Goal: Task Accomplishment & Management: Manage account settings

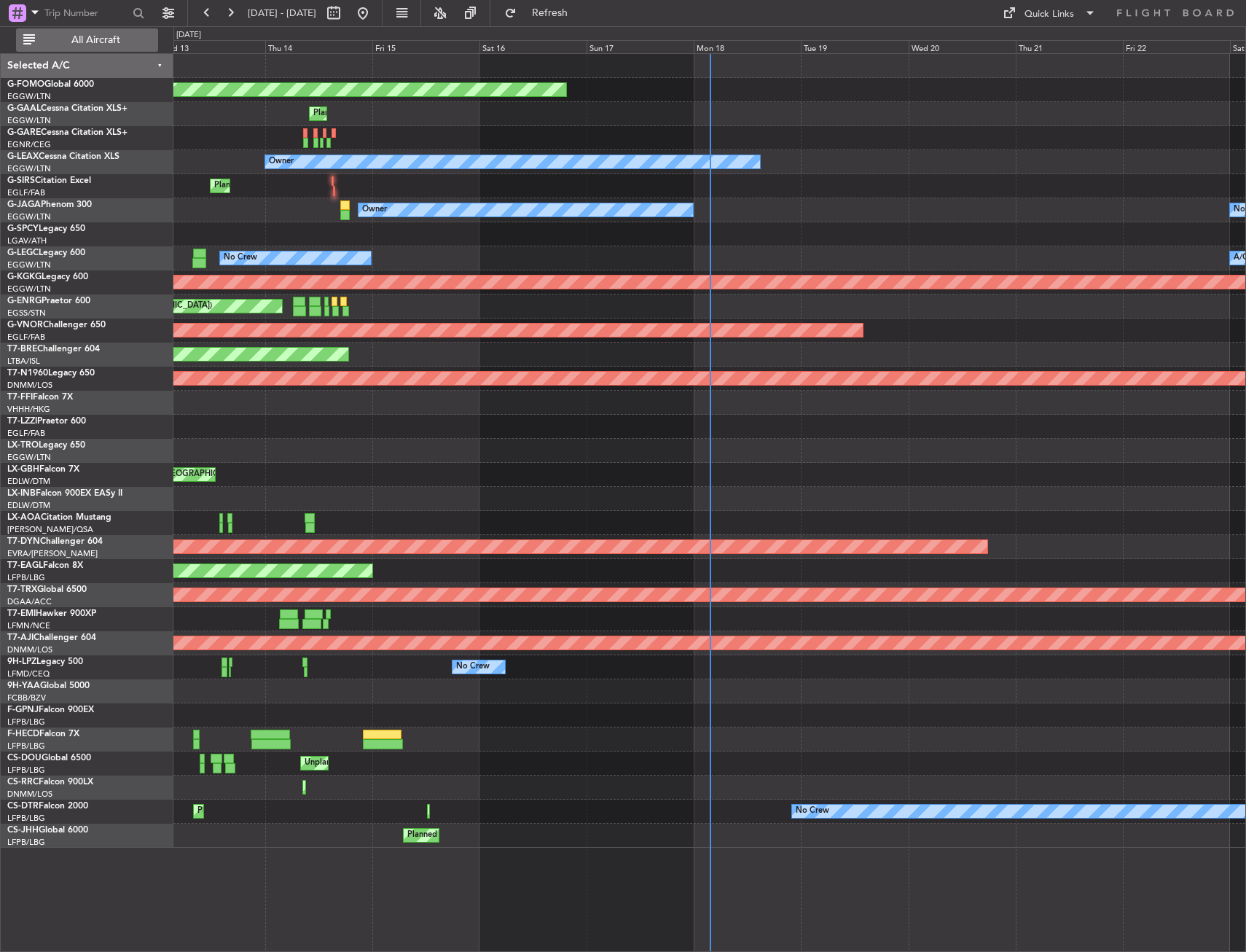
click at [81, 35] on span "All Aircraft" at bounding box center [96, 39] width 116 height 10
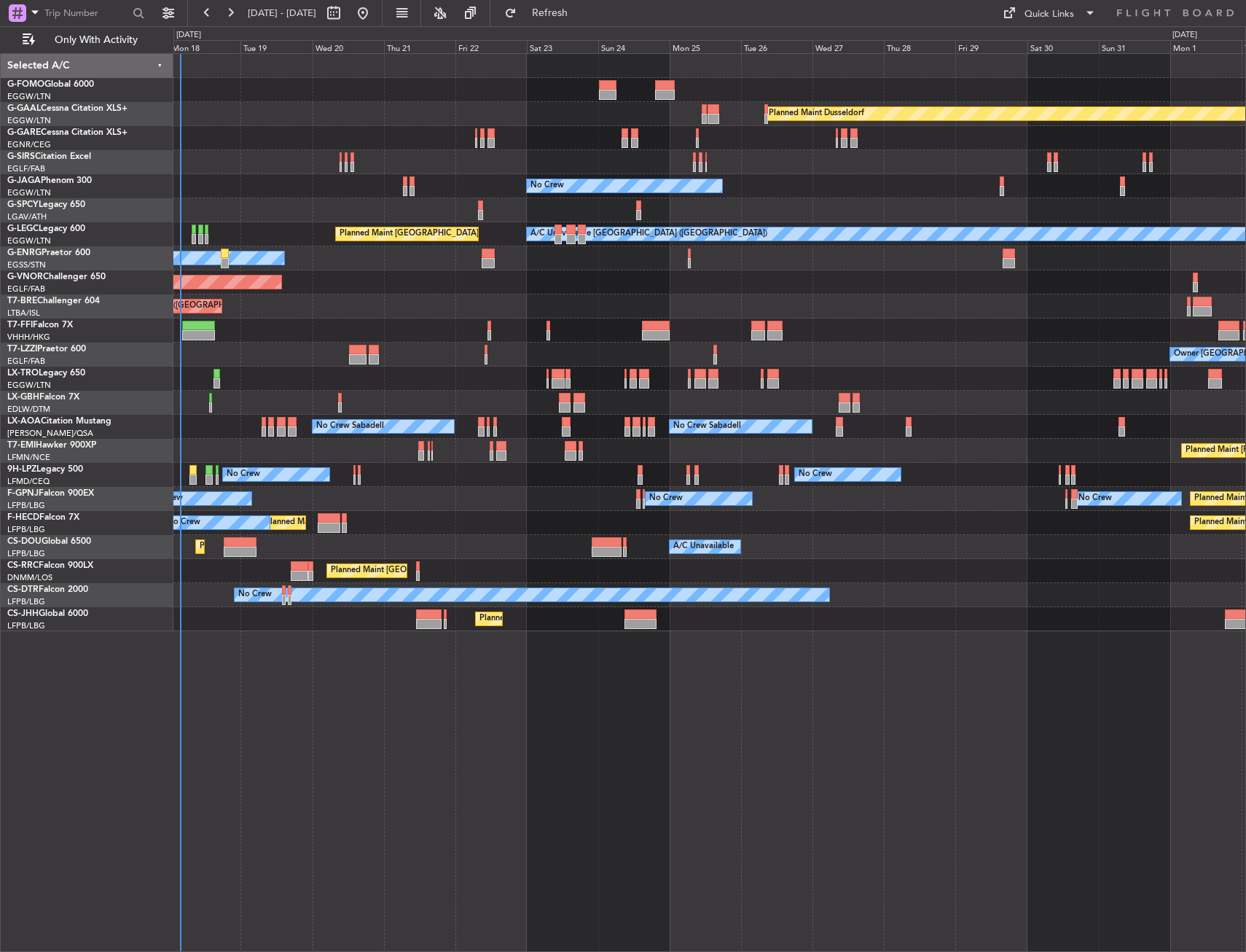
click at [556, 678] on div "Planned Maint Windsor Locks (Bradley Intl) Planned Maint Dusseldorf Planned Mai…" at bounding box center [710, 503] width 1073 height 899
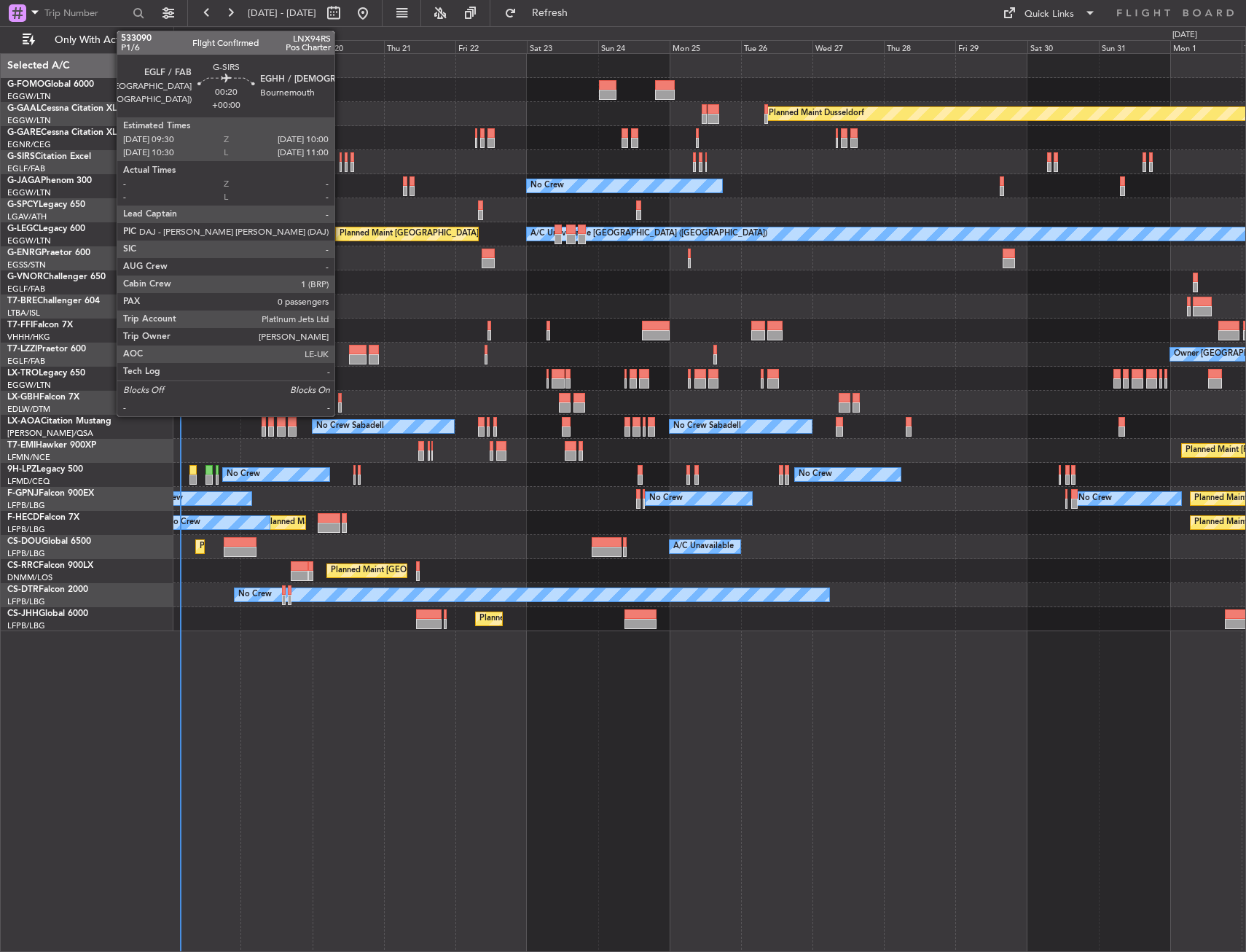
click at [341, 157] on div at bounding box center [341, 157] width 2 height 10
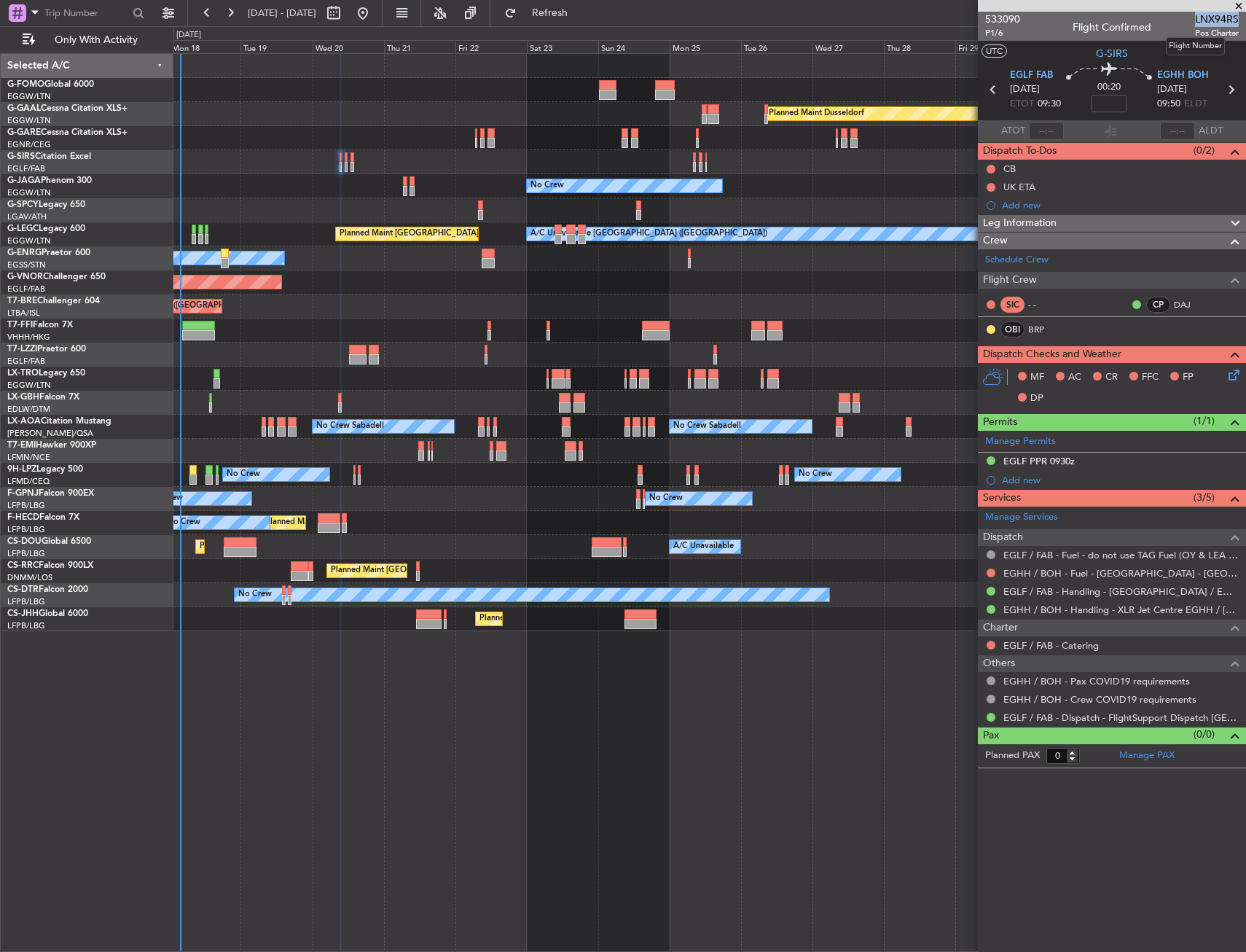
drag, startPoint x: 1197, startPoint y: 14, endPoint x: 1238, endPoint y: 16, distance: 41.0
click at [1238, 16] on span "LNX94RS" at bounding box center [1217, 19] width 43 height 15
copy span "LNX94RS"
click at [1117, 99] on input at bounding box center [1109, 104] width 35 height 18
type input "-00:15"
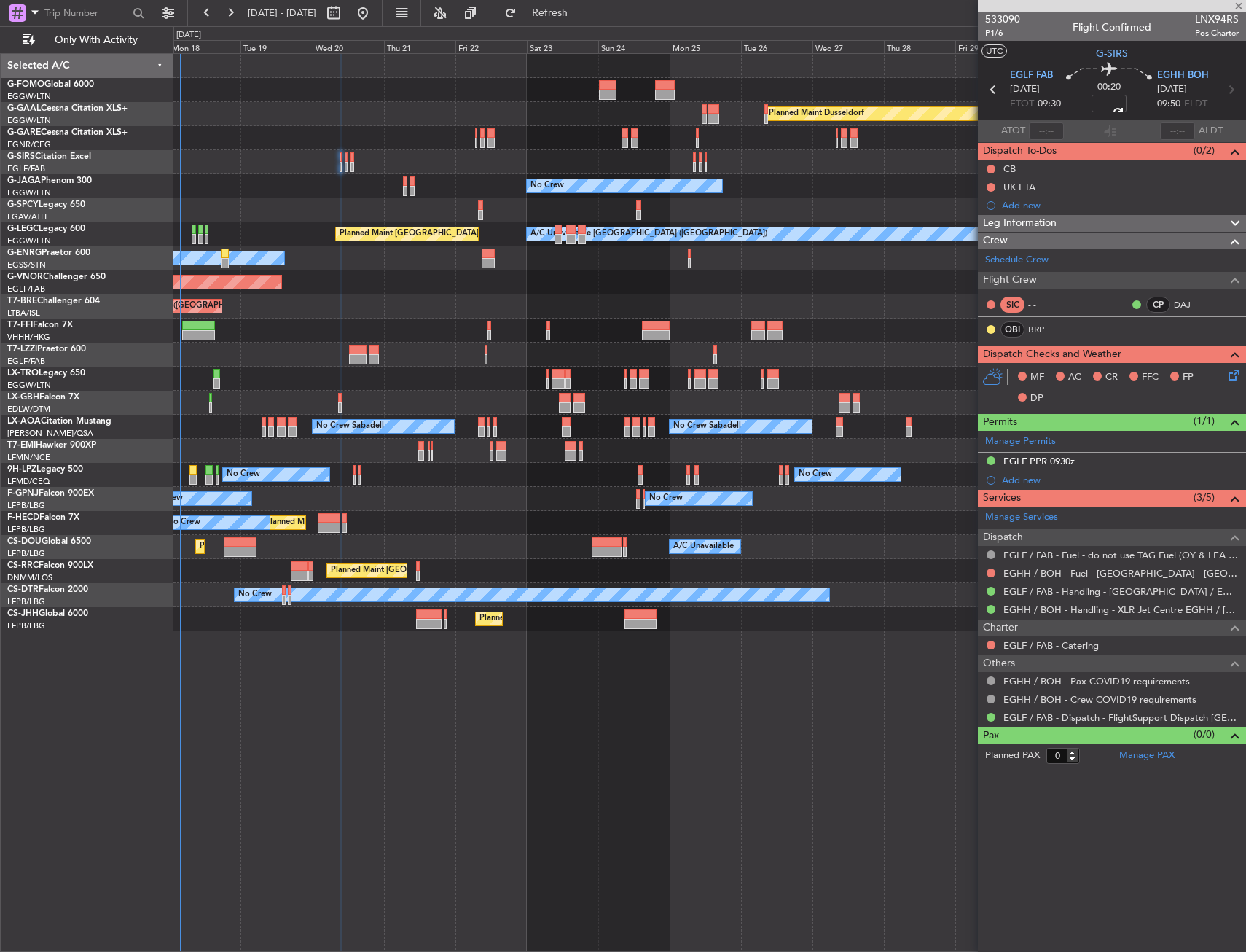
click at [1084, 101] on div "00:20 -00:15" at bounding box center [1109, 89] width 96 height 54
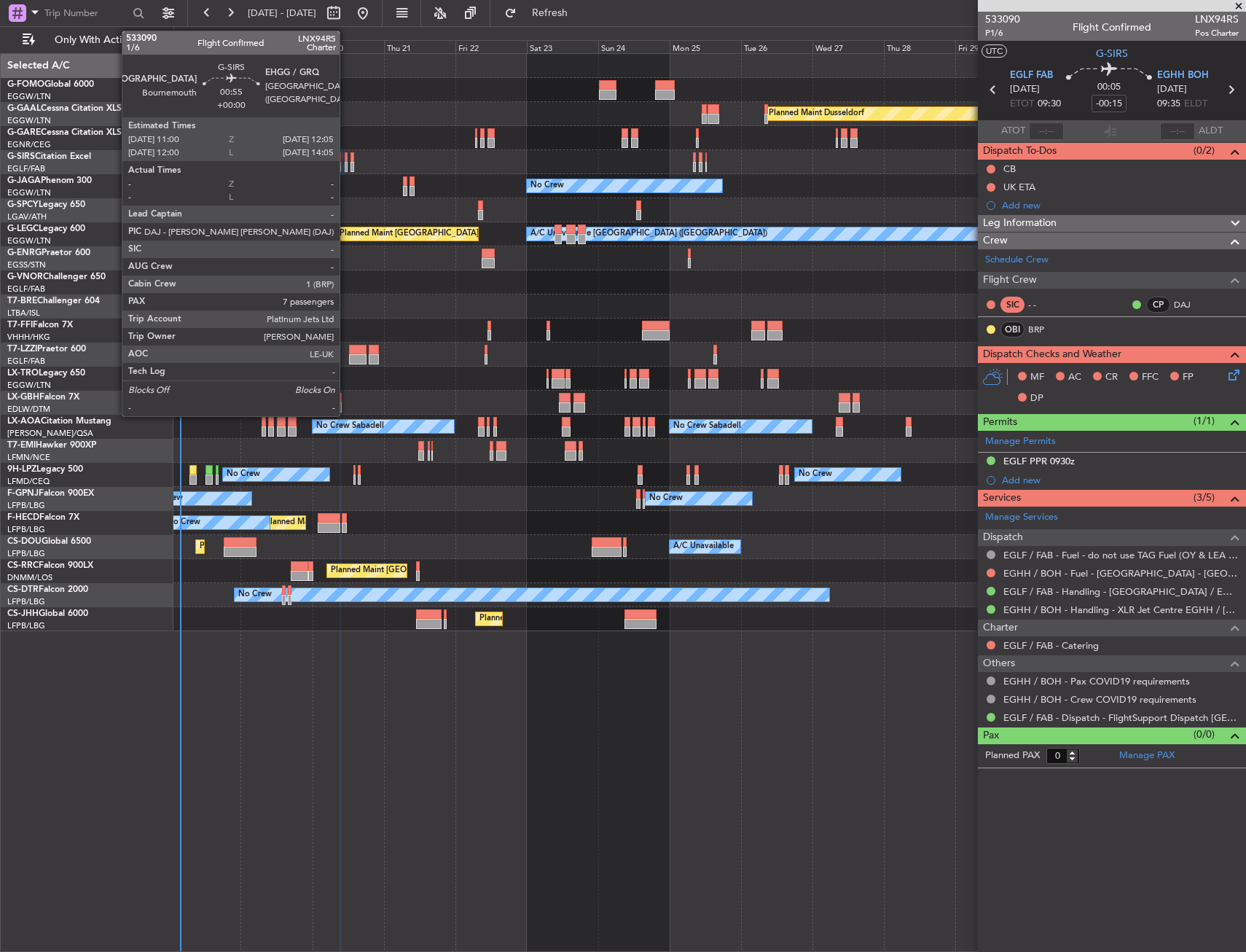
click at [346, 161] on div at bounding box center [346, 157] width 4 height 10
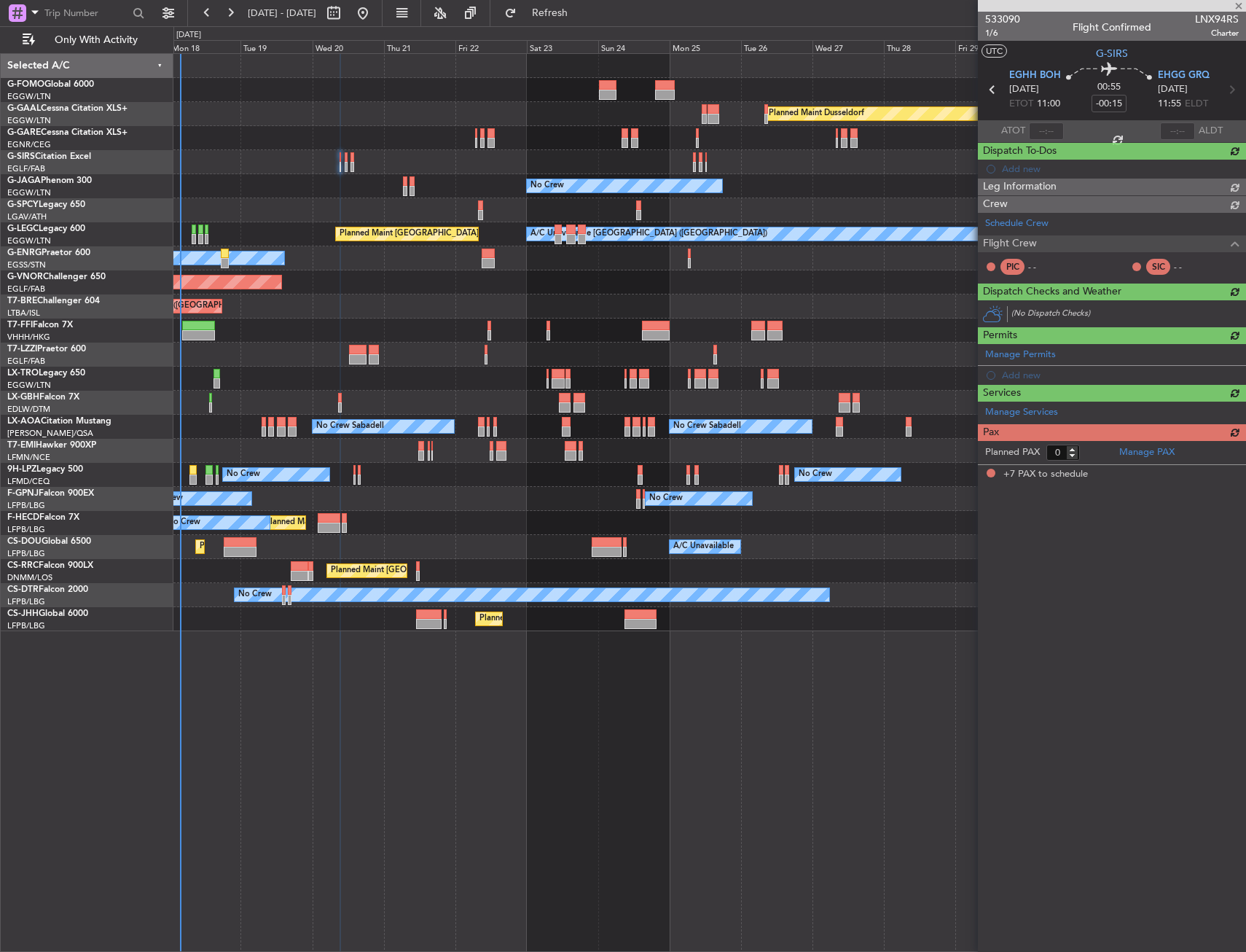
type input "7"
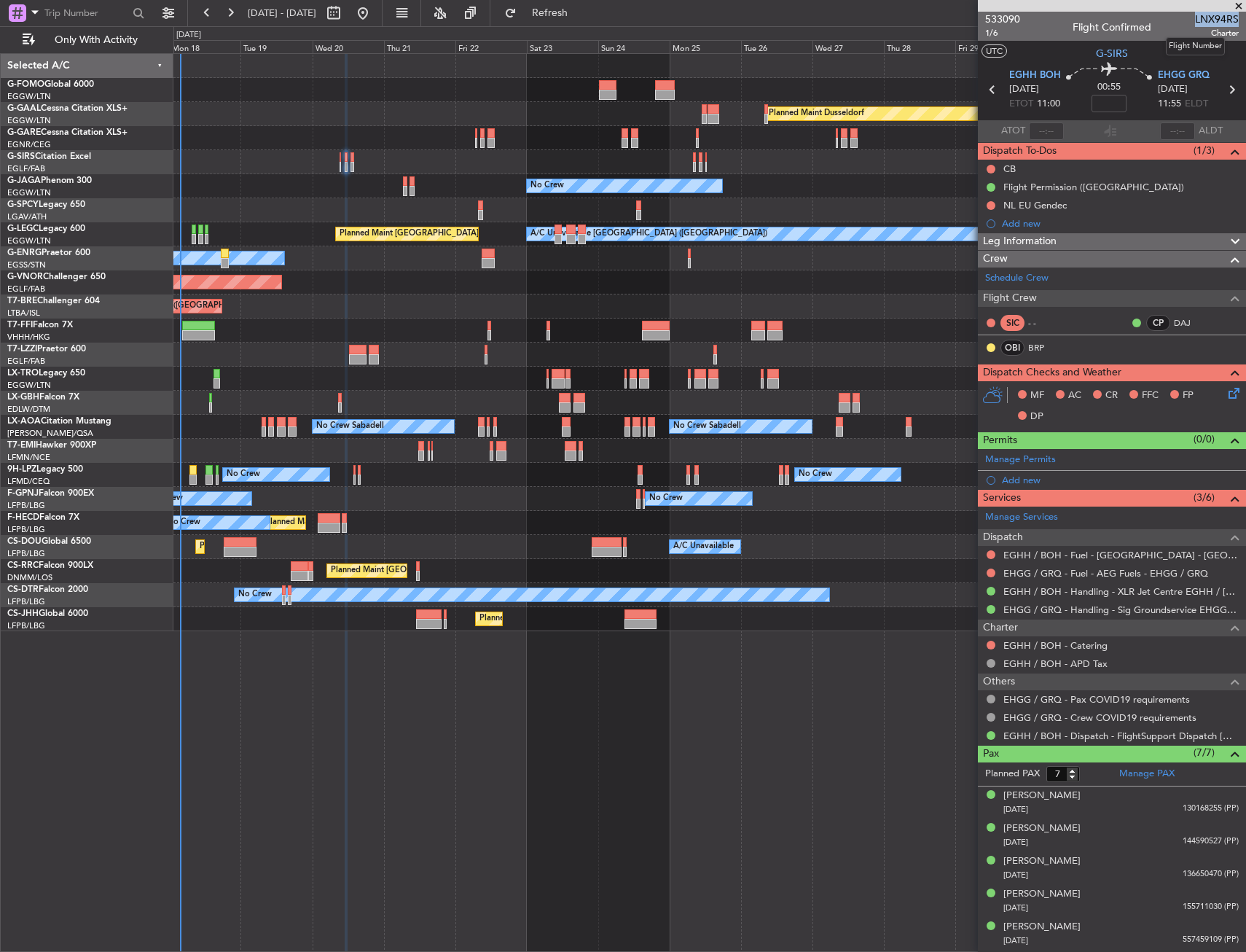
drag, startPoint x: 1185, startPoint y: 20, endPoint x: 1227, endPoint y: 19, distance: 42.0
click at [1227, 19] on span "LNX94RS" at bounding box center [1217, 19] width 43 height 15
copy span "LNX94RS"
click at [992, 35] on span "1/6" at bounding box center [1002, 32] width 35 height 12
click at [1113, 104] on input at bounding box center [1109, 104] width 35 height 18
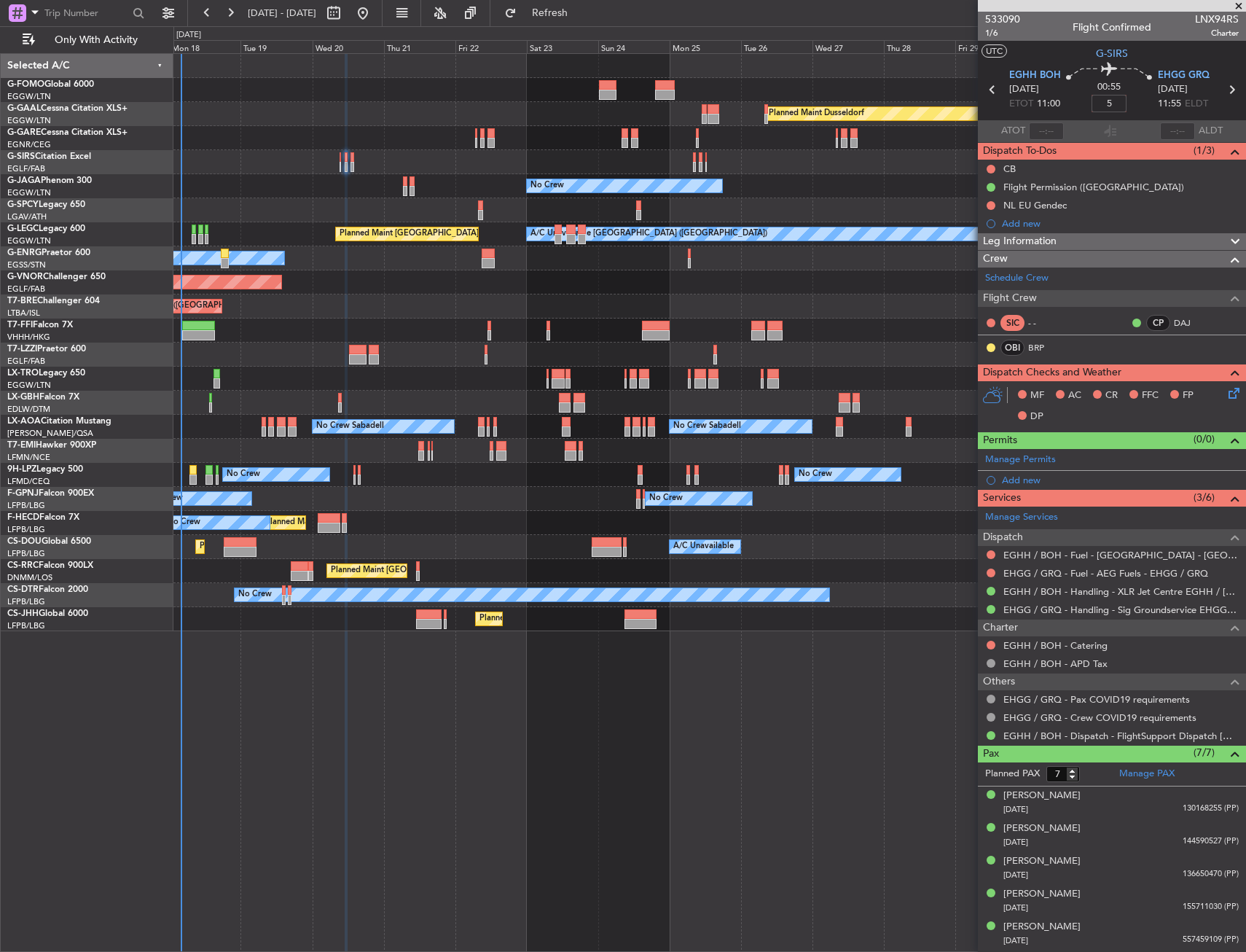
click at [1079, 99] on div "00:55 5" at bounding box center [1109, 89] width 96 height 54
type input "+00:05"
click at [1074, 242] on div "Leg Information" at bounding box center [1111, 242] width 268 height 17
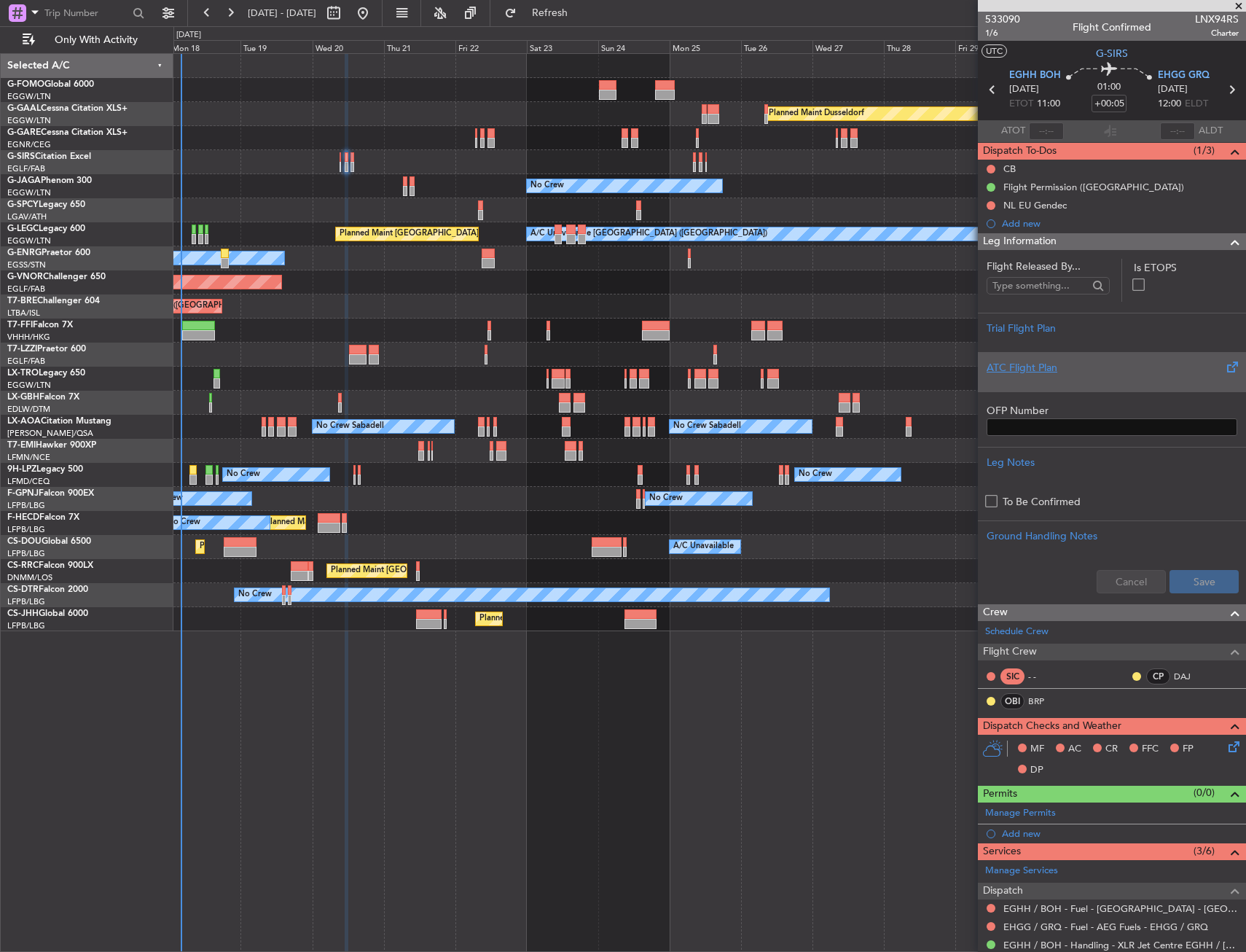
click at [1058, 360] on div "ATC Flight Plan" at bounding box center [1111, 367] width 250 height 15
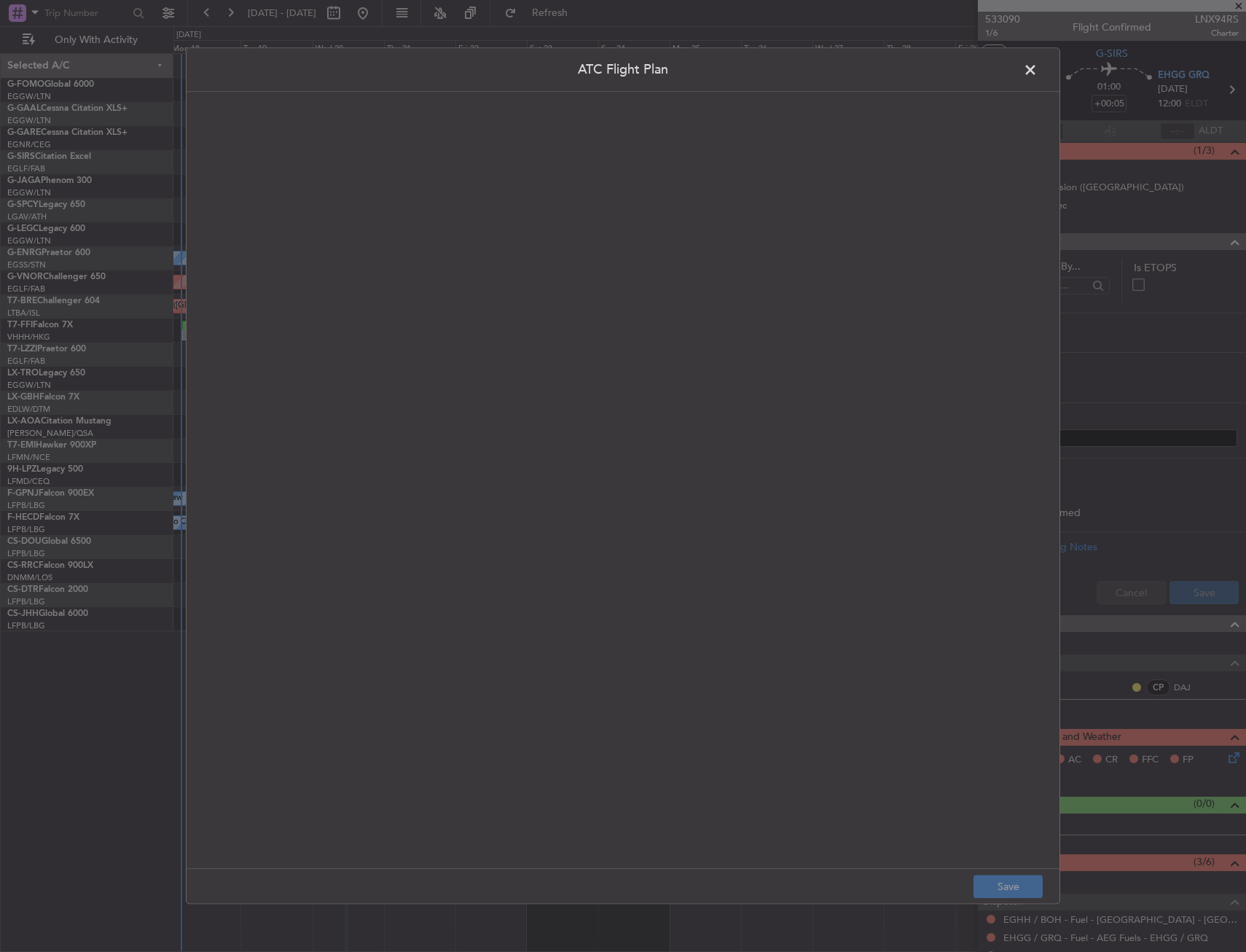
click at [762, 230] on quill-editor at bounding box center [623, 465] width 844 height 717
click at [1038, 66] on span at bounding box center [1038, 73] width 0 height 29
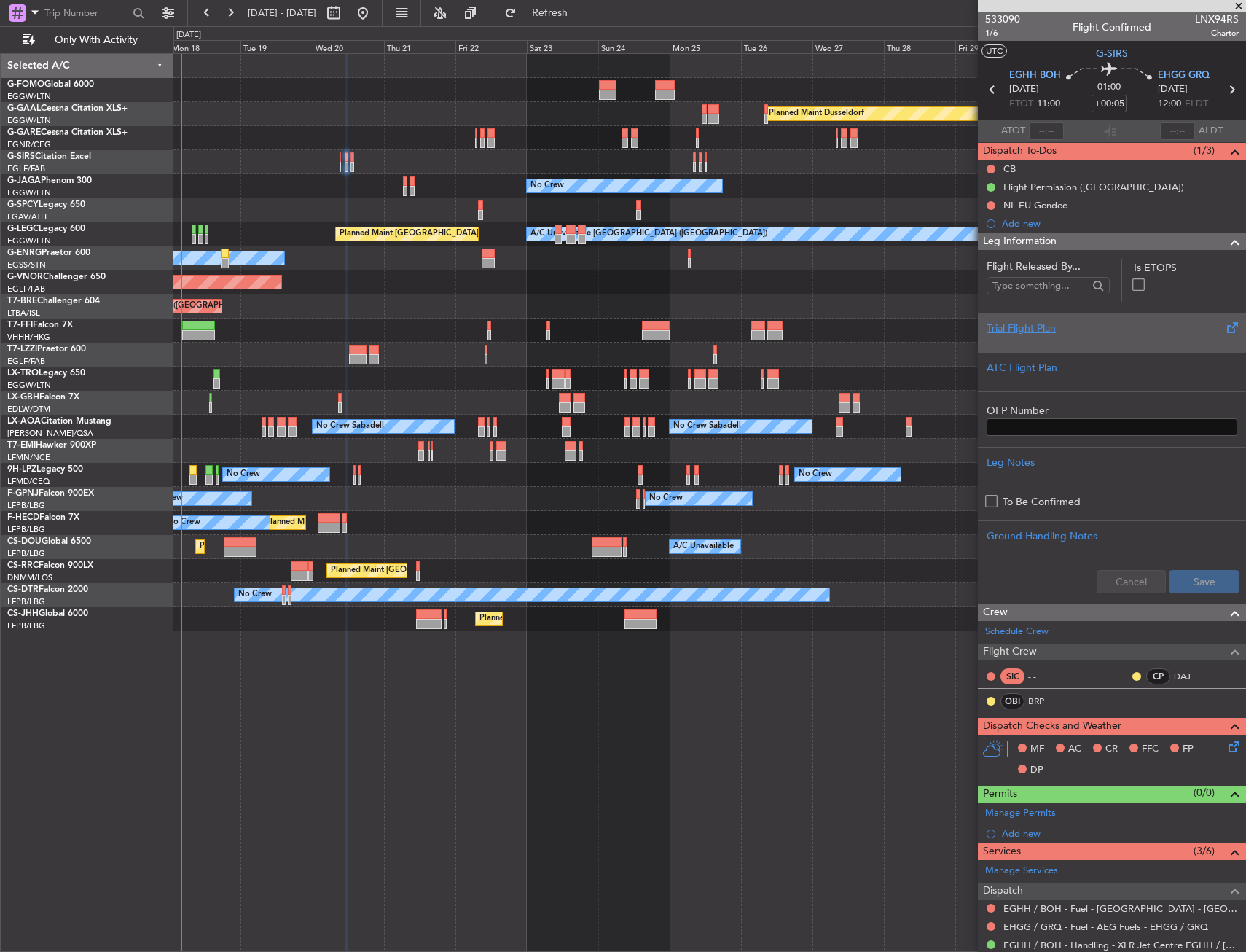
click at [1053, 335] on div "Trial Flight Plan" at bounding box center [1111, 328] width 250 height 15
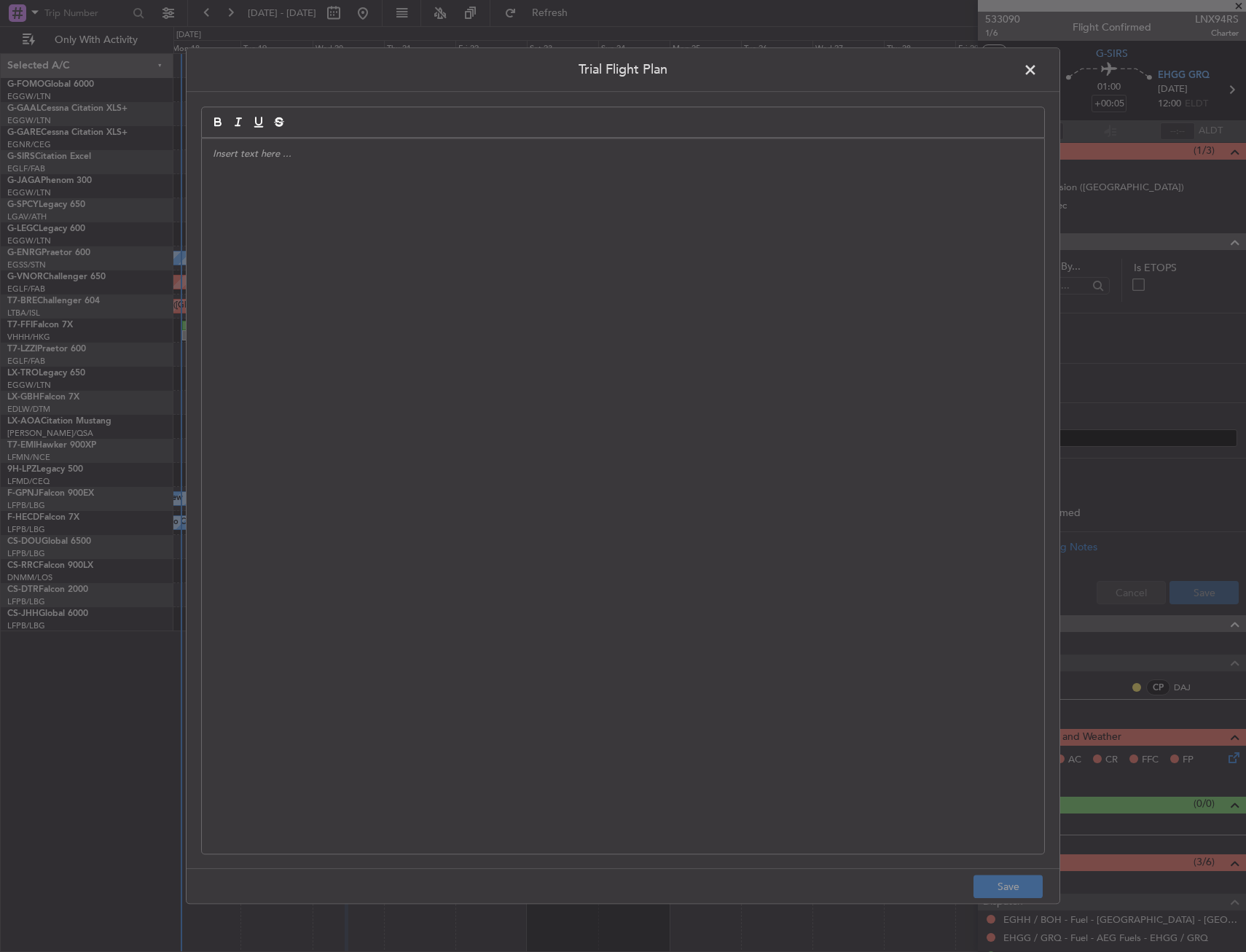
click at [498, 225] on div at bounding box center [623, 496] width 842 height 715
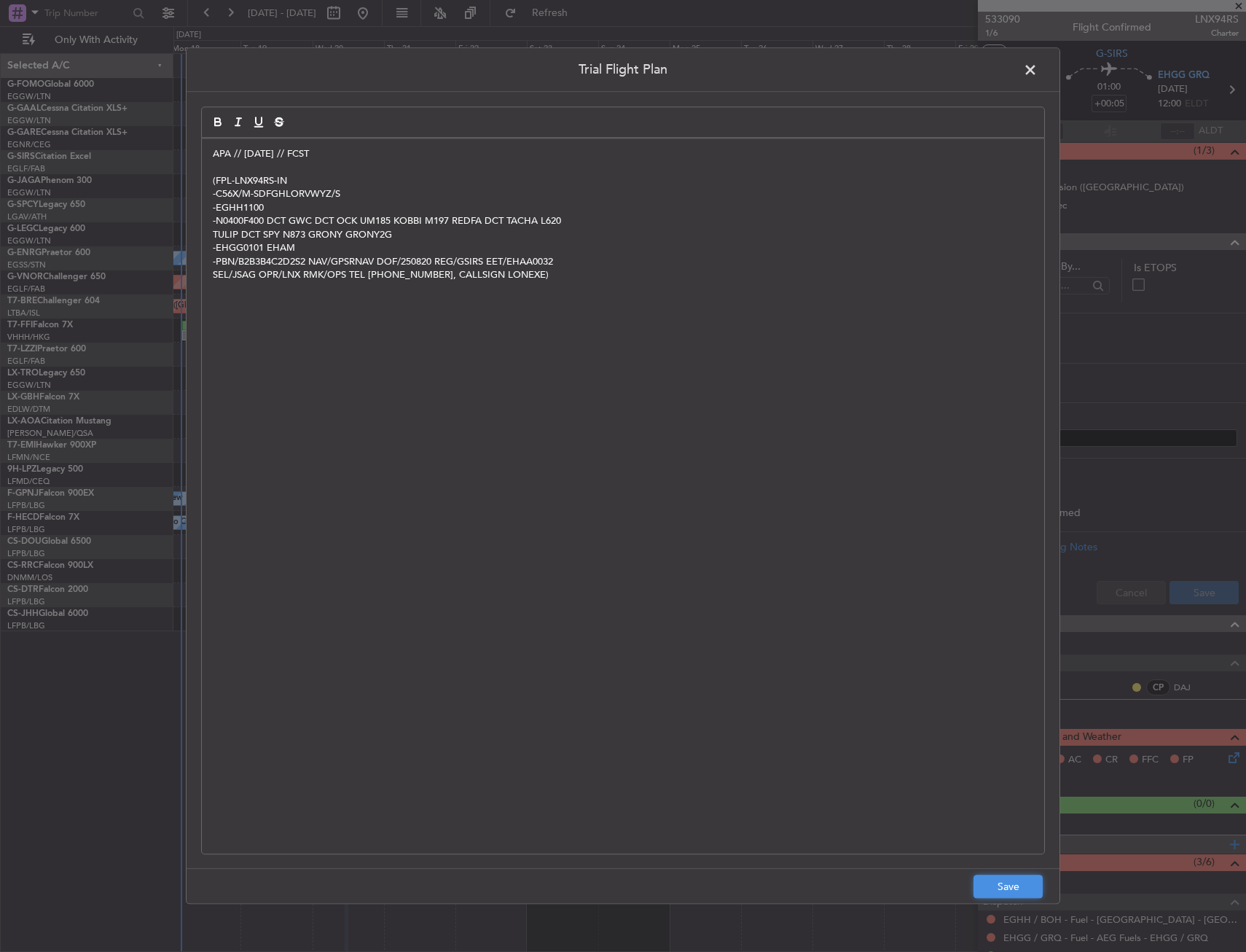
click at [989, 883] on button "Save" at bounding box center [1008, 887] width 69 height 23
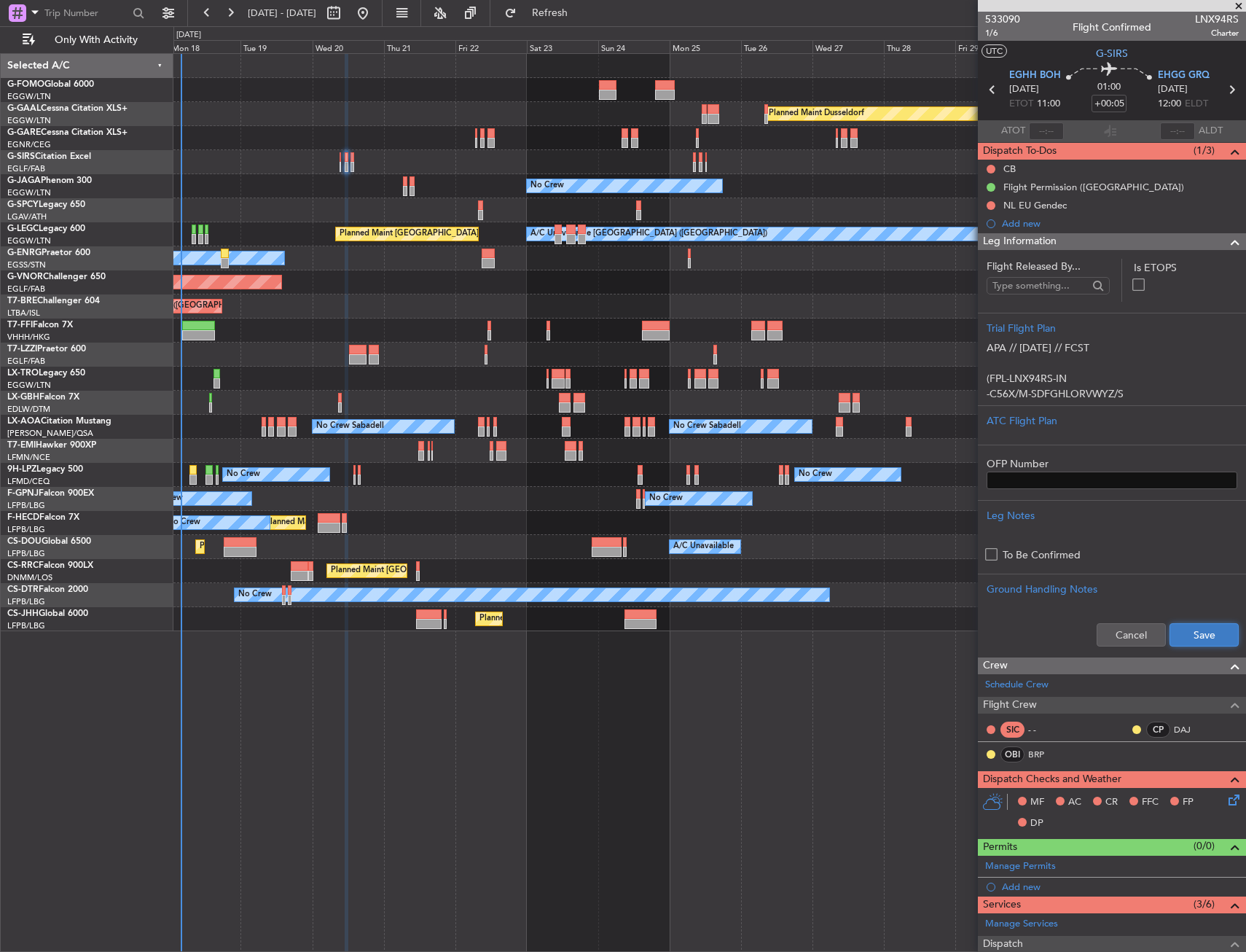
click at [1177, 627] on button "Save" at bounding box center [1204, 635] width 69 height 23
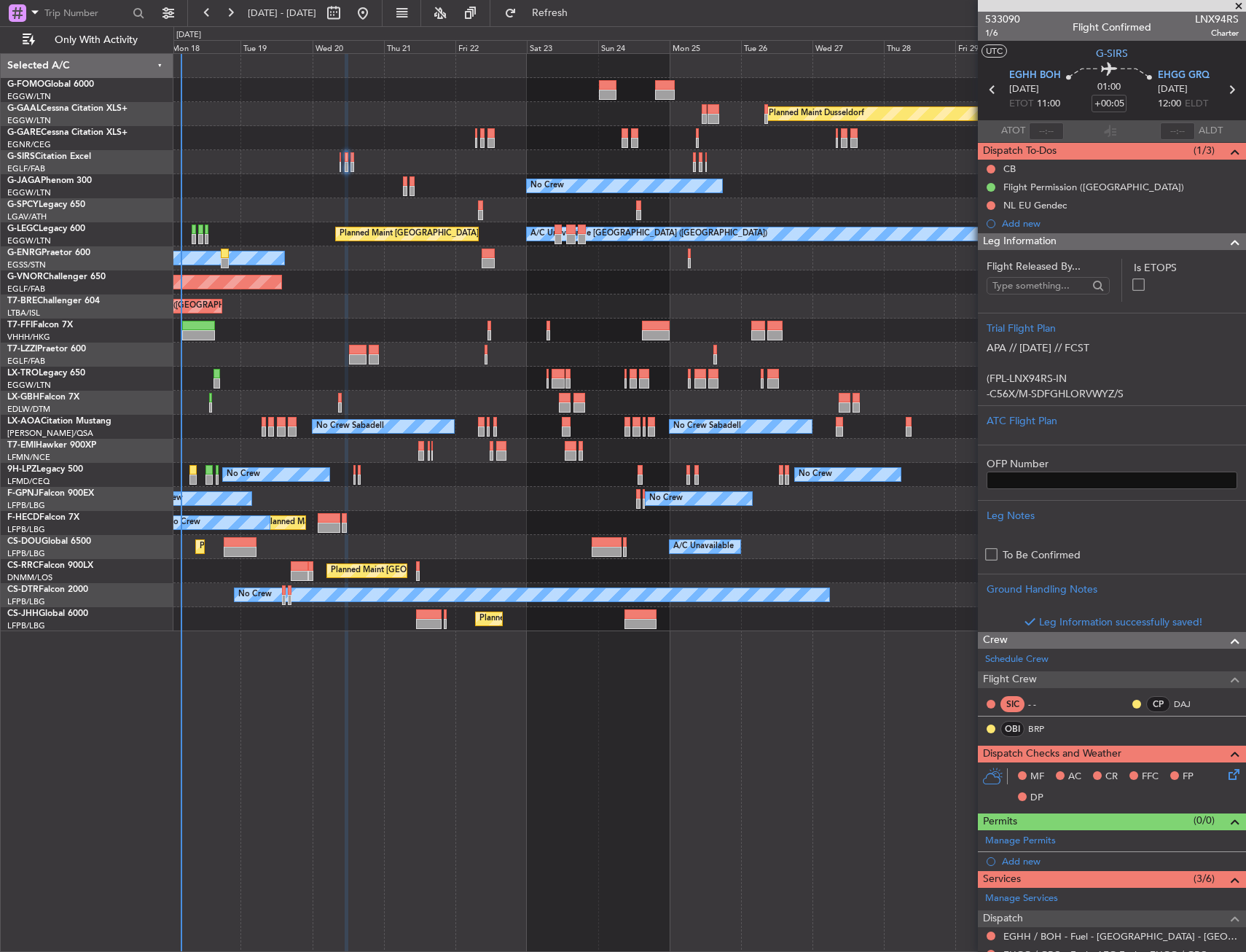
click at [1134, 242] on div "Leg Information" at bounding box center [1111, 242] width 268 height 17
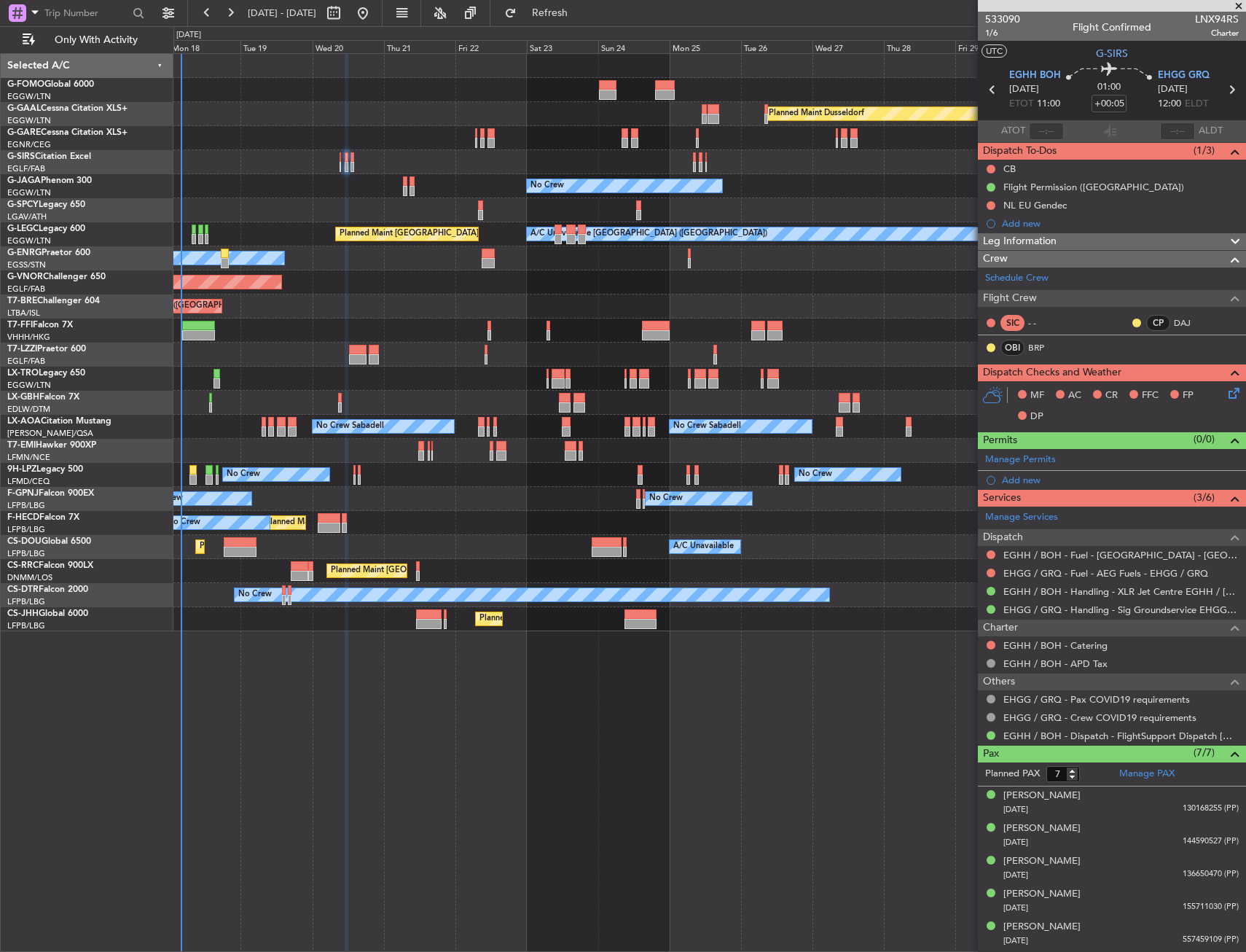
click at [1228, 414] on div "MF AC CR FFC FP DP" at bounding box center [1111, 406] width 268 height 50
click at [1226, 386] on icon at bounding box center [1232, 391] width 11 height 11
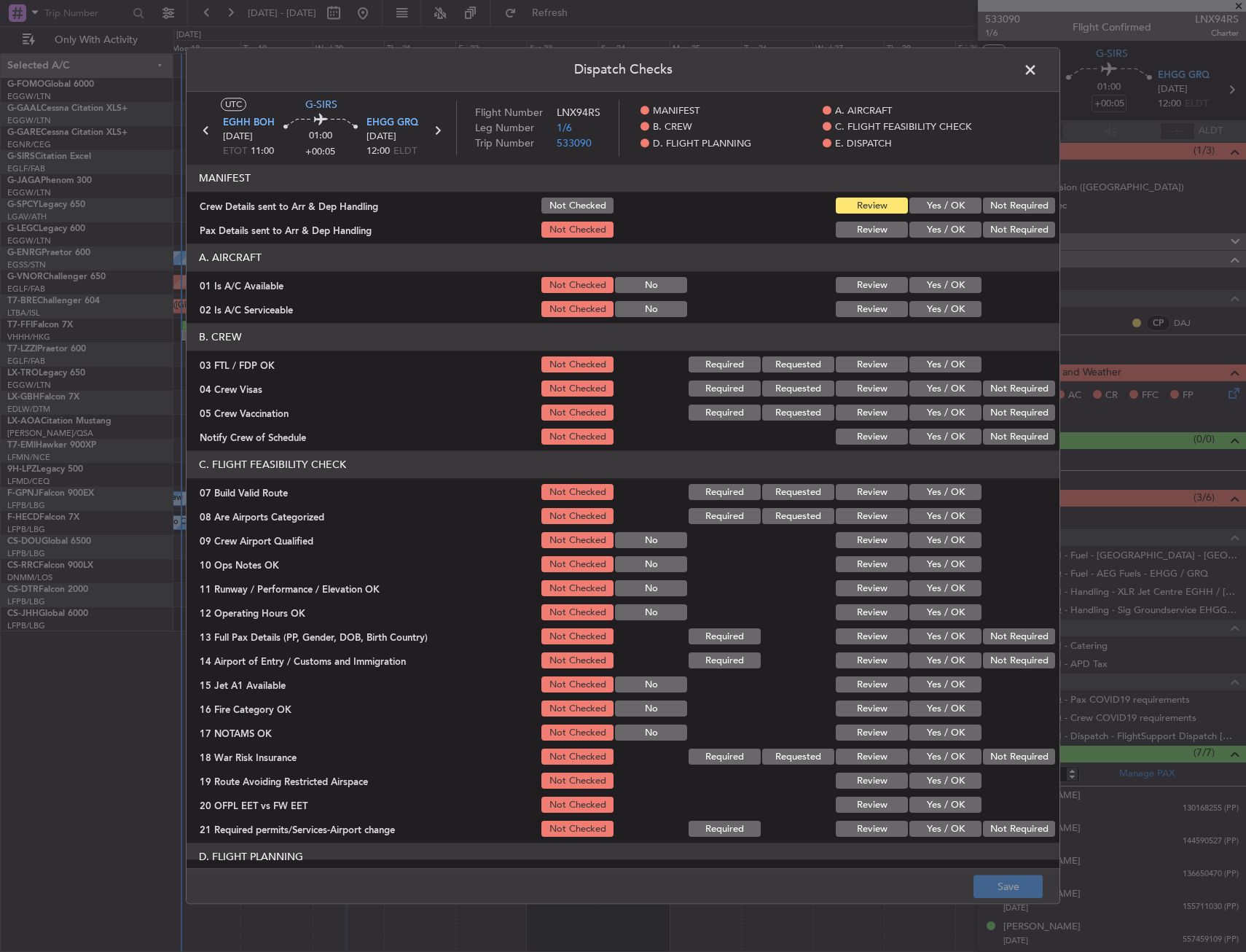
click at [930, 289] on button "Yes / OK" at bounding box center [946, 286] width 72 height 16
click at [926, 304] on div "Yes / OK" at bounding box center [944, 309] width 73 height 20
drag, startPoint x: 925, startPoint y: 305, endPoint x: 943, endPoint y: 391, distance: 87.9
click at [925, 306] on button "Yes / OK" at bounding box center [946, 310] width 72 height 16
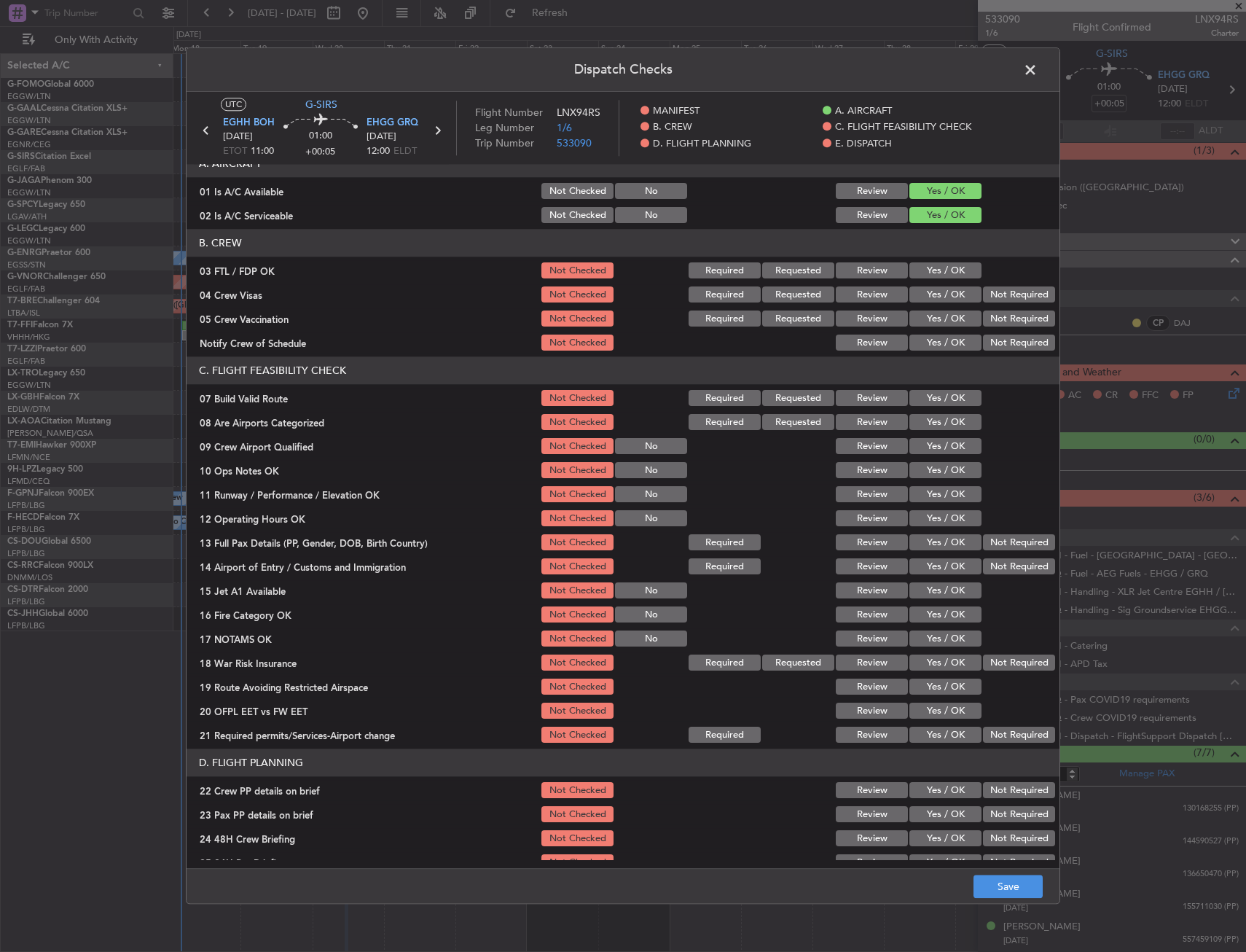
scroll to position [146, 0]
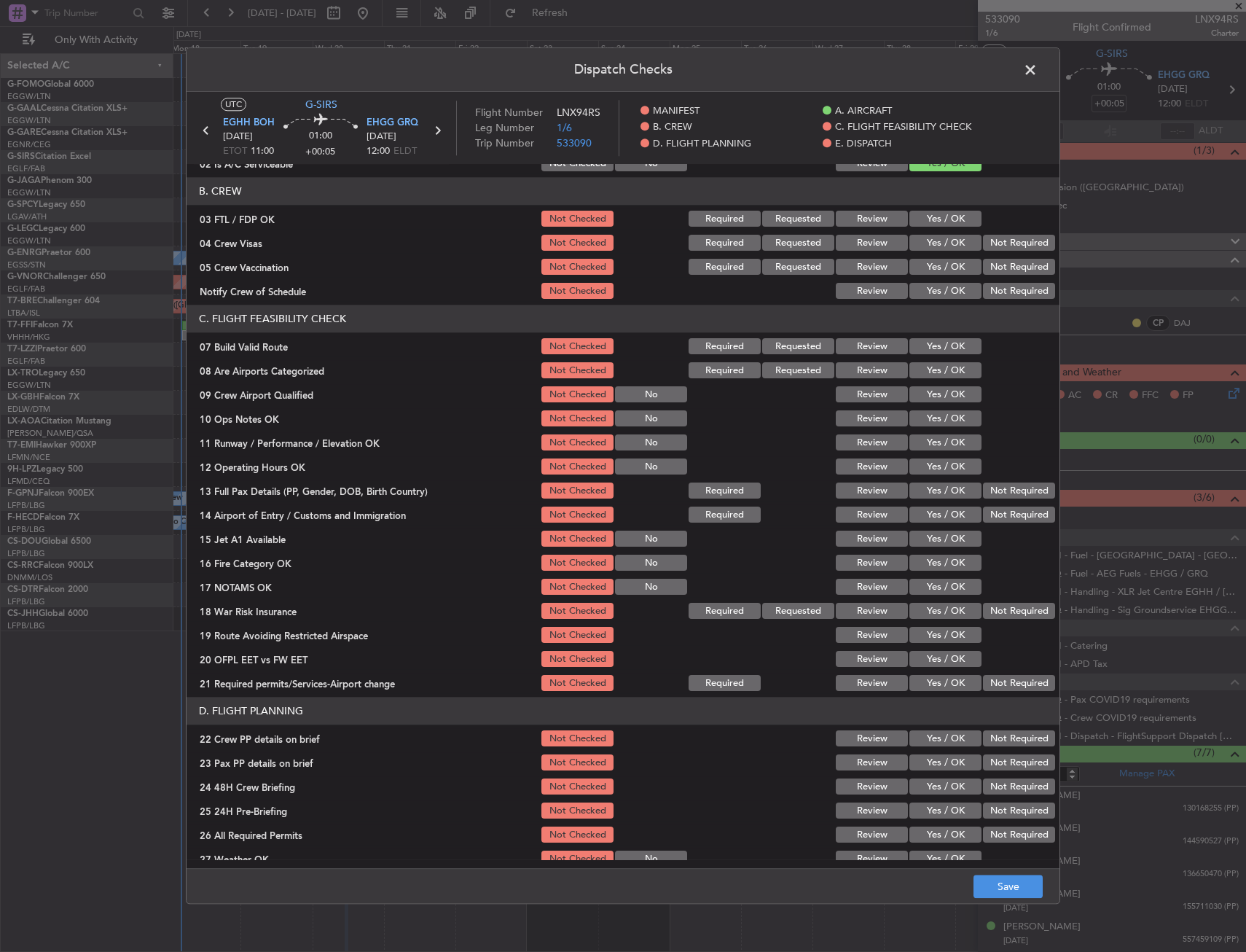
click at [924, 337] on div "Yes / OK" at bounding box center [944, 346] width 73 height 20
click at [929, 354] on button "Yes / OK" at bounding box center [946, 347] width 72 height 16
click at [925, 415] on button "Yes / OK" at bounding box center [946, 419] width 72 height 16
drag, startPoint x: 922, startPoint y: 438, endPoint x: 922, endPoint y: 454, distance: 16.0
click at [922, 439] on button "Yes / OK" at bounding box center [946, 443] width 72 height 16
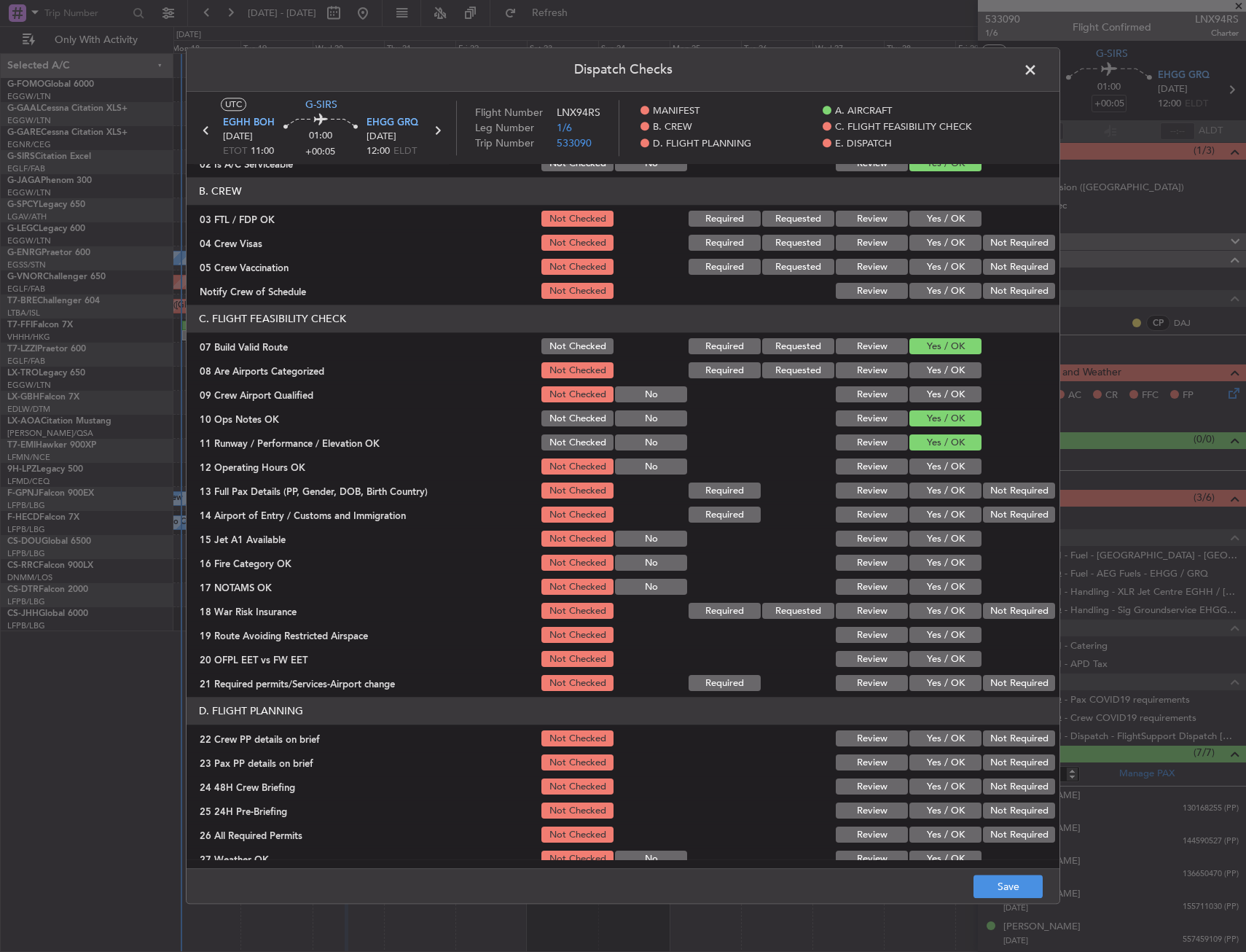
drag, startPoint x: 922, startPoint y: 457, endPoint x: 921, endPoint y: 466, distance: 9.1
click at [922, 457] on div "Yes / OK" at bounding box center [944, 466] width 73 height 20
click at [921, 468] on button "Yes / OK" at bounding box center [946, 467] width 72 height 16
click at [917, 489] on button "Yes / OK" at bounding box center [946, 491] width 72 height 16
click at [958, 519] on button "Yes / OK" at bounding box center [946, 515] width 72 height 16
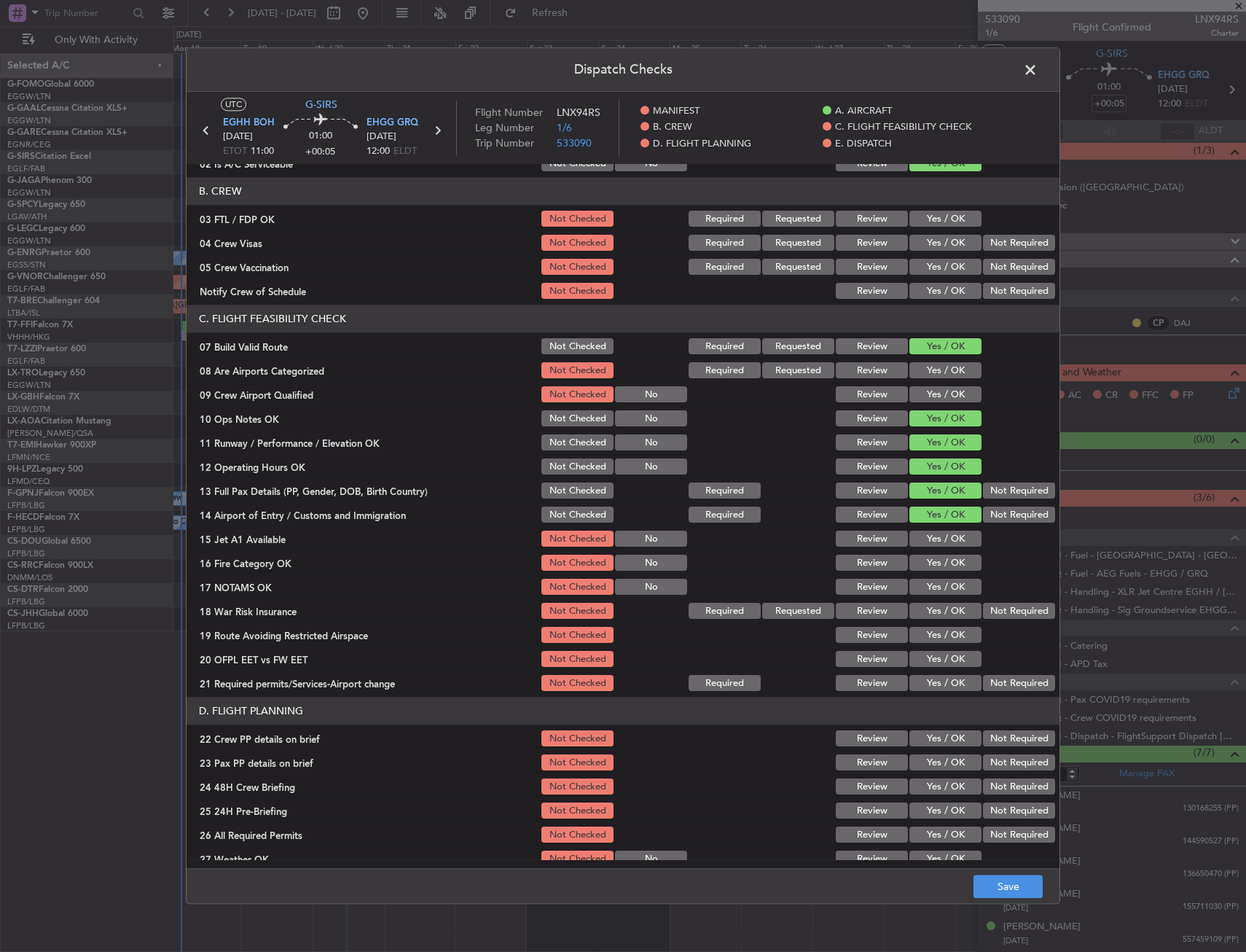
click at [936, 542] on button "Yes / OK" at bounding box center [946, 540] width 72 height 16
click at [937, 565] on button "Yes / OK" at bounding box center [946, 564] width 72 height 16
click at [932, 579] on button "Yes / OK" at bounding box center [946, 587] width 72 height 16
click at [1016, 602] on div "Not Required" at bounding box center [1017, 611] width 73 height 20
drag, startPoint x: 1008, startPoint y: 610, endPoint x: 981, endPoint y: 627, distance: 31.9
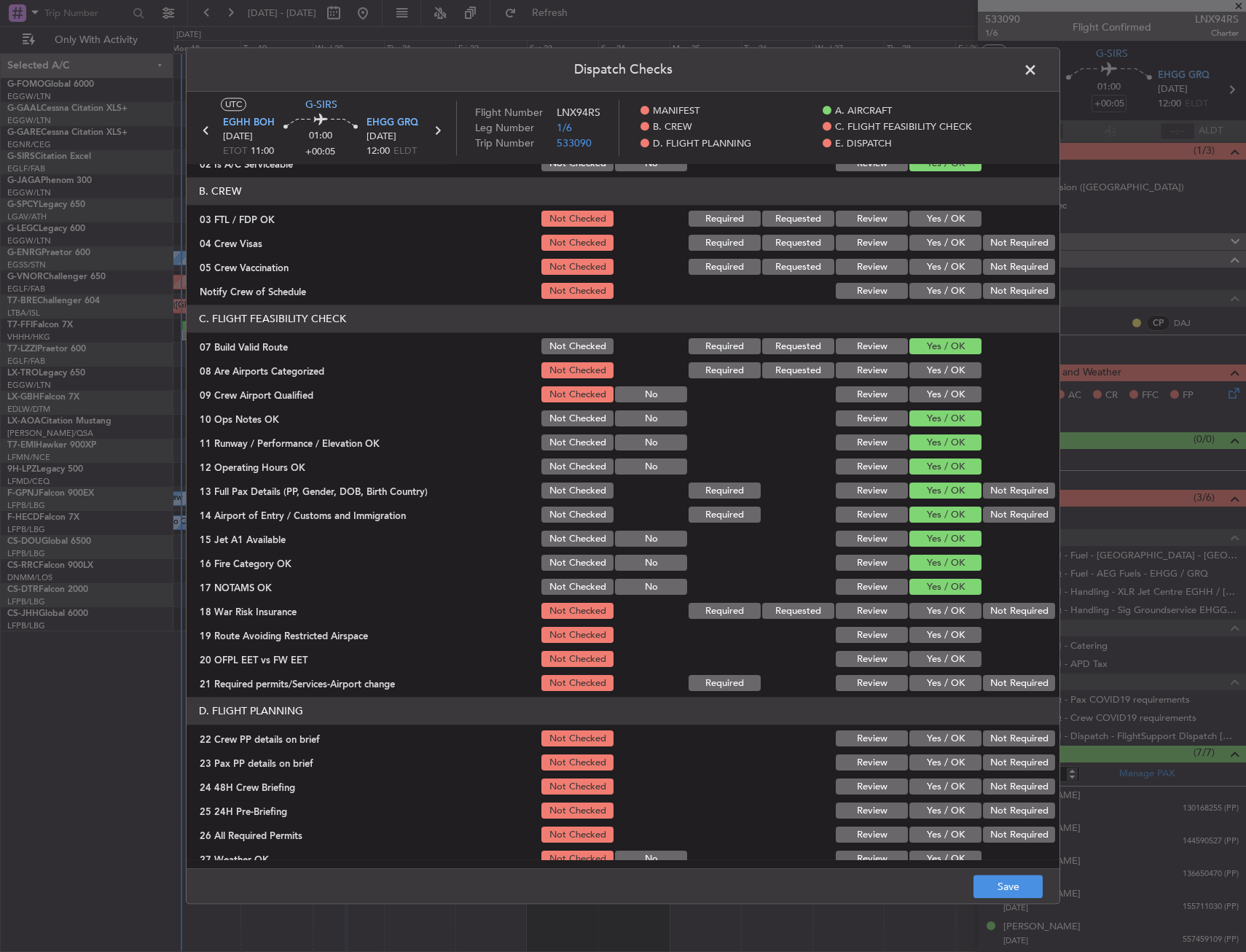
click at [1007, 610] on button "Not Required" at bounding box center [1020, 611] width 72 height 16
click at [933, 658] on button "Yes / OK" at bounding box center [946, 660] width 72 height 16
click at [937, 637] on button "Yes / OK" at bounding box center [946, 635] width 72 height 16
click at [926, 677] on button "Yes / OK" at bounding box center [946, 684] width 72 height 16
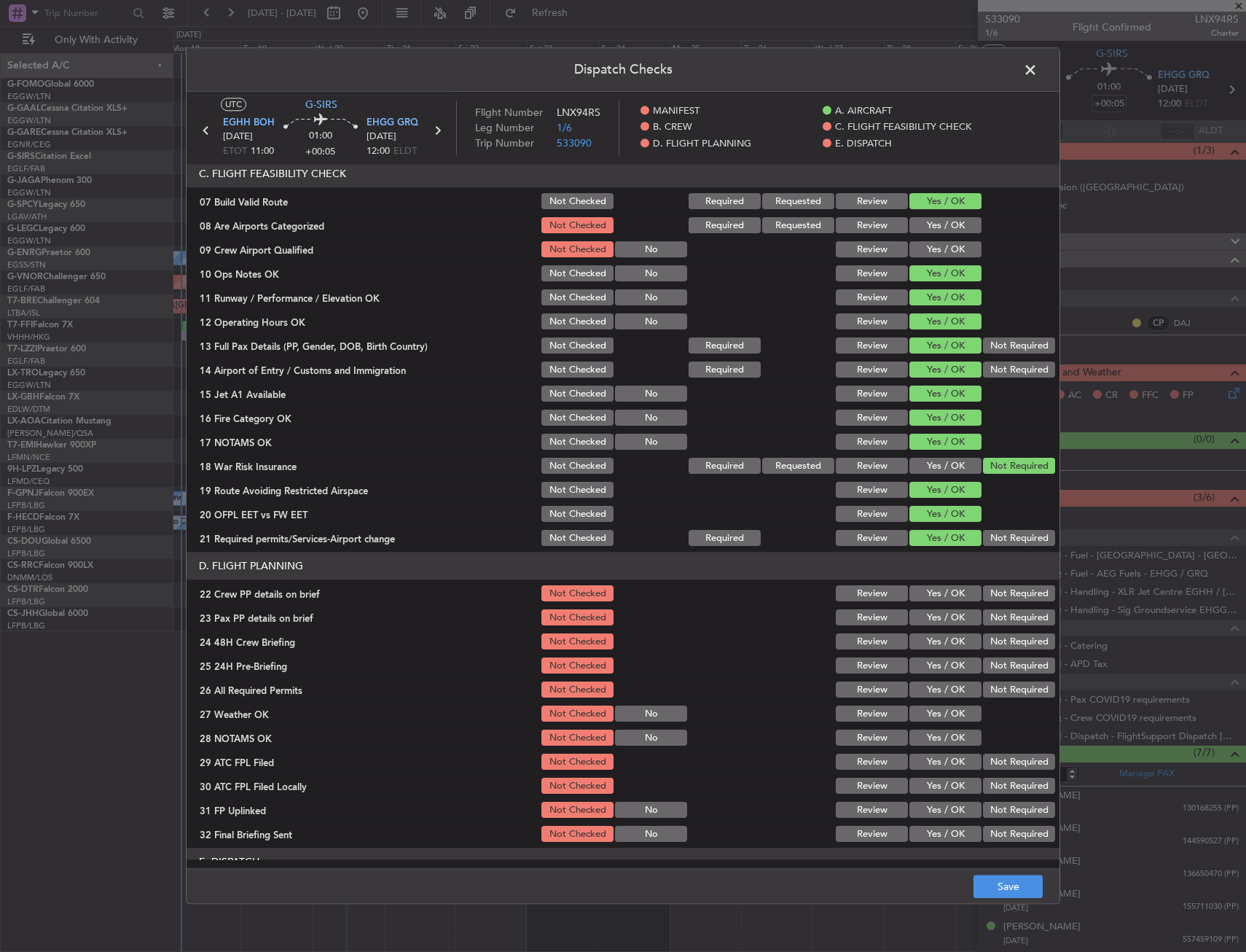
scroll to position [364, 0]
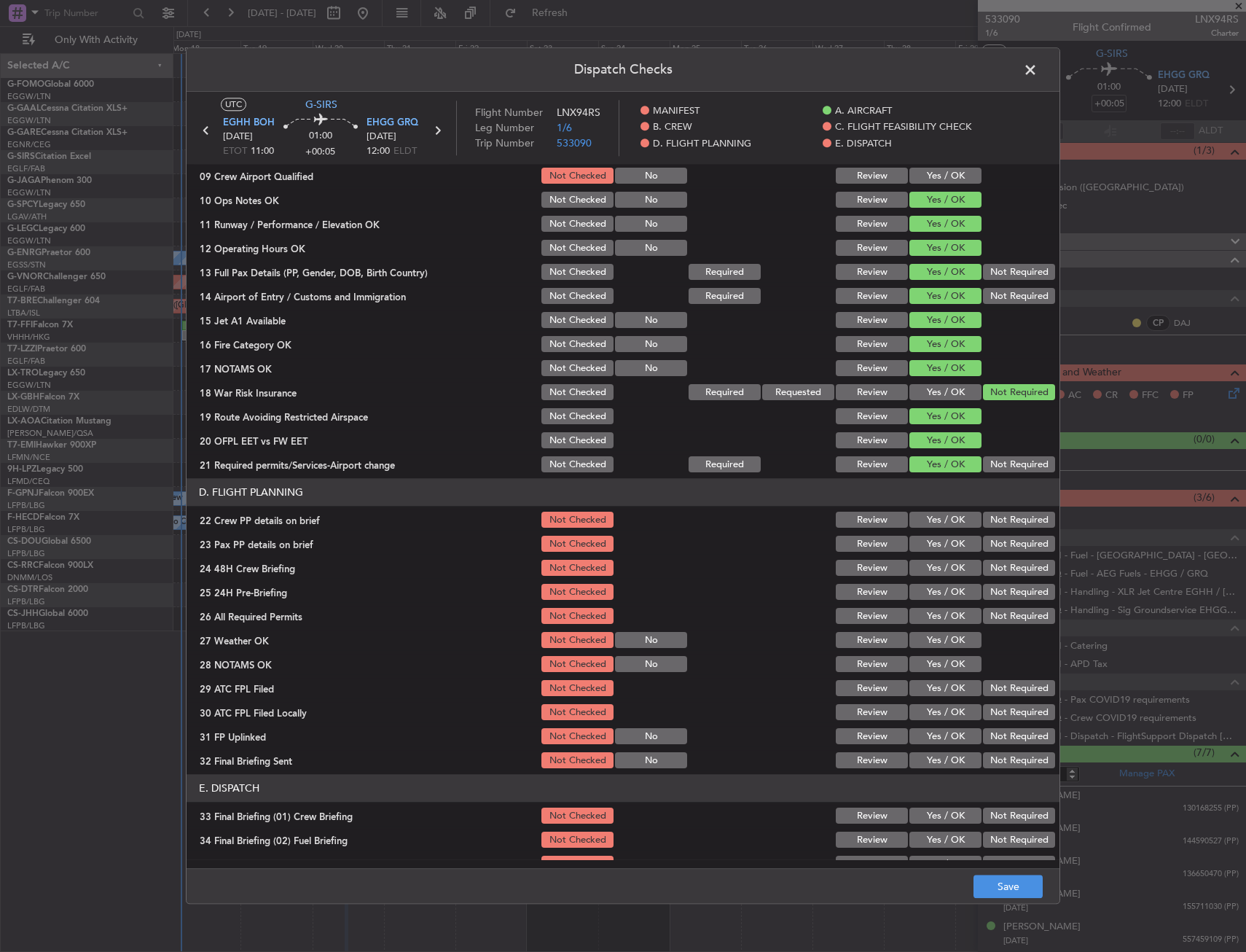
click at [918, 517] on button "Yes / OK" at bounding box center [946, 520] width 72 height 16
click at [929, 541] on button "Yes / OK" at bounding box center [946, 544] width 72 height 16
click at [938, 582] on div "Yes / OK" at bounding box center [944, 592] width 73 height 20
click at [946, 569] on button "Yes / OK" at bounding box center [946, 569] width 72 height 16
click at [983, 586] on button "Not Required" at bounding box center [1020, 593] width 72 height 16
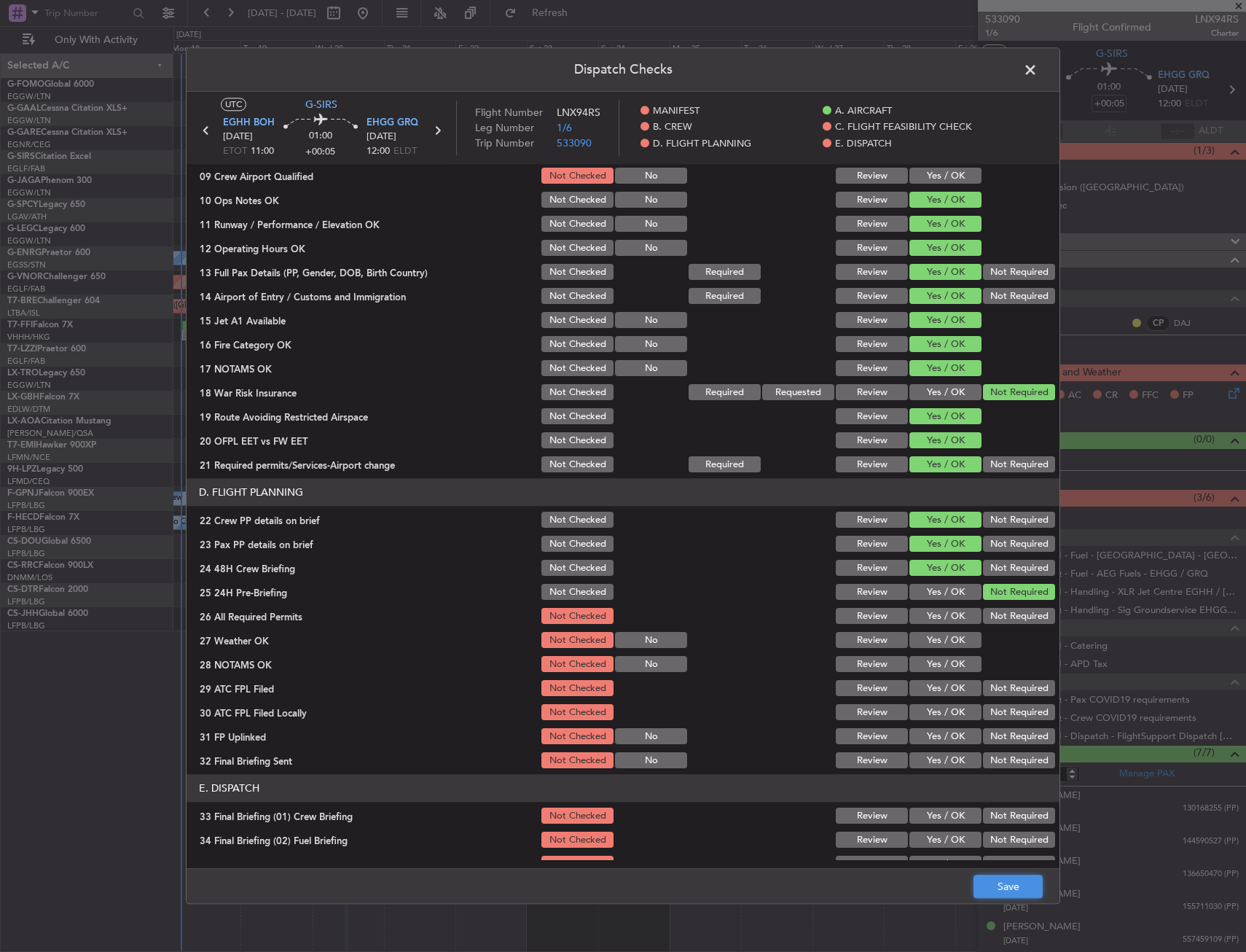
click at [1022, 896] on button "Save" at bounding box center [1008, 887] width 69 height 23
click at [1038, 68] on span at bounding box center [1038, 73] width 0 height 29
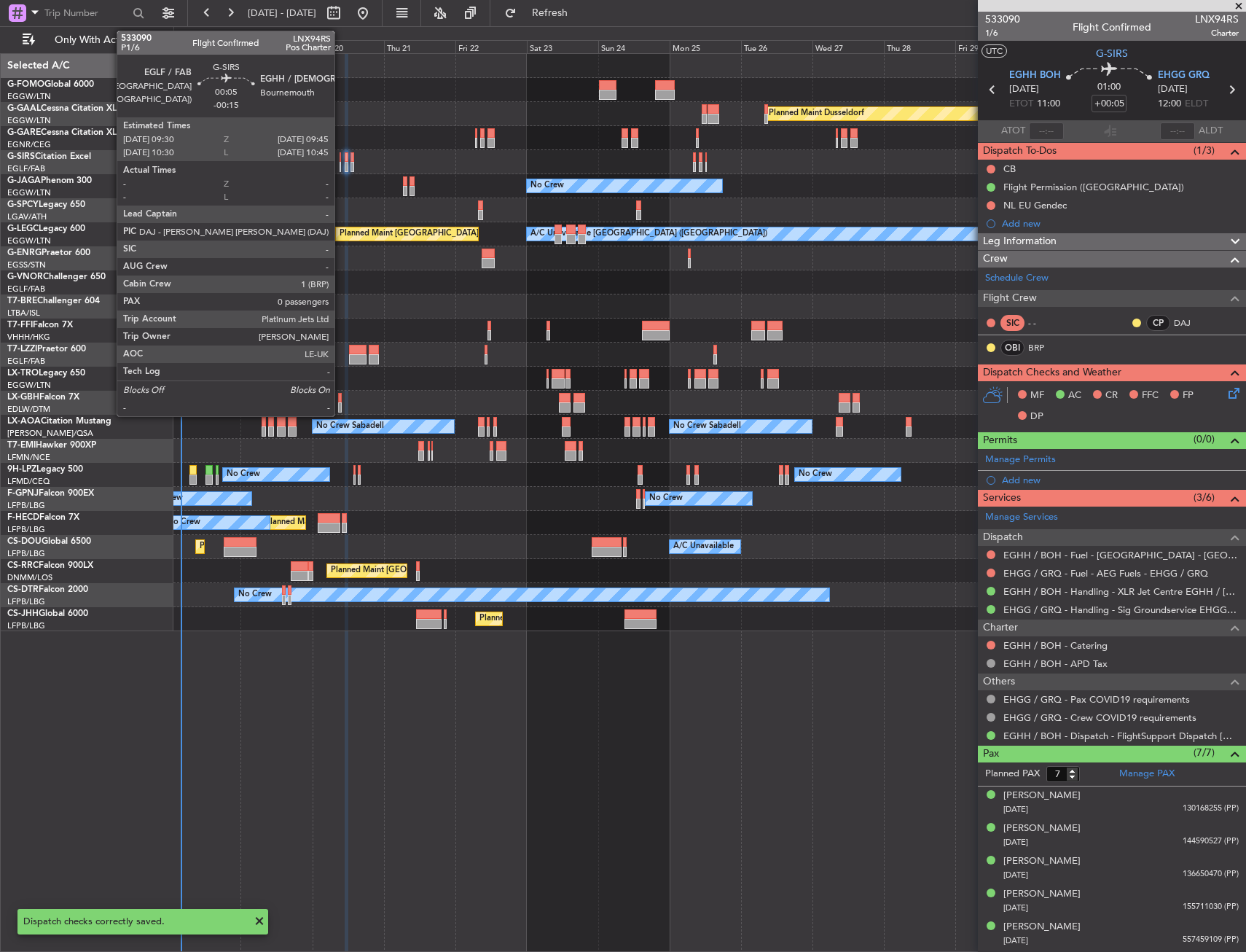
click at [341, 160] on div at bounding box center [341, 157] width 2 height 10
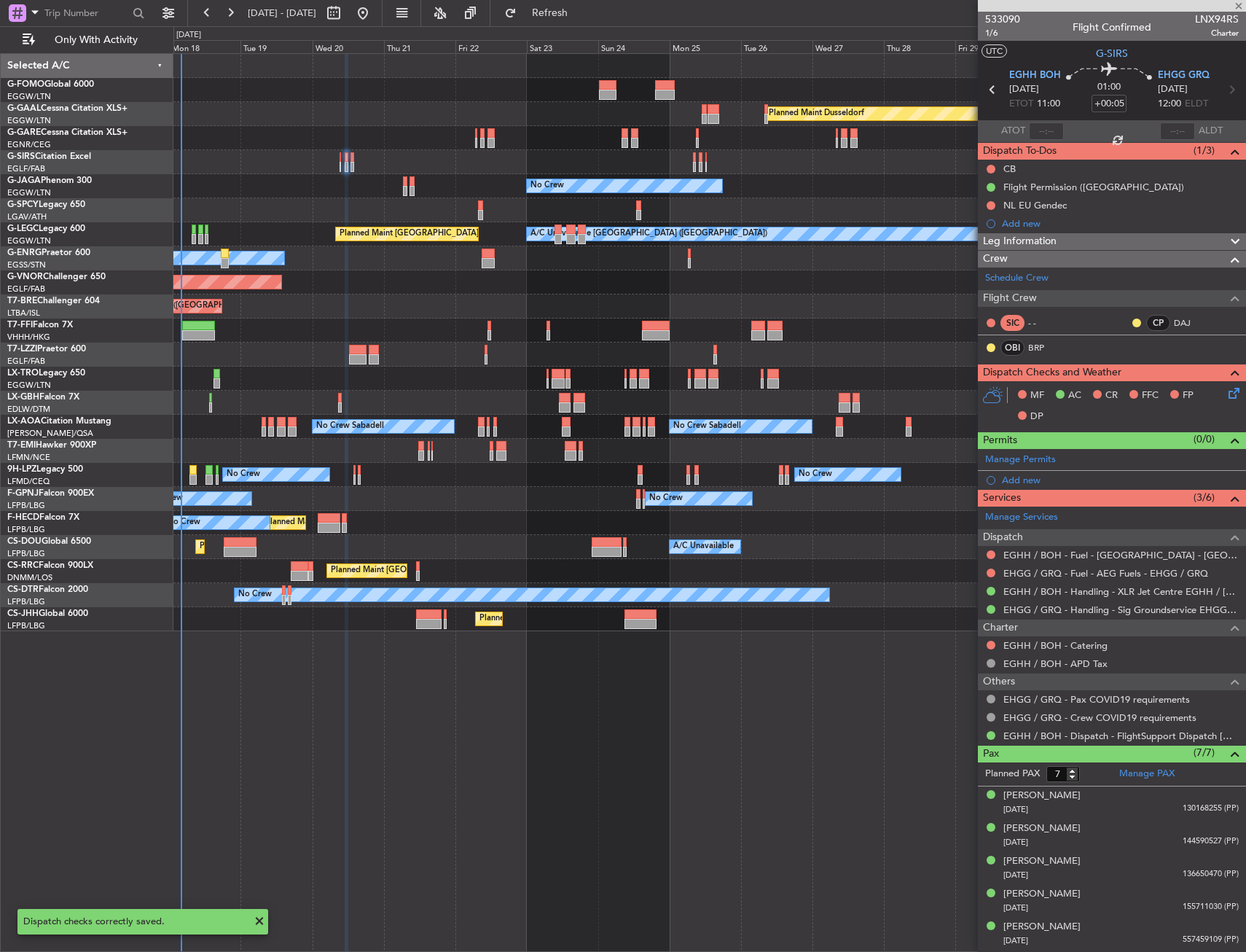
type input "-00:15"
type input "0"
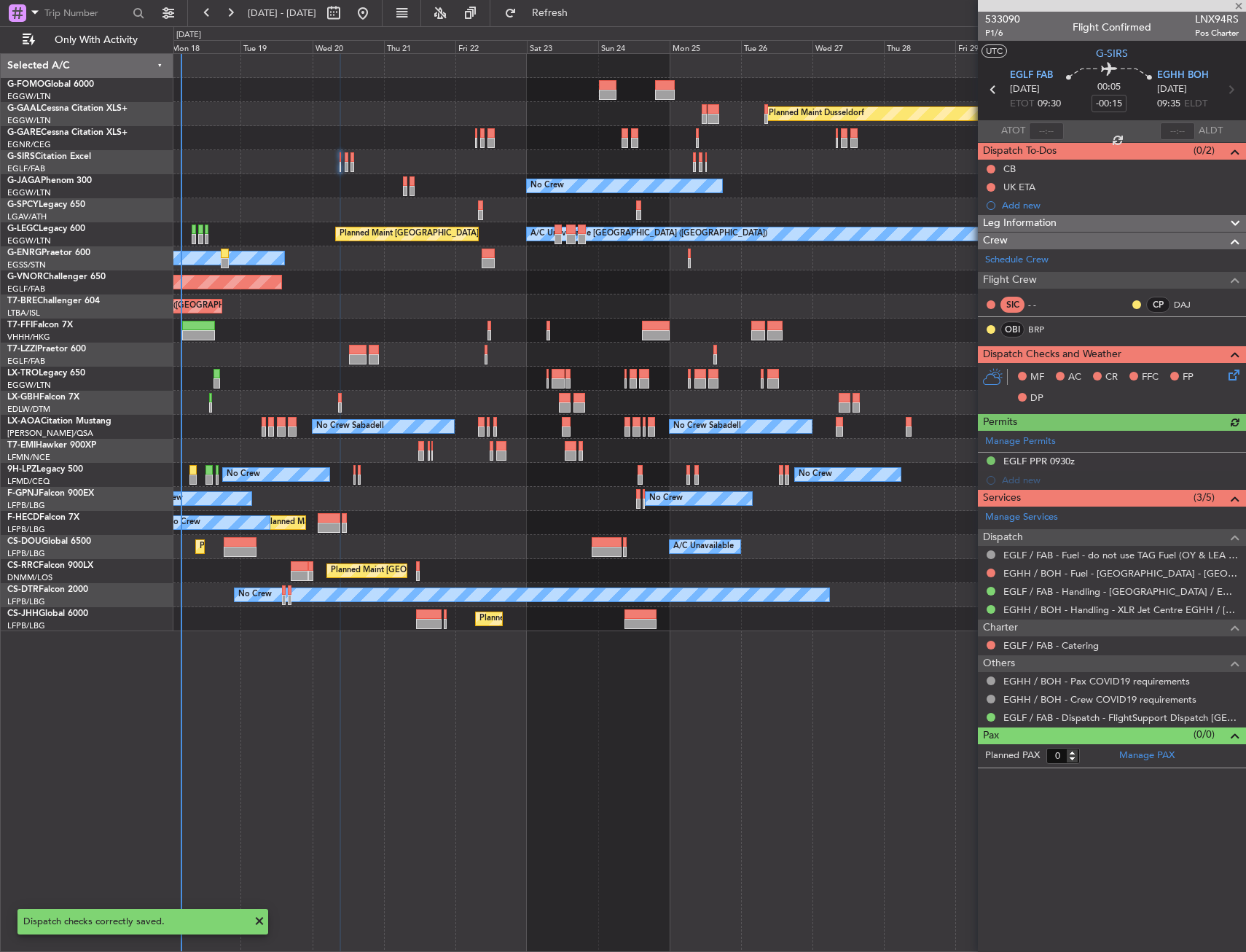
click at [1232, 368] on icon at bounding box center [1232, 372] width 11 height 11
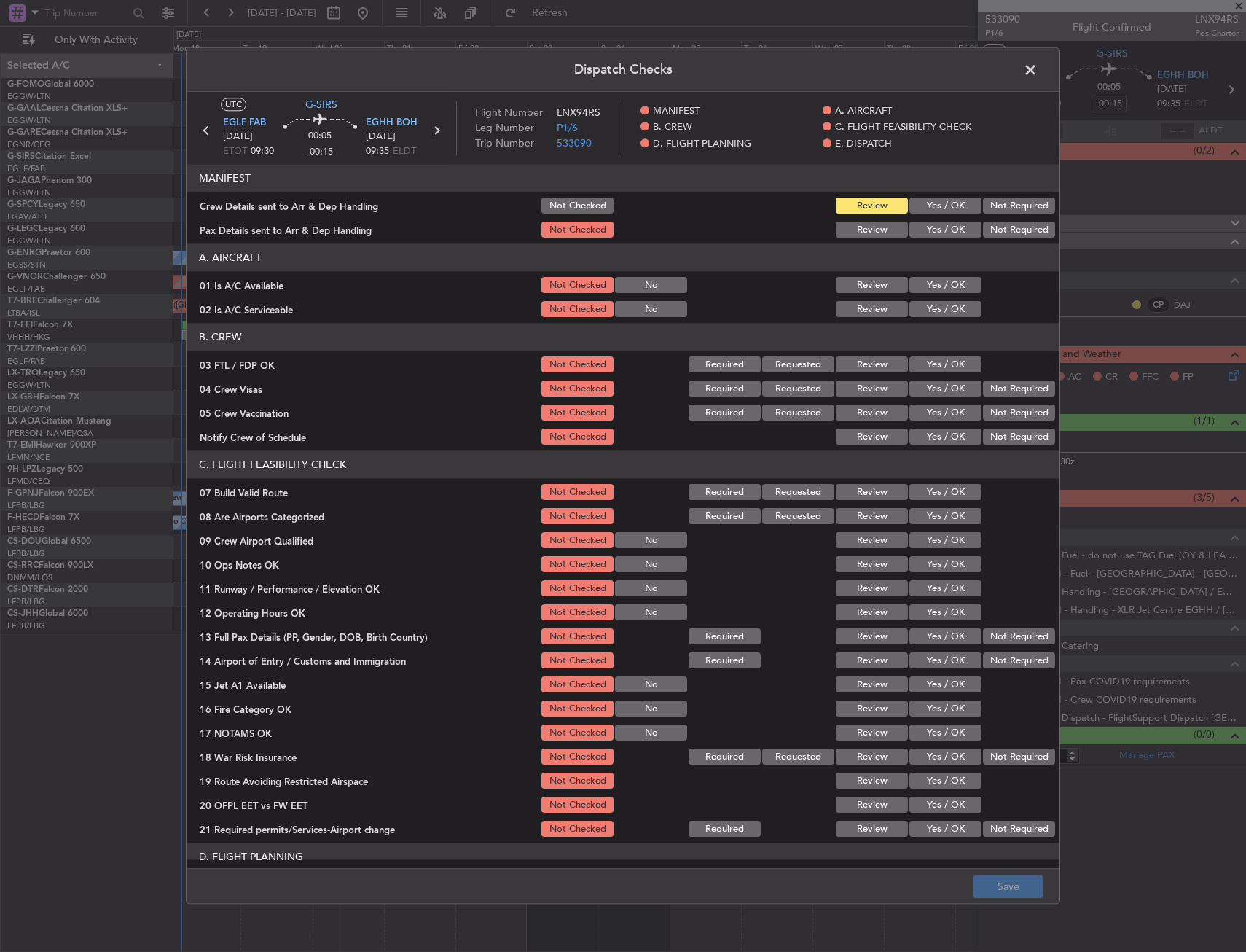
click at [936, 281] on button "Yes / OK" at bounding box center [946, 286] width 72 height 16
click at [937, 308] on button "Yes / OK" at bounding box center [946, 310] width 72 height 16
click at [924, 485] on section "C. FLIGHT FEASIBILITY CHECK 07 Build Valid Route Not Checked Required Requested…" at bounding box center [623, 645] width 873 height 388
click at [927, 494] on button "Yes / OK" at bounding box center [946, 493] width 72 height 16
click at [927, 550] on div "Yes / OK" at bounding box center [944, 540] width 73 height 20
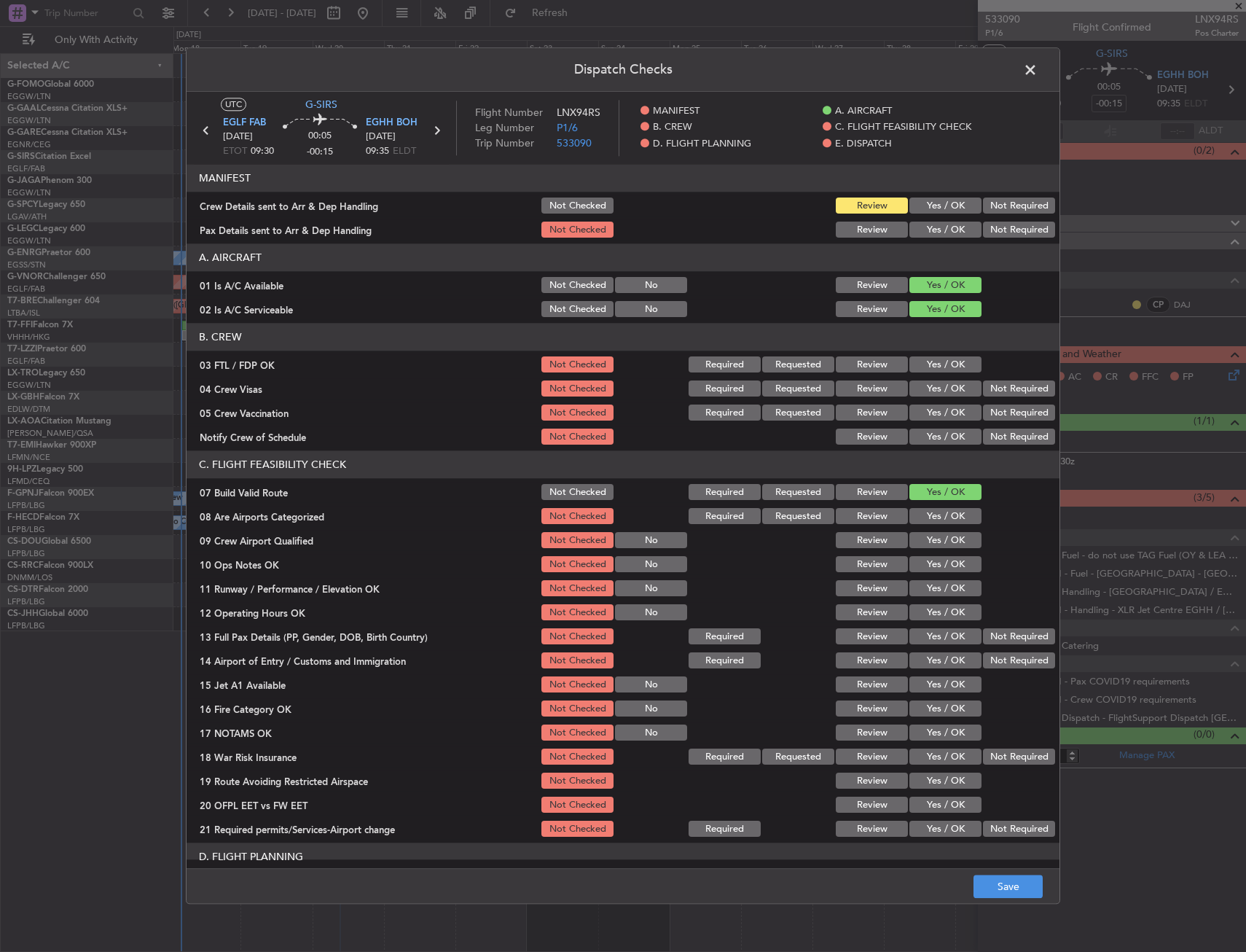
drag, startPoint x: 945, startPoint y: 564, endPoint x: 932, endPoint y: 581, distance: 21.4
click at [945, 564] on button "Yes / OK" at bounding box center [946, 565] width 72 height 16
click at [930, 594] on button "Yes / OK" at bounding box center [946, 589] width 72 height 16
drag, startPoint x: 927, startPoint y: 613, endPoint x: 930, endPoint y: 634, distance: 21.2
click at [929, 621] on div "Yes / OK" at bounding box center [944, 612] width 73 height 20
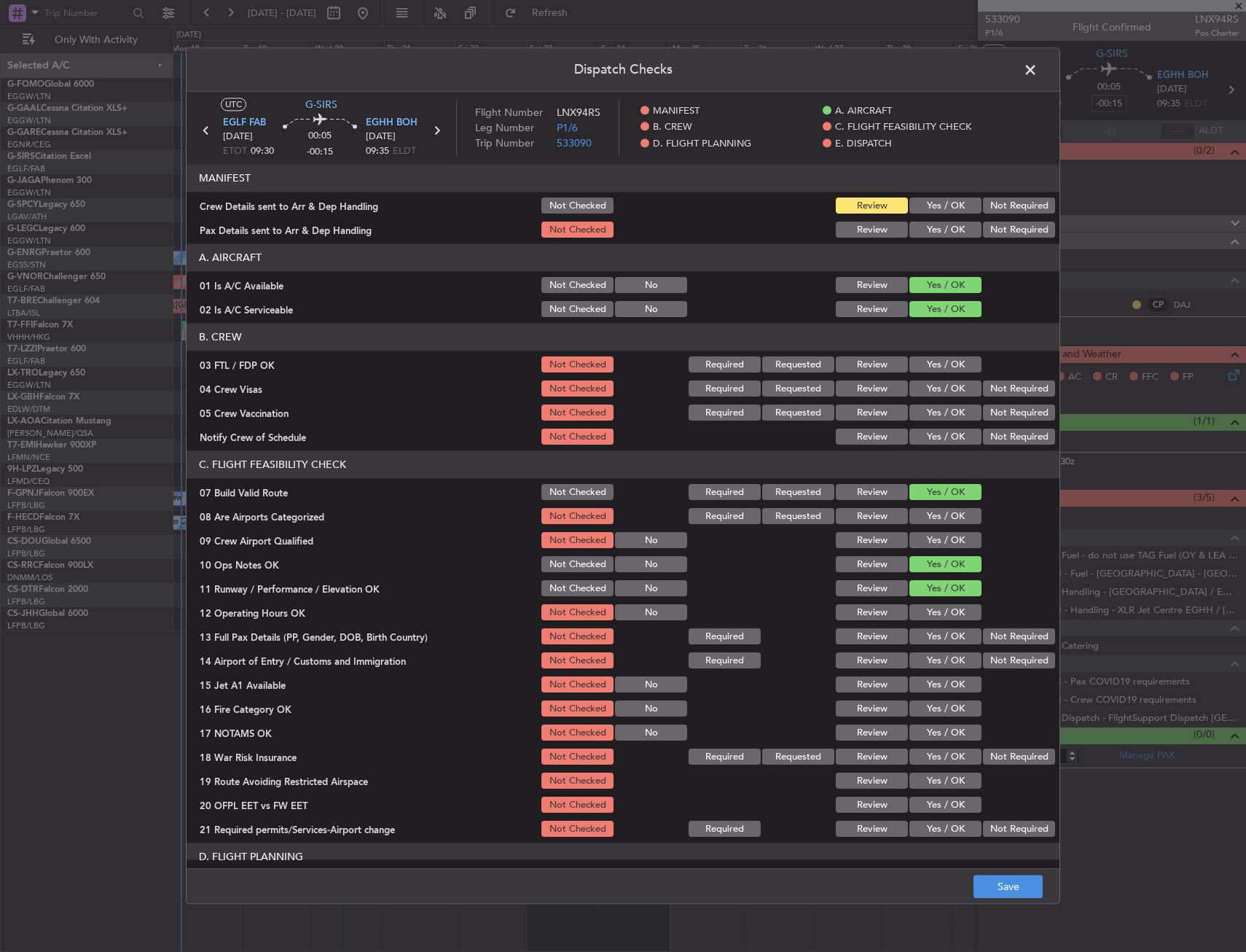
click at [930, 635] on button "Yes / OK" at bounding box center [946, 637] width 72 height 16
click at [931, 609] on button "Yes / OK" at bounding box center [946, 613] width 72 height 16
click at [933, 664] on button "Yes / OK" at bounding box center [946, 661] width 72 height 16
click at [929, 682] on button "Yes / OK" at bounding box center [946, 685] width 72 height 16
click at [930, 709] on button "Yes / OK" at bounding box center [946, 710] width 72 height 16
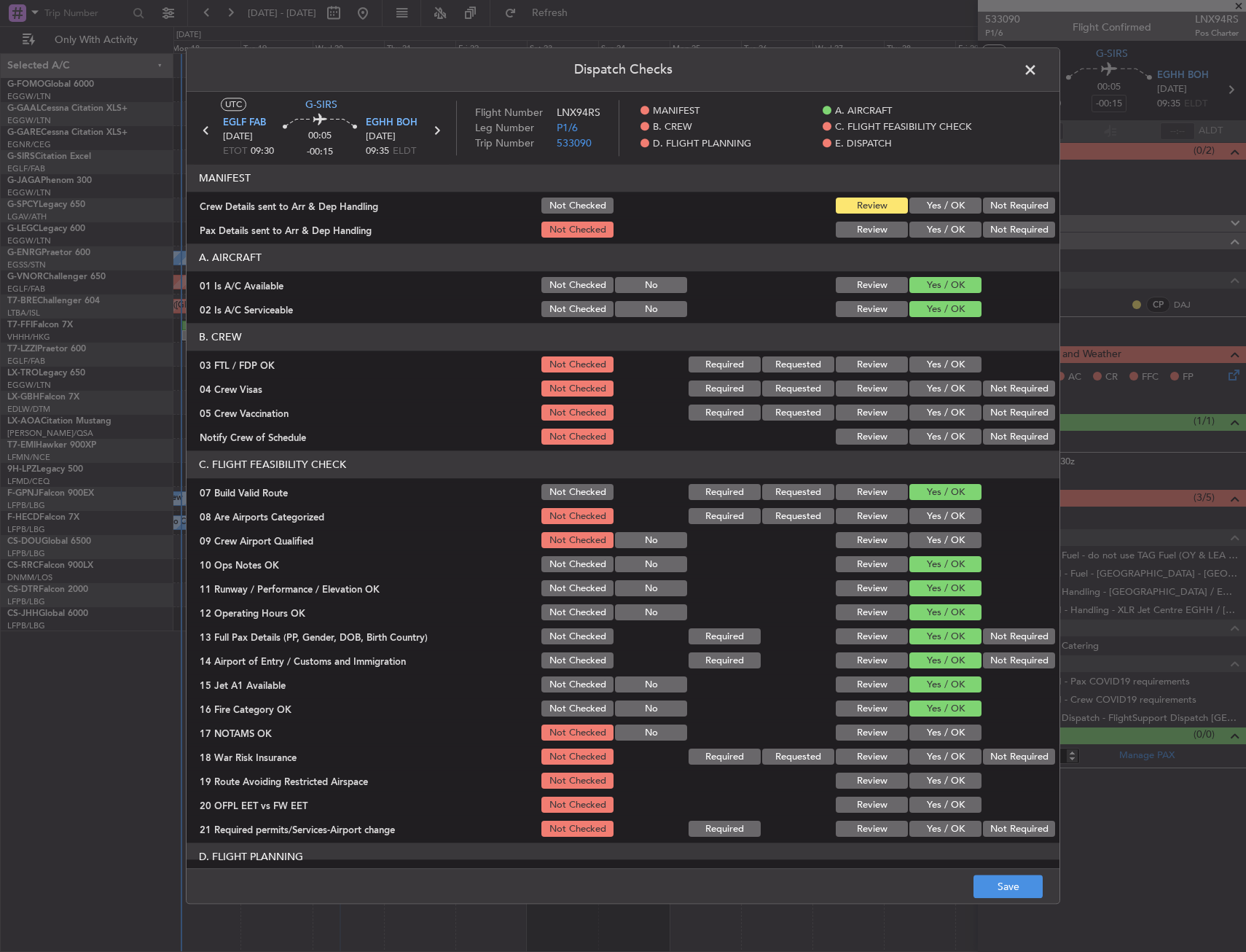
click at [970, 732] on button "Yes / OK" at bounding box center [946, 733] width 72 height 16
click at [983, 751] on button "Not Required" at bounding box center [1020, 757] width 72 height 16
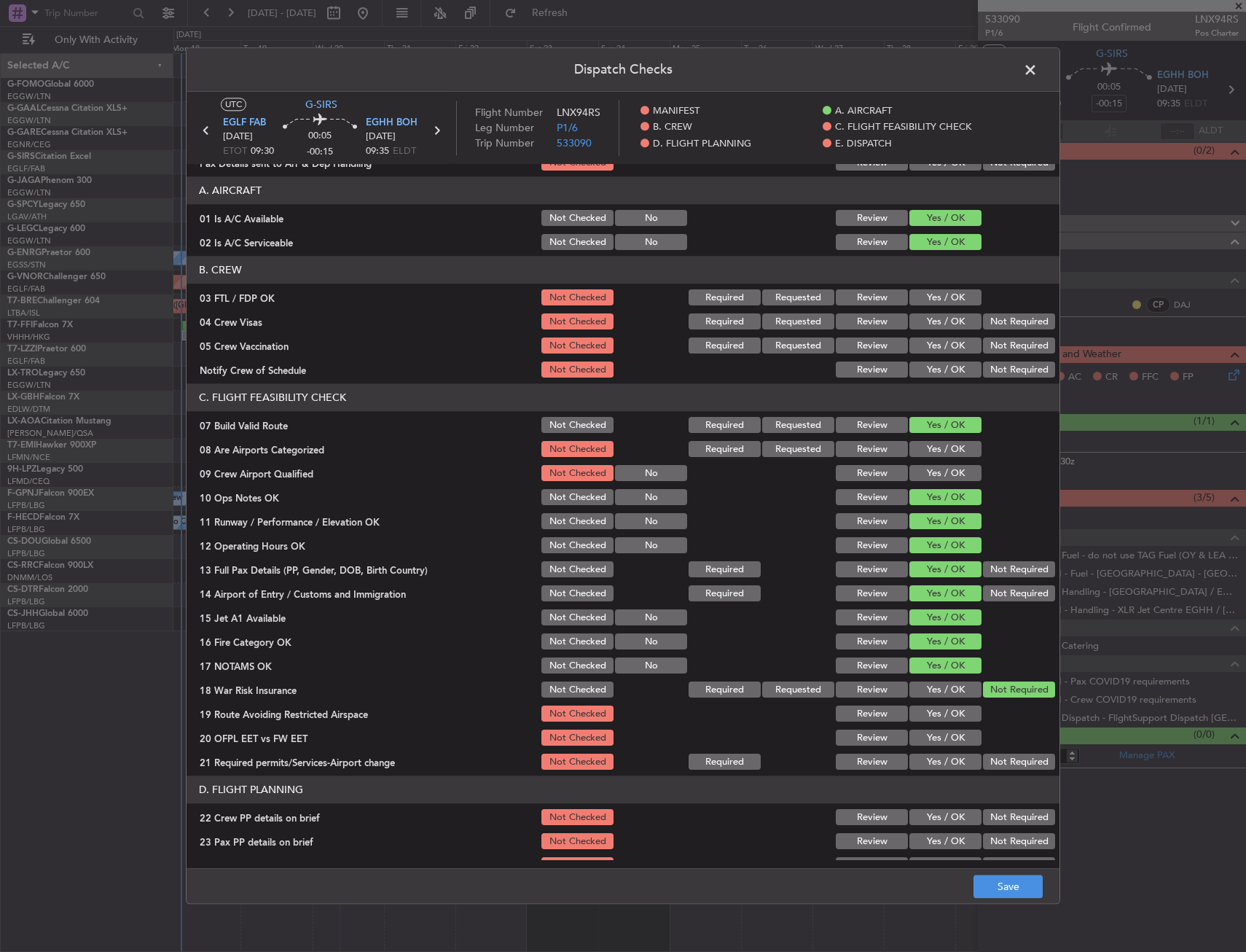
scroll to position [146, 0]
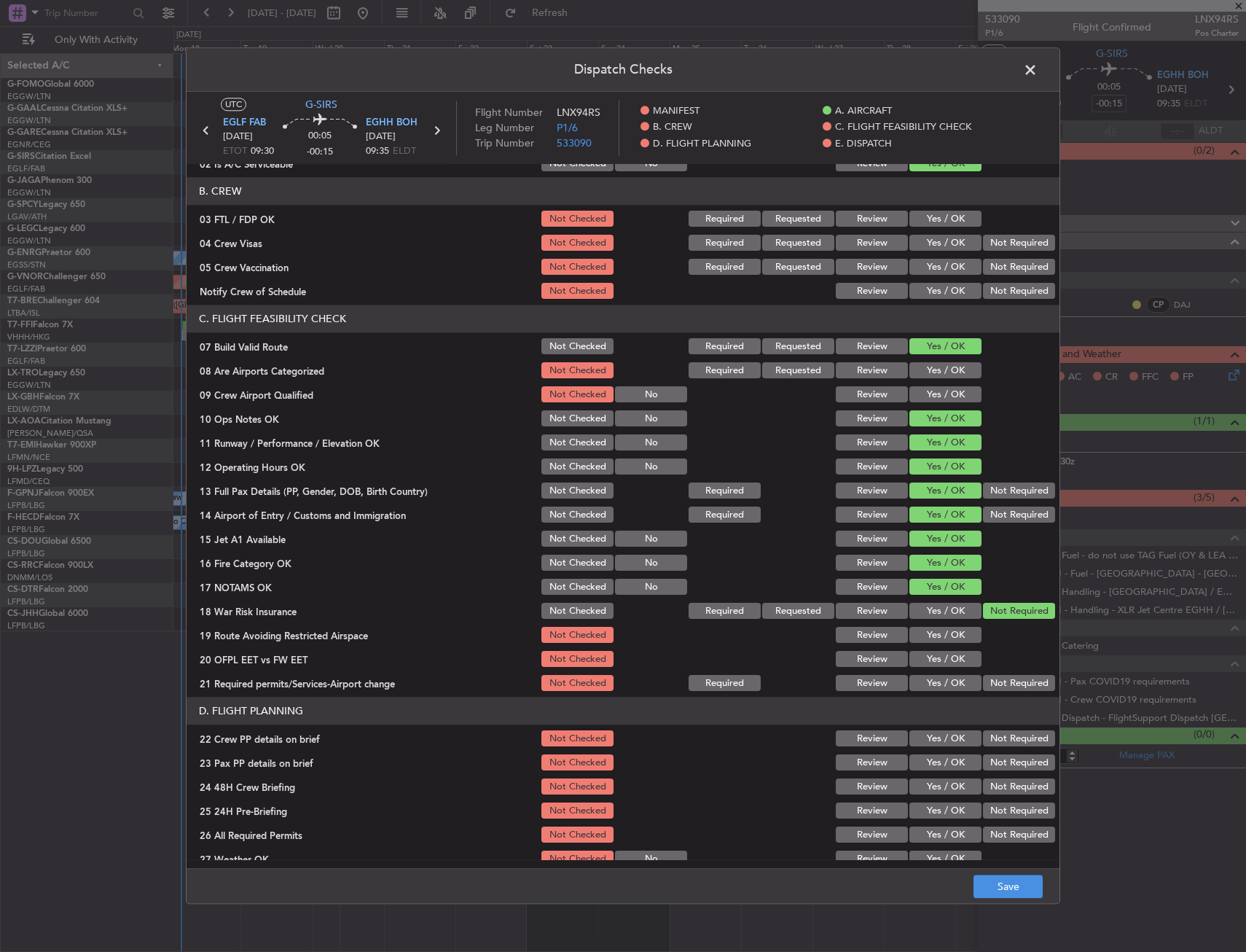
click at [934, 639] on button "Yes / OK" at bounding box center [946, 635] width 72 height 16
drag, startPoint x: 930, startPoint y: 655, endPoint x: 933, endPoint y: 680, distance: 25.2
click at [930, 656] on button "Yes / OK" at bounding box center [946, 660] width 72 height 16
click at [935, 687] on button "Yes / OK" at bounding box center [946, 684] width 72 height 16
click at [935, 729] on section "D. FLIGHT PLANNING 22 Crew PP details on brief Not Checked Review Yes / OK Not …" at bounding box center [623, 843] width 873 height 292
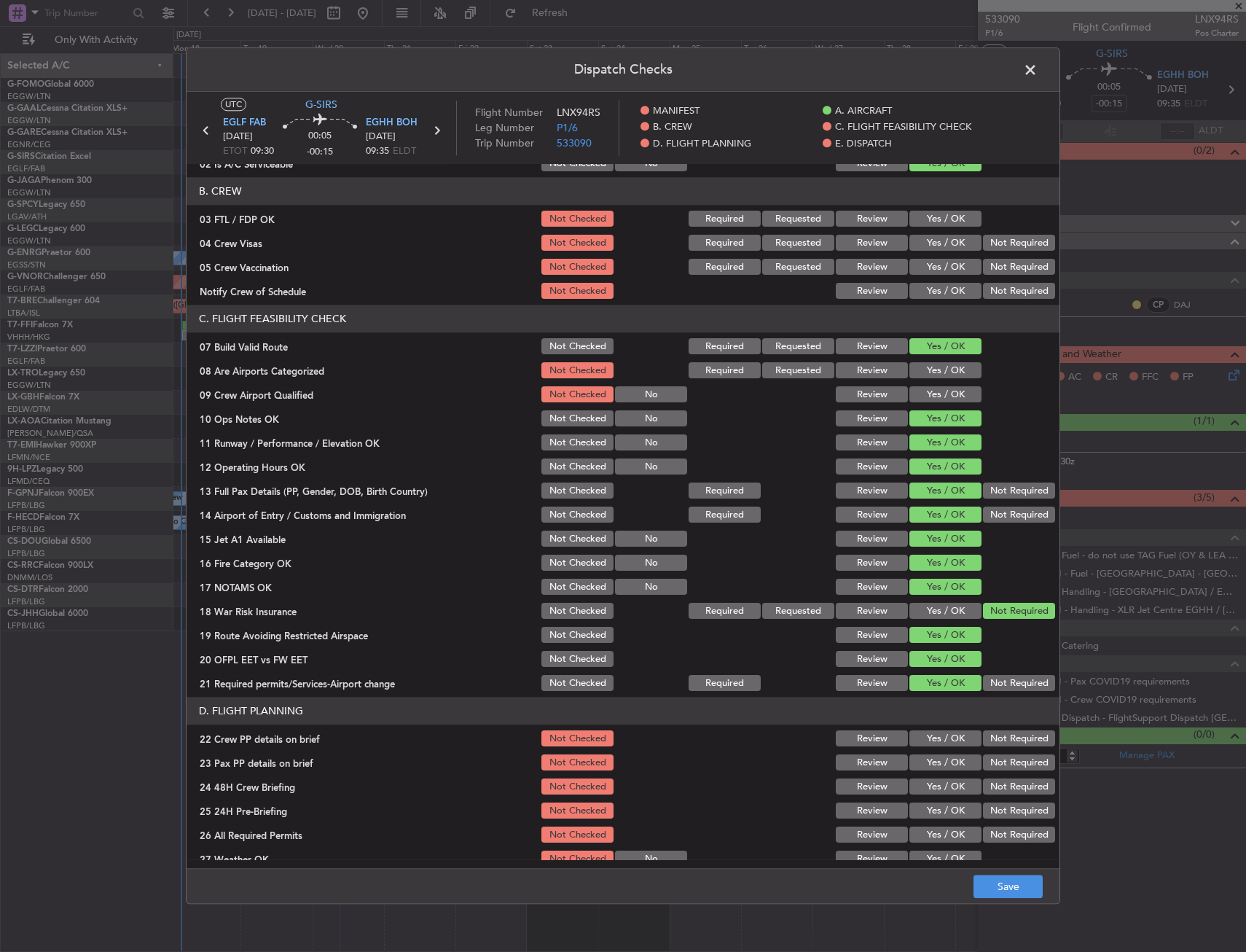
click at [933, 747] on button "Yes / OK" at bounding box center [946, 739] width 72 height 16
click at [933, 770] on button "Yes / OK" at bounding box center [946, 763] width 72 height 16
click at [933, 784] on button "Yes / OK" at bounding box center [946, 787] width 72 height 16
click at [992, 801] on div "Not Required" at bounding box center [1017, 810] width 73 height 20
click at [992, 809] on button "Not Required" at bounding box center [1020, 811] width 72 height 16
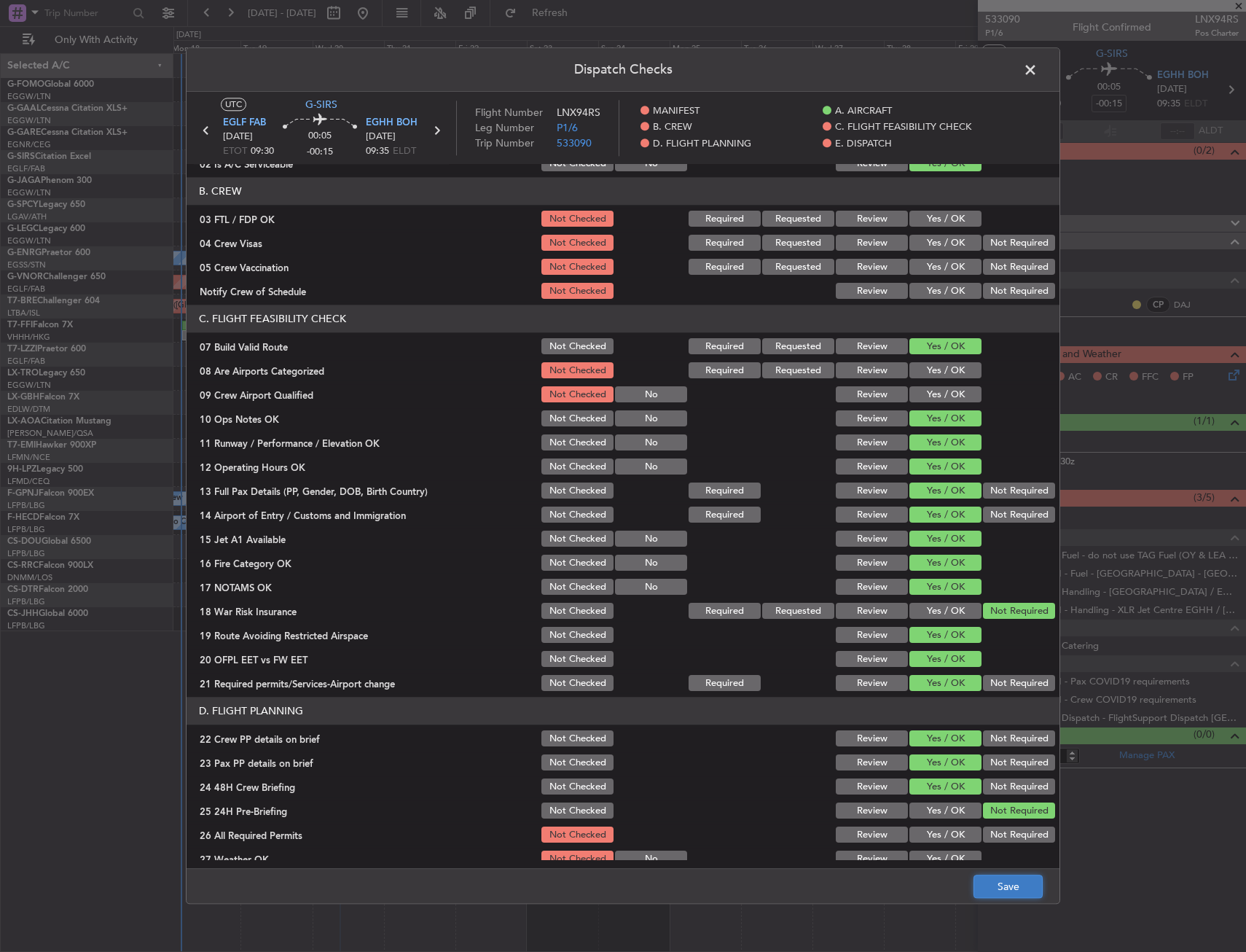
click at [1001, 893] on button "Save" at bounding box center [1008, 887] width 69 height 23
click at [1038, 72] on span at bounding box center [1038, 73] width 0 height 29
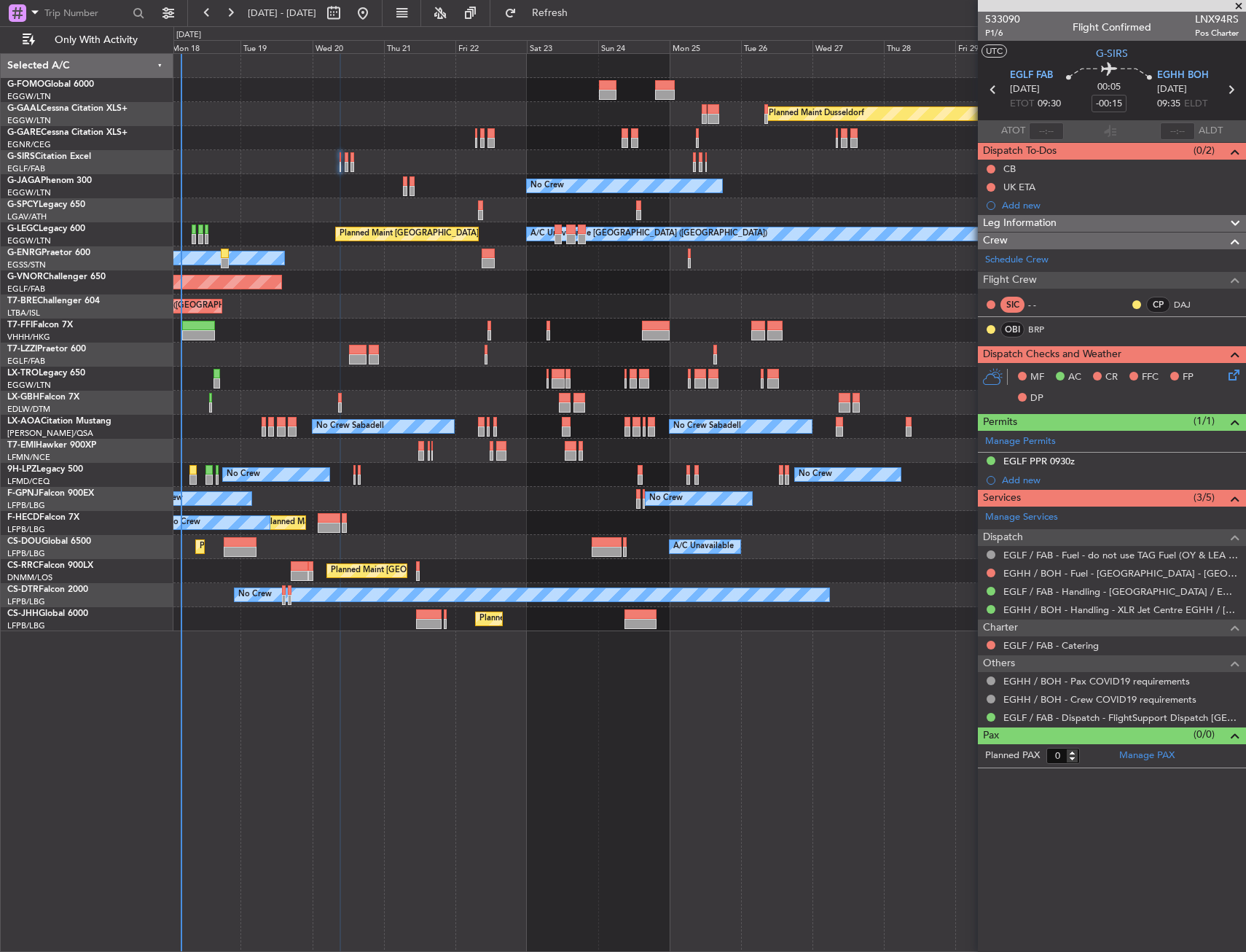
drag, startPoint x: 1011, startPoint y: 217, endPoint x: 1013, endPoint y: 232, distance: 15.1
click at [1011, 217] on span "Leg Information" at bounding box center [1020, 223] width 73 height 17
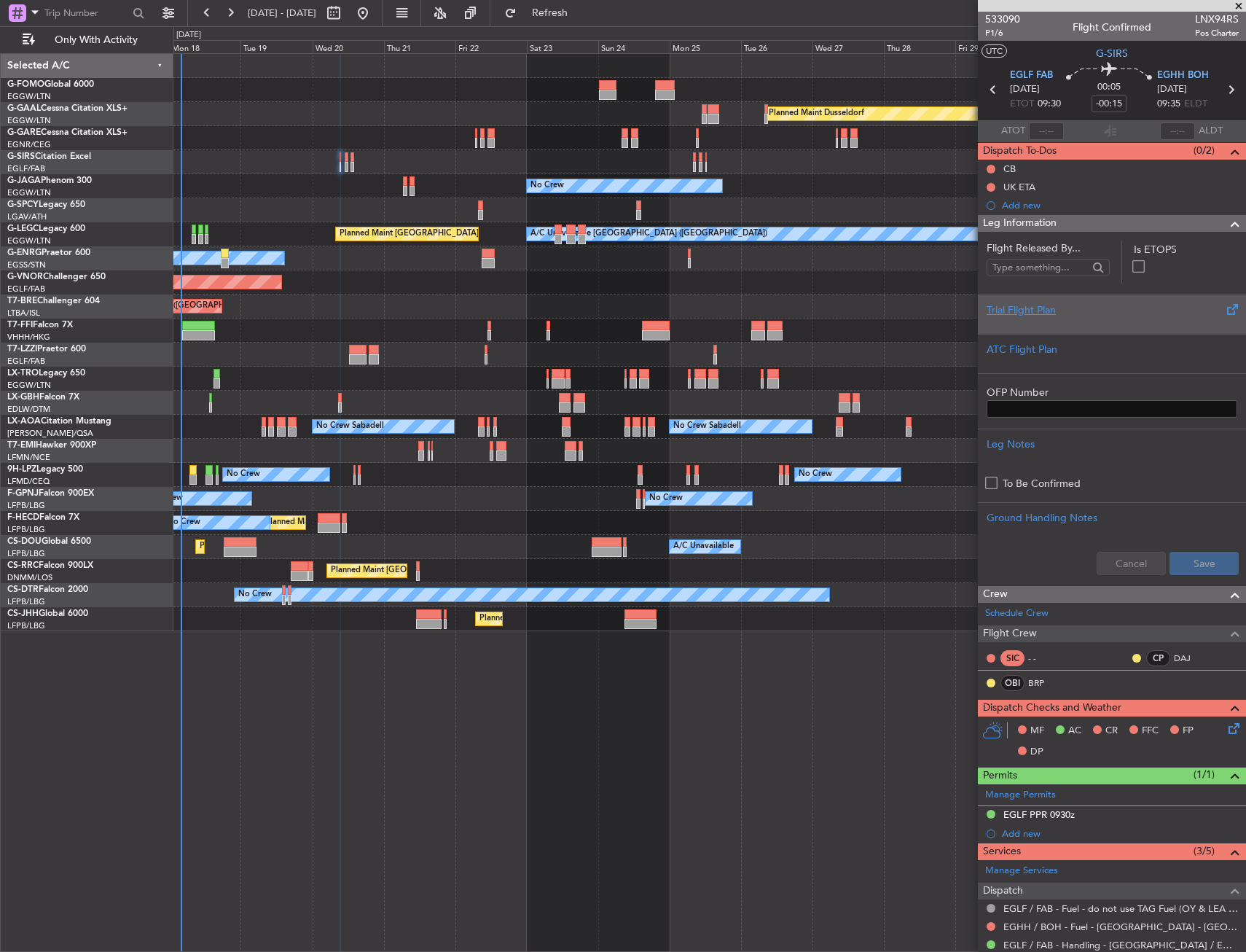
click at [1036, 305] on div "Trial Flight Plan" at bounding box center [1111, 310] width 250 height 15
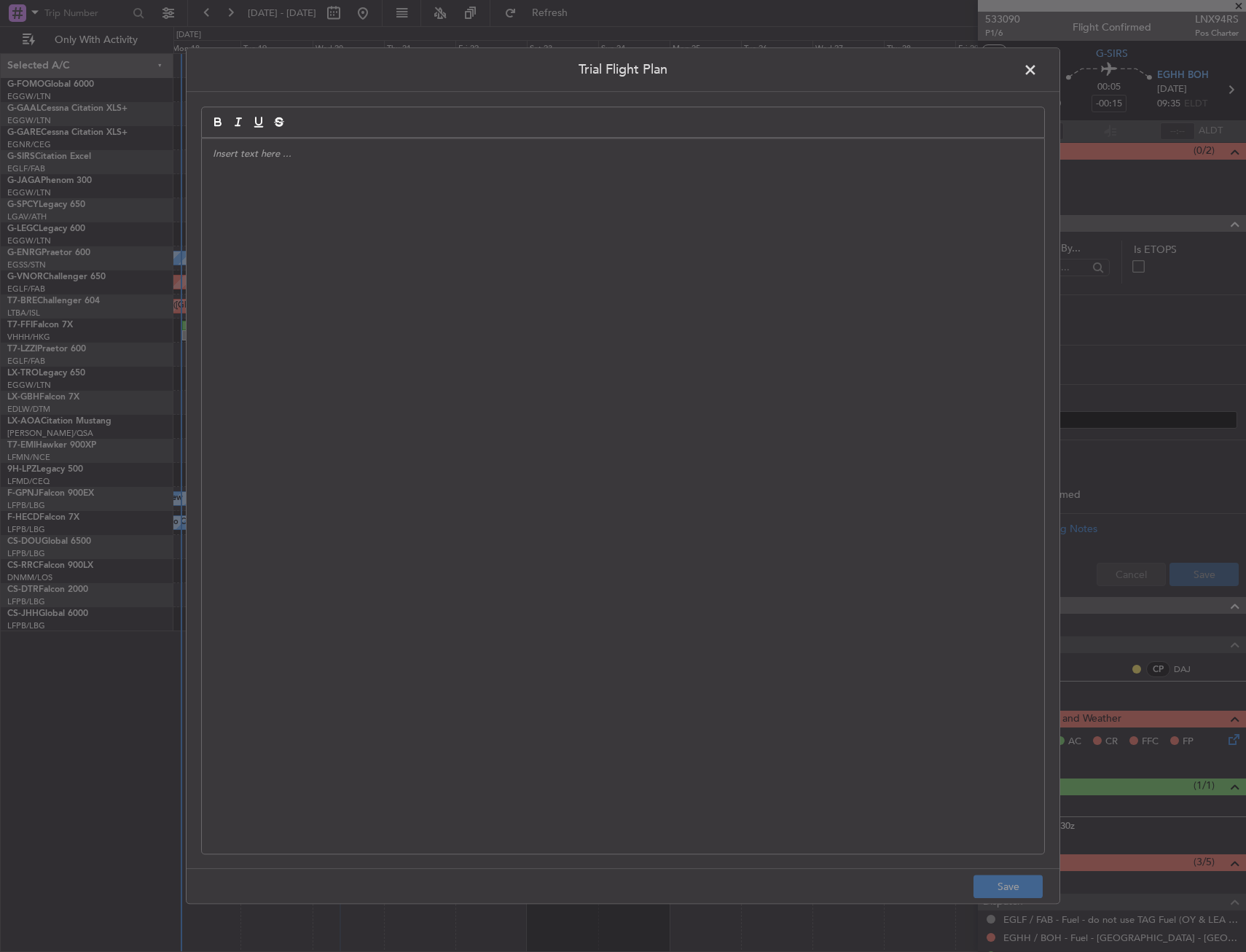
click at [424, 280] on div at bounding box center [623, 496] width 842 height 715
click at [424, 280] on div "APA //" at bounding box center [623, 496] width 842 height 715
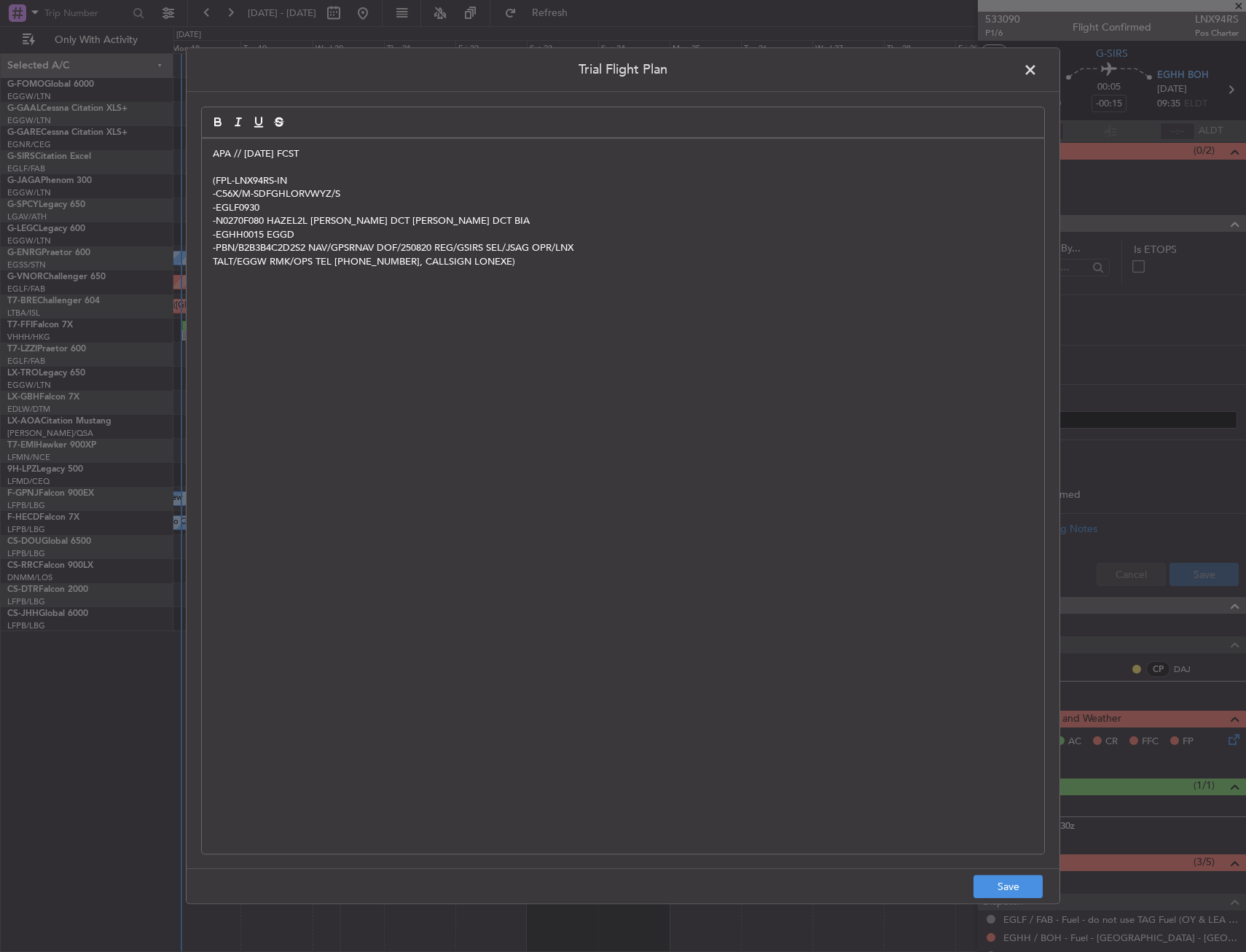
scroll to position [0, 0]
click at [1012, 888] on button "Save" at bounding box center [1008, 887] width 69 height 23
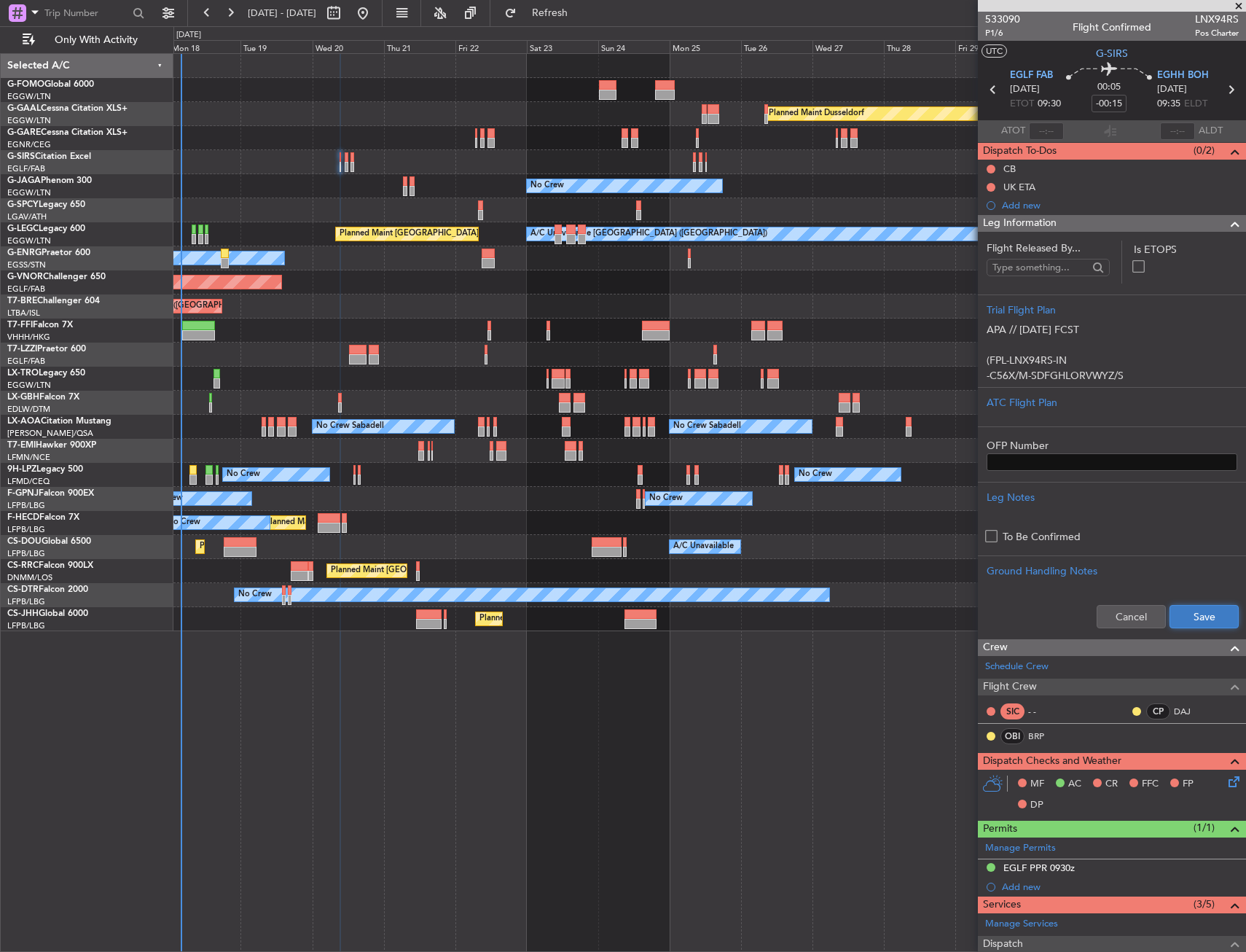
click at [1218, 620] on button "Save" at bounding box center [1204, 616] width 69 height 23
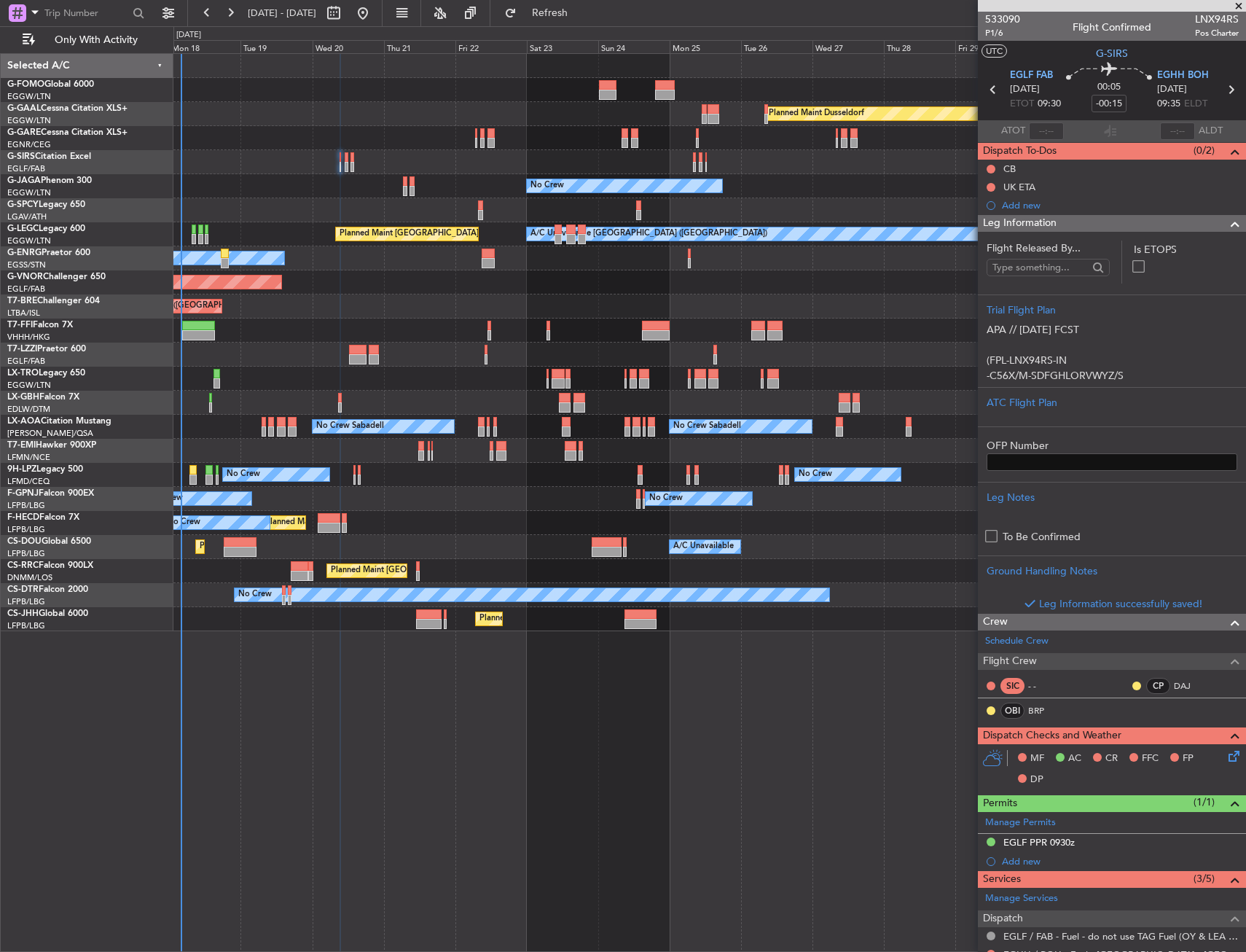
click at [1159, 222] on div "Leg Information" at bounding box center [1111, 223] width 268 height 17
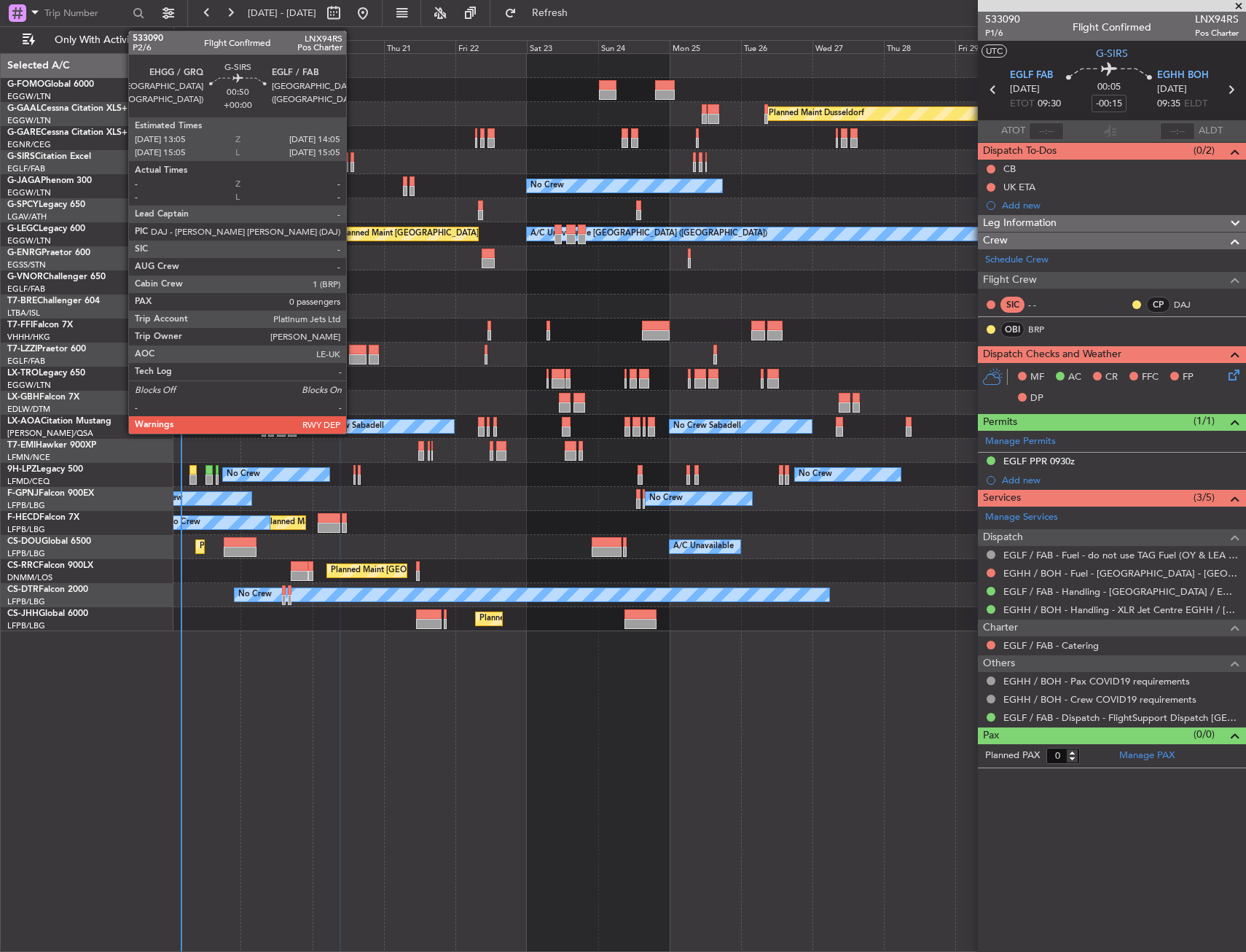
click at [353, 163] on div at bounding box center [352, 167] width 4 height 10
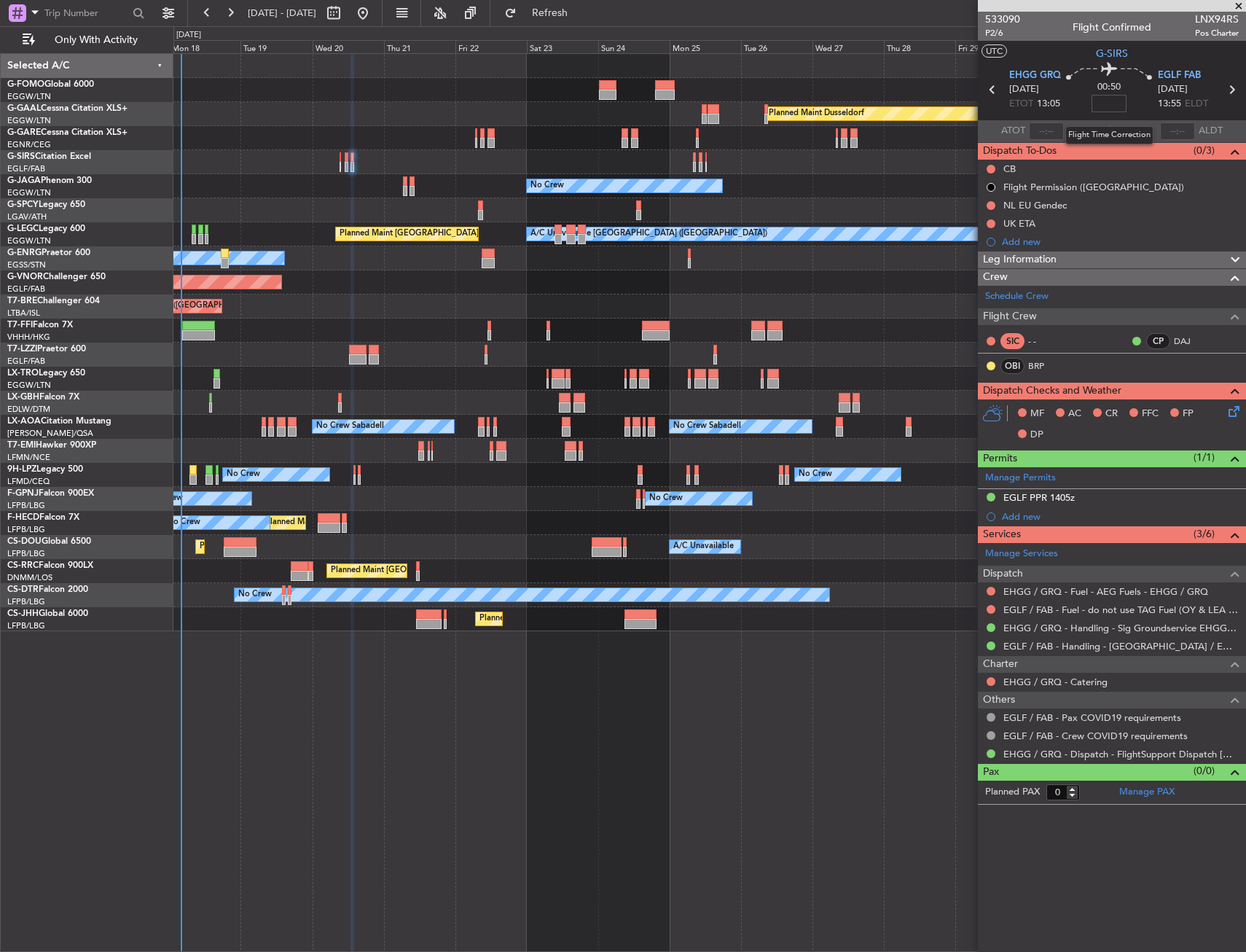
click at [1116, 104] on input at bounding box center [1109, 104] width 35 height 18
click at [1140, 94] on mat-tooltip-component "London (Farnborough) Cat B" at bounding box center [1186, 114] width 120 height 63
click at [1119, 106] on input "+00:15" at bounding box center [1109, 104] width 35 height 18
click at [1127, 111] on div "10" at bounding box center [1109, 104] width 35 height 18
type input "+00:10"
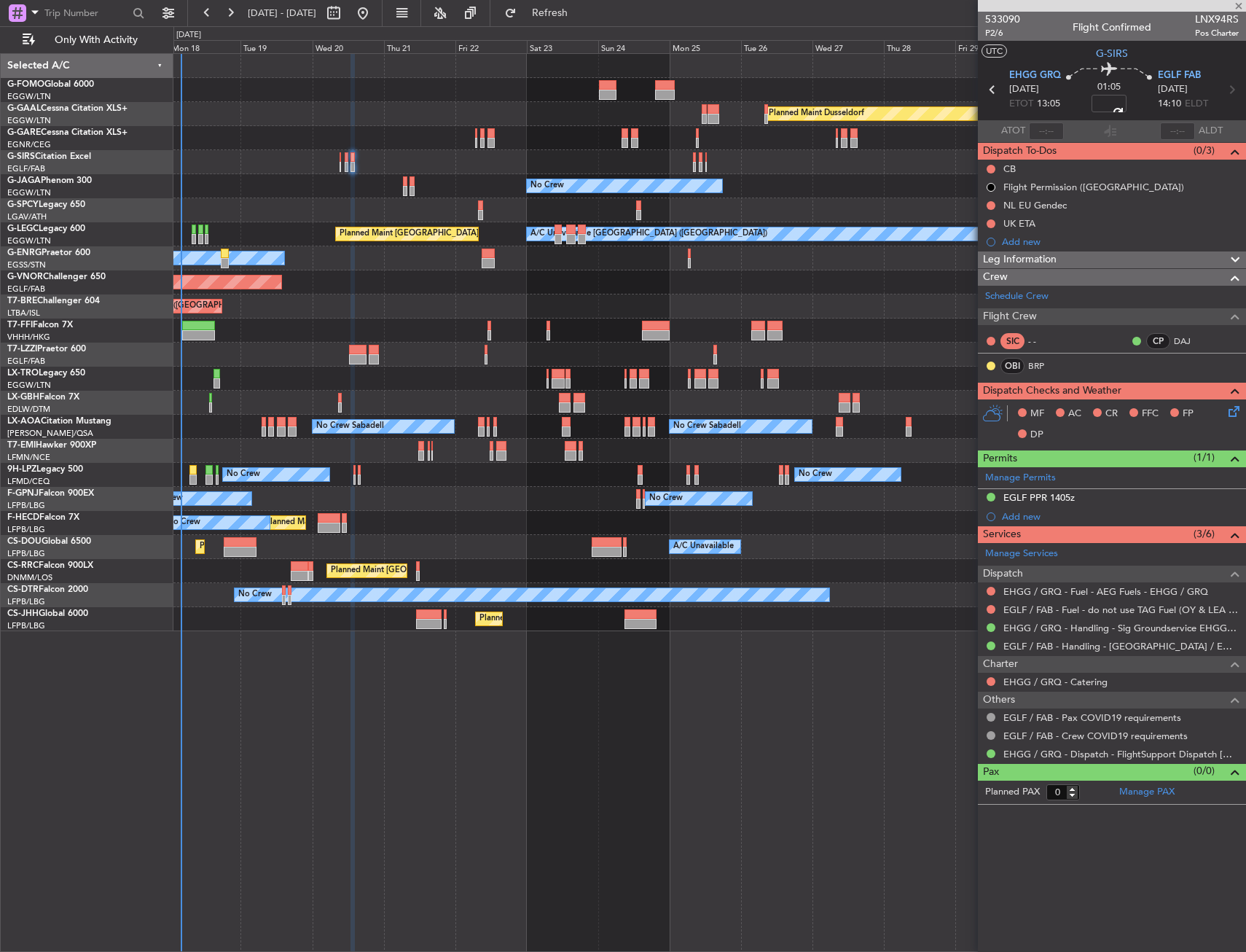
click at [1135, 110] on div "01:05 +00:10" at bounding box center [1109, 89] width 96 height 54
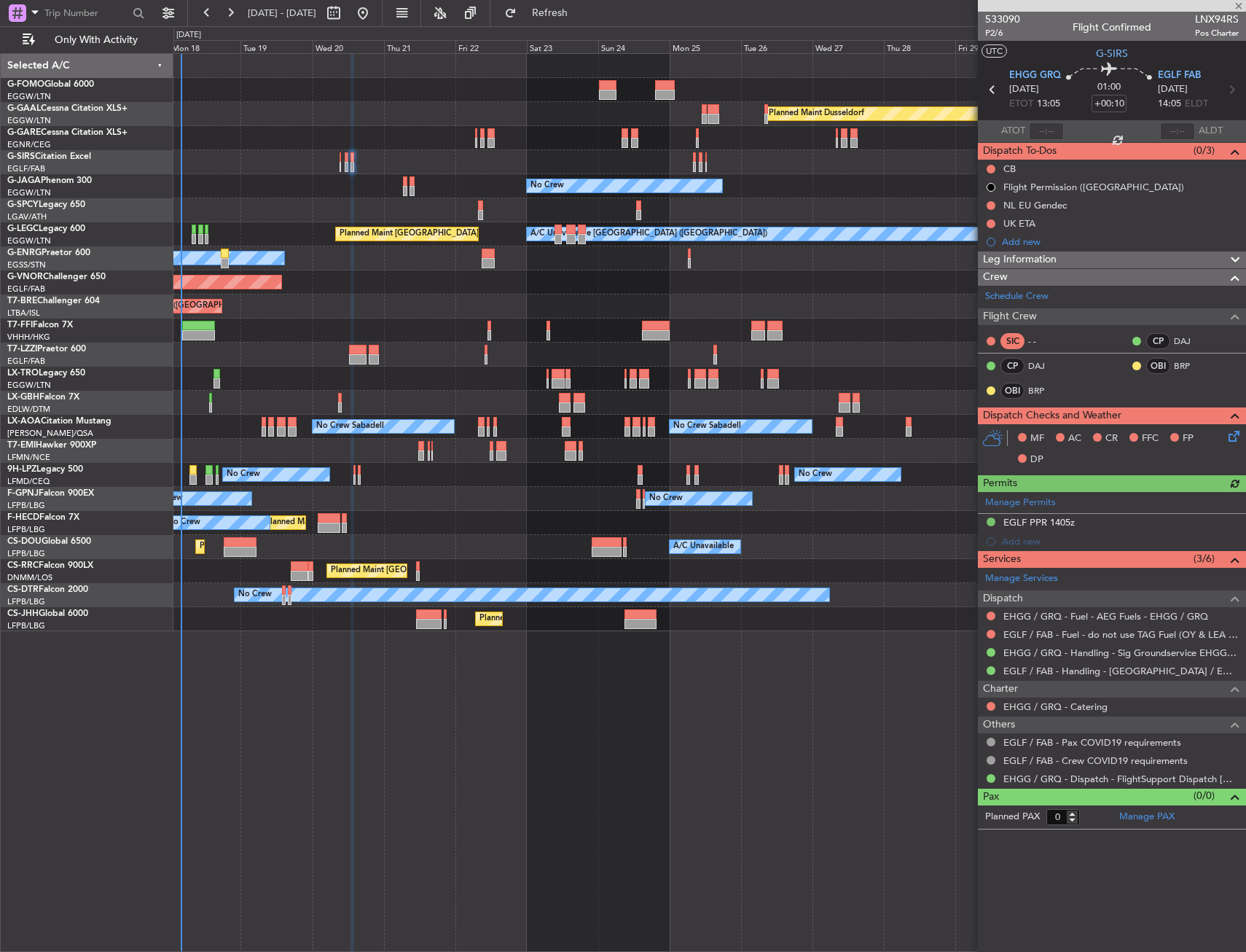
click at [1236, 440] on icon at bounding box center [1232, 433] width 11 height 11
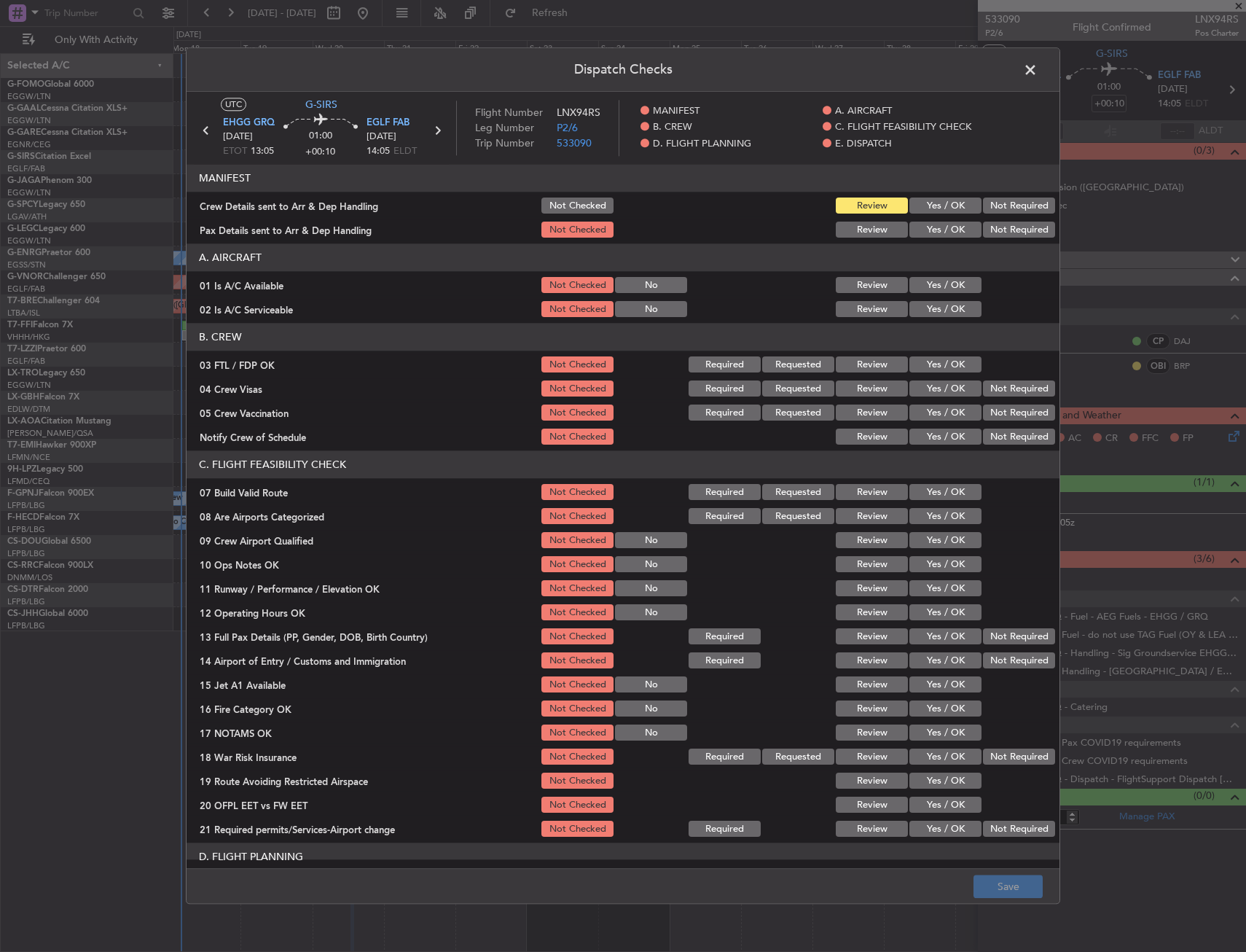
drag, startPoint x: 932, startPoint y: 285, endPoint x: 927, endPoint y: 310, distance: 25.5
click at [932, 288] on button "Yes / OK" at bounding box center [946, 286] width 72 height 16
click at [927, 310] on button "Yes / OK" at bounding box center [946, 310] width 72 height 16
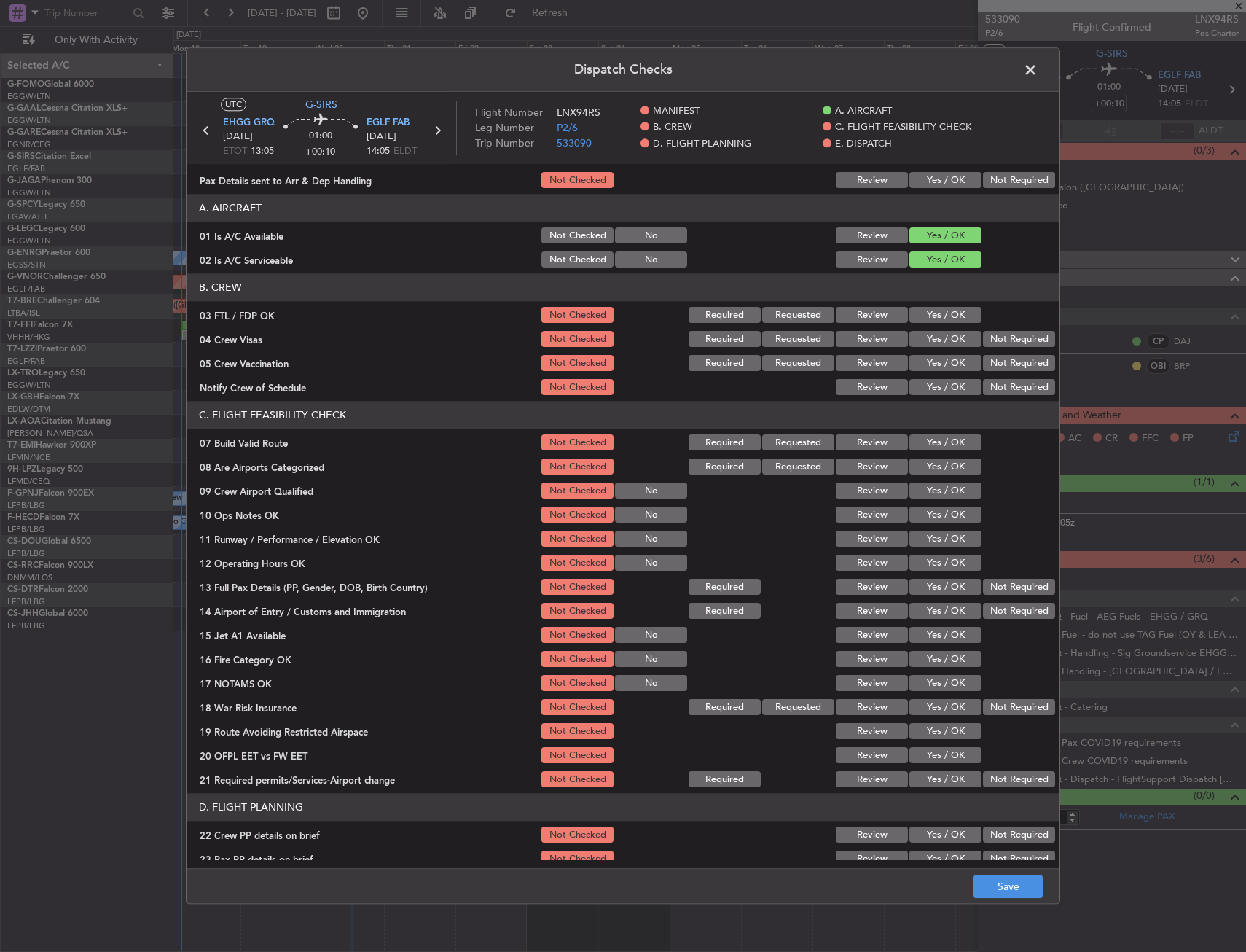
scroll to position [72, 0]
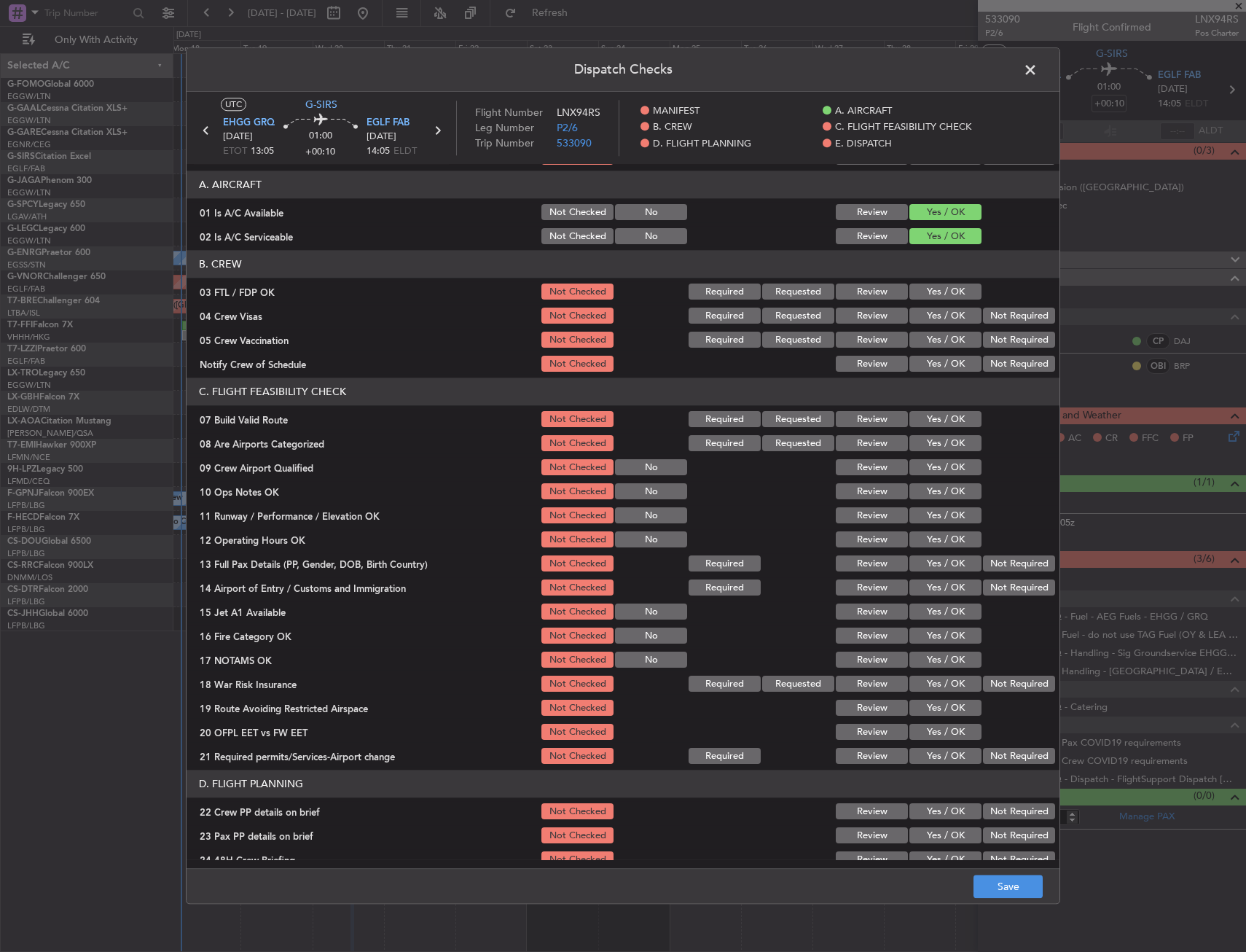
click at [925, 424] on button "Yes / OK" at bounding box center [946, 420] width 72 height 16
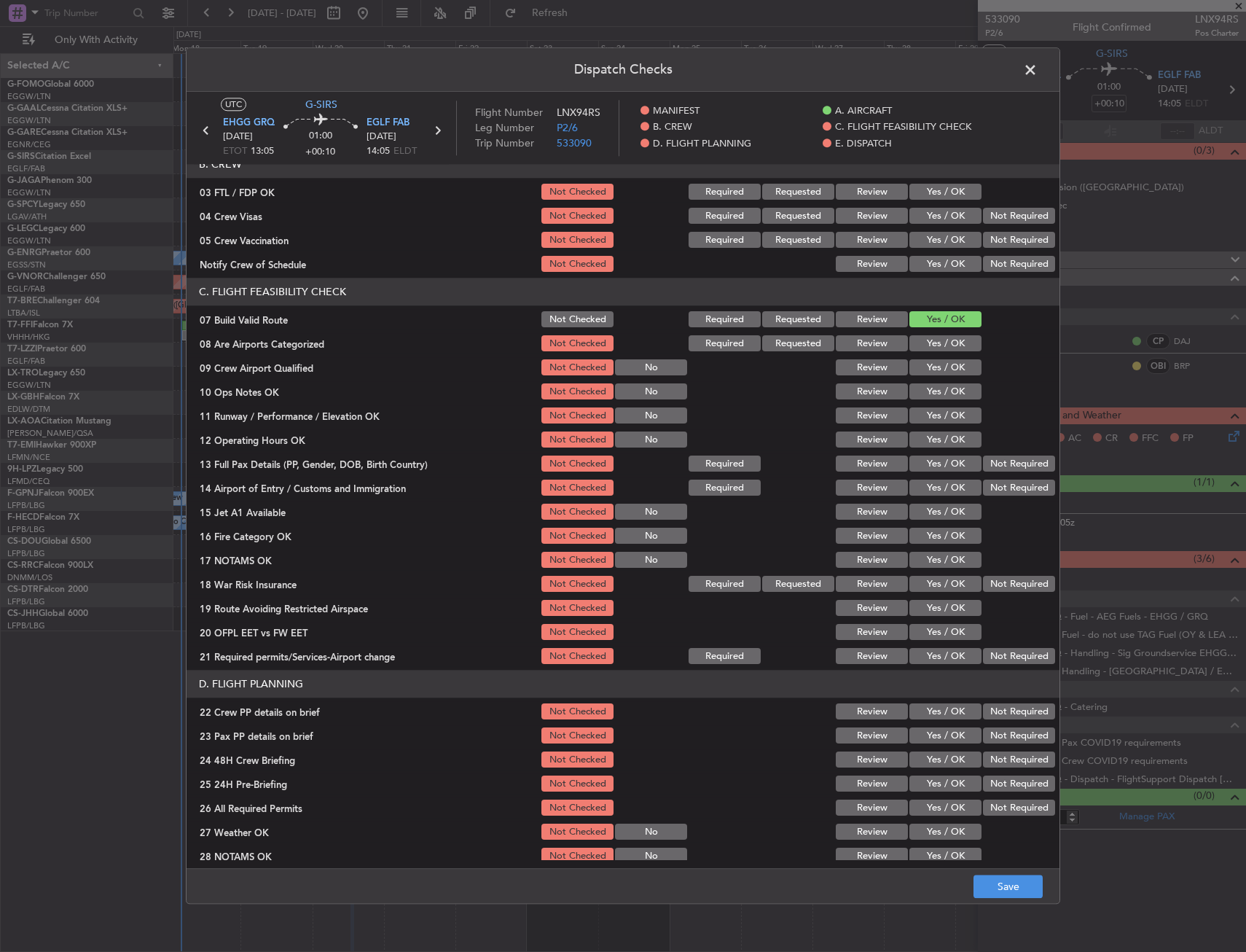
scroll to position [292, 0]
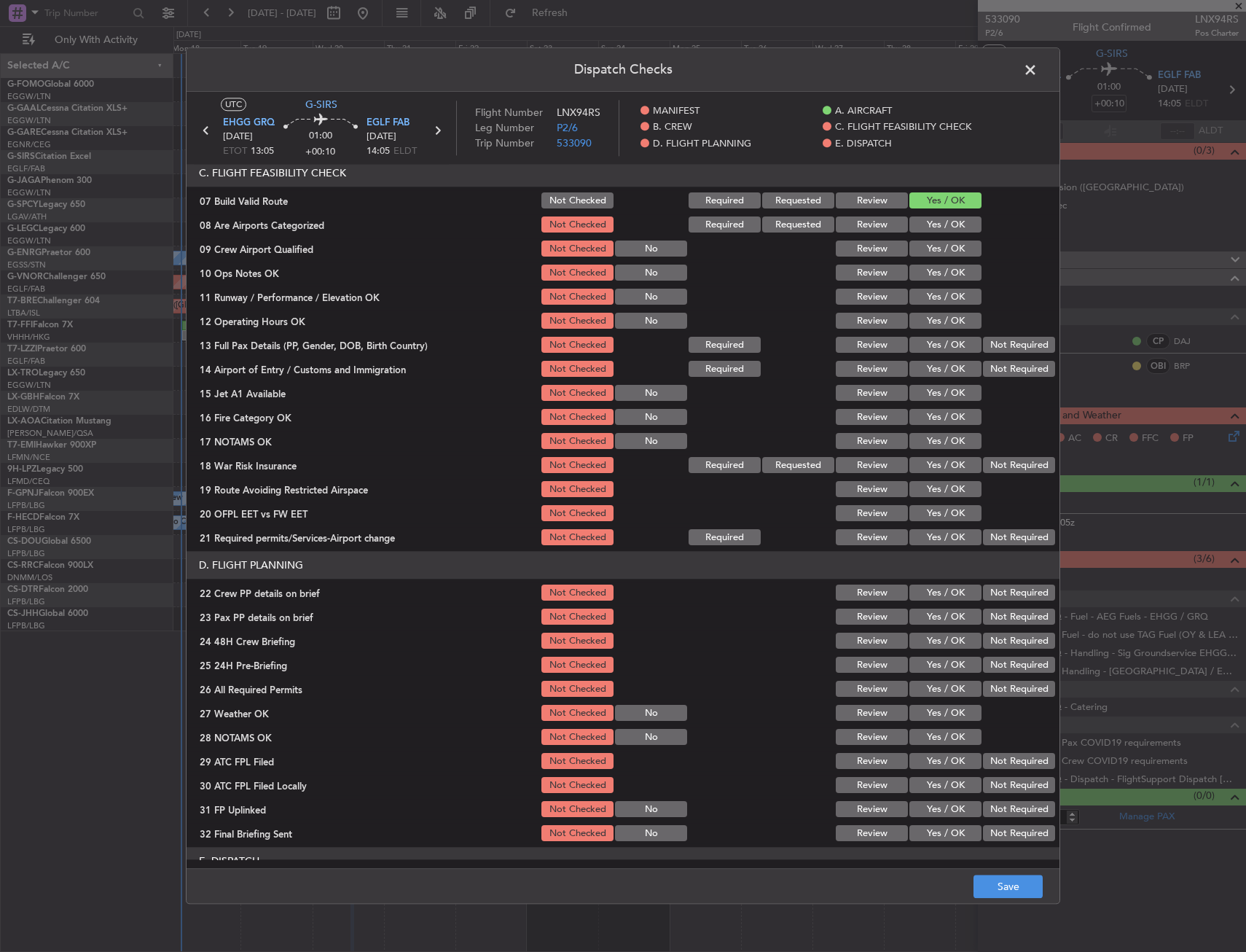
click at [926, 344] on button "Yes / OK" at bounding box center [946, 346] width 72 height 16
click at [914, 255] on button "Yes / OK" at bounding box center [946, 250] width 72 height 16
click at [559, 257] on button "Not Checked" at bounding box center [577, 250] width 72 height 16
click at [925, 274] on button "Yes / OK" at bounding box center [946, 273] width 72 height 16
click at [919, 294] on button "Yes / OK" at bounding box center [946, 297] width 72 height 16
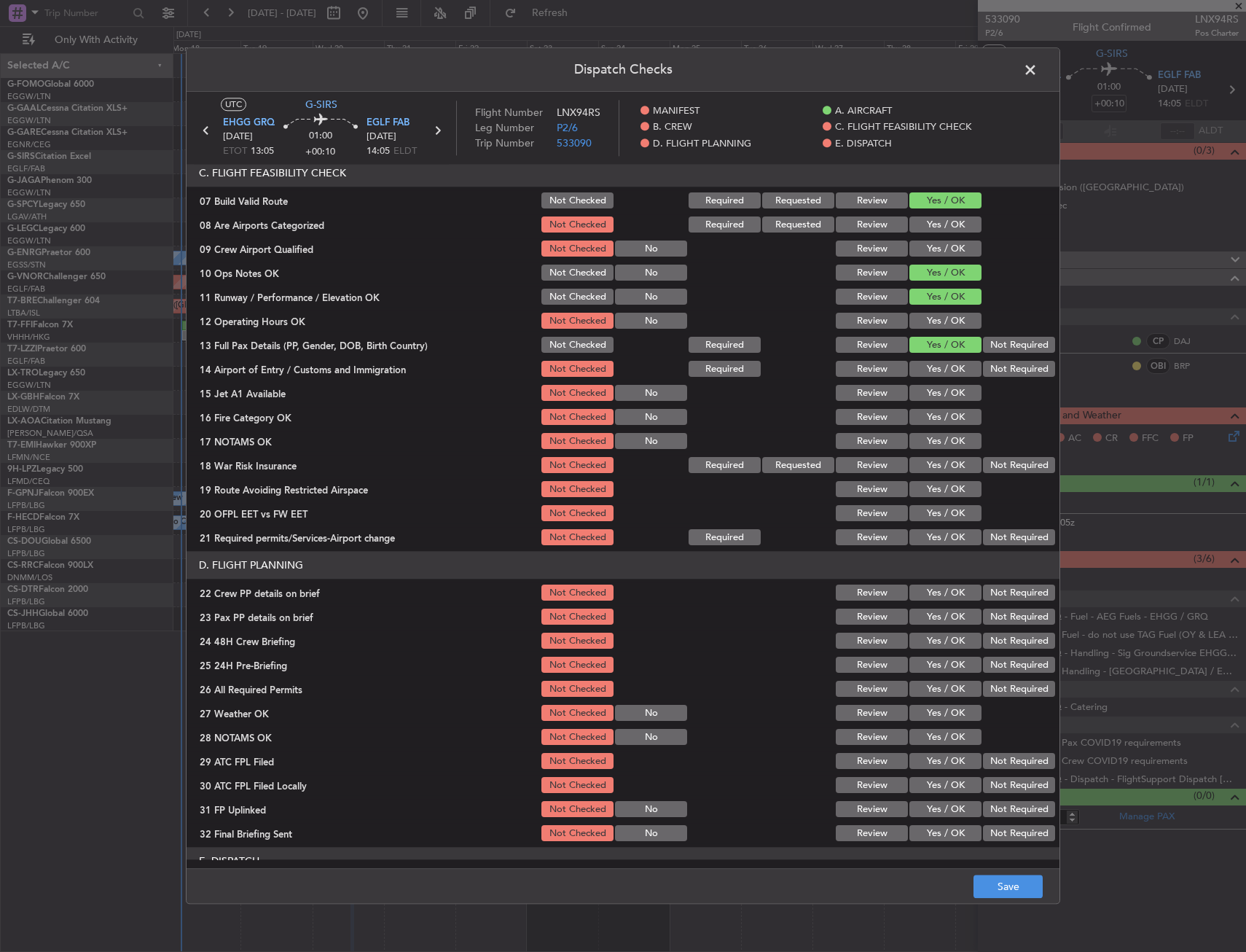
click at [921, 330] on div "Yes / OK" at bounding box center [944, 321] width 73 height 20
click at [927, 317] on button "Yes / OK" at bounding box center [946, 321] width 72 height 16
click at [930, 360] on div "Yes / OK" at bounding box center [944, 369] width 73 height 20
click at [928, 395] on button "Yes / OK" at bounding box center [946, 394] width 72 height 16
click at [929, 370] on button "Yes / OK" at bounding box center [946, 370] width 72 height 16
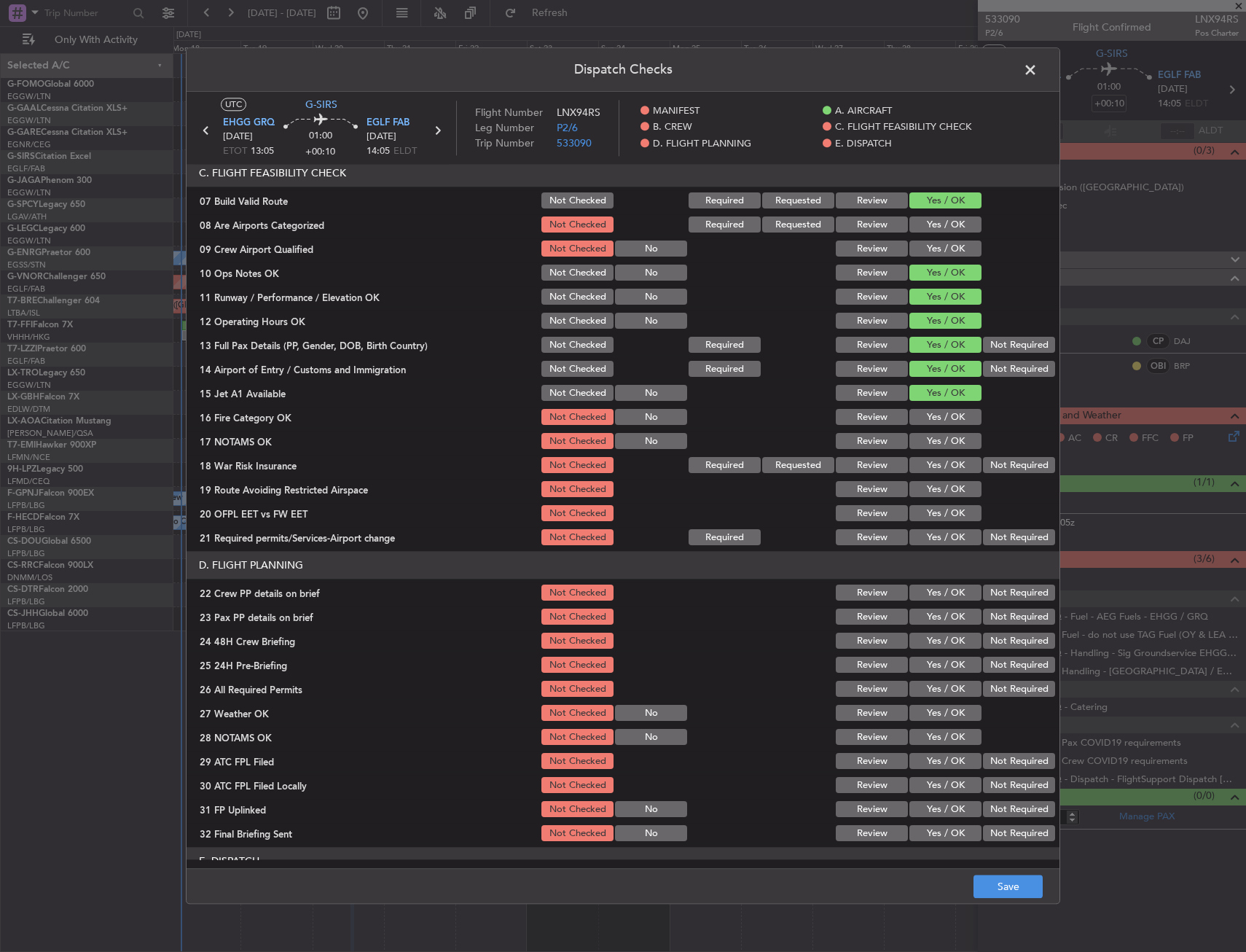
click at [929, 421] on button "Yes / OK" at bounding box center [946, 418] width 72 height 16
click at [929, 437] on button "Yes / OK" at bounding box center [946, 441] width 72 height 16
click at [1005, 463] on button "Not Required" at bounding box center [1020, 466] width 72 height 16
click at [946, 492] on button "Yes / OK" at bounding box center [946, 490] width 72 height 16
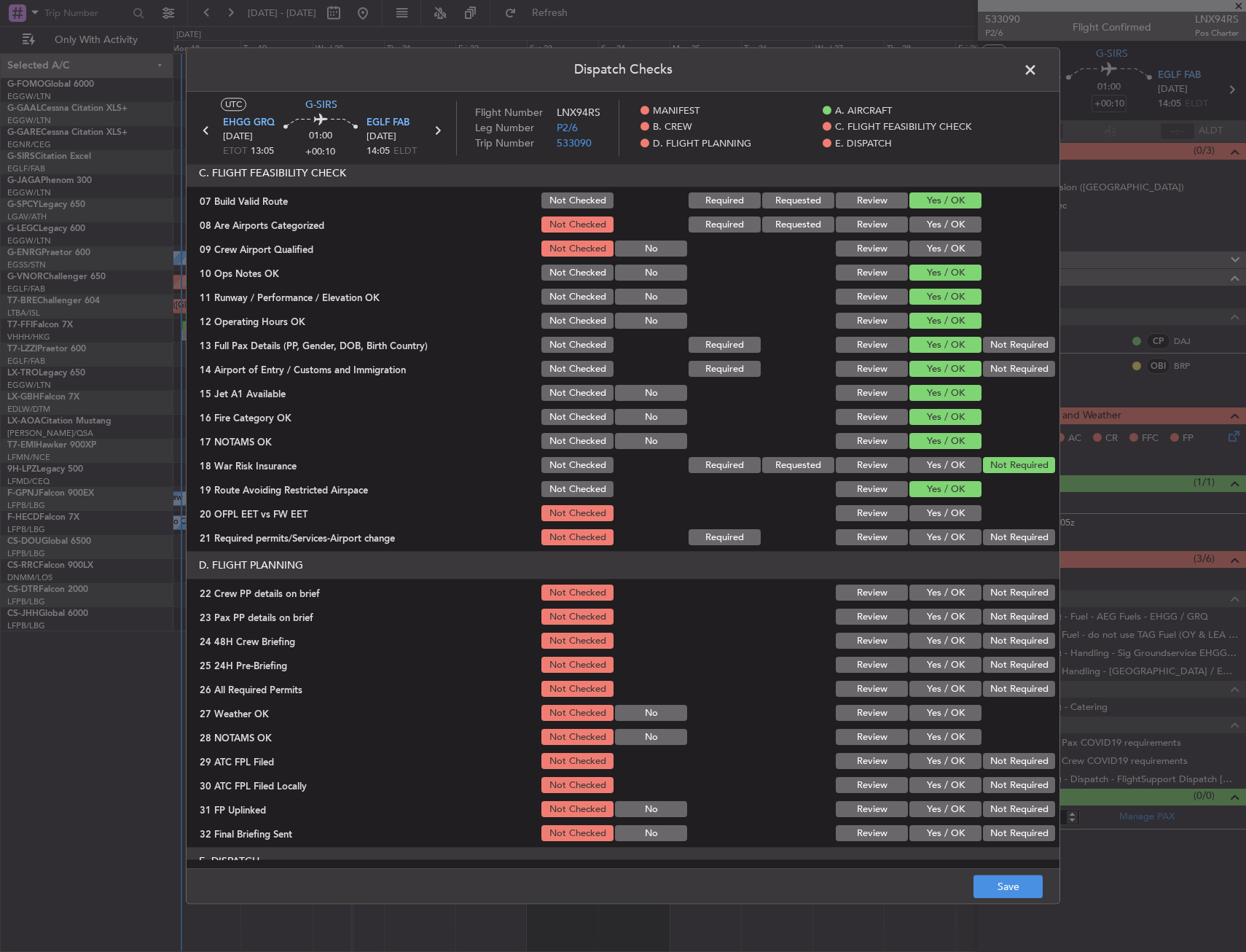
click at [936, 520] on button "Yes / OK" at bounding box center [946, 514] width 72 height 16
click at [931, 540] on button "Yes / OK" at bounding box center [946, 538] width 72 height 16
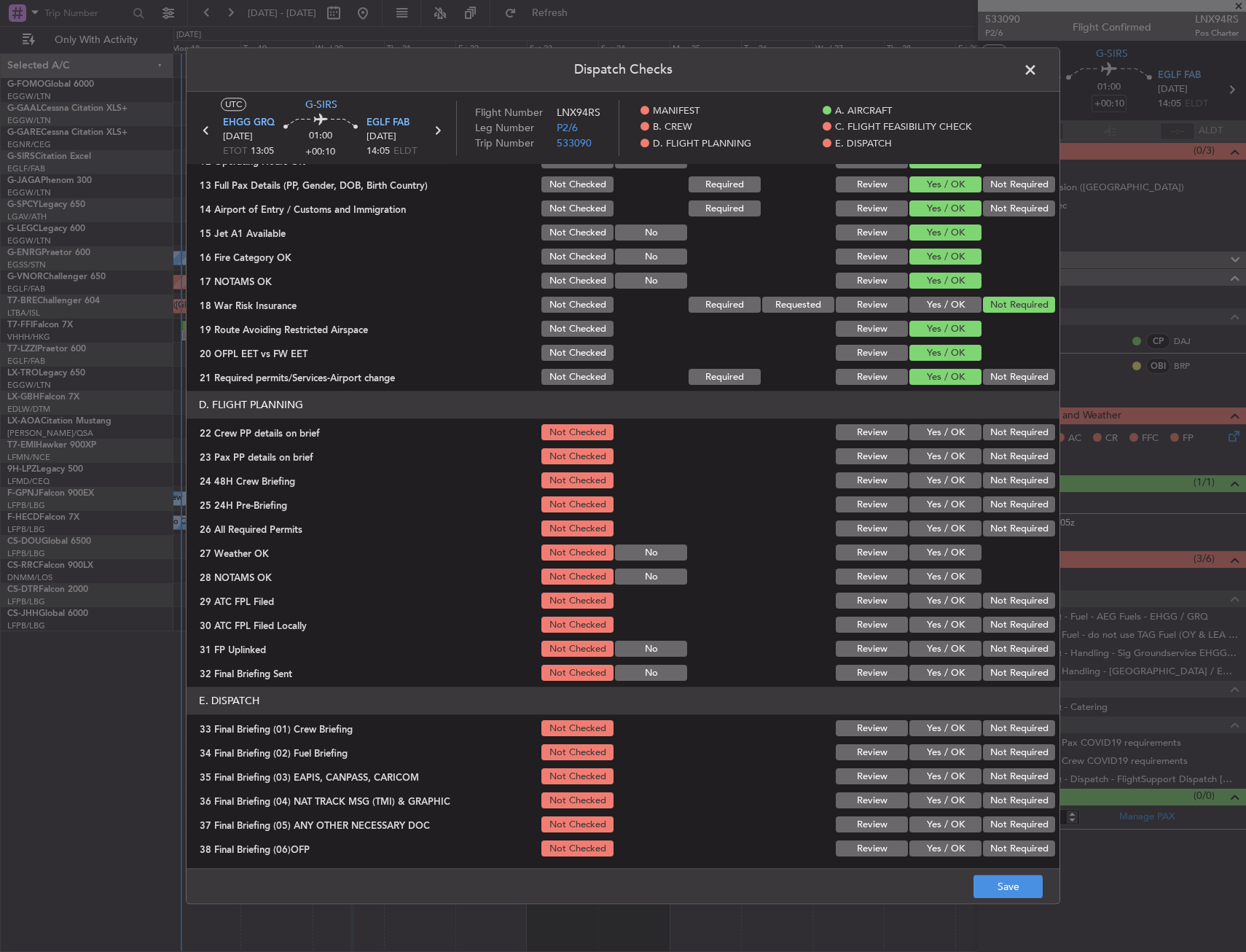
scroll to position [510, 0]
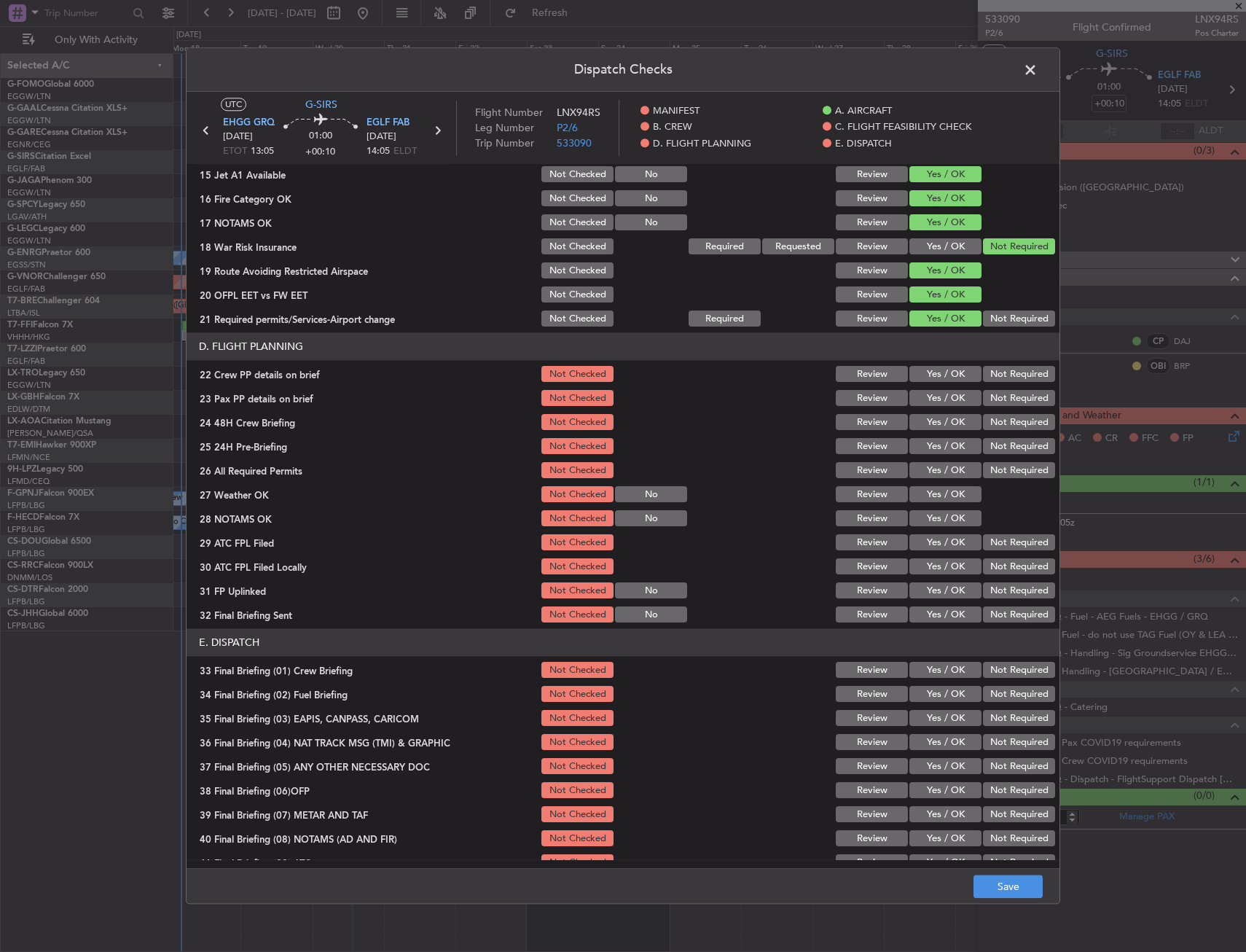
click at [925, 369] on button "Yes / OK" at bounding box center [946, 375] width 72 height 16
drag, startPoint x: 925, startPoint y: 387, endPoint x: 924, endPoint y: 399, distance: 12.0
click at [925, 387] on section "D. FLIGHT PLANNING 22 Crew PP details on brief Not Checked Review Yes / OK Not …" at bounding box center [623, 479] width 873 height 292
click at [924, 399] on button "Yes / OK" at bounding box center [946, 399] width 72 height 16
click at [924, 431] on div "Yes / OK" at bounding box center [944, 422] width 73 height 20
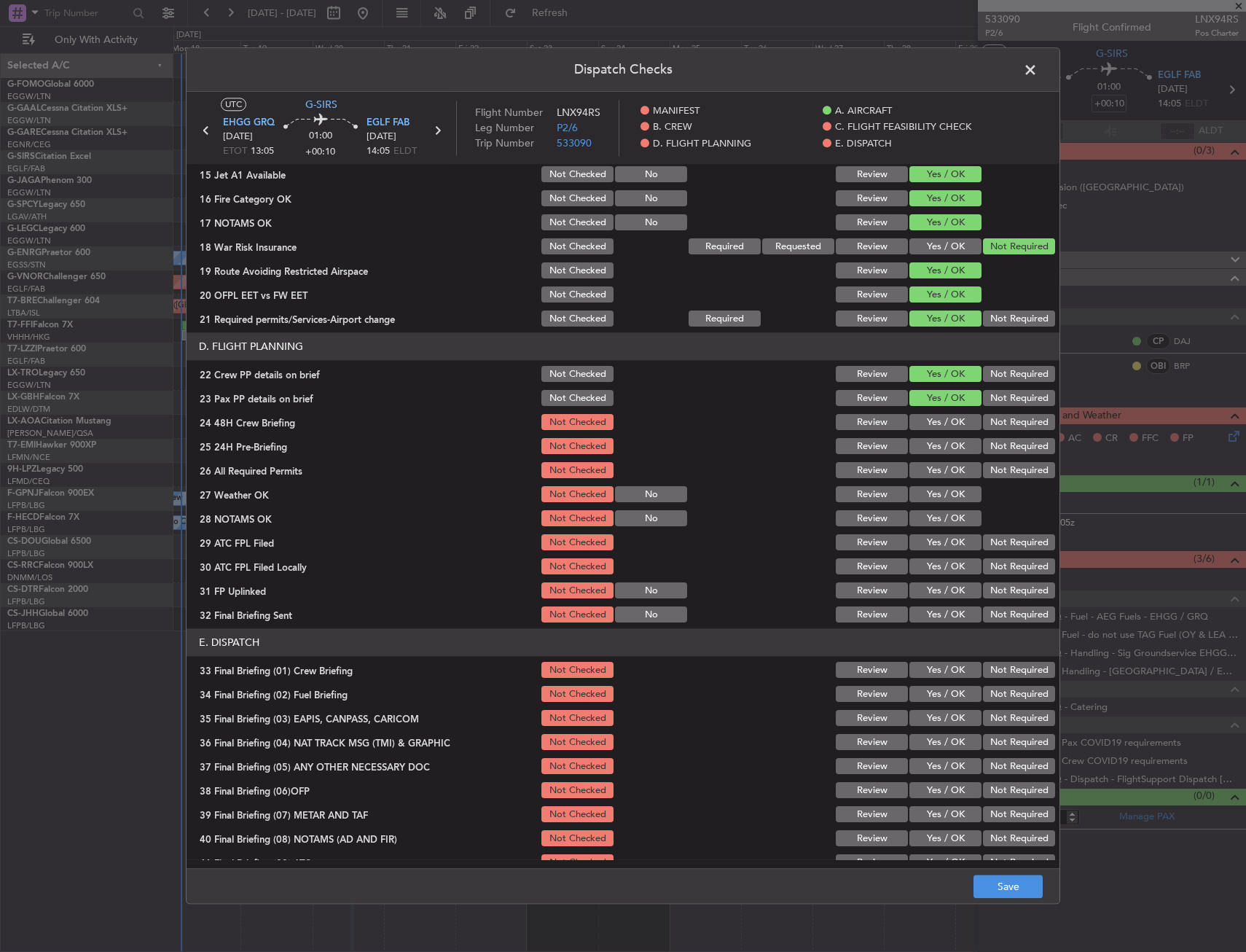
click at [929, 424] on button "Yes / OK" at bounding box center [946, 423] width 72 height 16
drag, startPoint x: 1004, startPoint y: 445, endPoint x: 996, endPoint y: 586, distance: 141.2
click at [1000, 454] on button "Not Required" at bounding box center [1020, 447] width 72 height 16
click at [1013, 889] on button "Save" at bounding box center [1008, 887] width 69 height 23
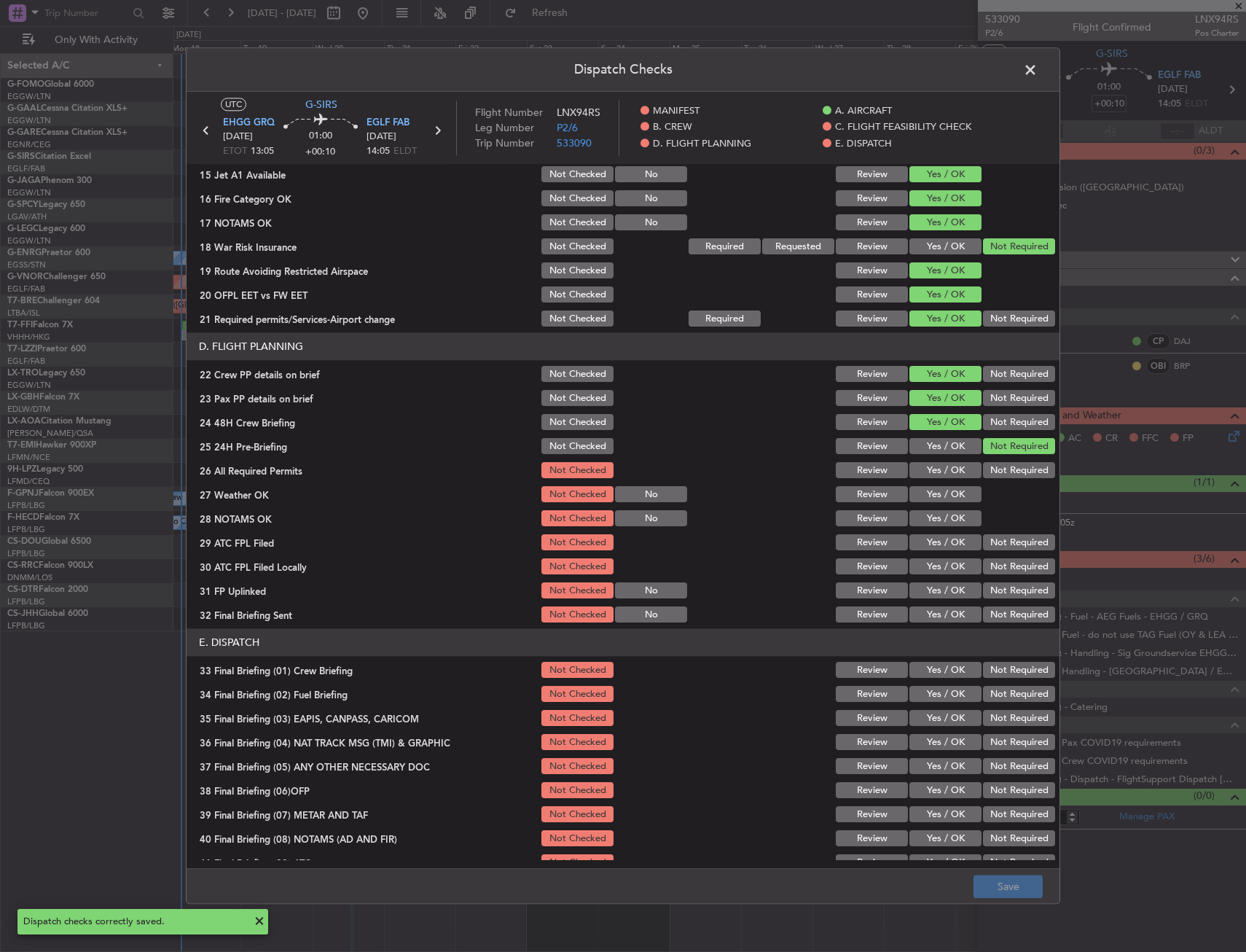
click at [1038, 69] on span at bounding box center [1038, 73] width 0 height 29
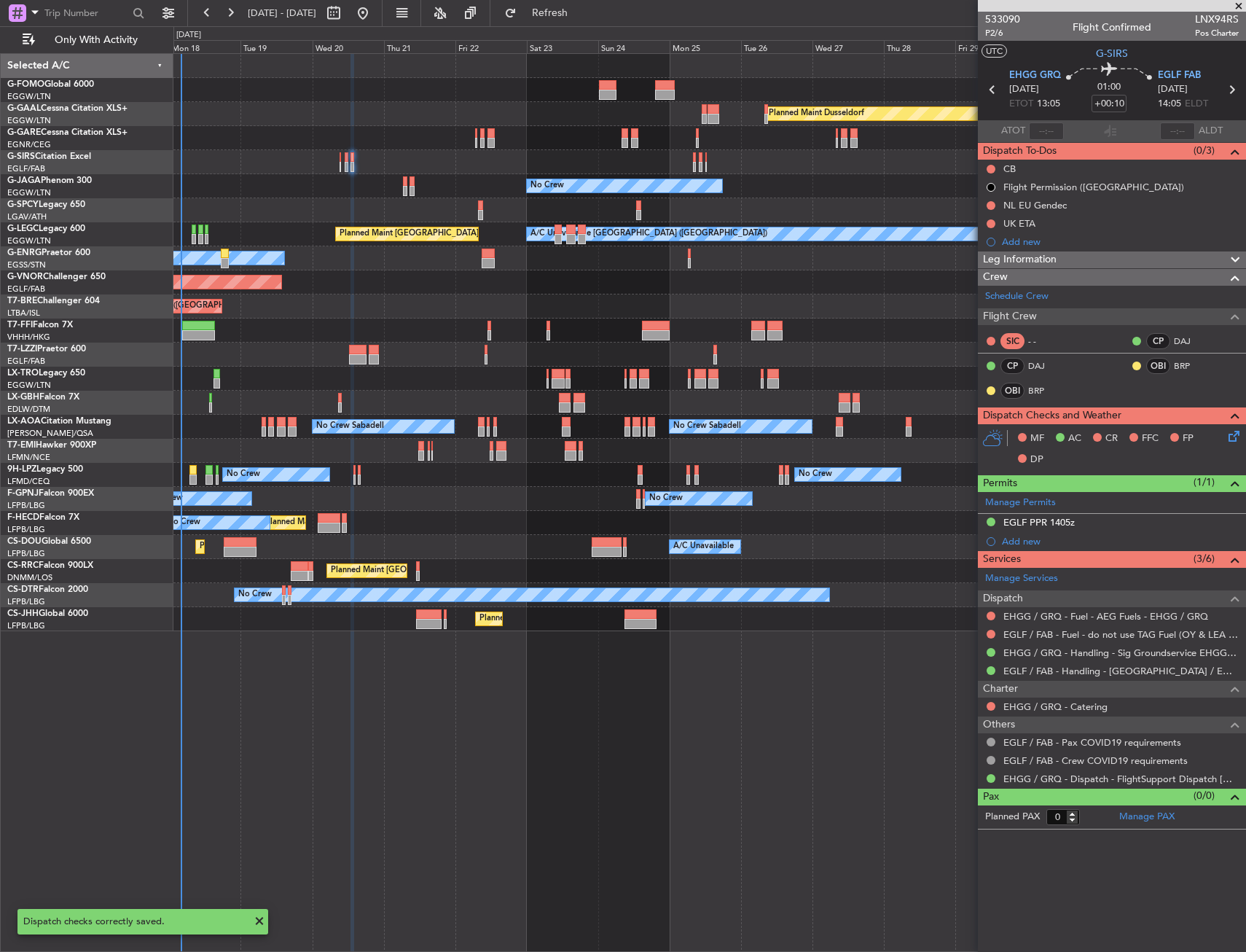
click at [1099, 263] on div "Leg Information" at bounding box center [1111, 259] width 268 height 17
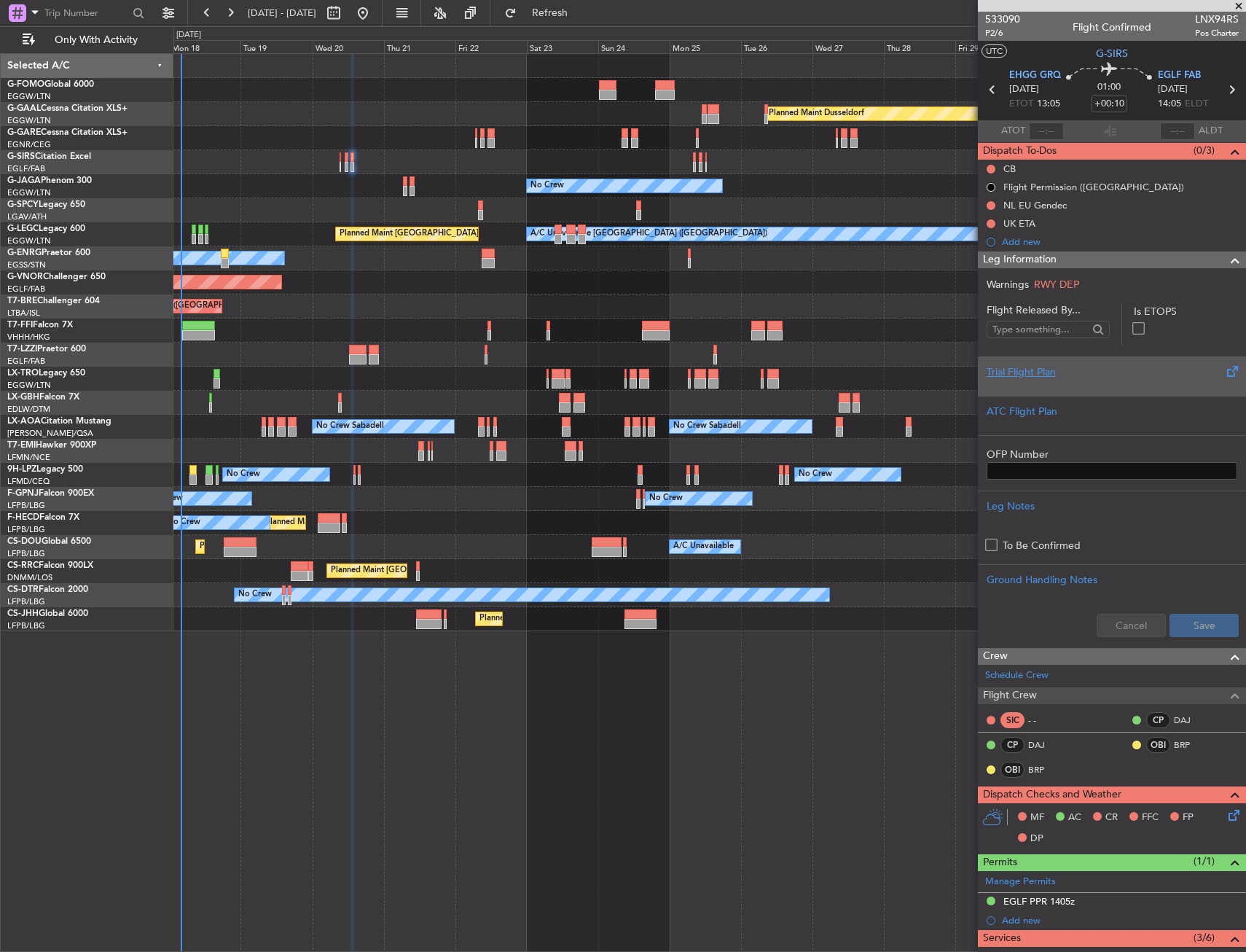
click at [1057, 379] on div "Trial Flight Plan" at bounding box center [1111, 371] width 250 height 15
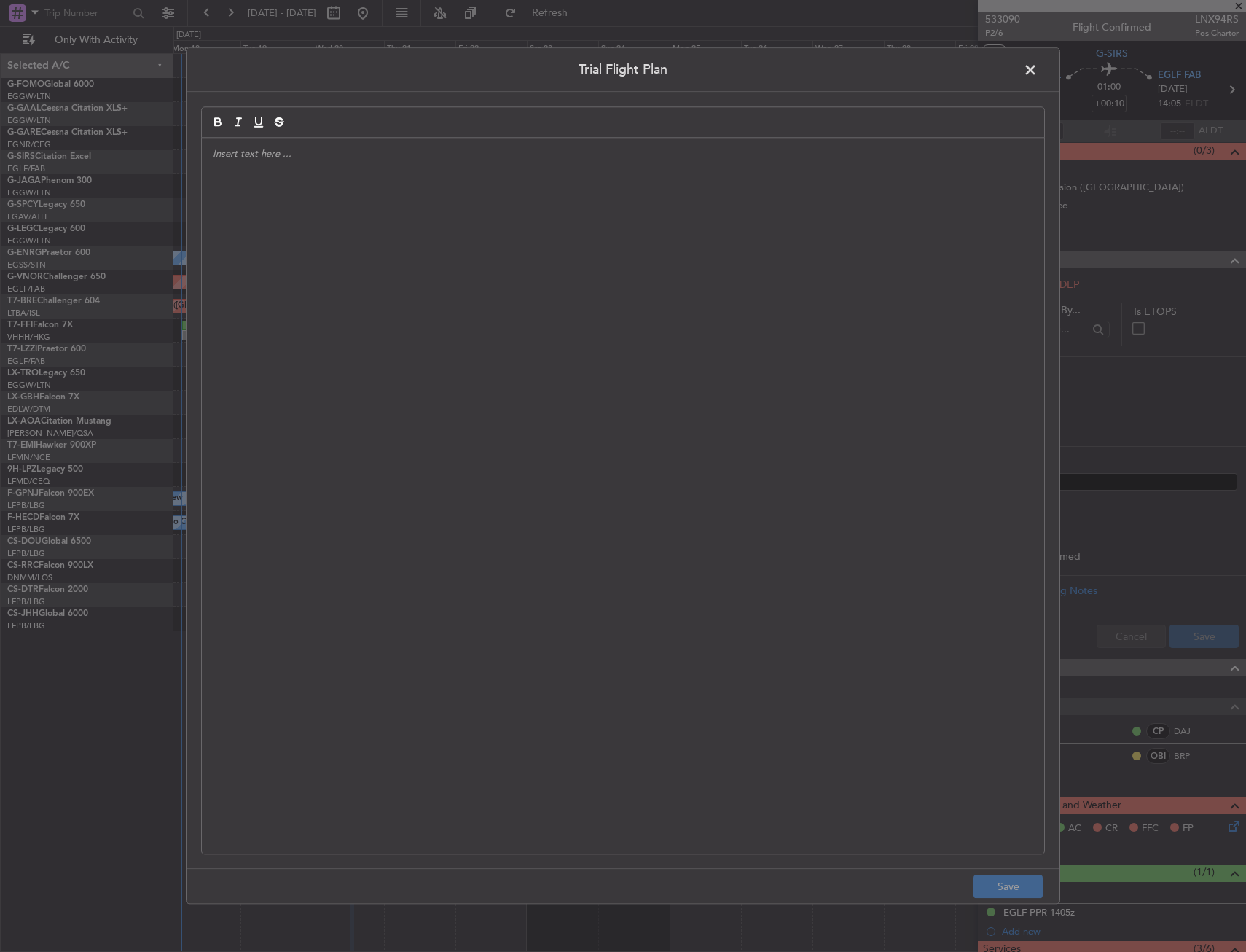
click at [518, 295] on div at bounding box center [623, 496] width 842 height 715
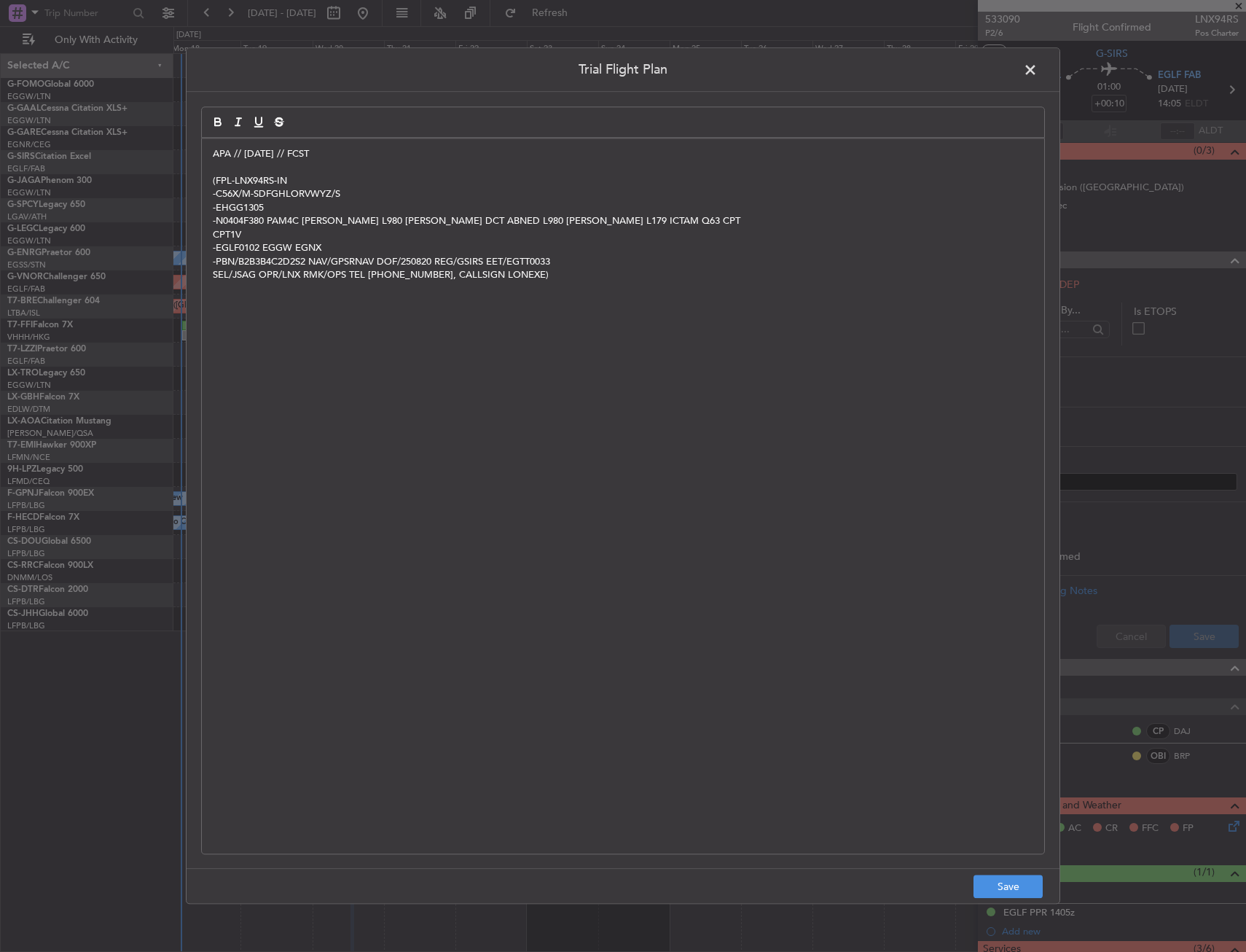
scroll to position [0, 0]
drag, startPoint x: 1035, startPoint y: 888, endPoint x: 1045, endPoint y: 885, distance: 10.4
click at [1035, 888] on button "Save" at bounding box center [1008, 887] width 69 height 23
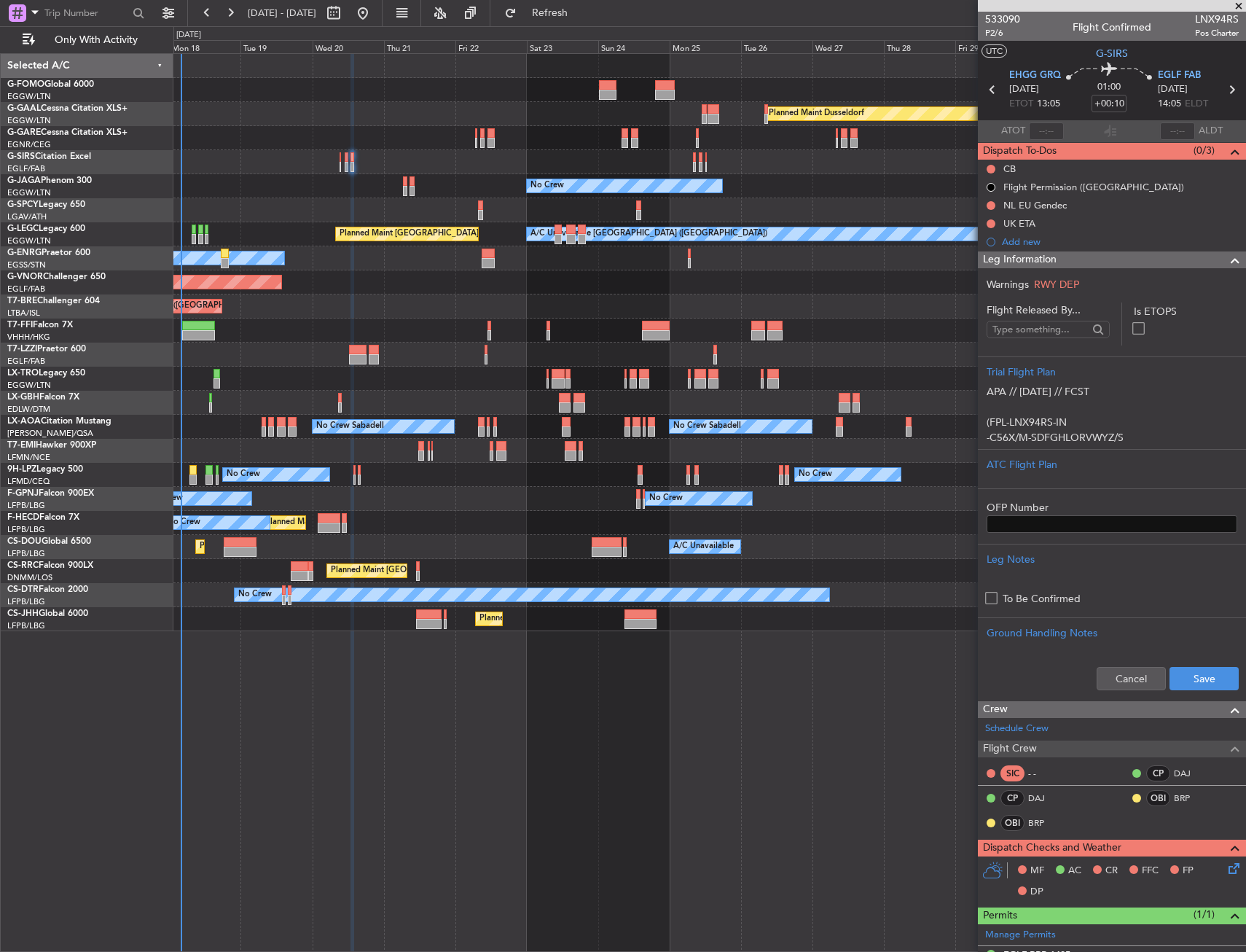
click at [1190, 702] on div "Crew" at bounding box center [1111, 710] width 268 height 17
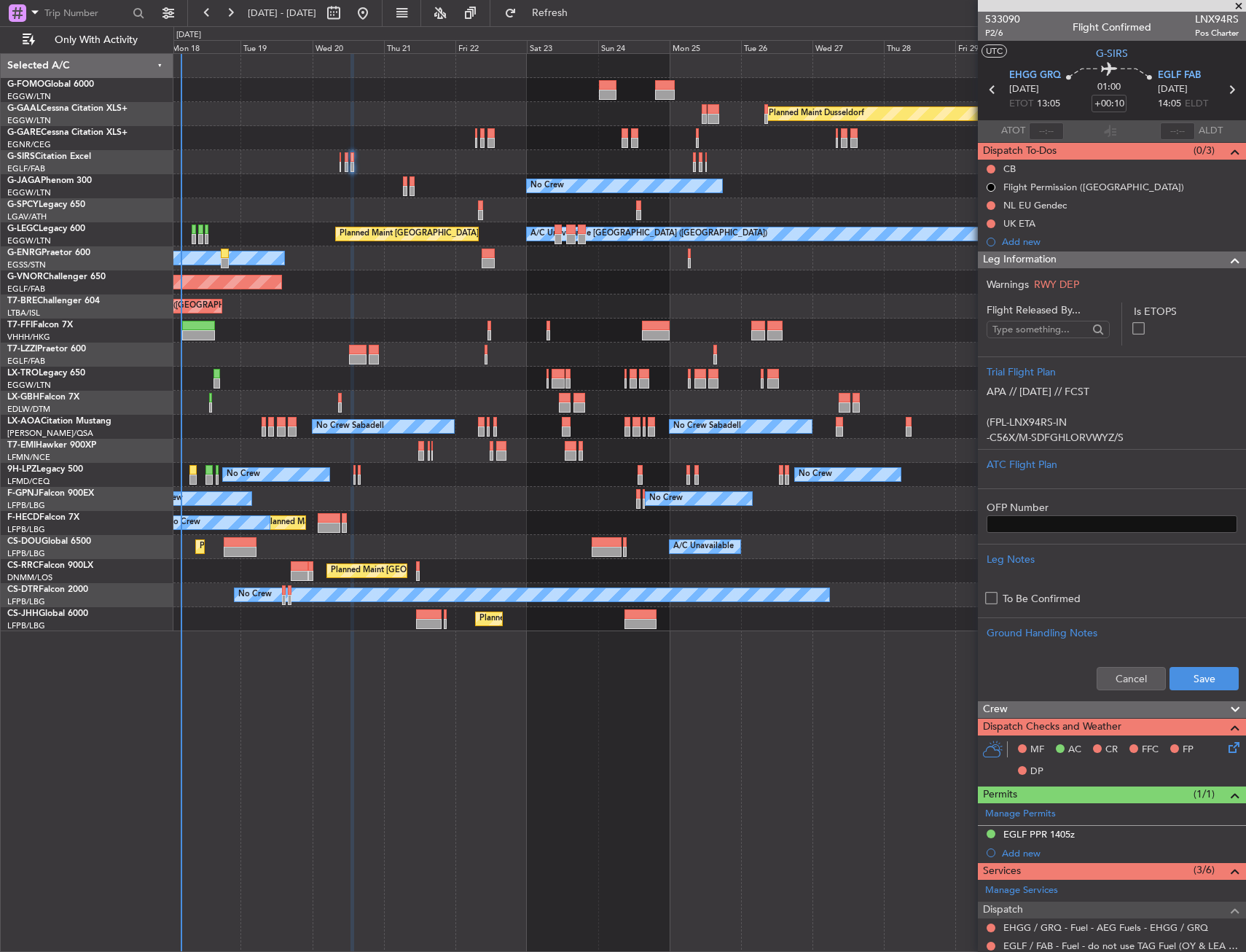
click at [1187, 703] on div "Crew" at bounding box center [1111, 710] width 268 height 17
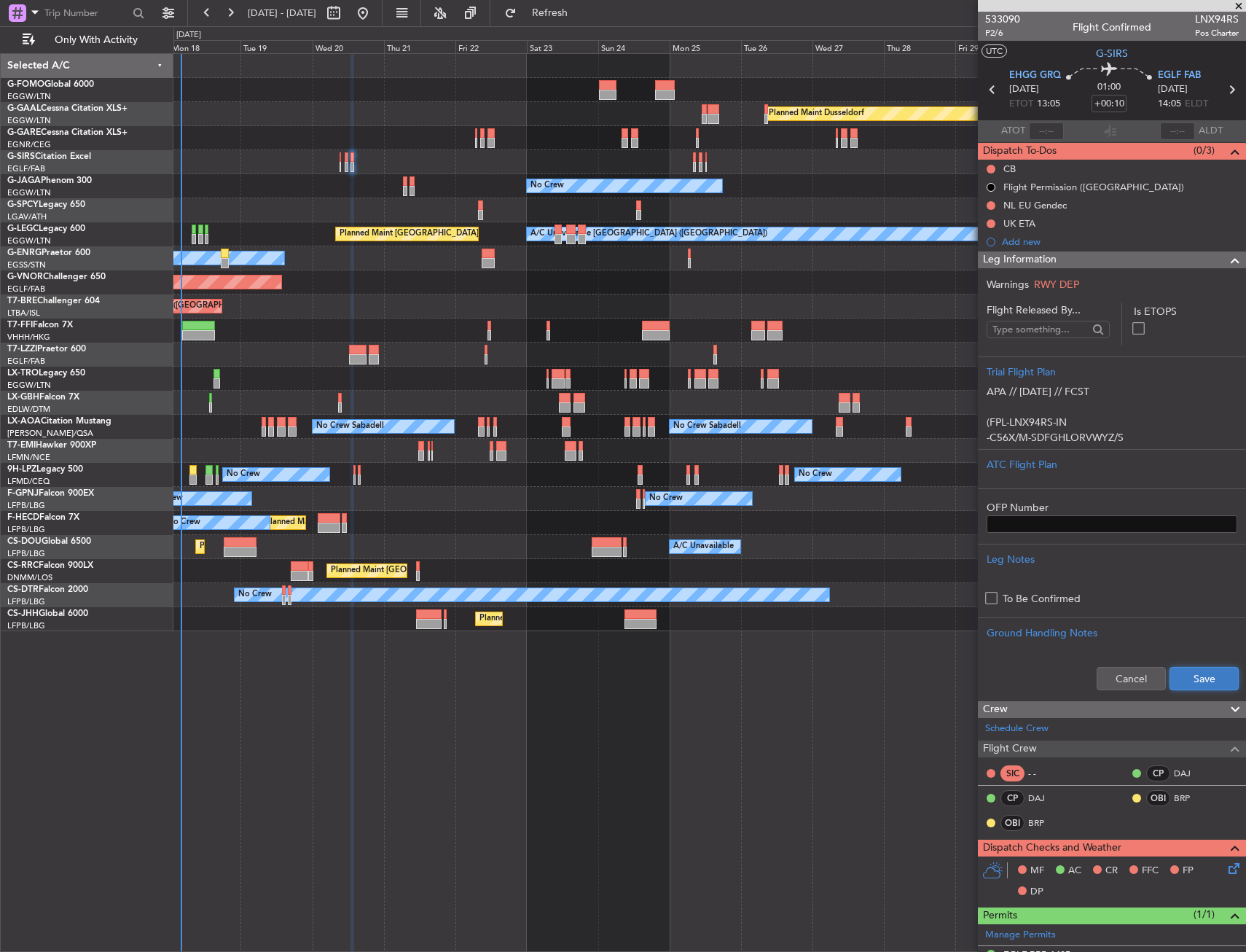
click at [1192, 674] on button "Save" at bounding box center [1204, 678] width 69 height 23
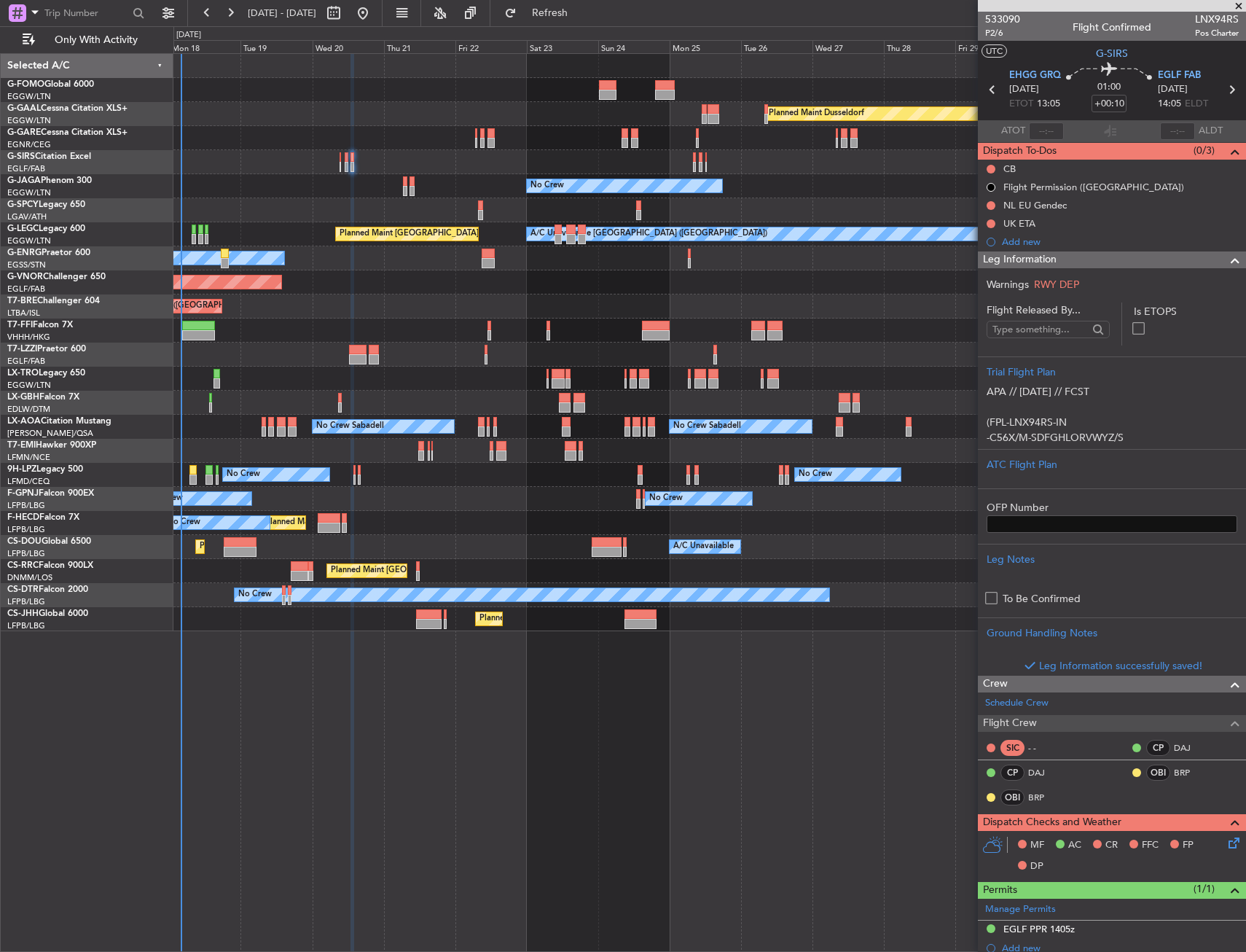
click at [1181, 259] on div "Leg Information" at bounding box center [1111, 259] width 268 height 17
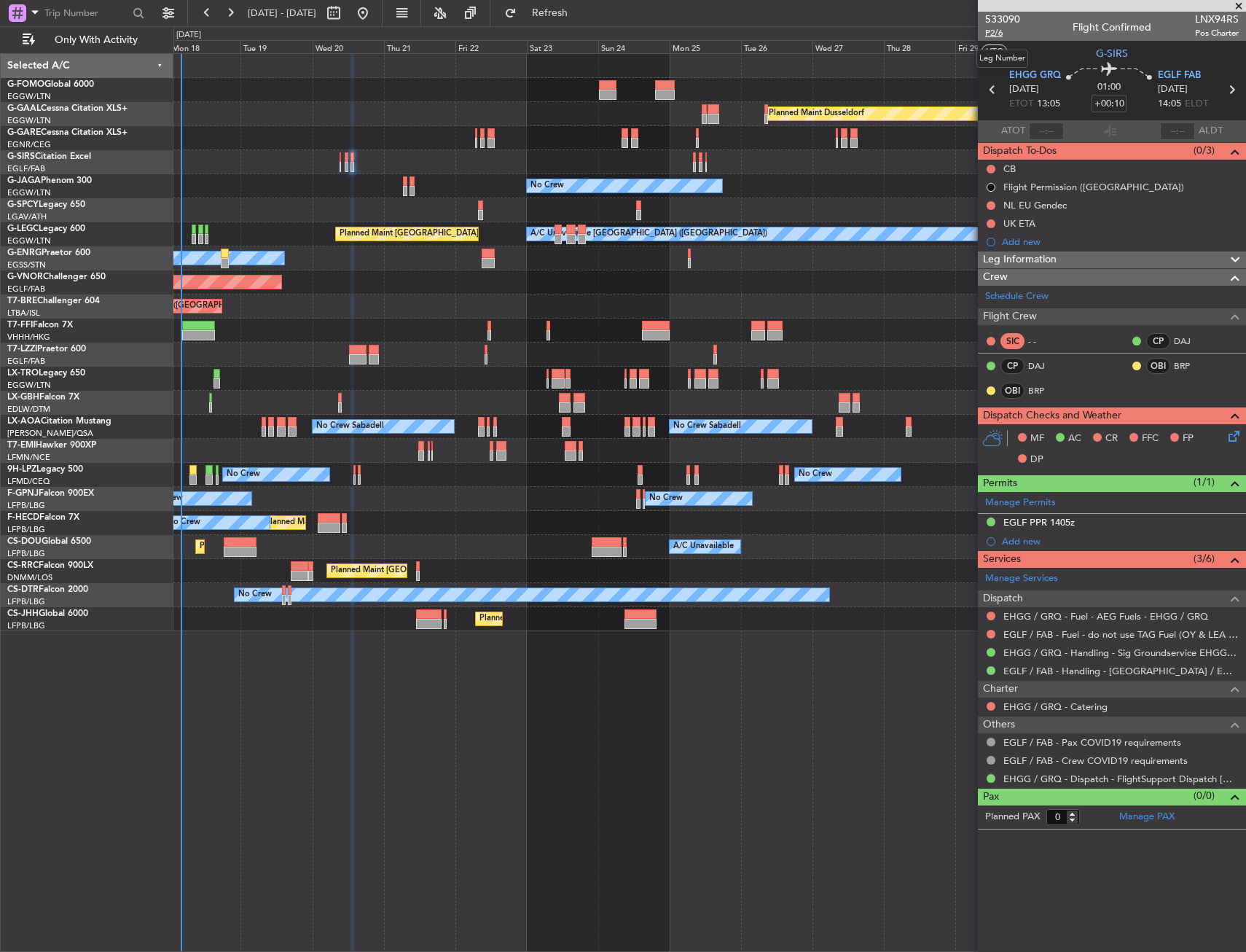
click at [1001, 35] on span "P2/6" at bounding box center [1002, 32] width 35 height 12
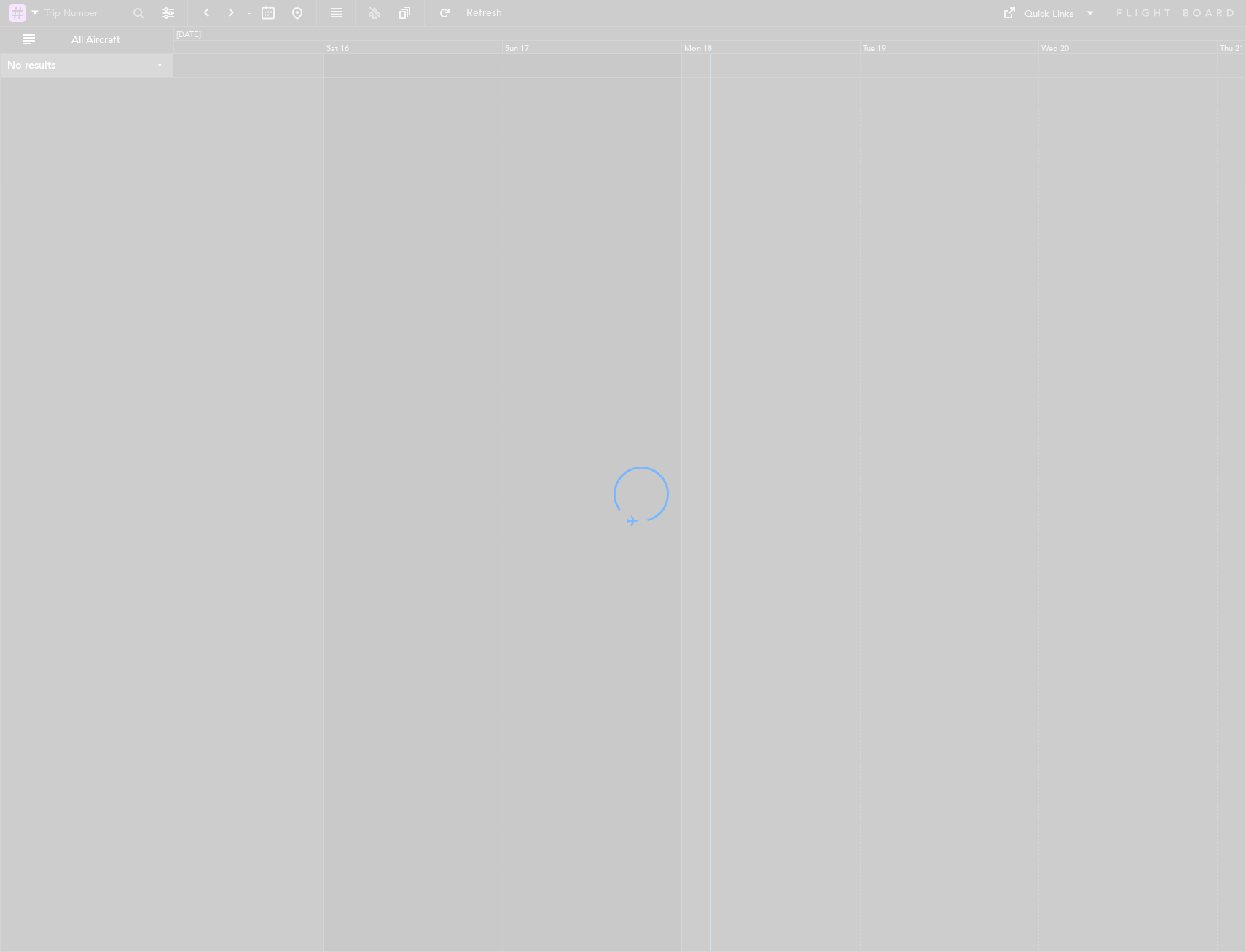
drag, startPoint x: 676, startPoint y: 246, endPoint x: 465, endPoint y: 232, distance: 211.5
click at [458, 240] on fb-flight-board "- Refresh Quick Links All Aircraft No results 0 0 Fri 15 Sat 16 Sun 17 Mon 18 T…" at bounding box center [623, 482] width 1246 height 941
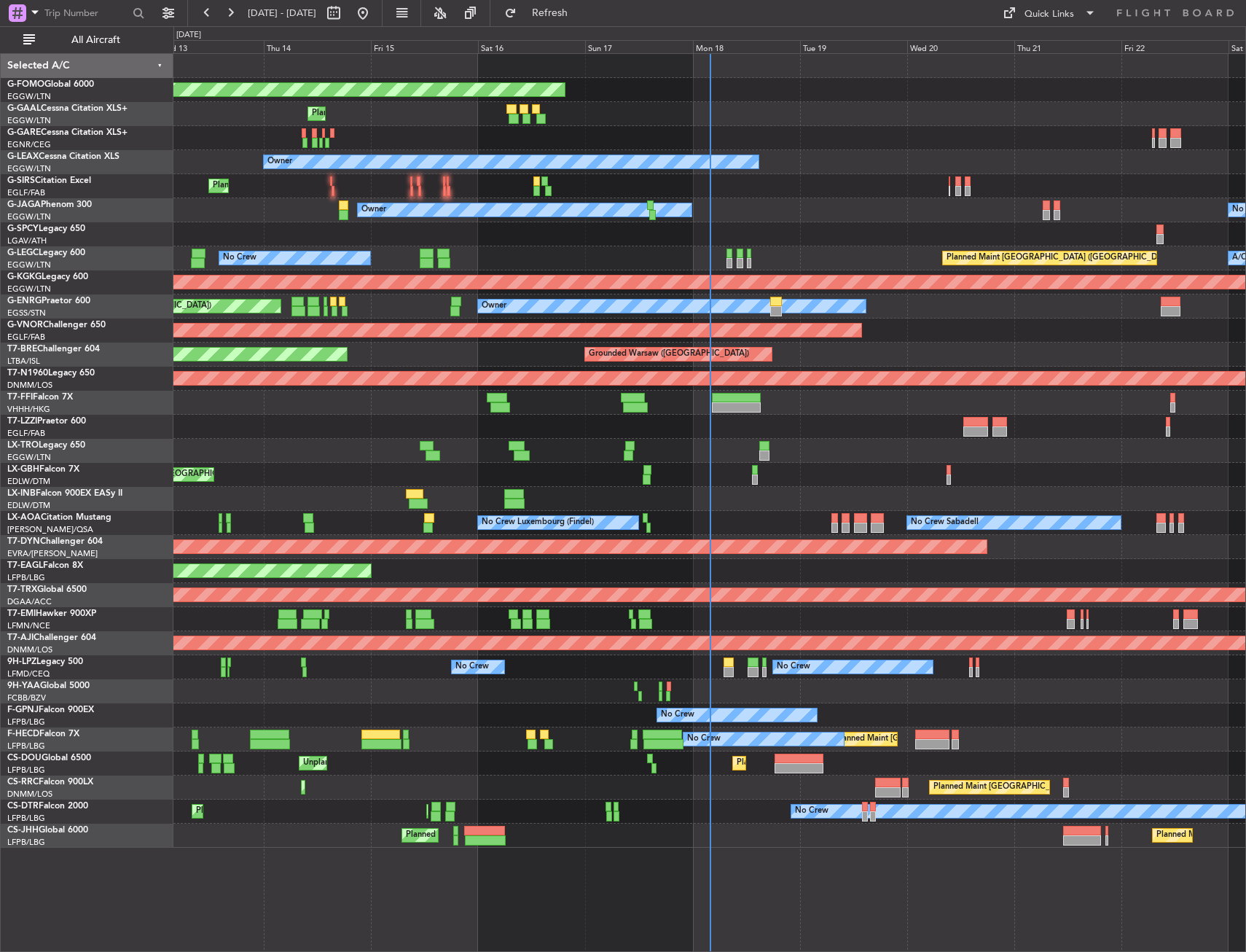
click at [105, 57] on div "Selected A/C" at bounding box center [87, 66] width 172 height 24
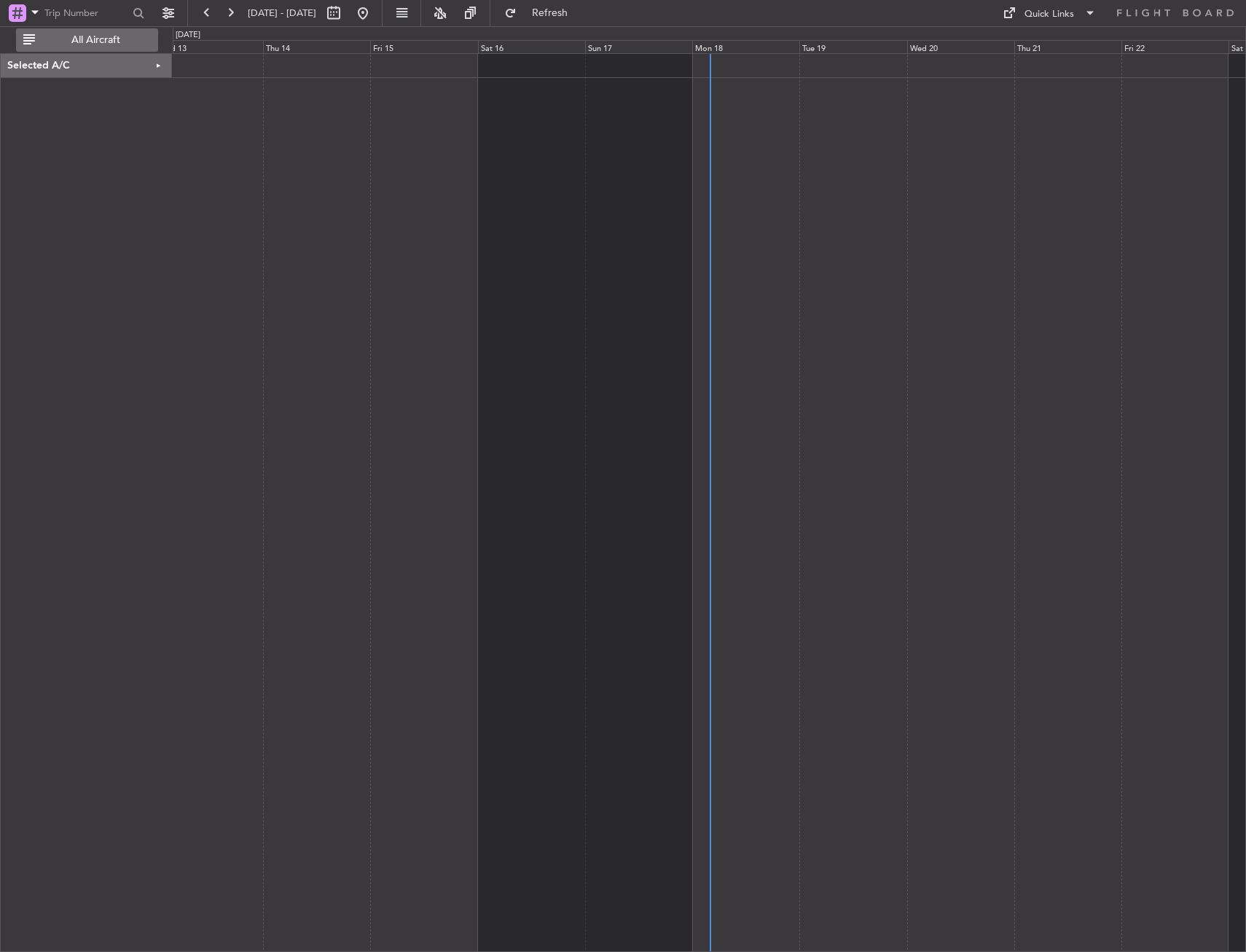
click at [127, 51] on button "All Aircraft" at bounding box center [87, 39] width 142 height 23
click at [110, 77] on div "Selected A/C" at bounding box center [86, 66] width 172 height 24
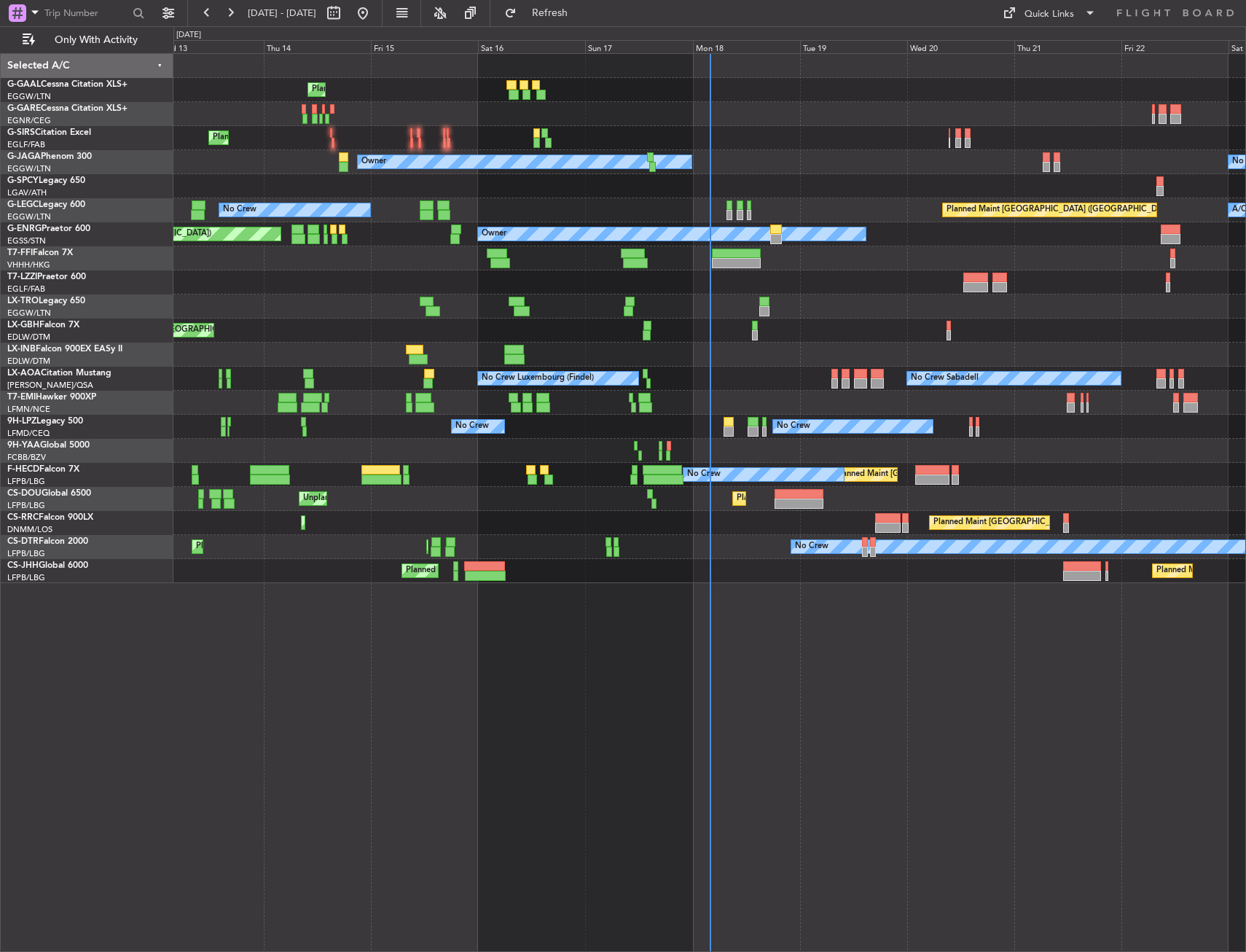
click at [268, 188] on div "Planned Maint Planned Maint London (Farnborough) No Crew Owner A/C Unavailable …" at bounding box center [709, 318] width 1072 height 529
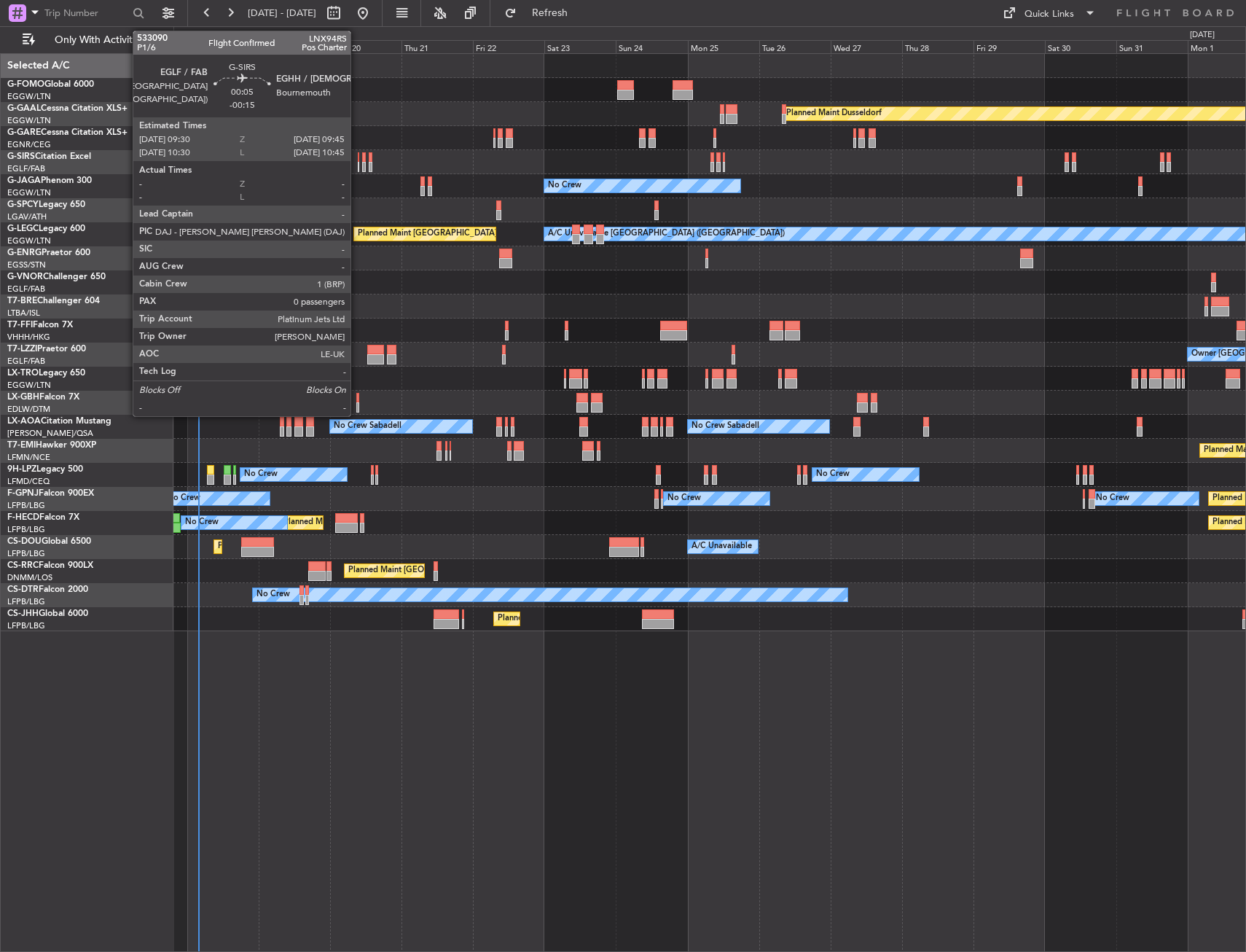
click at [358, 161] on div at bounding box center [358, 157] width 2 height 10
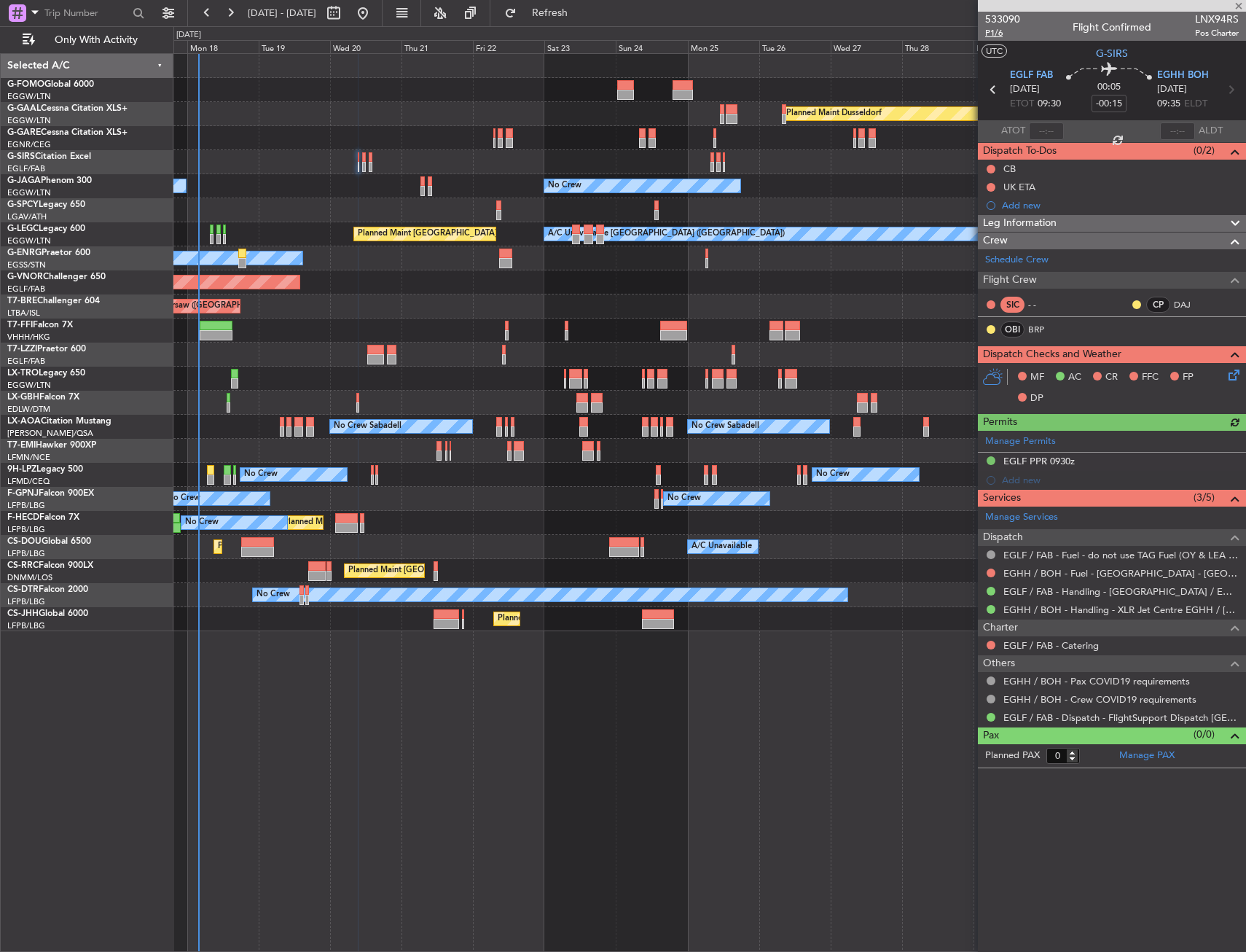
click at [1000, 35] on span "P1/6" at bounding box center [1002, 32] width 35 height 12
click at [992, 35] on mat-tooltip-component "Trip Number" at bounding box center [1003, 46] width 72 height 39
click at [1001, 30] on mat-tooltip-component "Trip Number" at bounding box center [1003, 46] width 72 height 39
click at [1012, 30] on span "P1/6" at bounding box center [1002, 32] width 35 height 12
click at [1001, 34] on span "P1/6" at bounding box center [1002, 32] width 35 height 12
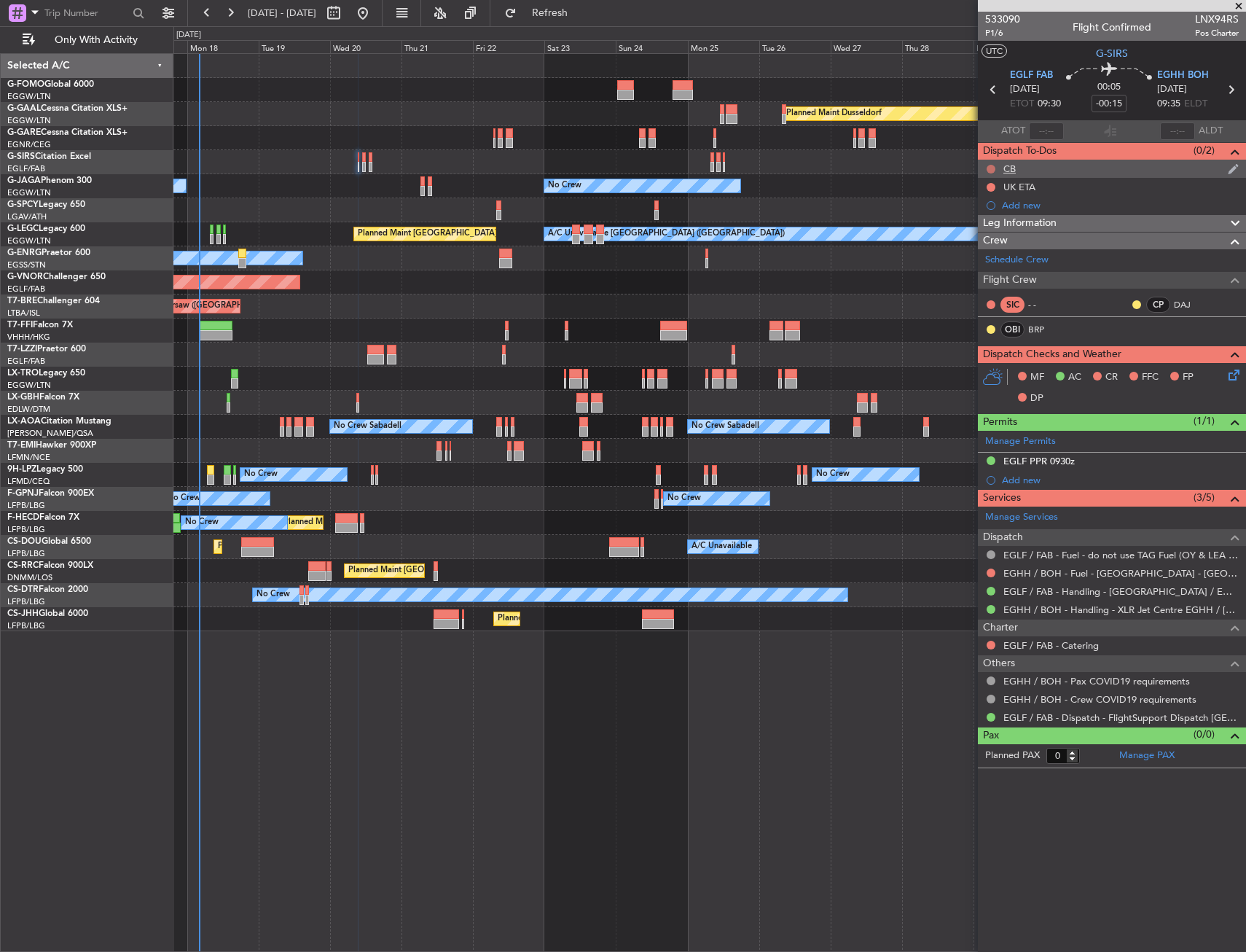
click at [992, 167] on button at bounding box center [991, 169] width 9 height 9
click at [976, 230] on span "Completed" at bounding box center [998, 234] width 48 height 14
click at [1228, 93] on icon at bounding box center [1232, 90] width 19 height 19
type input "+00:05"
type input "7"
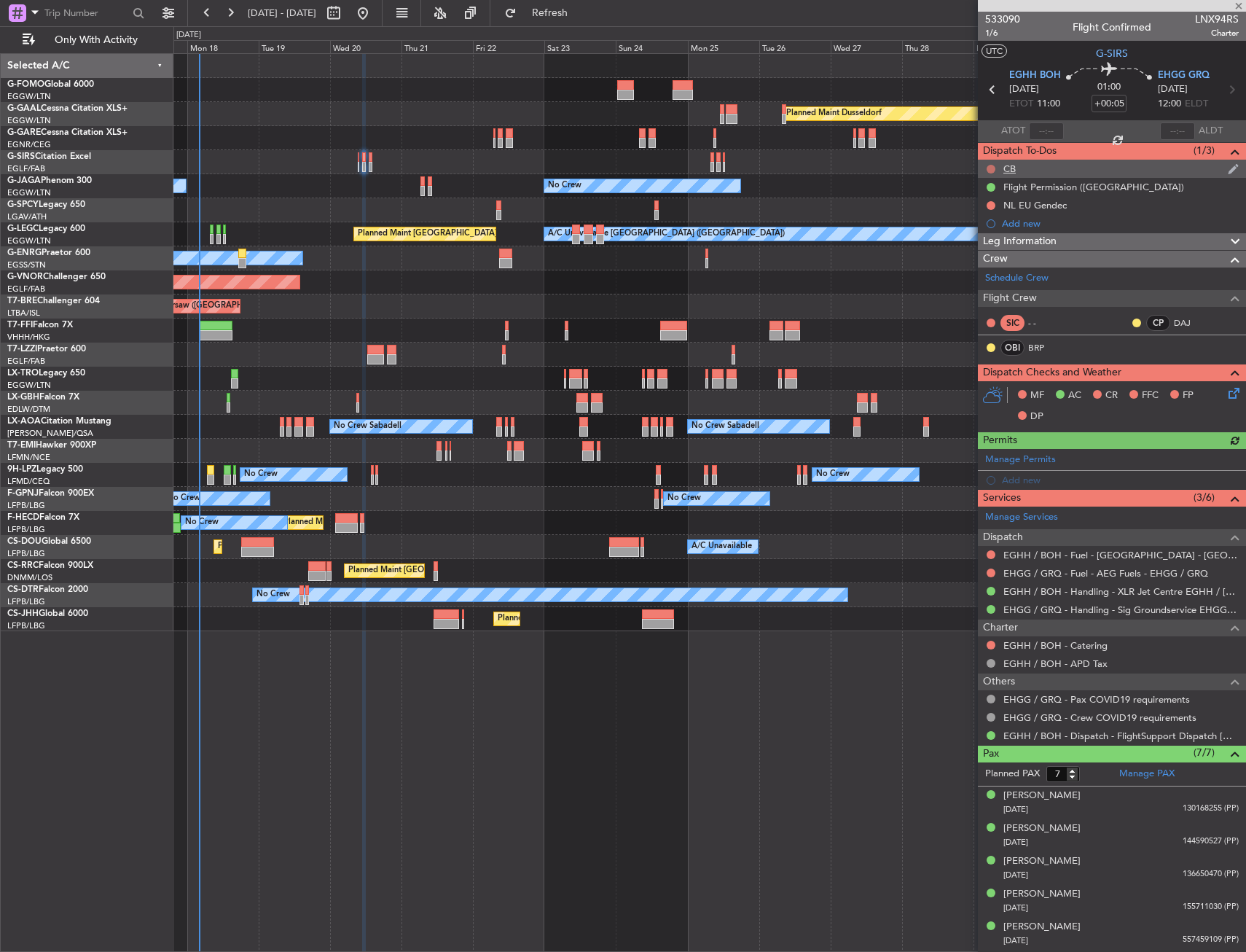
click at [990, 172] on button at bounding box center [991, 169] width 9 height 9
click at [993, 234] on span "Completed" at bounding box center [998, 234] width 48 height 14
click at [1219, 101] on section "EGHH BOH 20/08/2025 ETOT 11:00 01:00 +00:05 EHGG GRQ 20/08/2025 12:00 ELDT" at bounding box center [1111, 91] width 268 height 57
click at [1223, 91] on icon at bounding box center [1232, 90] width 19 height 19
type input "+00:10"
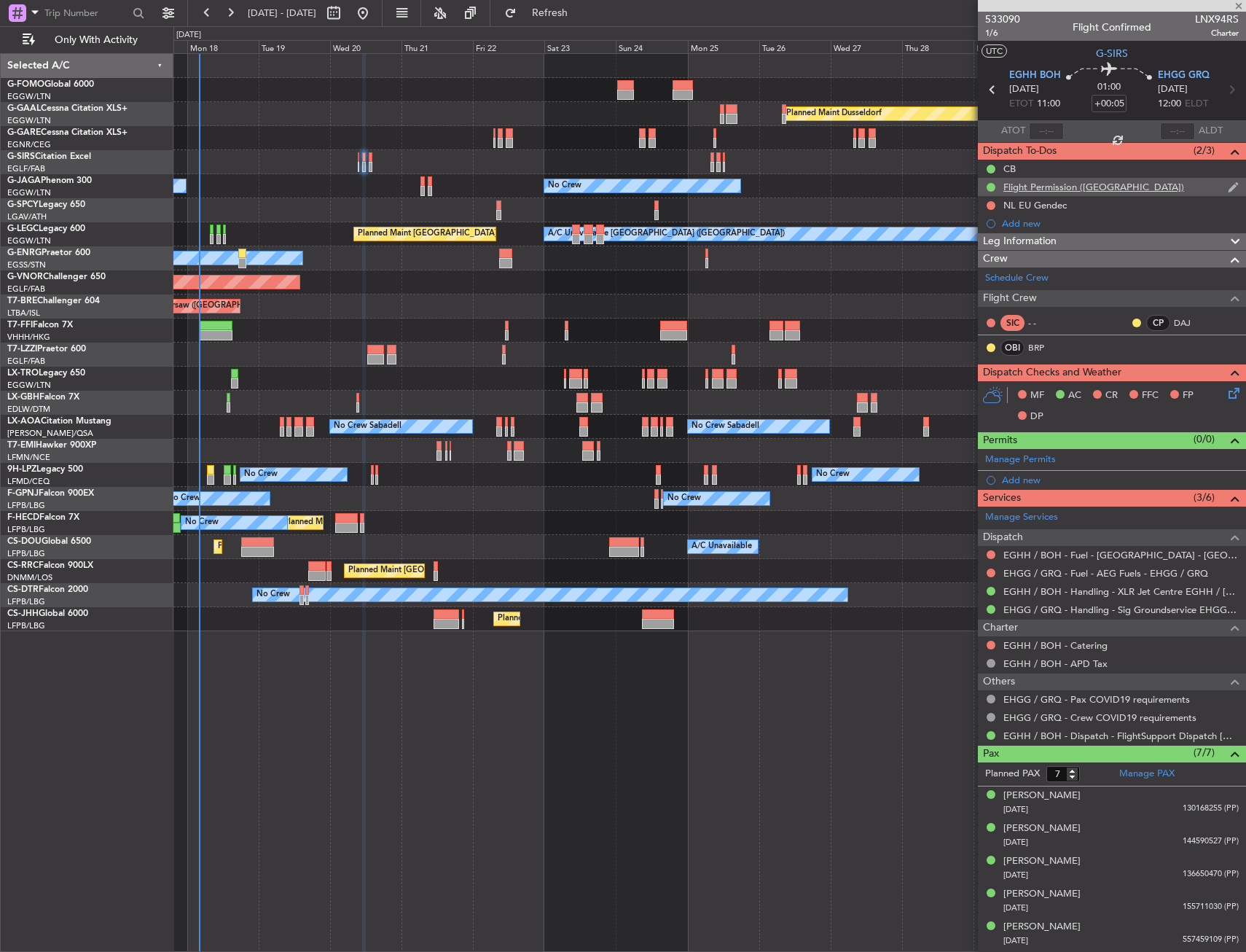
type input "0"
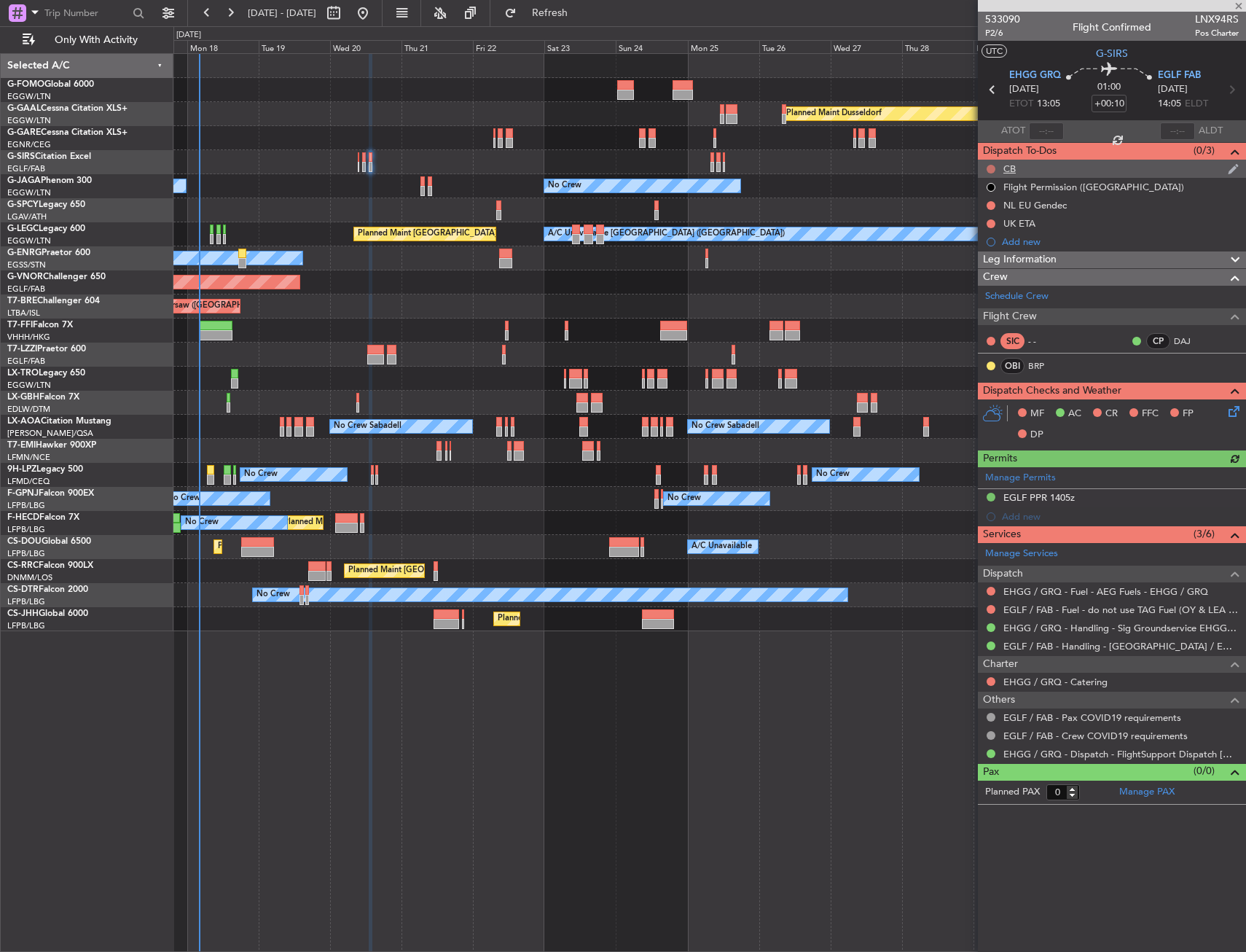
click at [991, 169] on button at bounding box center [991, 169] width 9 height 9
click at [984, 231] on span "Completed" at bounding box center [998, 234] width 48 height 14
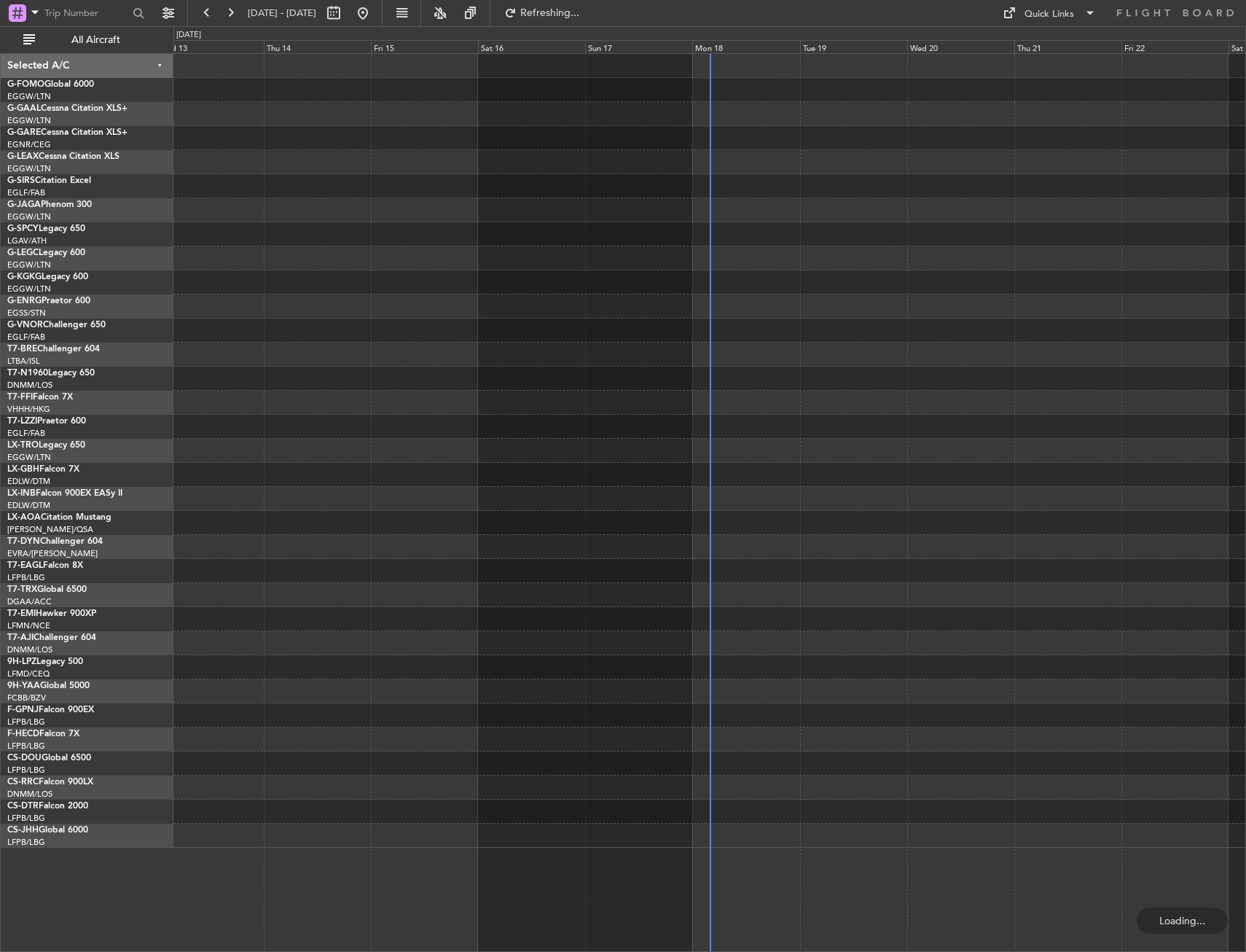
drag, startPoint x: 96, startPoint y: 47, endPoint x: 202, endPoint y: 70, distance: 108.5
click at [99, 45] on span "All Aircraft" at bounding box center [96, 39] width 116 height 10
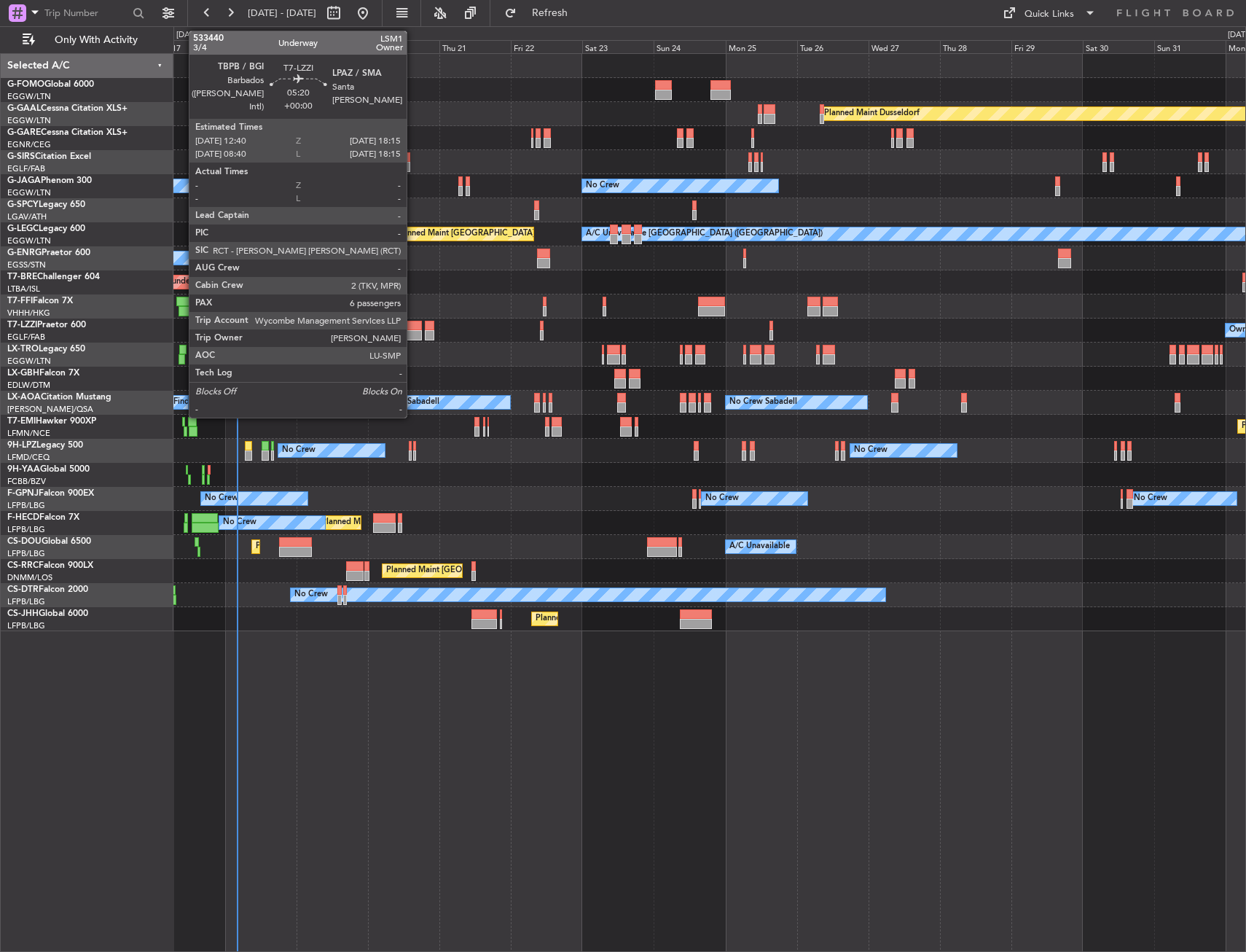
click at [413, 328] on div at bounding box center [413, 325] width 17 height 10
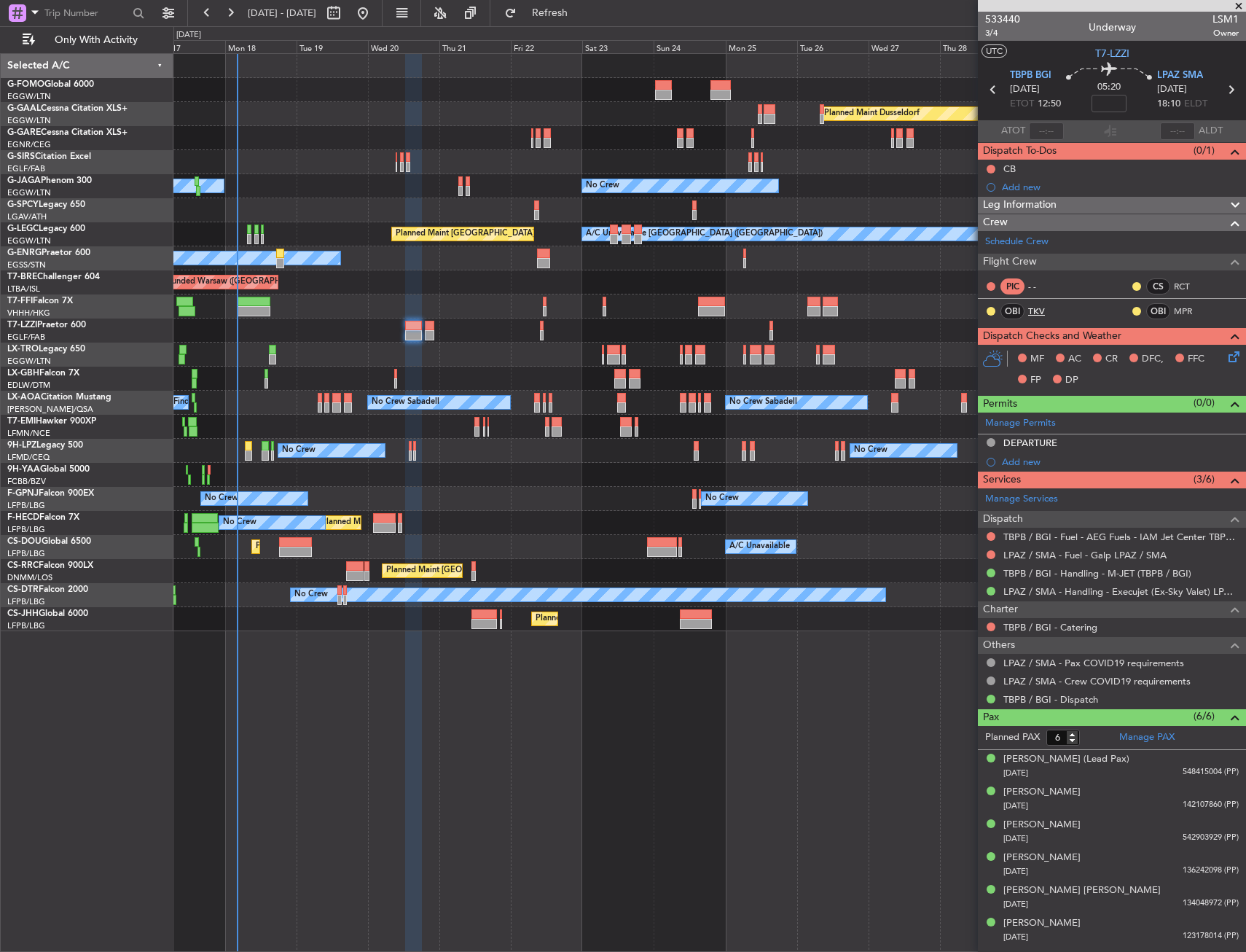
click at [1046, 309] on link "TKV" at bounding box center [1045, 311] width 33 height 13
click at [1195, 308] on link "MPR" at bounding box center [1190, 311] width 33 height 13
click at [1001, 39] on span "3/4" at bounding box center [1002, 32] width 35 height 12
click at [1066, 204] on div "Leg Information" at bounding box center [1111, 205] width 268 height 17
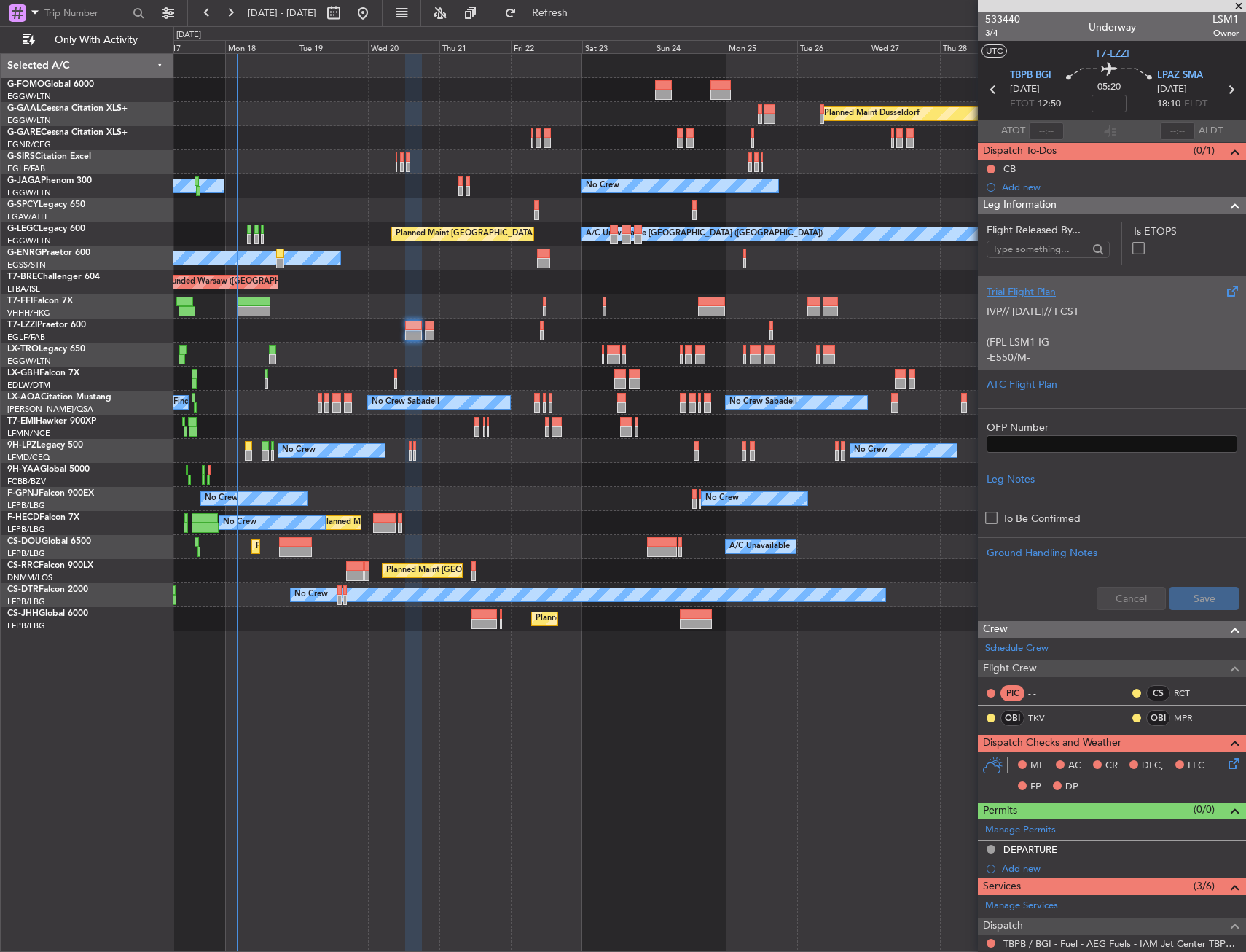
click at [1074, 317] on p "IVP// [DATE]// FCST" at bounding box center [1111, 311] width 250 height 15
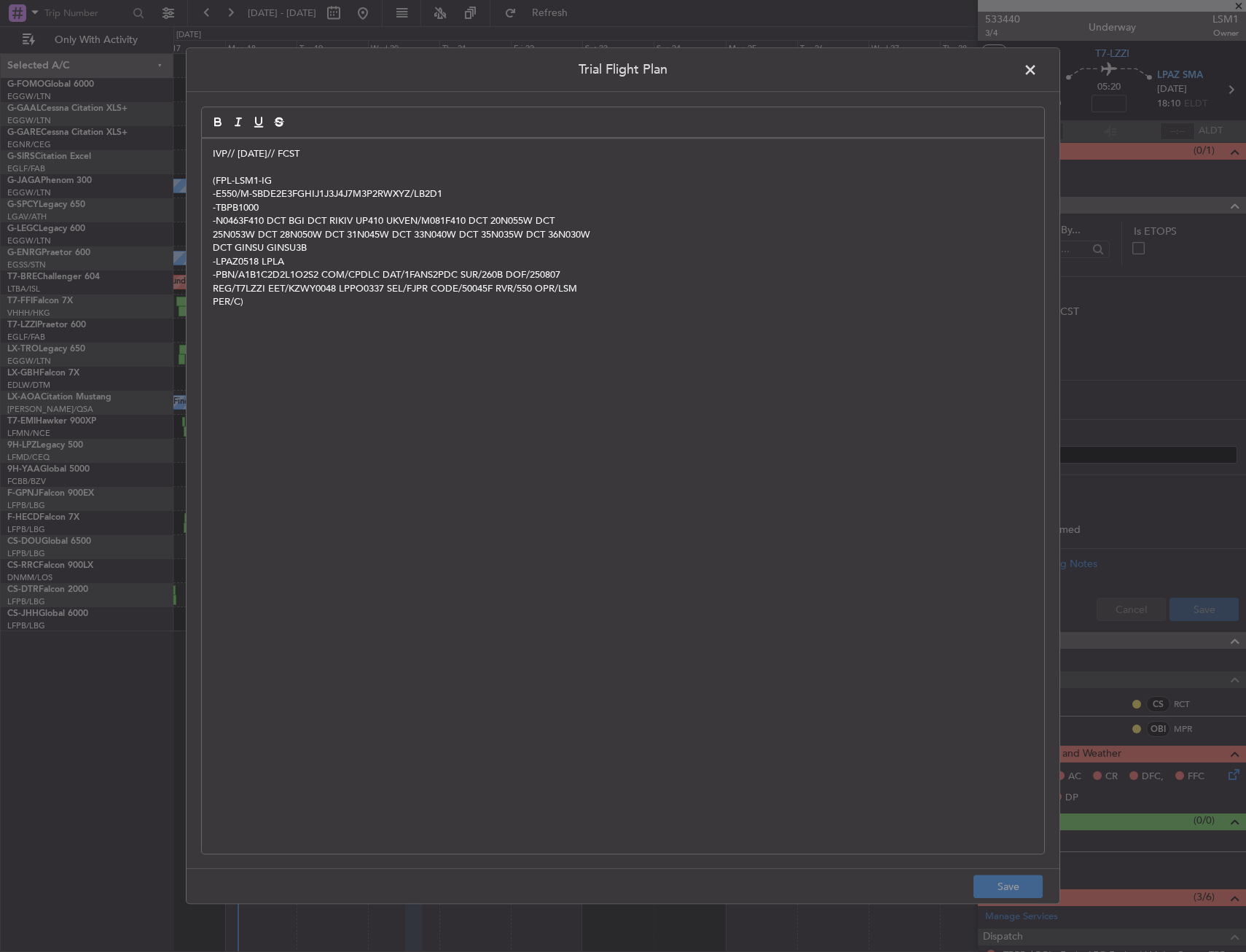
drag, startPoint x: 1025, startPoint y: 72, endPoint x: 1038, endPoint y: 75, distance: 13.3
click at [1038, 72] on span at bounding box center [1038, 73] width 0 height 29
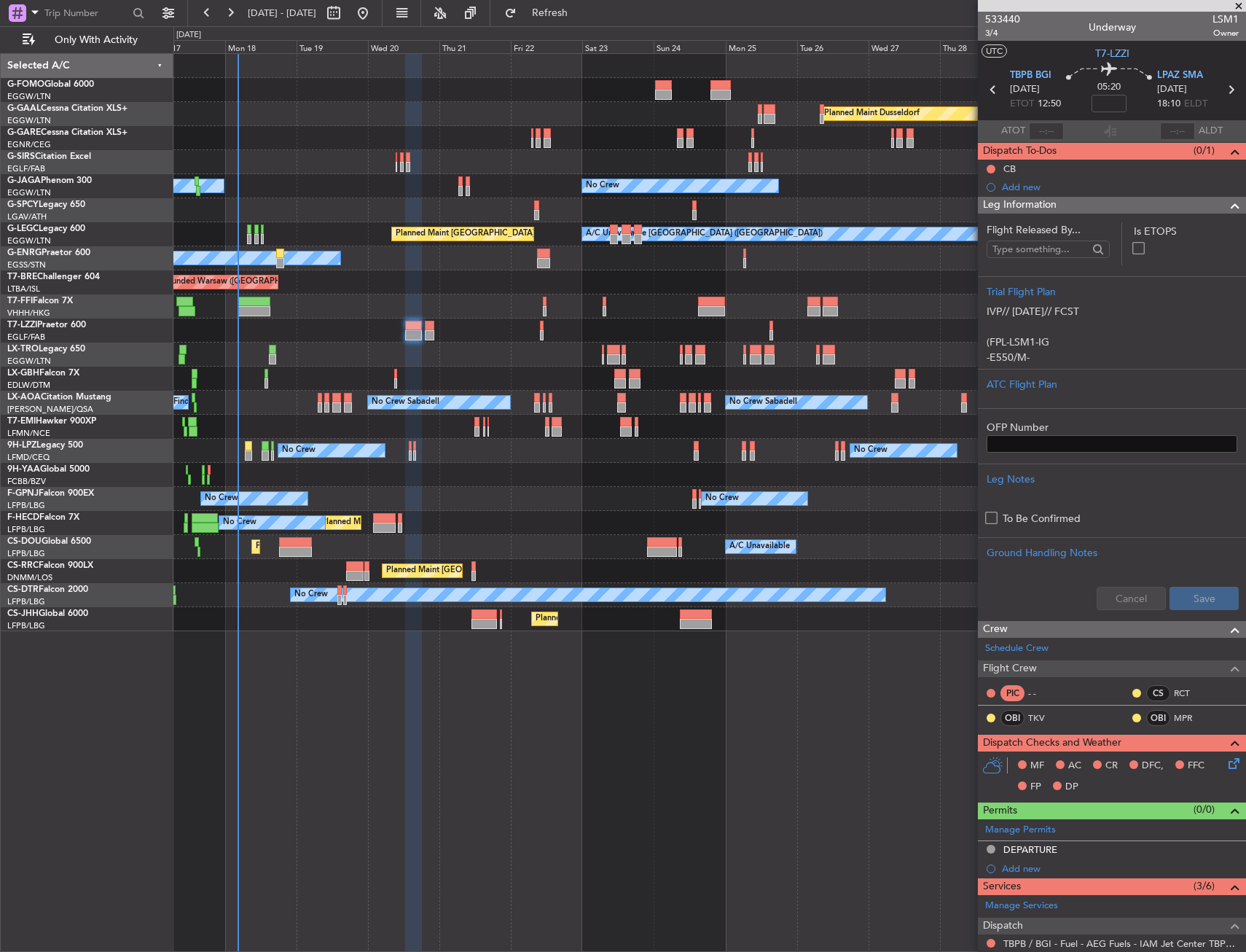
click at [1196, 203] on div "Leg Information" at bounding box center [1111, 205] width 268 height 17
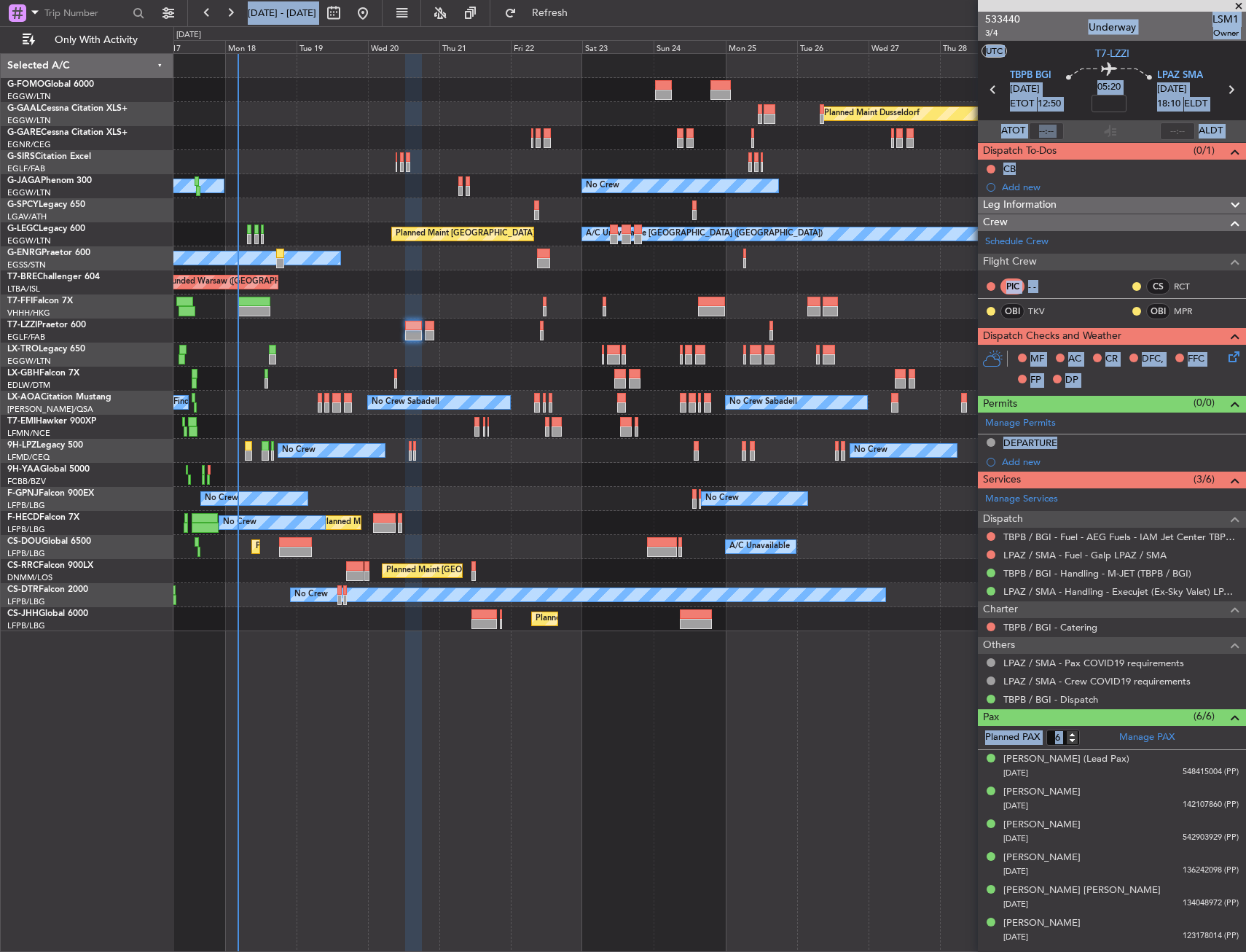
click at [881, 245] on div "A/C Unavailable London (Luton) Planned Maint London (Luton) No Crew" at bounding box center [709, 234] width 1072 height 24
click at [917, 264] on div "Owner Planned Maint London (Stansted)" at bounding box center [709, 259] width 1072 height 24
click at [1058, 27] on div "533440 3/4 Underway LSM1 Owner" at bounding box center [1111, 26] width 268 height 29
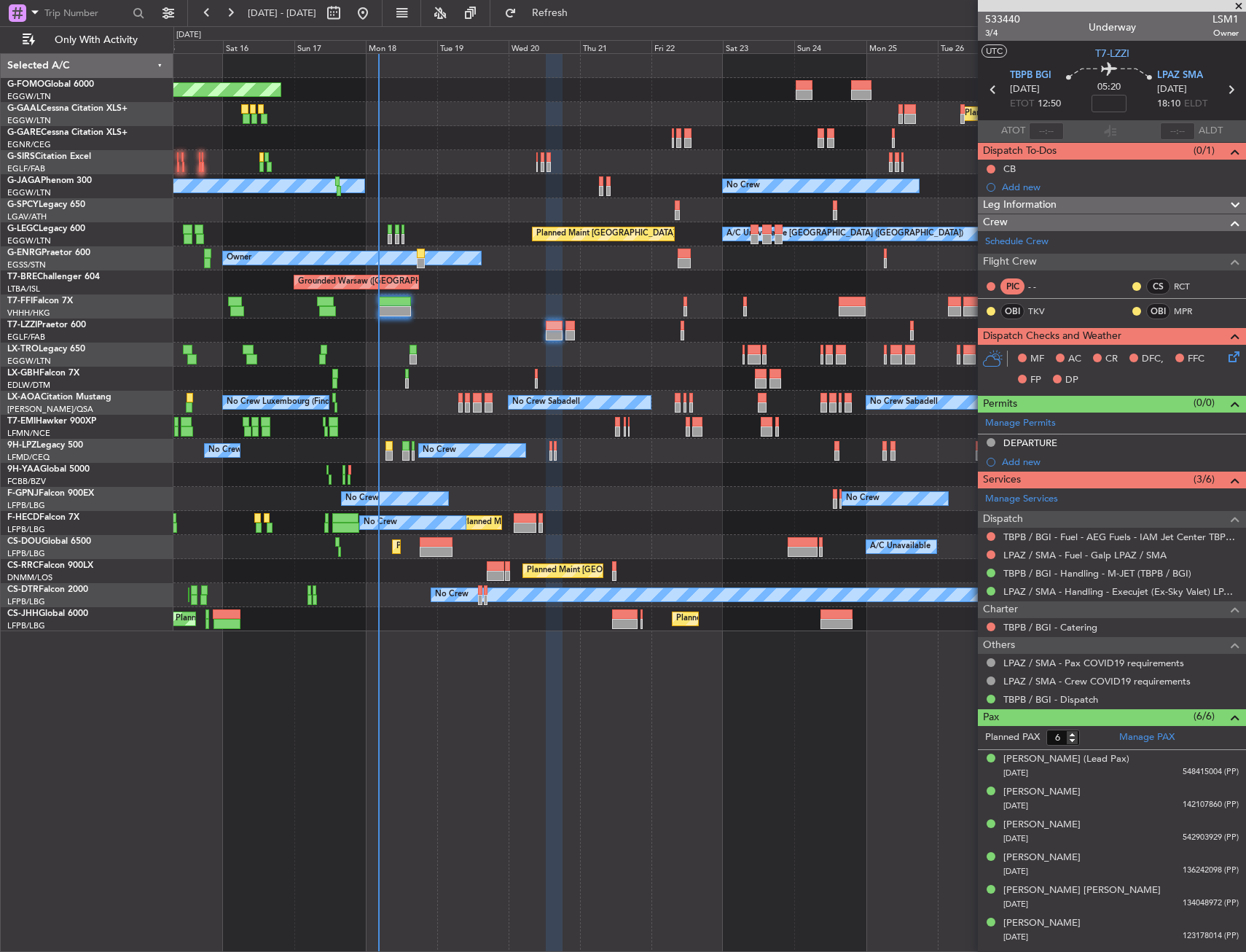
click at [513, 325] on div "Owner [GEOGRAPHIC_DATA] ([GEOGRAPHIC_DATA])" at bounding box center [709, 330] width 1072 height 24
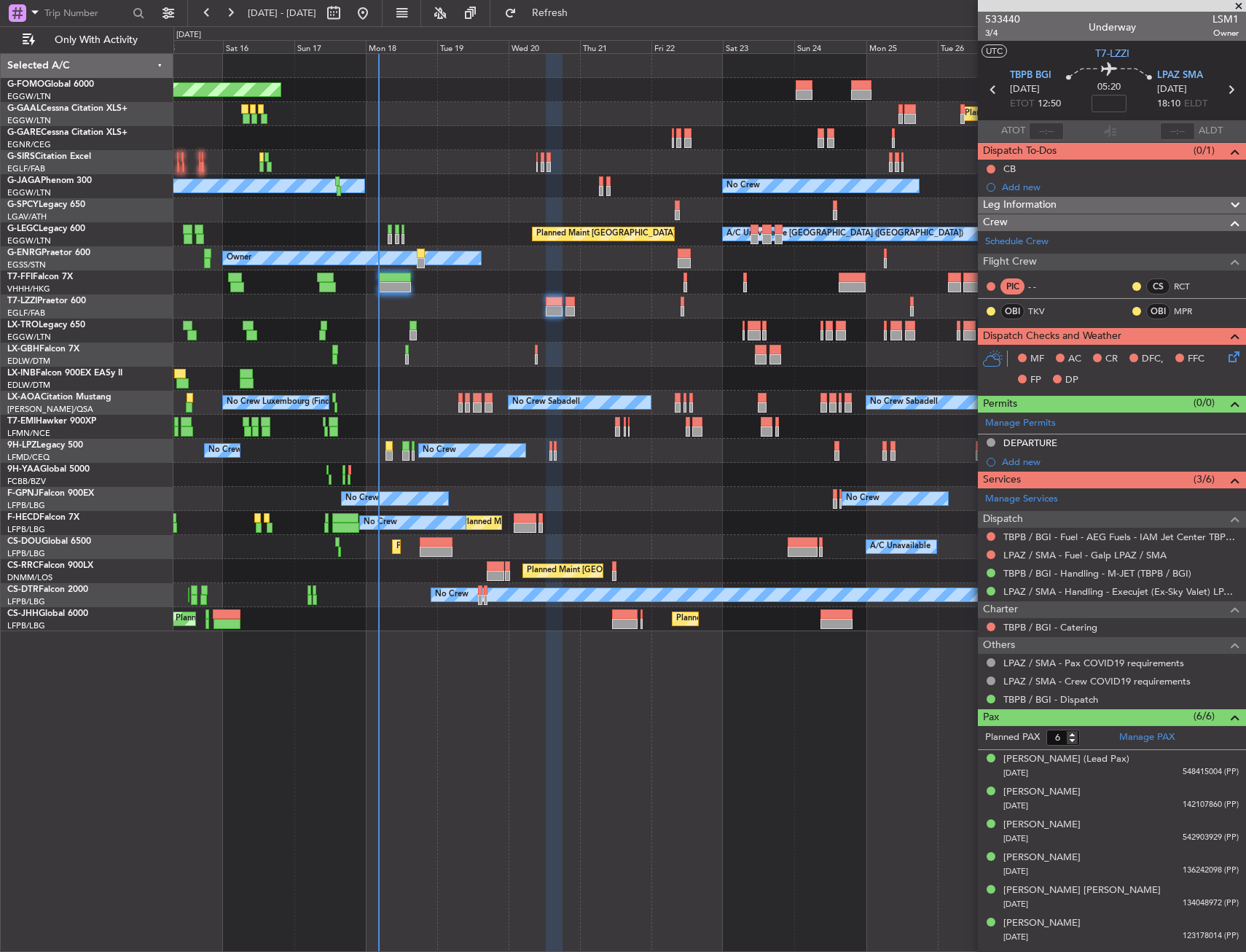
click at [834, 540] on div "Planned Maint Windsor Locks (Bradley Intl) Planned Maint Dusseldorf Planned Mai…" at bounding box center [709, 342] width 1072 height 577
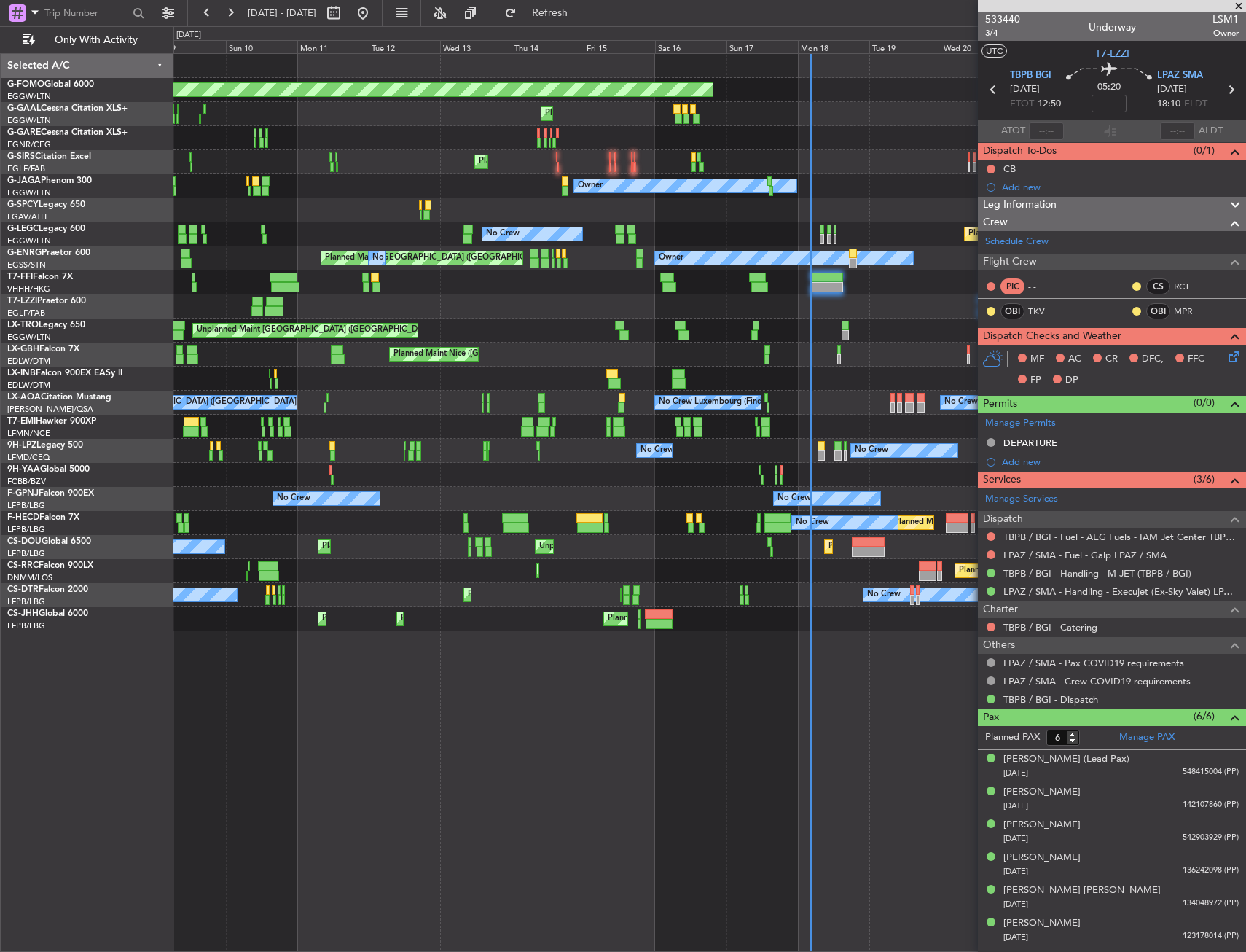
click at [643, 546] on div "Planned Maint London (Luton) Unplanned Maint Paris (Le Bourget) Planned Maint P…" at bounding box center [709, 547] width 1072 height 24
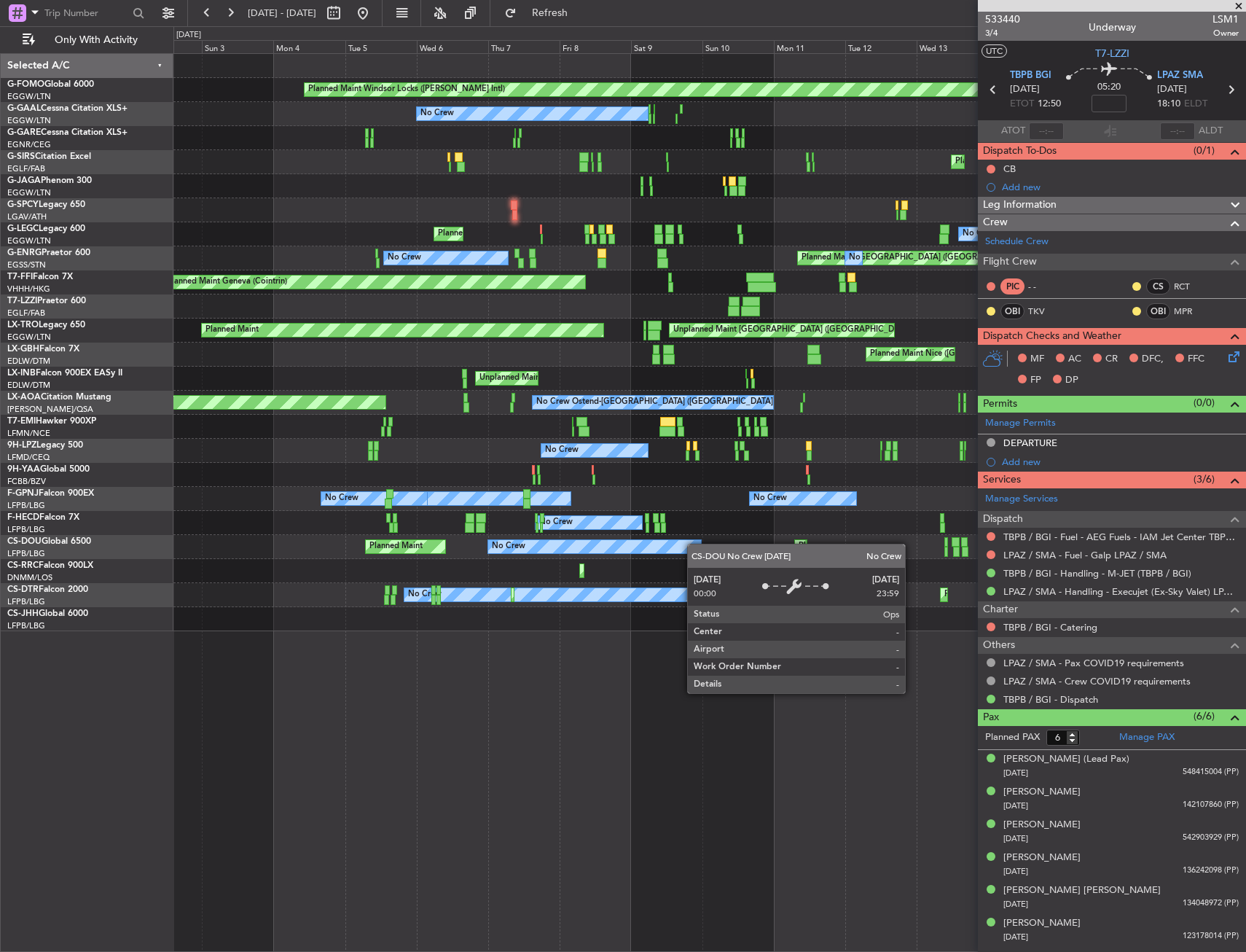
click at [694, 544] on div "No Crew" at bounding box center [594, 547] width 213 height 13
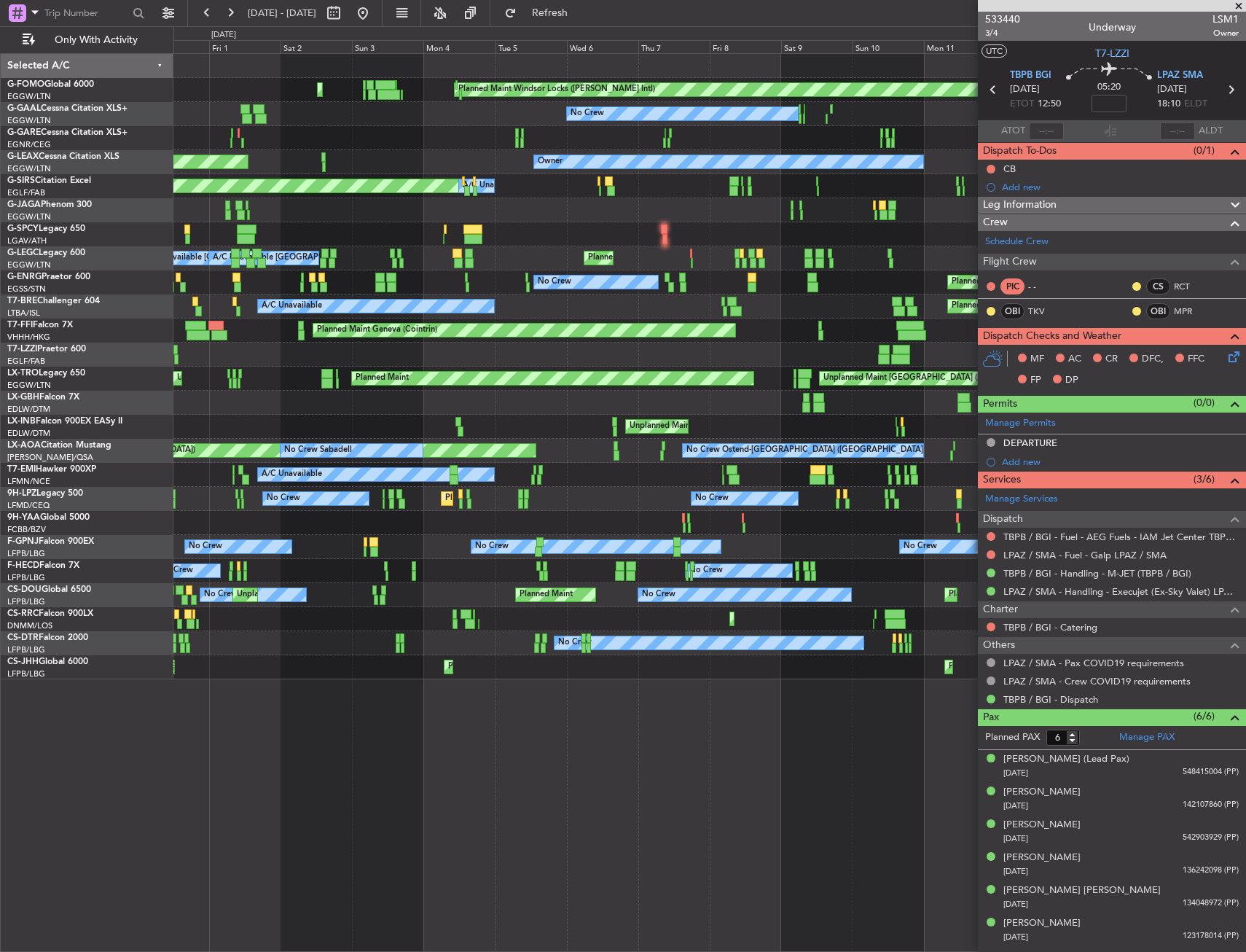
click at [77, 763] on div "Planned Maint Windsor Locks (Bradley Intl) Planned Maint Palma De Mallorca No C…" at bounding box center [623, 489] width 1246 height 925
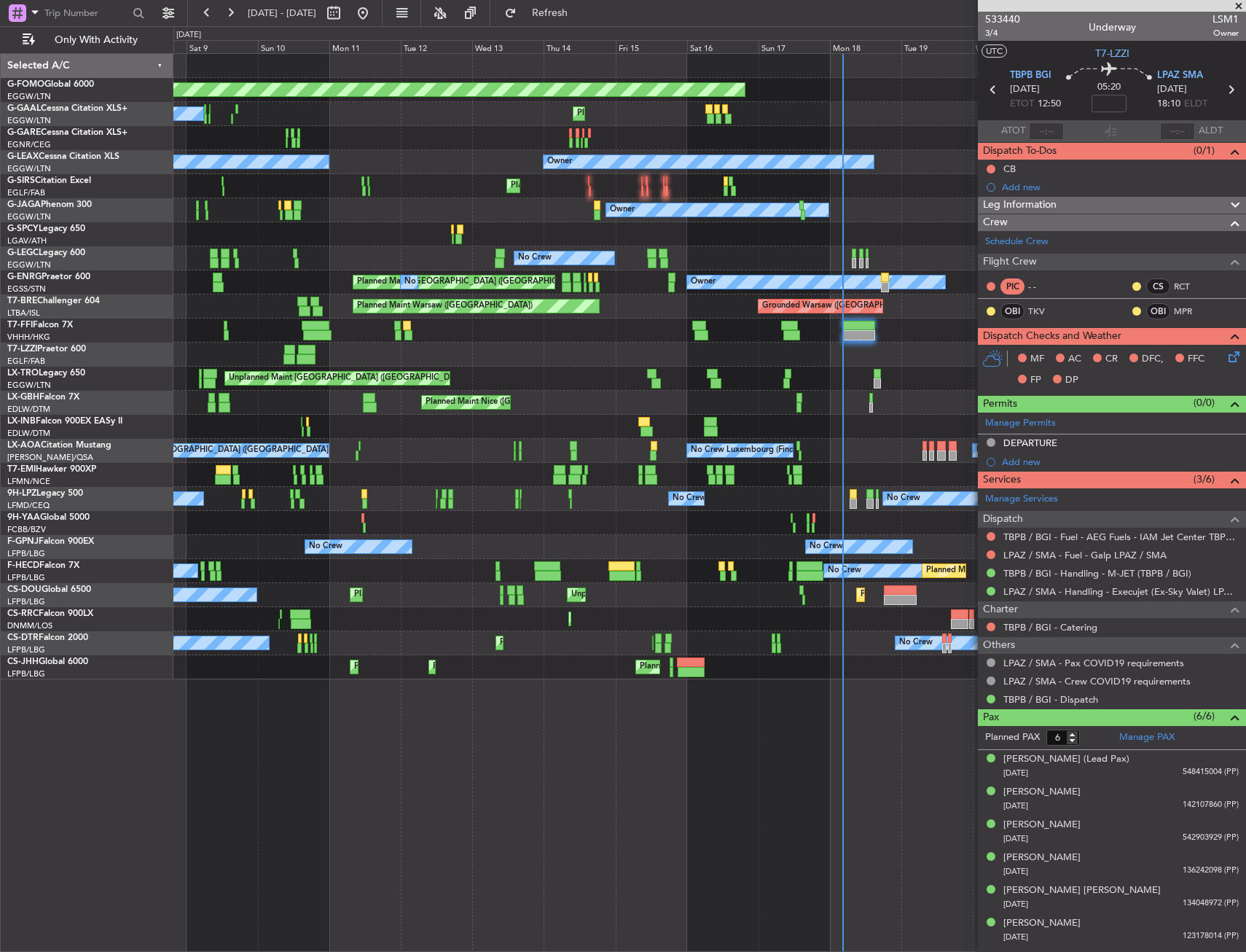
click at [281, 763] on div "Planned Maint Windsor Locks (Bradley Intl) No Crew Planned Maint Planned Maint …" at bounding box center [710, 503] width 1073 height 899
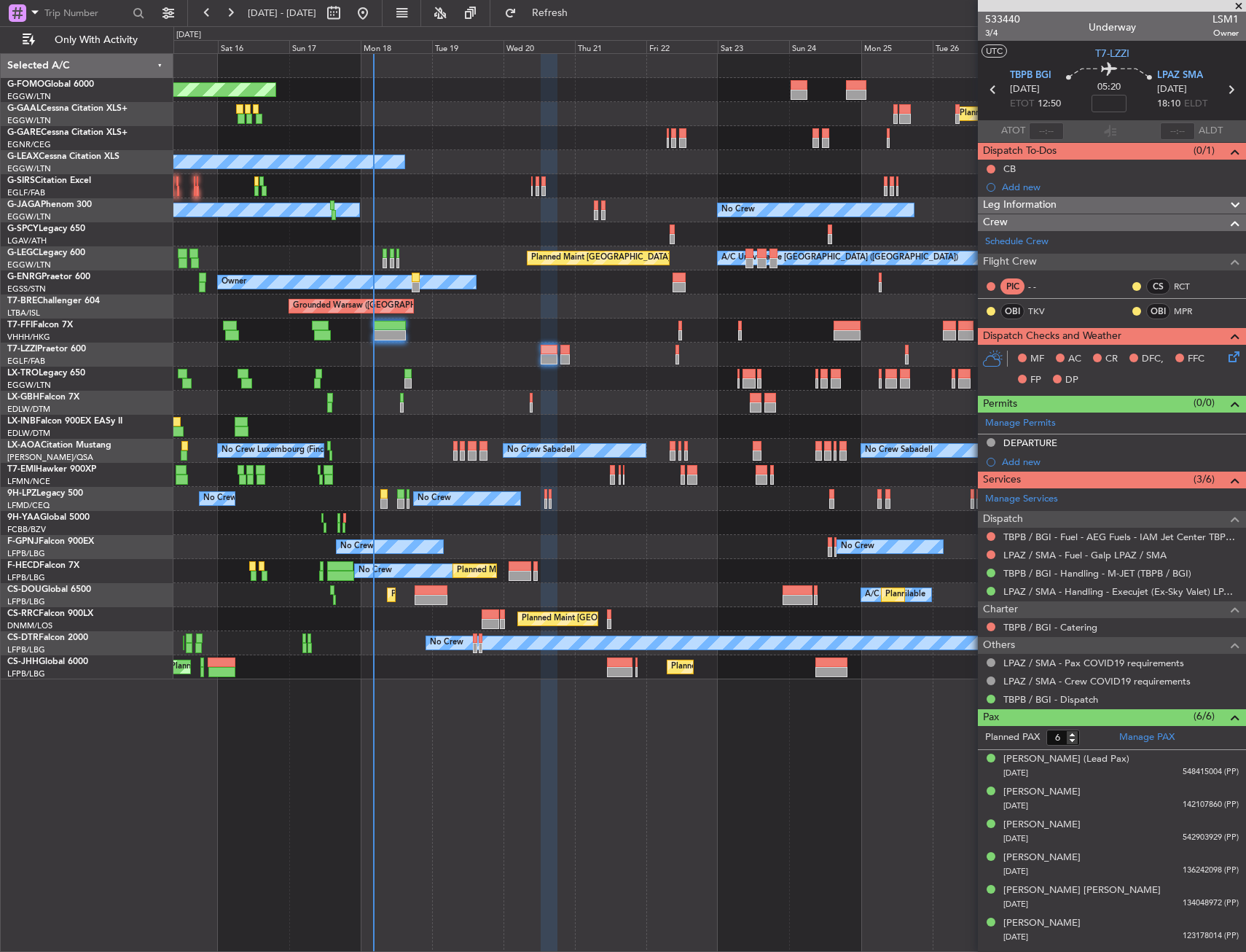
click at [455, 728] on div "Planned Maint Windsor Locks (Bradley Intl) Planned Maint Dusseldorf Planned Mai…" at bounding box center [710, 503] width 1073 height 899
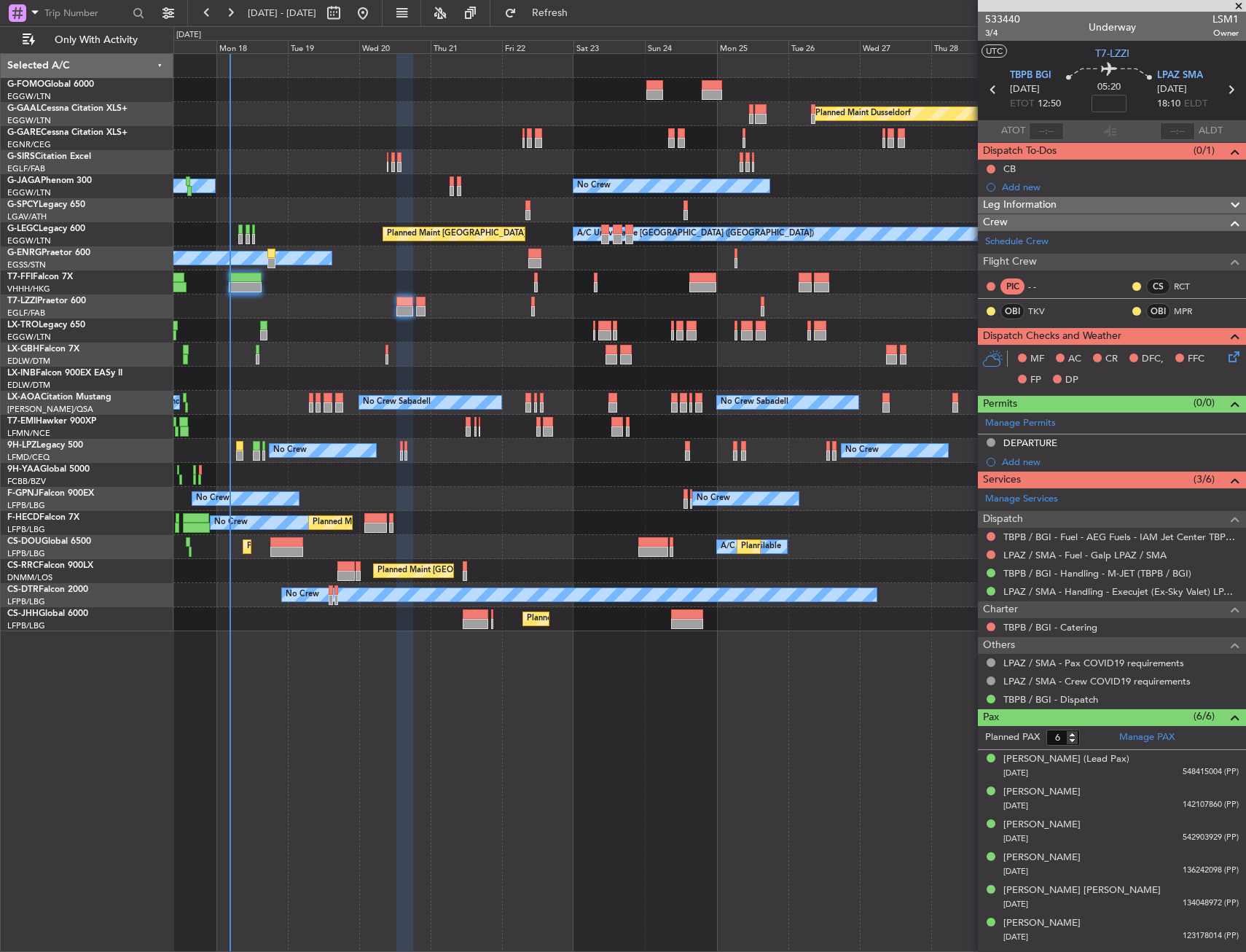
click at [398, 697] on div at bounding box center [404, 503] width 17 height 899
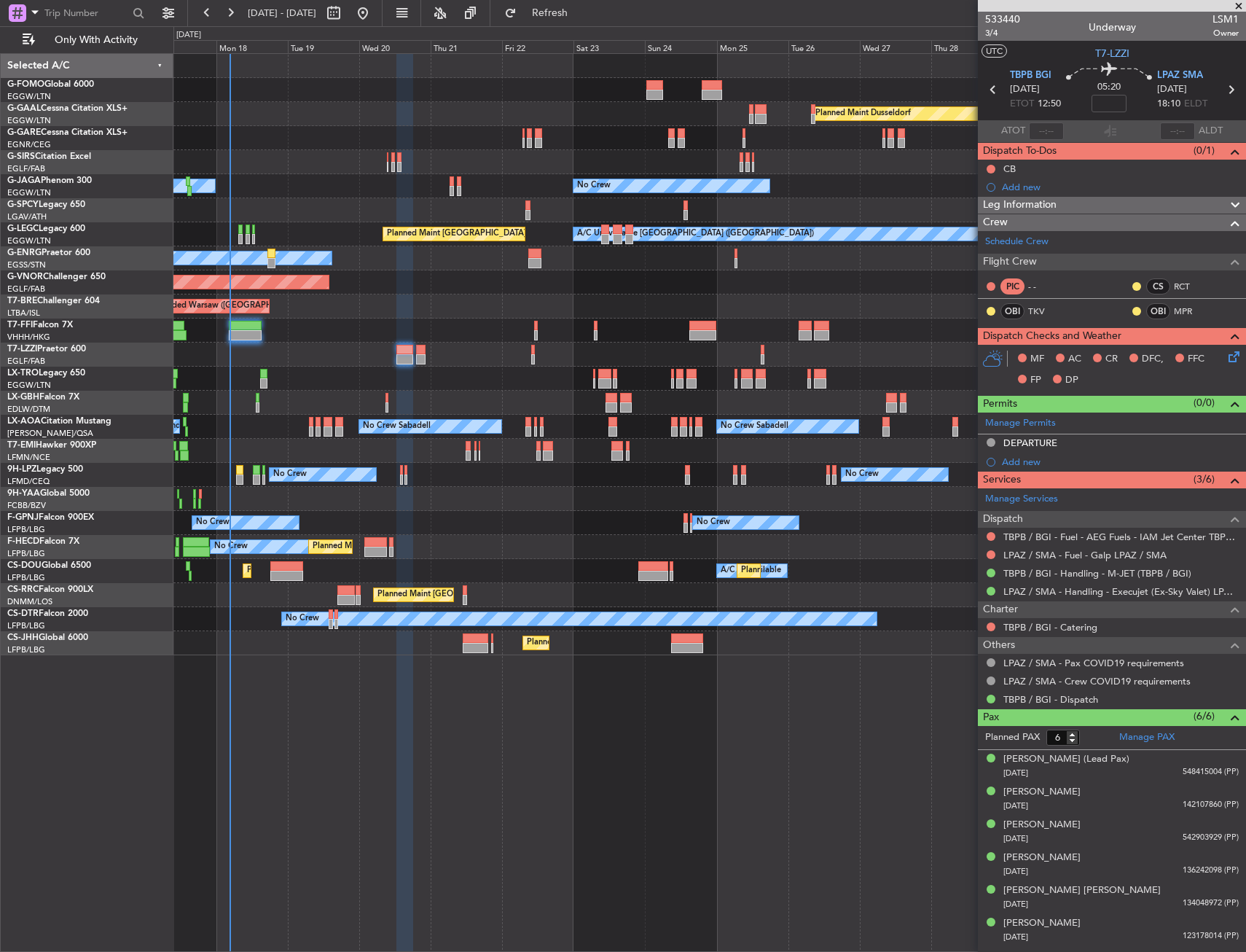
click at [959, 153] on div "Planned Maint Windsor Locks (Bradley Intl) Planned Maint Dusseldorf Planned Mai…" at bounding box center [709, 354] width 1072 height 602
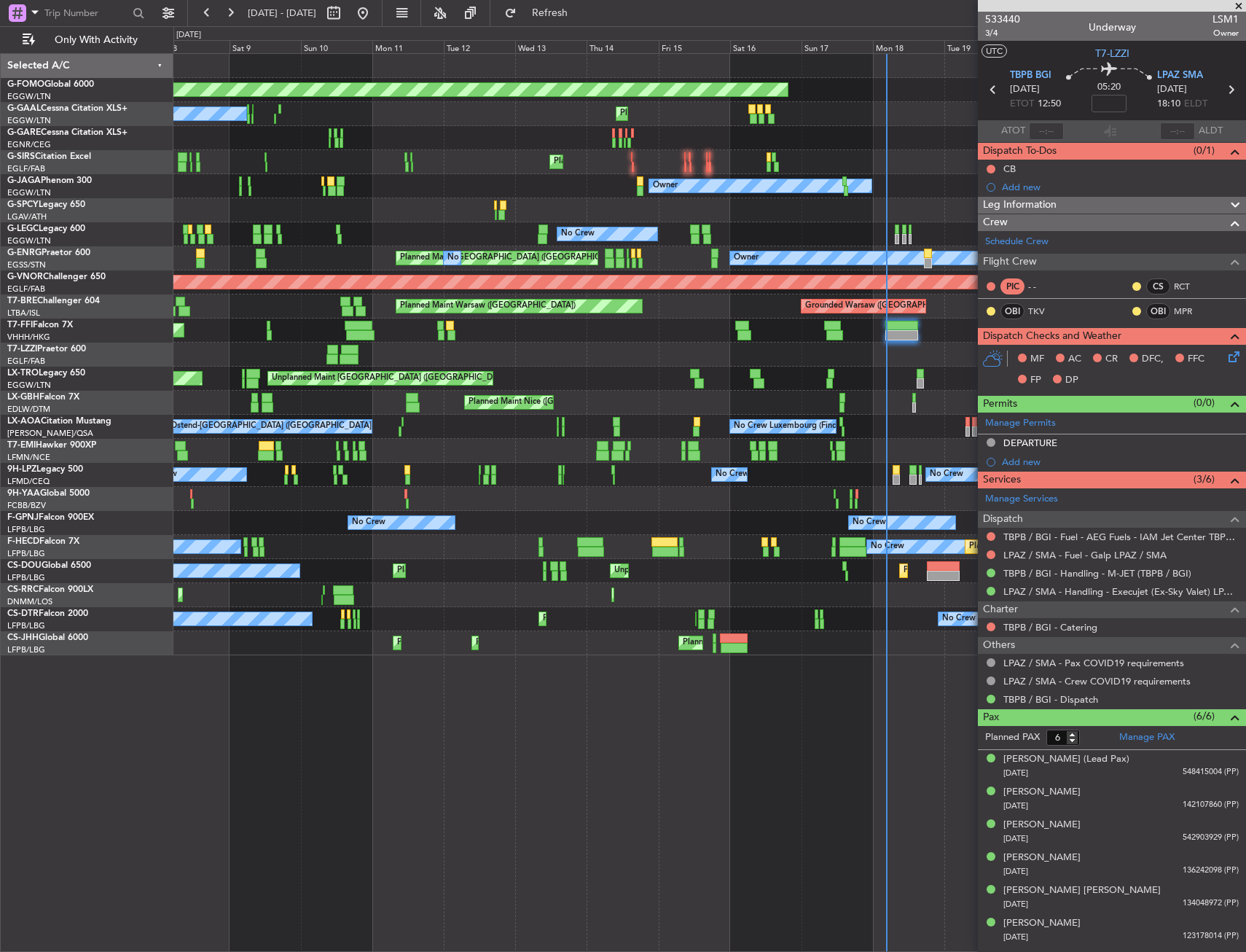
click at [969, 194] on div "Owner No Crew" at bounding box center [709, 186] width 1072 height 24
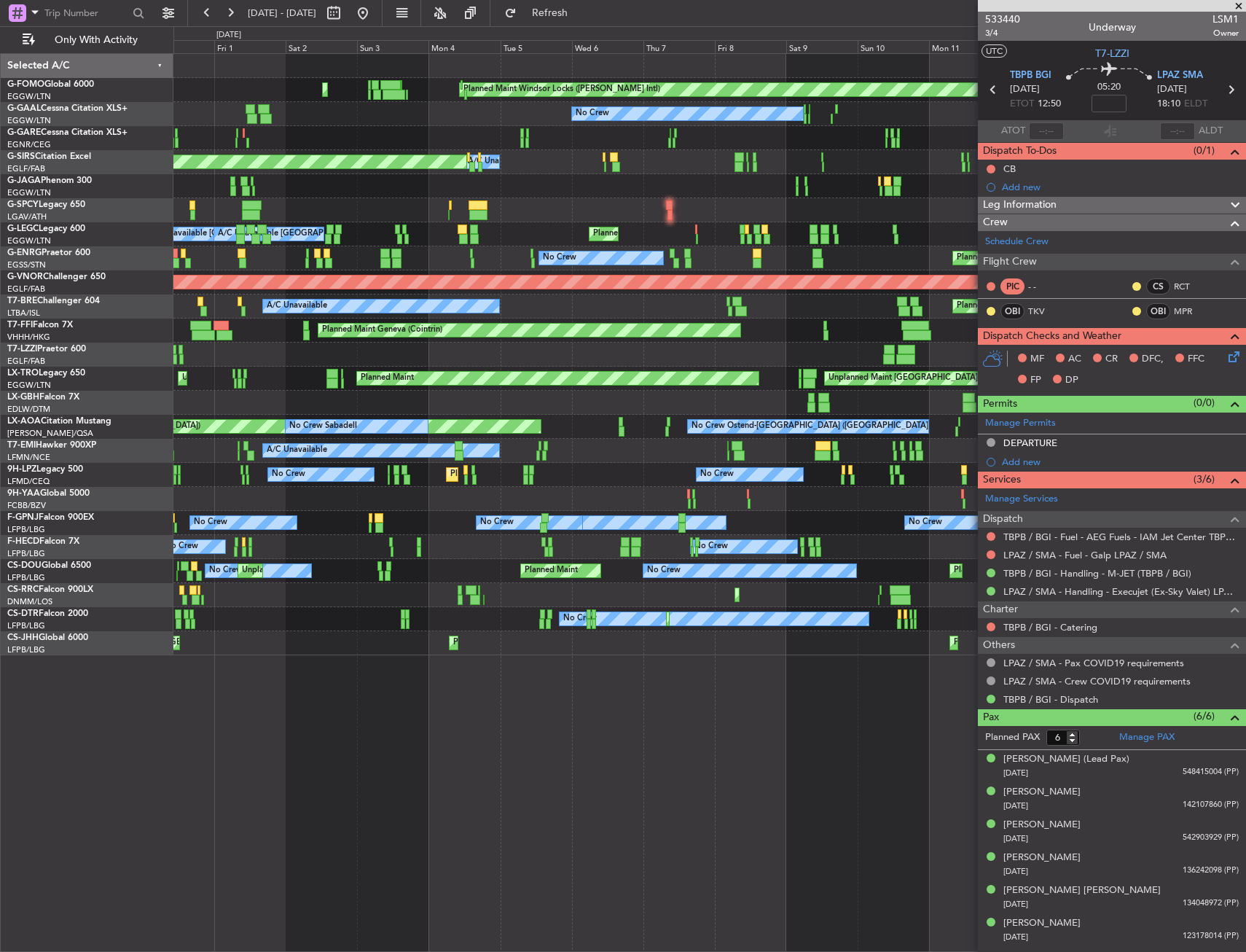
click at [917, 195] on div "Planned Maint Windsor Locks (Bradley Intl) Planned Maint Palma De Mallorca Plan…" at bounding box center [709, 354] width 1072 height 602
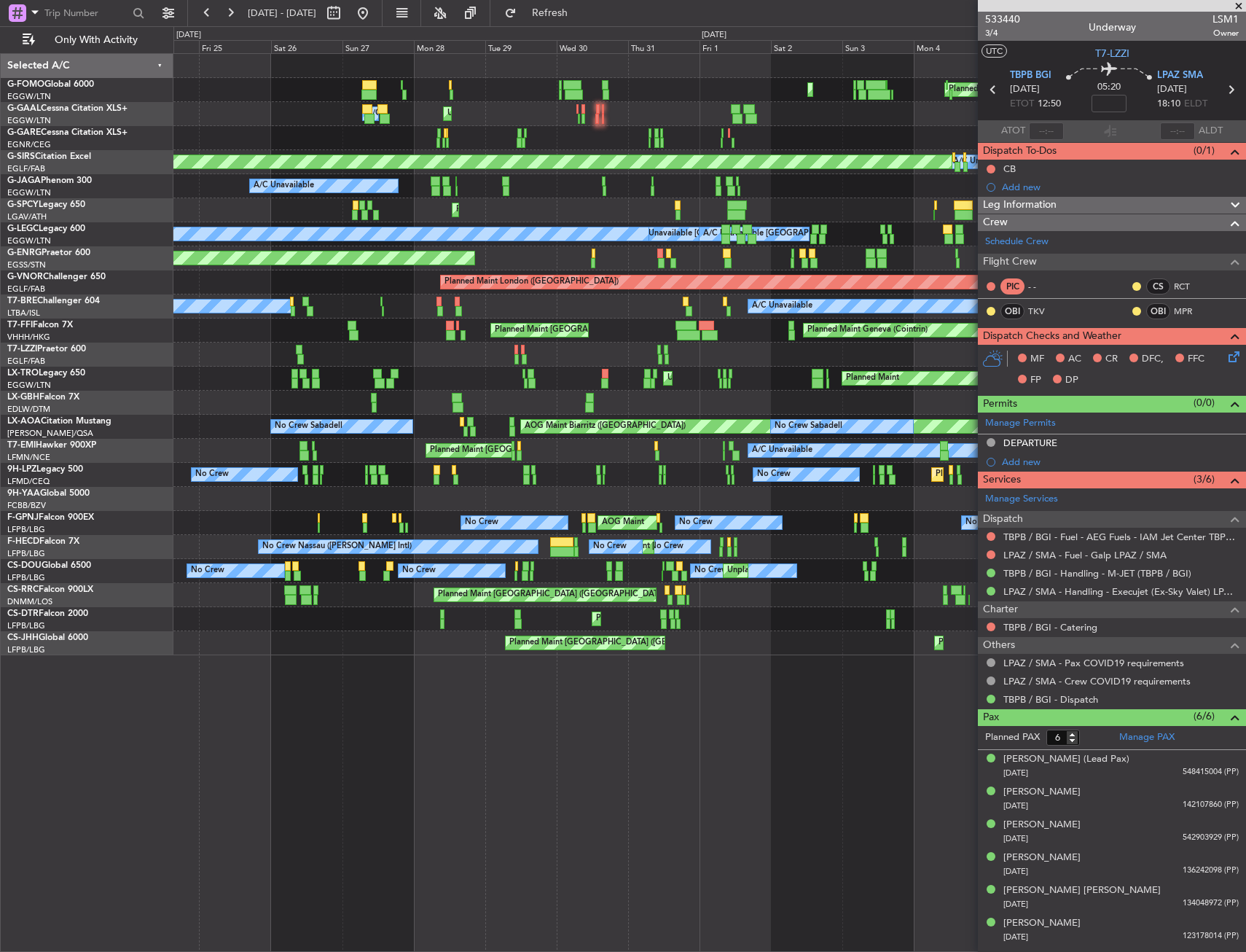
click at [880, 184] on div "Planned Maint Windsor Locks (Bradley Intl) Planned Maint Palma De Mallorca No C…" at bounding box center [709, 354] width 1072 height 602
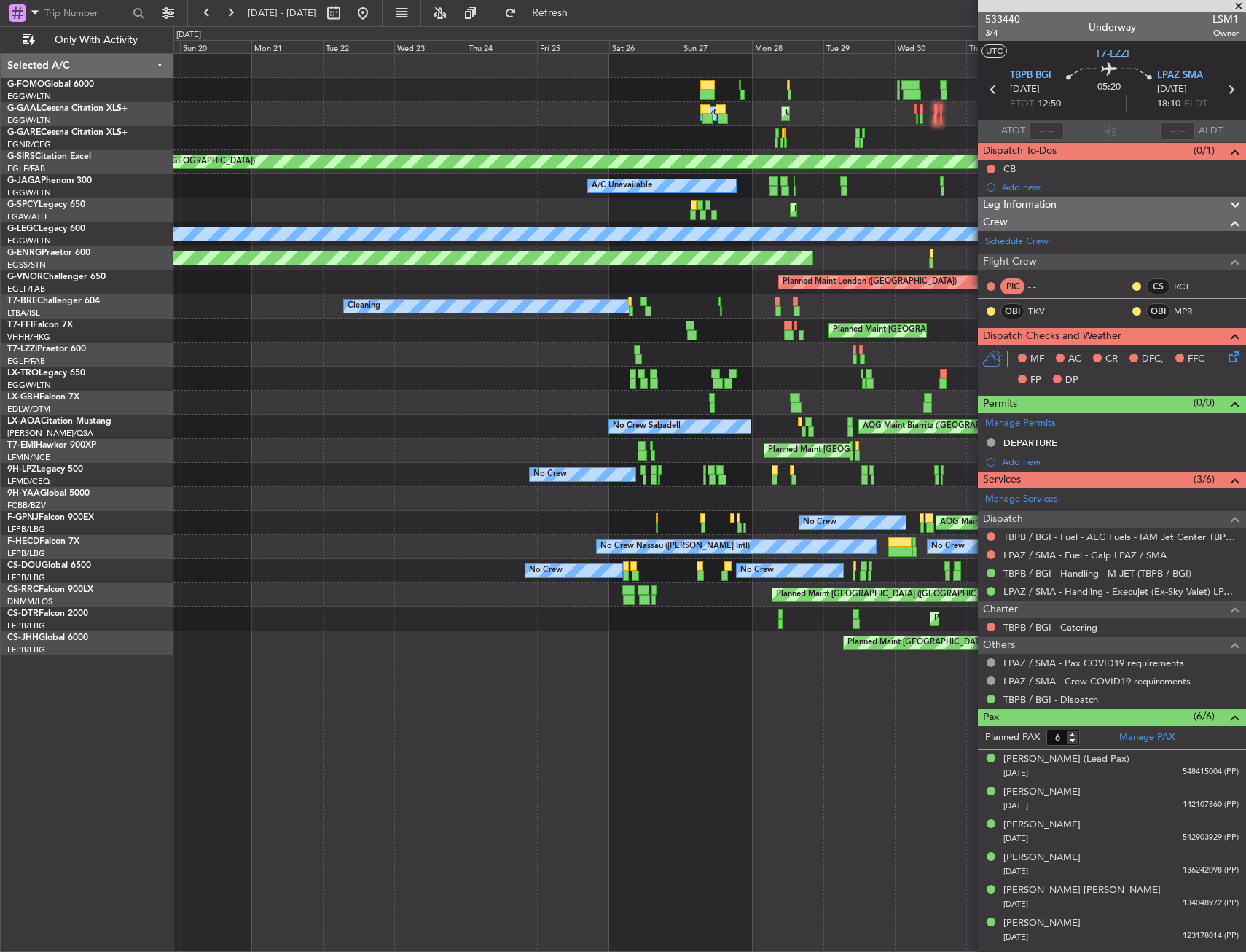
click at [859, 175] on div "A/C Unavailable" at bounding box center [709, 186] width 1072 height 24
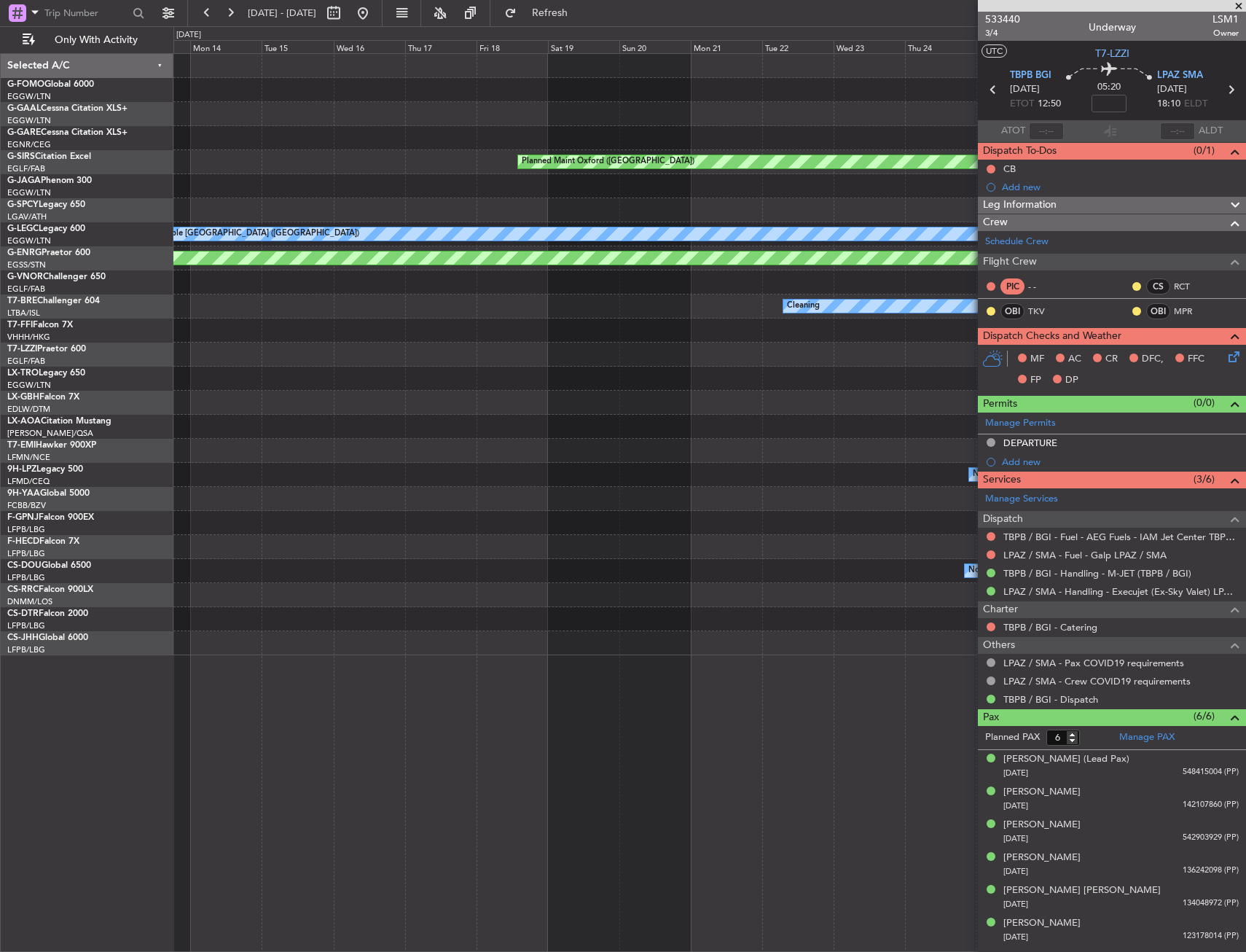
click at [883, 175] on div "A/C Unavailable" at bounding box center [709, 186] width 1072 height 24
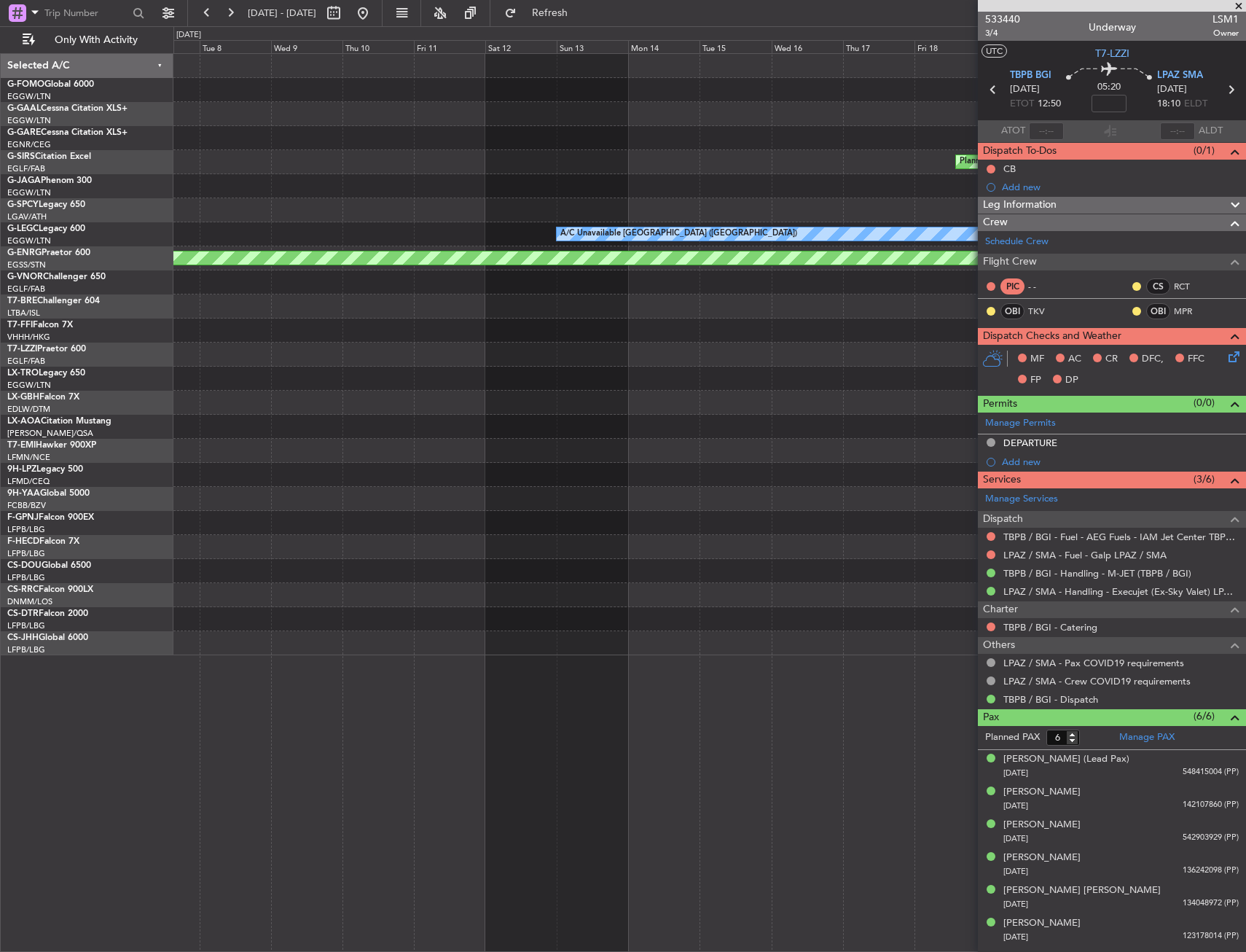
click at [847, 180] on div "A/C Unavailable" at bounding box center [709, 186] width 1072 height 24
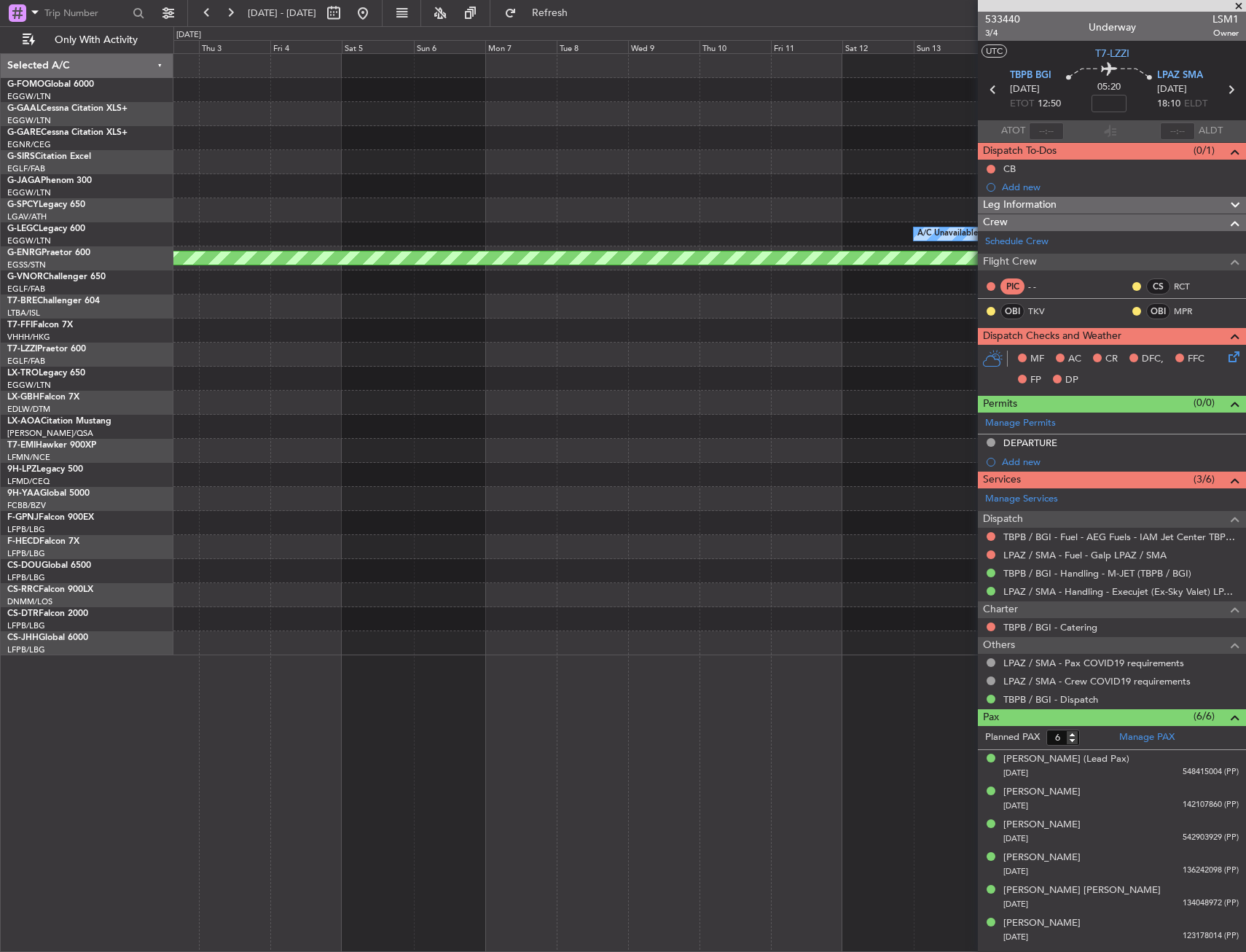
click at [619, 192] on div "Planned Maint Oxford (Kidlington) A/C Unavailable London (Luton) AOG Maint Pari…" at bounding box center [709, 354] width 1072 height 602
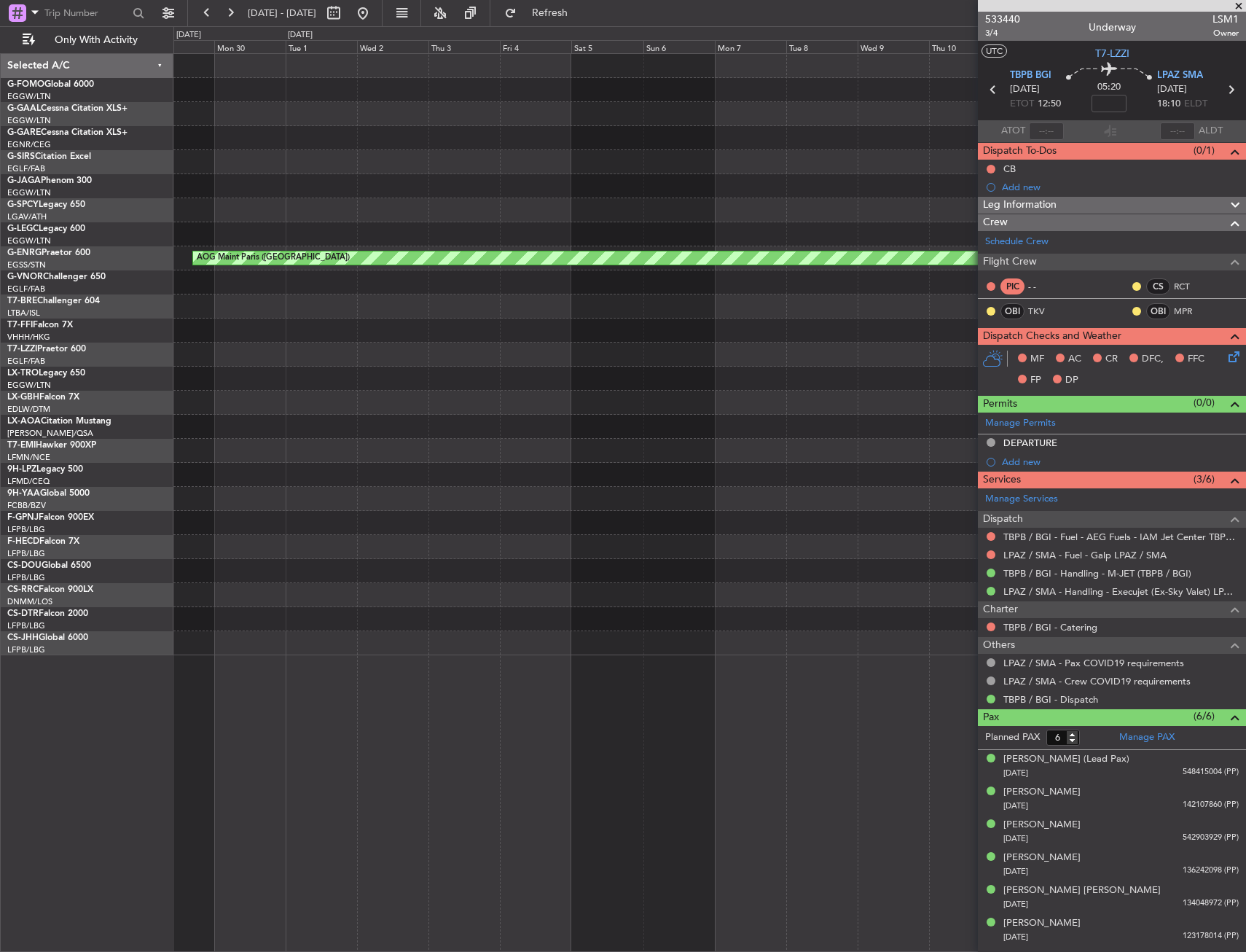
click at [698, 184] on div "A/C Unavailable London (Luton) AOG Maint Paris (Le Bourget)" at bounding box center [709, 354] width 1072 height 602
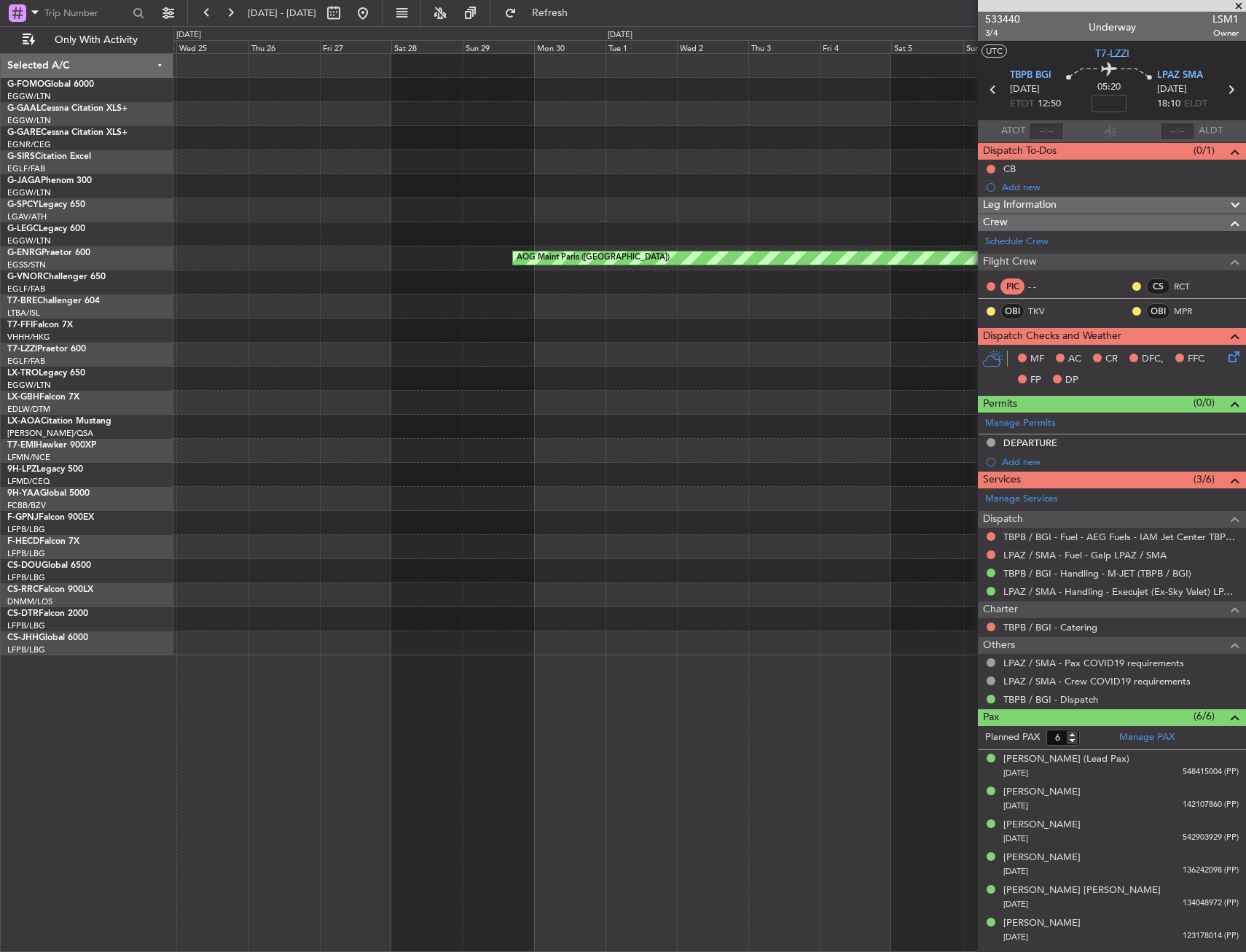
click at [722, 186] on div at bounding box center [709, 186] width 1072 height 24
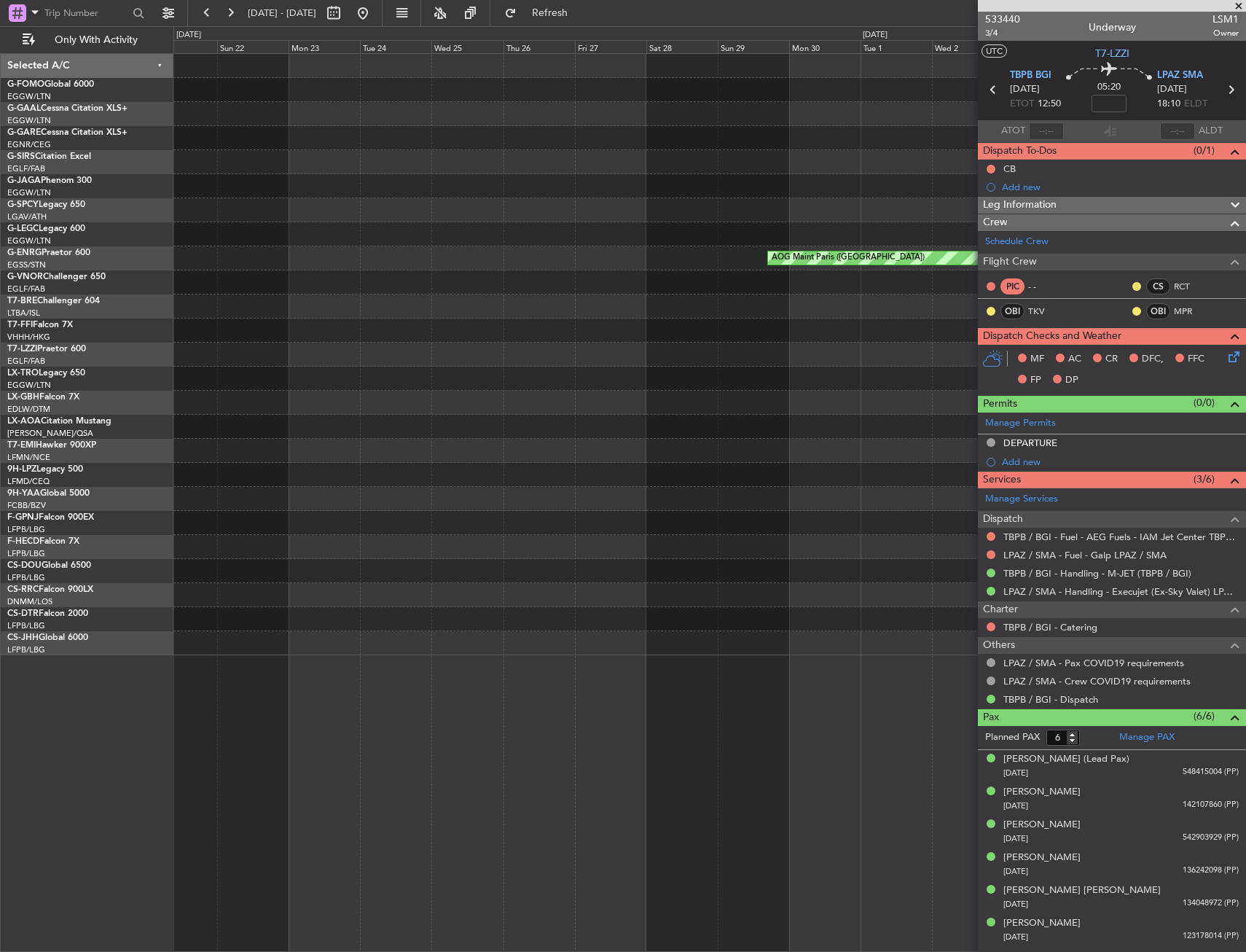
click at [295, 197] on div at bounding box center [709, 186] width 1072 height 24
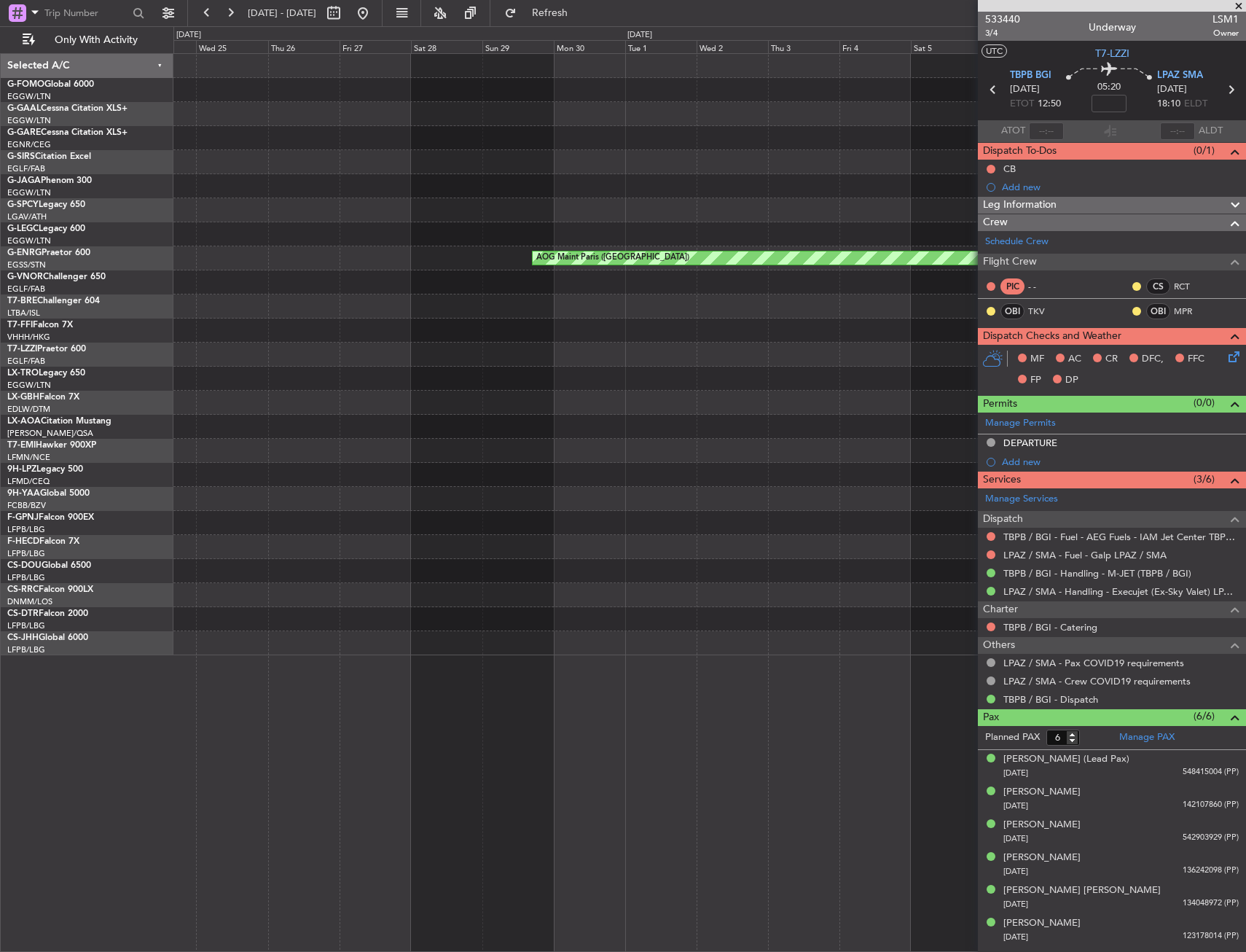
click at [286, 193] on div at bounding box center [709, 186] width 1072 height 24
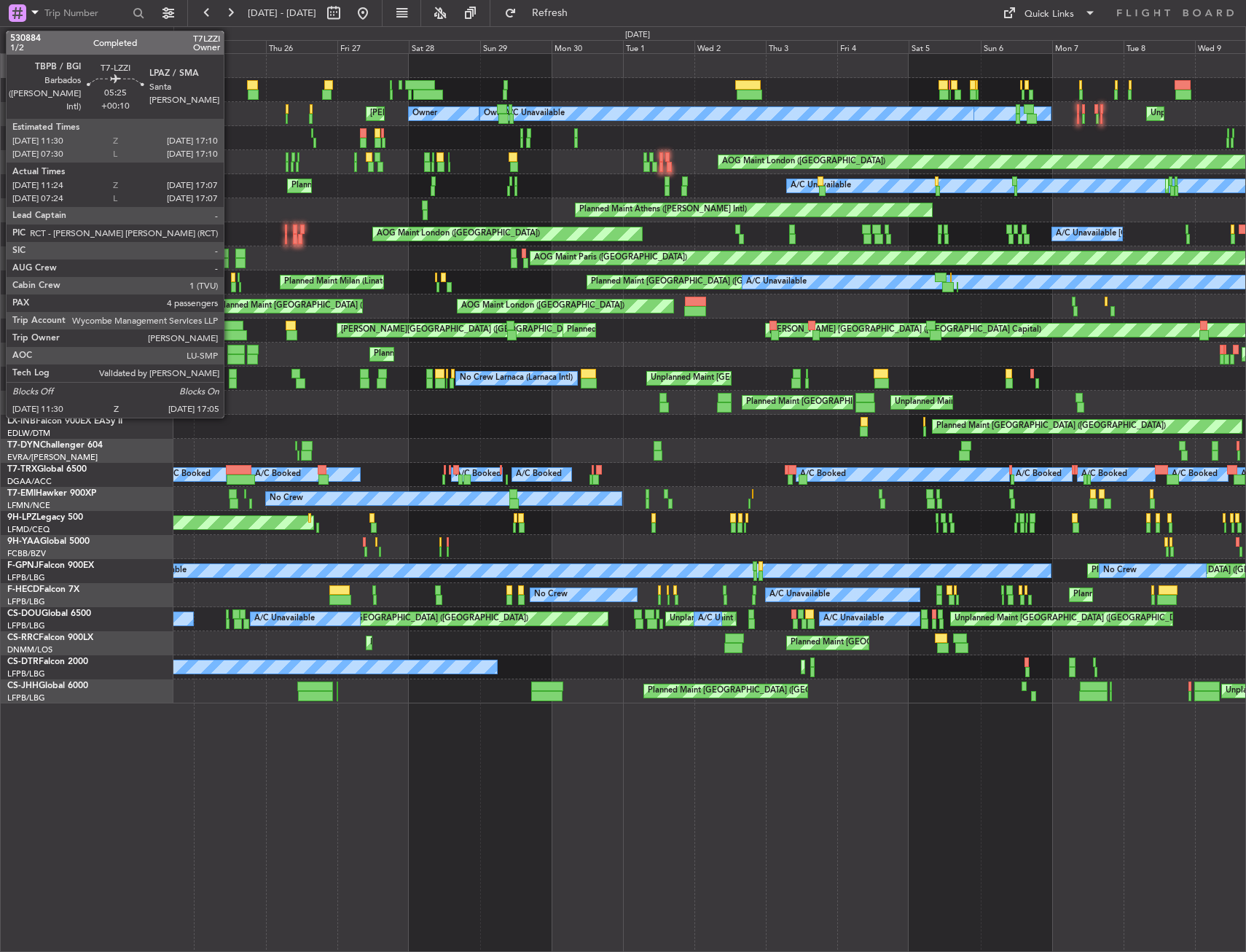
click at [230, 349] on div at bounding box center [236, 350] width 18 height 10
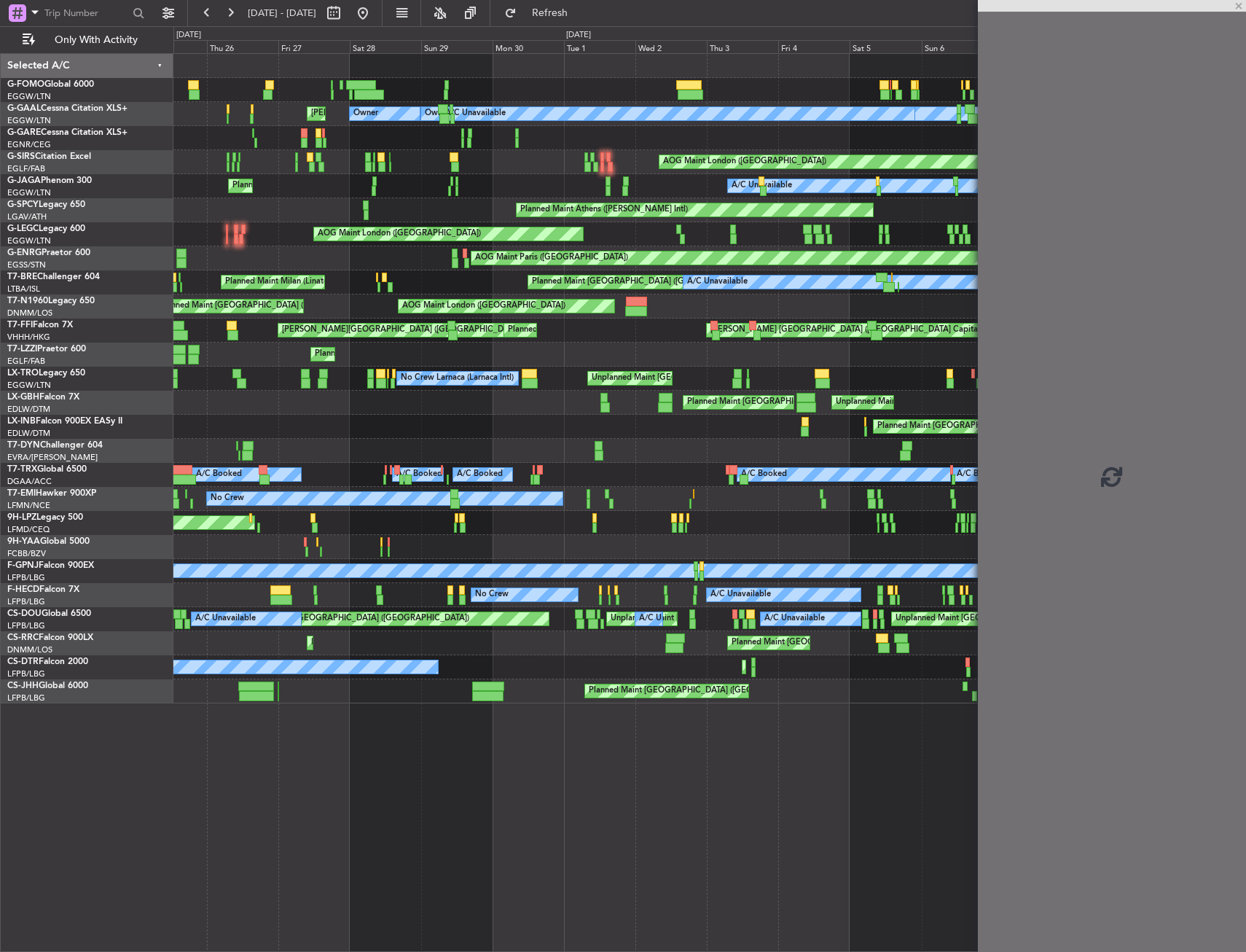
click at [155, 380] on div "MEL London (Luton) Owner London (Luton) A/C Unavailable Owner Unplanned Maint L…" at bounding box center [623, 489] width 1246 height 925
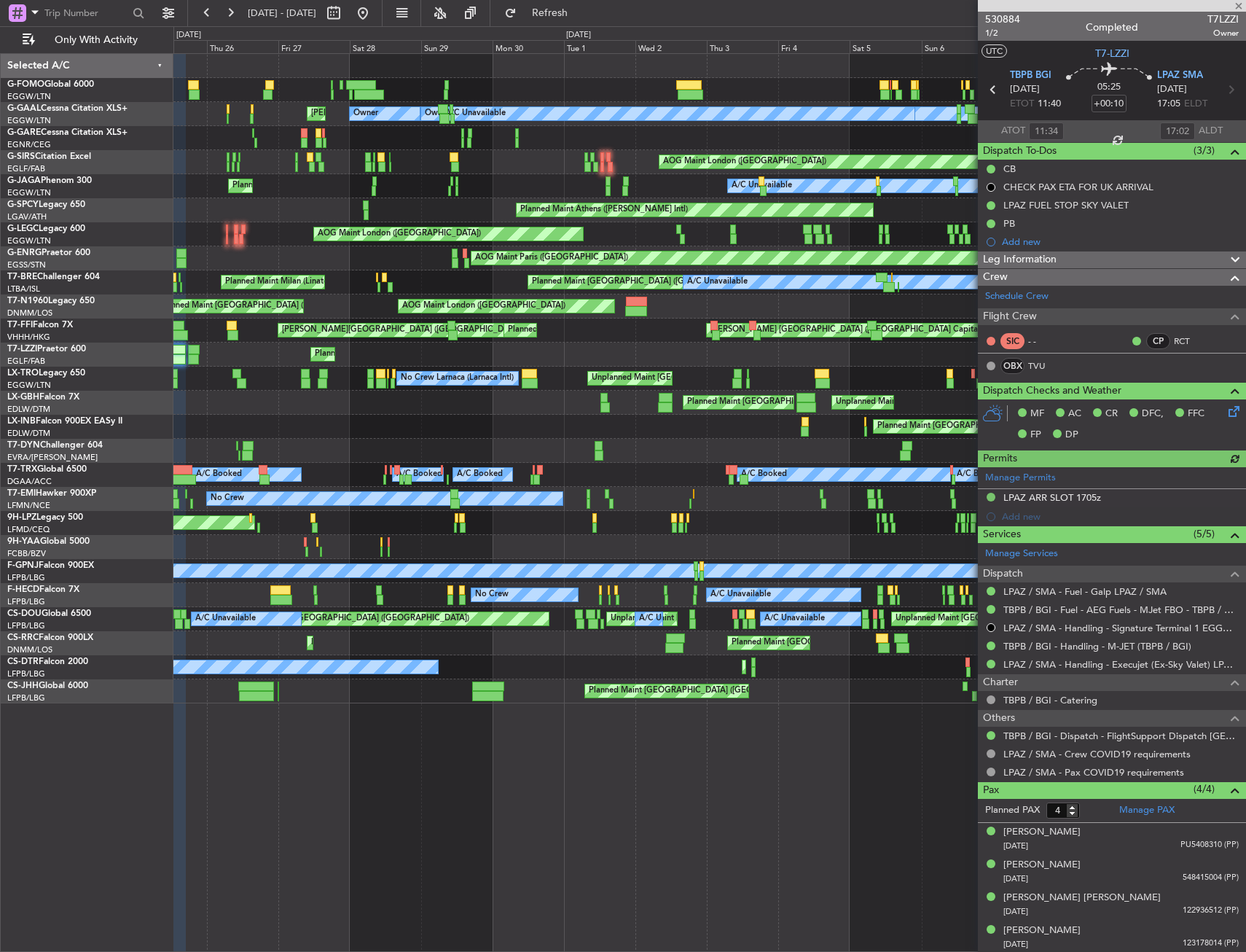
click at [1045, 257] on span "Leg Information" at bounding box center [1020, 259] width 73 height 17
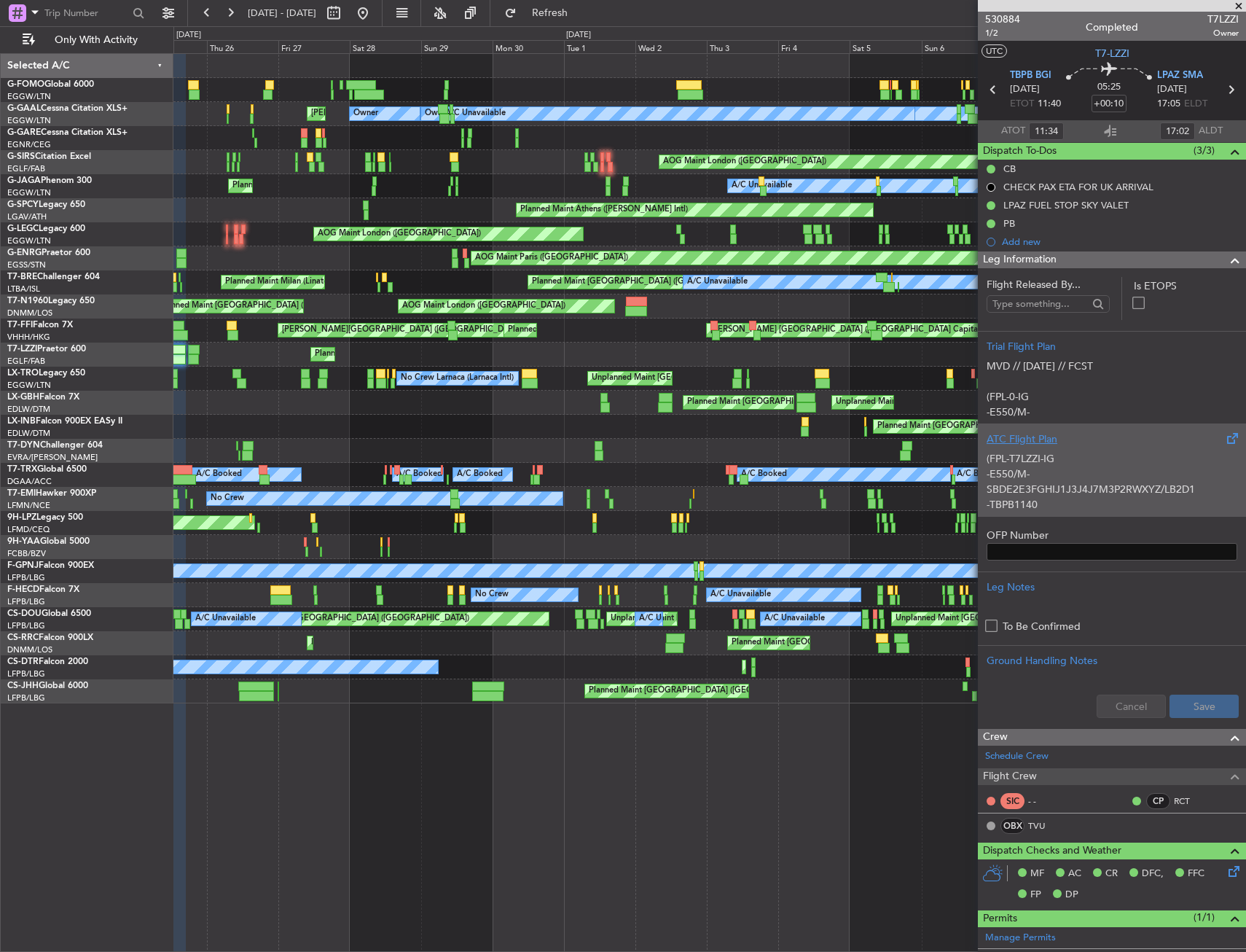
click at [1070, 472] on div "(FPL-T7LZZI-IG -E550/M-SBDE2E3FGHIJ1J3J4J7M3P2RWXYZ/LB2D1 -TBPB1140 -N0448F430 …" at bounding box center [1111, 478] width 250 height 62
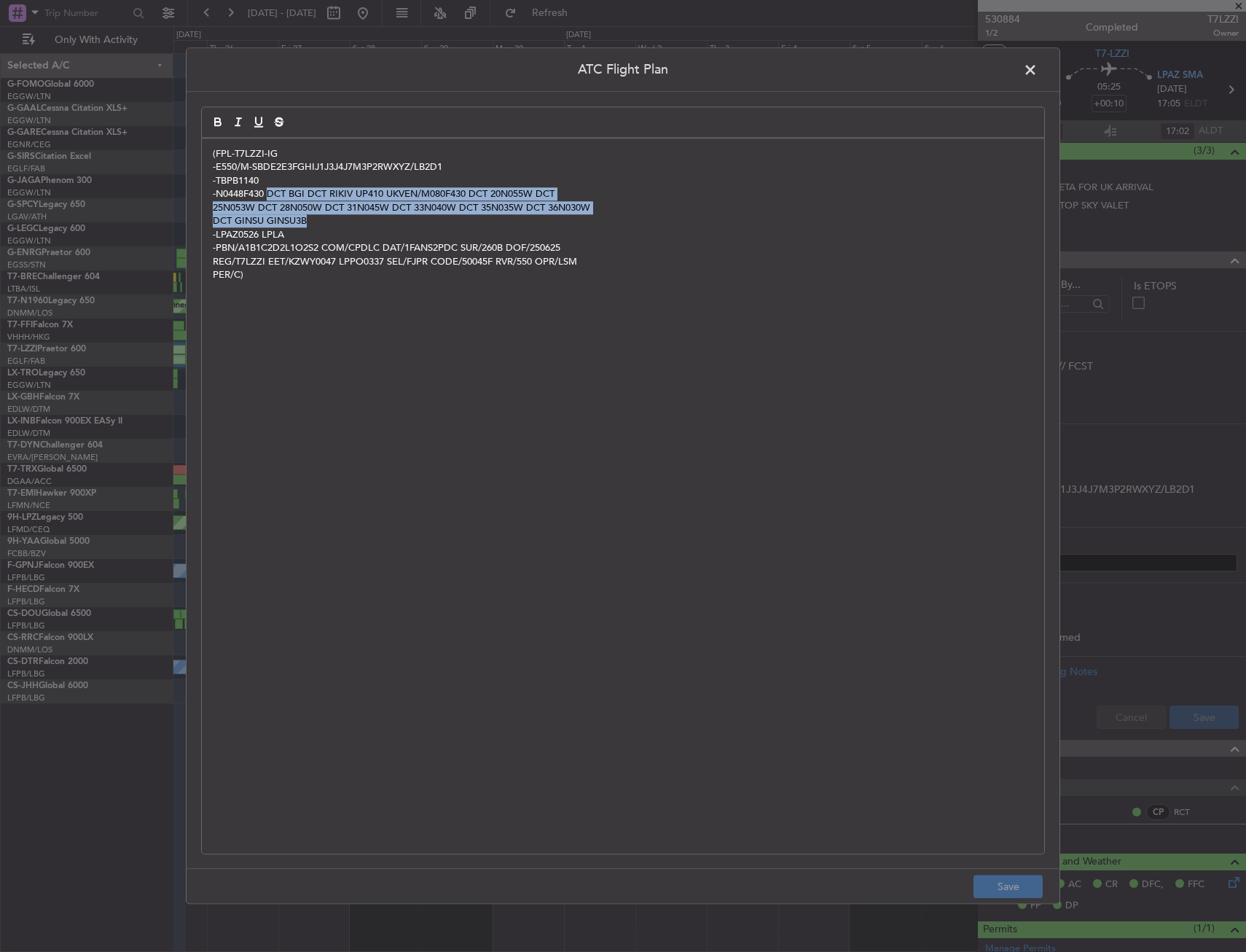
drag, startPoint x: 270, startPoint y: 190, endPoint x: 348, endPoint y: 218, distance: 82.9
click at [348, 218] on div "(FPL-T7LZZI-IG -E550/M-SBDE2E3FGHIJ1J3J4J7M3P2RWXYZ/LB2D1 -TBPB1140 -N0448F430 …" at bounding box center [623, 496] width 842 height 715
copy div "DCT BGI DCT RIKIV UP410 UKVEN/M080F430 DCT 20N055W DCT 25N053W DCT 28N050W DCT …"
click at [340, 315] on div "(FPL-T7LZZI-IG -E550/M-SBDE2E3FGHIJ1J3J4J7M3P2RWXYZ/LB2D1 -TBPB1140 -N0448F430 …" at bounding box center [623, 496] width 842 height 715
click at [1038, 73] on span at bounding box center [1038, 73] width 0 height 29
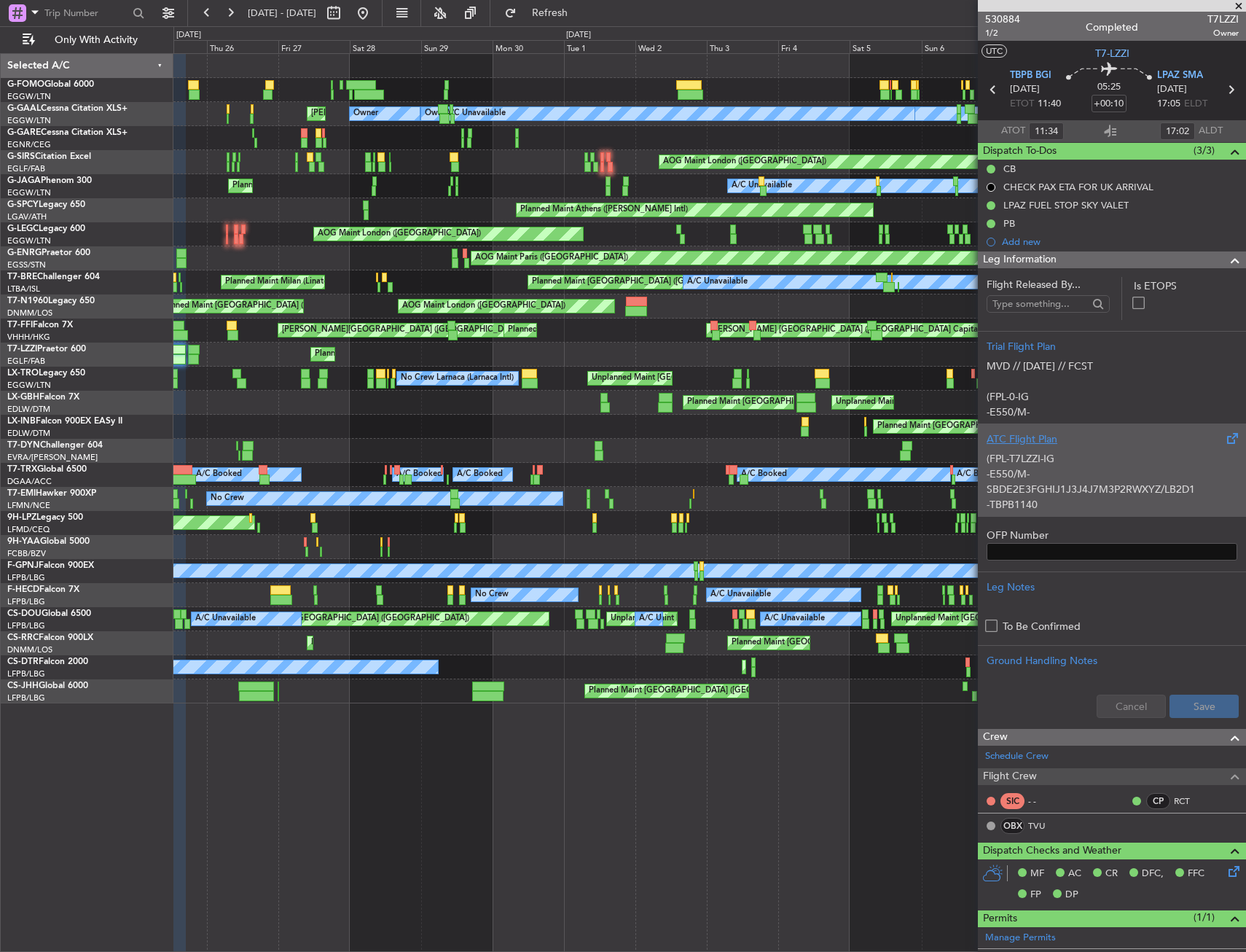
click at [1077, 458] on div "(FPL-T7LZZI-IG -E550/M-SBDE2E3FGHIJ1J3J4J7M3P2RWXYZ/LB2D1 -TBPB1140 -N0448F430 …" at bounding box center [1111, 478] width 250 height 62
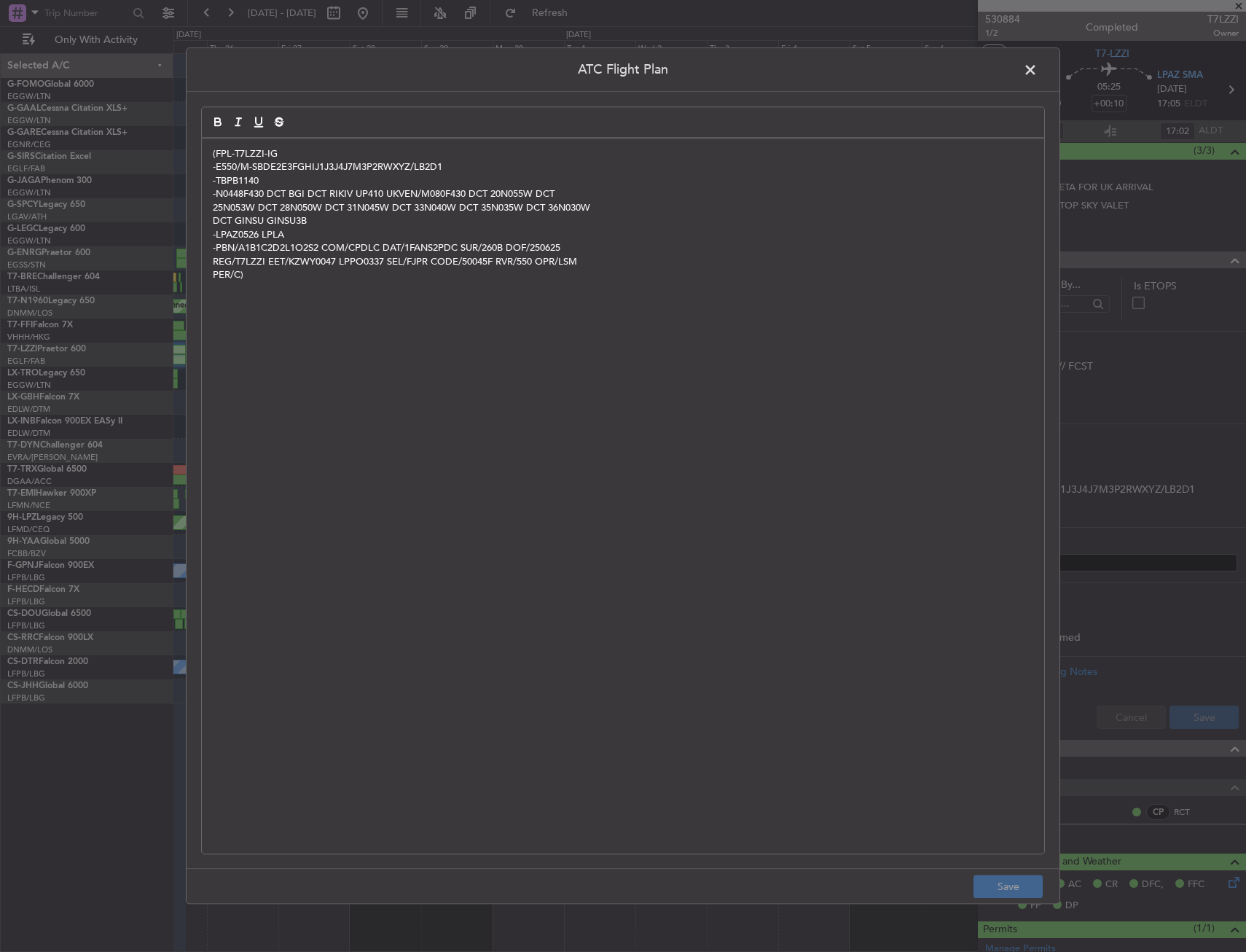
click at [1038, 72] on span at bounding box center [1038, 73] width 0 height 29
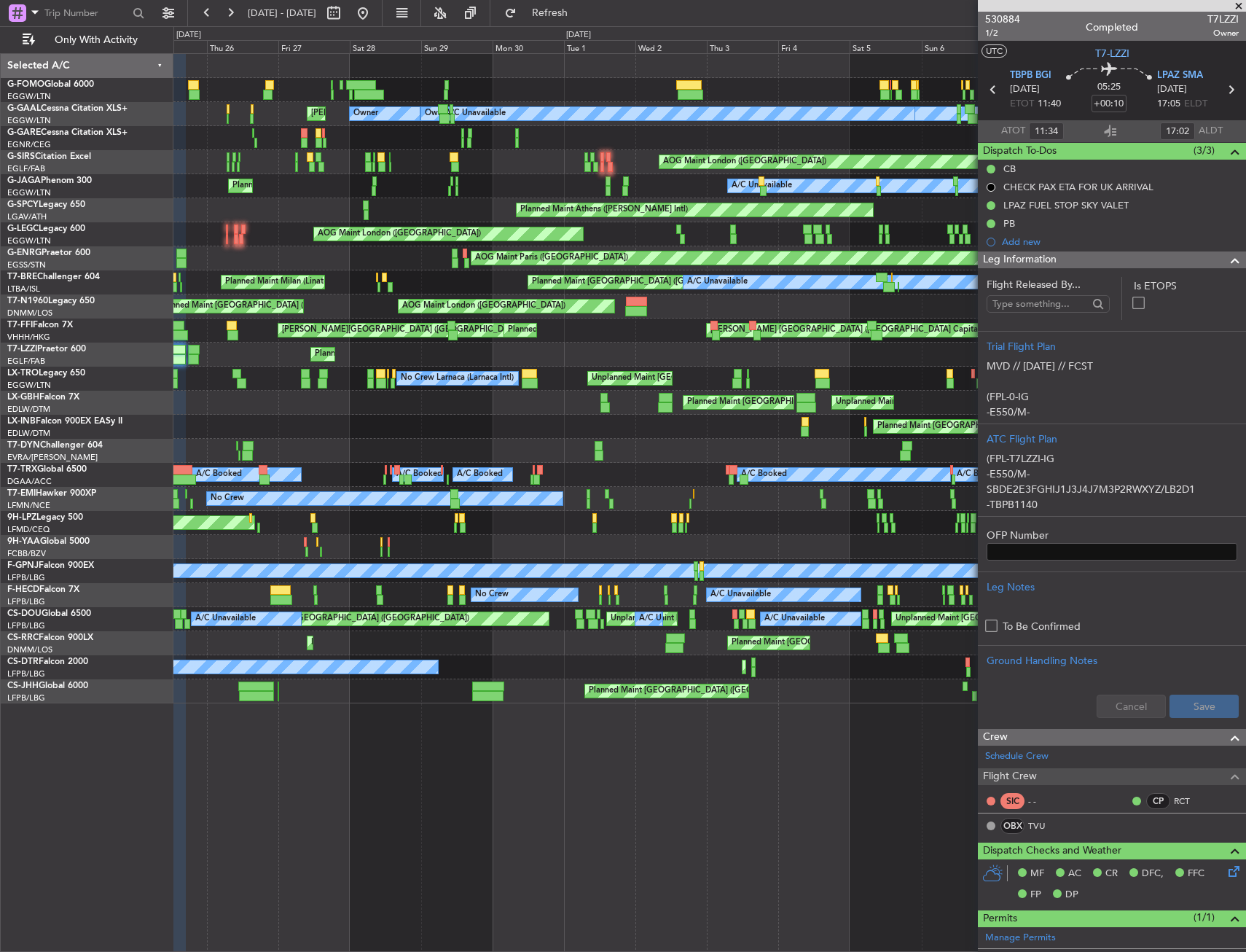
click at [1123, 268] on section "Flight Released By... Is ETOPS Trial Flight Plan MVD // 23JUN // FCST (FPL-0-IG…" at bounding box center [1111, 498] width 268 height 460
click at [1124, 263] on div "Leg Information" at bounding box center [1111, 259] width 268 height 17
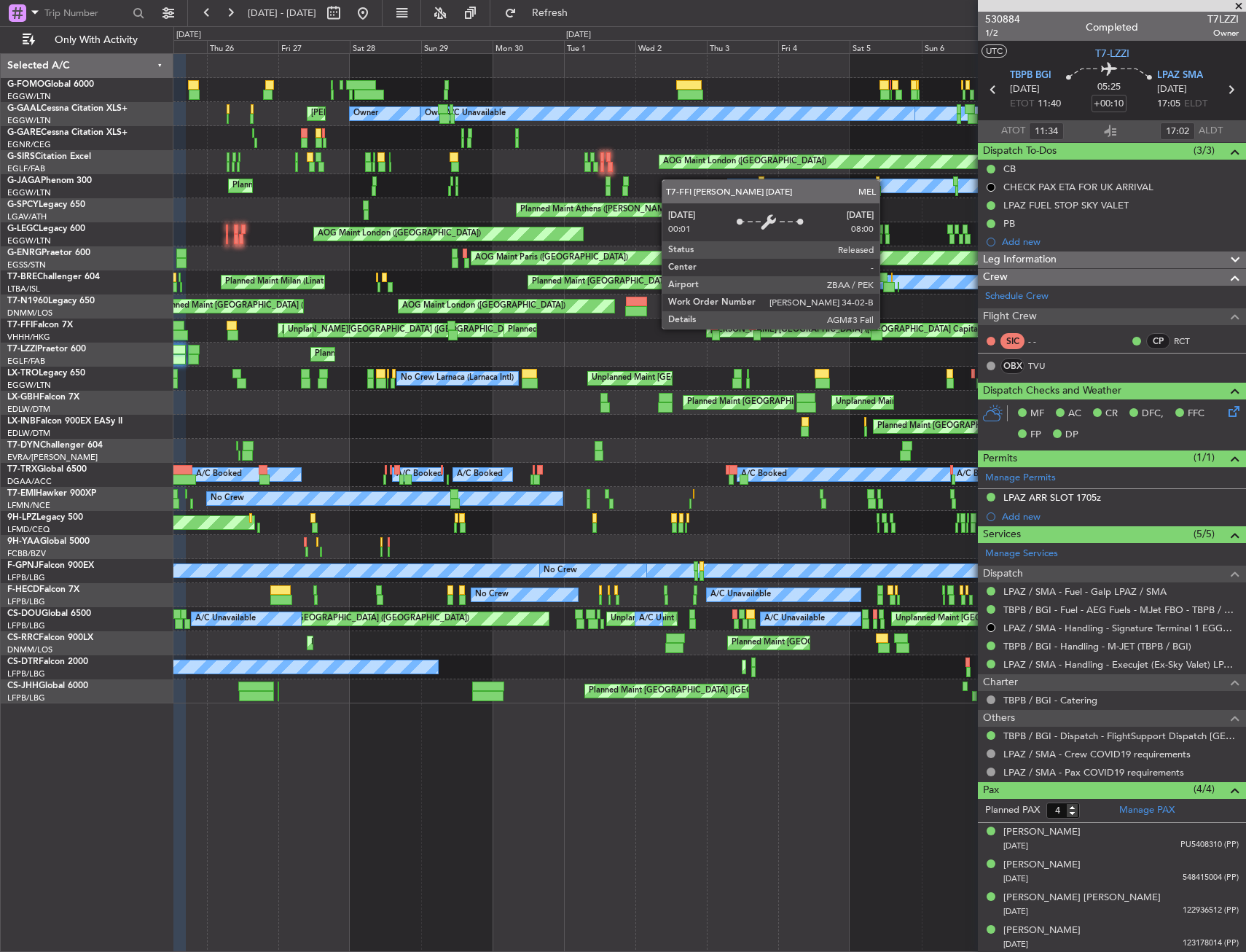
click at [244, 310] on div "Unplanned Maint London (Luton) Owner London (Luton) MEL London (Luton) A/C Unav…" at bounding box center [709, 379] width 1072 height 649
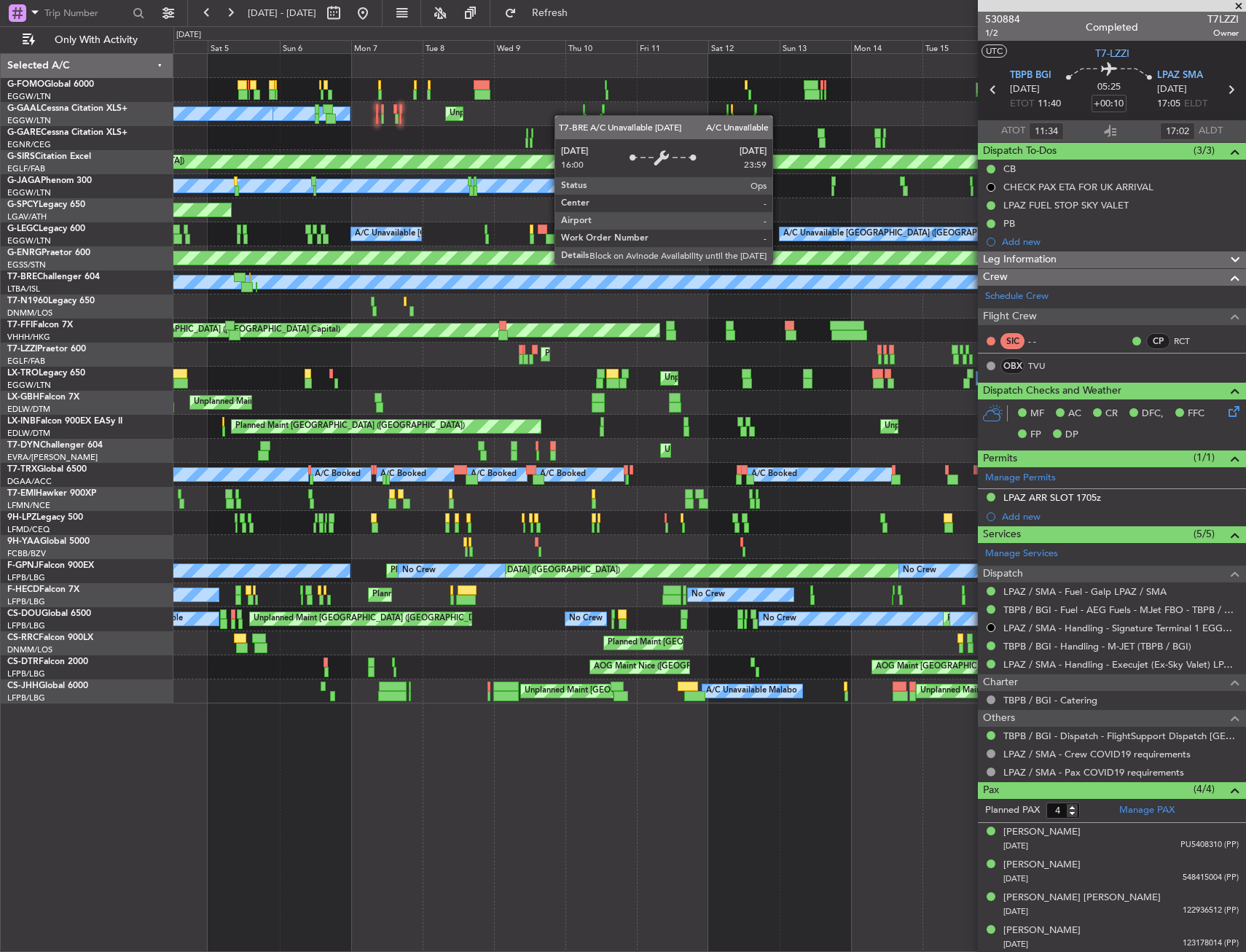
click at [210, 303] on div "Unplanned Maint New York (Teterboro) Unplanned Maint London (Luton) Owner Londo…" at bounding box center [709, 379] width 1072 height 649
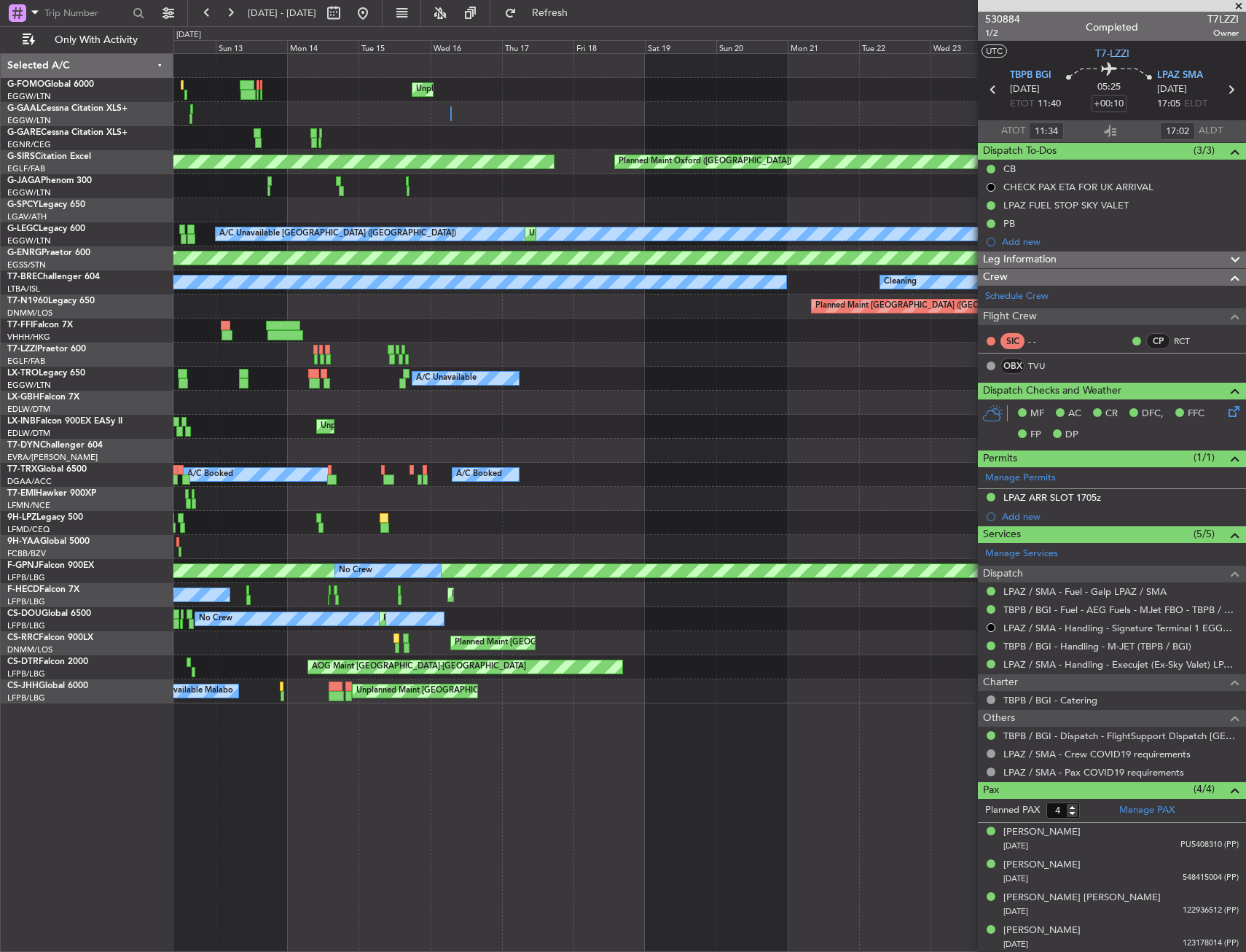
click at [206, 293] on div "Unplanned Maint New York (Teterboro) A/C Unavailable AOG Maint London (Farnboro…" at bounding box center [709, 379] width 1072 height 649
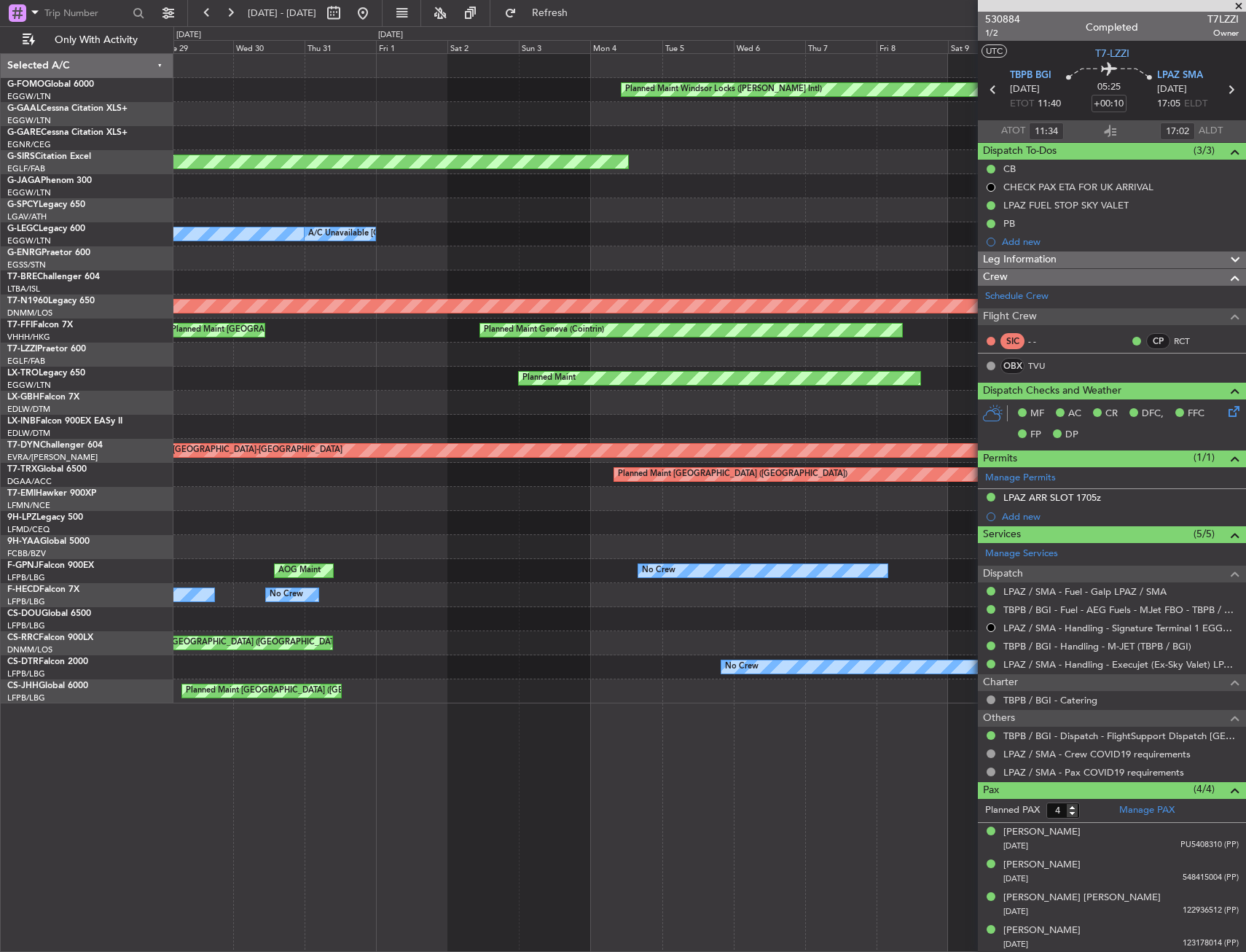
click at [11, 275] on div "Planned Maint Windsor Locks (Bradley Intl) Planned Maint Oxford (Kidlington) Ow…" at bounding box center [623, 489] width 1246 height 925
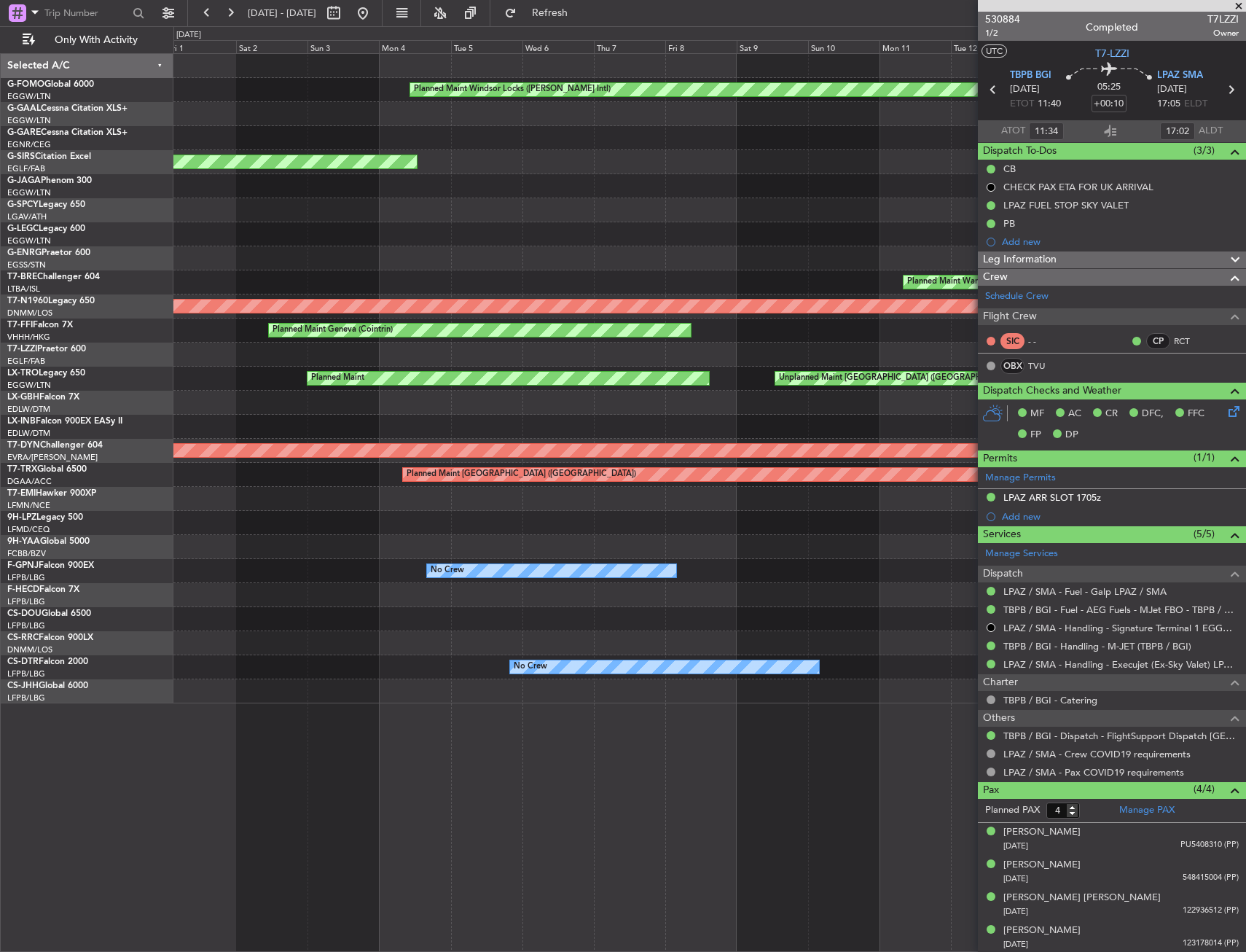
click at [17, 250] on div "Planned Maint Windsor Locks (Bradley Intl) Planned Maint Oxford (Kidlington) Ow…" at bounding box center [623, 489] width 1246 height 925
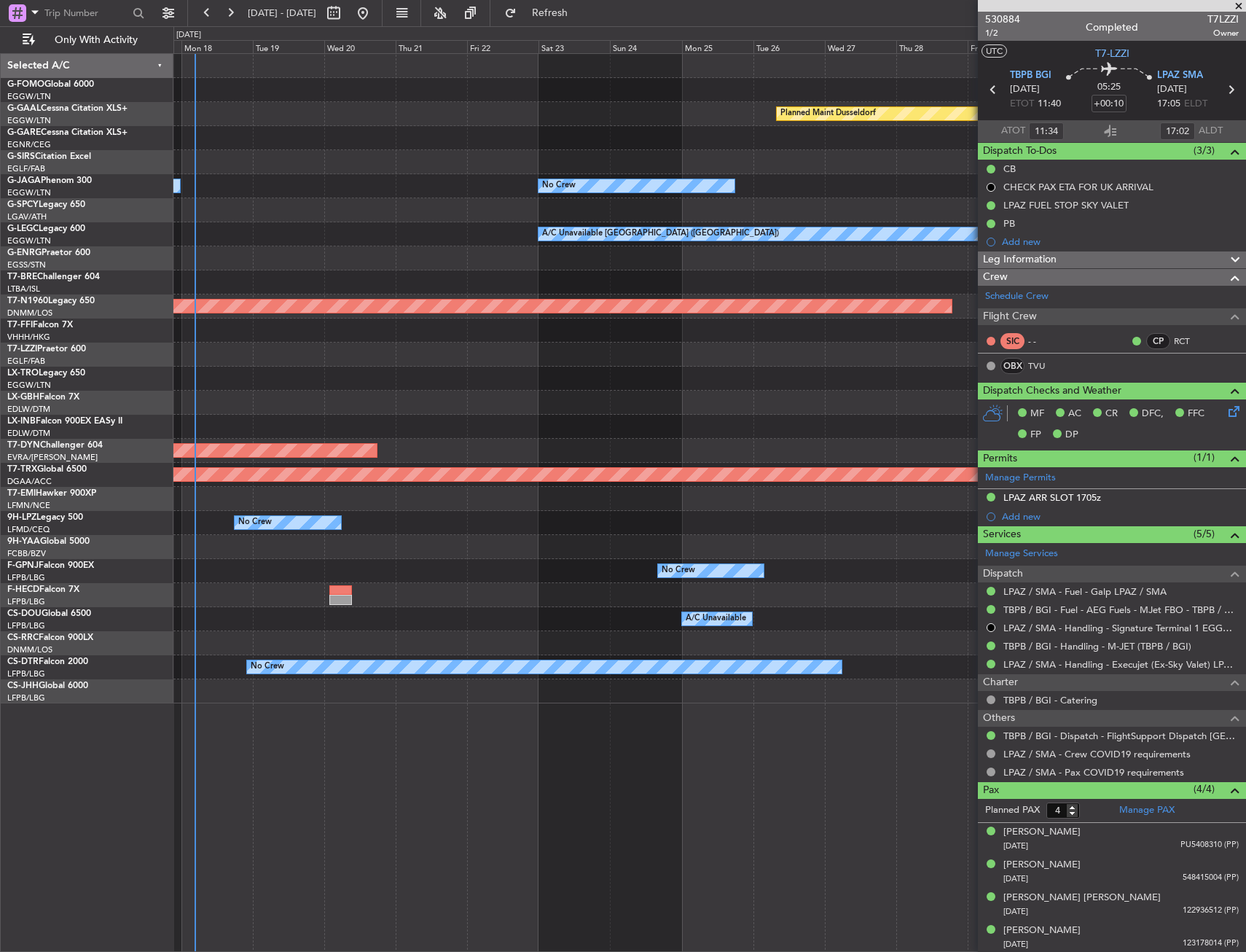
click at [278, 231] on div "A/C Unavailable [GEOGRAPHIC_DATA] ([GEOGRAPHIC_DATA])" at bounding box center [709, 234] width 1072 height 24
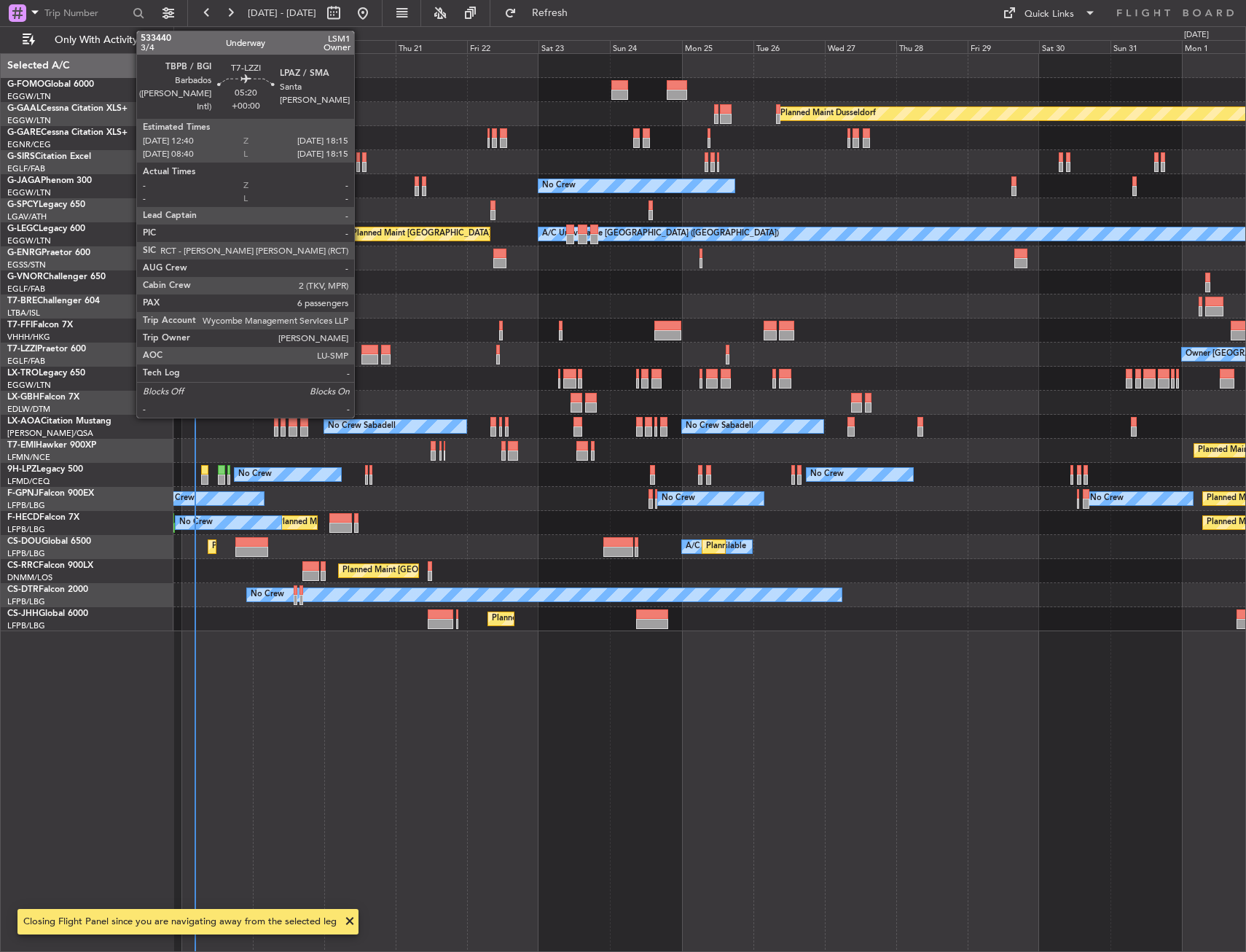
click at [362, 350] on div at bounding box center [370, 350] width 17 height 10
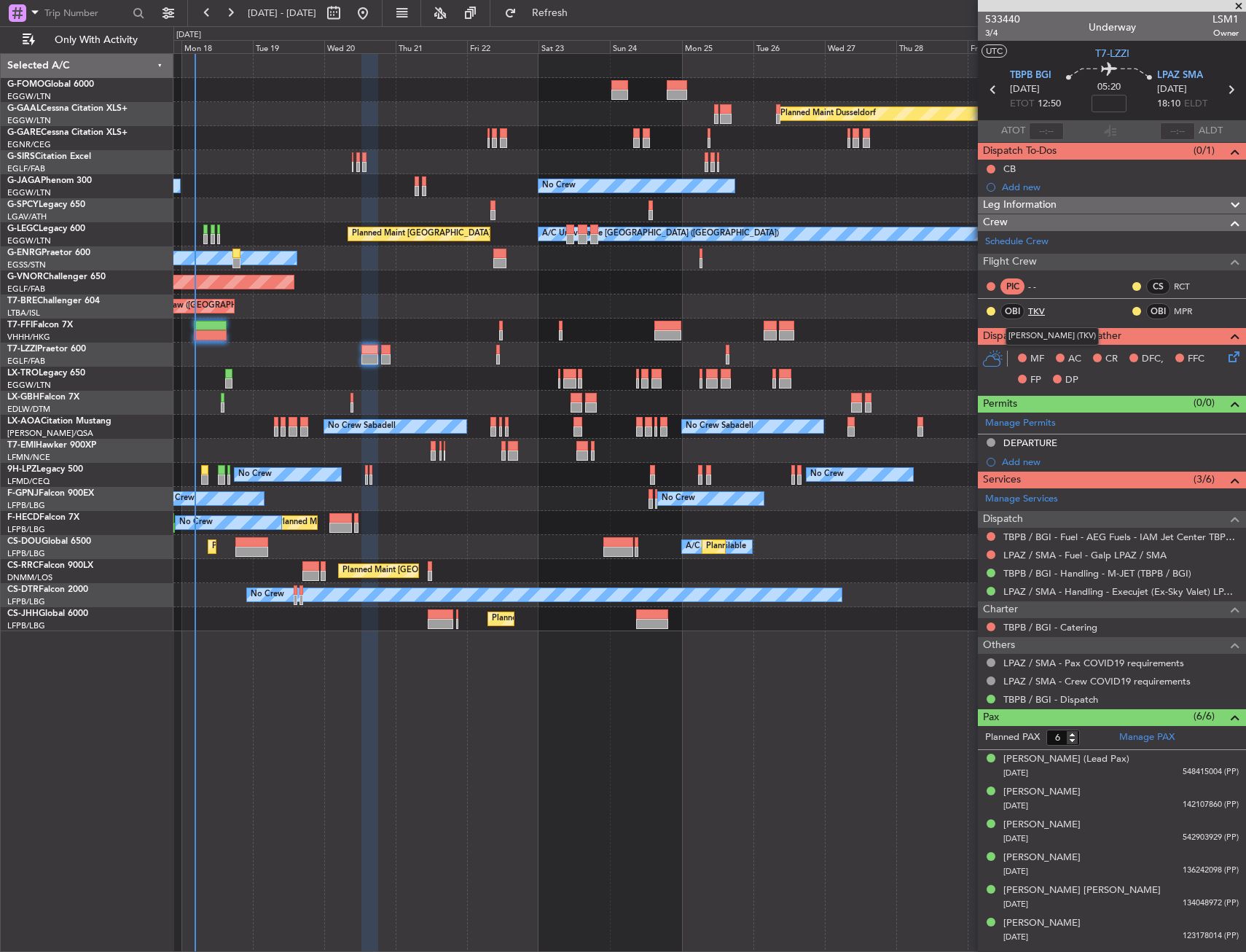
click at [1057, 310] on link "TKV" at bounding box center [1045, 311] width 33 height 13
click at [1182, 310] on link "MPR" at bounding box center [1190, 311] width 33 height 13
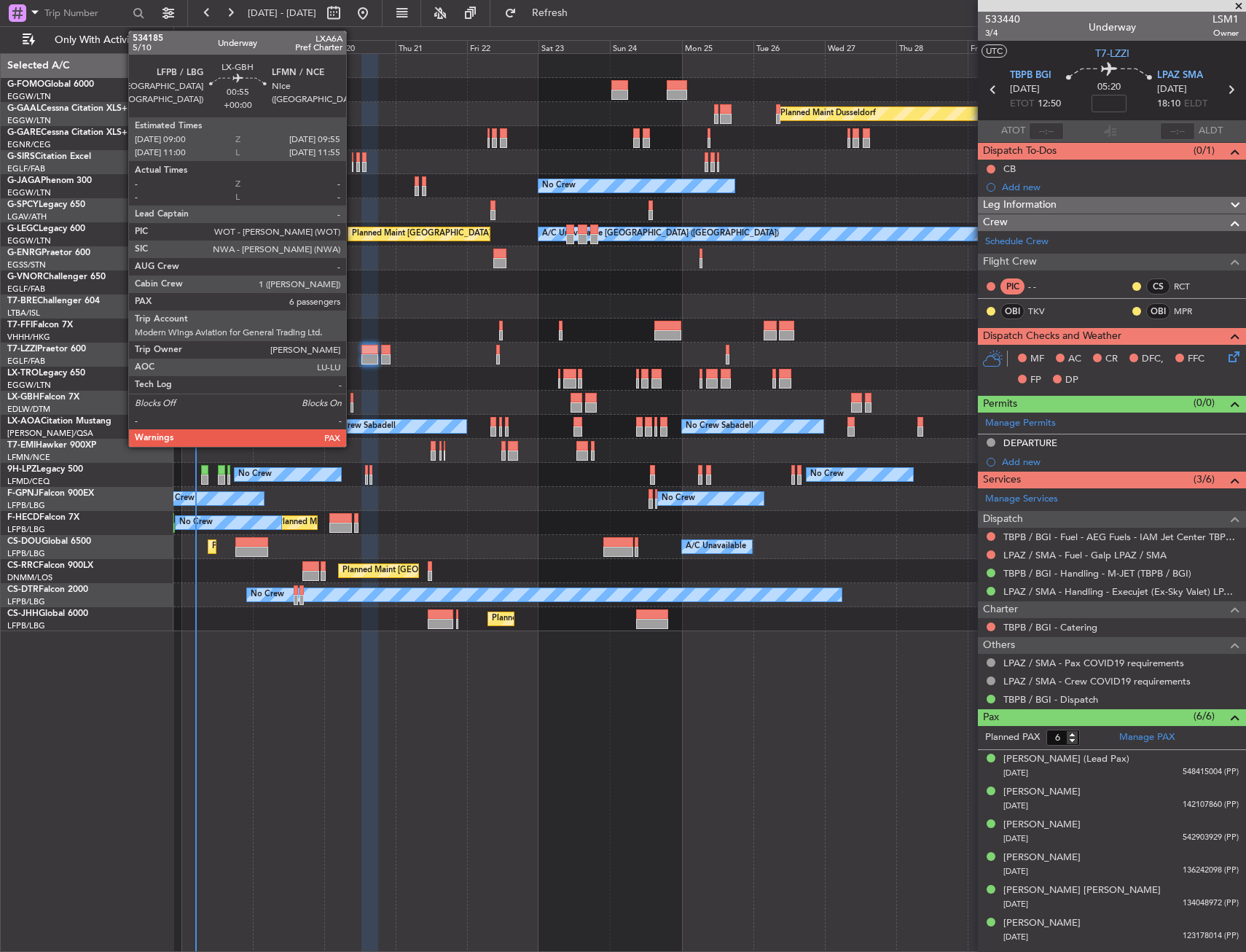
click at [351, 401] on div at bounding box center [352, 398] width 3 height 10
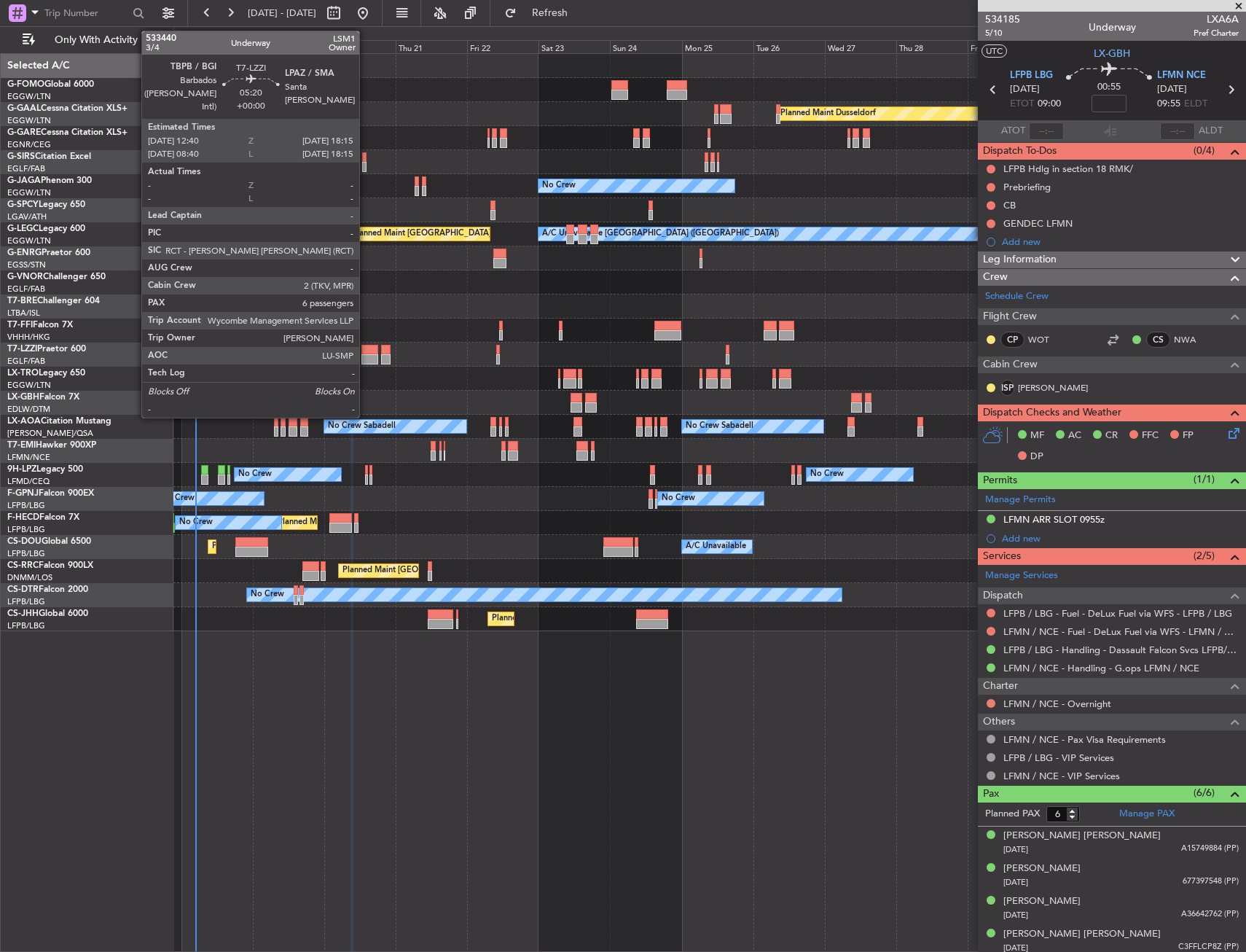
click at [366, 352] on div at bounding box center [370, 350] width 17 height 10
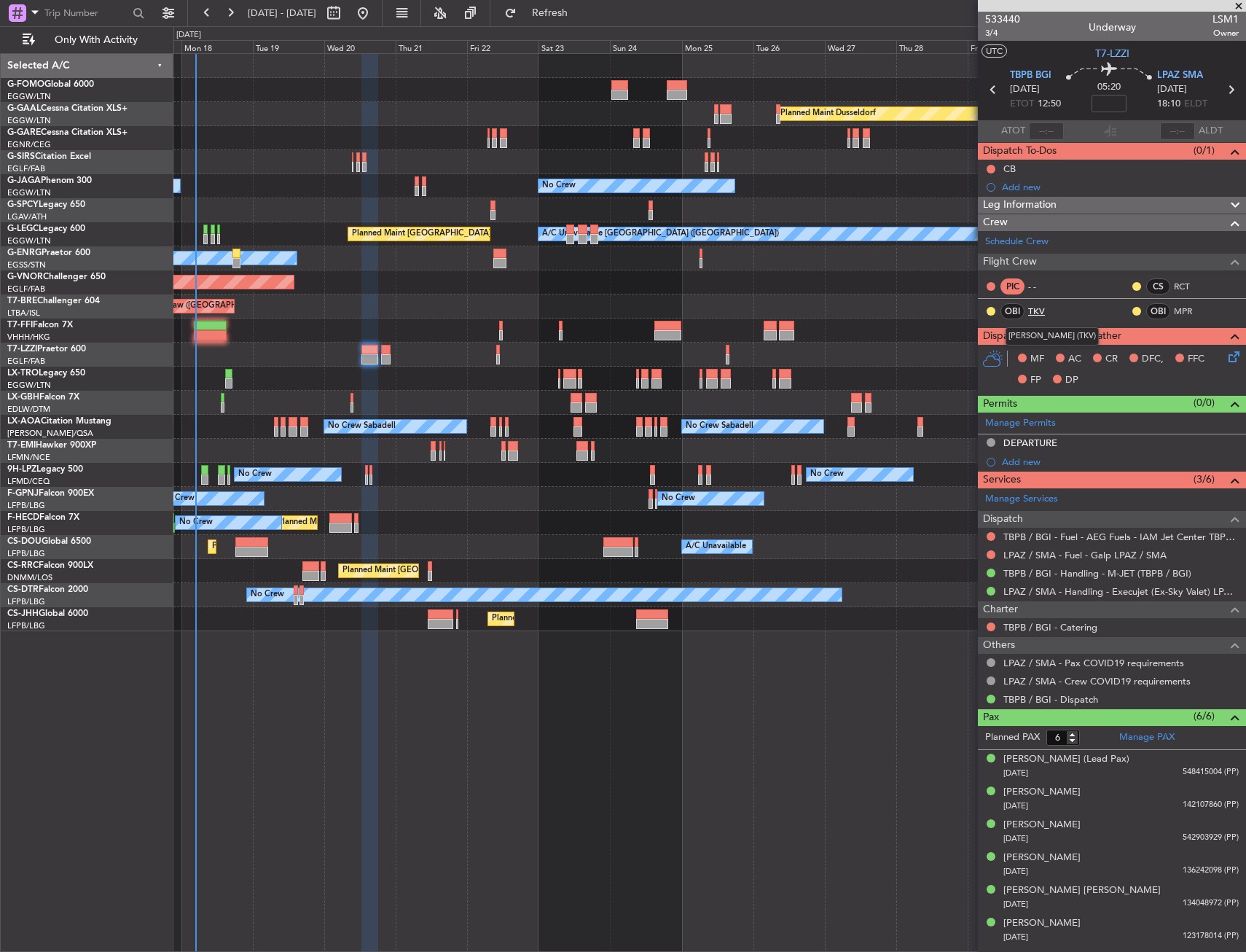
click at [1044, 315] on link "TKV" at bounding box center [1045, 311] width 33 height 13
click at [1180, 304] on link "MPR" at bounding box center [1190, 311] width 33 height 13
click at [1086, 245] on div "Schedule Crew" at bounding box center [1111, 242] width 268 height 22
click at [1175, 292] on mat-tooltip-component "[PERSON_NAME] [PERSON_NAME] (RCT)" at bounding box center [1162, 317] width 167 height 50
click at [1163, 303] on div "[PERSON_NAME] [PERSON_NAME] (RCT)" at bounding box center [1163, 303] width 0 height 0
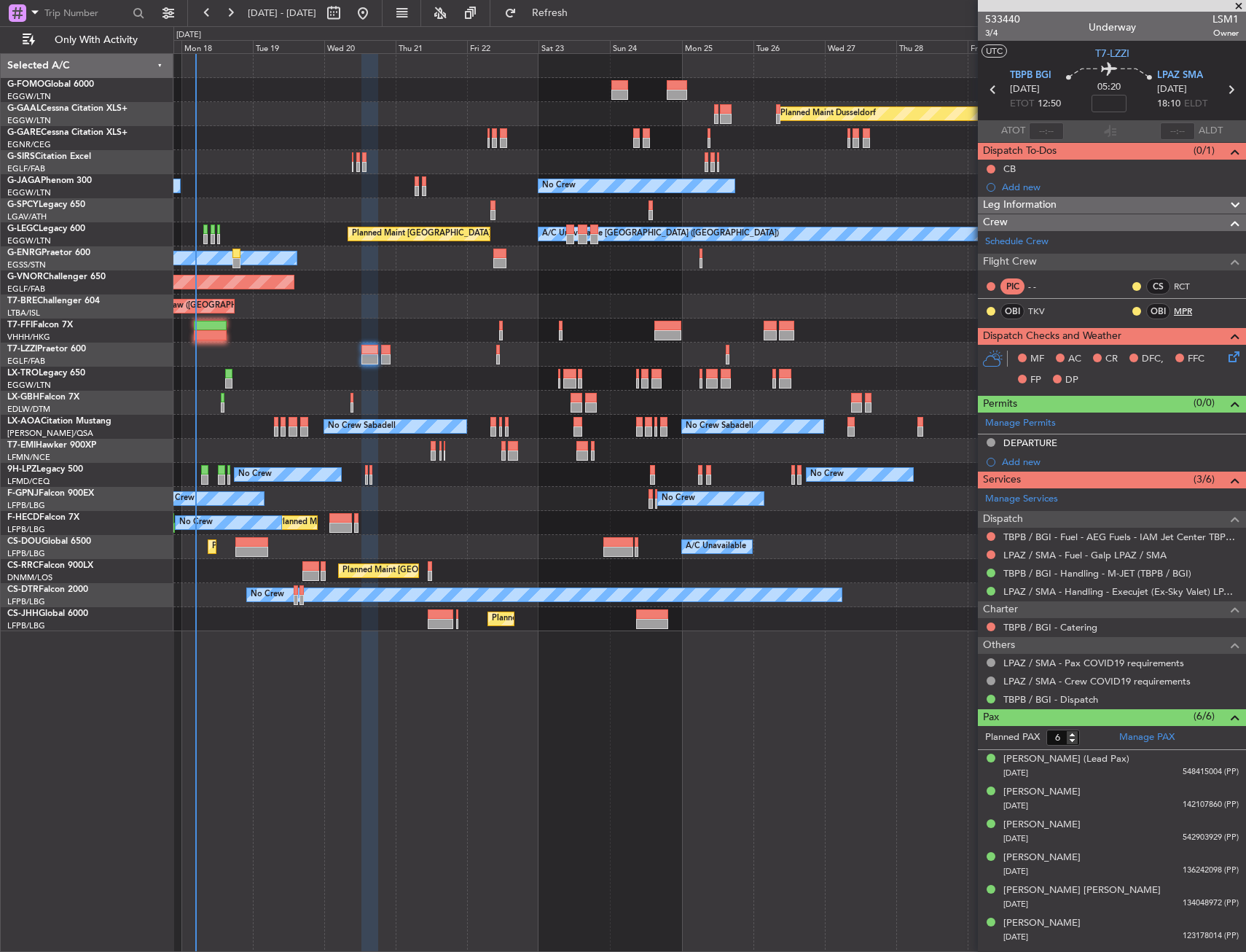
click at [1194, 306] on link "MPR" at bounding box center [1190, 311] width 33 height 13
click at [1040, 313] on link "TKV" at bounding box center [1045, 311] width 33 height 13
click at [1049, 312] on link "TKV" at bounding box center [1045, 311] width 33 height 13
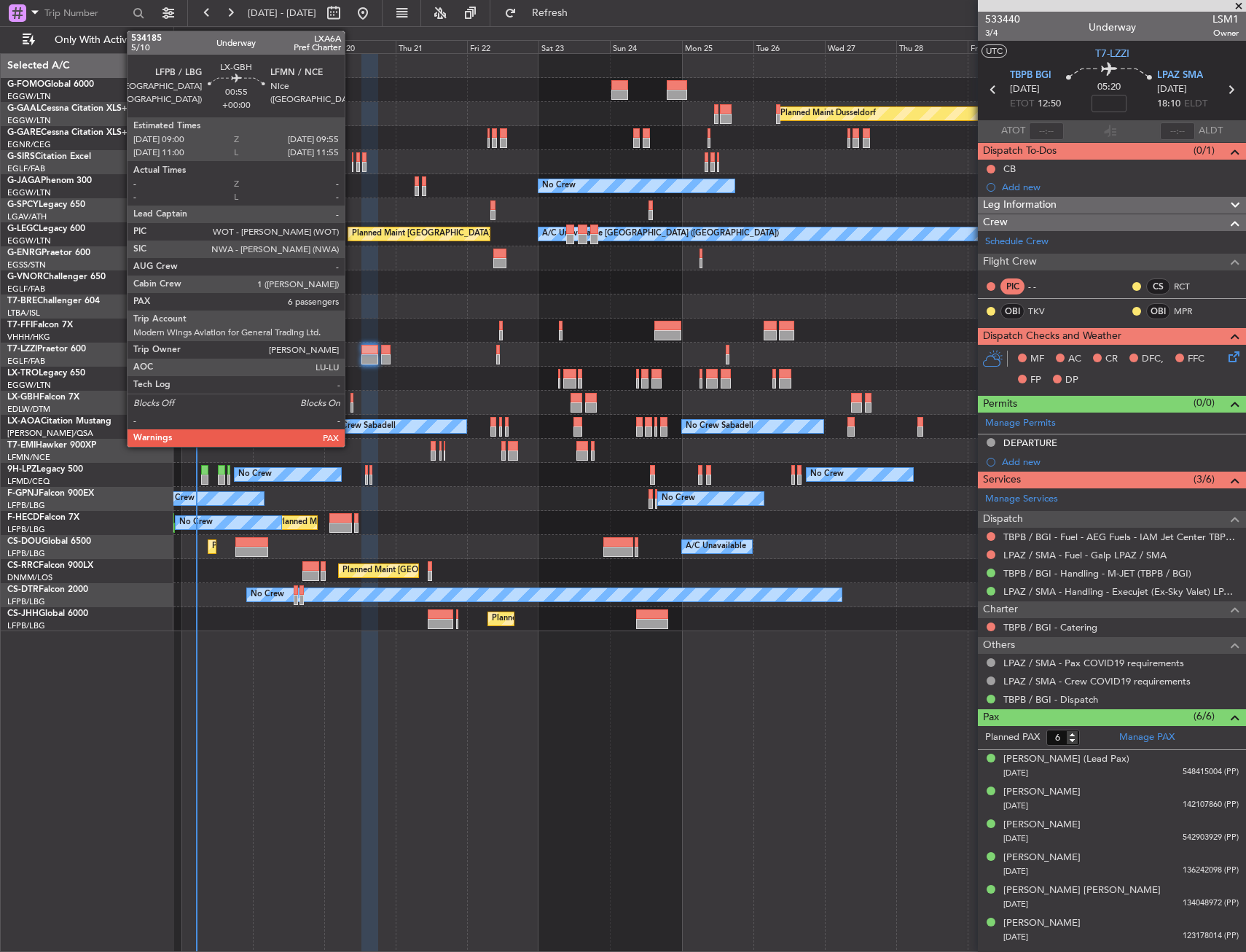
click at [351, 403] on div at bounding box center [352, 408] width 3 height 10
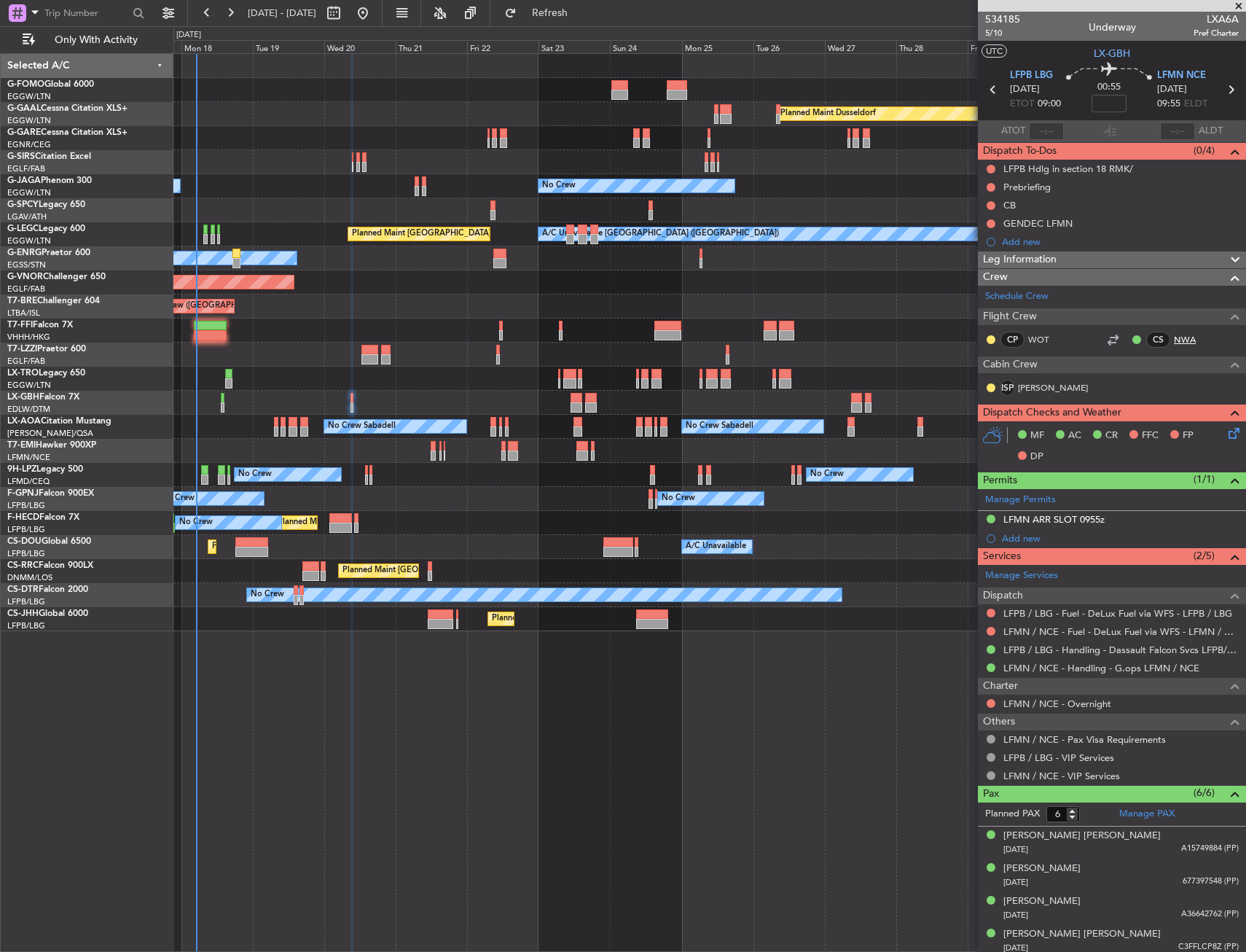
click at [1174, 344] on link "NWA" at bounding box center [1190, 340] width 33 height 13
click at [1227, 433] on icon at bounding box center [1232, 431] width 11 height 11
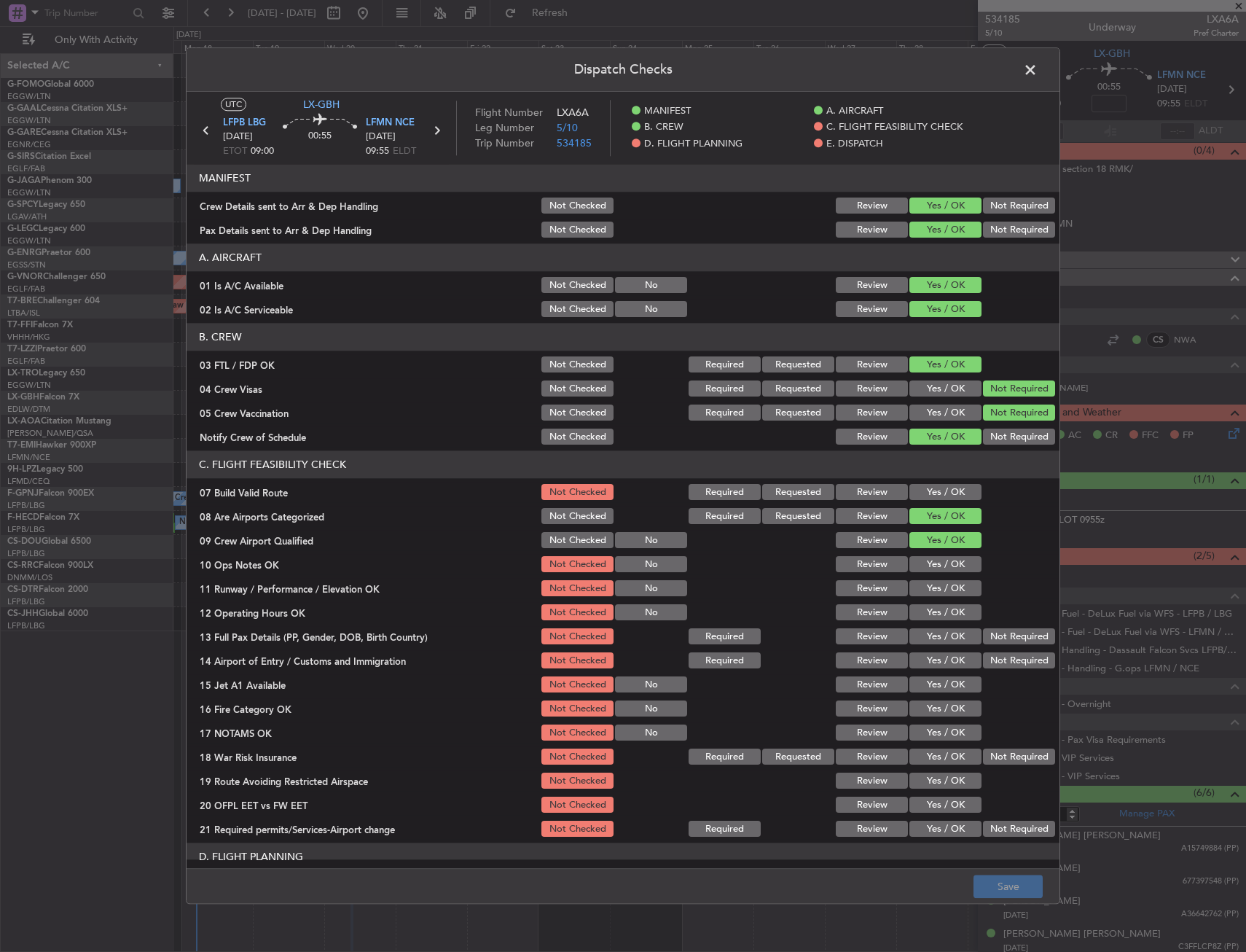
click at [1018, 71] on header "Dispatch Checks" at bounding box center [623, 70] width 873 height 43
click at [1038, 72] on span at bounding box center [1038, 73] width 0 height 29
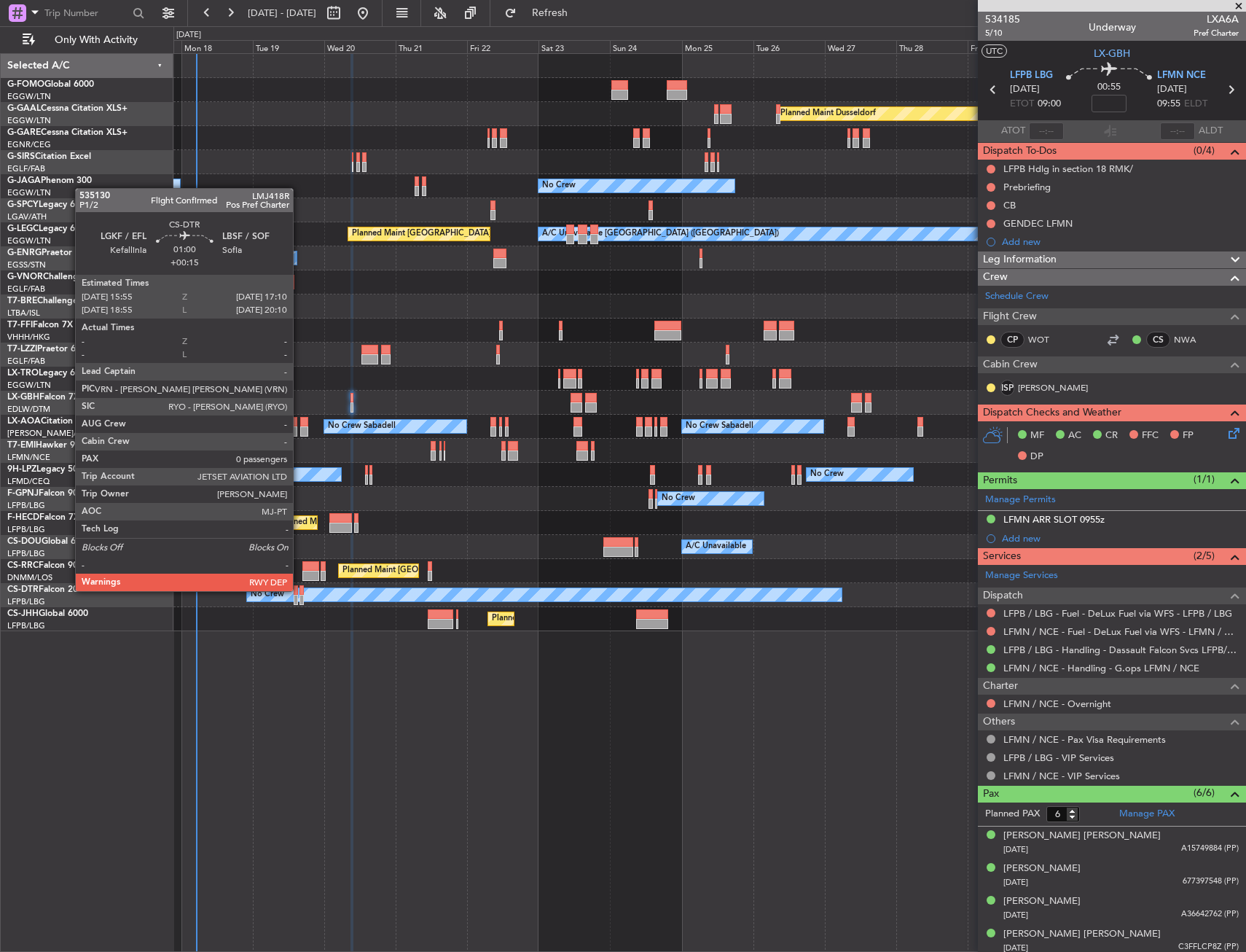
click at [300, 590] on div at bounding box center [301, 590] width 4 height 10
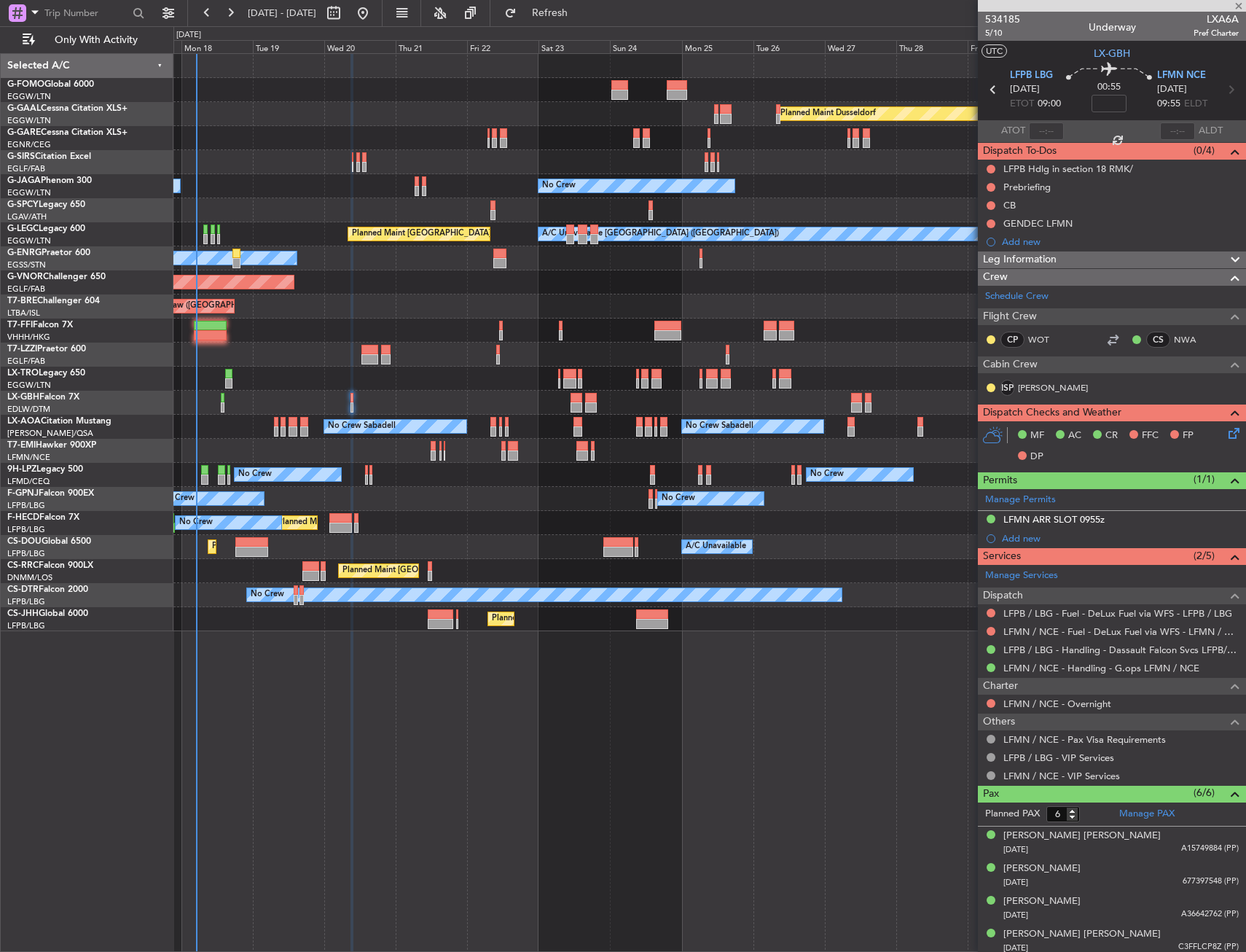
type input "+00:15"
type input "0"
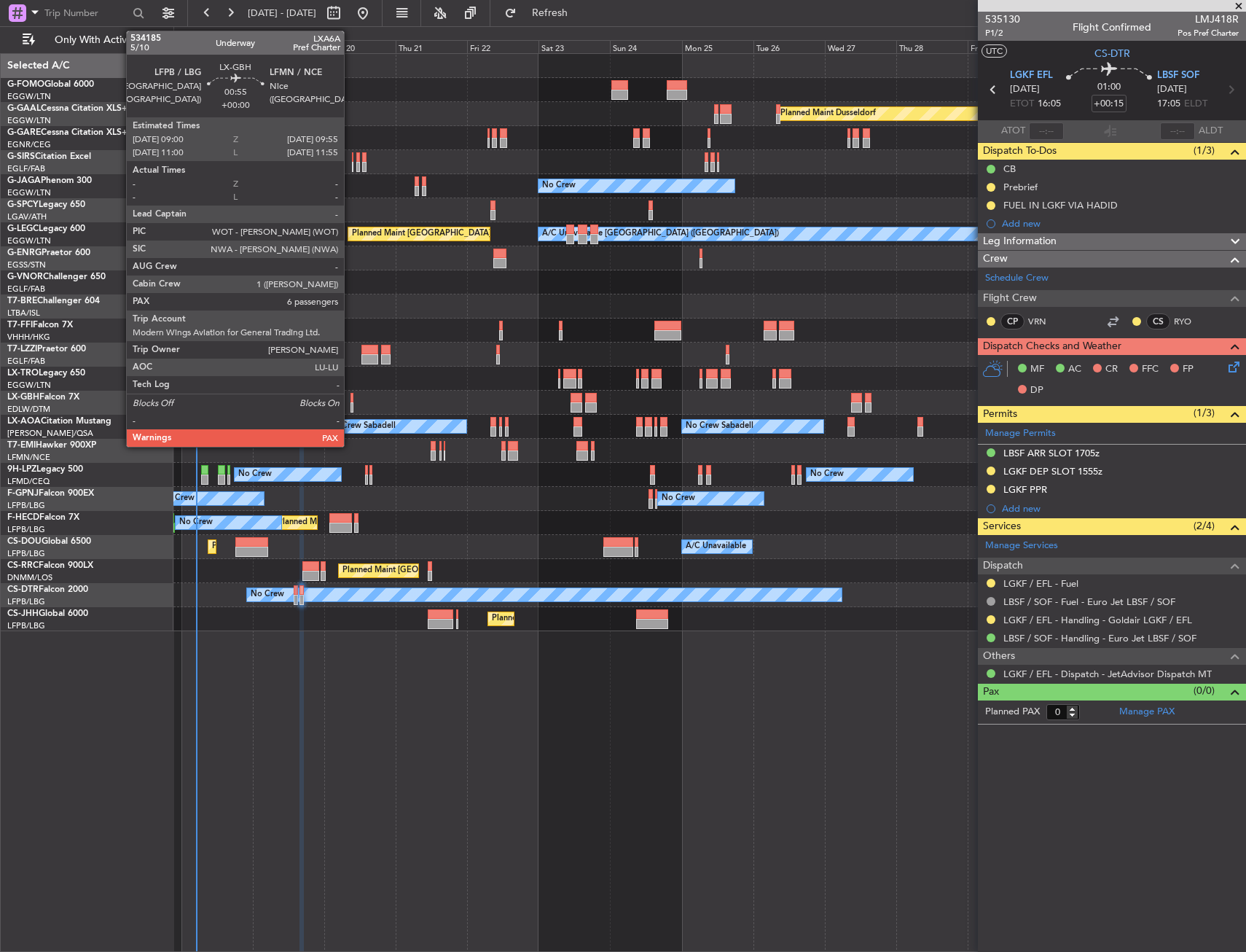
click at [350, 401] on div at bounding box center [352, 398] width 3 height 10
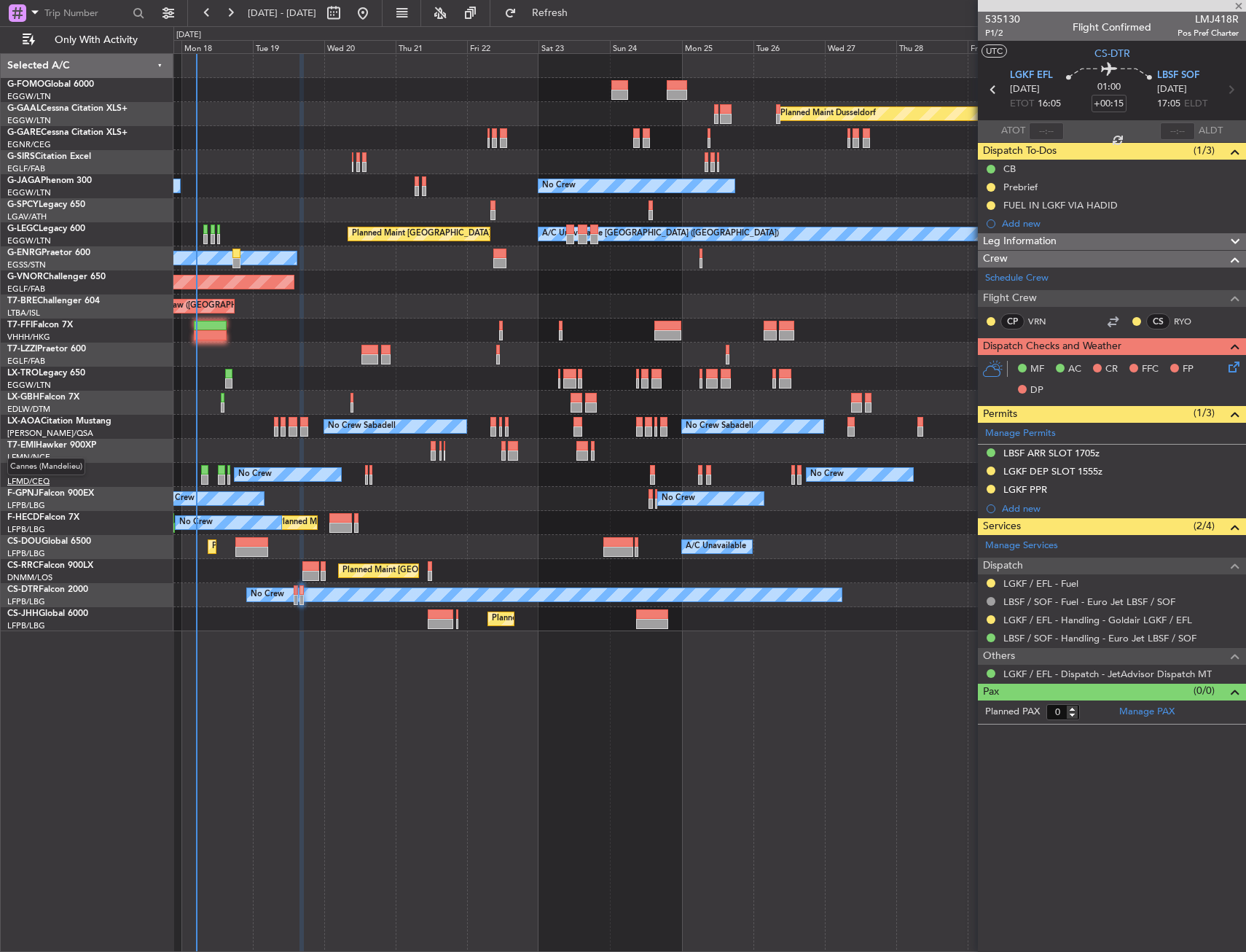
type input "6"
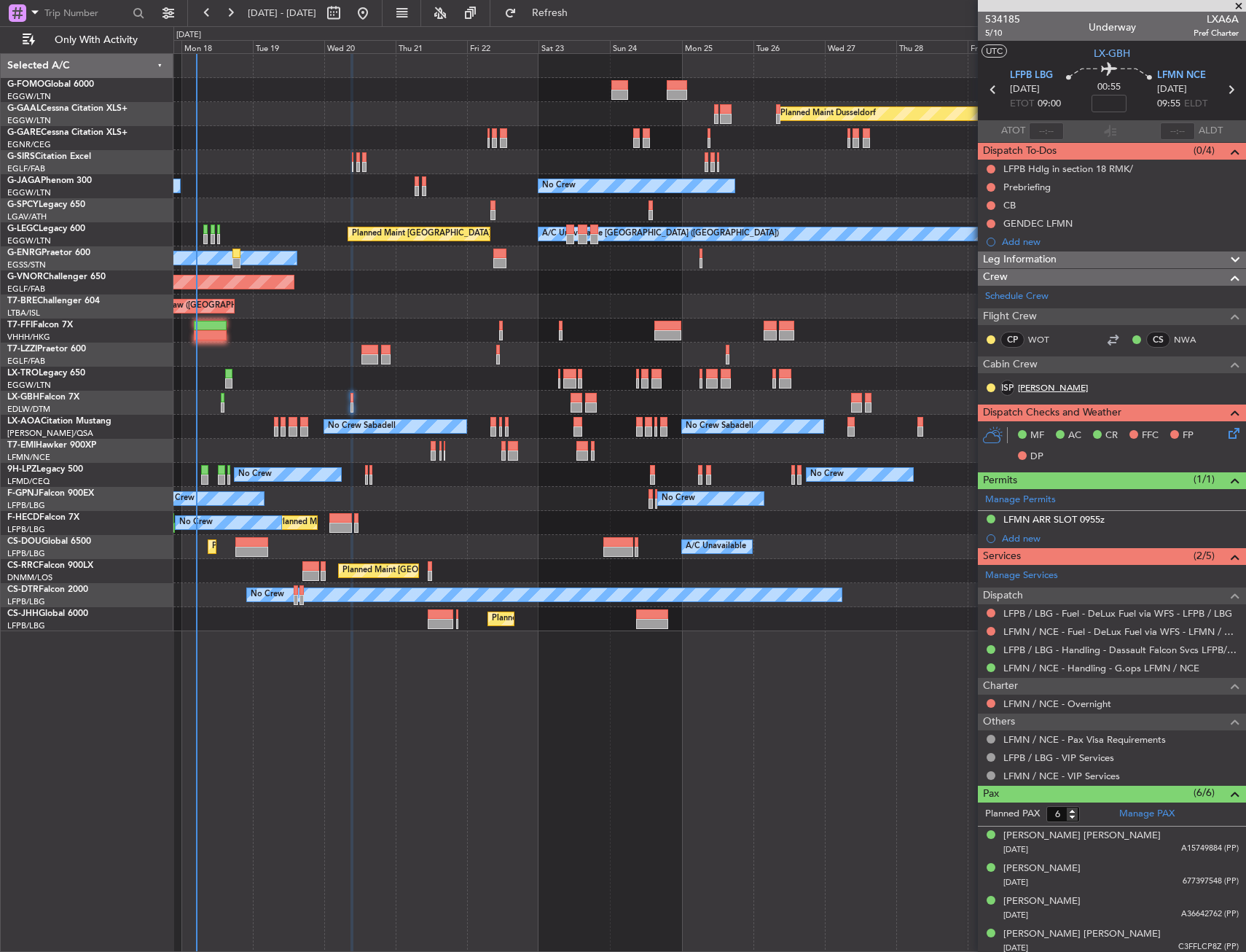
click at [1047, 381] on link "PAM" at bounding box center [1053, 387] width 70 height 13
click at [1000, 32] on span "5/10" at bounding box center [1002, 32] width 35 height 12
drag, startPoint x: 1058, startPoint y: 263, endPoint x: 1055, endPoint y: 324, distance: 61.1
click at [1058, 263] on div "Leg Information" at bounding box center [1111, 259] width 268 height 17
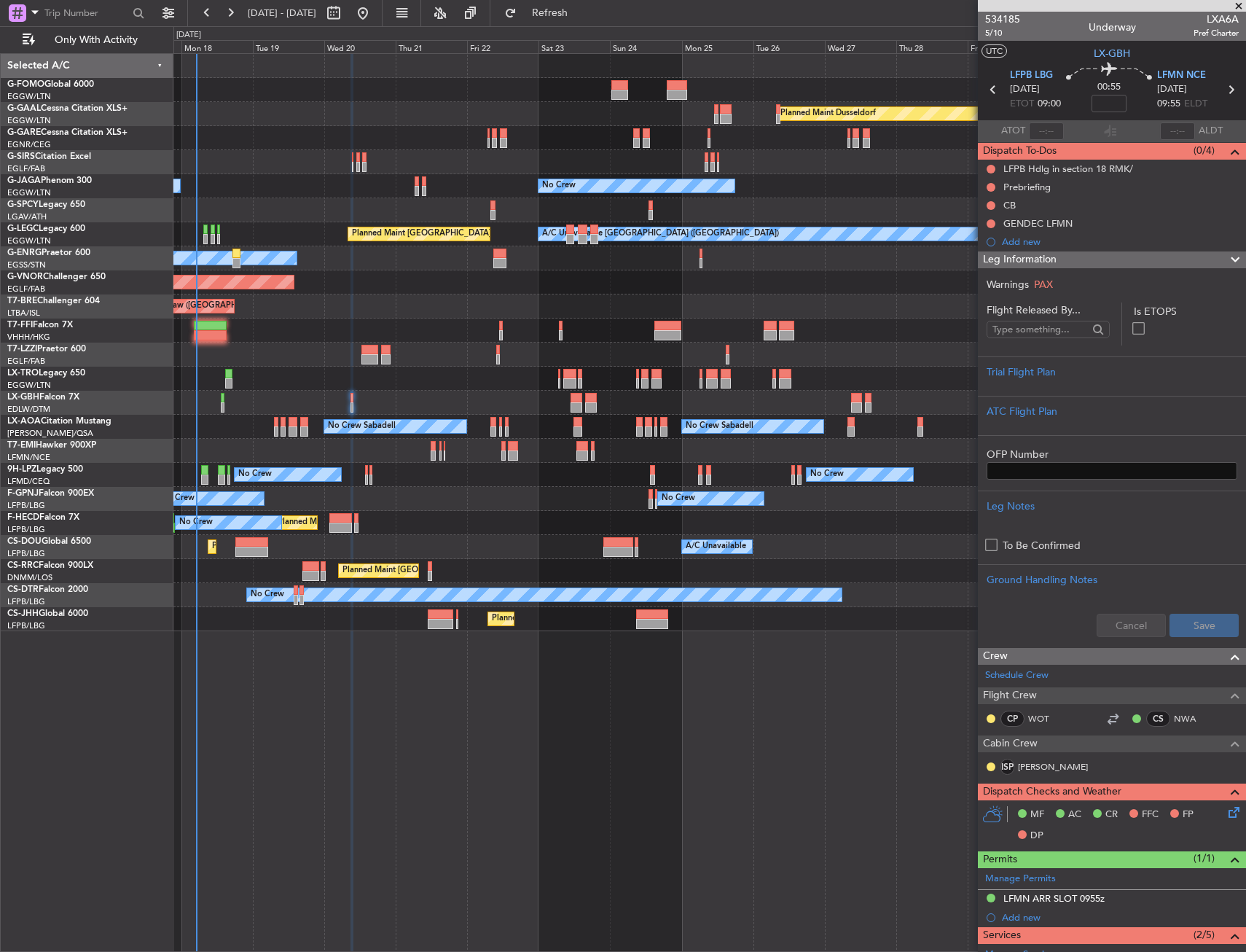
click at [1035, 346] on form "Flight Released By... Is ETOPS Trial Flight Plan ATC Flight Plan OFP Number Leg…" at bounding box center [1111, 475] width 268 height 345
click at [1016, 374] on div "Trial Flight Plan" at bounding box center [1111, 371] width 250 height 15
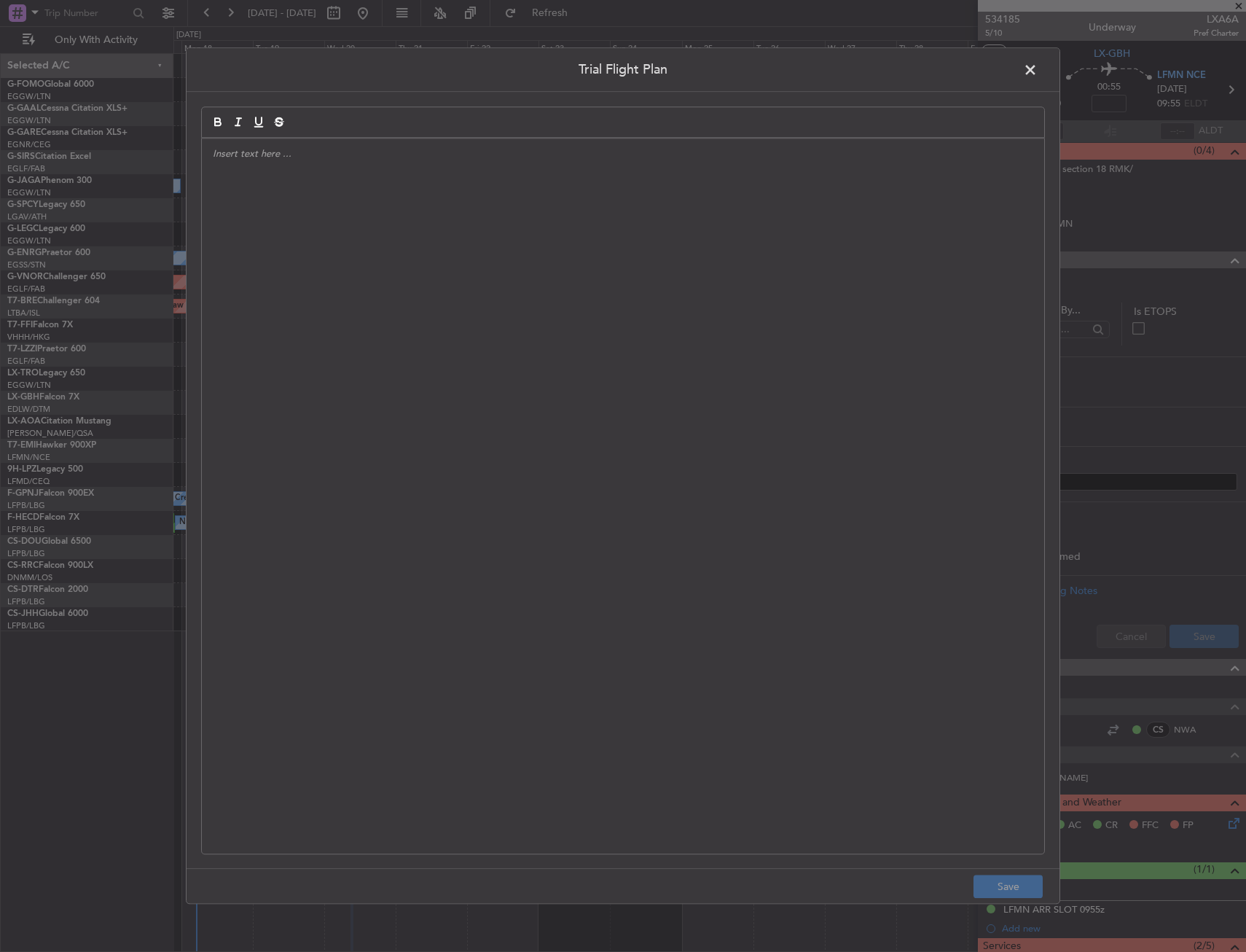
drag, startPoint x: 1016, startPoint y: 374, endPoint x: 587, endPoint y: 284, distance: 438.3
click at [587, 284] on div at bounding box center [623, 496] width 842 height 715
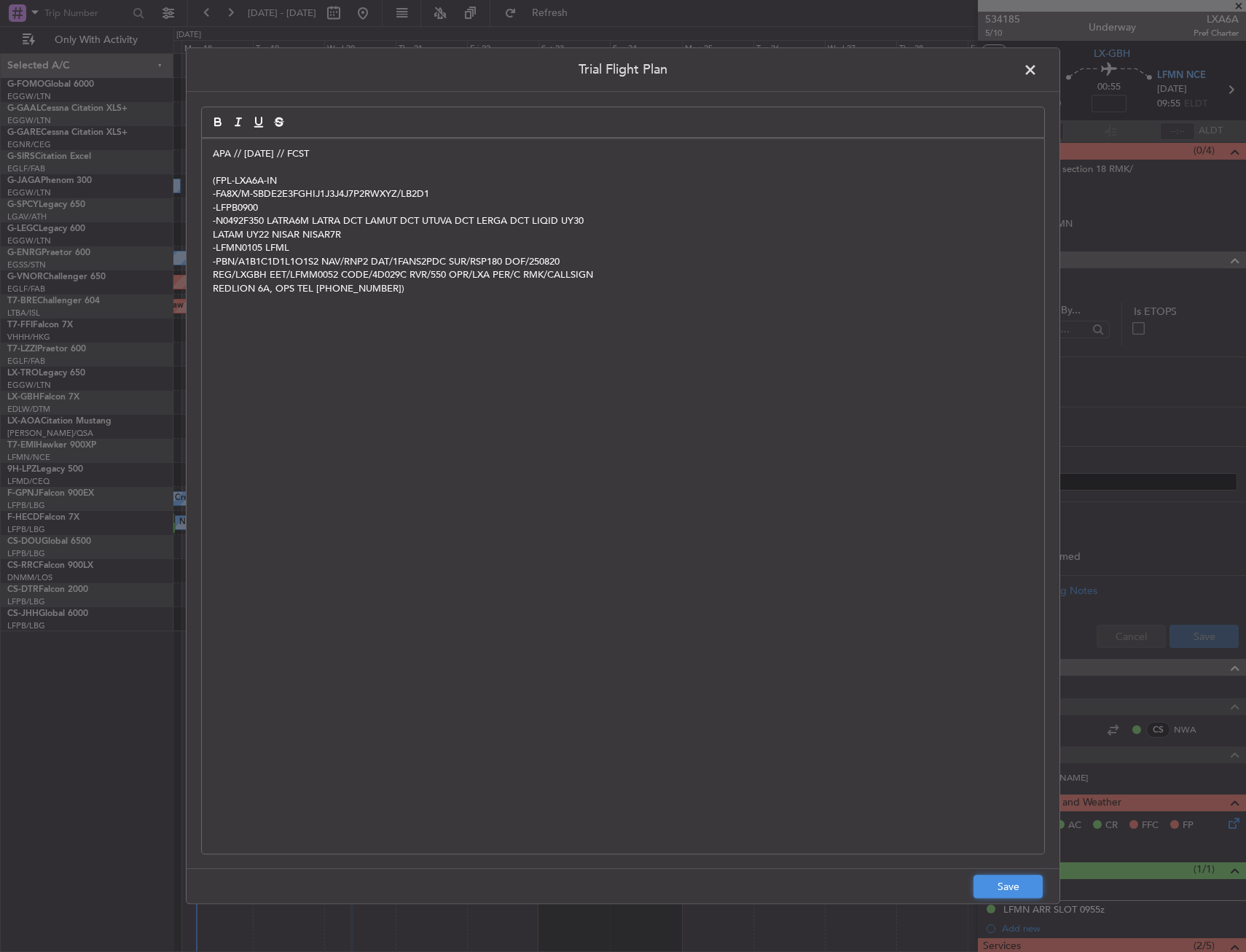
click at [1011, 886] on button "Save" at bounding box center [1008, 887] width 69 height 23
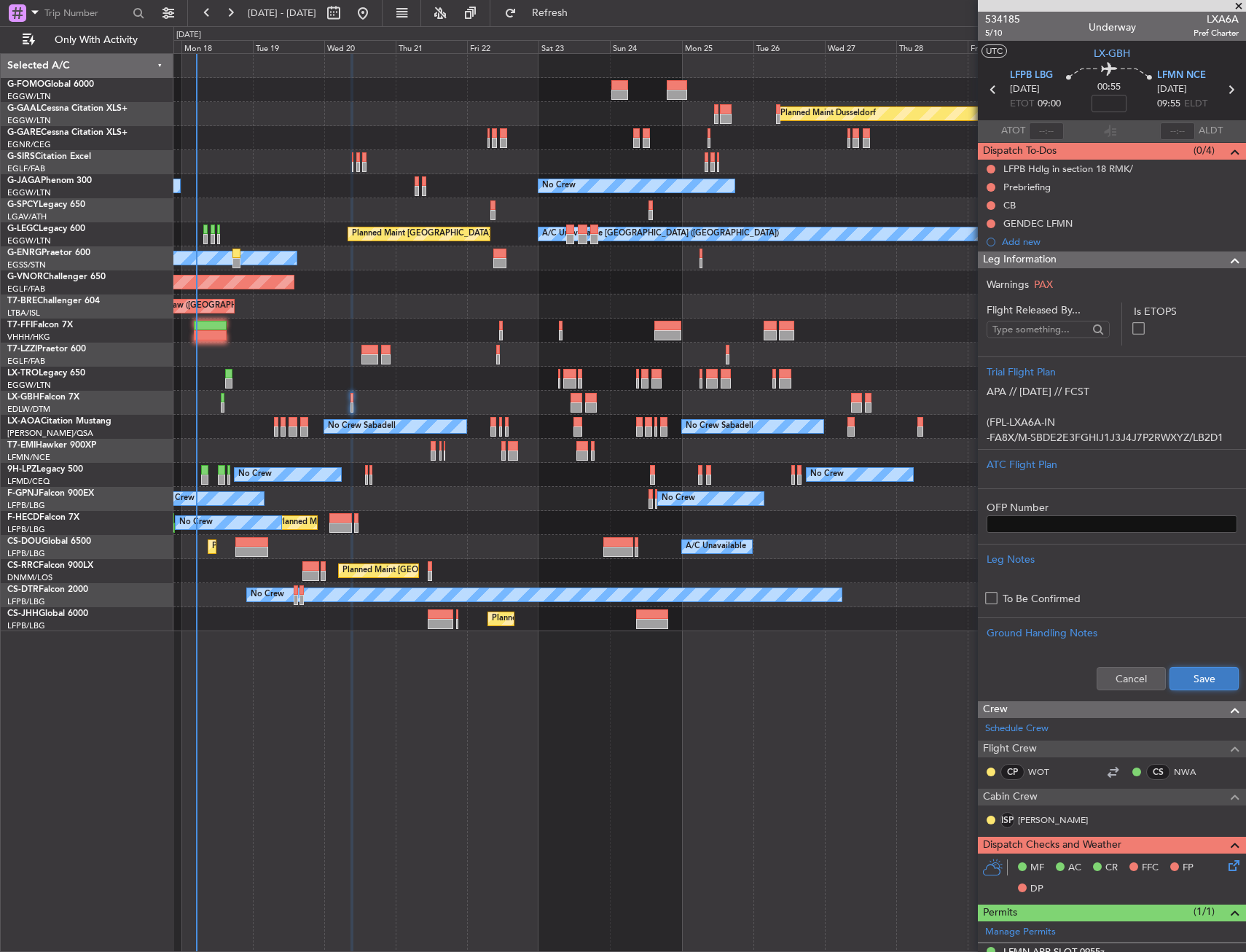
click at [1196, 686] on button "Save" at bounding box center [1204, 678] width 69 height 23
click at [1087, 263] on div "Leg Information" at bounding box center [1111, 259] width 268 height 17
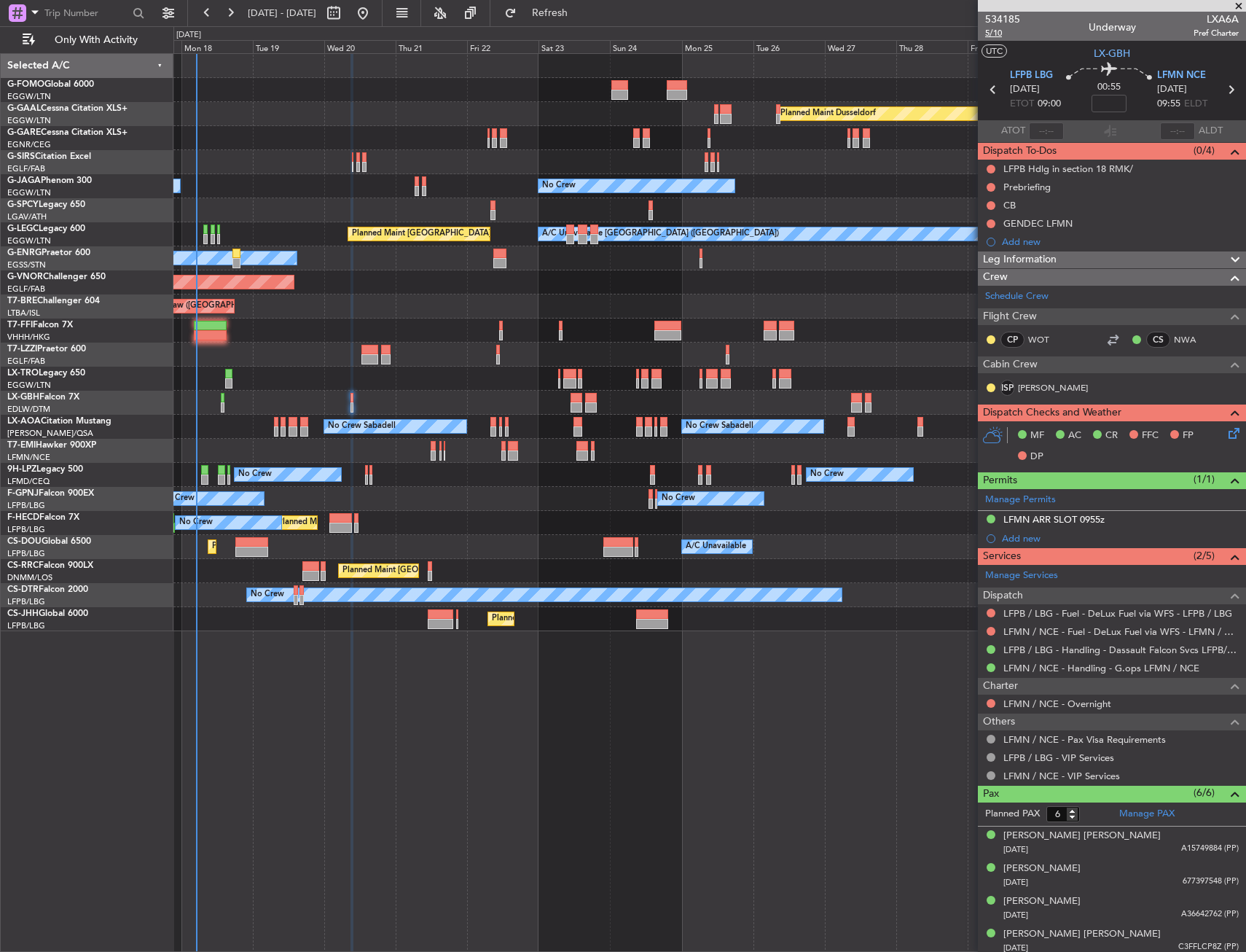
click at [995, 36] on span "5/10" at bounding box center [1002, 32] width 35 height 12
click at [1226, 437] on icon at bounding box center [1232, 431] width 11 height 11
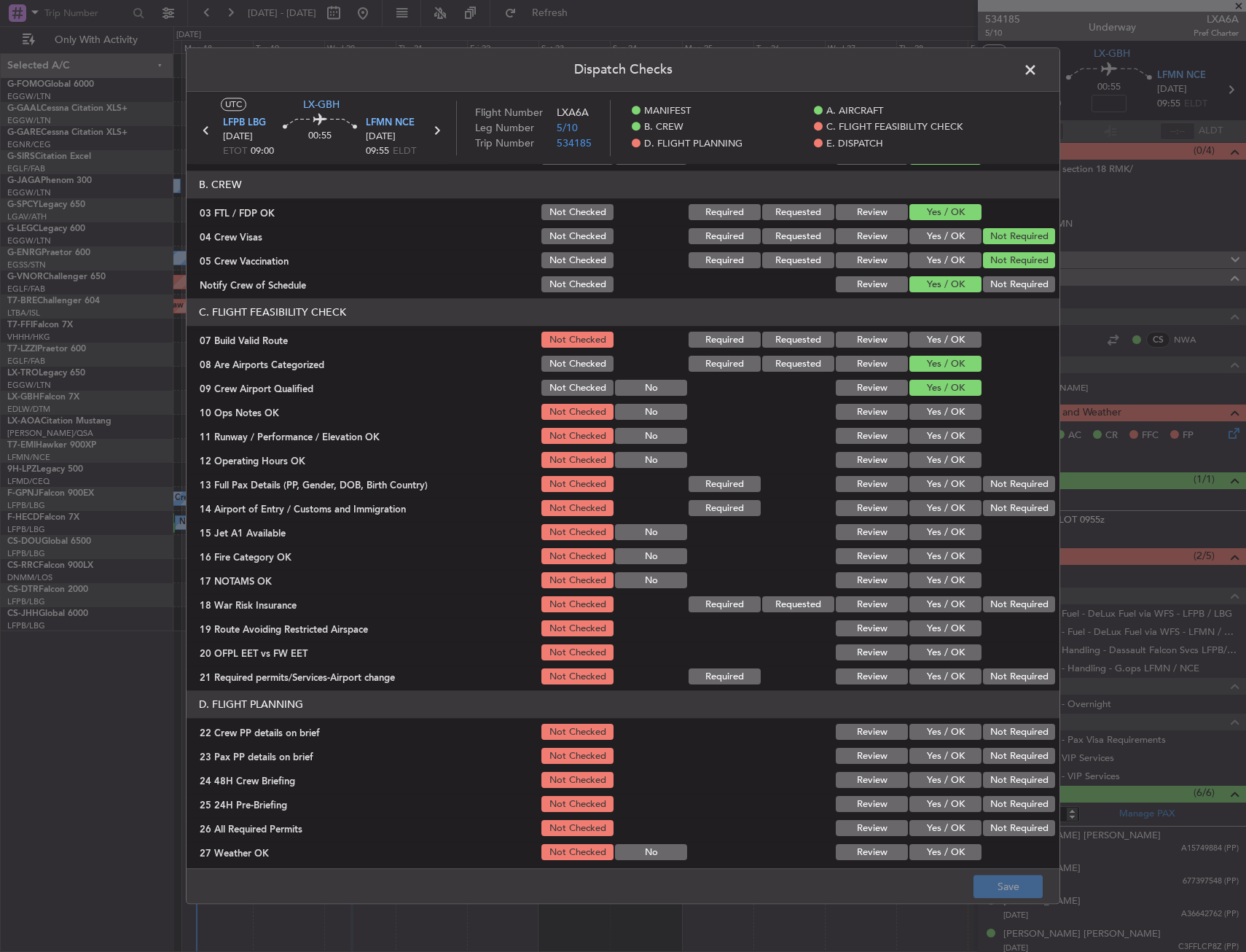
scroll to position [218, 0]
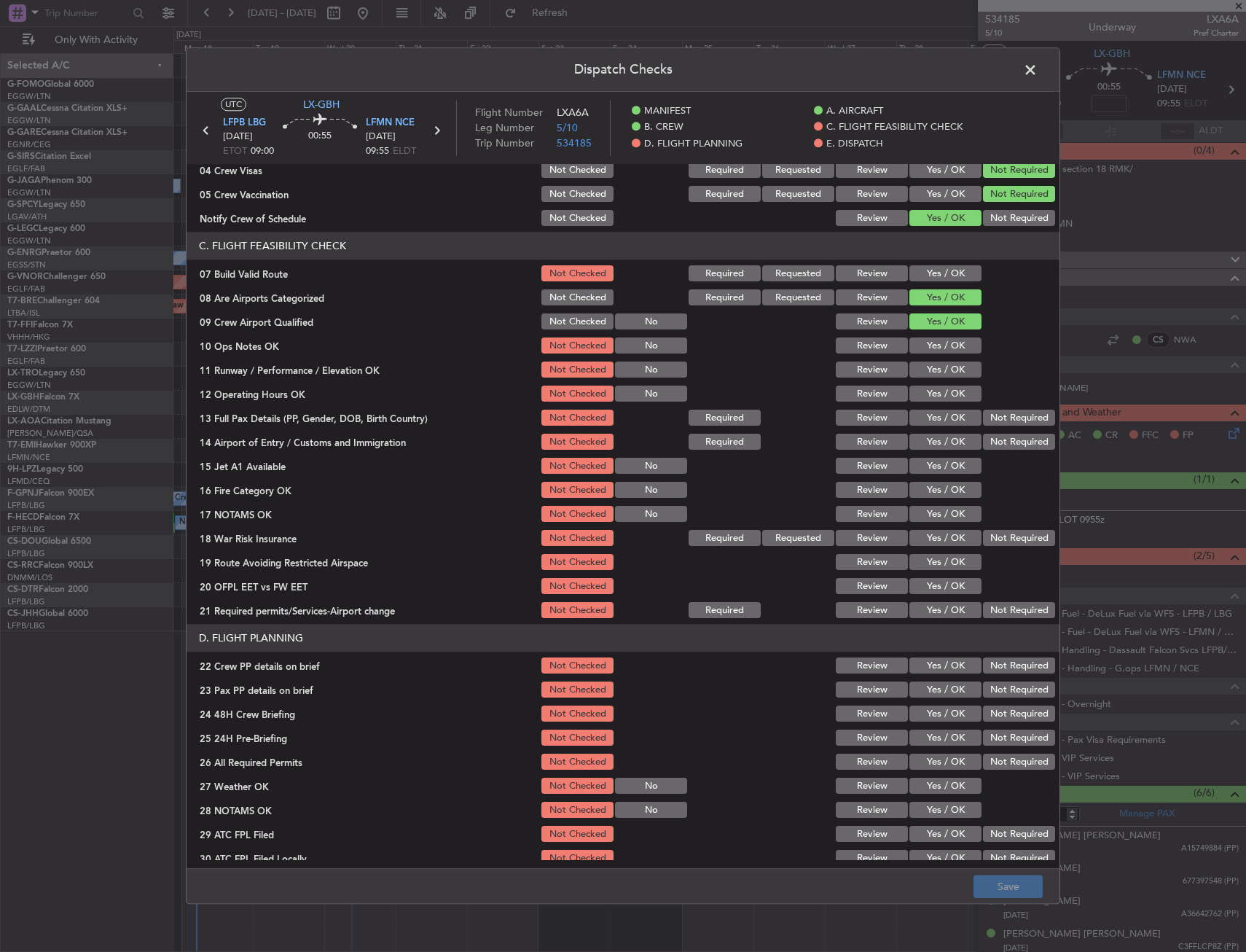
click at [921, 346] on button "Yes / OK" at bounding box center [946, 346] width 72 height 16
click at [927, 275] on button "Yes / OK" at bounding box center [946, 274] width 72 height 16
click at [936, 398] on button "Yes / OK" at bounding box center [946, 395] width 72 height 16
click at [927, 361] on div "Yes / OK" at bounding box center [944, 370] width 73 height 20
drag, startPoint x: 929, startPoint y: 364, endPoint x: 928, endPoint y: 385, distance: 21.0
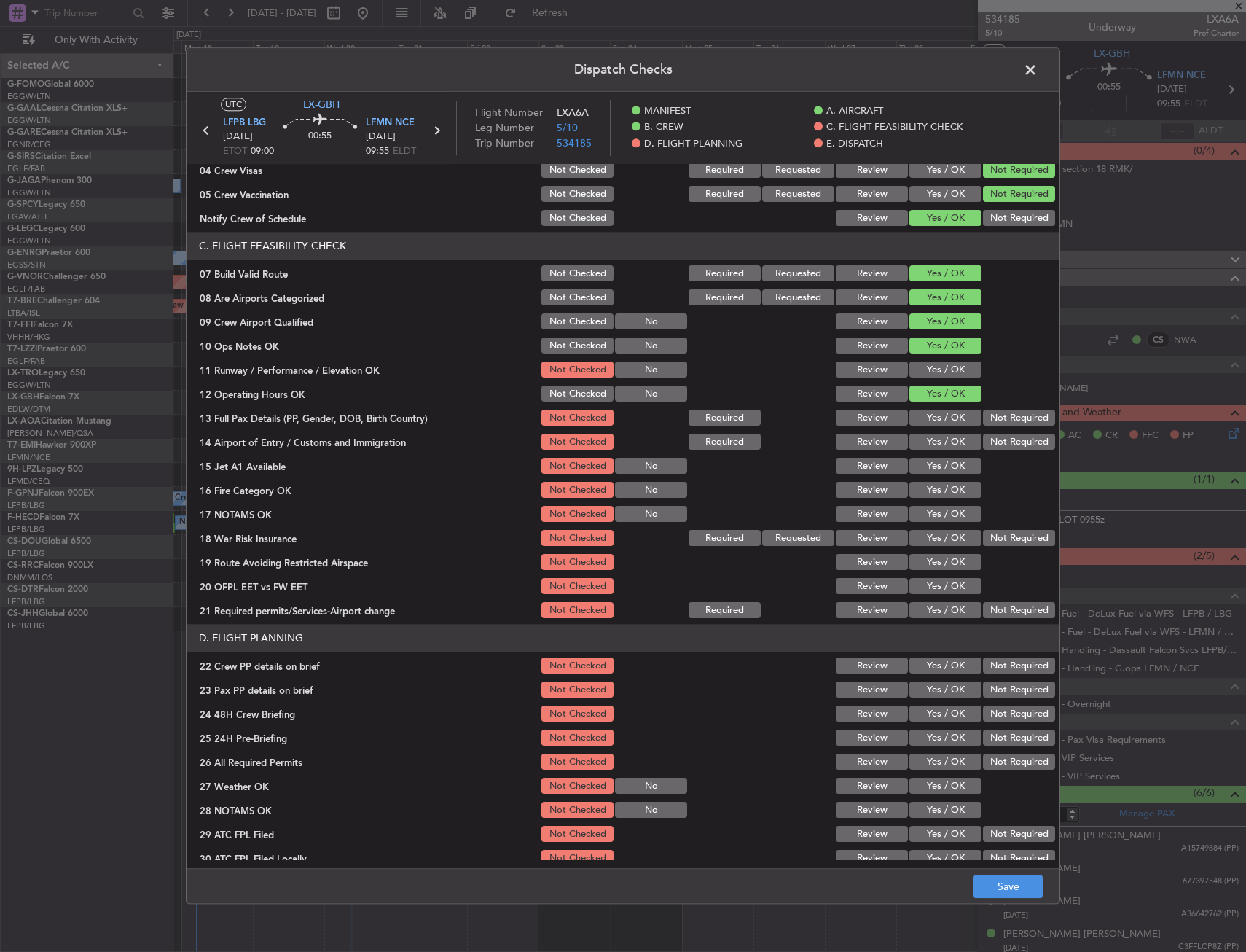
click at [928, 365] on button "Yes / OK" at bounding box center [946, 370] width 72 height 16
click at [920, 433] on div "Yes / OK" at bounding box center [944, 442] width 73 height 20
drag, startPoint x: 922, startPoint y: 412, endPoint x: 924, endPoint y: 437, distance: 25.1
click at [922, 416] on button "Yes / OK" at bounding box center [946, 418] width 72 height 16
click at [924, 441] on button "Yes / OK" at bounding box center [946, 442] width 72 height 16
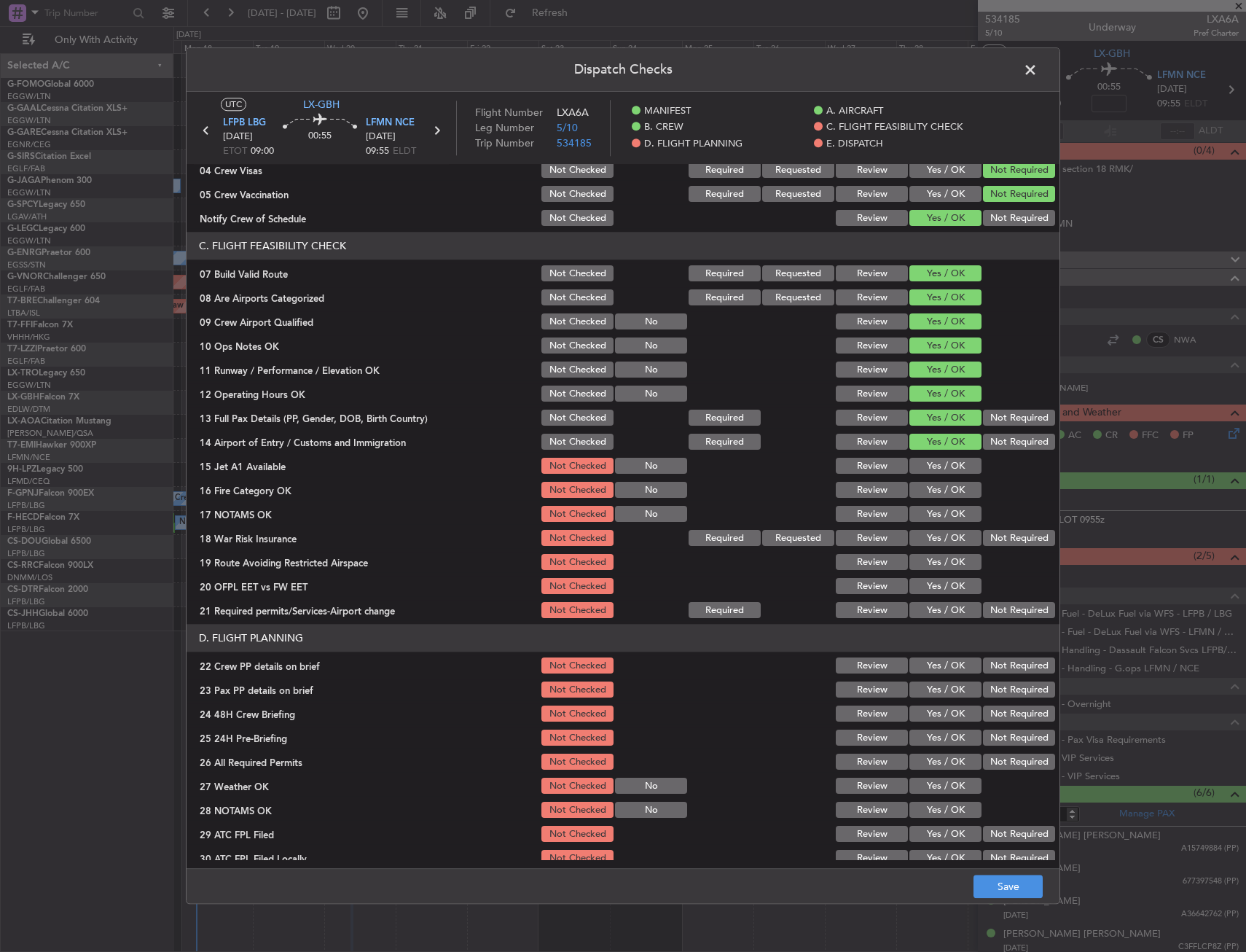
click at [928, 470] on button "Yes / OK" at bounding box center [946, 466] width 72 height 16
click at [928, 483] on button "Yes / OK" at bounding box center [946, 490] width 72 height 16
drag, startPoint x: 929, startPoint y: 512, endPoint x: 954, endPoint y: 525, distance: 28.2
click at [930, 513] on button "Yes / OK" at bounding box center [946, 515] width 72 height 16
drag, startPoint x: 996, startPoint y: 533, endPoint x: 995, endPoint y: 544, distance: 11.0
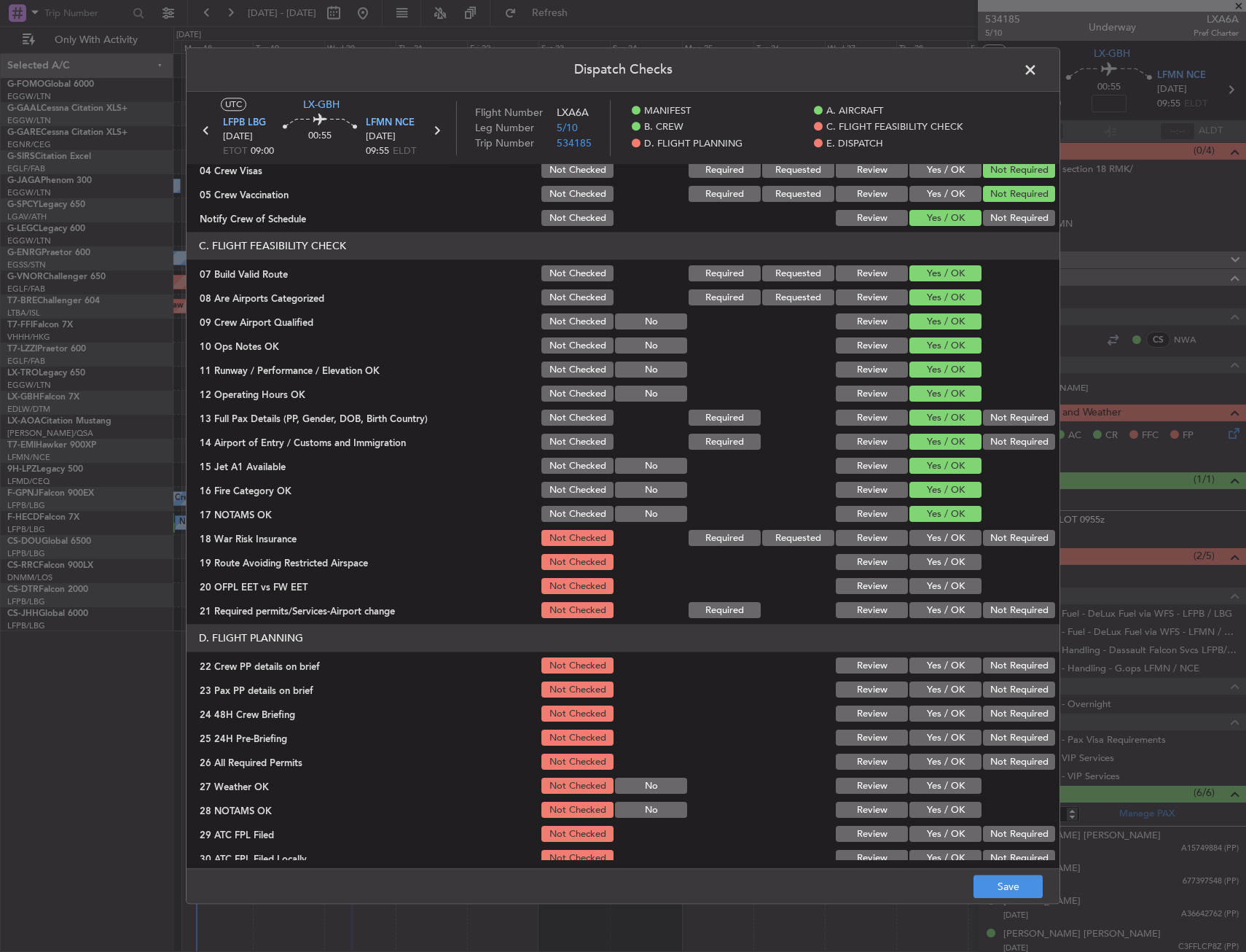
click at [998, 536] on button "Not Required" at bounding box center [1020, 539] width 72 height 16
drag, startPoint x: 950, startPoint y: 566, endPoint x: 949, endPoint y: 586, distance: 20.0
click at [950, 567] on button "Yes / OK" at bounding box center [946, 563] width 72 height 16
click at [949, 589] on button "Yes / OK" at bounding box center [946, 586] width 72 height 16
click at [949, 609] on button "Yes / OK" at bounding box center [946, 611] width 72 height 16
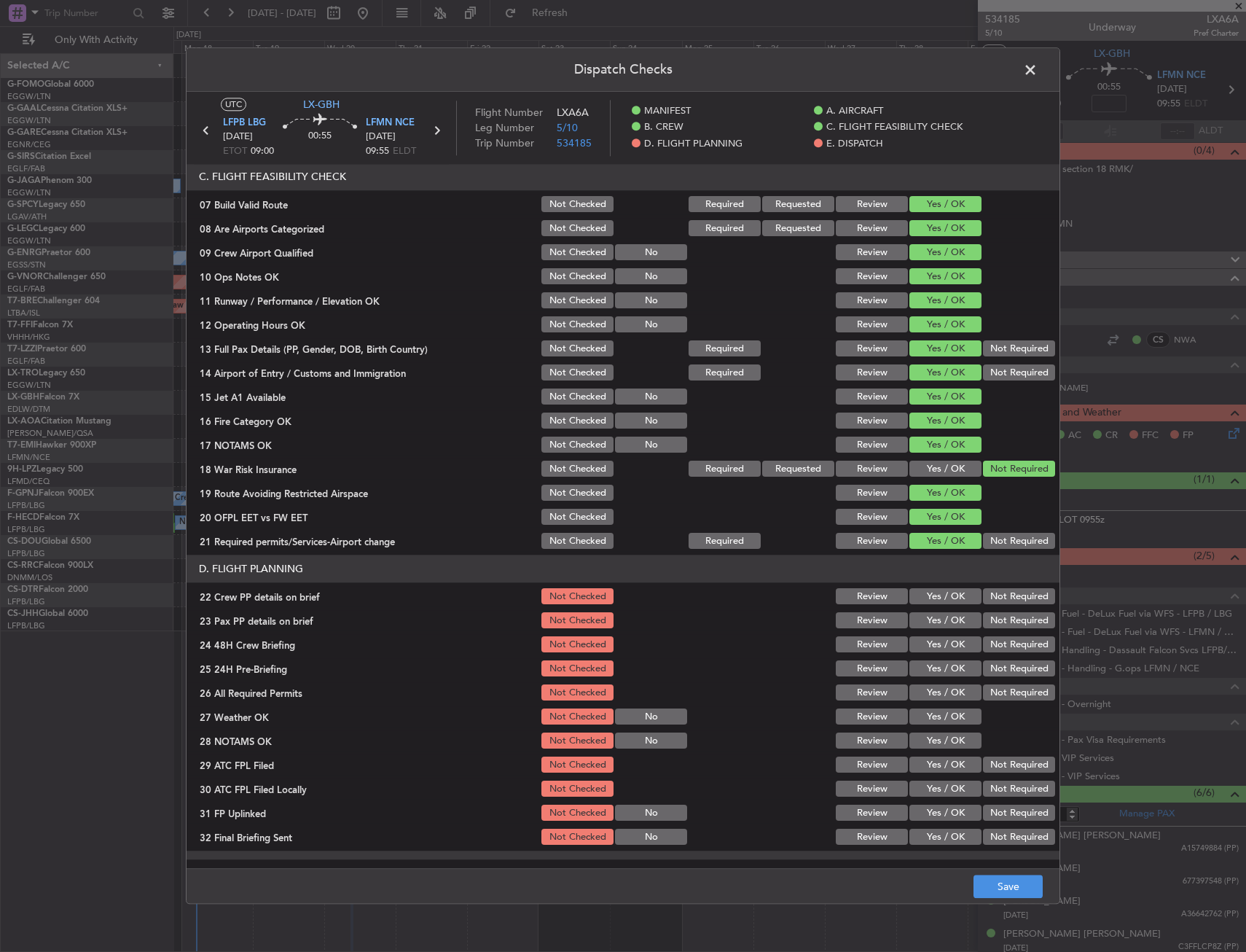
scroll to position [364, 0]
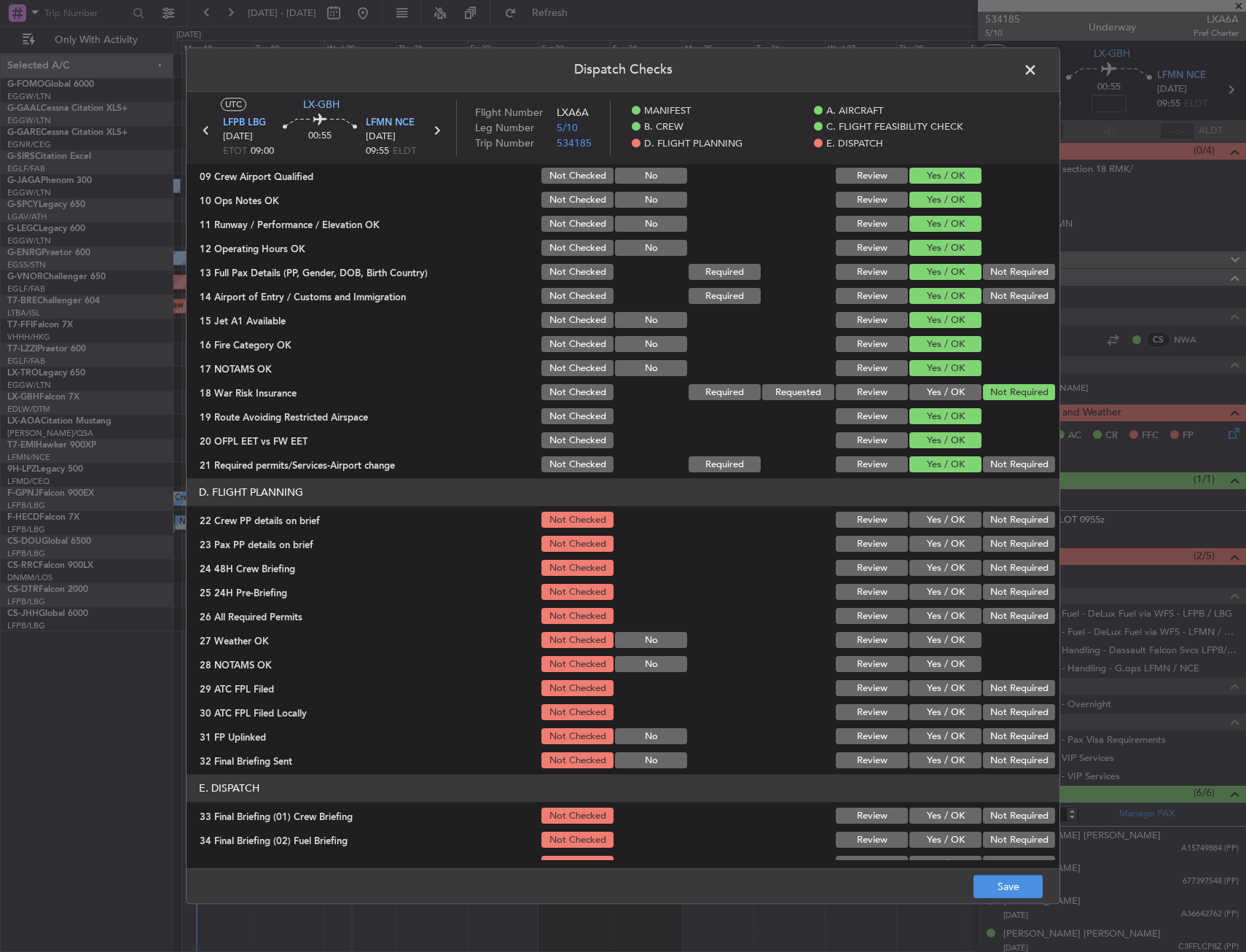
click at [941, 525] on button "Yes / OK" at bounding box center [946, 520] width 72 height 16
click at [937, 556] on section "D. FLIGHT PLANNING 22 Crew PP details on brief Not Checked Review Yes / OK Not …" at bounding box center [623, 625] width 873 height 292
click at [937, 572] on button "Yes / OK" at bounding box center [946, 569] width 72 height 16
click at [931, 534] on div "Yes / OK" at bounding box center [944, 544] width 73 height 20
click at [933, 546] on button "Yes / OK" at bounding box center [946, 544] width 72 height 16
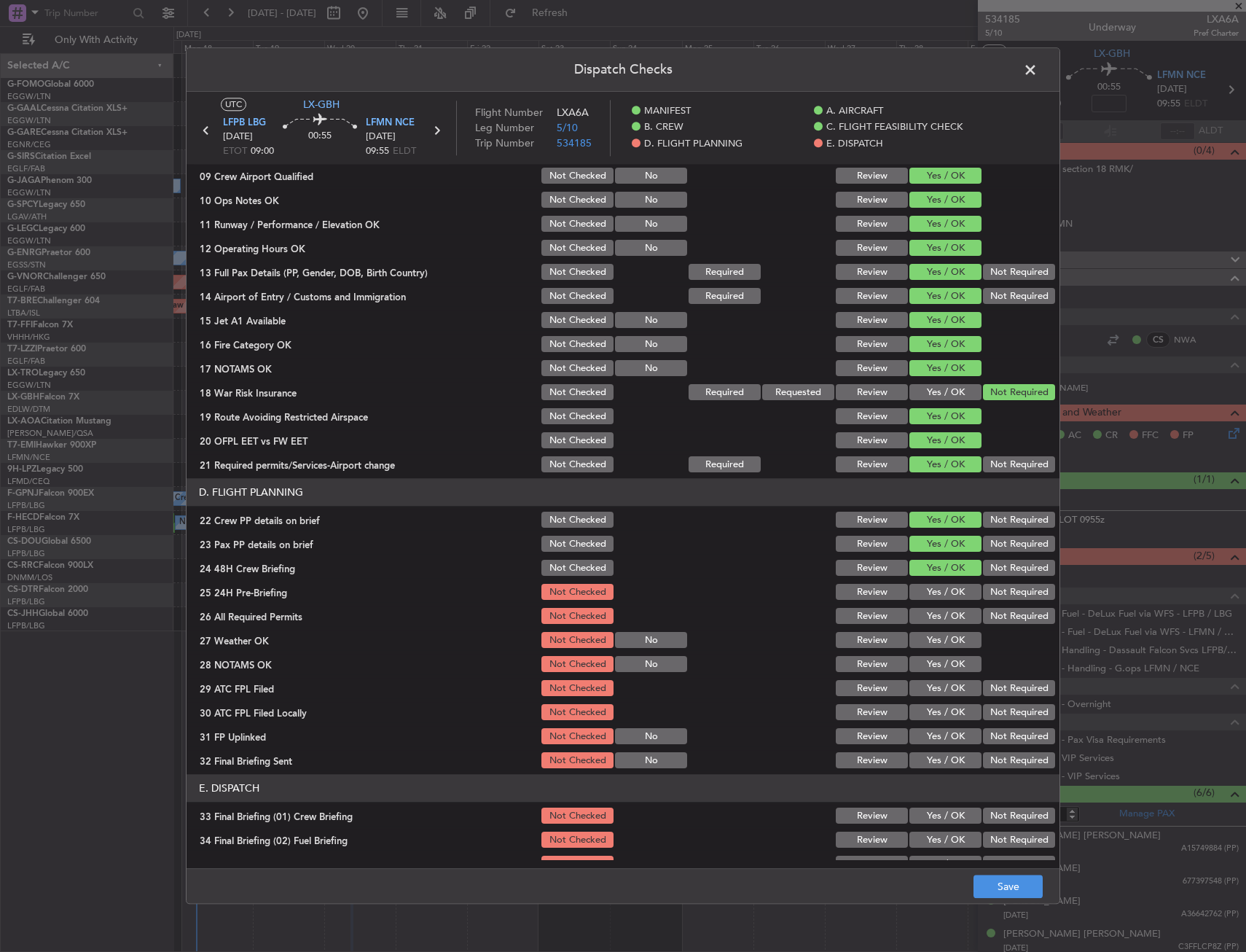
click at [983, 588] on button "Not Required" at bounding box center [1020, 593] width 72 height 16
click at [992, 881] on button "Save" at bounding box center [1008, 887] width 69 height 23
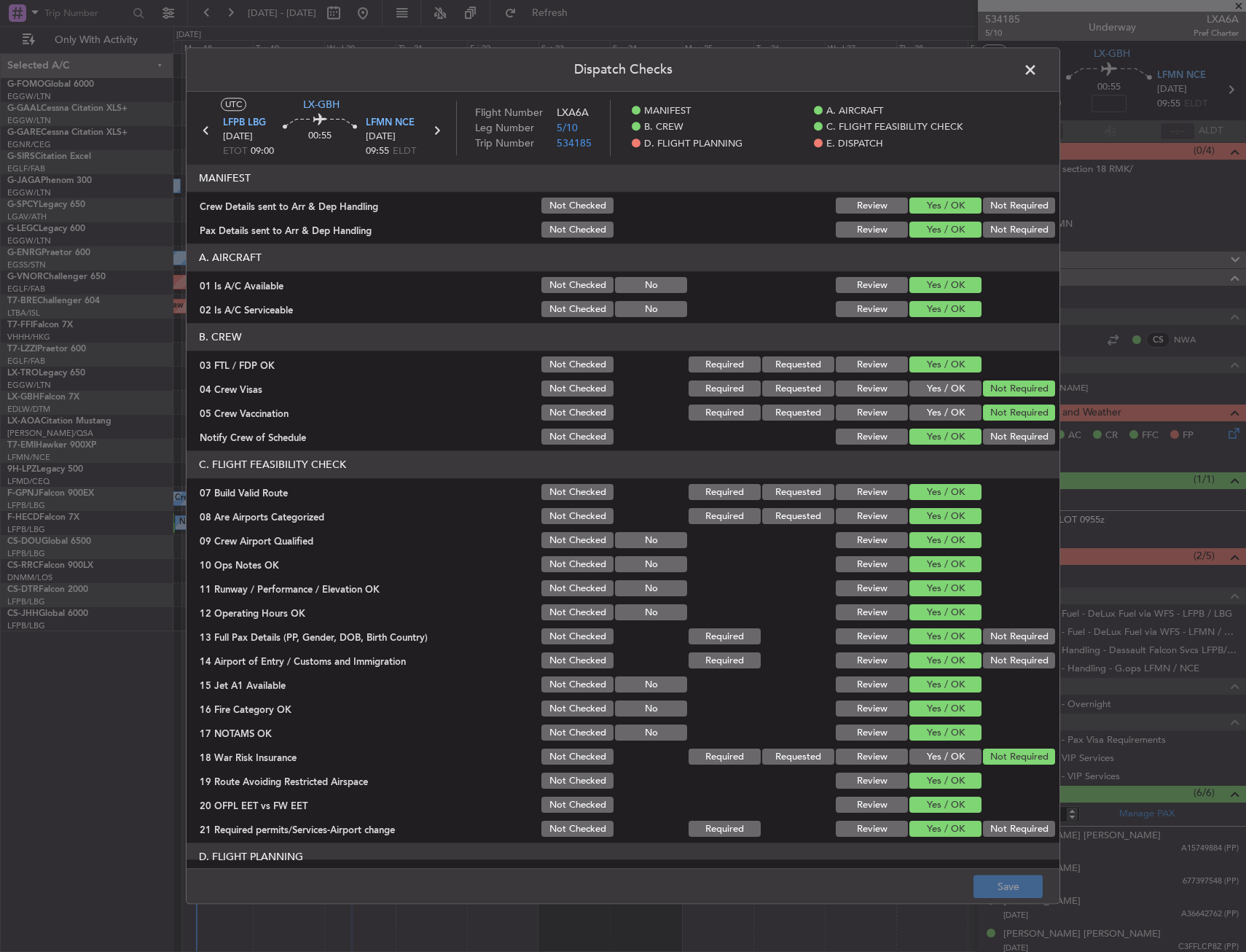
scroll to position [364, 0]
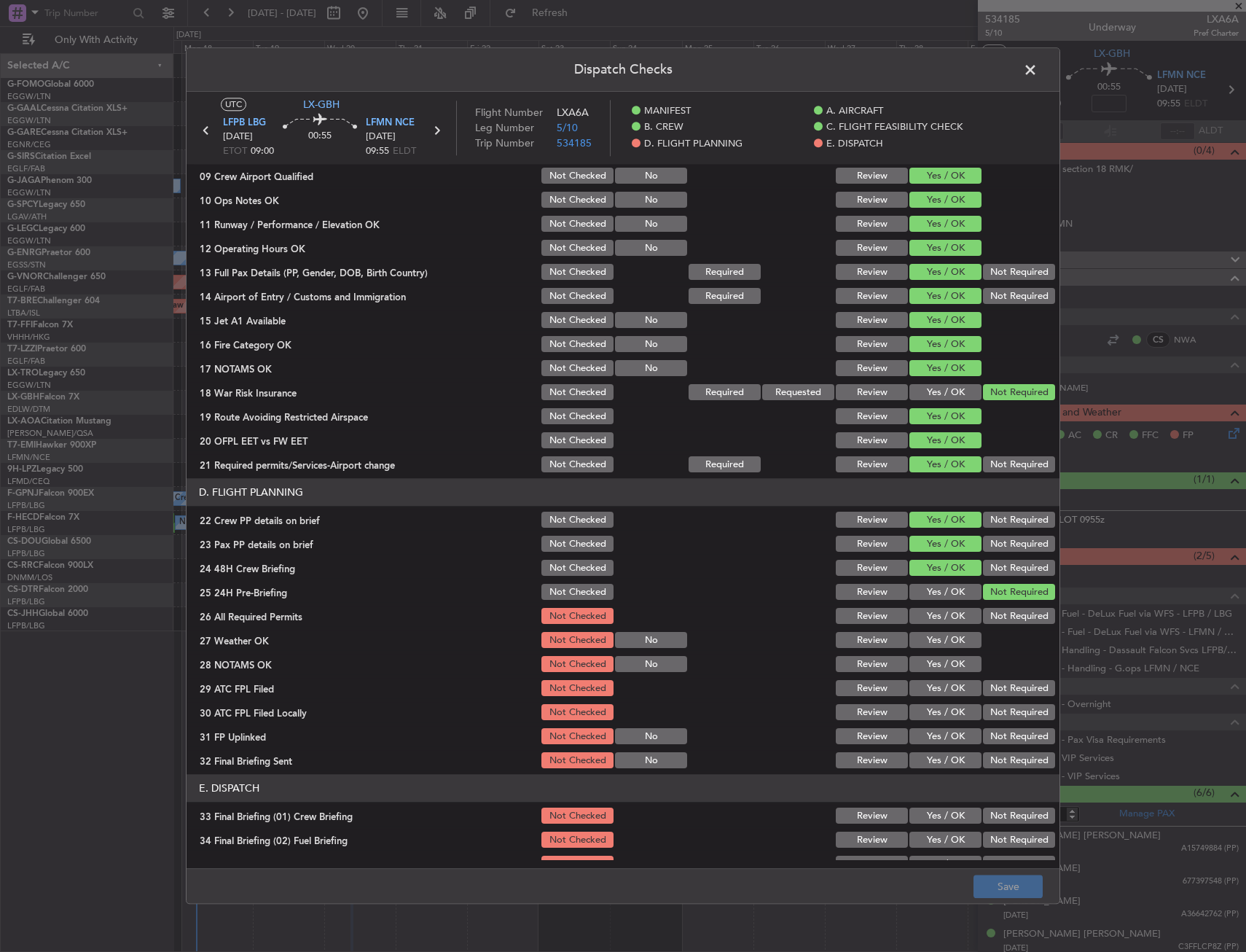
drag, startPoint x: 1030, startPoint y: 68, endPoint x: 1022, endPoint y: 91, distance: 24.4
click at [1038, 68] on span at bounding box center [1038, 73] width 0 height 29
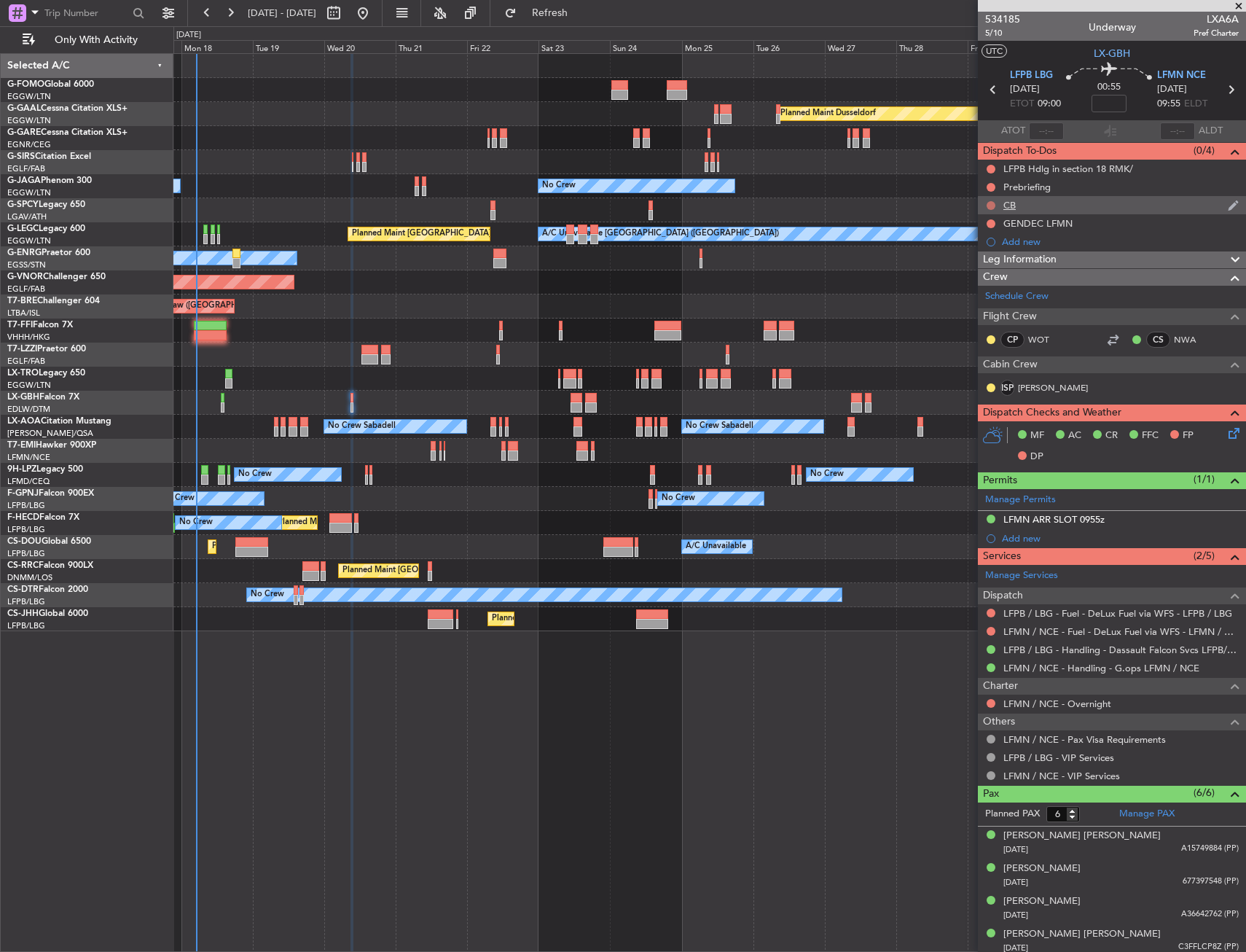
click at [992, 203] on button at bounding box center [991, 205] width 9 height 9
drag, startPoint x: 975, startPoint y: 274, endPoint x: 975, endPoint y: 206, distance: 68.0
click at [975, 273] on span "Completed" at bounding box center [998, 270] width 48 height 14
click at [986, 189] on div at bounding box center [991, 187] width 11 height 11
click at [990, 184] on button at bounding box center [991, 187] width 9 height 9
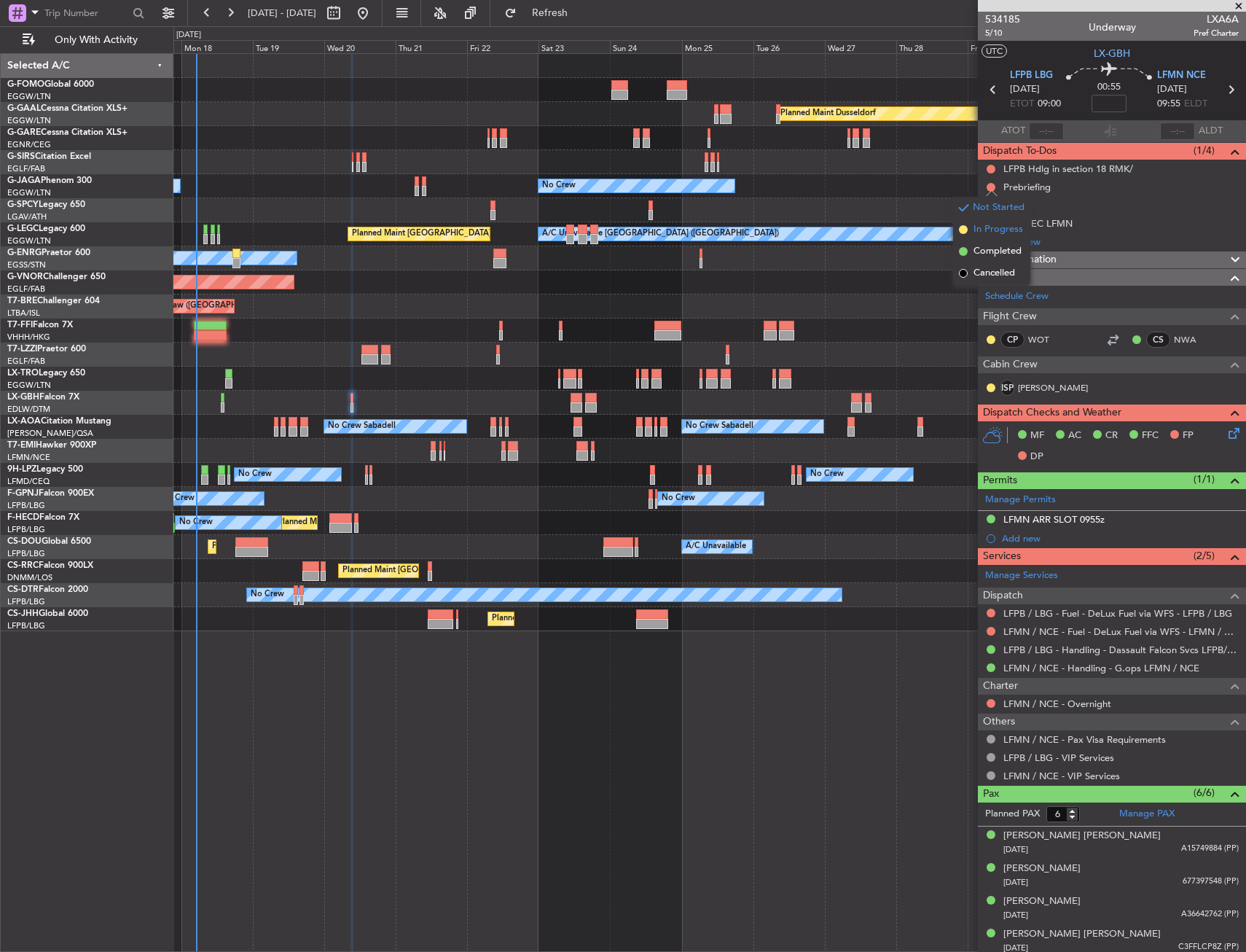
click at [985, 236] on span "In Progress" at bounding box center [999, 230] width 50 height 14
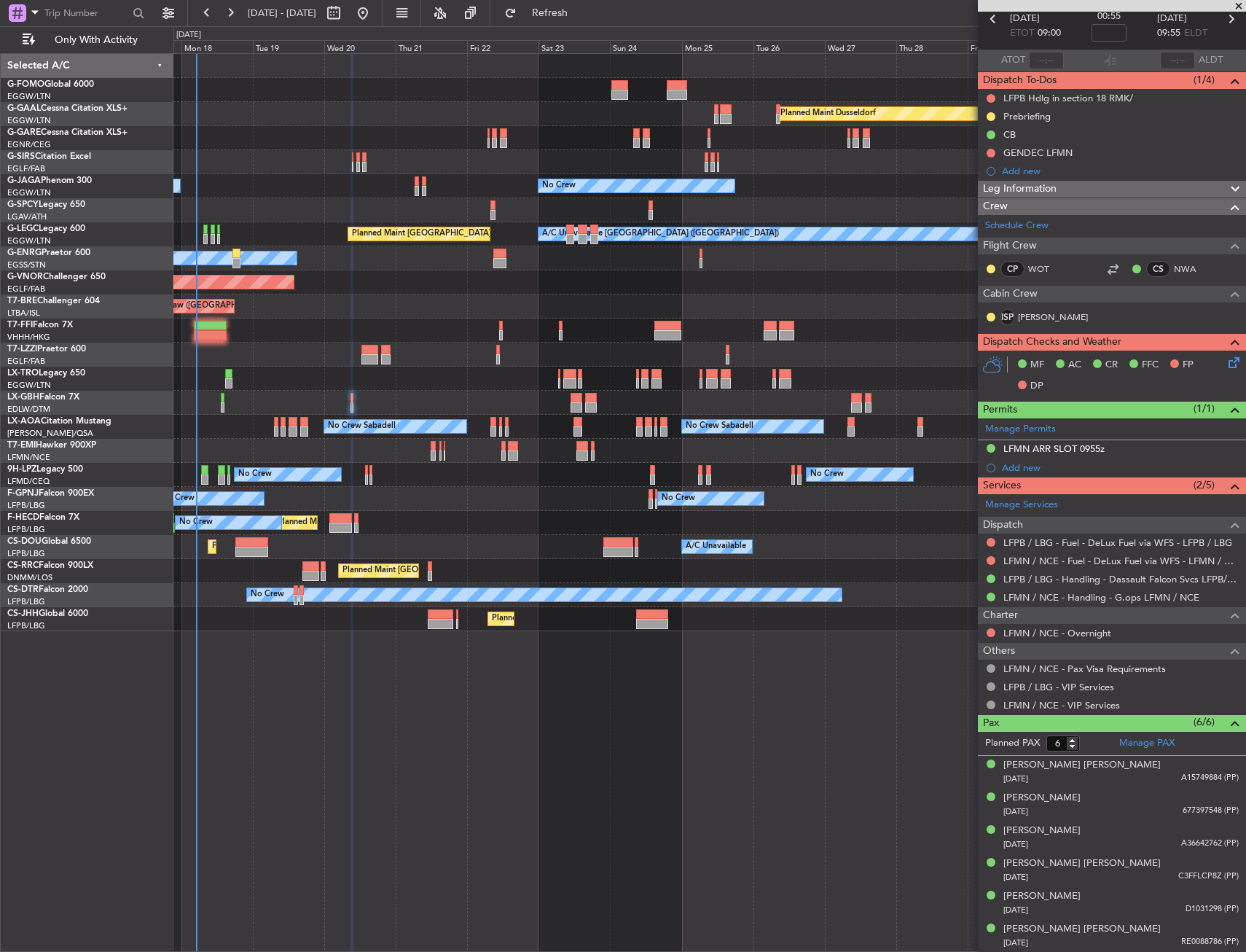
scroll to position [0, 0]
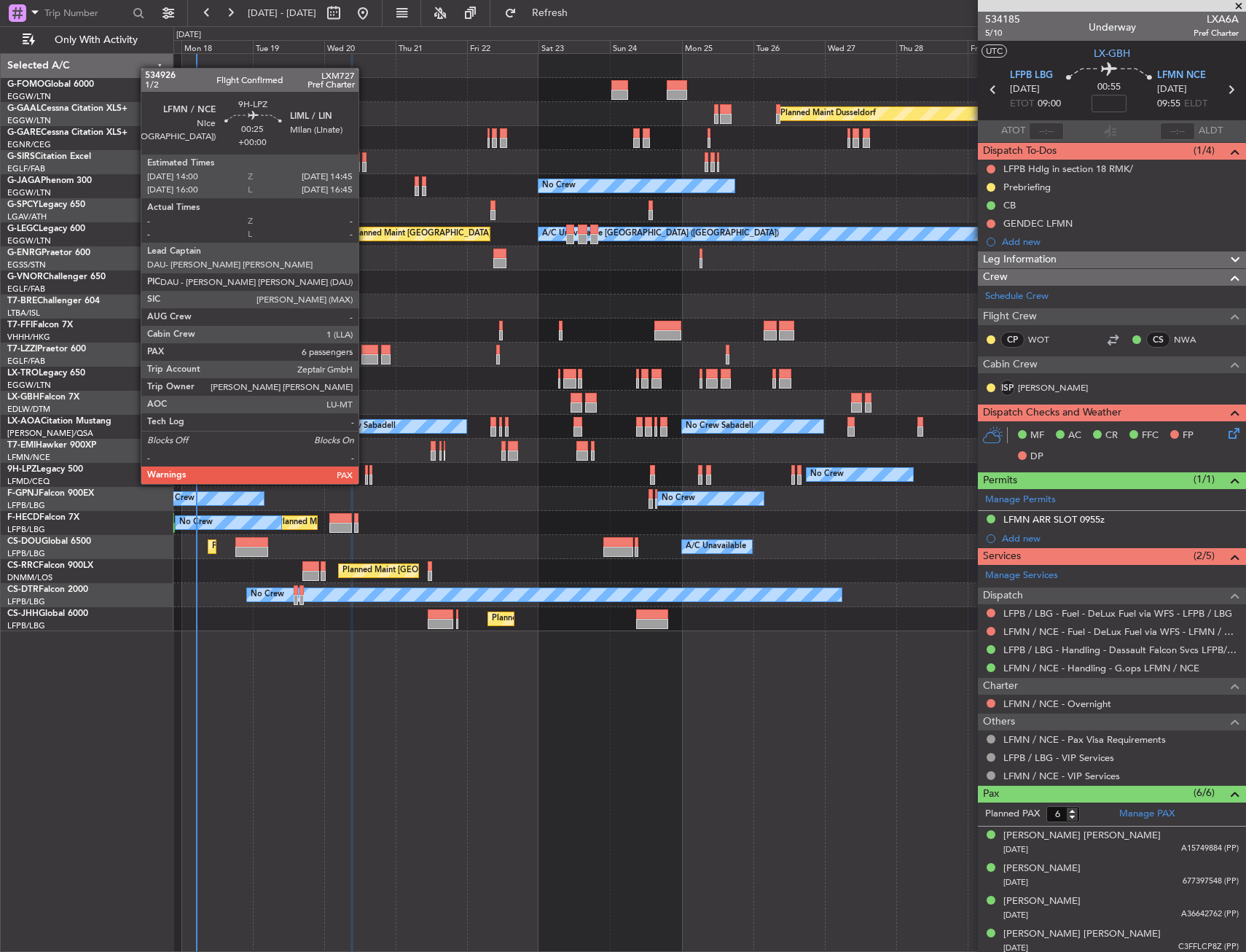
click at [365, 470] on div at bounding box center [366, 470] width 3 height 10
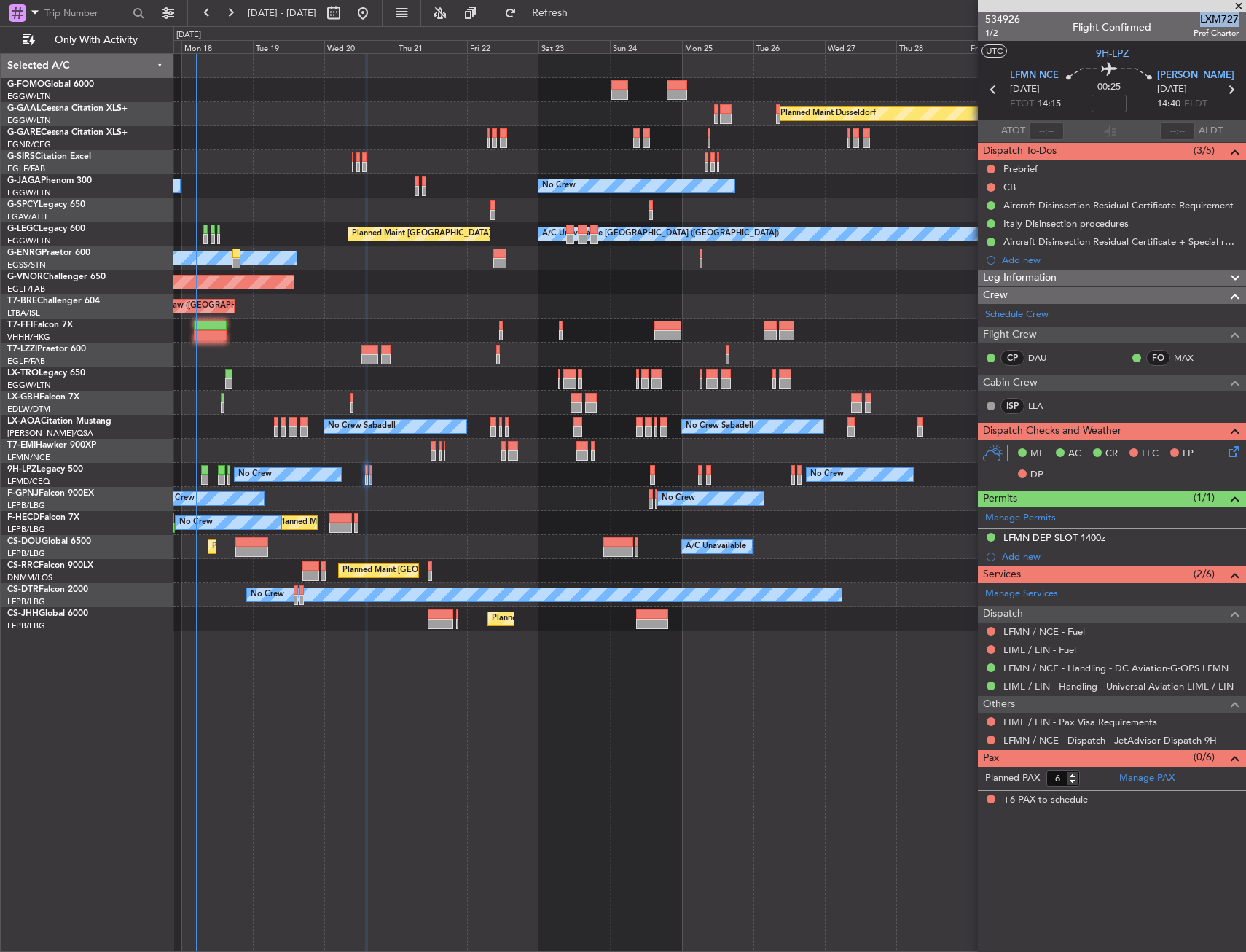
drag, startPoint x: 1198, startPoint y: 19, endPoint x: 1238, endPoint y: 19, distance: 40.0
click at [1238, 19] on span "LXM727" at bounding box center [1216, 19] width 45 height 15
copy span "LXM727"
click at [1211, 21] on span "LXM727" at bounding box center [1216, 19] width 45 height 15
click at [1198, 19] on span "LXM727" at bounding box center [1216, 19] width 45 height 15
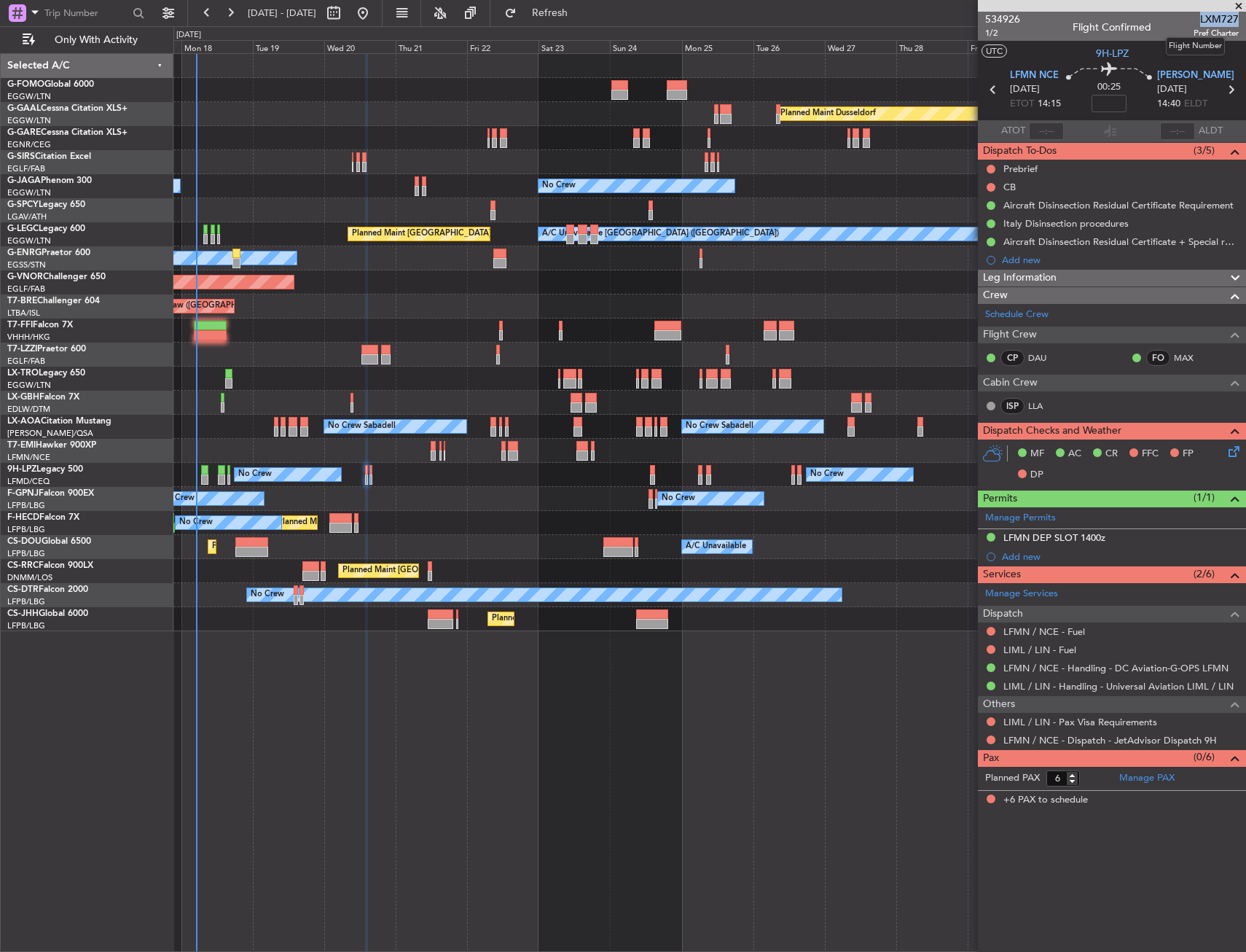
drag, startPoint x: 1199, startPoint y: 19, endPoint x: 1238, endPoint y: 21, distance: 39.1
click at [1238, 21] on span "LXM727" at bounding box center [1216, 19] width 45 height 15
copy span "LXM727"
click at [1042, 409] on link "LLA" at bounding box center [1045, 406] width 33 height 13
click at [1024, 69] on span "LFMN NCE" at bounding box center [1034, 76] width 49 height 14
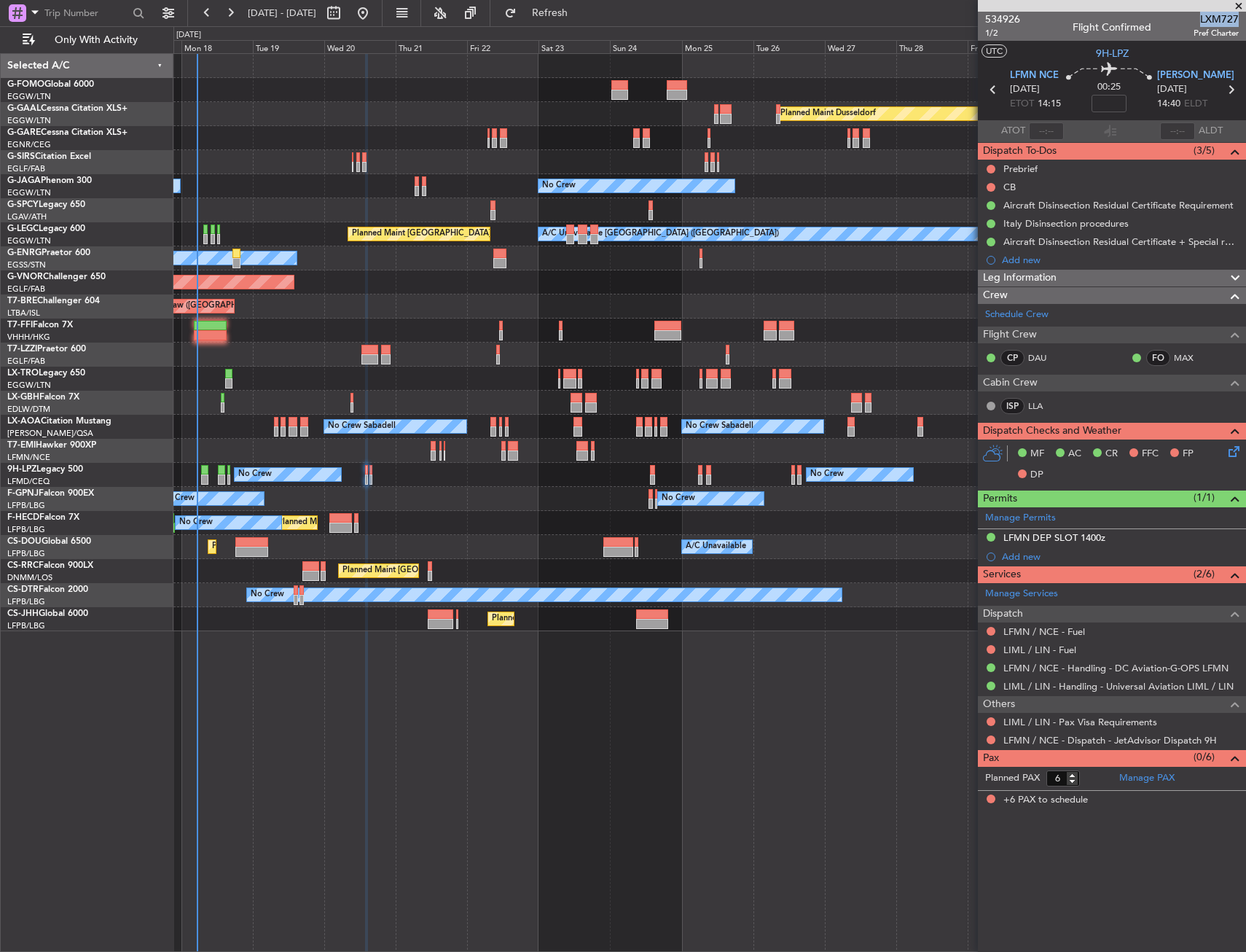
drag, startPoint x: 1136, startPoint y: 278, endPoint x: 1130, endPoint y: 288, distance: 11.7
click at [1136, 278] on div "Leg Information" at bounding box center [1111, 278] width 268 height 17
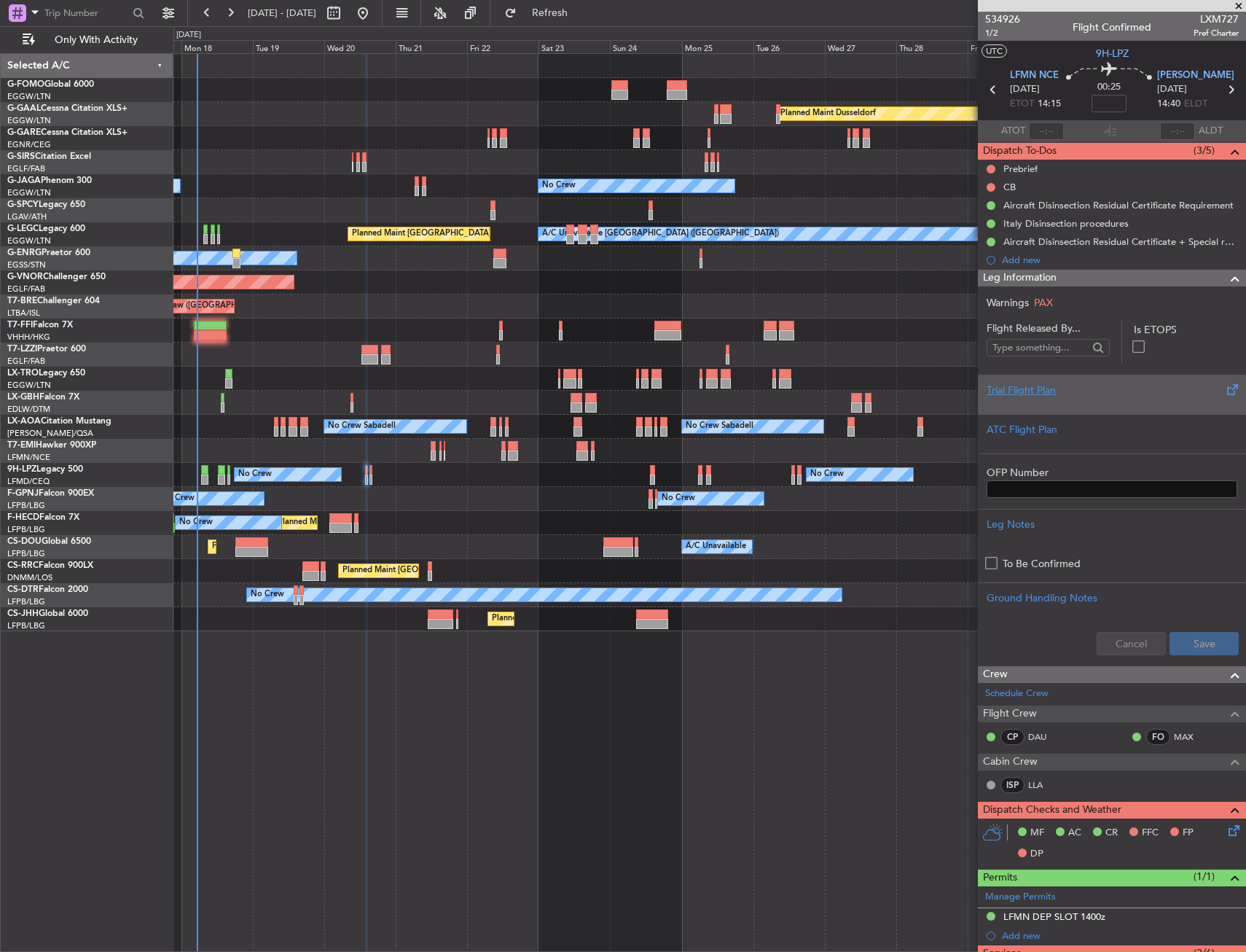
click at [1029, 379] on div "Trial Flight Plan" at bounding box center [1111, 394] width 268 height 39
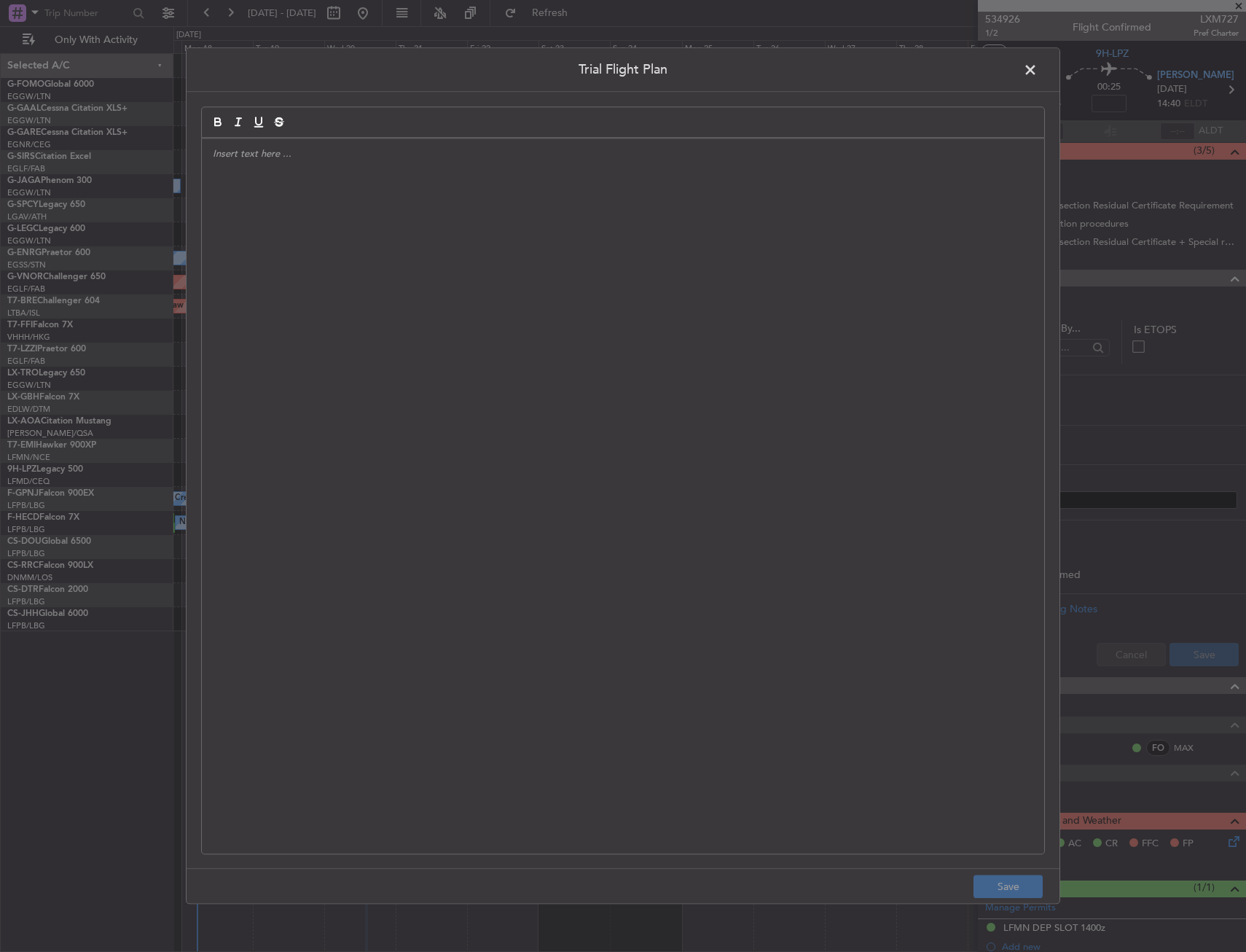
drag, startPoint x: 1029, startPoint y: 379, endPoint x: 681, endPoint y: 330, distance: 351.4
click at [681, 330] on div at bounding box center [623, 496] width 842 height 715
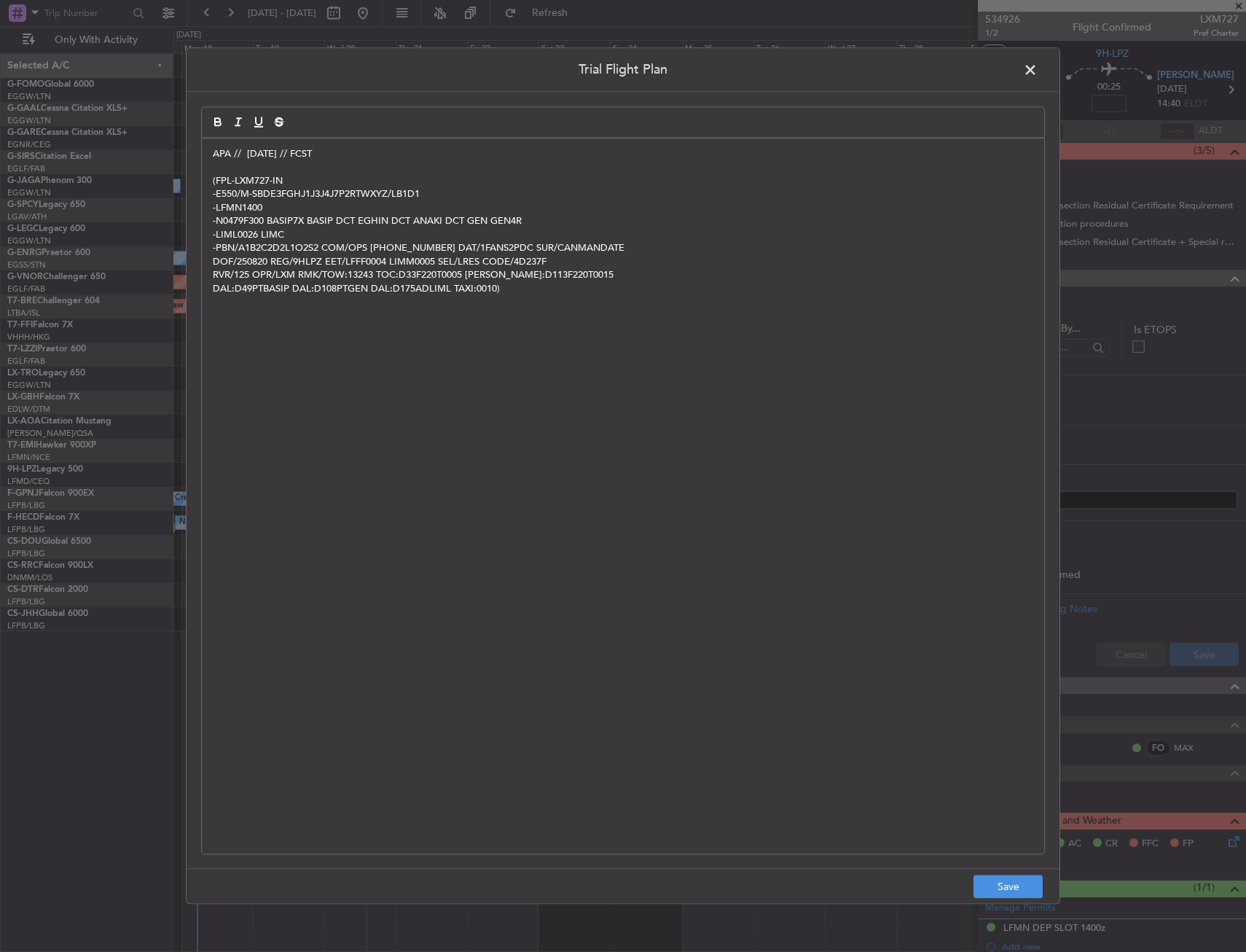
click at [1002, 867] on div "Trial Flight Plan APA // 18AUG // FCST (FPL-LXM727-IN -E550/M-SBDE3FGHJ1J3J4J7P…" at bounding box center [623, 475] width 875 height 856
click at [1004, 871] on footer "Save" at bounding box center [623, 886] width 873 height 35
click at [1029, 884] on button "Save" at bounding box center [1008, 887] width 69 height 23
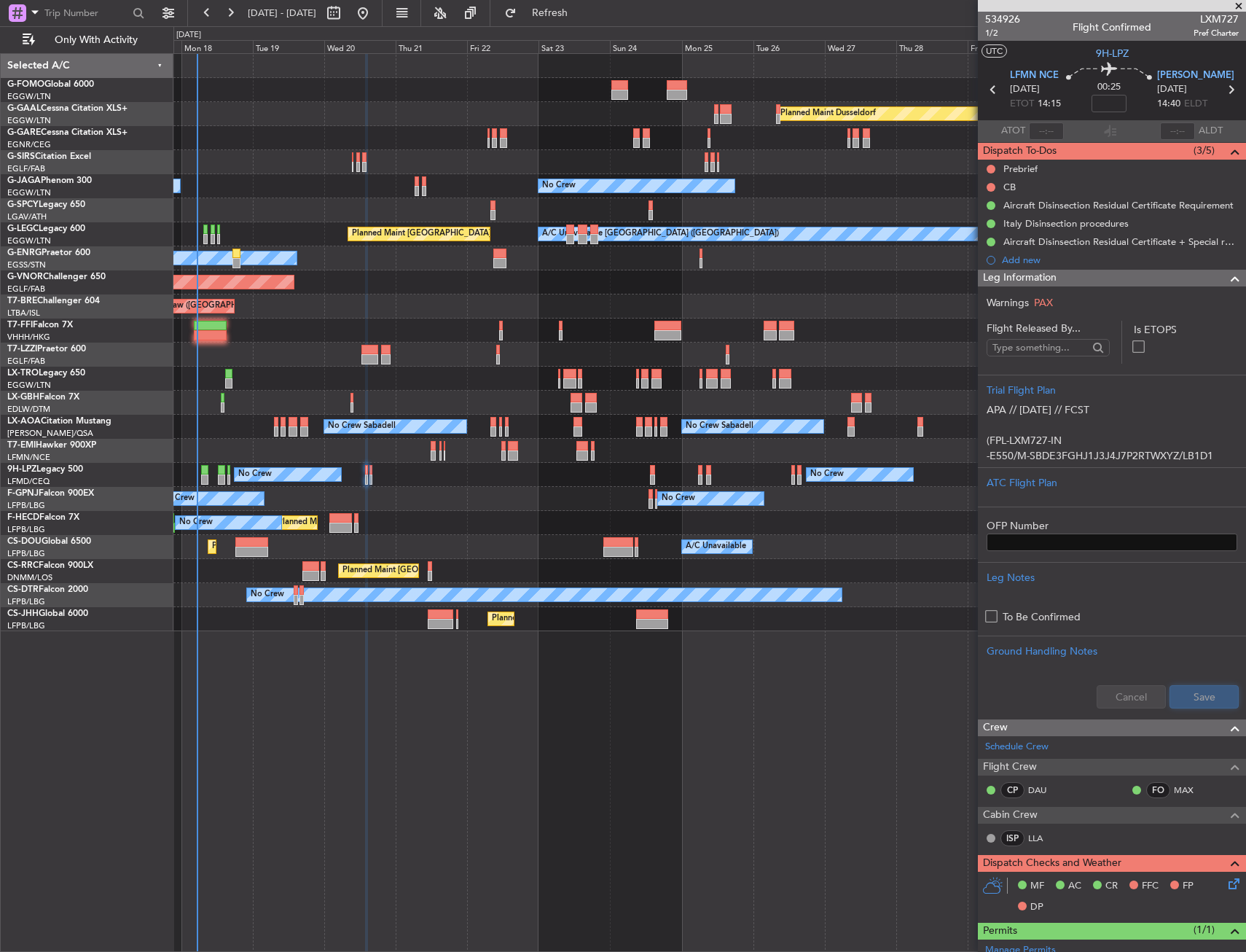
click at [1194, 700] on button "Save" at bounding box center [1204, 697] width 69 height 23
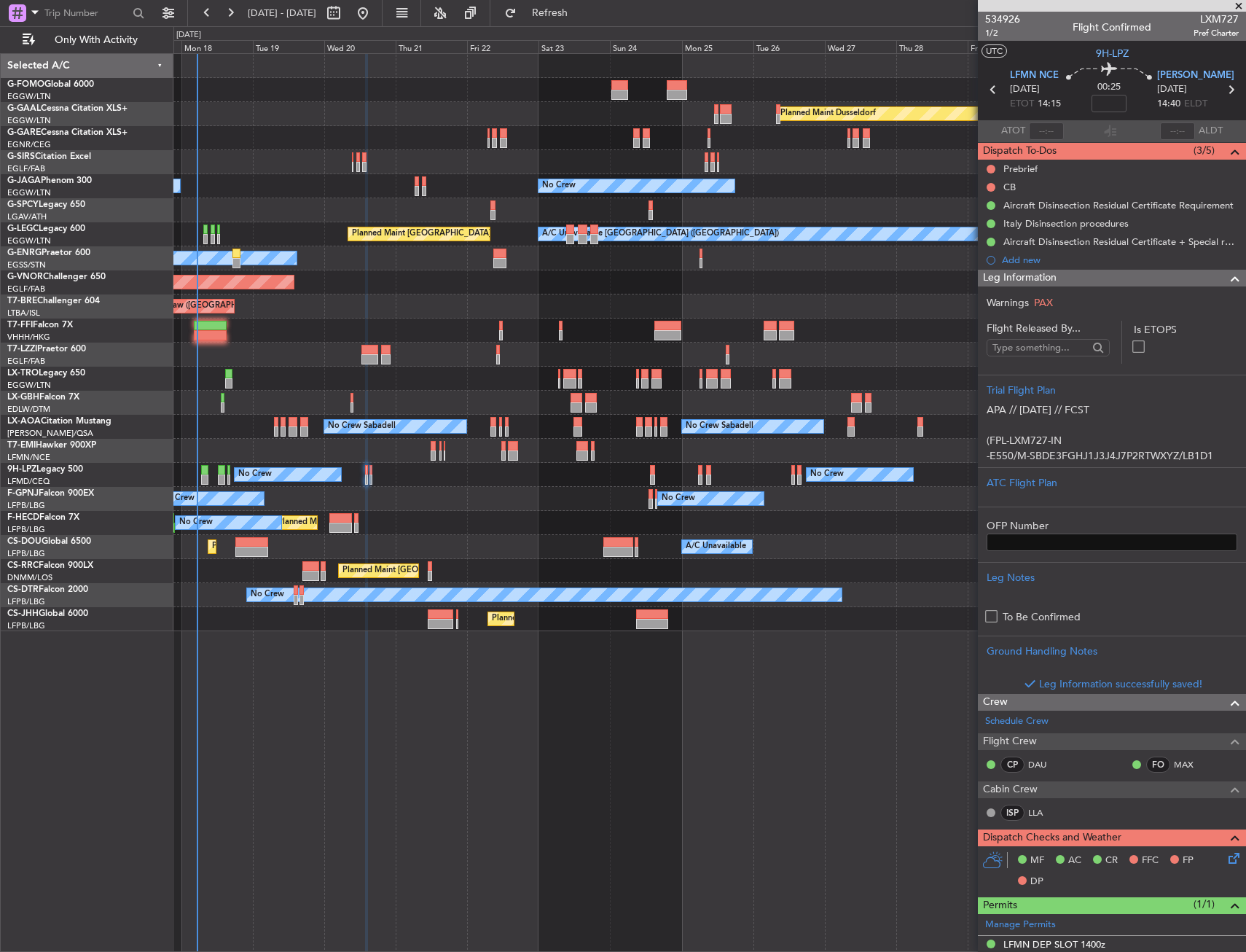
click at [1227, 281] on span at bounding box center [1236, 279] width 18 height 18
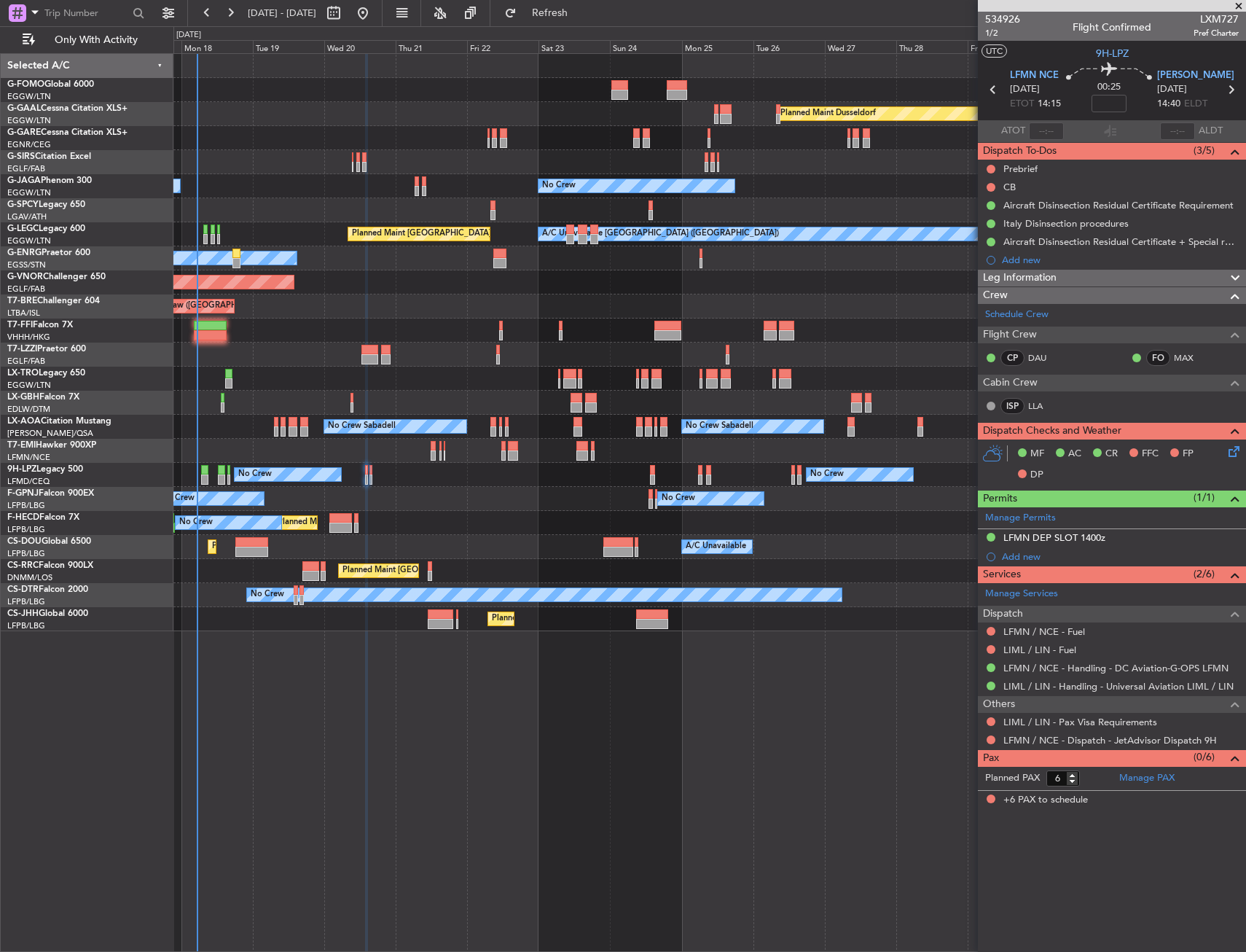
click at [1219, 456] on div "MF AC CR FFC FP DP" at bounding box center [1119, 464] width 214 height 43
click at [1227, 451] on div "MF AC CR FFC FP DP" at bounding box center [1111, 465] width 268 height 50
click at [1228, 453] on icon at bounding box center [1232, 449] width 11 height 11
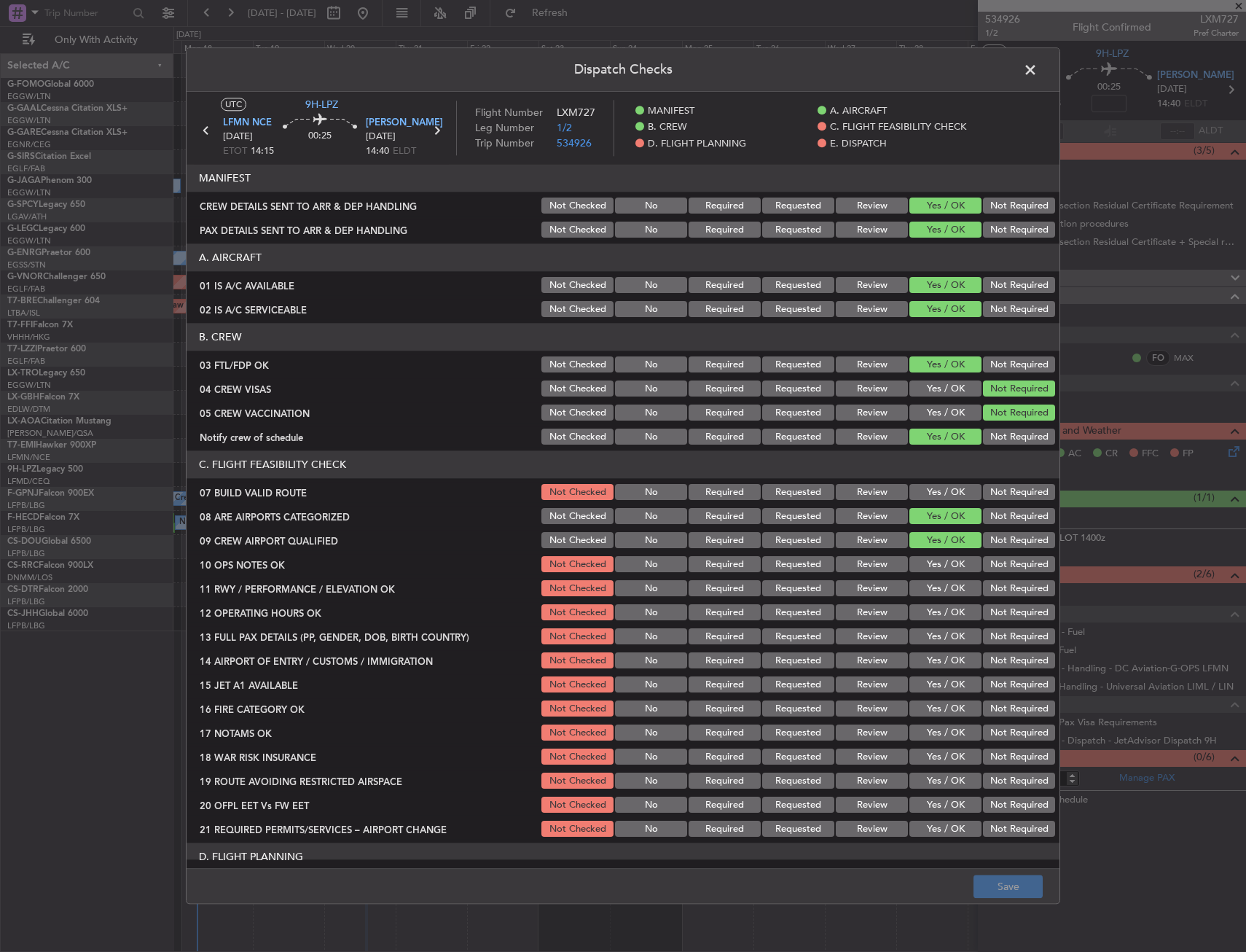
scroll to position [146, 0]
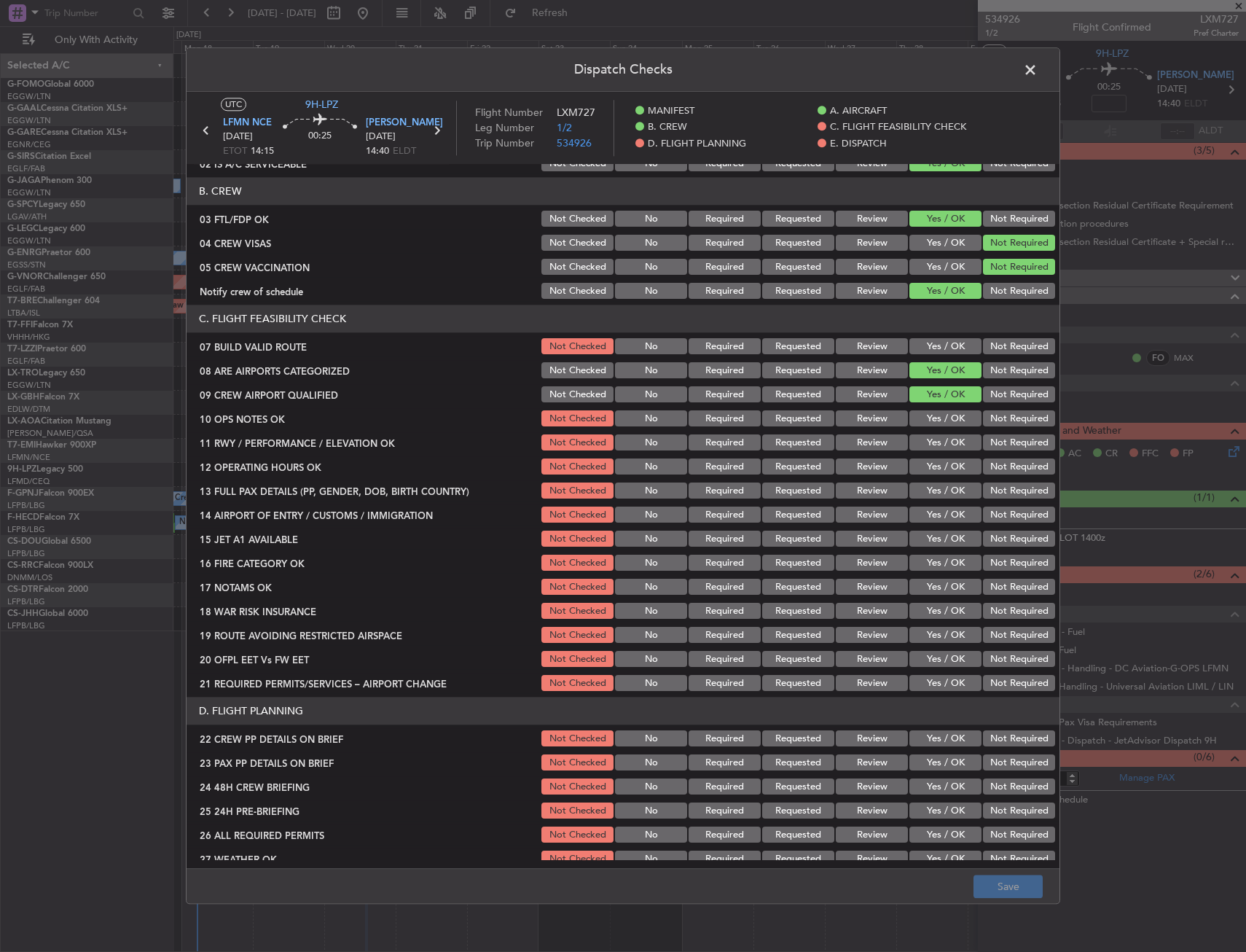
click at [929, 339] on button "Yes / OK" at bounding box center [946, 347] width 72 height 16
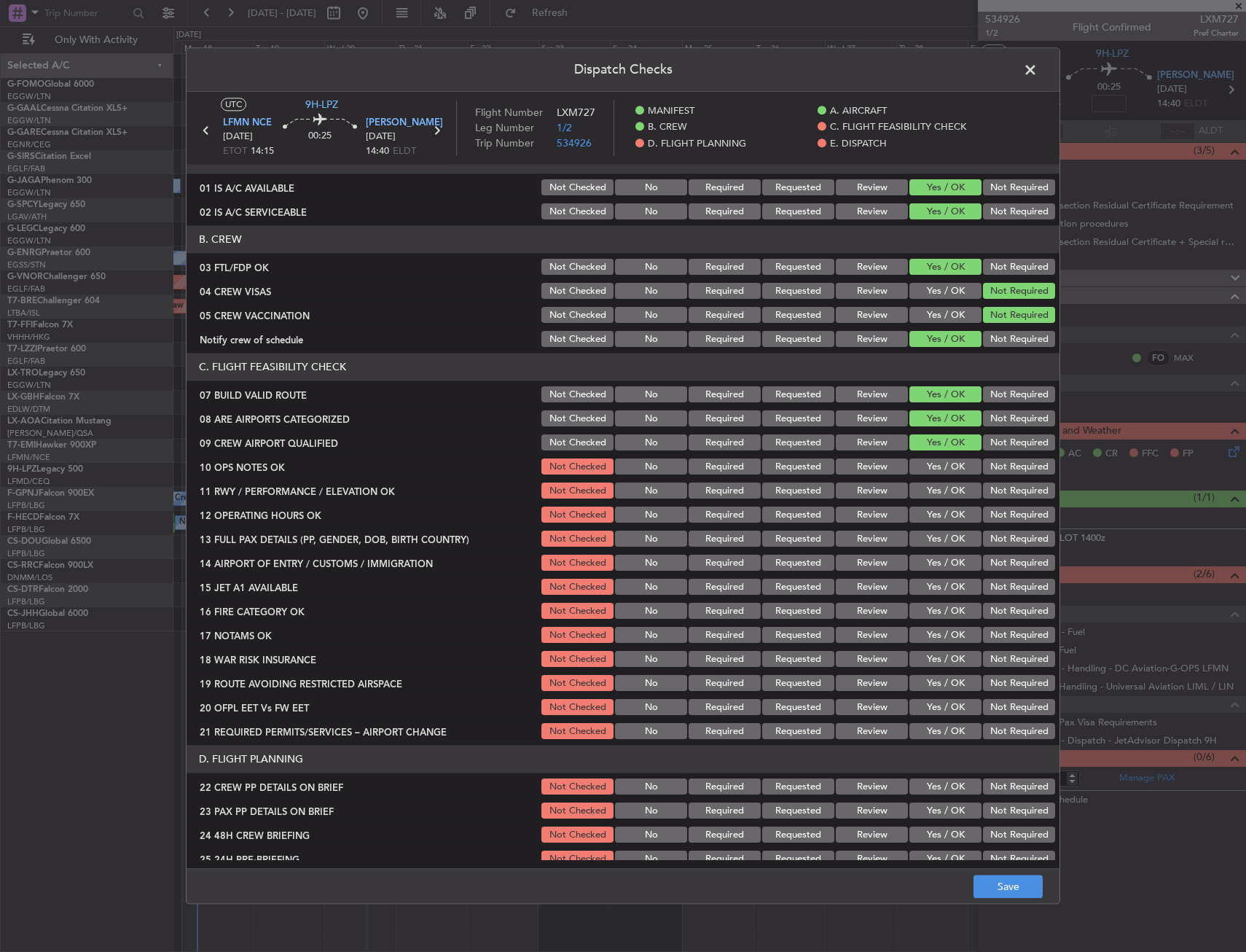
scroll to position [72, 0]
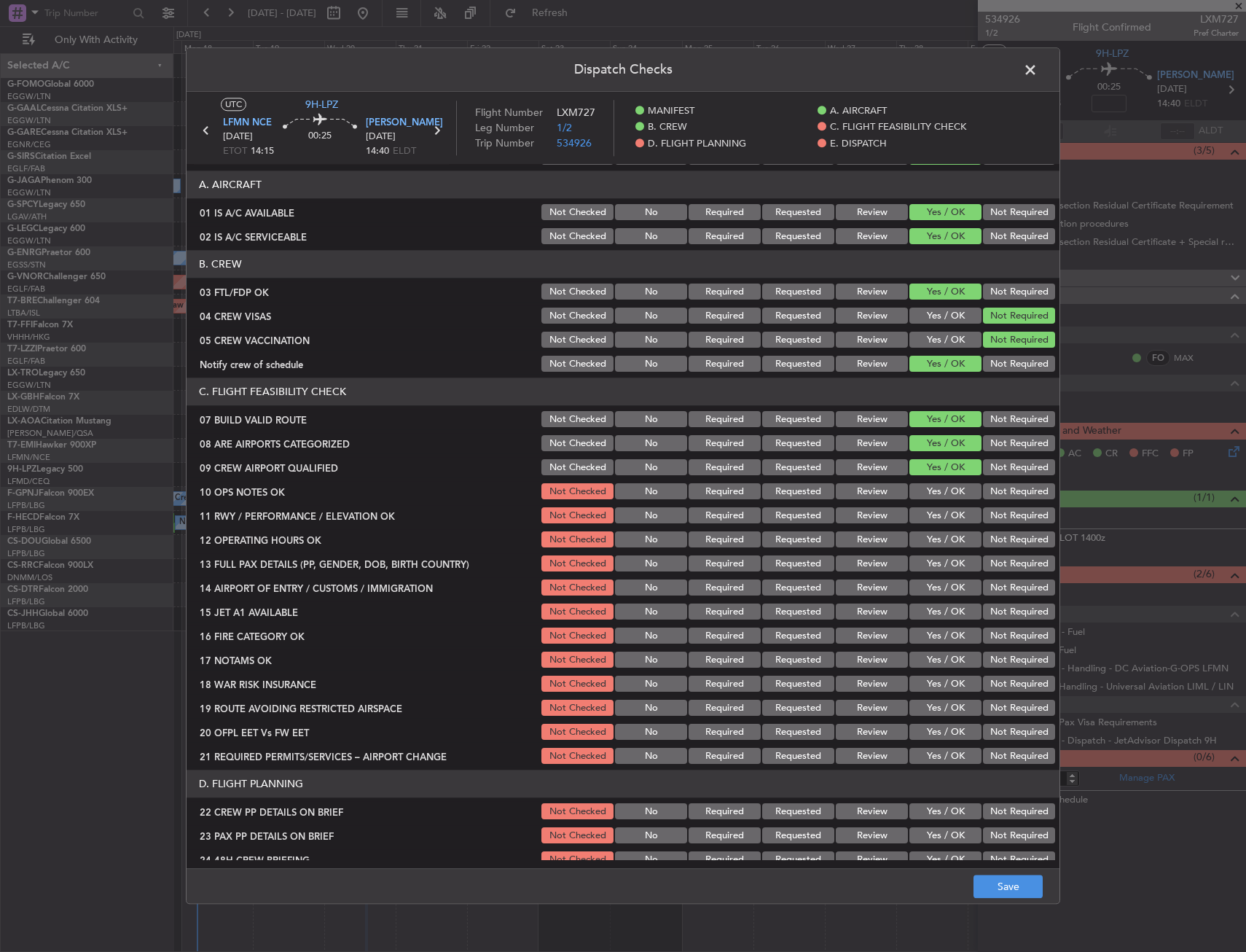
click at [925, 494] on button "Yes / OK" at bounding box center [946, 492] width 72 height 16
click at [928, 521] on button "Yes / OK" at bounding box center [946, 516] width 72 height 16
click at [929, 540] on button "Yes / OK" at bounding box center [946, 540] width 72 height 16
drag, startPoint x: 930, startPoint y: 556, endPoint x: 930, endPoint y: 573, distance: 17.0
click at [930, 557] on button "Yes / OK" at bounding box center [946, 564] width 72 height 16
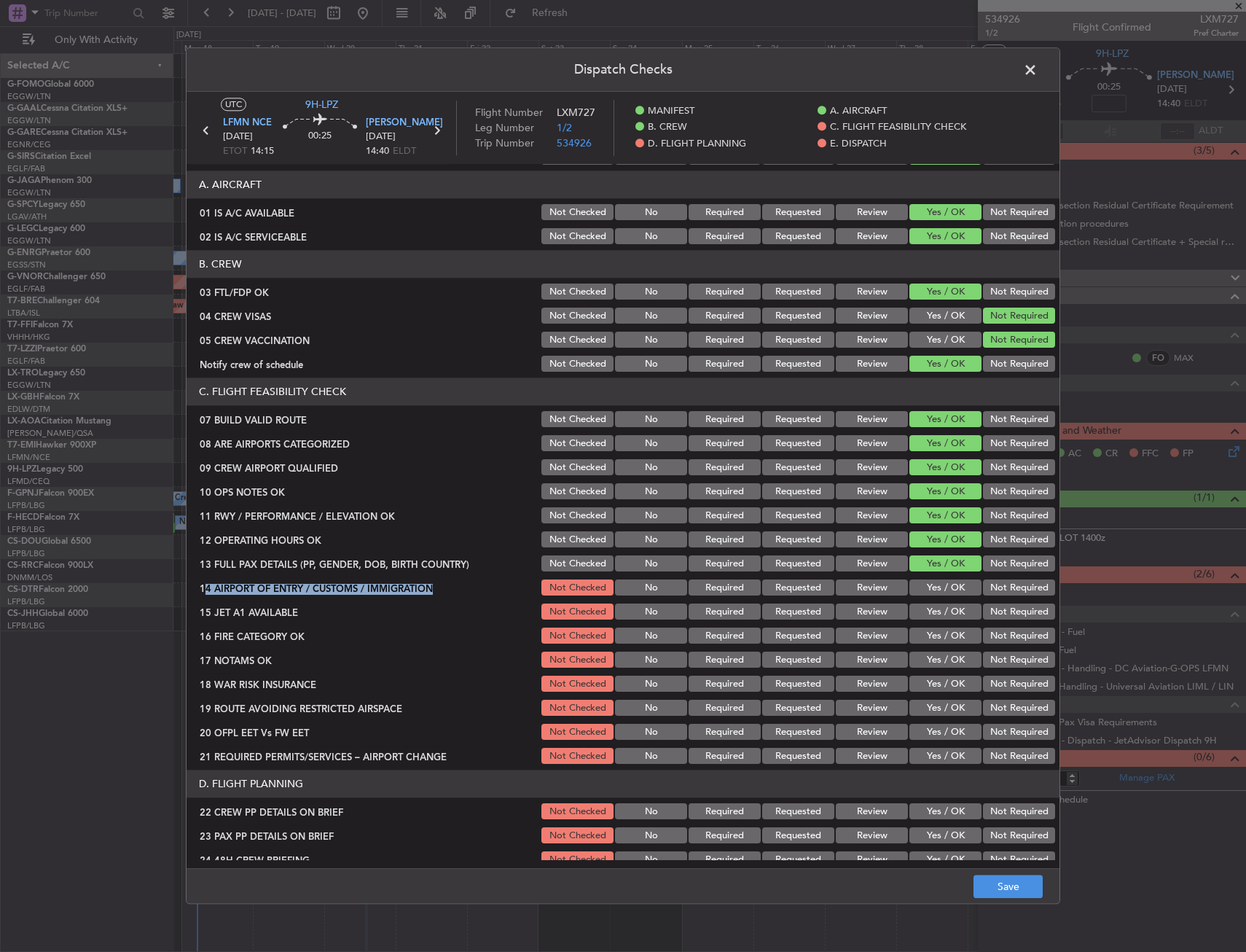
drag, startPoint x: 930, startPoint y: 573, endPoint x: 933, endPoint y: 590, distance: 17.3
click at [933, 590] on section "C. FLIGHT FEASIBILITY CHECK 07 BUILD VALID ROUTE Not Checked No Required Reques…" at bounding box center [623, 573] width 873 height 388
click at [932, 609] on button "Yes / OK" at bounding box center [946, 612] width 72 height 16
click at [933, 586] on button "Yes / OK" at bounding box center [946, 588] width 72 height 16
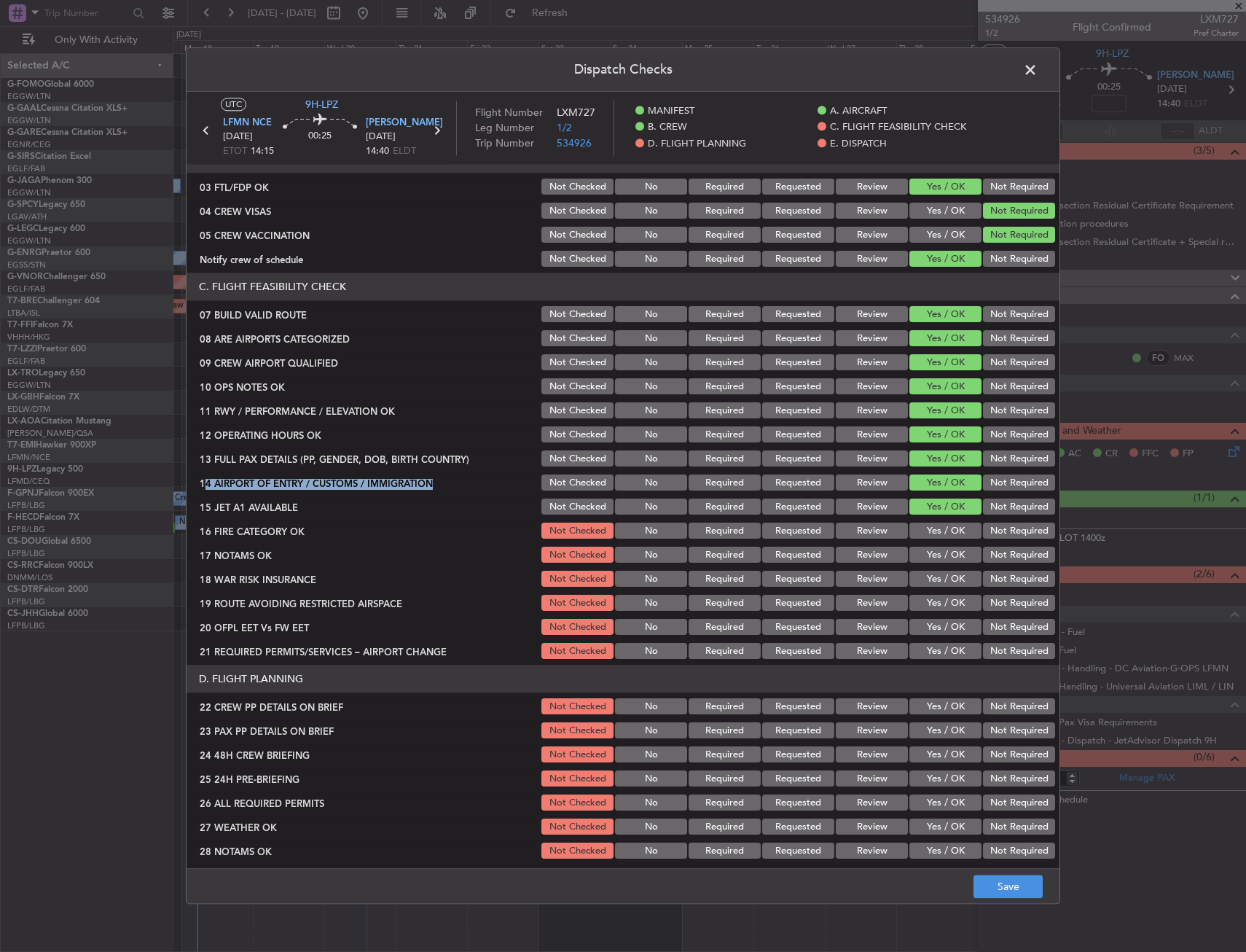
scroll to position [292, 0]
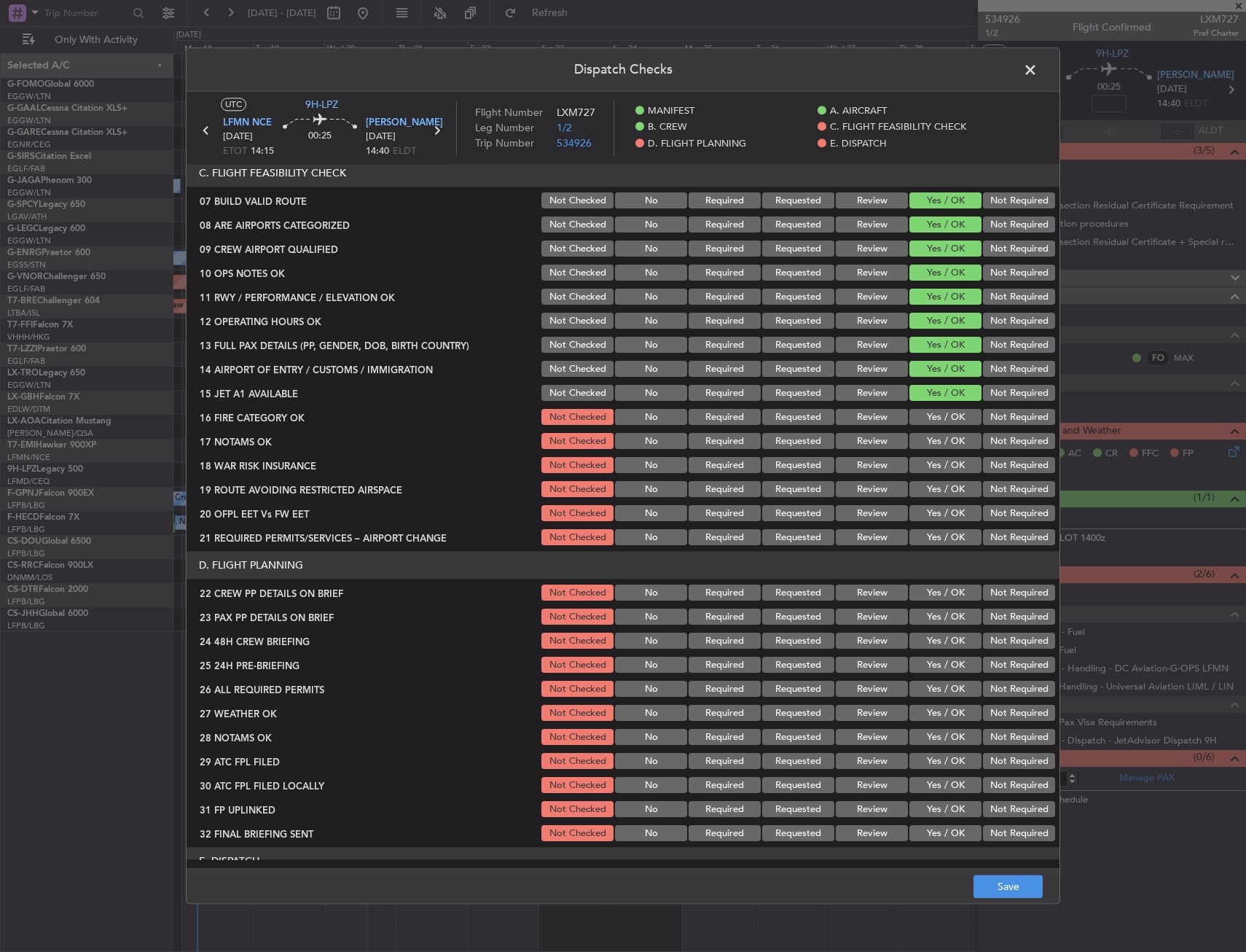
click at [936, 501] on section "C. FLIGHT FEASIBILITY CHECK 07 BUILD VALID ROUTE Not Checked No Required Reques…" at bounding box center [623, 354] width 873 height 388
click at [936, 418] on button "Yes / OK" at bounding box center [946, 418] width 72 height 16
click at [936, 438] on button "Yes / OK" at bounding box center [946, 441] width 72 height 16
click at [1039, 462] on button "Not Required" at bounding box center [1020, 466] width 72 height 16
drag, startPoint x: 954, startPoint y: 488, endPoint x: 939, endPoint y: 519, distance: 34.4
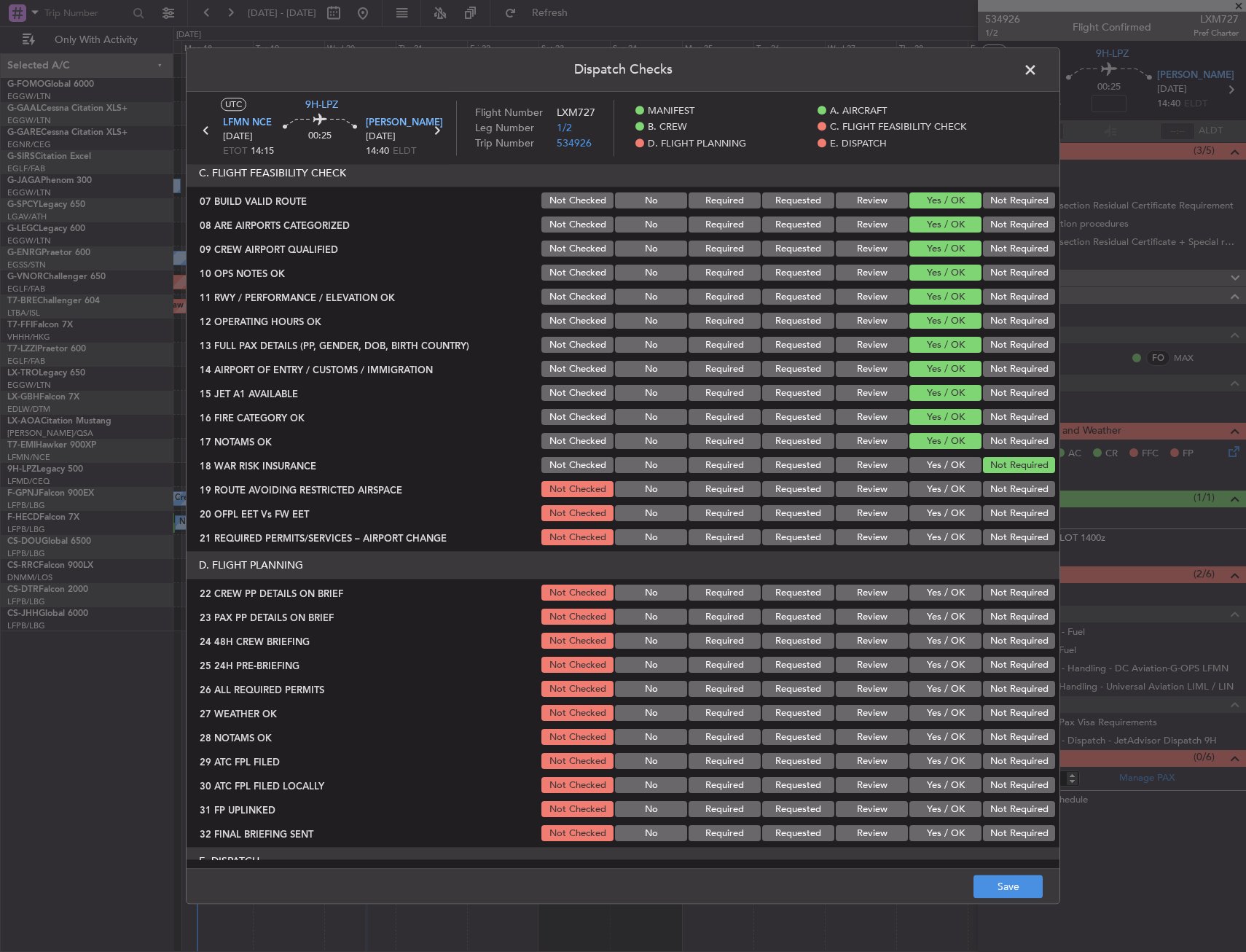
click at [954, 490] on button "Yes / OK" at bounding box center [946, 490] width 72 height 16
drag, startPoint x: 939, startPoint y: 519, endPoint x: 938, endPoint y: 535, distance: 16.0
click at [939, 520] on button "Yes / OK" at bounding box center [946, 514] width 72 height 16
click at [937, 536] on button "Yes / OK" at bounding box center [946, 538] width 72 height 16
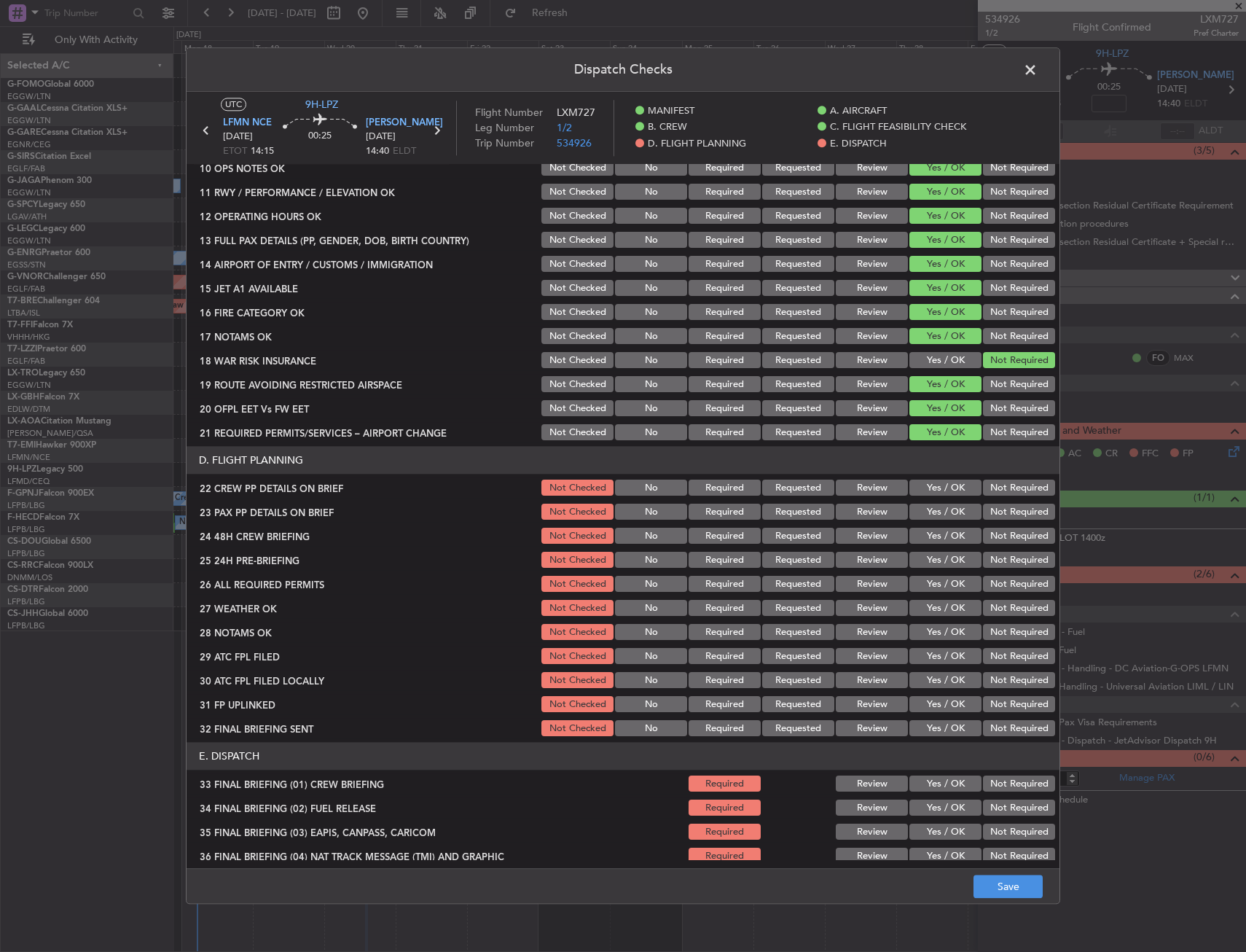
scroll to position [437, 0]
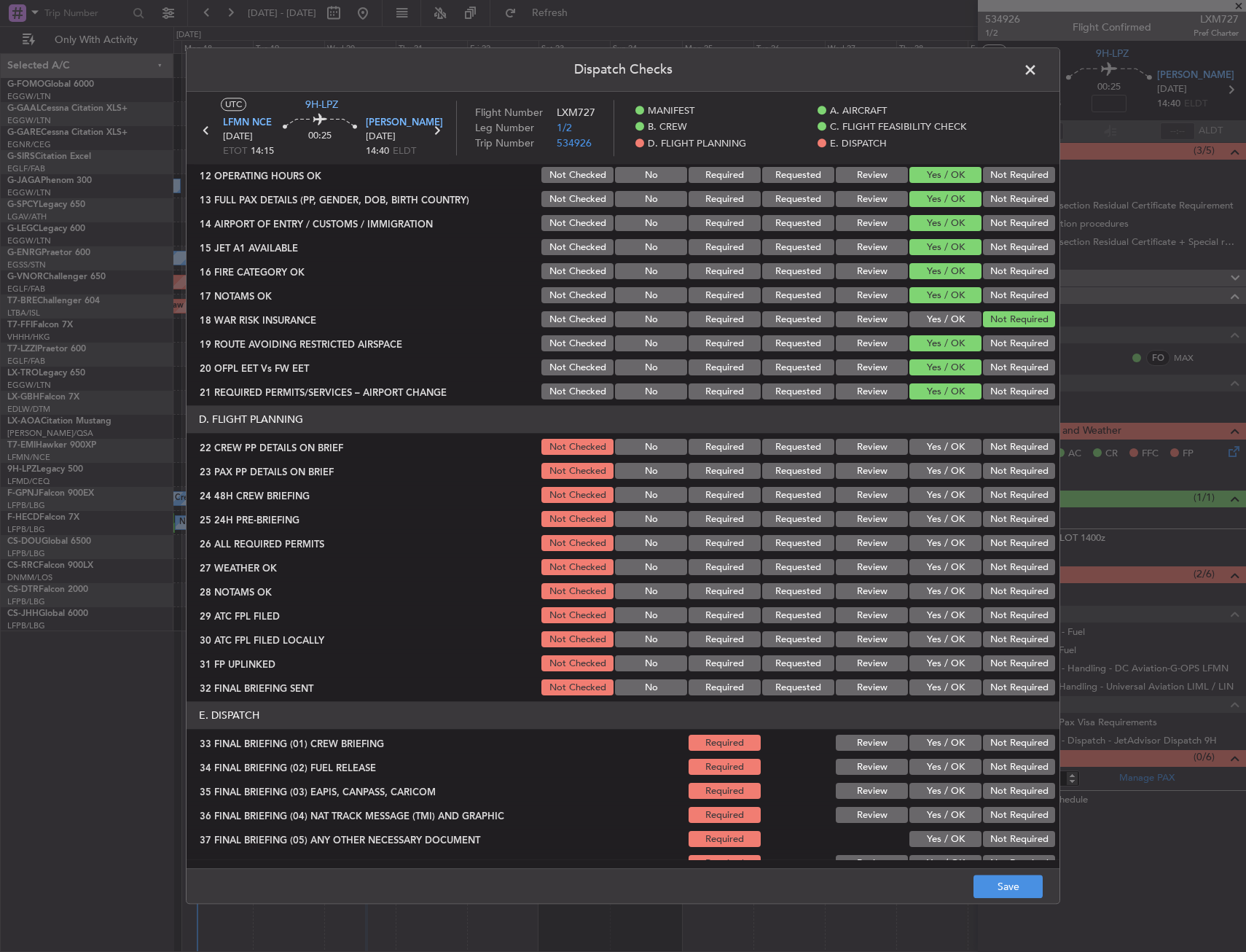
click at [934, 482] on section "D. FLIGHT PLANNING 22 CREW PP DETAILS ON BRIEF Not Checked No Required Requeste…" at bounding box center [623, 552] width 873 height 292
click at [932, 453] on button "Yes / OK" at bounding box center [946, 448] width 72 height 16
click at [931, 471] on button "Yes / OK" at bounding box center [946, 472] width 72 height 16
drag, startPoint x: 933, startPoint y: 490, endPoint x: 967, endPoint y: 512, distance: 40.5
click at [933, 490] on button "Yes / OK" at bounding box center [946, 495] width 72 height 16
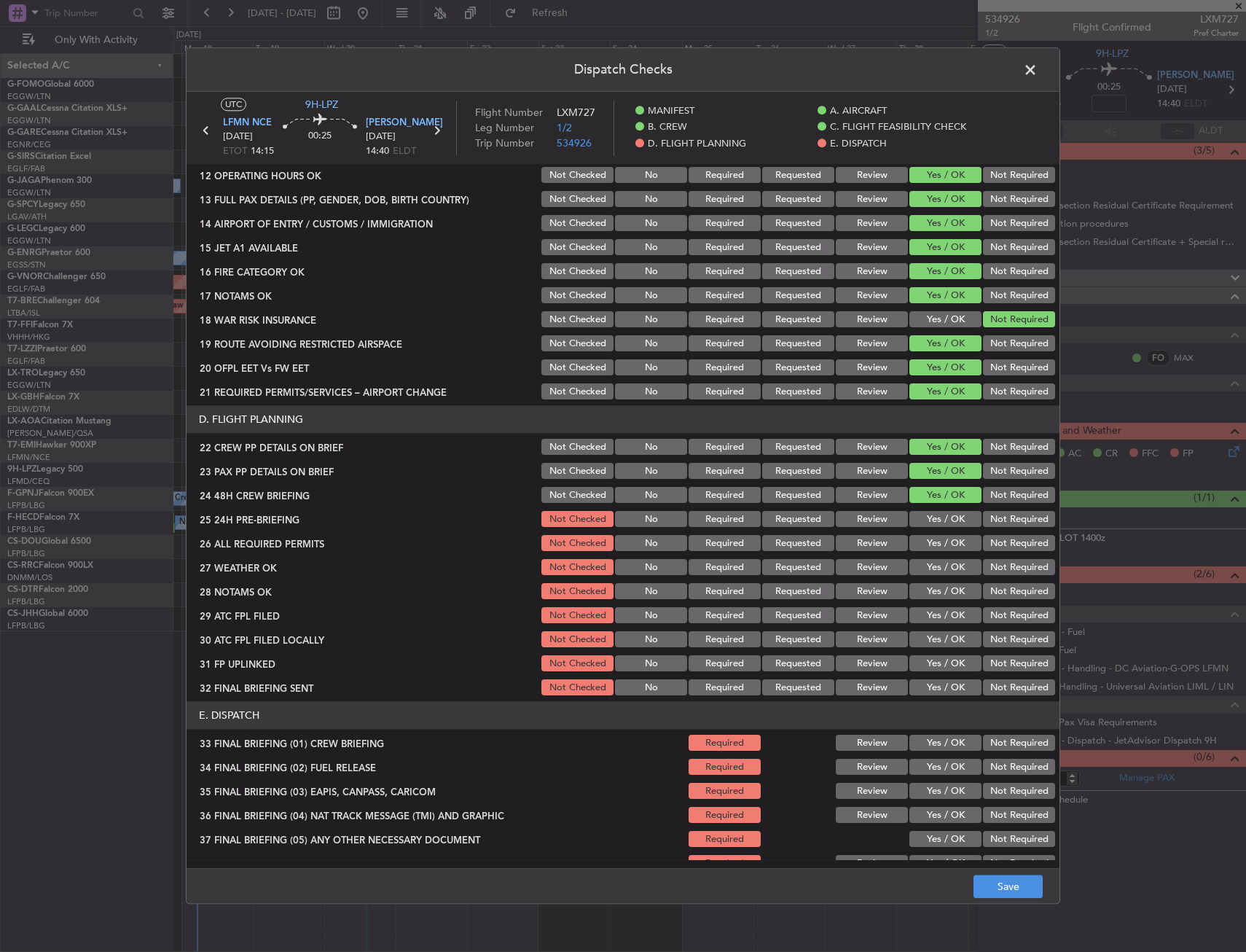
click at [1000, 515] on button "Not Required" at bounding box center [1020, 519] width 72 height 16
click at [989, 880] on button "Save" at bounding box center [1008, 887] width 69 height 23
click at [1038, 67] on span at bounding box center [1038, 73] width 0 height 29
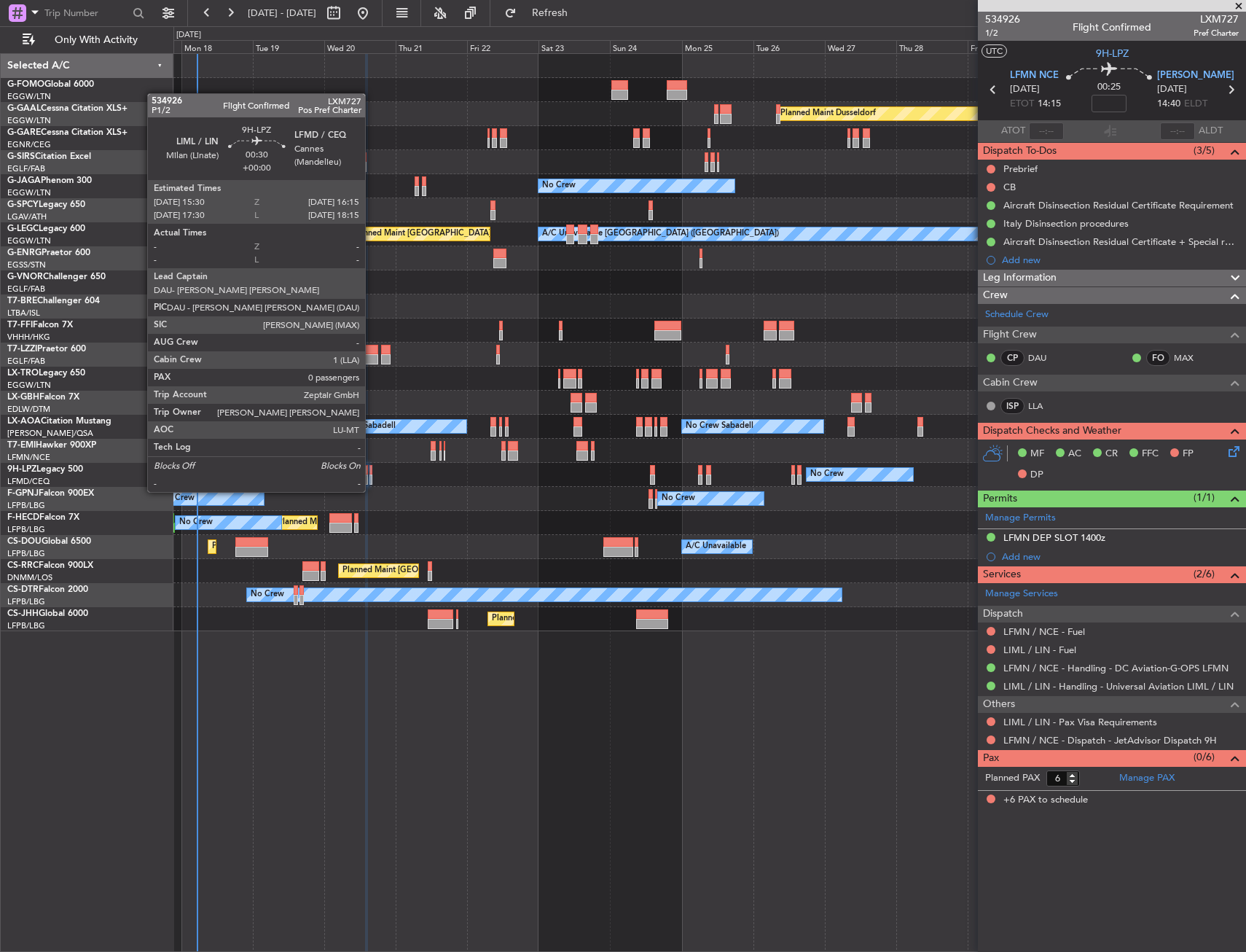
click at [371, 478] on div at bounding box center [371, 479] width 3 height 10
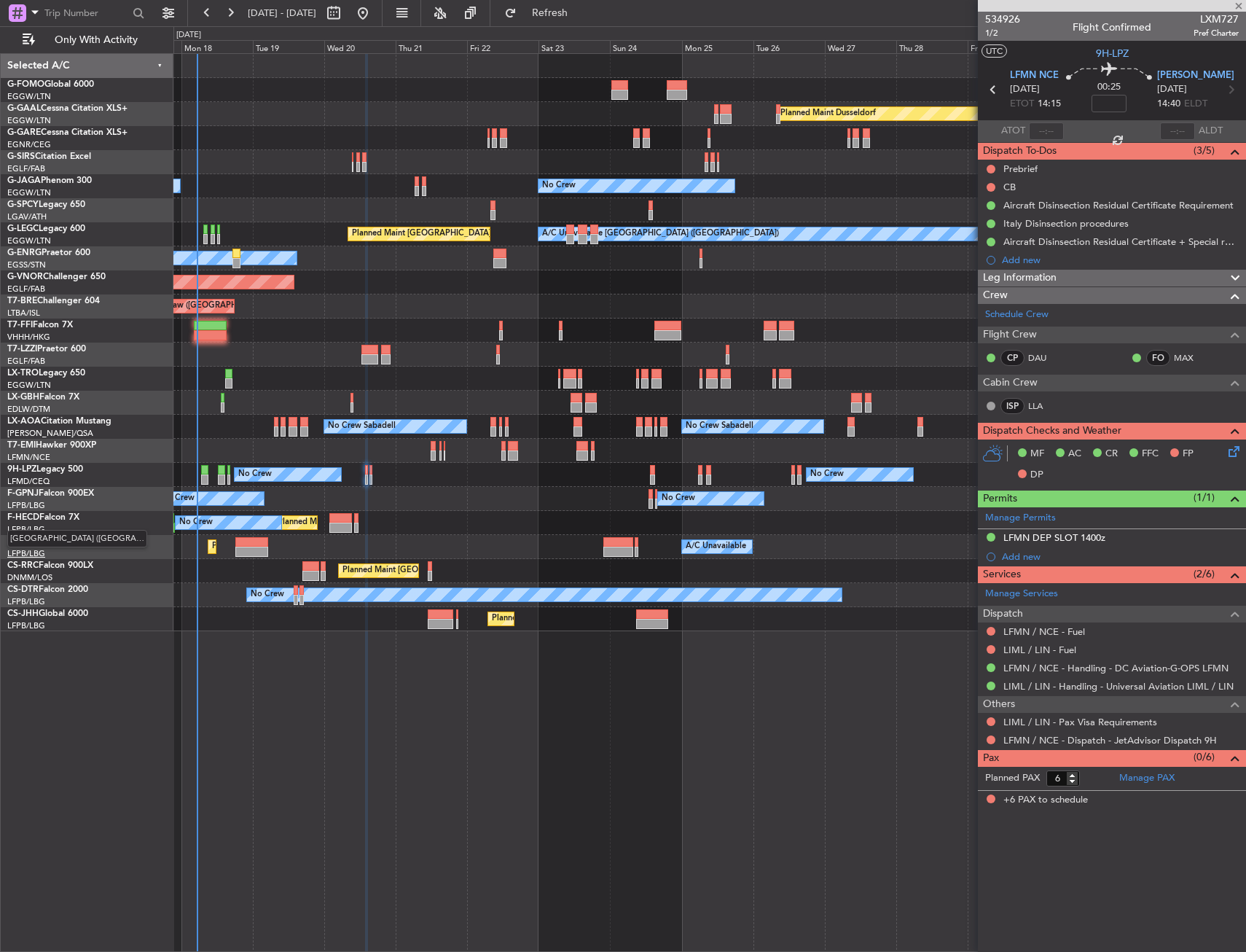
type input "0"
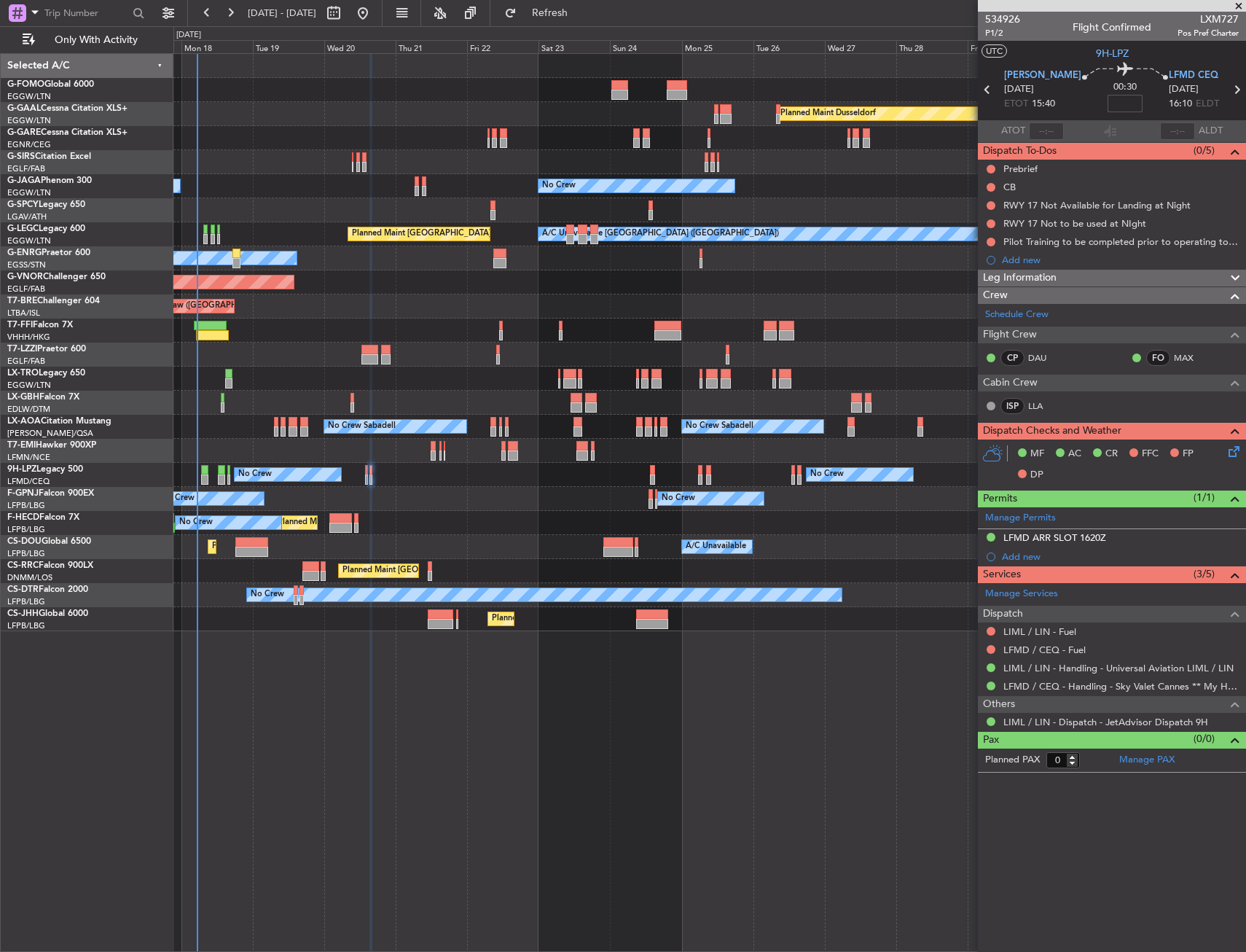
click at [1107, 101] on input at bounding box center [1124, 104] width 35 height 18
click at [1143, 103] on div "00:30 10" at bounding box center [1125, 89] width 88 height 54
type input "+00:10"
click at [988, 204] on button at bounding box center [991, 205] width 9 height 9
drag, startPoint x: 975, startPoint y: 285, endPoint x: 980, endPoint y: 263, distance: 22.6
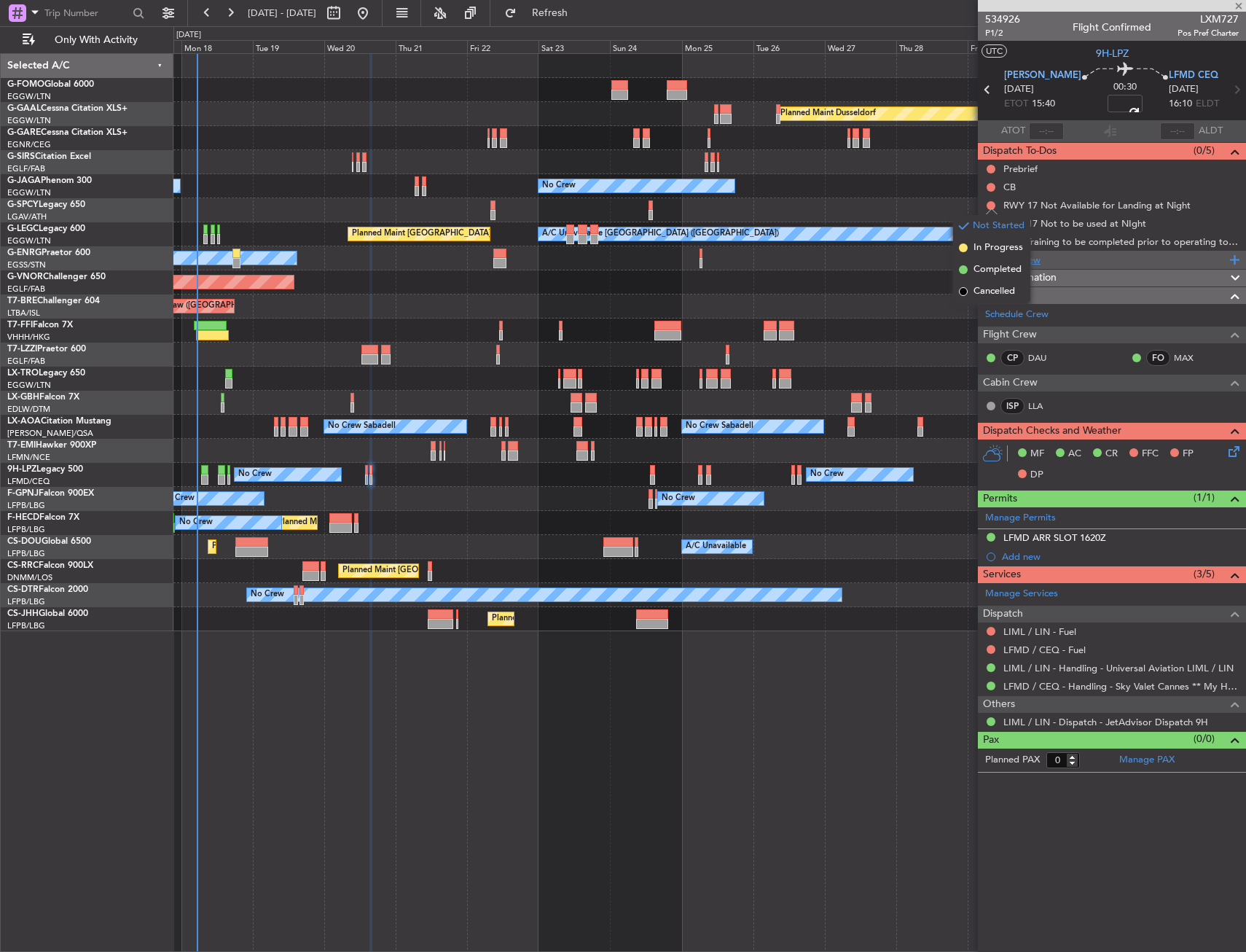
click at [975, 285] on span "Cancelled" at bounding box center [995, 292] width 42 height 14
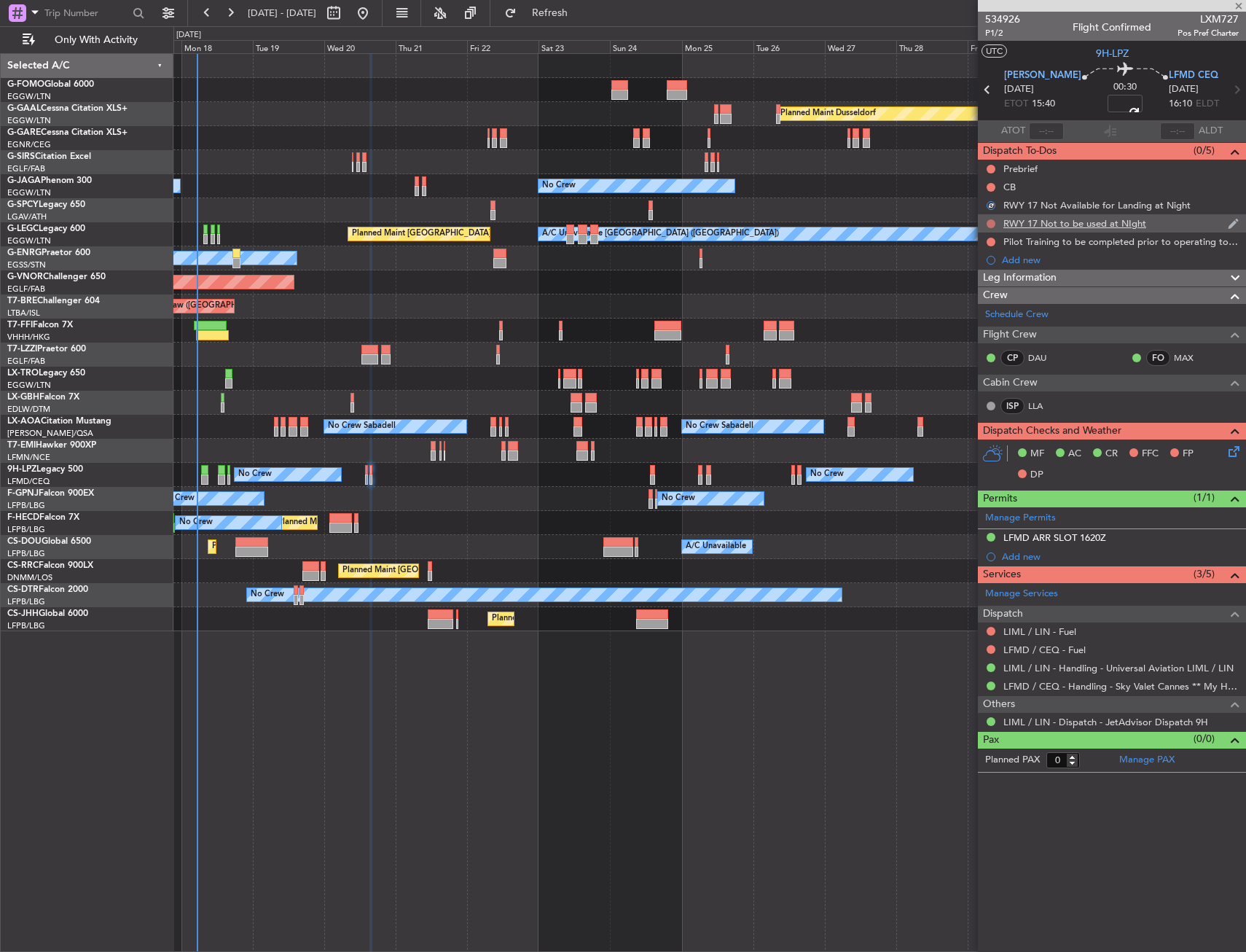
click at [991, 223] on button at bounding box center [991, 223] width 9 height 9
click at [981, 307] on span "Cancelled" at bounding box center [995, 310] width 42 height 14
click at [989, 239] on button at bounding box center [991, 242] width 9 height 9
click at [978, 330] on span "Cancelled" at bounding box center [995, 328] width 42 height 14
drag, startPoint x: 991, startPoint y: 189, endPoint x: 989, endPoint y: 213, distance: 24.1
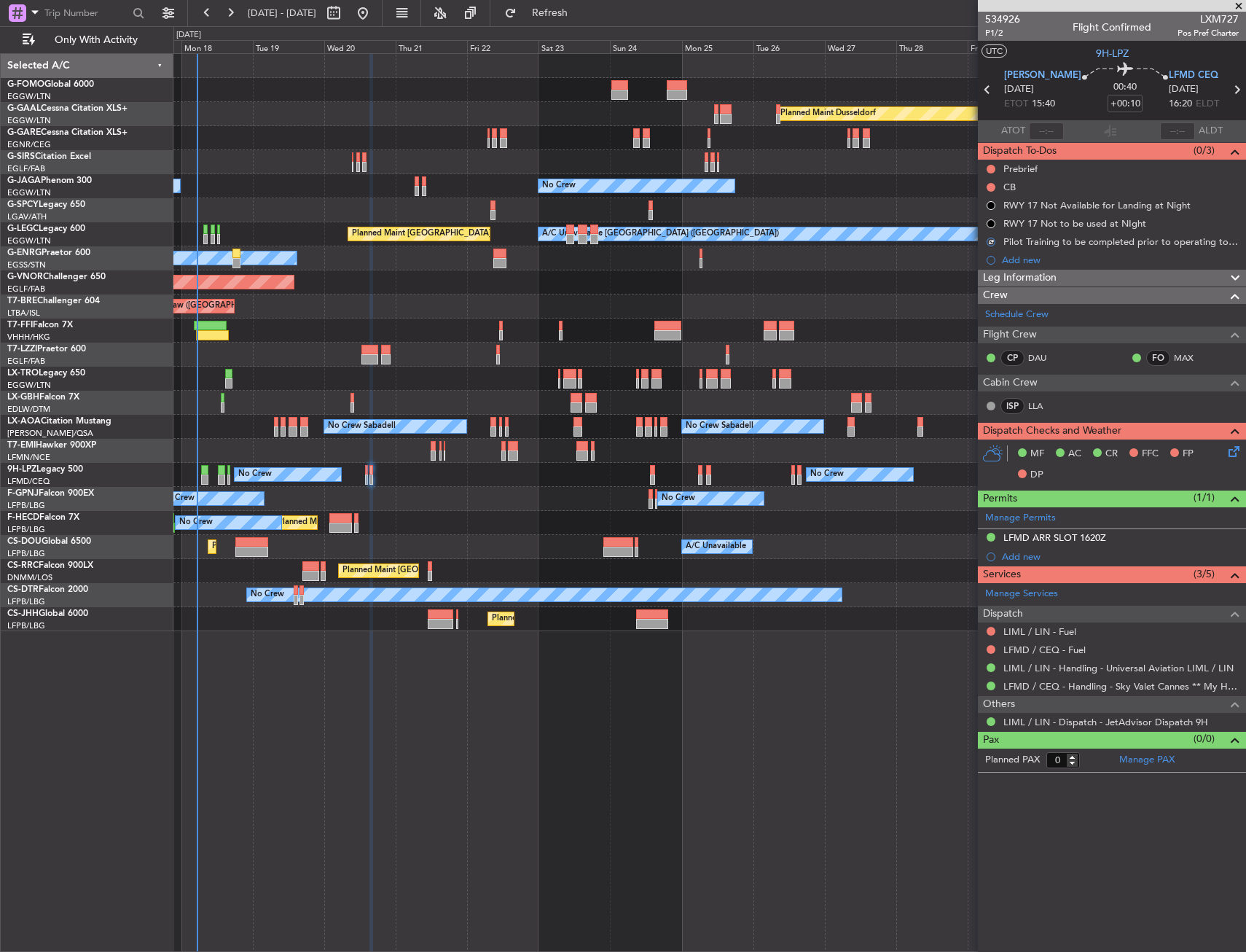
click at [990, 189] on button at bounding box center [991, 187] width 9 height 9
click at [985, 246] on span "Completed" at bounding box center [998, 251] width 48 height 14
drag, startPoint x: 991, startPoint y: 170, endPoint x: 991, endPoint y: 189, distance: 19.0
click at [991, 171] on button at bounding box center [991, 169] width 9 height 9
click at [987, 215] on span "In Progress" at bounding box center [999, 211] width 50 height 14
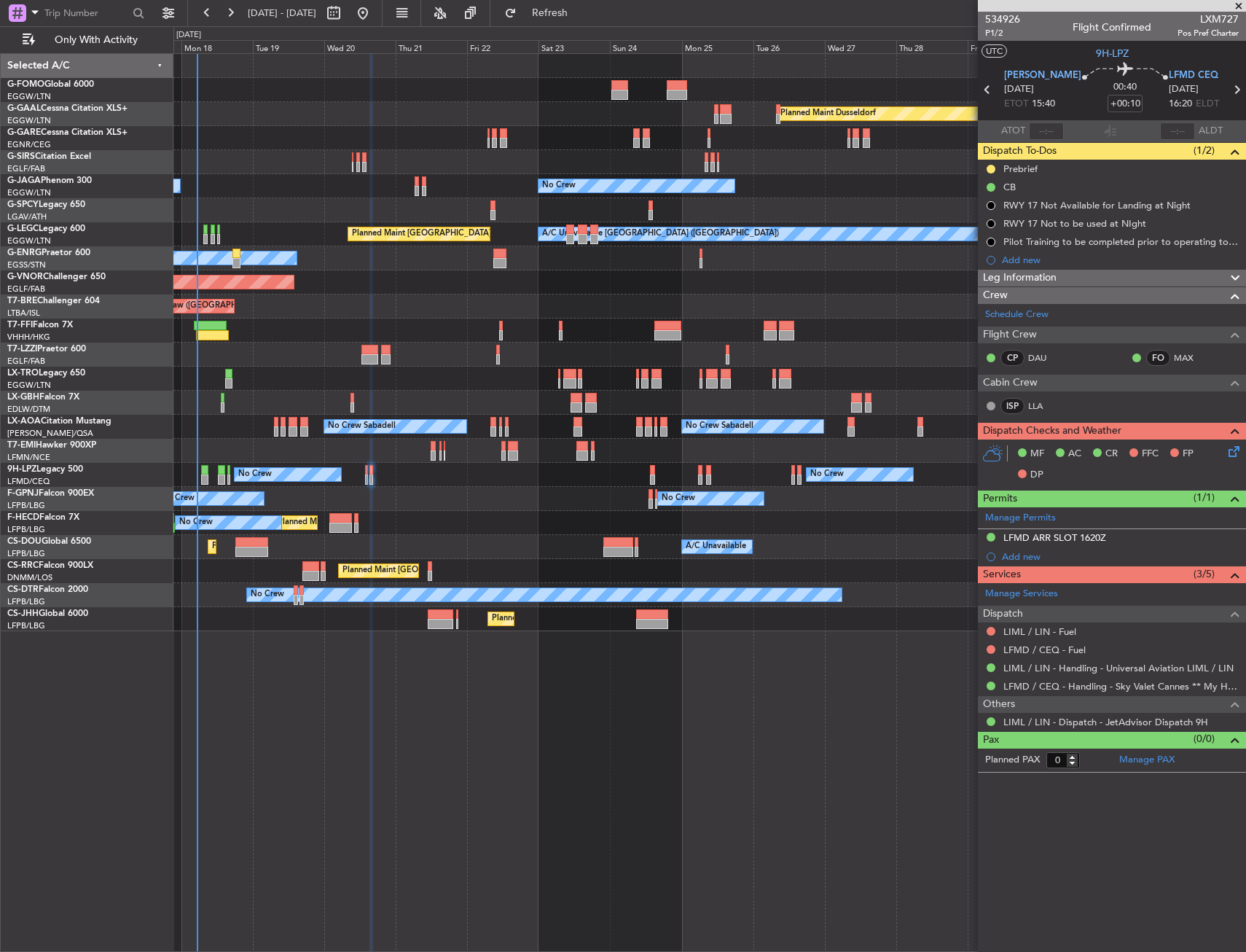
click at [1210, 444] on div "MF AC CR FFC FP DP" at bounding box center [1119, 464] width 214 height 43
click at [1215, 443] on div "MF AC CR FFC FP DP" at bounding box center [1119, 464] width 214 height 43
drag, startPoint x: 1062, startPoint y: 276, endPoint x: 1029, endPoint y: 311, distance: 48.1
click at [1062, 276] on div "Leg Information" at bounding box center [1111, 278] width 268 height 17
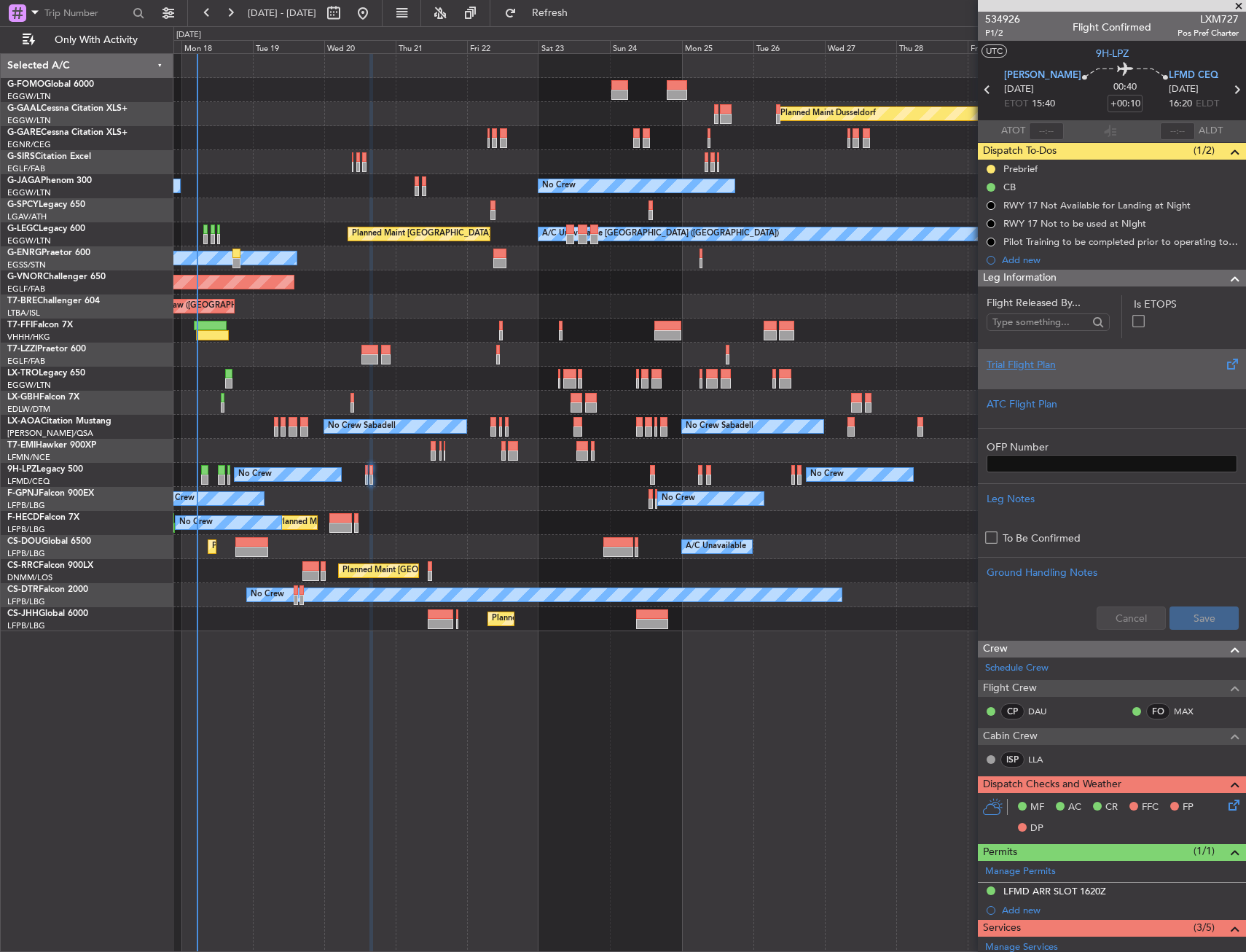
click at [1026, 369] on div "Trial Flight Plan" at bounding box center [1111, 364] width 250 height 15
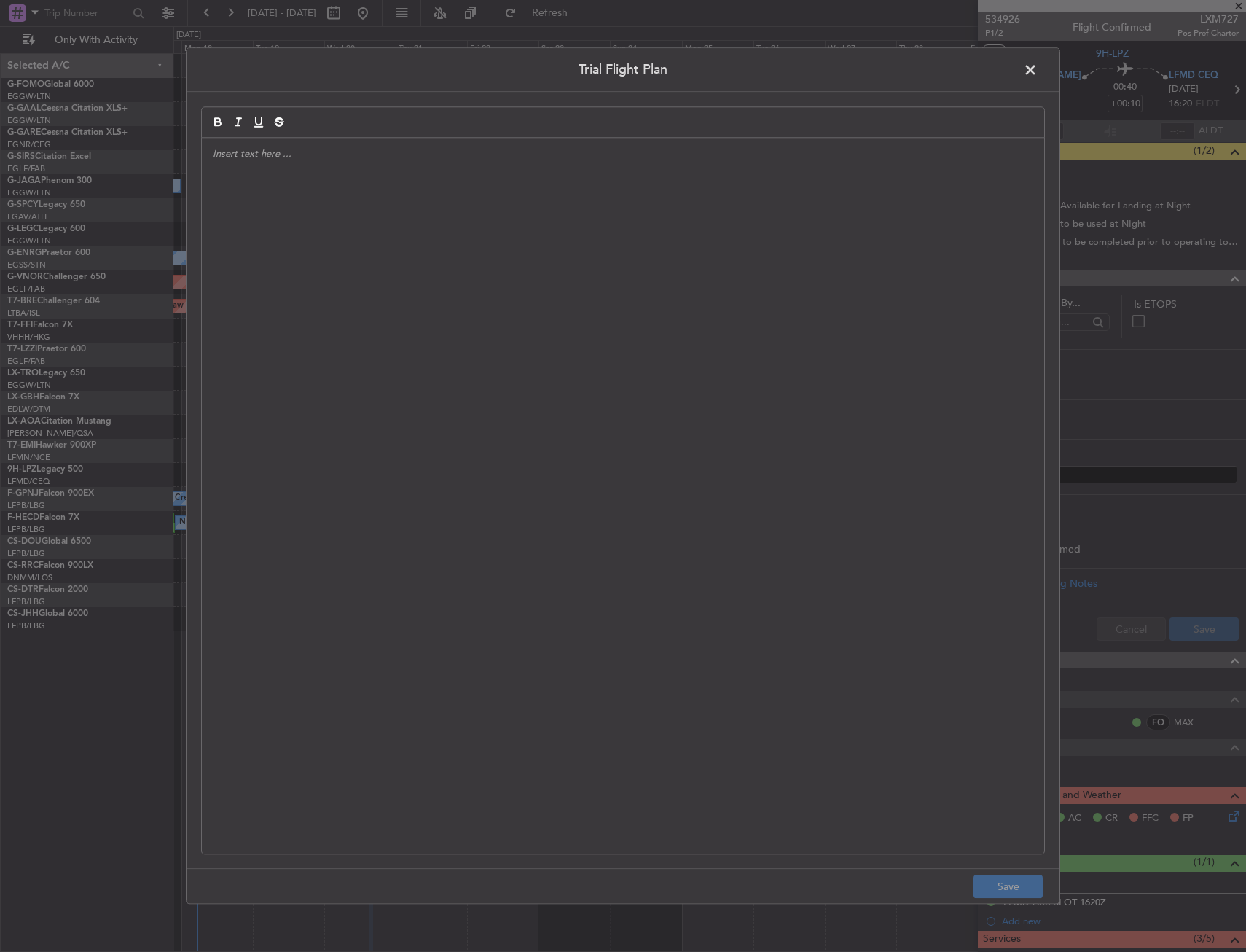
click at [426, 299] on div at bounding box center [623, 496] width 842 height 715
paste div
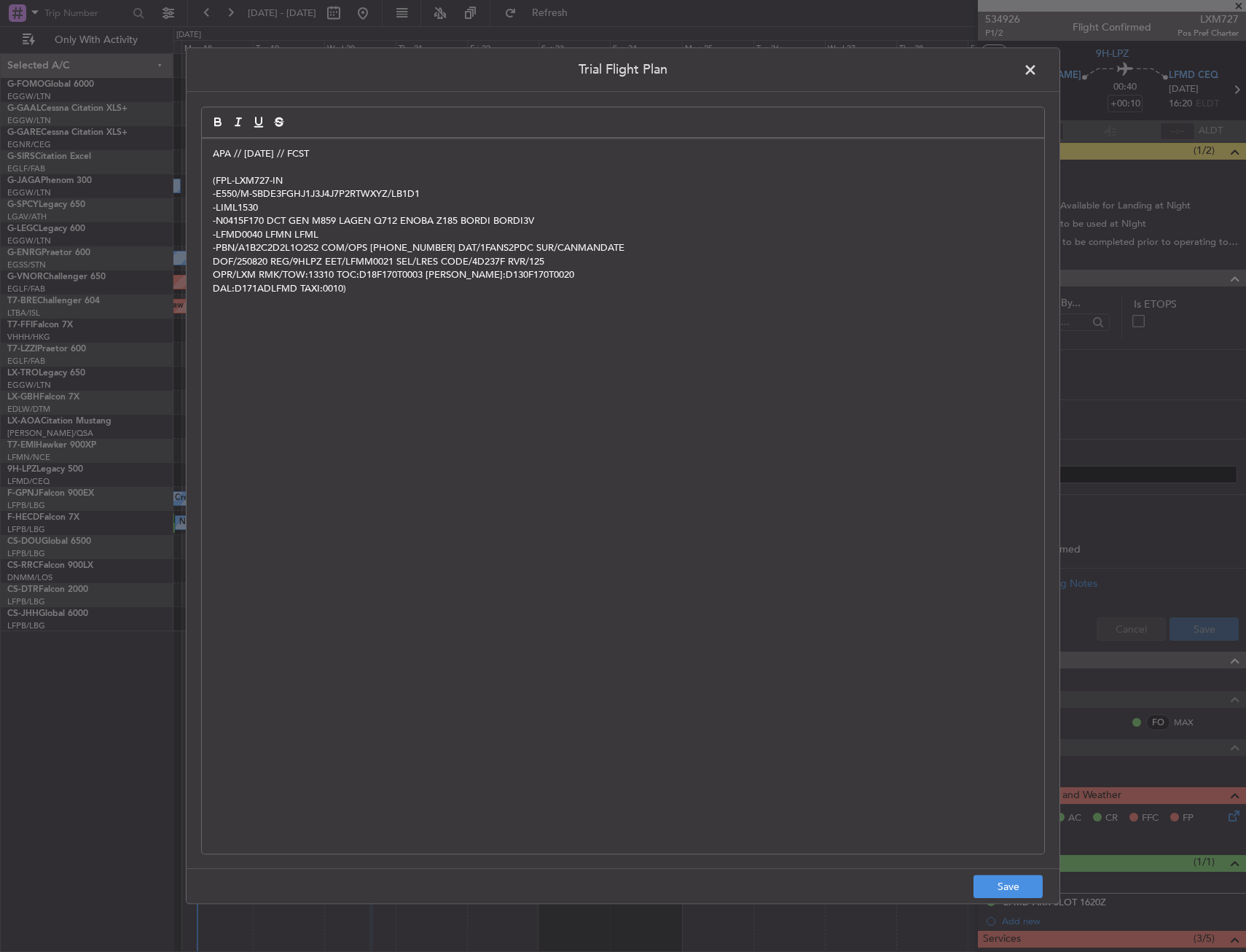
scroll to position [0, 0]
click at [990, 884] on button "Save" at bounding box center [1008, 887] width 69 height 23
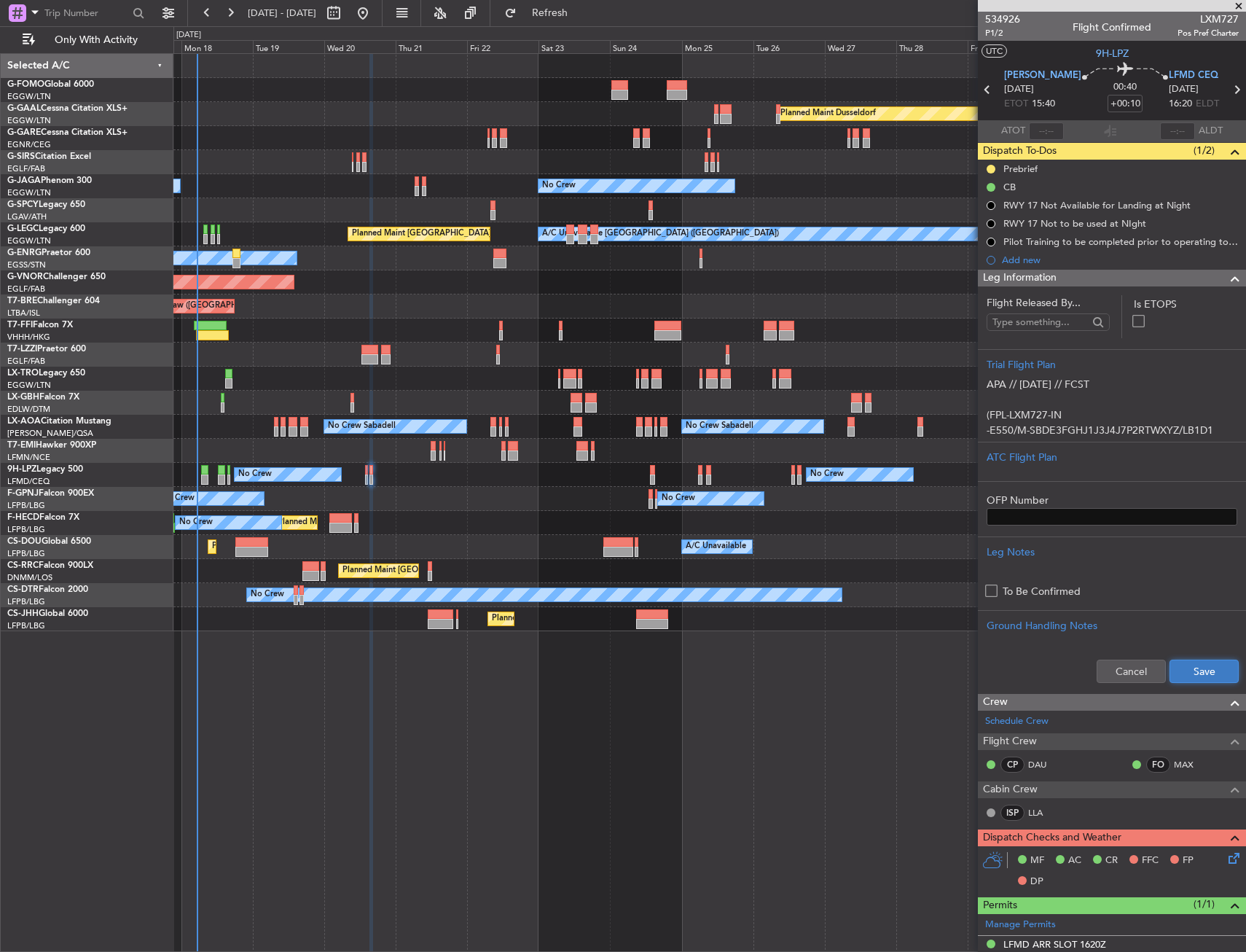
click at [1199, 677] on button "Save" at bounding box center [1204, 671] width 69 height 23
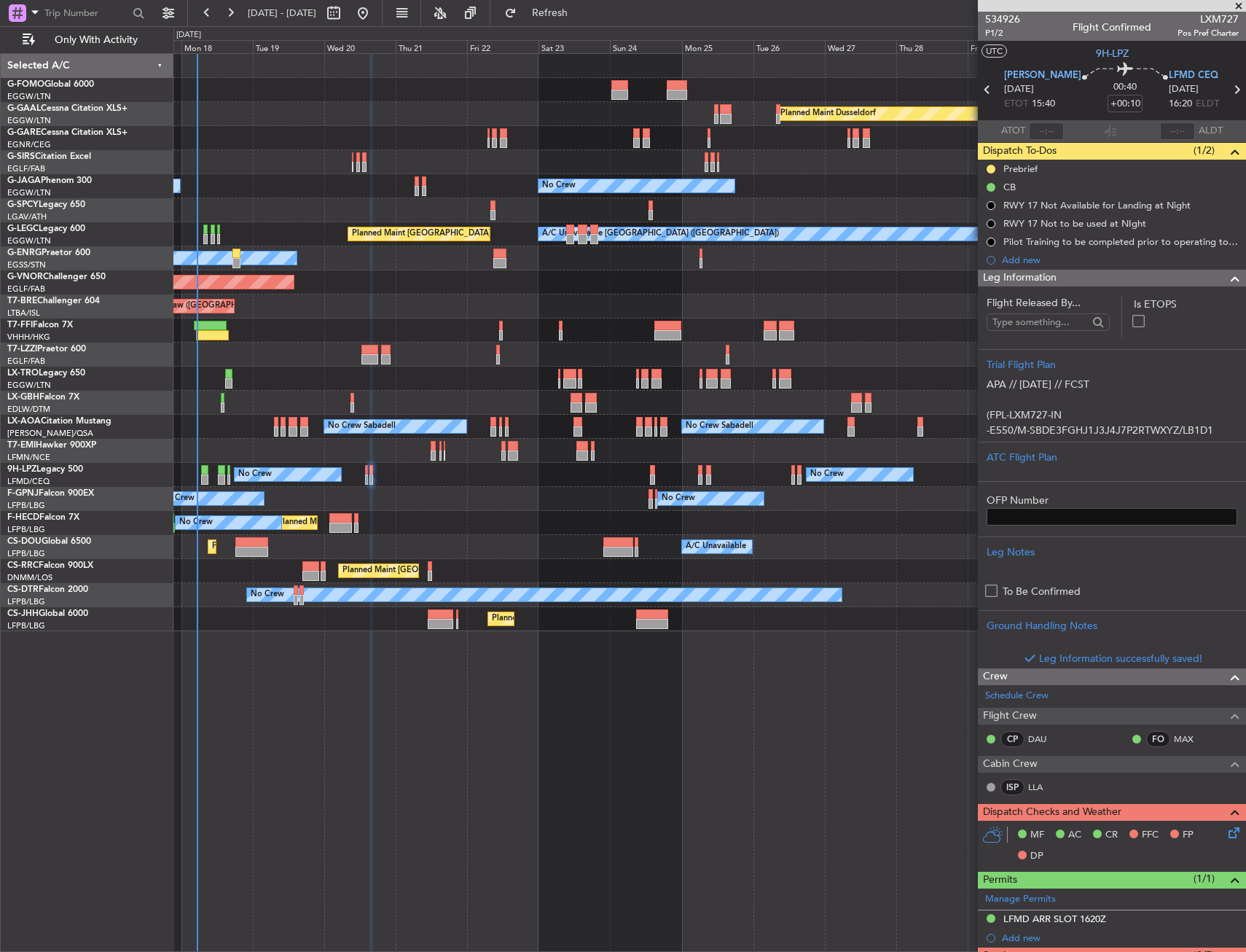
click at [1223, 288] on section "Flight Released By... Is ETOPS Trial Flight Plan APA // 18AUG // FCST (FPL-LXM7…" at bounding box center [1111, 477] width 268 height 381
click at [1227, 279] on span at bounding box center [1236, 279] width 18 height 18
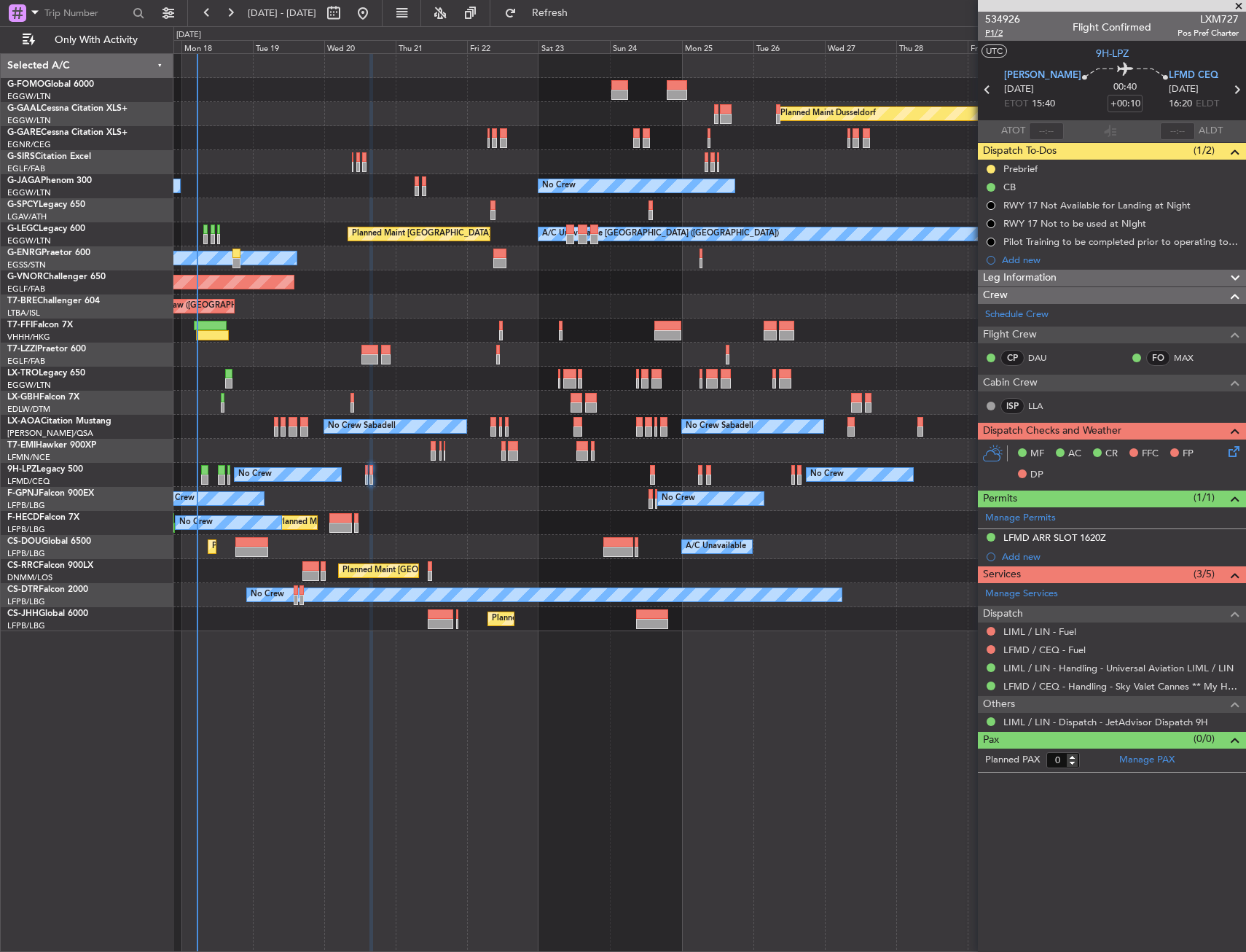
click at [999, 31] on span "P1/2" at bounding box center [1002, 32] width 35 height 12
click at [1023, 276] on span "Leg Information" at bounding box center [1020, 278] width 73 height 17
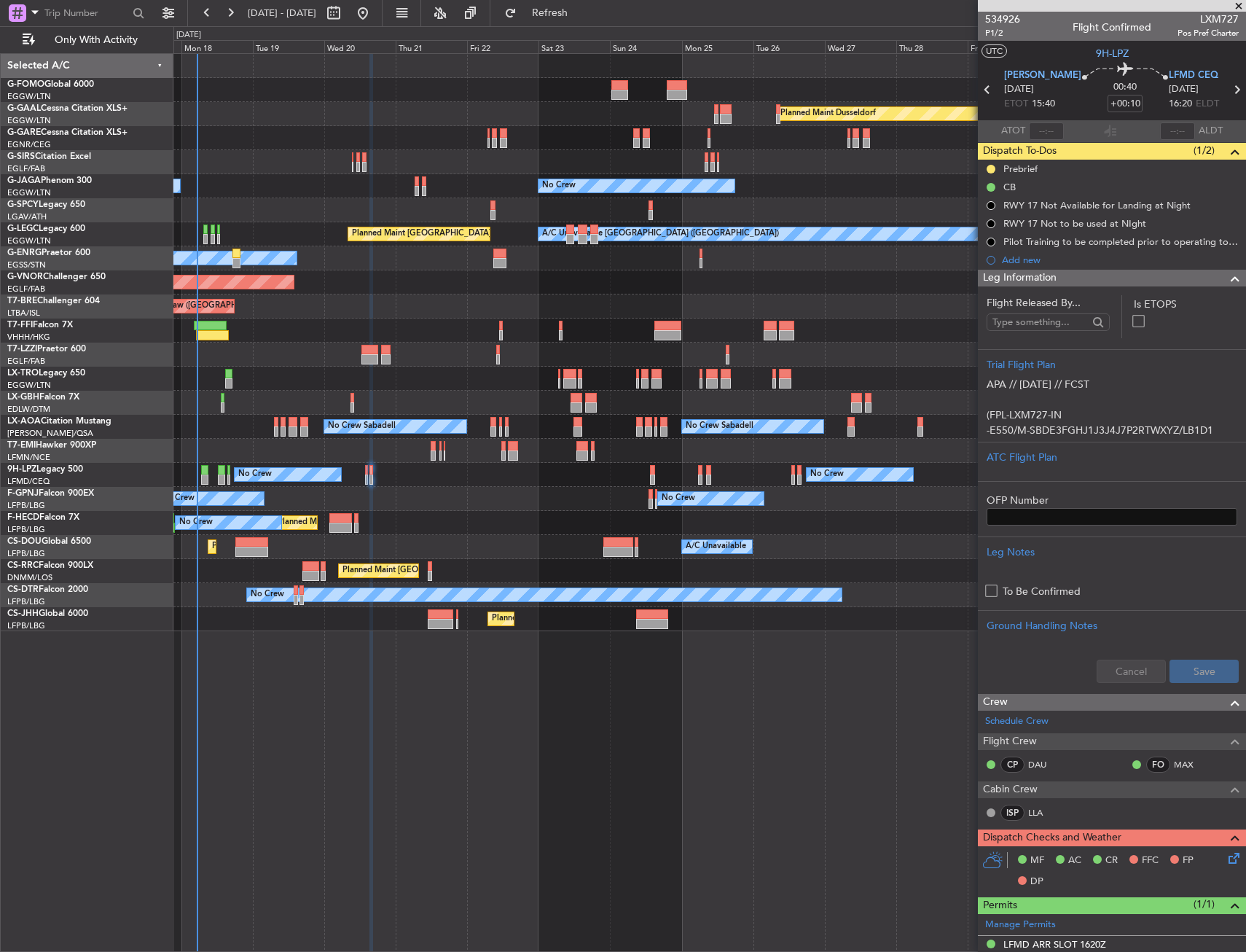
click at [1023, 276] on span "Leg Information" at bounding box center [1020, 278] width 73 height 17
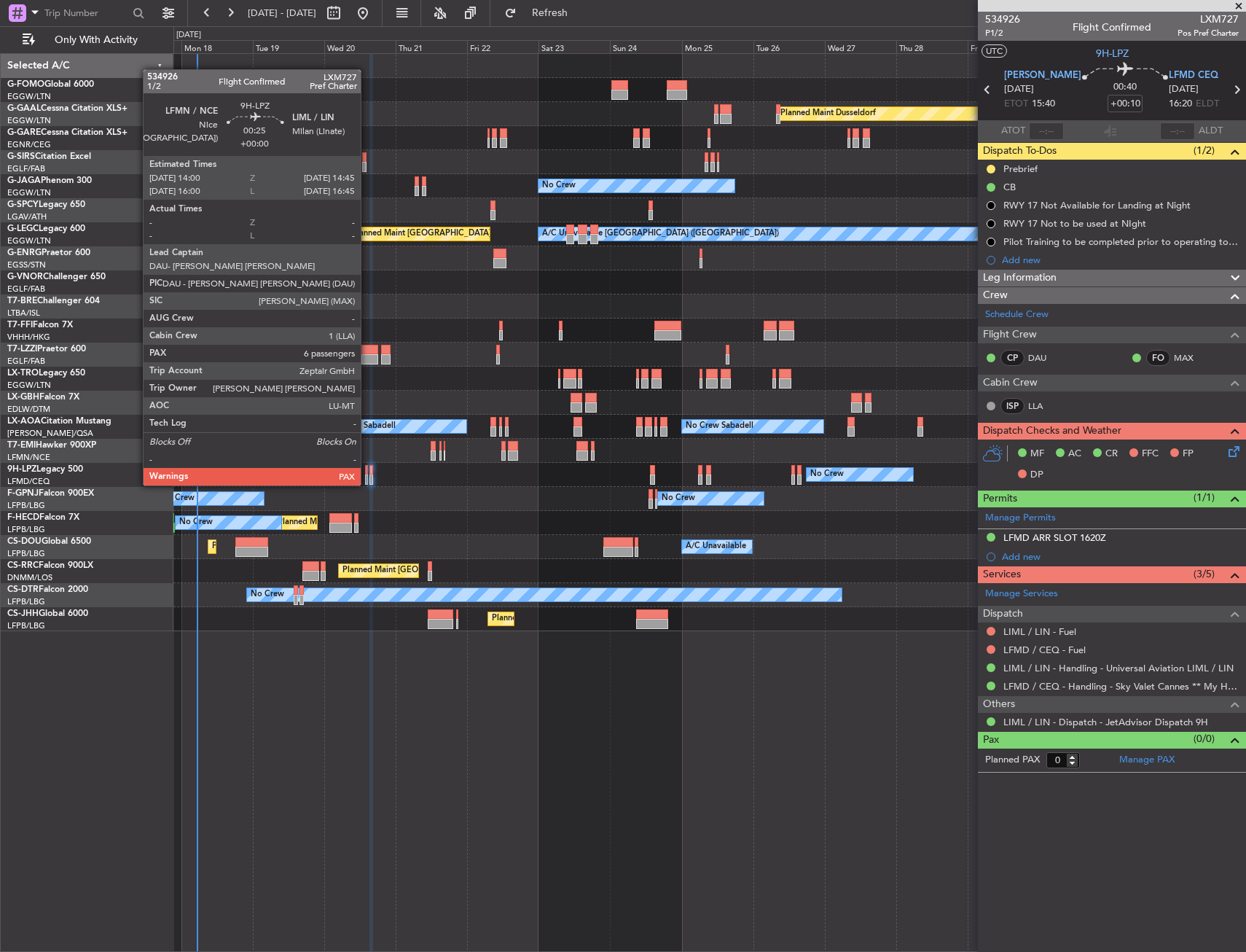
click at [367, 471] on div at bounding box center [366, 470] width 3 height 10
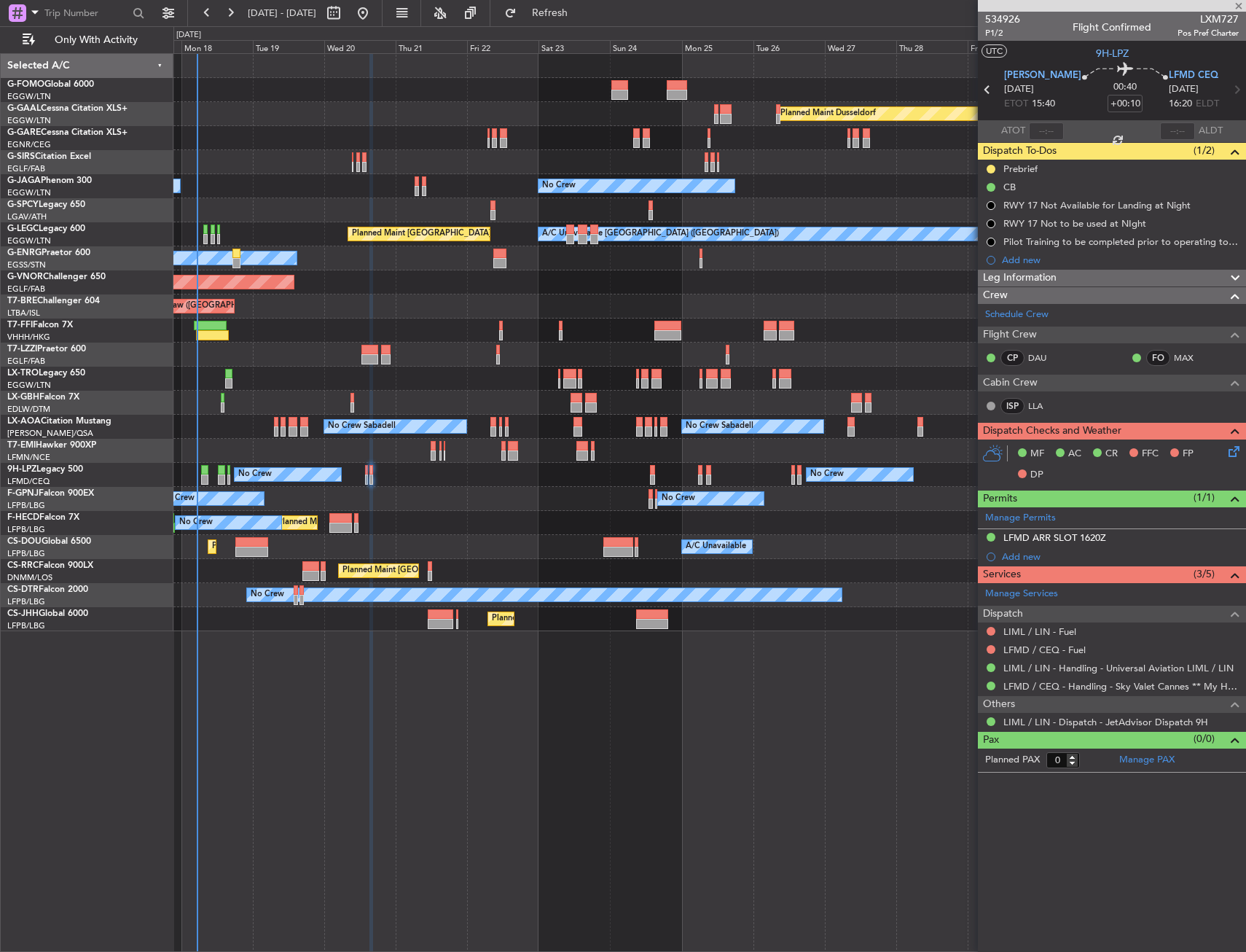
type input "6"
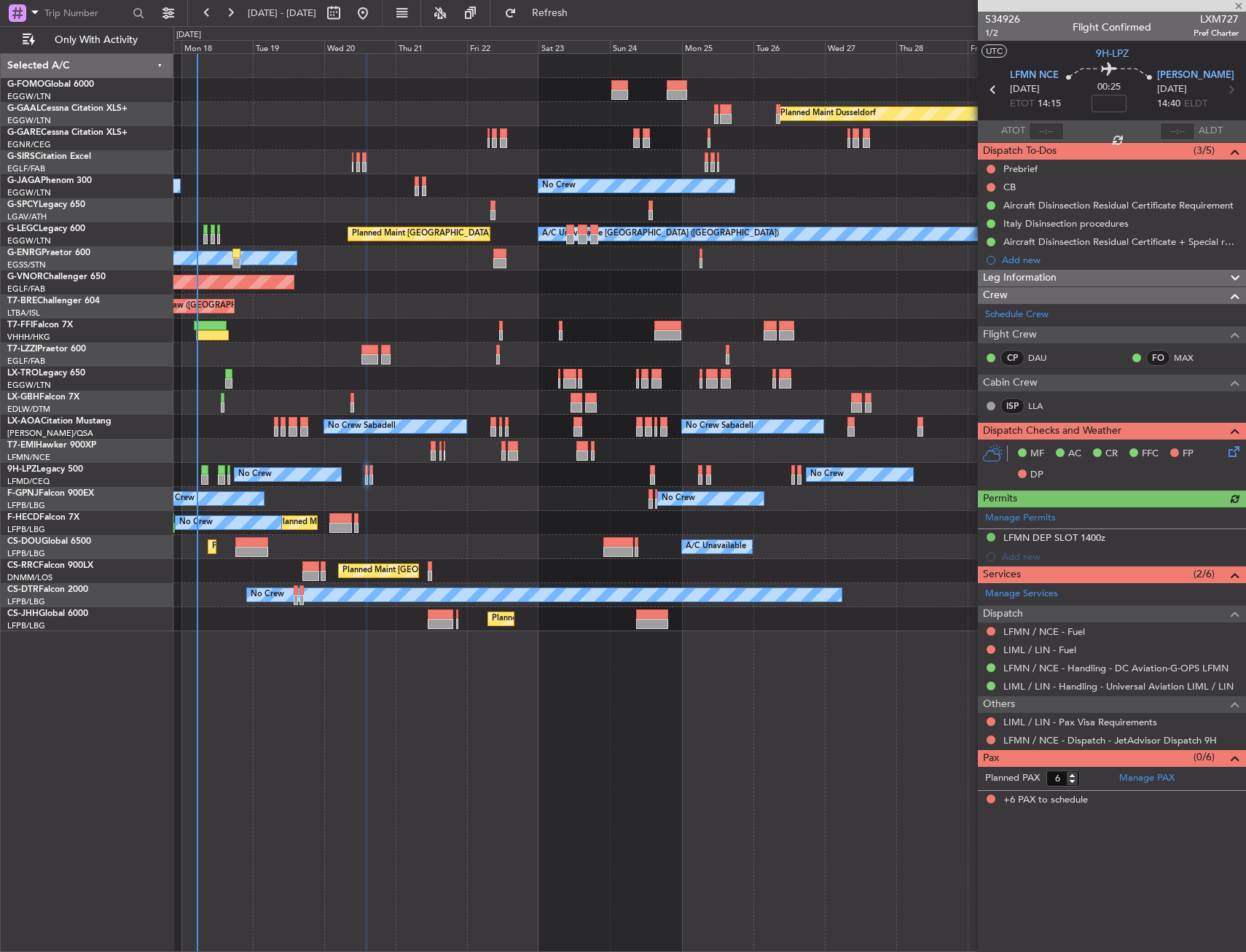
drag, startPoint x: 991, startPoint y: 171, endPoint x: 987, endPoint y: 177, distance: 7.2
click at [991, 171] on button at bounding box center [991, 169] width 9 height 9
click at [987, 217] on span "In Progress" at bounding box center [999, 211] width 50 height 14
click at [991, 188] on button at bounding box center [991, 187] width 9 height 9
click at [985, 250] on span "Completed" at bounding box center [998, 251] width 48 height 14
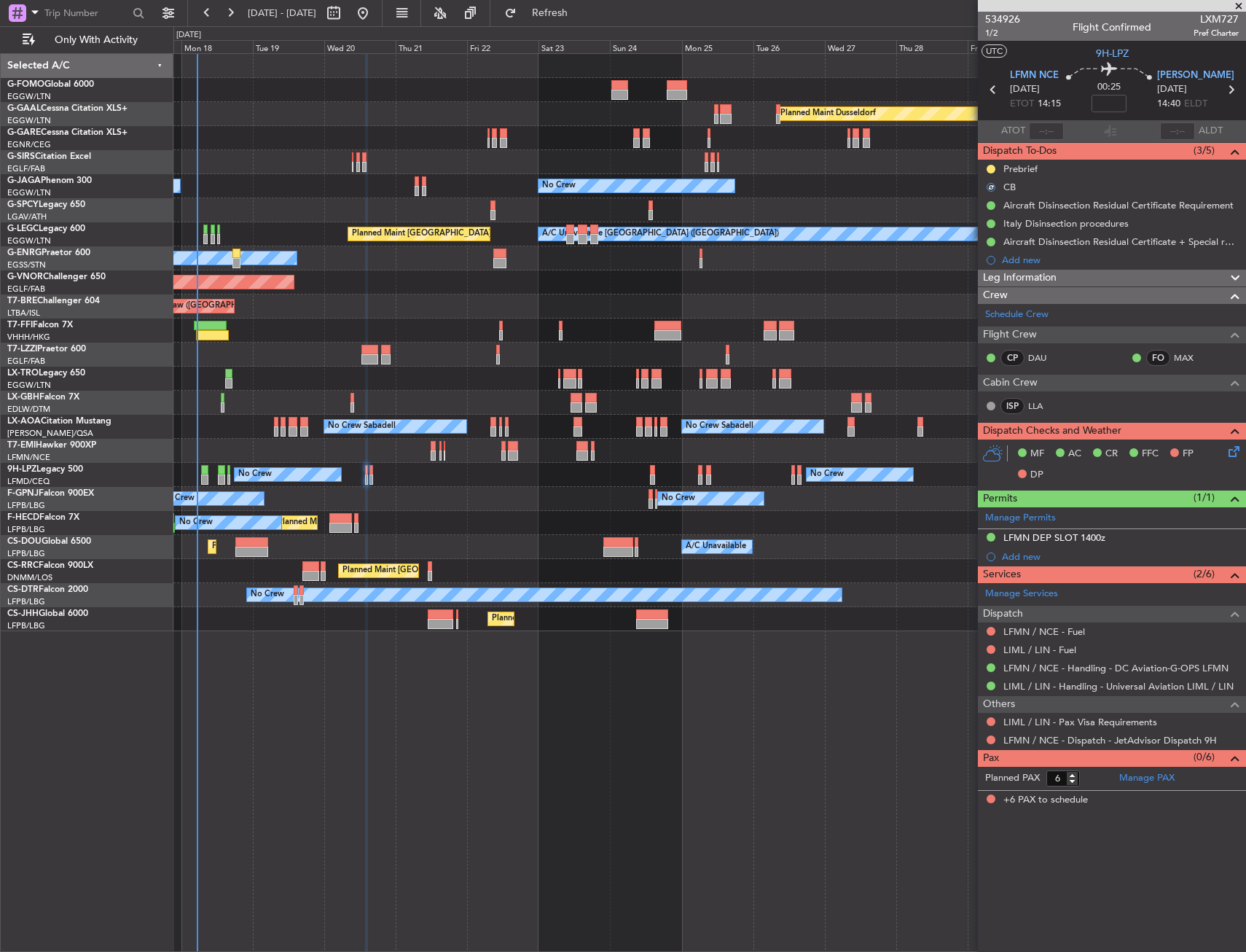
click at [1233, 449] on icon at bounding box center [1232, 449] width 11 height 11
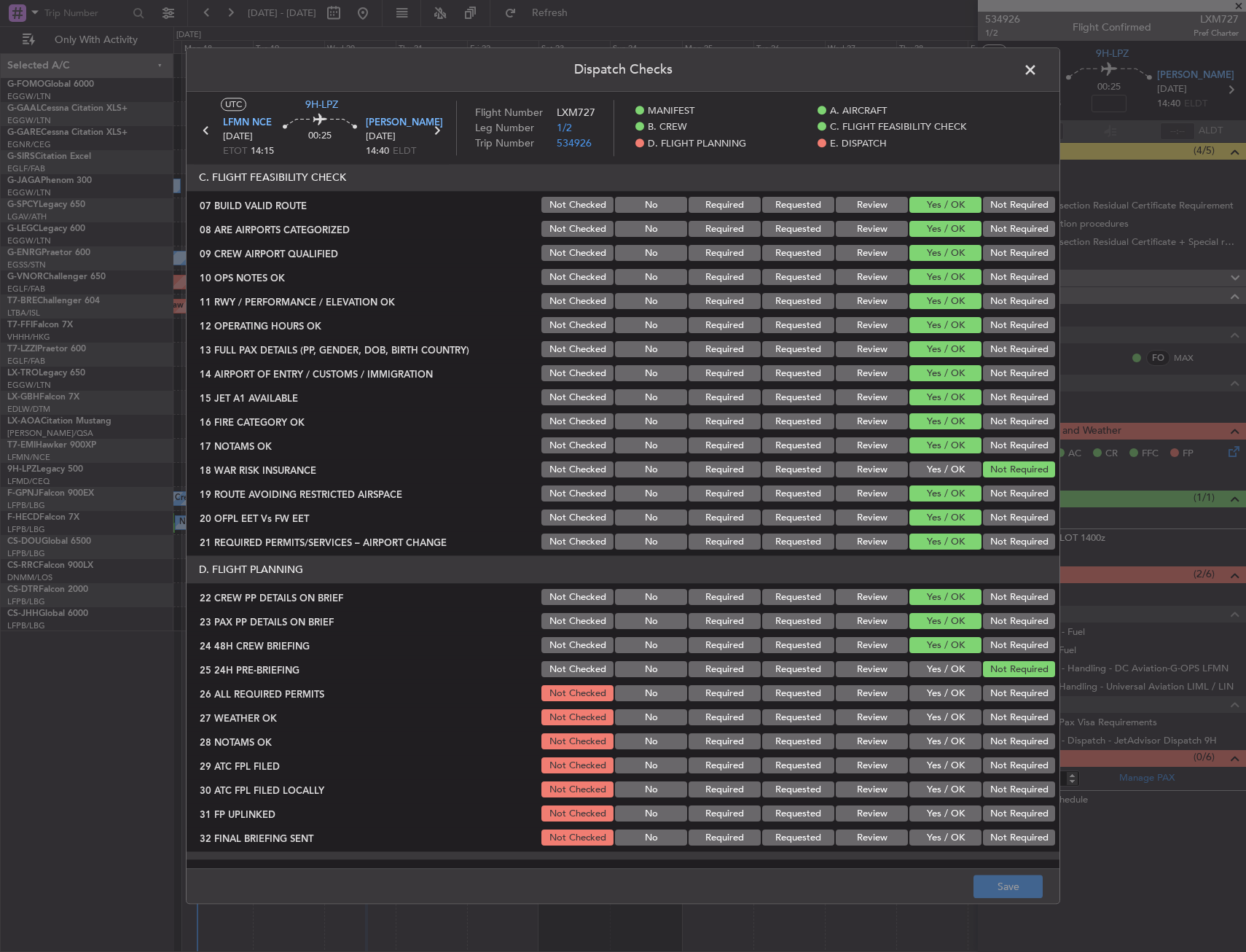
scroll to position [218, 0]
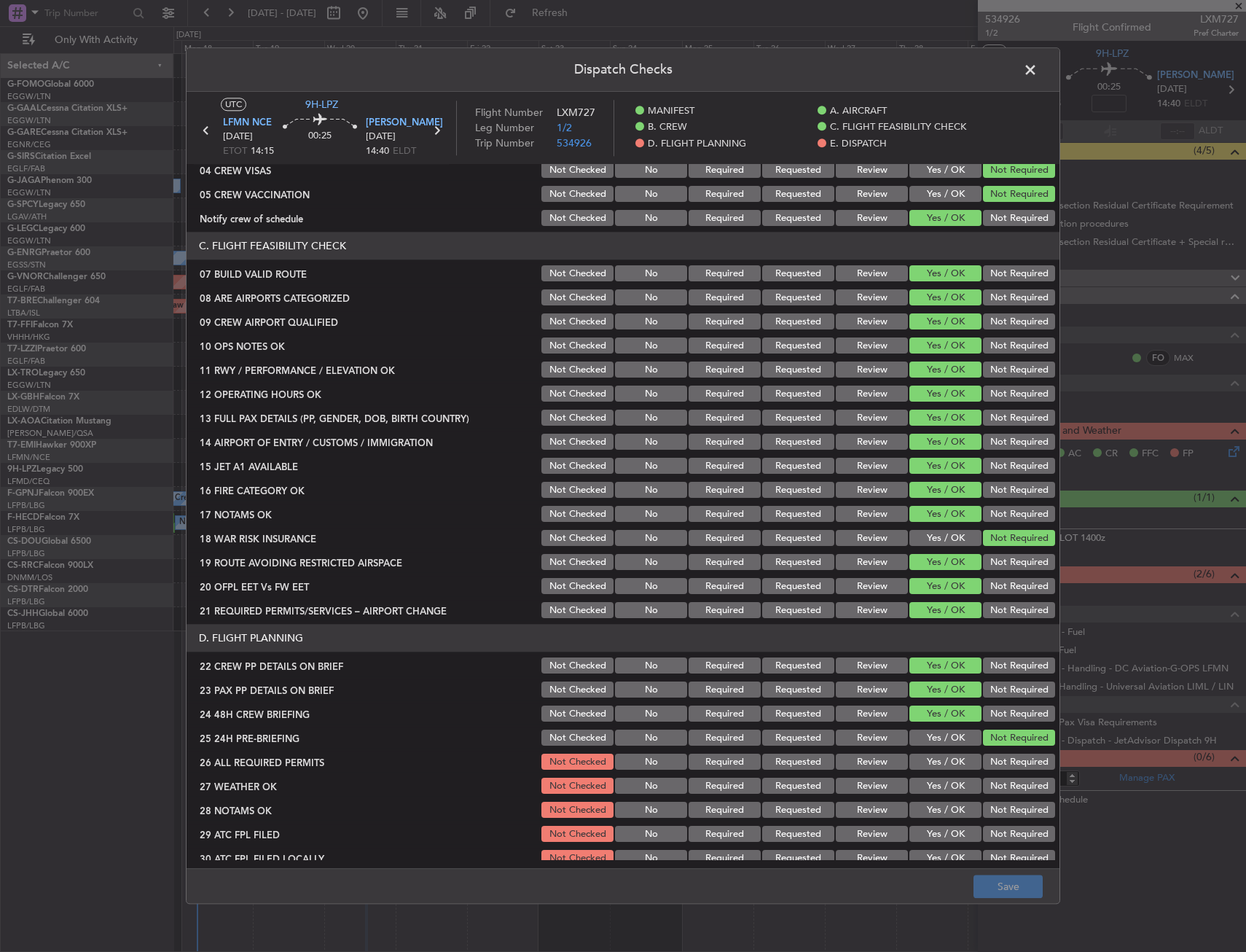
drag, startPoint x: 1034, startPoint y: 69, endPoint x: 1033, endPoint y: 80, distance: 11.0
click at [1038, 70] on span at bounding box center [1038, 73] width 0 height 29
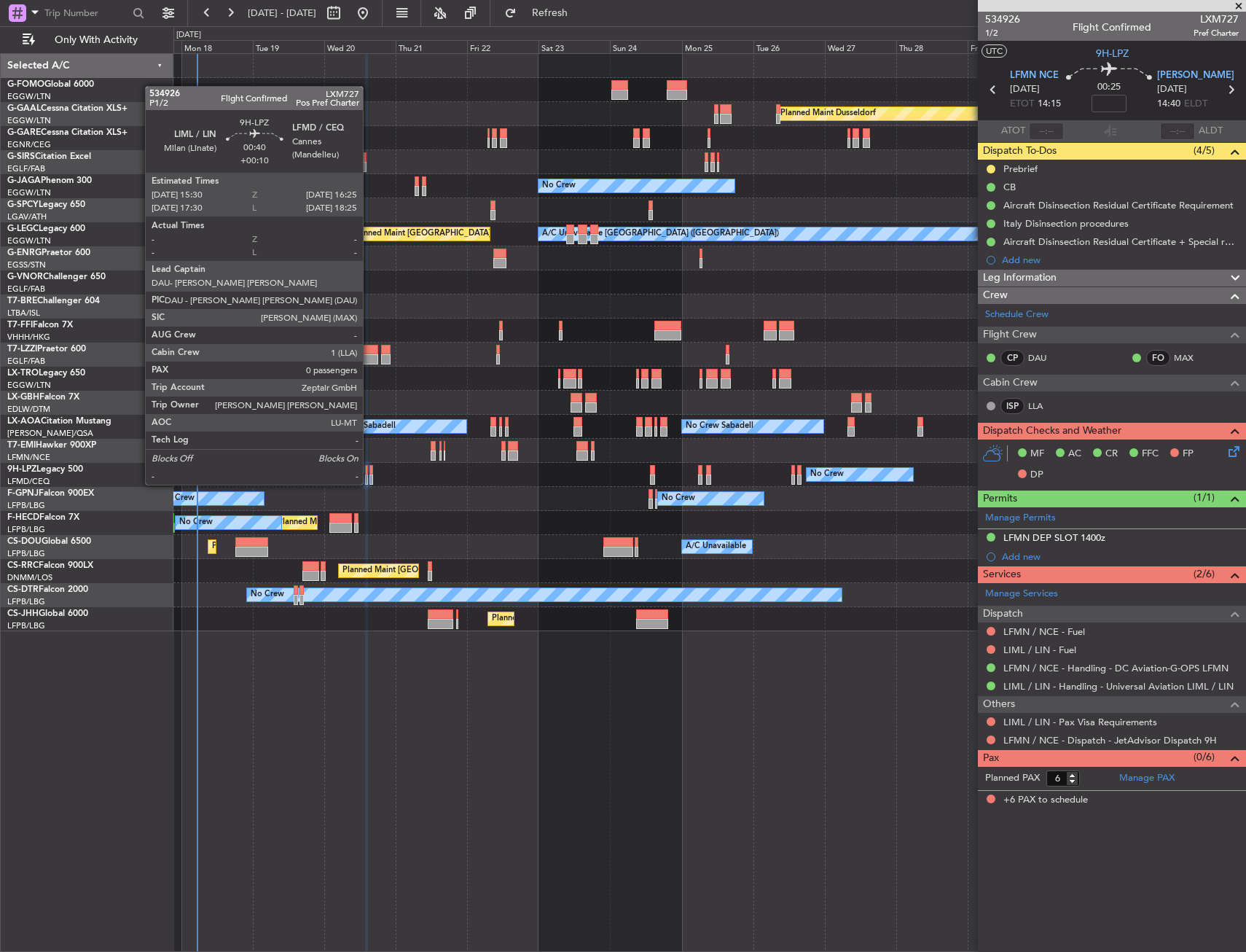
click at [370, 470] on div at bounding box center [371, 470] width 3 height 10
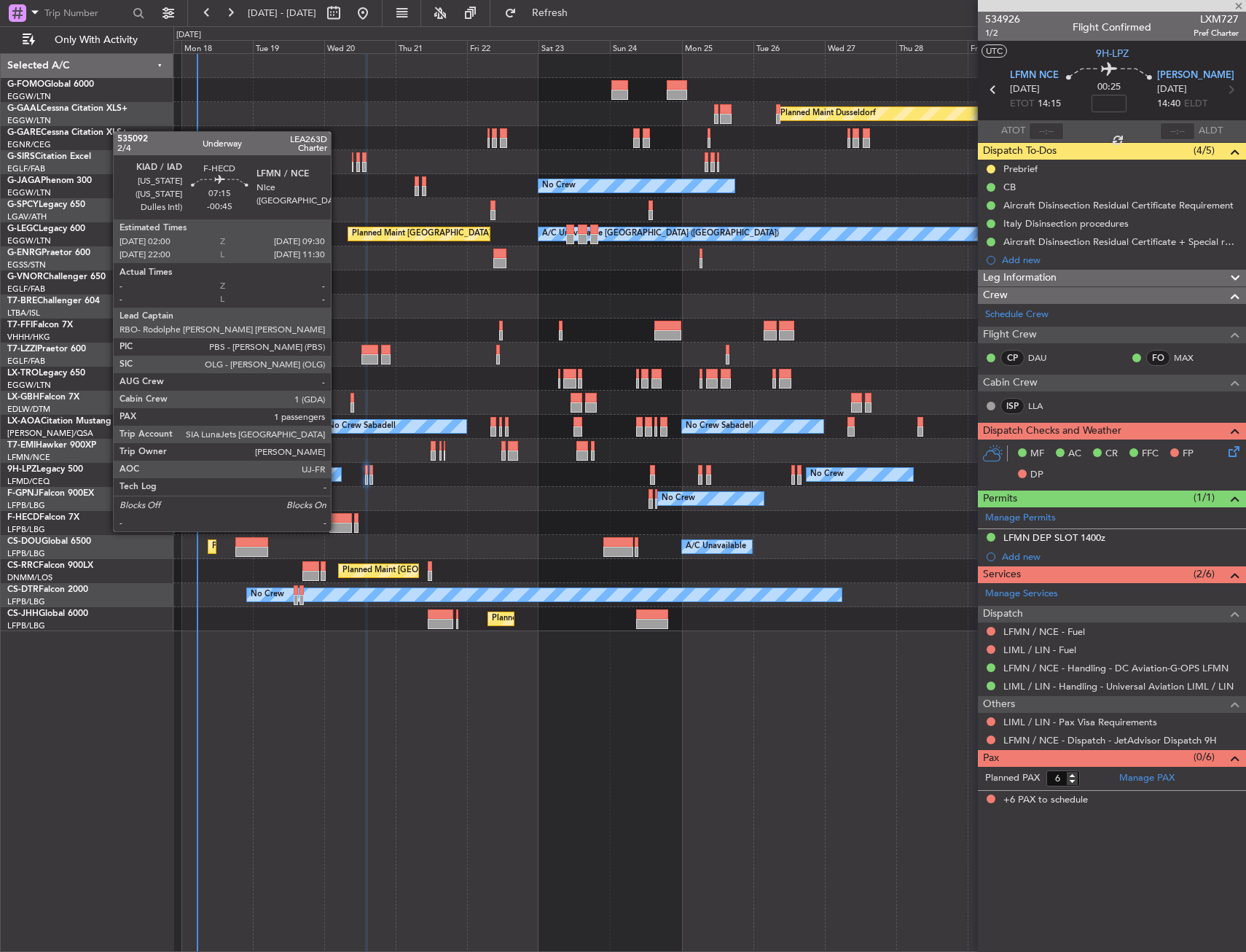
type input "+00:10"
type input "0"
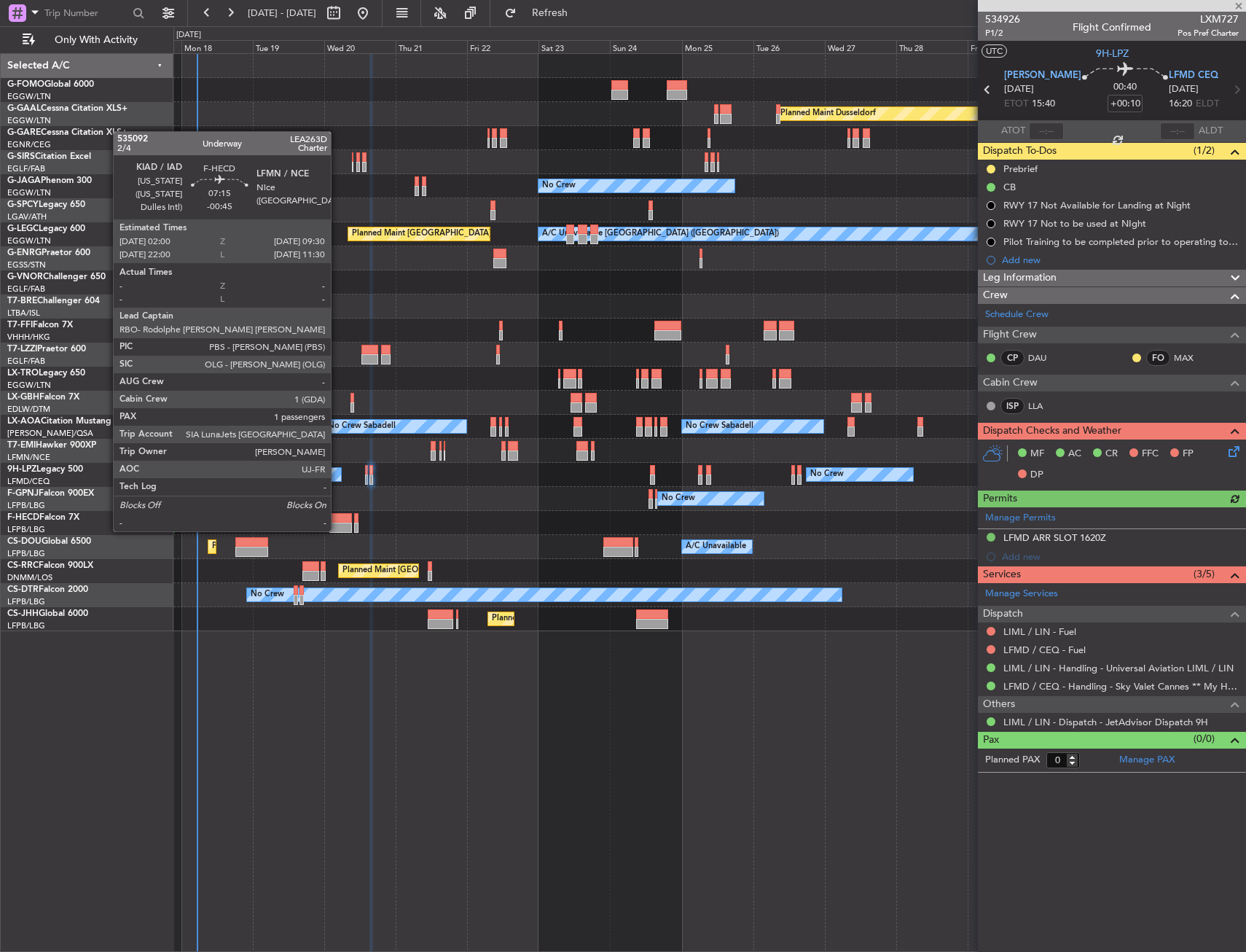
click at [337, 517] on div at bounding box center [341, 518] width 23 height 10
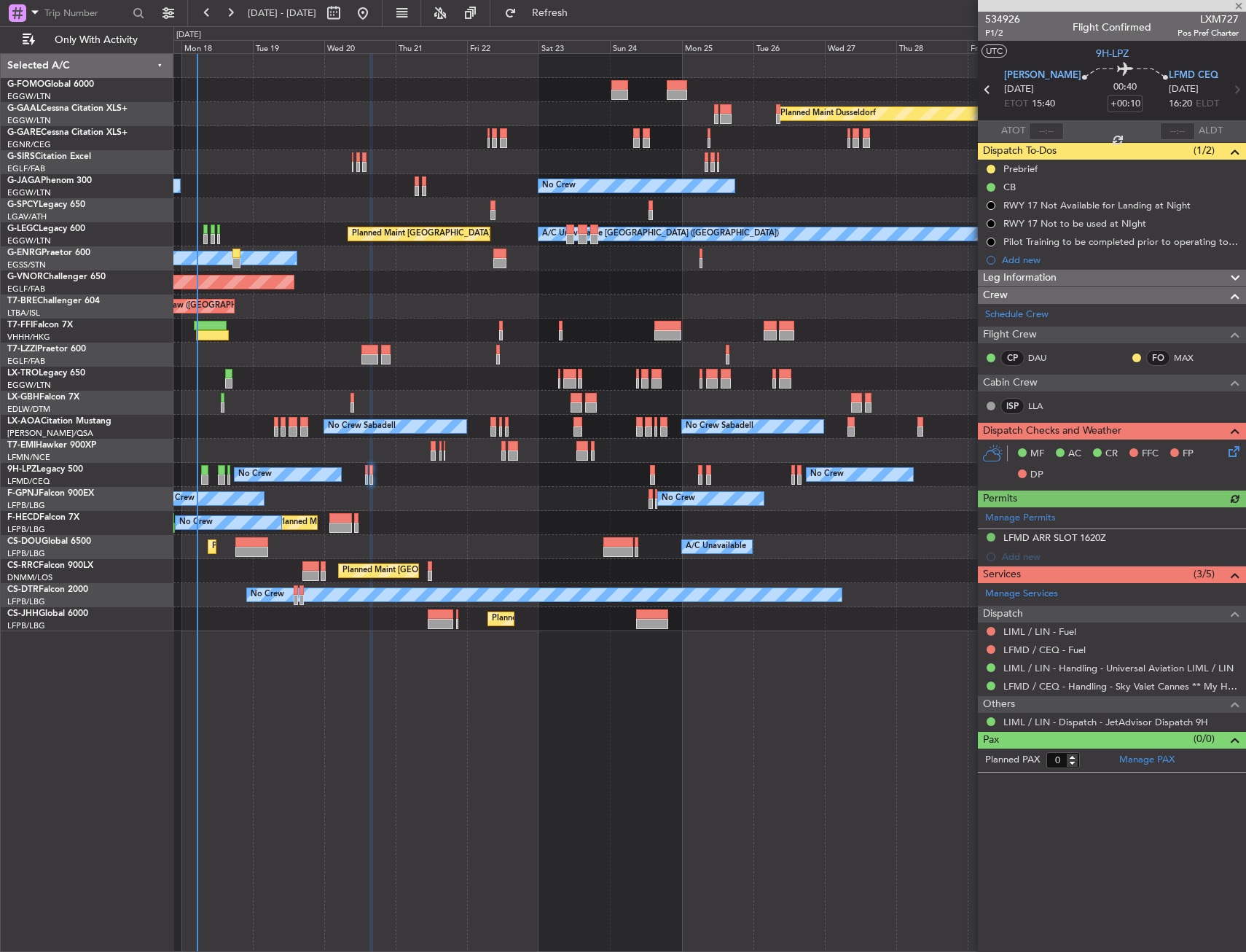
type input "-00:45"
type input "1"
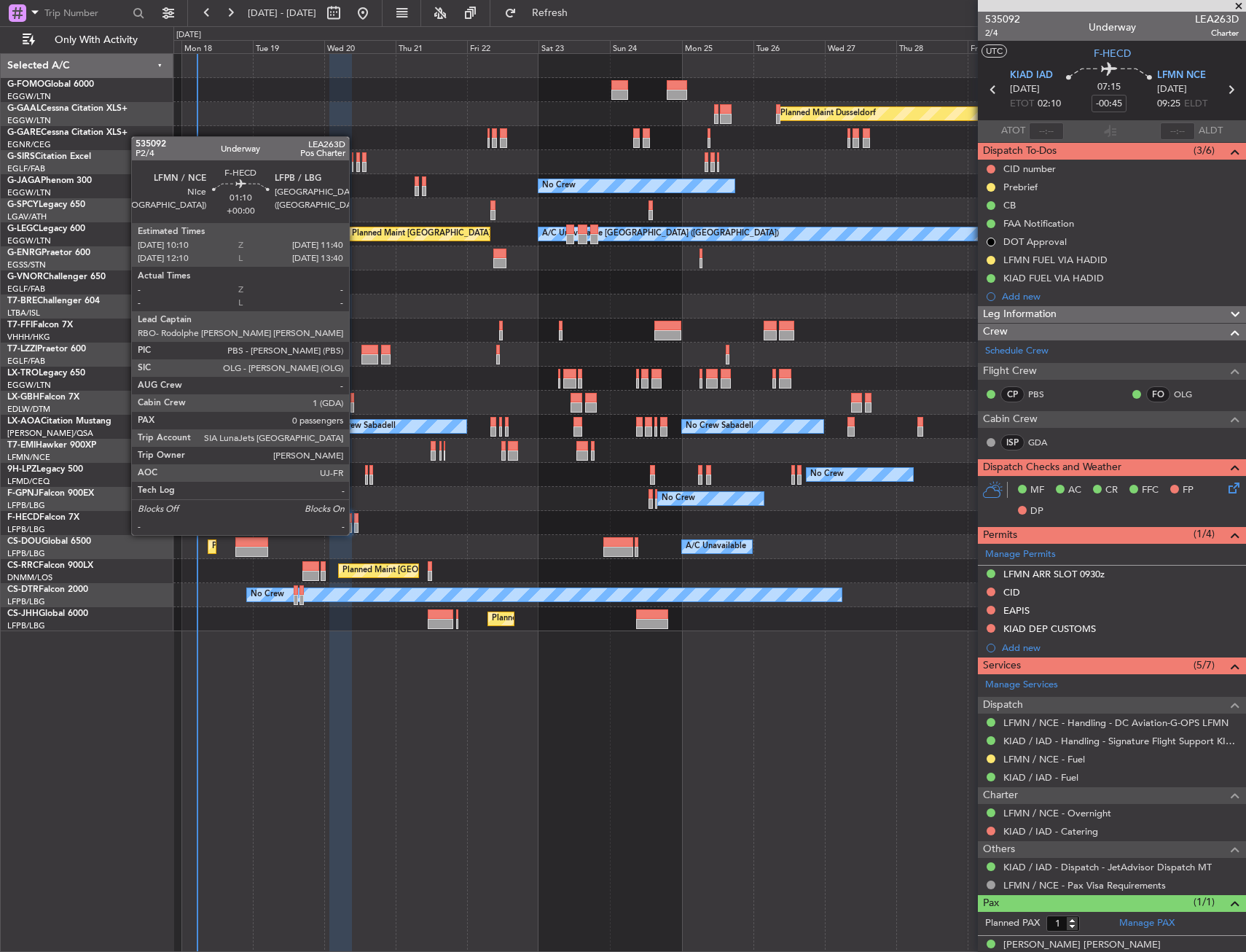
click at [356, 520] on div at bounding box center [357, 518] width 5 height 10
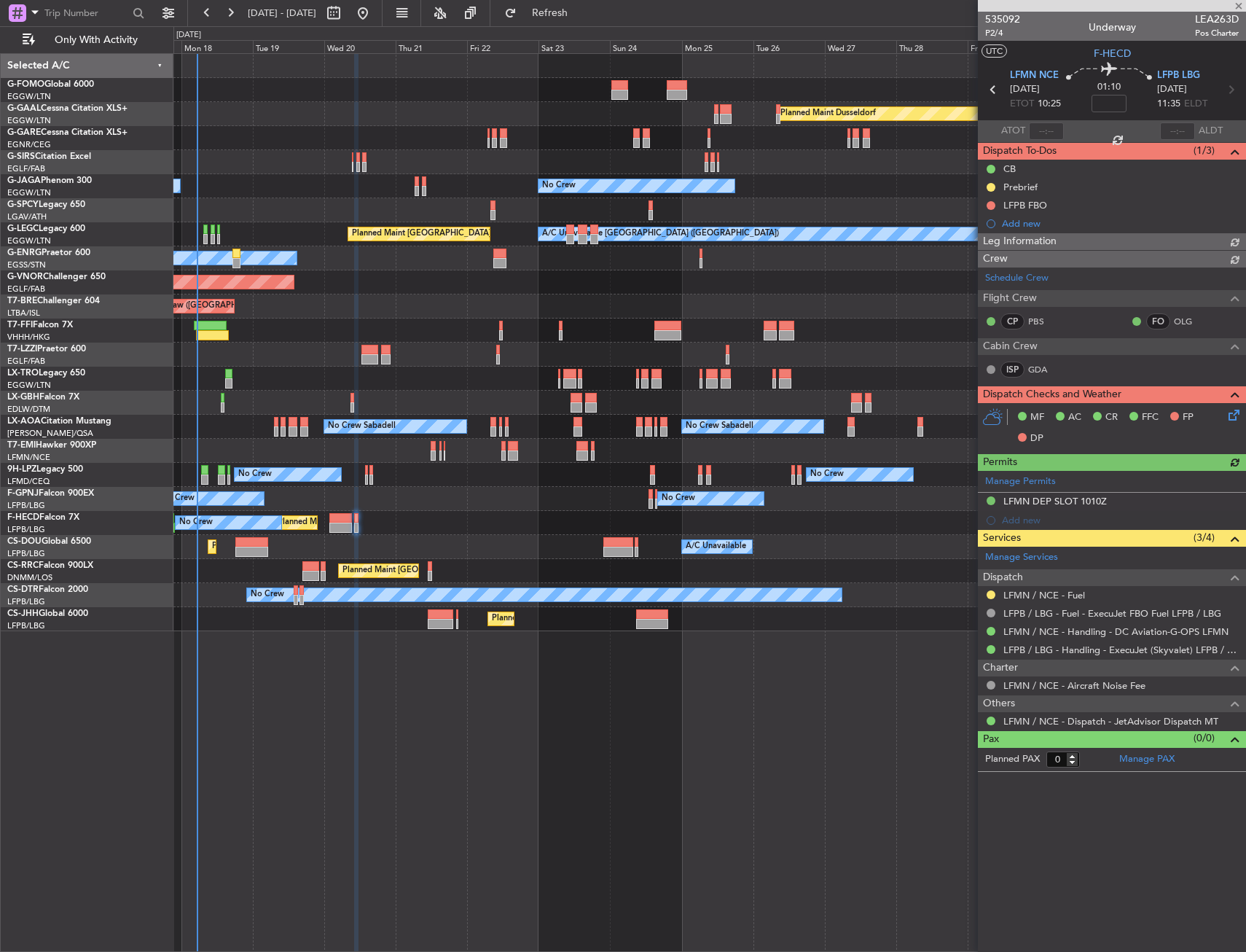
click at [1235, 410] on icon at bounding box center [1232, 412] width 11 height 11
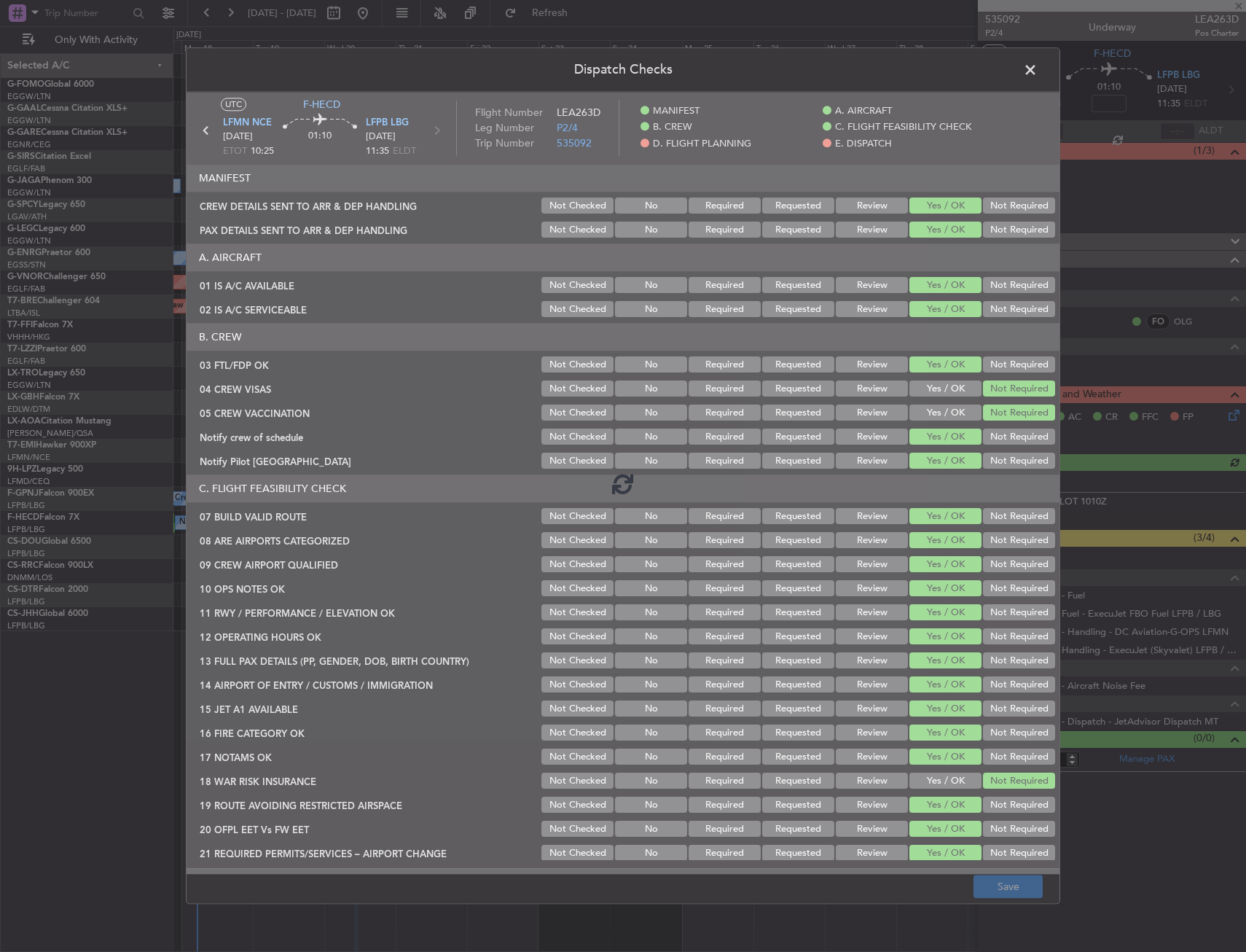
click at [1038, 74] on span at bounding box center [1038, 73] width 0 height 29
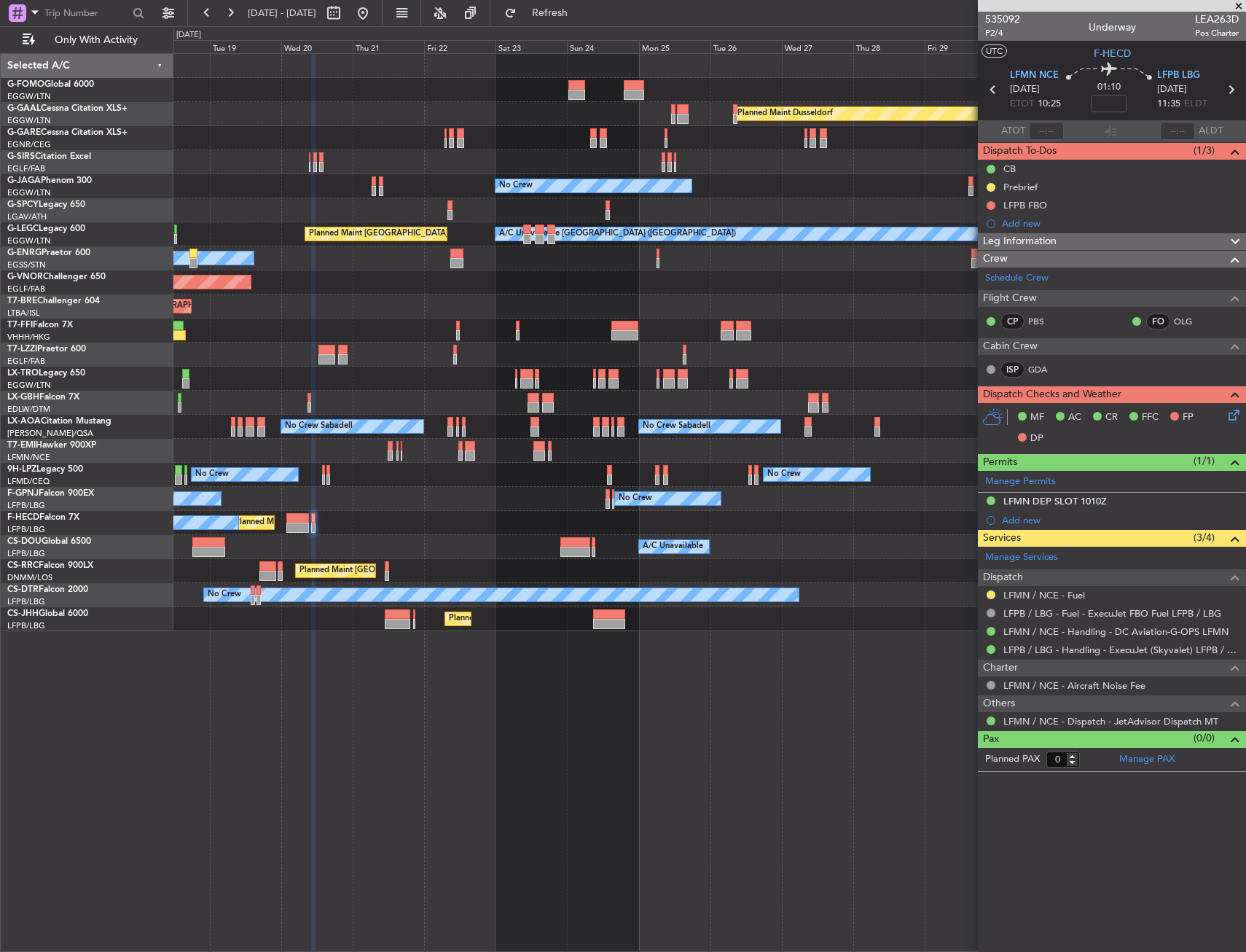
click at [317, 704] on div "Planned Maint Windsor Locks (Bradley Intl) Planned Maint Dusseldorf No Crew Own…" at bounding box center [710, 503] width 1073 height 899
click at [563, 385] on div at bounding box center [709, 379] width 1072 height 24
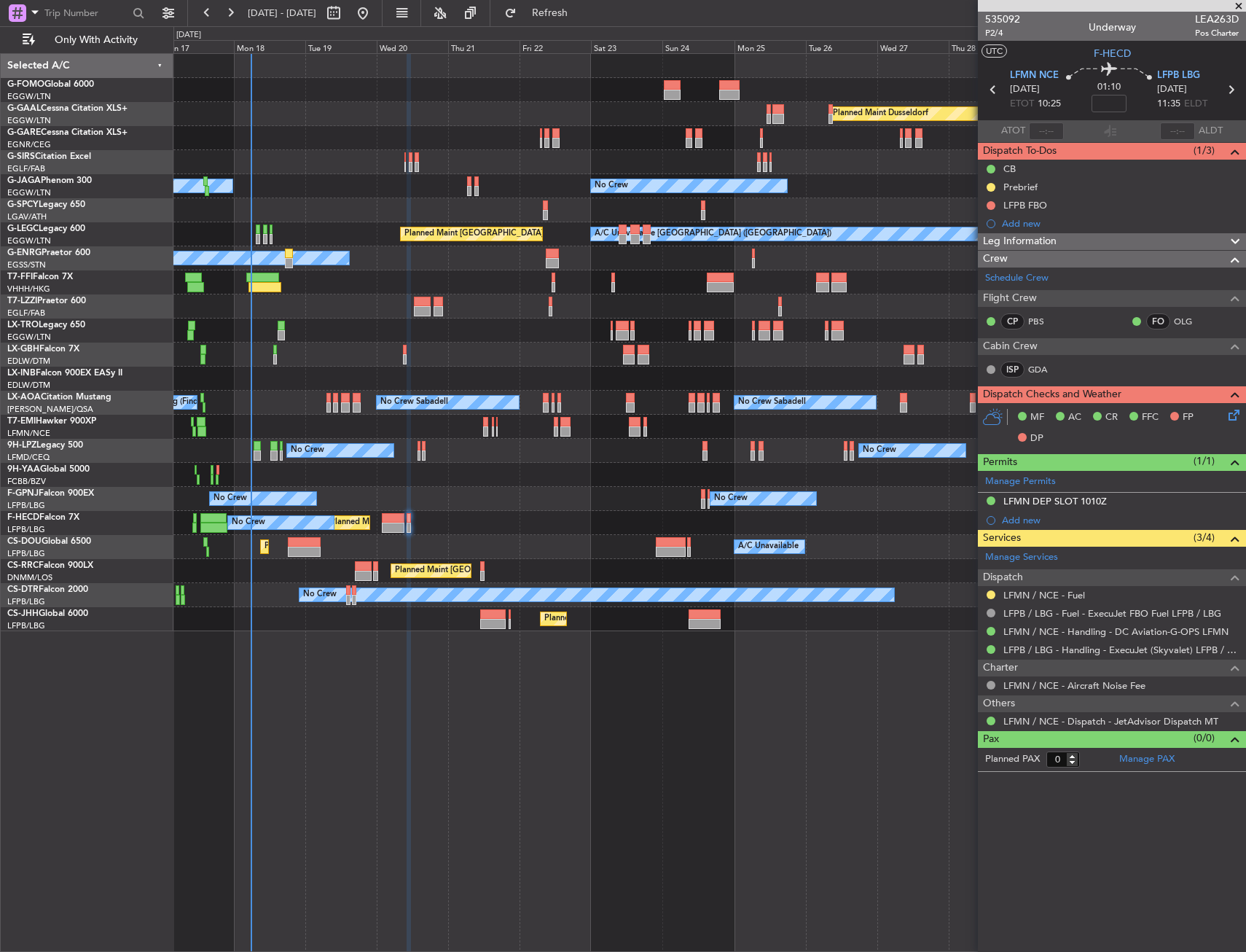
click at [338, 420] on div "Planned Maint [PERSON_NAME]" at bounding box center [709, 427] width 1072 height 24
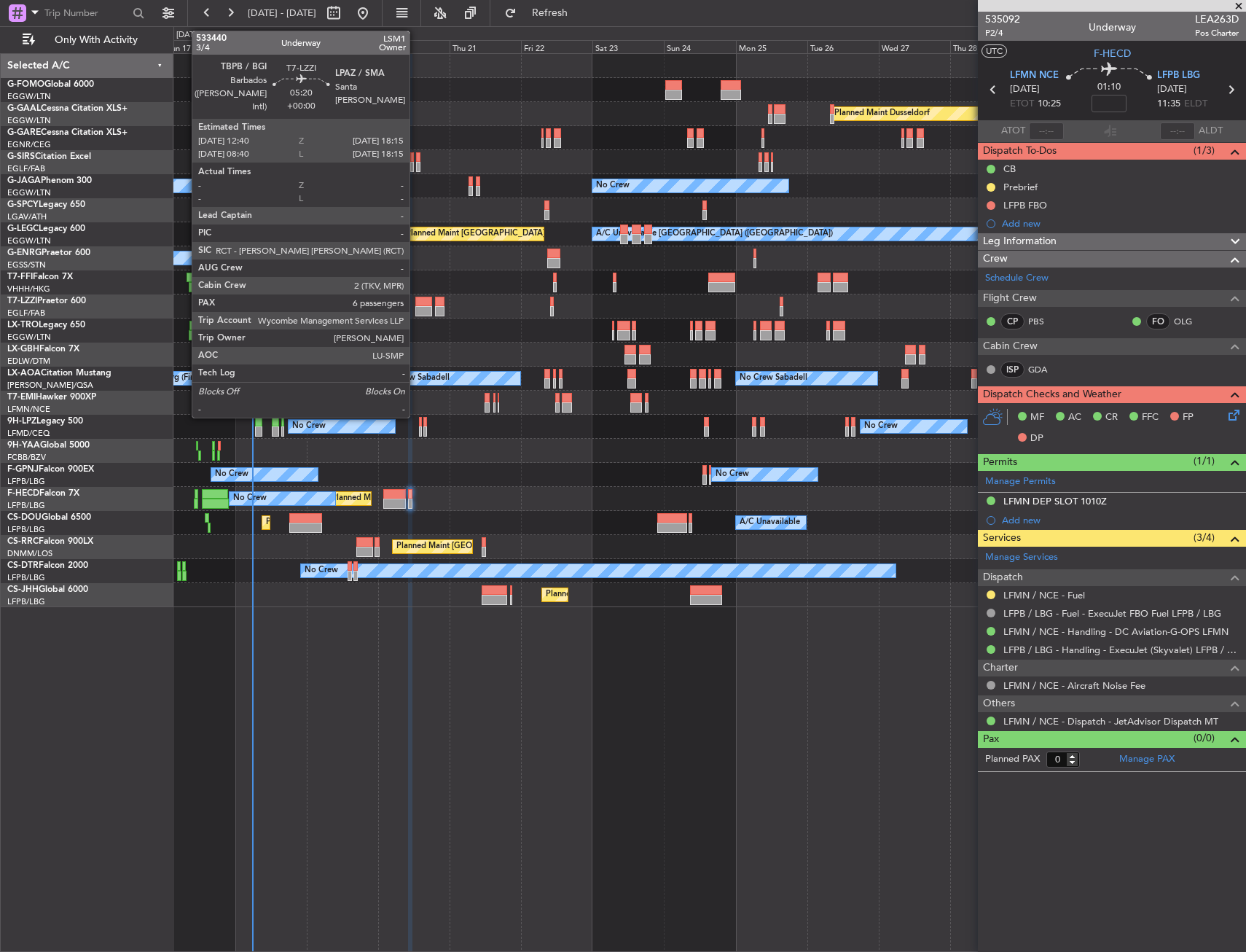
click at [416, 303] on div at bounding box center [424, 301] width 17 height 10
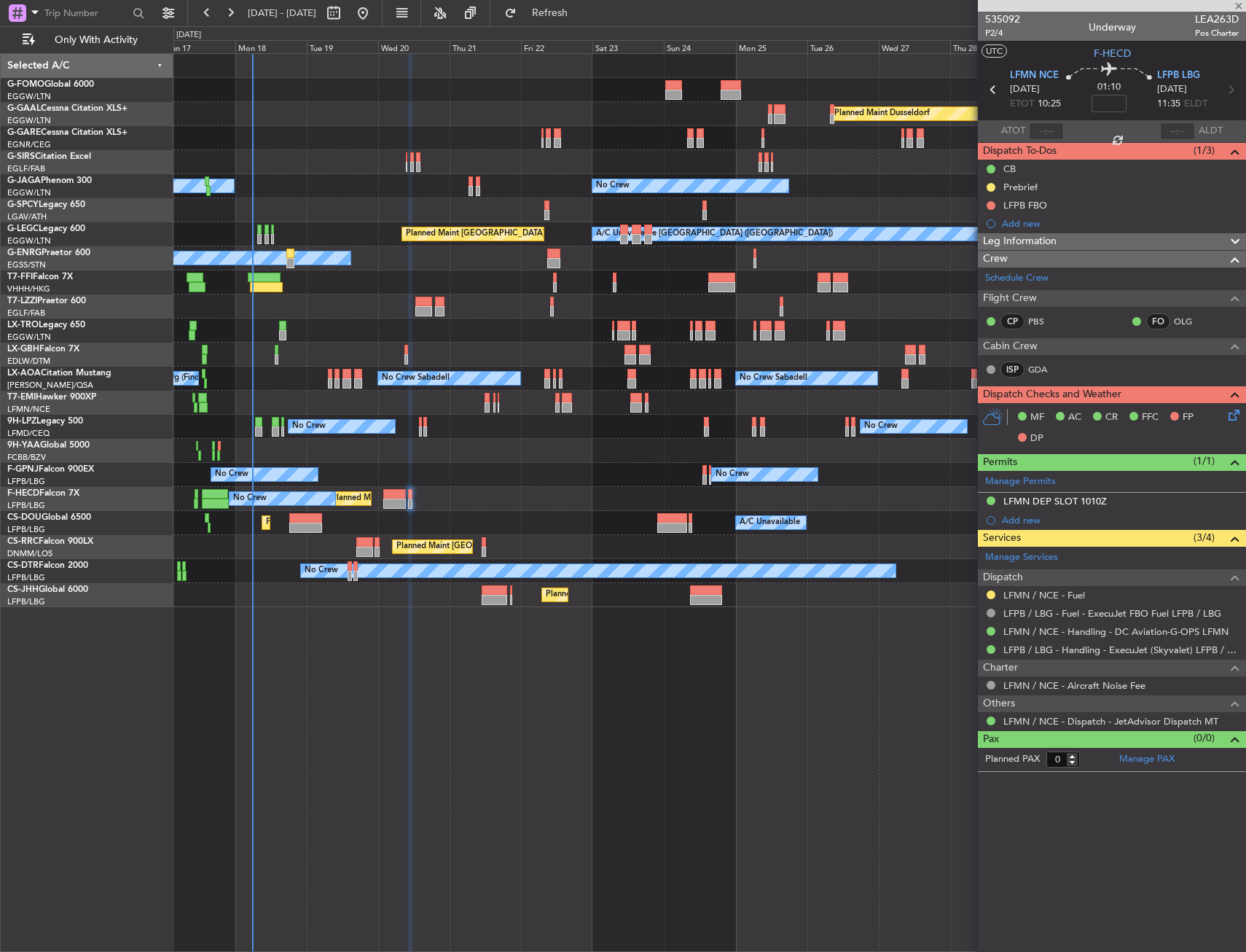
type input "6"
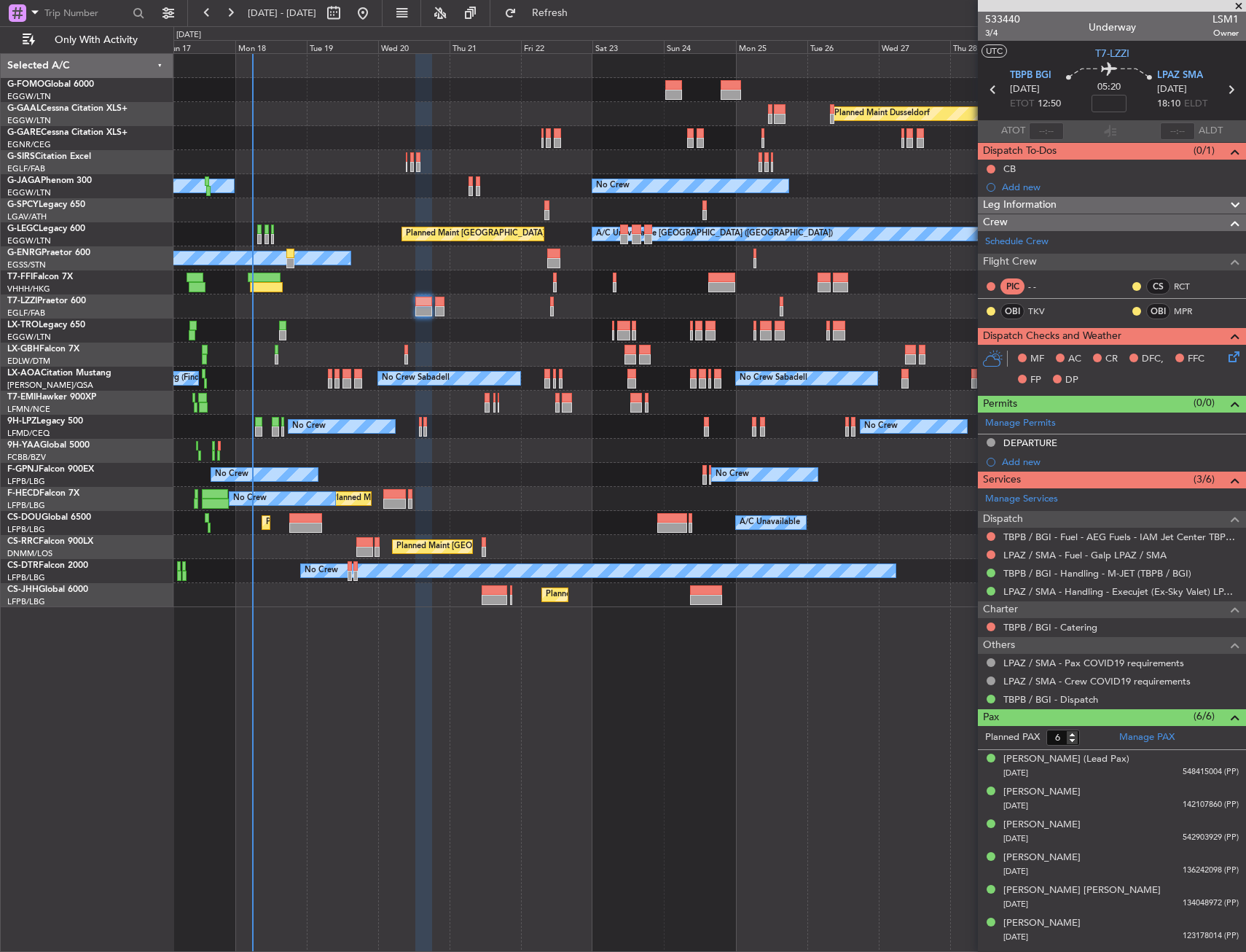
click at [1030, 188] on div "Add new" at bounding box center [1120, 186] width 237 height 12
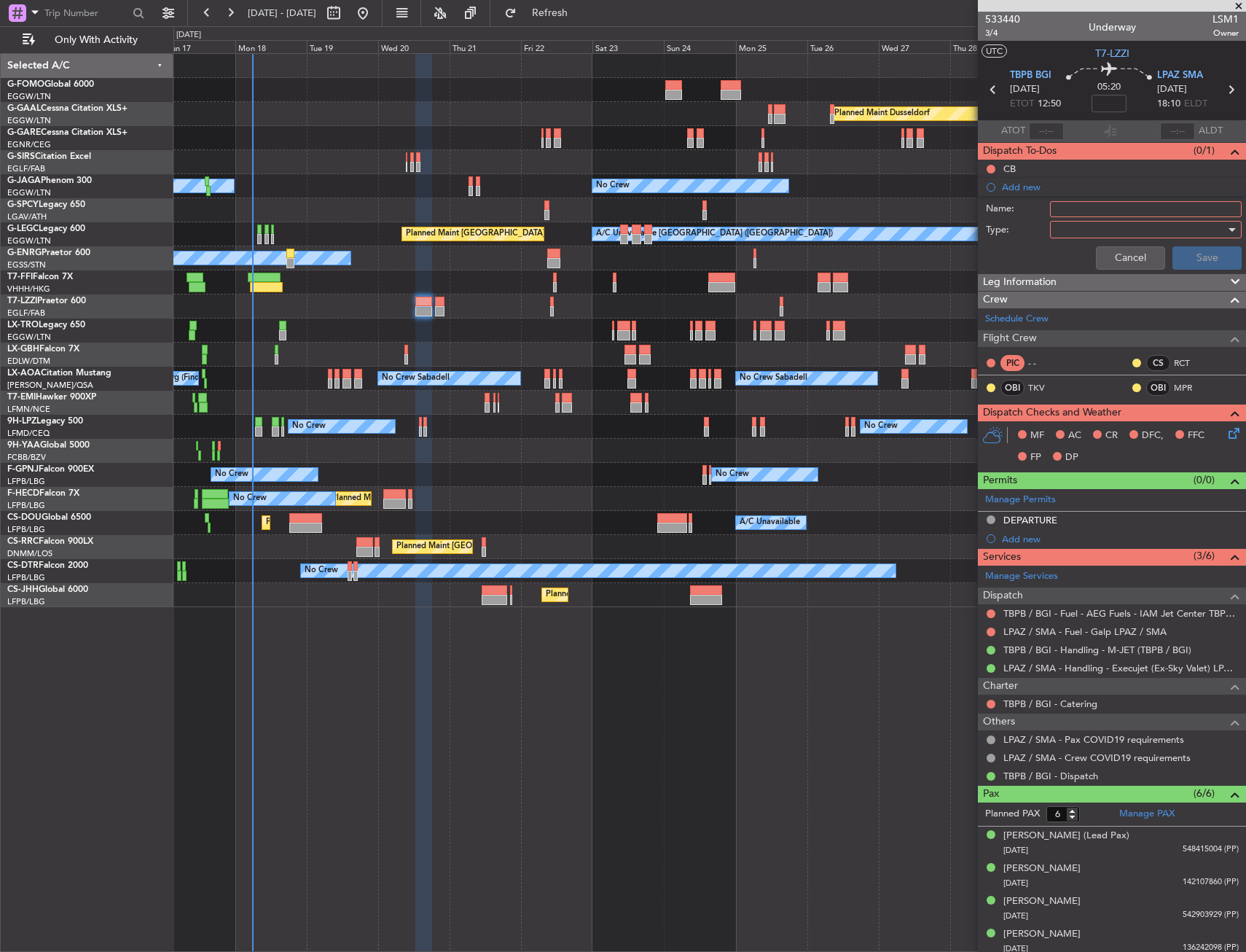
click at [1058, 209] on input "Name:" at bounding box center [1146, 209] width 192 height 16
type input "180 ETP APPROVAL"
click at [1123, 228] on div at bounding box center [1140, 229] width 170 height 22
click at [1111, 262] on span "Generic" at bounding box center [1139, 259] width 171 height 22
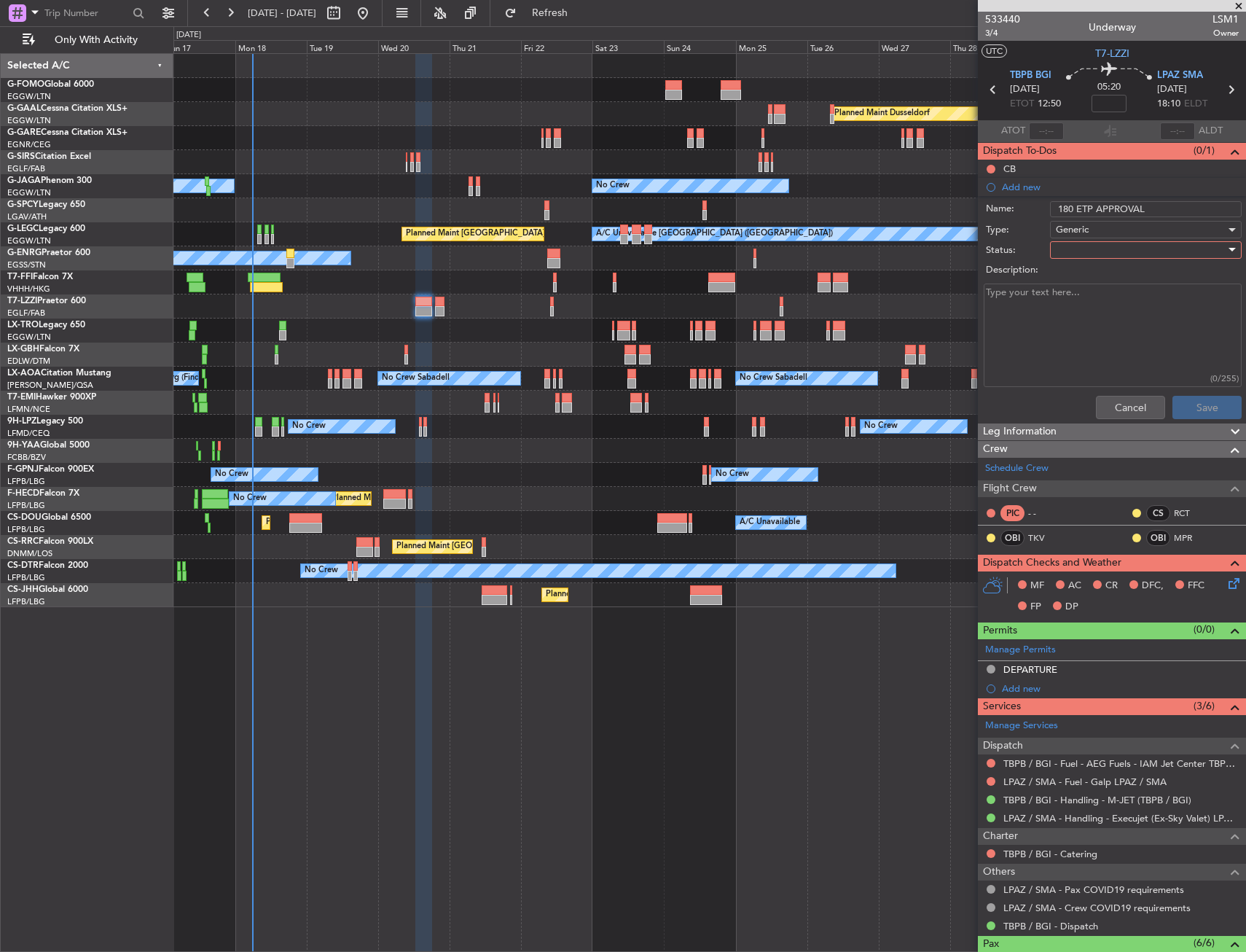
click at [1099, 248] on div at bounding box center [1140, 250] width 170 height 22
click at [1103, 322] on span "Completed" at bounding box center [1139, 322] width 171 height 22
click at [1185, 399] on button "Save" at bounding box center [1207, 407] width 69 height 23
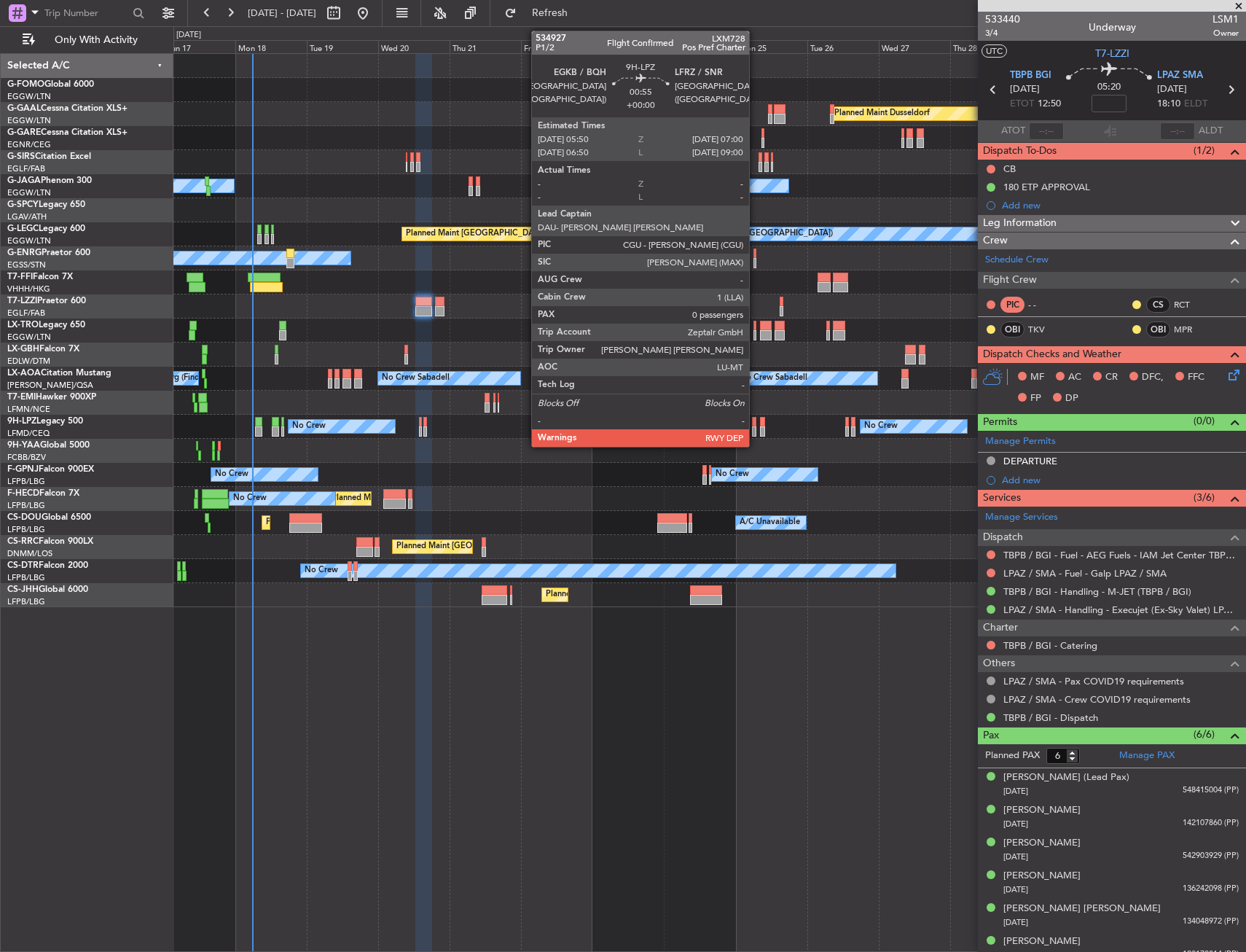
click at [755, 421] on div at bounding box center [754, 422] width 4 height 10
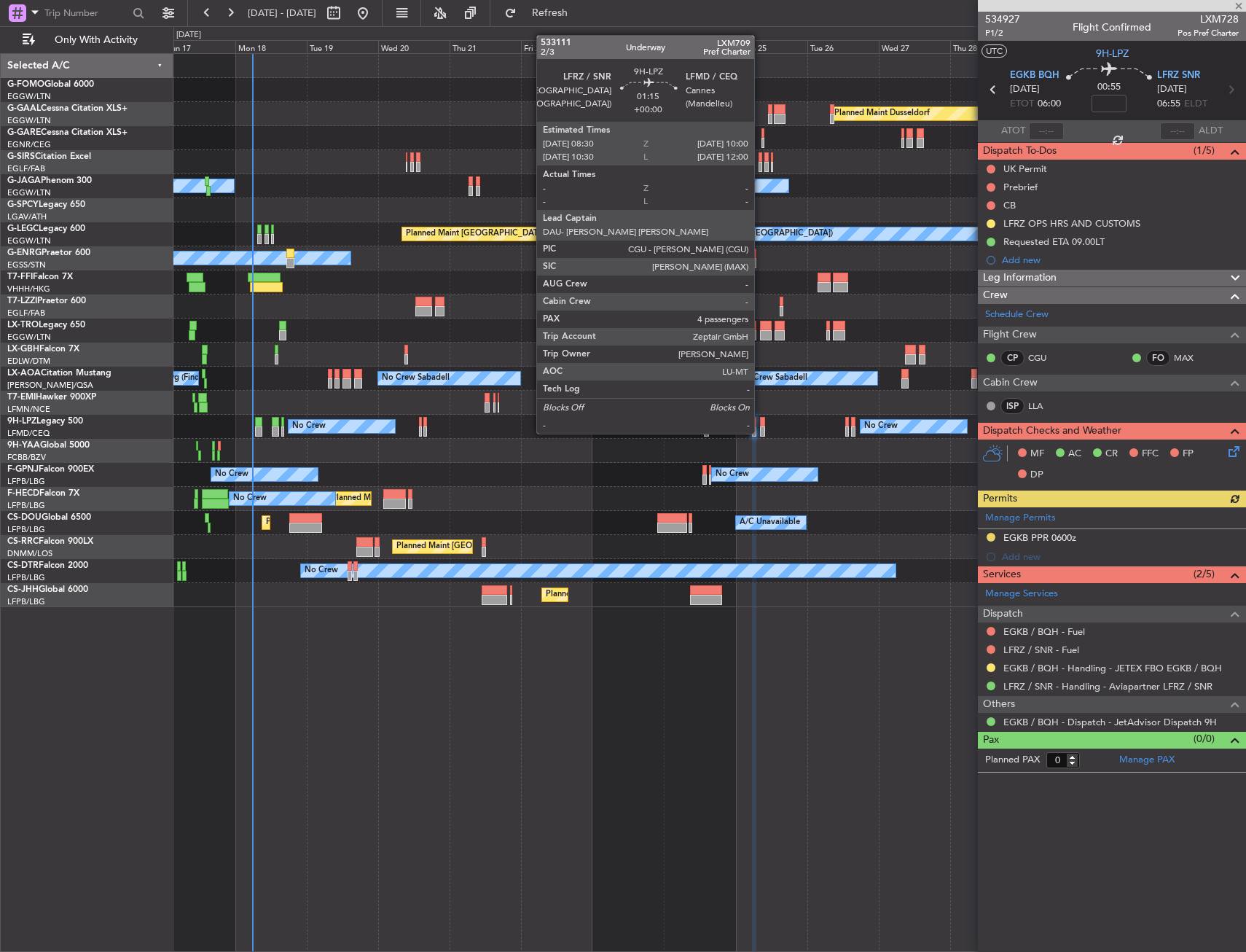
click at [761, 419] on div at bounding box center [763, 422] width 5 height 10
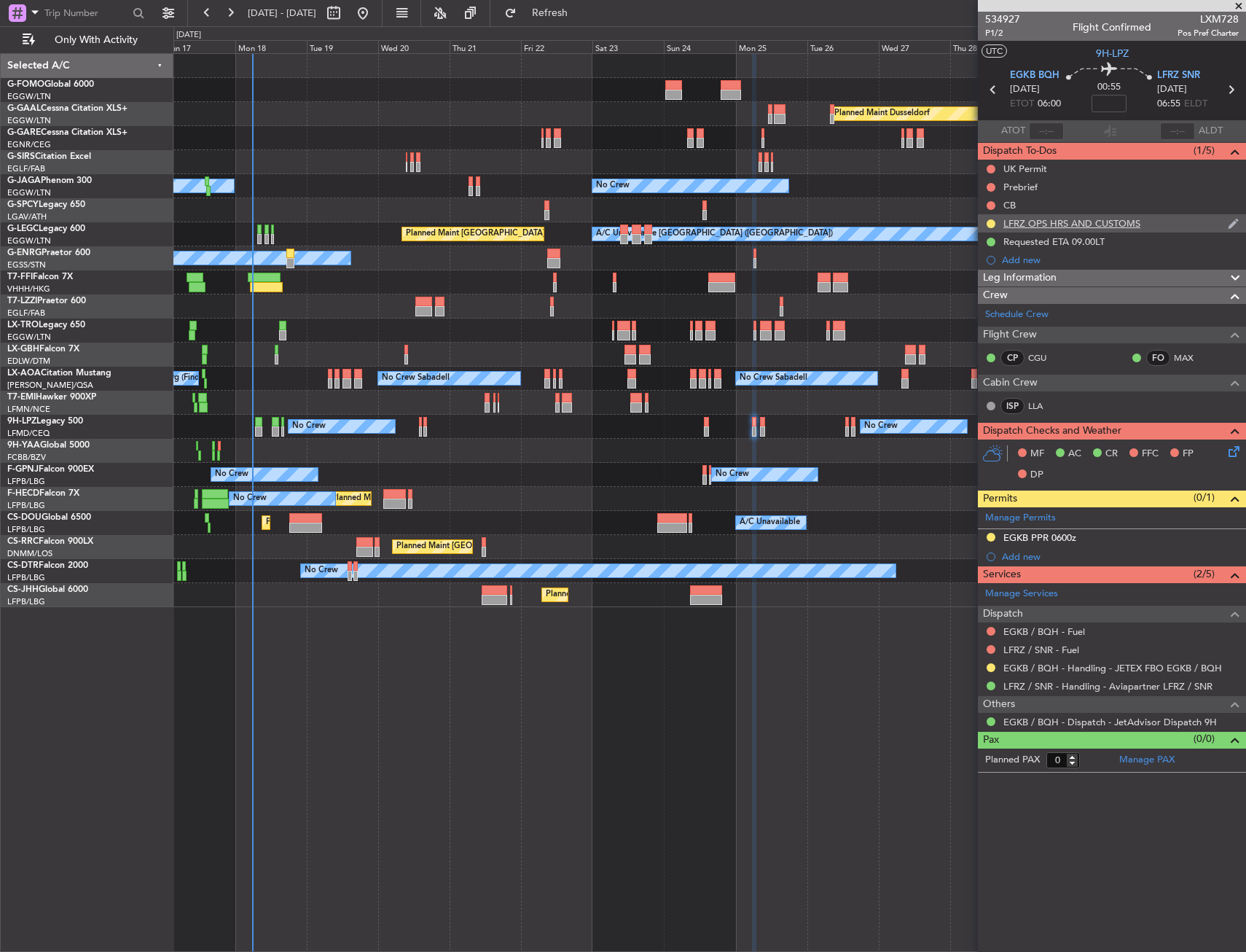
click at [1062, 217] on div "LFRZ OPS HRS AND CUSTOMS" at bounding box center [1072, 223] width 137 height 12
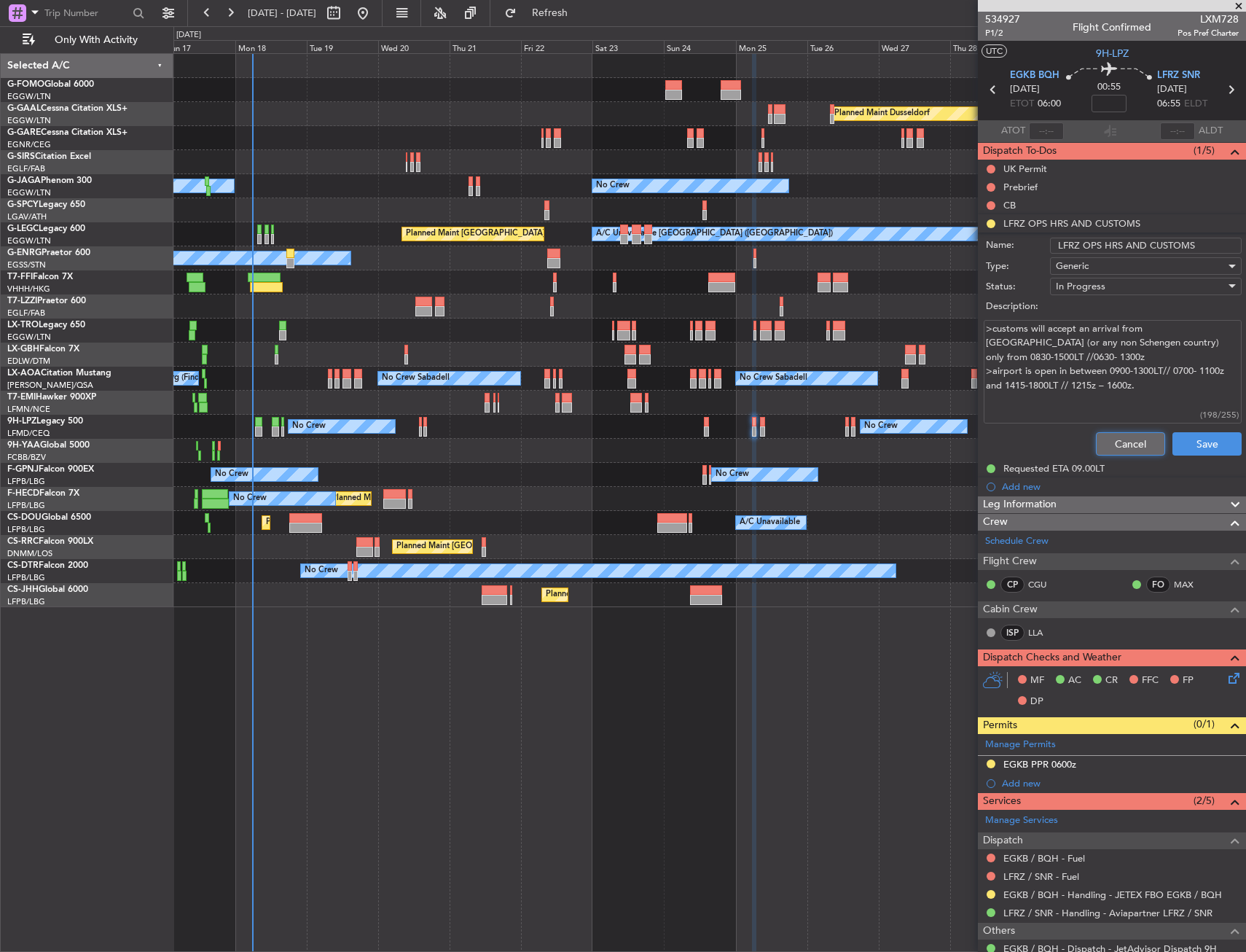
click at [1124, 437] on button "Cancel" at bounding box center [1131, 444] width 69 height 23
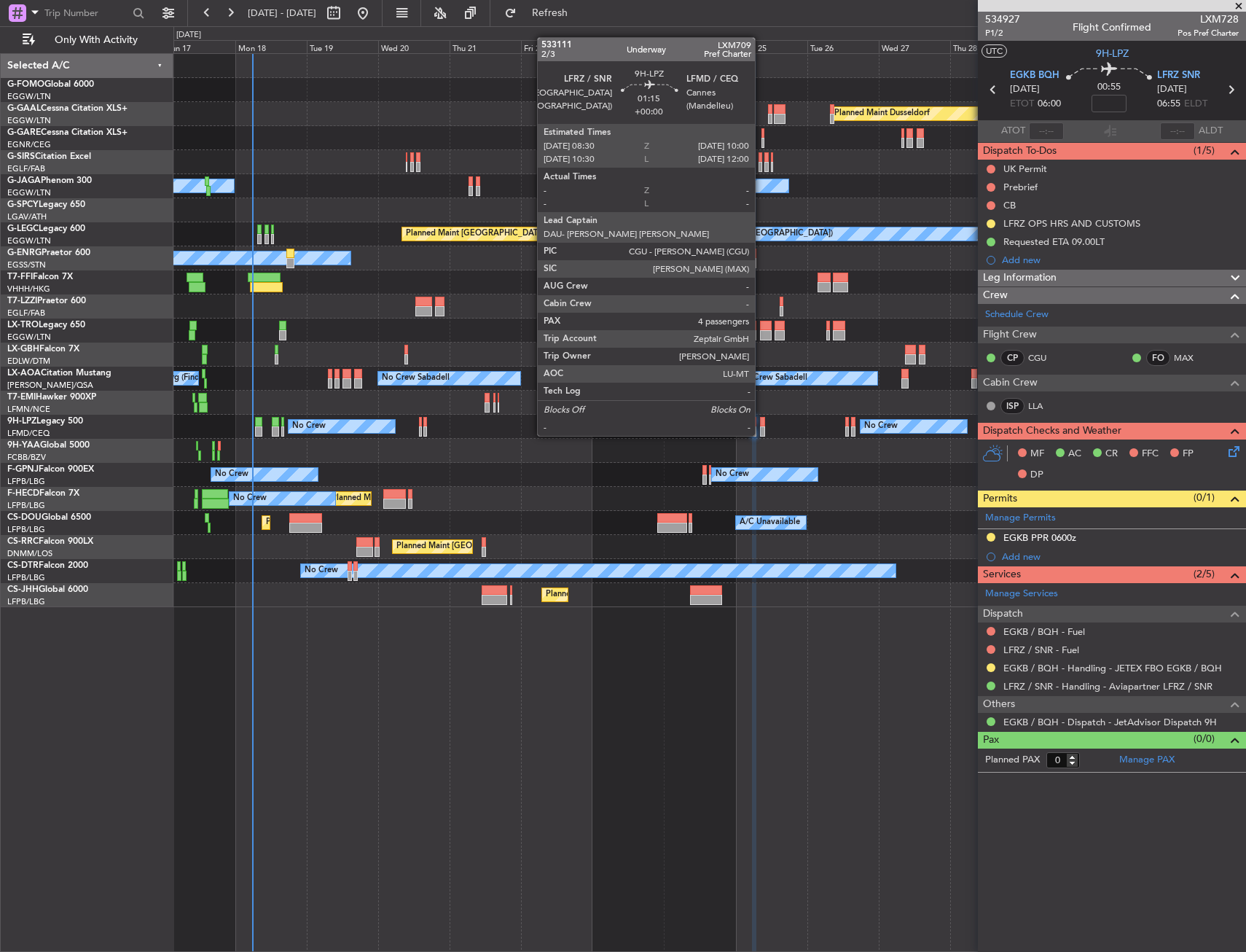
click at [762, 421] on div at bounding box center [763, 422] width 5 height 10
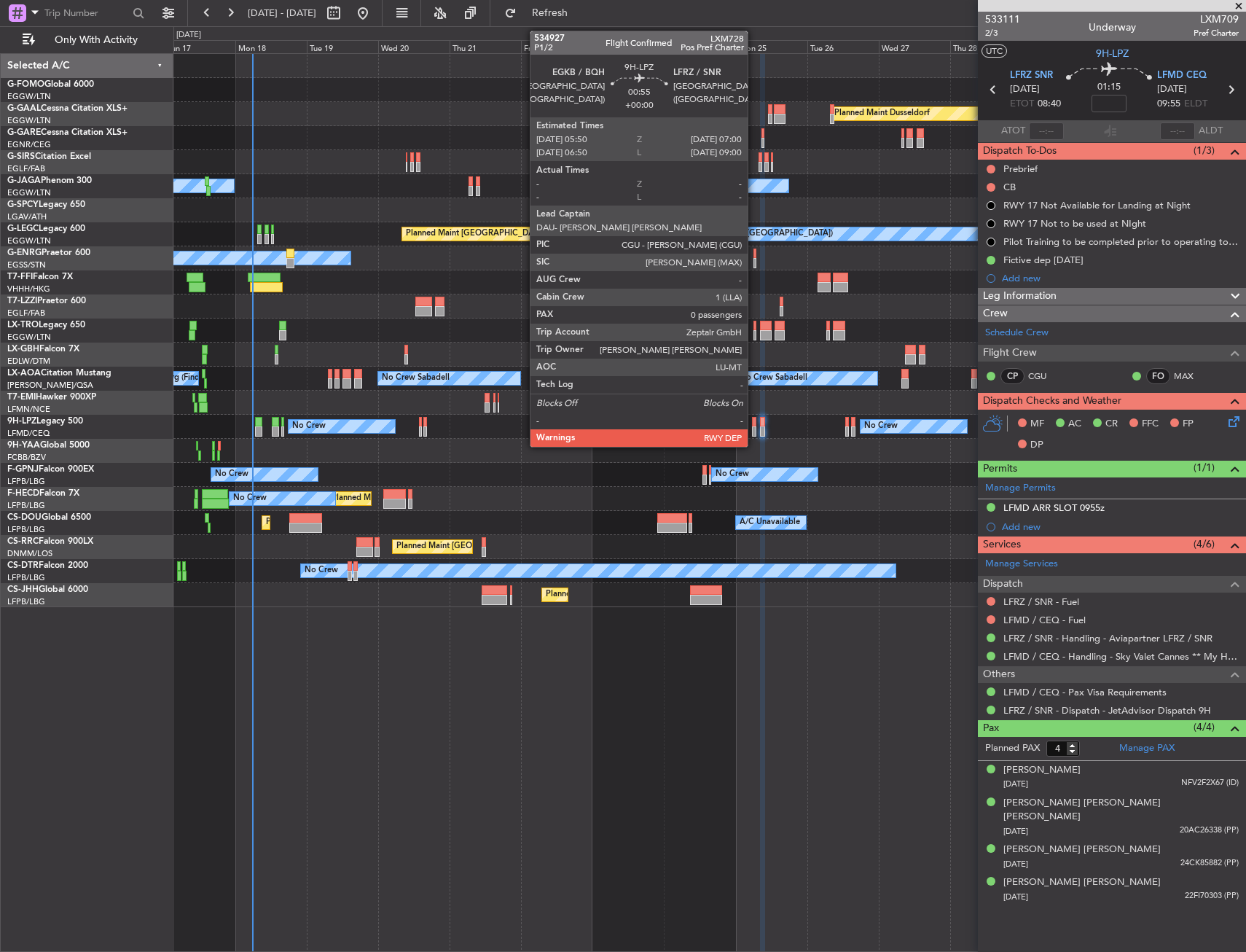
click at [755, 425] on div at bounding box center [754, 422] width 4 height 10
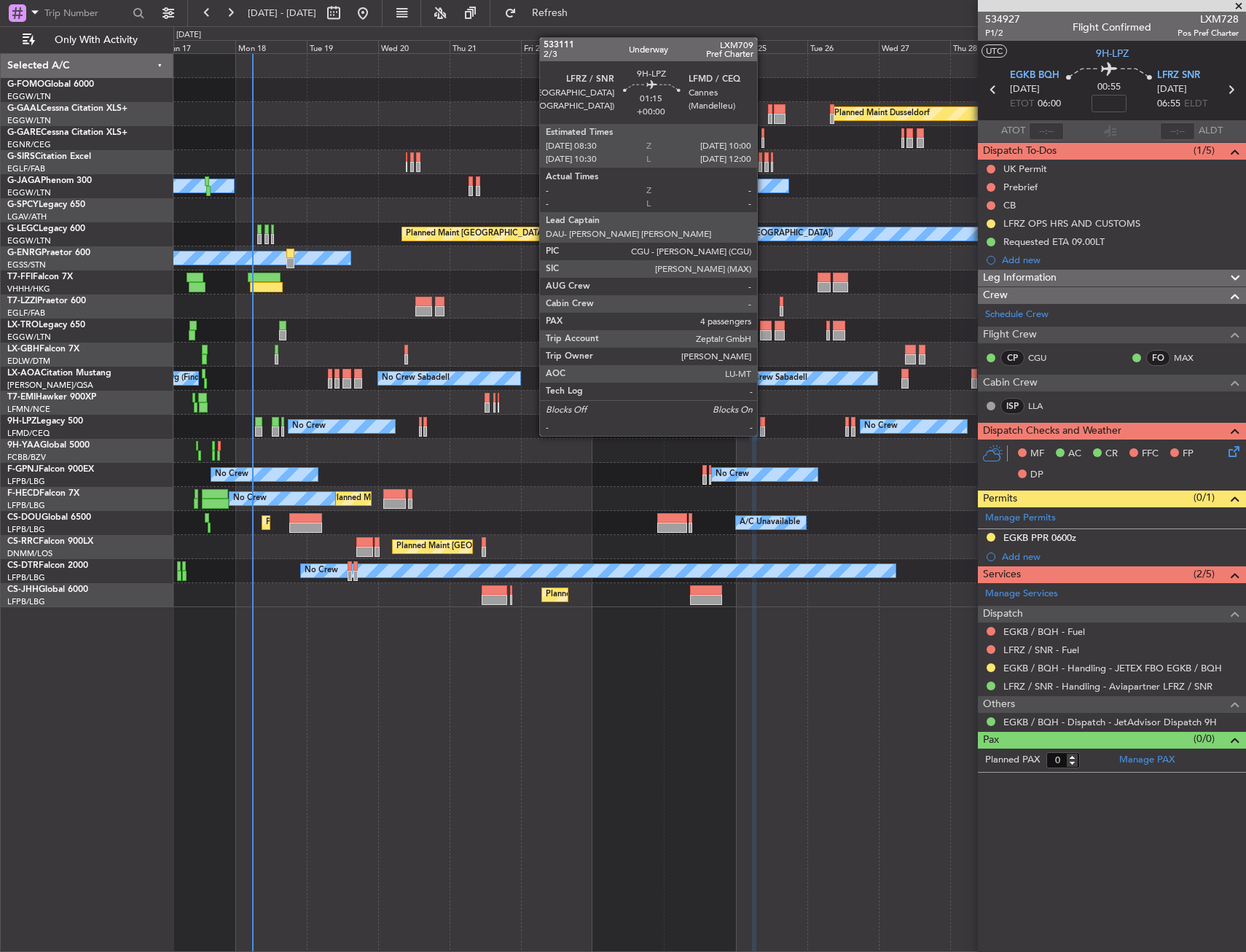
click at [764, 421] on div at bounding box center [763, 422] width 5 height 10
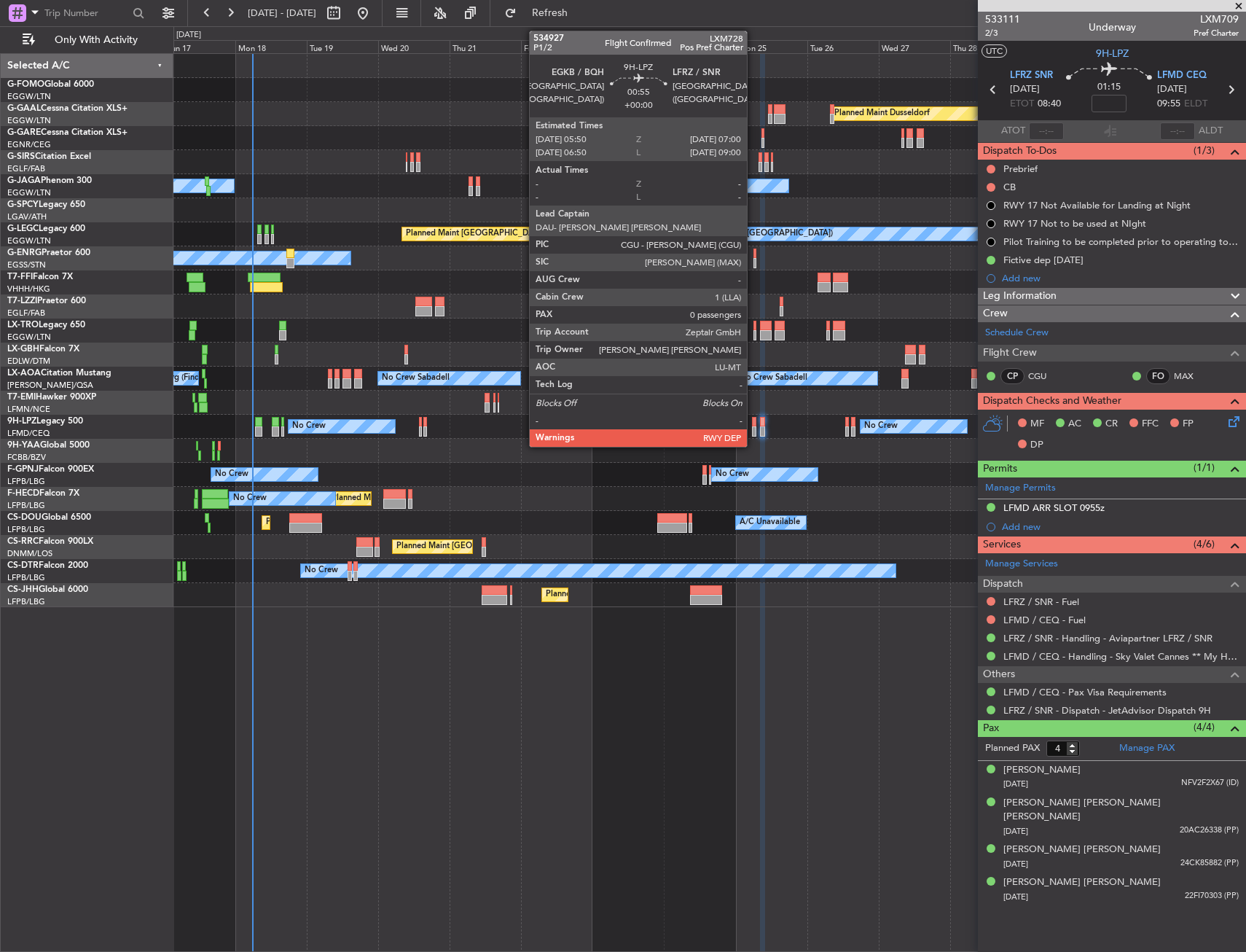
click at [755, 421] on div at bounding box center [754, 422] width 4 height 10
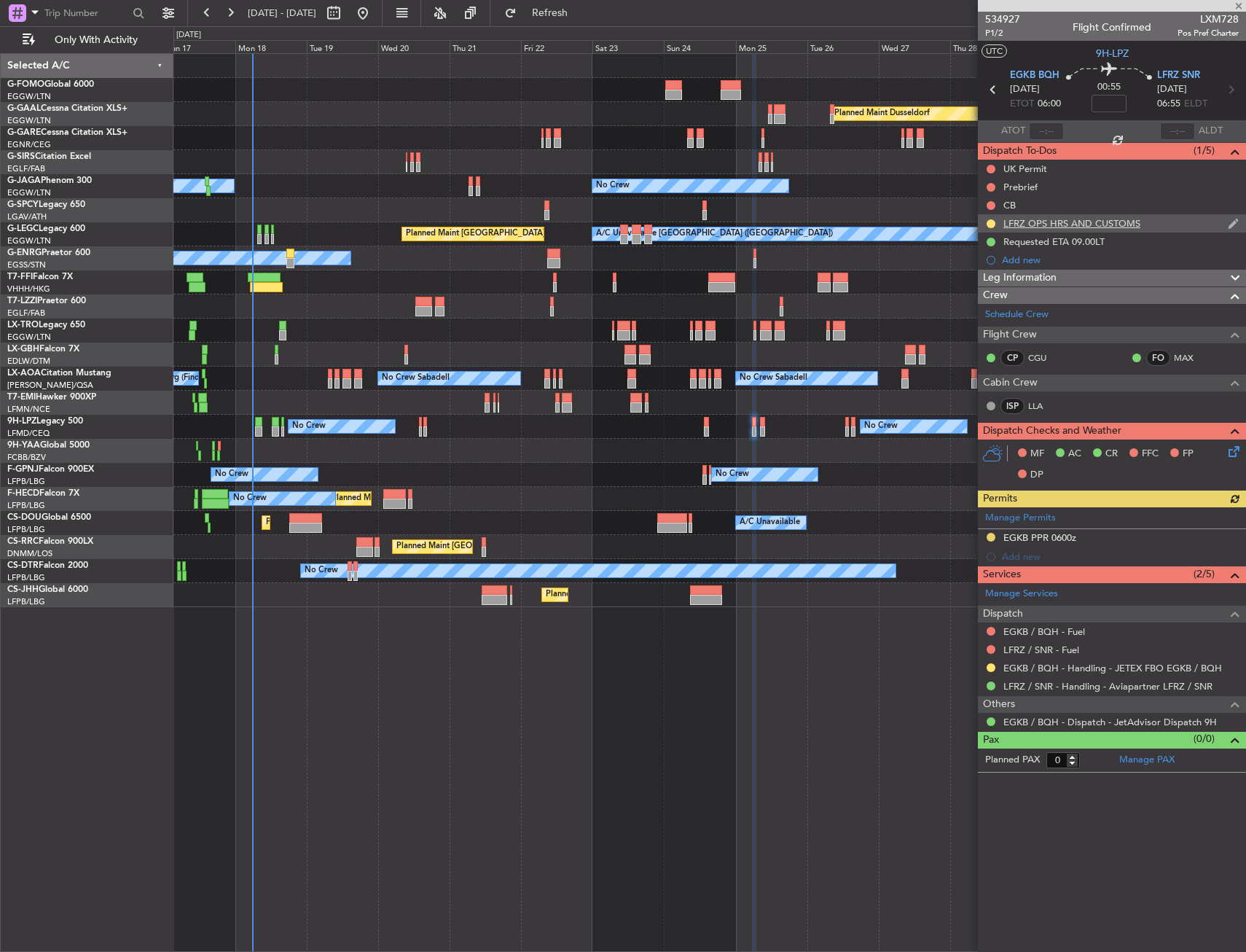
click at [1050, 226] on div "LFRZ OPS HRS AND CUSTOMS" at bounding box center [1072, 223] width 137 height 12
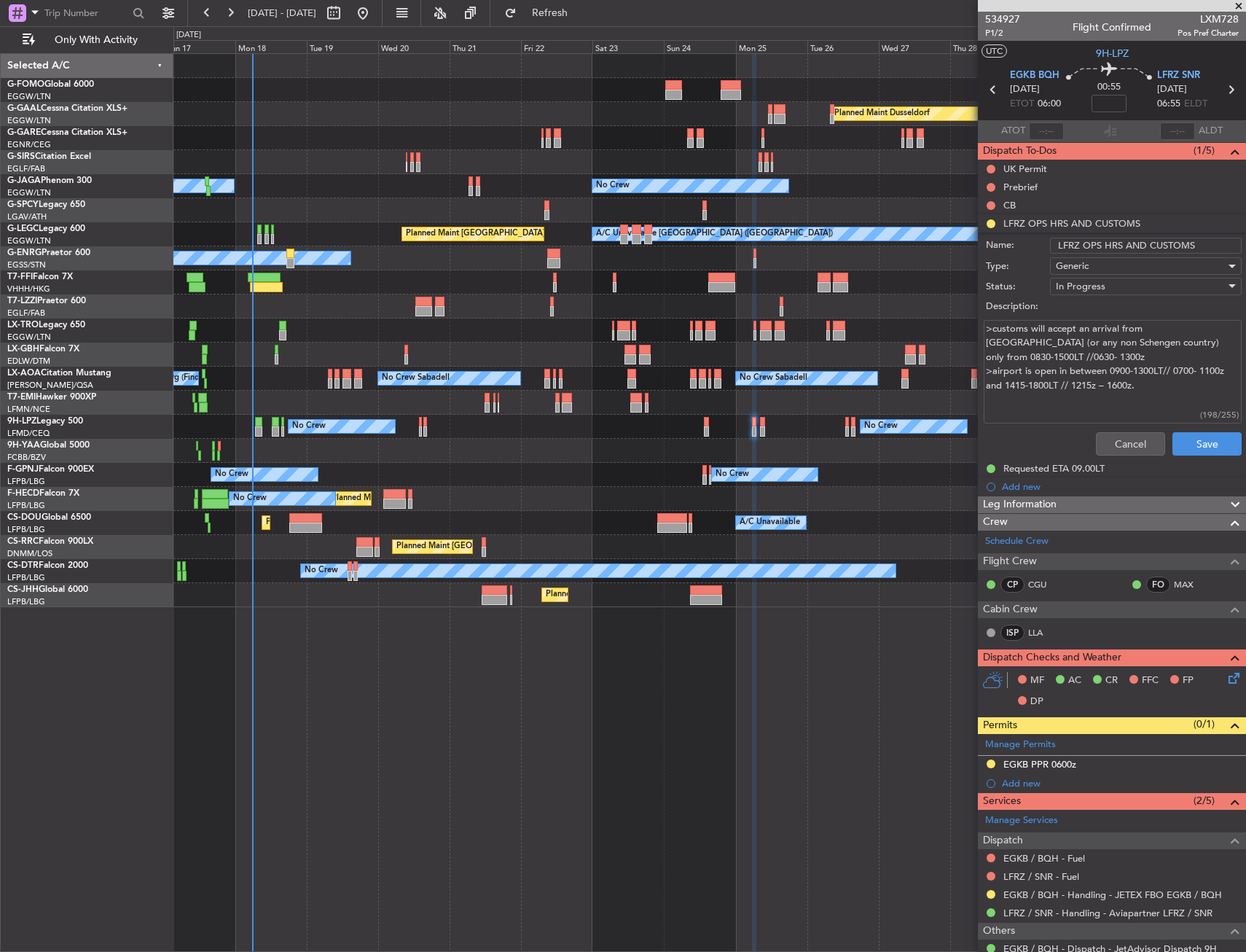
drag, startPoint x: 1085, startPoint y: 333, endPoint x: 1191, endPoint y: 395, distance: 122.8
click at [1195, 388] on textarea ">customs will accept an arrival from England (or any non Schengen country) only…" at bounding box center [1113, 371] width 258 height 104
click at [1113, 456] on div "Cancel Save" at bounding box center [1107, 443] width 275 height 35
click at [1126, 441] on button "Cancel" at bounding box center [1131, 444] width 69 height 23
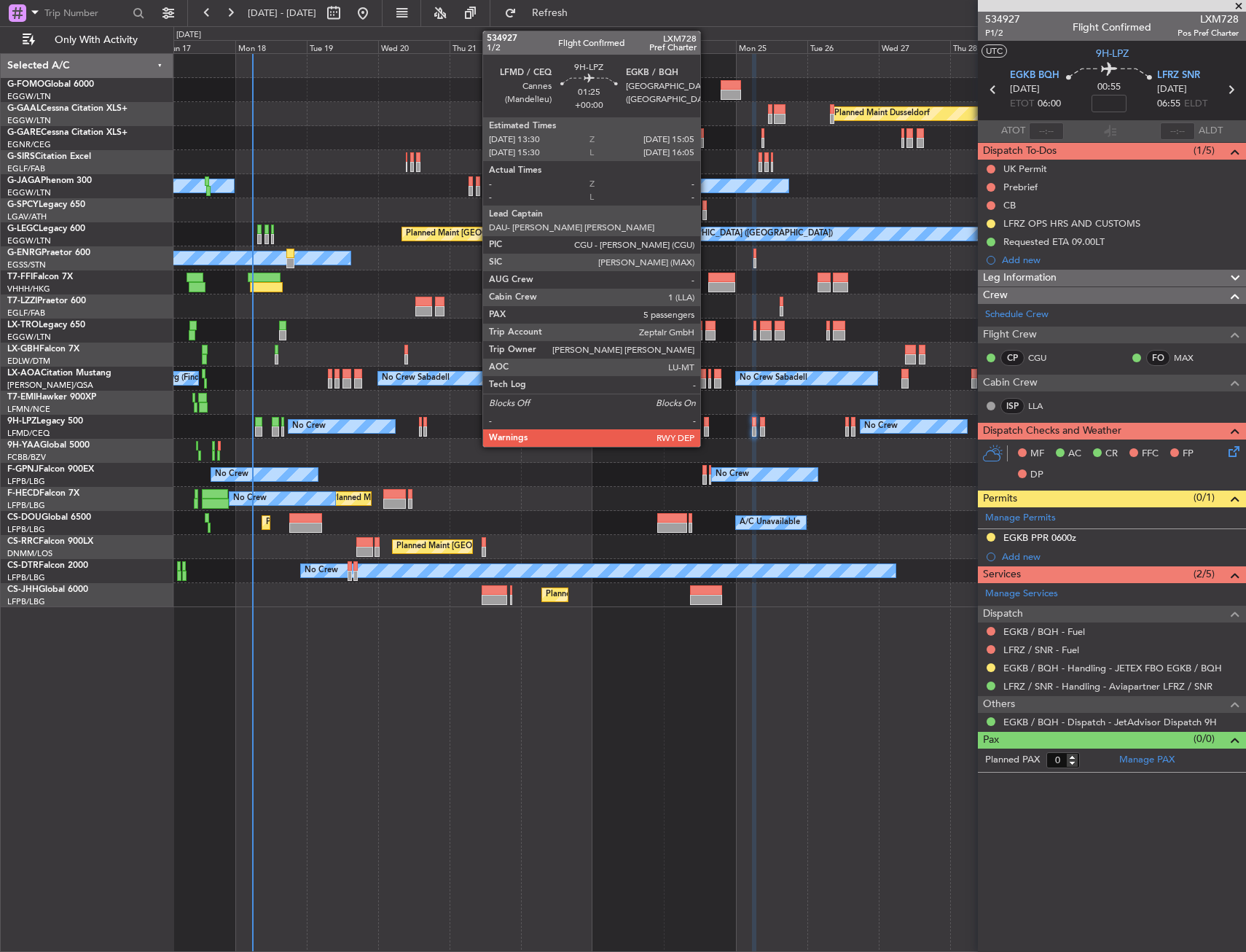
click at [707, 430] on div at bounding box center [706, 431] width 5 height 10
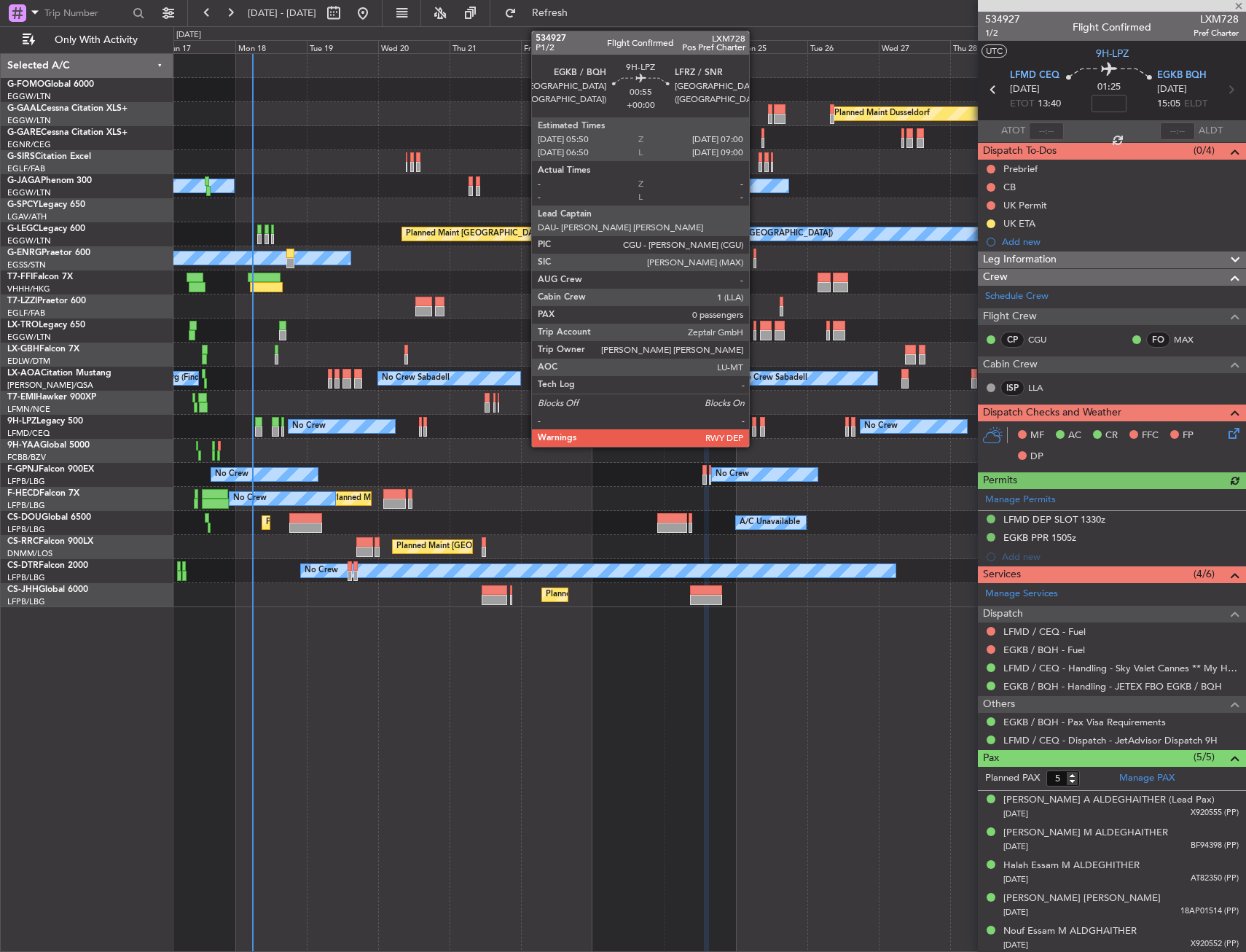
click at [755, 428] on div at bounding box center [754, 431] width 4 height 10
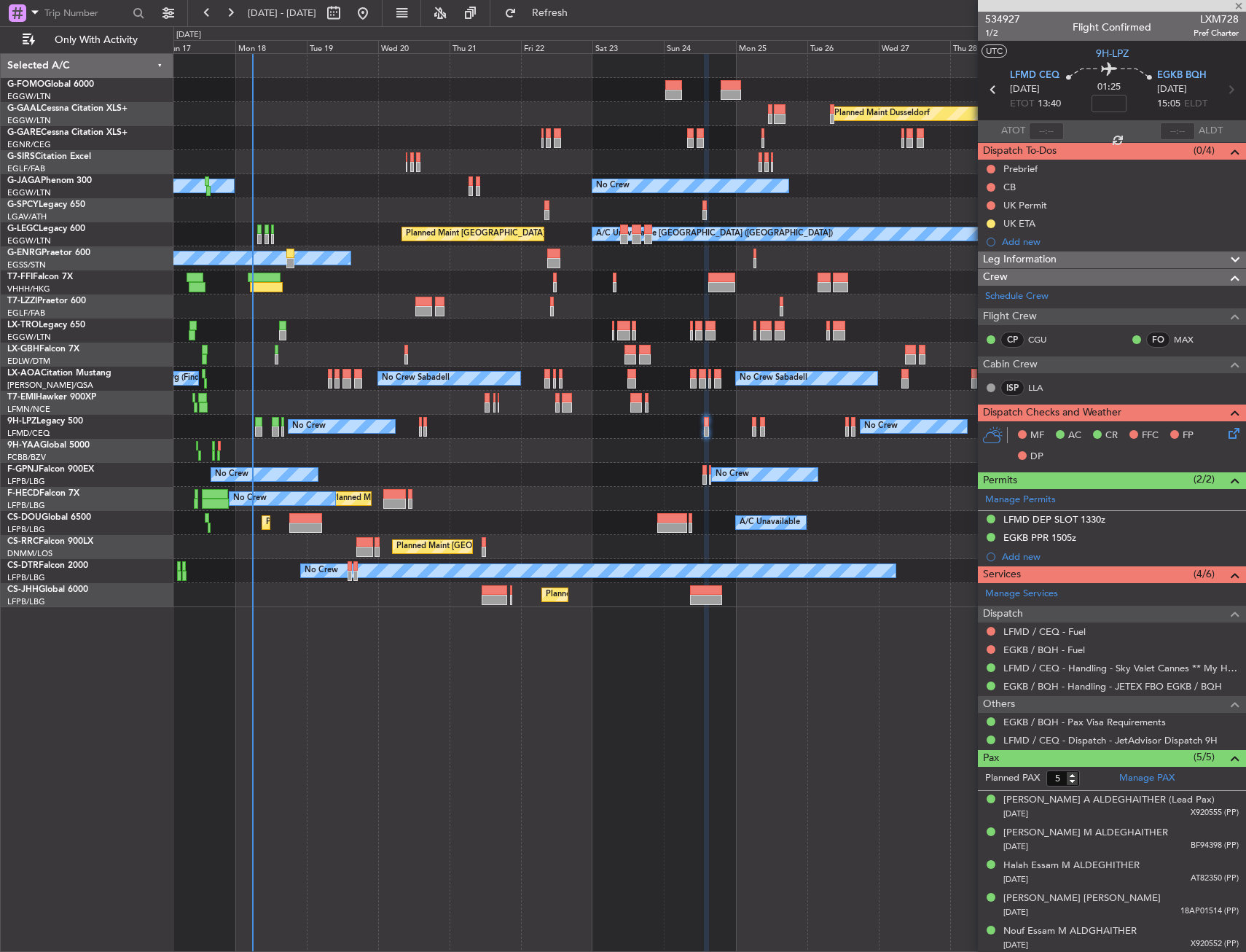
type input "0"
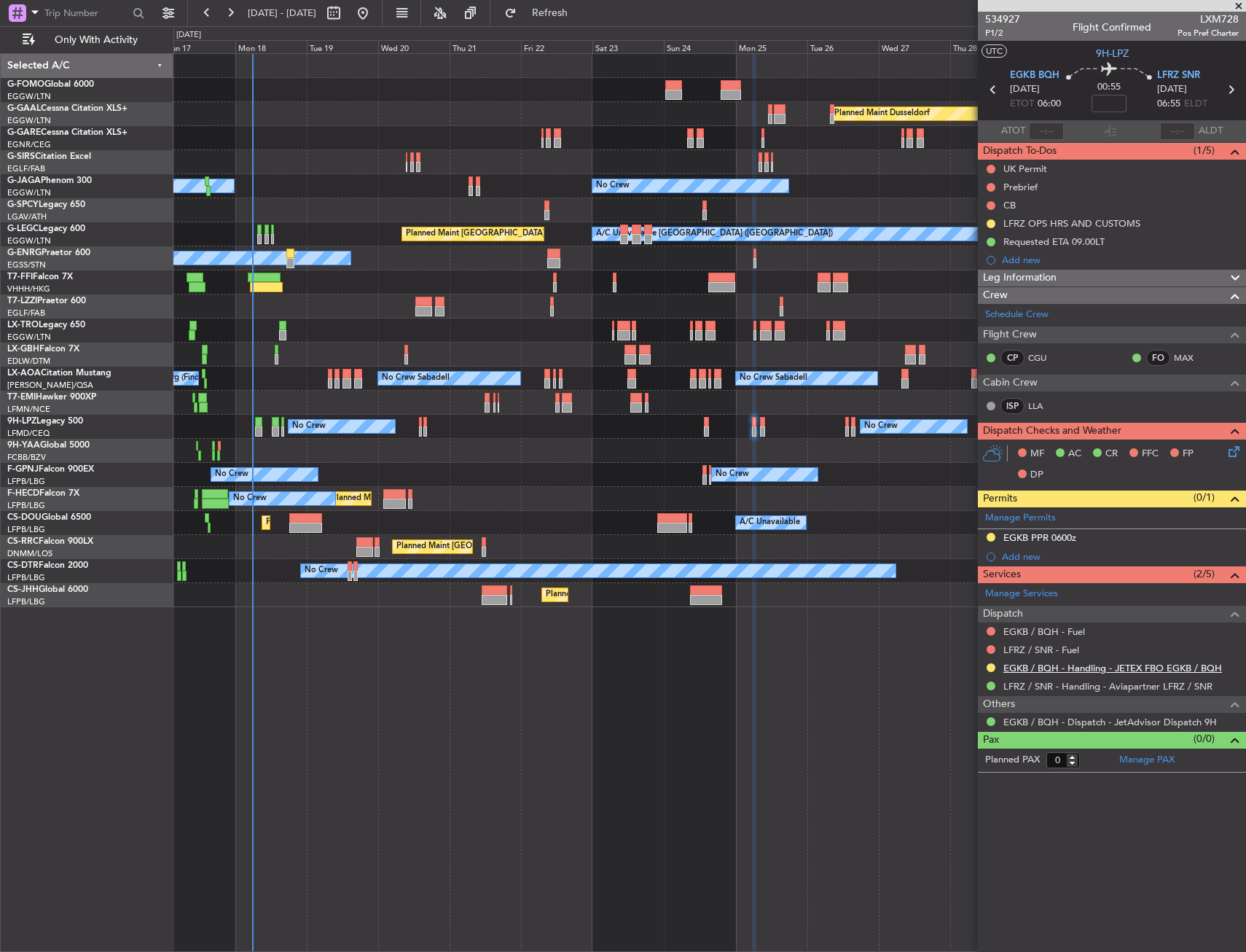
click at [1157, 668] on link "EGKB / BQH - Handling - JETEX FBO EGKB / BQH" at bounding box center [1112, 668] width 218 height 12
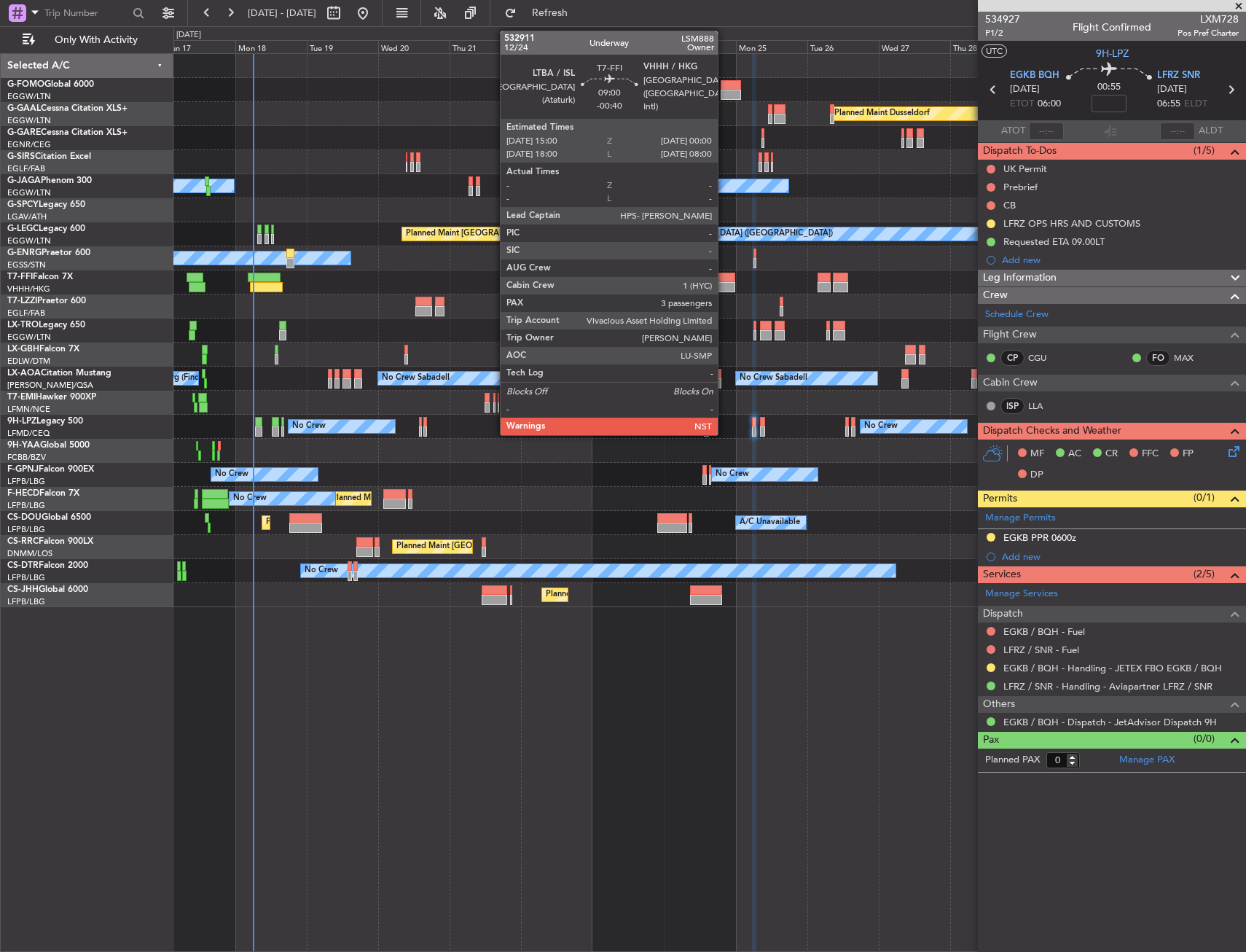
click at [725, 282] on div at bounding box center [722, 287] width 27 height 10
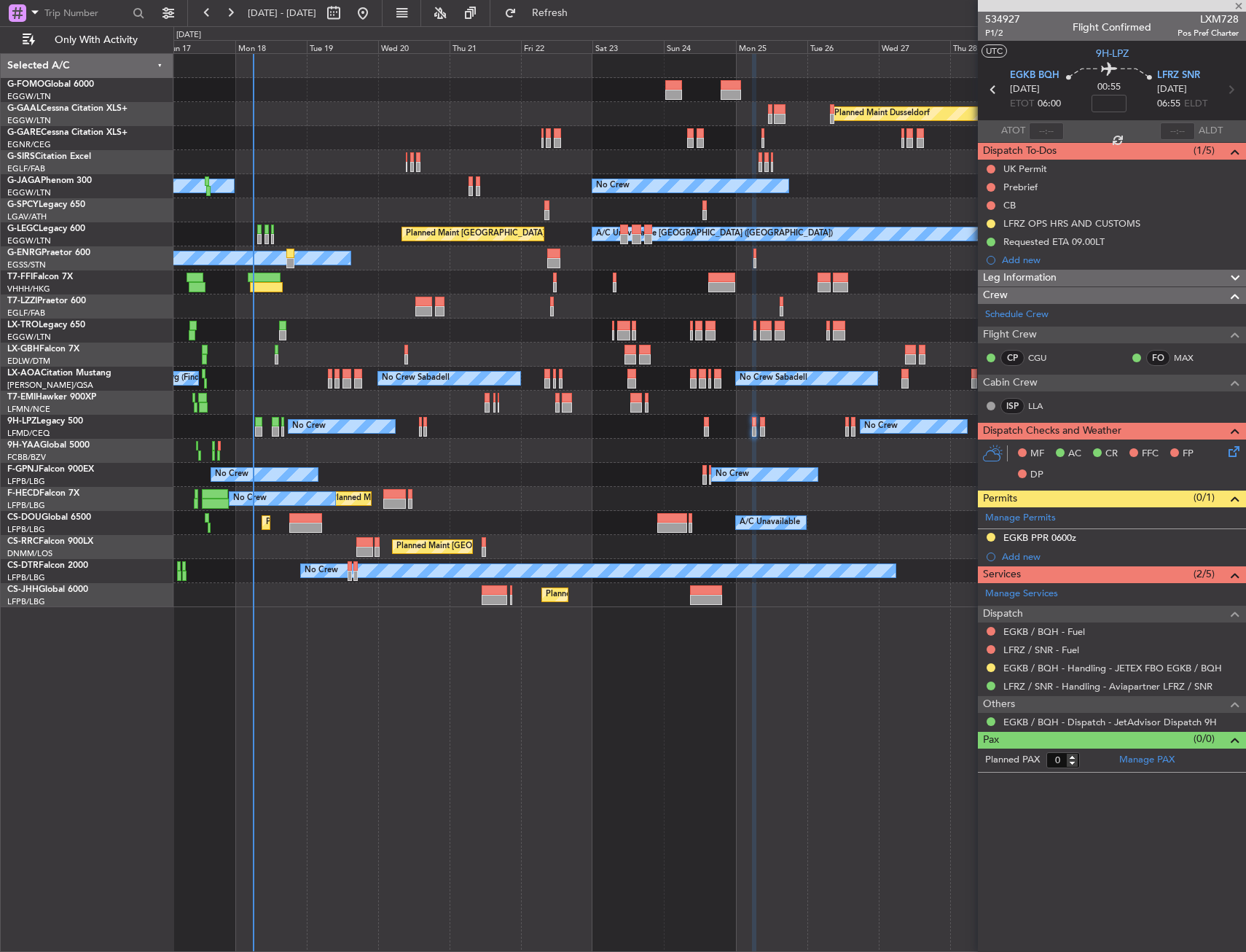
type input "-00:40"
type input "3"
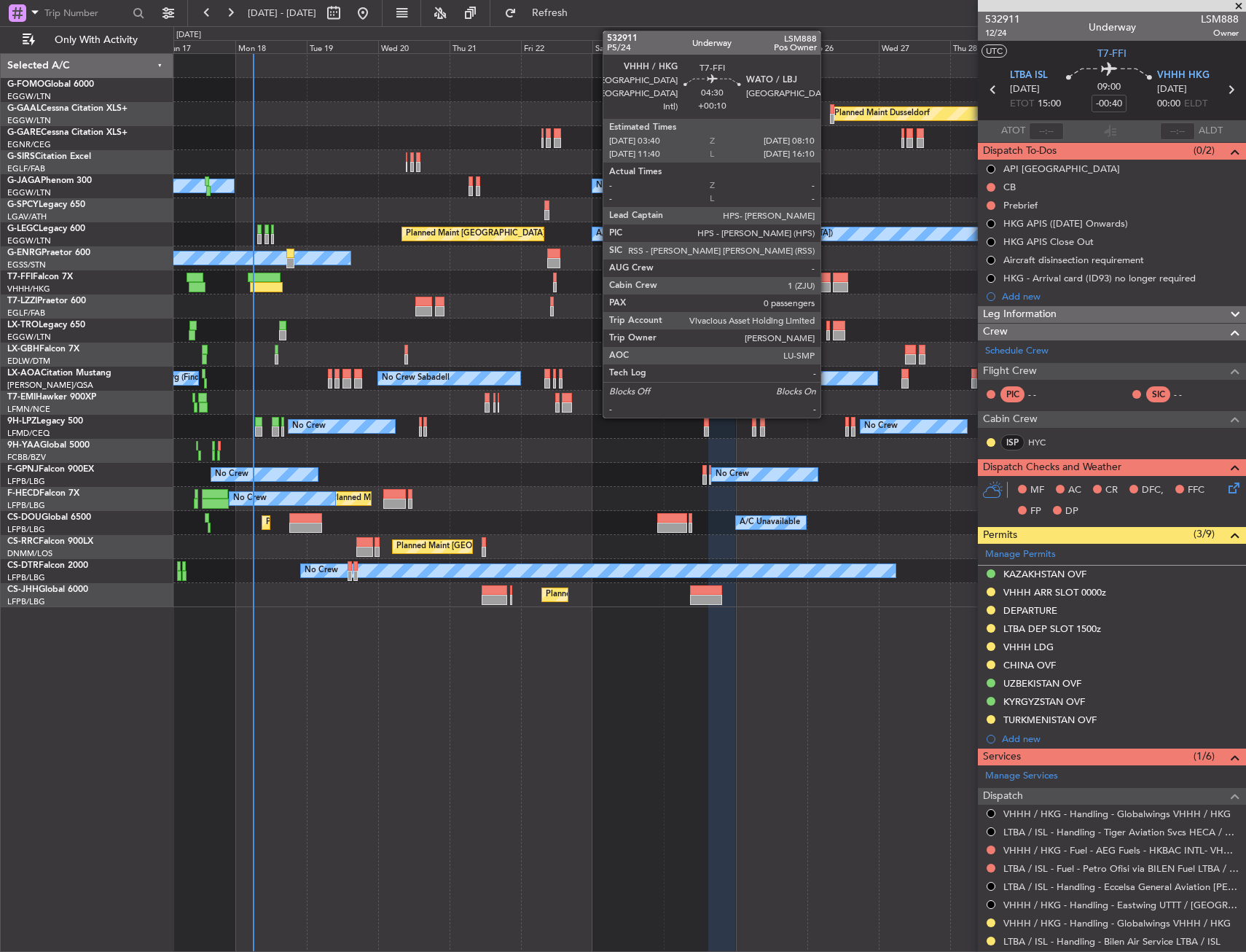
click at [827, 280] on div at bounding box center [824, 277] width 14 height 10
type input "+00:10"
type input "0"
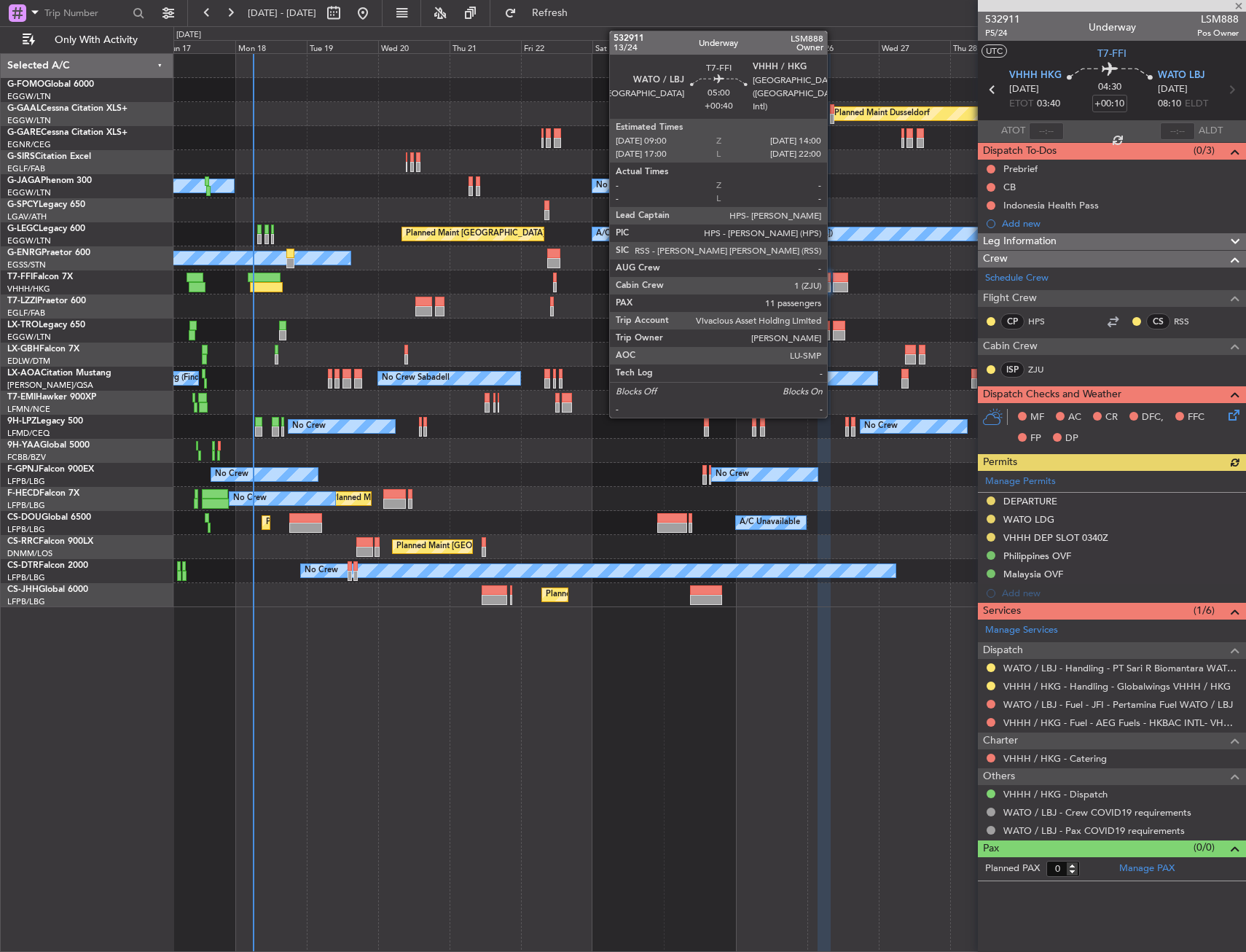
click at [834, 280] on div at bounding box center [840, 277] width 15 height 10
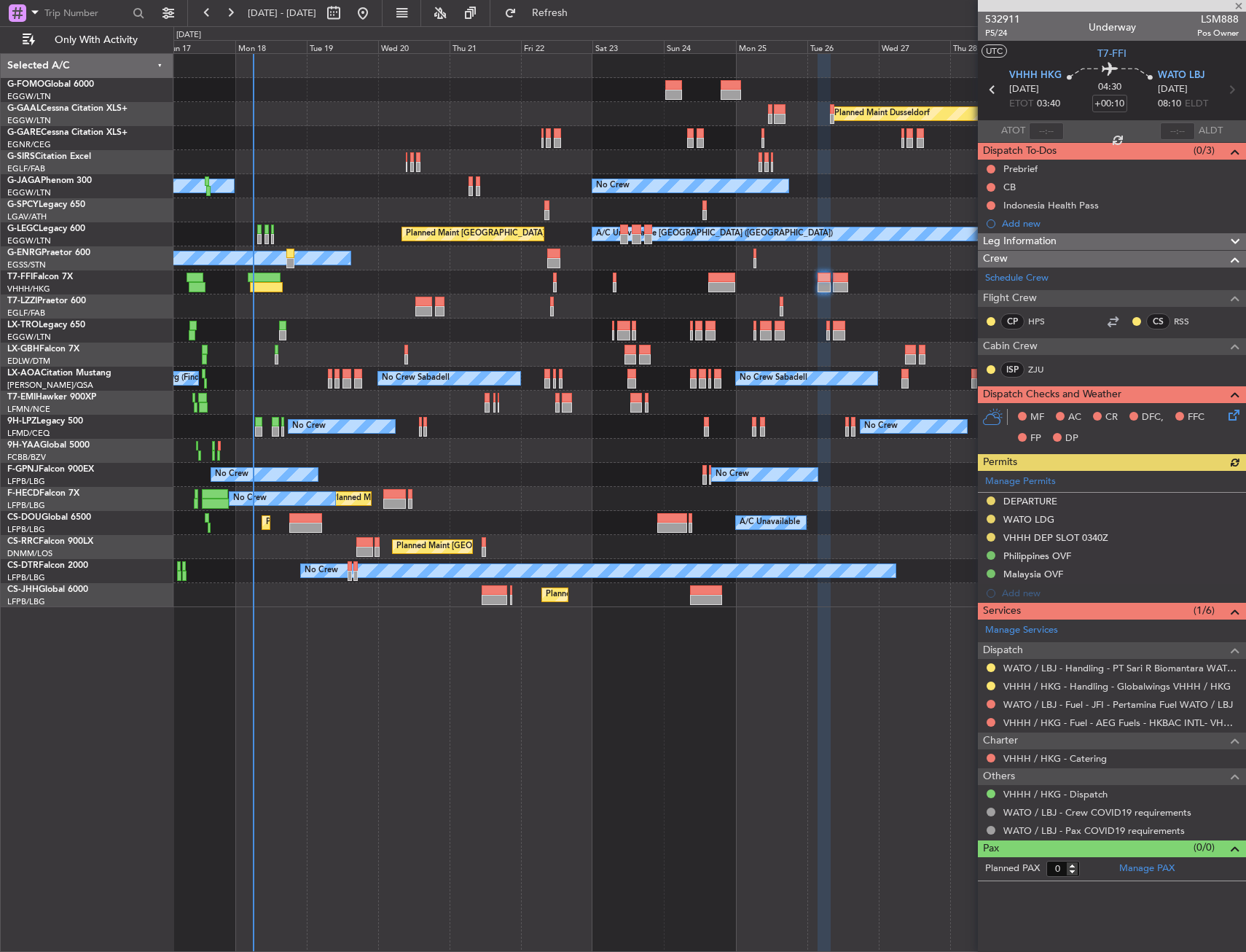
type input "+00:40"
type input "11"
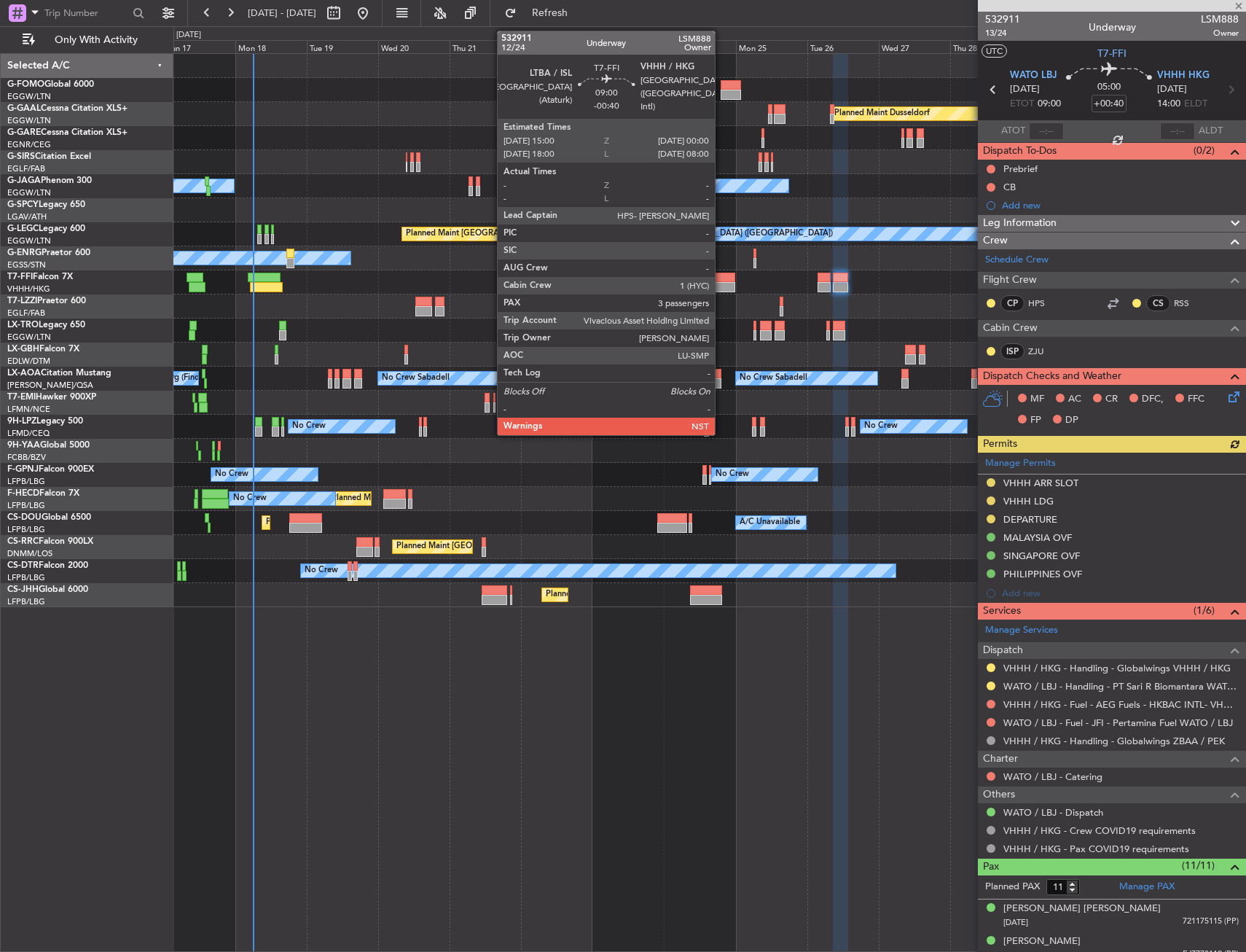
click at [722, 288] on div at bounding box center [722, 287] width 27 height 10
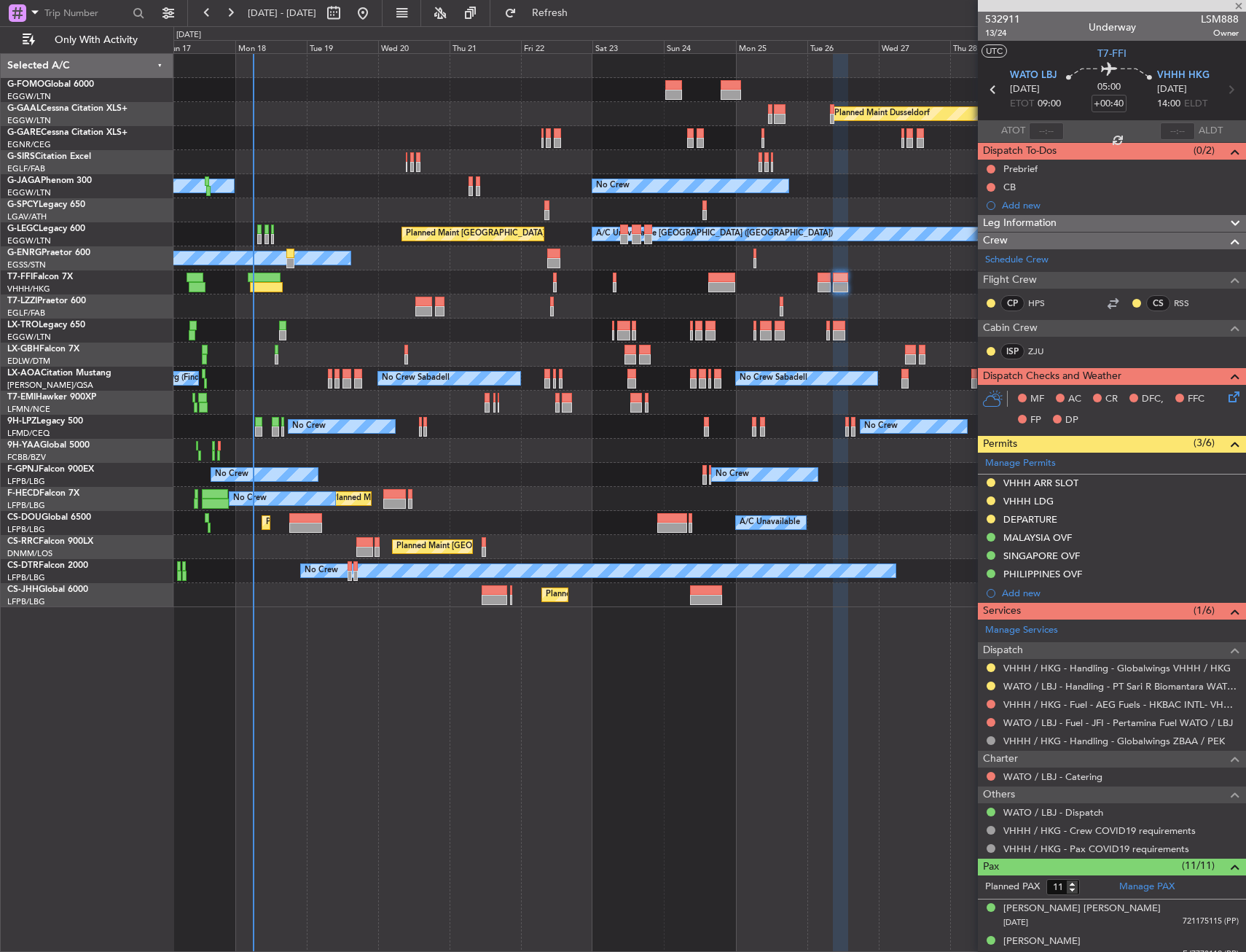
type input "-00:40"
type input "3"
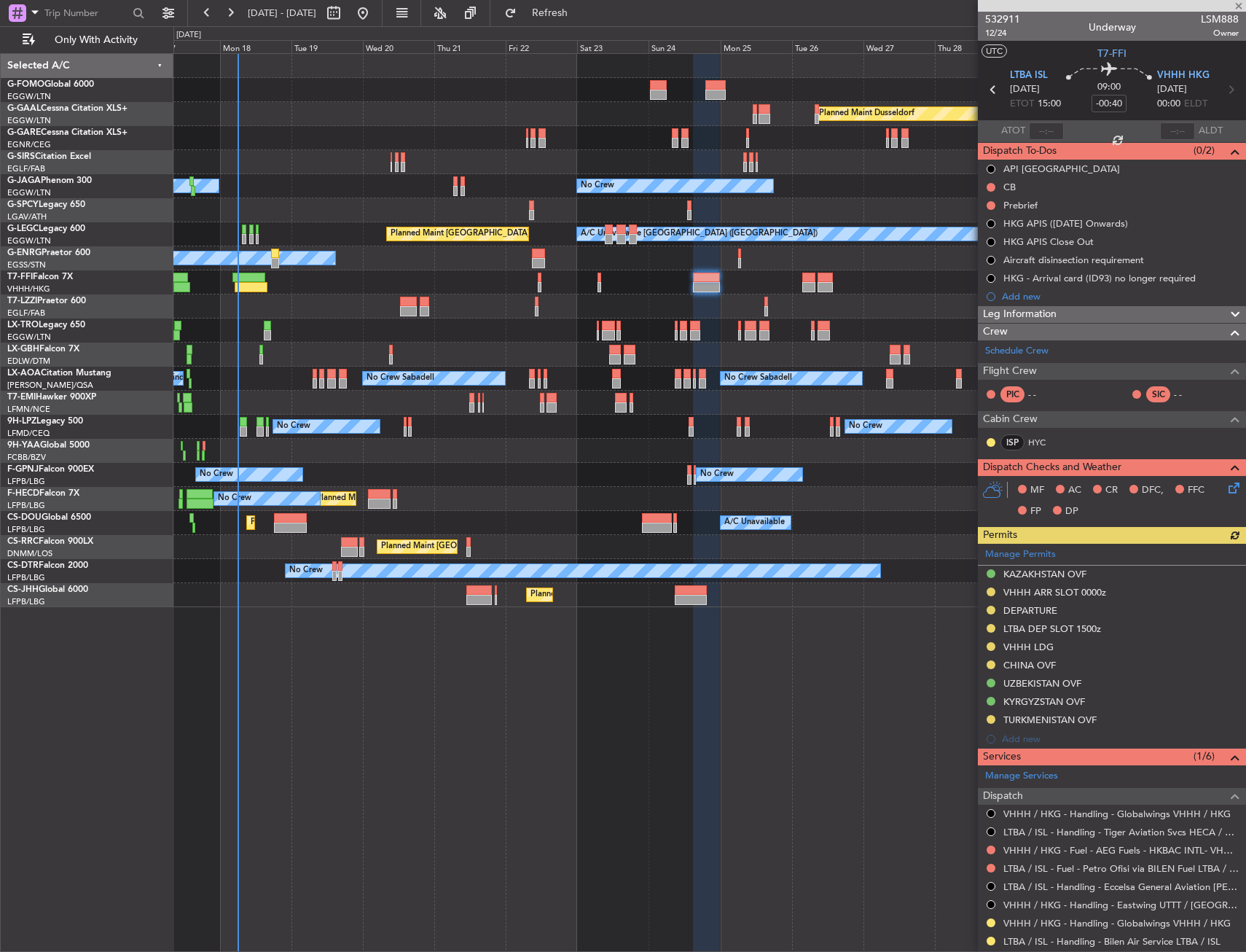
click at [689, 636] on div "Planned Maint Windsor Locks ([PERSON_NAME] Intl) Planned [GEOGRAPHIC_DATA] Plan…" at bounding box center [710, 503] width 1073 height 899
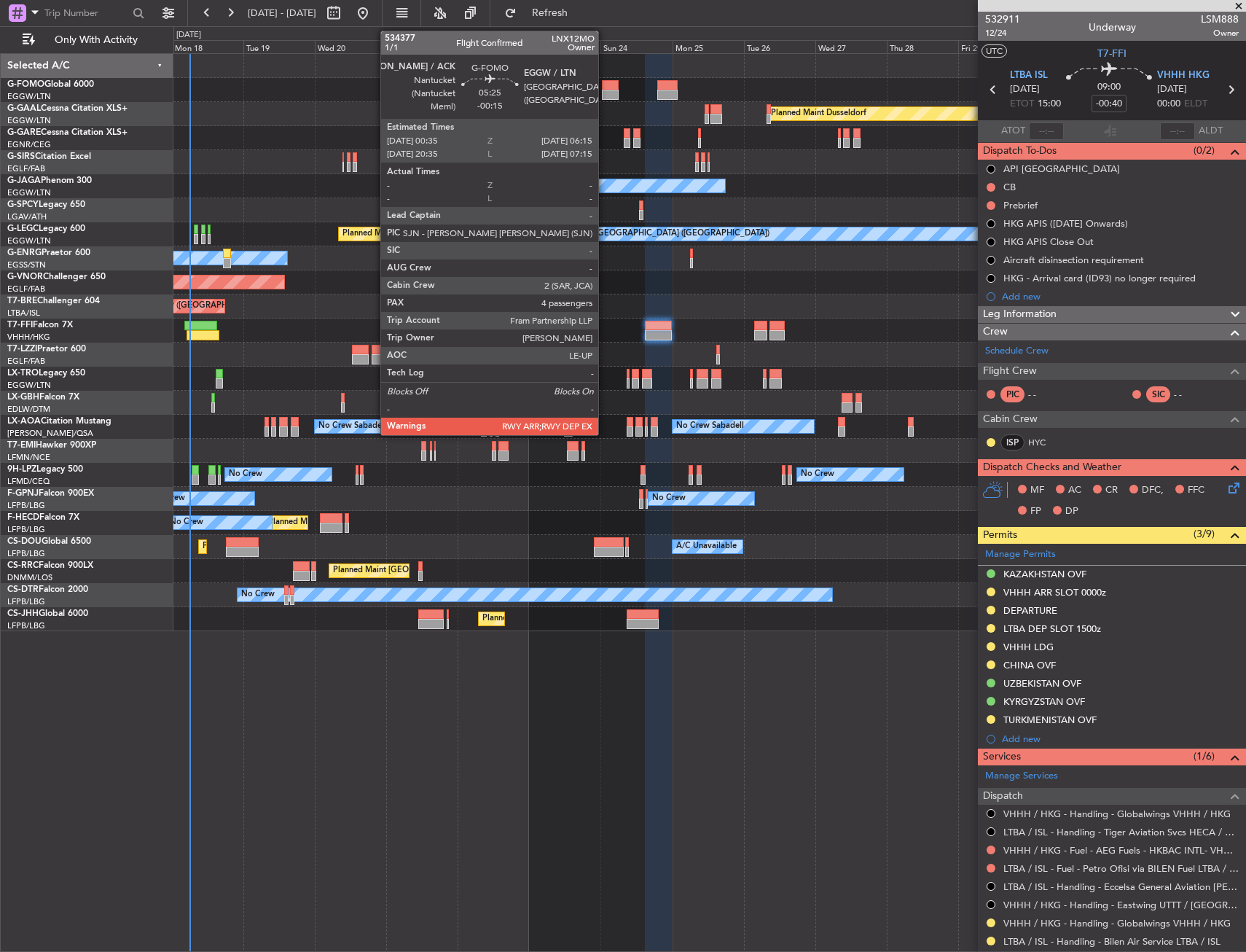
click at [605, 93] on div at bounding box center [611, 94] width 18 height 10
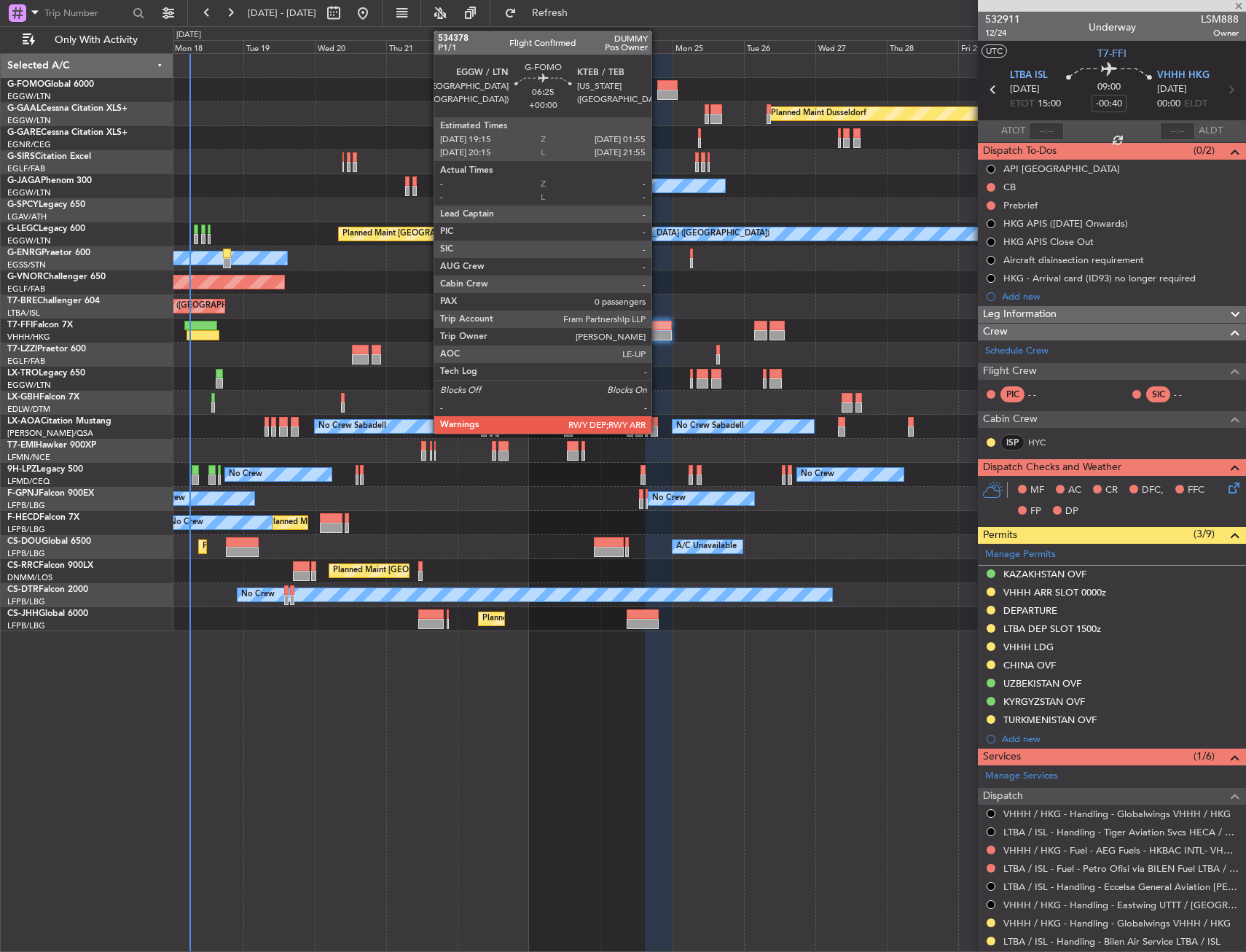
type input "-00:15"
type input "4"
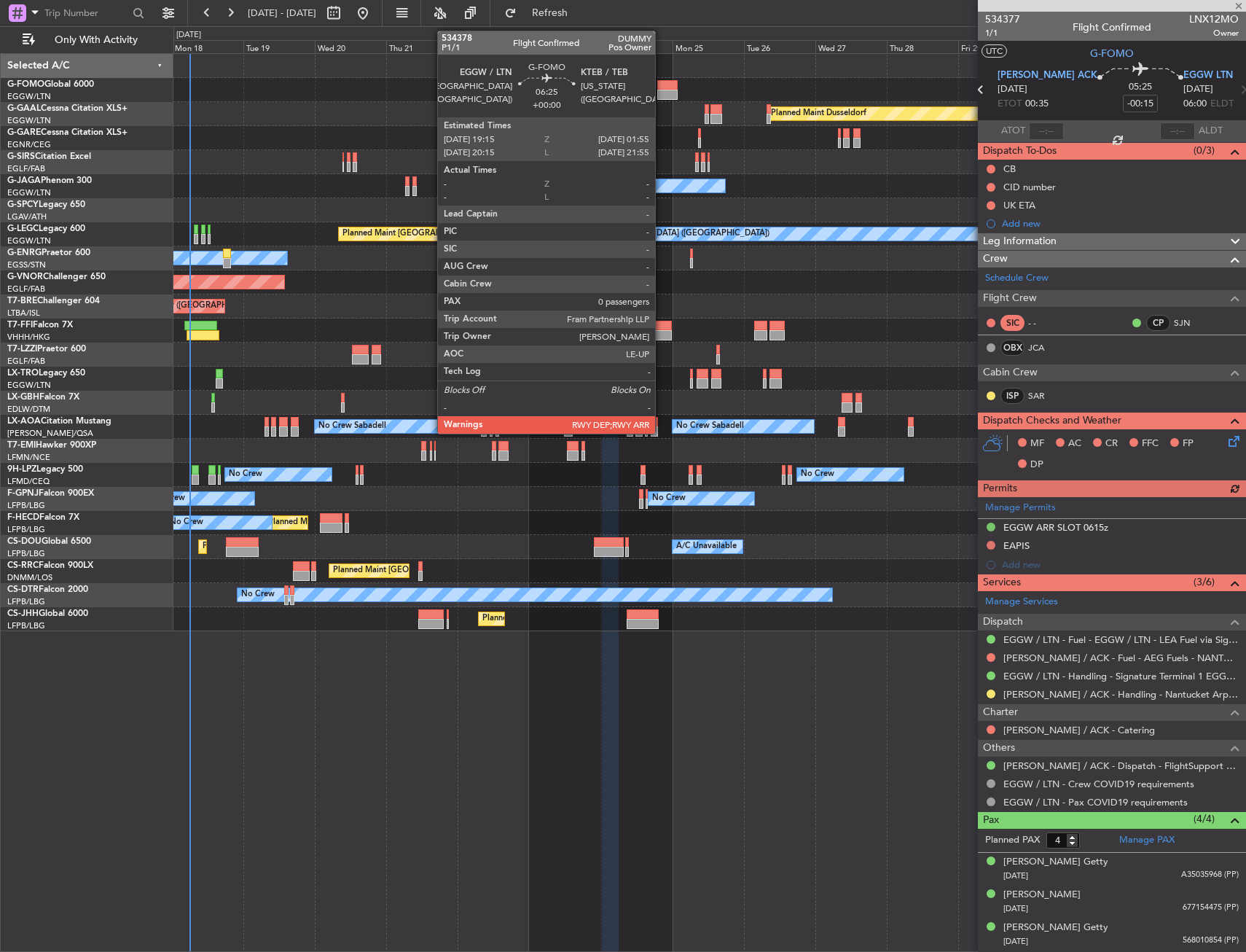
click at [662, 89] on div at bounding box center [667, 85] width 20 height 10
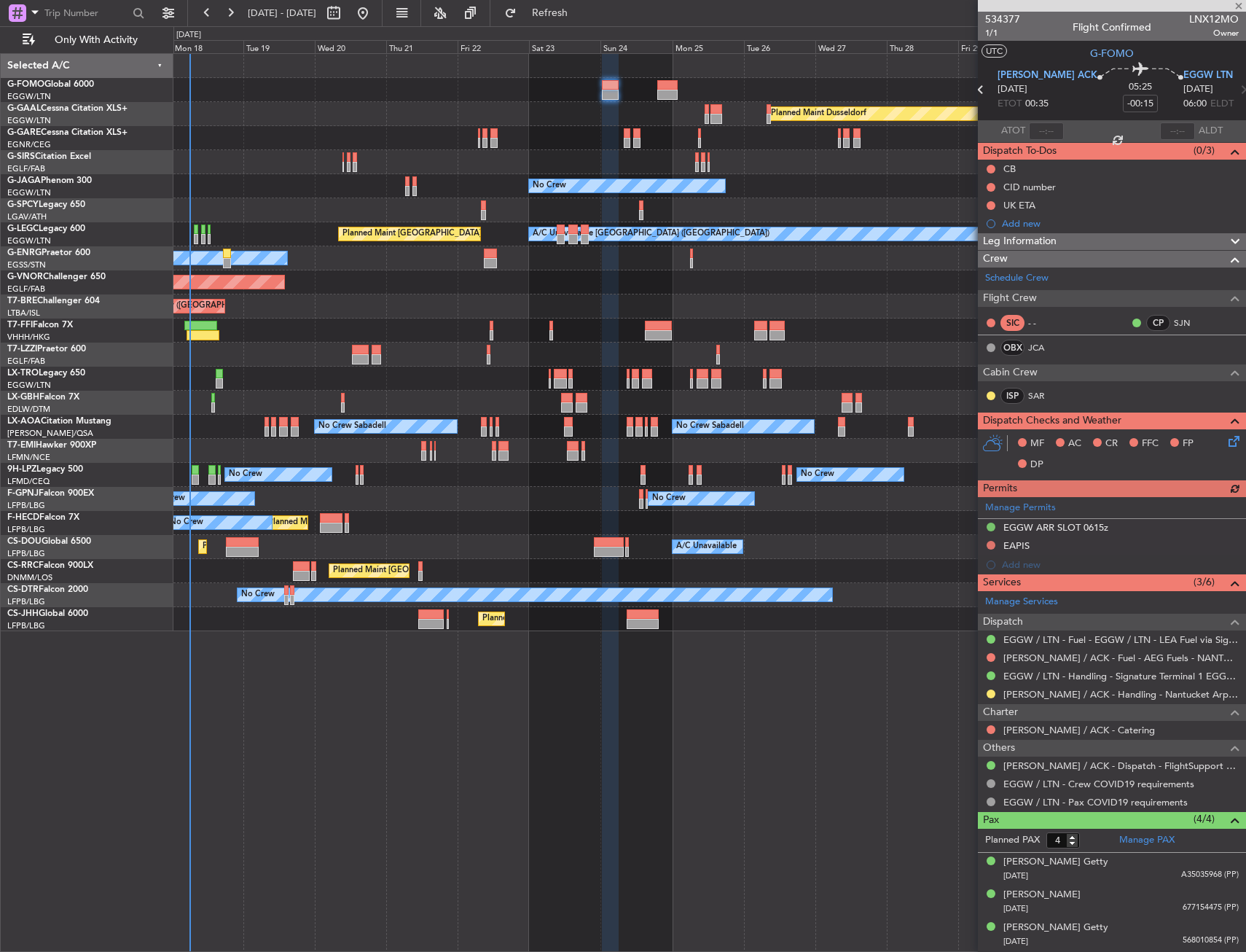
type input "0"
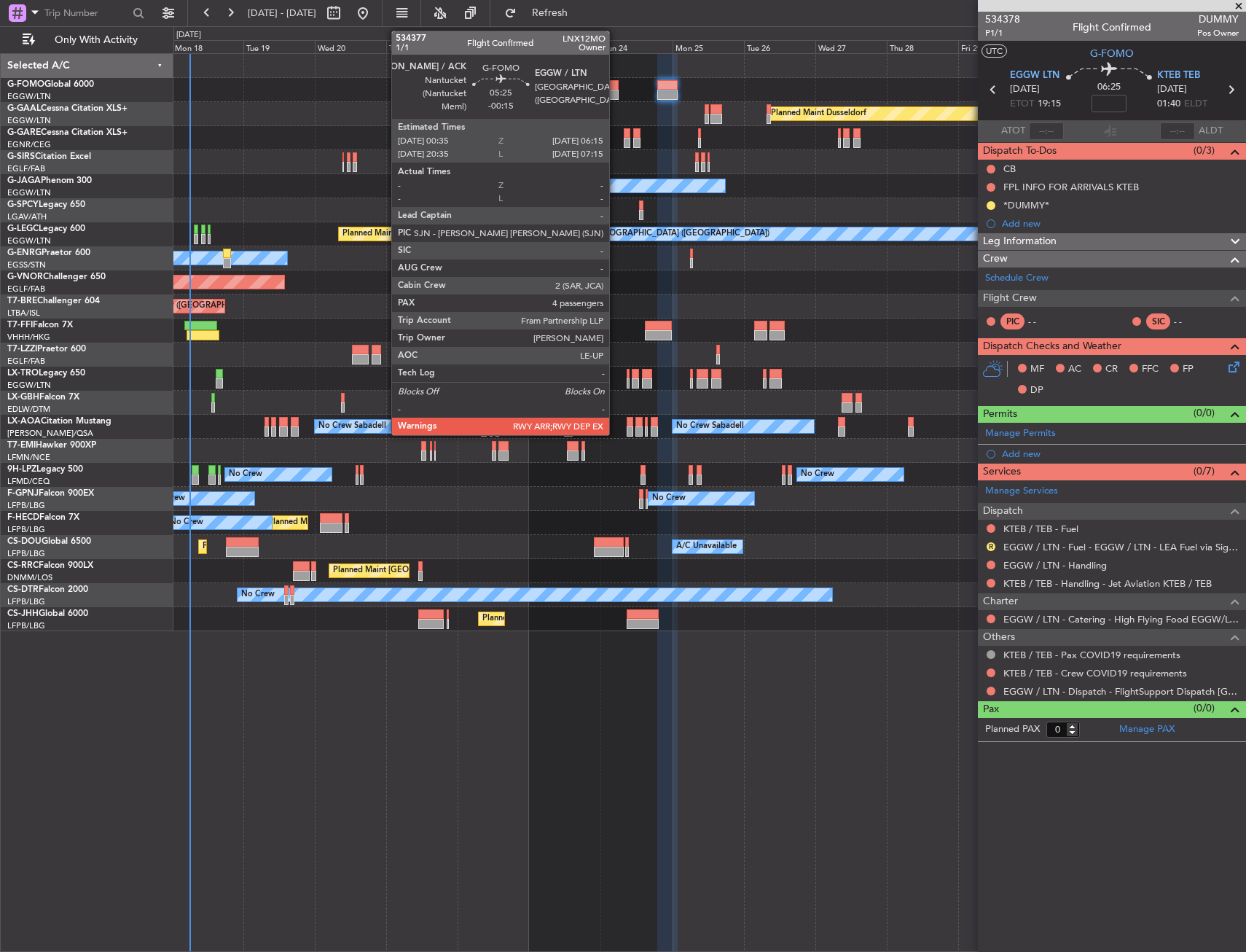
click at [616, 85] on div at bounding box center [611, 85] width 18 height 10
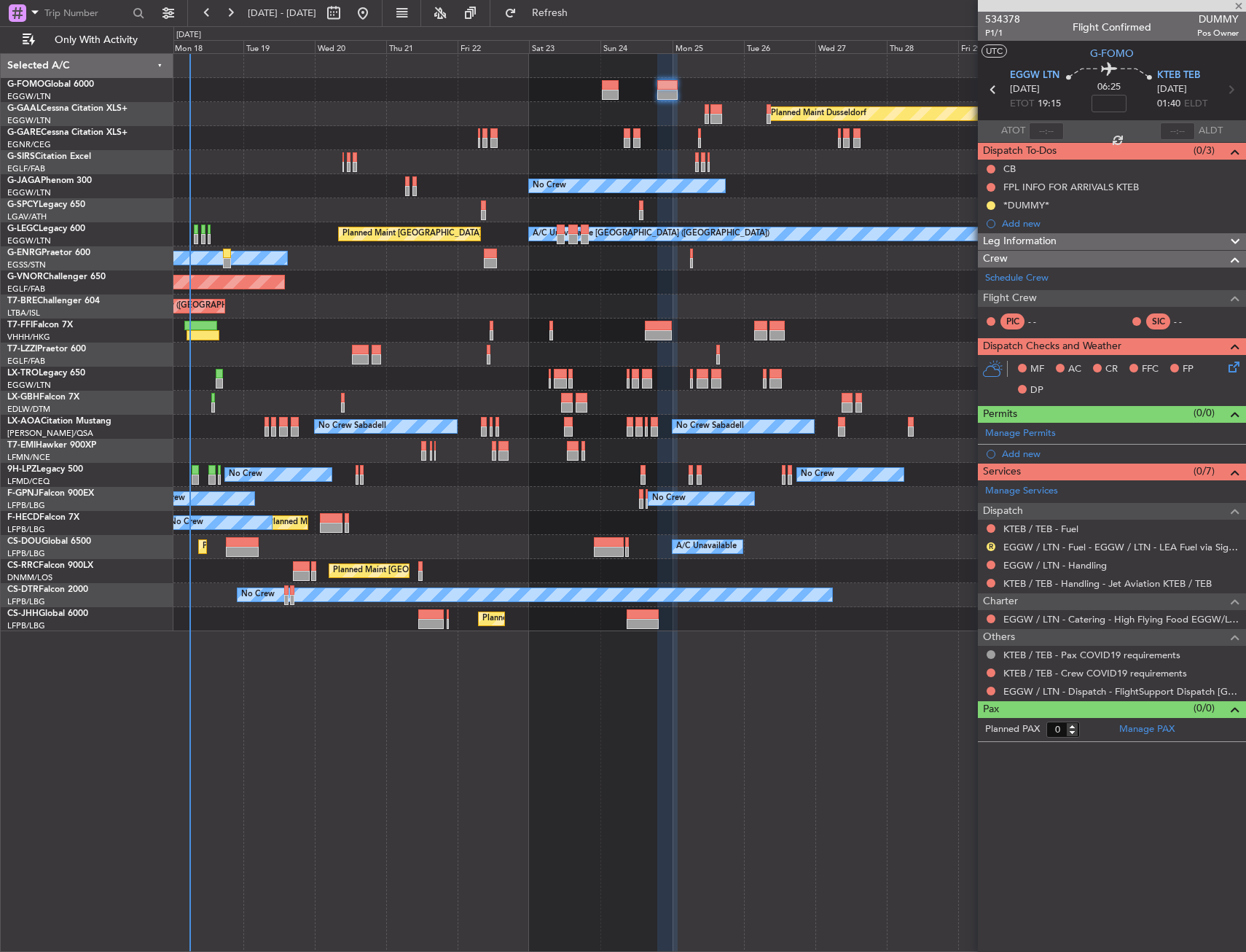
type input "-00:15"
type input "4"
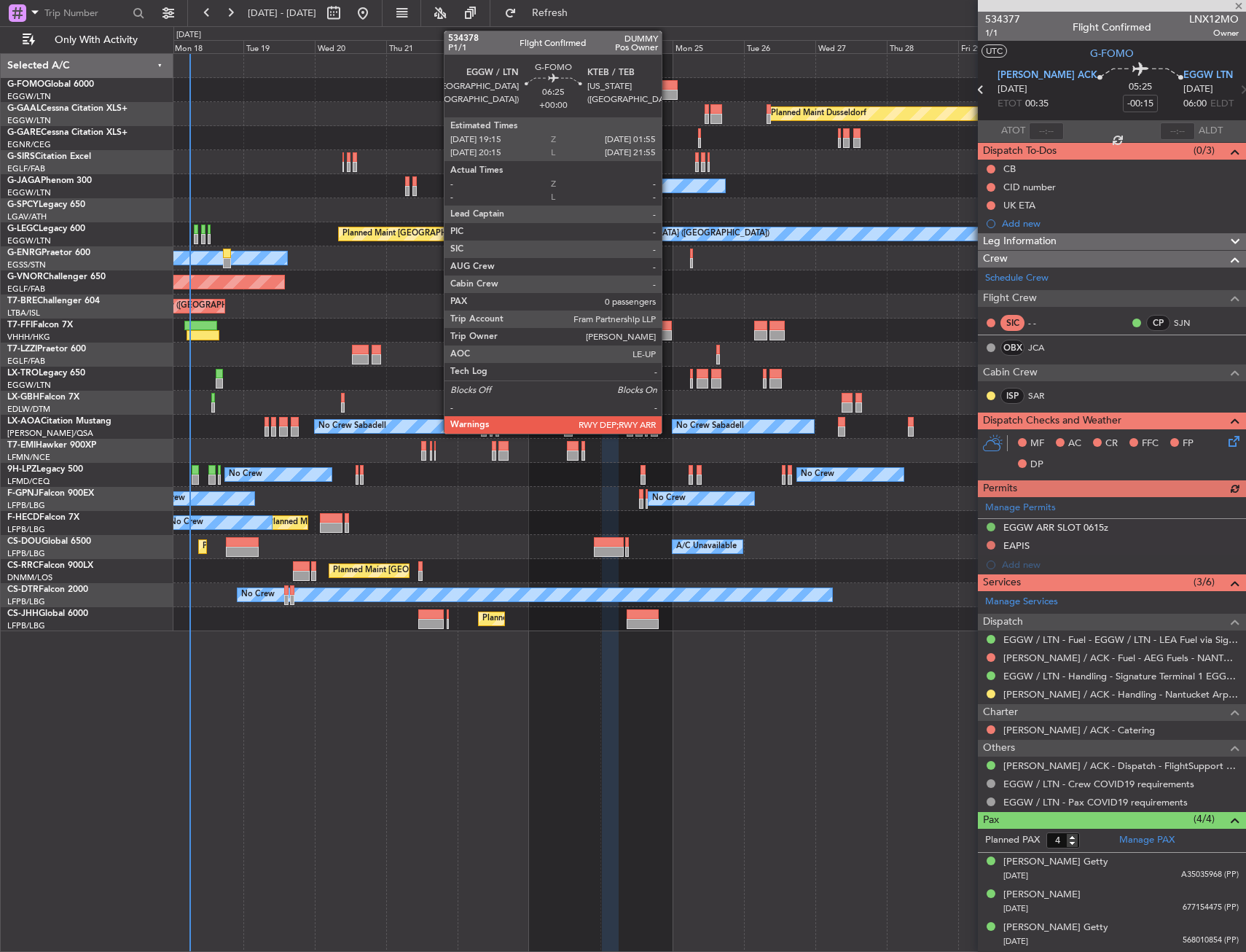
click at [669, 94] on div at bounding box center [667, 94] width 20 height 10
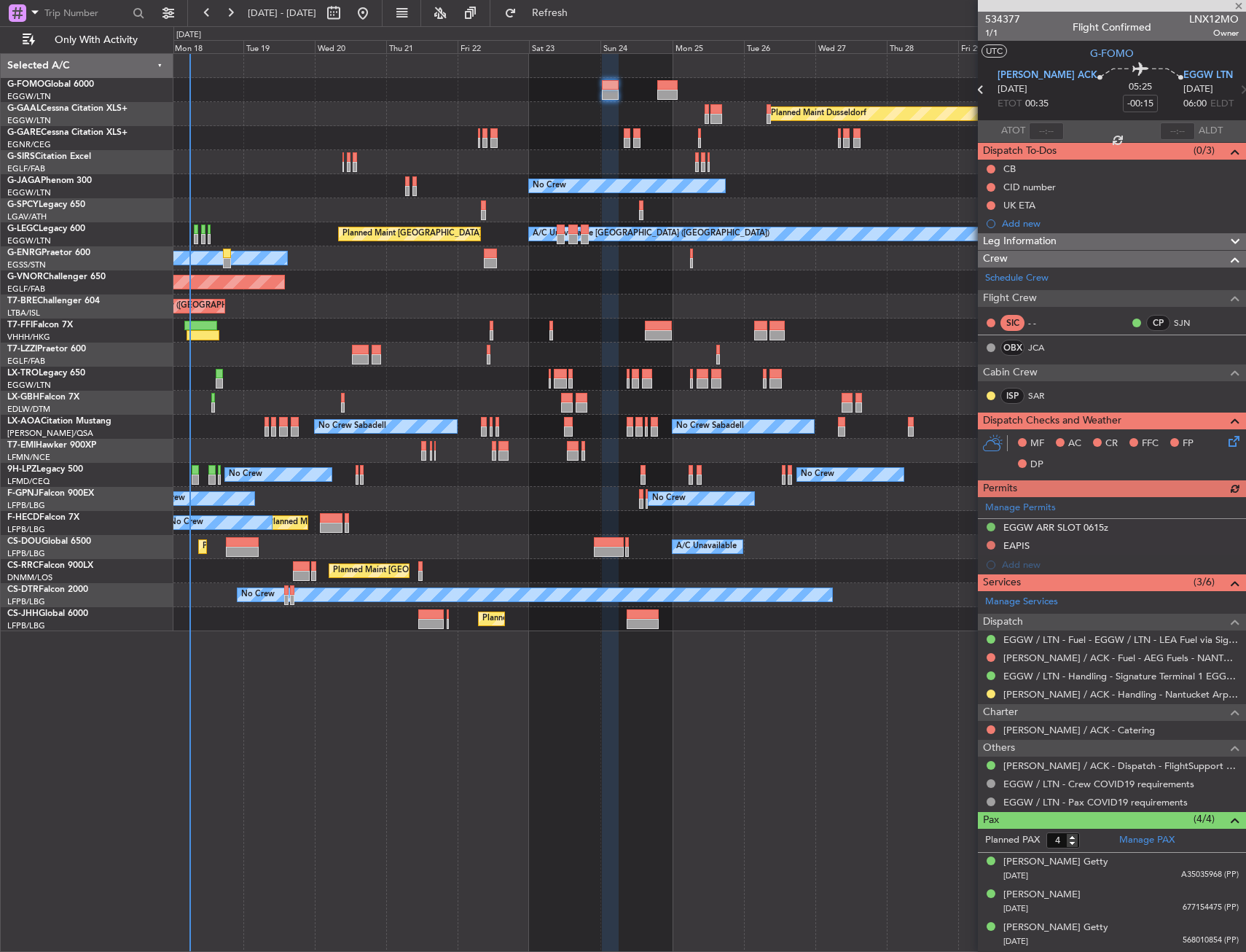
type input "0"
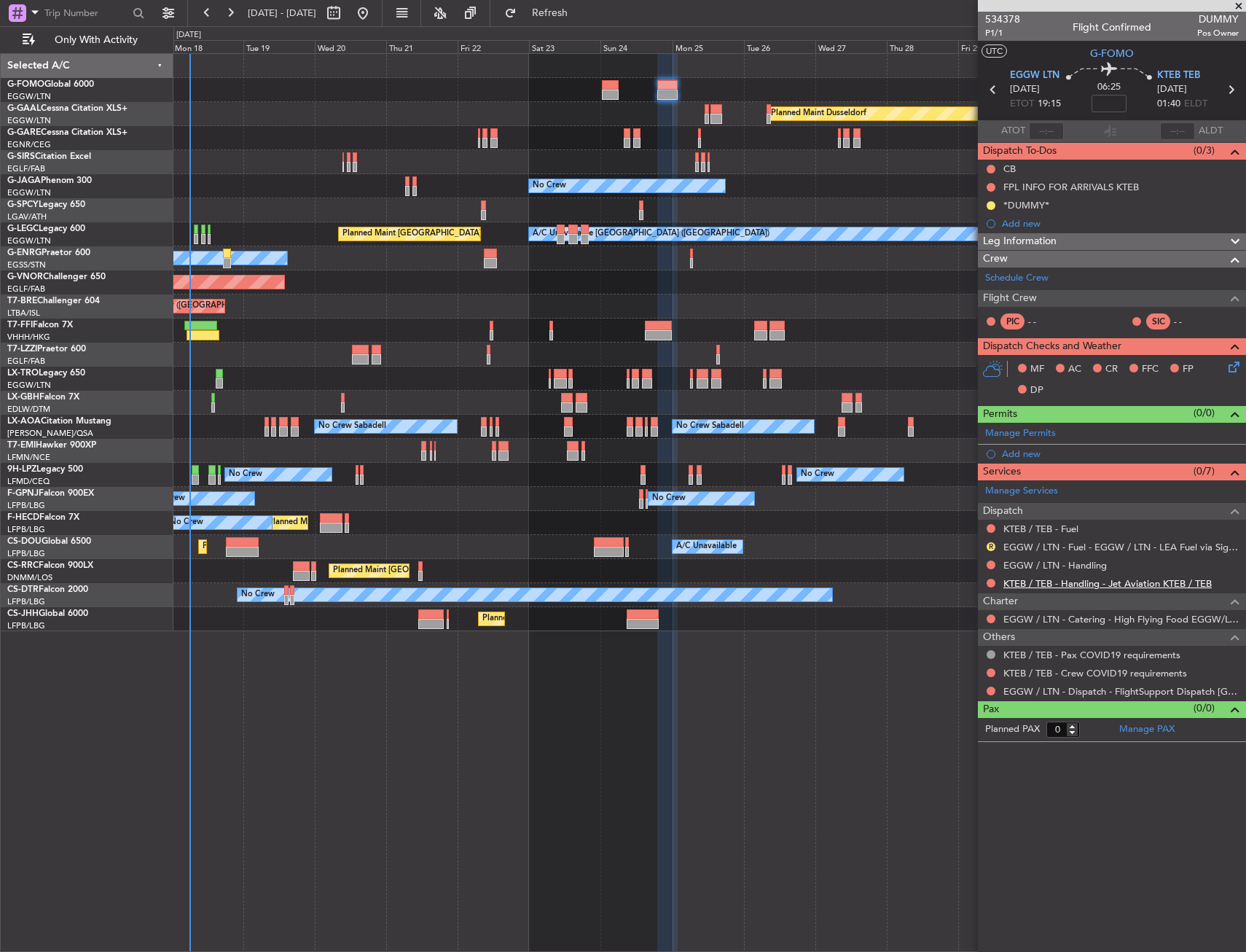
click at [1120, 585] on link "KTEB / TEB - Handling - Jet Aviation KTEB / TEB" at bounding box center [1107, 583] width 209 height 12
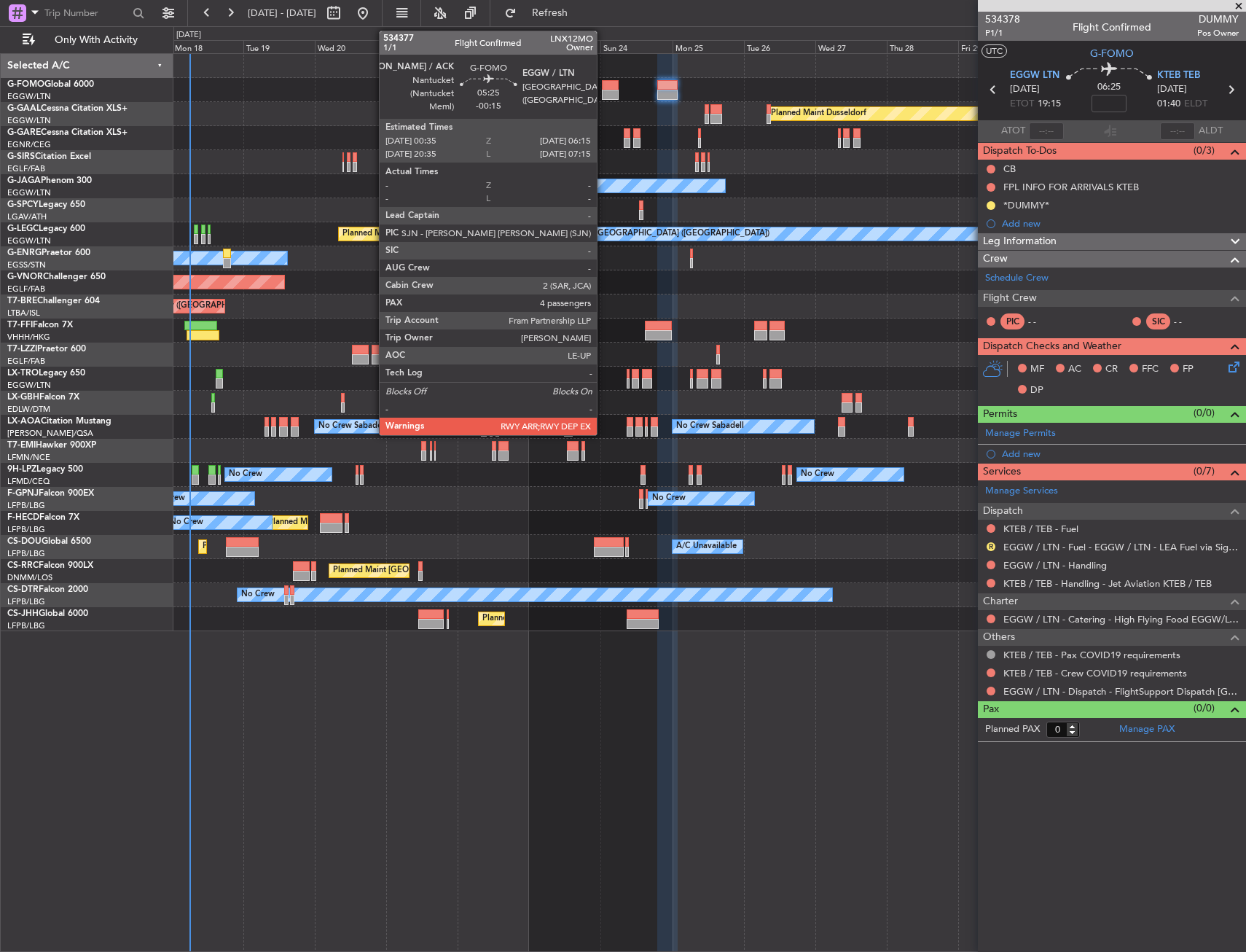
click at [603, 96] on div at bounding box center [611, 94] width 18 height 10
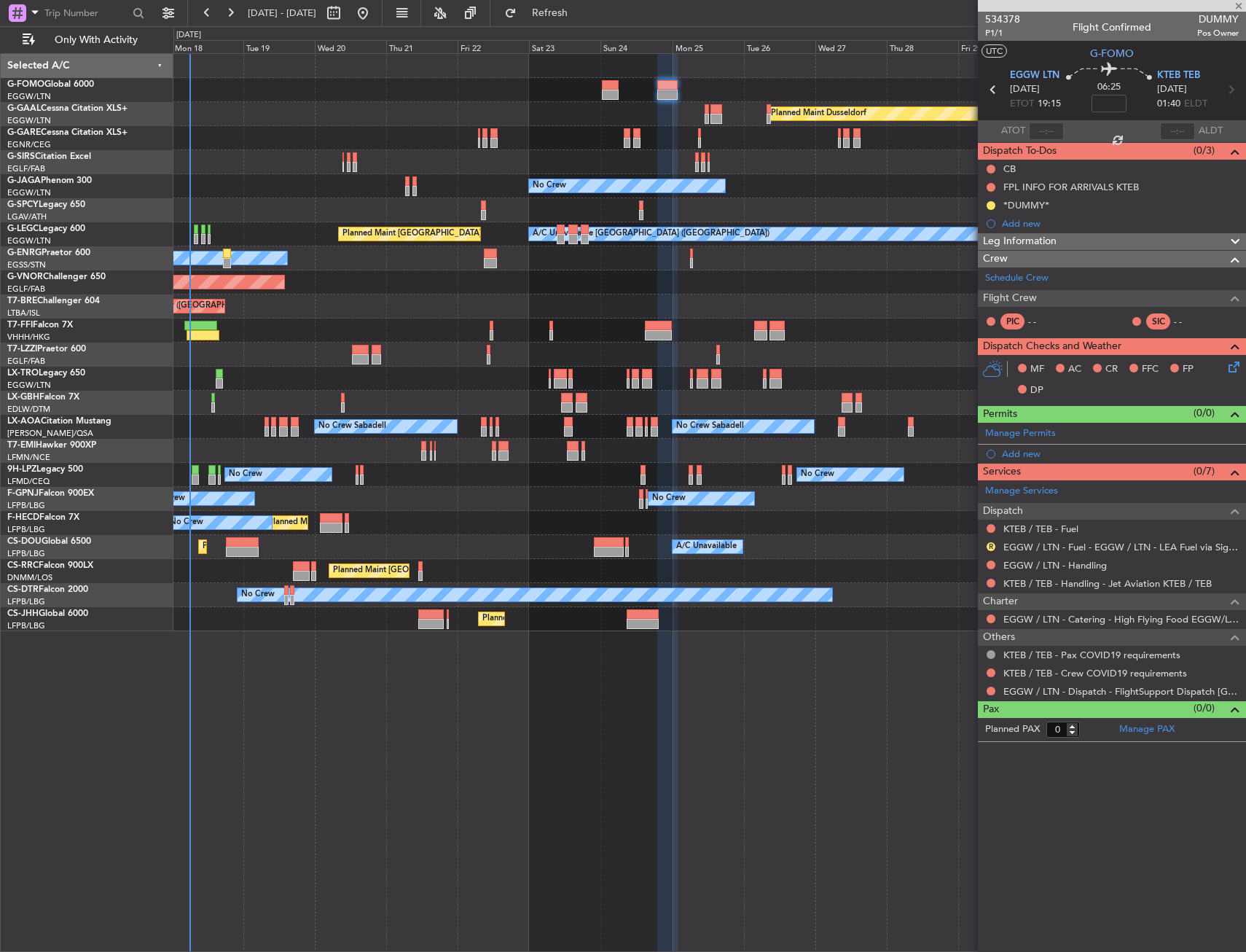
type input "-00:15"
type input "4"
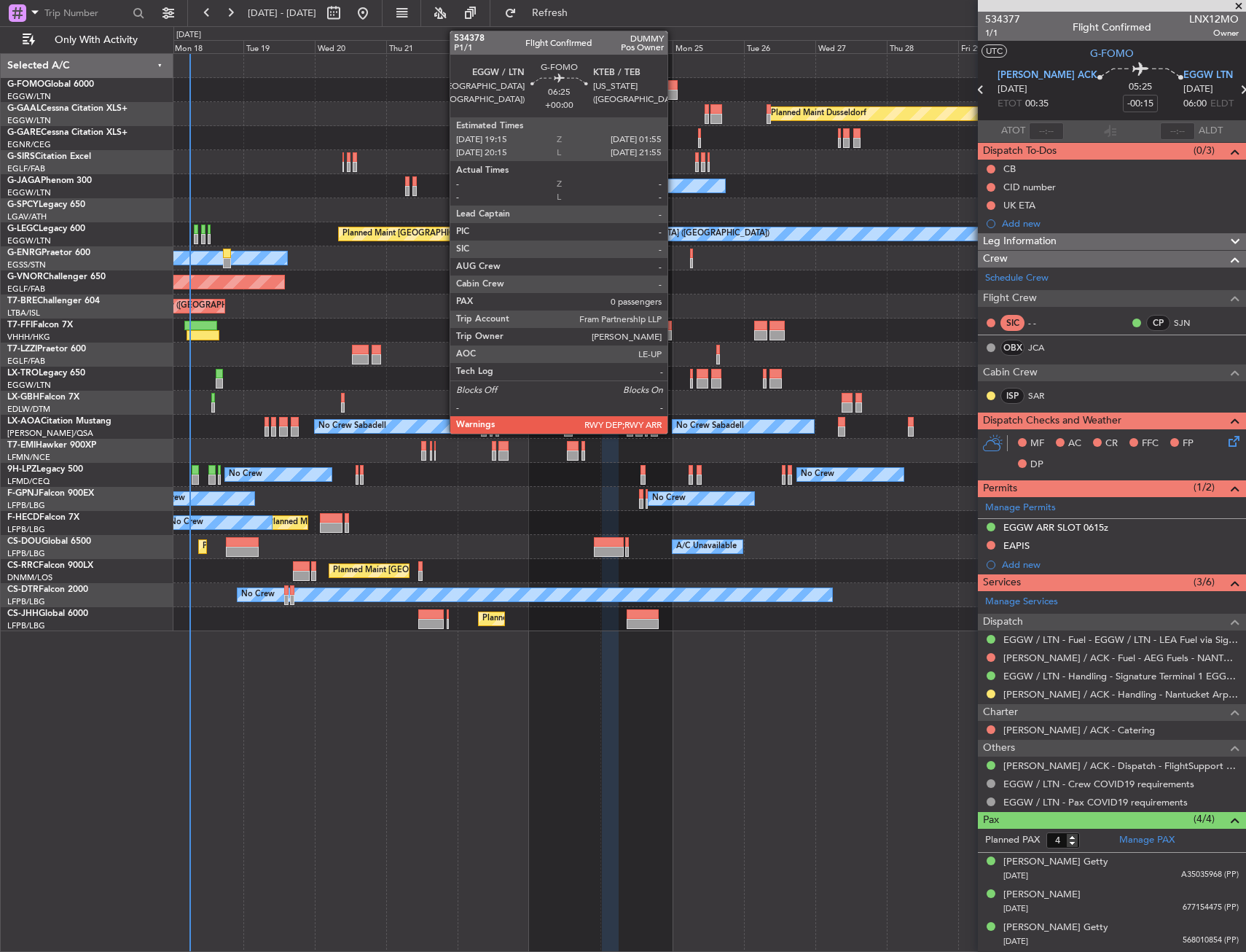
click at [674, 96] on div at bounding box center [667, 94] width 20 height 10
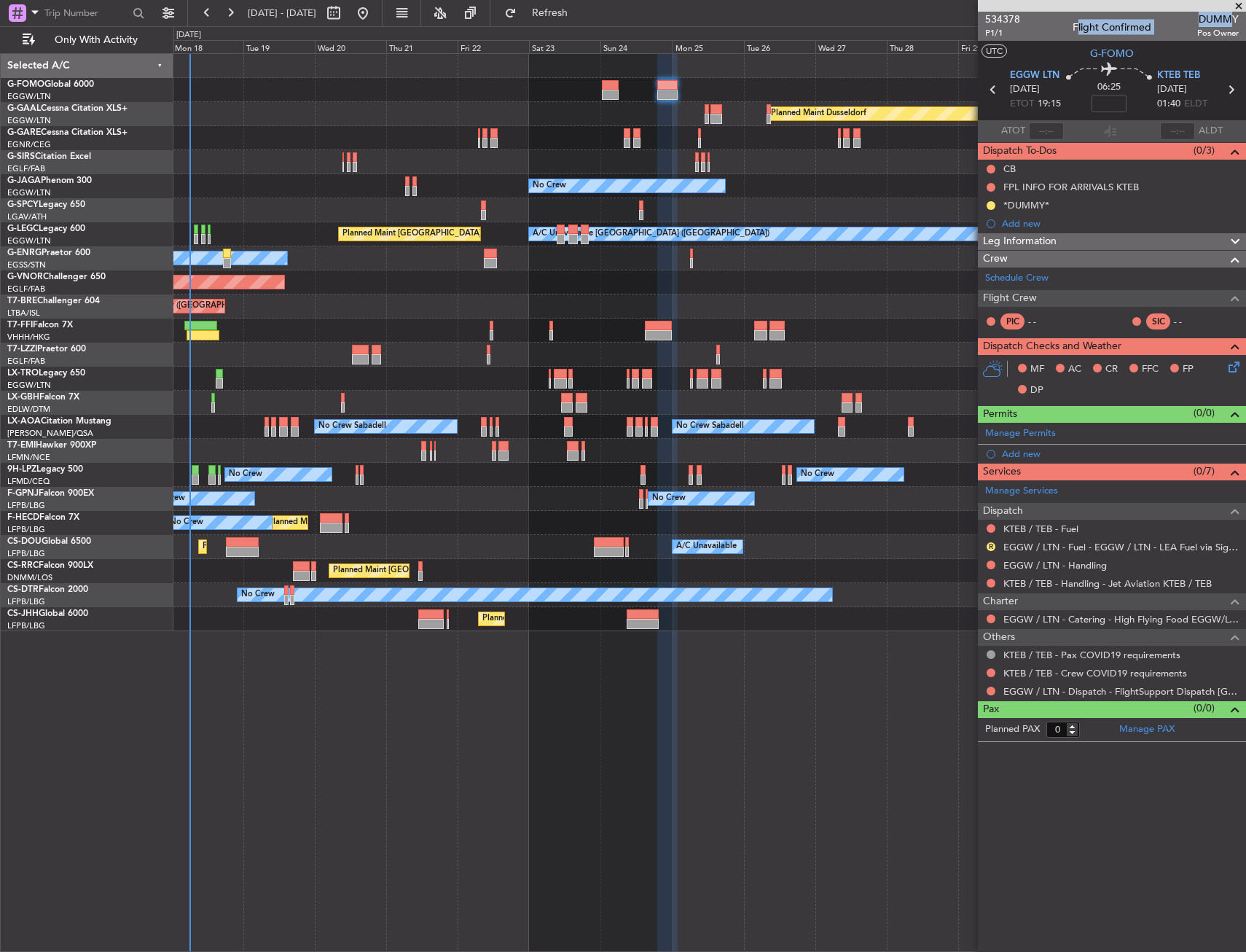
drag, startPoint x: 1191, startPoint y: 17, endPoint x: 1231, endPoint y: 23, distance: 40.4
click at [1231, 23] on div "534378 P1/1 Flight Confirmed DUMMY Pos Owner" at bounding box center [1111, 26] width 268 height 29
click at [1178, 22] on div "534378 P1/1 Flight Confirmed DUMMY Pos Owner" at bounding box center [1111, 26] width 268 height 29
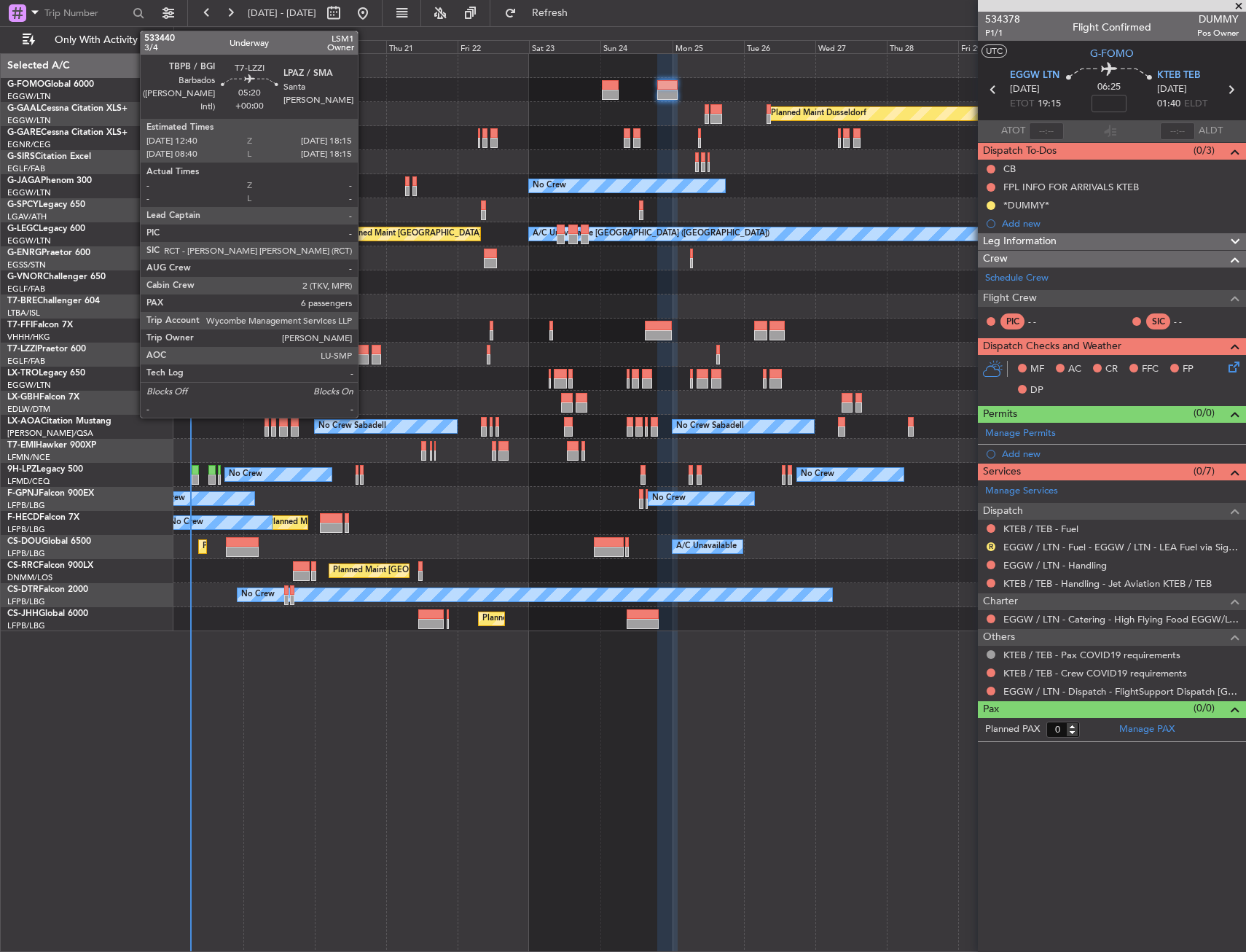
click at [364, 354] on div at bounding box center [360, 359] width 17 height 10
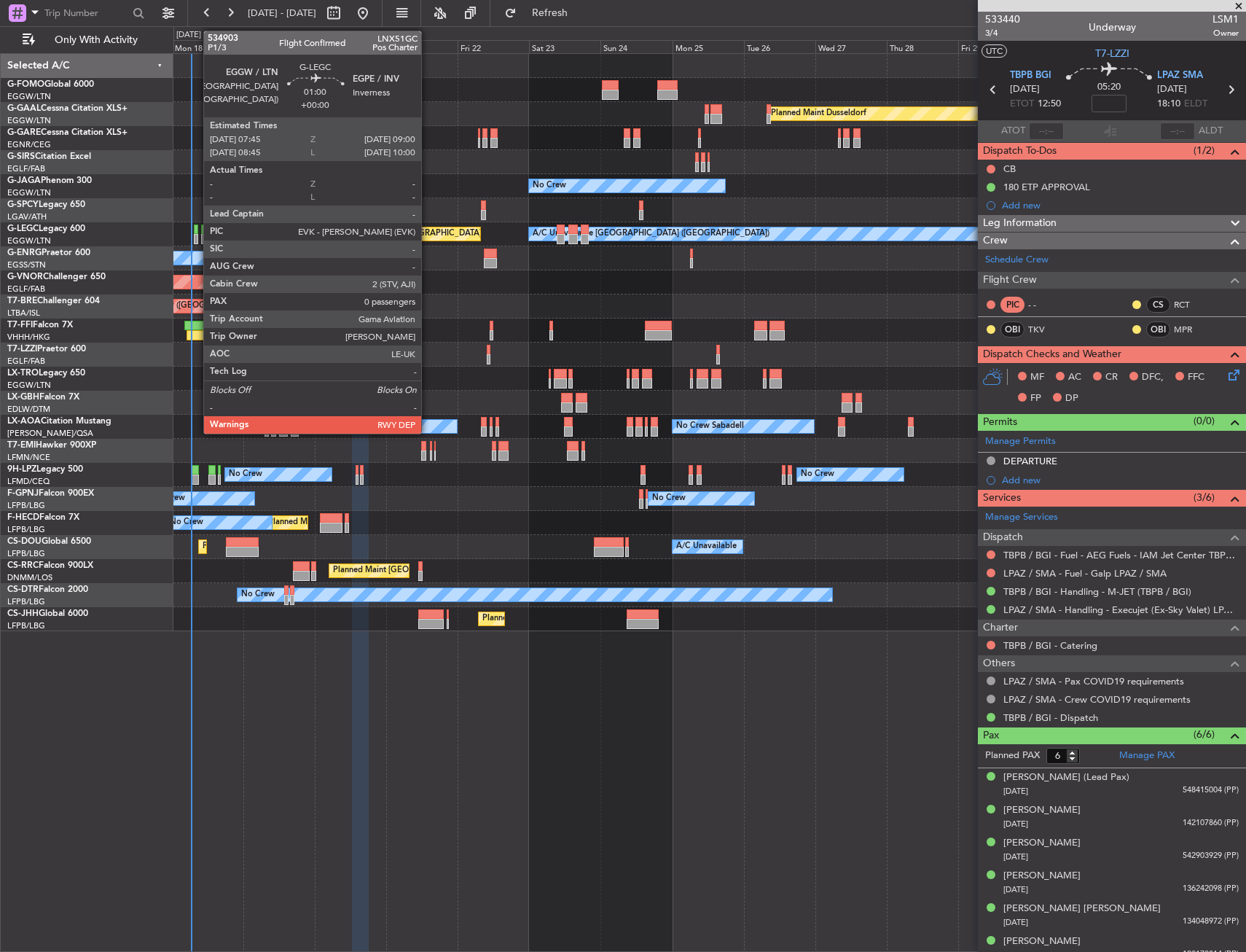
click at [196, 238] on div at bounding box center [196, 238] width 4 height 10
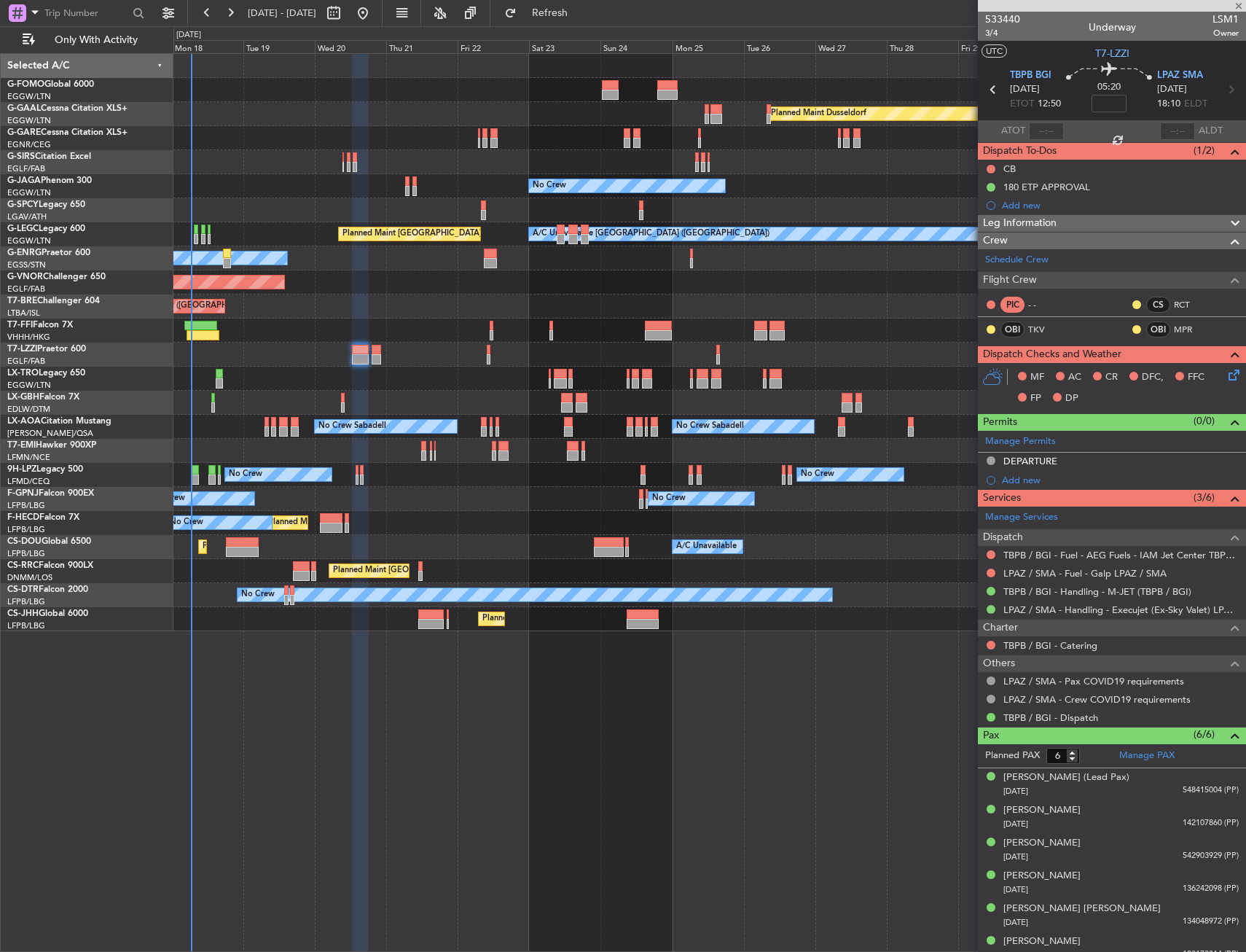
type input "0"
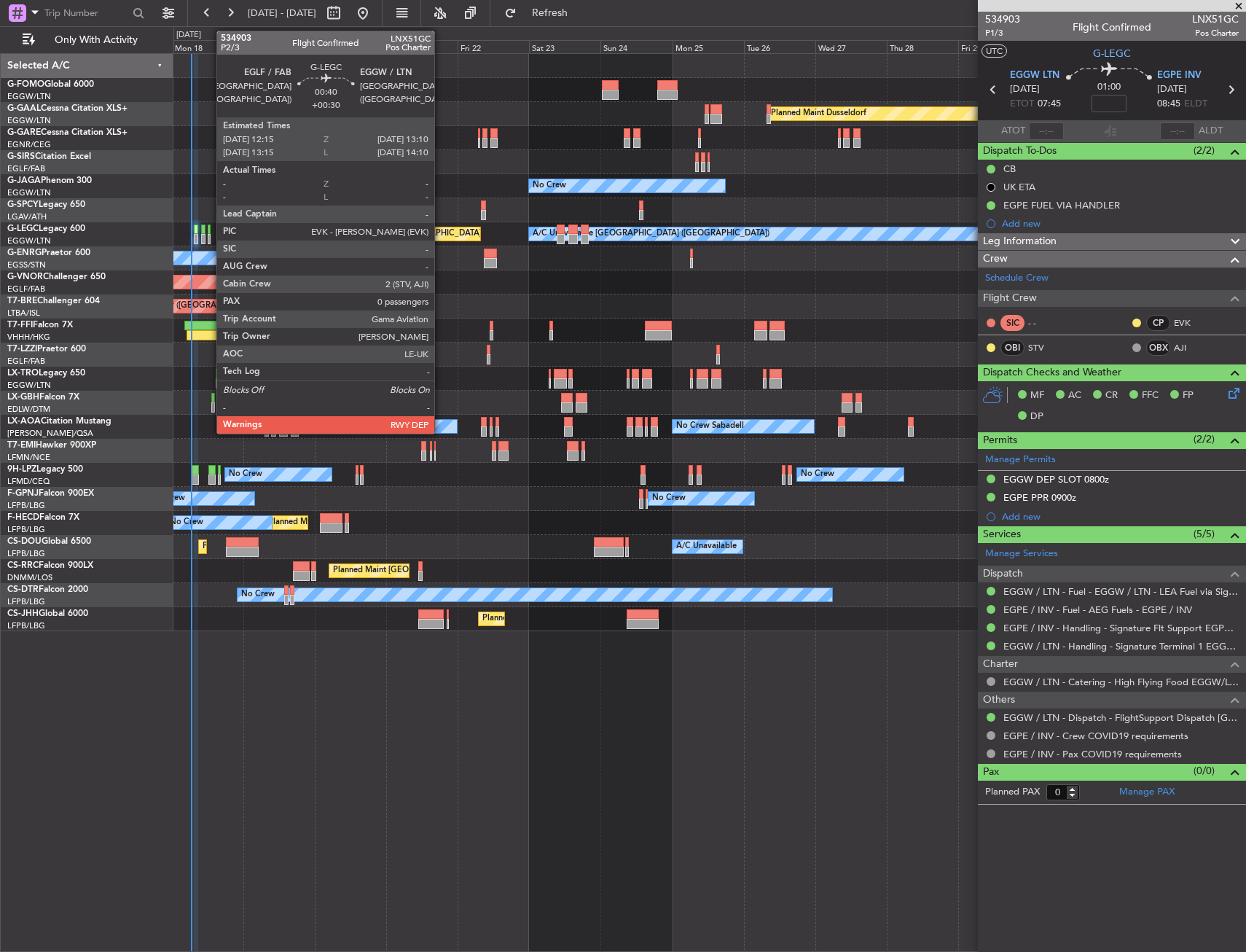
click at [209, 234] on div at bounding box center [209, 238] width 3 height 10
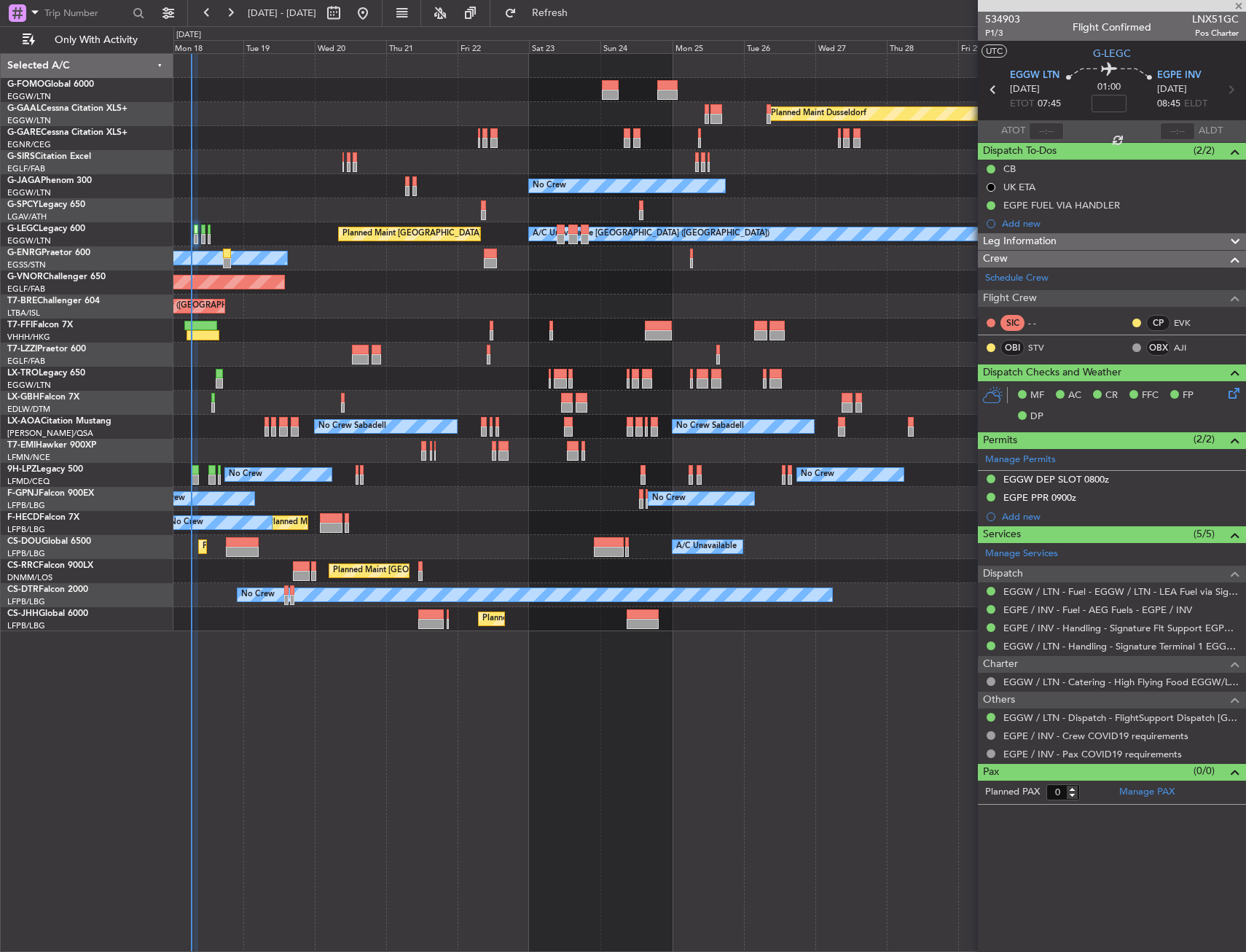
type input "+00:30"
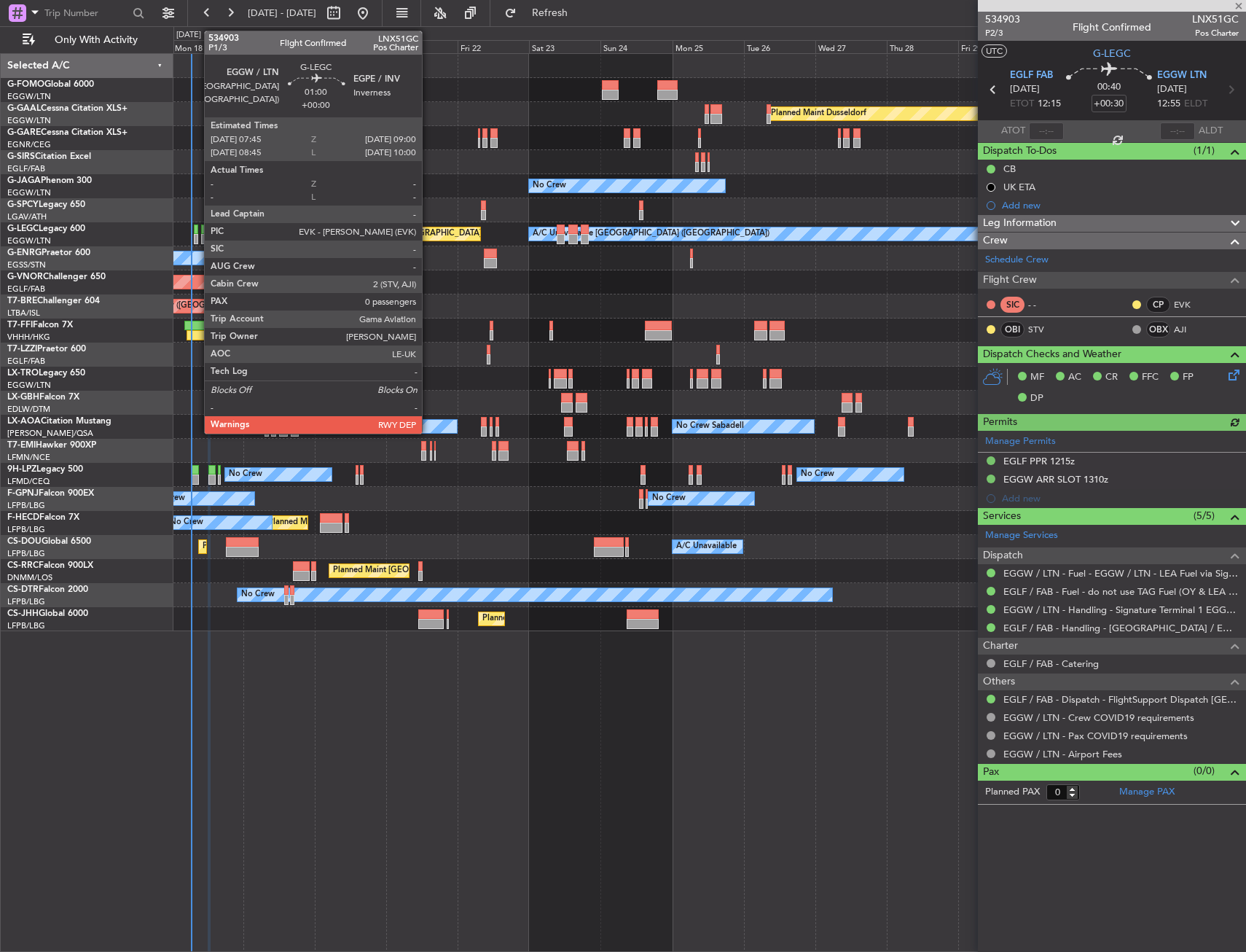
click at [197, 229] on div at bounding box center [196, 230] width 4 height 10
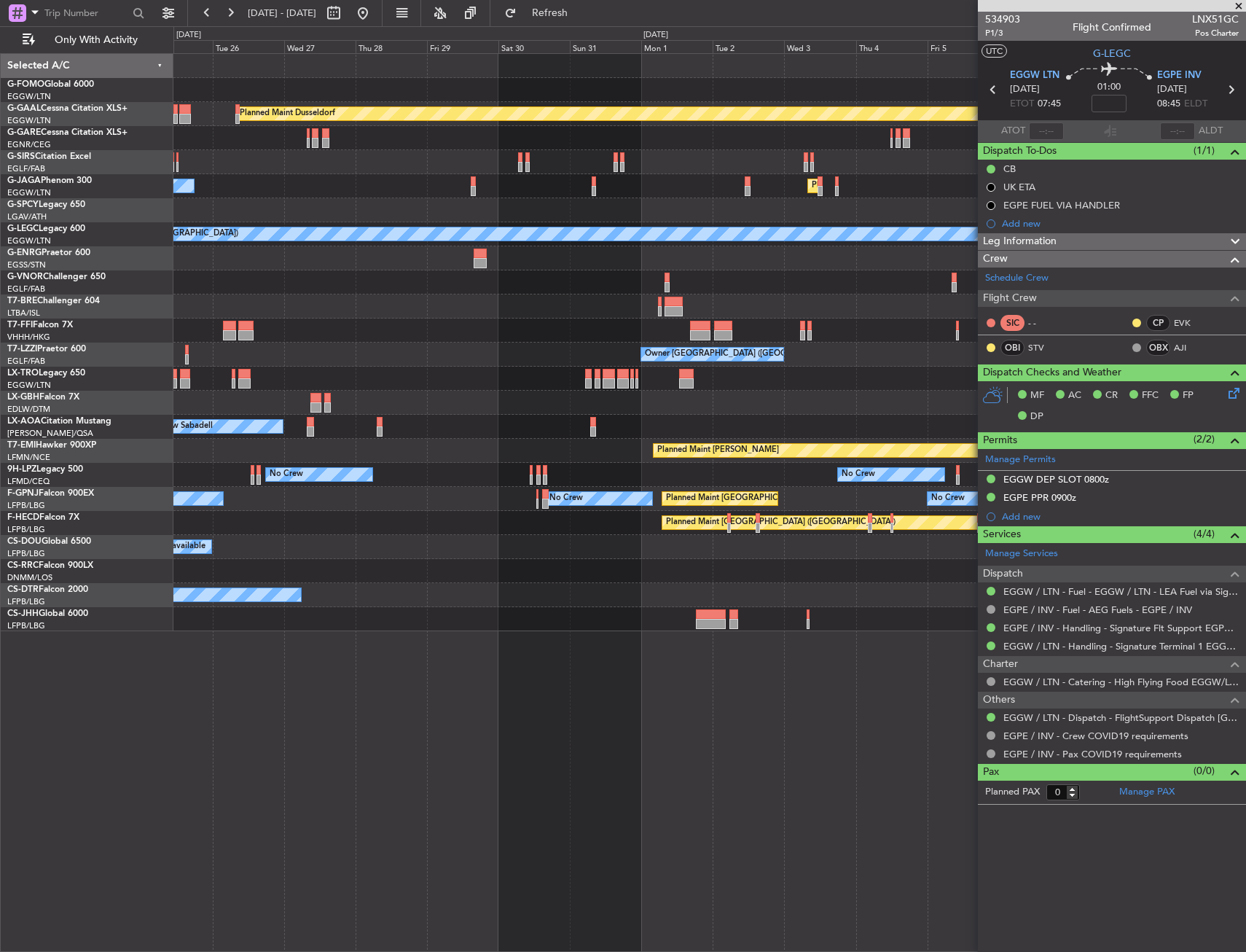
click at [294, 486] on div "No Crew No Crew" at bounding box center [709, 475] width 1072 height 24
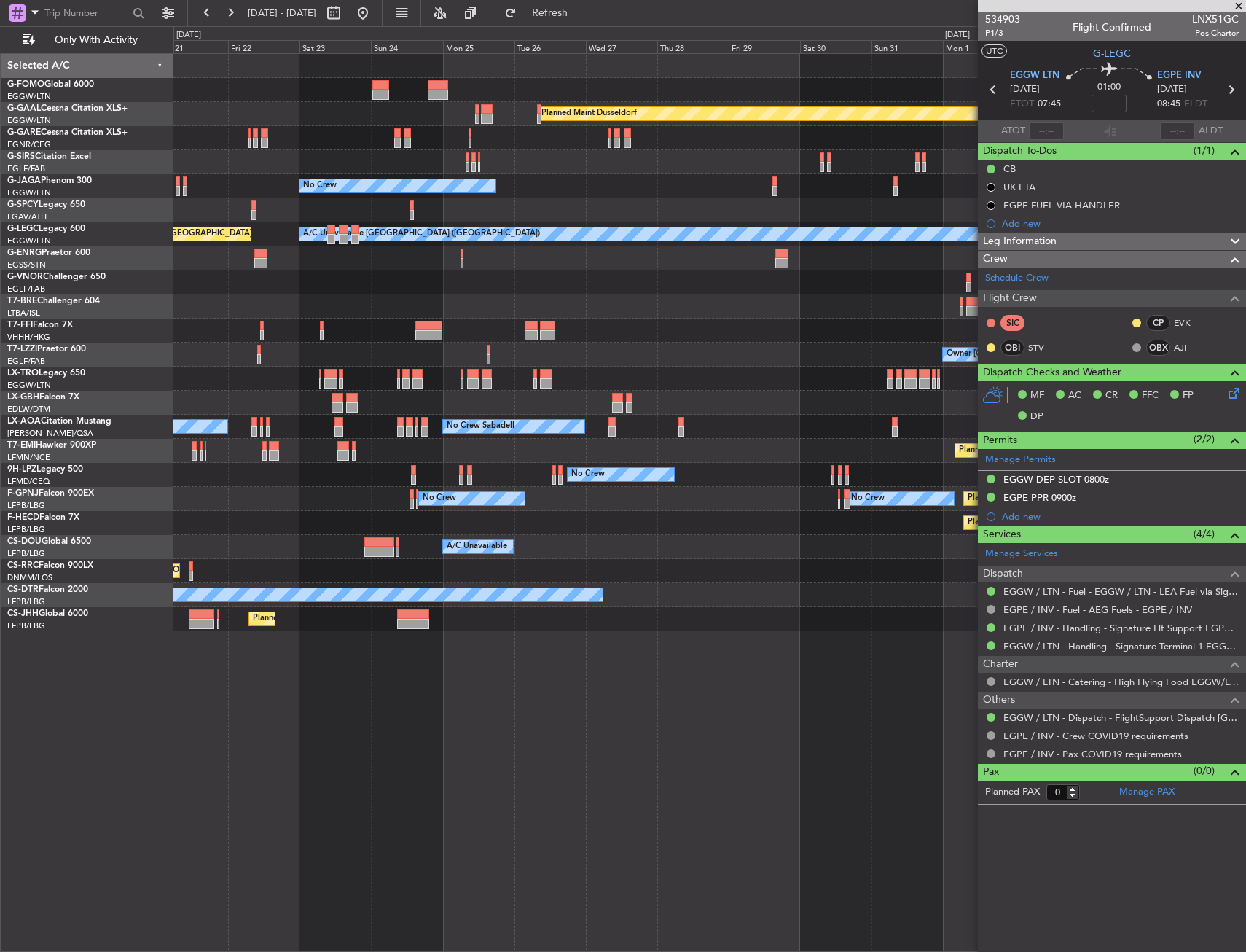
click at [686, 474] on div "No Crew No Crew No Crew" at bounding box center [709, 475] width 1072 height 24
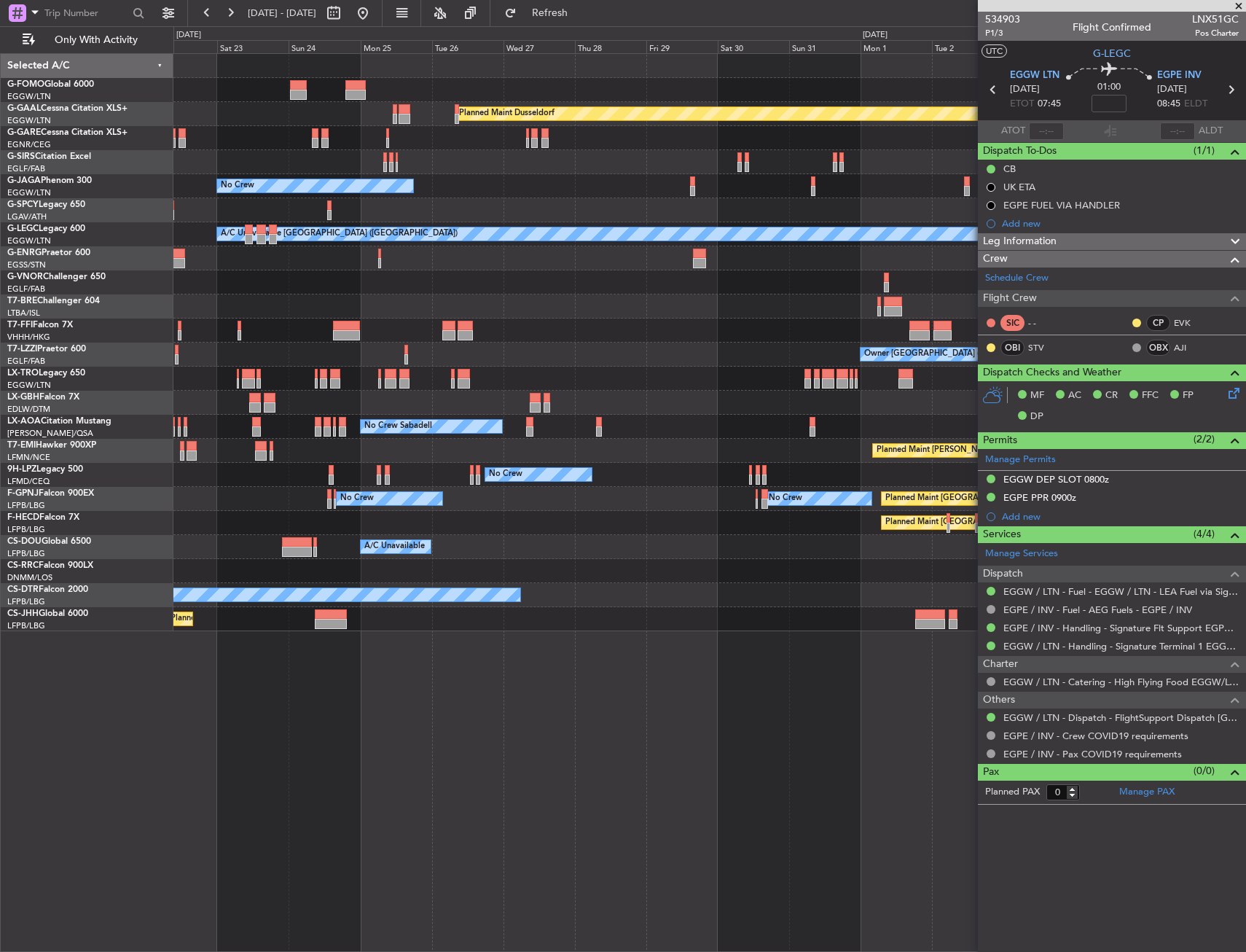
click at [279, 419] on div "No Crew Sabadell No Crew No Crew Sabadell" at bounding box center [709, 427] width 1072 height 24
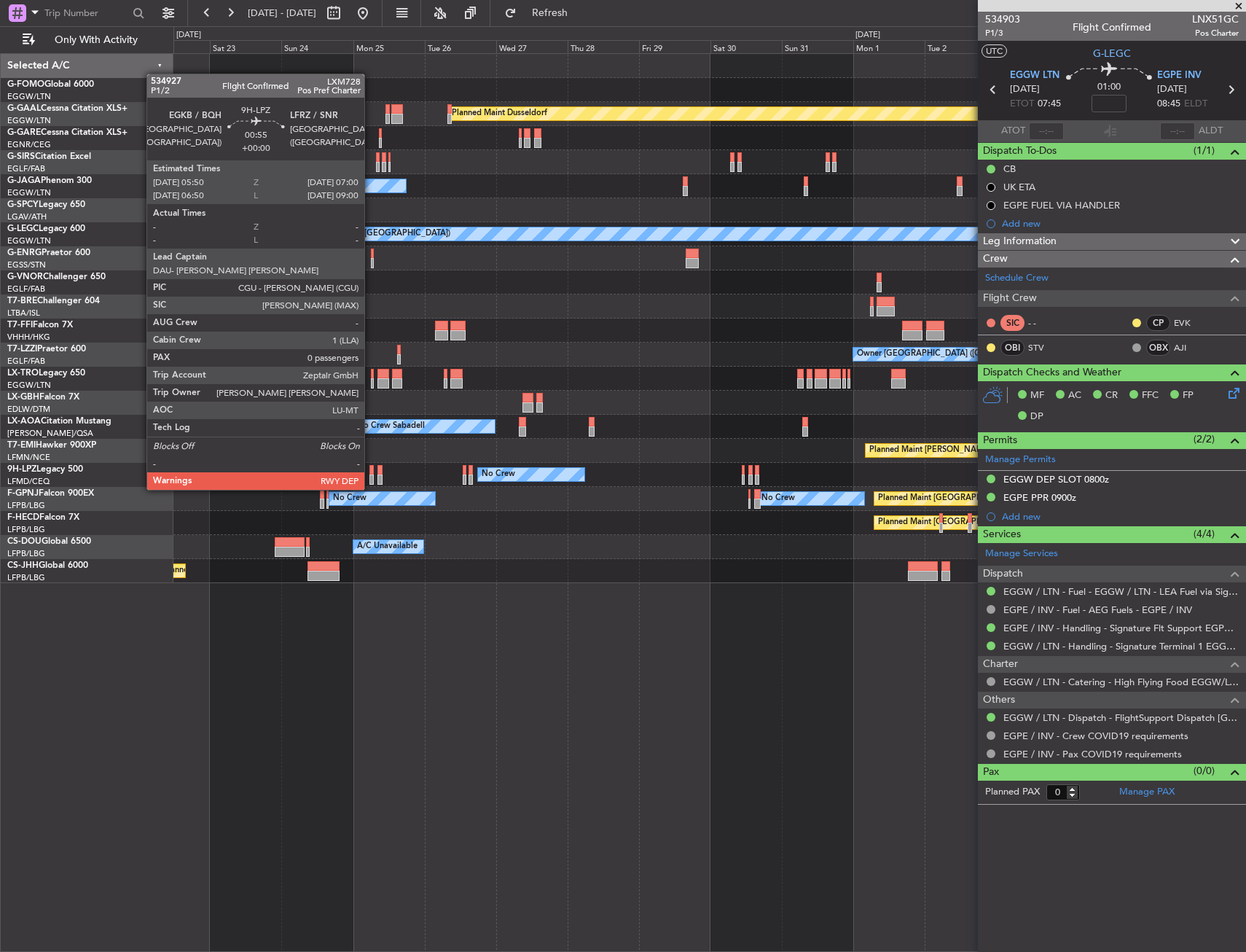
click at [371, 475] on div at bounding box center [371, 479] width 4 height 10
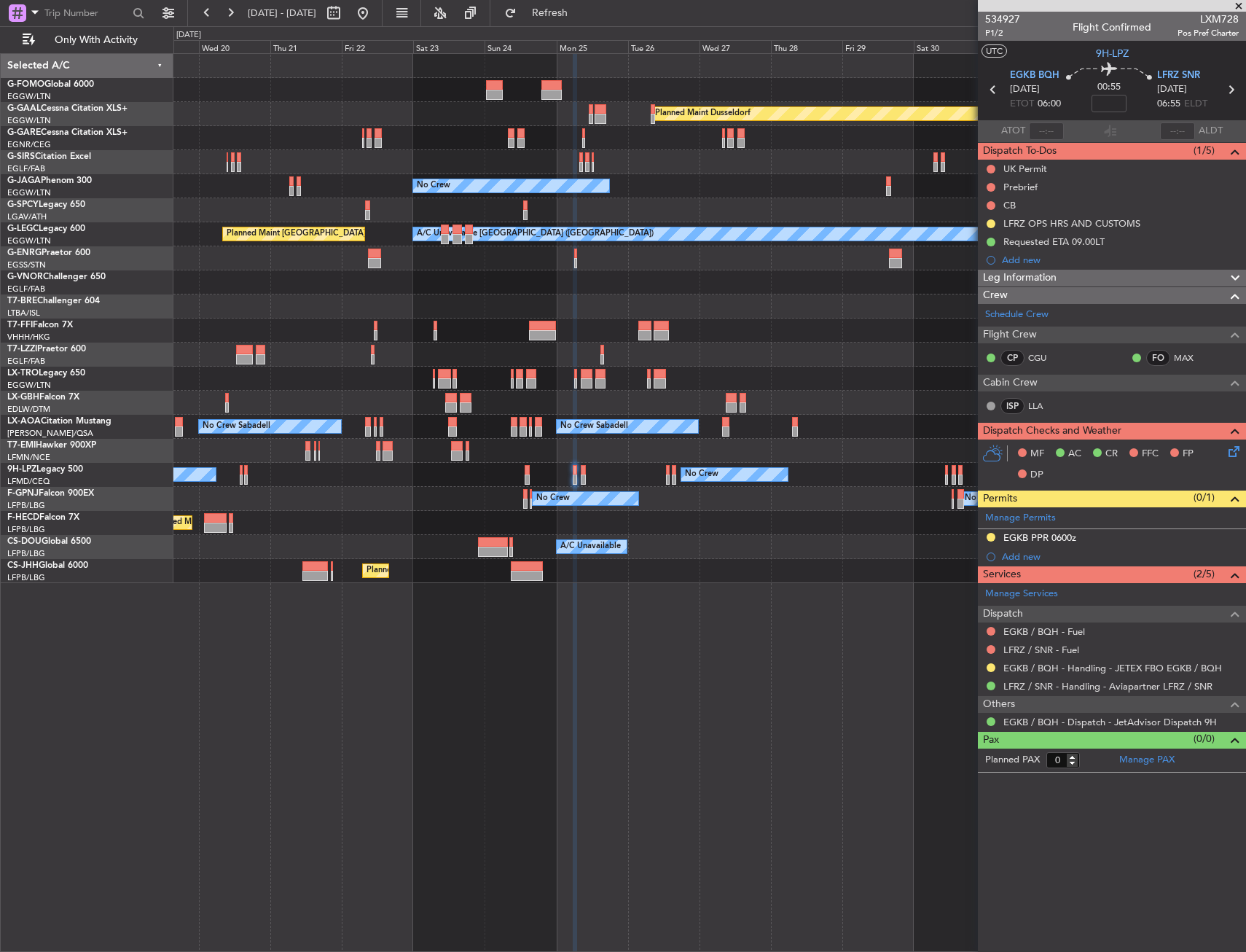
click at [413, 288] on div "Planned Maint London ([GEOGRAPHIC_DATA])" at bounding box center [709, 283] width 1072 height 24
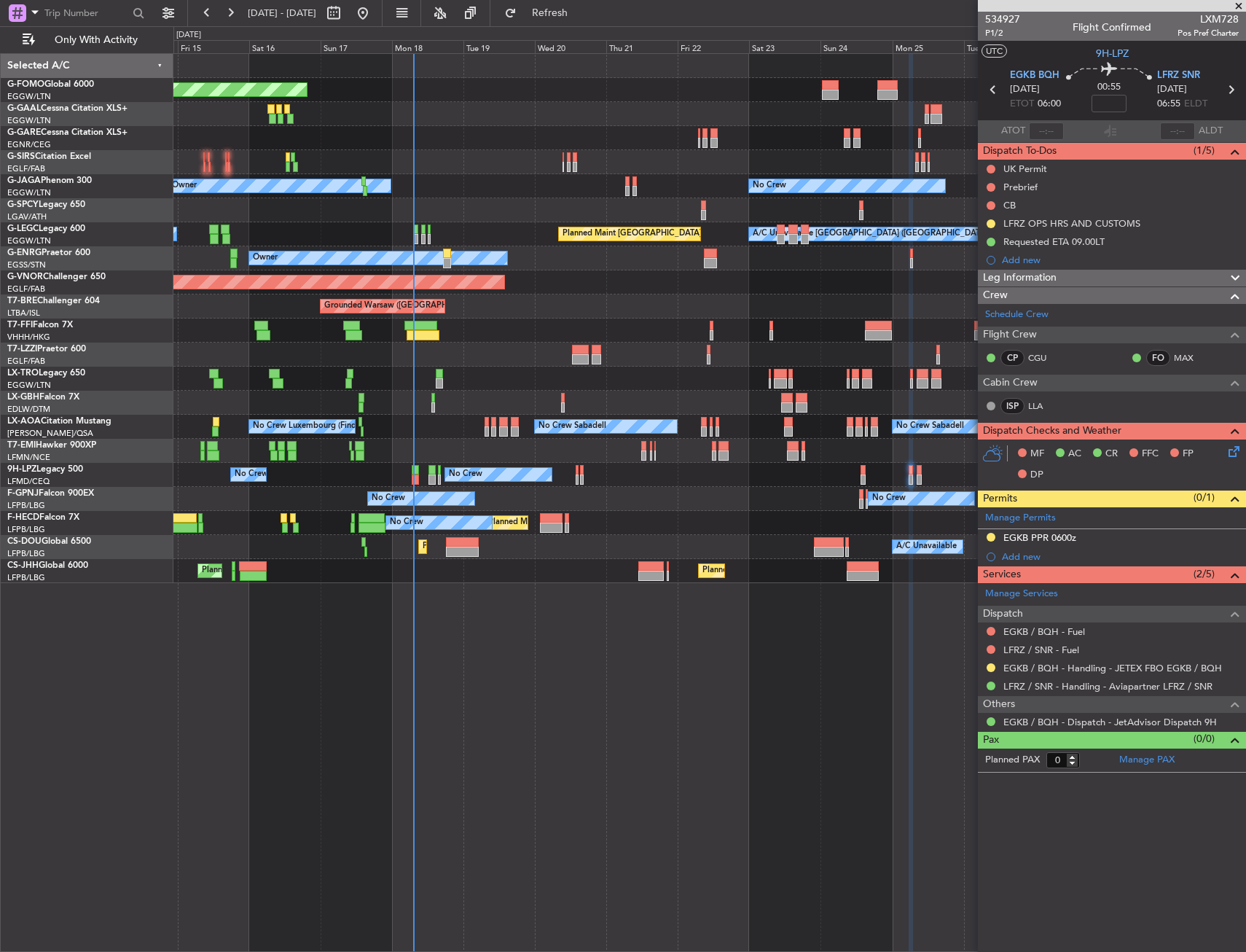
click at [703, 269] on div "Owner No Crew Planned Maint [GEOGRAPHIC_DATA] ([GEOGRAPHIC_DATA])" at bounding box center [709, 259] width 1072 height 24
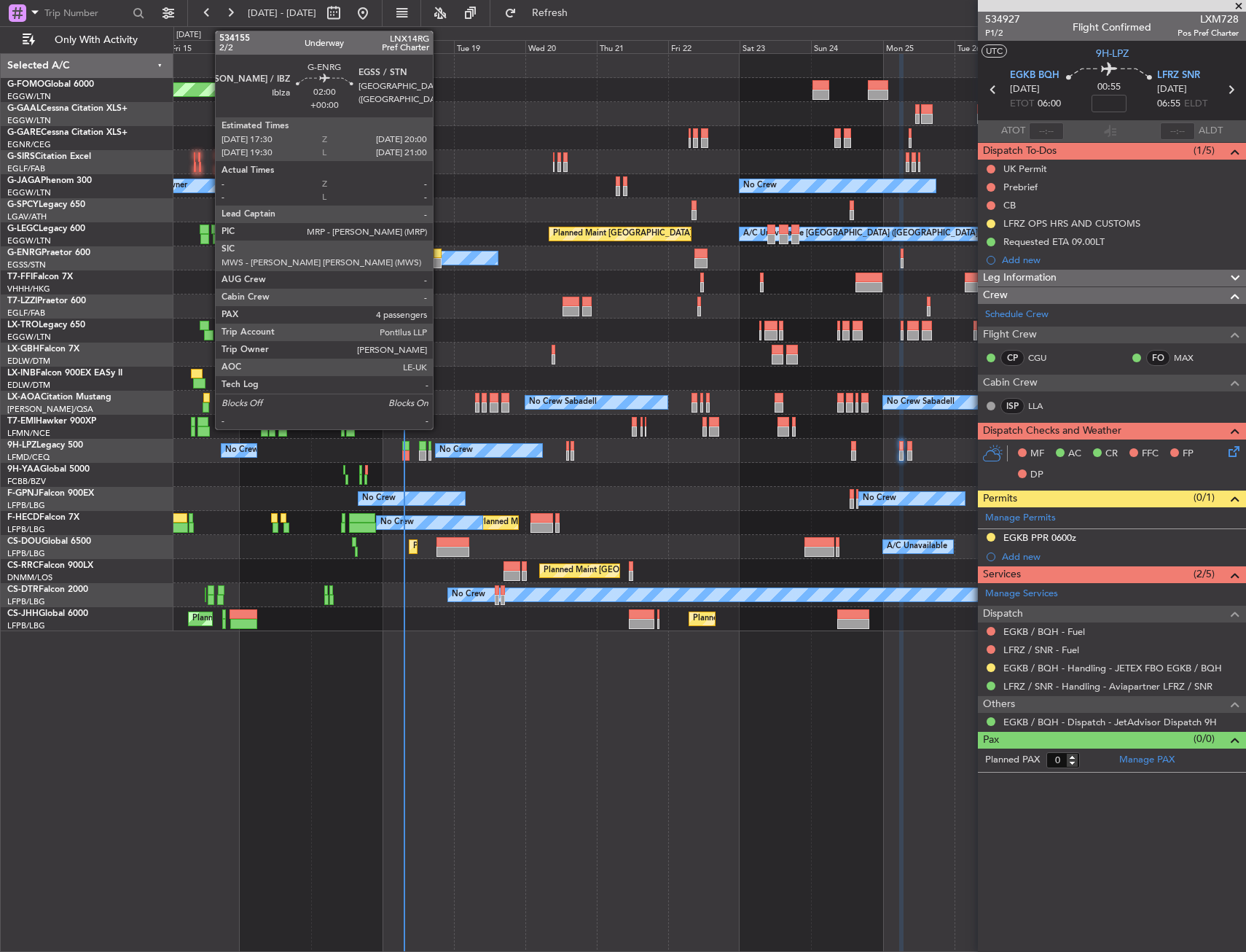
click at [440, 260] on div at bounding box center [437, 263] width 8 height 10
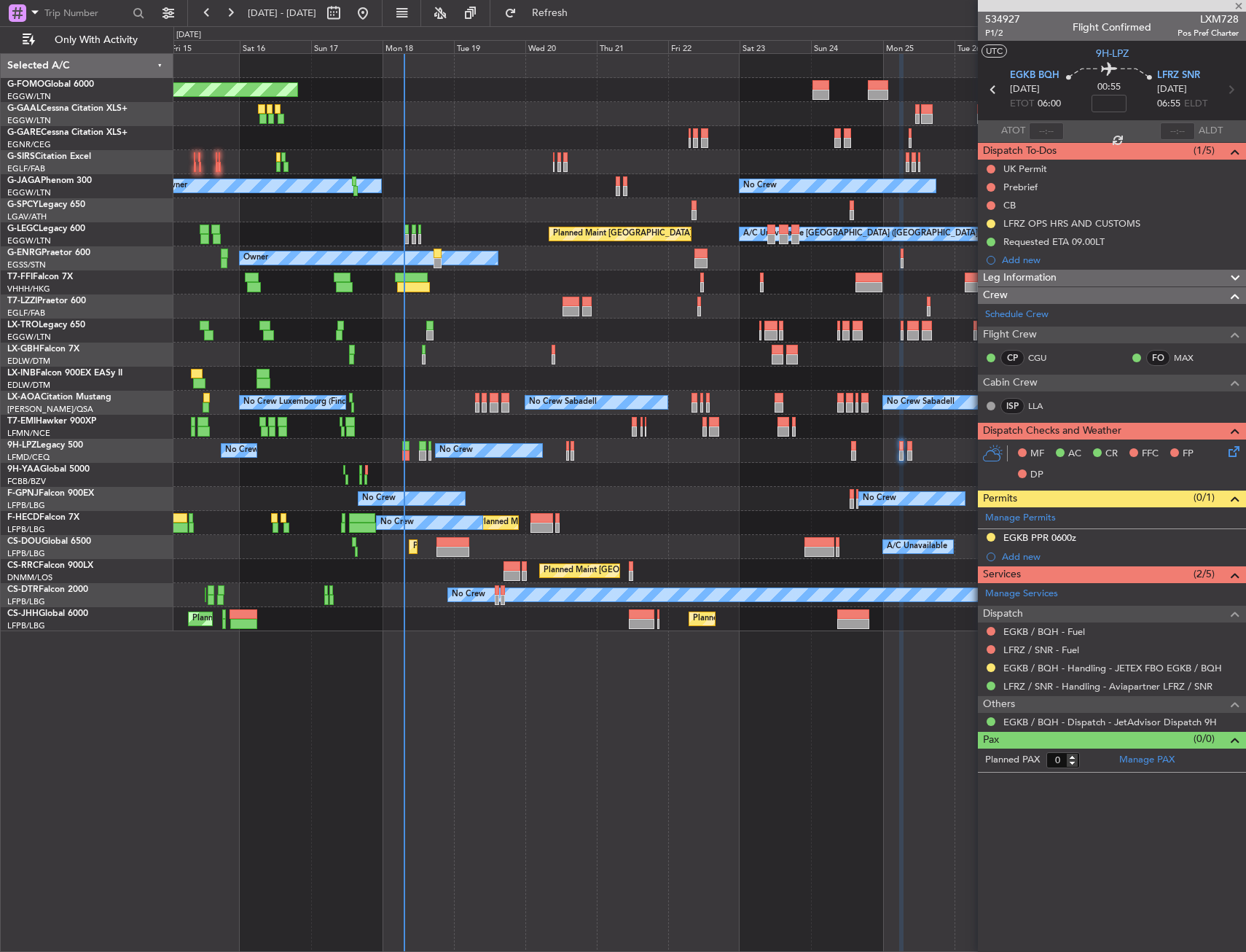
type input "4"
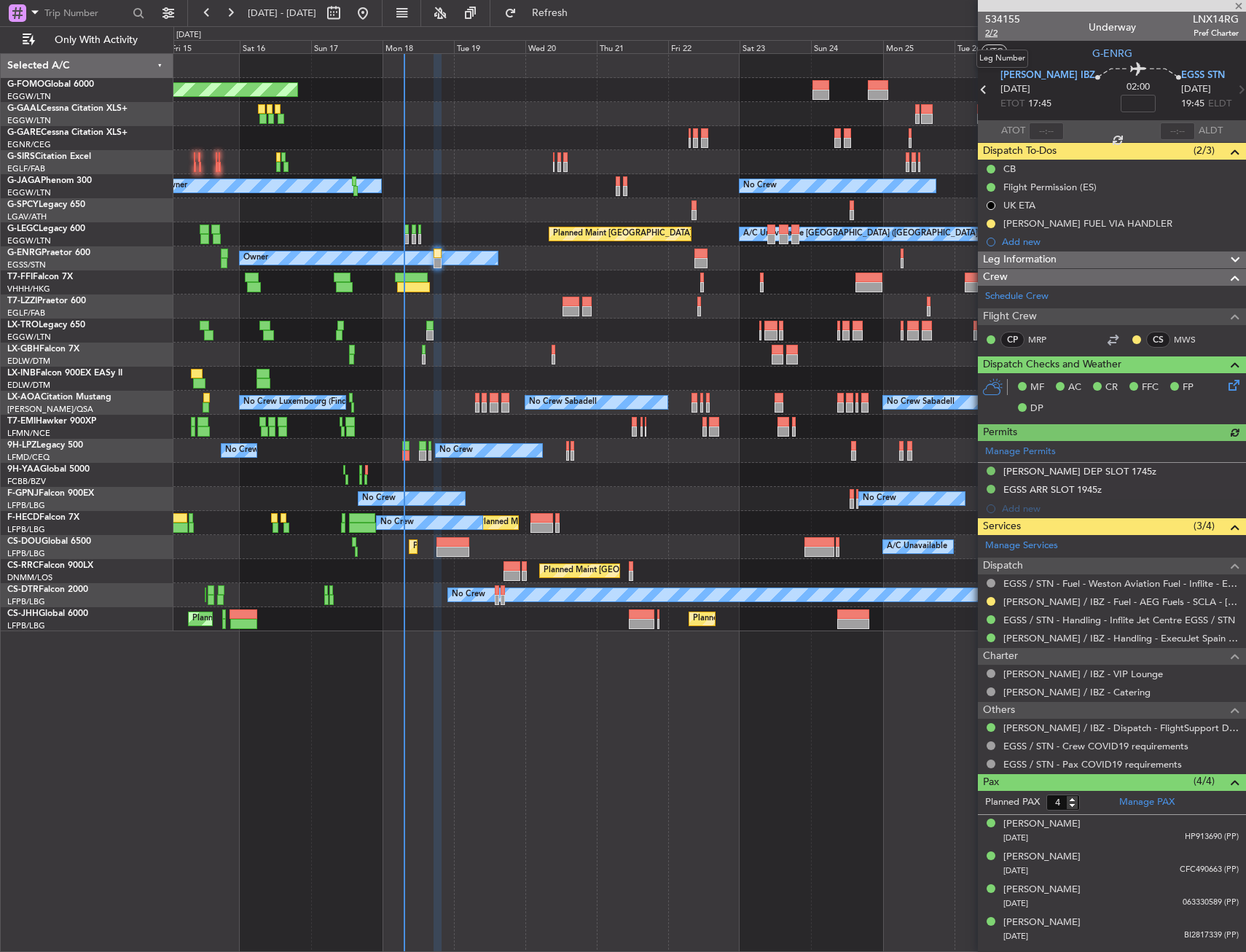
click at [995, 31] on span "2/2" at bounding box center [1002, 32] width 35 height 12
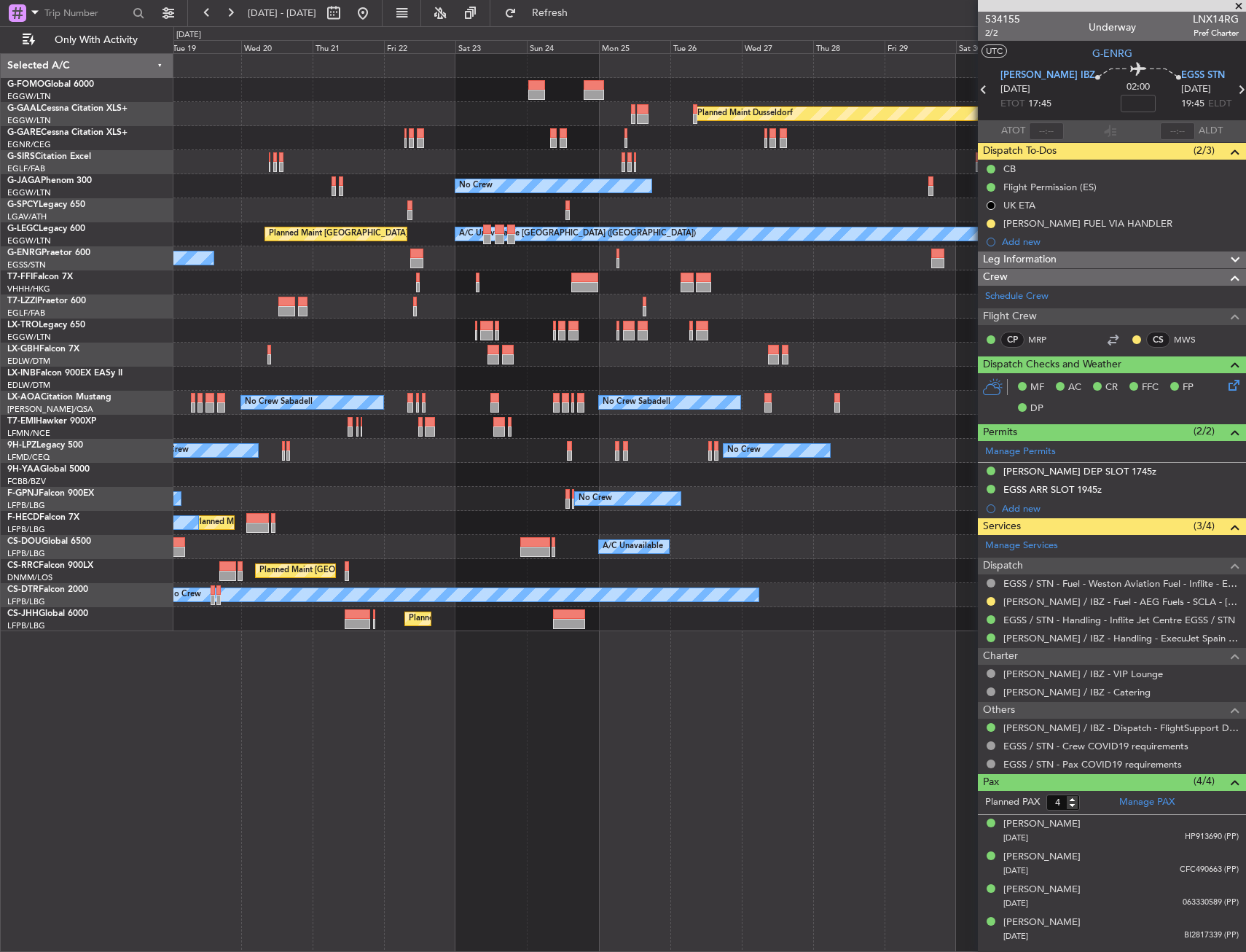
click at [492, 683] on div "Planned Maint Windsor Locks ([PERSON_NAME] Intl) Planned [GEOGRAPHIC_DATA] No C…" at bounding box center [710, 503] width 1073 height 899
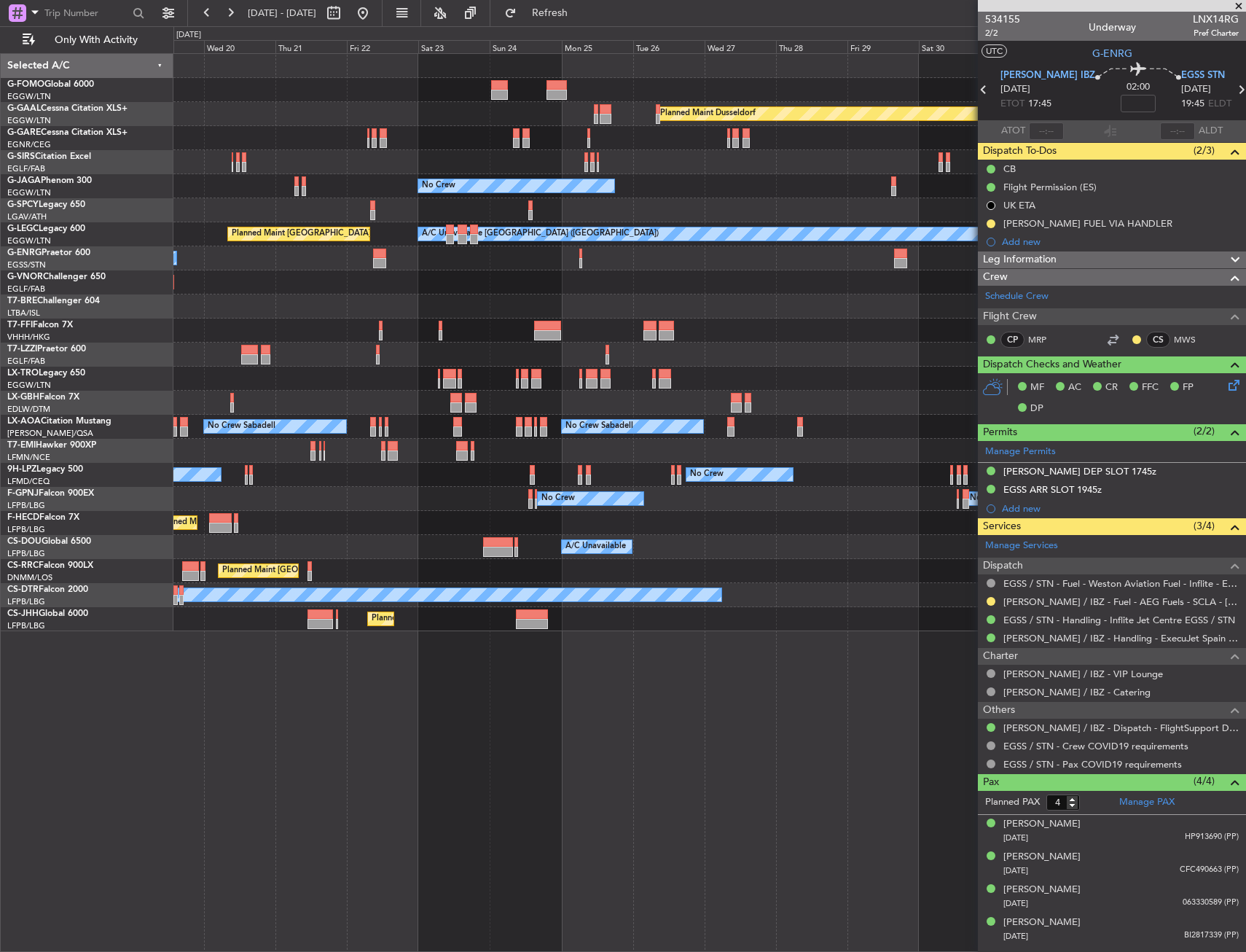
click at [355, 474] on div "No Crew No Crew No Crew No Crew" at bounding box center [709, 475] width 1072 height 24
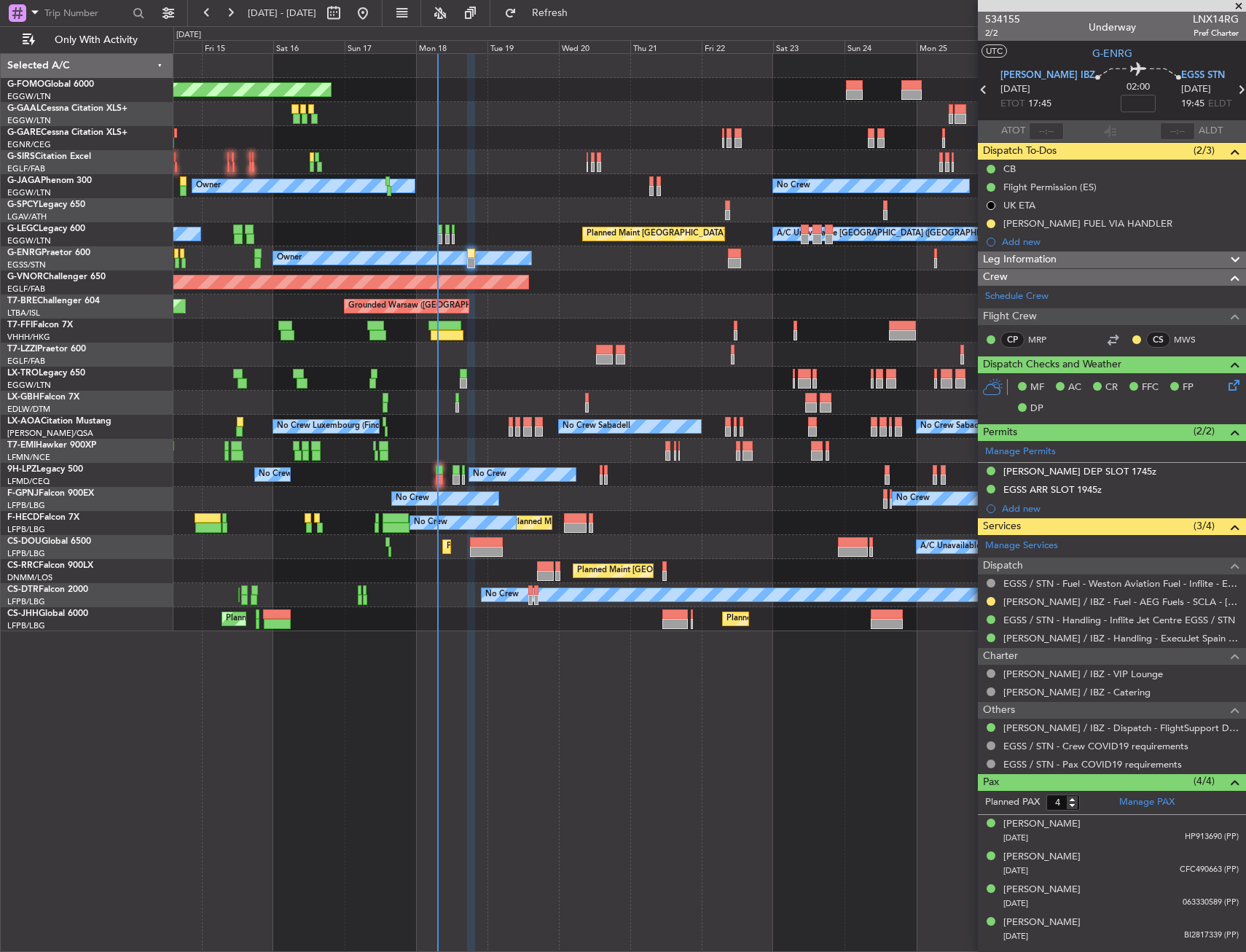
click at [855, 416] on div "No Crew Sabadell No Crew Sabadell No Crew Luxembourg (Findel) No Crew Ostend-[G…" at bounding box center [709, 427] width 1072 height 24
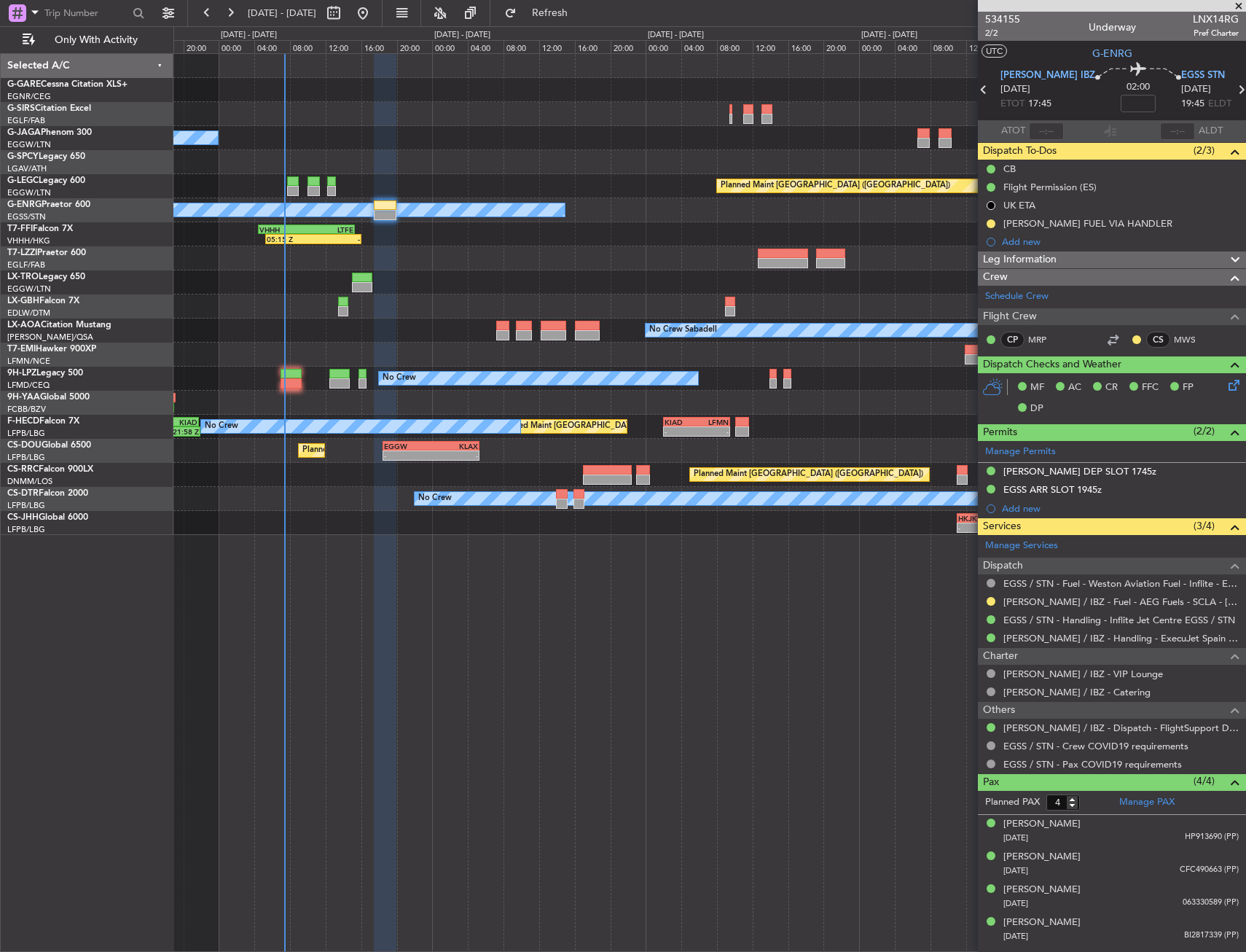
click at [541, 374] on div "Owner No Crew Planned Maint [GEOGRAPHIC_DATA] ([GEOGRAPHIC_DATA]) A/C Unavailab…" at bounding box center [709, 294] width 1072 height 481
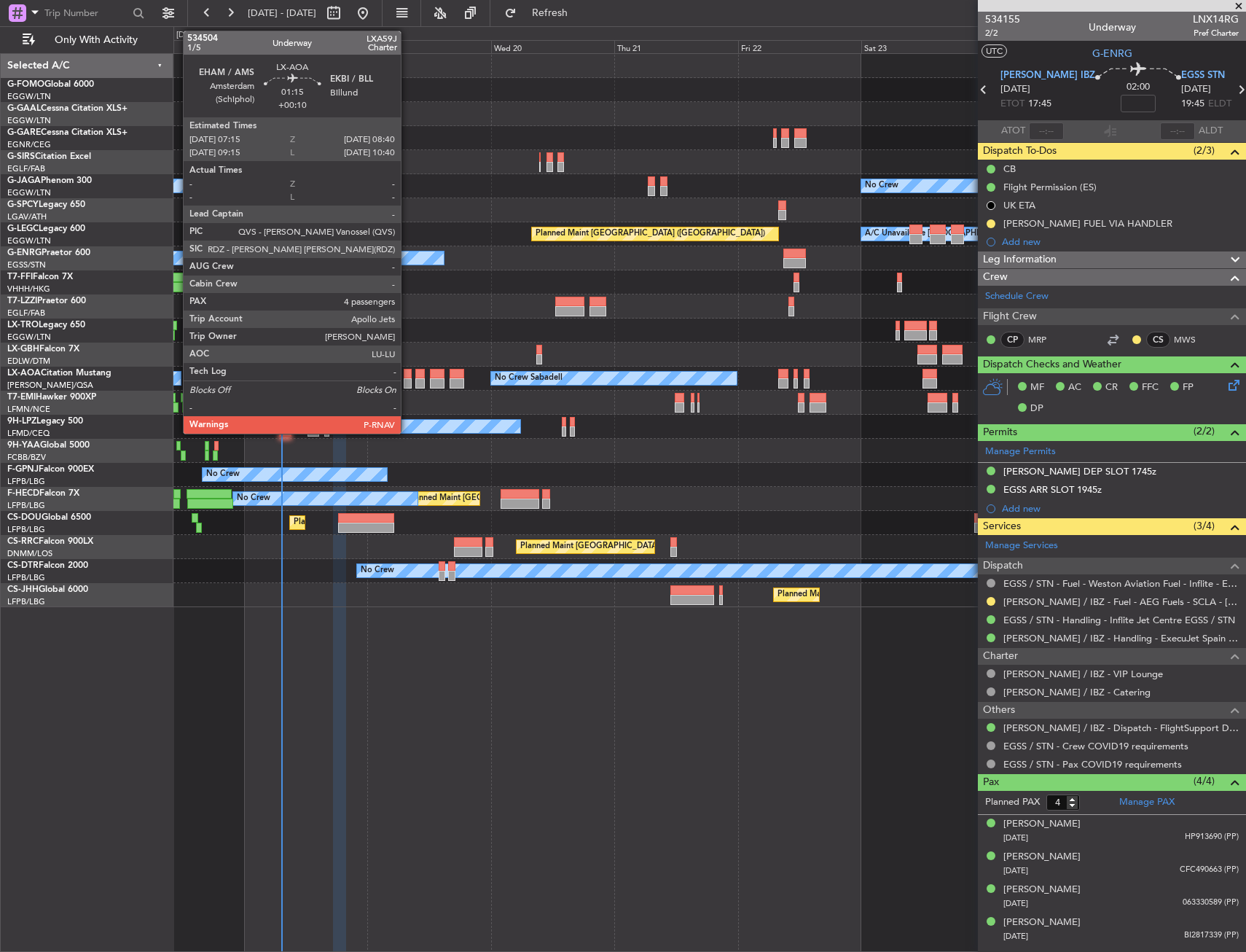
click at [408, 370] on div at bounding box center [408, 374] width 8 height 10
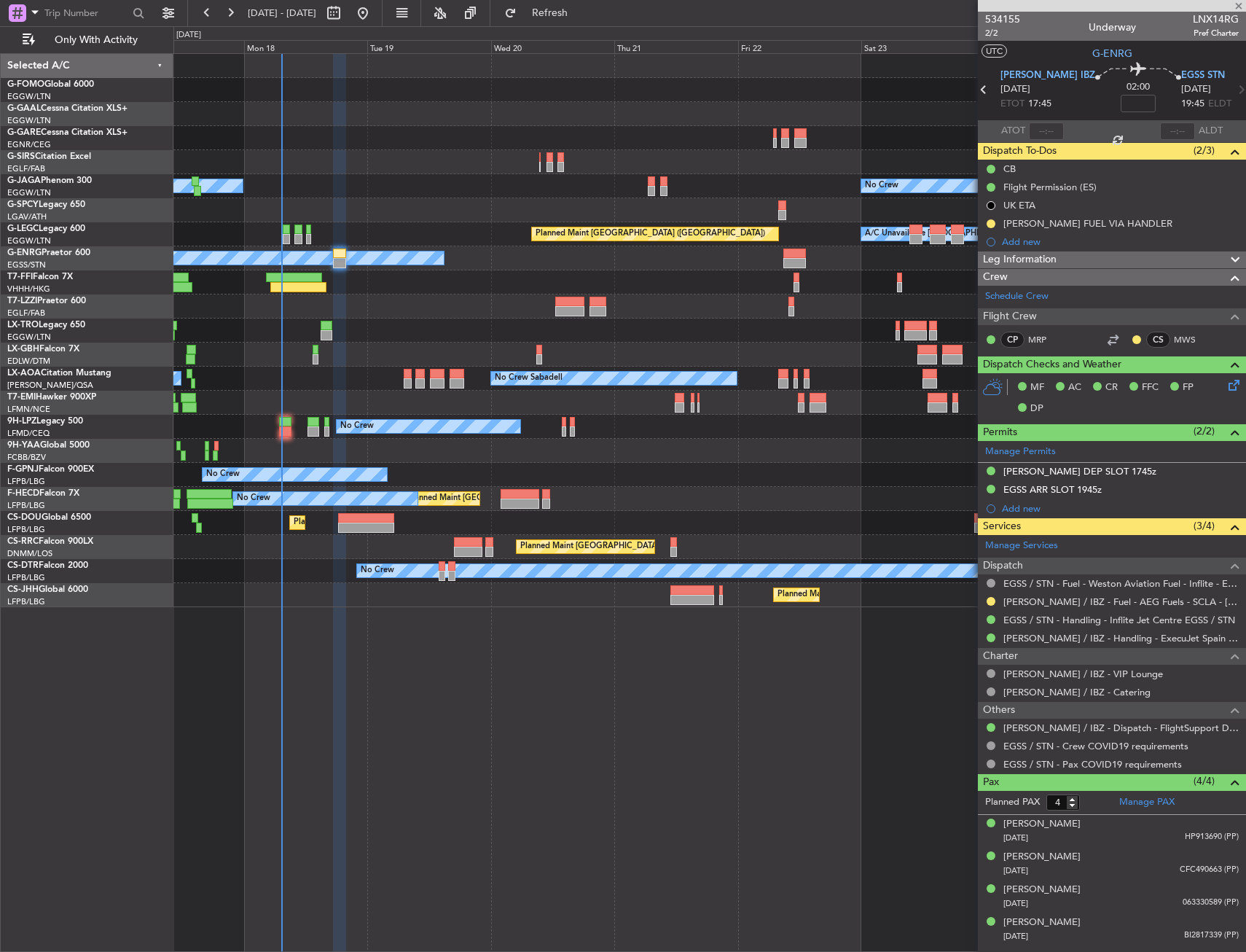
type input "+00:10"
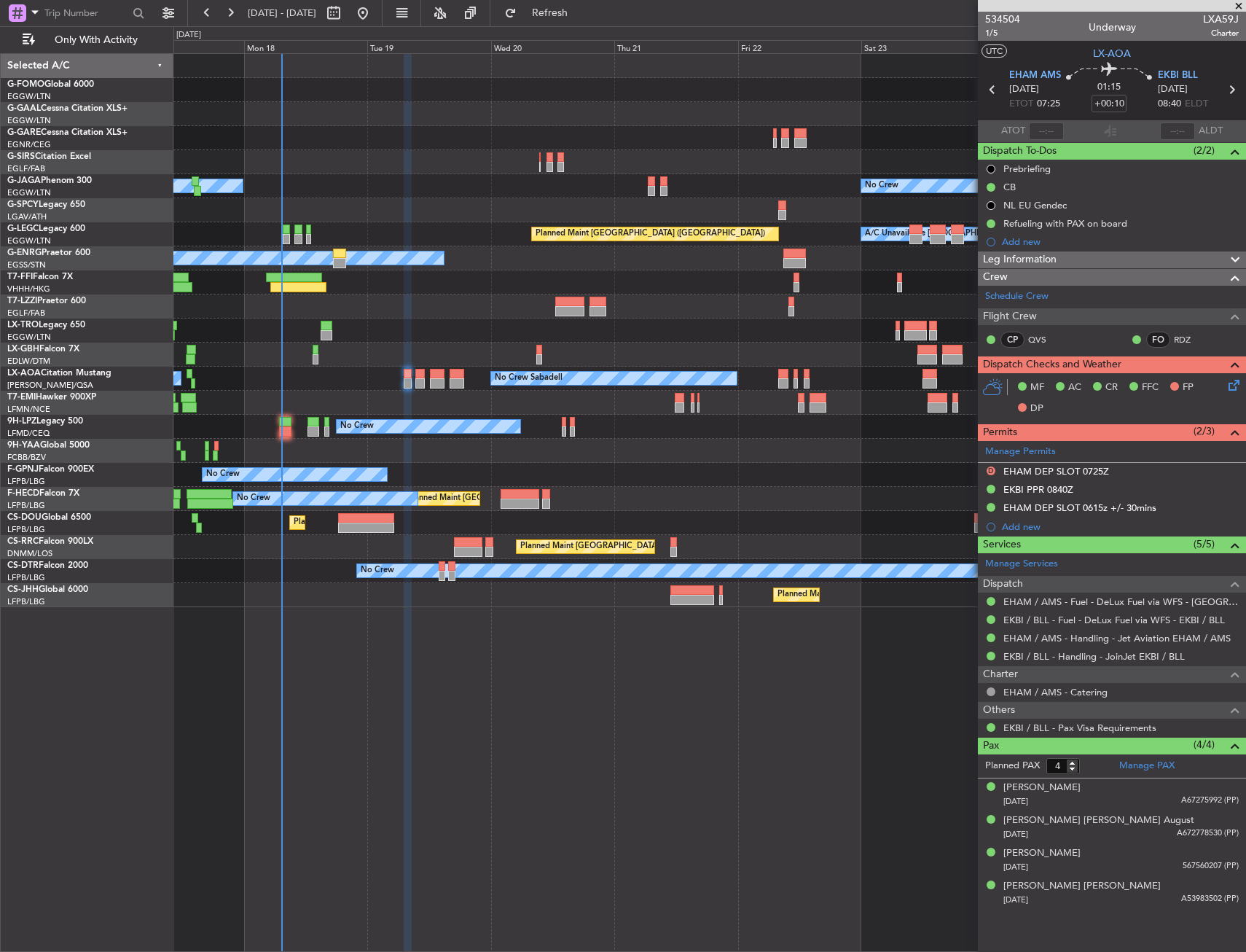
click at [461, 529] on div "Planned Maint [GEOGRAPHIC_DATA] ([GEOGRAPHIC_DATA]) A/C Unavailable Planned Mai…" at bounding box center [709, 523] width 1072 height 24
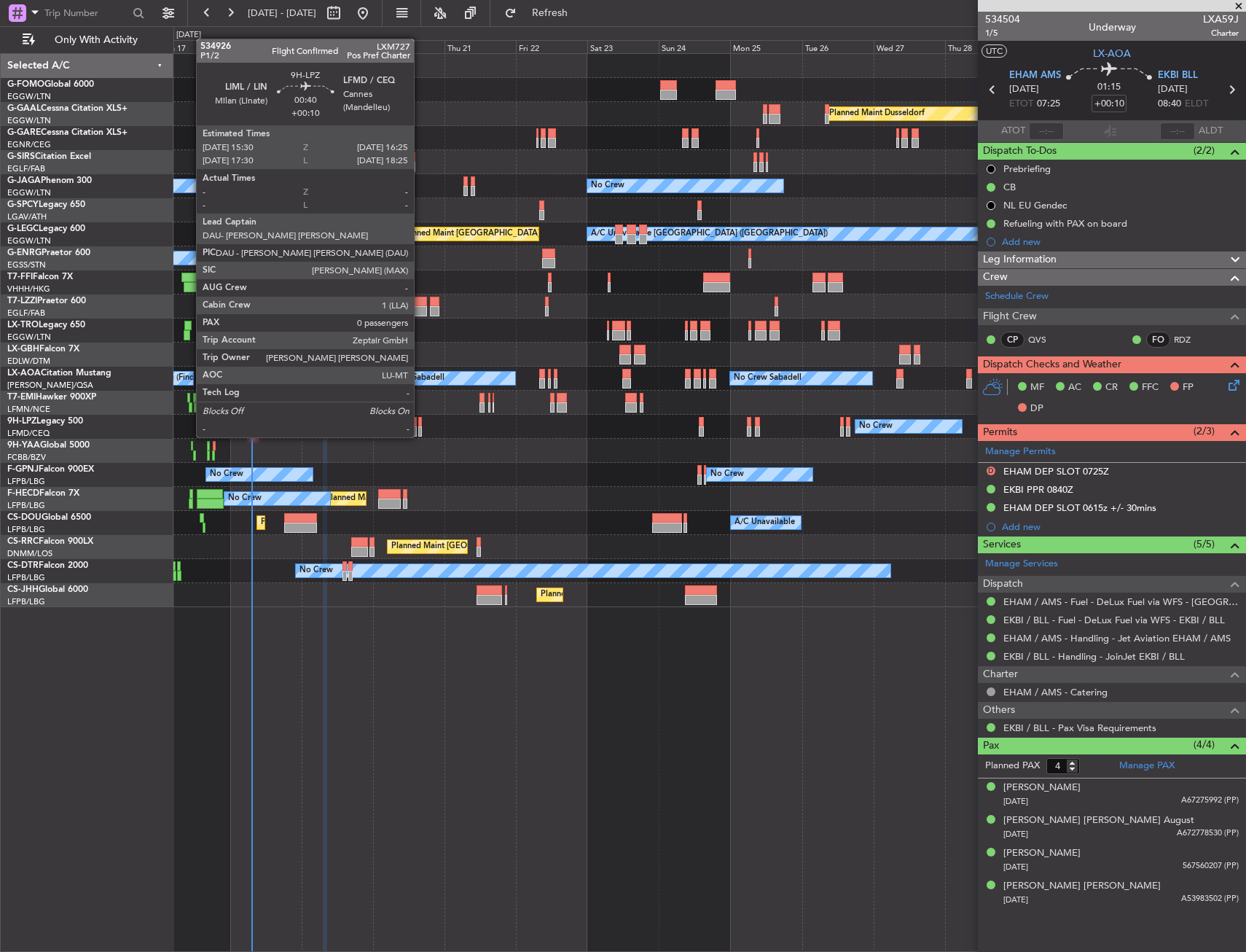
click at [420, 423] on div at bounding box center [420, 422] width 3 height 10
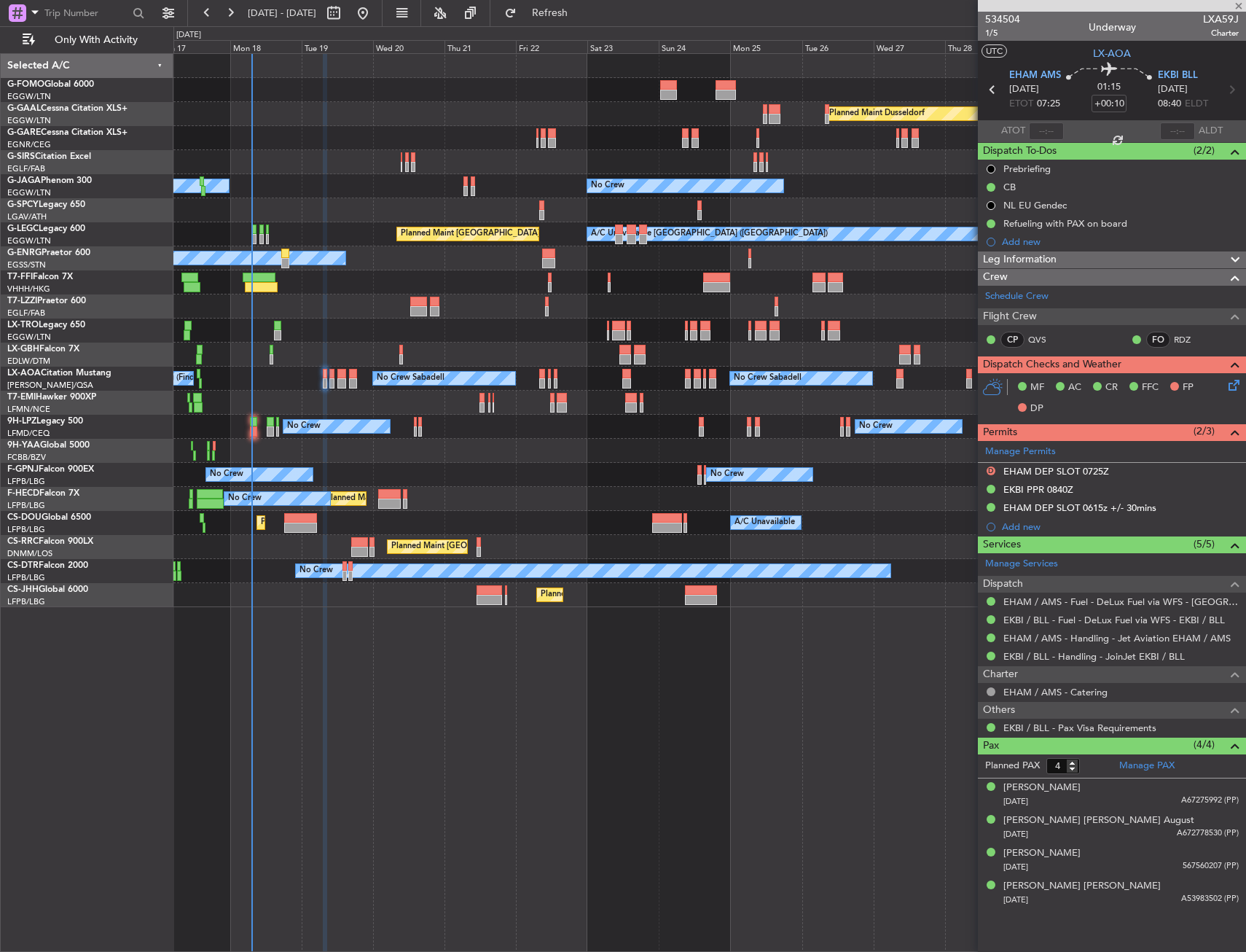
type input "0"
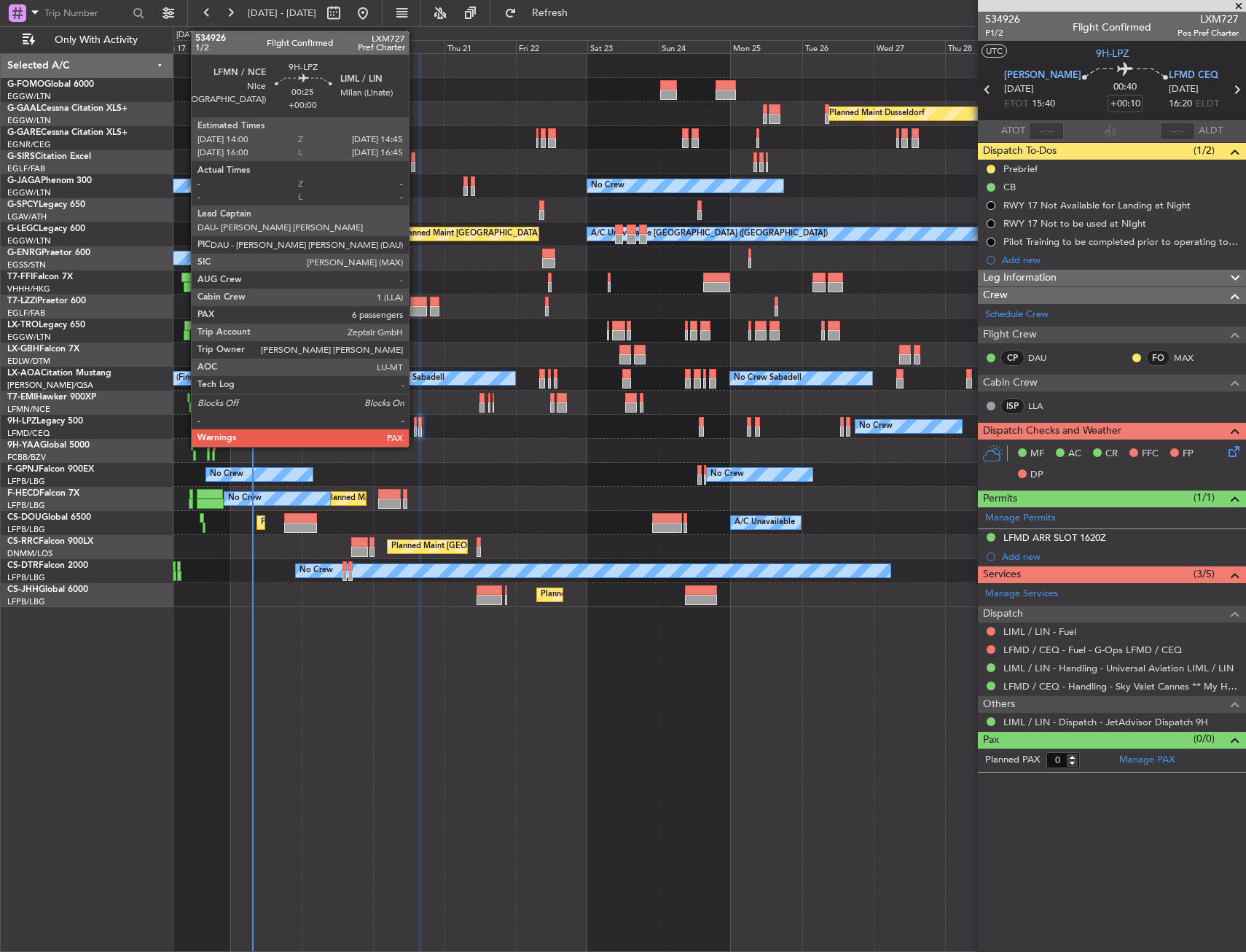
click at [416, 424] on div at bounding box center [416, 422] width 3 height 10
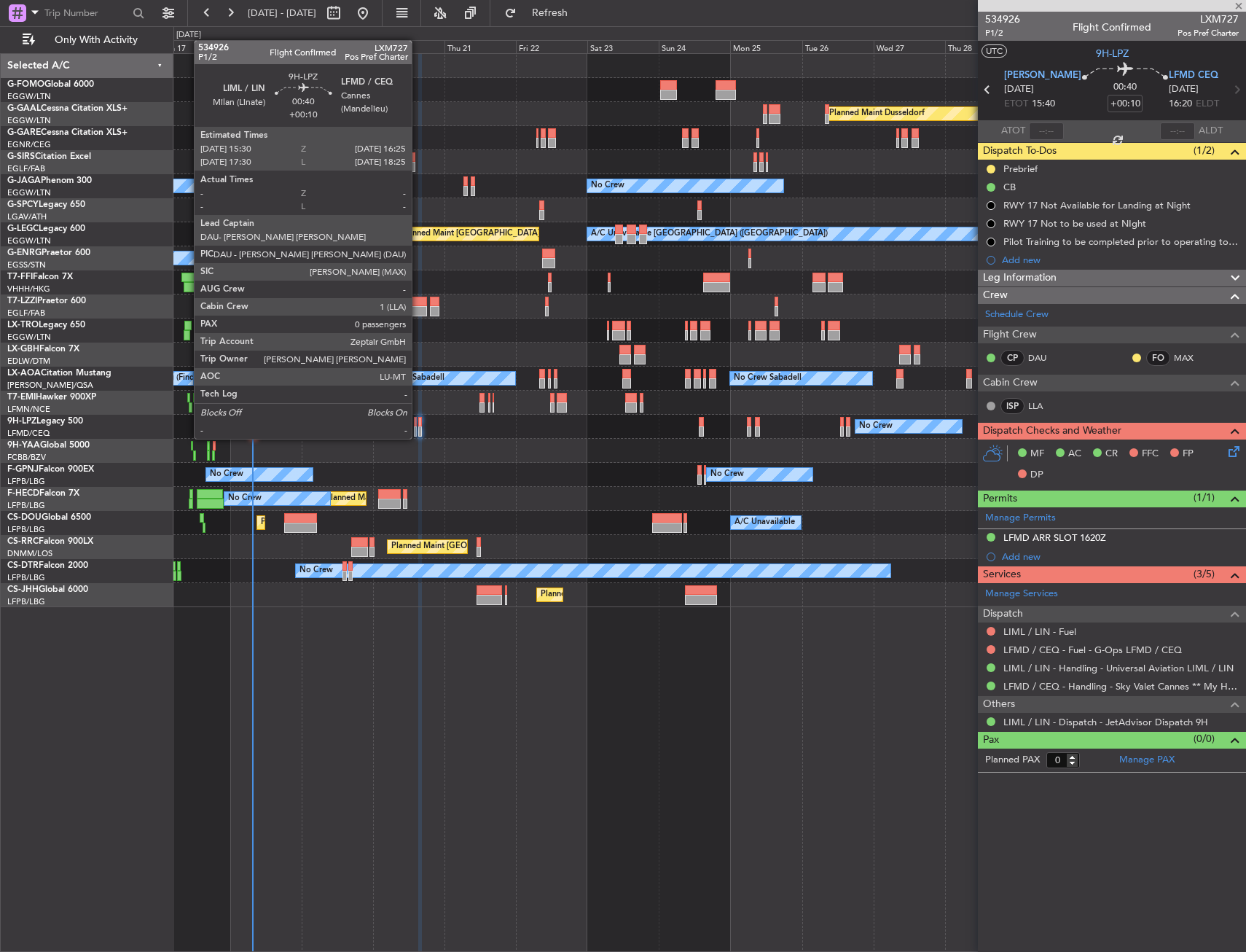
type input "6"
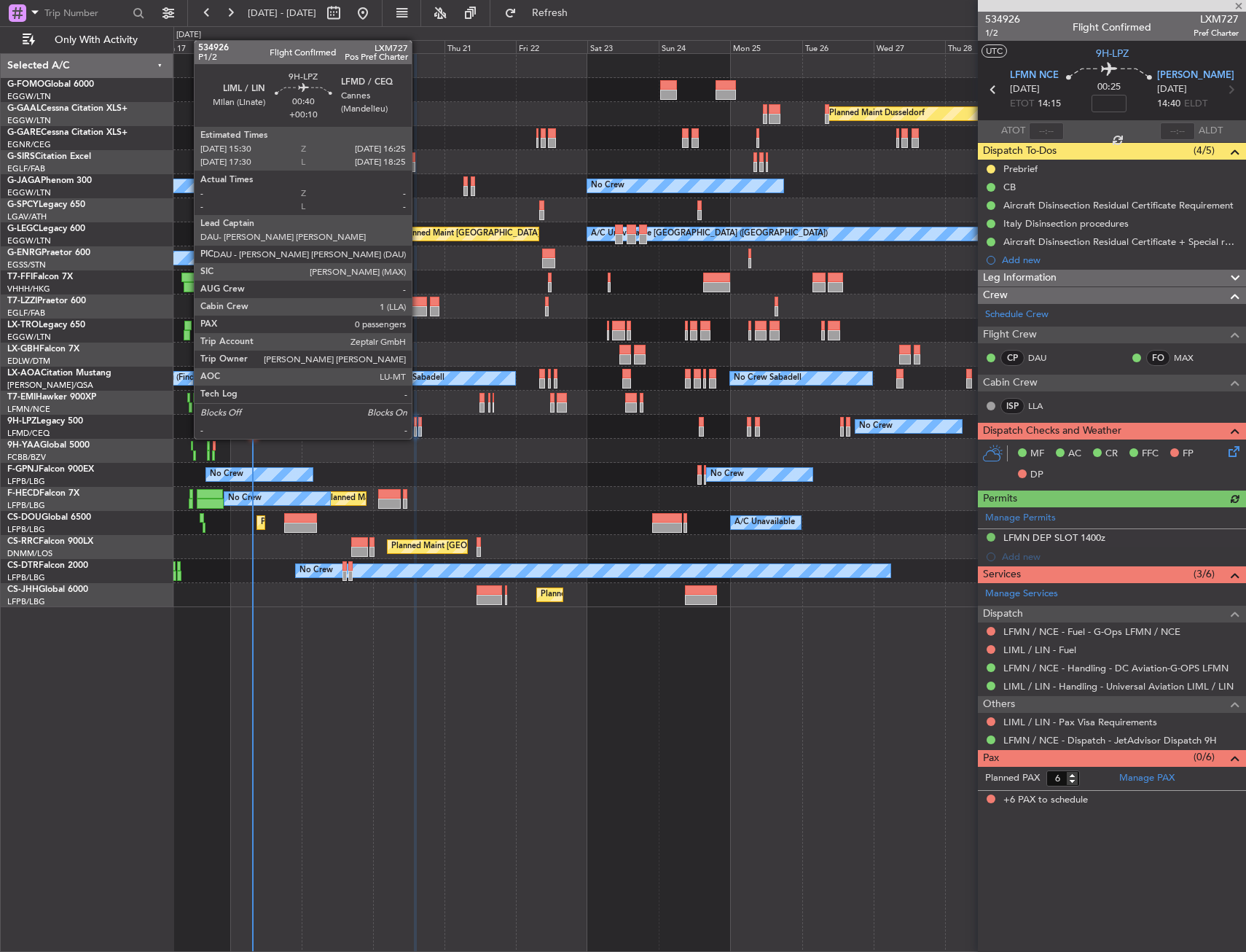
click at [418, 424] on div at bounding box center [420, 422] width 3 height 10
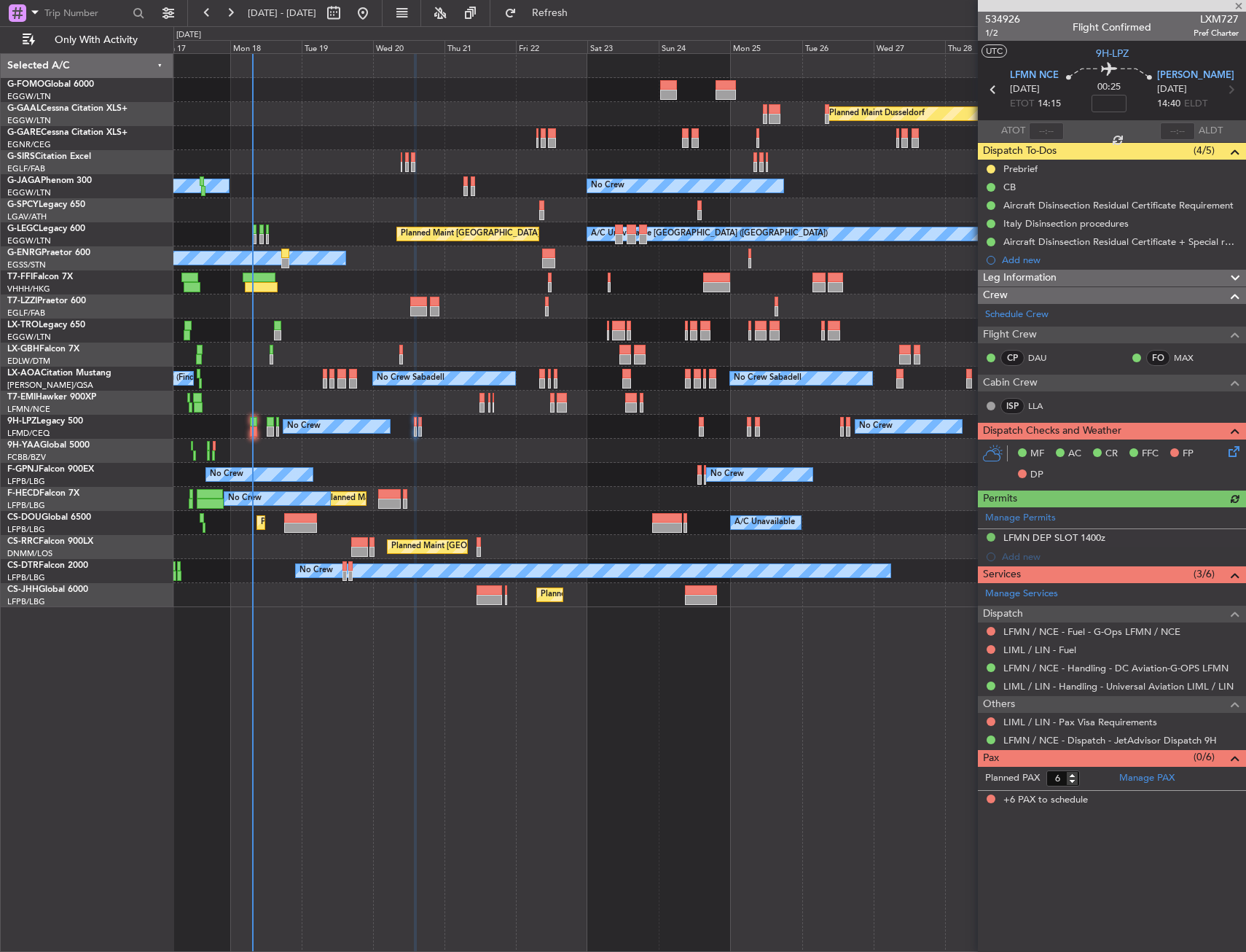
type input "+00:10"
type input "0"
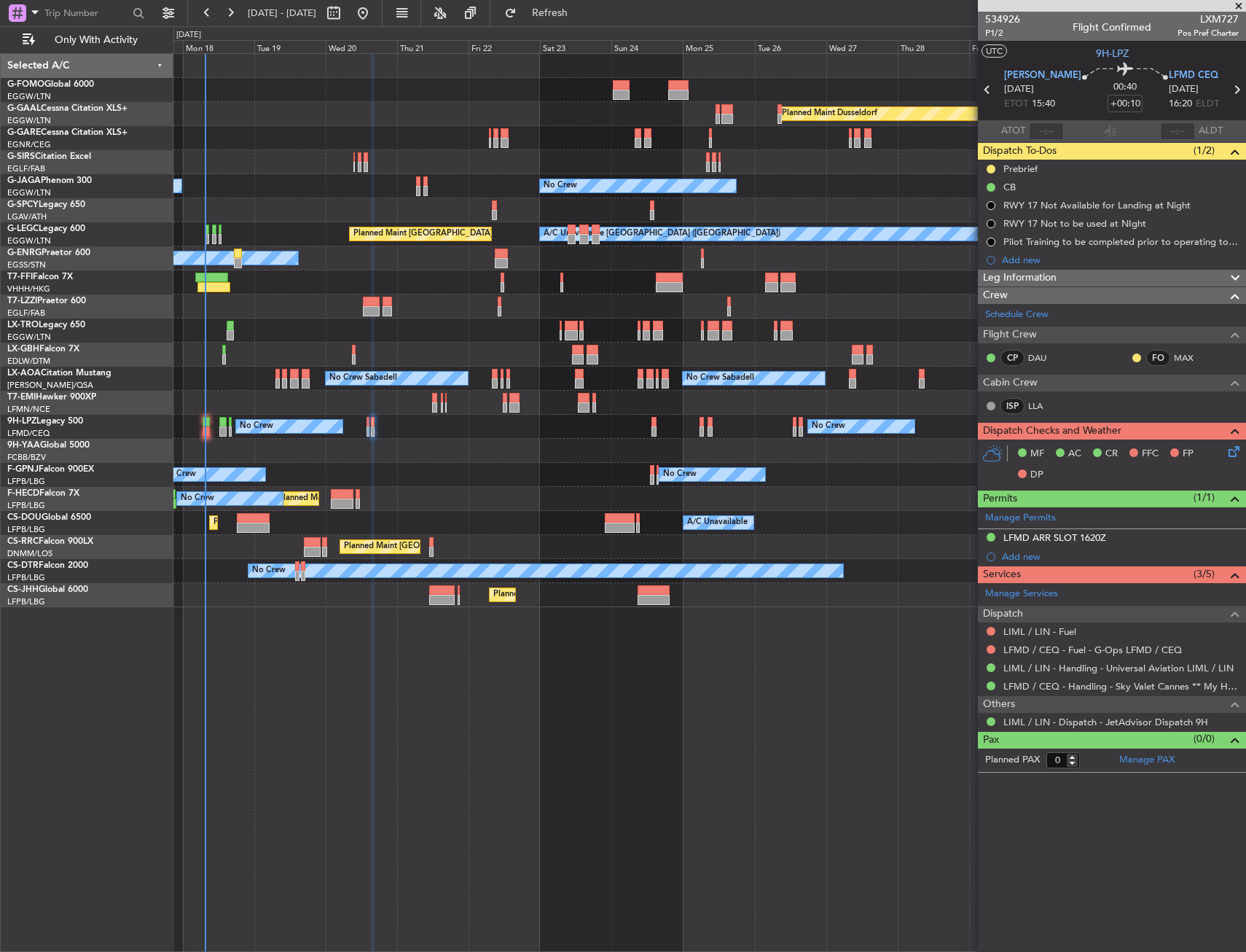
click at [459, 445] on div "Planned Maint Windsor Locks ([PERSON_NAME] Intl) Planned [GEOGRAPHIC_DATA] Plan…" at bounding box center [709, 330] width 1072 height 553
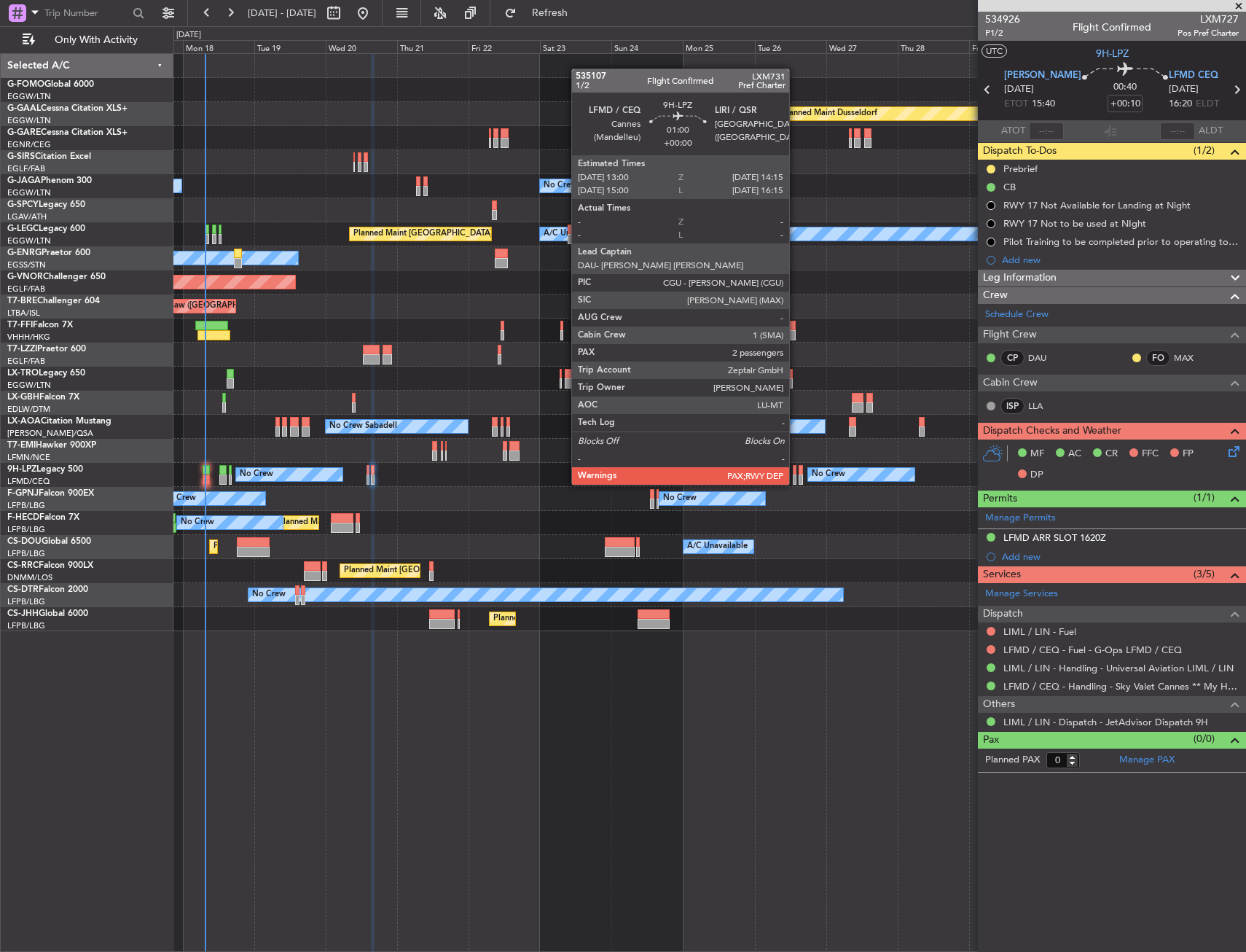
click at [796, 470] on div at bounding box center [795, 470] width 4 height 10
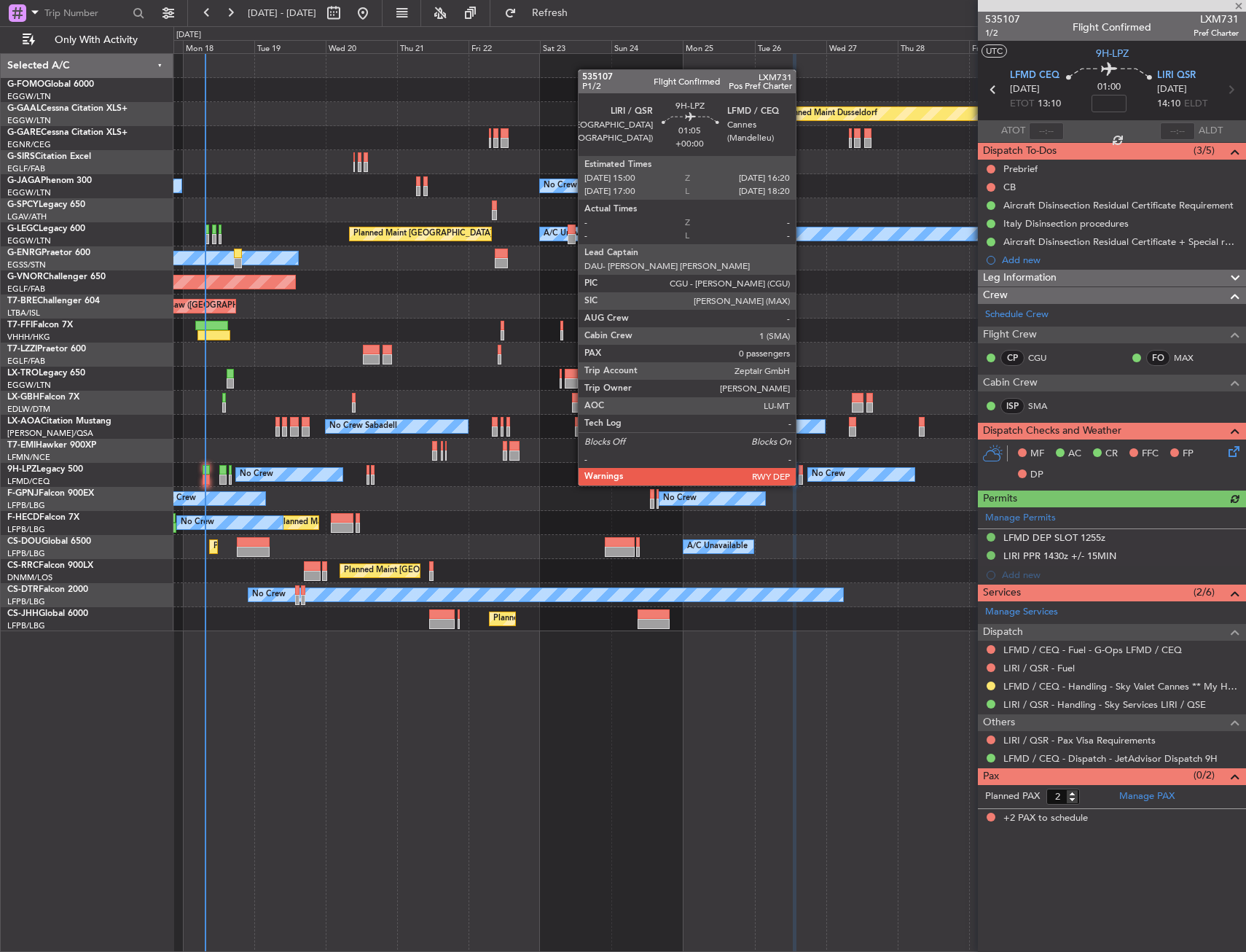
click at [802, 471] on div at bounding box center [801, 470] width 4 height 10
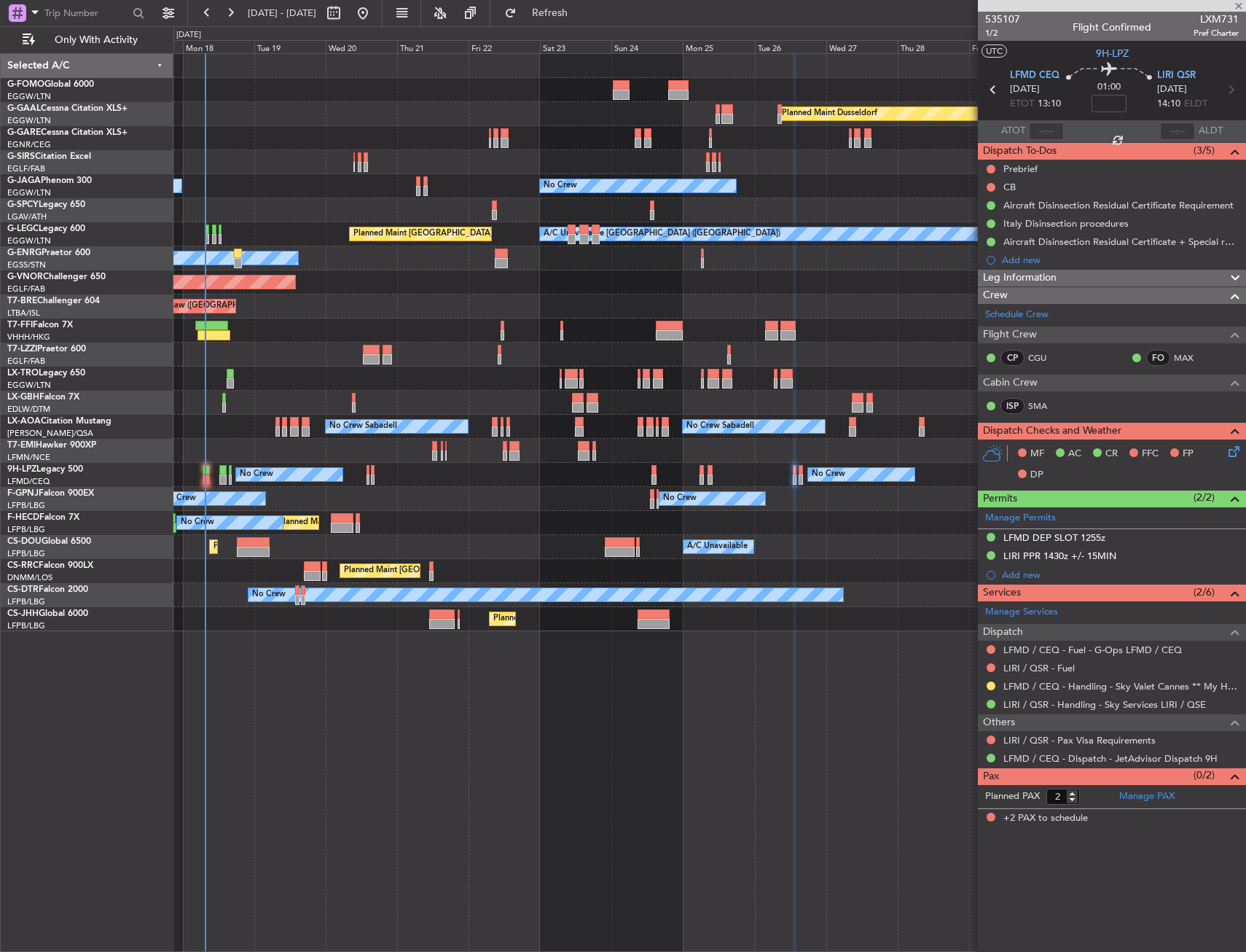
type input "0"
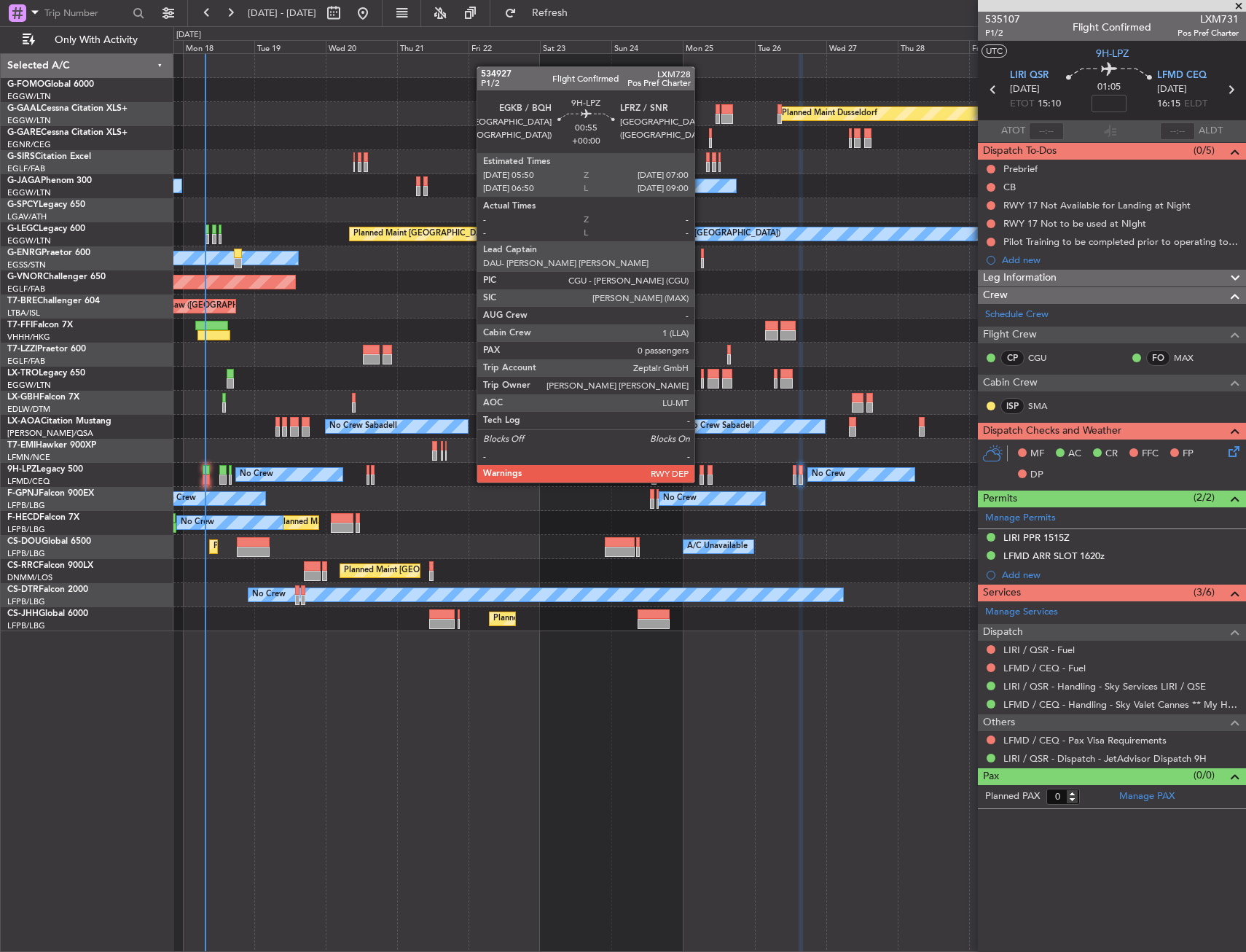
click at [702, 468] on div at bounding box center [702, 470] width 4 height 10
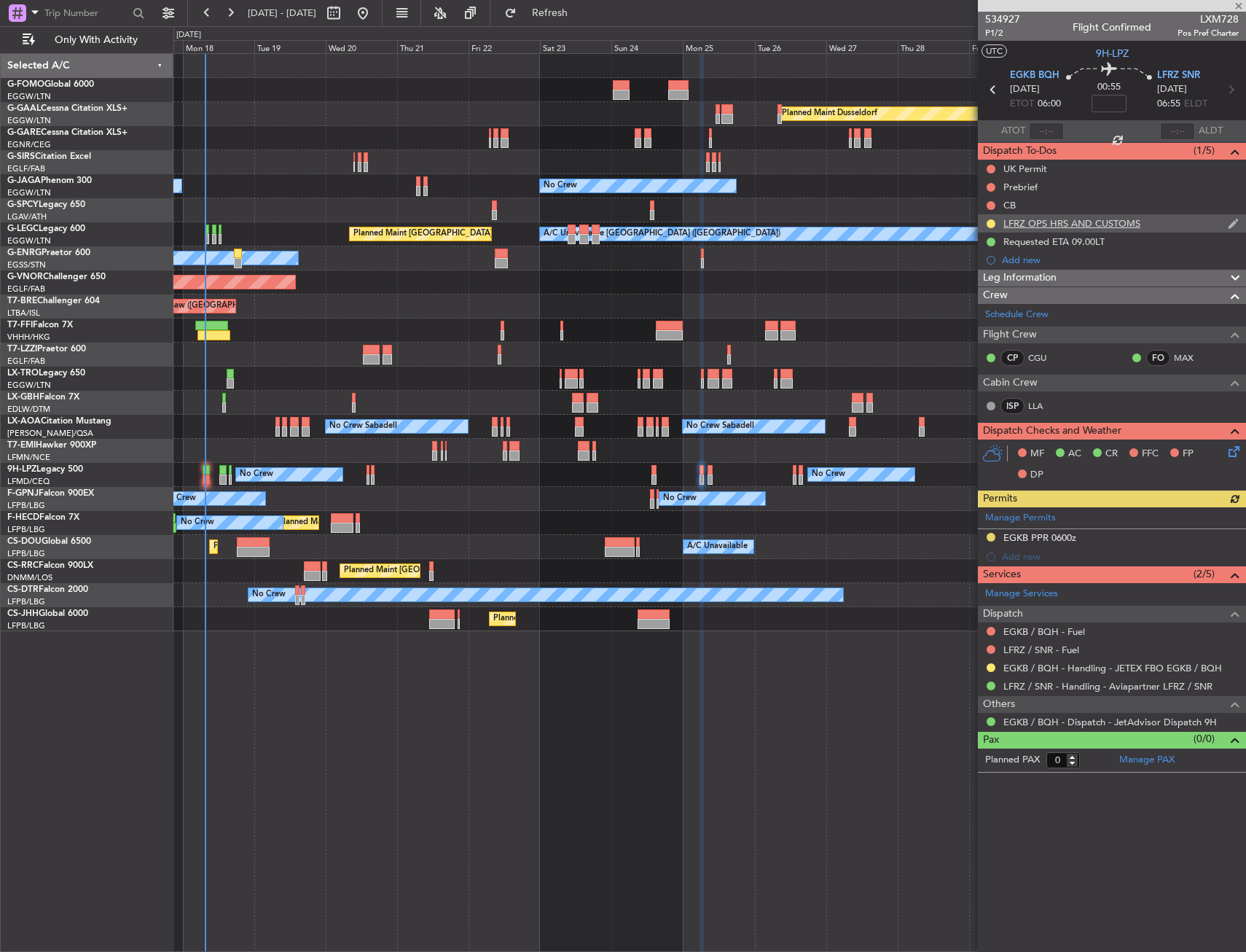
click at [1064, 229] on div "LFRZ OPS HRS AND CUSTOMS" at bounding box center [1111, 223] width 268 height 19
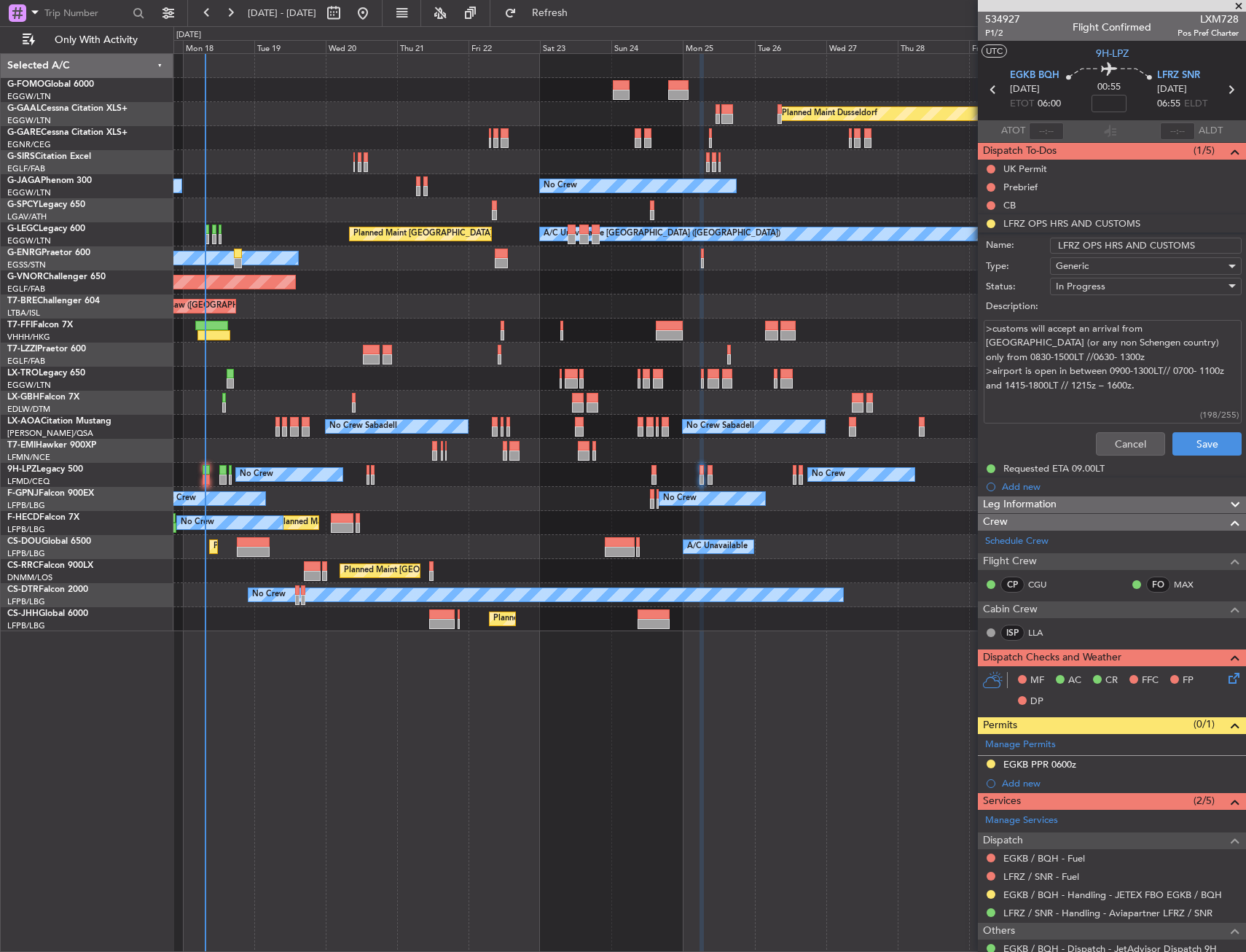
drag, startPoint x: 1098, startPoint y: 367, endPoint x: 971, endPoint y: 380, distance: 127.7
click at [971, 380] on fb-app "[DATE] - [DATE] Refresh Quick Links Only With Activity Planned Maint Windsor Lo…" at bounding box center [623, 482] width 1246 height 941
drag, startPoint x: 1000, startPoint y: 333, endPoint x: 1157, endPoint y: 390, distance: 167.0
click at [1157, 390] on textarea ">customs will accept an arrival from [GEOGRAPHIC_DATA] (or any non Schengen cou…" at bounding box center [1113, 371] width 258 height 104
click at [1153, 402] on textarea ">customs will accept an arrival from [GEOGRAPHIC_DATA] (or any non Schengen cou…" at bounding box center [1113, 371] width 258 height 104
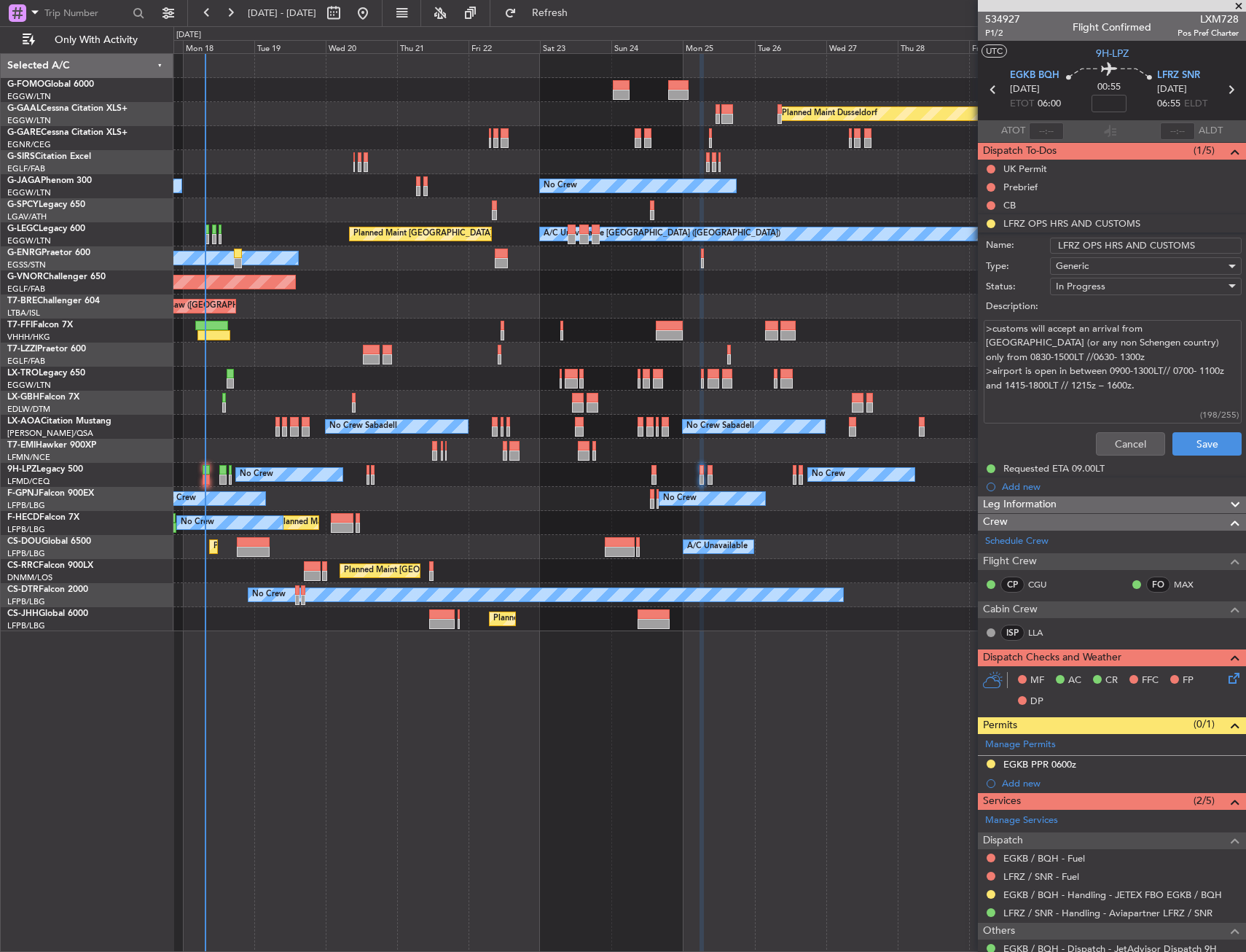
click at [1076, 341] on textarea ">customs will accept an arrival from [GEOGRAPHIC_DATA] (or any non Schengen cou…" at bounding box center [1113, 371] width 258 height 104
drag, startPoint x: 1055, startPoint y: 339, endPoint x: 1118, endPoint y: 427, distance: 108.2
click at [1117, 424] on div ">customs will accept an arrival from [GEOGRAPHIC_DATA] (or any non Schengen cou…" at bounding box center [1111, 372] width 283 height 110
click at [1116, 442] on button "Cancel" at bounding box center [1131, 444] width 69 height 23
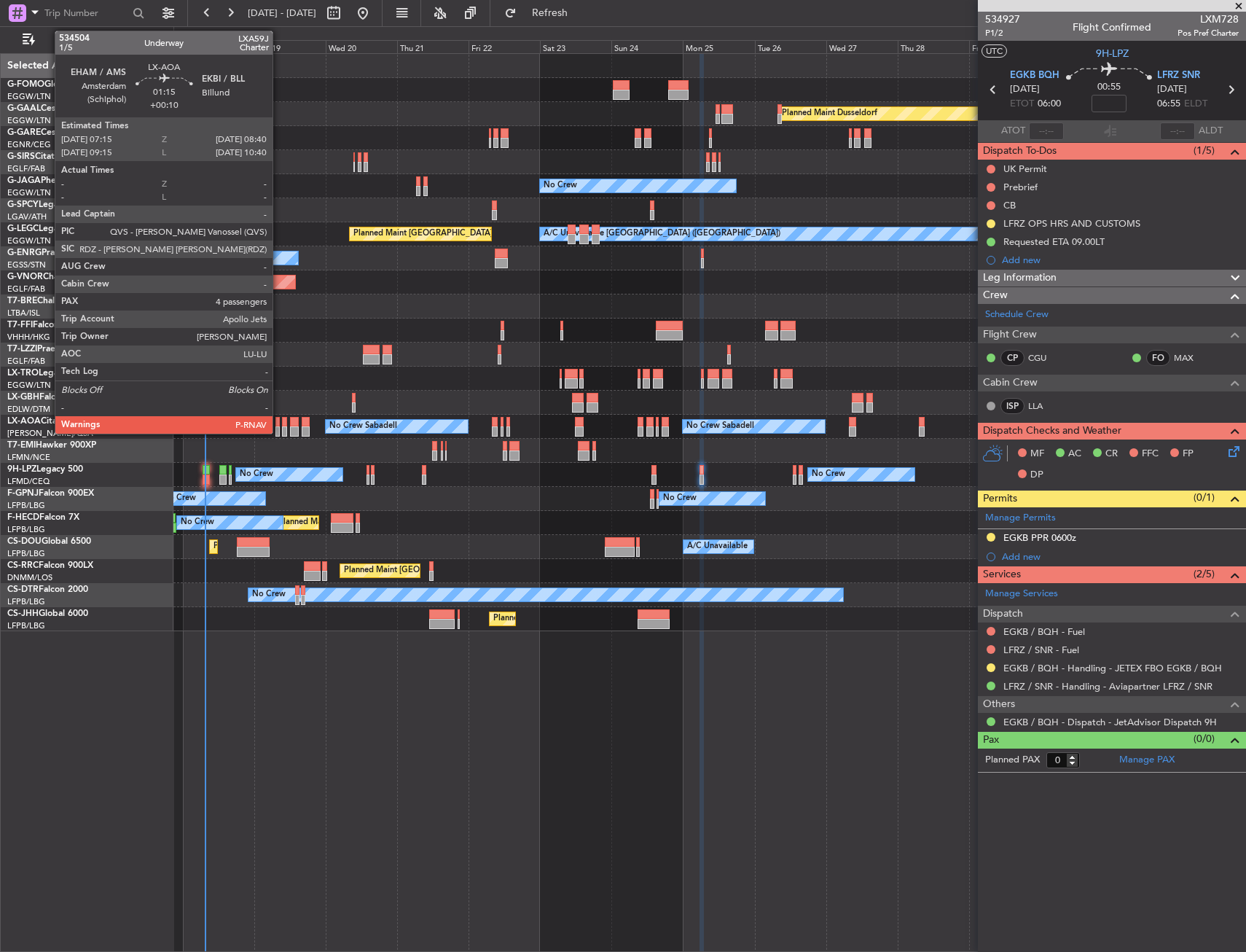
click at [279, 425] on div at bounding box center [277, 422] width 4 height 10
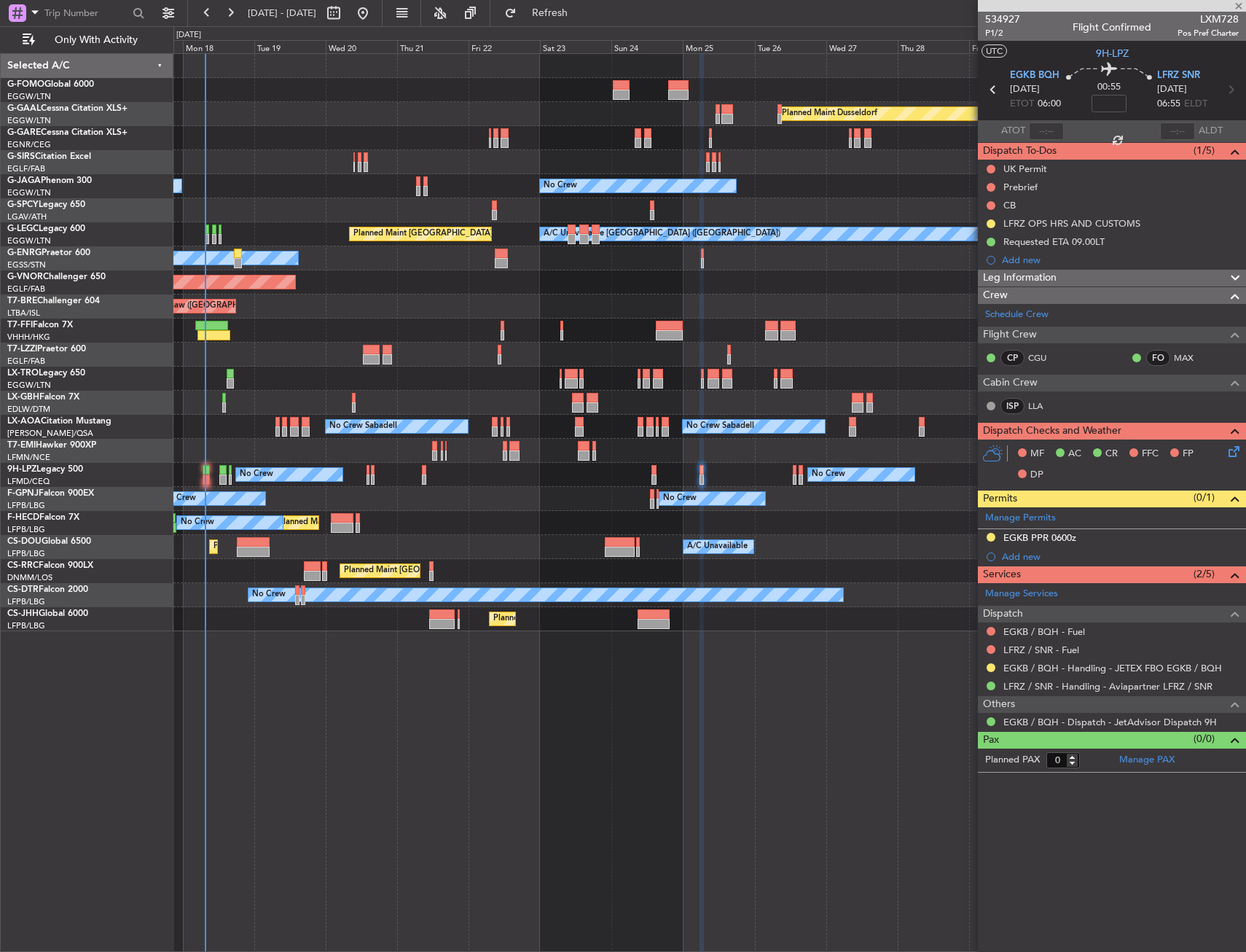
type input "+00:10"
type input "4"
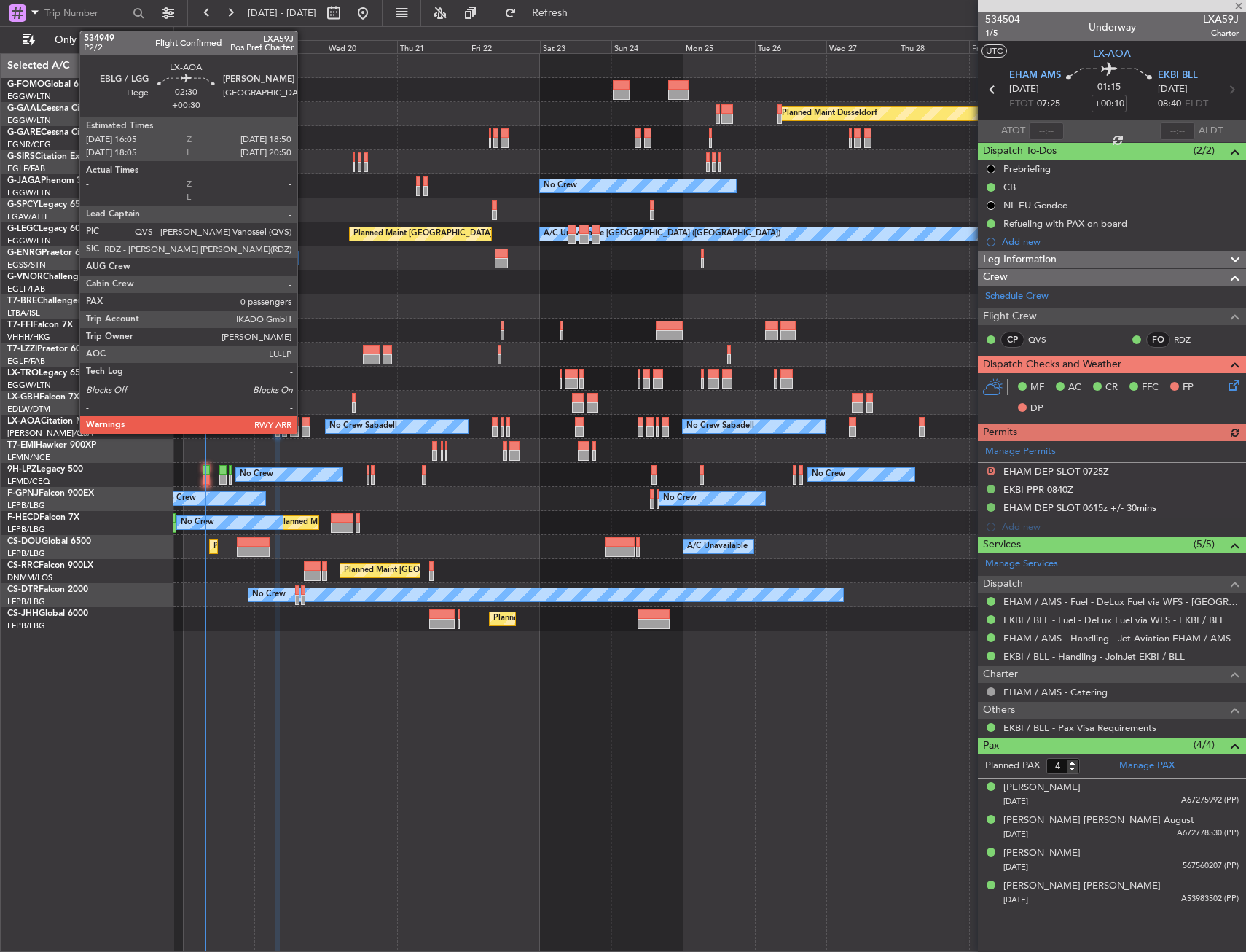
click at [304, 430] on div at bounding box center [306, 431] width 9 height 10
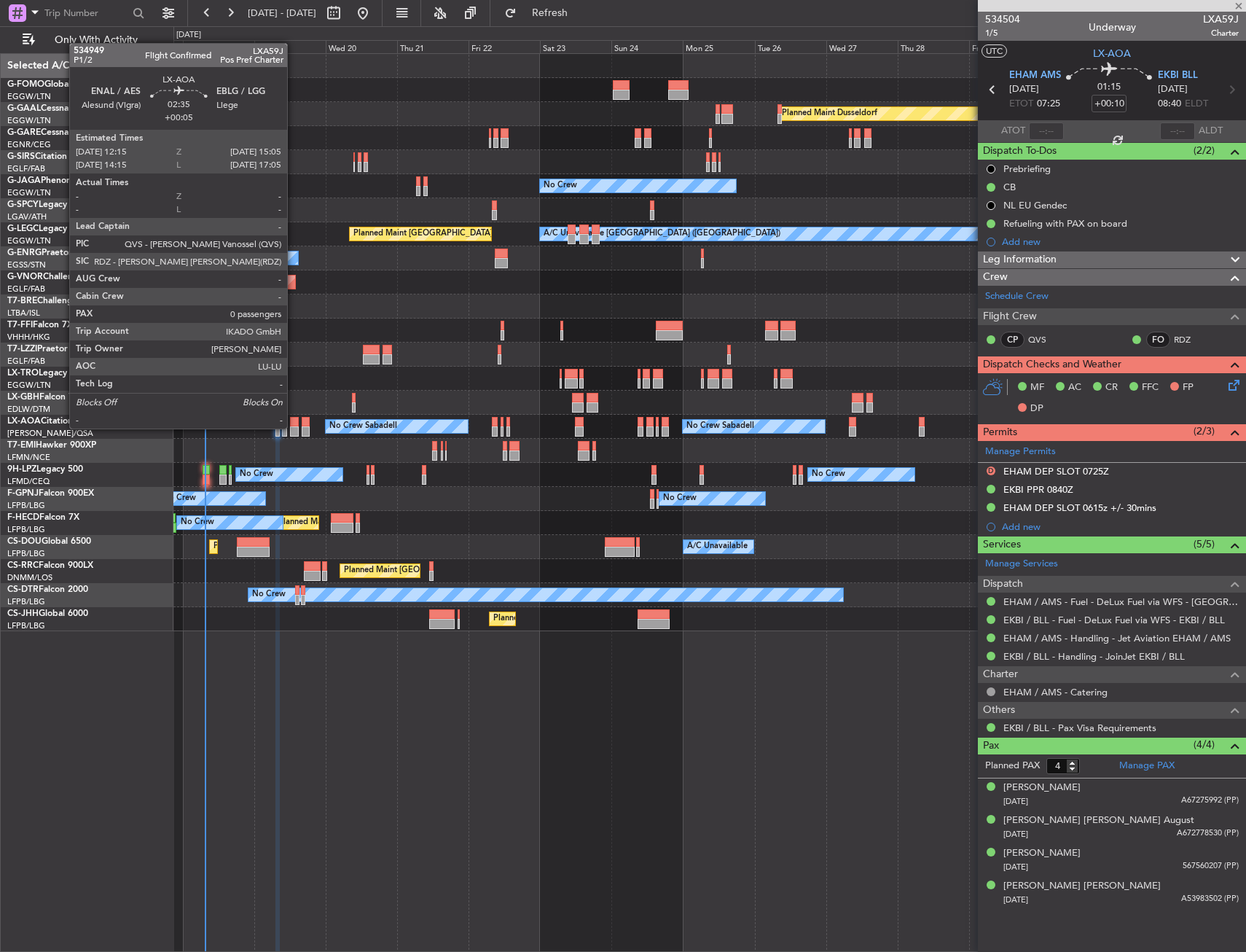
type input "+00:30"
type input "0"
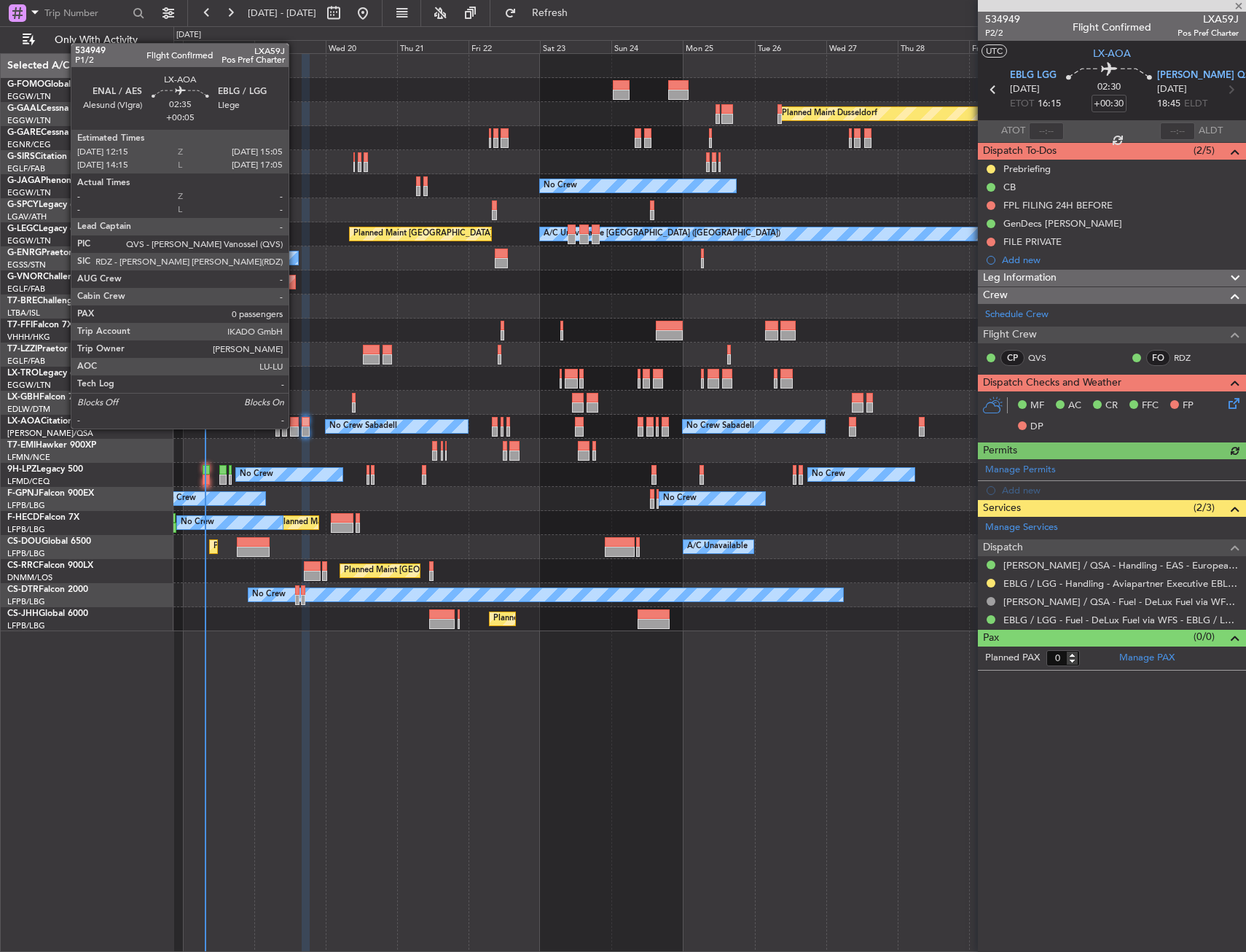
click at [295, 427] on div at bounding box center [294, 431] width 9 height 10
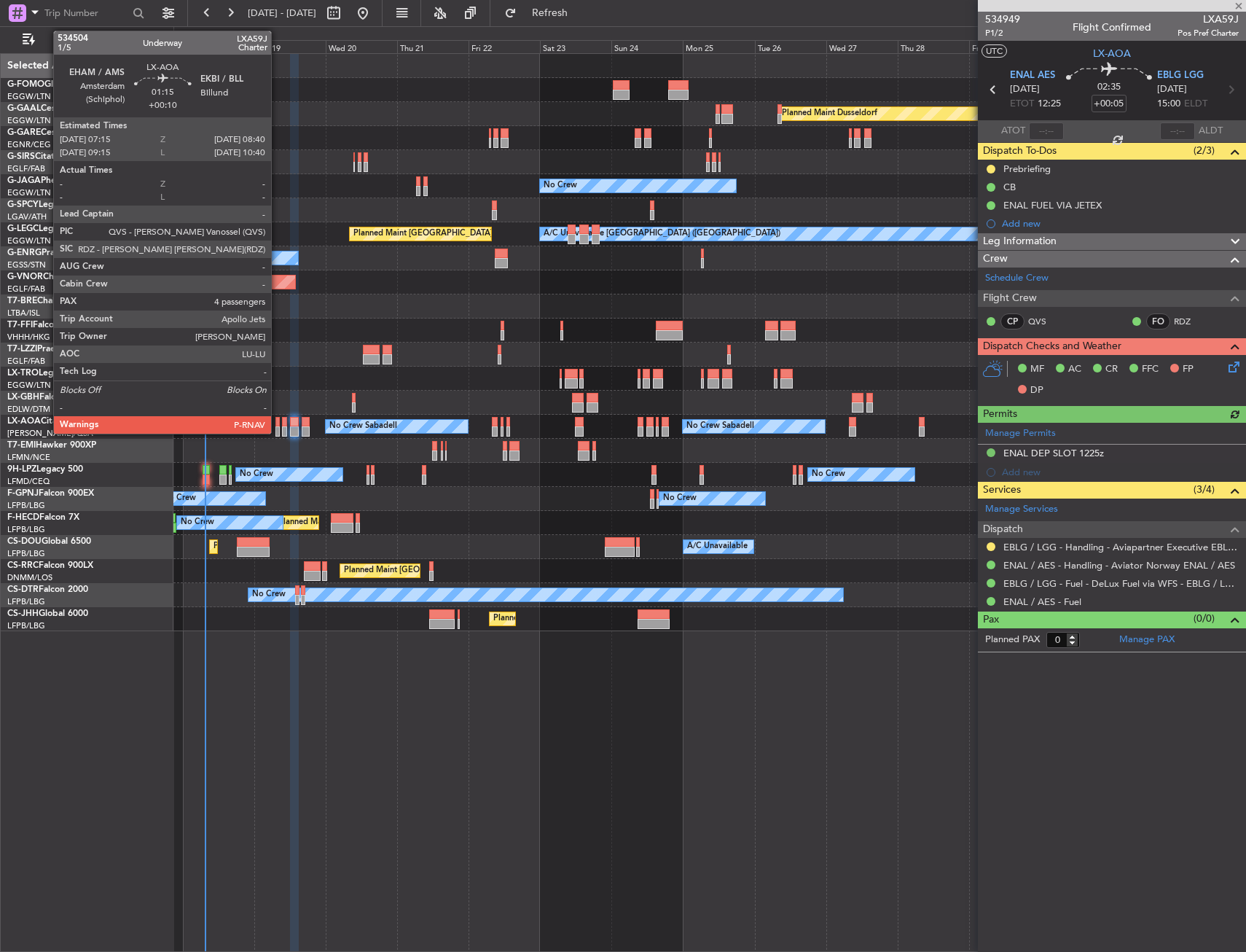
click at [278, 423] on div at bounding box center [277, 422] width 4 height 10
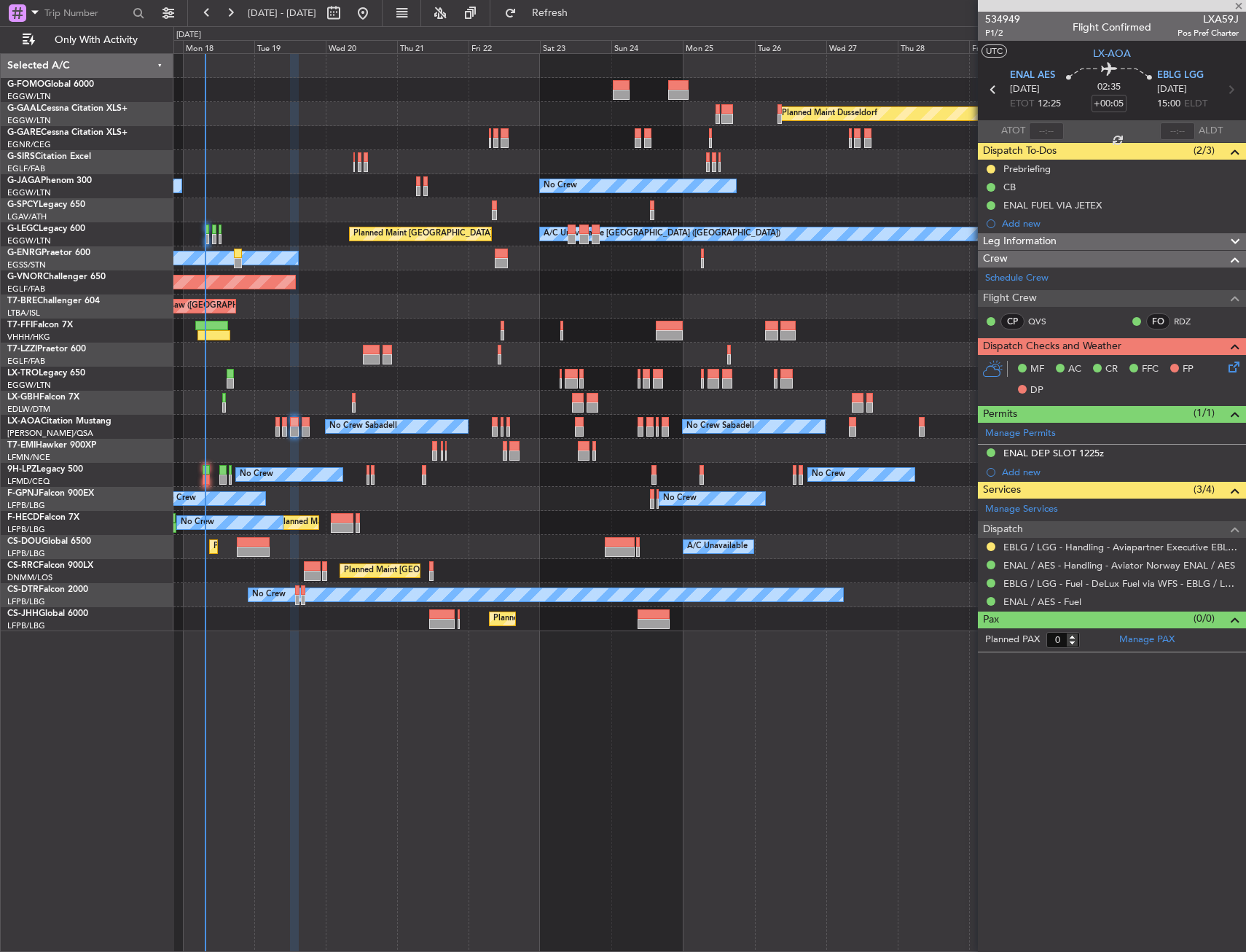
type input "+00:10"
type input "4"
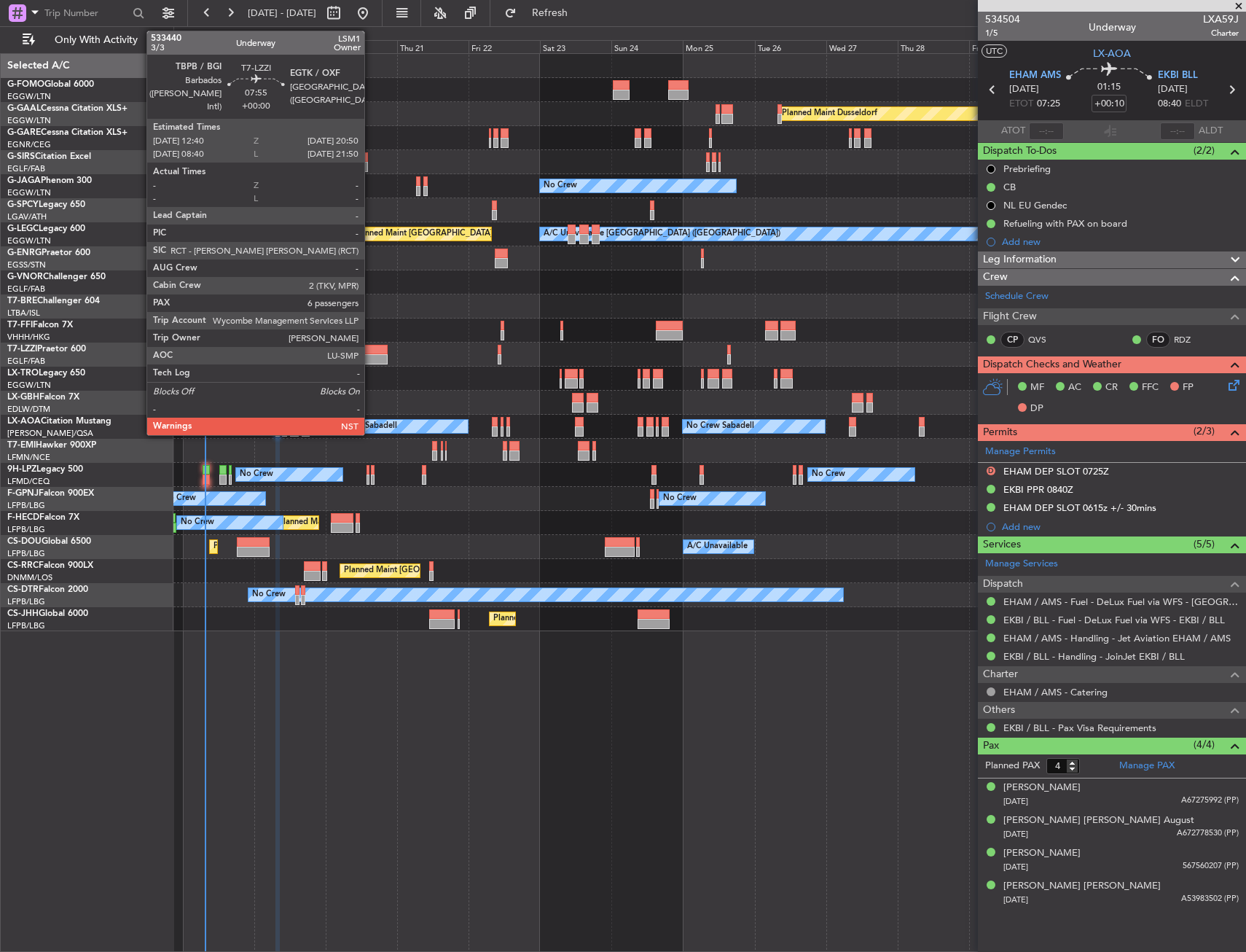
click at [371, 354] on div at bounding box center [375, 359] width 25 height 10
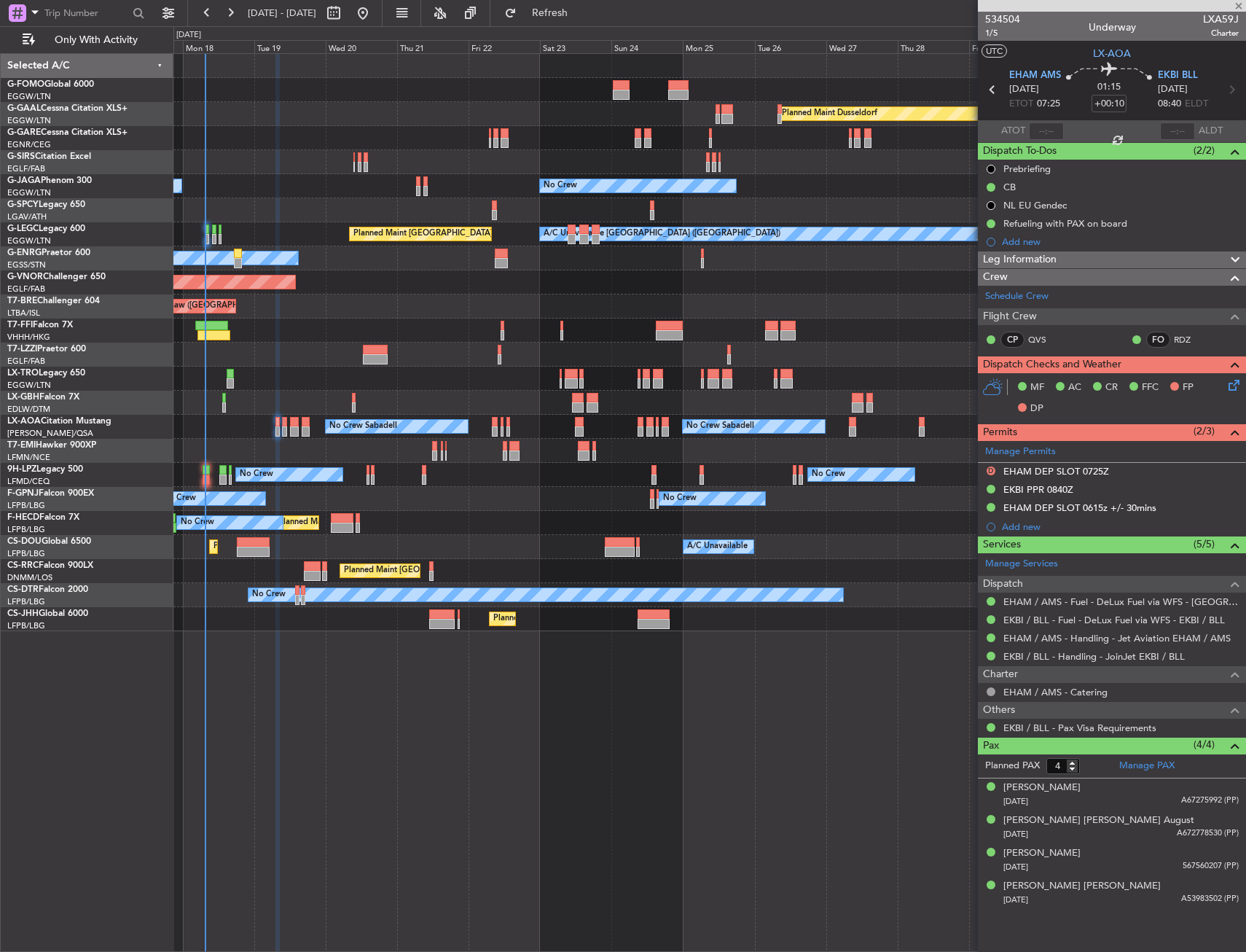
type input "6"
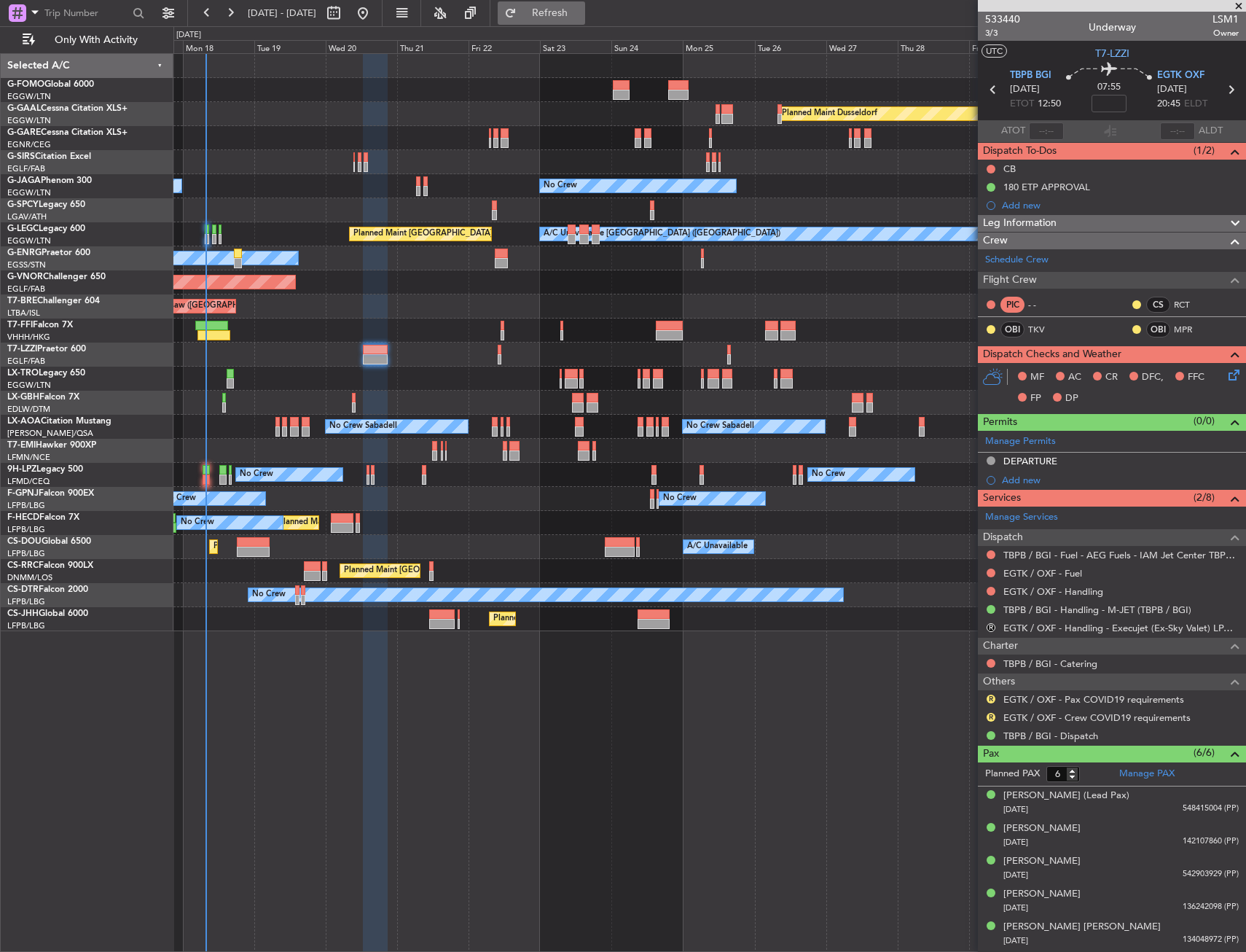
click at [586, 20] on button "Refresh" at bounding box center [541, 13] width 88 height 23
click at [990, 697] on button "R" at bounding box center [991, 698] width 9 height 9
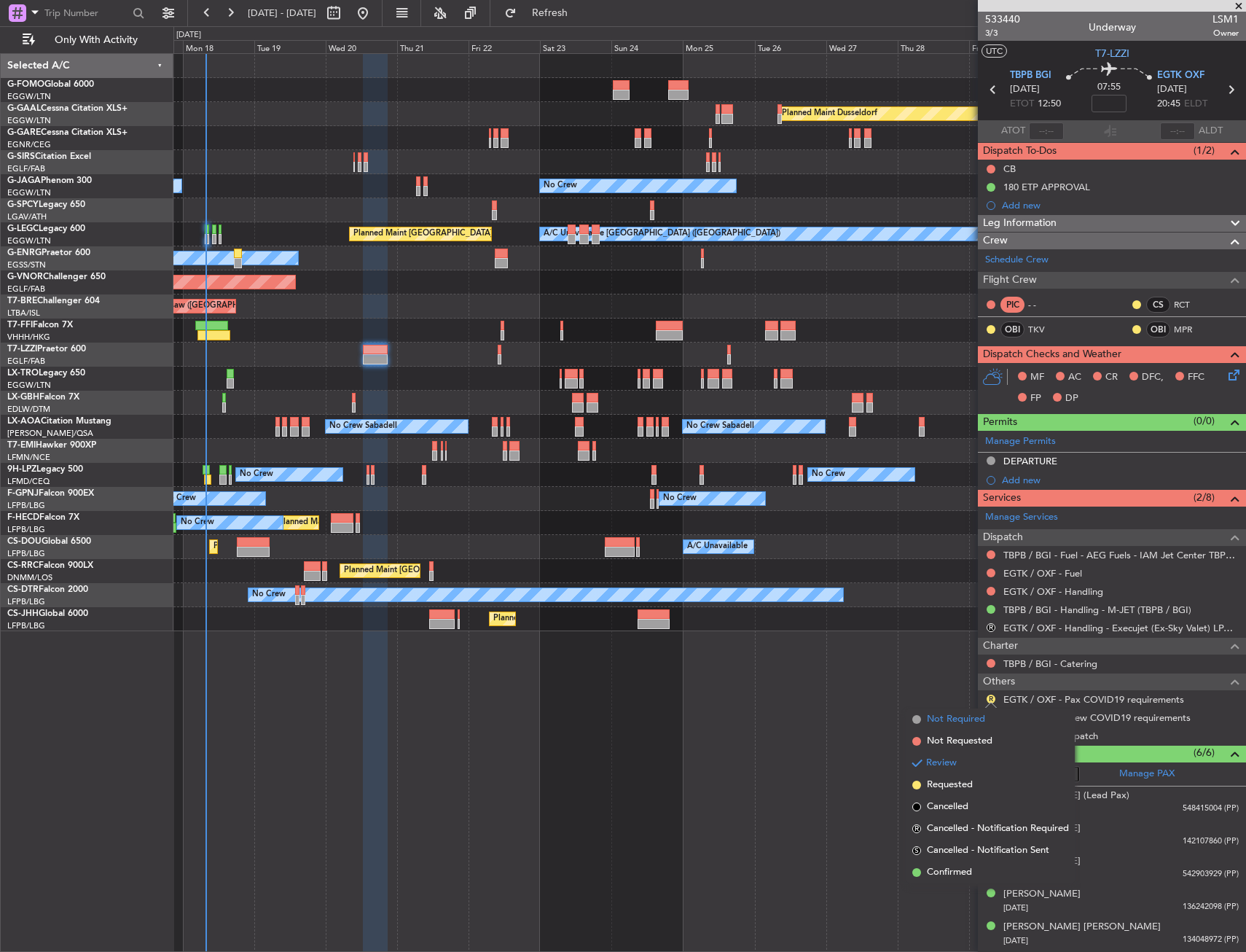
click at [970, 722] on span "Not Required" at bounding box center [956, 719] width 58 height 14
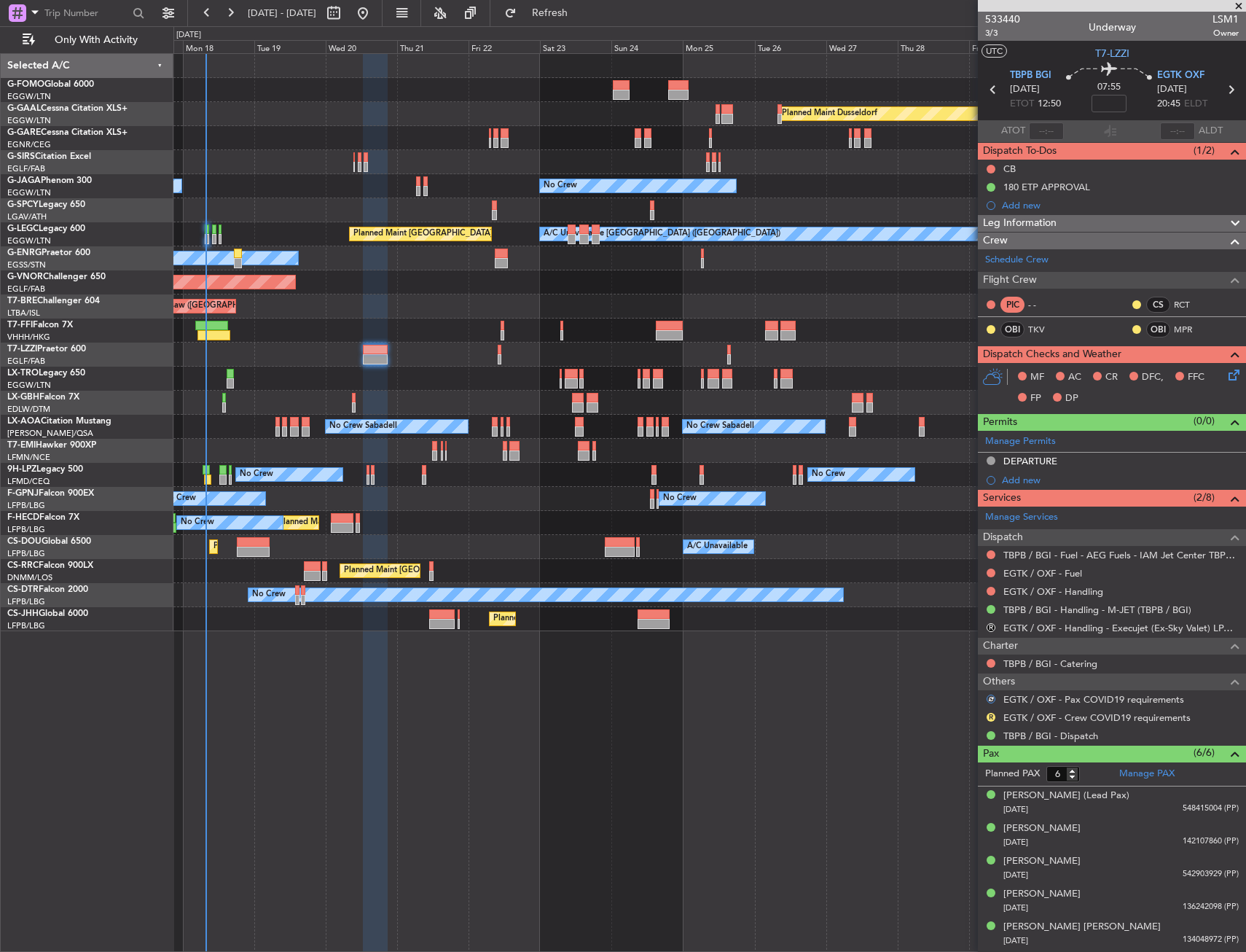
click at [991, 711] on div "R" at bounding box center [991, 717] width 11 height 11
click at [991, 715] on button "R" at bounding box center [991, 717] width 9 height 9
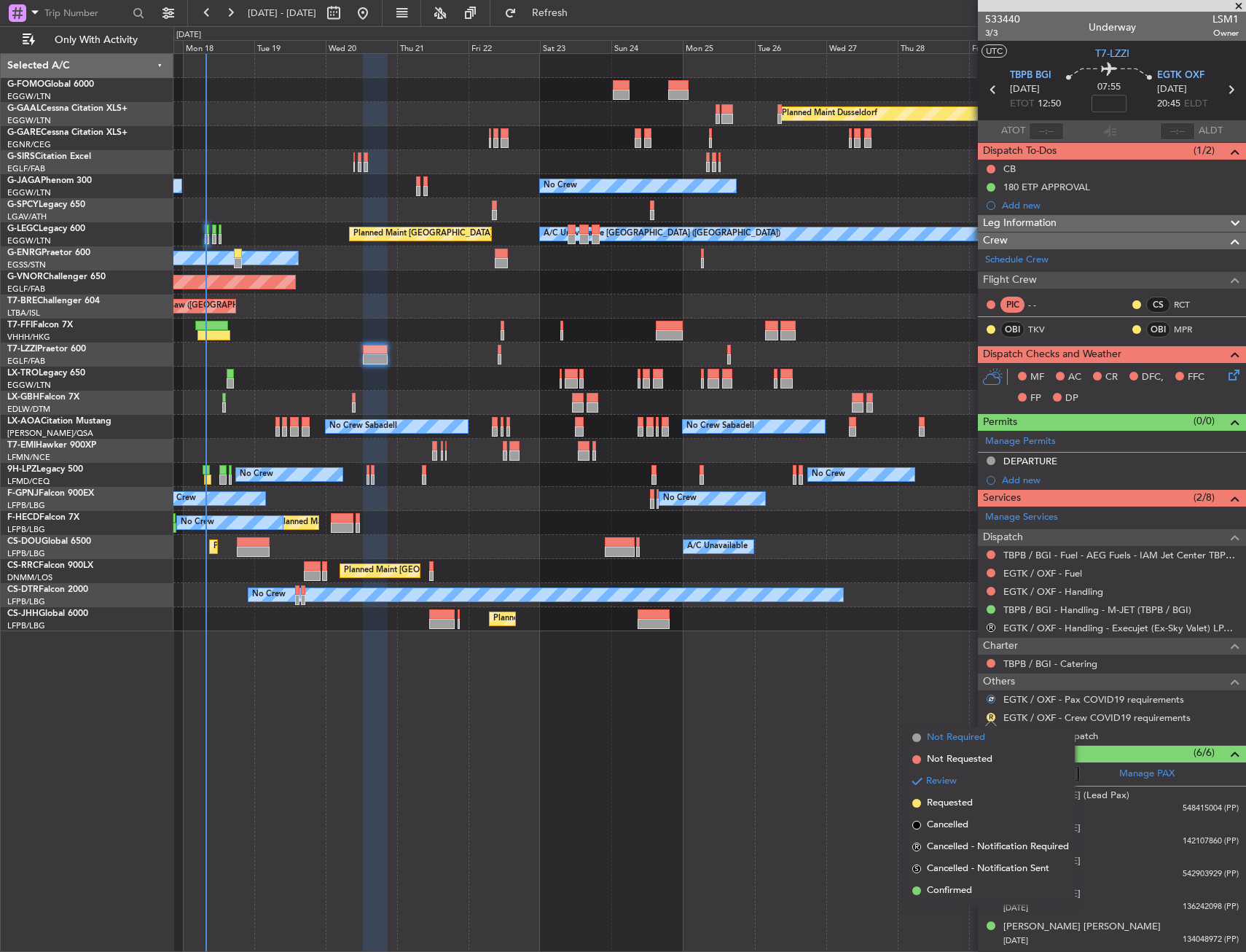
click at [970, 742] on span "Not Required" at bounding box center [956, 738] width 58 height 14
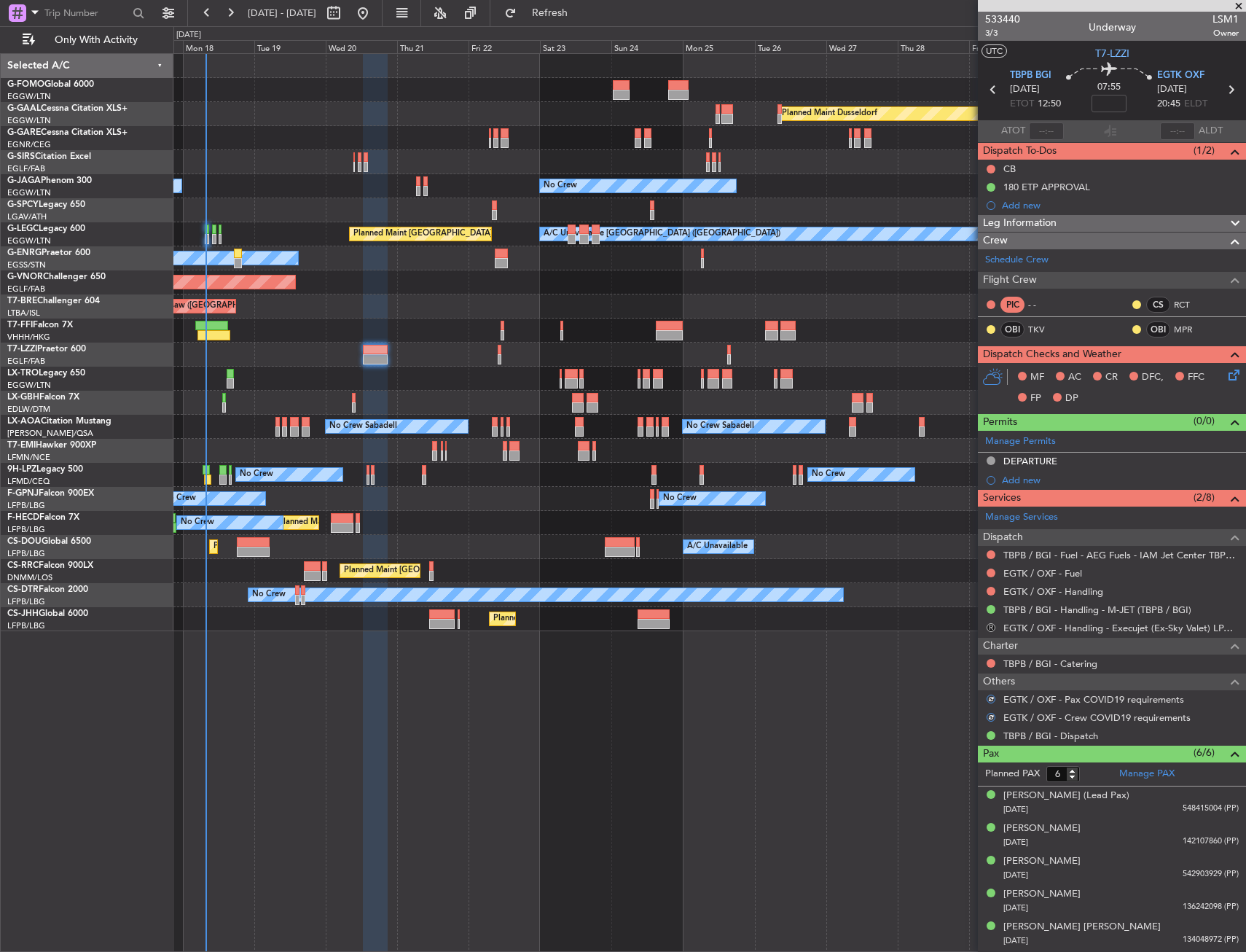
click at [992, 629] on button "R" at bounding box center [991, 627] width 9 height 9
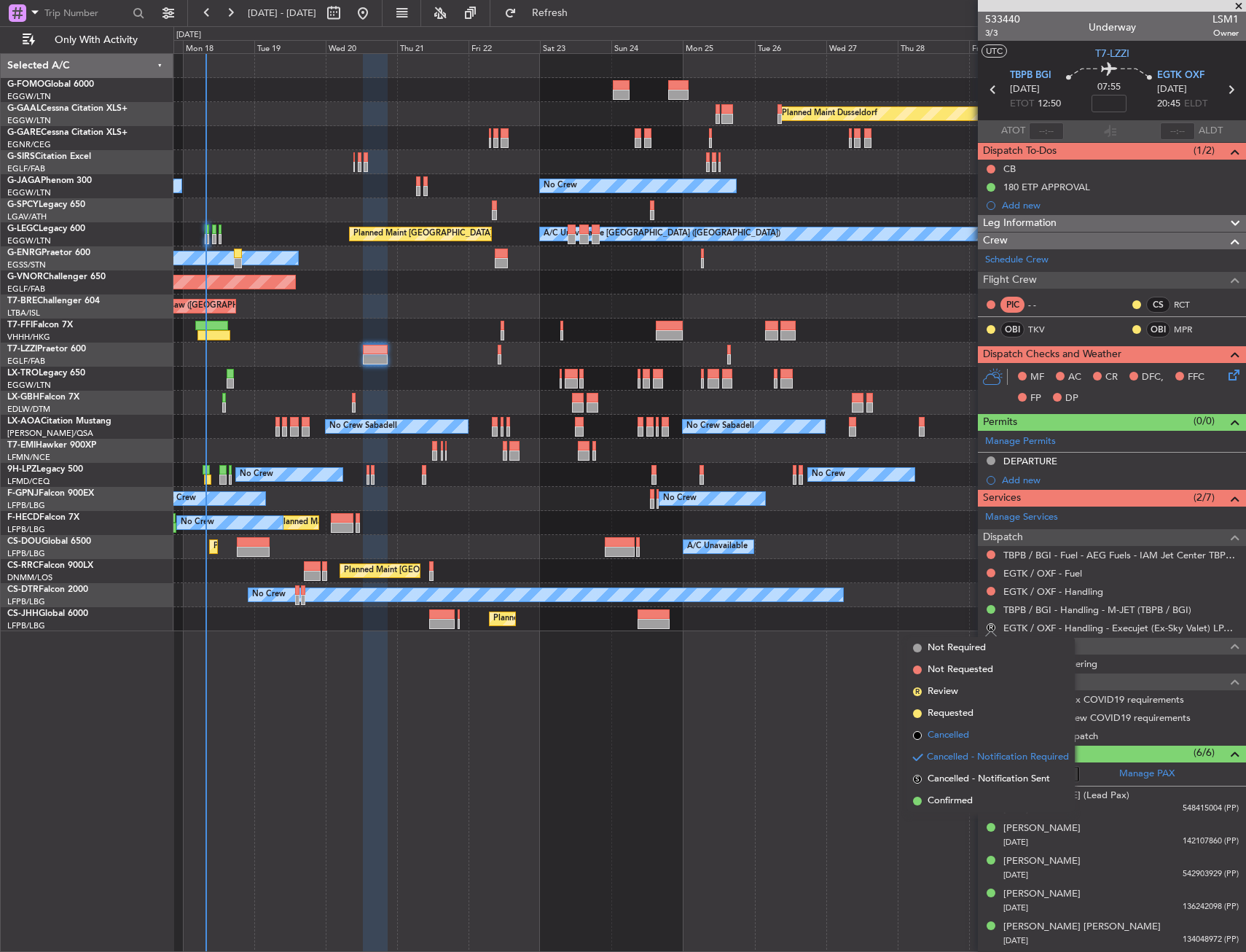
click at [970, 740] on span "Cancelled" at bounding box center [949, 735] width 42 height 14
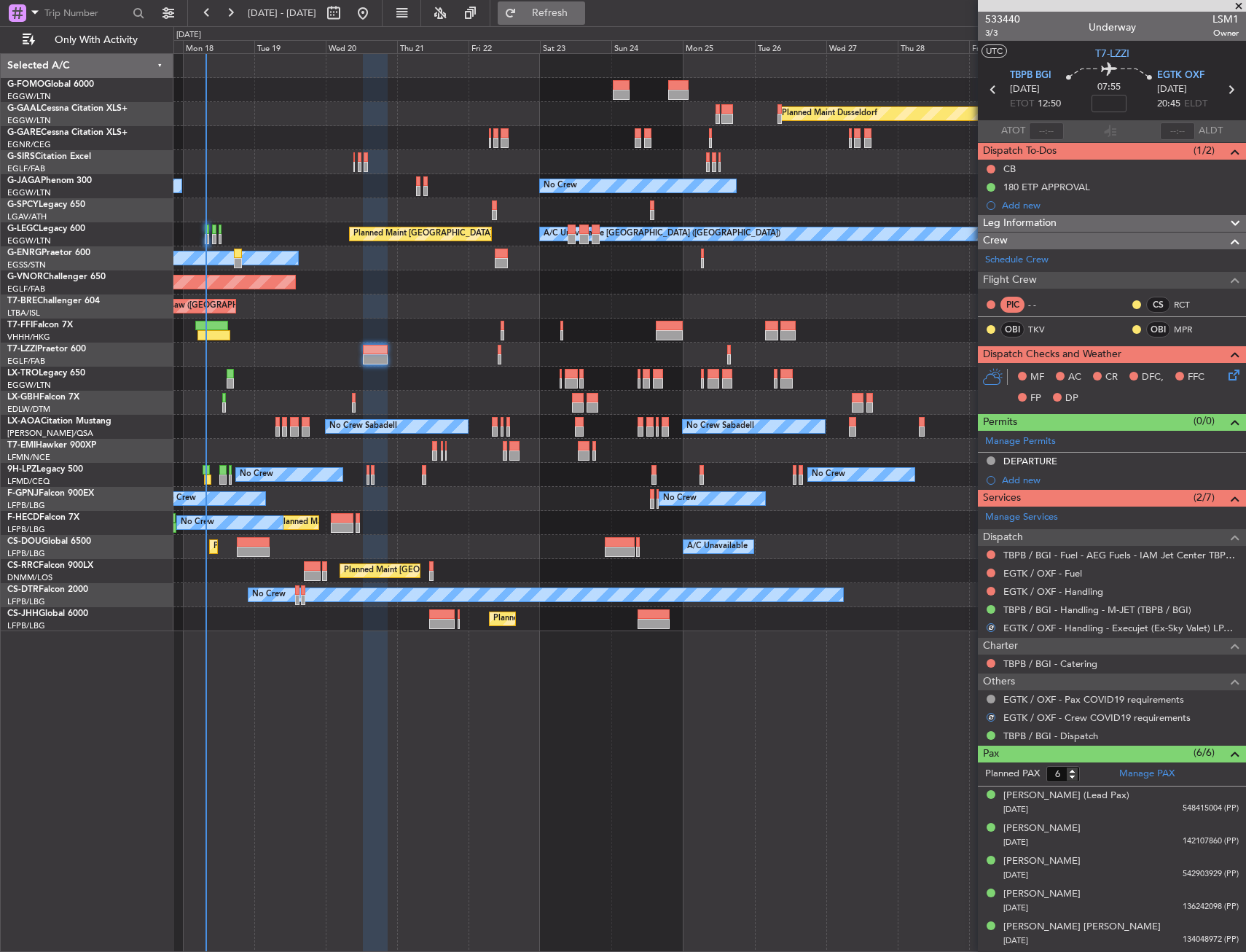
click at [581, 17] on span "Refresh" at bounding box center [550, 13] width 61 height 10
click at [1036, 608] on link "TBPB / BGI - Handling - M-JET (TBPB / BGI)" at bounding box center [1097, 609] width 188 height 12
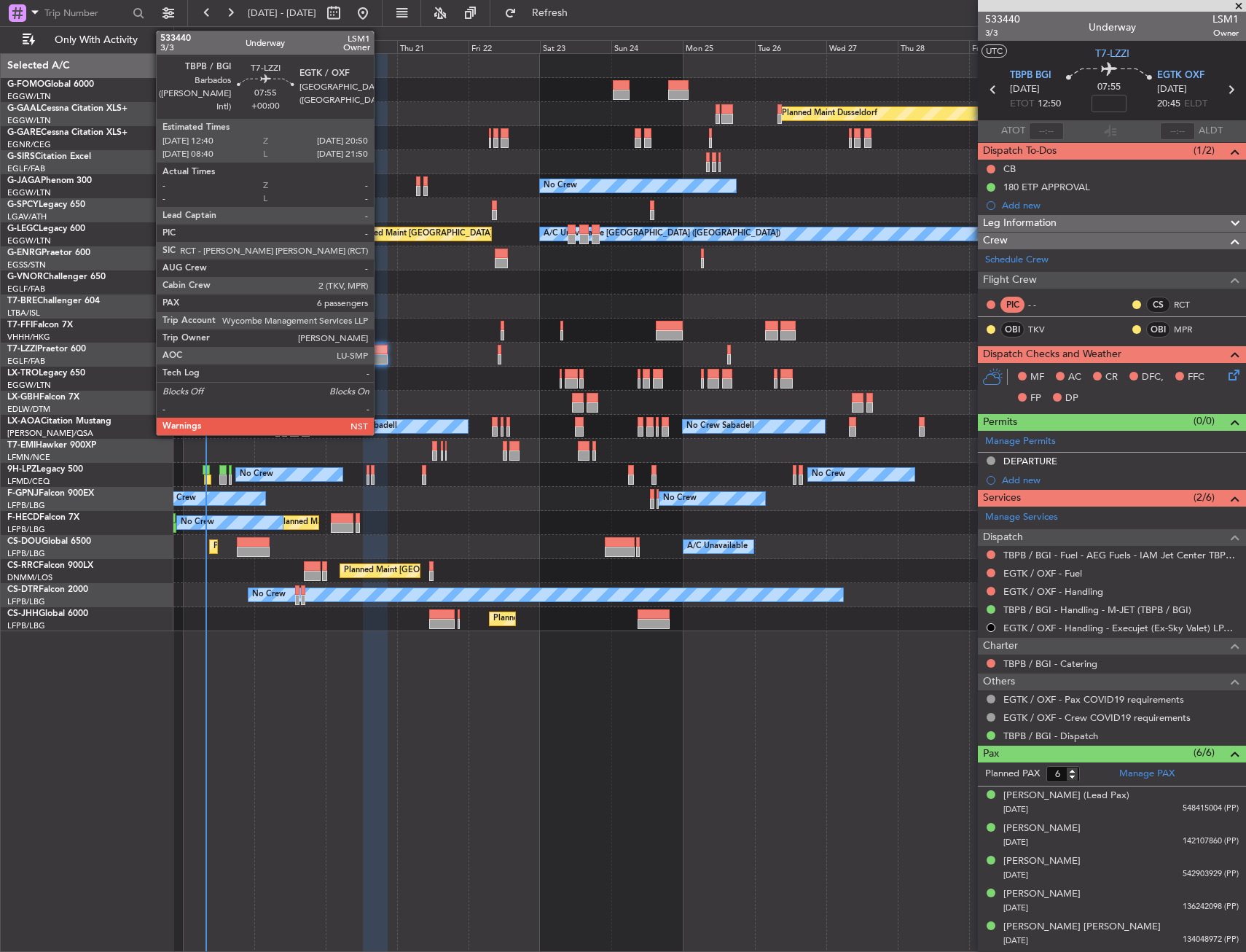
click at [380, 354] on div at bounding box center [375, 350] width 25 height 10
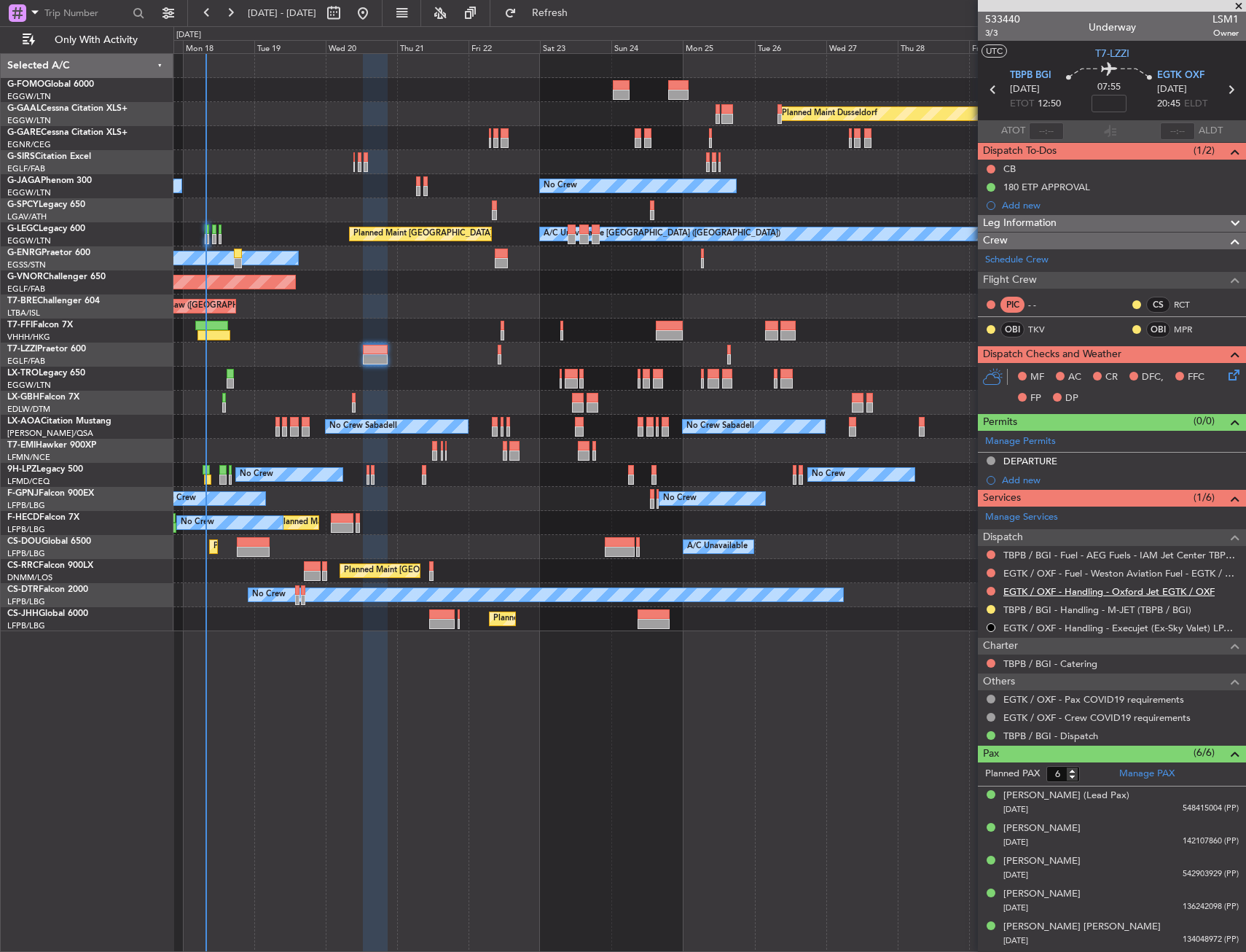
click at [1136, 590] on link "EGTK / OXF - Handling - Oxford Jet EGTK / OXF" at bounding box center [1109, 591] width 211 height 12
drag, startPoint x: 1069, startPoint y: 192, endPoint x: 1078, endPoint y: 199, distance: 11.4
click at [1069, 192] on div "180 ETP APPROVAL" at bounding box center [1047, 186] width 87 height 12
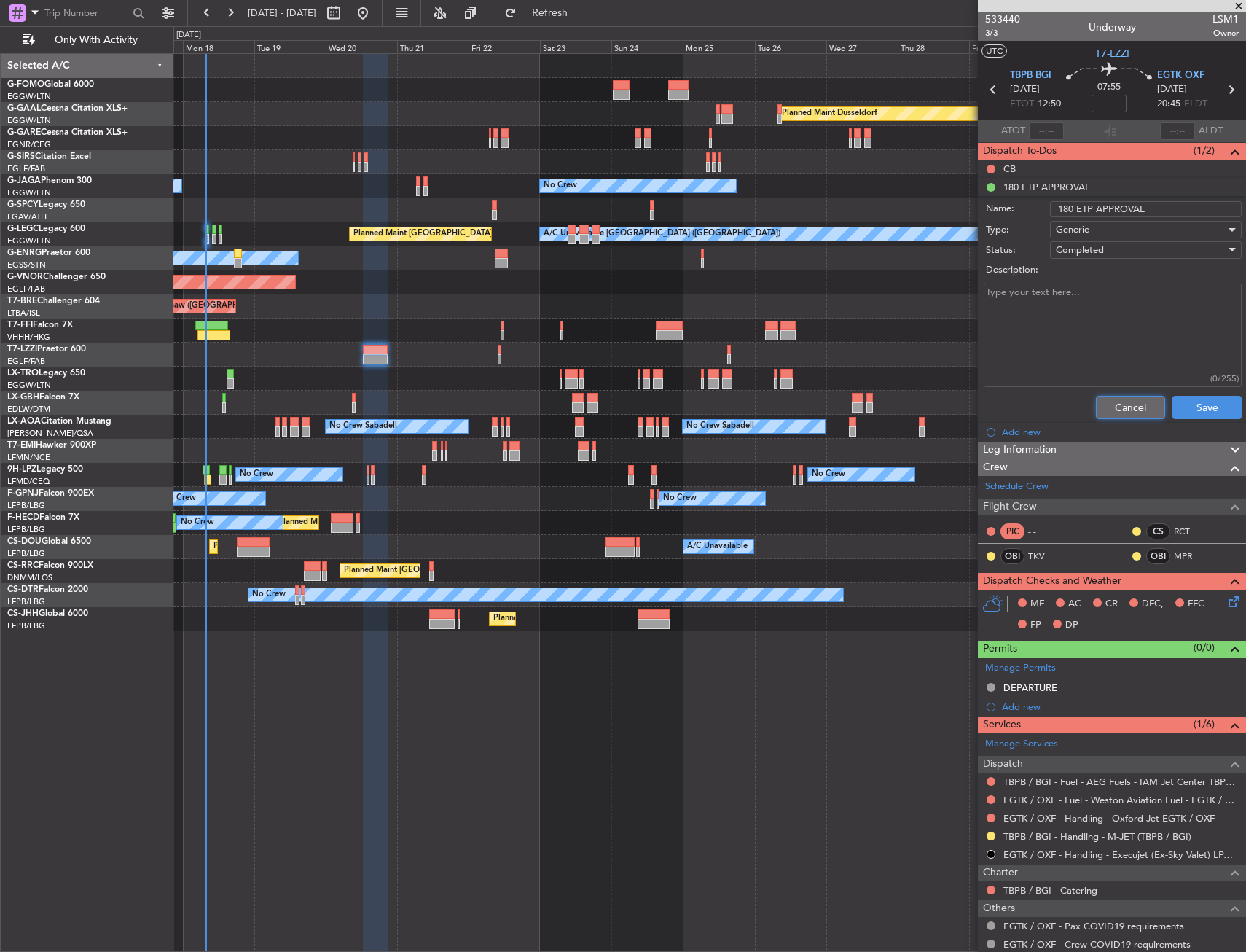
click at [1115, 402] on button "Cancel" at bounding box center [1131, 407] width 69 height 23
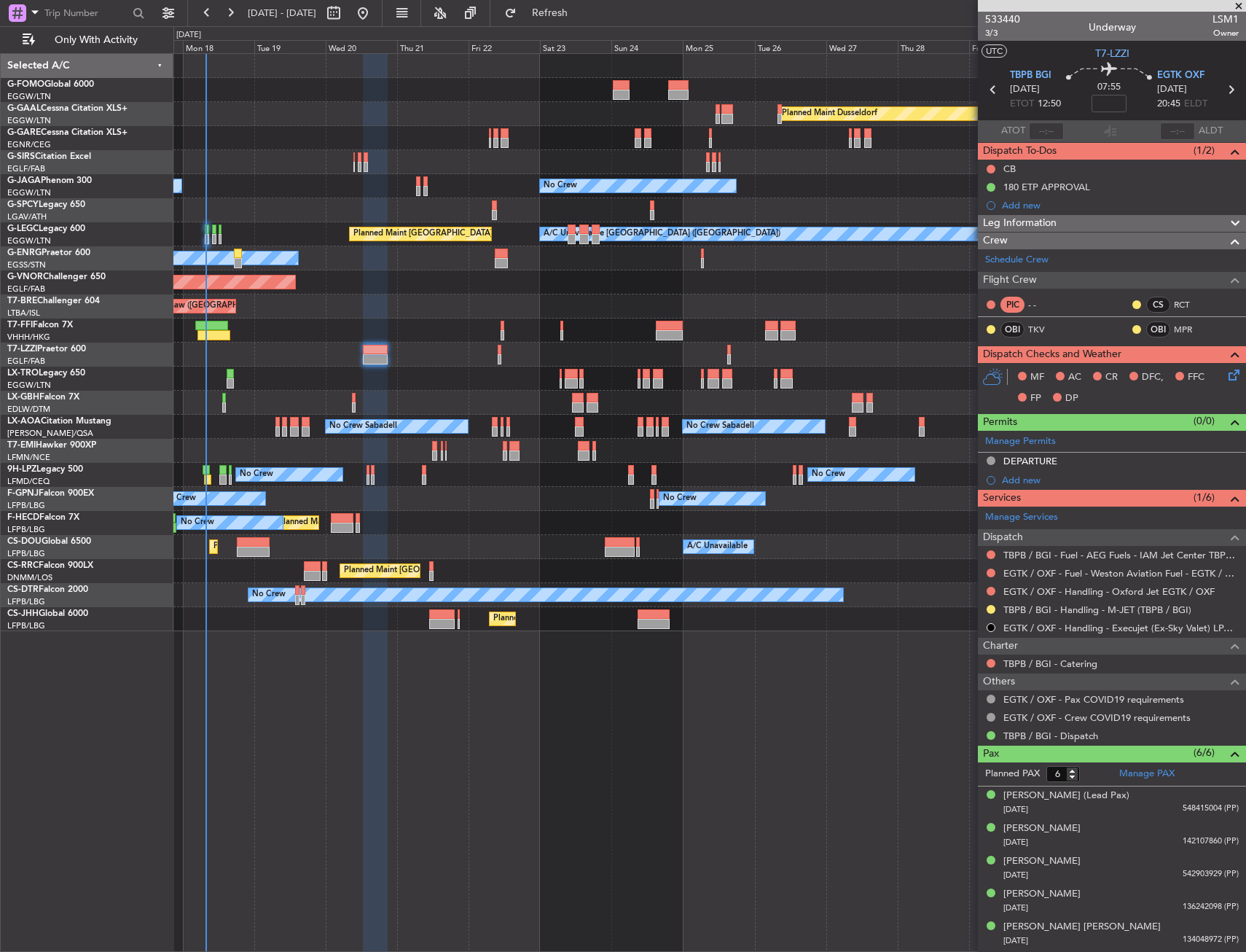
drag, startPoint x: 991, startPoint y: 592, endPoint x: 986, endPoint y: 620, distance: 28.4
click at [991, 592] on button at bounding box center [991, 590] width 9 height 9
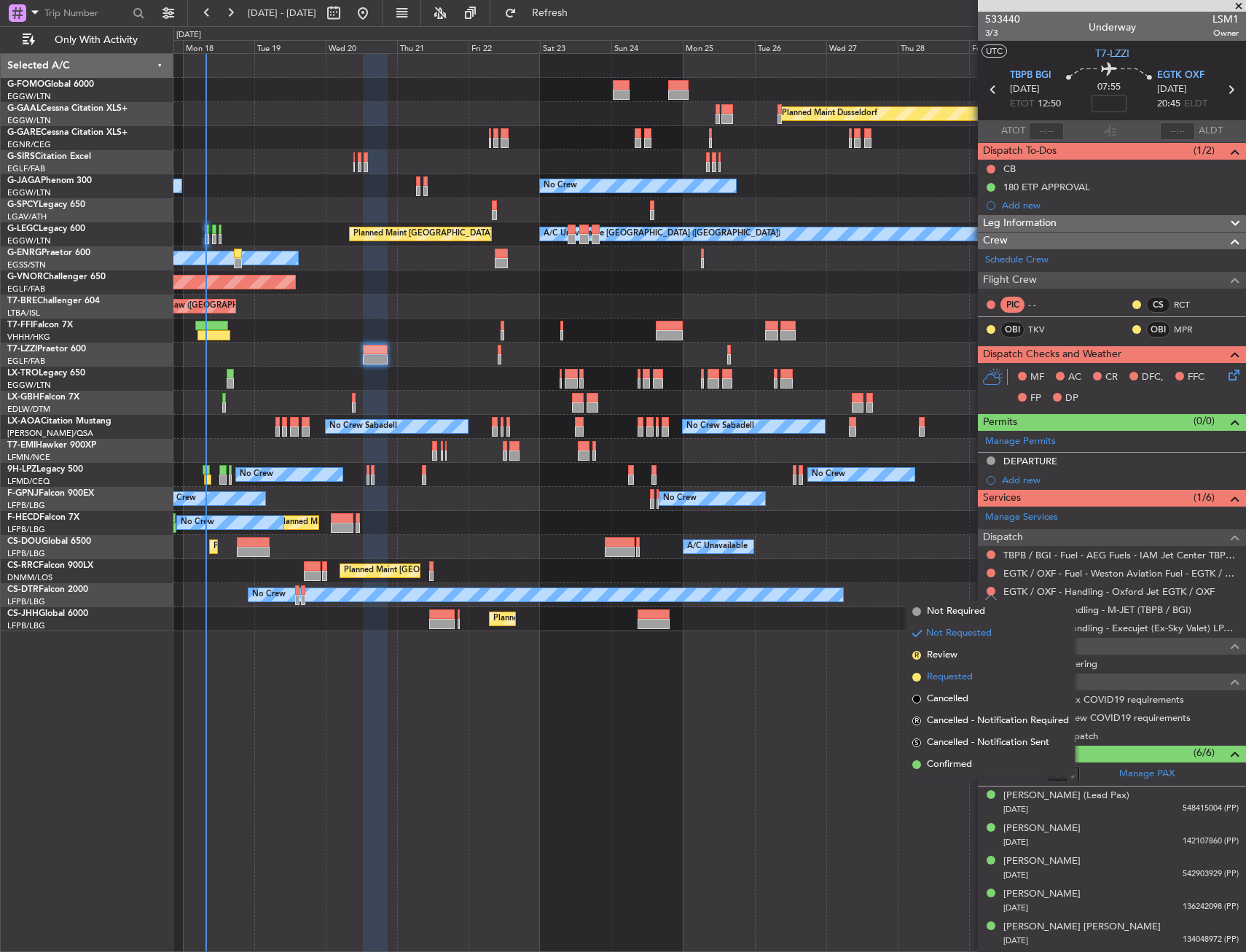
drag, startPoint x: 954, startPoint y: 675, endPoint x: 963, endPoint y: 677, distance: 9.2
click at [955, 675] on span "Requested" at bounding box center [950, 677] width 46 height 14
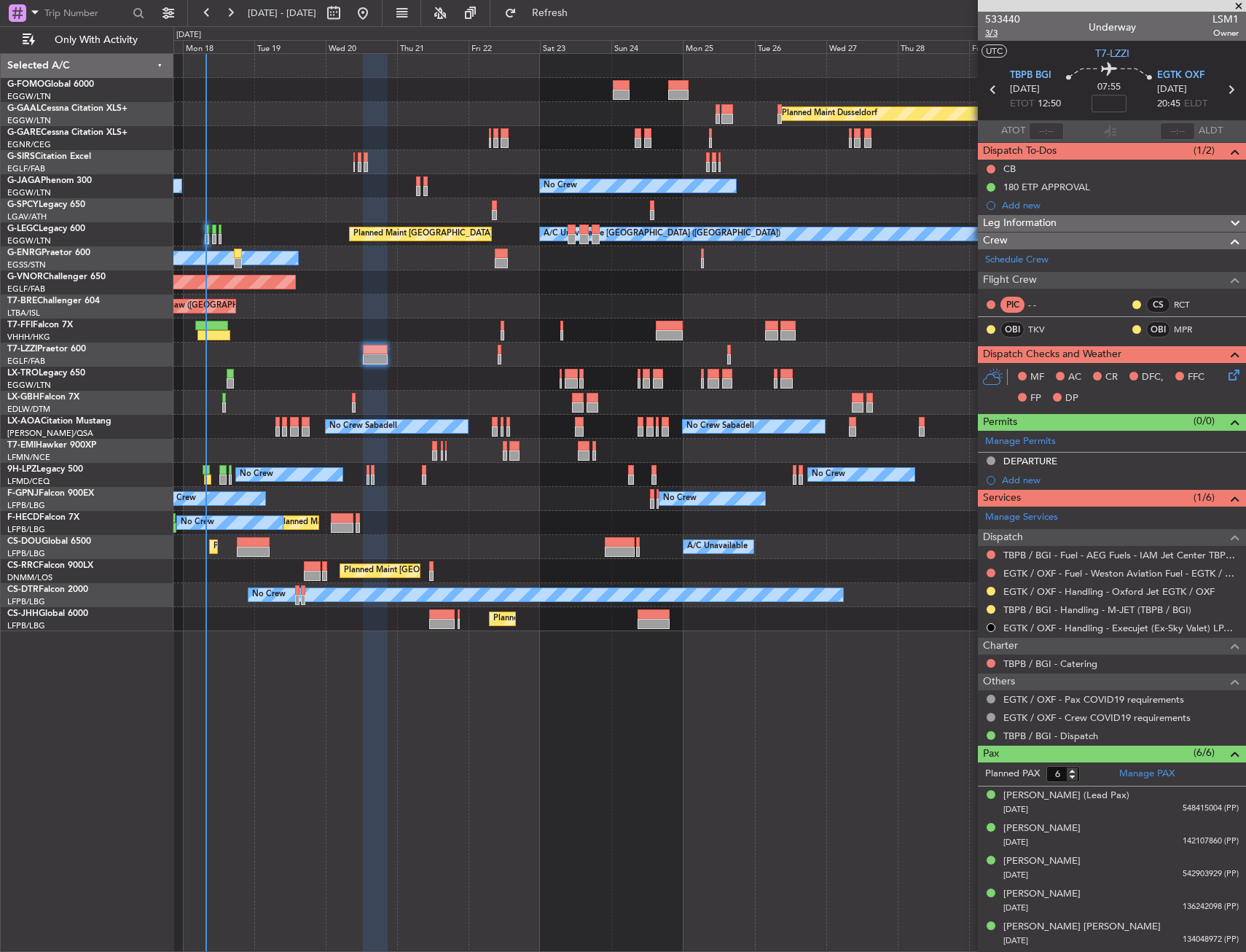
click at [995, 34] on span "3/3" at bounding box center [1002, 32] width 35 height 12
click at [987, 168] on button at bounding box center [991, 169] width 9 height 9
click at [982, 234] on span "Completed" at bounding box center [998, 234] width 48 height 14
click at [1230, 377] on icon at bounding box center [1232, 372] width 11 height 11
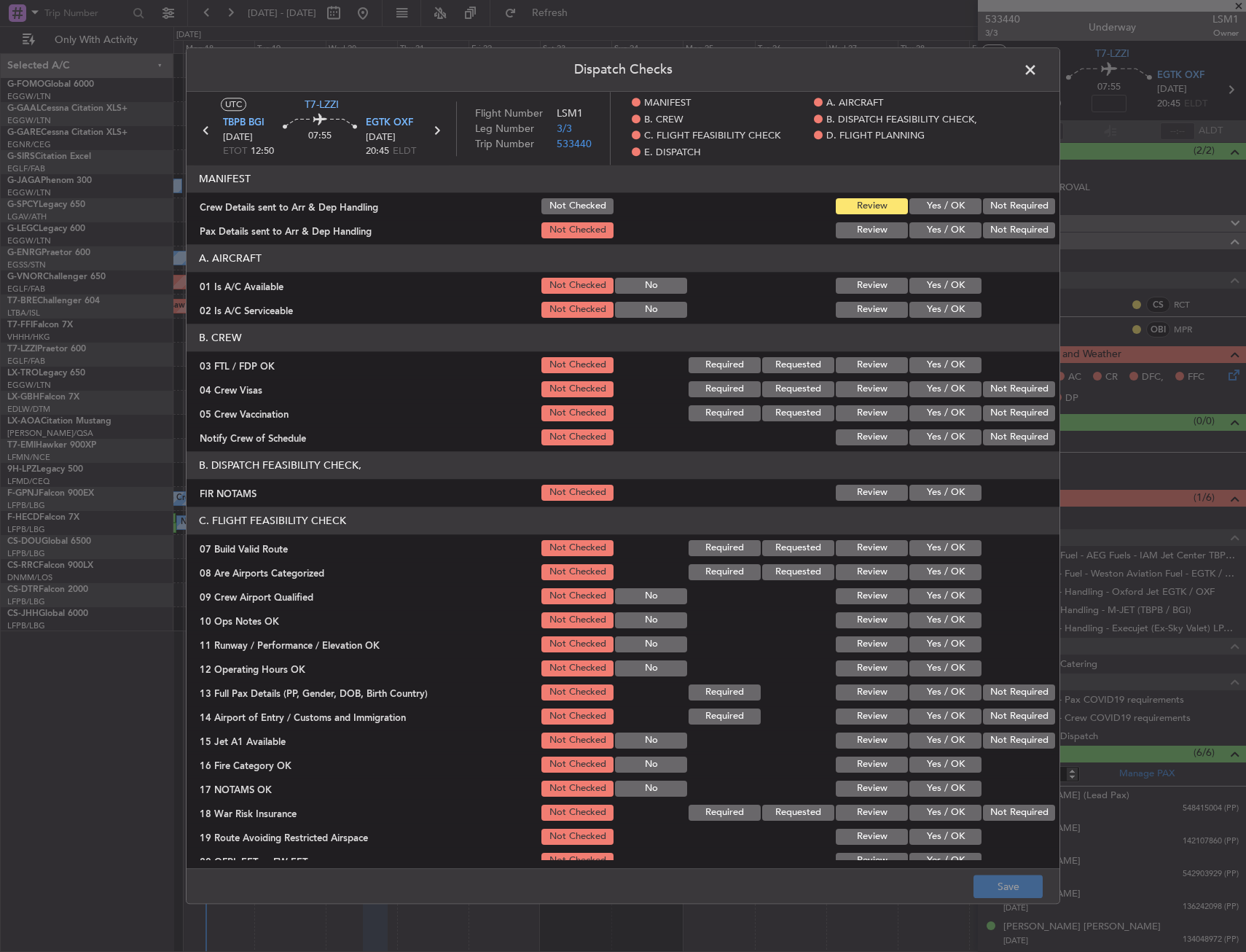
click at [923, 289] on button "Yes / OK" at bounding box center [946, 286] width 72 height 16
click at [921, 311] on button "Yes / OK" at bounding box center [946, 310] width 72 height 16
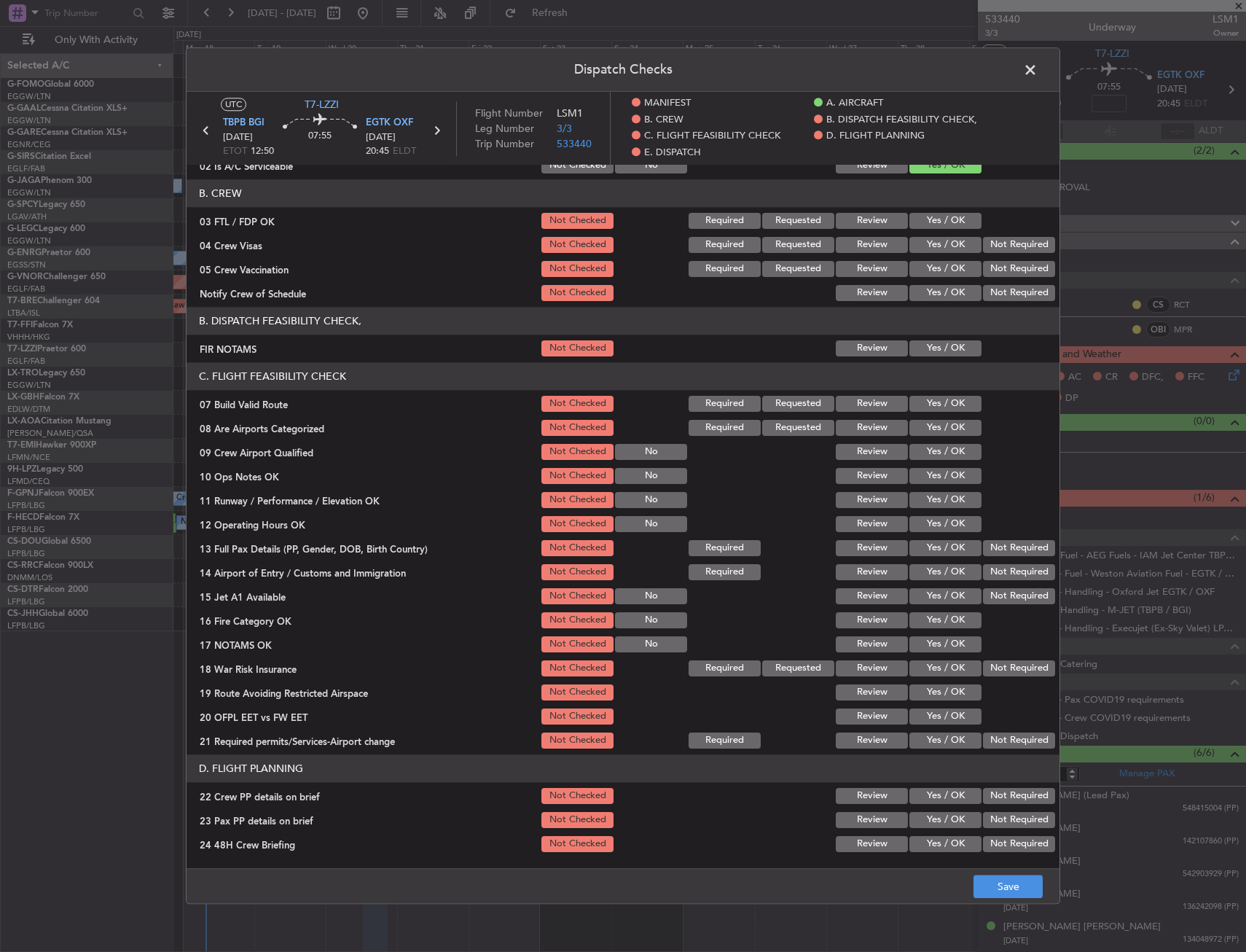
scroll to position [218, 0]
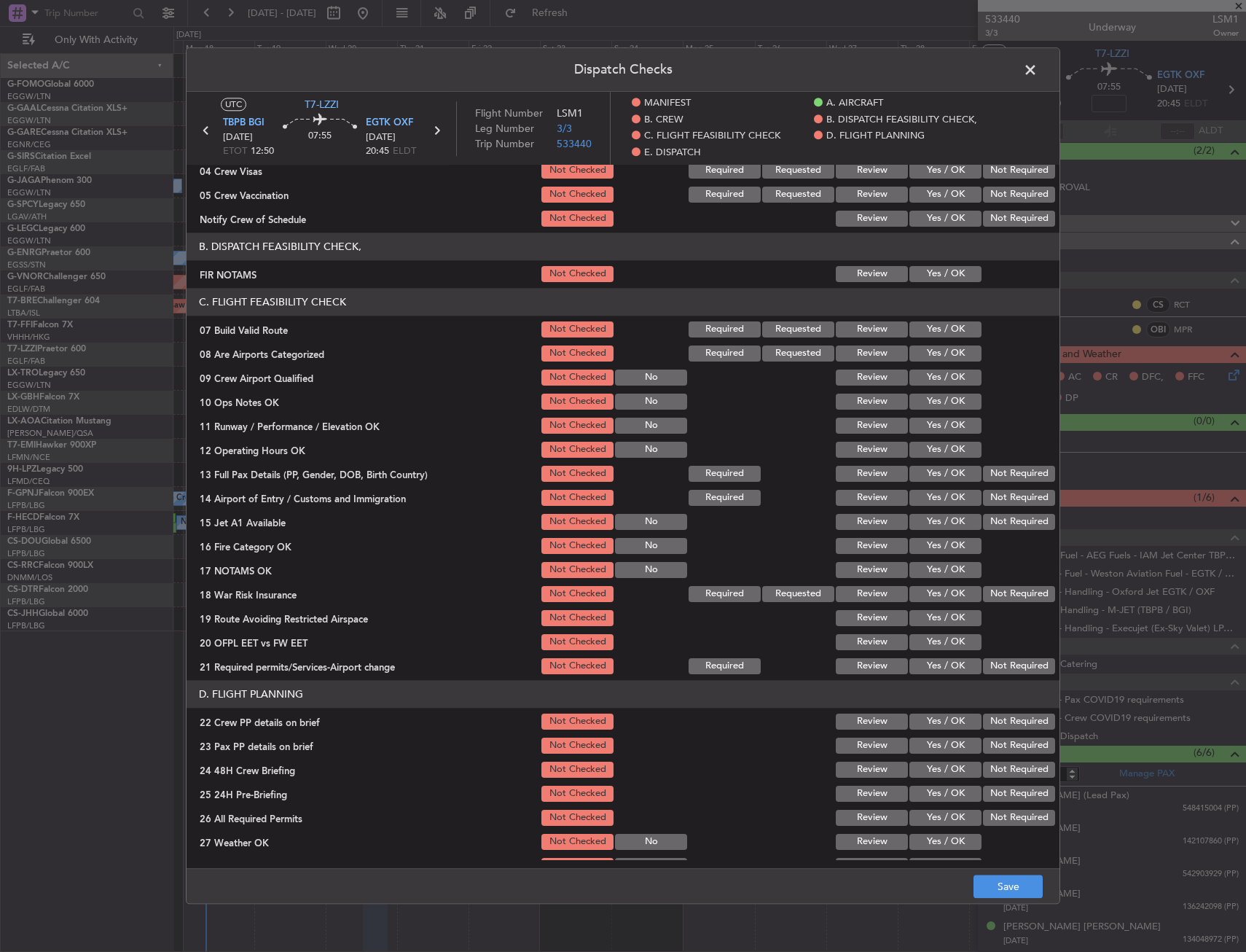
click at [921, 276] on button "Yes / OK" at bounding box center [946, 274] width 72 height 16
drag, startPoint x: 926, startPoint y: 324, endPoint x: 926, endPoint y: 339, distance: 15.0
click at [925, 325] on button "Yes / OK" at bounding box center [946, 329] width 72 height 16
click at [929, 355] on button "Yes / OK" at bounding box center [946, 354] width 72 height 16
click at [945, 412] on section "C. FLIGHT FEASIBILITY CHECK 07 Build Valid Route Not Checked Required Requested…" at bounding box center [623, 482] width 873 height 388
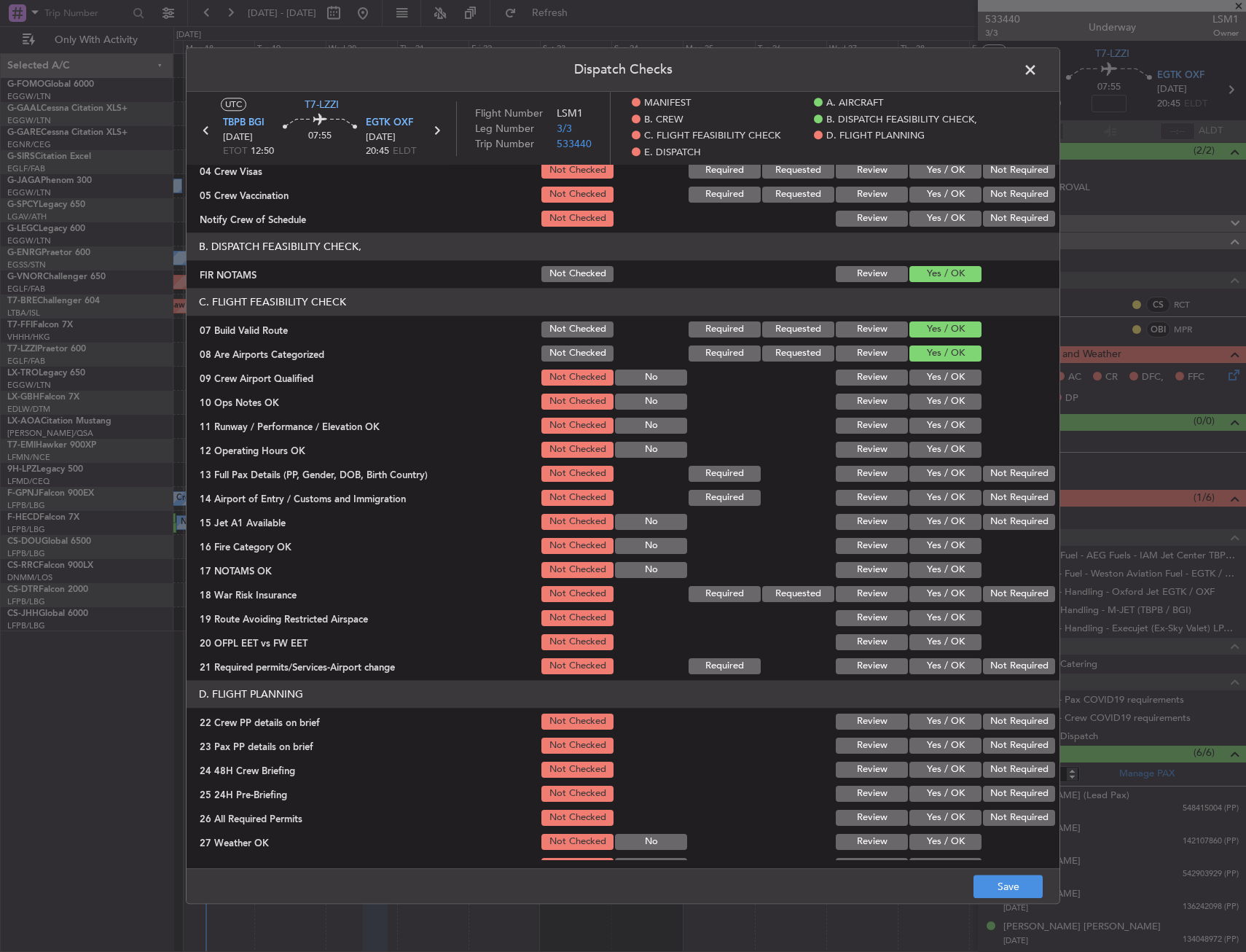
click at [937, 433] on button "Yes / OK" at bounding box center [946, 426] width 72 height 16
click at [924, 456] on button "Yes / OK" at bounding box center [946, 449] width 72 height 16
click at [916, 482] on button "Yes / OK" at bounding box center [946, 474] width 72 height 16
click at [925, 503] on button "Yes / OK" at bounding box center [946, 498] width 72 height 16
click at [929, 522] on button "Yes / OK" at bounding box center [946, 522] width 72 height 16
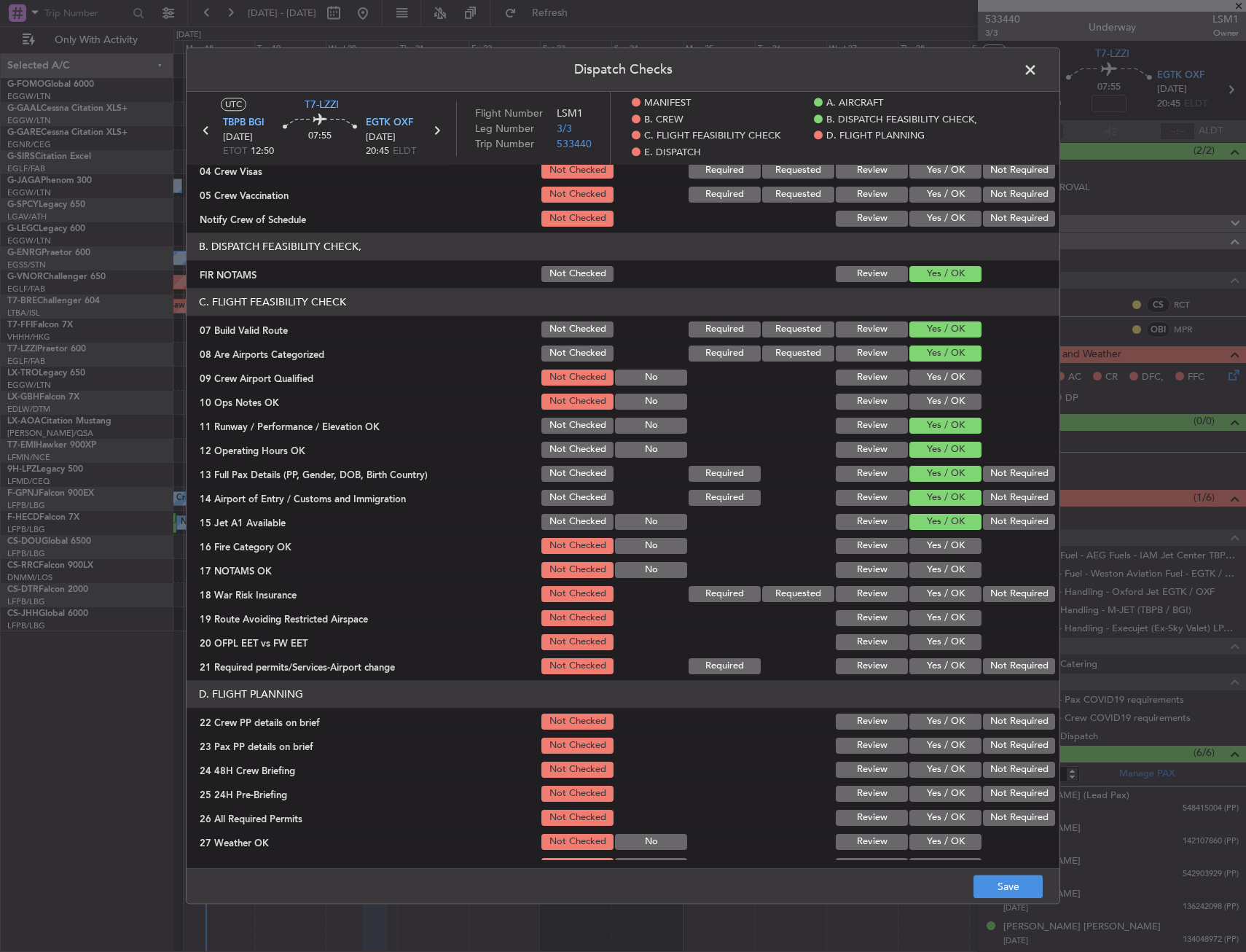
click at [931, 544] on button "Yes / OK" at bounding box center [946, 546] width 72 height 16
drag, startPoint x: 929, startPoint y: 577, endPoint x: 965, endPoint y: 588, distance: 37.6
click at [930, 577] on button "Yes / OK" at bounding box center [946, 570] width 72 height 16
click at [1001, 598] on button "Not Required" at bounding box center [1020, 594] width 72 height 16
drag, startPoint x: 954, startPoint y: 617, endPoint x: 938, endPoint y: 648, distance: 34.9
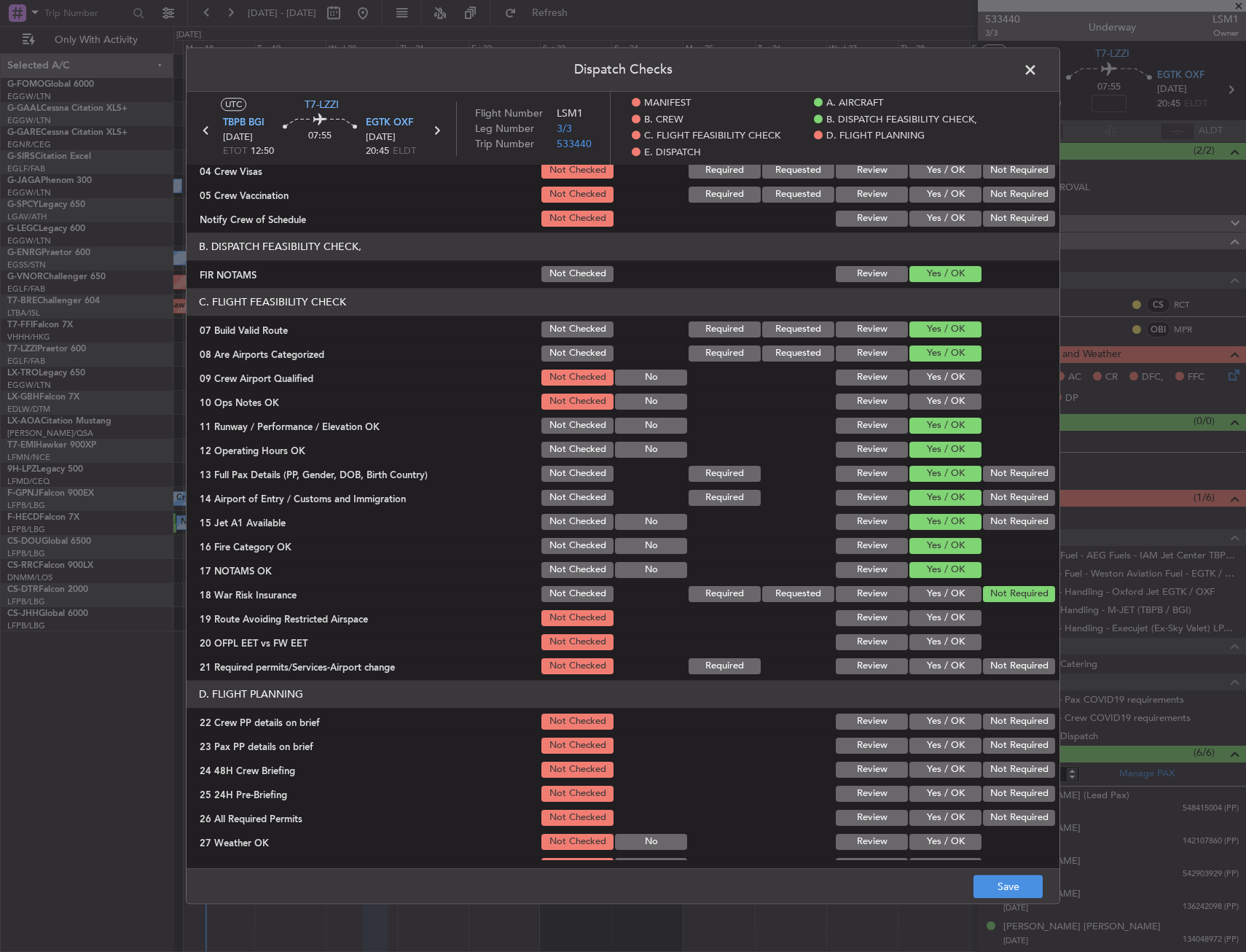
click at [954, 617] on button "Yes / OK" at bounding box center [946, 618] width 72 height 16
click at [938, 649] on button "Yes / OK" at bounding box center [946, 642] width 72 height 16
click at [930, 674] on button "Yes / OK" at bounding box center [946, 666] width 72 height 16
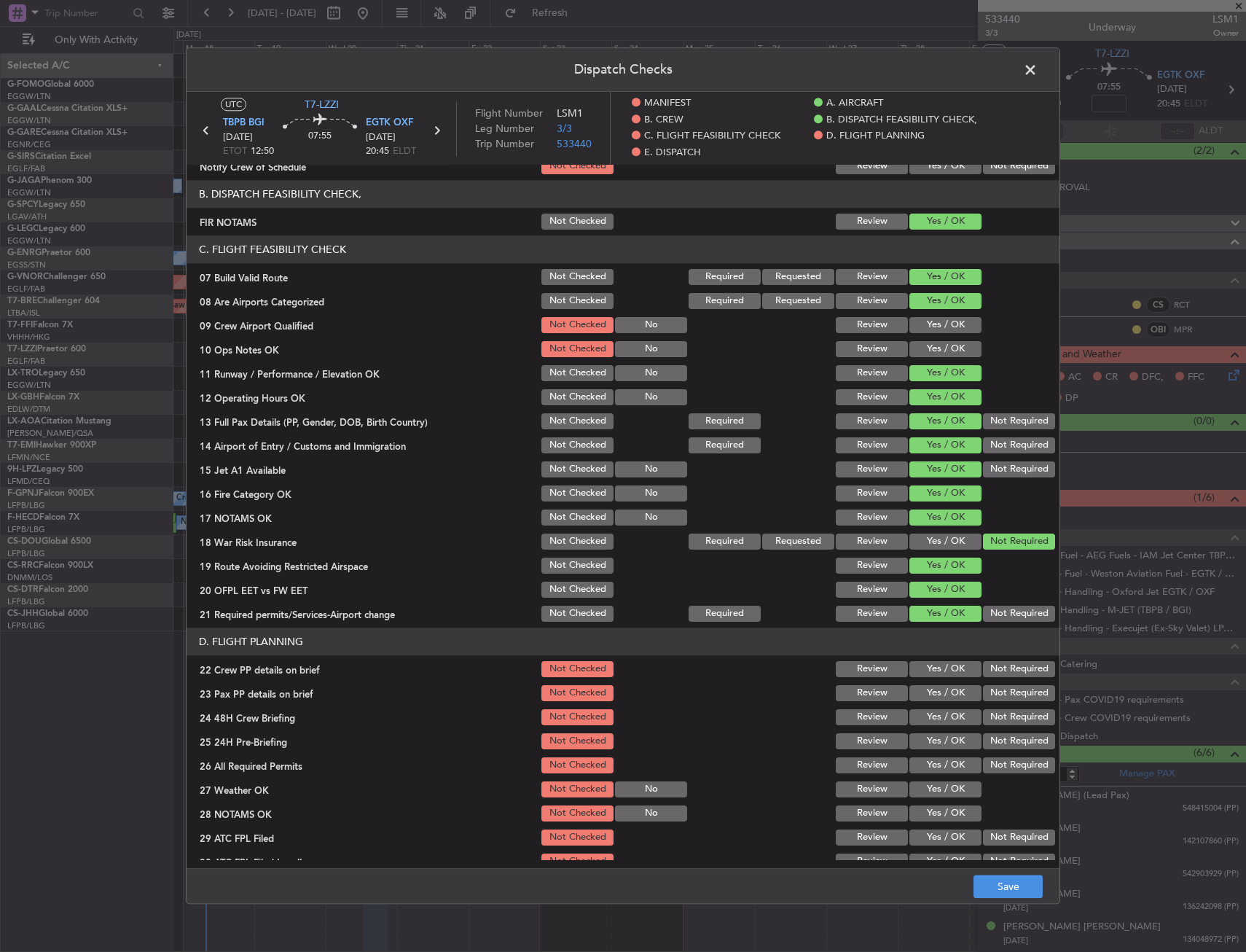
scroll to position [292, 0]
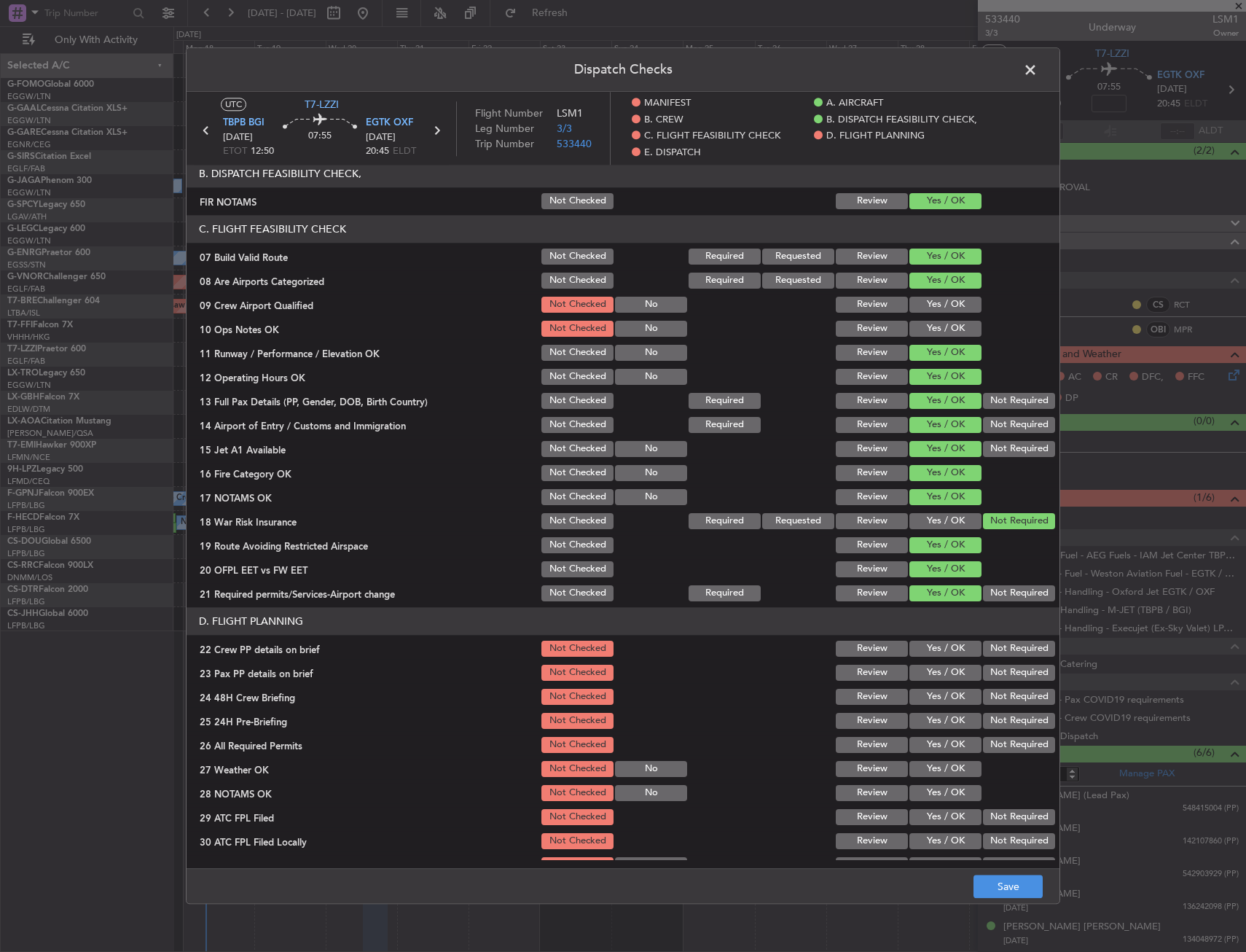
click at [935, 638] on section "D. FLIGHT PLANNING 22 Crew PP details on brief Not Checked Review Yes / OK Not …" at bounding box center [623, 753] width 873 height 292
click at [933, 655] on button "Yes / OK" at bounding box center [946, 648] width 72 height 16
click at [929, 678] on button "Yes / OK" at bounding box center [946, 673] width 72 height 16
click at [928, 695] on button "Yes / OK" at bounding box center [946, 697] width 72 height 16
click at [991, 732] on section "D. FLIGHT PLANNING 22 Crew PP details on brief Not Checked Review Yes / OK Not …" at bounding box center [623, 753] width 873 height 292
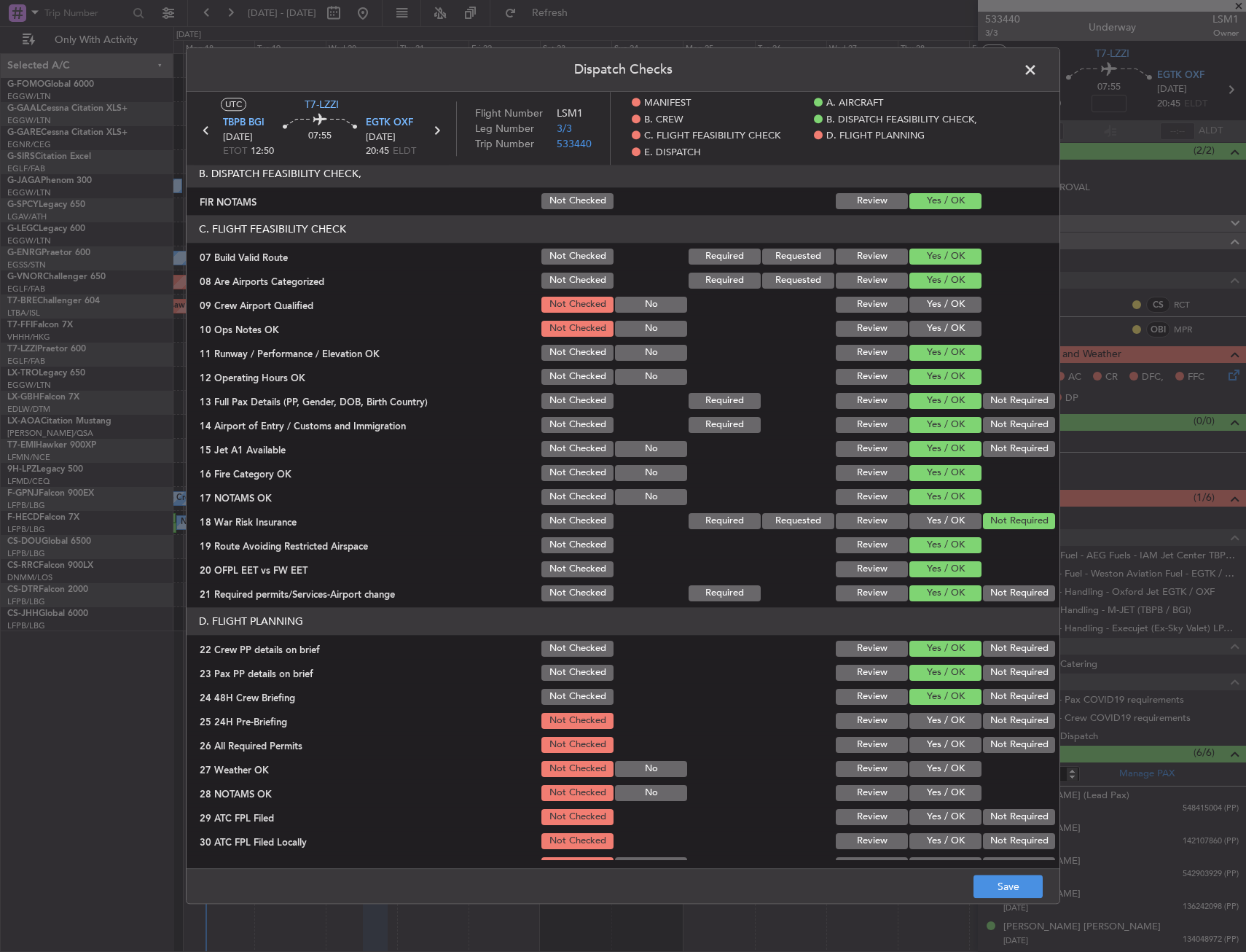
click at [993, 719] on button "Not Required" at bounding box center [1020, 721] width 72 height 16
click at [988, 875] on button "Save" at bounding box center [1008, 887] width 69 height 23
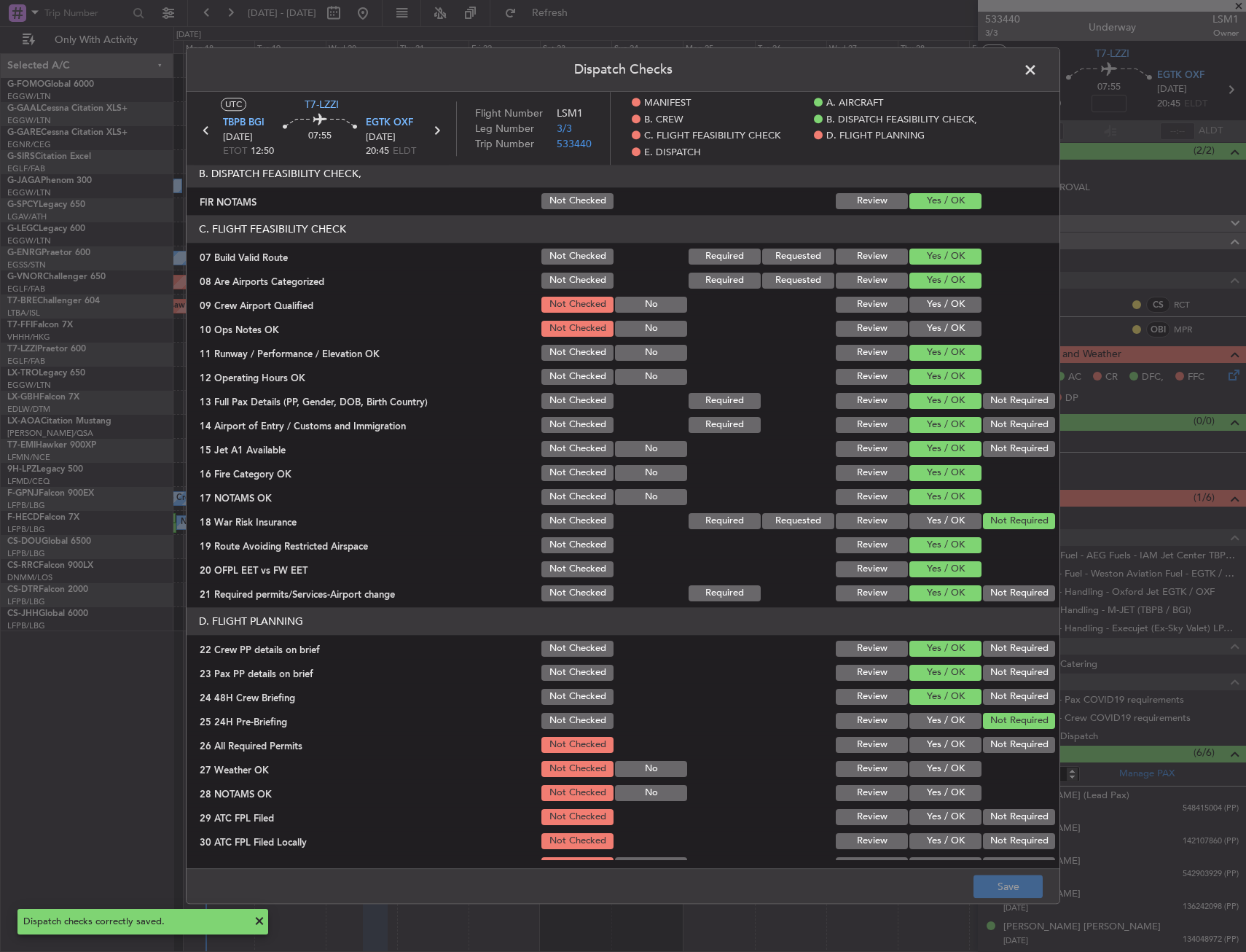
drag, startPoint x: 1028, startPoint y: 60, endPoint x: 1025, endPoint y: 73, distance: 13.3
click at [1038, 60] on span at bounding box center [1038, 73] width 0 height 29
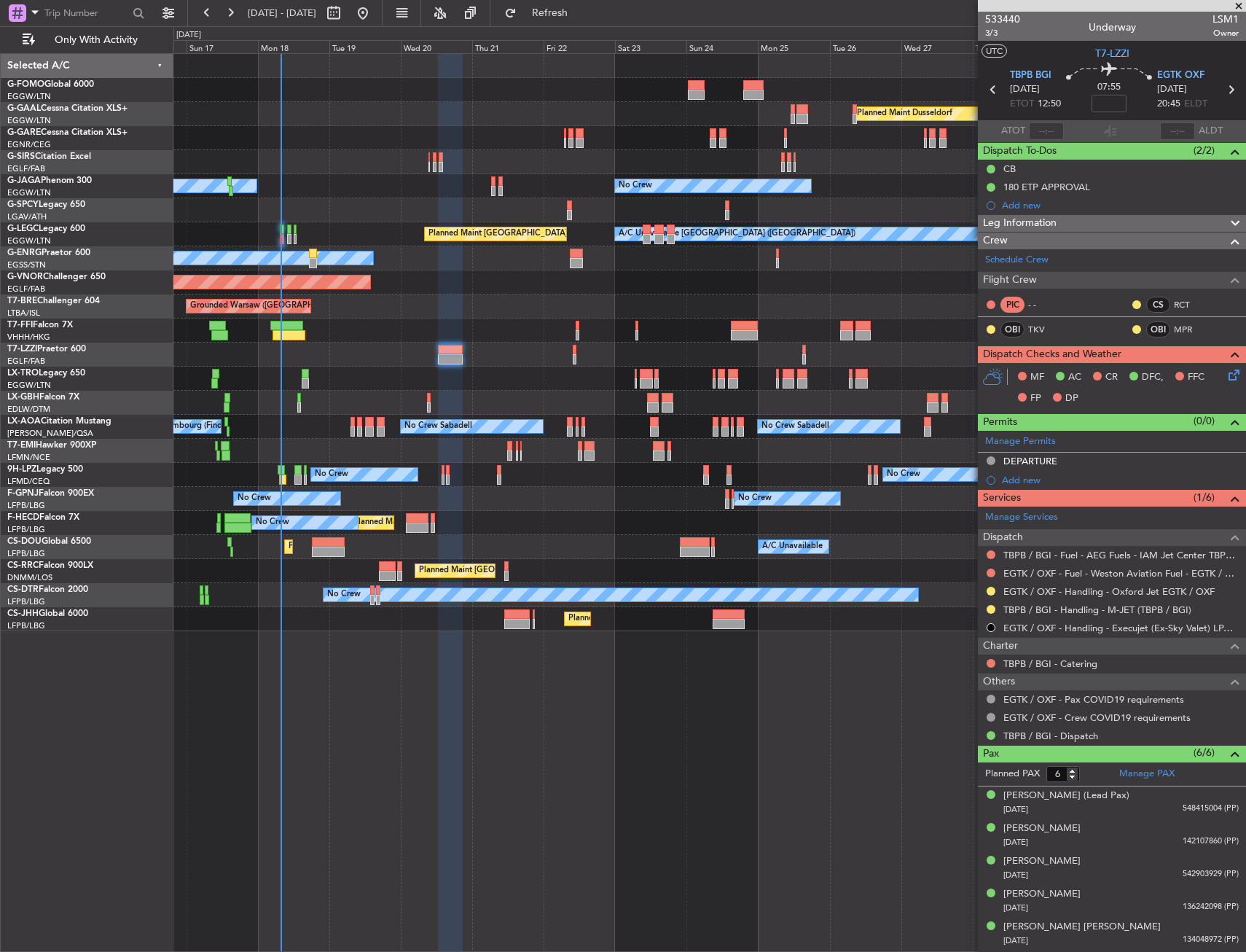
click at [669, 481] on div "No Crew No Crew No Crew No Crew" at bounding box center [709, 475] width 1072 height 24
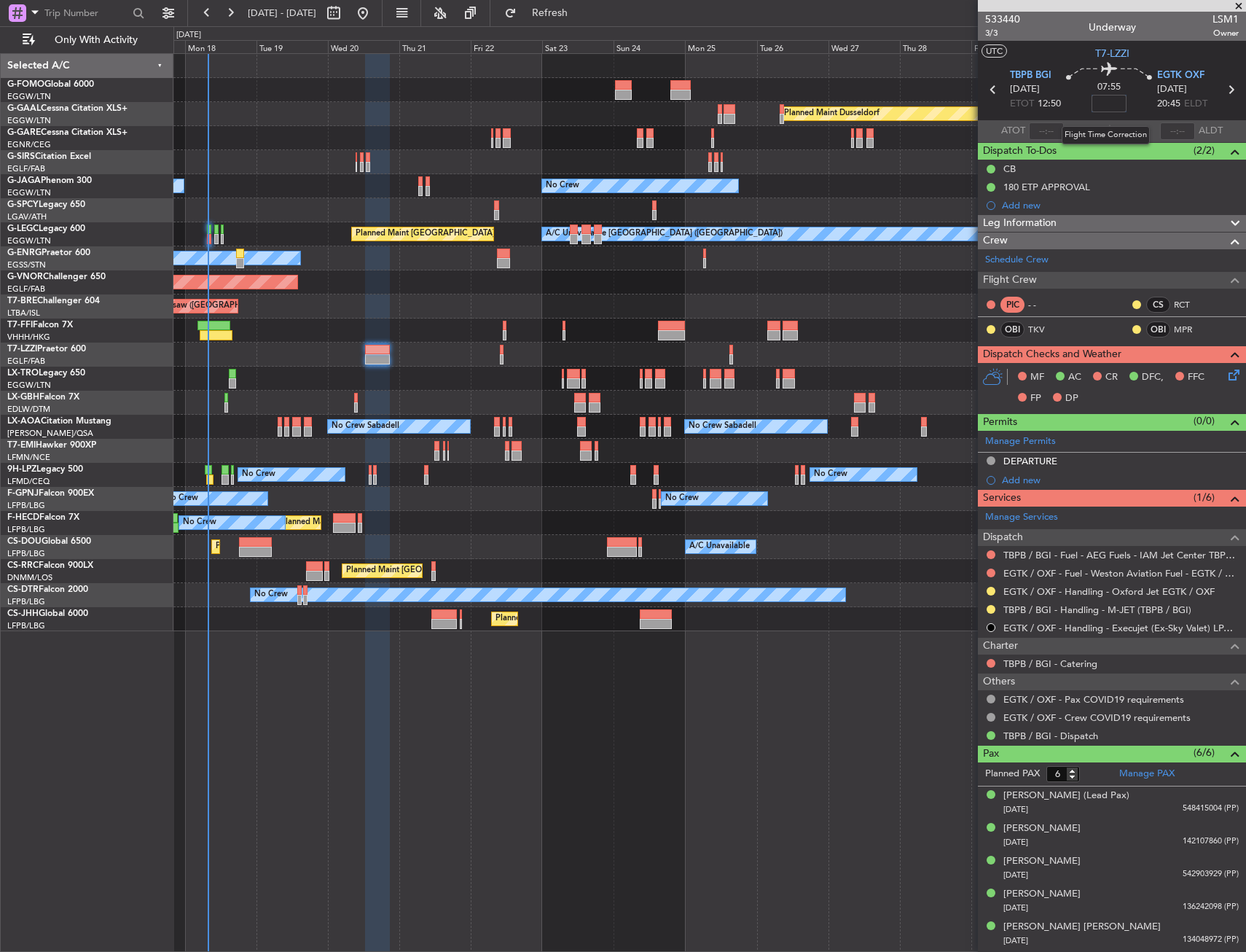
click at [1115, 105] on input at bounding box center [1109, 104] width 35 height 18
click at [1129, 104] on div "07:55 40" at bounding box center [1109, 89] width 96 height 54
click at [991, 588] on button at bounding box center [991, 590] width 9 height 9
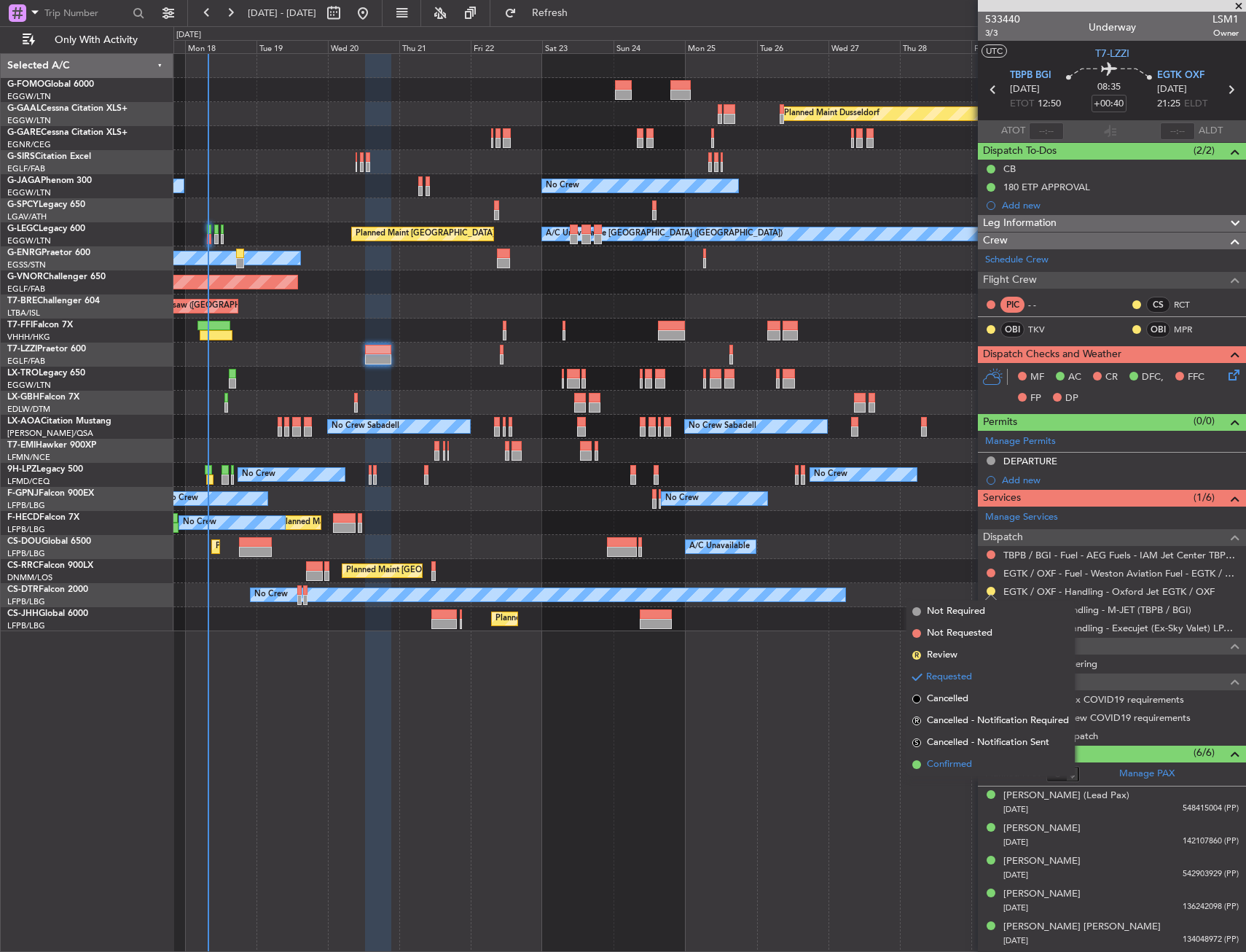
click at [951, 760] on span "Confirmed" at bounding box center [950, 764] width 45 height 14
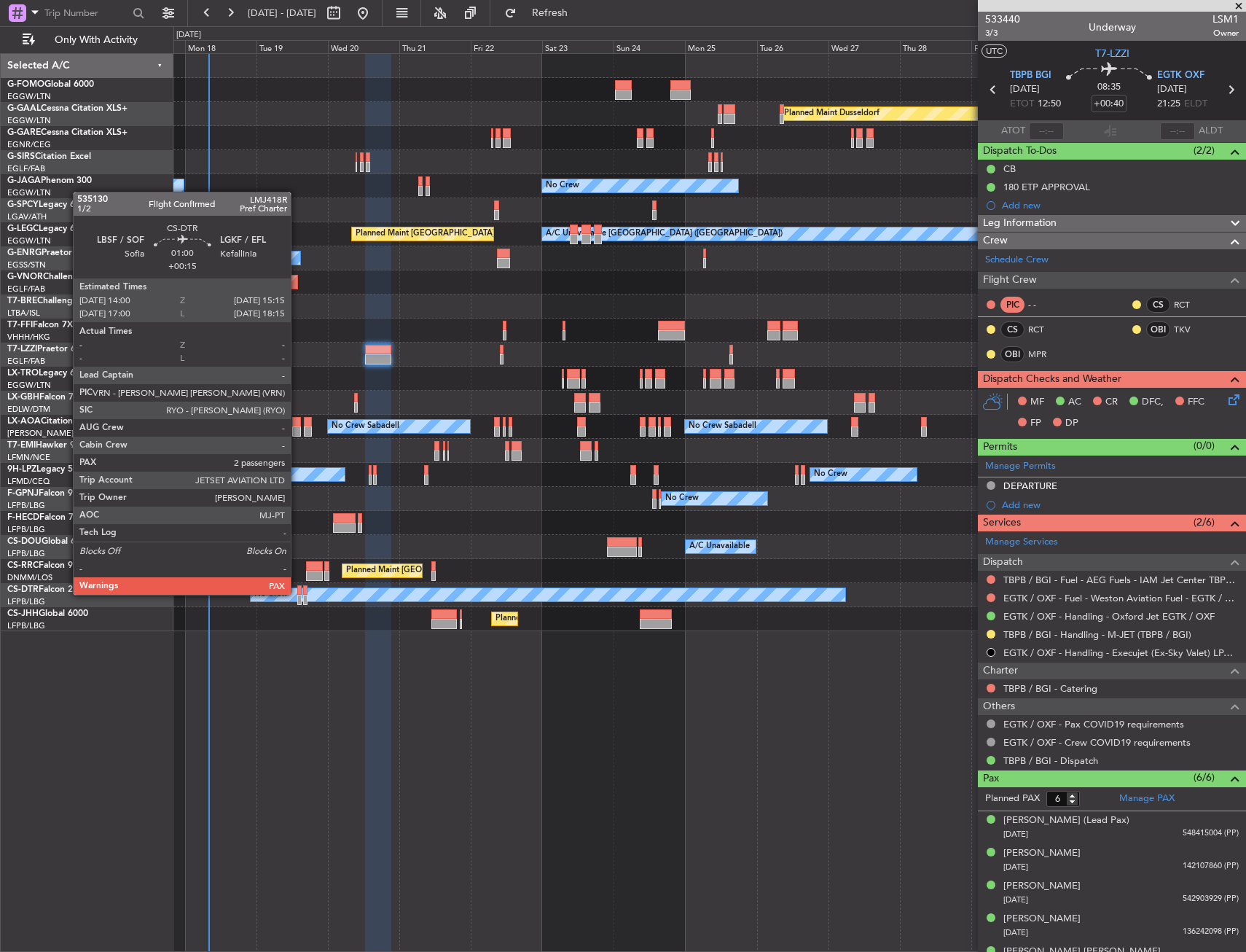
click at [297, 594] on div at bounding box center [299, 590] width 4 height 10
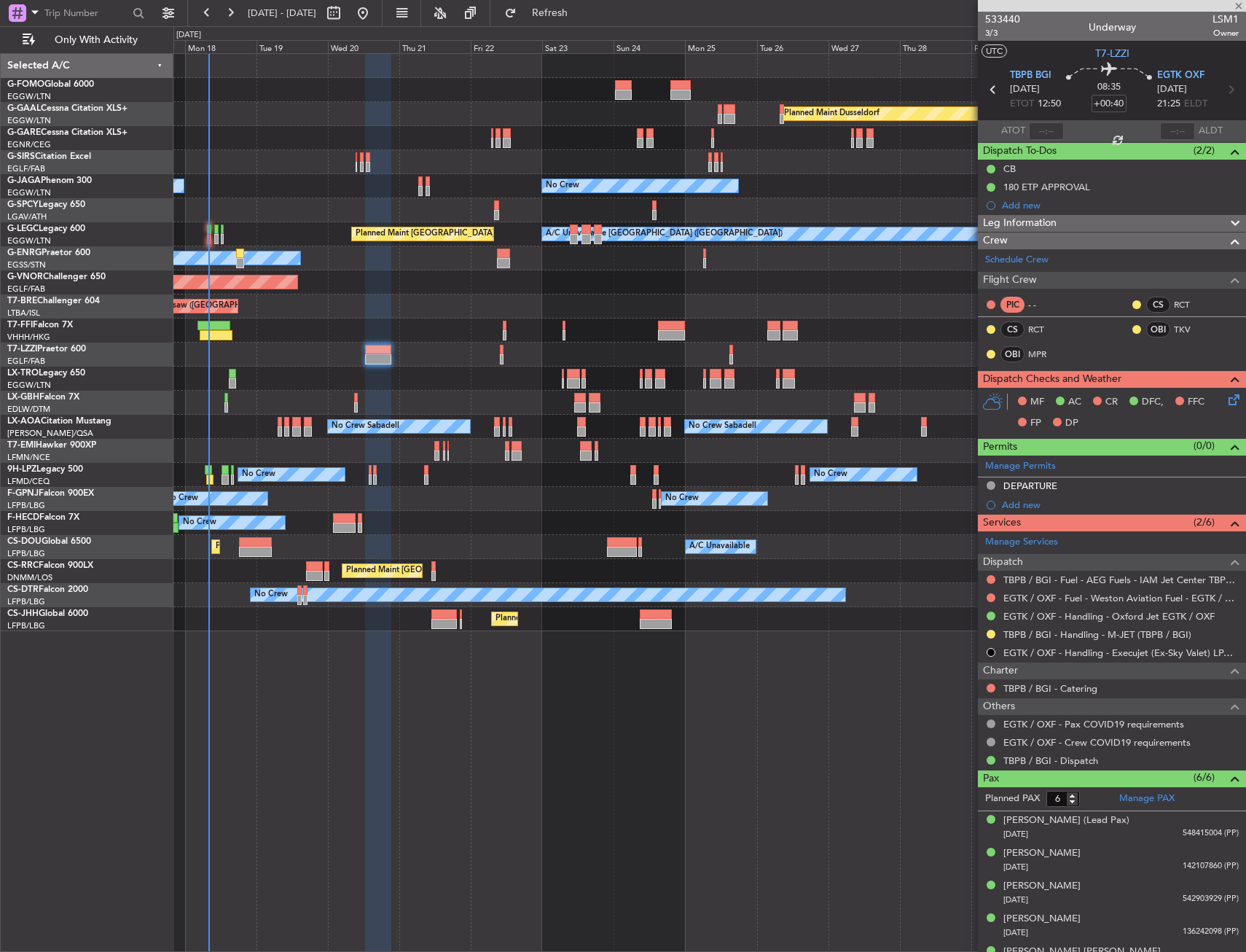
type input "+00:15"
type input "3"
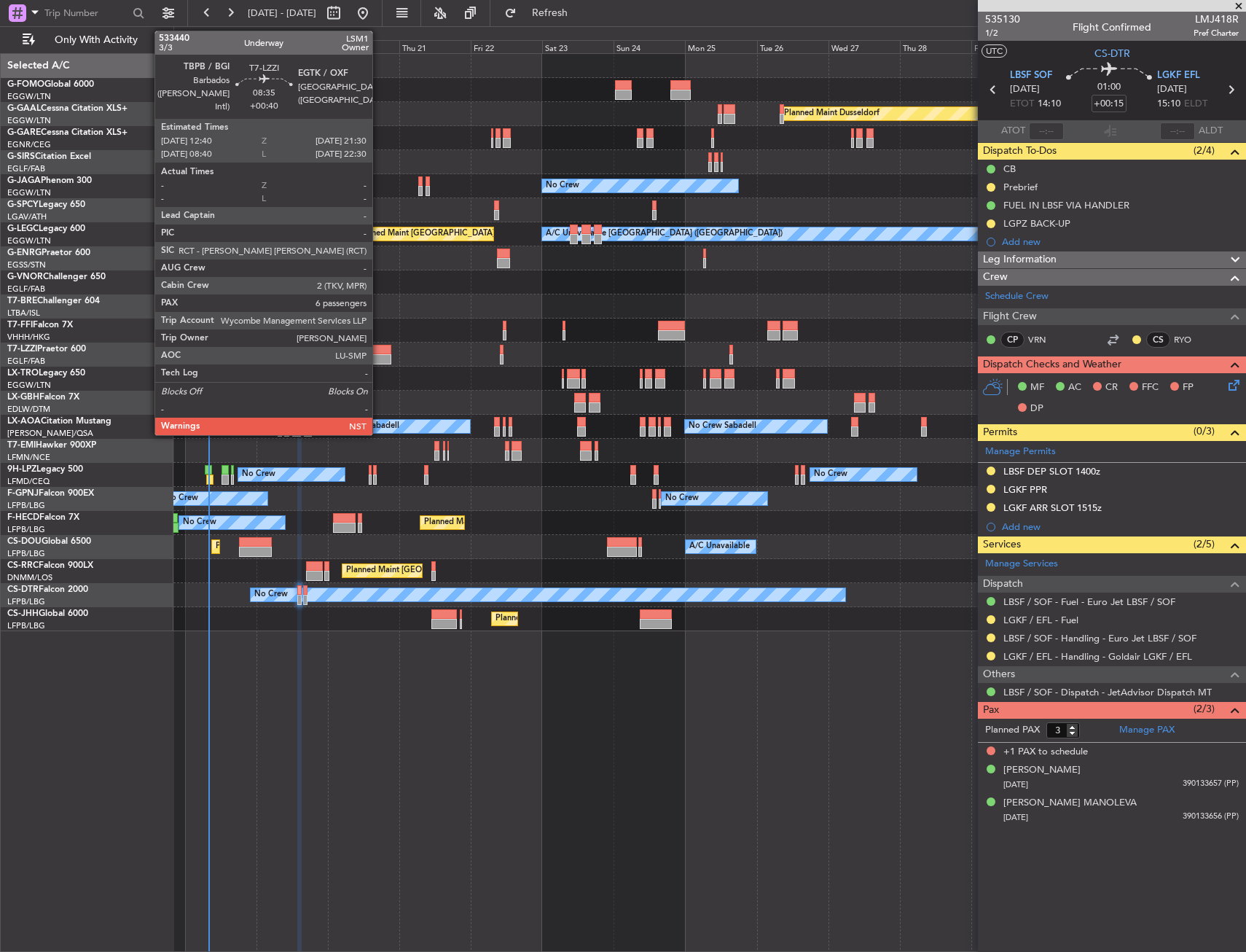
click at [379, 351] on div at bounding box center [378, 350] width 27 height 10
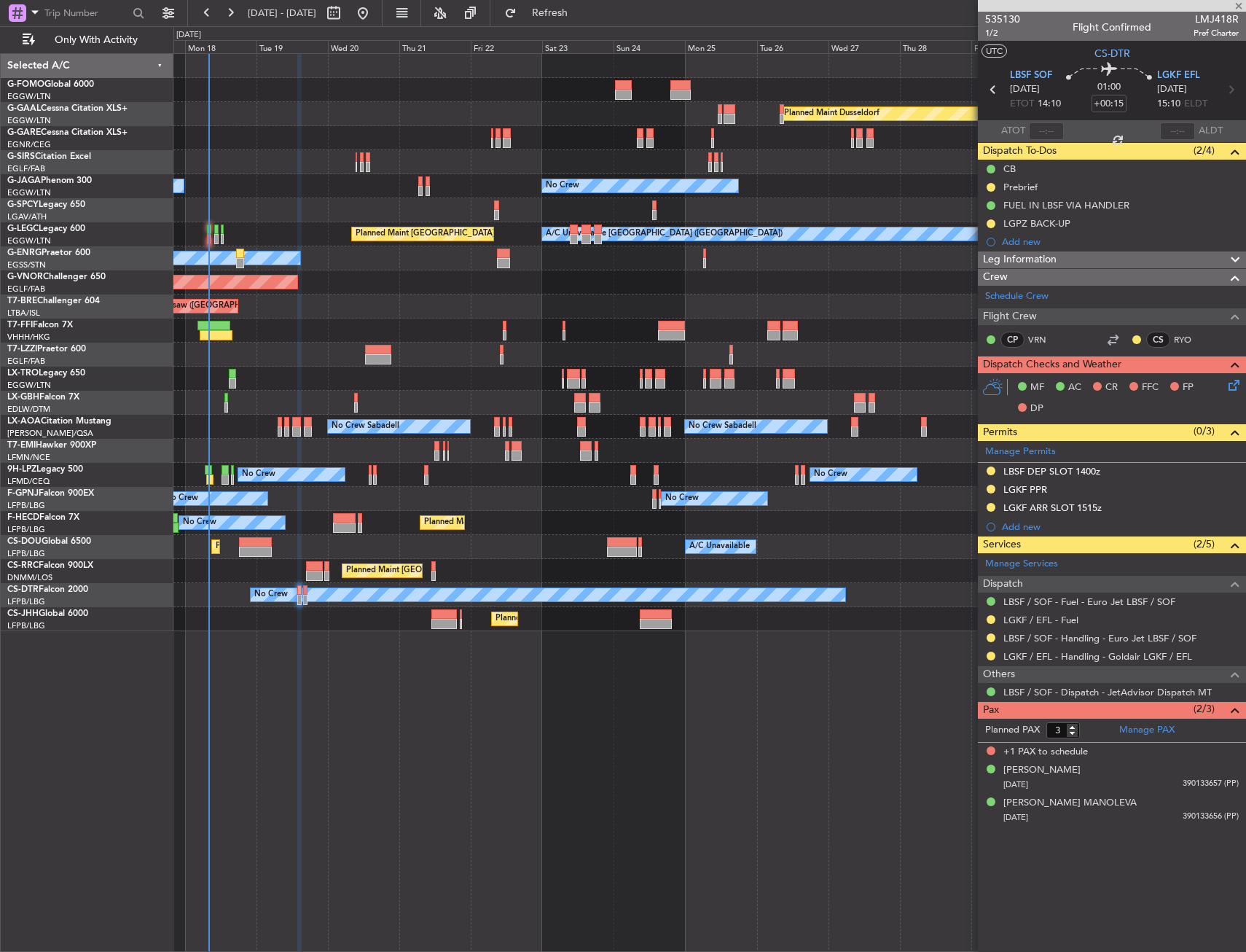
type input "+00:40"
type input "6"
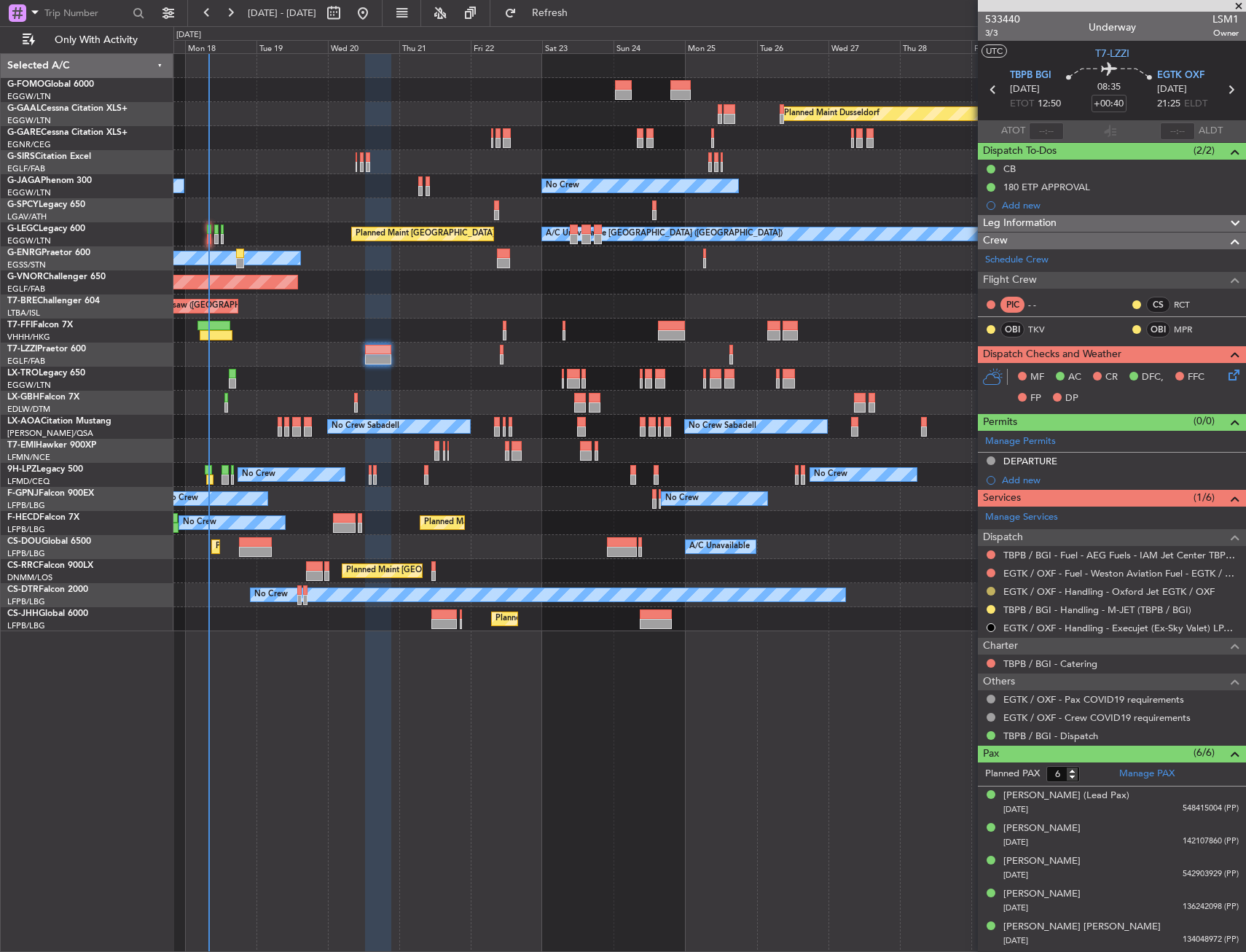
click at [991, 594] on button at bounding box center [991, 590] width 9 height 9
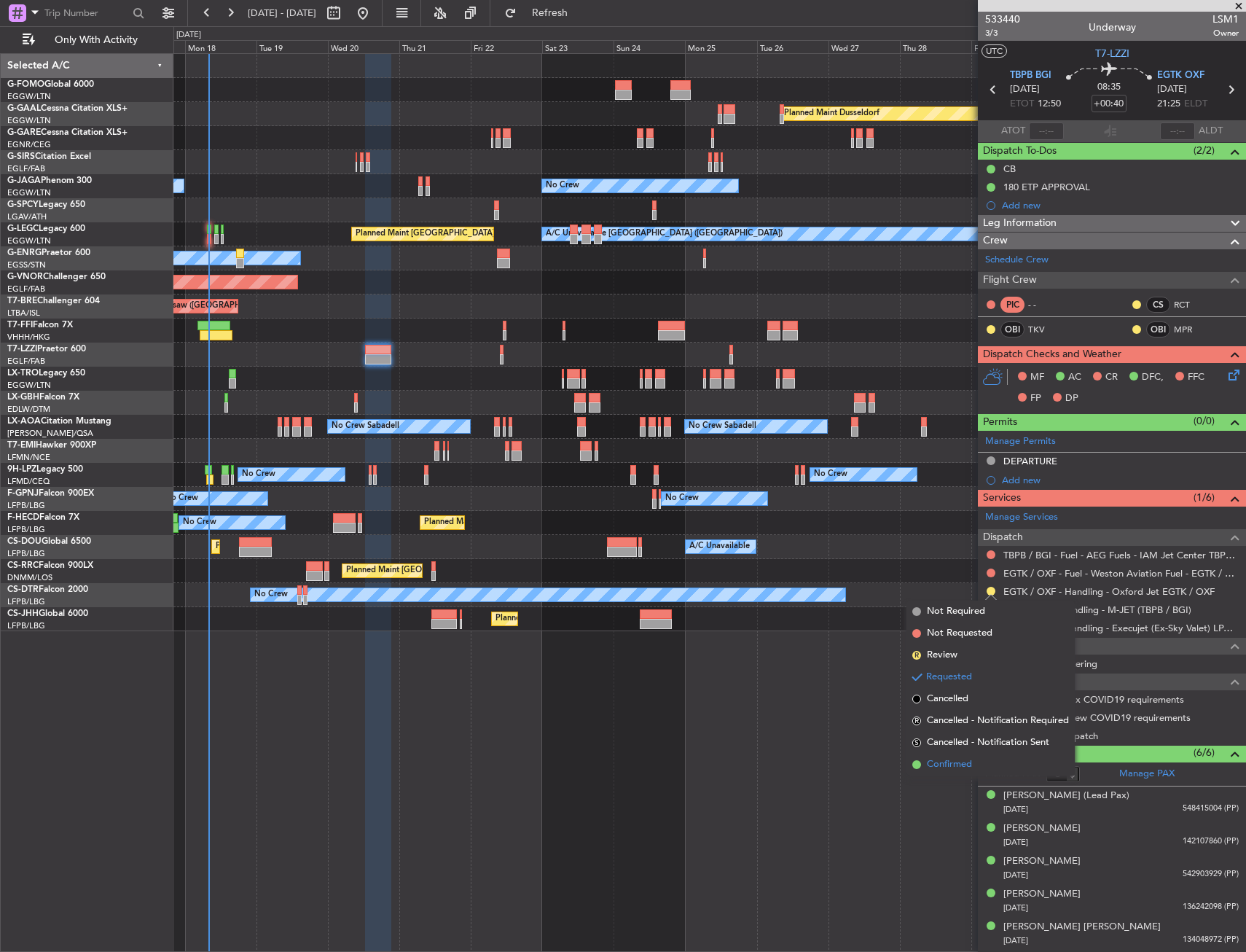
click at [950, 772] on li "Confirmed" at bounding box center [991, 764] width 168 height 22
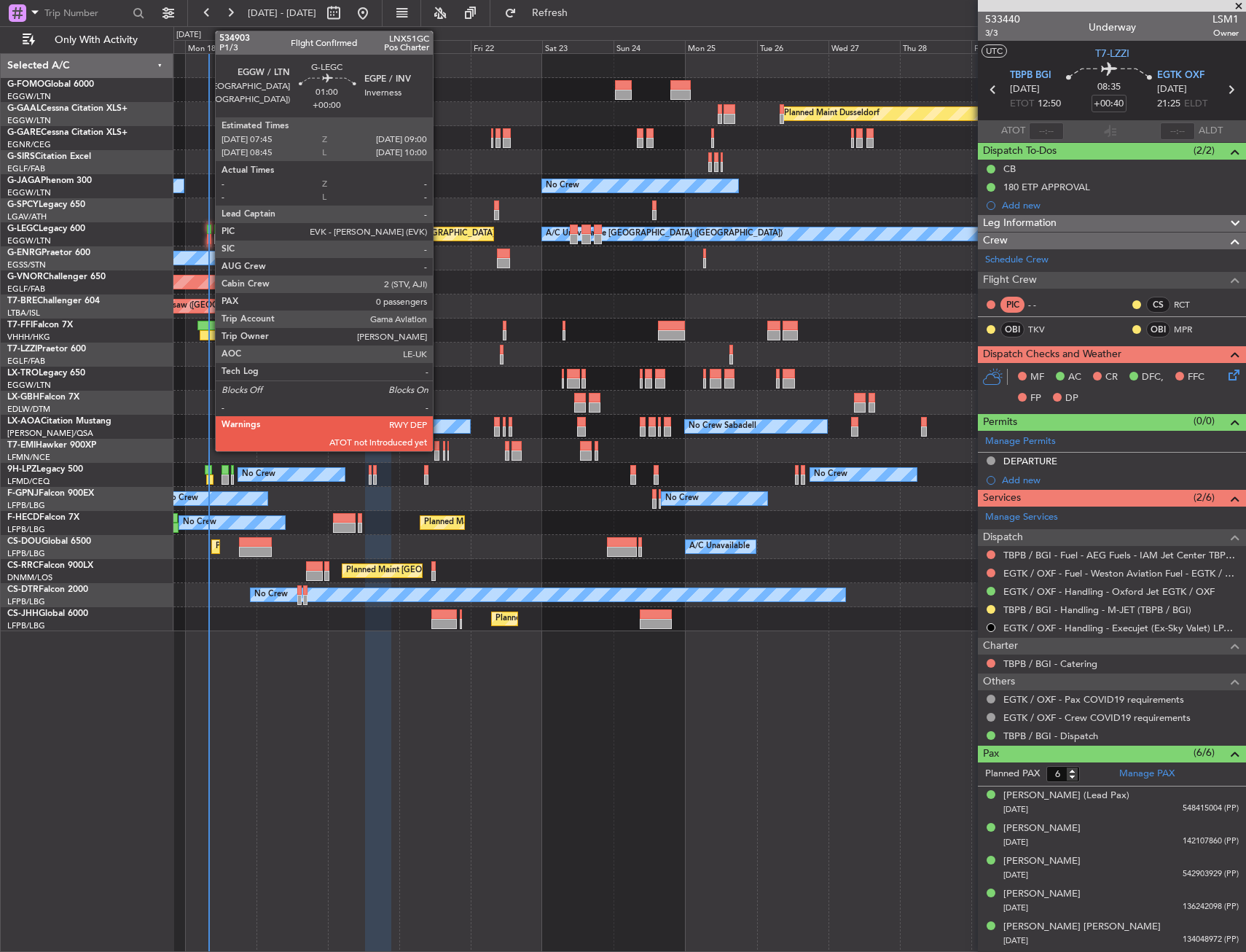
click at [208, 234] on div at bounding box center [209, 238] width 4 height 10
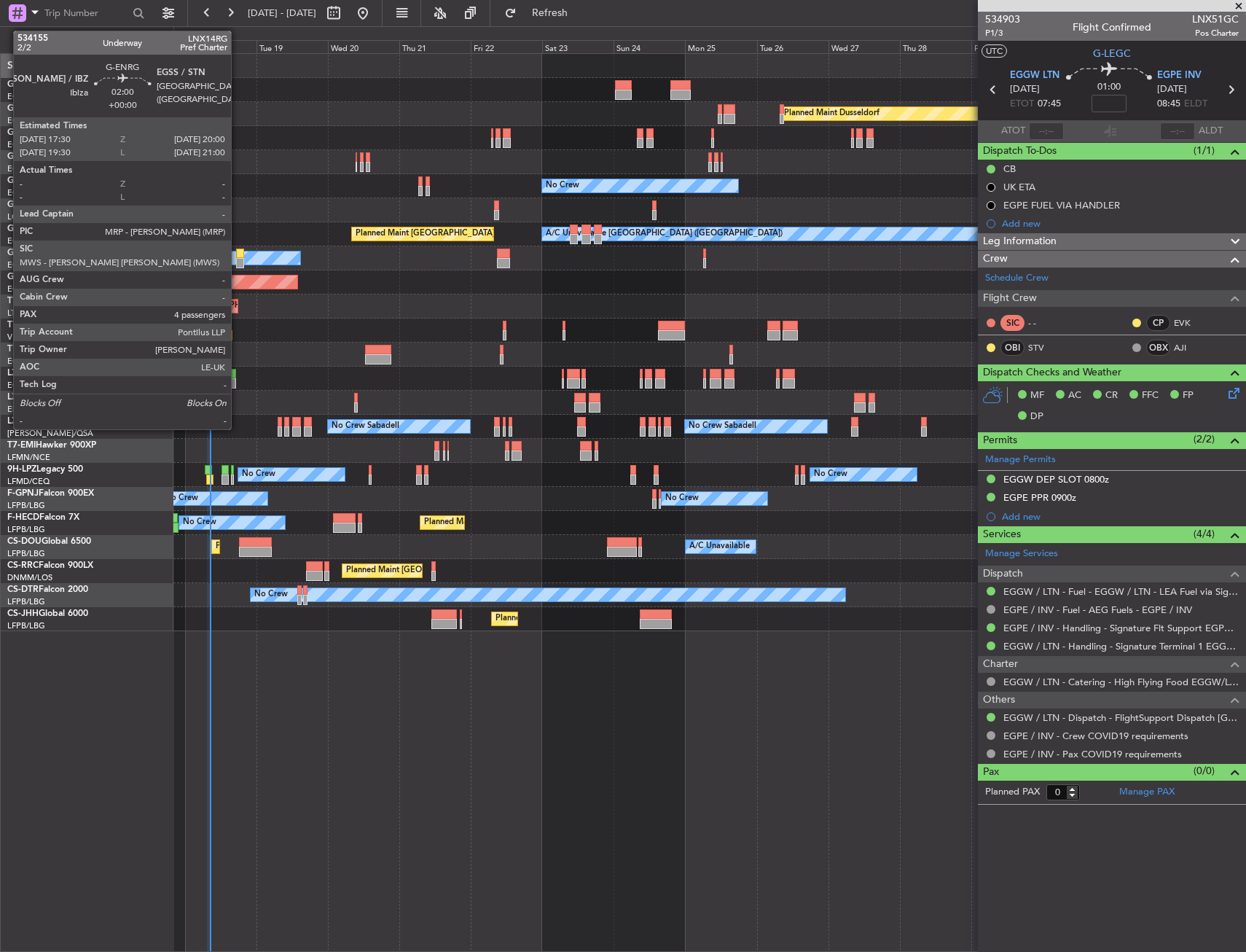
click at [239, 256] on div at bounding box center [240, 254] width 8 height 10
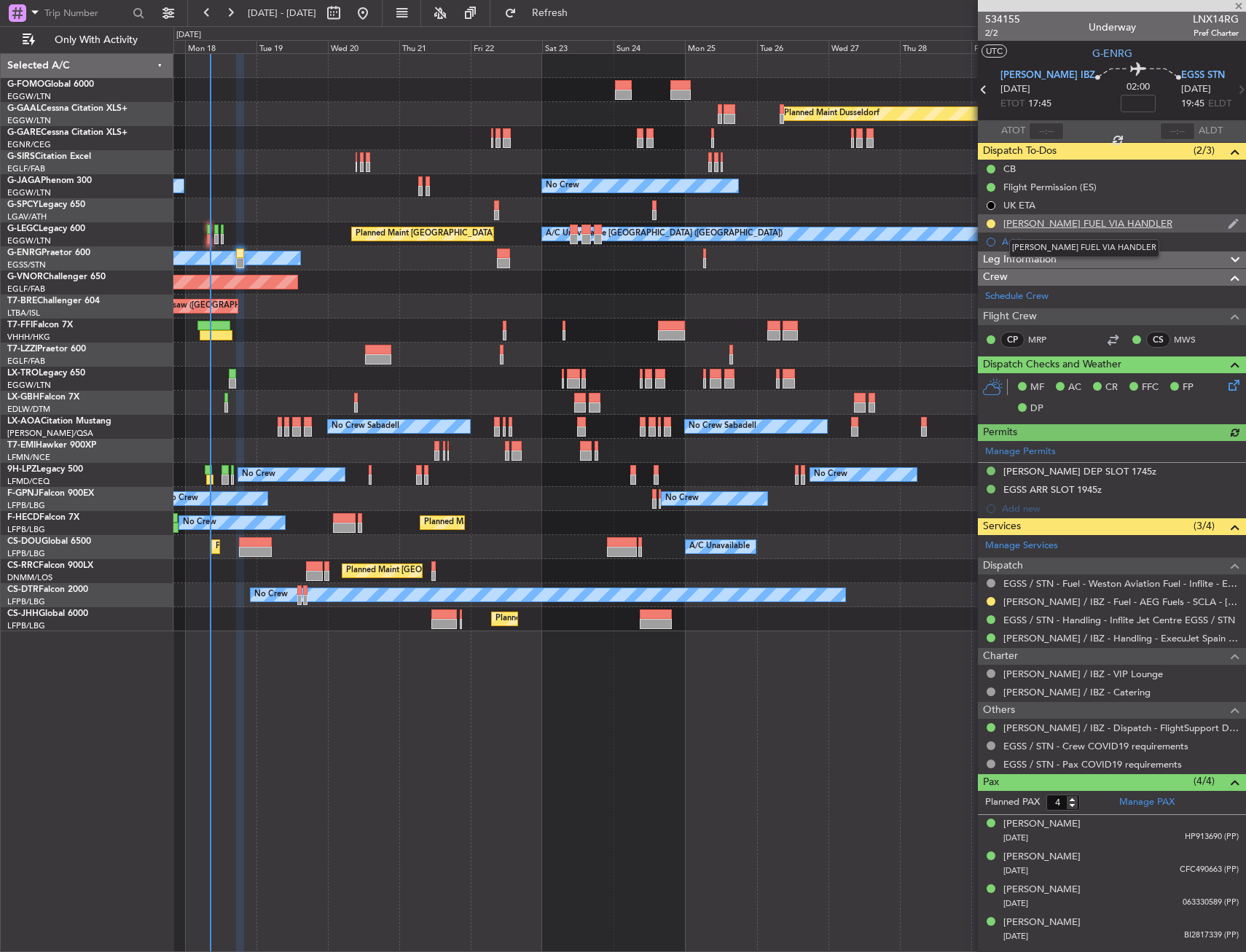
click at [1099, 224] on div "LEIB FUEL VIA HANDLER" at bounding box center [1088, 223] width 169 height 12
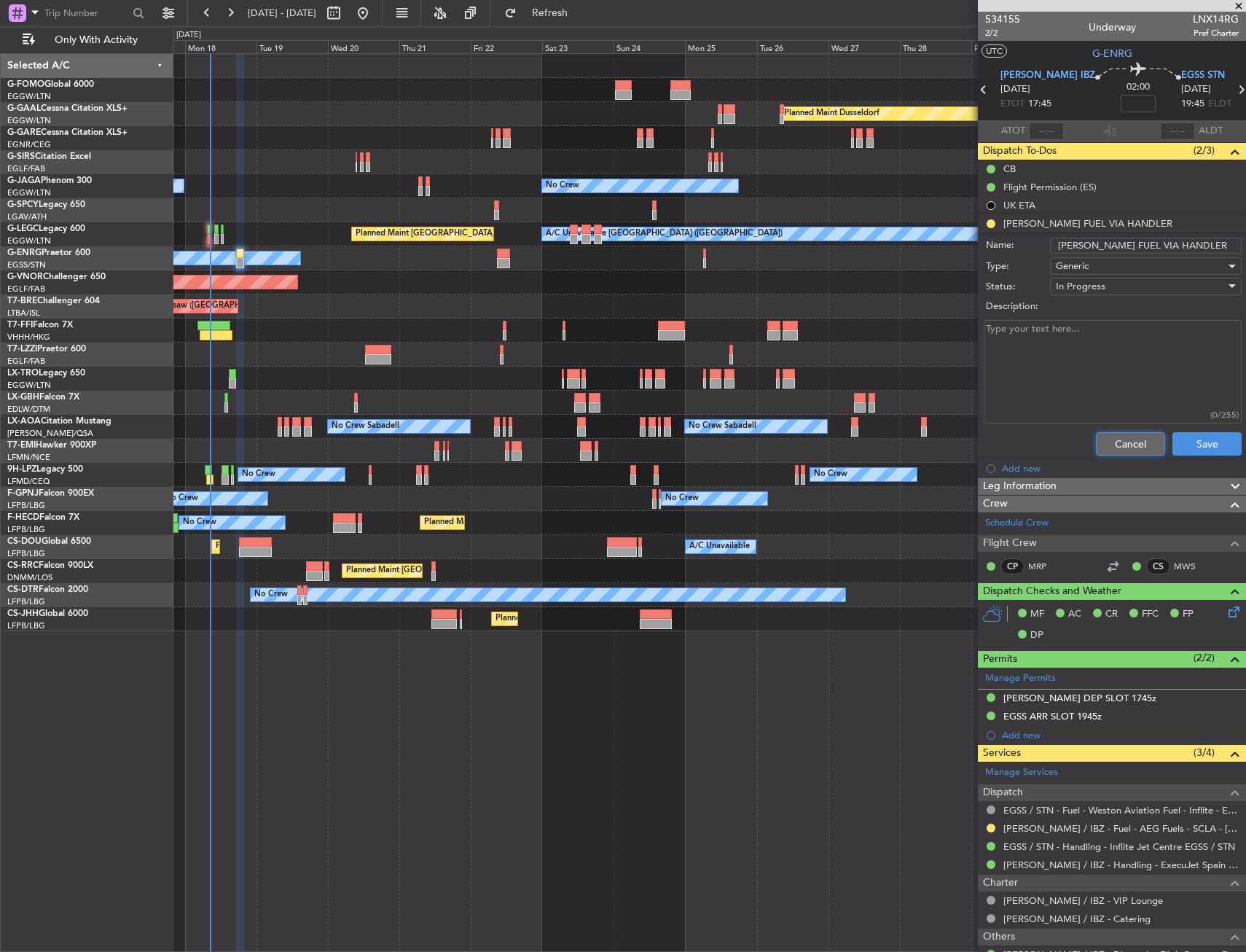
click at [1115, 434] on button "Cancel" at bounding box center [1131, 444] width 69 height 23
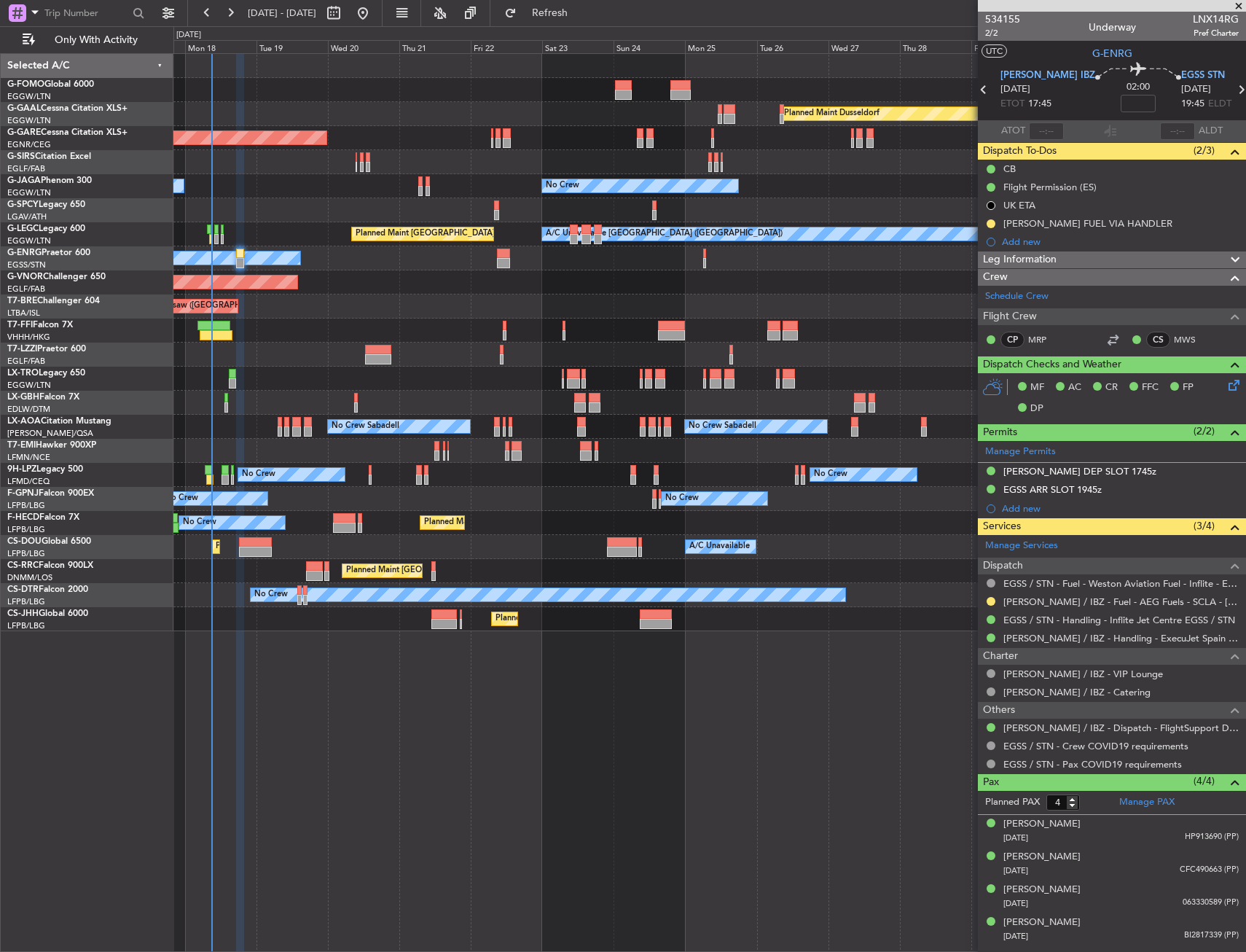
click at [129, 686] on div "Planned Maint Windsor Locks (Bradley Intl) Planned Maint Dusseldorf Planned Mai…" at bounding box center [623, 489] width 1246 height 925
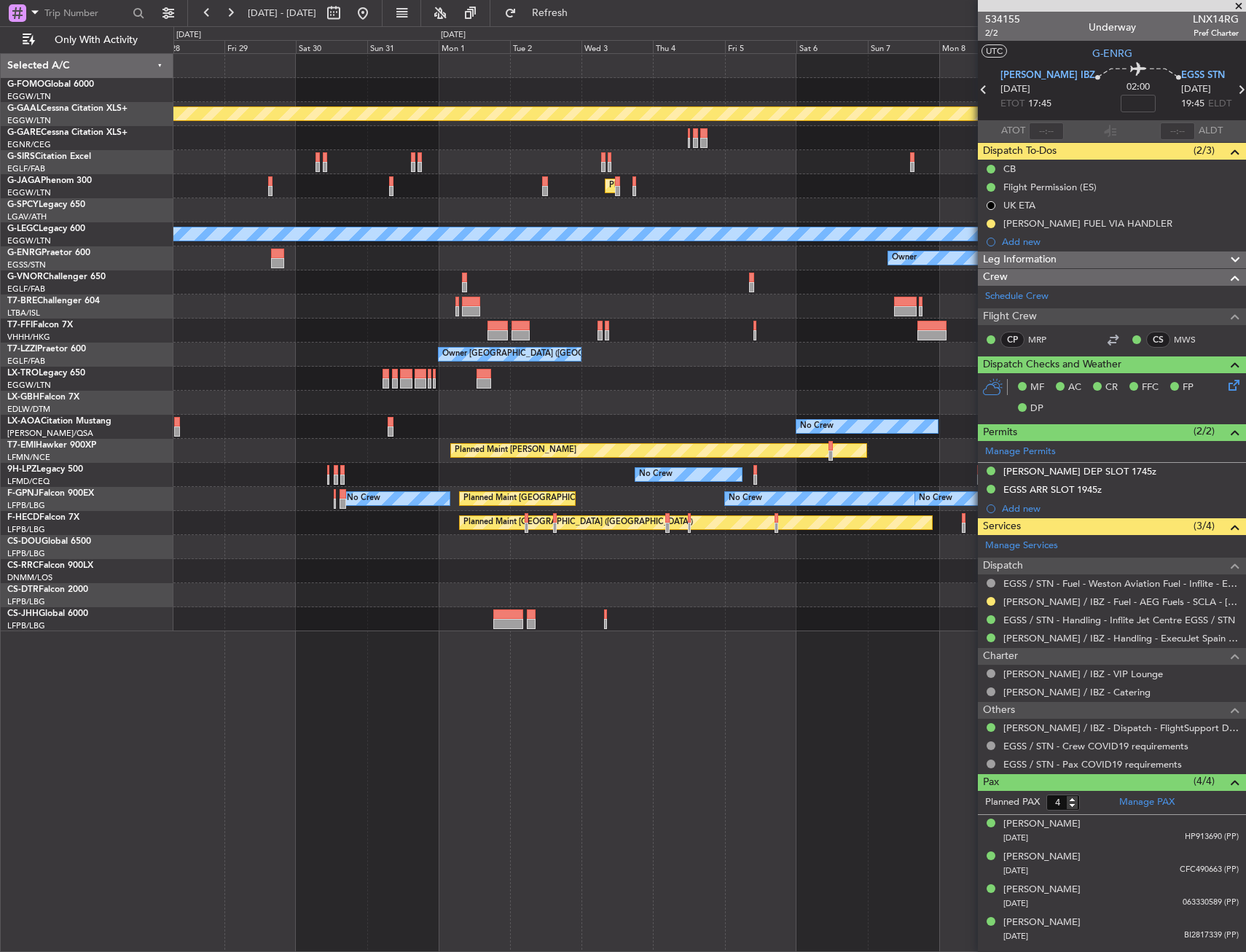
click at [322, 650] on div "Planned Maint Dusseldorf Planned Maint London (Luton) No Crew A/C Unavailable L…" at bounding box center [710, 503] width 1073 height 899
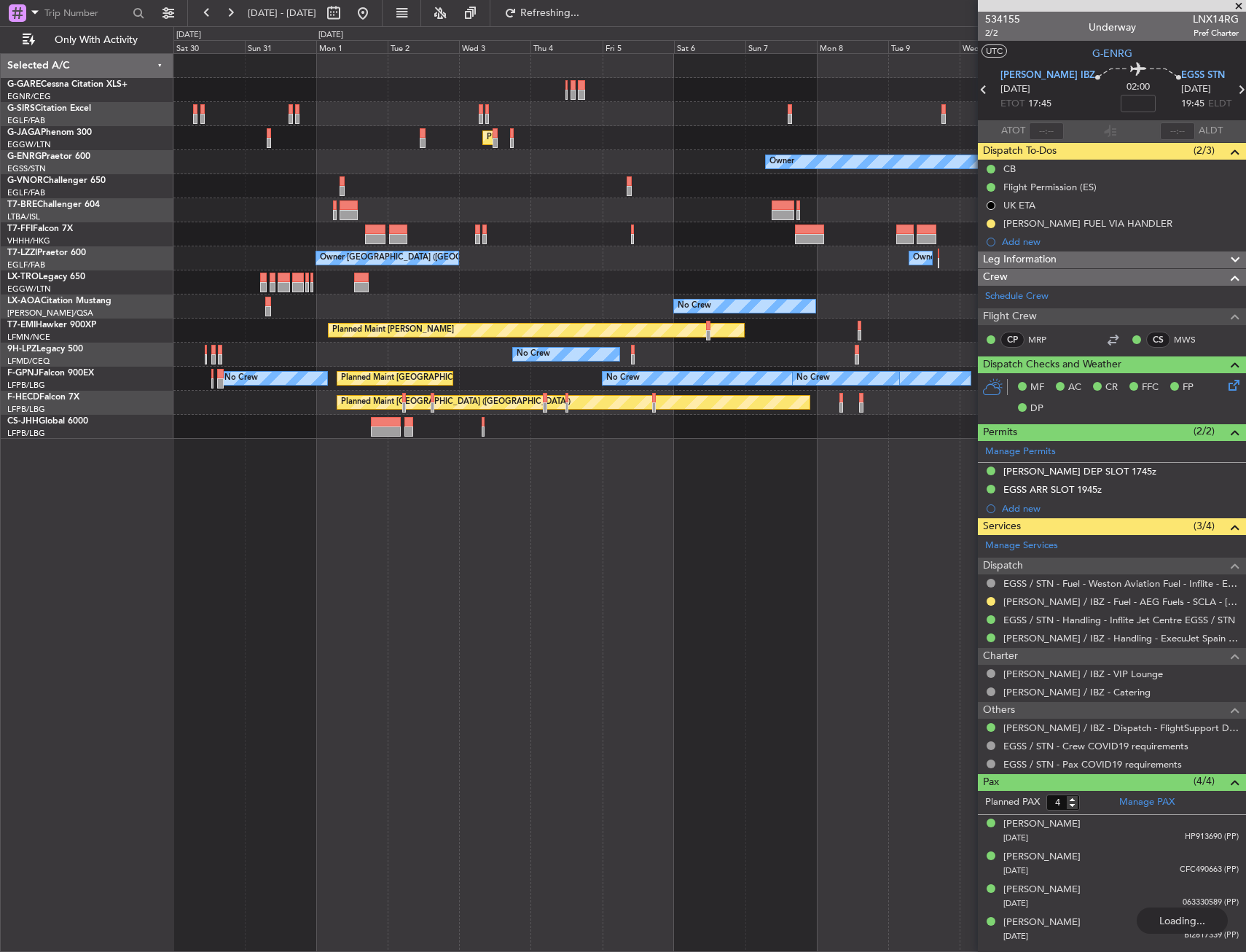
click at [272, 624] on div "Planned Maint London (Luton) Owner Planned Maint Geneva (Cointrin) Owner London…" at bounding box center [710, 503] width 1073 height 899
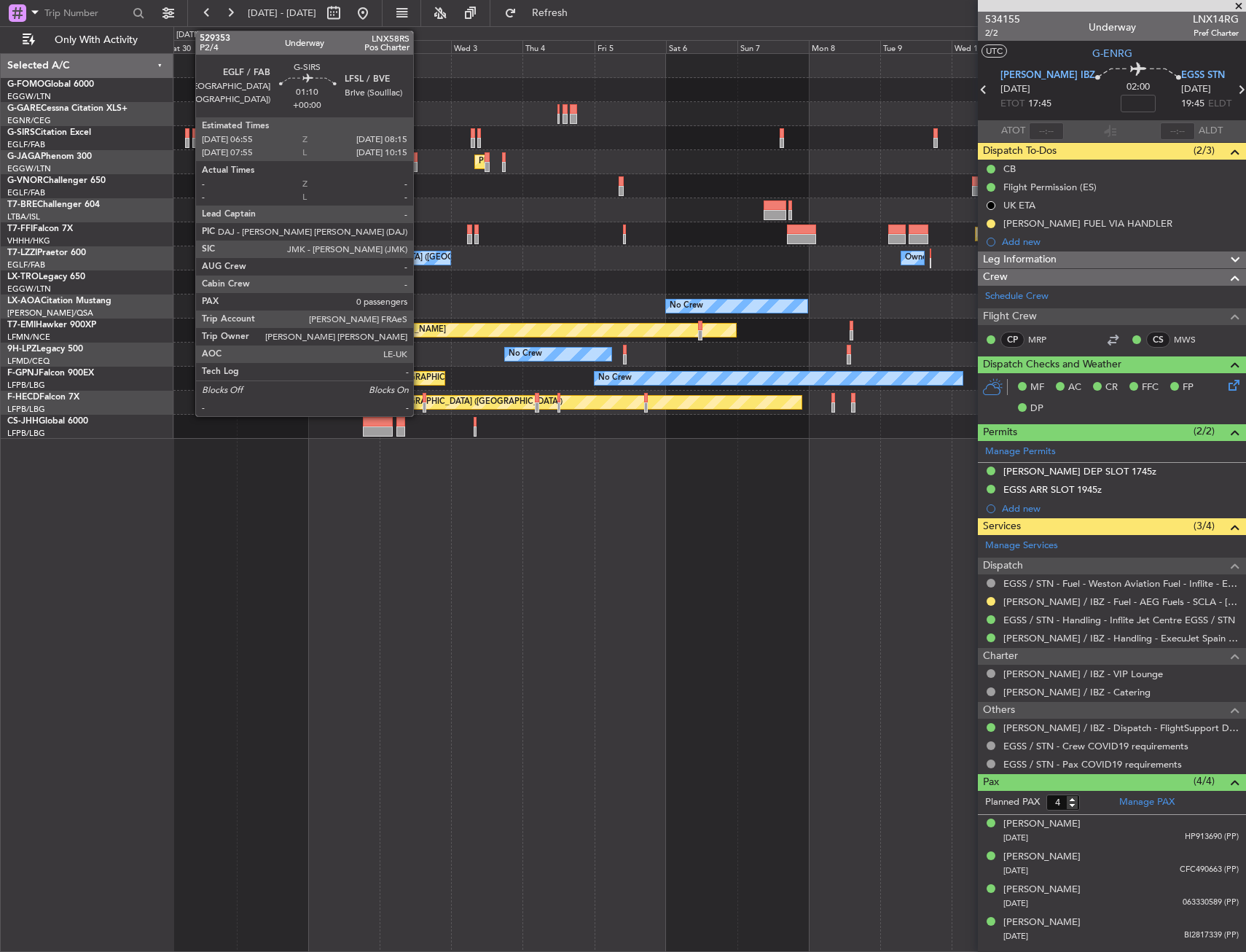
click at [188, 135] on div at bounding box center [187, 133] width 4 height 10
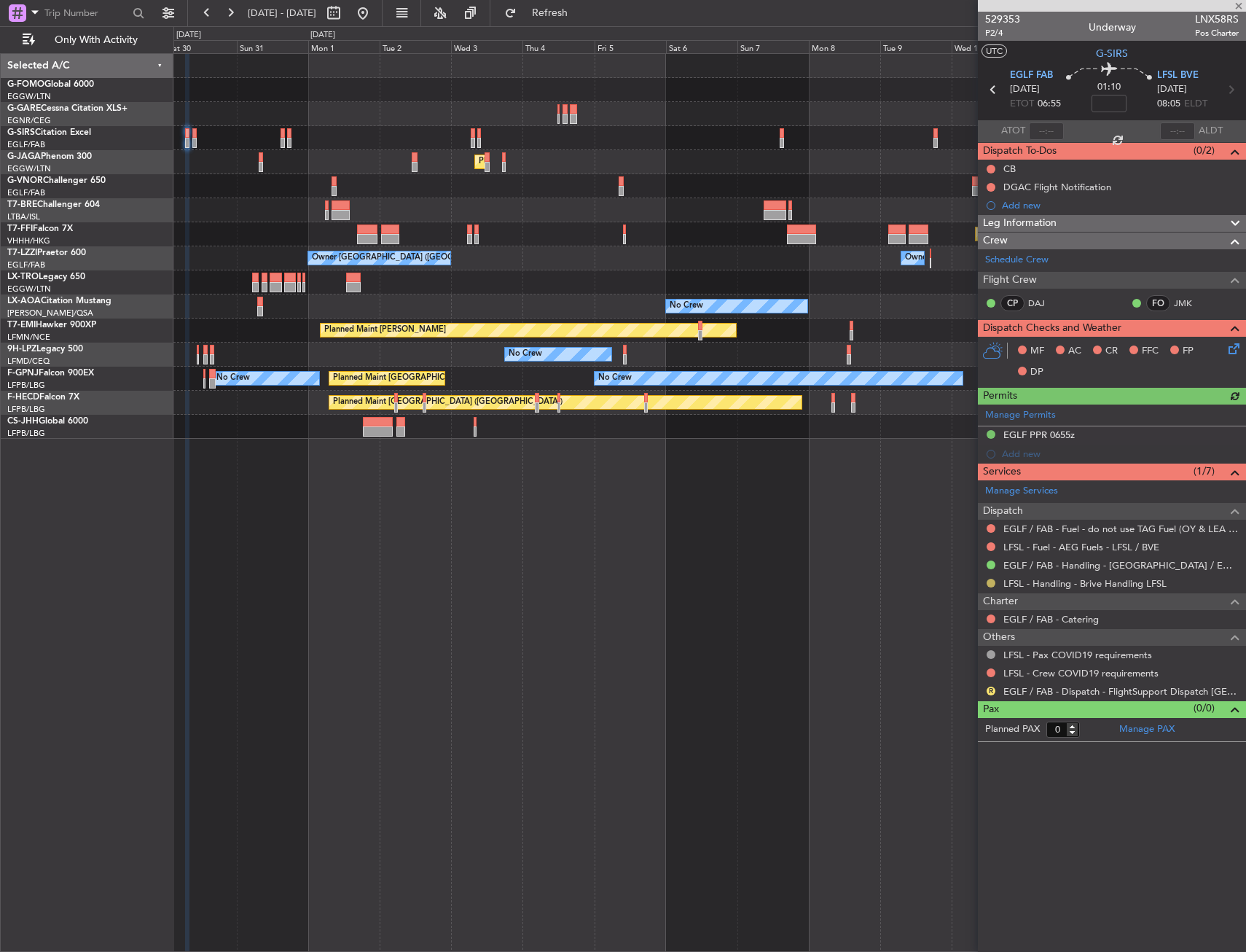
click at [991, 584] on button at bounding box center [991, 582] width 9 height 9
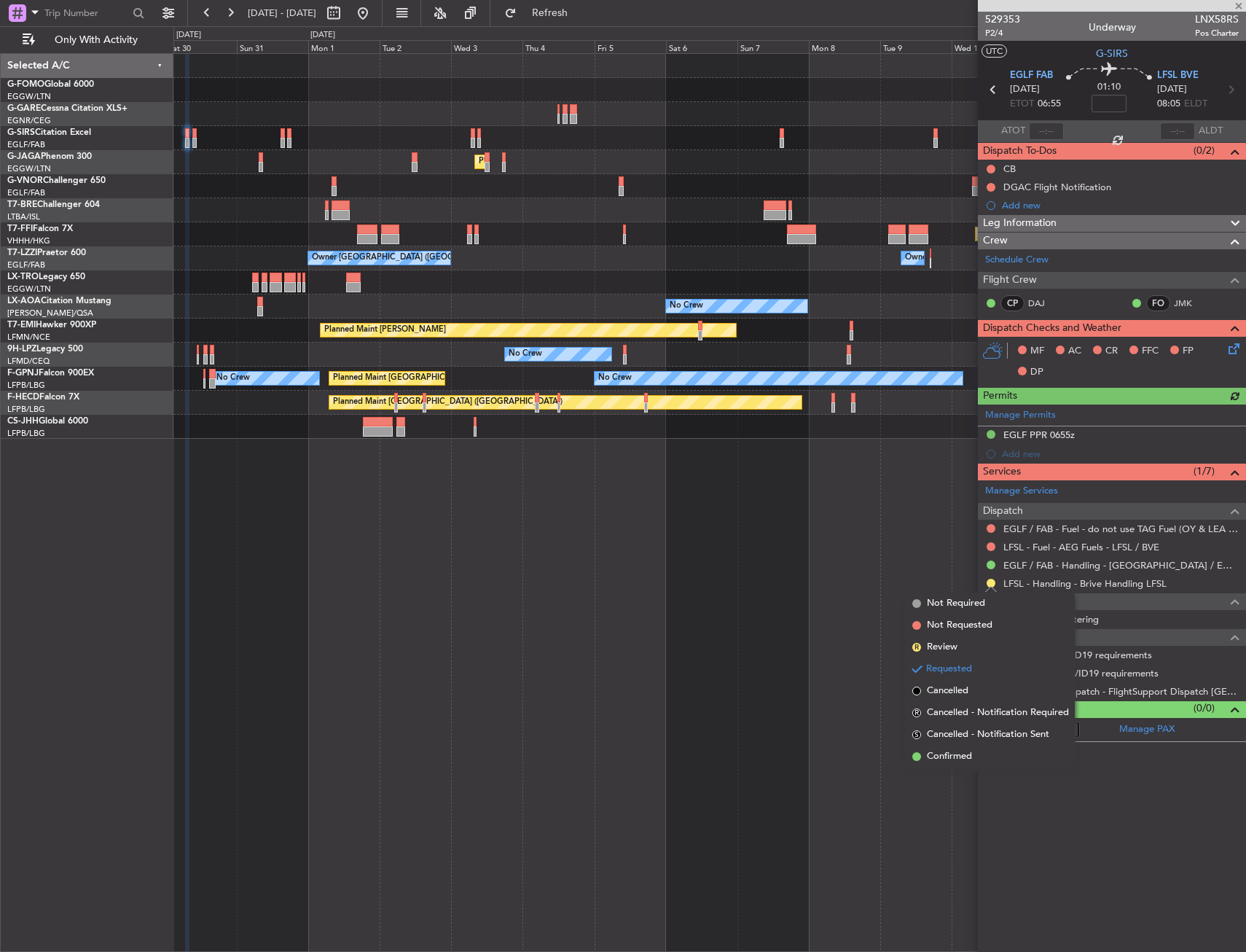
drag, startPoint x: 941, startPoint y: 760, endPoint x: 938, endPoint y: 751, distance: 9.5
click at [941, 759] on span "Confirmed" at bounding box center [950, 756] width 45 height 14
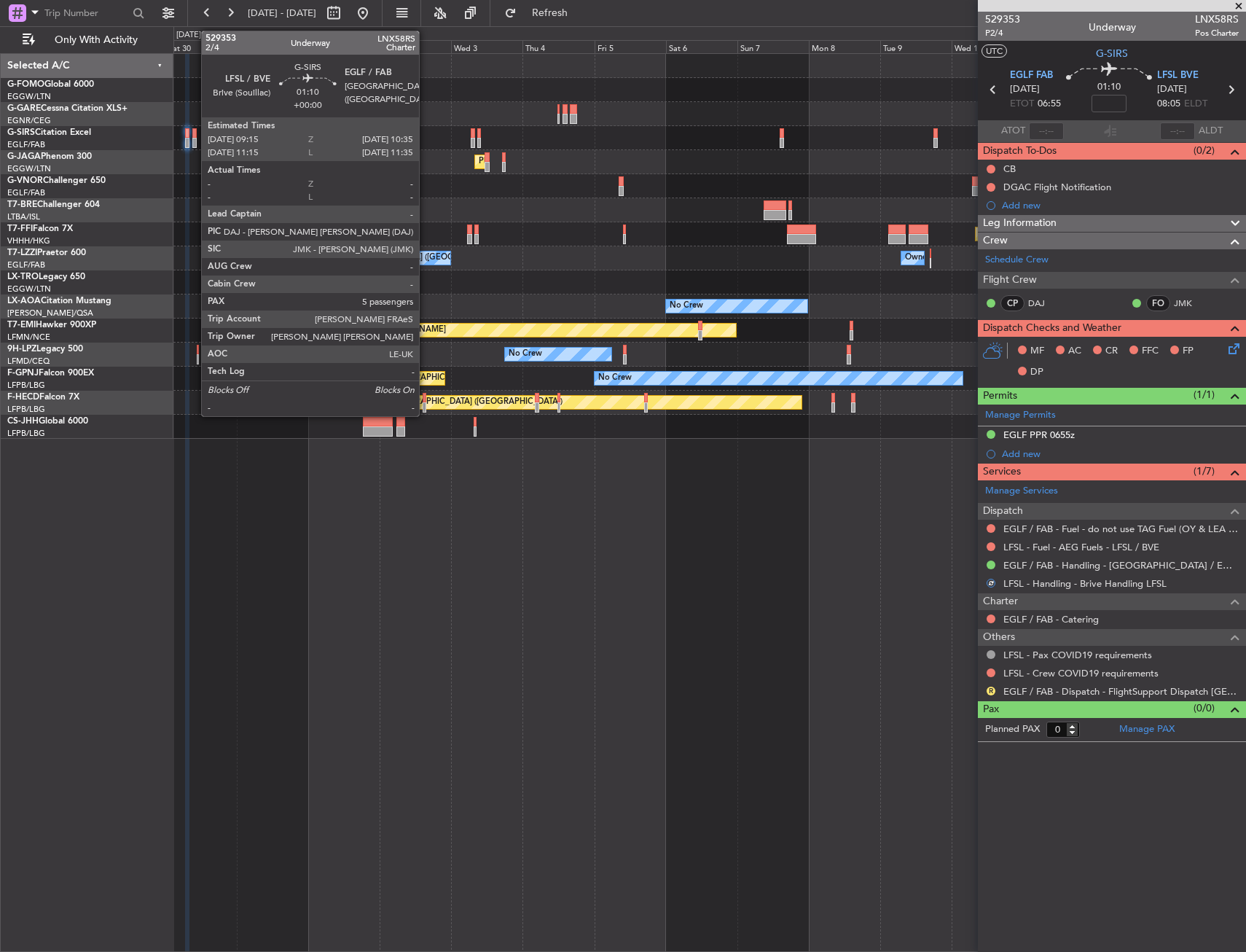
click at [194, 131] on div at bounding box center [194, 133] width 4 height 10
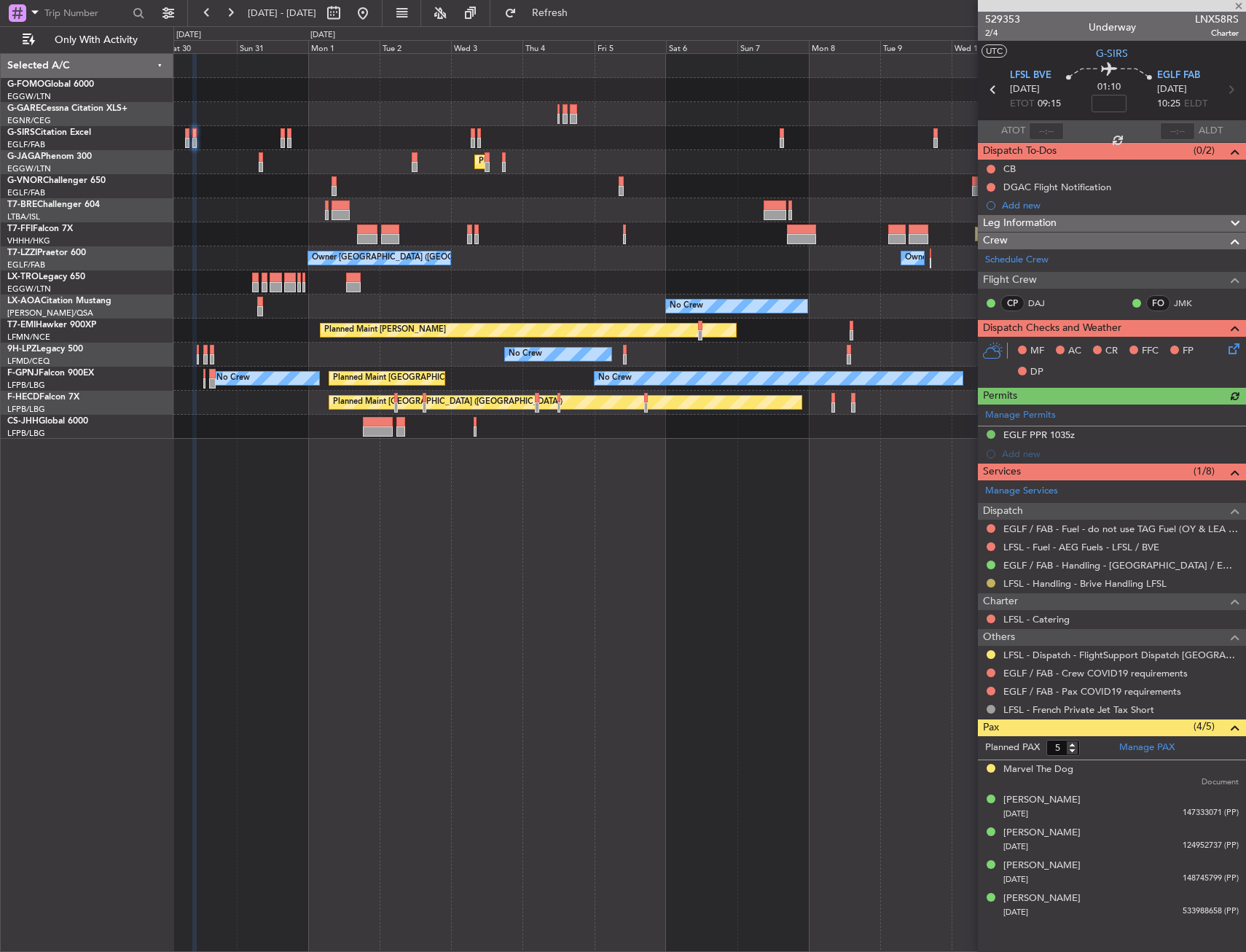
click at [992, 583] on button at bounding box center [991, 582] width 9 height 9
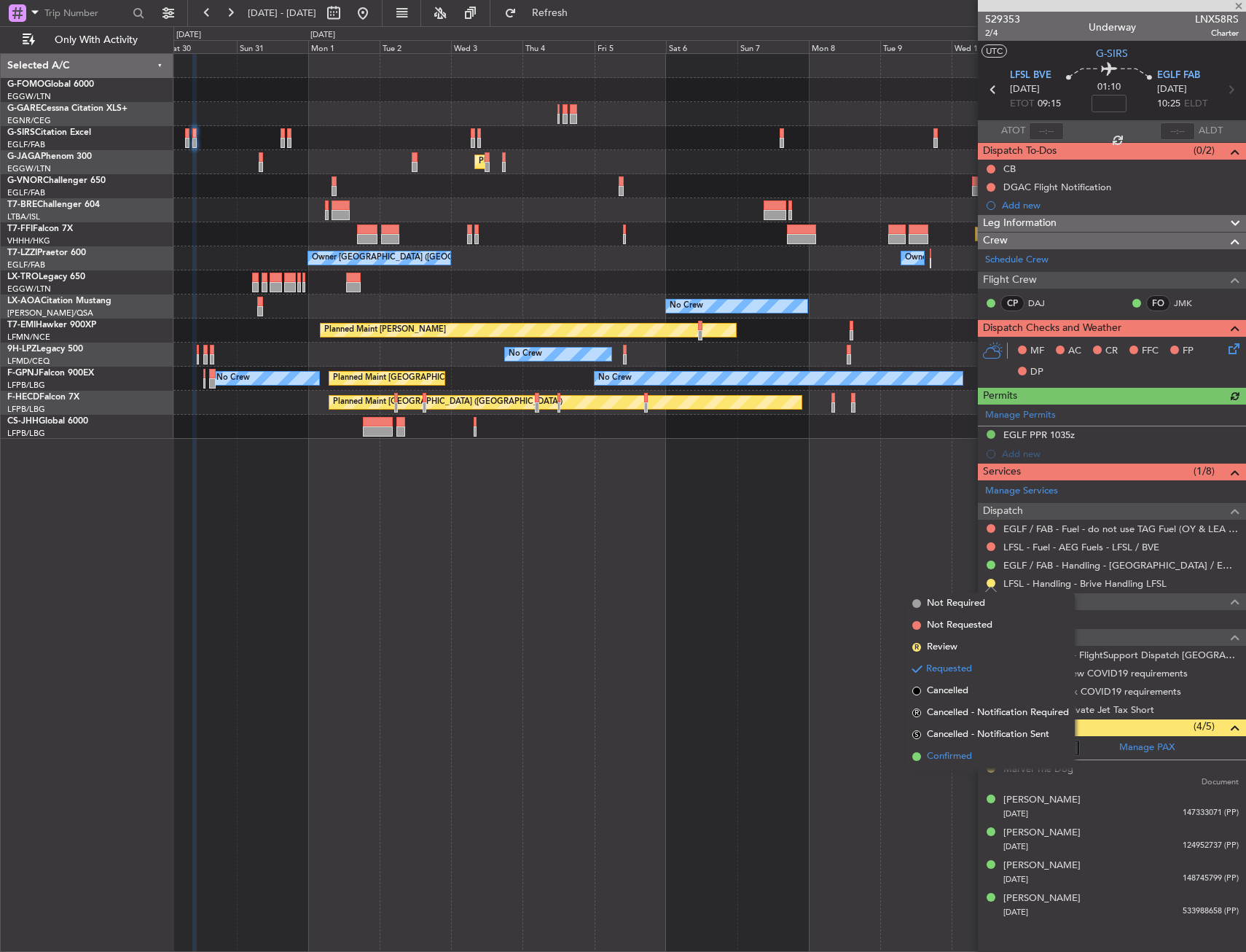
click at [945, 752] on span "Confirmed" at bounding box center [950, 756] width 45 height 14
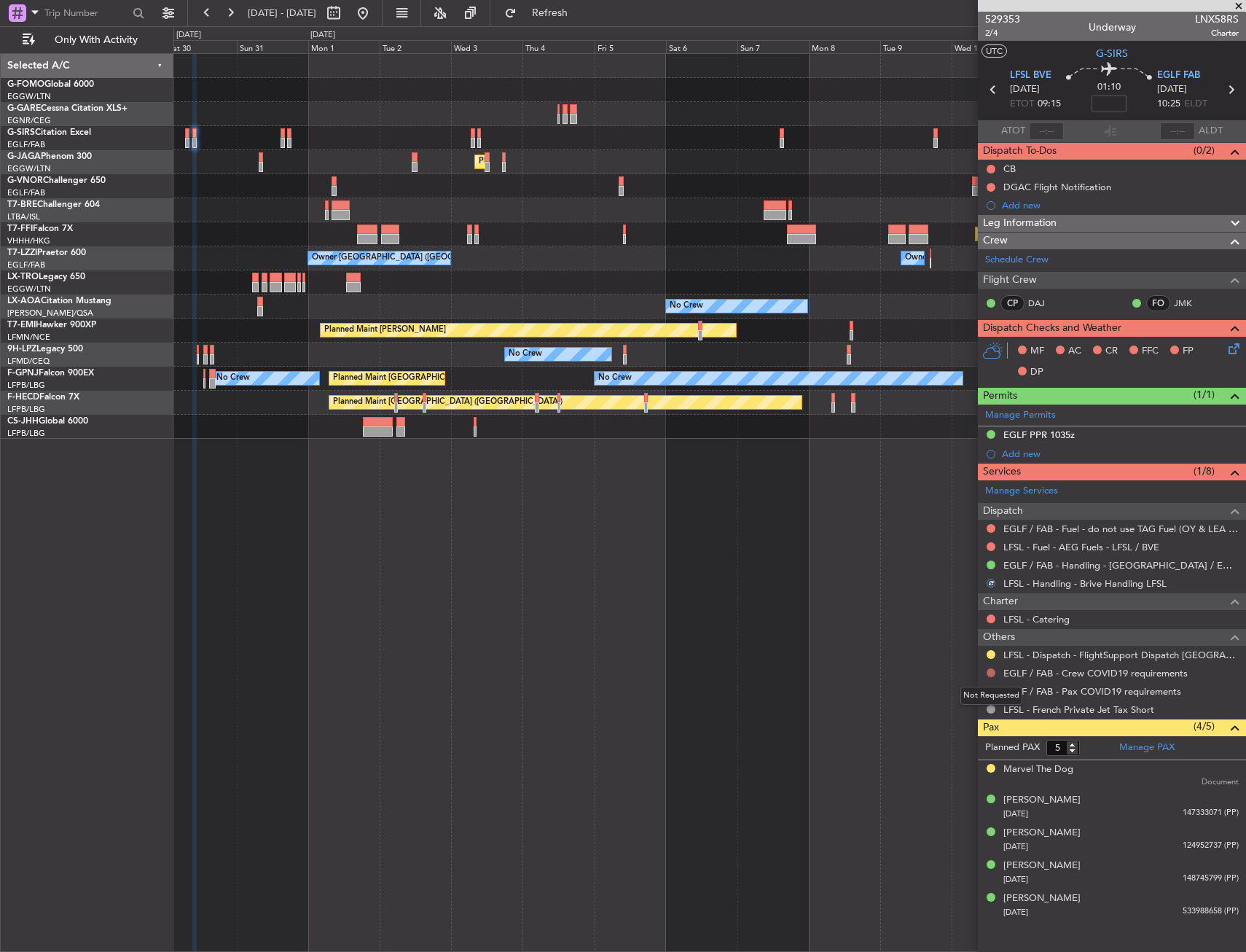
click at [992, 673] on button at bounding box center [991, 673] width 9 height 9
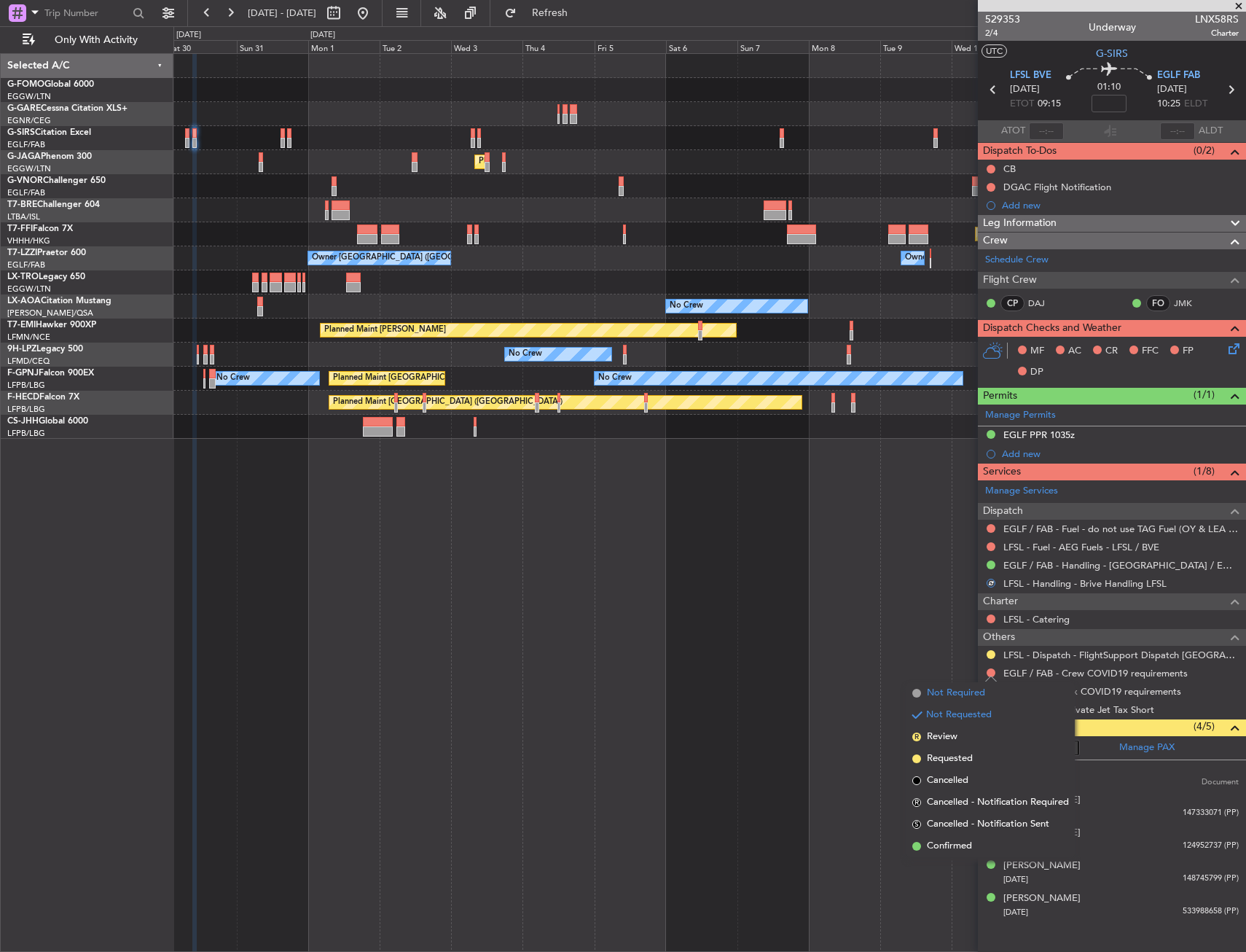
click at [954, 691] on span "Not Required" at bounding box center [956, 693] width 58 height 14
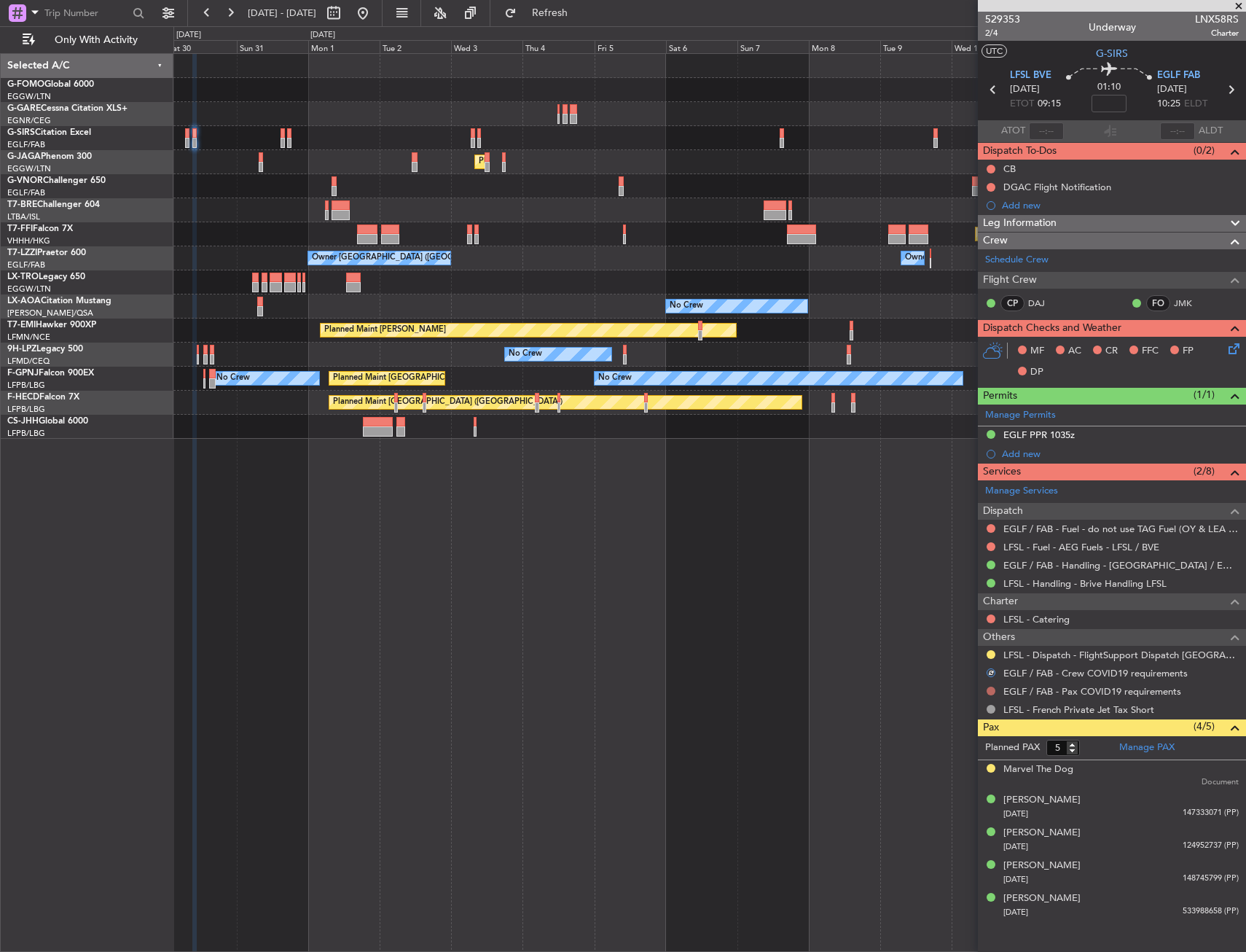
click at [992, 692] on button at bounding box center [991, 690] width 9 height 9
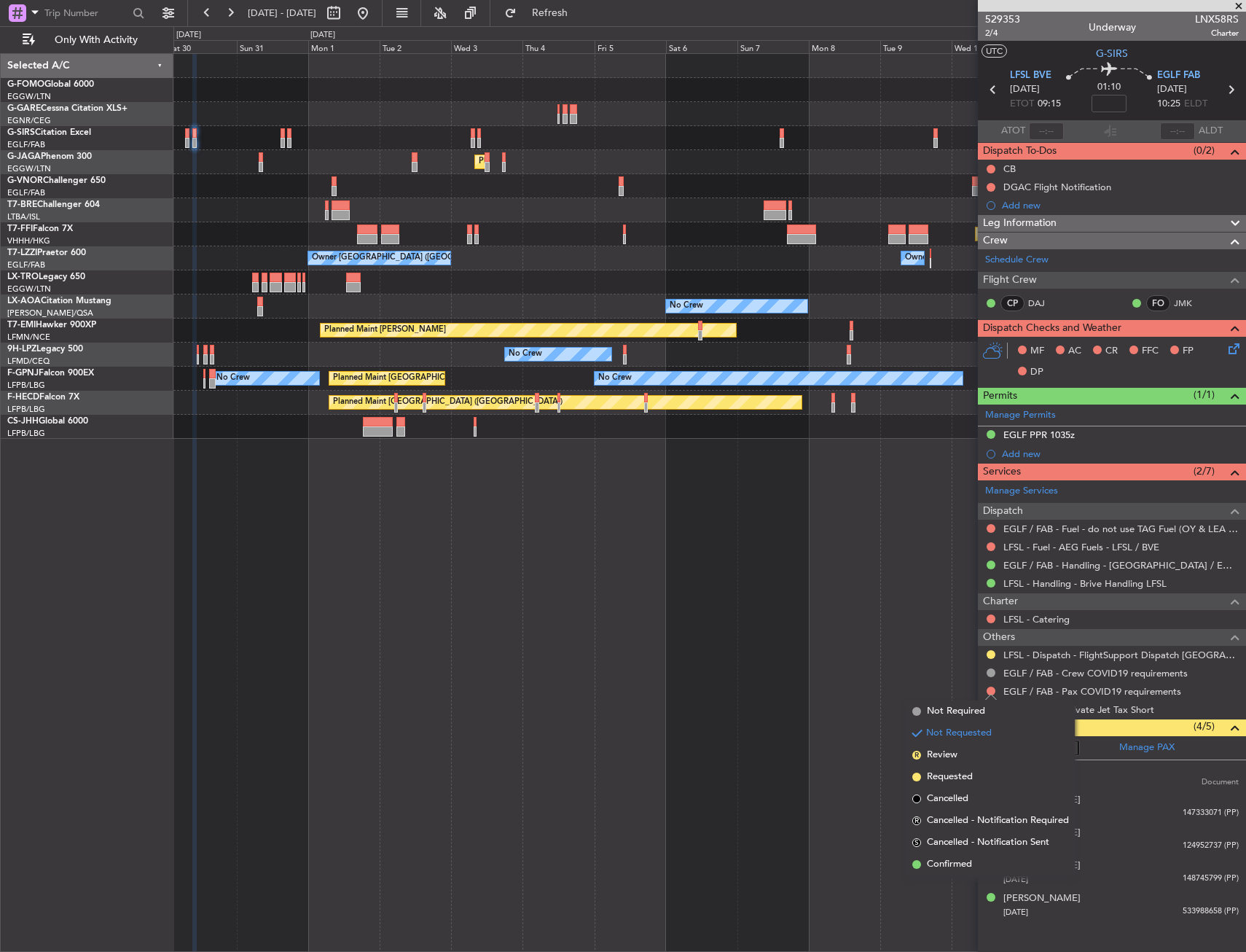
drag, startPoint x: 972, startPoint y: 707, endPoint x: 986, endPoint y: 685, distance: 26.1
click at [970, 707] on span "Not Required" at bounding box center [956, 711] width 58 height 14
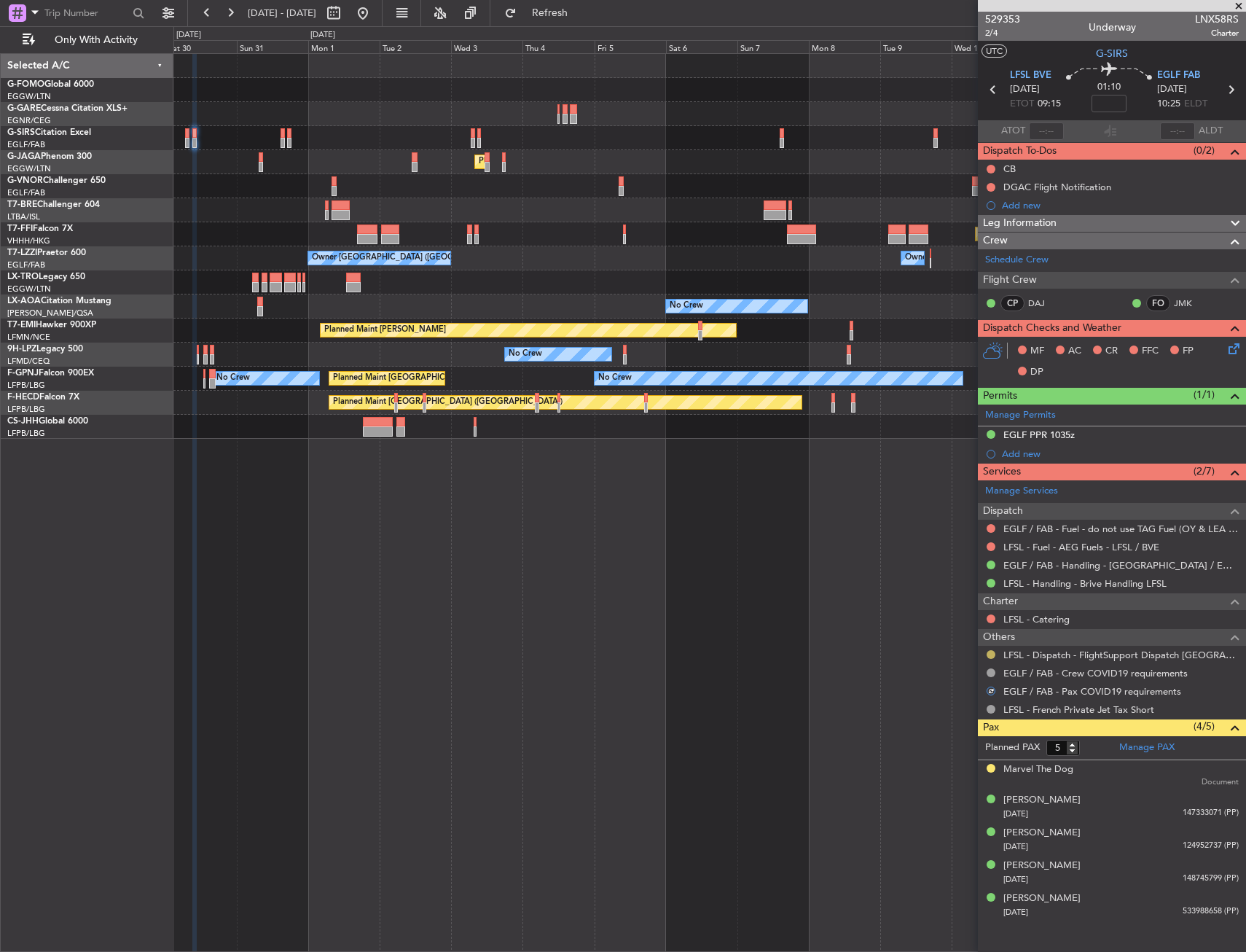
click at [987, 655] on button at bounding box center [991, 654] width 9 height 9
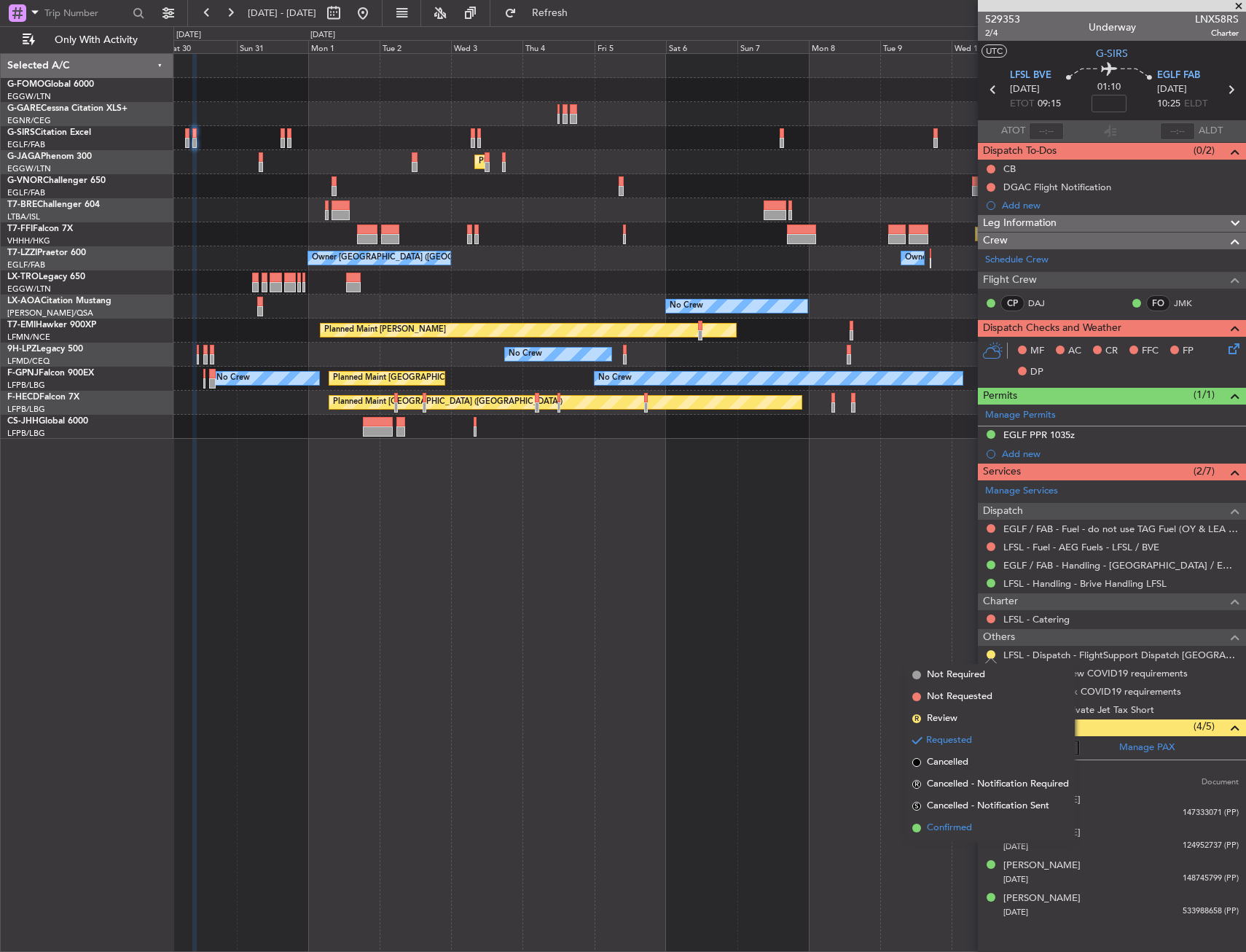
click at [950, 826] on span "Confirmed" at bounding box center [950, 828] width 45 height 14
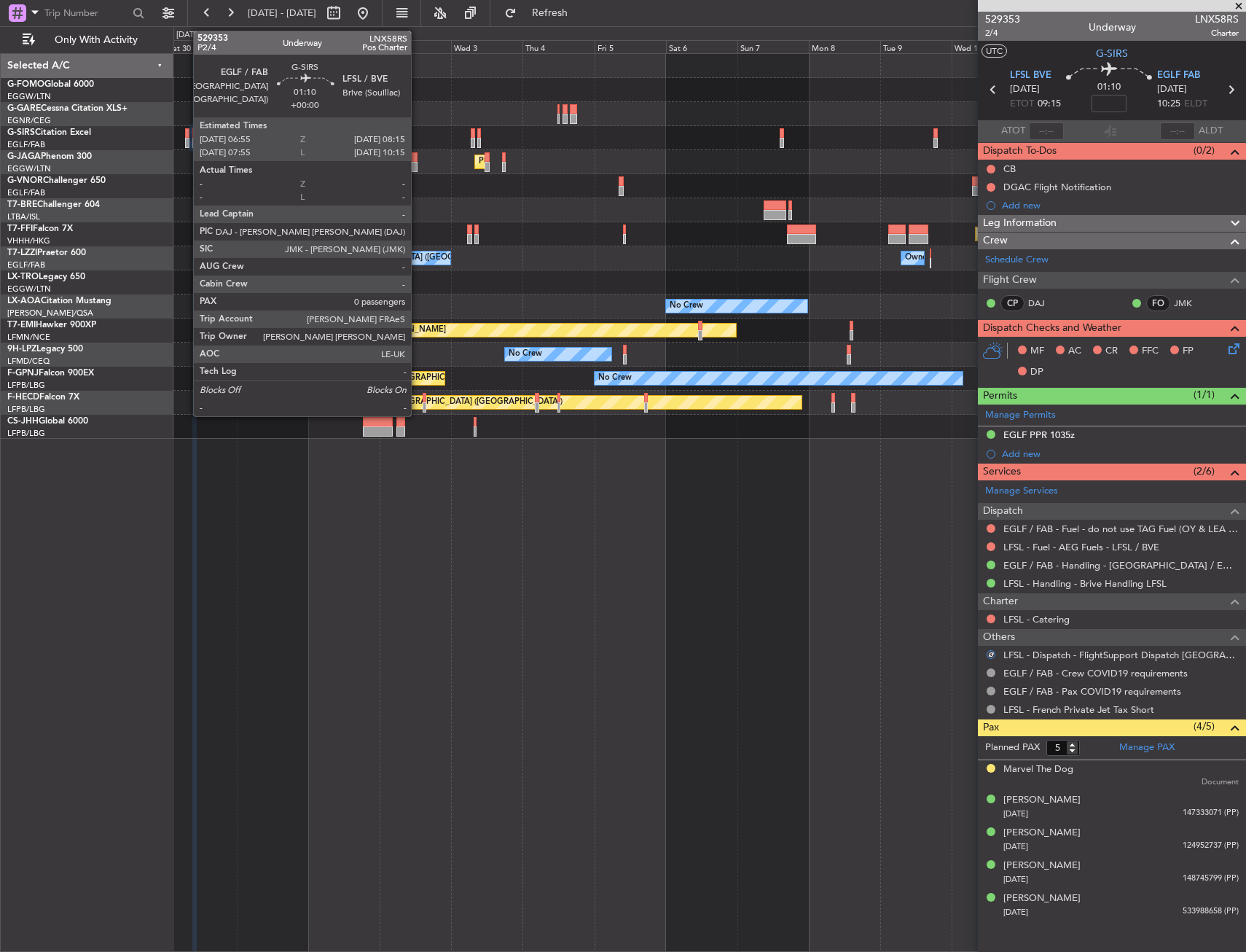
click at [186, 132] on div at bounding box center [187, 133] width 4 height 10
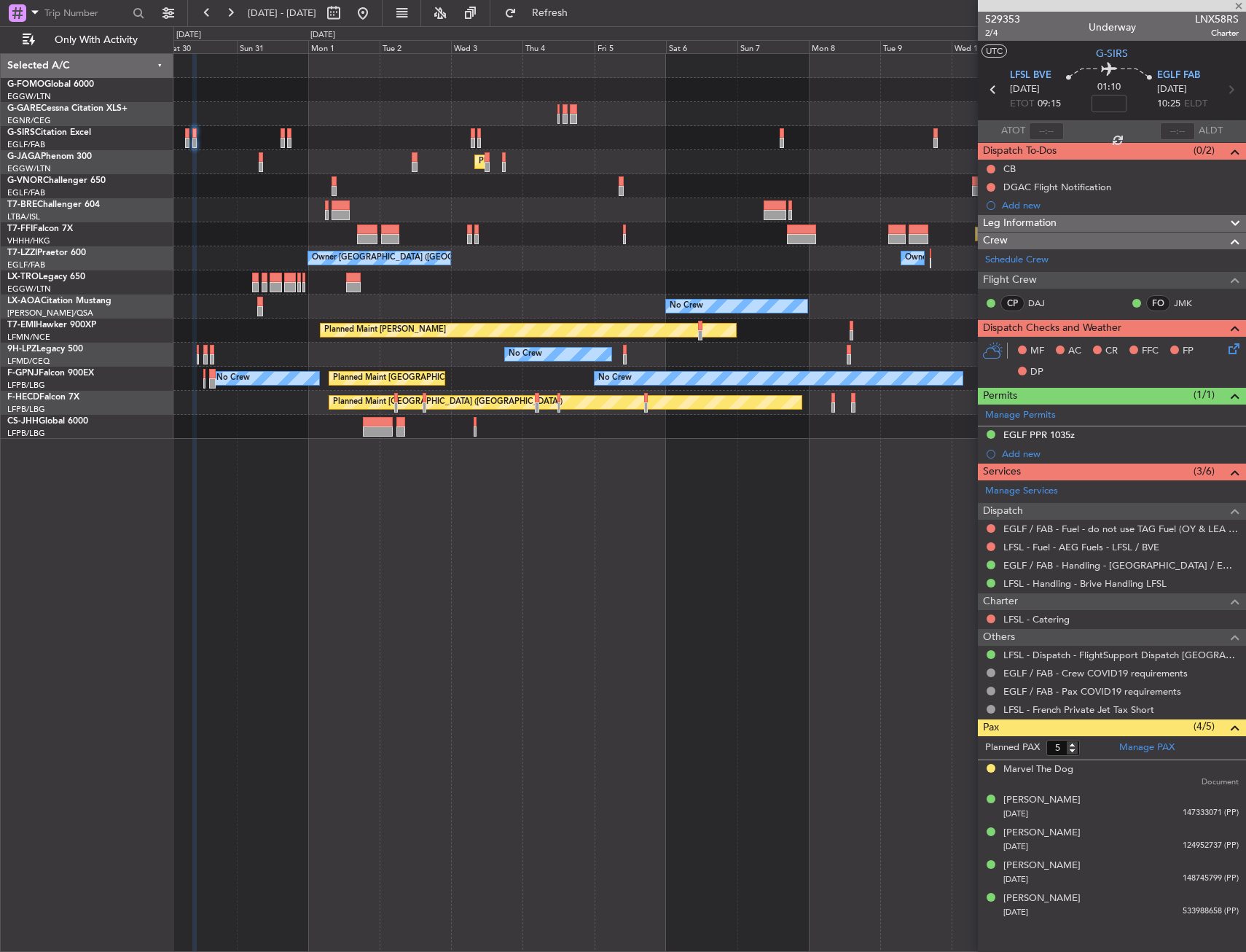
type input "0"
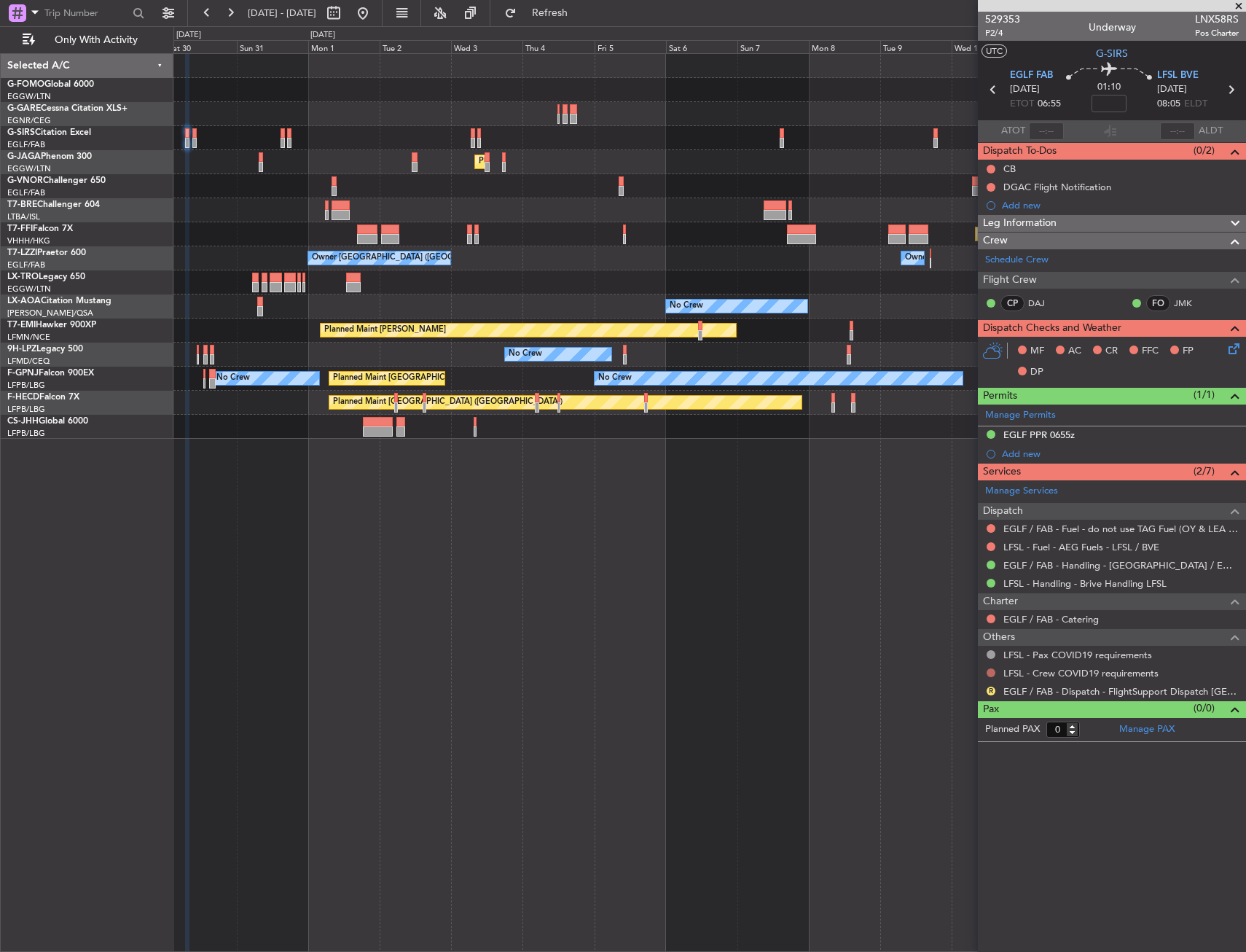
click at [987, 673] on button at bounding box center [991, 673] width 9 height 9
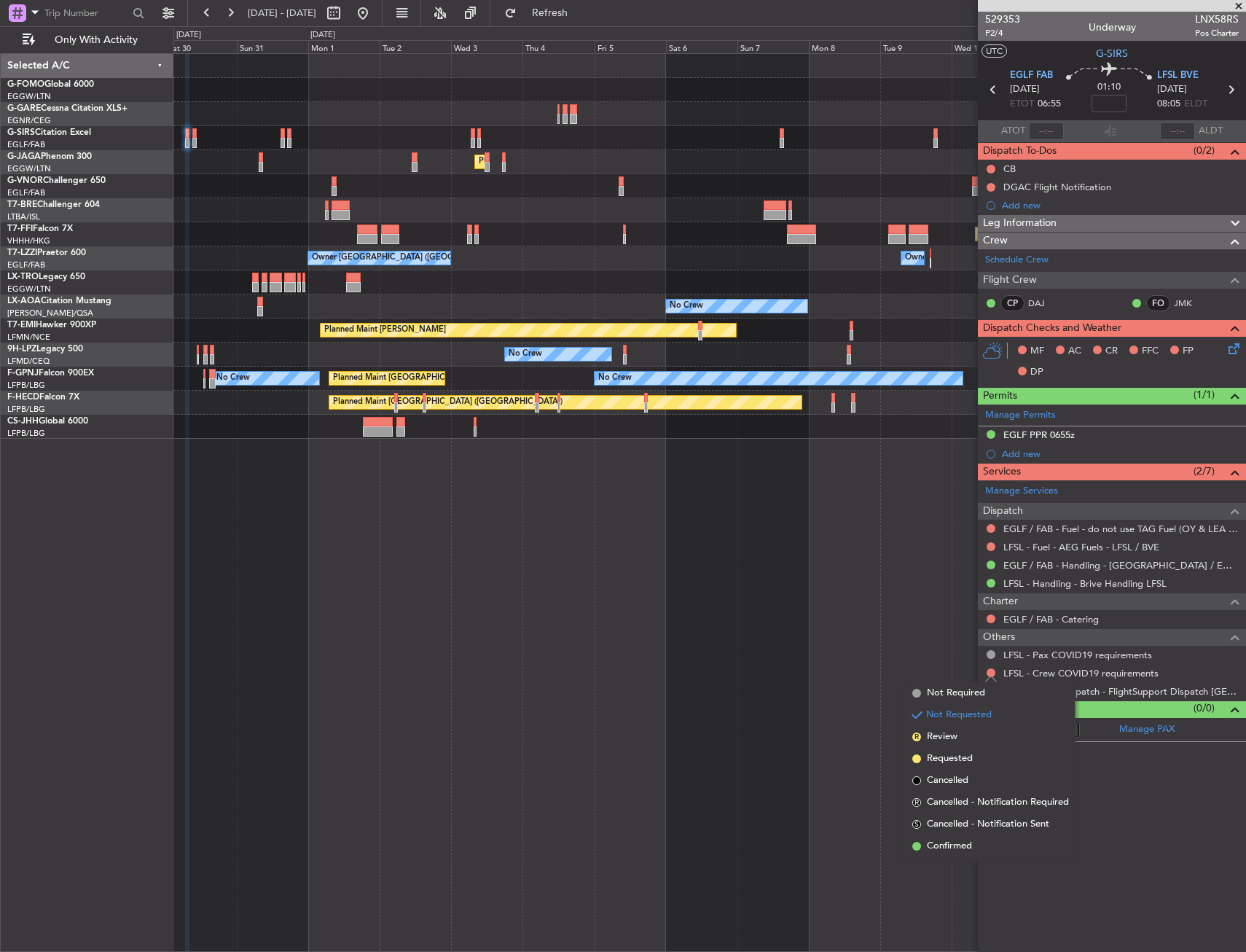
click at [975, 694] on mat-tooltip-component "Not Requested" at bounding box center [991, 696] width 82 height 39
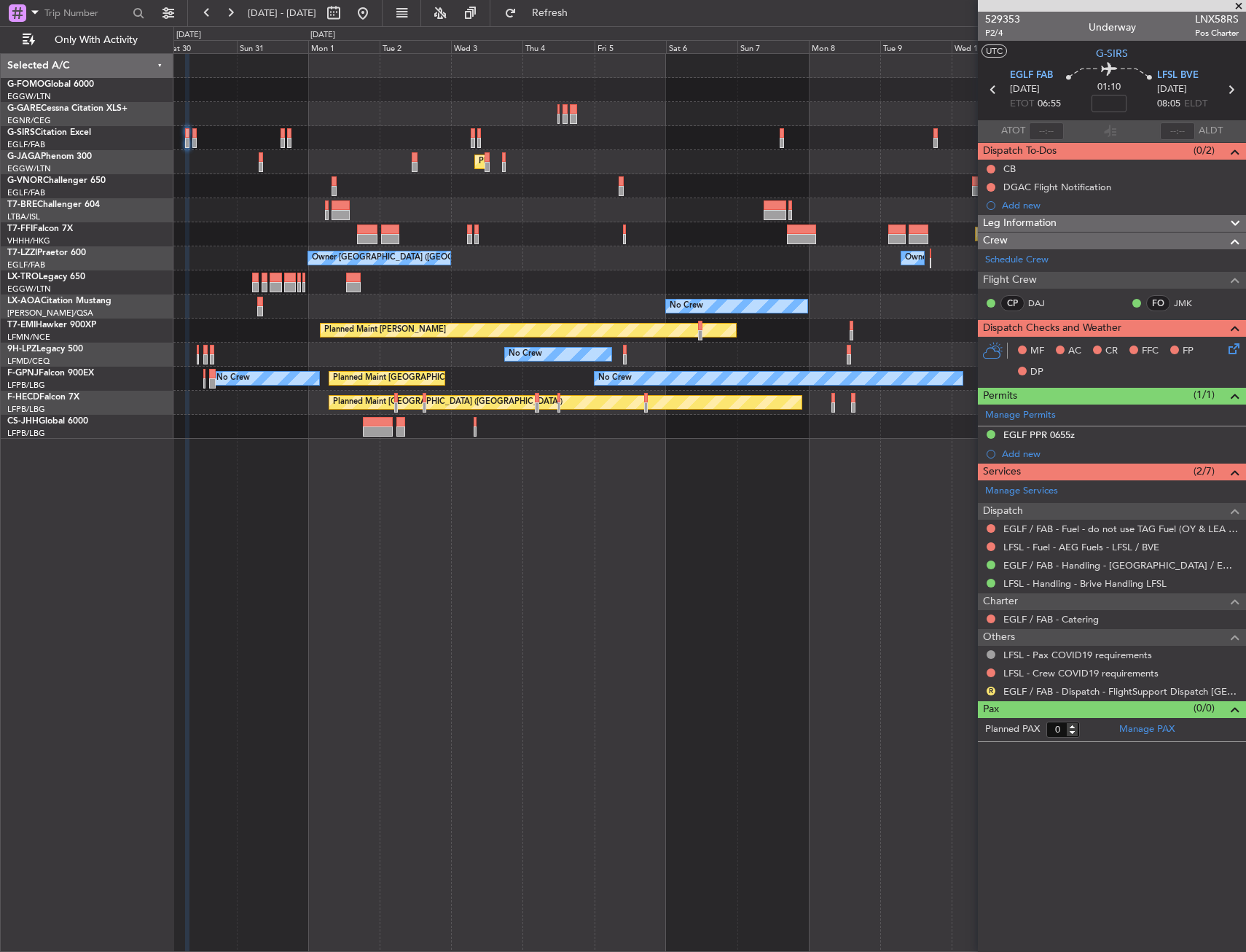
click at [923, 698] on div "Planned Maint London (Luton) Planned Maint Geneva (Cointrin) Owner London (Farn…" at bounding box center [710, 503] width 1073 height 899
click at [988, 673] on button at bounding box center [991, 673] width 9 height 9
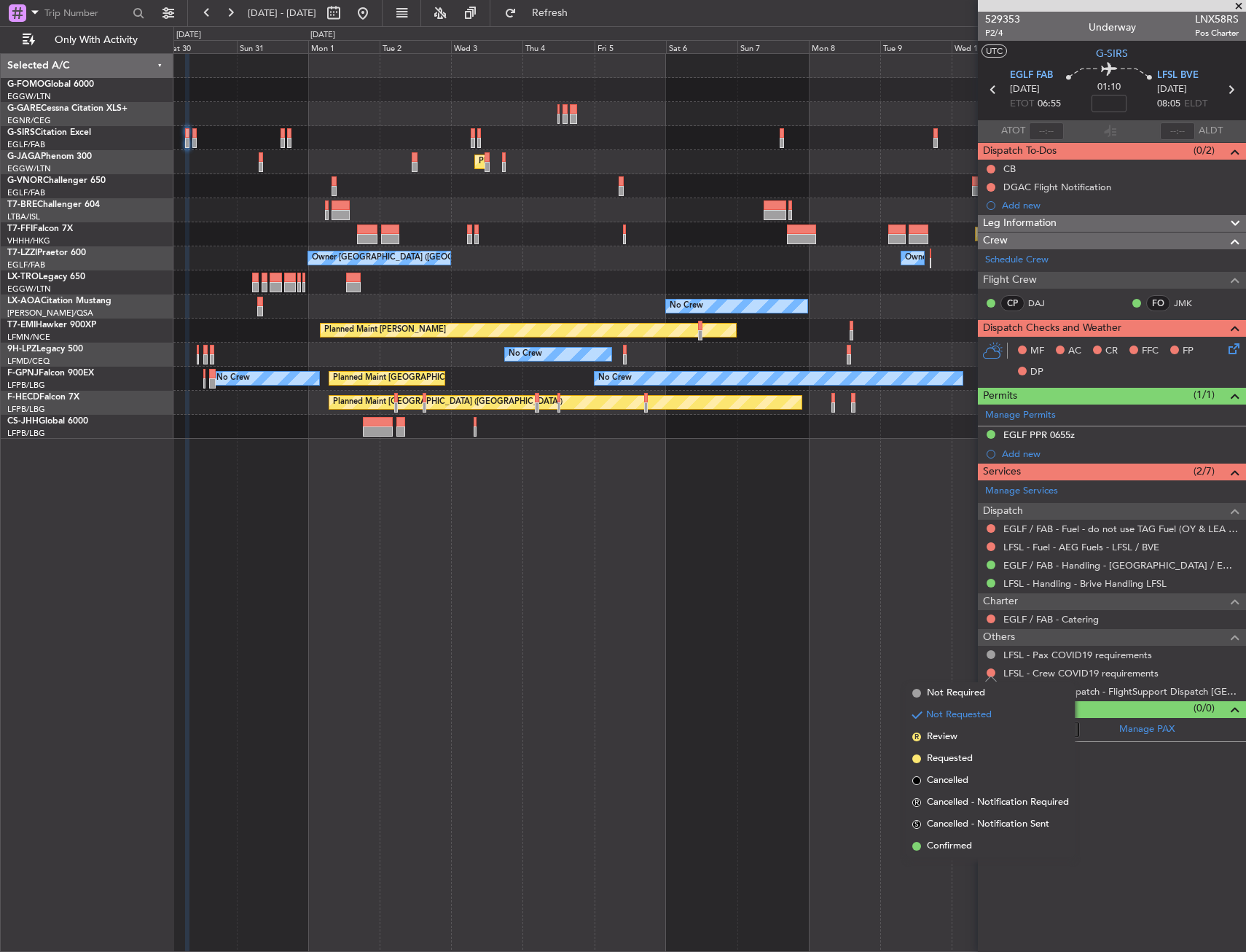
drag, startPoint x: 931, startPoint y: 692, endPoint x: 981, endPoint y: 693, distance: 50.0
click at [931, 692] on span "Not Required" at bounding box center [956, 693] width 58 height 14
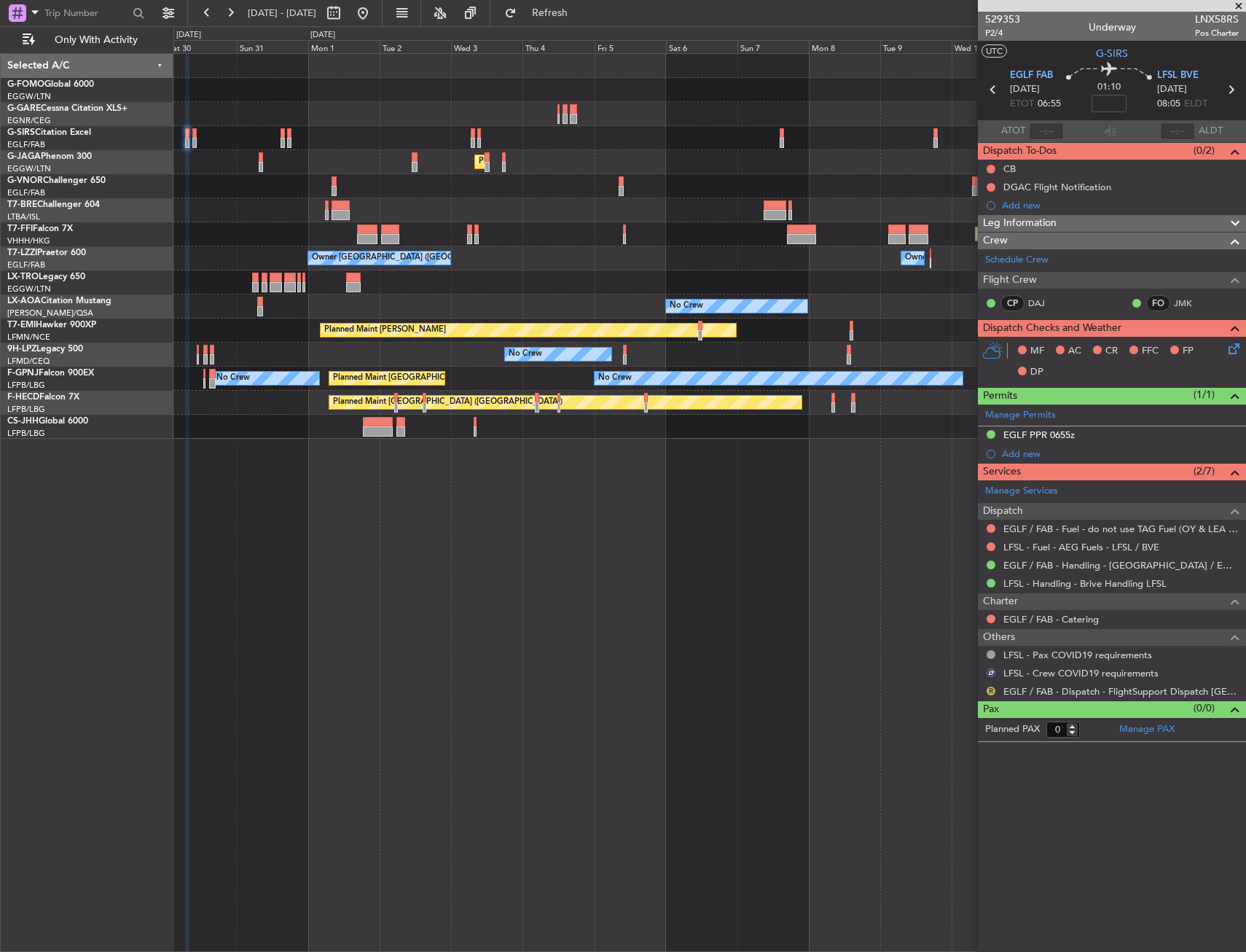
click at [992, 693] on button "R" at bounding box center [991, 690] width 9 height 9
click at [930, 861] on span "Confirmed" at bounding box center [950, 864] width 45 height 14
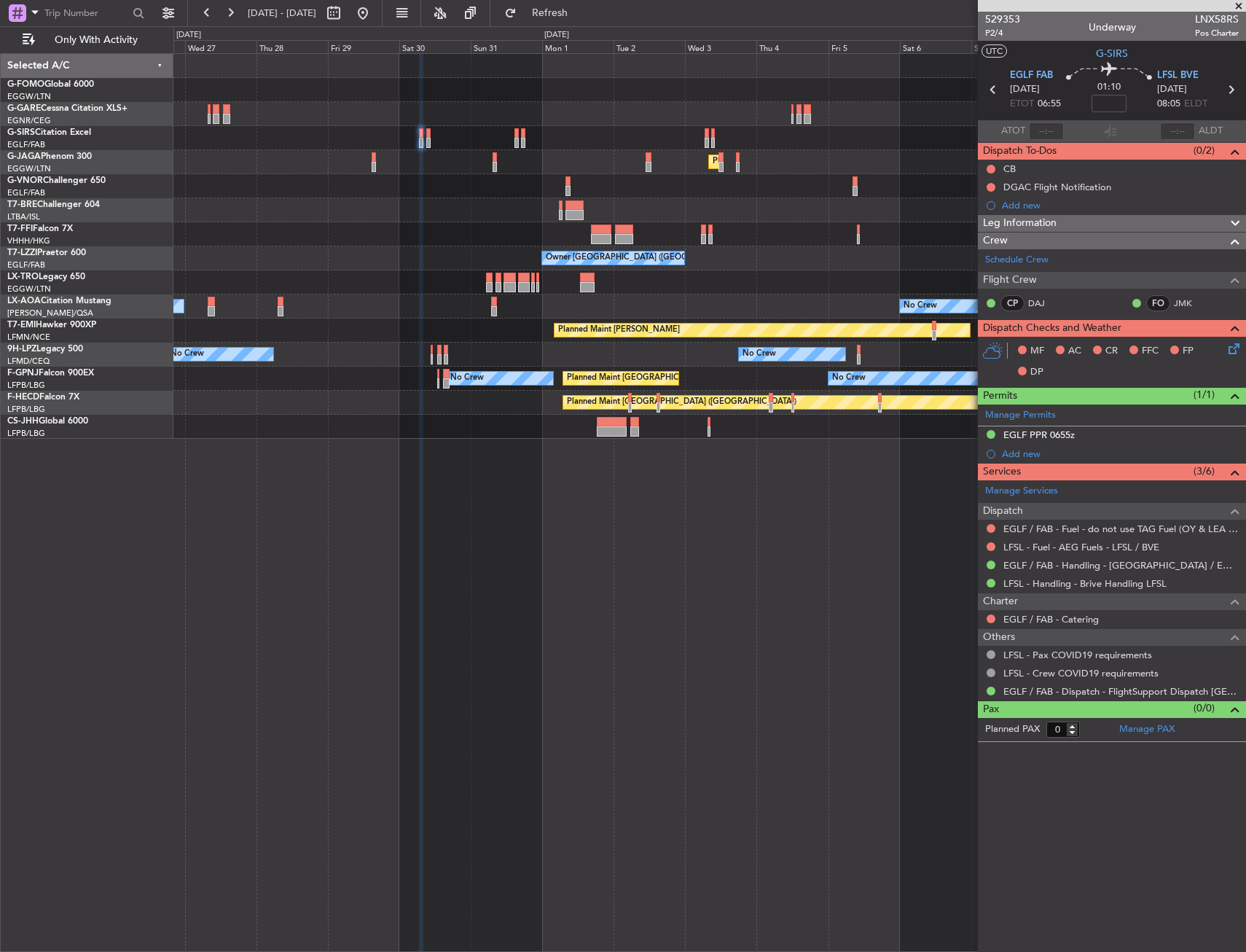
click at [572, 464] on div "Planned Maint [GEOGRAPHIC_DATA] ([GEOGRAPHIC_DATA]) No Crew Planned Maint Genev…" at bounding box center [710, 503] width 1073 height 899
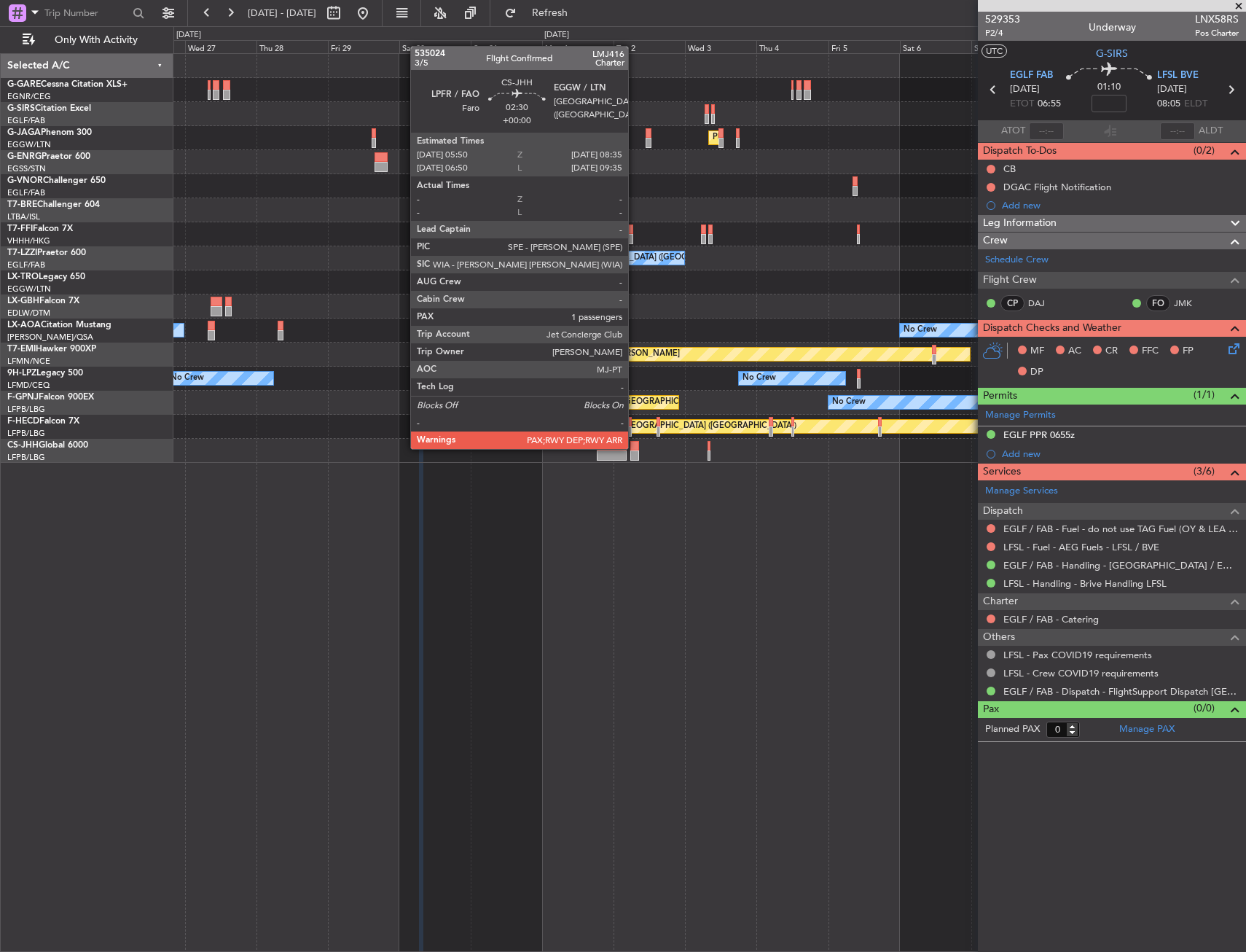
click at [635, 448] on div at bounding box center [635, 445] width 9 height 10
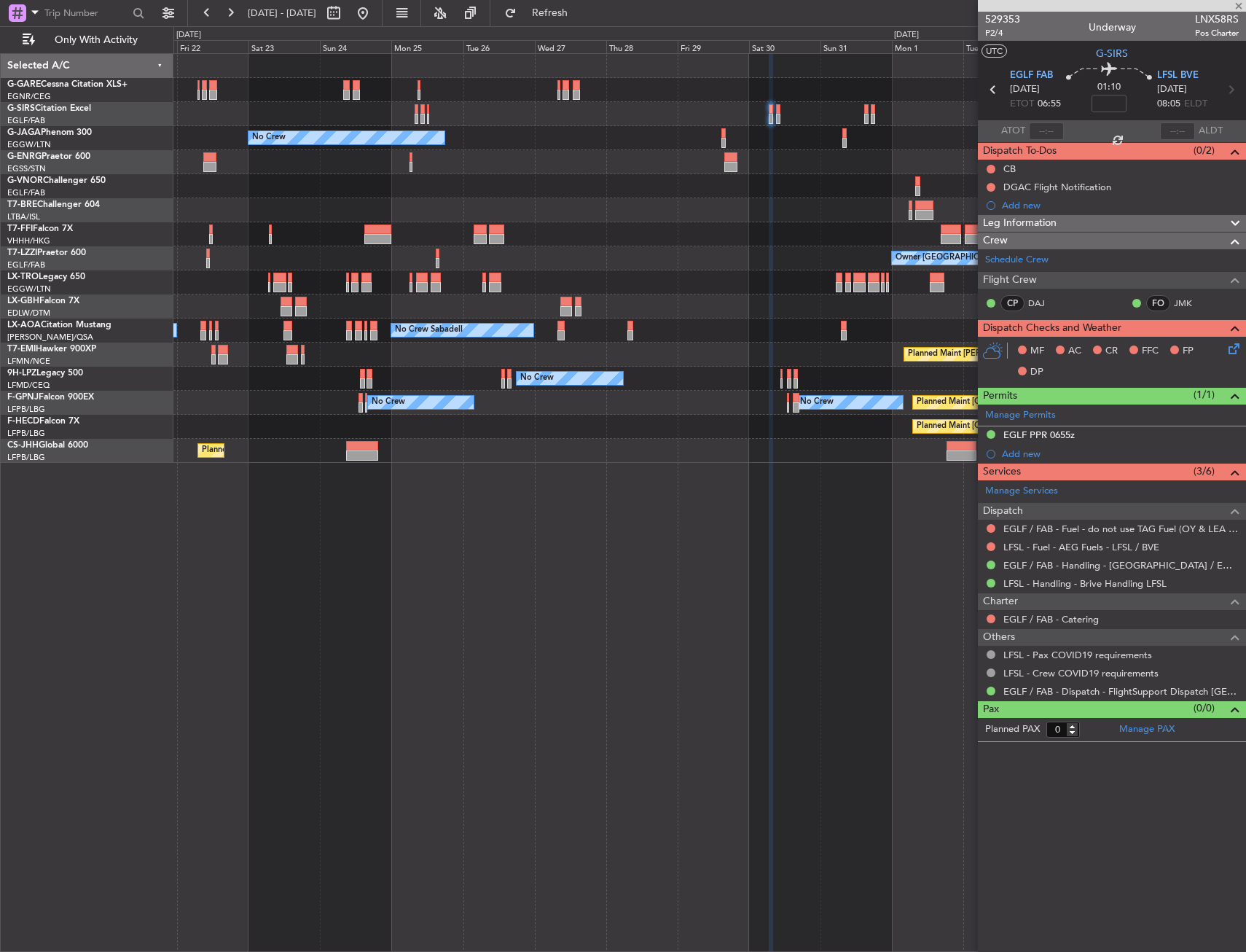
click at [870, 475] on div "Unplanned Maint [PERSON_NAME] Planned Maint [GEOGRAPHIC_DATA] ([GEOGRAPHIC_DATA…" at bounding box center [710, 503] width 1073 height 899
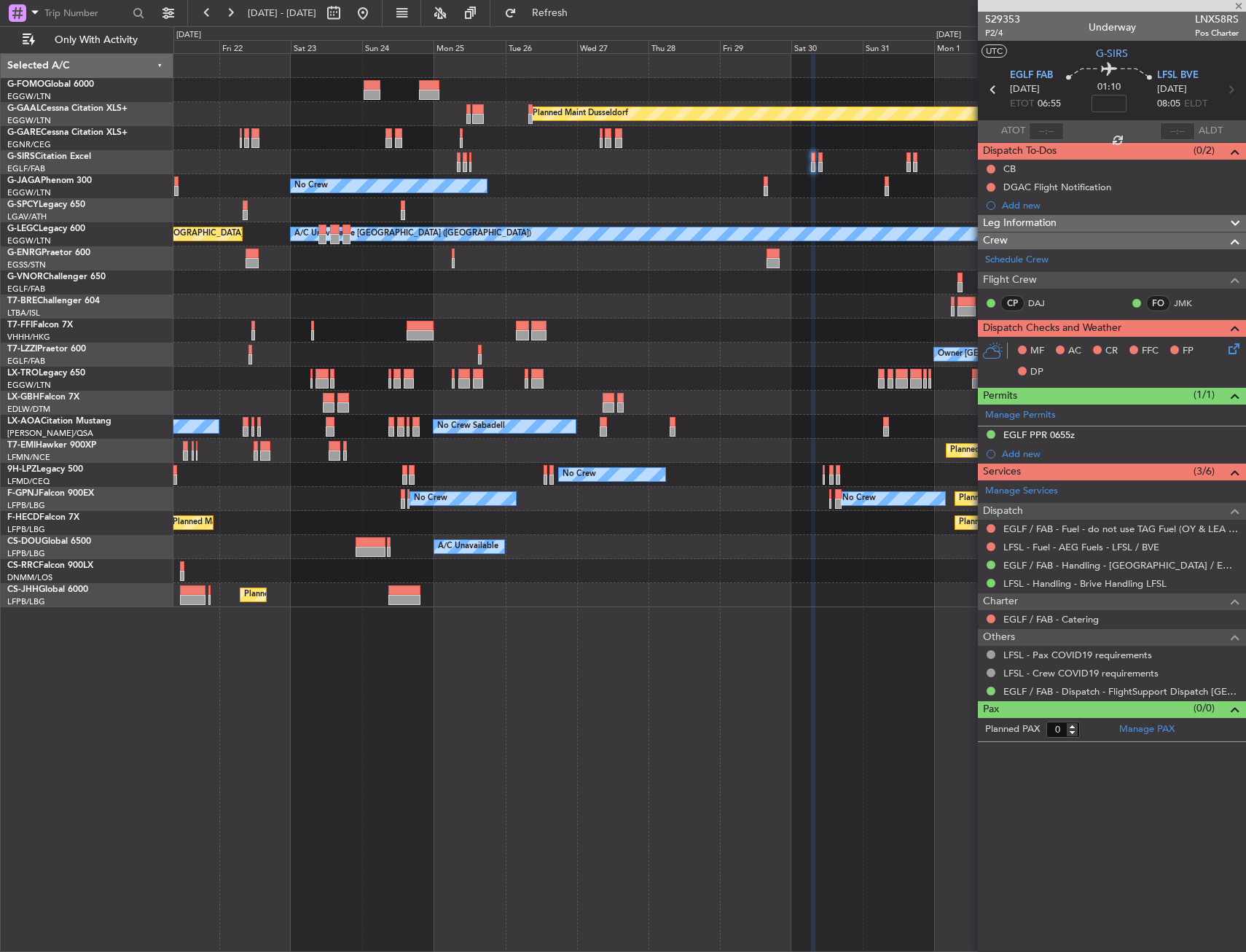
type input "4"
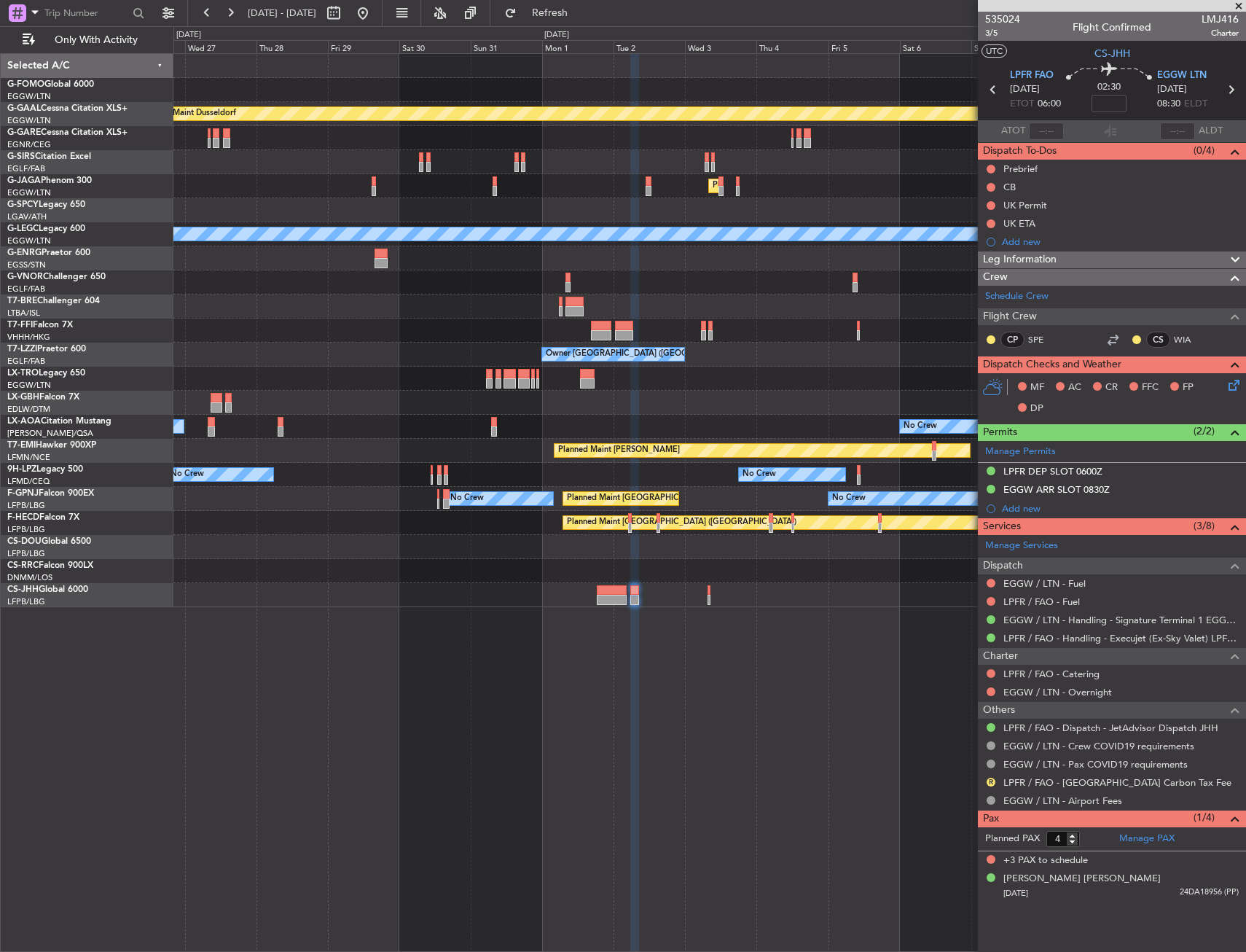
click at [324, 598] on div "Planned Maint Dusseldorf Planned Maint [GEOGRAPHIC_DATA] ([GEOGRAPHIC_DATA]) No…" at bounding box center [710, 503] width 1073 height 899
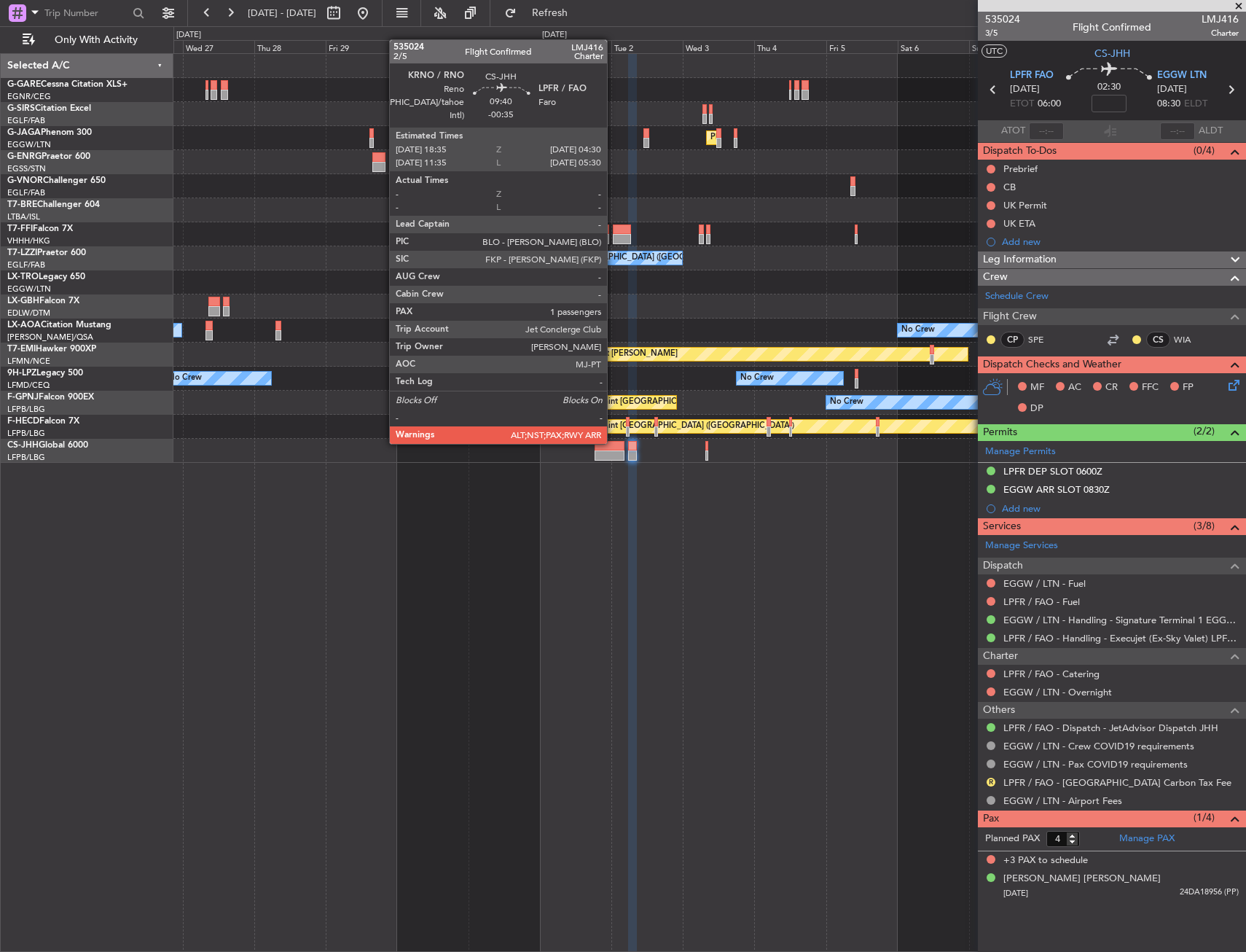
click at [611, 443] on div at bounding box center [609, 445] width 30 height 10
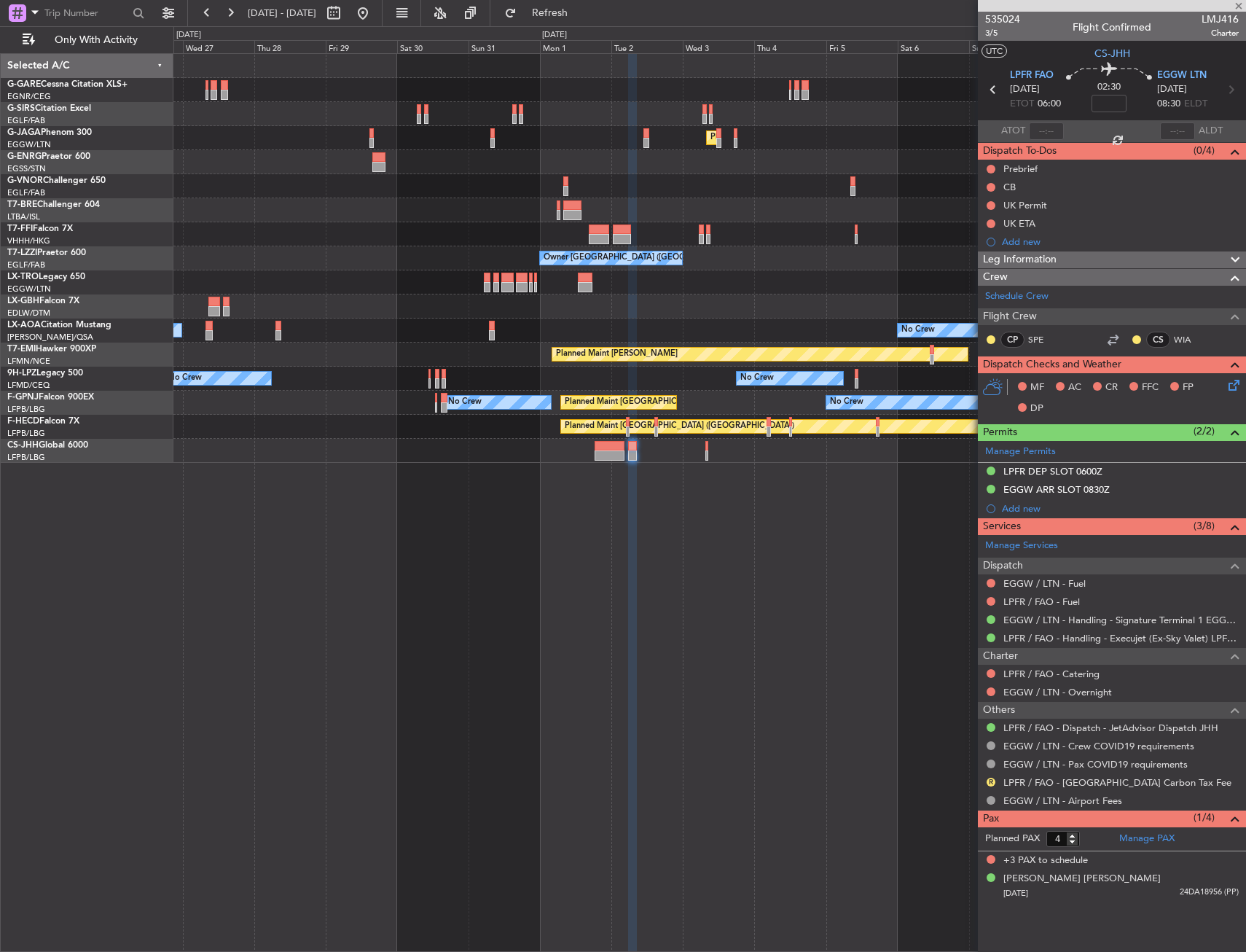
type input "-00:35"
type input "6"
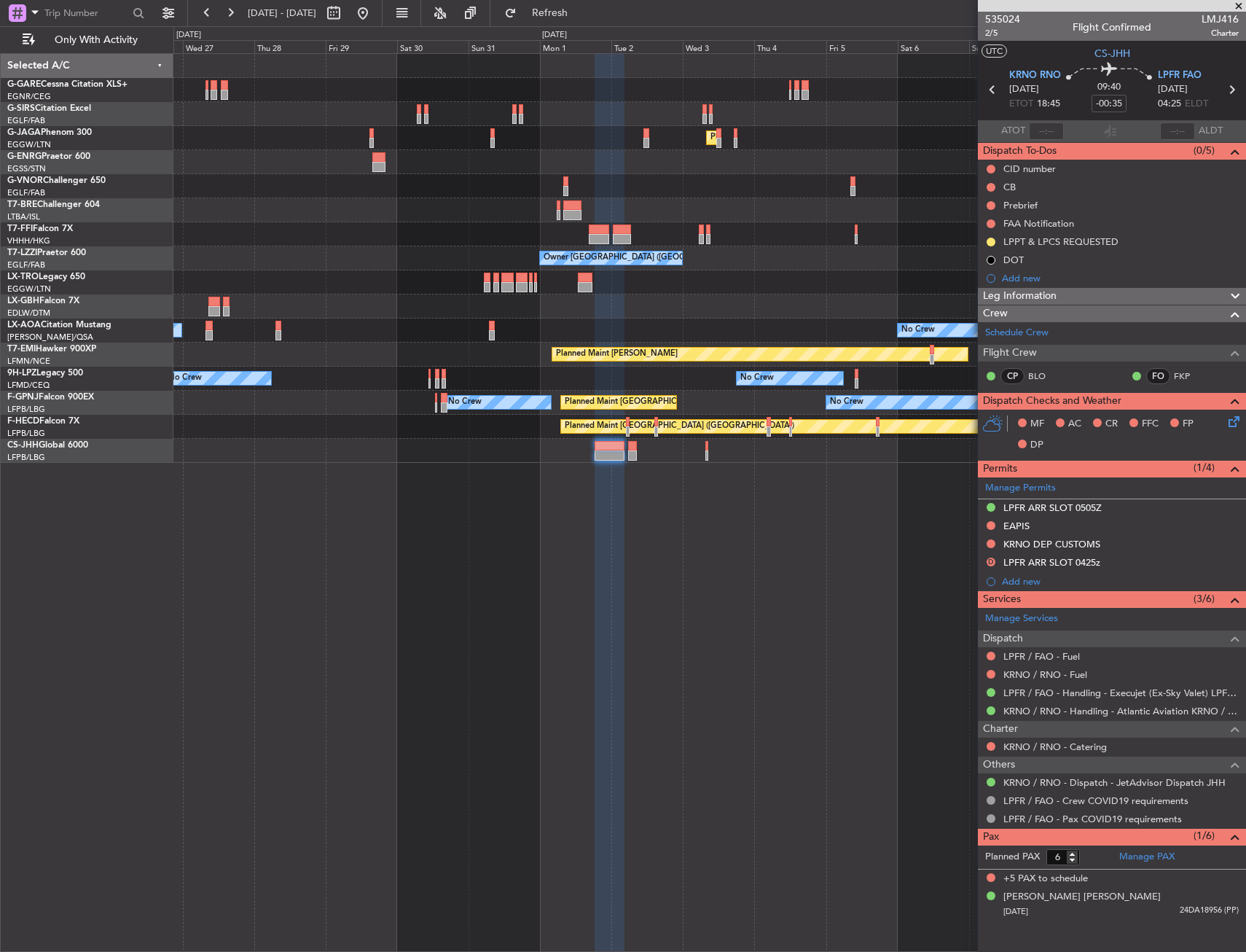
click at [713, 613] on div "Planned Maint [GEOGRAPHIC_DATA] ([GEOGRAPHIC_DATA]) No Crew Owner Planned Maint…" at bounding box center [710, 503] width 1073 height 899
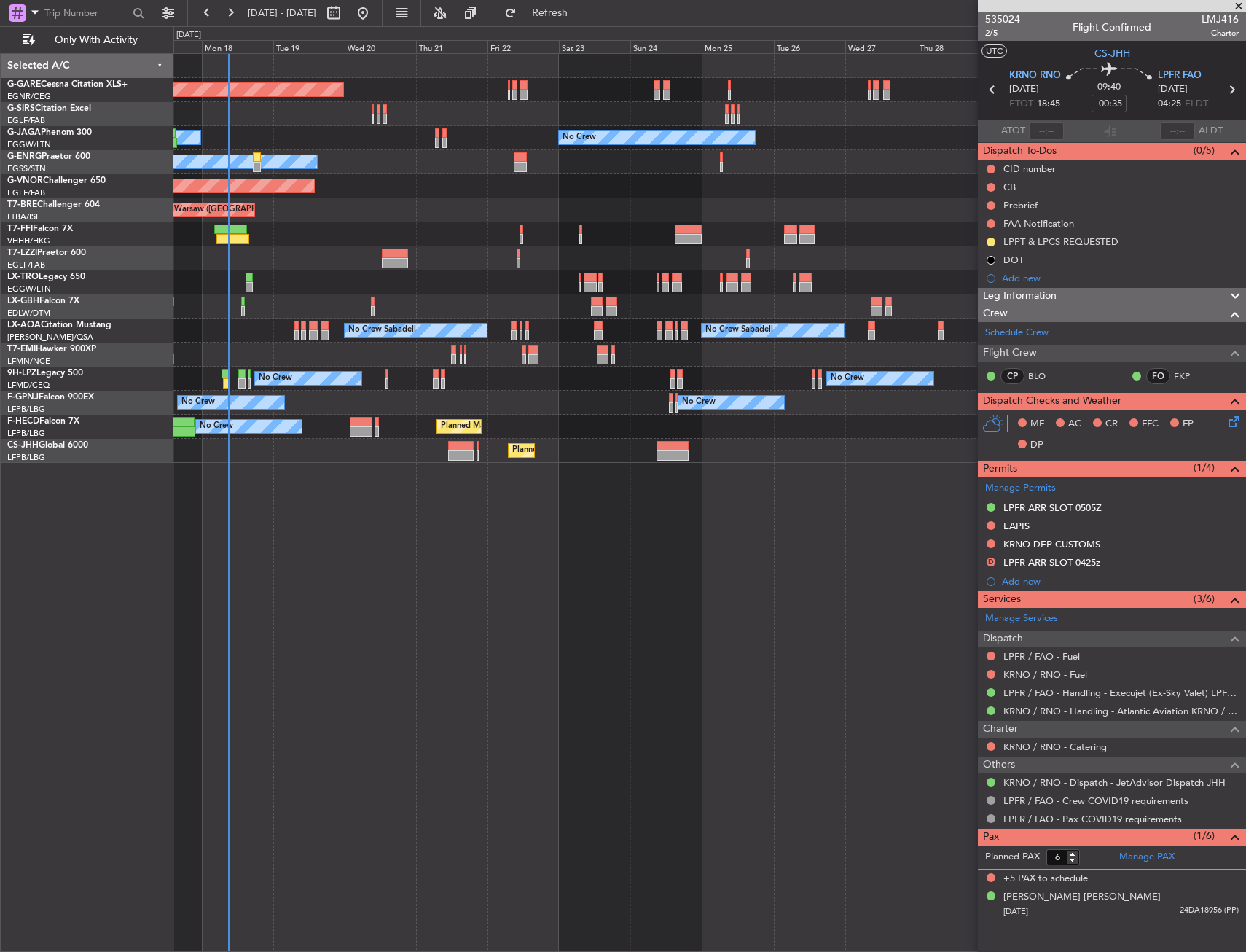
click at [852, 611] on div "Unplanned Maint [PERSON_NAME] No Crew Owner Planned Maint [GEOGRAPHIC_DATA] ([G…" at bounding box center [710, 503] width 1073 height 899
click at [713, 610] on div "Unplanned Maint [PERSON_NAME] No Crew Owner Planned Maint [GEOGRAPHIC_DATA] ([G…" at bounding box center [710, 503] width 1073 height 899
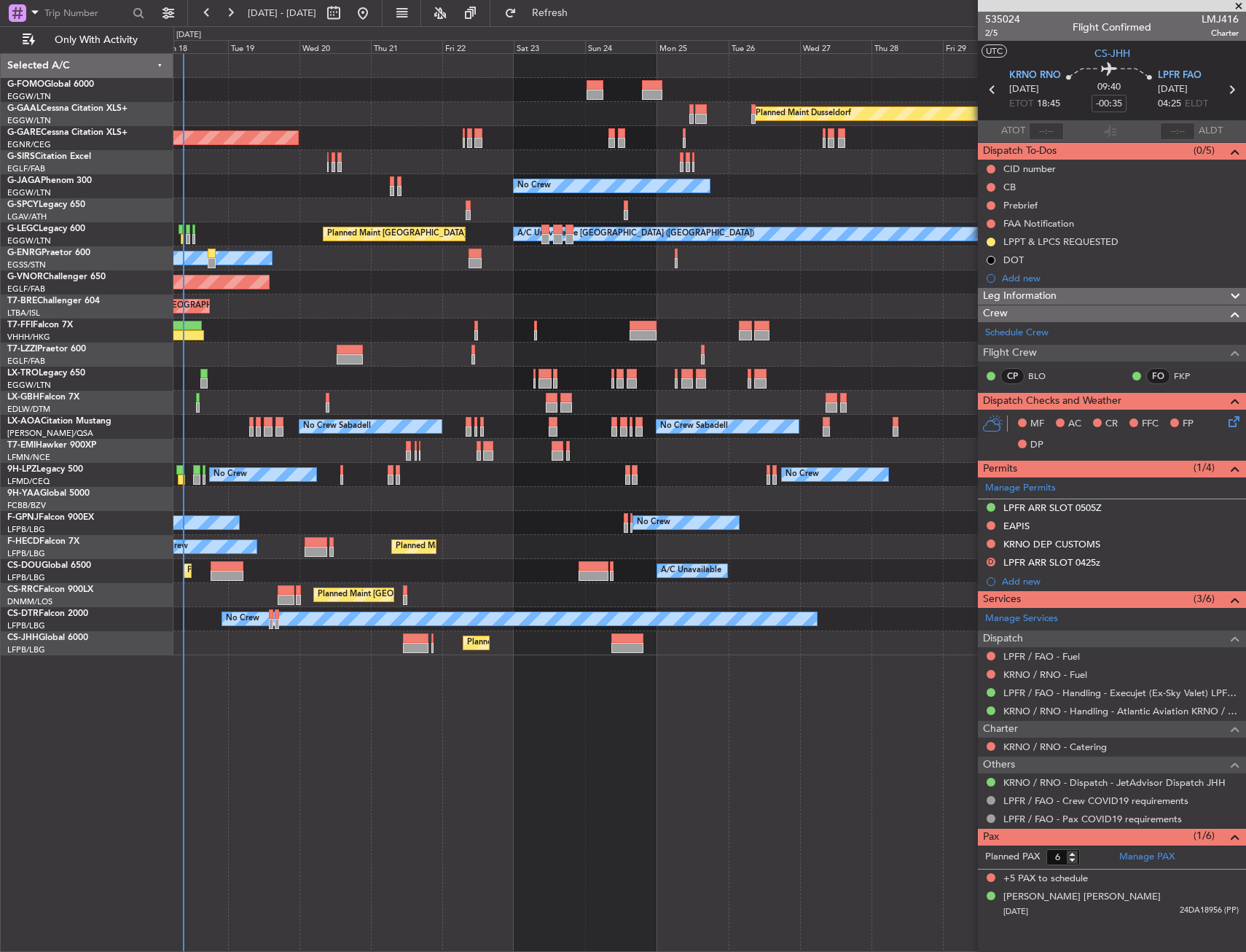
click at [371, 647] on div "Planned Maint [GEOGRAPHIC_DATA] ([GEOGRAPHIC_DATA]) Planned Maint [GEOGRAPHIC_D…" at bounding box center [709, 644] width 1072 height 24
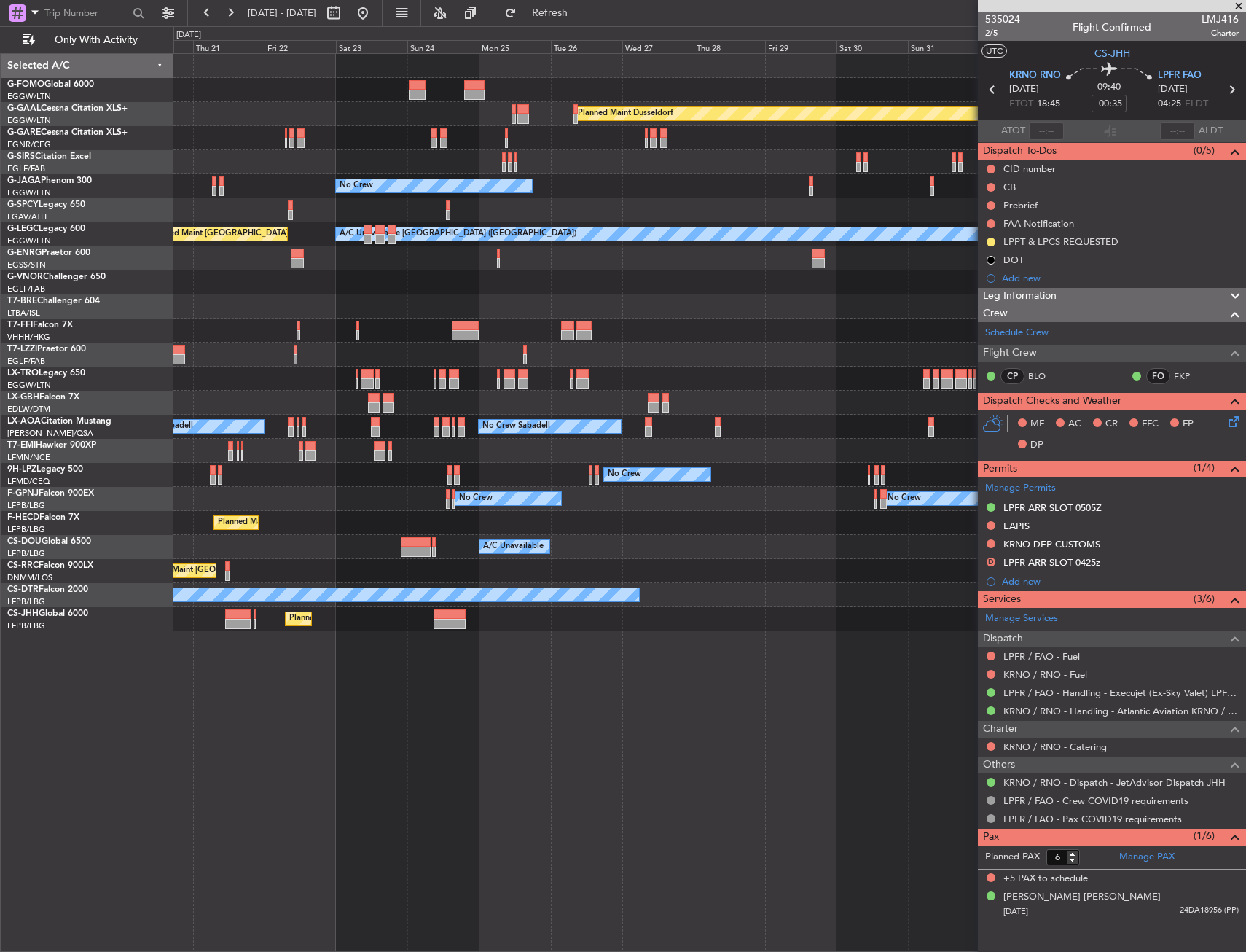
click at [437, 515] on div "Planned Maint Dusseldorf Unplanned Maint Chester No Crew Planned Maint London (…" at bounding box center [709, 342] width 1072 height 577
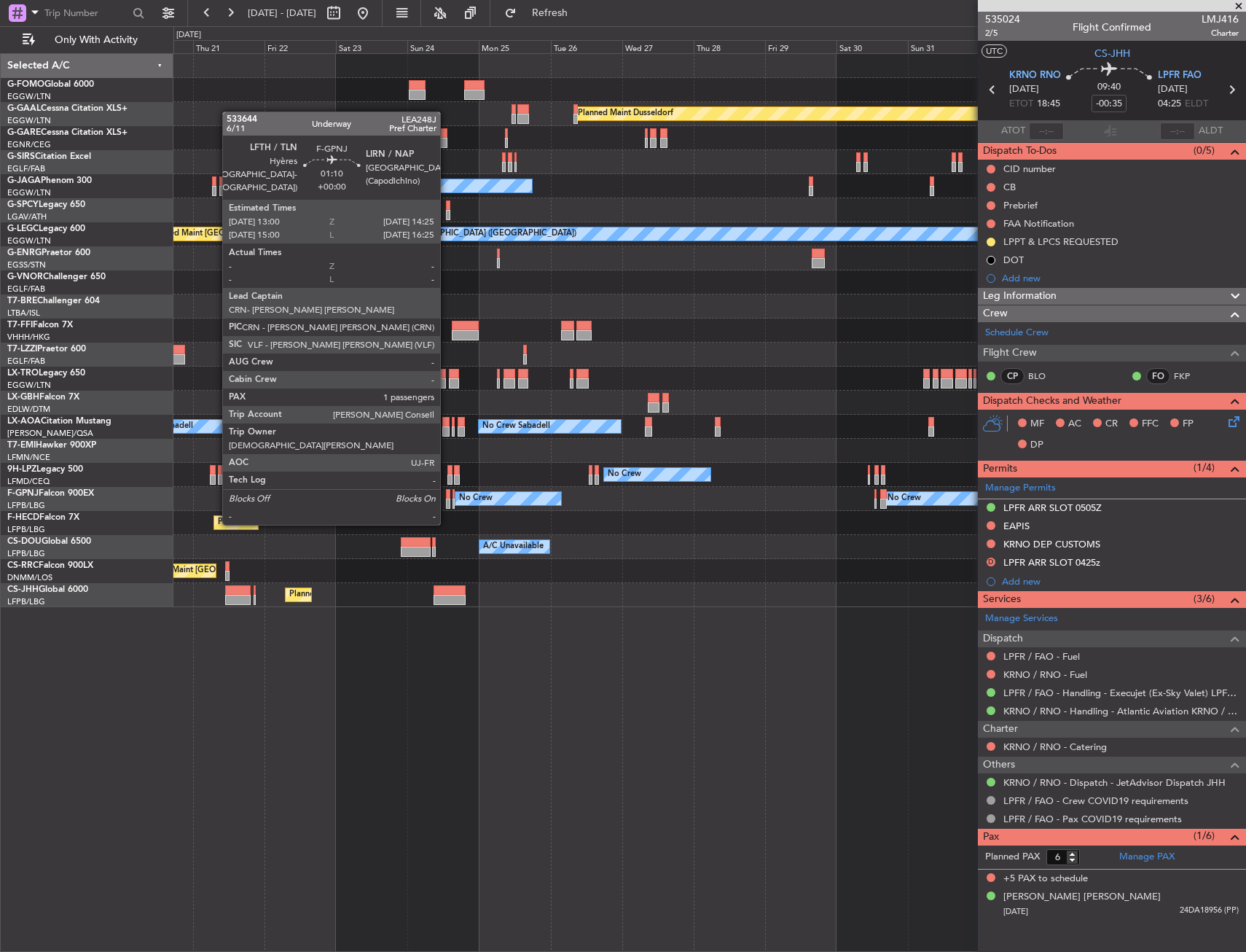
click at [447, 495] on div at bounding box center [448, 494] width 4 height 10
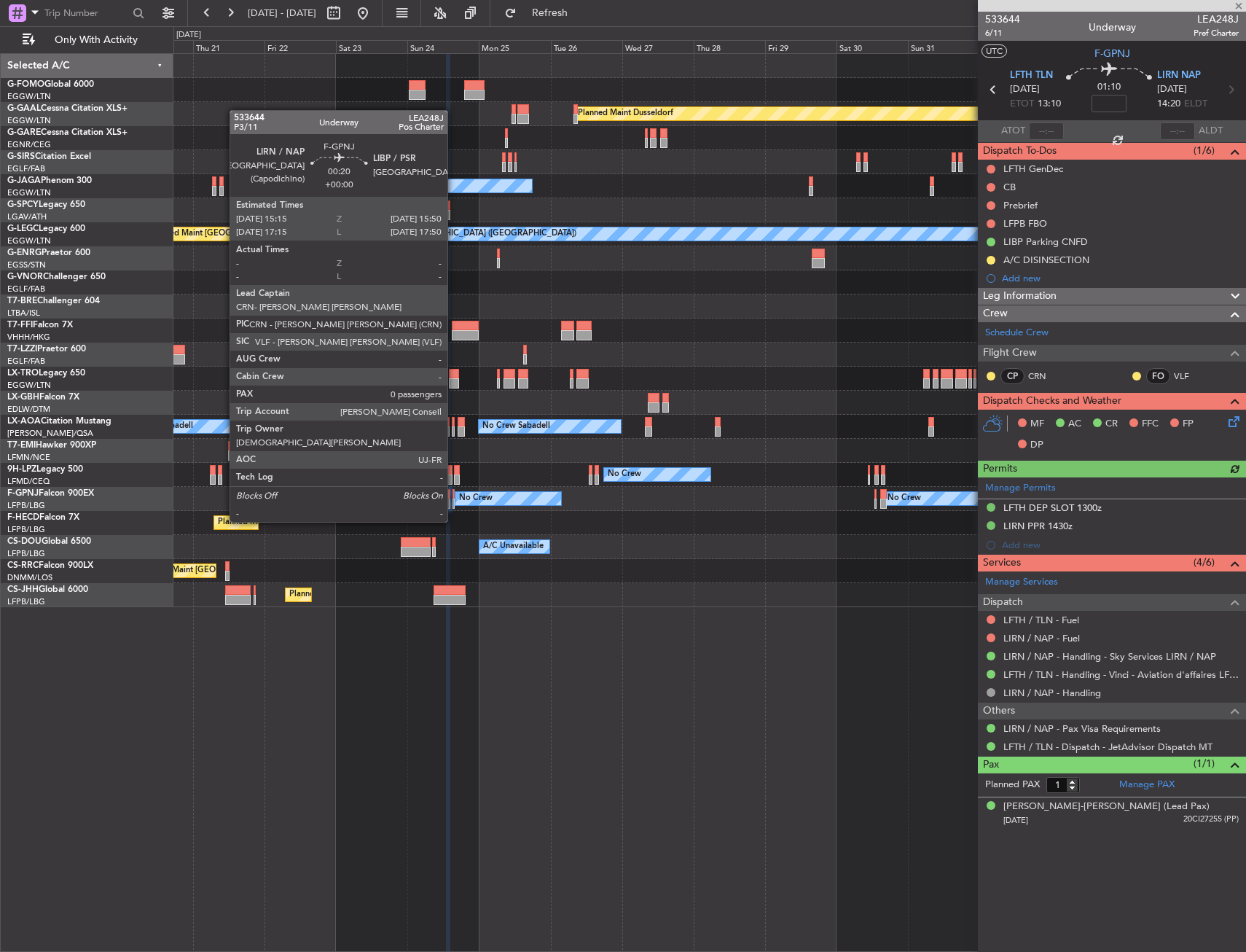
click at [454, 495] on div at bounding box center [453, 494] width 2 height 10
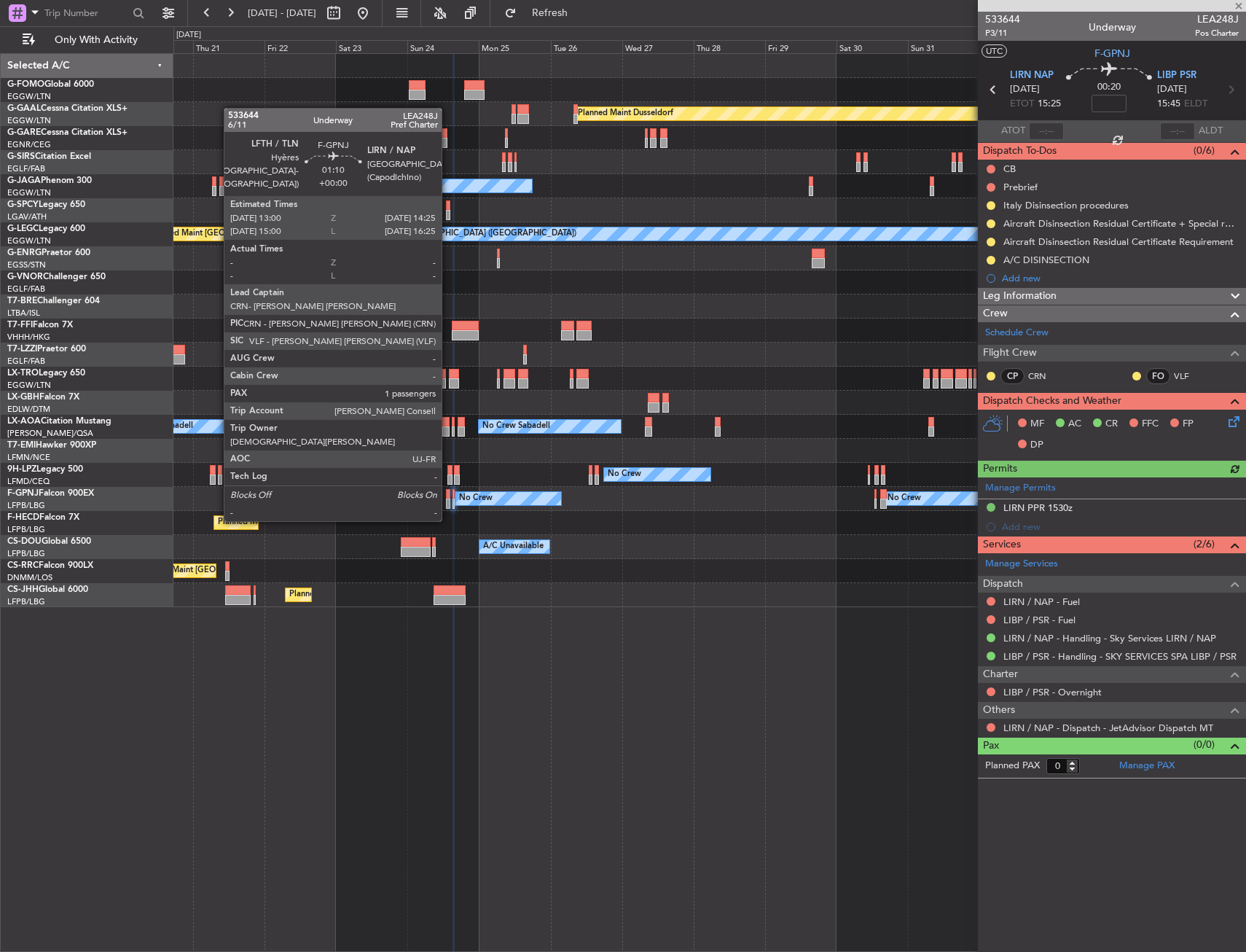
click at [449, 492] on div at bounding box center [448, 494] width 4 height 10
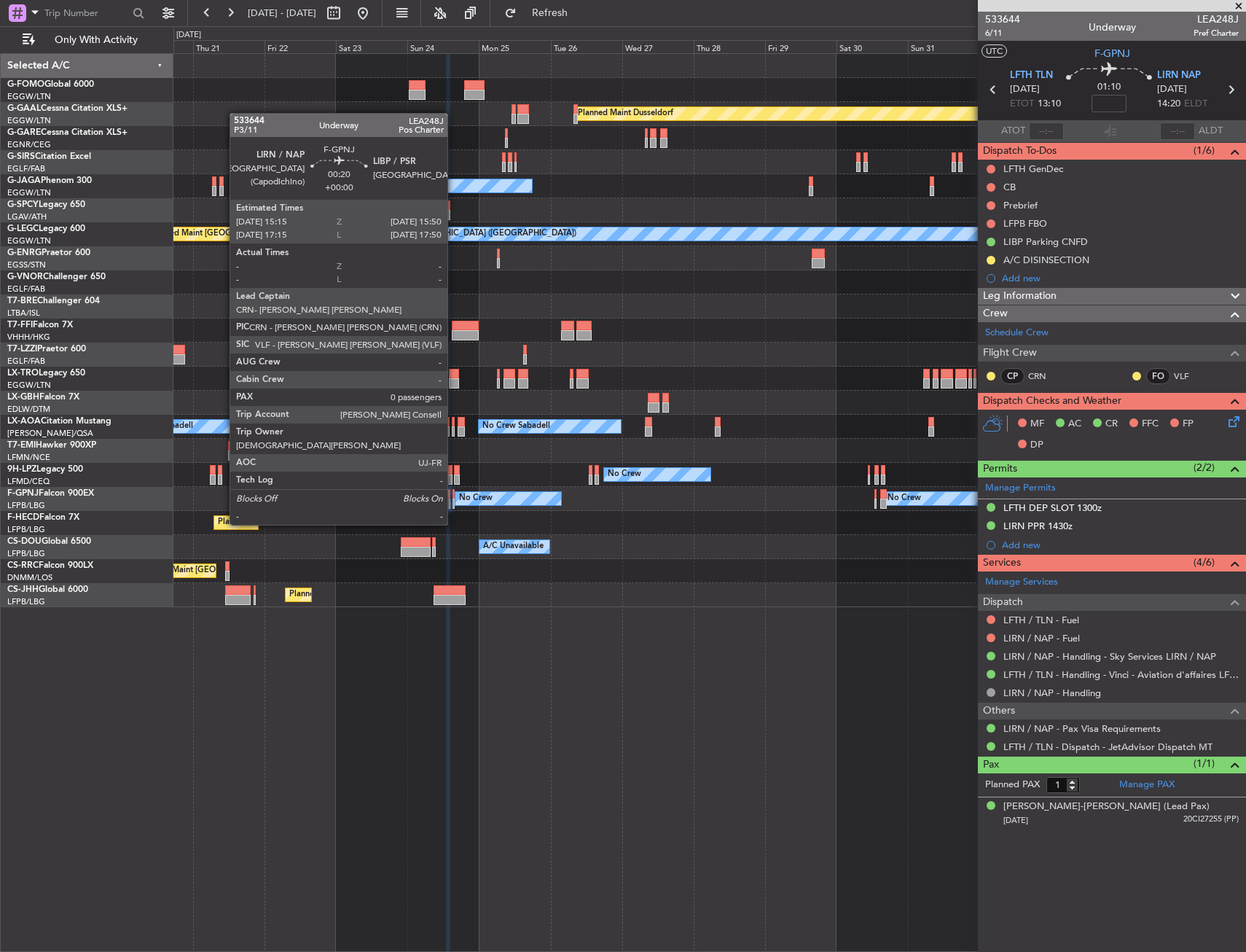
click at [454, 497] on div at bounding box center [453, 494] width 2 height 10
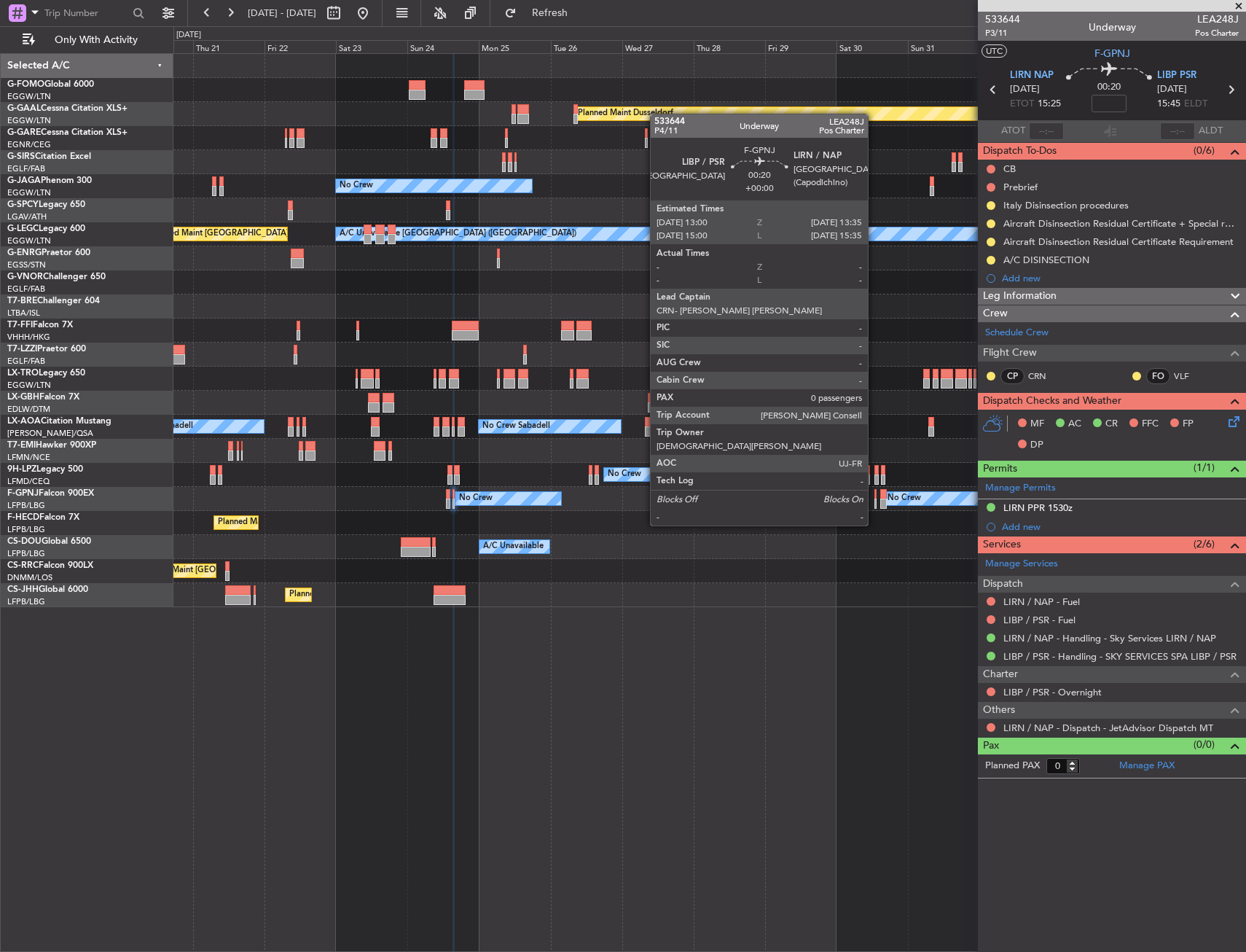
click at [875, 498] on div at bounding box center [876, 494] width 2 height 10
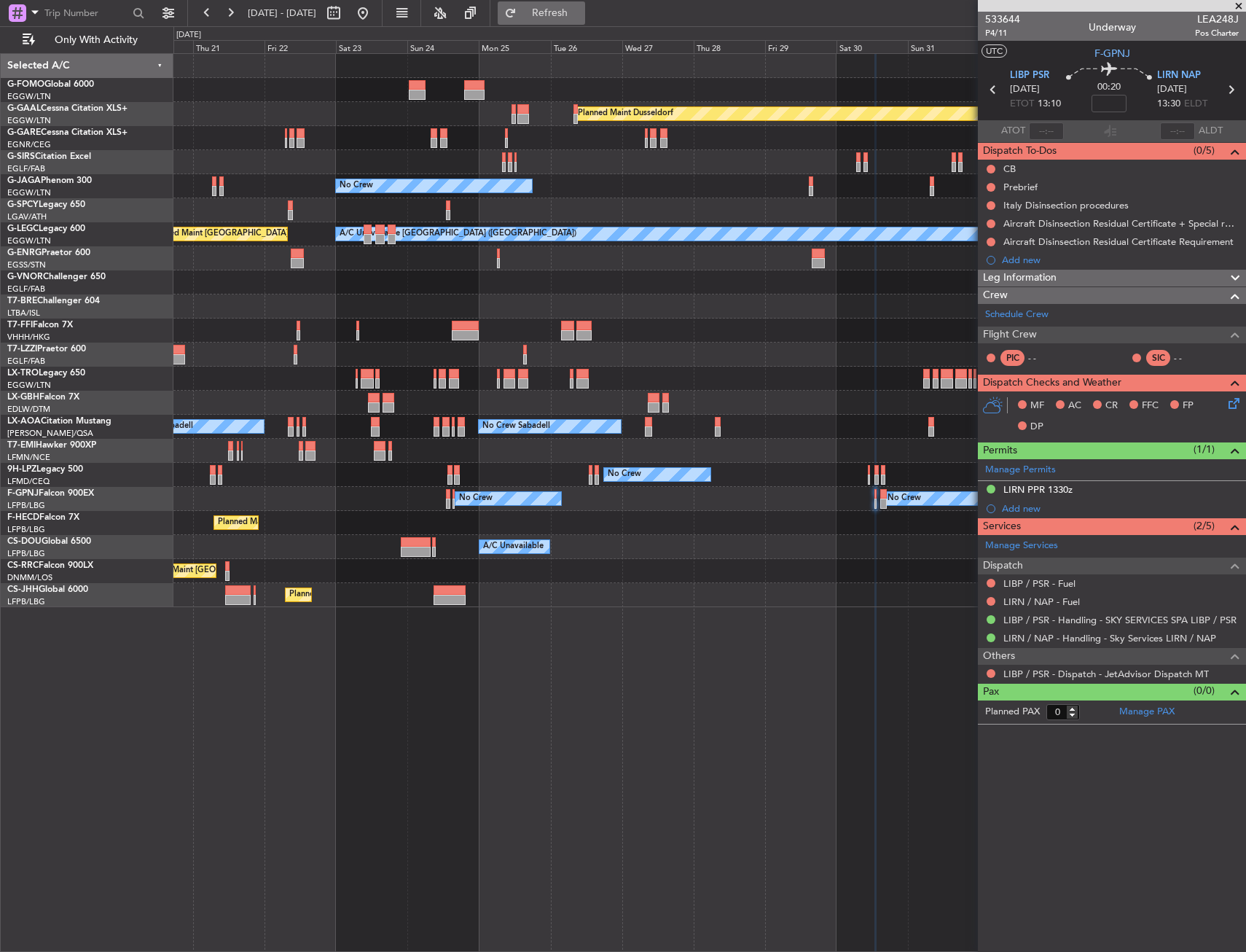
click at [581, 11] on span "Refresh" at bounding box center [550, 13] width 61 height 10
click at [577, 20] on button "Refresh" at bounding box center [541, 13] width 88 height 23
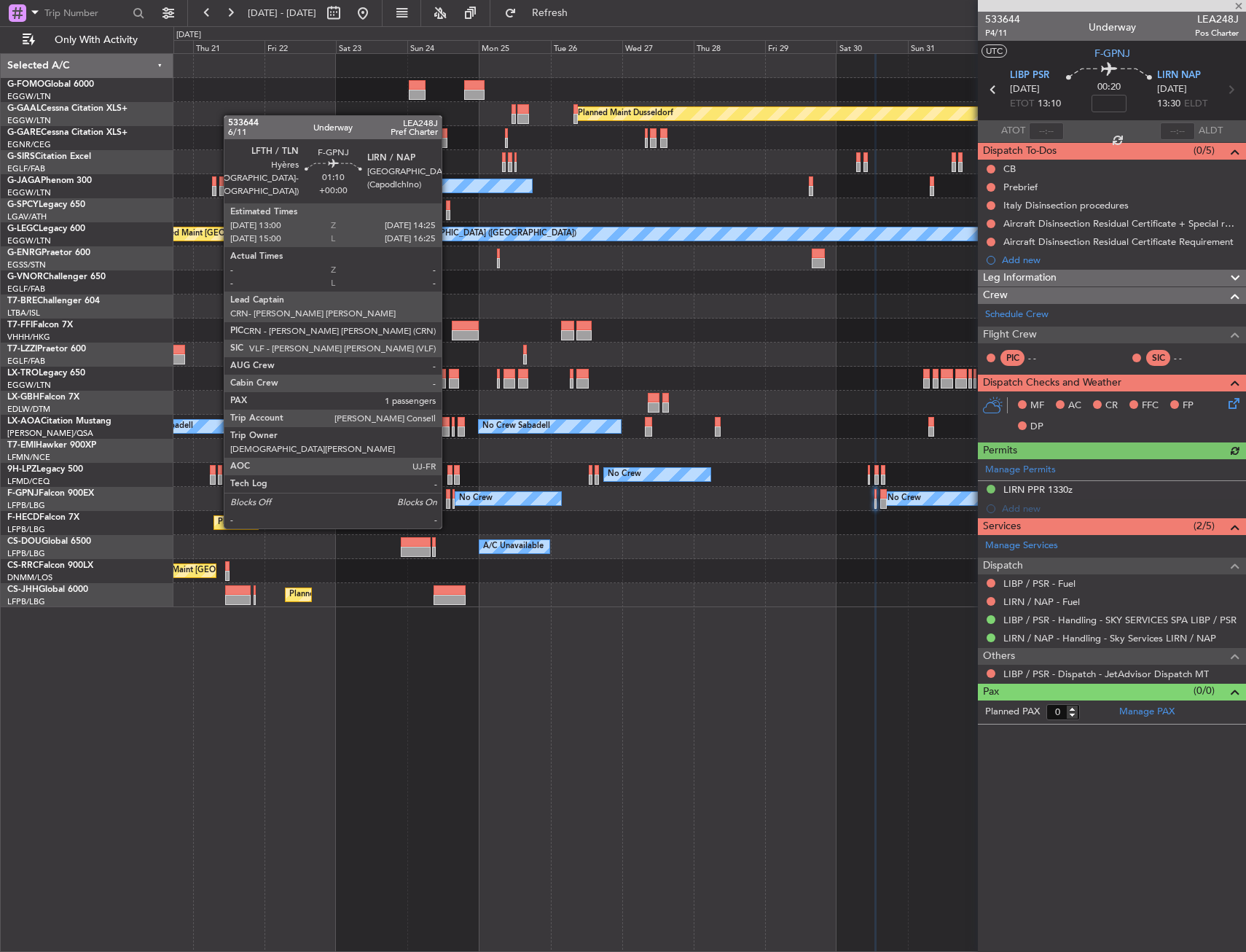
click at [449, 499] on div at bounding box center [448, 503] width 4 height 10
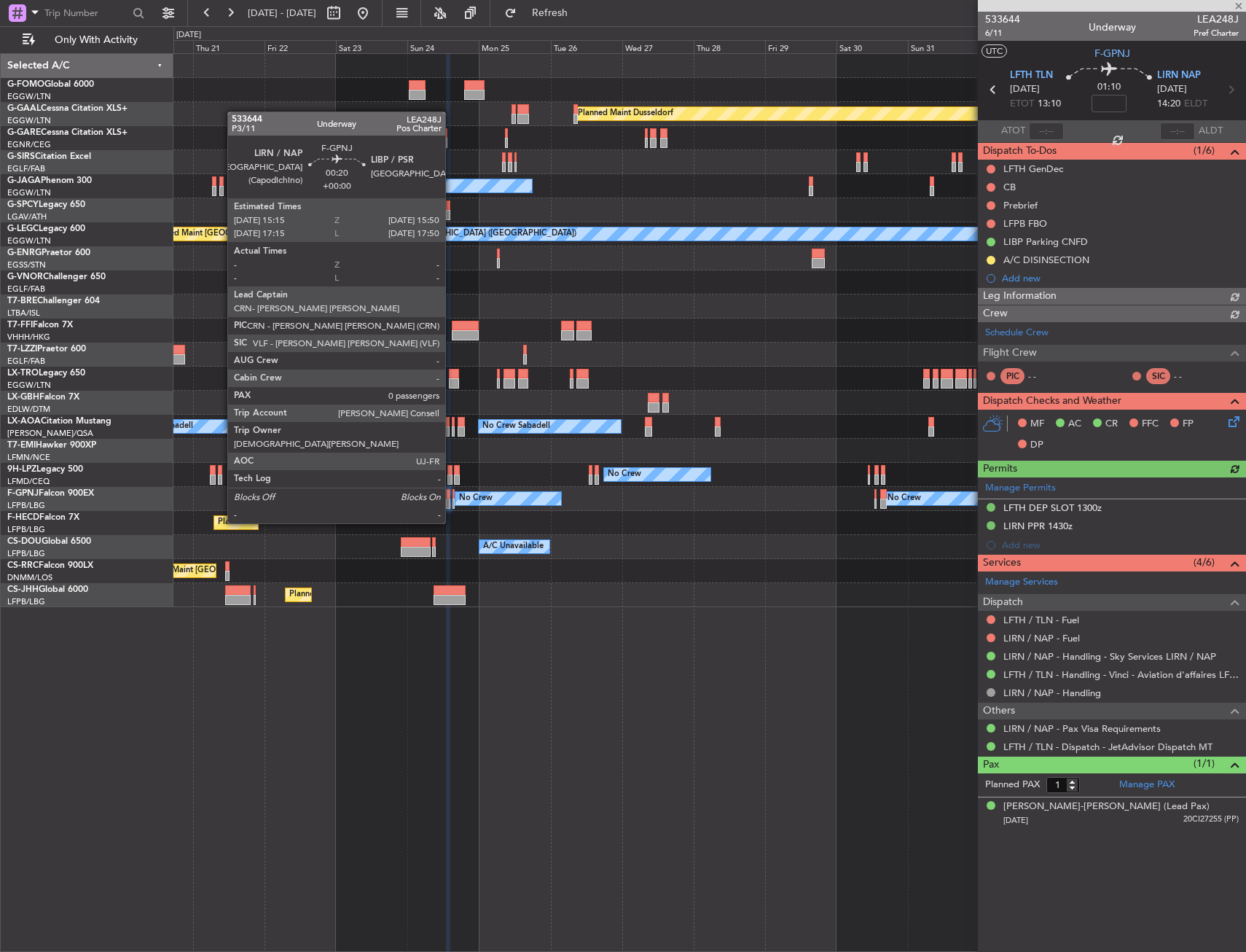
click at [453, 495] on div at bounding box center [453, 494] width 2 height 10
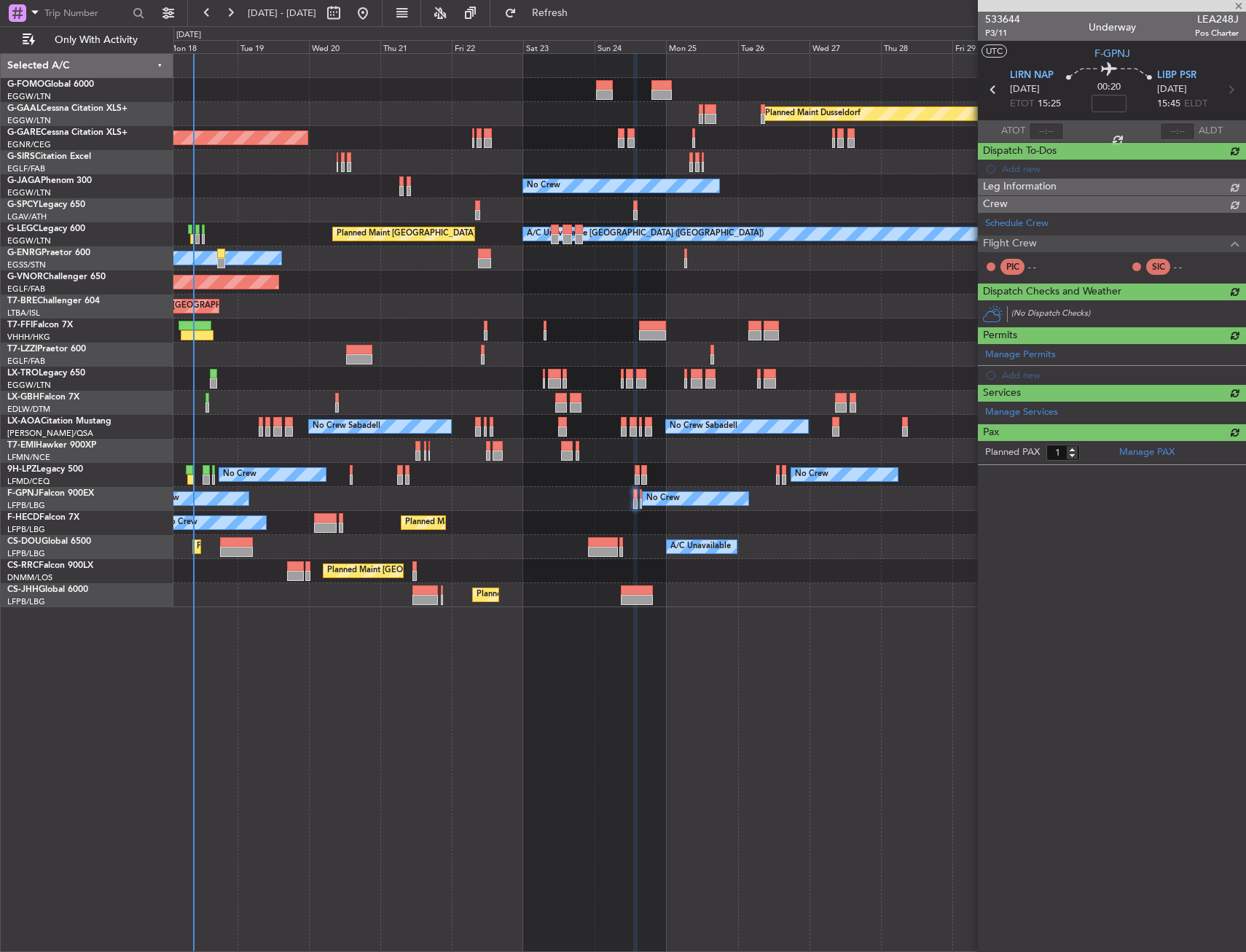
type input "0"
click at [640, 514] on div "Planned Maint Windsor Locks (Bradley Intl) Planned Maint Dusseldorf Planned Mai…" at bounding box center [709, 330] width 1072 height 553
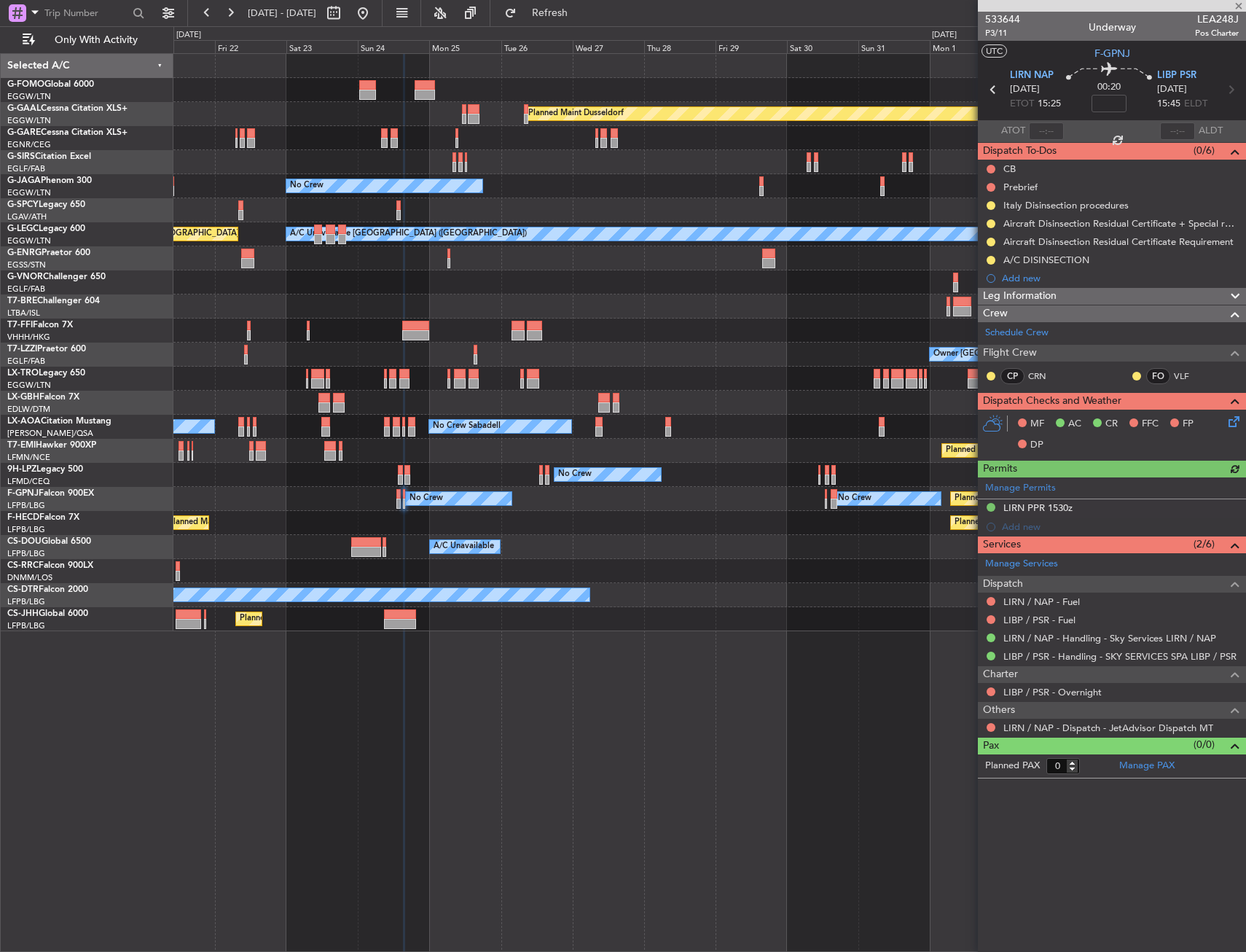
click at [503, 526] on div "Planned Maint Paris (Le Bourget) Planned Maint Paris (Le Bourget) No Crew" at bounding box center [709, 523] width 1072 height 24
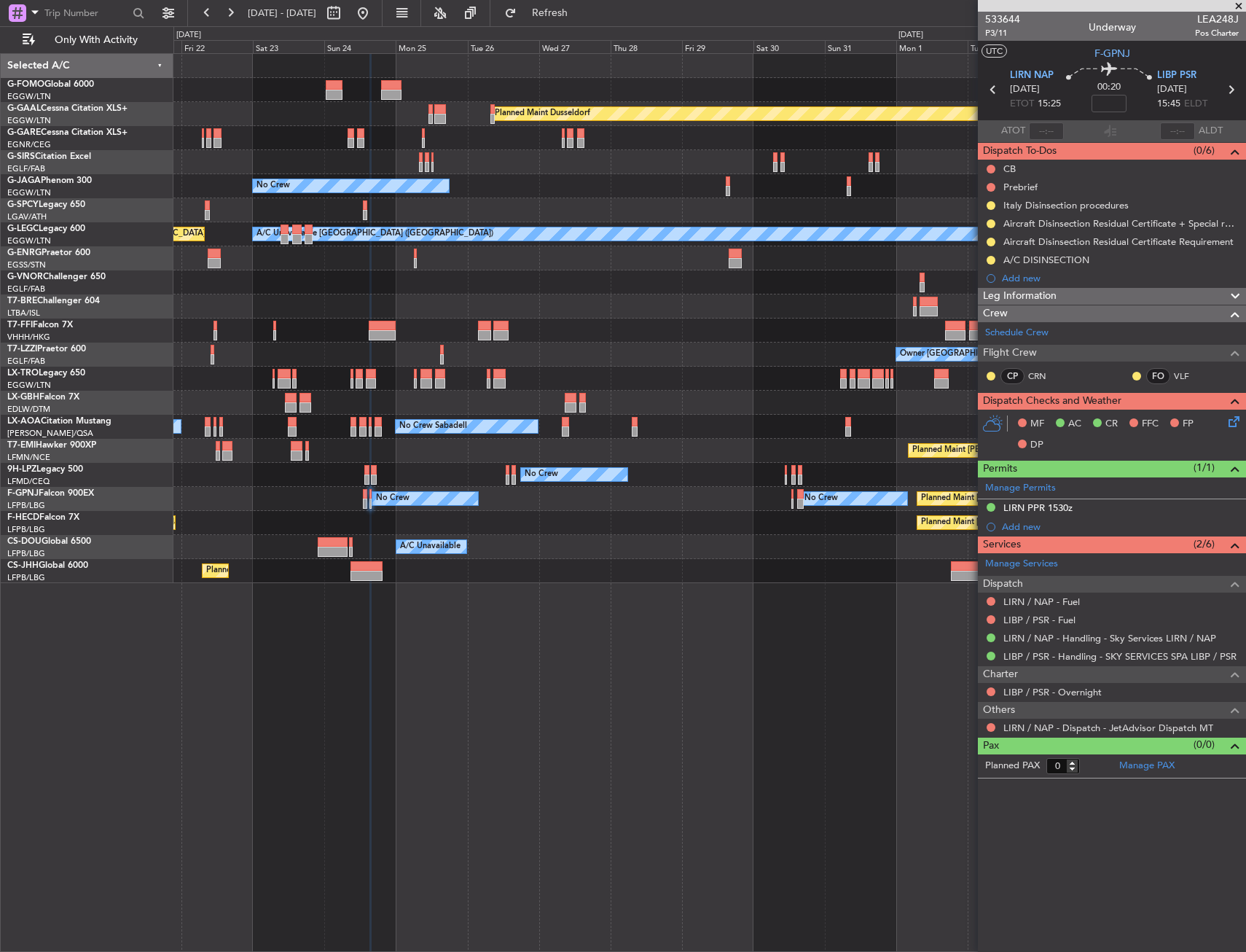
click at [789, 637] on div "Planned Maint Dusseldorf Unplanned Maint Chester No Crew Planned Maint London (…" at bounding box center [710, 503] width 1073 height 899
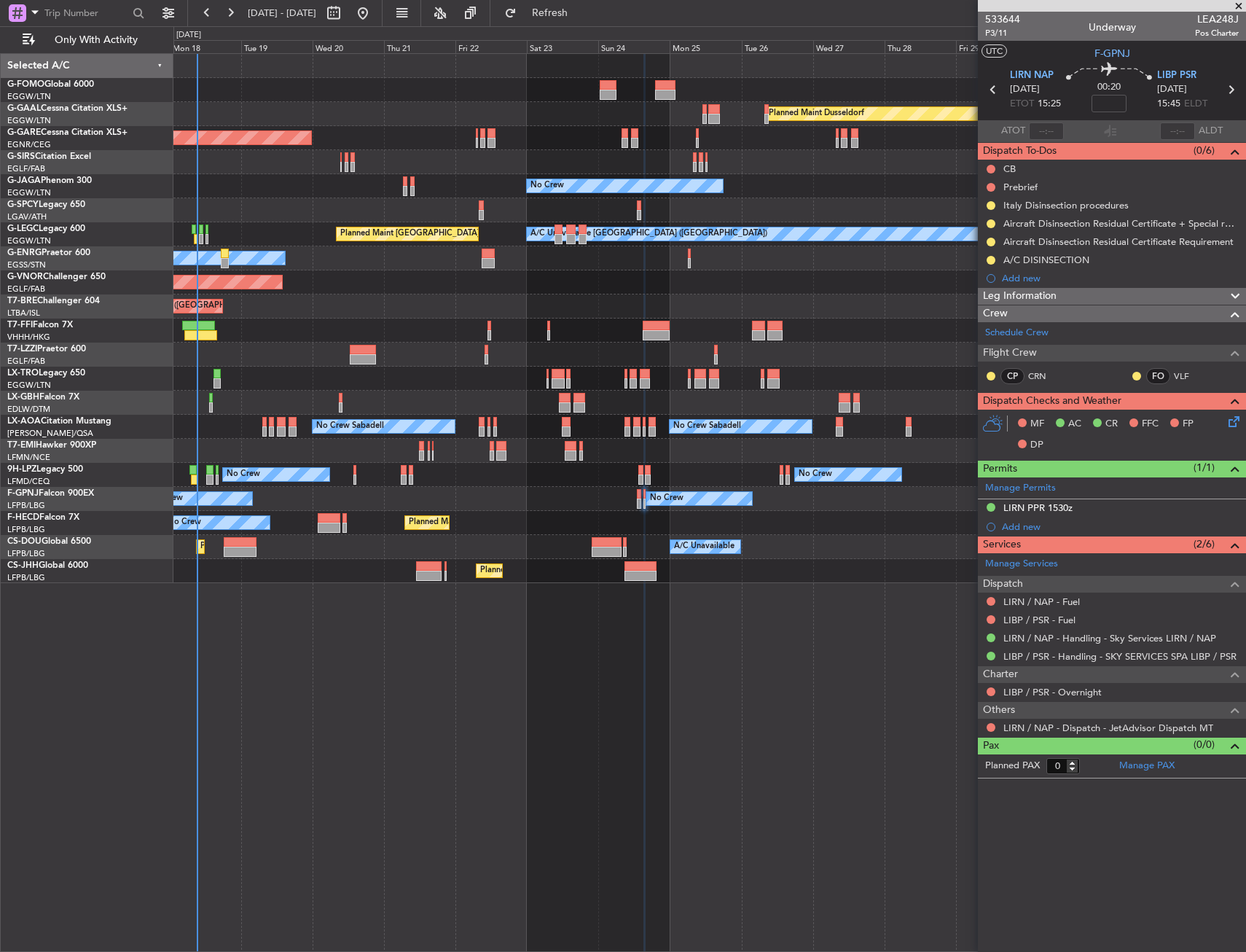
click at [567, 644] on div "Planned Maint Windsor Locks (Bradley Intl) Planned Maint Dusseldorf Planned Mai…" at bounding box center [710, 503] width 1073 height 899
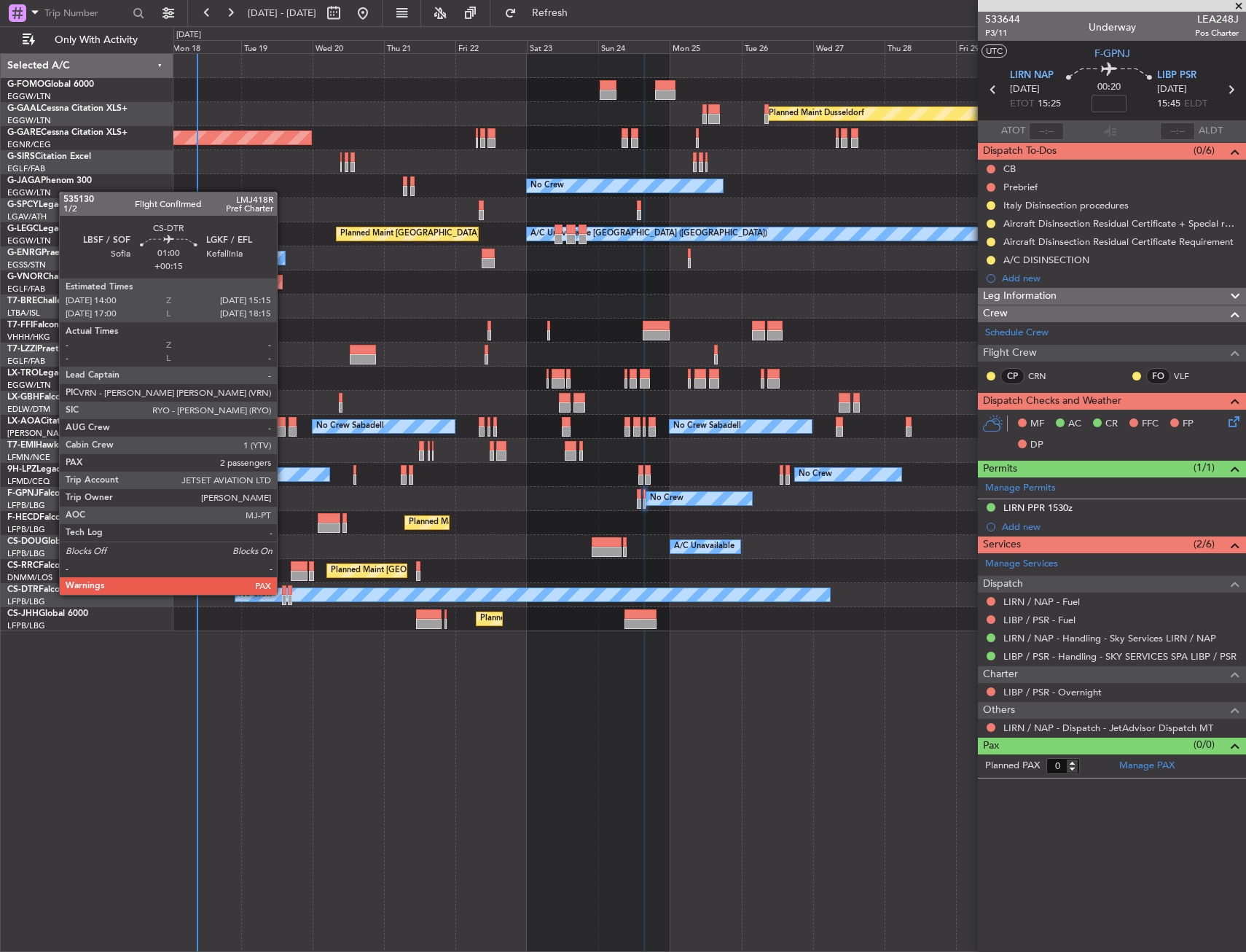
click at [284, 594] on div at bounding box center [284, 590] width 4 height 10
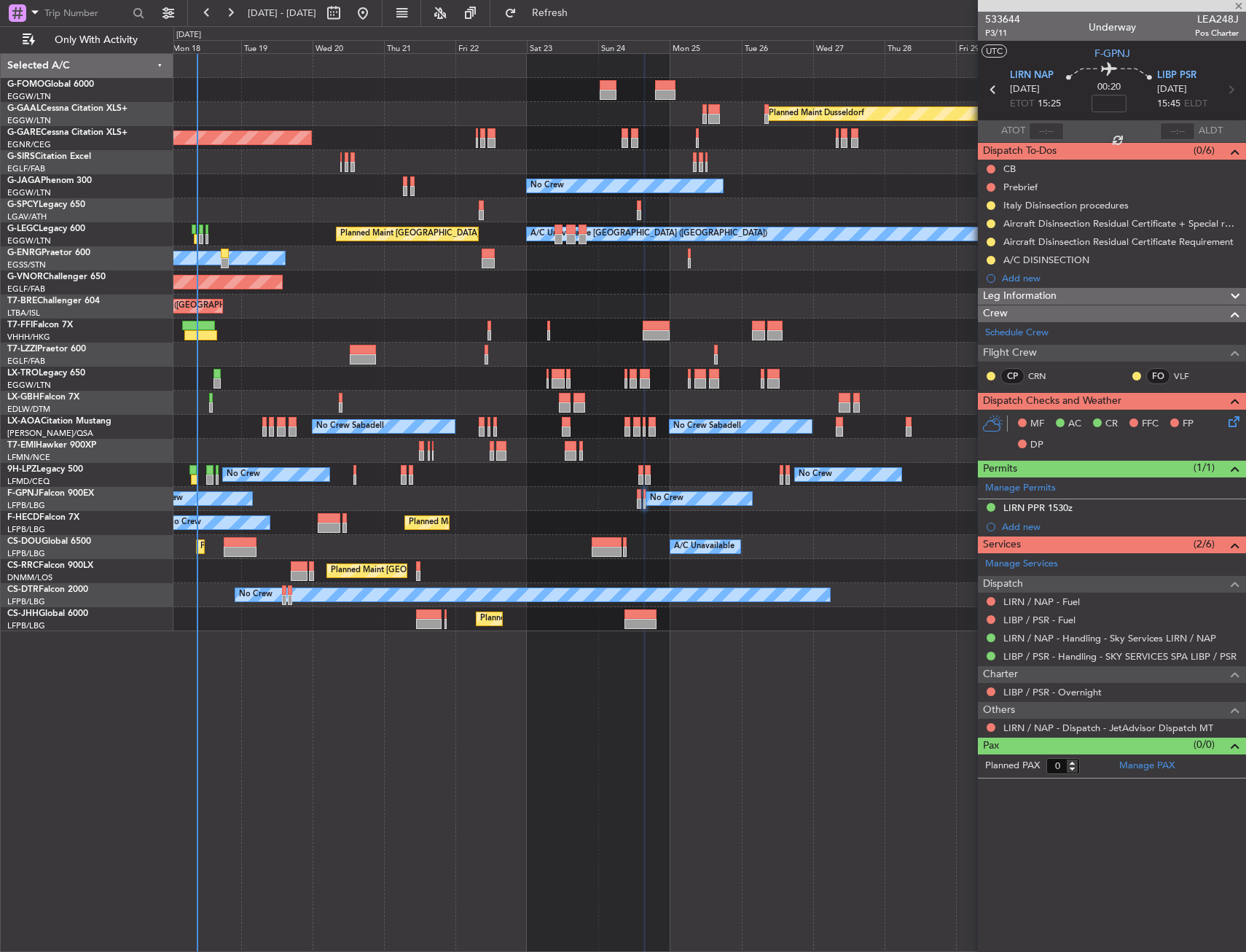
type input "+00:15"
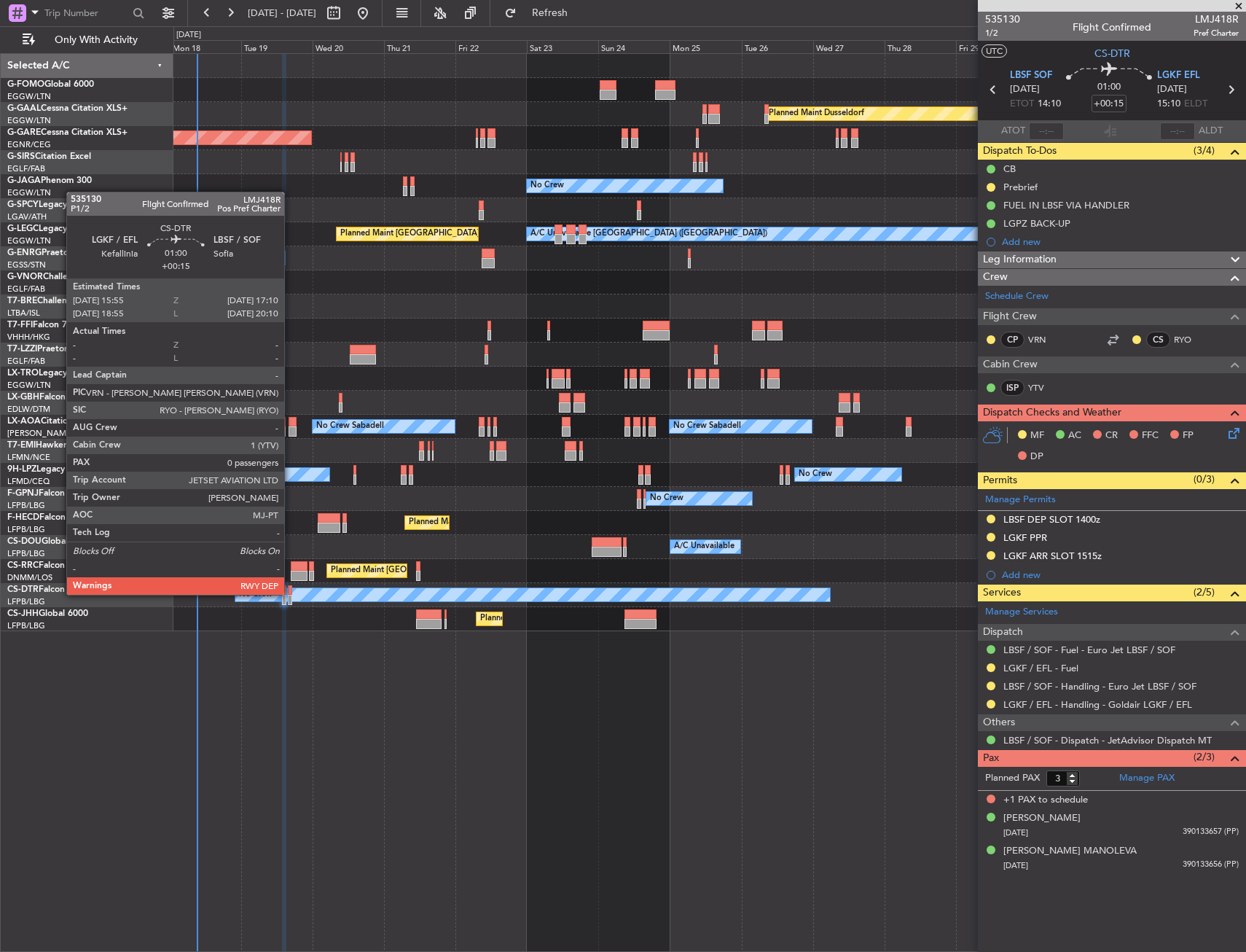
click at [291, 594] on div at bounding box center [289, 590] width 4 height 10
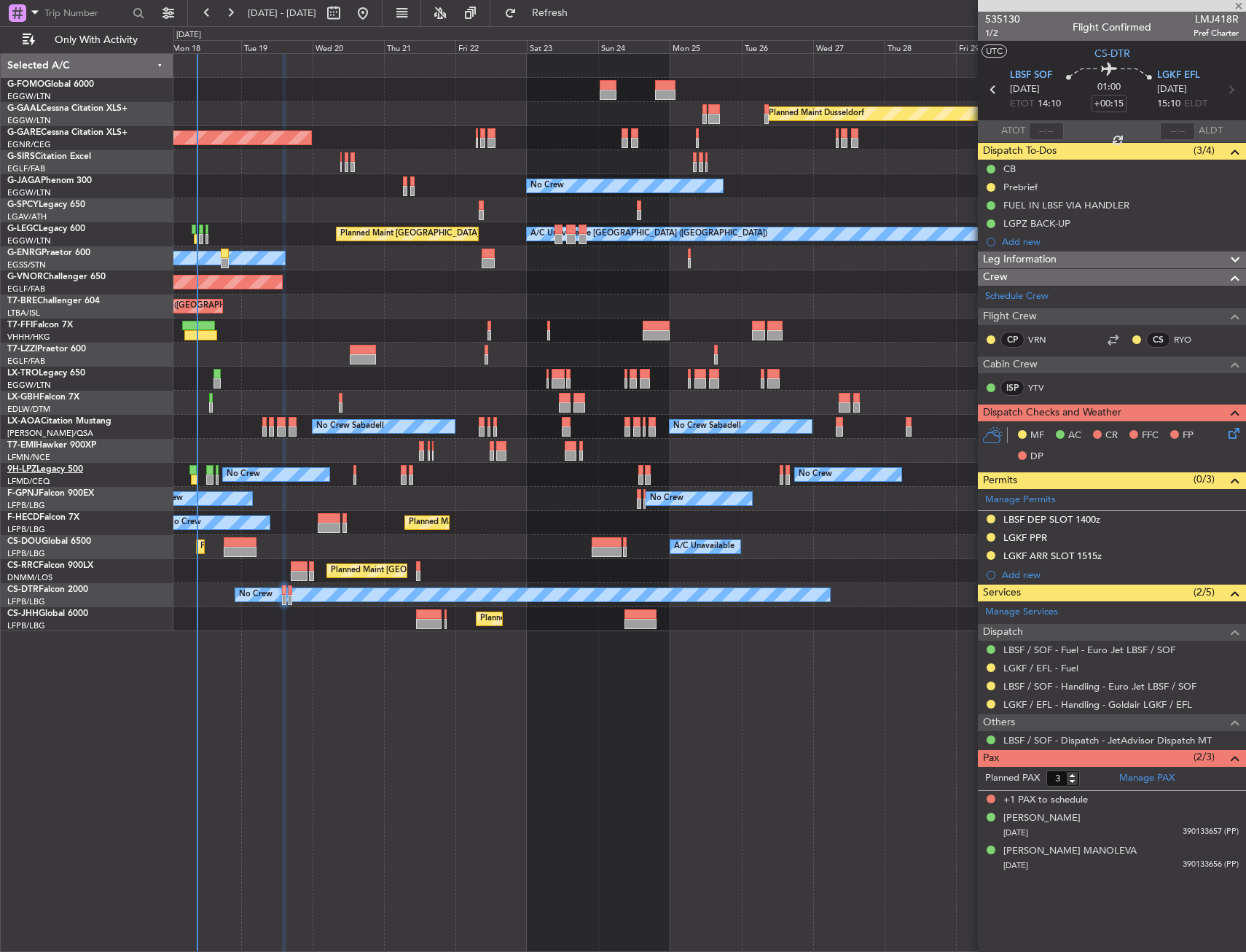
type input "0"
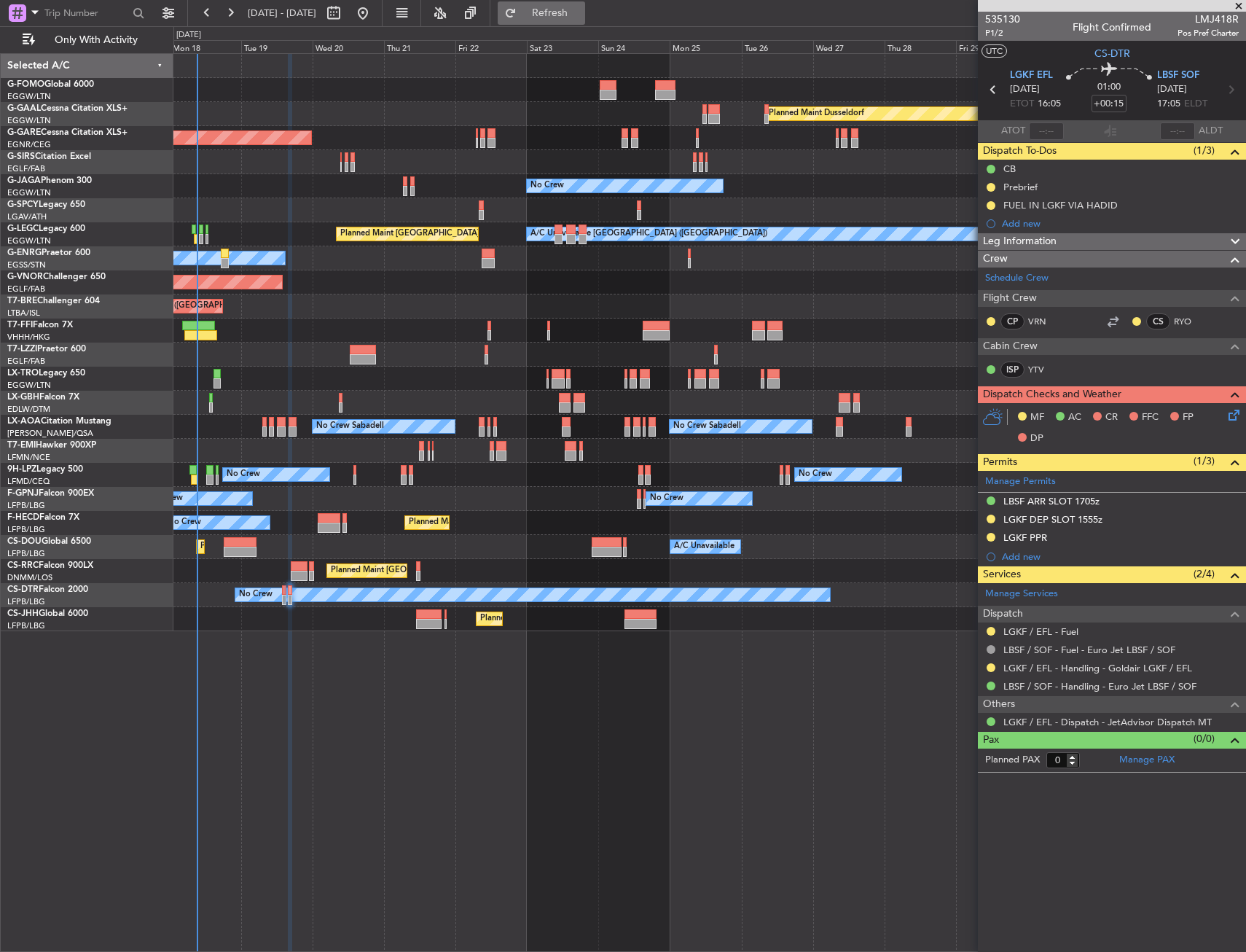
click at [565, 11] on button "Refresh" at bounding box center [541, 13] width 88 height 23
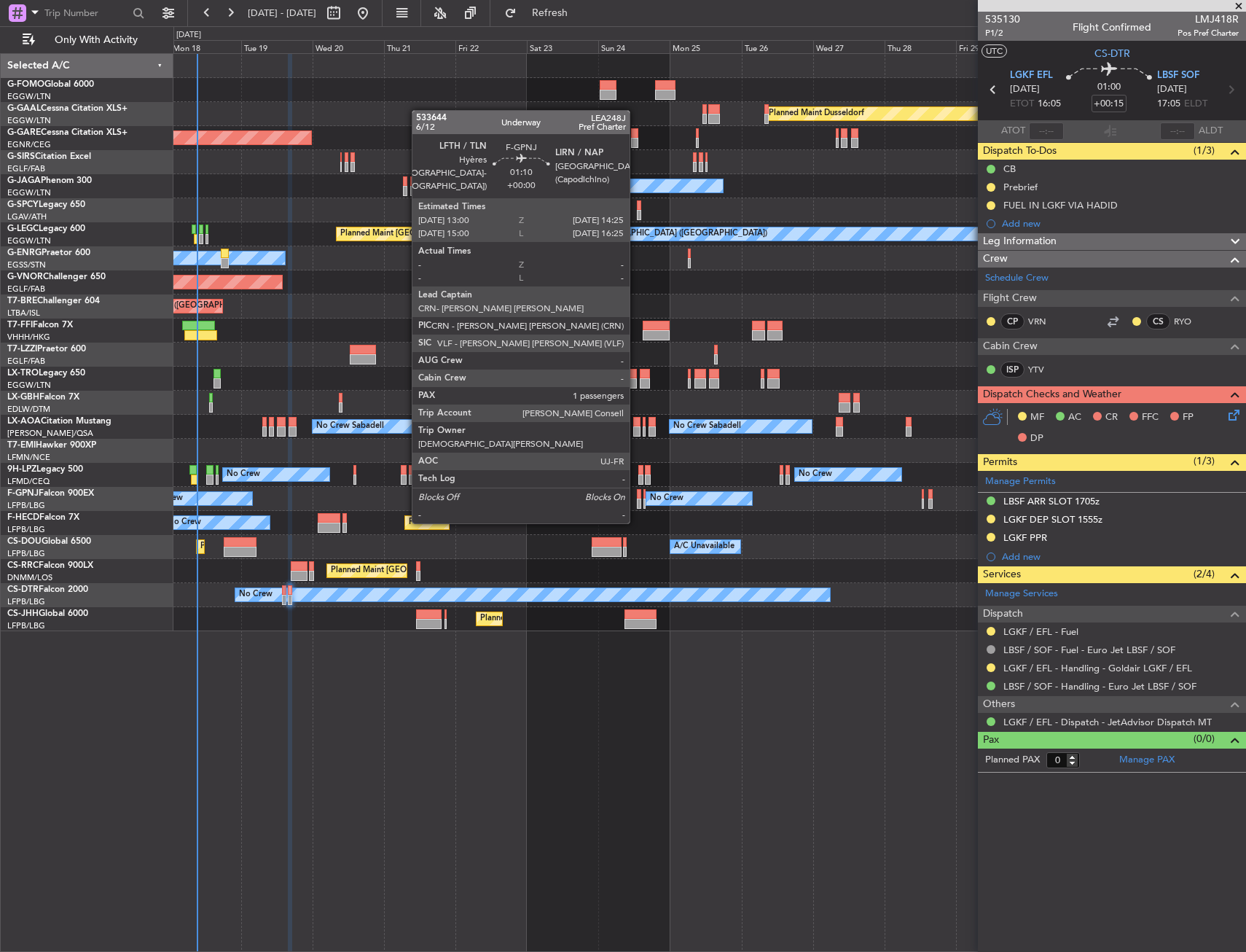
click at [638, 495] on div at bounding box center [639, 494] width 4 height 10
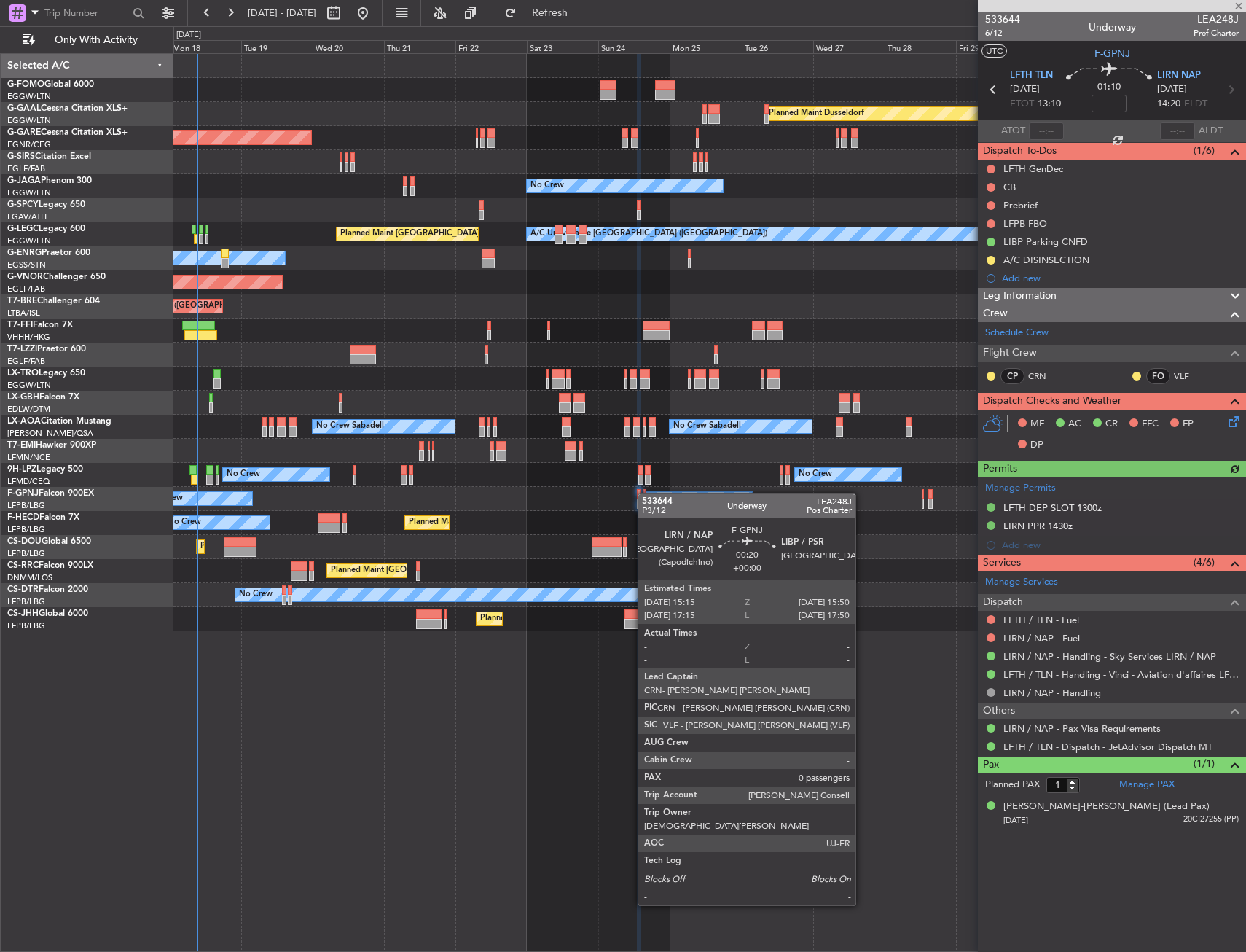
click at [645, 494] on div at bounding box center [644, 494] width 2 height 10
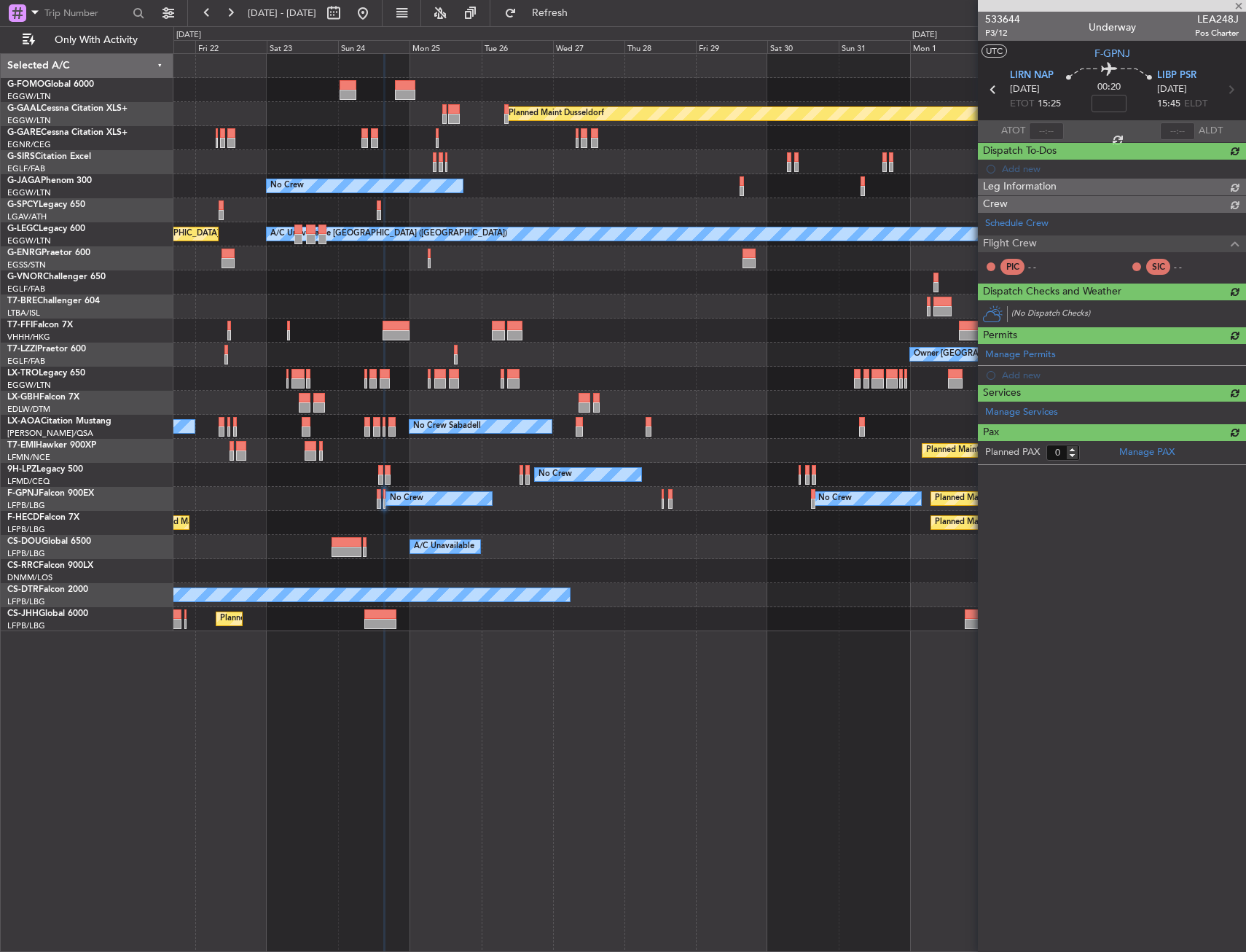
click at [593, 528] on div "Planned Maint Paris (Le Bourget) Planned Maint Paris (Le Bourget) No Crew" at bounding box center [709, 523] width 1072 height 24
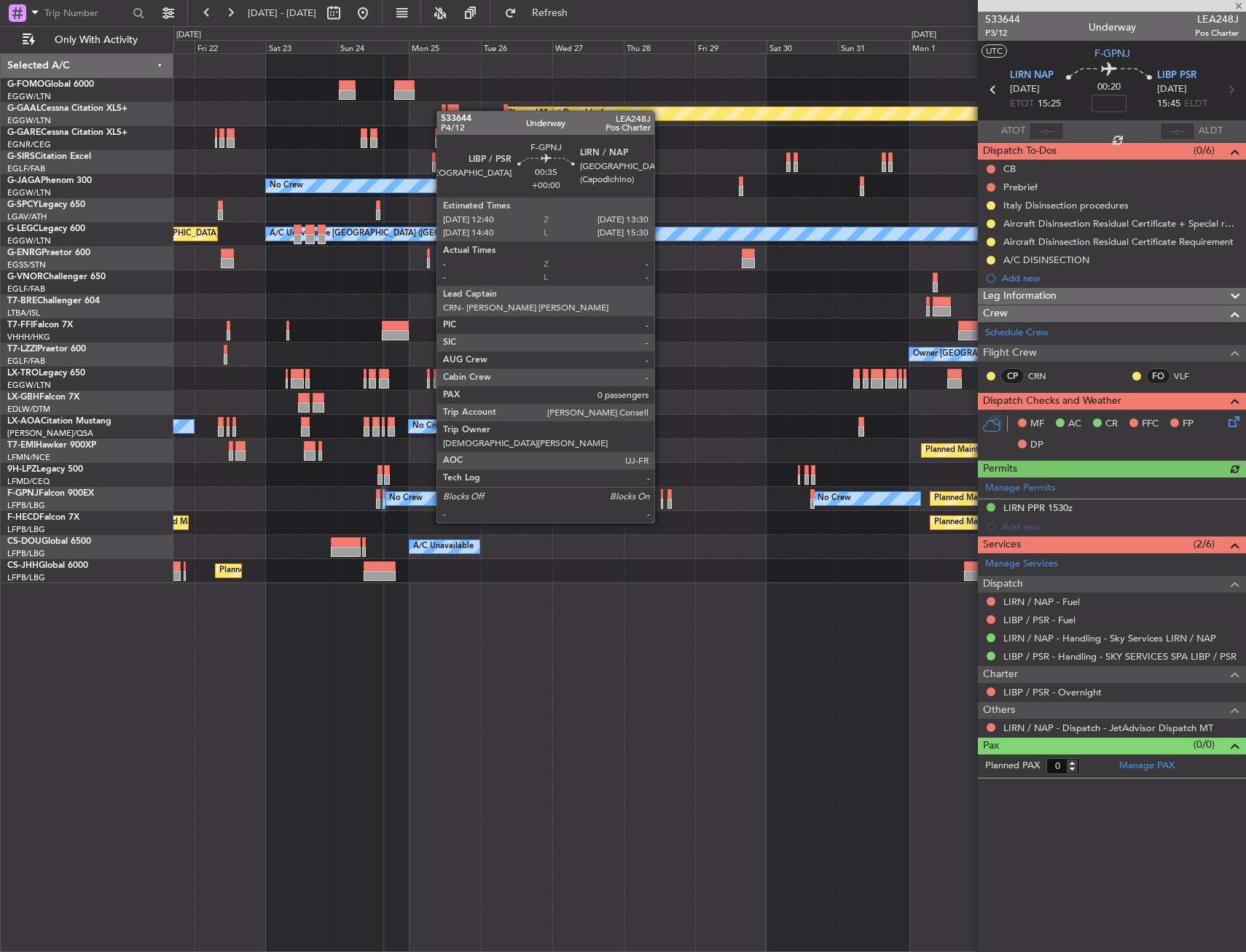
click at [661, 495] on div at bounding box center [663, 494] width 3 height 10
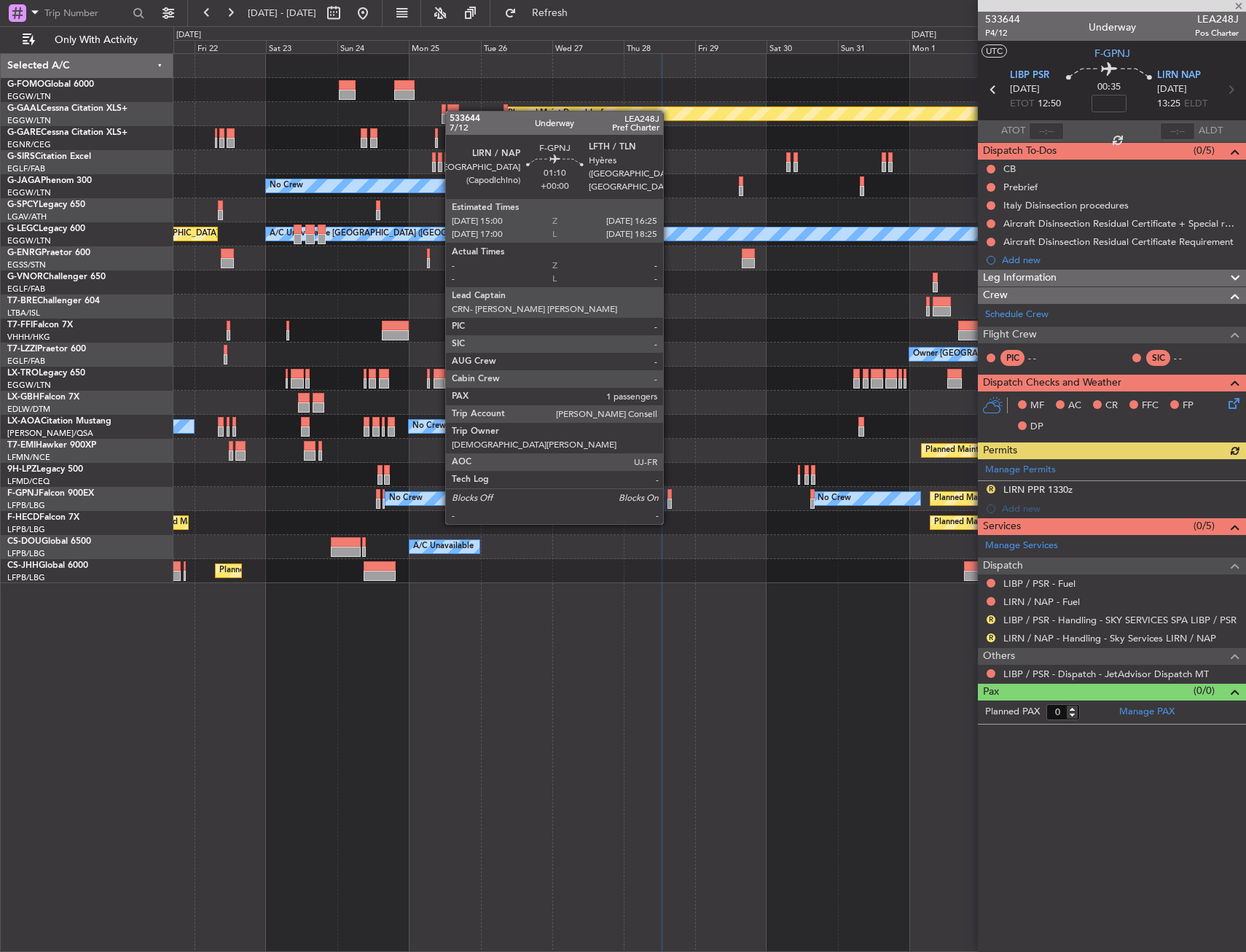
click at [670, 495] on div at bounding box center [669, 494] width 4 height 10
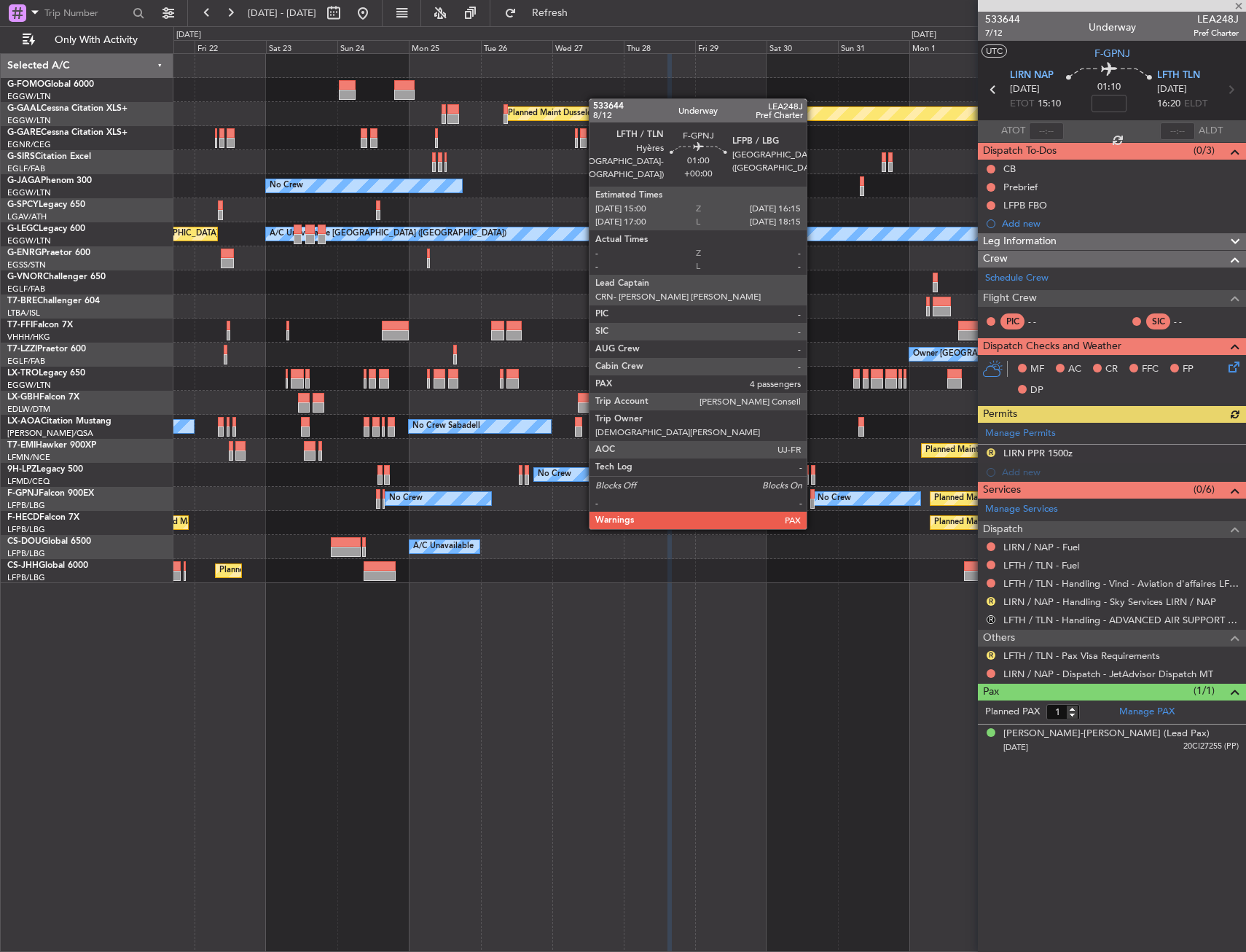
click at [813, 500] on div at bounding box center [812, 503] width 4 height 10
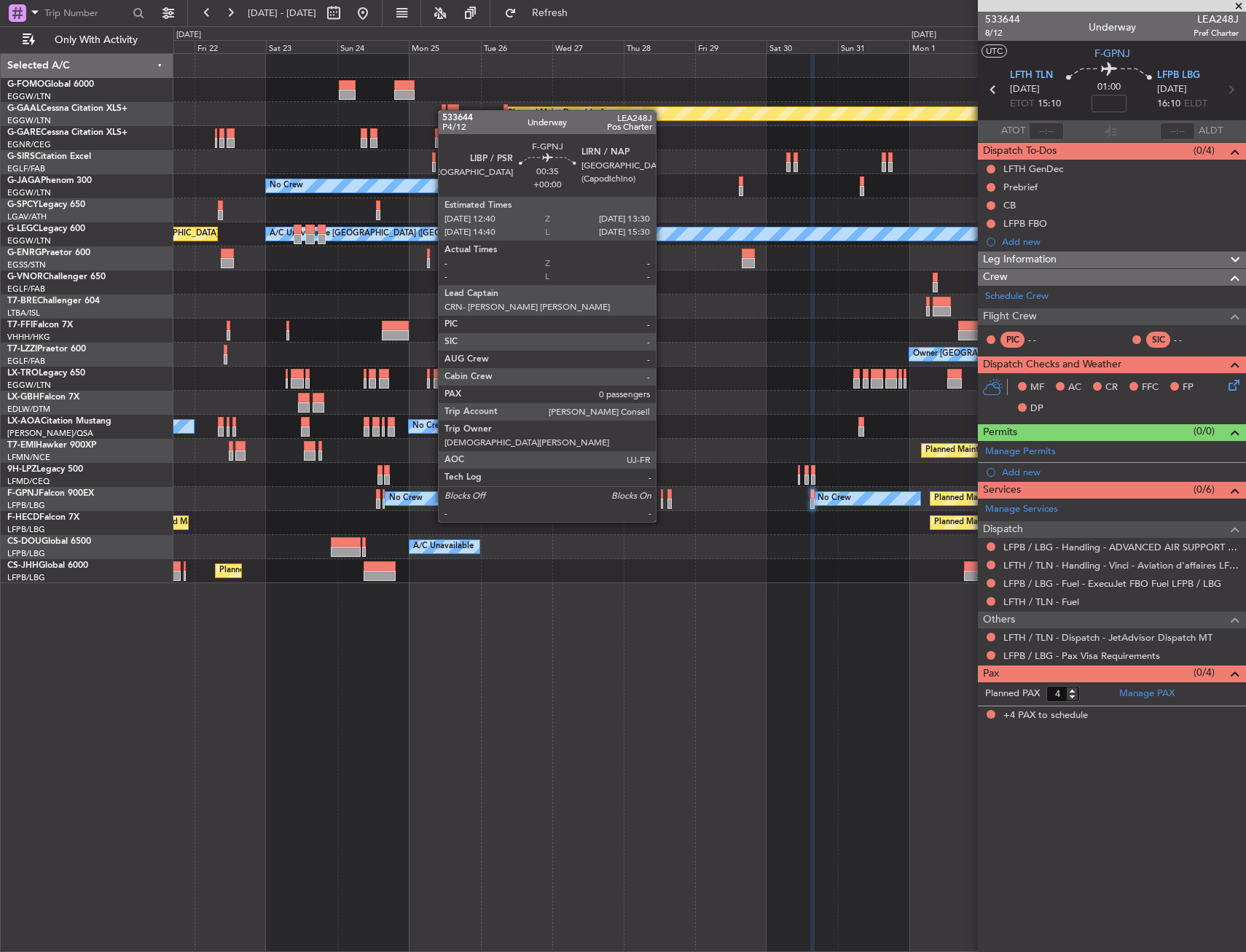
click at [663, 495] on div at bounding box center [663, 494] width 3 height 10
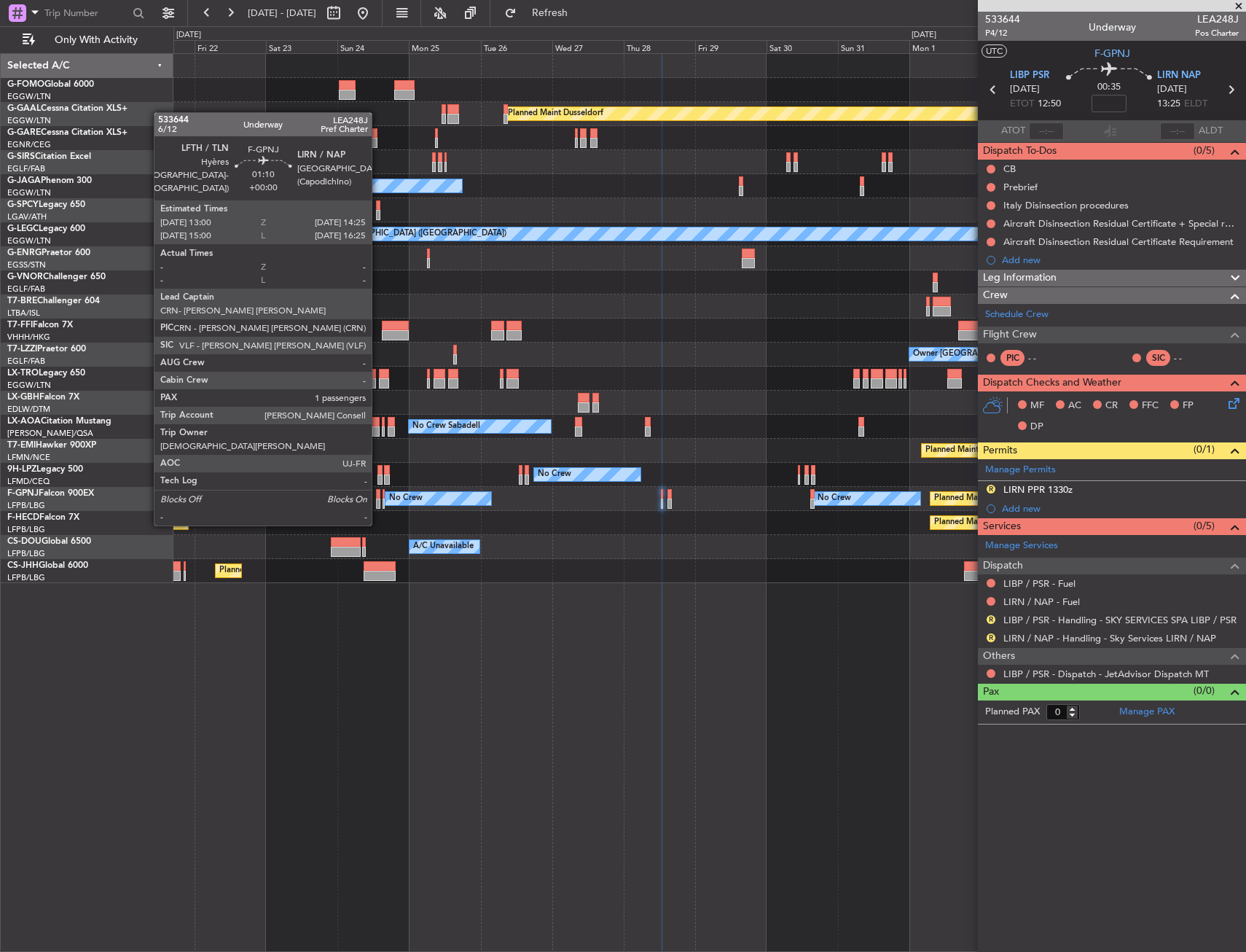
click at [379, 496] on div at bounding box center [378, 494] width 4 height 10
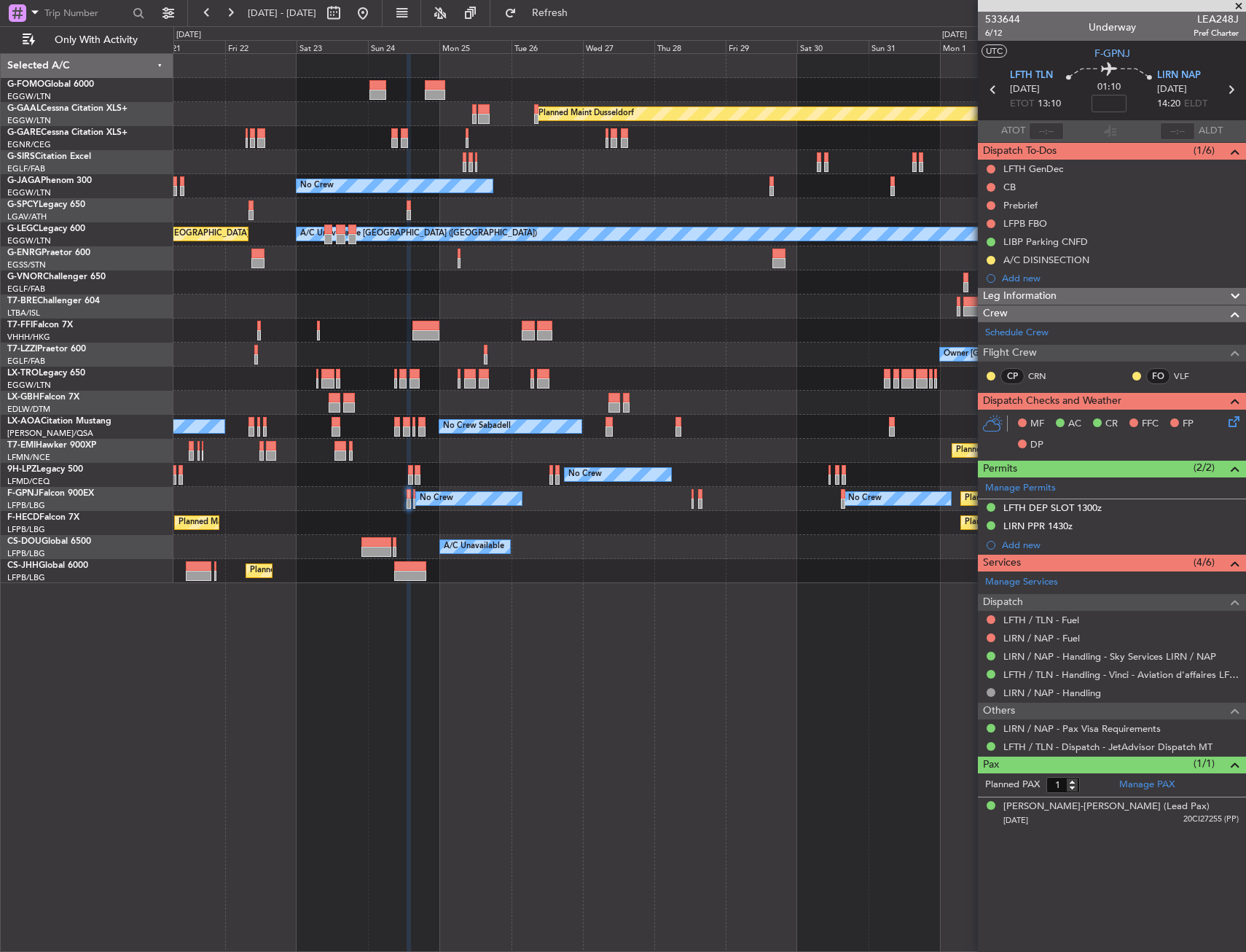
click at [608, 528] on div "Planned Maint Paris (Le Bourget) Planned Maint Paris (Le Bourget) No Crew" at bounding box center [709, 523] width 1072 height 24
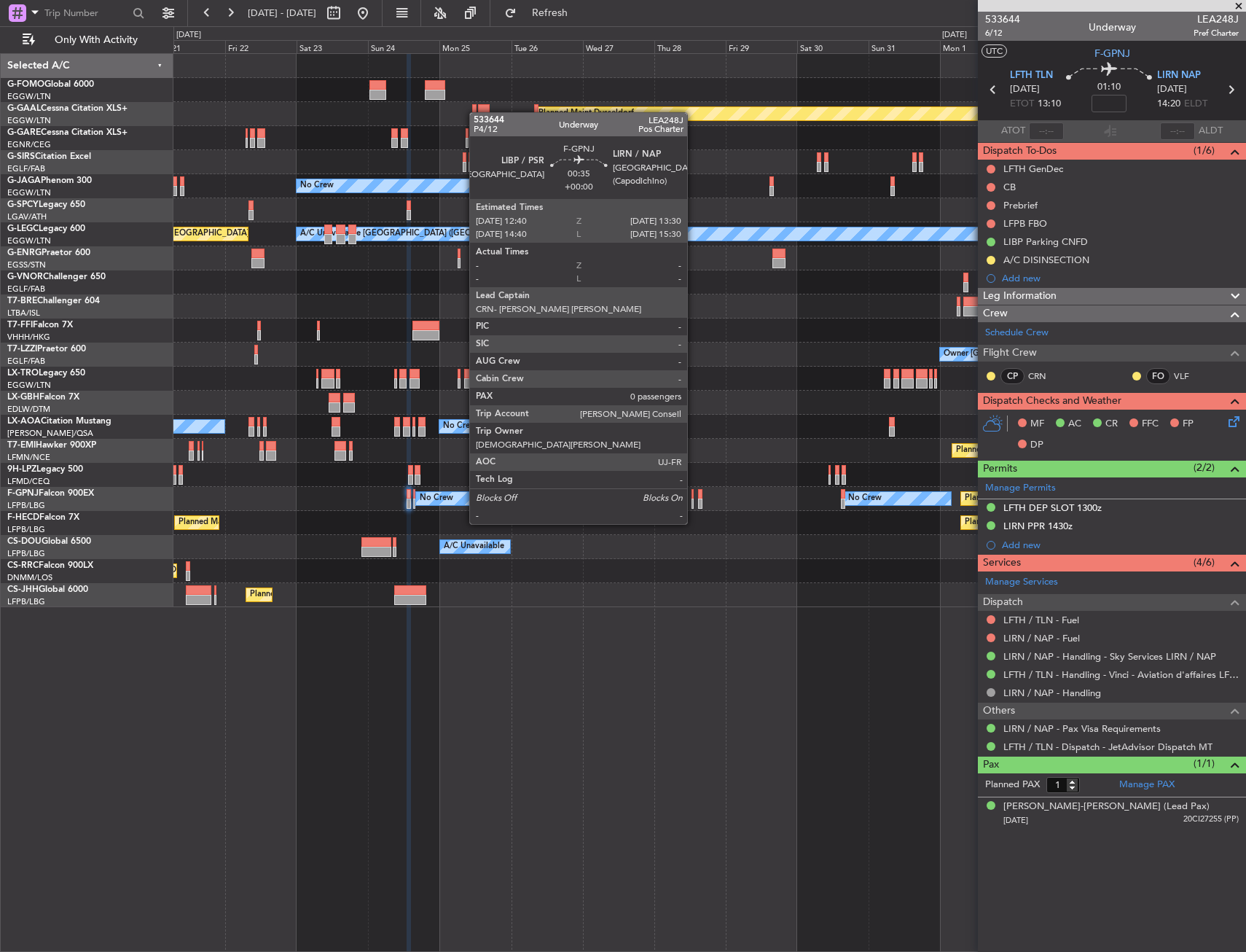
click at [693, 496] on div at bounding box center [693, 494] width 3 height 10
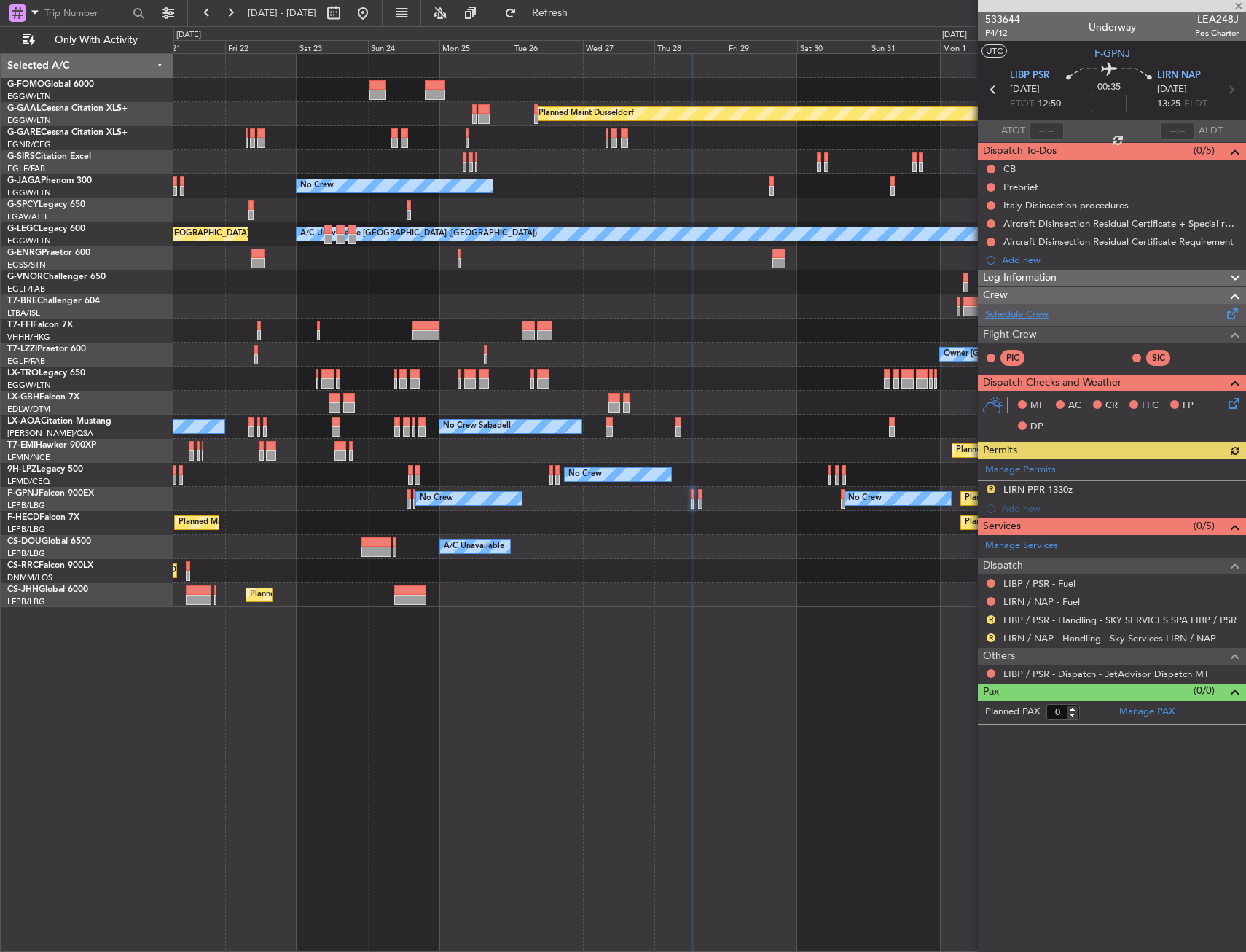
click at [1030, 318] on link "Schedule Crew" at bounding box center [1016, 315] width 64 height 14
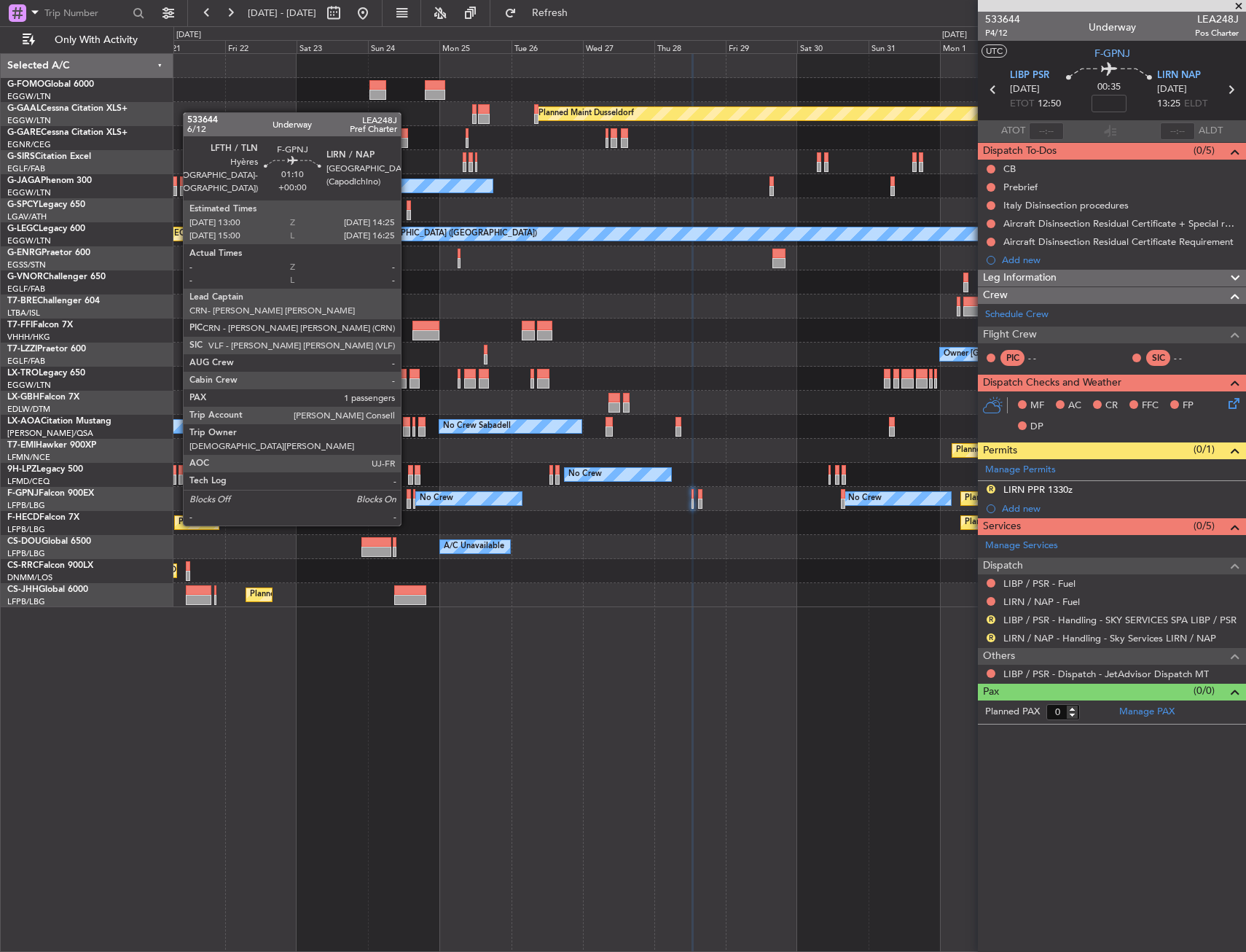
click at [408, 496] on div at bounding box center [408, 494] width 4 height 10
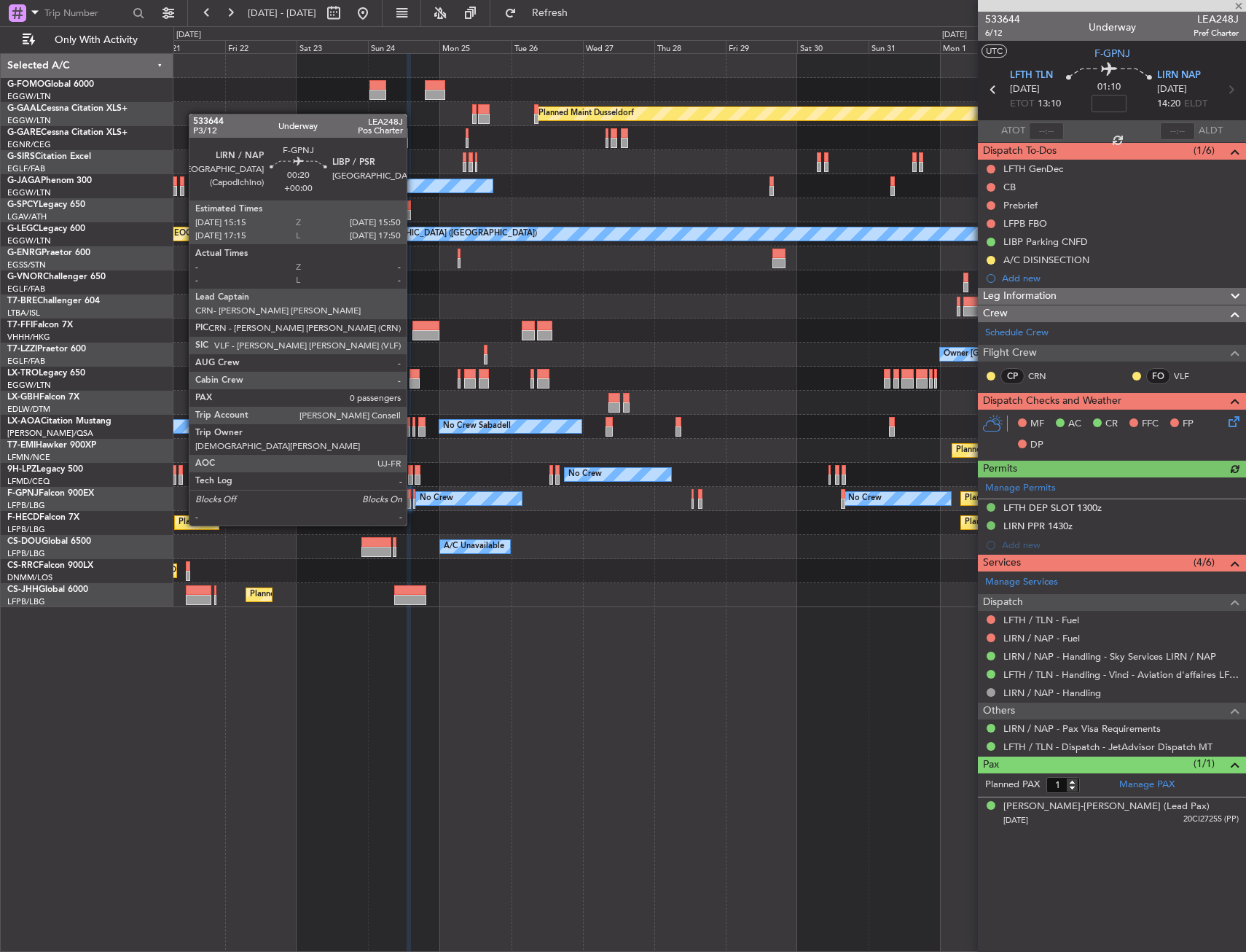
click at [413, 498] on div at bounding box center [414, 494] width 2 height 10
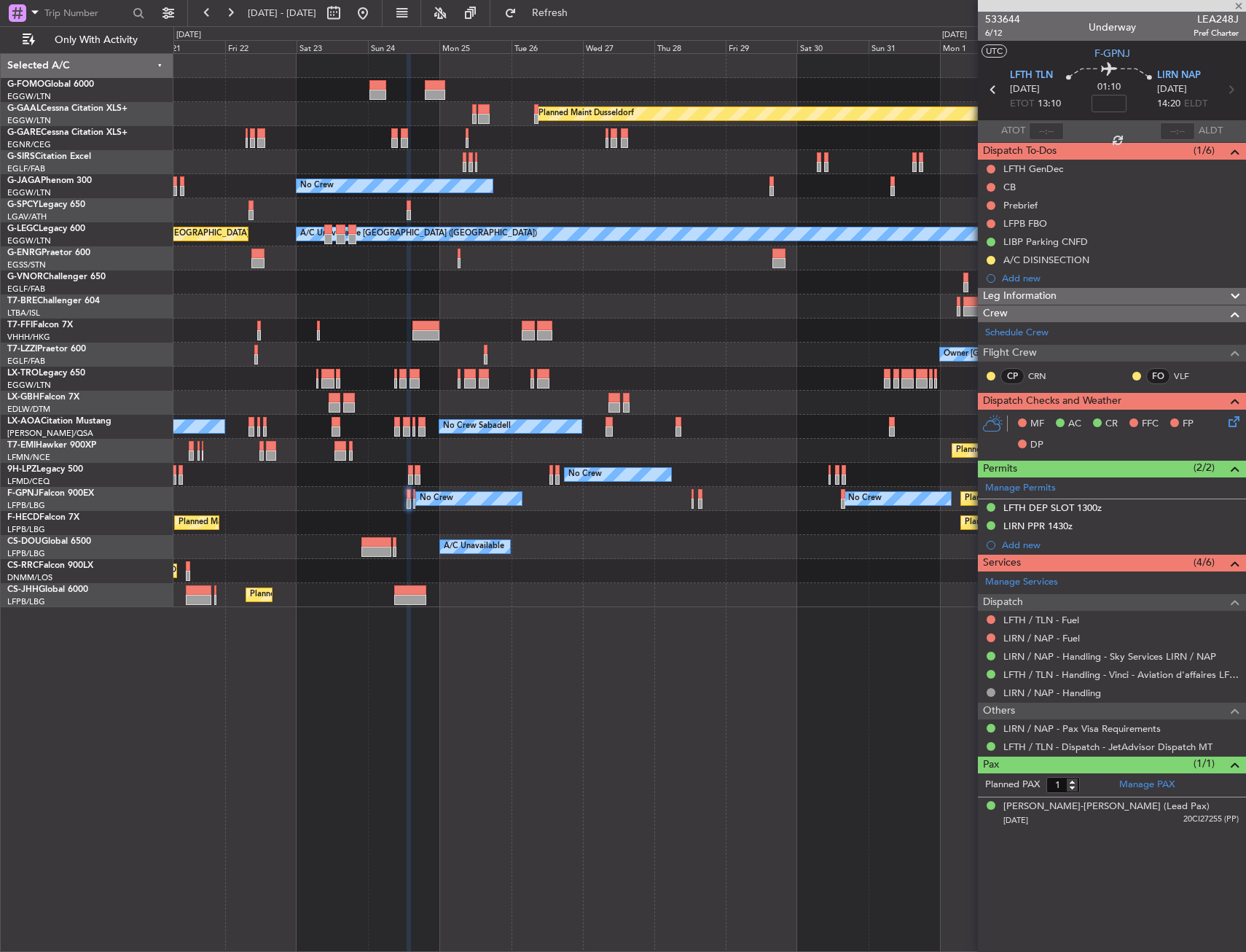
type input "0"
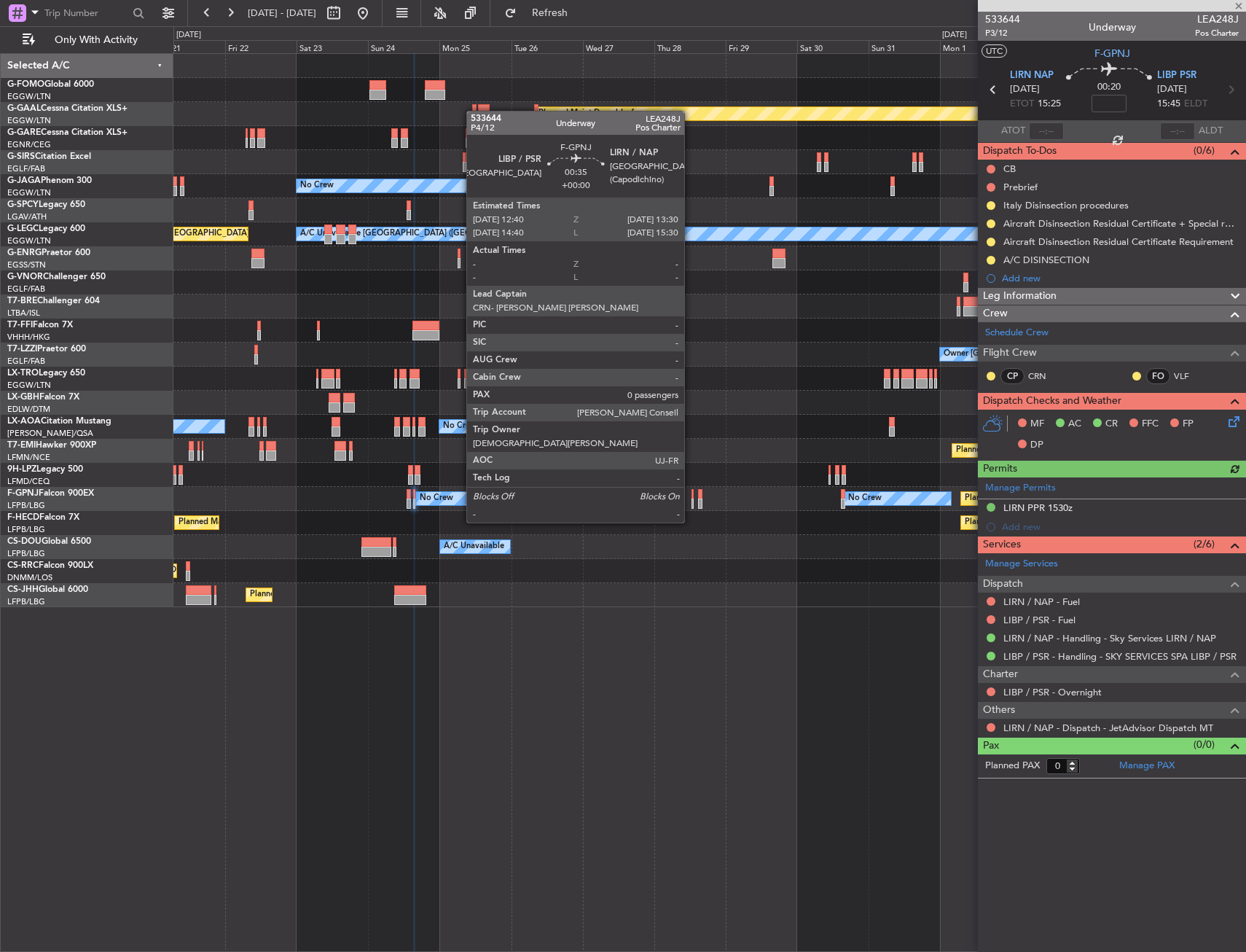
click at [692, 495] on div at bounding box center [693, 494] width 3 height 10
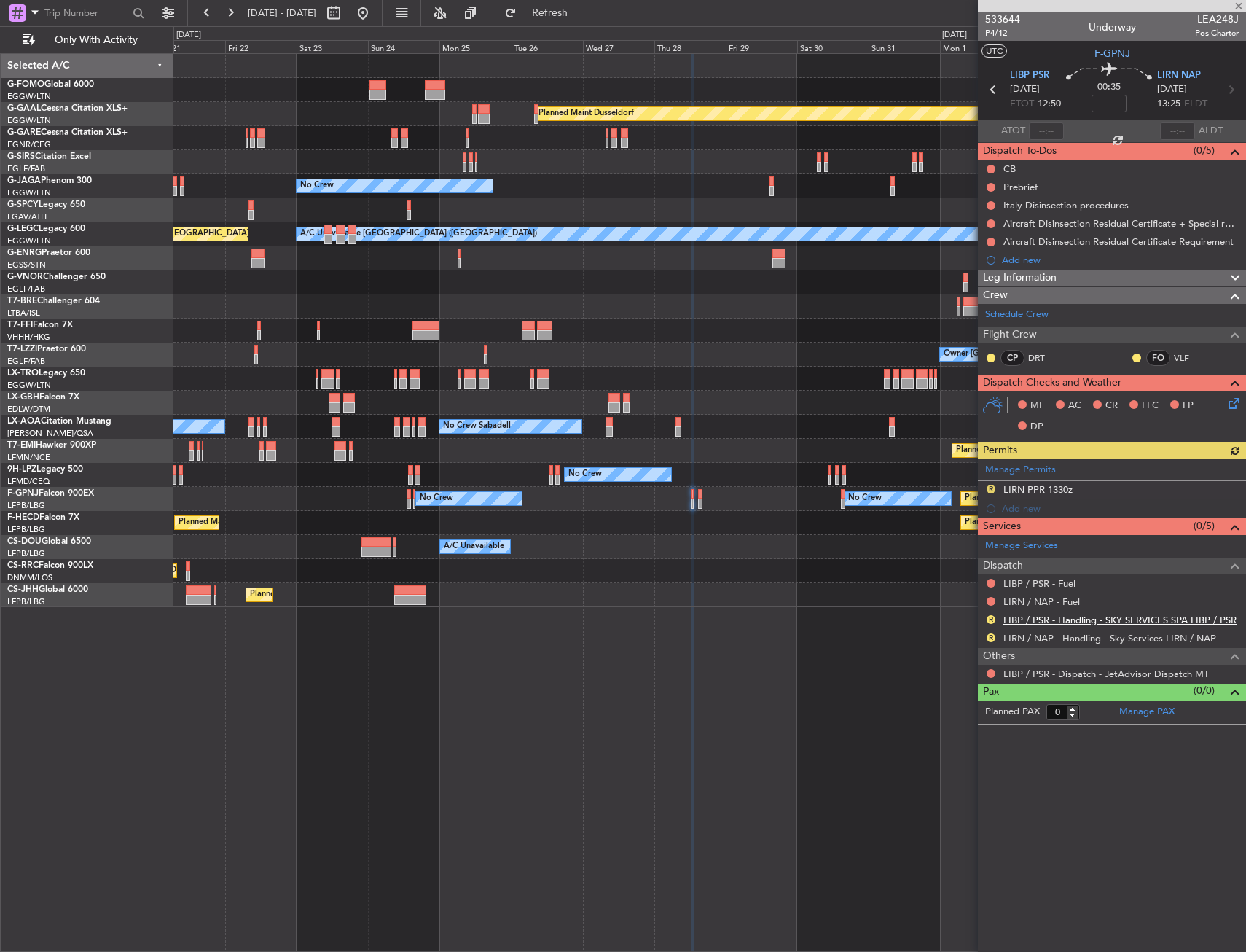
click at [1097, 619] on link "LIBP / PSR - Handling - SKY SERVICES SPA LIBP / PSR" at bounding box center [1120, 619] width 234 height 12
click at [1037, 639] on link "LIRN / NAP - Handling - Sky Services LIRN / NAP" at bounding box center [1110, 638] width 213 height 12
click at [581, 18] on span "Refresh" at bounding box center [550, 13] width 61 height 10
click at [1095, 489] on div "R LIRN PPR 1330z" at bounding box center [1111, 490] width 268 height 19
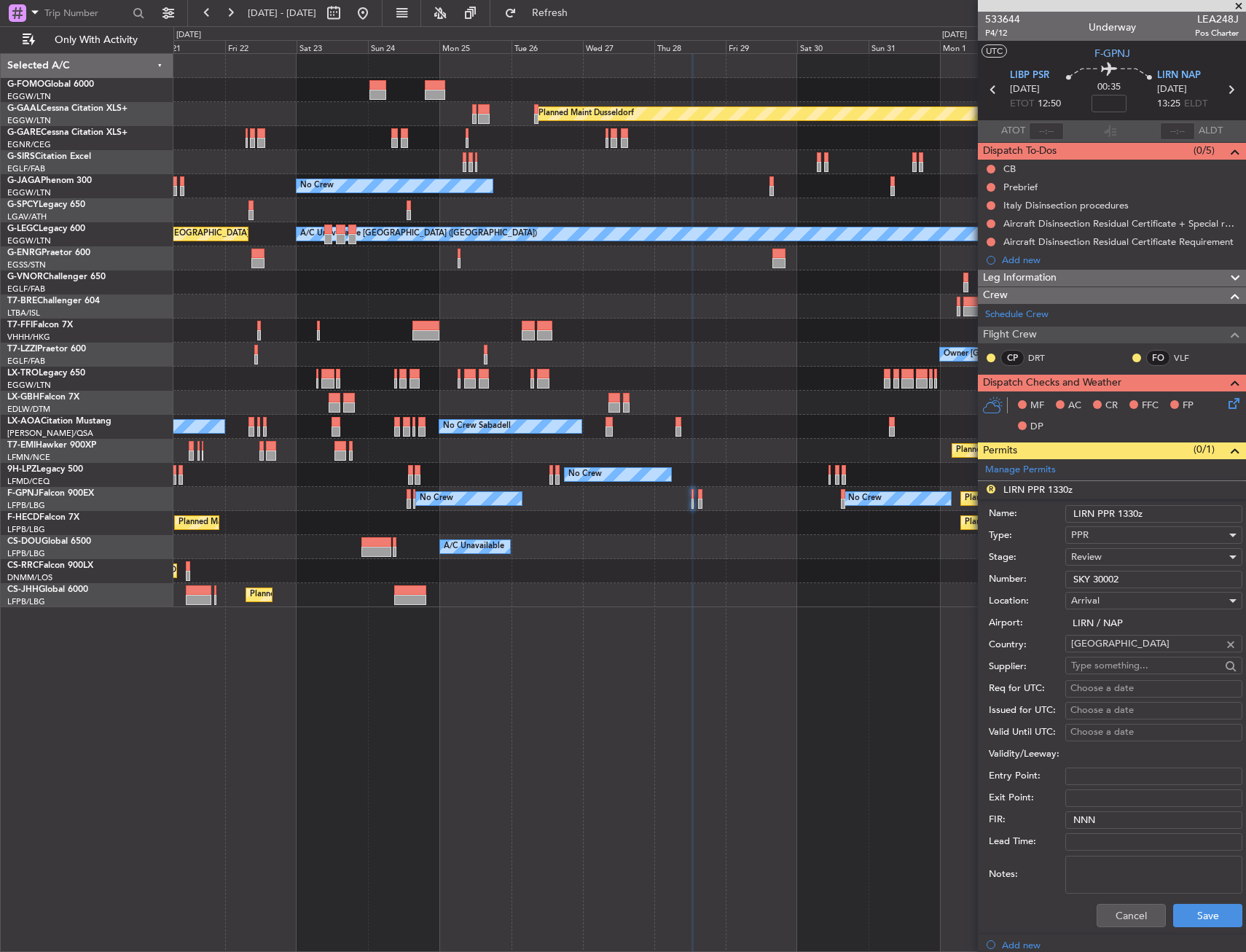
click at [1141, 515] on input "LIRN PPR 1330z" at bounding box center [1154, 514] width 177 height 18
type input "LIRN PPR 1325Z"
click at [1103, 560] on div "Review" at bounding box center [1149, 557] width 155 height 22
click at [1115, 650] on span "Requested" at bounding box center [1149, 652] width 153 height 22
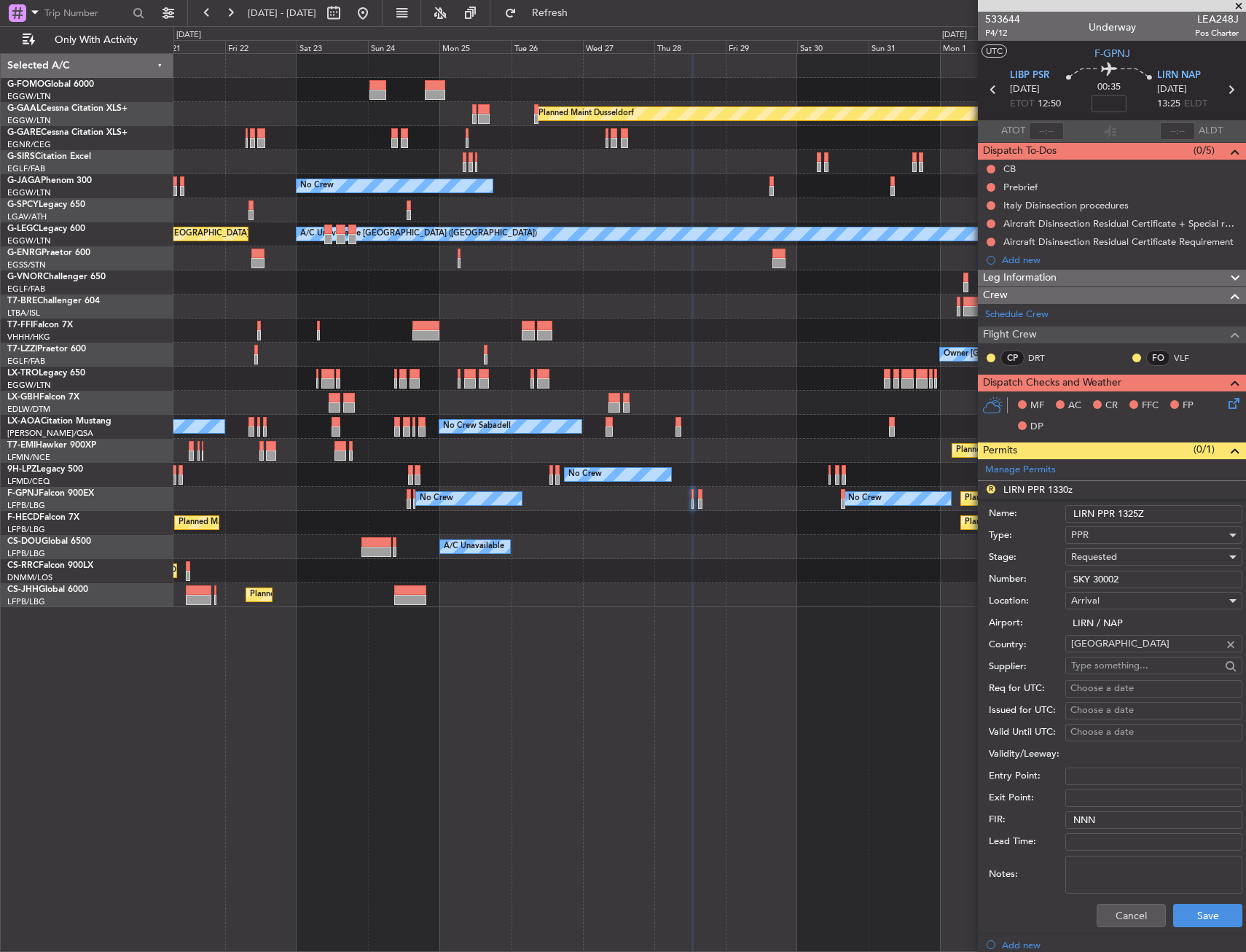
drag, startPoint x: 1131, startPoint y: 585, endPoint x: 1051, endPoint y: 590, distance: 80.2
click at [1051, 590] on form "Name: LIRN PPR 1325Z Type: PPR Stage: Requested Number: SKY 30002 Location: Arr…" at bounding box center [1111, 717] width 268 height 435
click at [1193, 916] on button "Save" at bounding box center [1208, 915] width 69 height 23
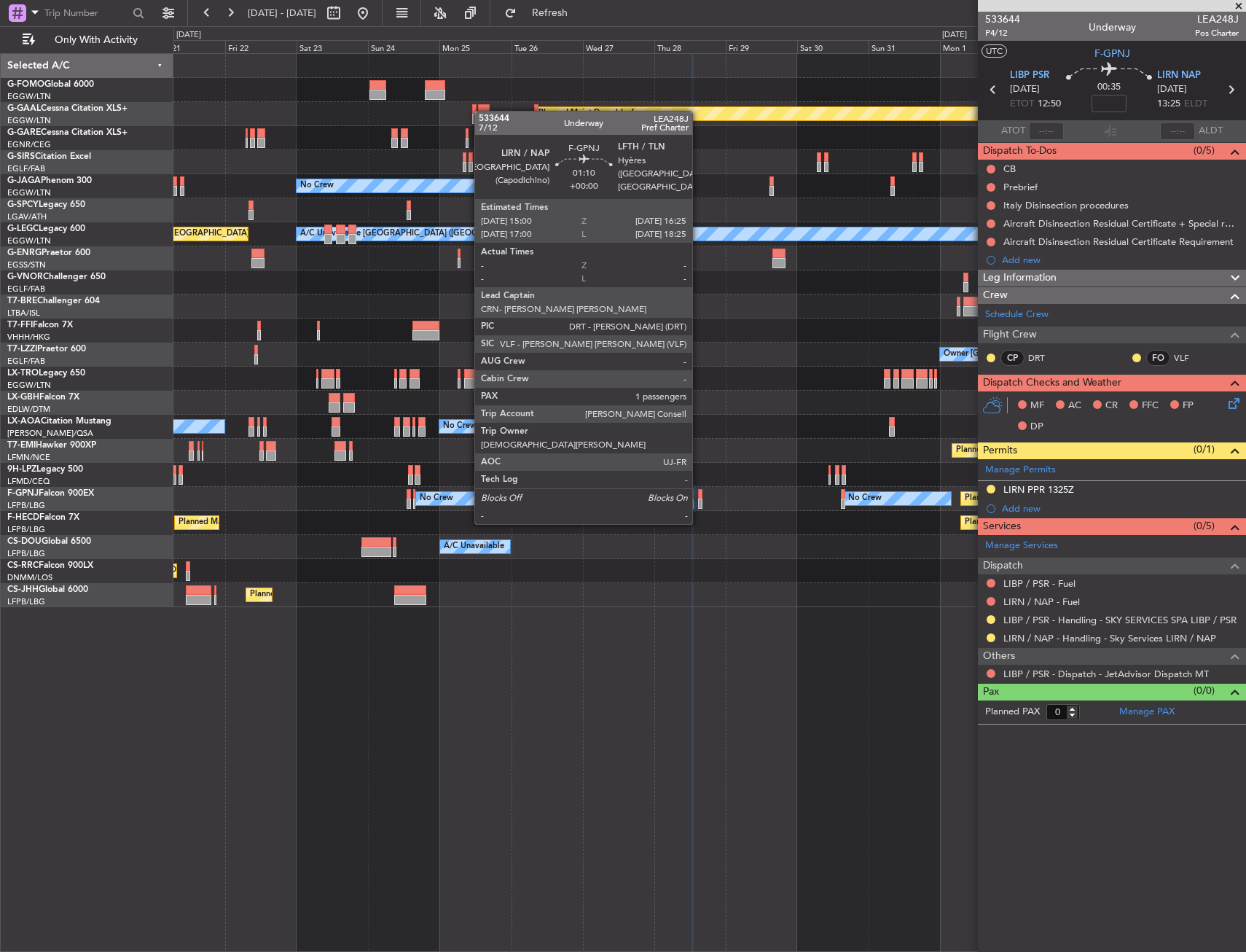
click at [699, 495] on div at bounding box center [700, 494] width 4 height 10
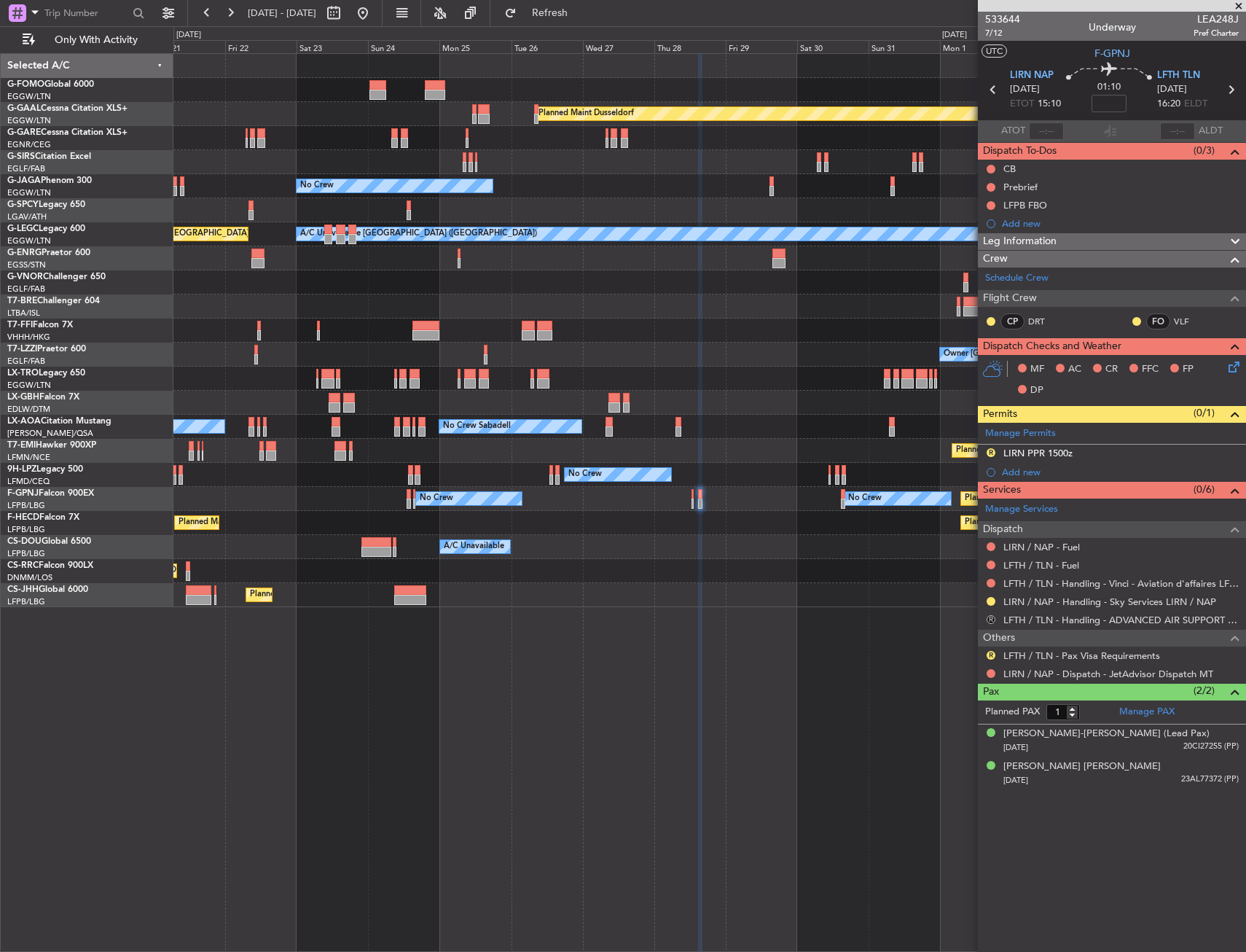
click at [994, 615] on div "R" at bounding box center [991, 619] width 11 height 11
click at [994, 618] on button "R" at bounding box center [991, 619] width 9 height 9
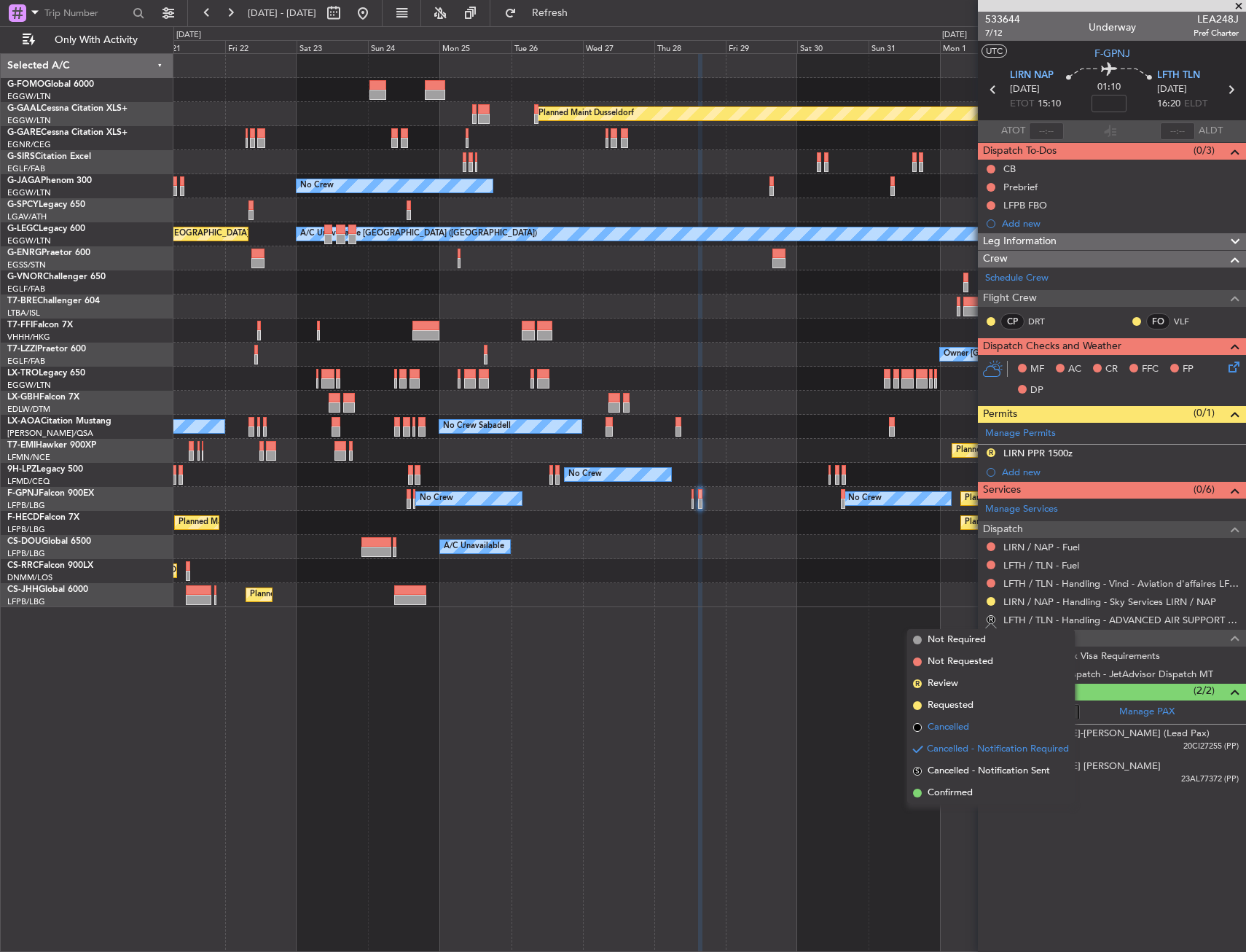
click at [983, 726] on li "Cancelled" at bounding box center [991, 727] width 168 height 22
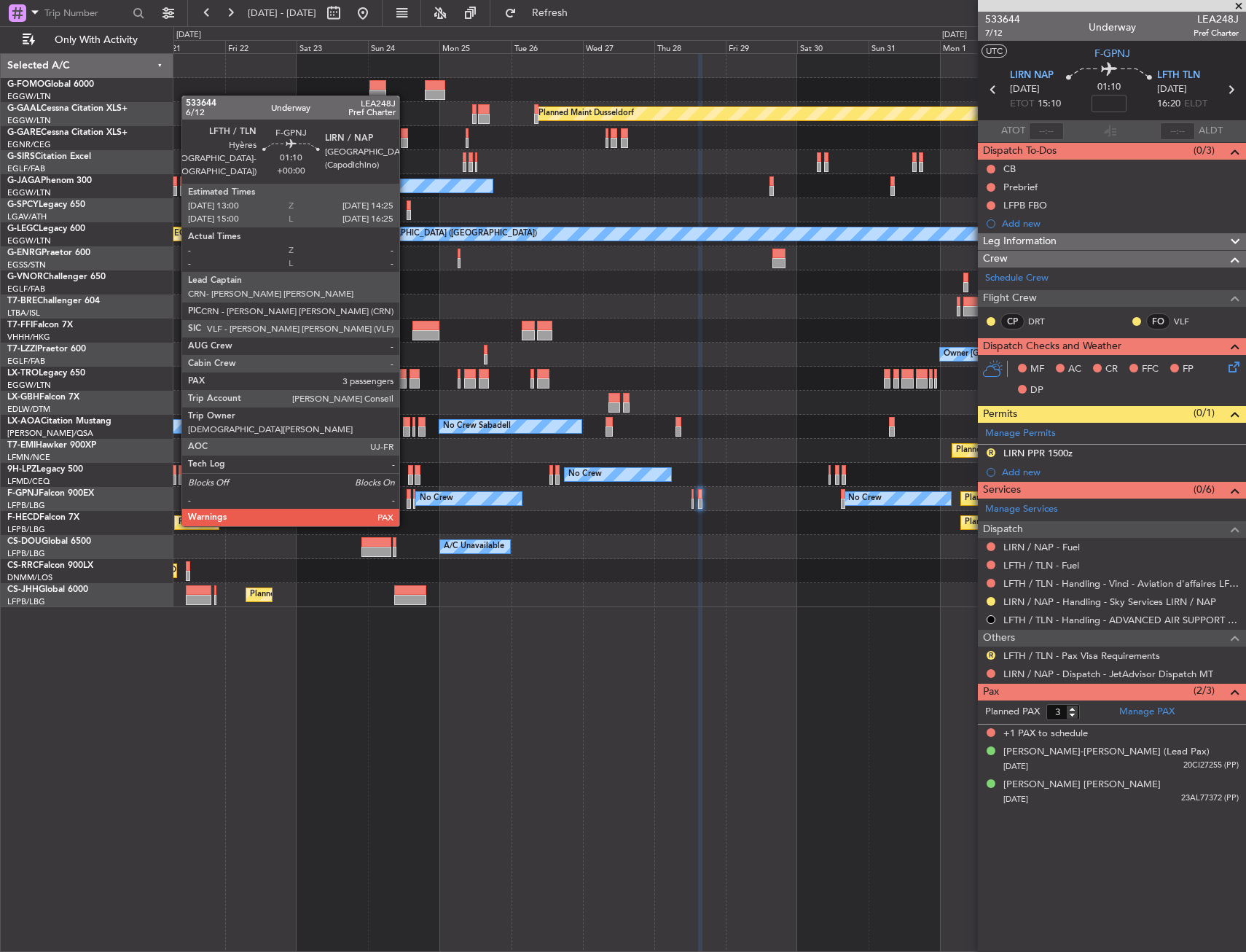
click at [407, 497] on div at bounding box center [408, 494] width 4 height 10
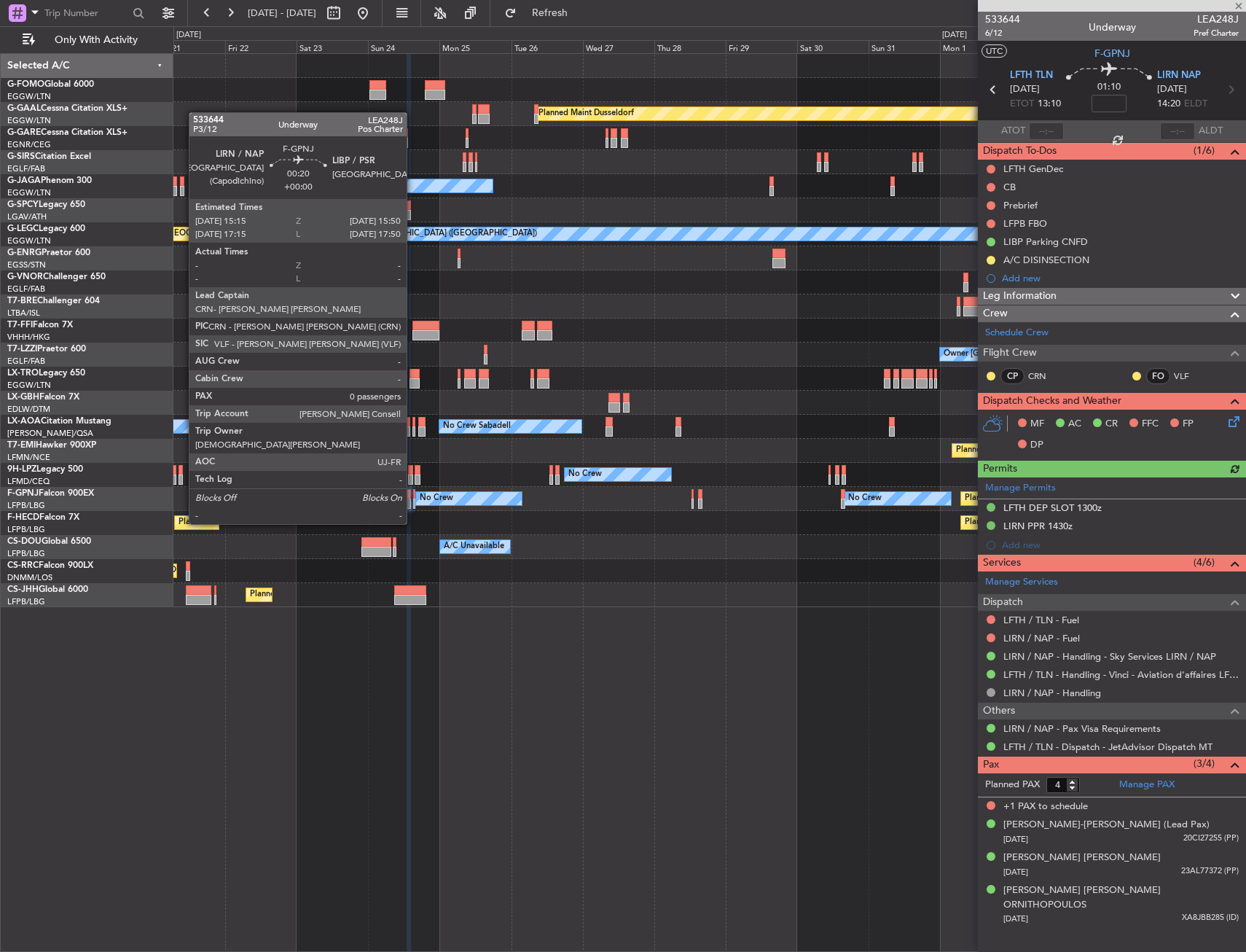
click at [413, 496] on div at bounding box center [414, 494] width 2 height 10
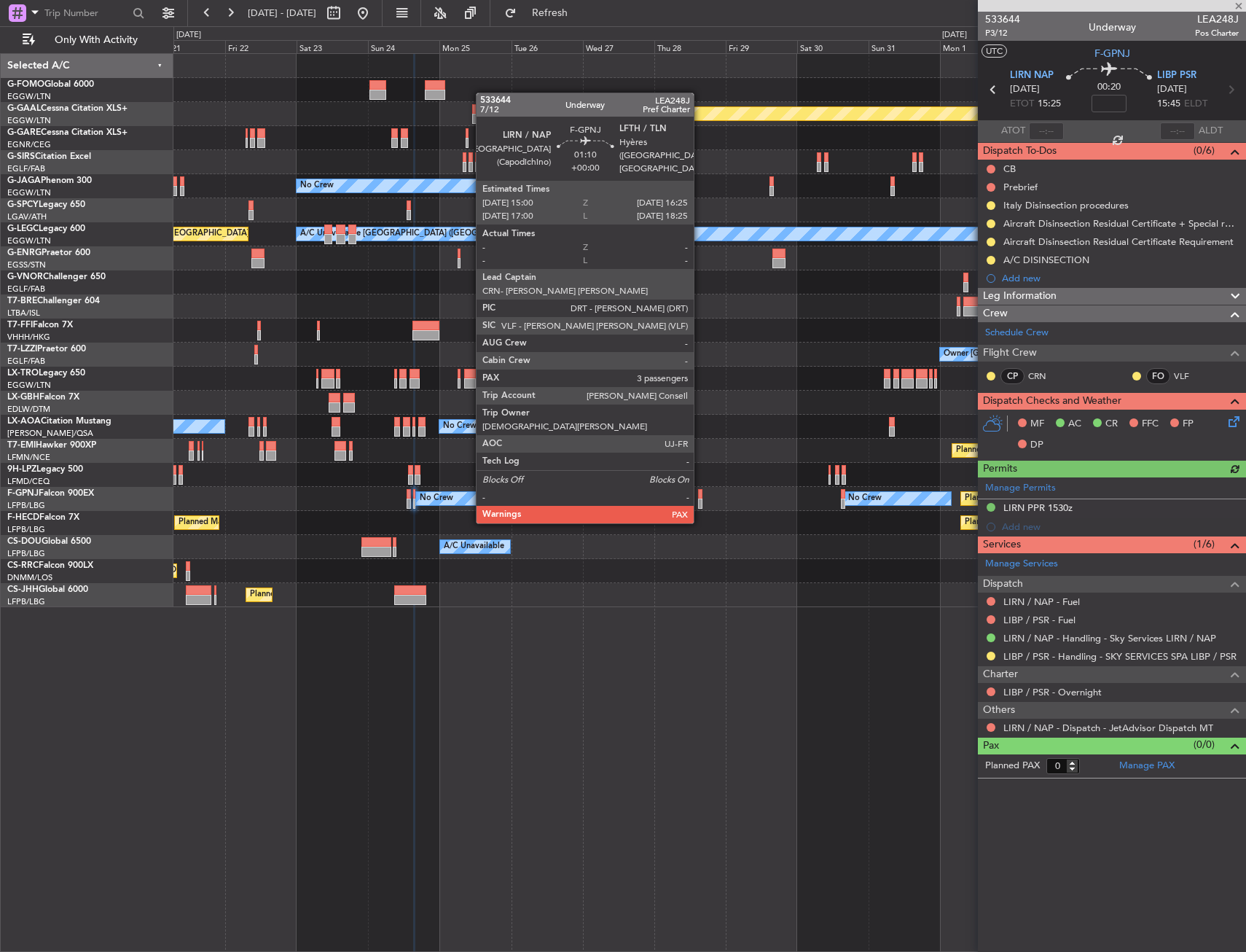
click at [701, 495] on div at bounding box center [700, 494] width 4 height 10
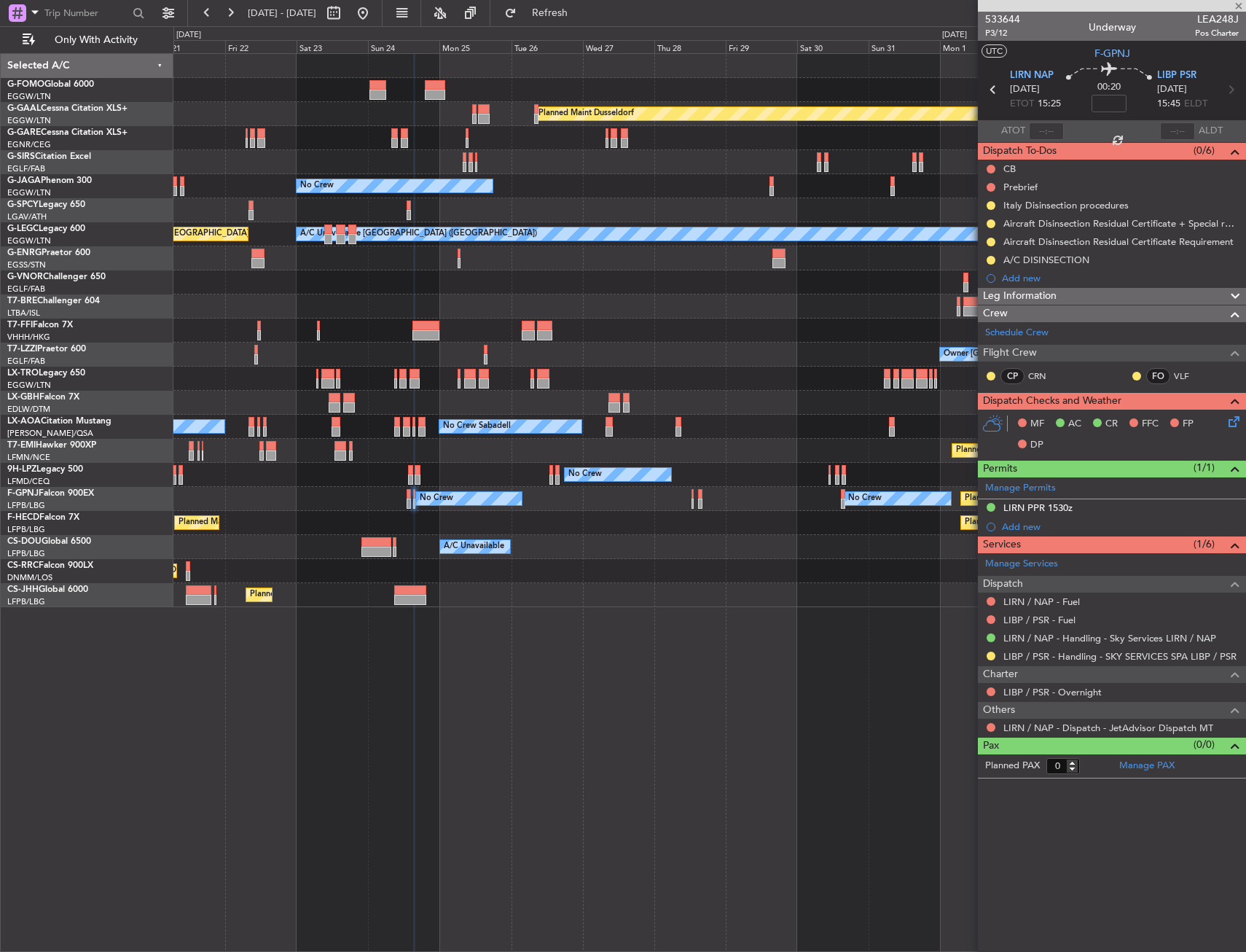
type input "3"
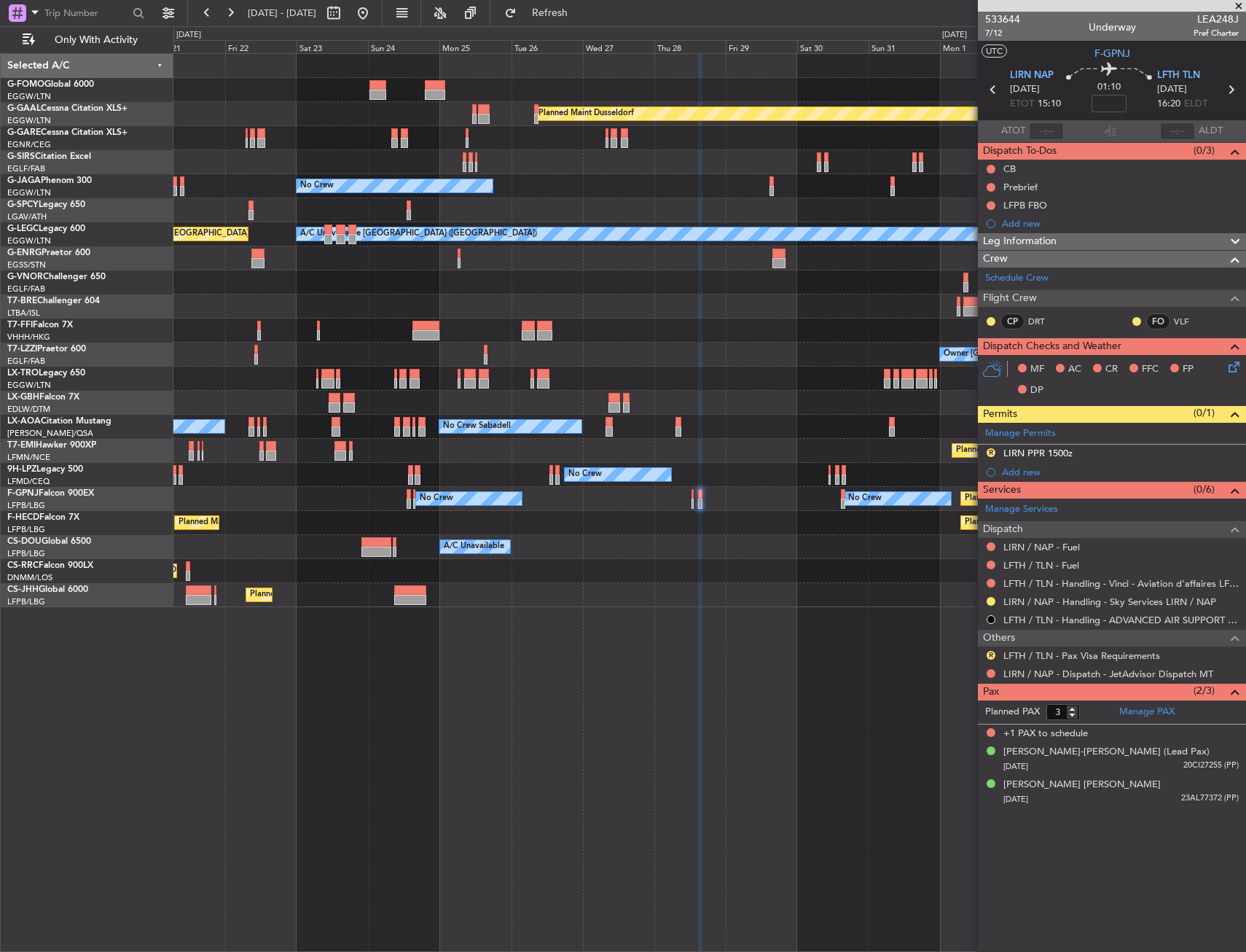
drag, startPoint x: 988, startPoint y: 454, endPoint x: 1000, endPoint y: 485, distance: 33.2
click at [988, 454] on button "R" at bounding box center [991, 453] width 9 height 9
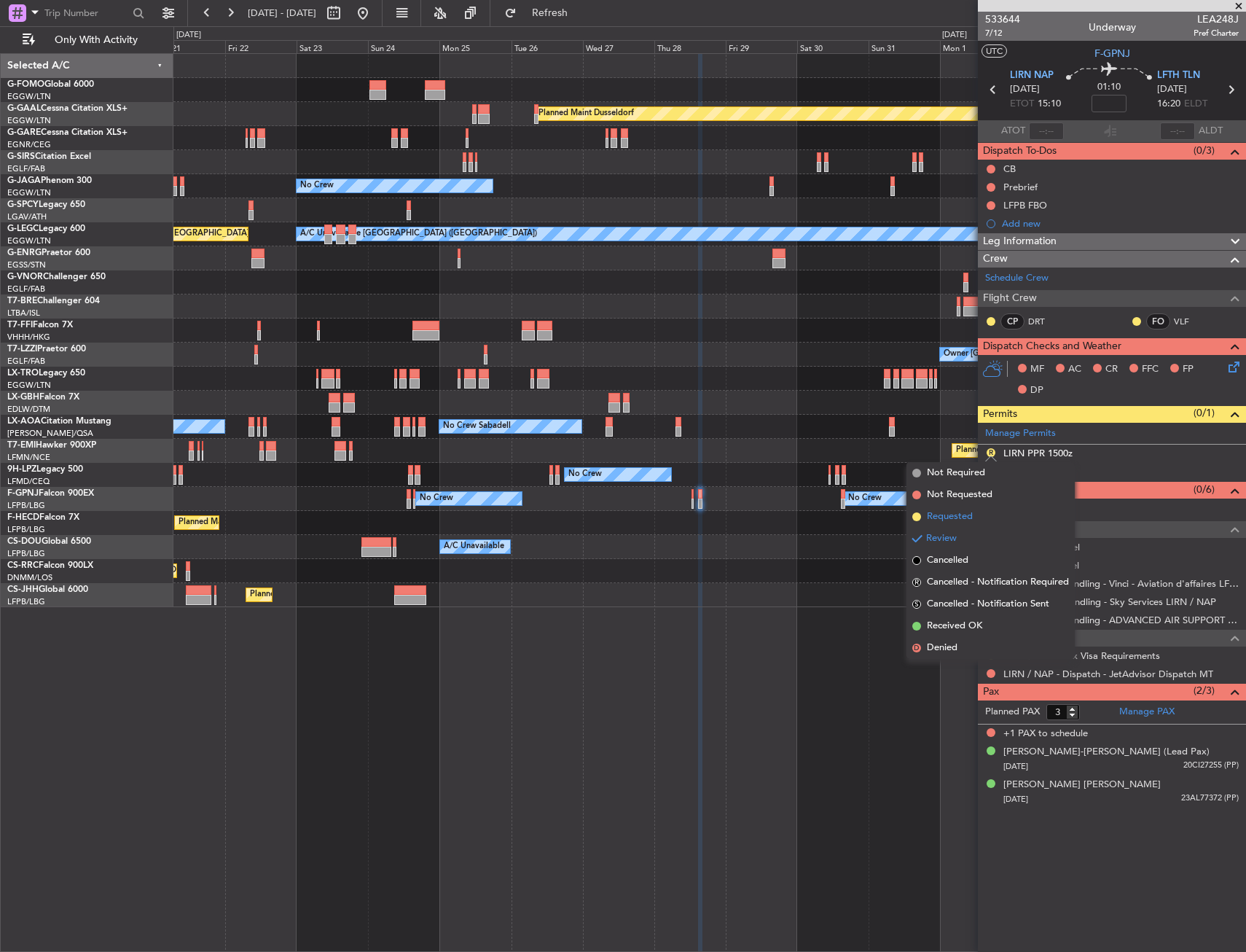
click at [987, 517] on li "Requested" at bounding box center [991, 516] width 168 height 22
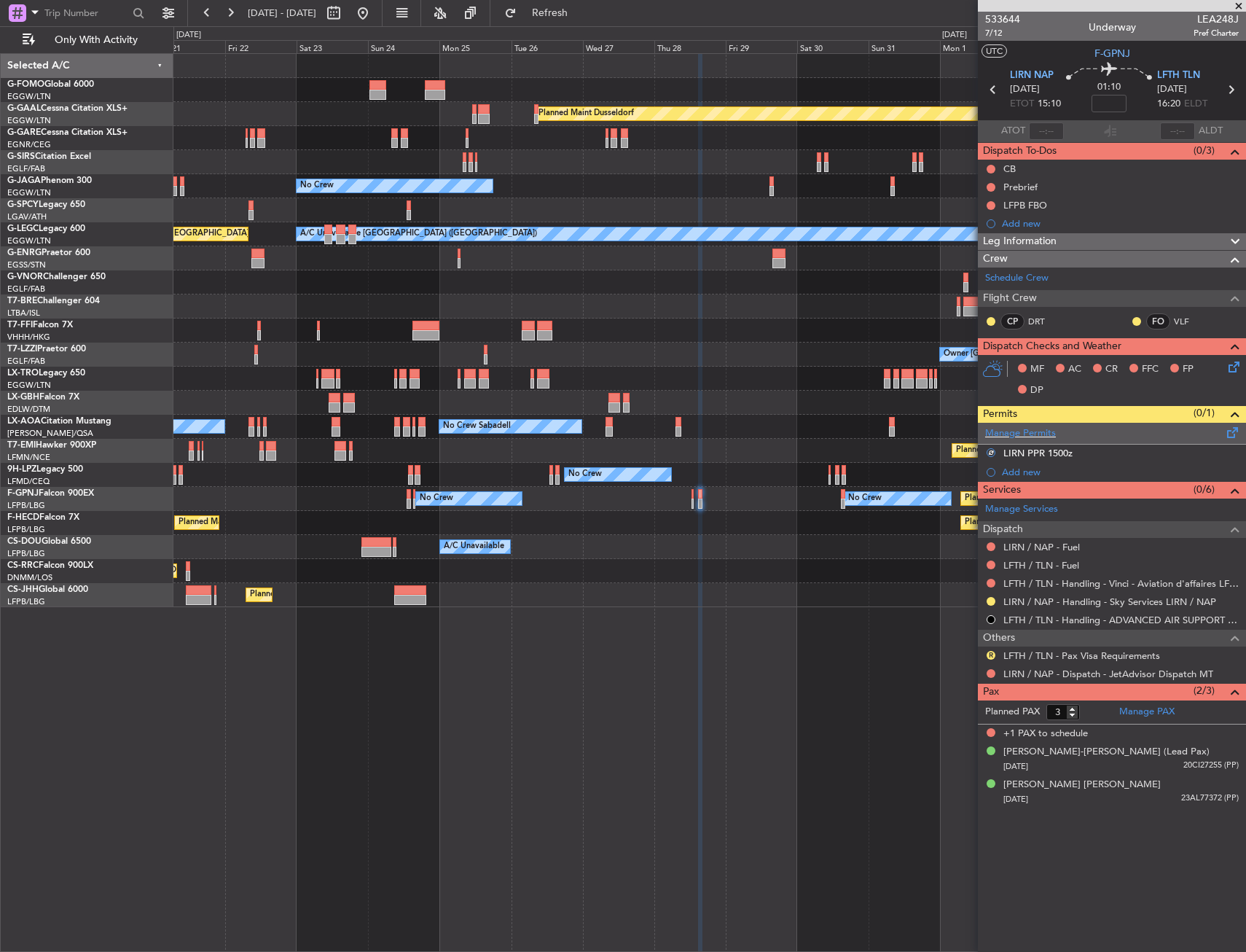
click at [1236, 433] on span at bounding box center [1233, 430] width 18 height 11
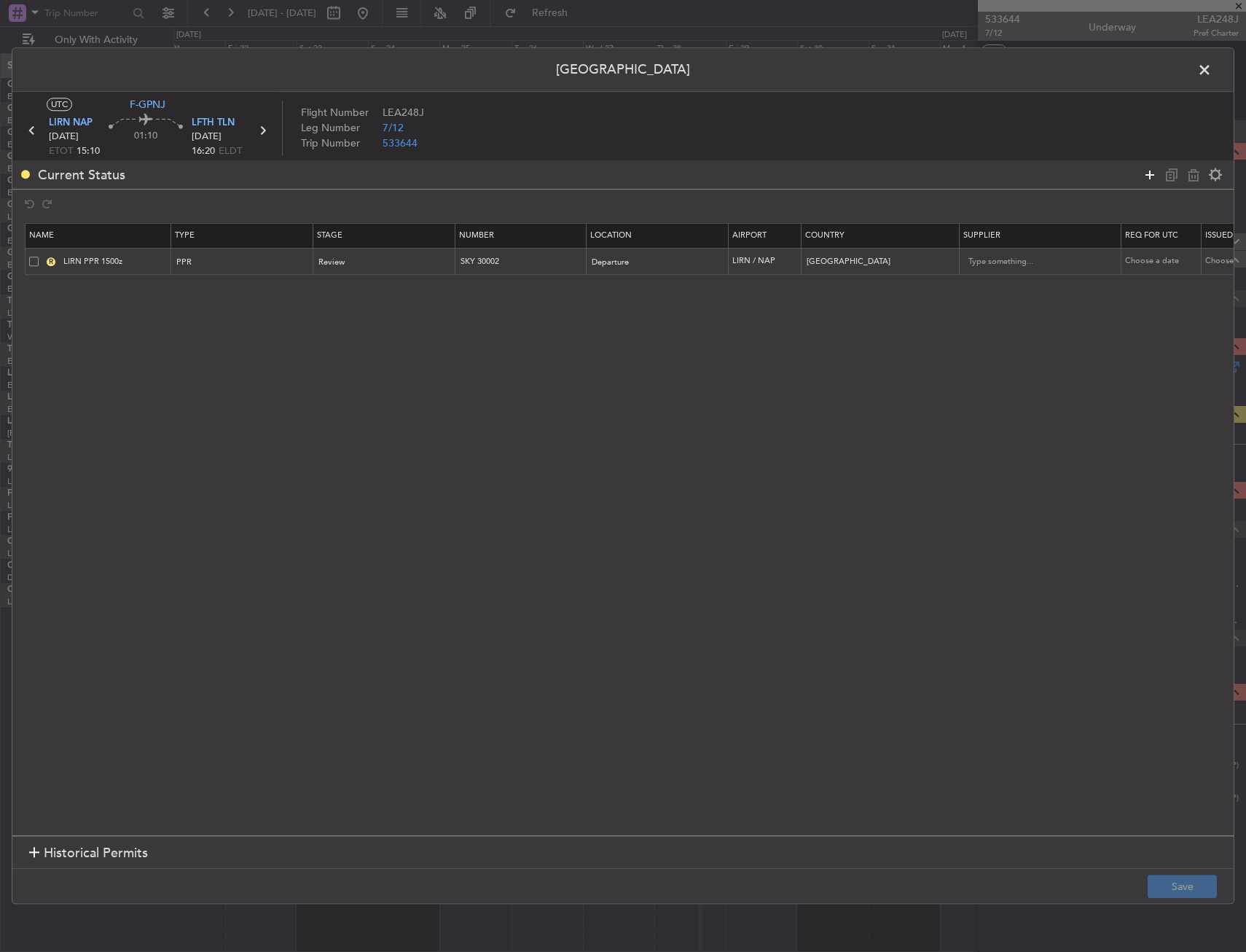
click at [1151, 184] on mat-tooltip-component "Add permit" at bounding box center [1149, 203] width 68 height 39
click at [1150, 176] on icon at bounding box center [1150, 175] width 18 height 18
click at [217, 293] on div "Type" at bounding box center [238, 290] width 121 height 22
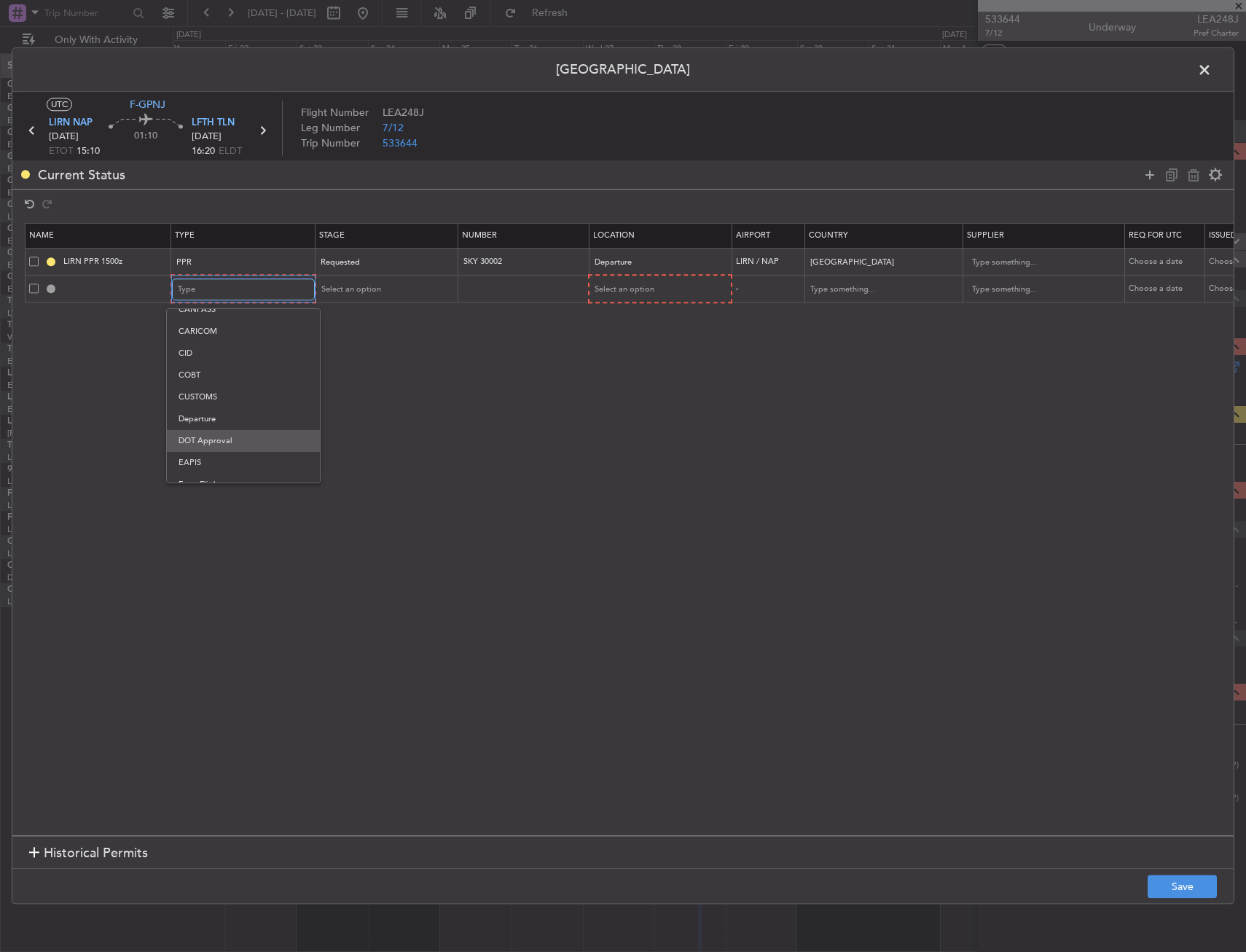
scroll to position [292, 0]
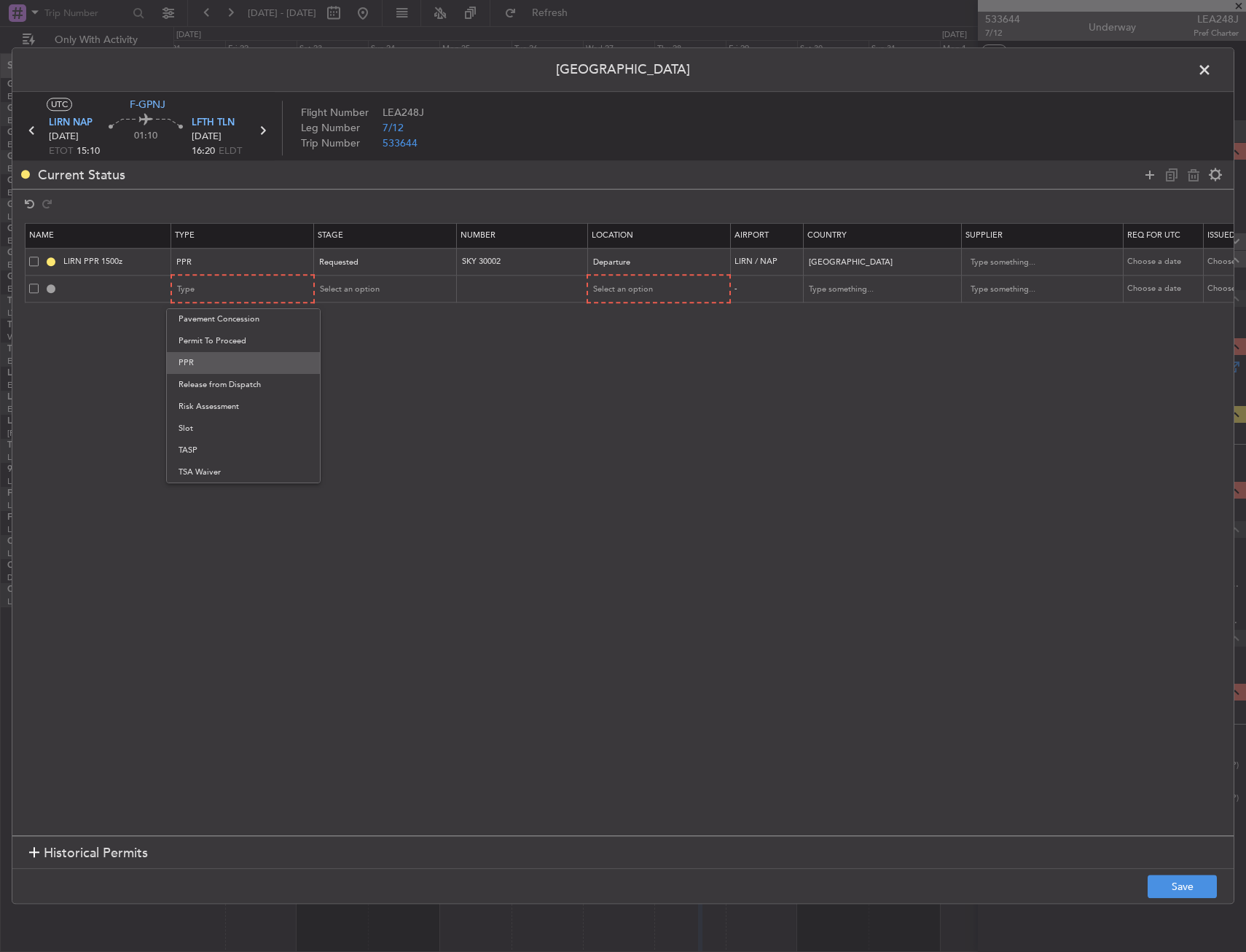
scroll to position [439, 0]
click at [200, 433] on span "Slot" at bounding box center [243, 428] width 130 height 22
click at [634, 285] on span "Select an option" at bounding box center [623, 290] width 60 height 11
click at [606, 360] on span "Arrival" at bounding box center [658, 363] width 130 height 22
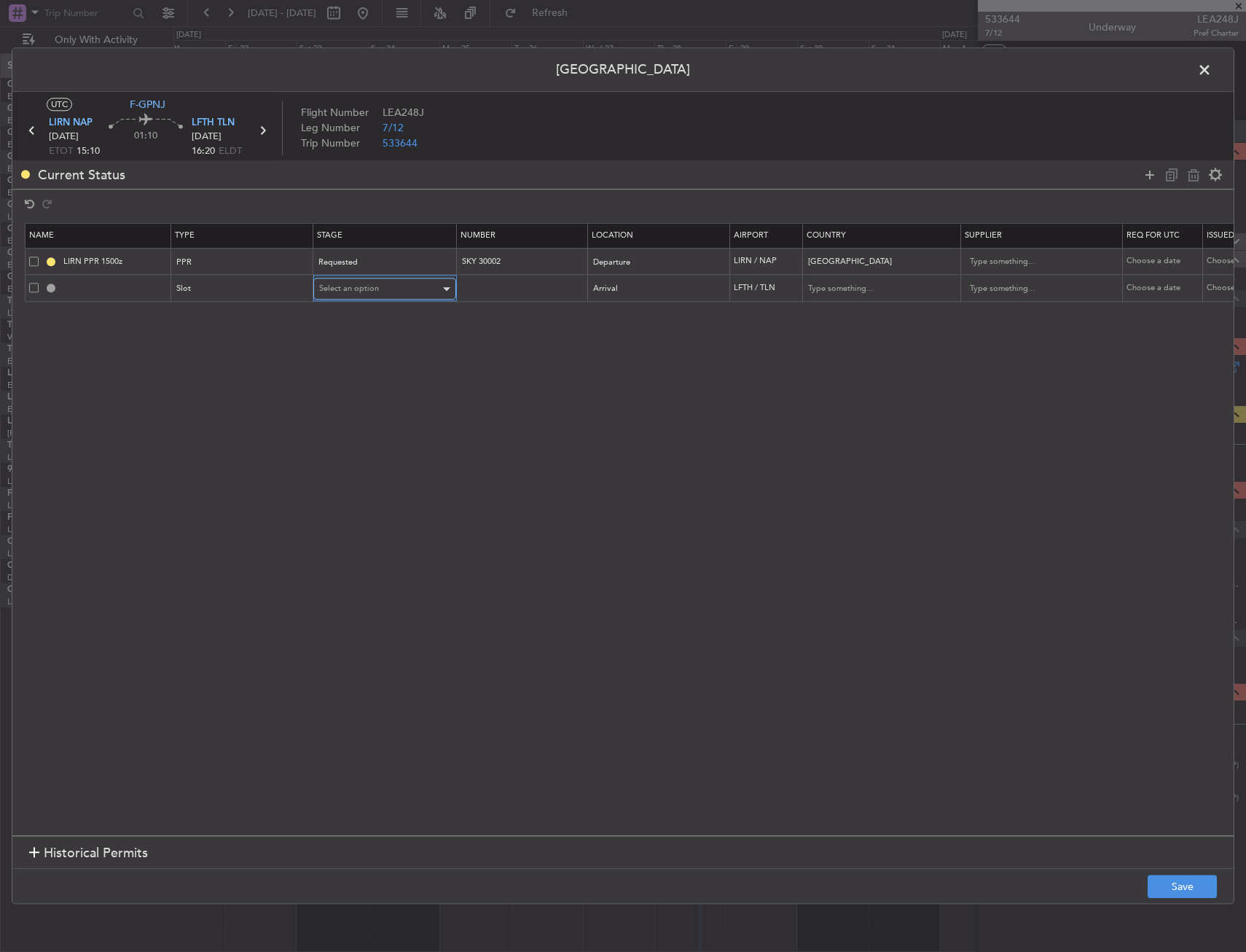
click at [383, 288] on div "Select an option" at bounding box center [379, 289] width 121 height 22
click at [367, 389] on span "Requested" at bounding box center [384, 384] width 130 height 22
click at [1169, 872] on footer "Save" at bounding box center [623, 886] width 1222 height 35
click at [1210, 877] on button "Save" at bounding box center [1182, 887] width 69 height 23
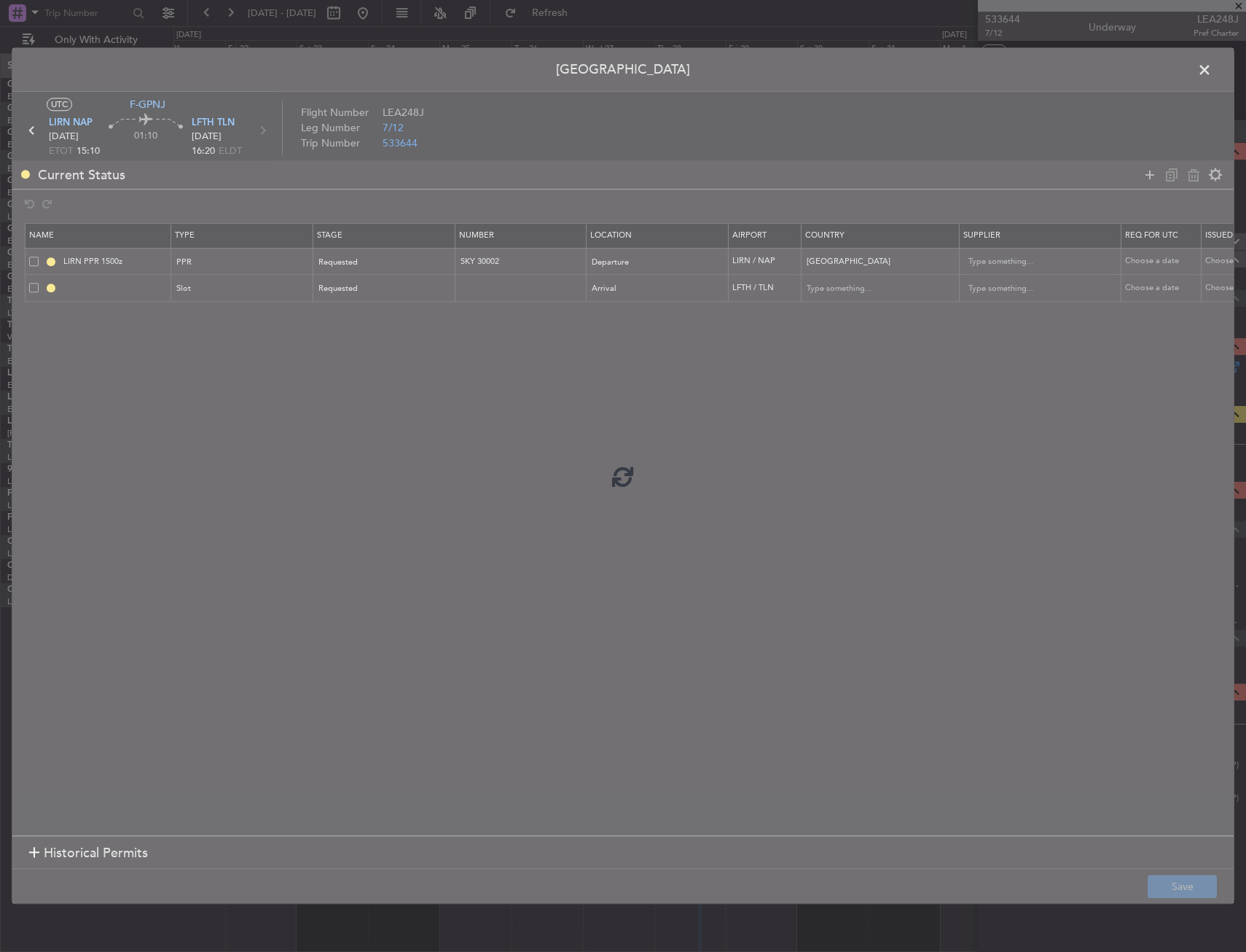
type input "LFTH ARR SLOT"
type input "[GEOGRAPHIC_DATA]"
type input "NNN"
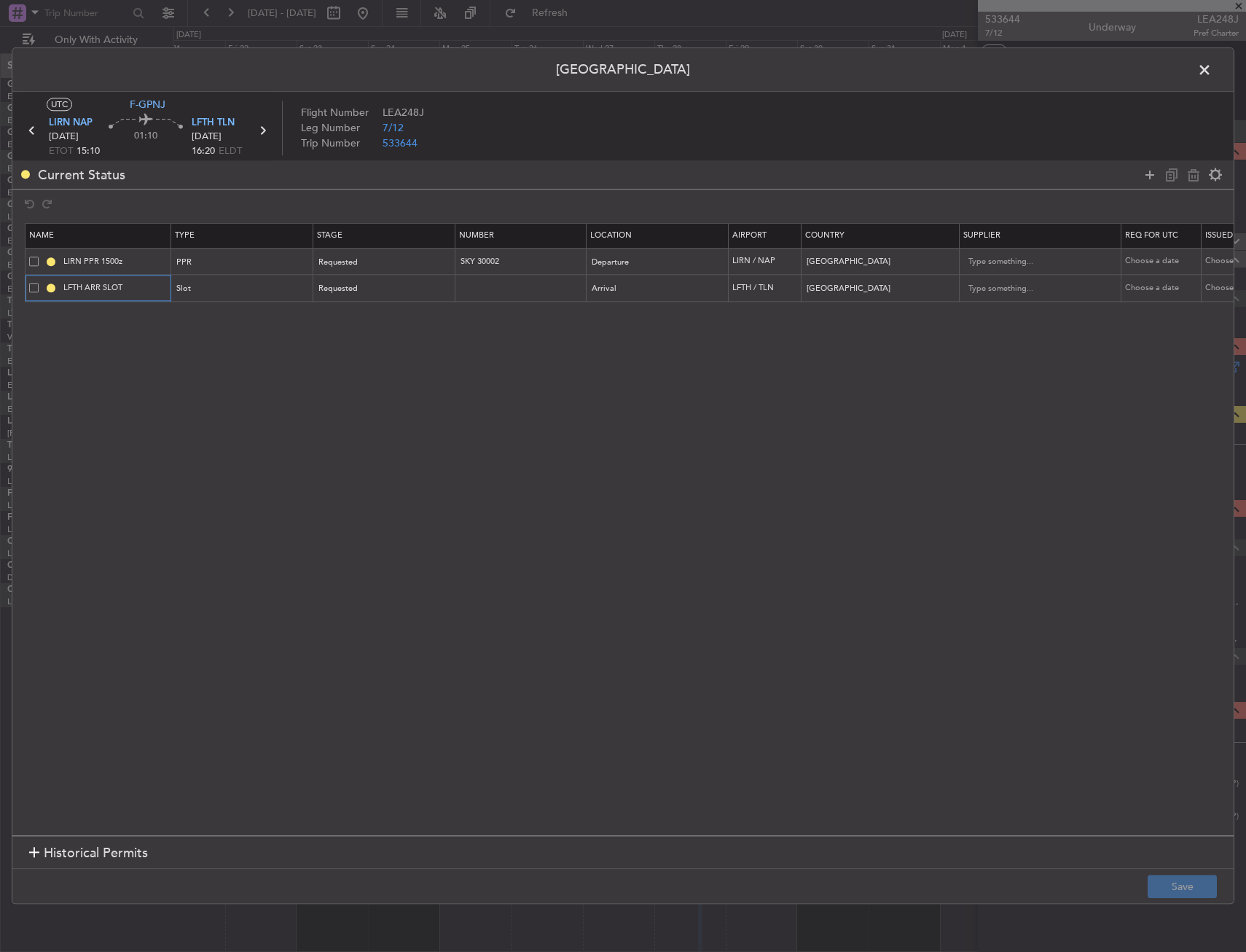
click at [149, 291] on input "LFTH ARR SLOT" at bounding box center [115, 288] width 110 height 12
type input "LFTH ARR SLOT 1620Z"
click at [1192, 870] on div "Permit Center UTC F-GPNJ LIRN NAP [DATE] ETOT 15:10 01:10 LFTH TLN [DATE] 16:20…" at bounding box center [623, 475] width 1223 height 856
drag, startPoint x: 1192, startPoint y: 871, endPoint x: 1193, endPoint y: 888, distance: 17.0
click at [1193, 888] on button "Save" at bounding box center [1182, 887] width 69 height 23
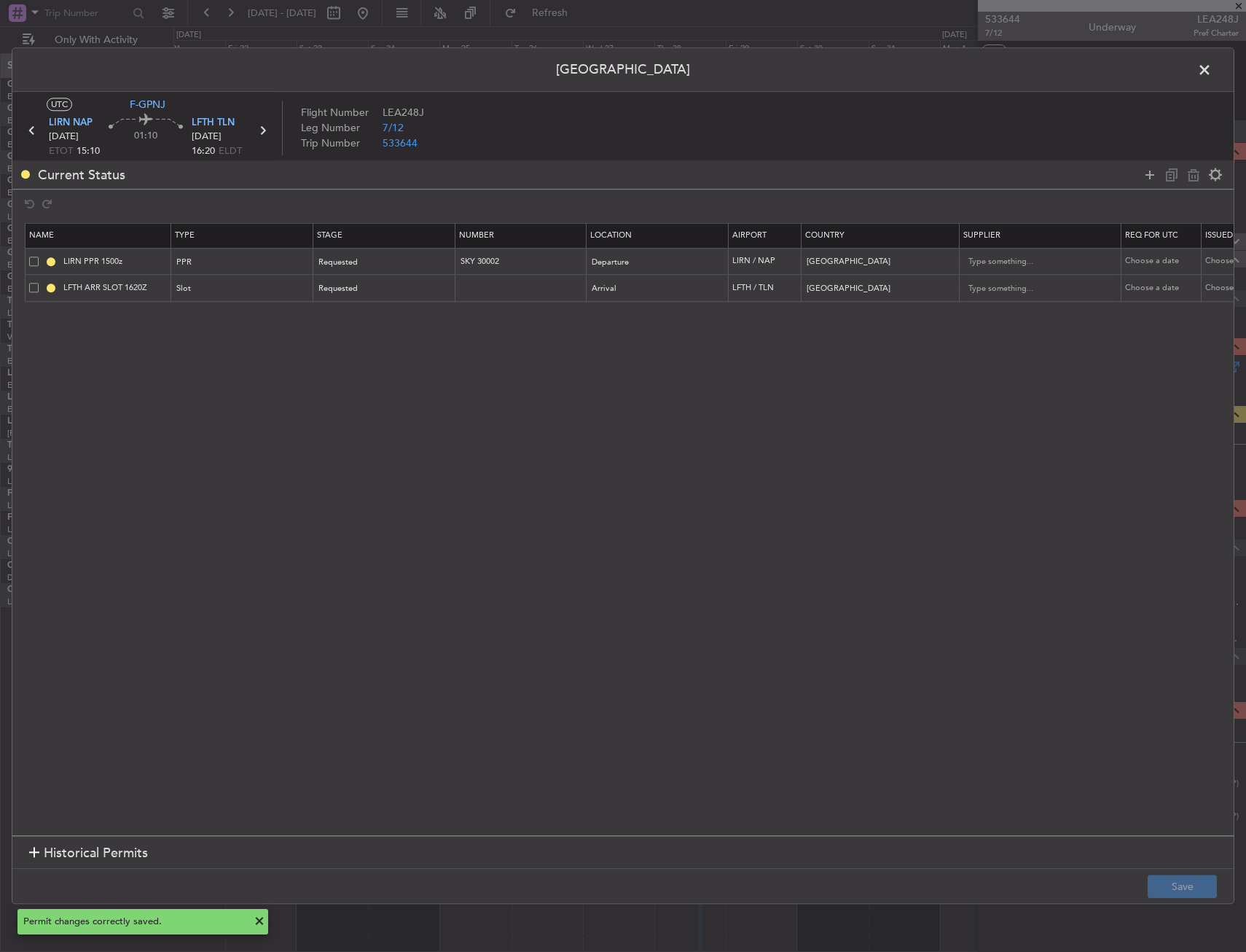
click at [1205, 83] on header "[GEOGRAPHIC_DATA]" at bounding box center [623, 70] width 1222 height 43
click at [1212, 65] on span at bounding box center [1212, 73] width 0 height 29
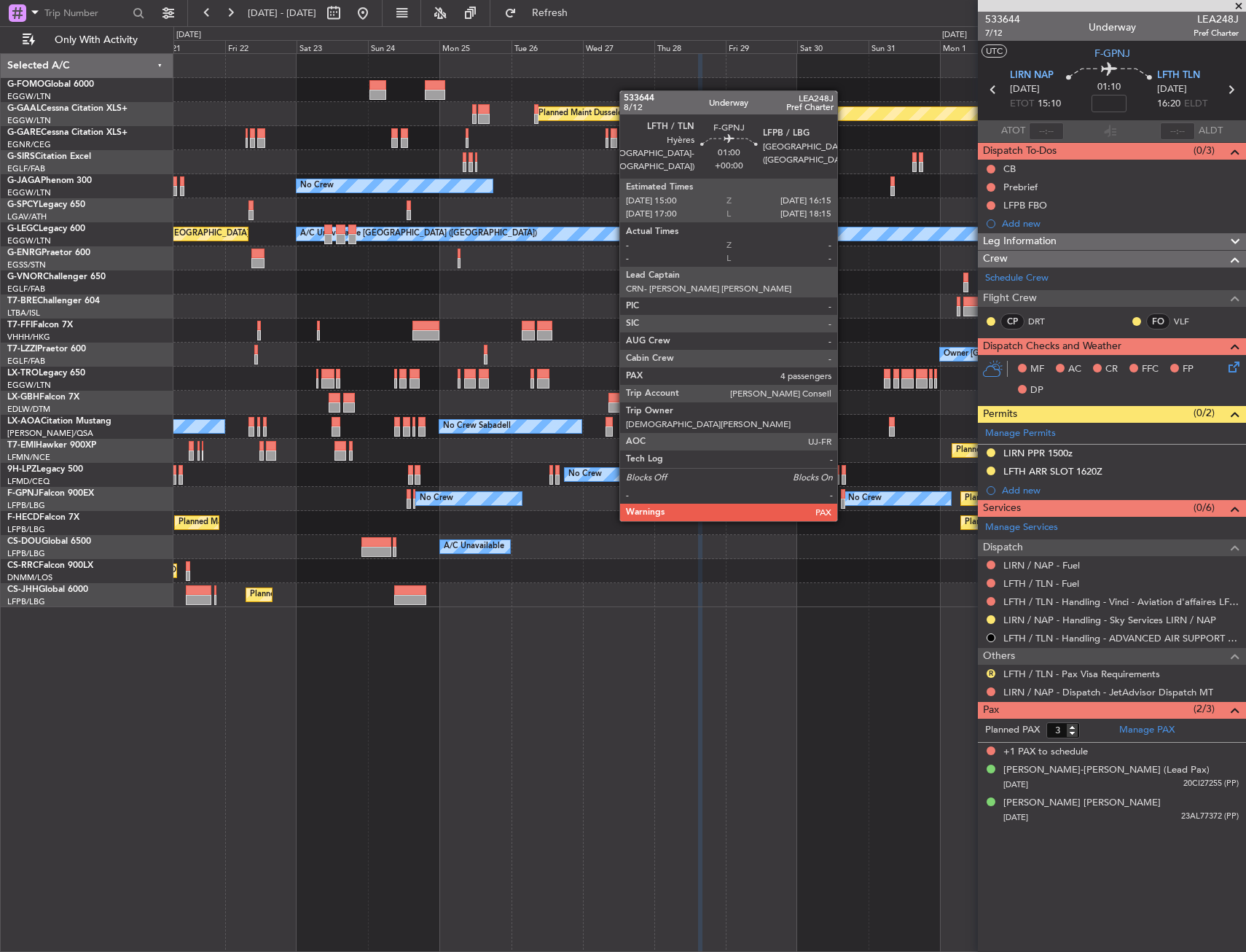
click at [844, 492] on div at bounding box center [842, 494] width 4 height 10
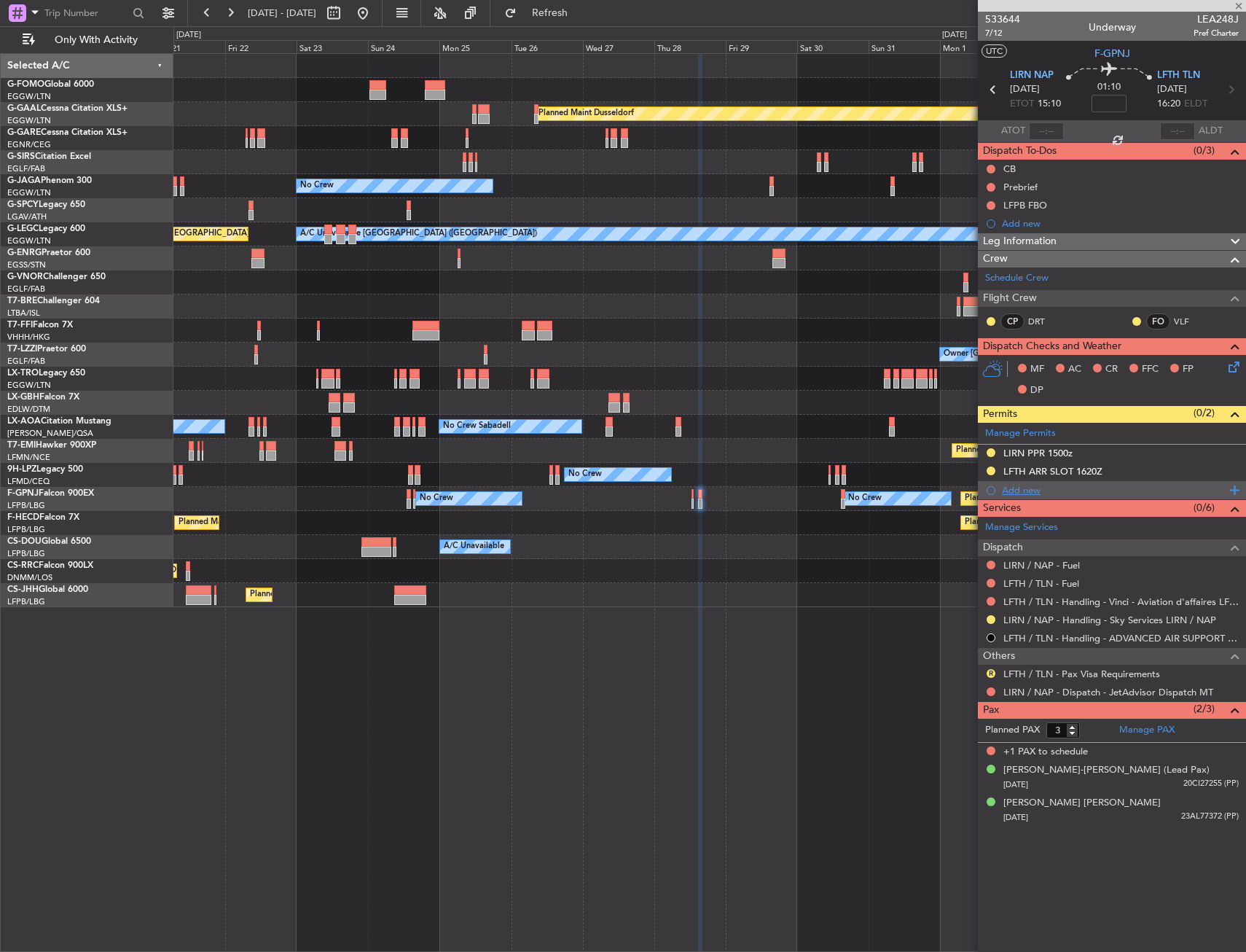
type input "4"
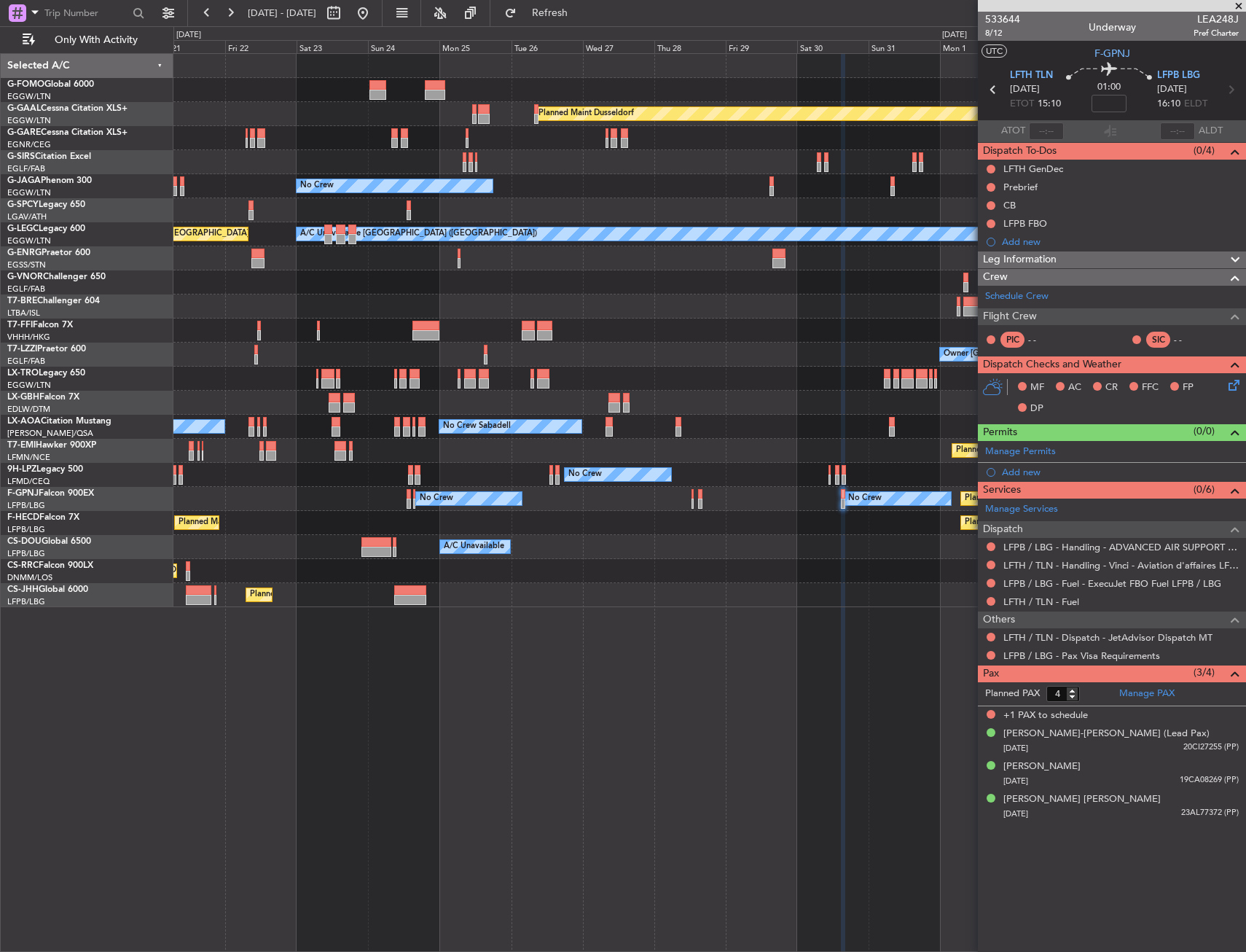
drag, startPoint x: 989, startPoint y: 565, endPoint x: 979, endPoint y: 600, distance: 36.4
click at [989, 565] on button at bounding box center [991, 565] width 9 height 9
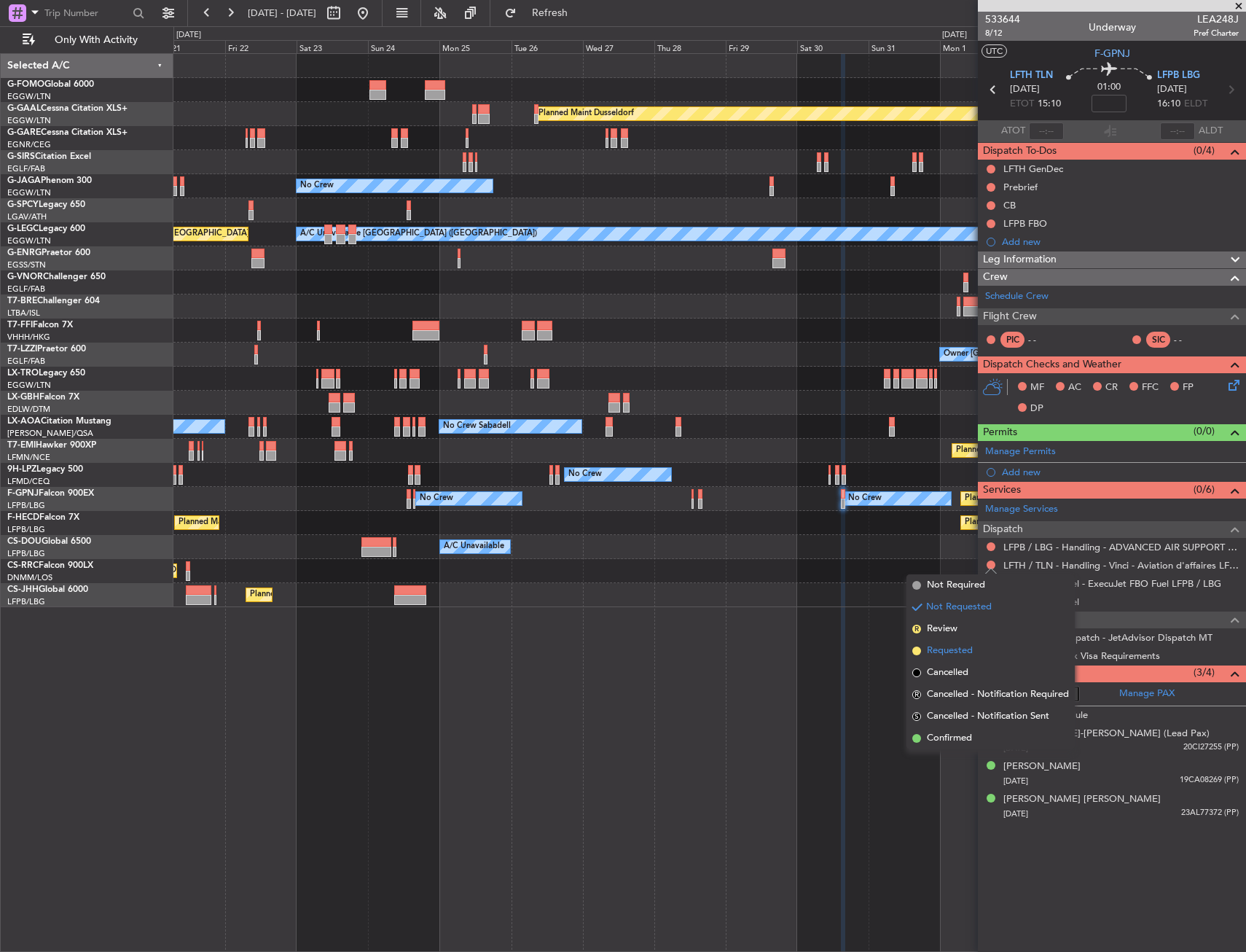
click at [950, 655] on span "Requested" at bounding box center [950, 651] width 46 height 14
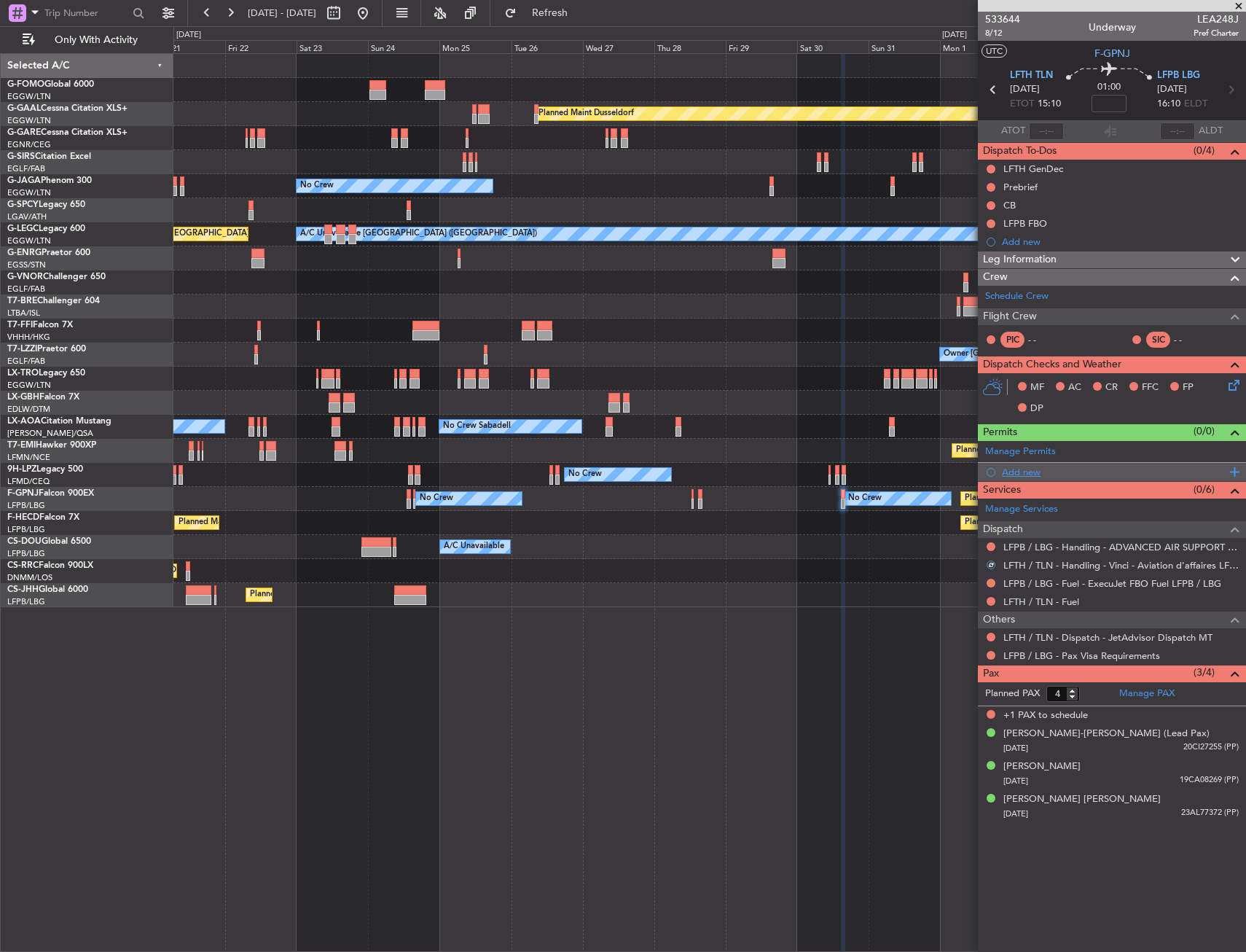
click at [1234, 466] on span at bounding box center [1232, 473] width 13 height 19
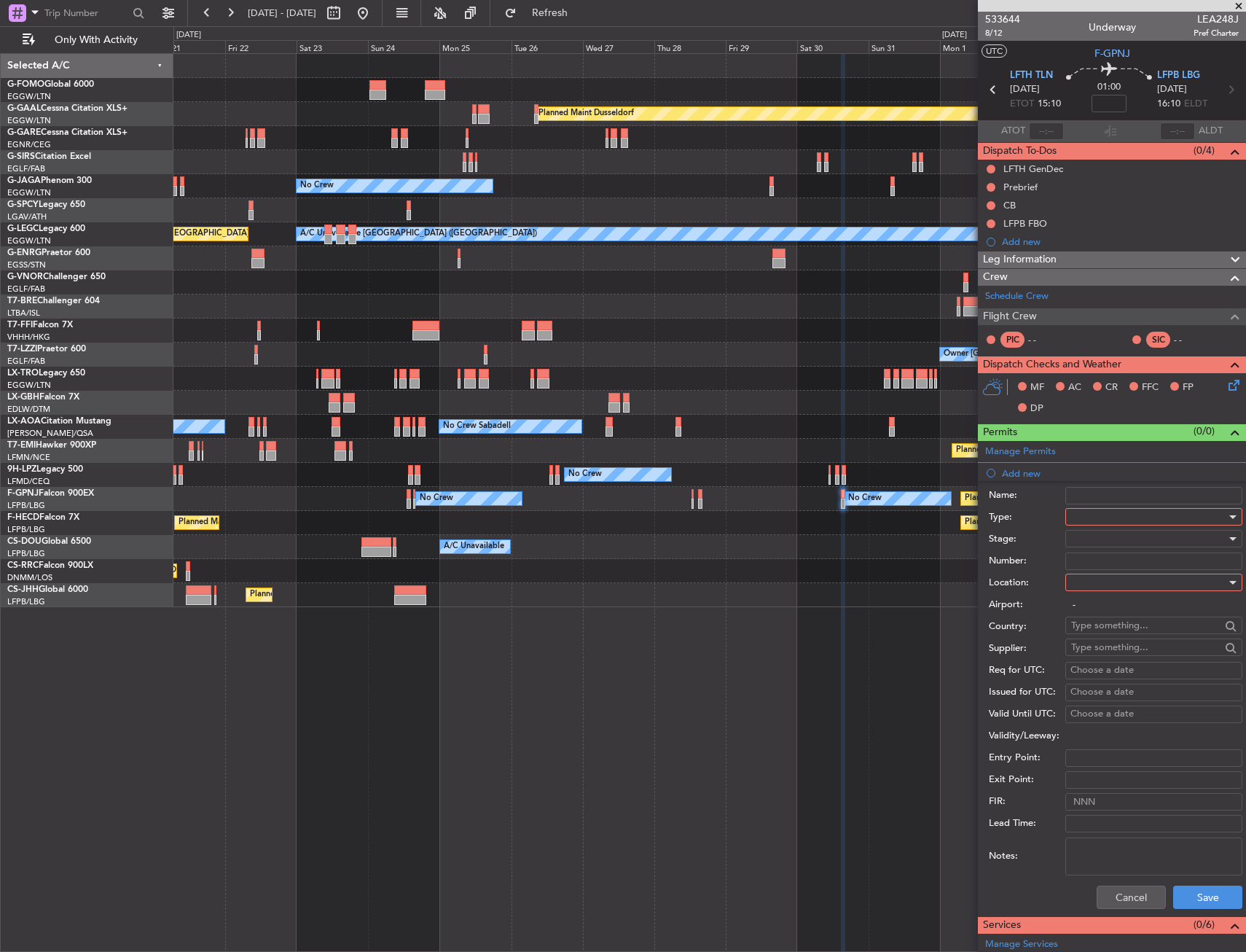
click at [1147, 517] on div at bounding box center [1149, 516] width 155 height 22
drag, startPoint x: 1116, startPoint y: 653, endPoint x: 1133, endPoint y: 623, distance: 34.5
click at [1116, 652] on span "Slot" at bounding box center [1149, 654] width 153 height 22
click at [1127, 577] on div at bounding box center [1149, 582] width 155 height 22
click at [1116, 612] on span "Departure" at bounding box center [1149, 612] width 153 height 22
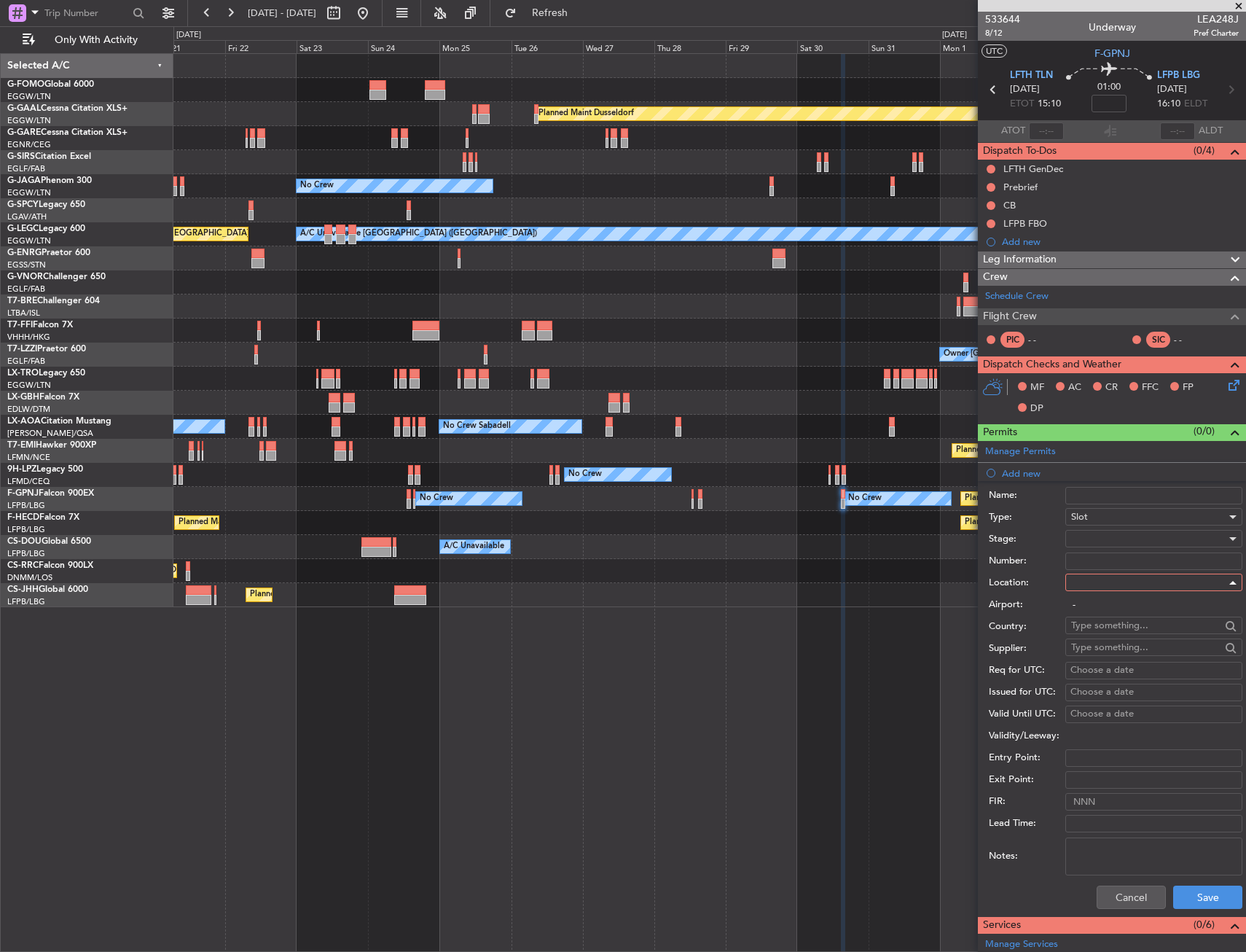
type input "LFTH / TLN"
click at [1090, 541] on div at bounding box center [1149, 538] width 155 height 22
click at [1107, 632] on span "Requested" at bounding box center [1149, 634] width 153 height 22
click at [1219, 894] on button "Save" at bounding box center [1208, 896] width 69 height 23
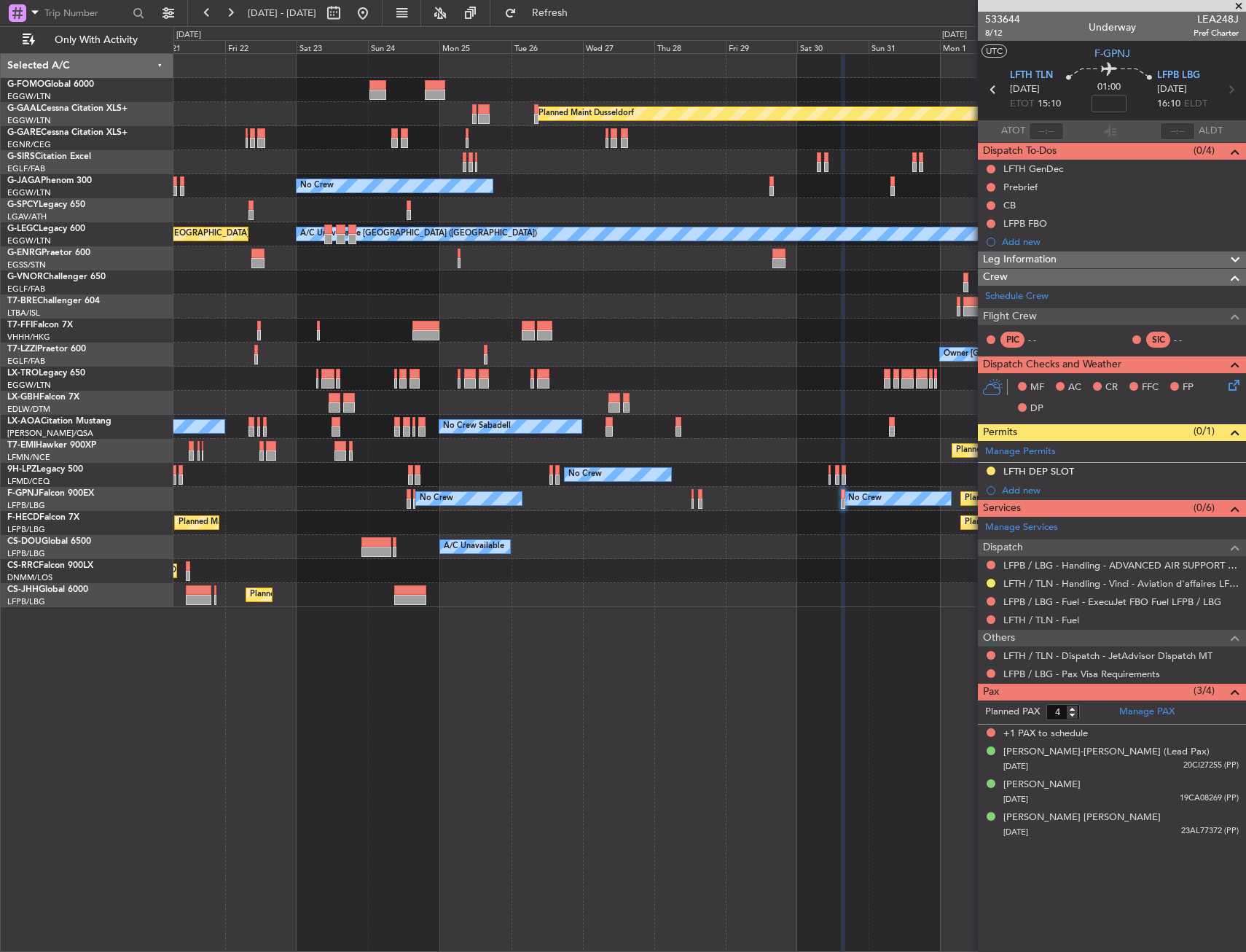
drag, startPoint x: 1076, startPoint y: 467, endPoint x: 1147, endPoint y: 472, distance: 71.2
click at [1081, 467] on div "LFTH DEP SLOT" at bounding box center [1111, 472] width 268 height 19
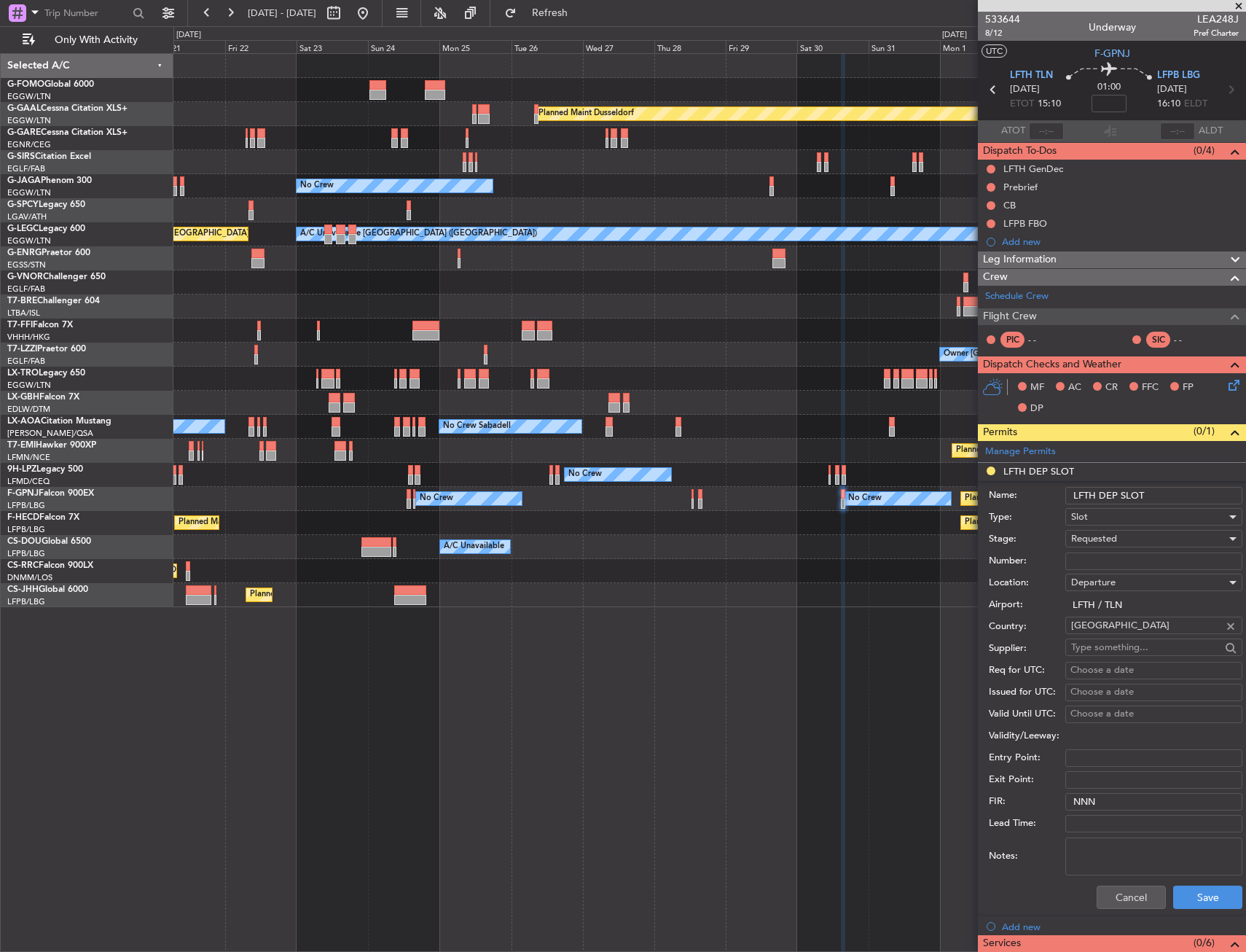
click at [1156, 492] on input "LFTH DEP SLOT" at bounding box center [1154, 495] width 177 height 18
type input "LFTH DEP SLOT 1500Z"
click at [1207, 889] on button "Save" at bounding box center [1208, 896] width 69 height 23
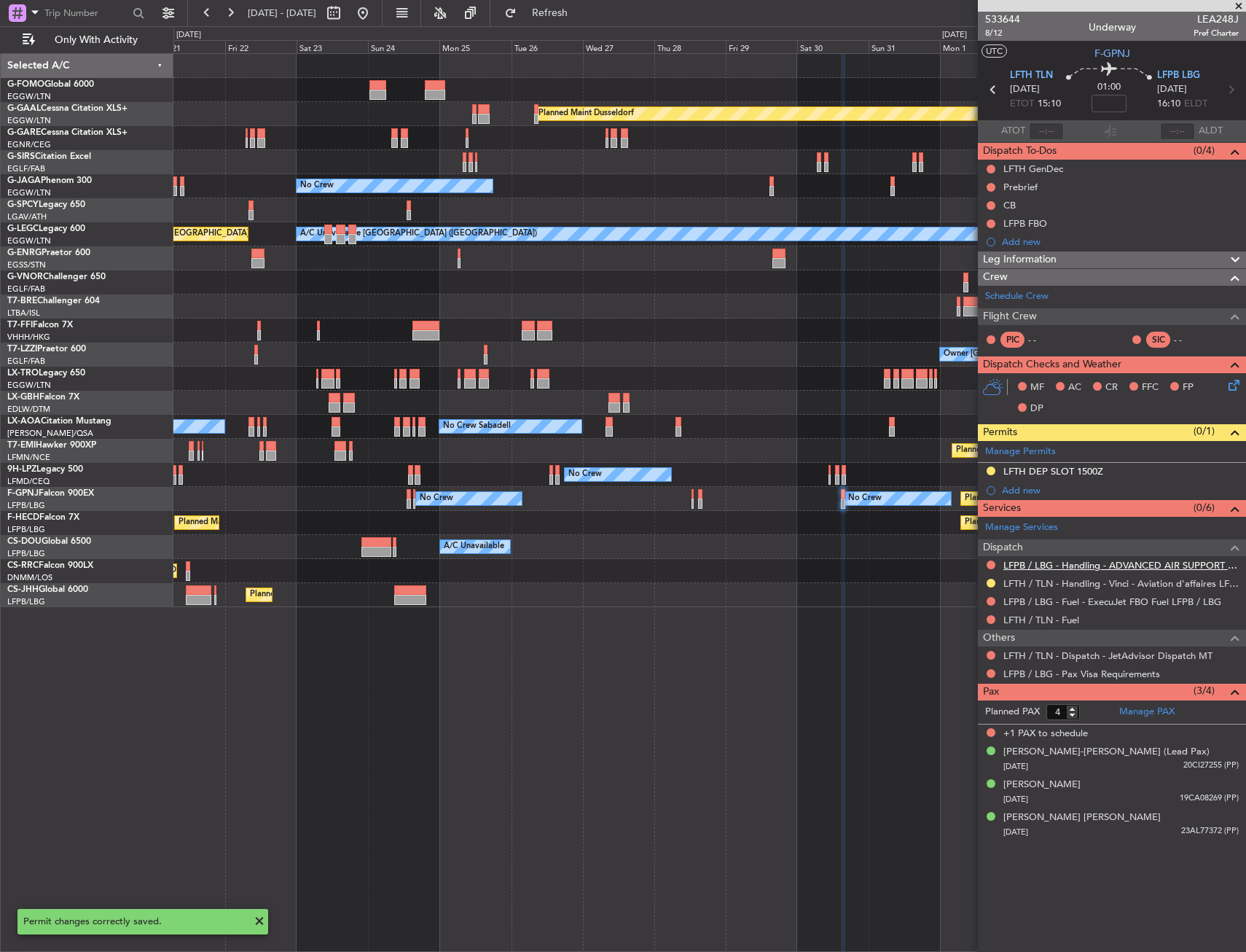
click at [1100, 563] on link "LFPB / LBG - Handling - ADVANCED AIR SUPPORT LFPB" at bounding box center [1121, 565] width 235 height 12
click at [581, 12] on span "Refresh" at bounding box center [550, 13] width 61 height 10
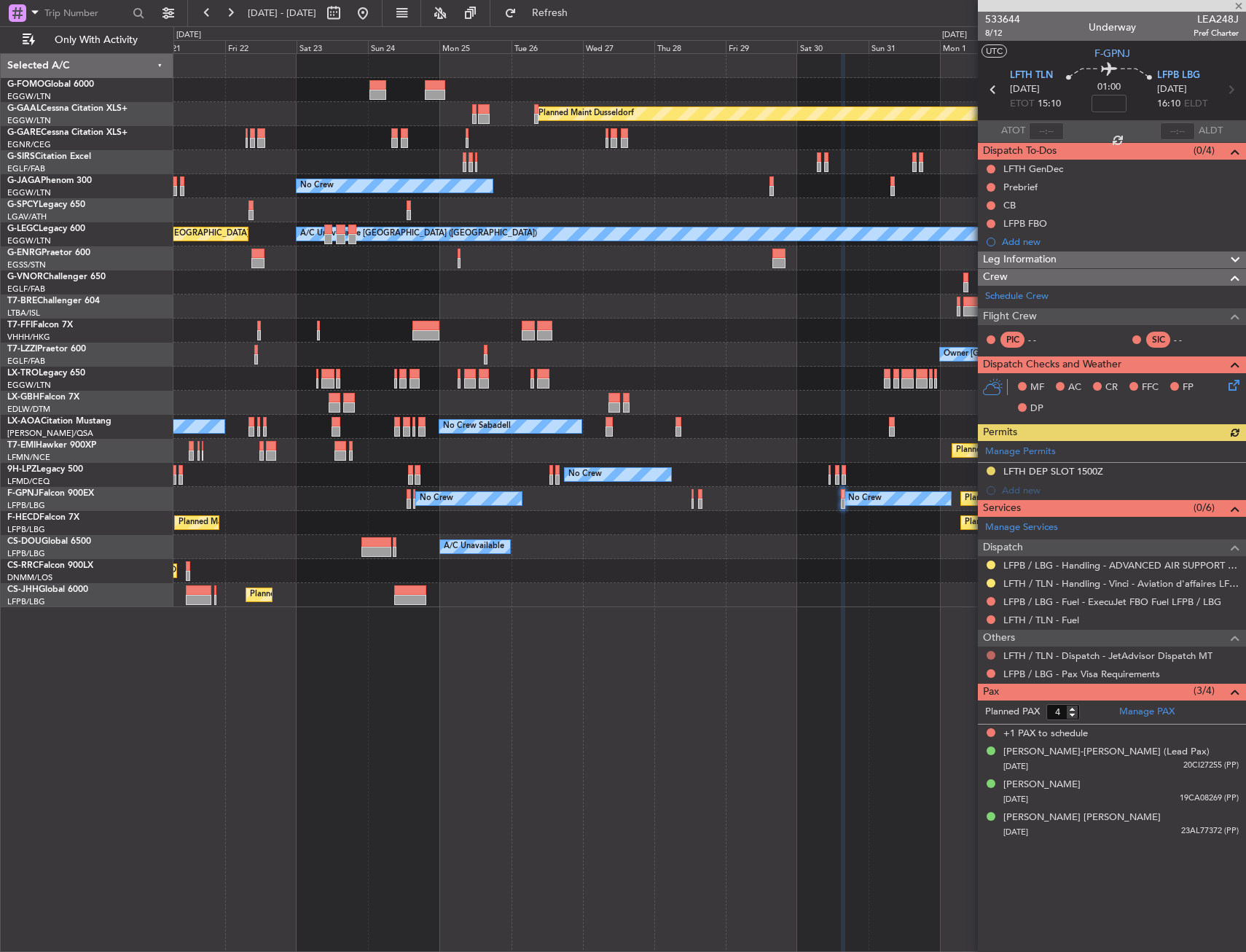
click at [989, 653] on button at bounding box center [991, 655] width 9 height 9
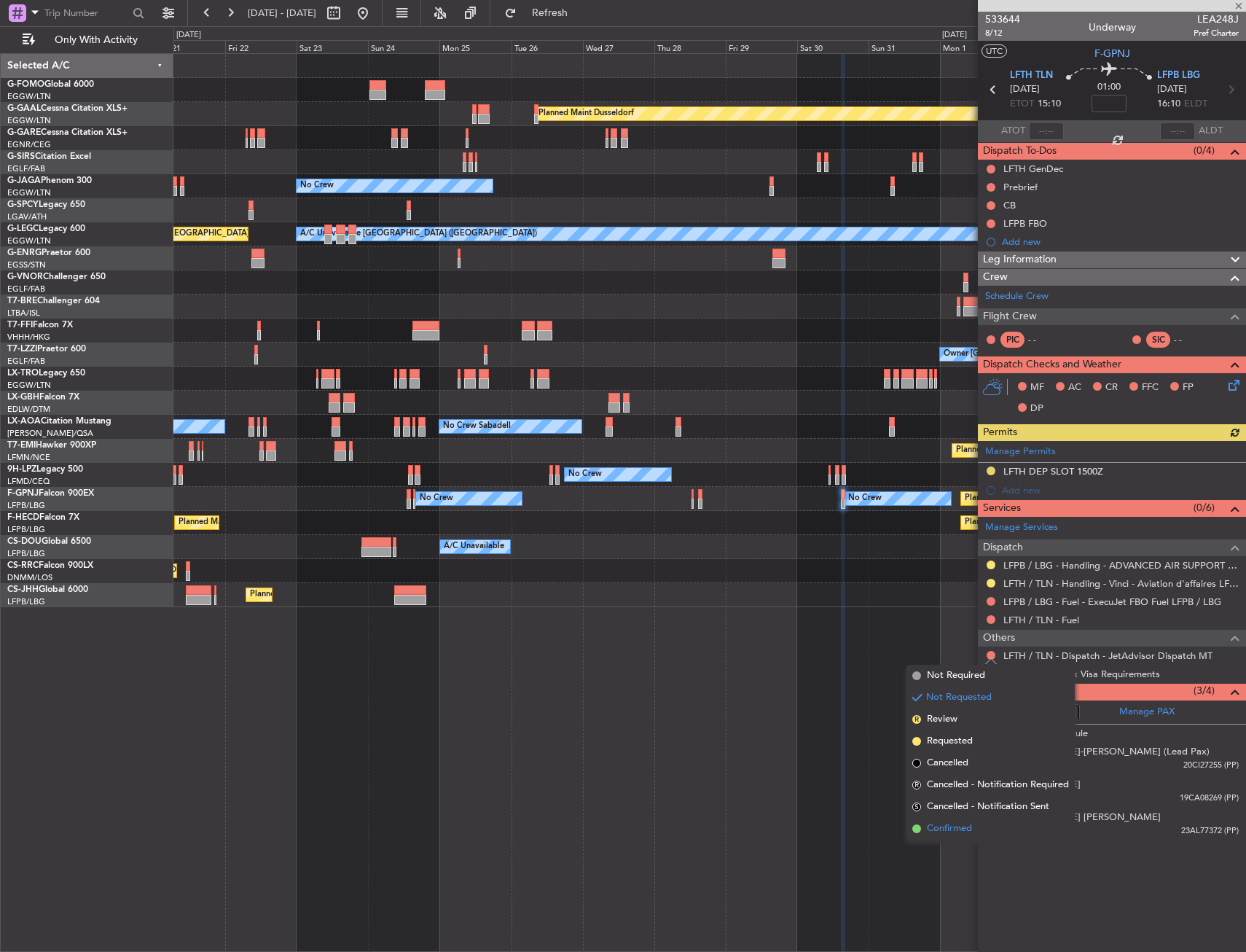
click at [941, 834] on span "Confirmed" at bounding box center [950, 829] width 45 height 14
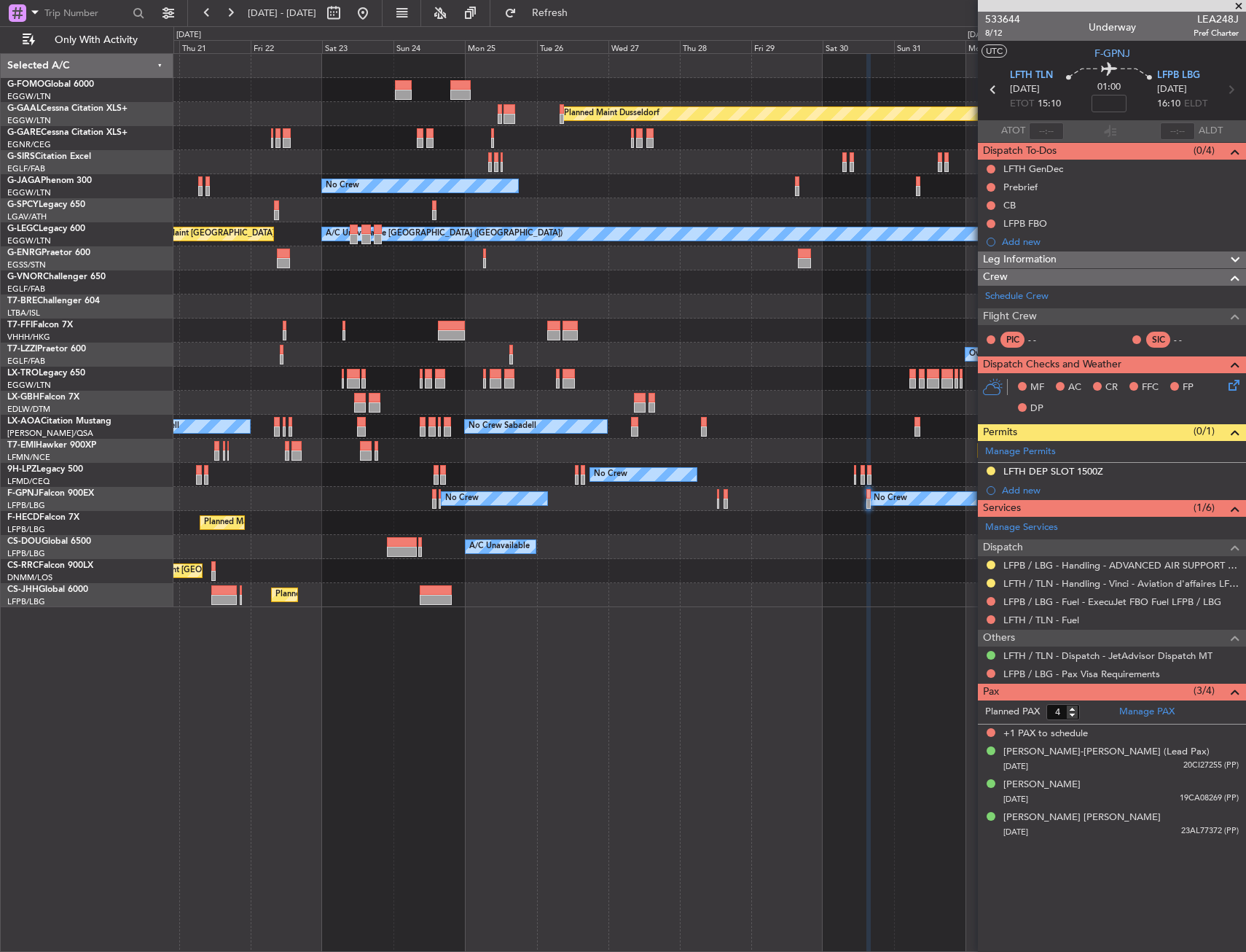
click at [628, 491] on div "Planned Maint Dusseldorf Unplanned Maint Chester Planned Maint London (Luton) N…" at bounding box center [709, 330] width 1072 height 553
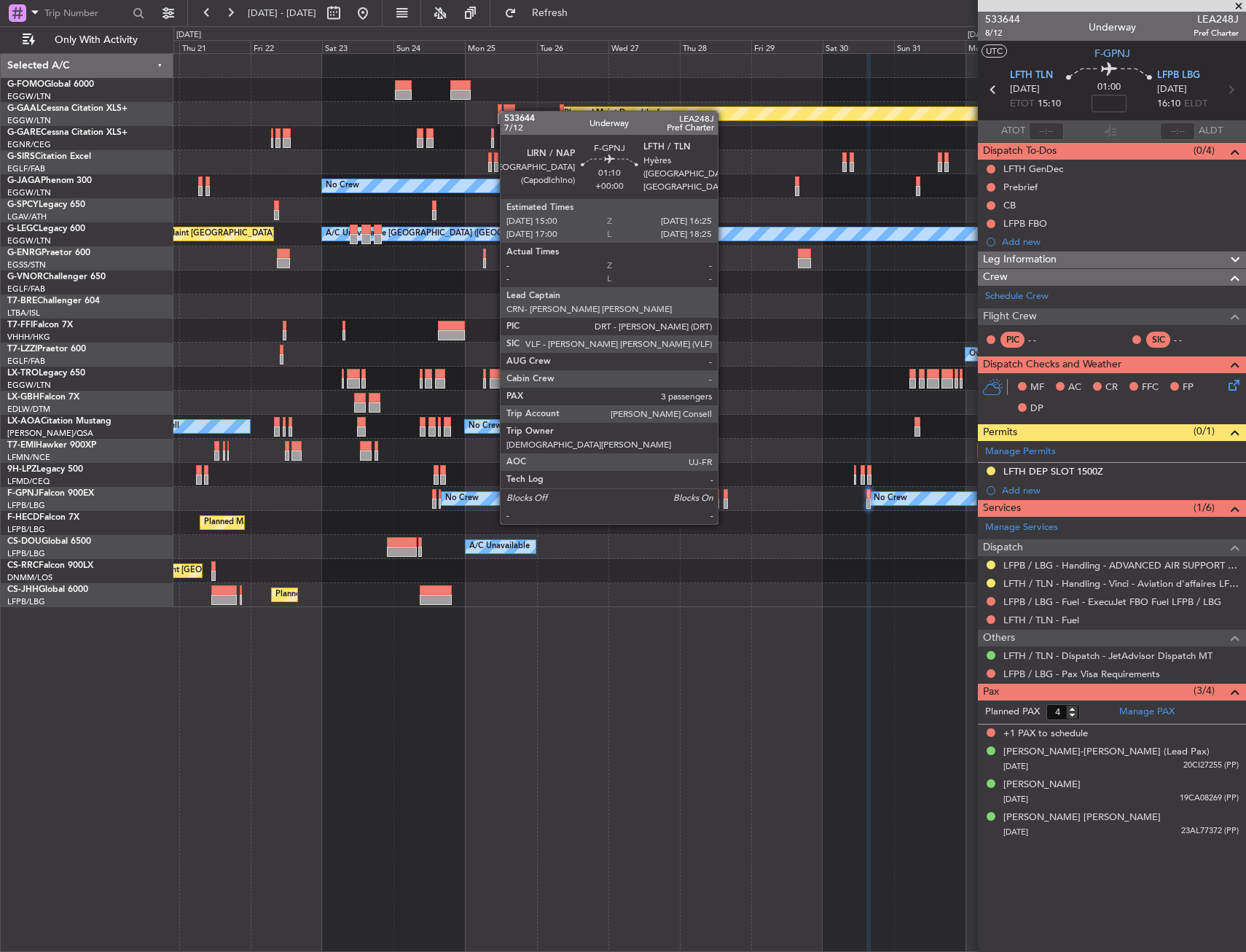
click at [724, 495] on div at bounding box center [726, 494] width 4 height 10
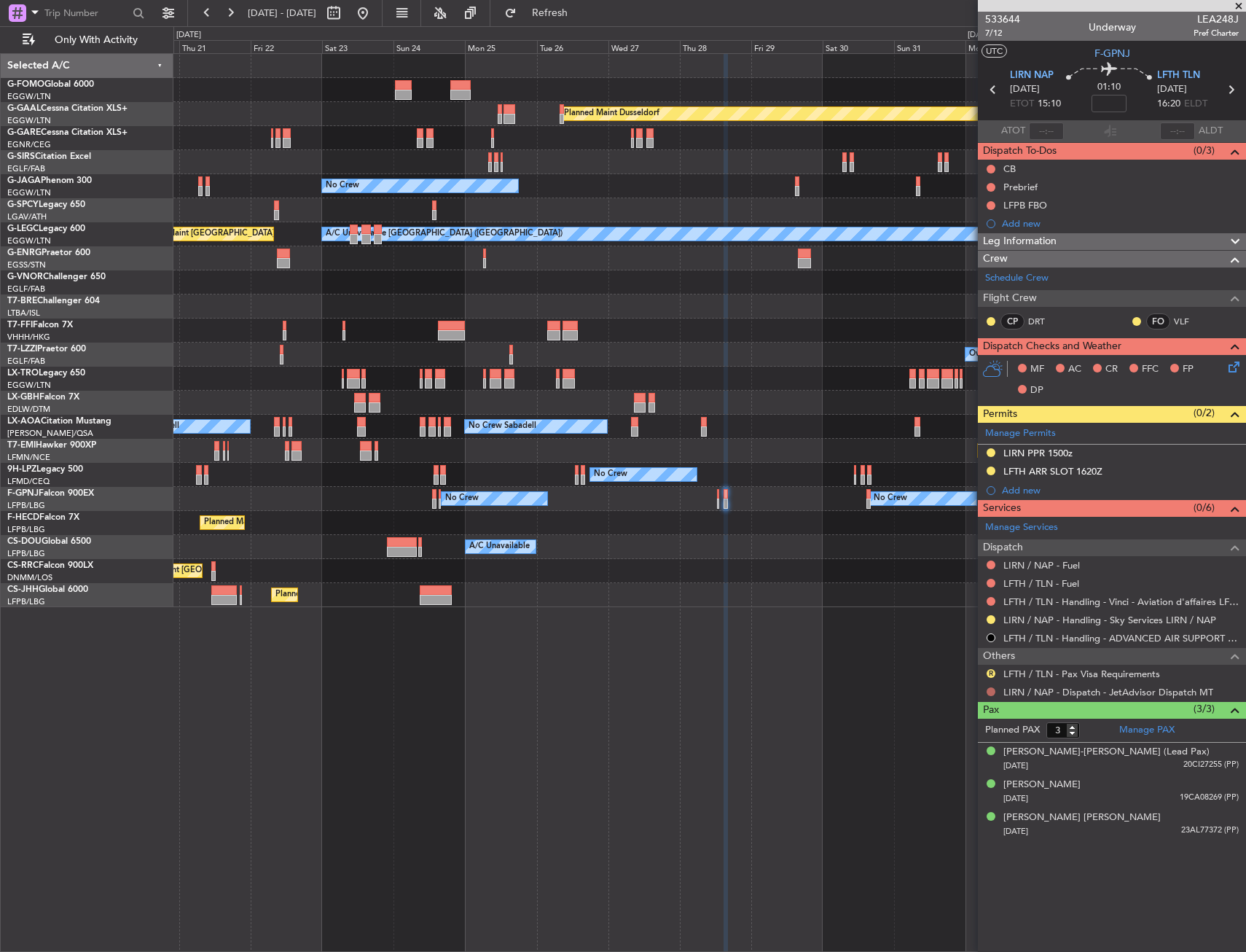
click at [992, 692] on button at bounding box center [991, 691] width 9 height 9
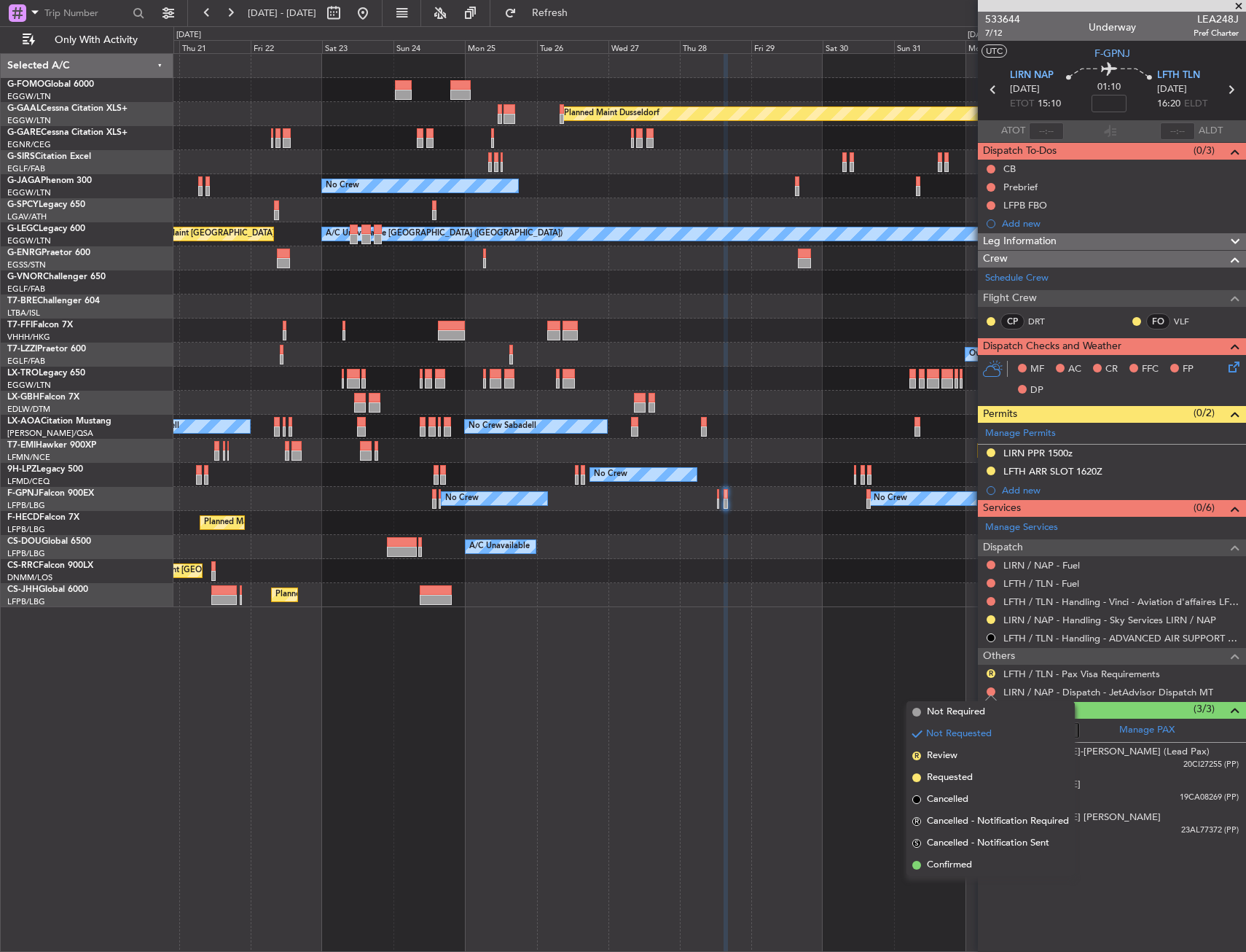
click at [938, 866] on span "Confirmed" at bounding box center [950, 865] width 45 height 14
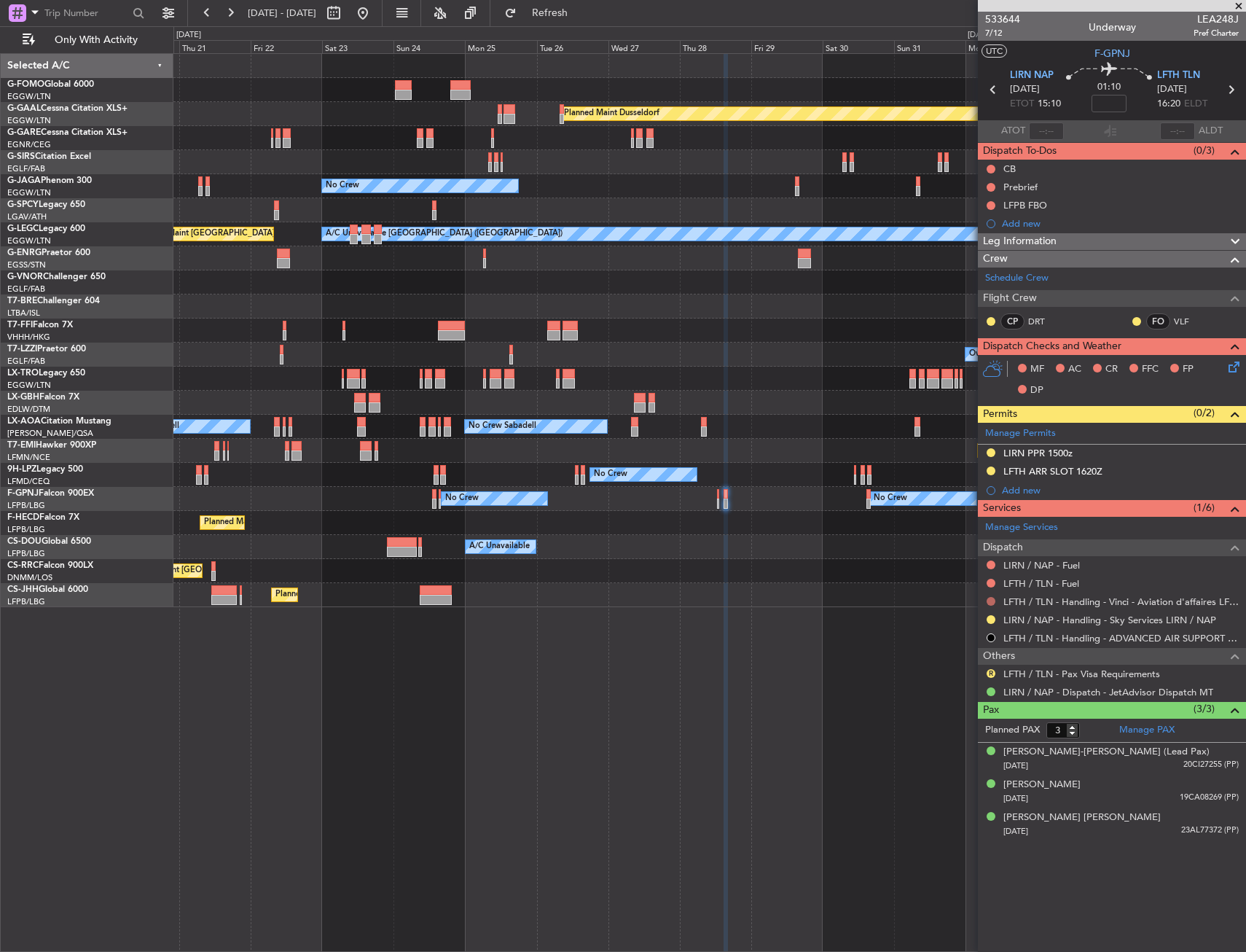
click at [987, 600] on button at bounding box center [991, 601] width 9 height 9
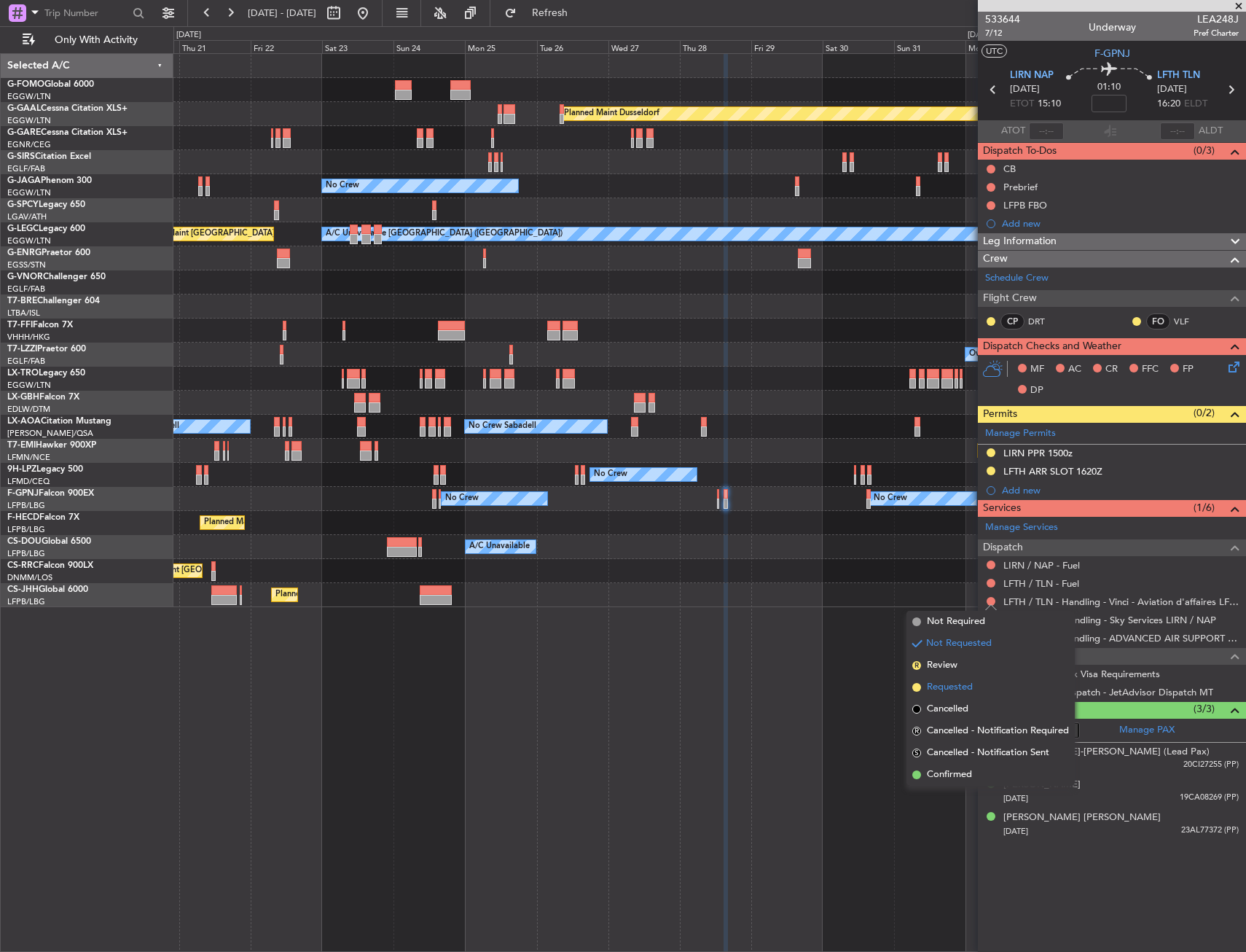
click at [933, 686] on span "Requested" at bounding box center [950, 687] width 46 height 14
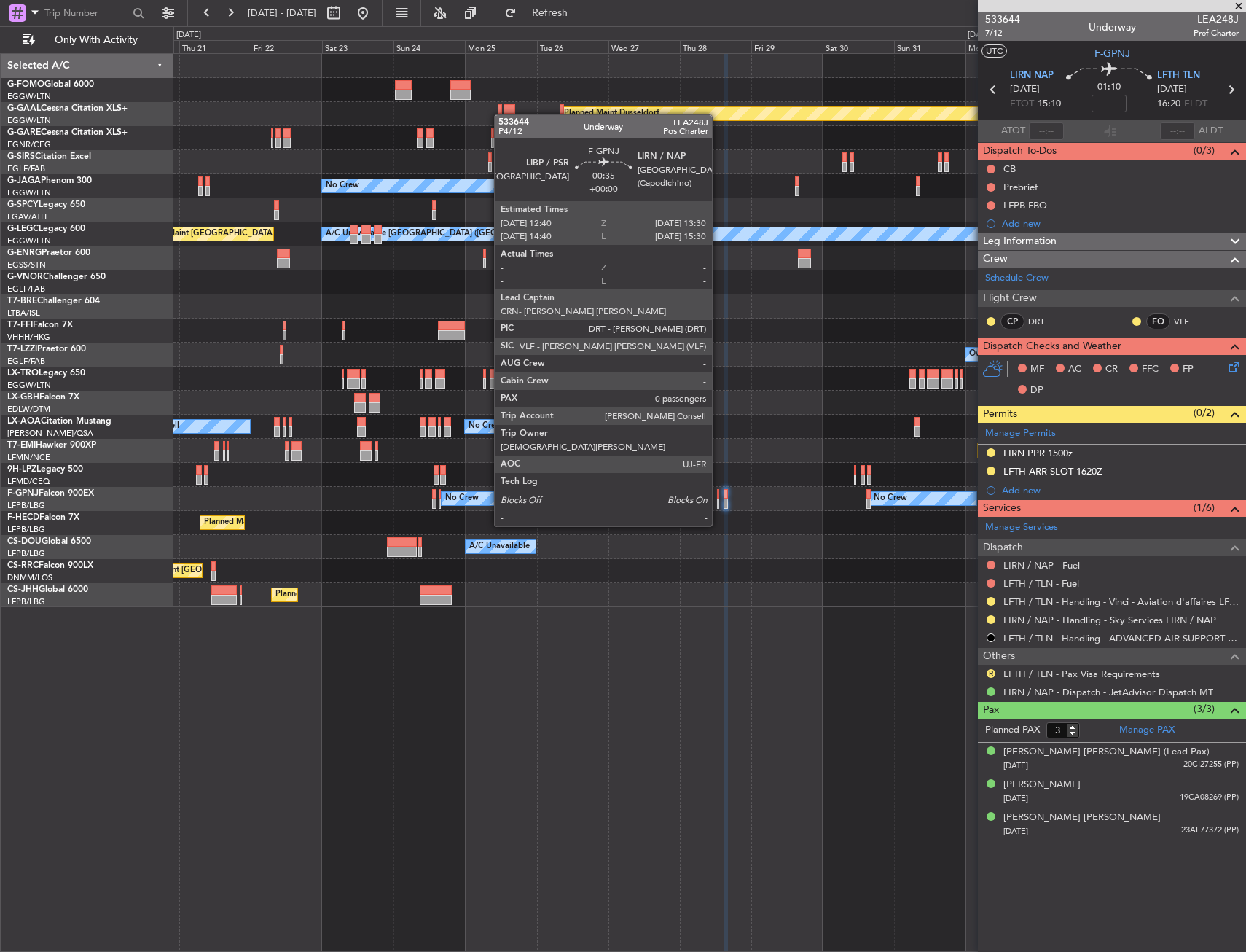
click at [718, 499] on div at bounding box center [718, 503] width 3 height 10
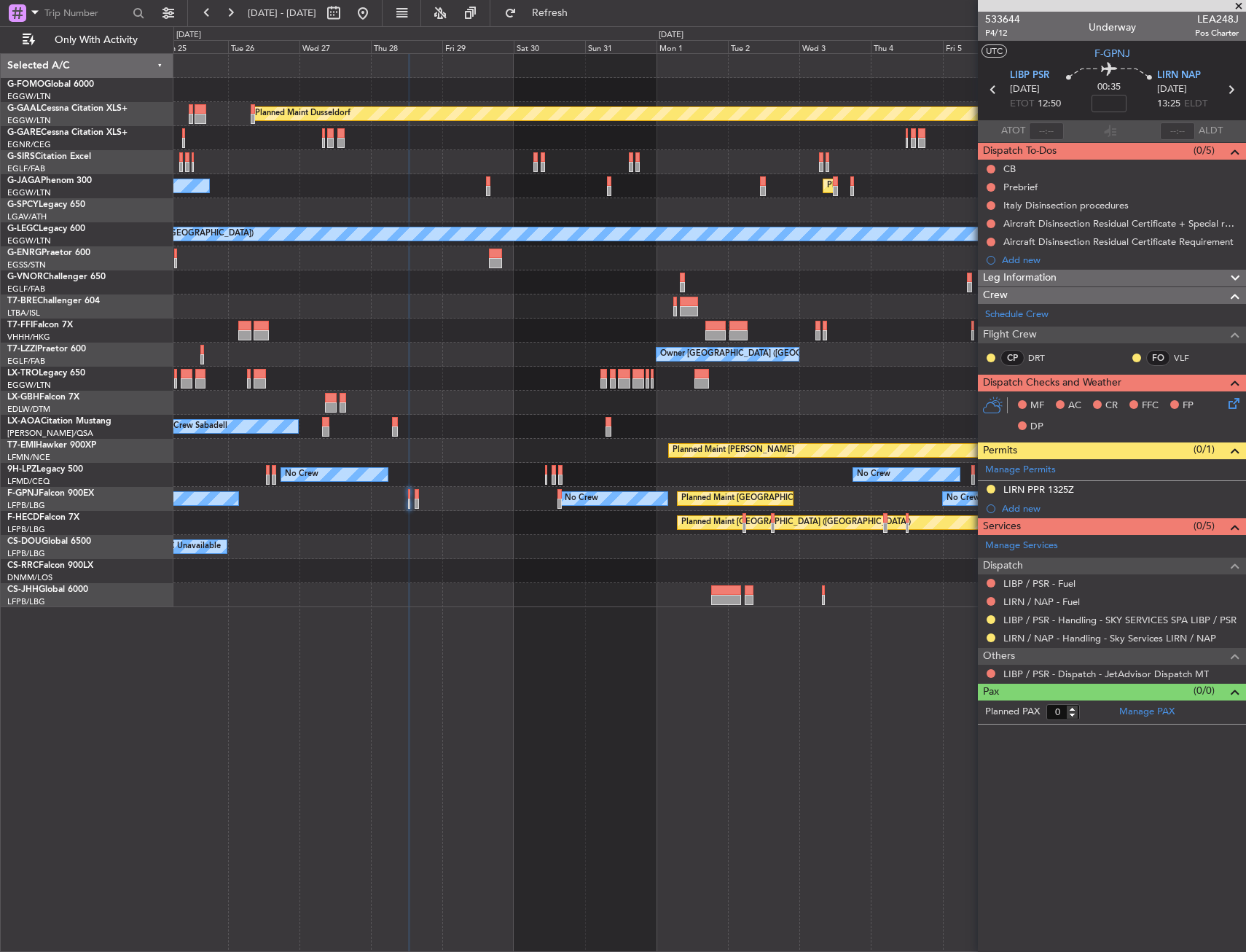
click at [414, 611] on div "Planned Maint Dusseldorf Planned Maint London (Luton) No Crew A/C Unavailable L…" at bounding box center [710, 503] width 1073 height 899
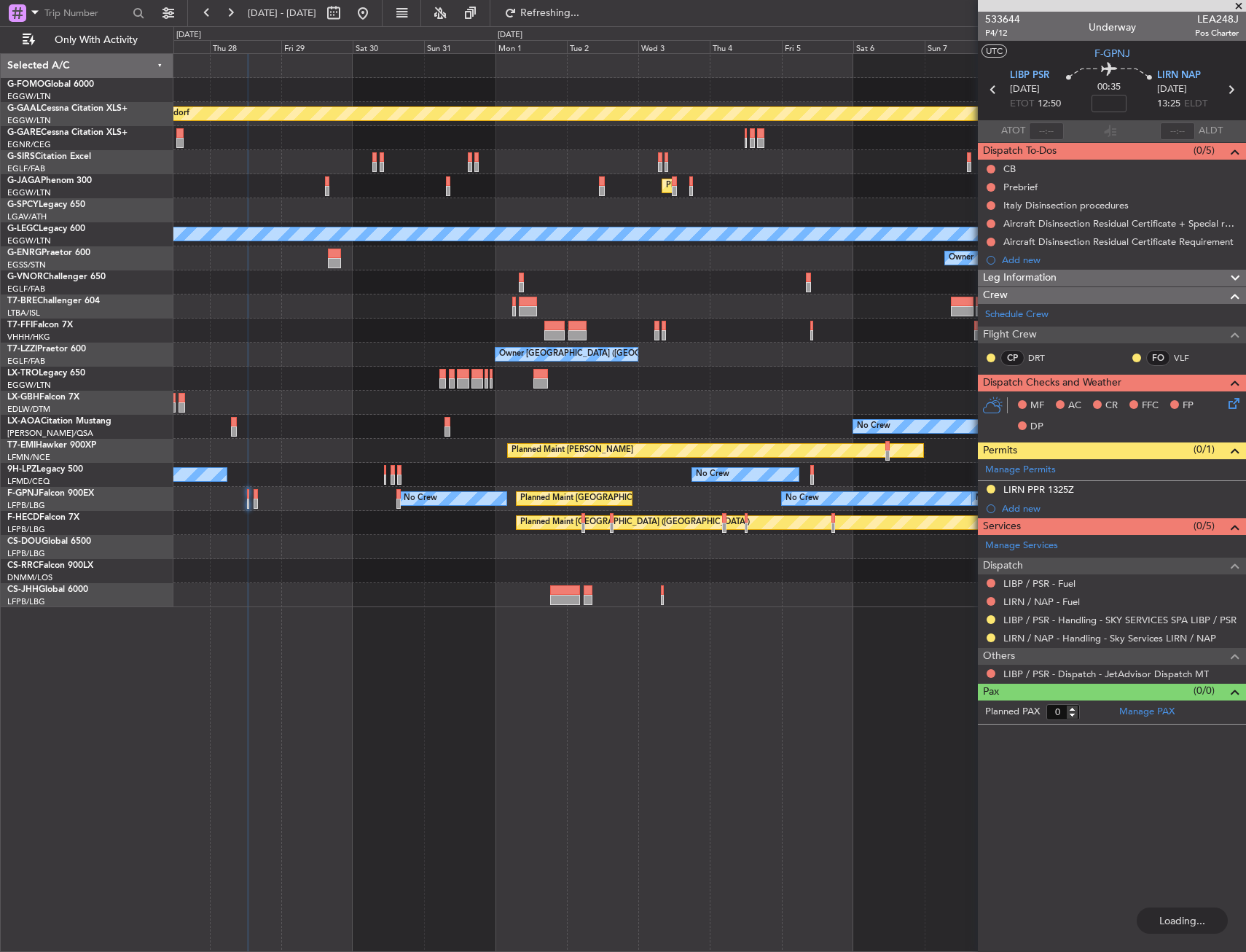
click at [400, 611] on div "Planned Maint Dusseldorf Planned Maint London (Luton) No Crew A/C Unavailable L…" at bounding box center [710, 503] width 1073 height 899
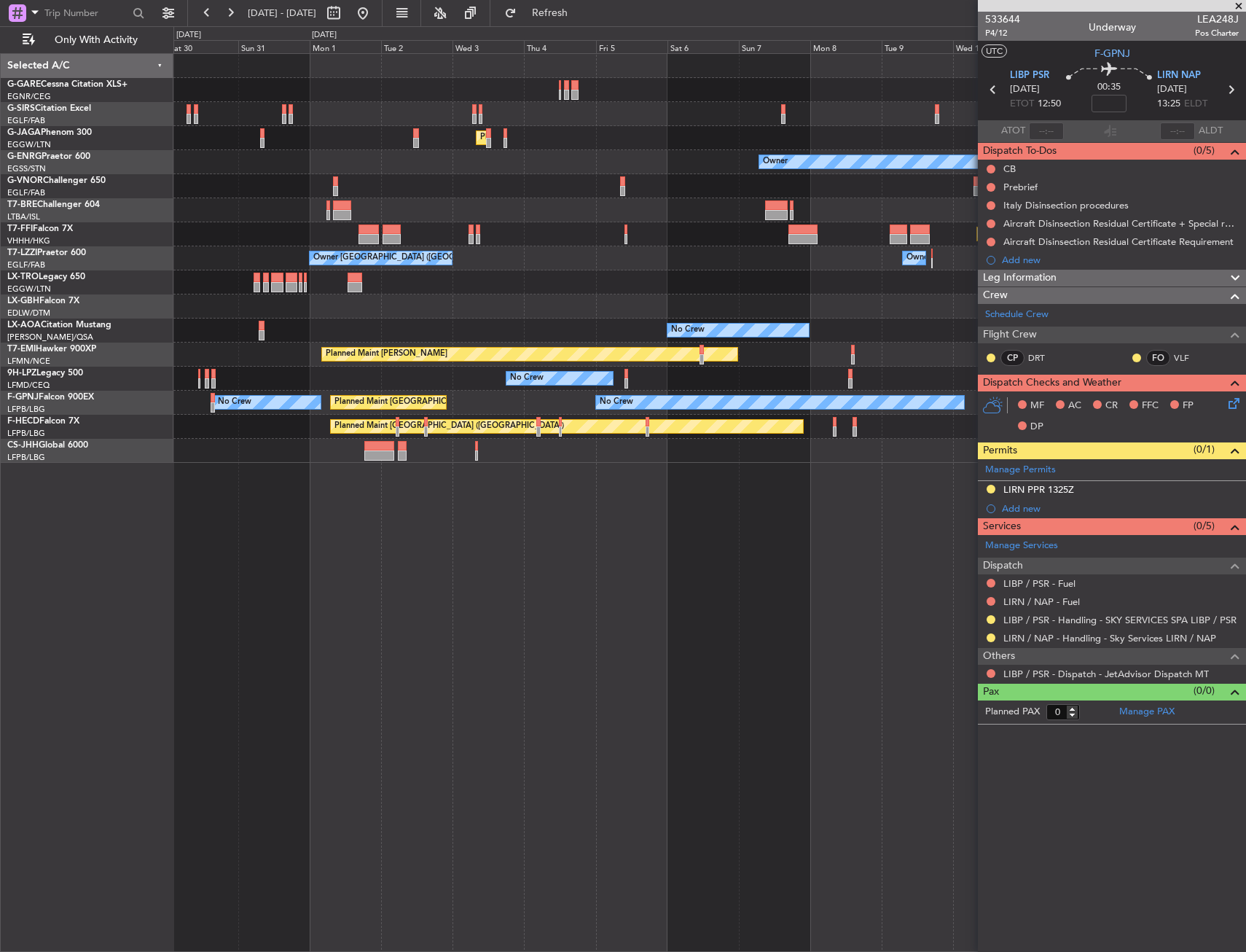
click at [267, 295] on div "Planned Maint London (Luton) Owner Planned Maint Geneva (Cointrin) Owner London…" at bounding box center [709, 259] width 1072 height 409
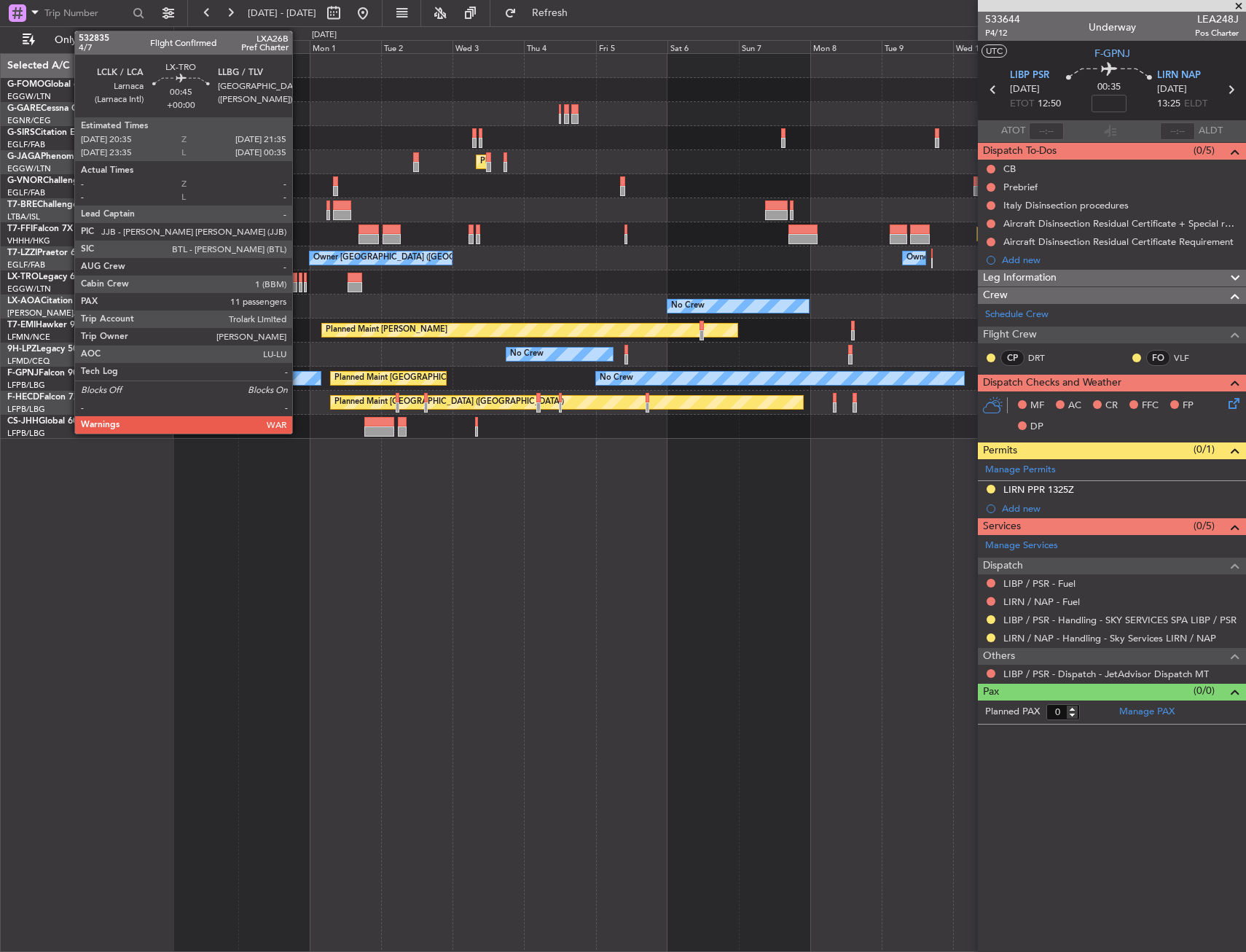
click at [299, 280] on div at bounding box center [300, 277] width 4 height 10
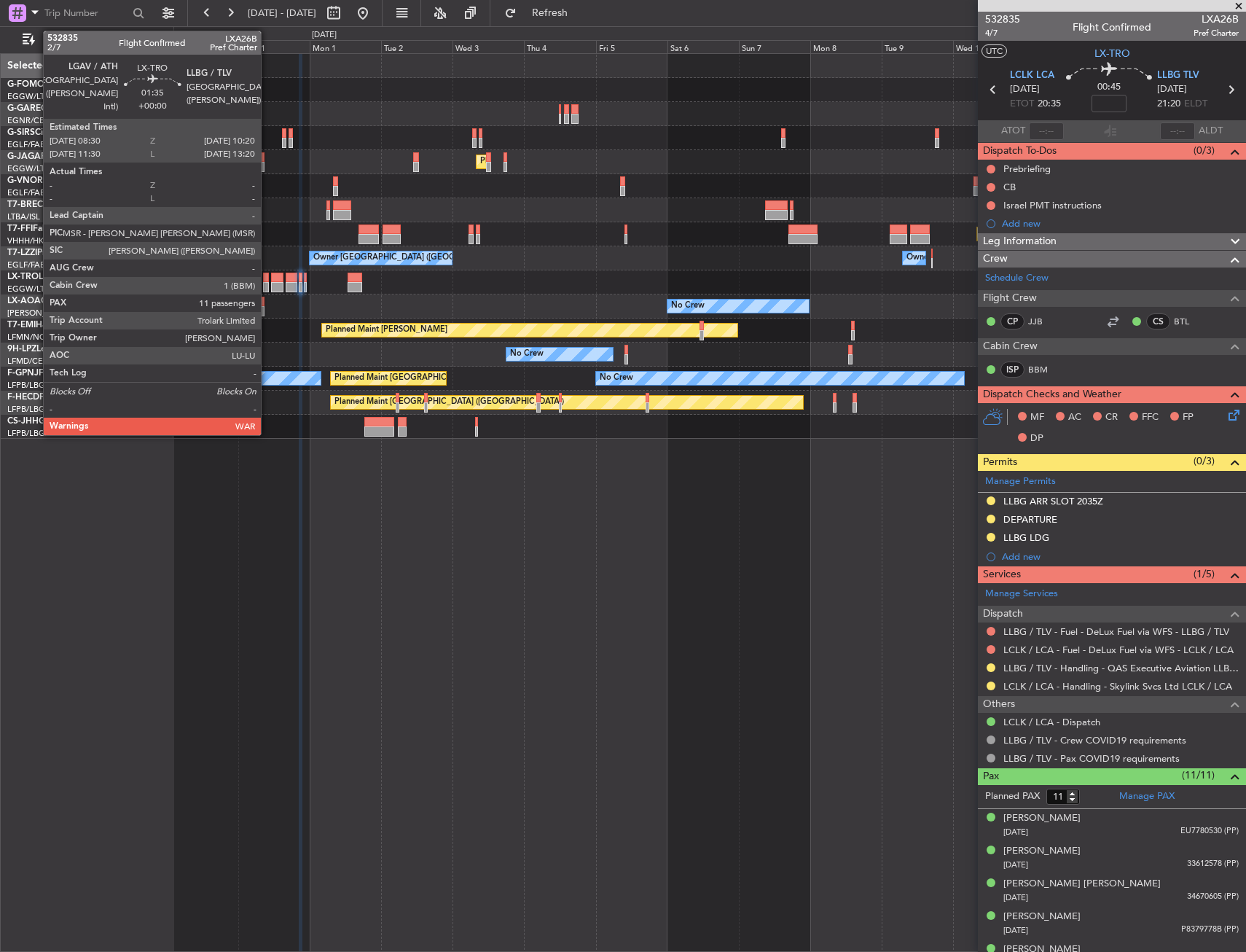
click at [267, 281] on div at bounding box center [266, 277] width 6 height 10
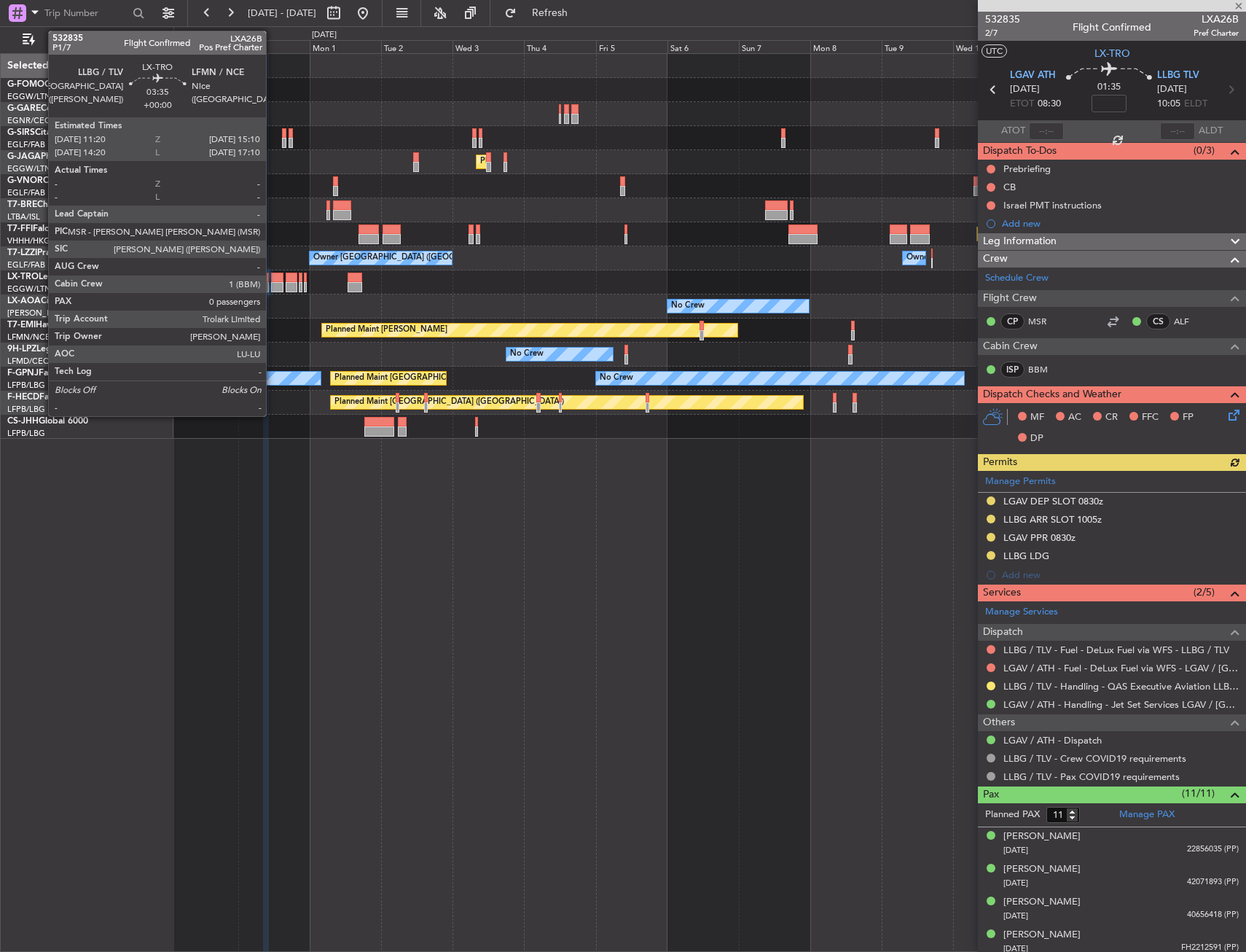
click at [272, 280] on div at bounding box center [277, 277] width 11 height 10
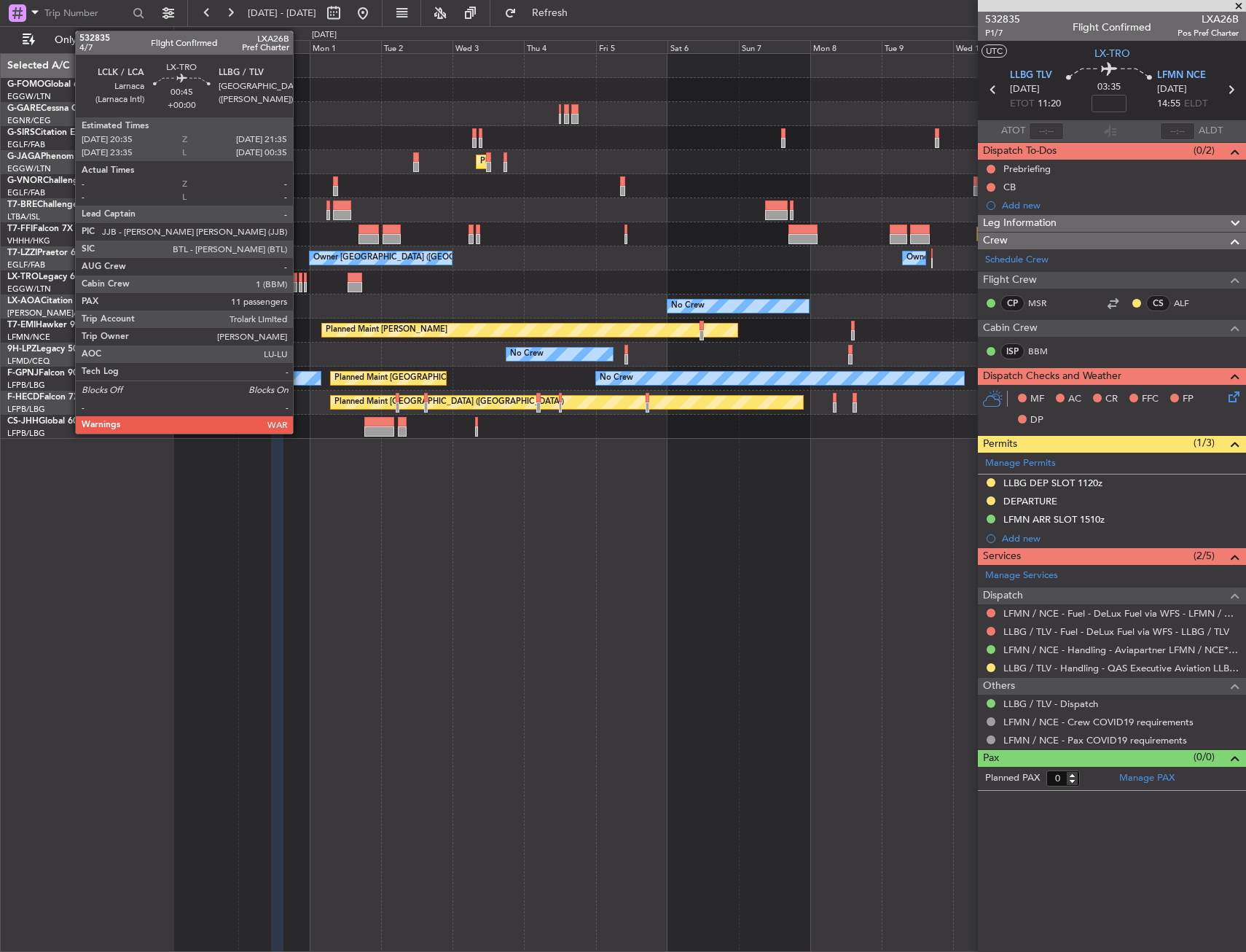
click at [300, 280] on div at bounding box center [300, 277] width 4 height 10
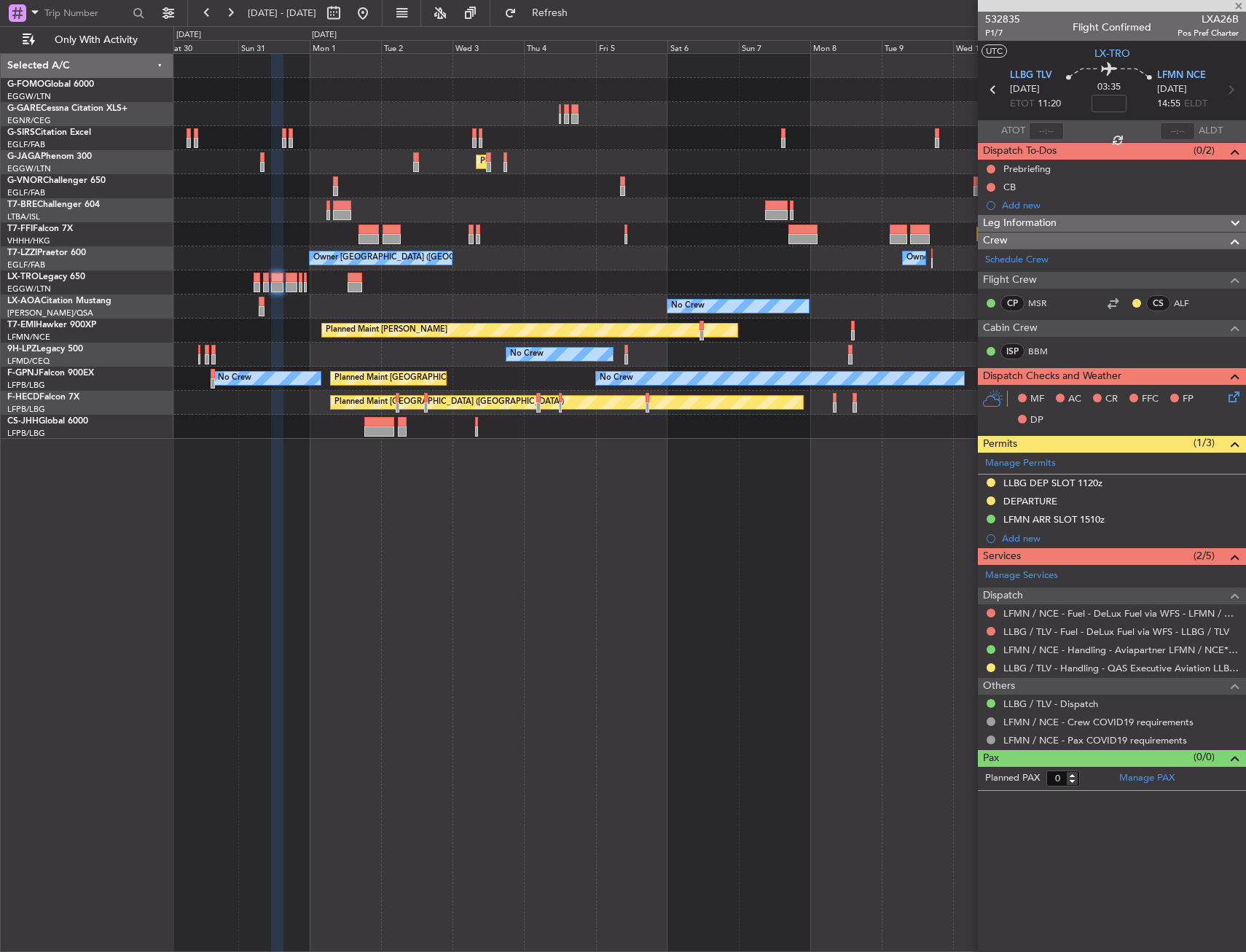
type input "11"
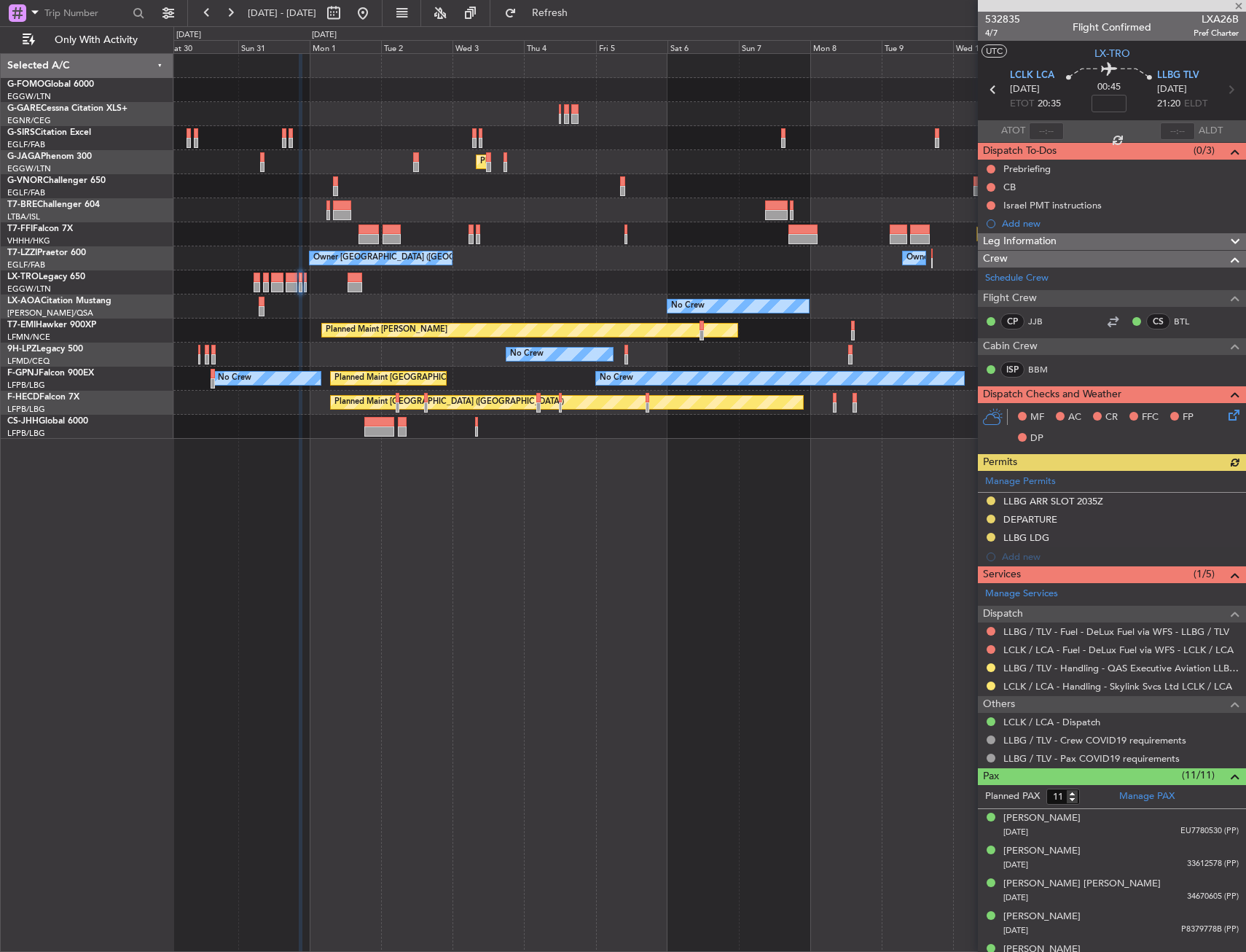
click at [1046, 540] on div "Manage Permits LLBG ARR SLOT 2035Z DEPARTURE LLBG LDG Add new" at bounding box center [1111, 519] width 268 height 96
click at [1032, 538] on div "LLBG LDG" at bounding box center [1026, 537] width 46 height 12
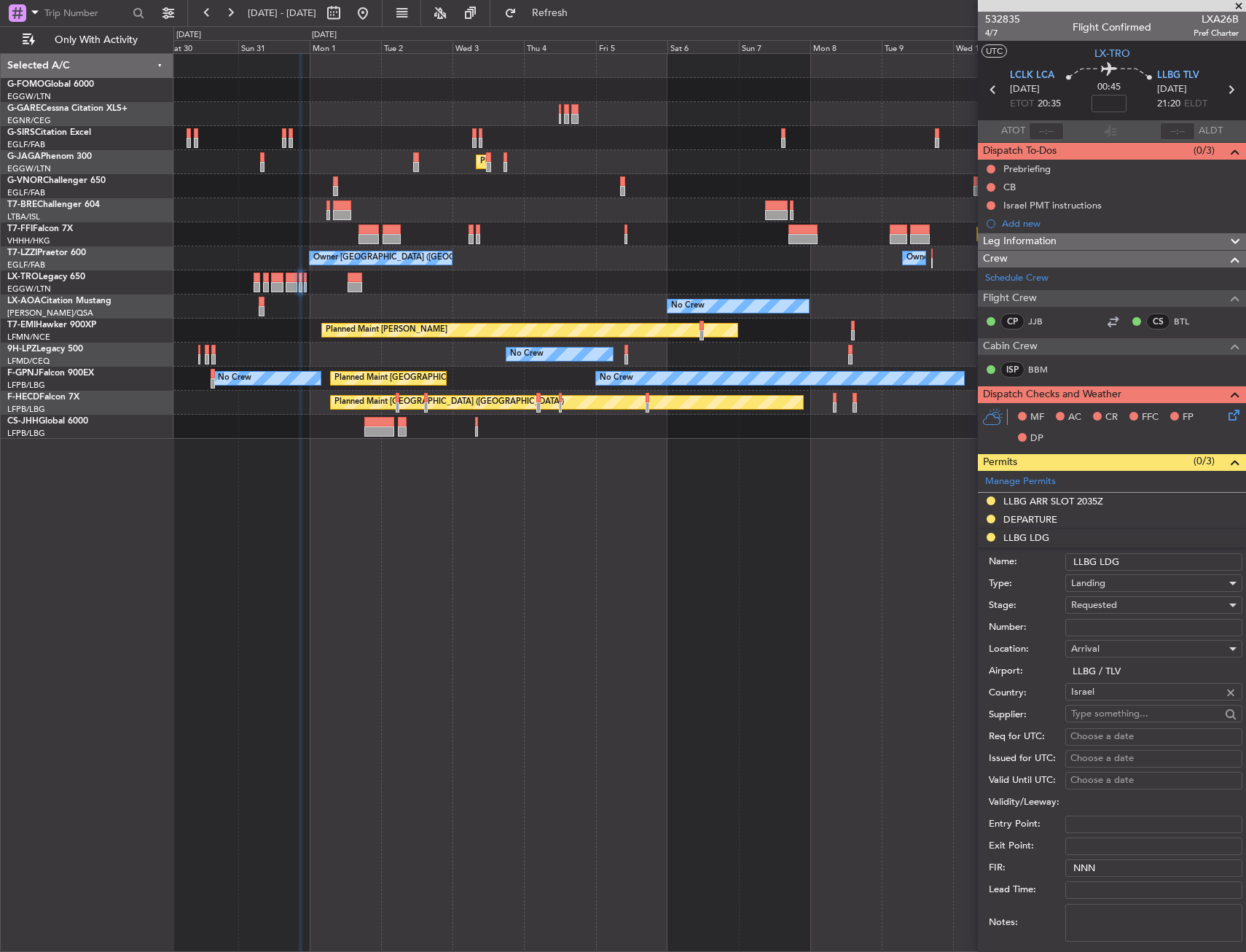
click at [1097, 612] on div "Requested" at bounding box center [1149, 604] width 155 height 22
click at [1110, 709] on span "Received OK" at bounding box center [1149, 715] width 153 height 22
click at [1107, 627] on input "Number:" at bounding box center [1154, 627] width 177 height 18
paste input "QAS-23649"
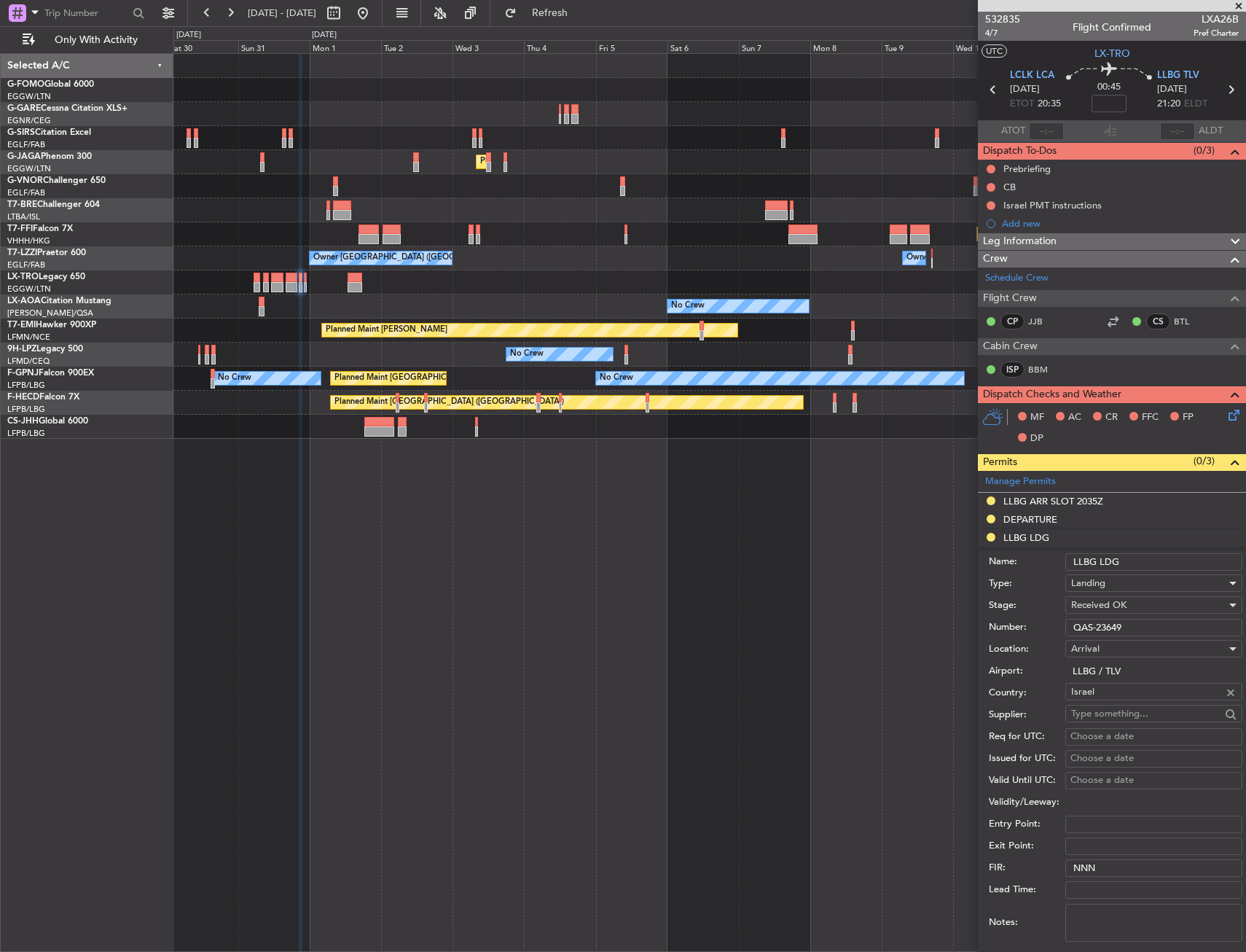
scroll to position [292, 0]
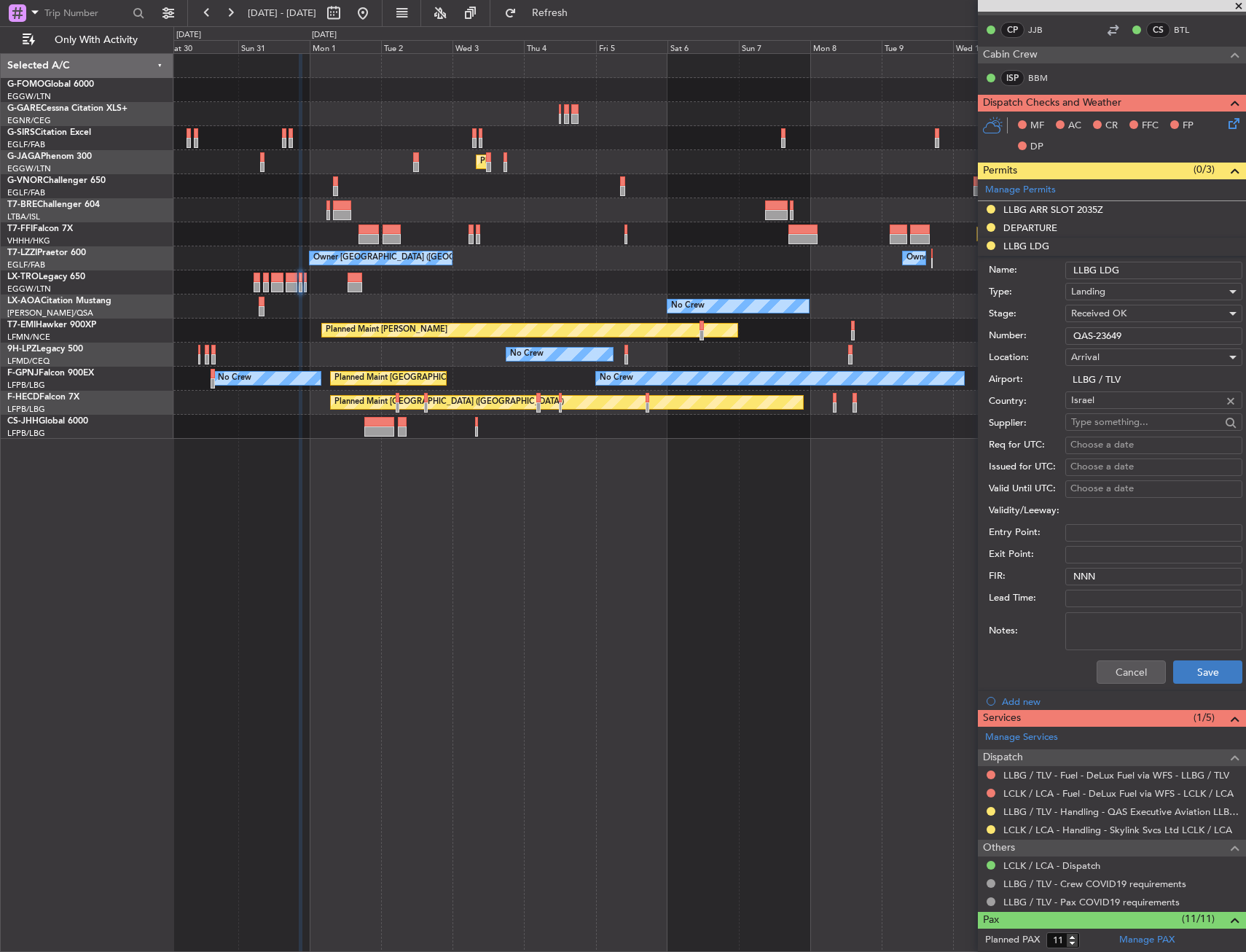
type input "QAS-23649"
click at [1183, 670] on button "Save" at bounding box center [1208, 672] width 69 height 23
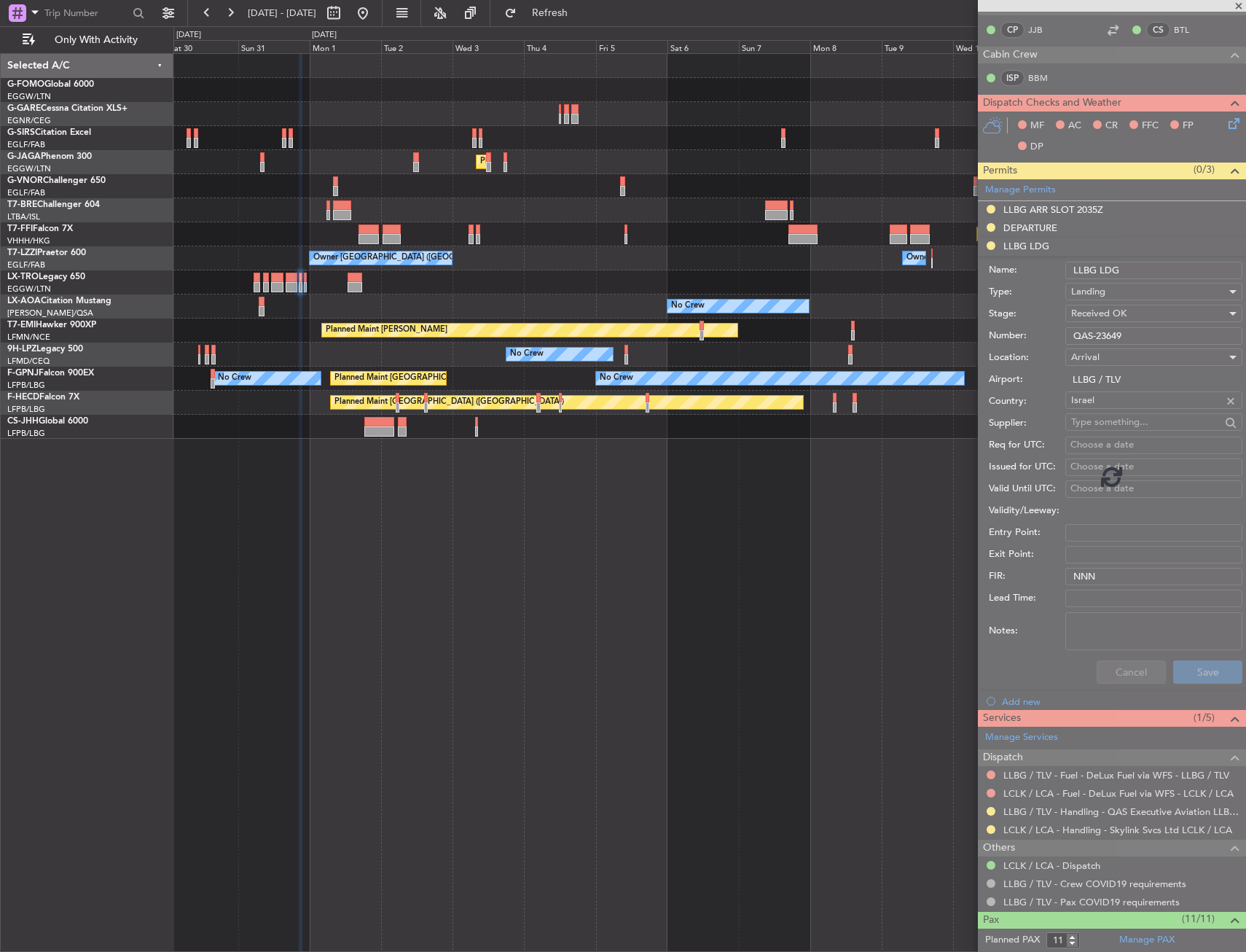
scroll to position [217, 0]
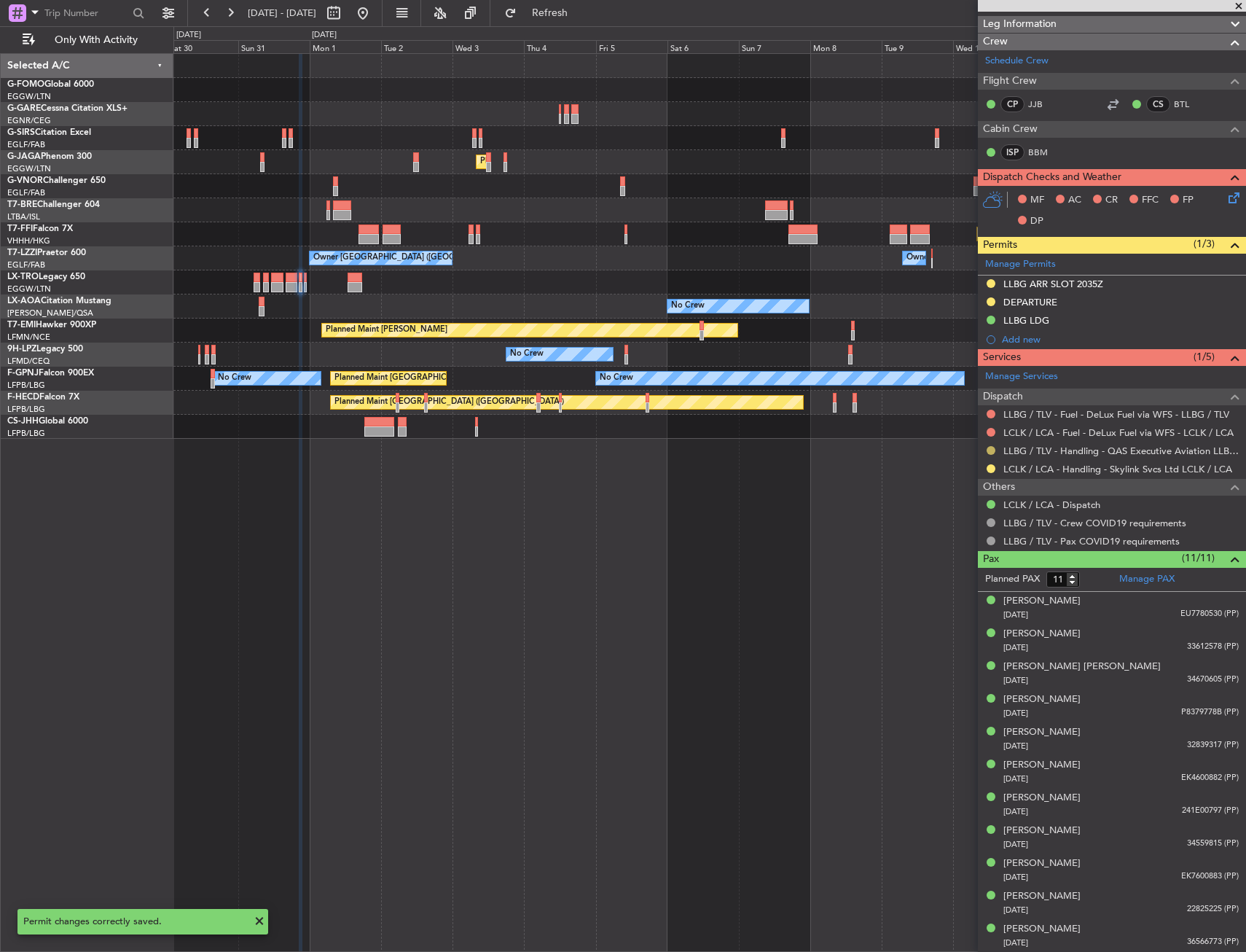
drag, startPoint x: 990, startPoint y: 443, endPoint x: 987, endPoint y: 453, distance: 10.4
click at [990, 444] on div "LLBG / TLV - Handling - QAS Executive Aviation LLBG / TLV" at bounding box center [1111, 450] width 268 height 19
click at [989, 449] on button at bounding box center [991, 450] width 9 height 9
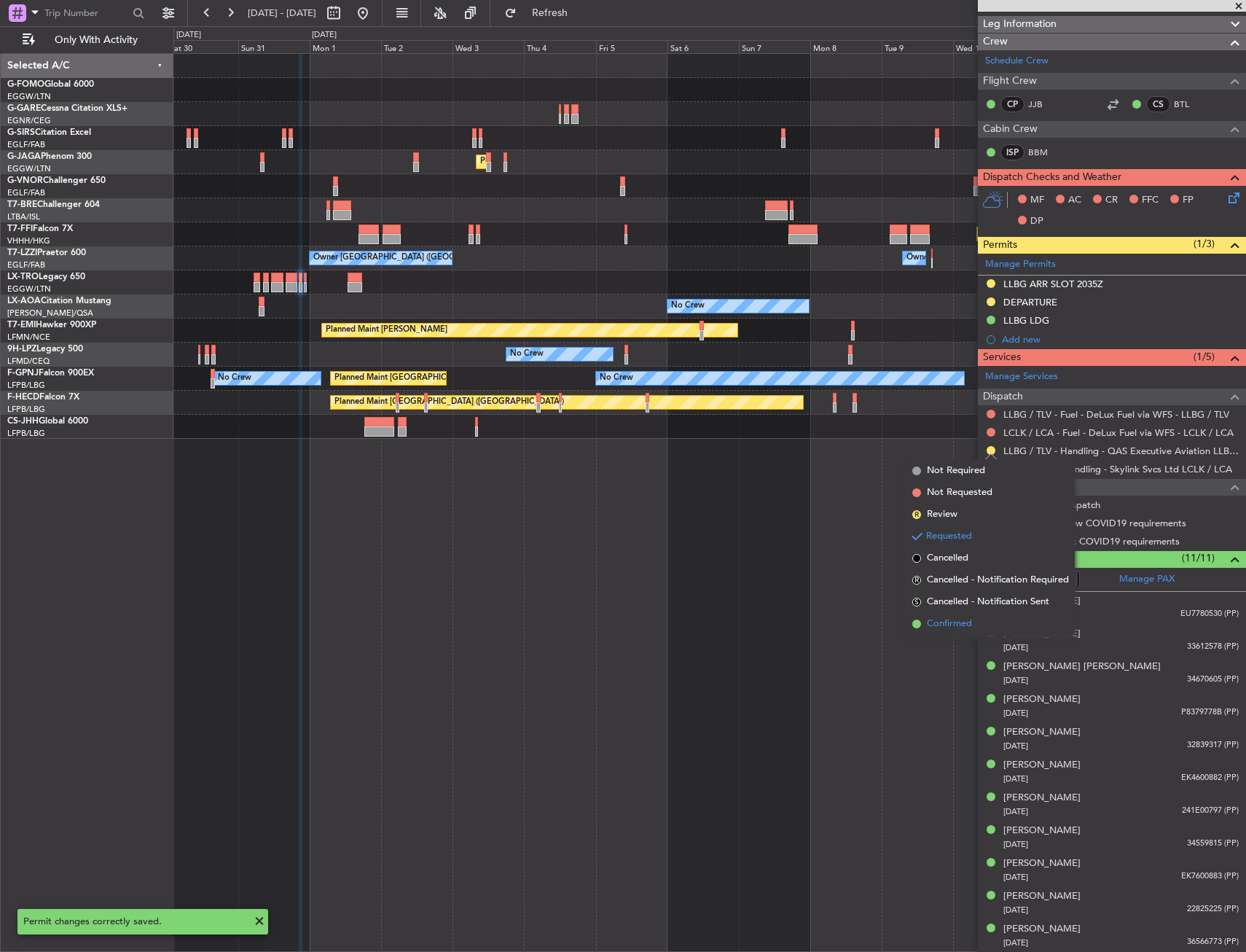
click at [954, 632] on li "Confirmed" at bounding box center [991, 623] width 168 height 22
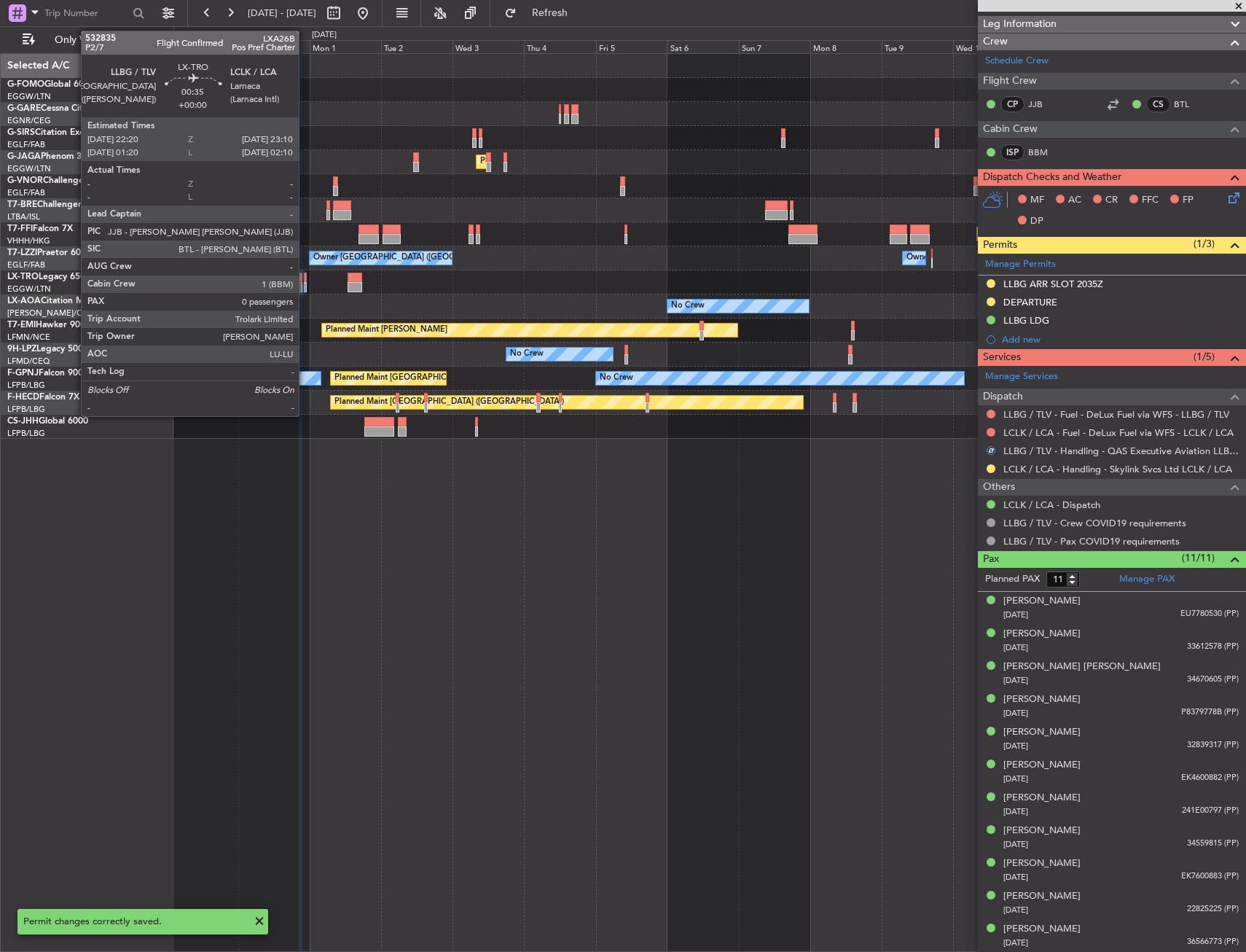
click at [305, 279] on div at bounding box center [305, 277] width 3 height 10
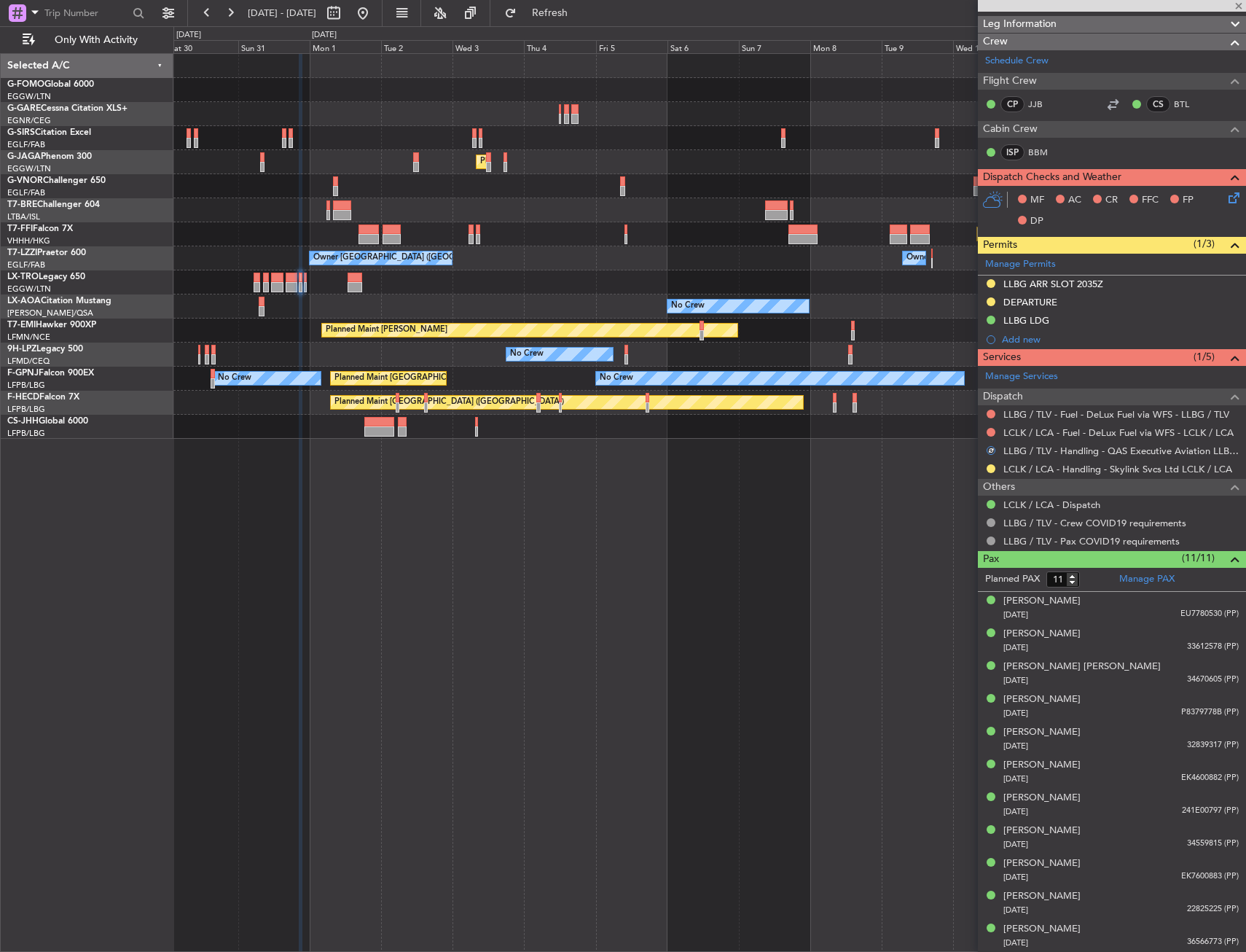
type input "0"
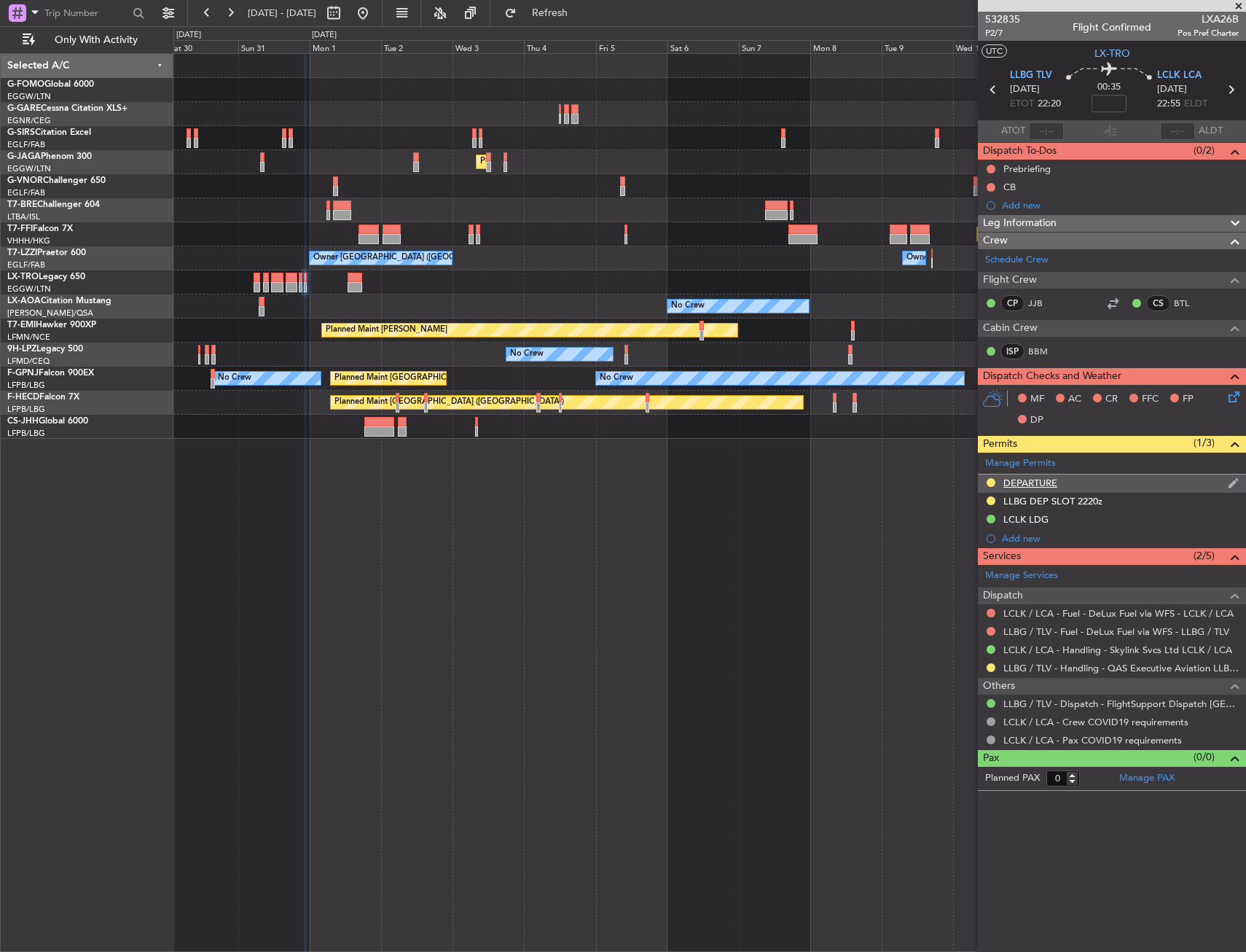
click at [1017, 479] on div "DEPARTURE" at bounding box center [1030, 482] width 54 height 12
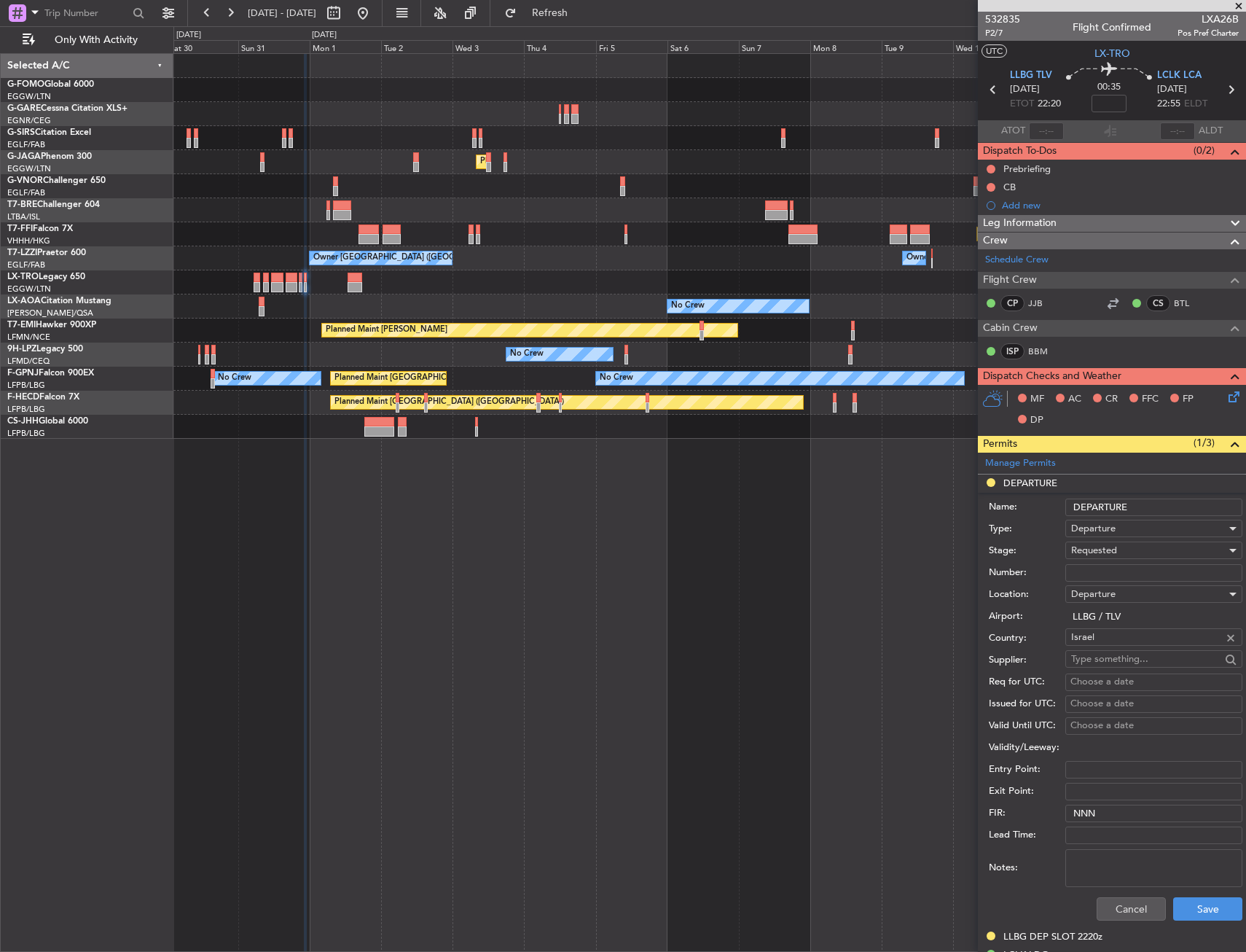
click at [1095, 573] on input "Number:" at bounding box center [1154, 573] width 177 height 18
paste input "QAS-23649"
type input "QAS-23649"
click at [1128, 540] on div "Requested" at bounding box center [1149, 550] width 155 height 22
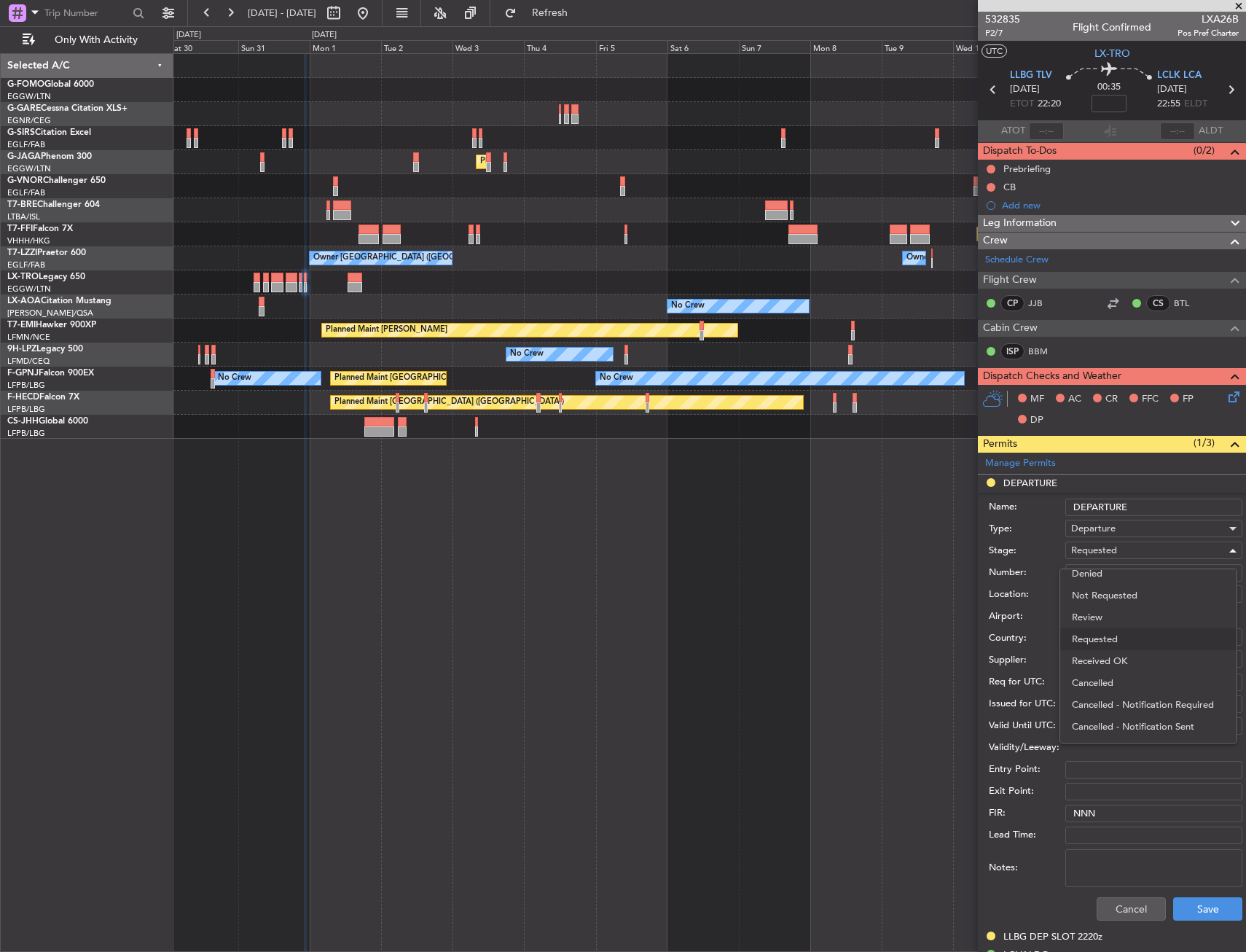
drag, startPoint x: 1136, startPoint y: 659, endPoint x: 1156, endPoint y: 658, distance: 20.0
click at [1136, 659] on span "Received OK" at bounding box center [1149, 660] width 153 height 22
click at [1207, 909] on button "Save" at bounding box center [1208, 909] width 69 height 23
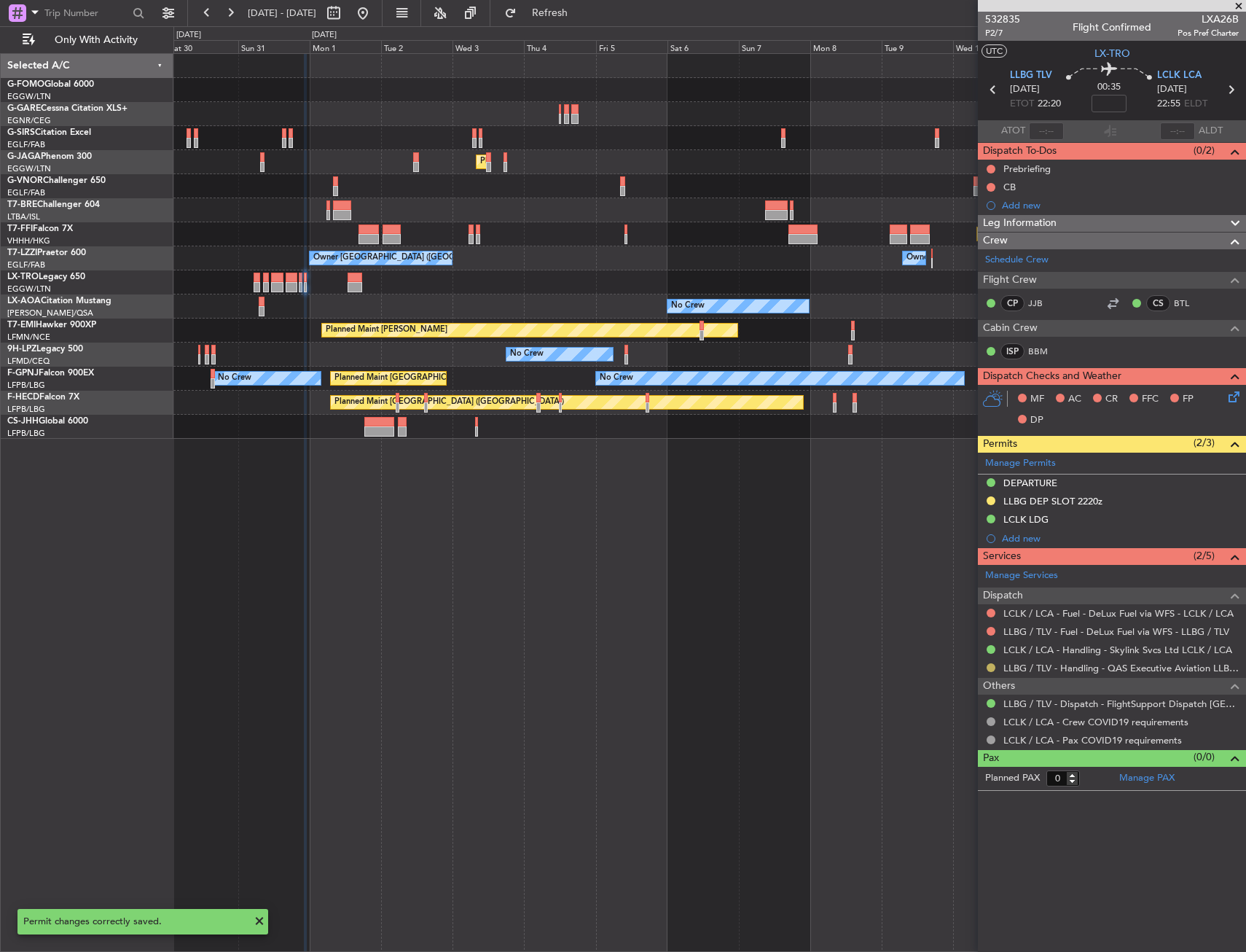
click at [991, 666] on button at bounding box center [991, 667] width 9 height 9
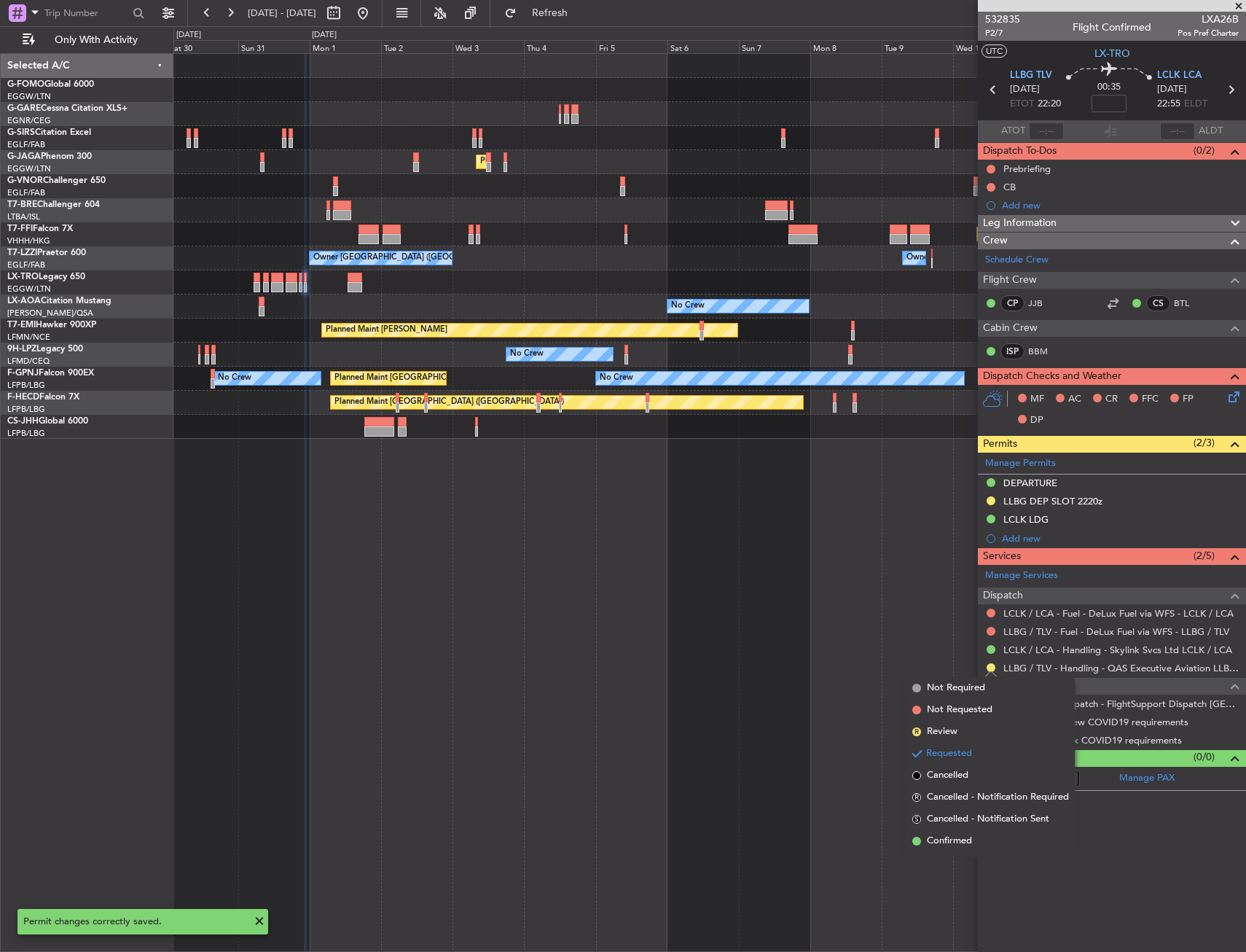
click at [942, 841] on span "Confirmed" at bounding box center [950, 841] width 45 height 14
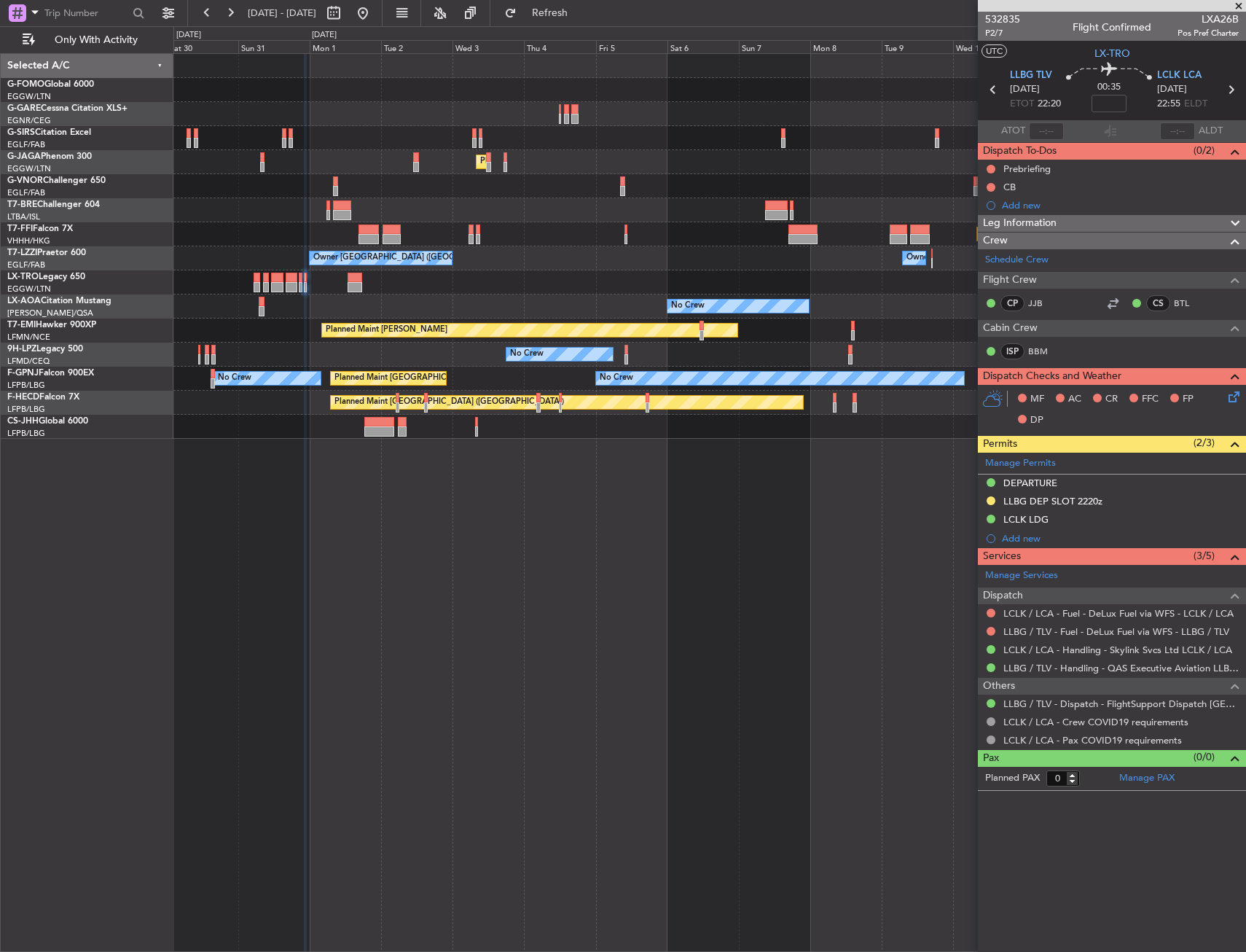
click at [1017, 577] on fb-app "30 Aug 2025 - 14 Sep 2025 Refresh Quick Links Only With Activity Planned Maint …" at bounding box center [623, 482] width 1246 height 941
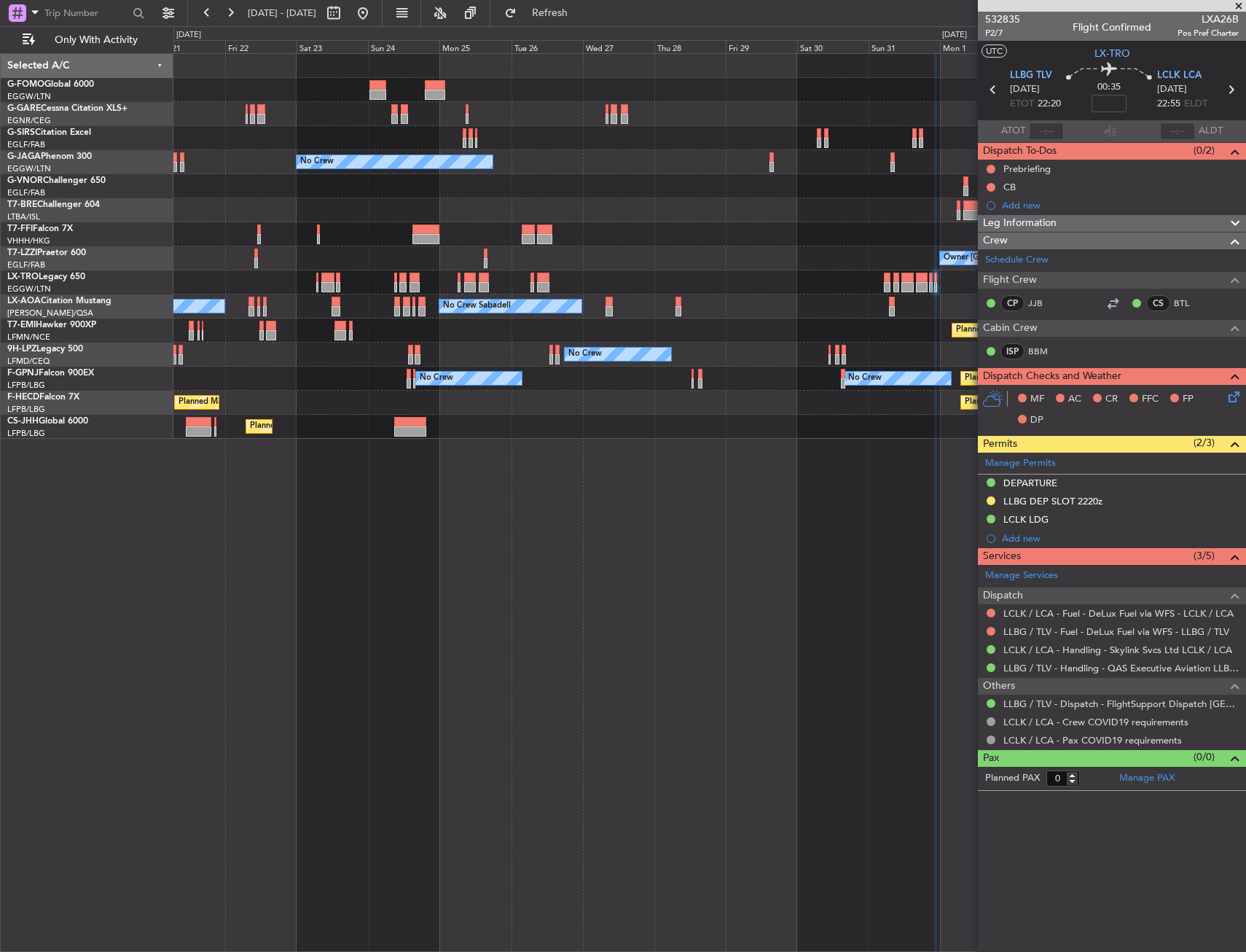
click at [879, 559] on div "Unplanned Maint Chester Planned Maint London (Luton) No Crew Owner Planned Main…" at bounding box center [710, 503] width 1073 height 899
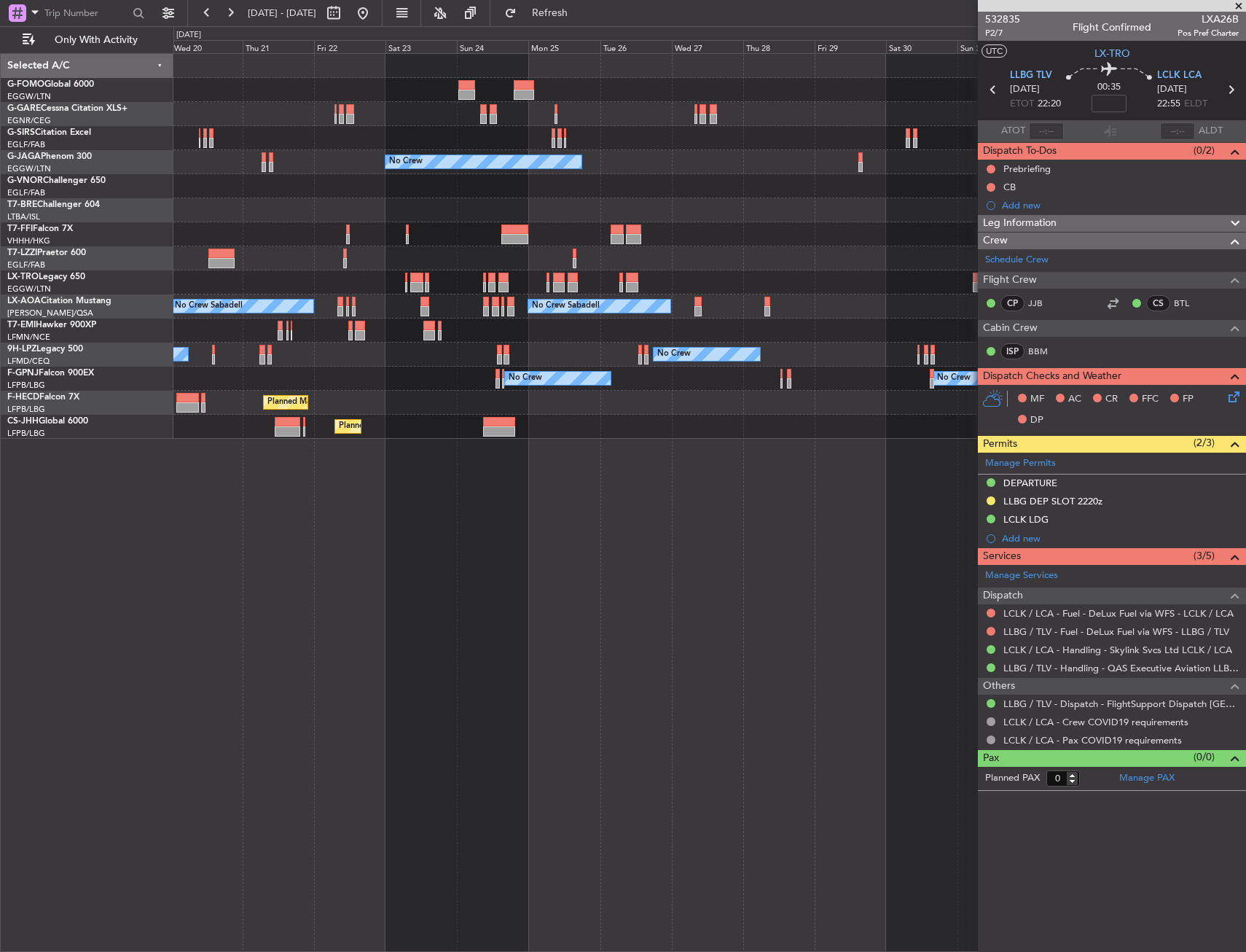
click at [769, 555] on div "Planned Maint Windsor Locks (Bradley Intl) Unplanned Maint Chester Planned Main…" at bounding box center [710, 503] width 1073 height 899
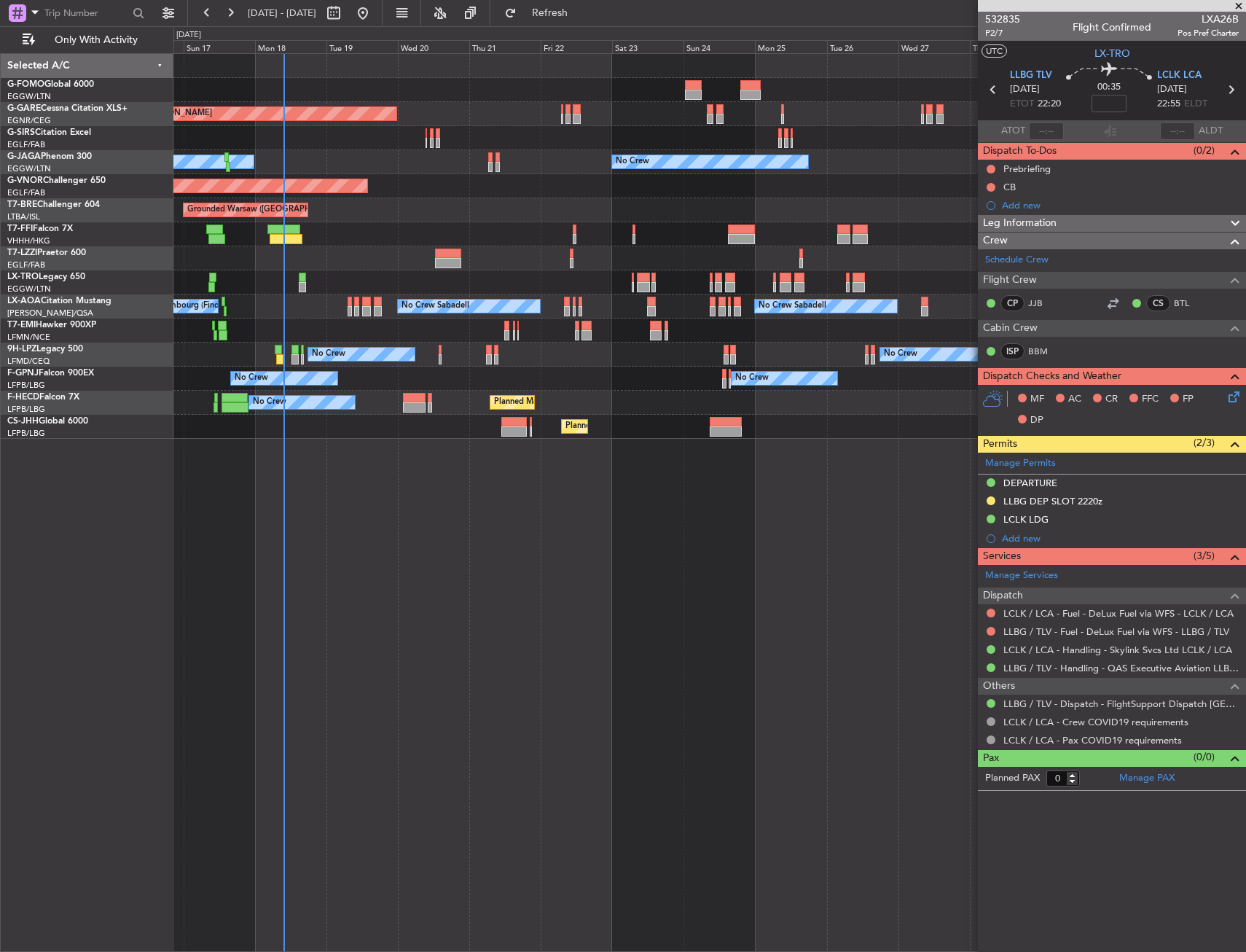
click at [849, 545] on div "Planned Maint Windsor Locks (Bradley Intl) Unplanned Maint Chester No Crew Owne…" at bounding box center [710, 503] width 1073 height 899
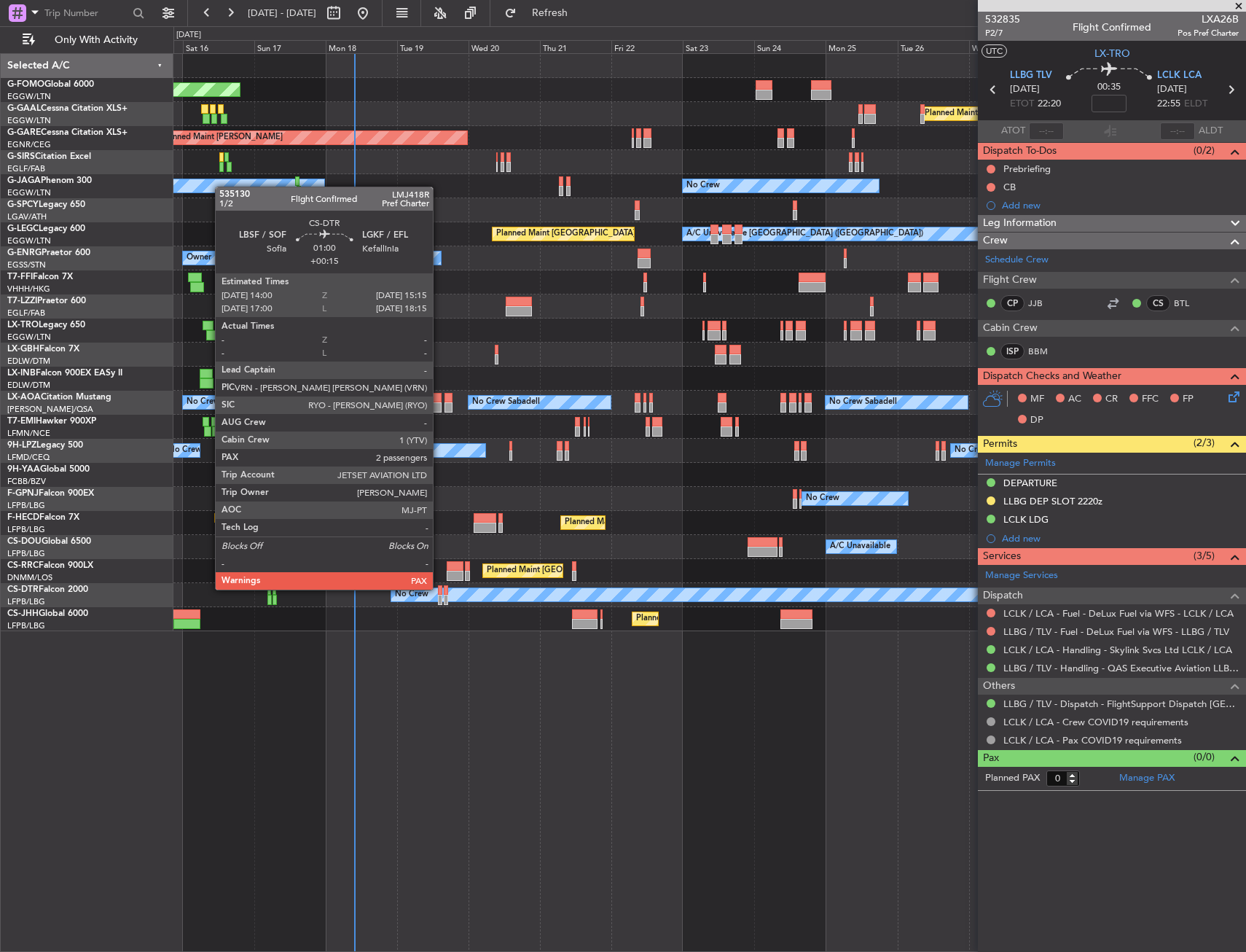
click at [440, 588] on div at bounding box center [440, 590] width 4 height 10
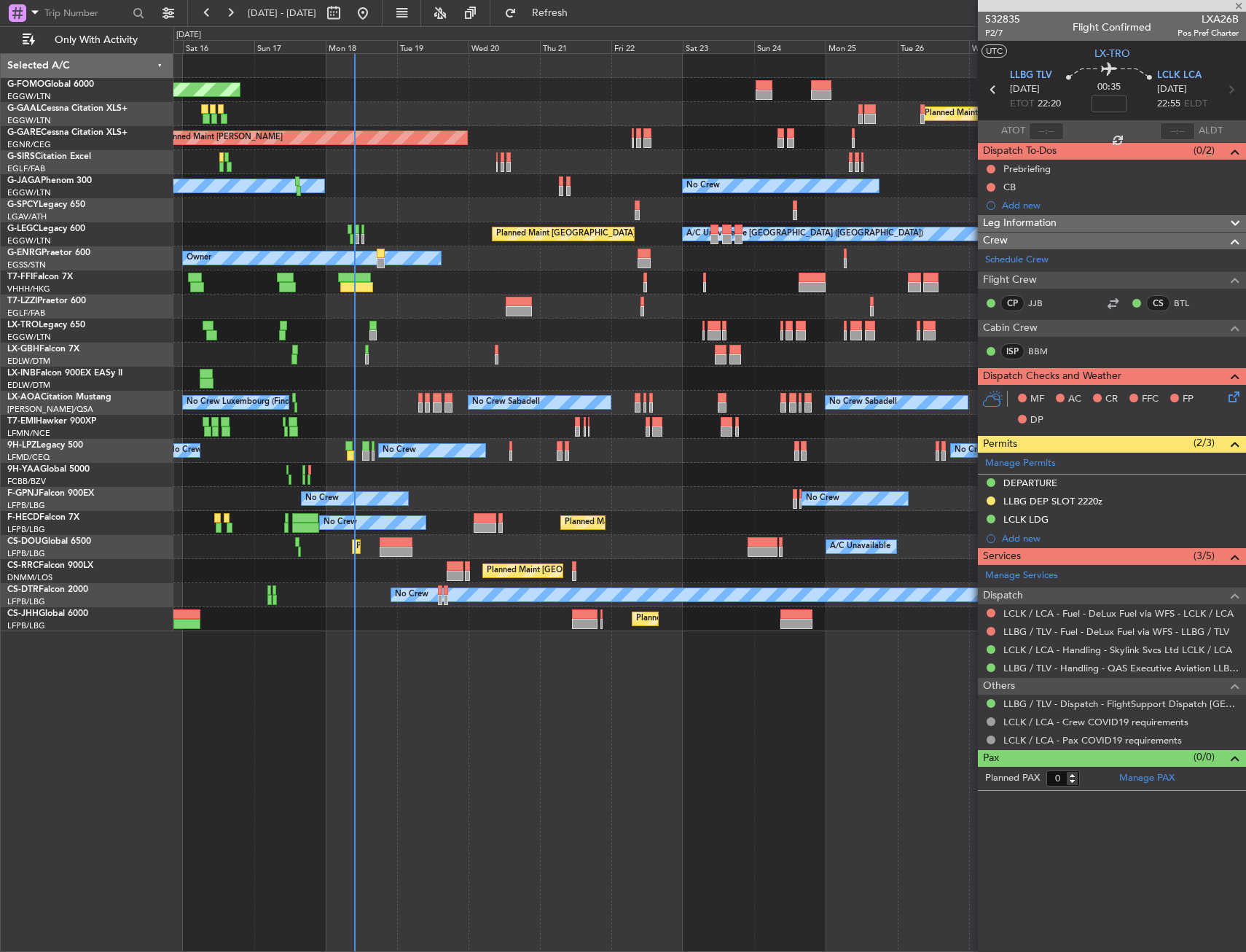
type input "+00:15"
type input "3"
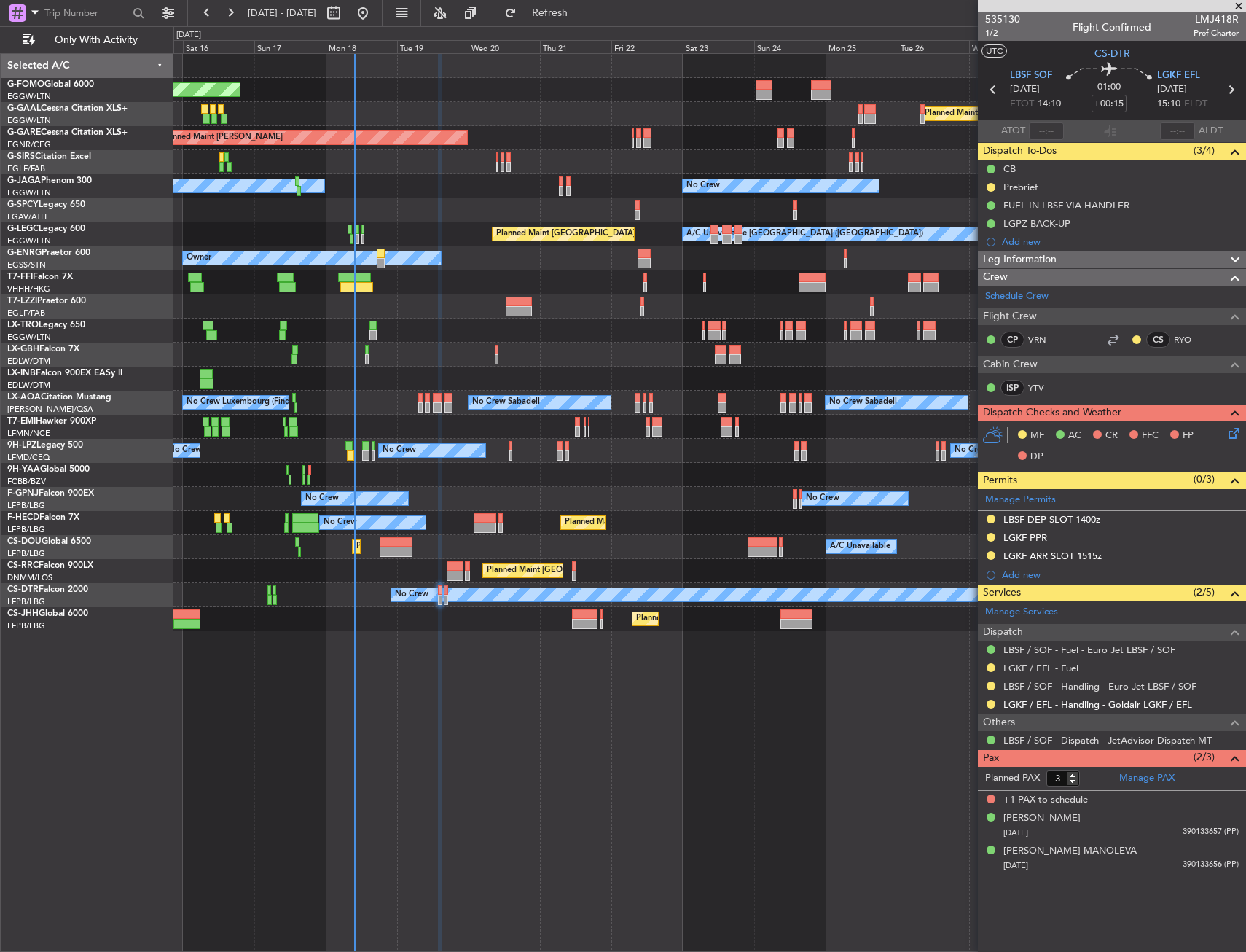
click at [1099, 706] on link "LGKF / EFL - Handling - Goldair LGKF / EFL" at bounding box center [1098, 704] width 188 height 12
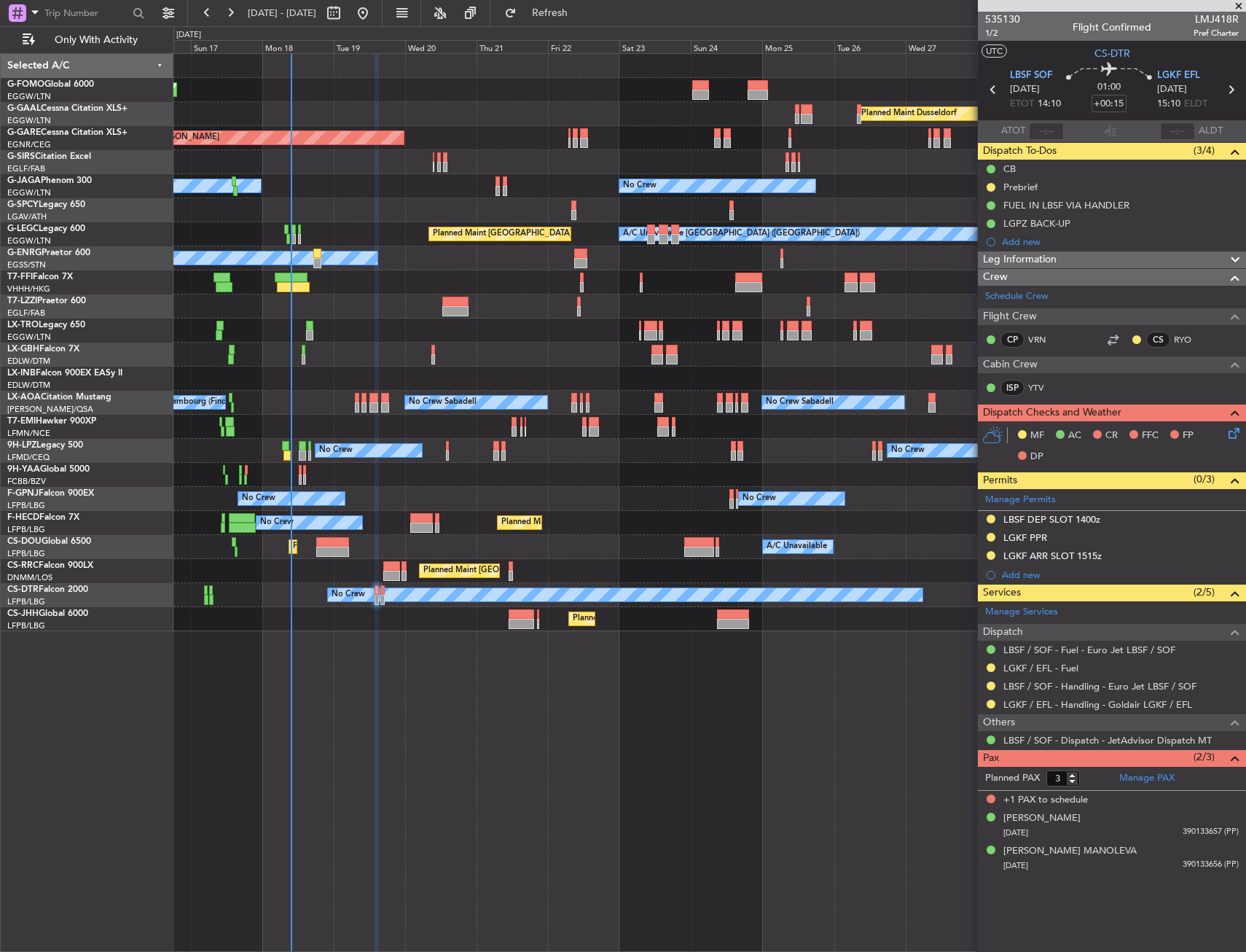
click at [470, 289] on div at bounding box center [709, 283] width 1072 height 24
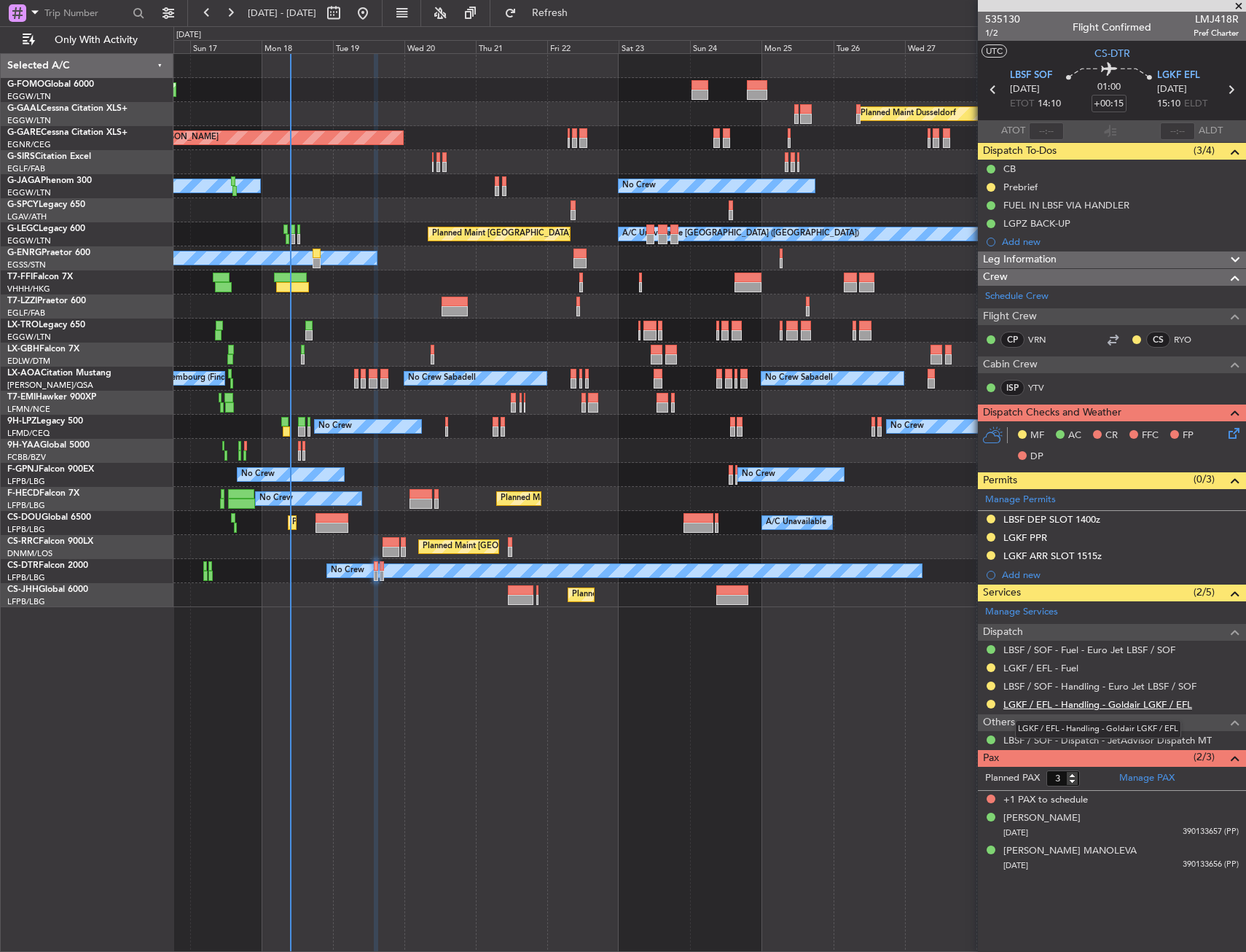
click at [1149, 706] on link "LGKF / EFL - Handling - Goldair LGKF / EFL" at bounding box center [1098, 704] width 188 height 12
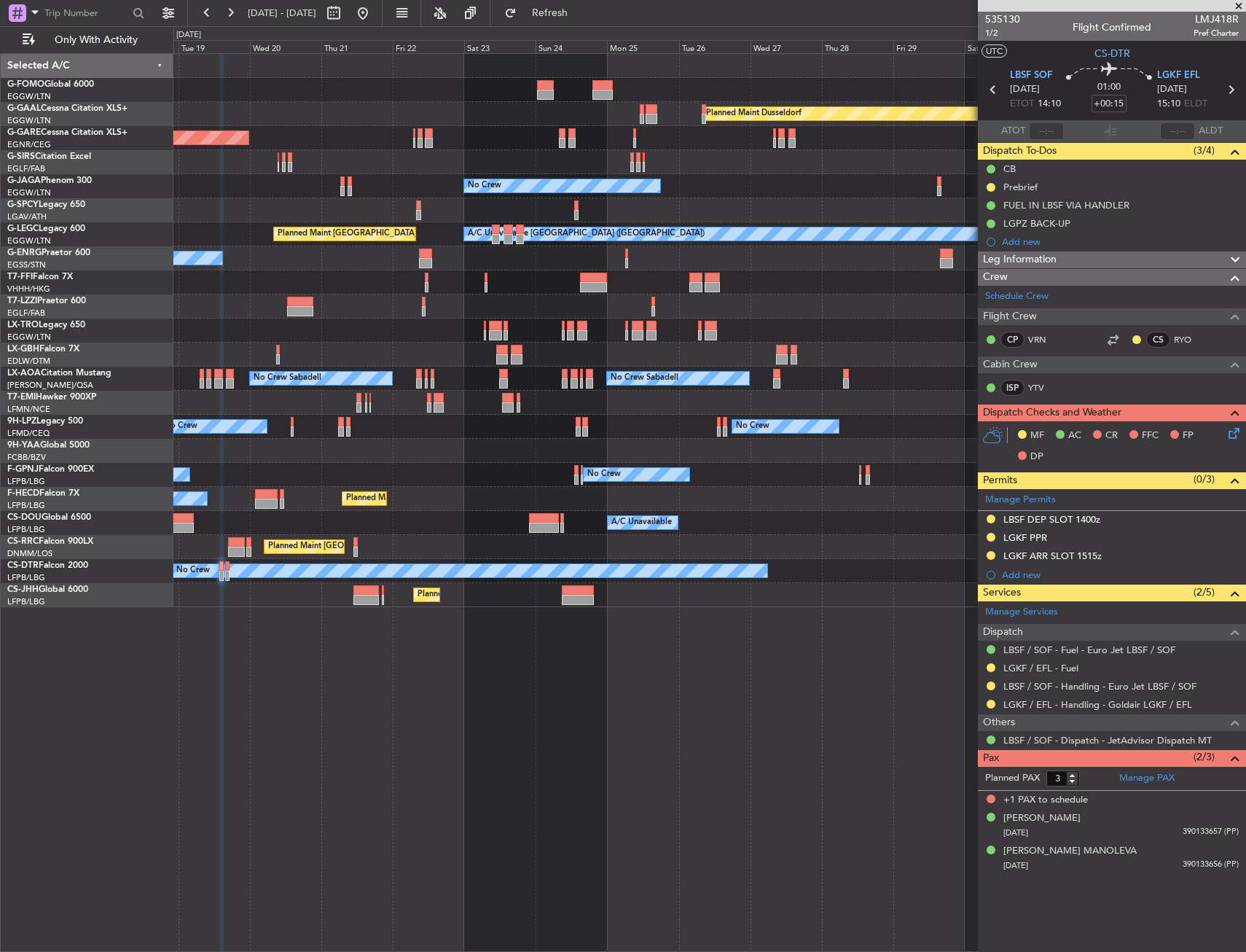
click at [516, 625] on div "Planned Maint Windsor Locks (Bradley Intl) Planned Maint Dusseldorf Unplanned M…" at bounding box center [710, 503] width 1073 height 899
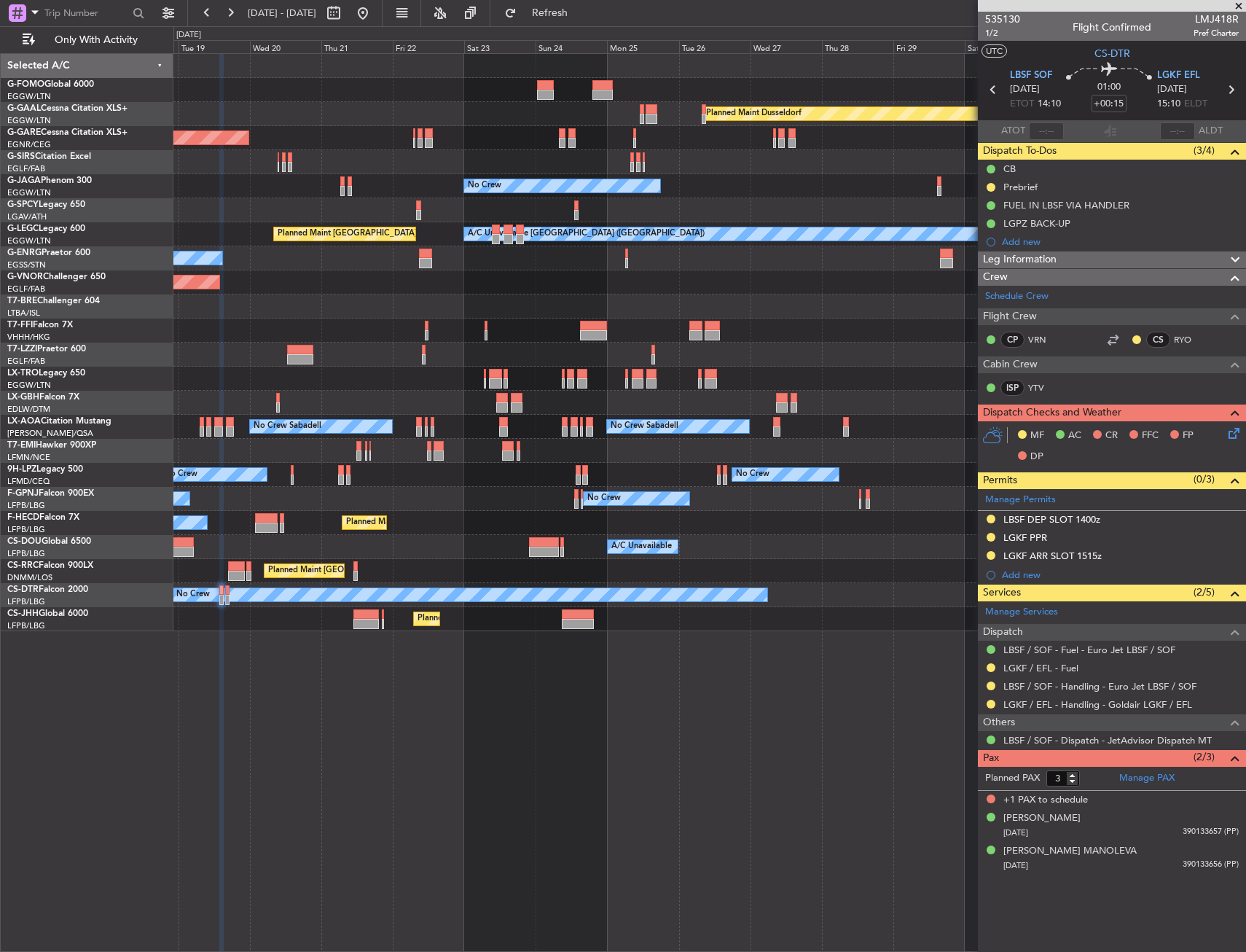
click at [421, 539] on div "Planned Maint Windsor Locks (Bradley Intl) Planned Maint Dusseldorf Unplanned M…" at bounding box center [709, 342] width 1072 height 577
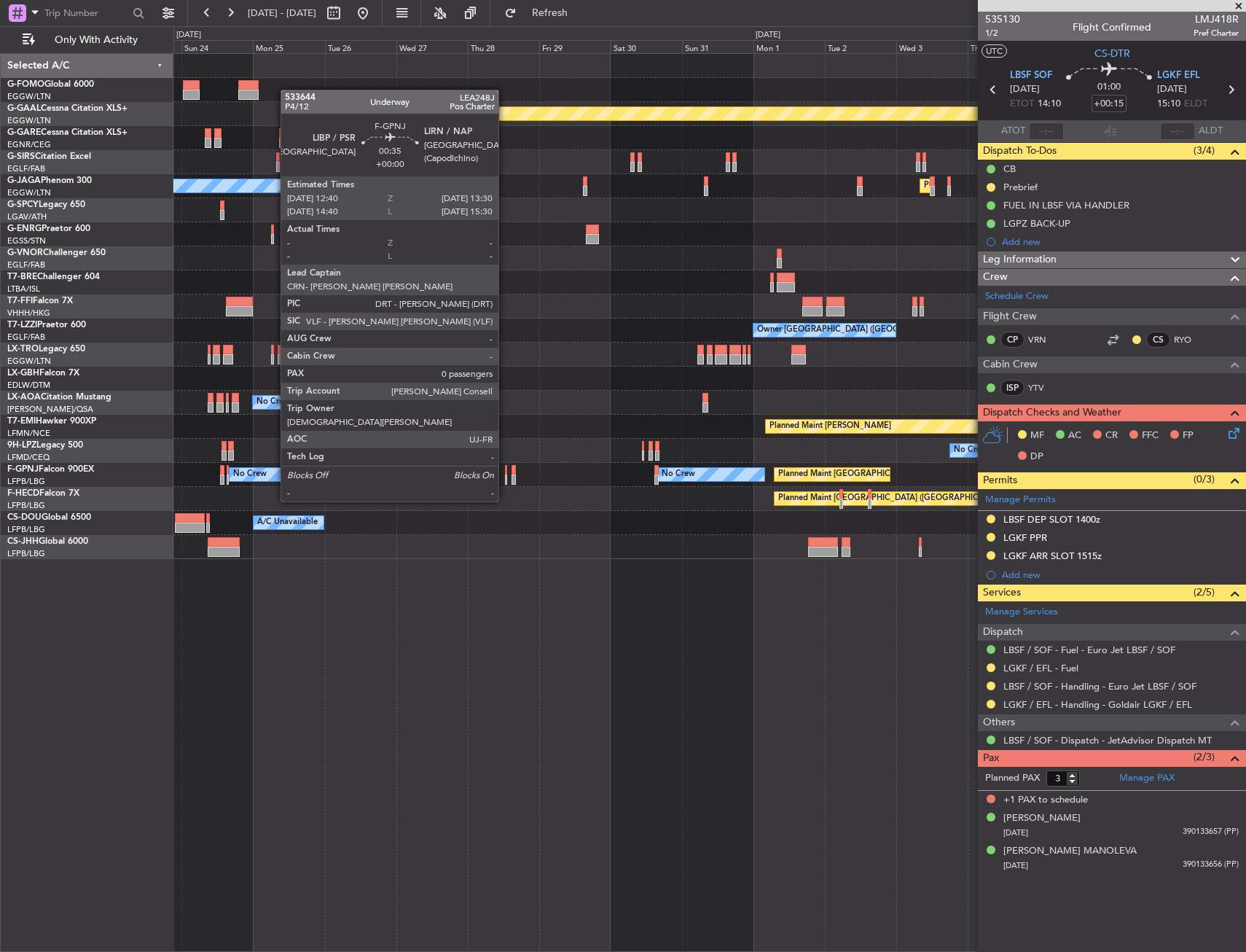
click at [505, 474] on div at bounding box center [507, 470] width 3 height 10
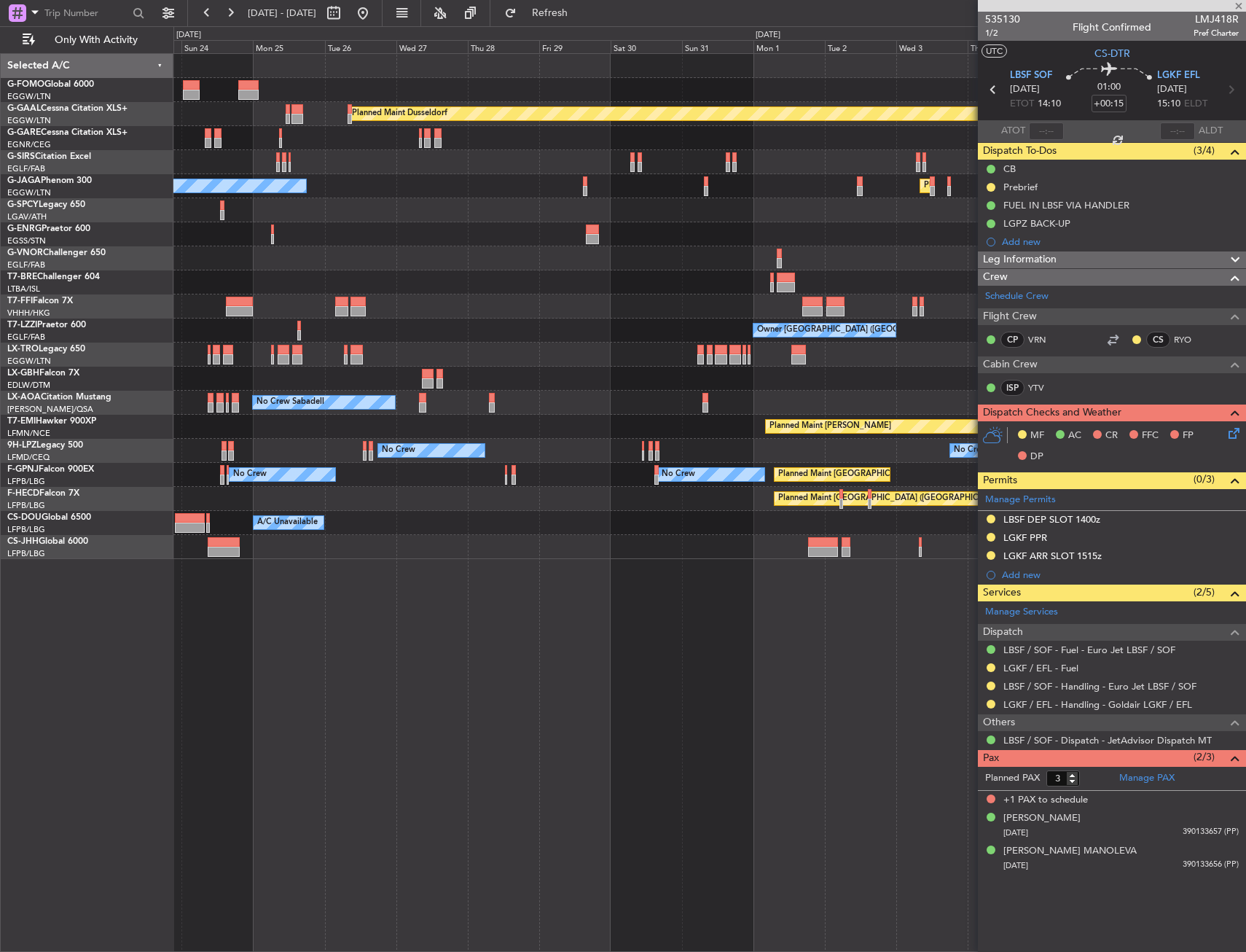
type input "0"
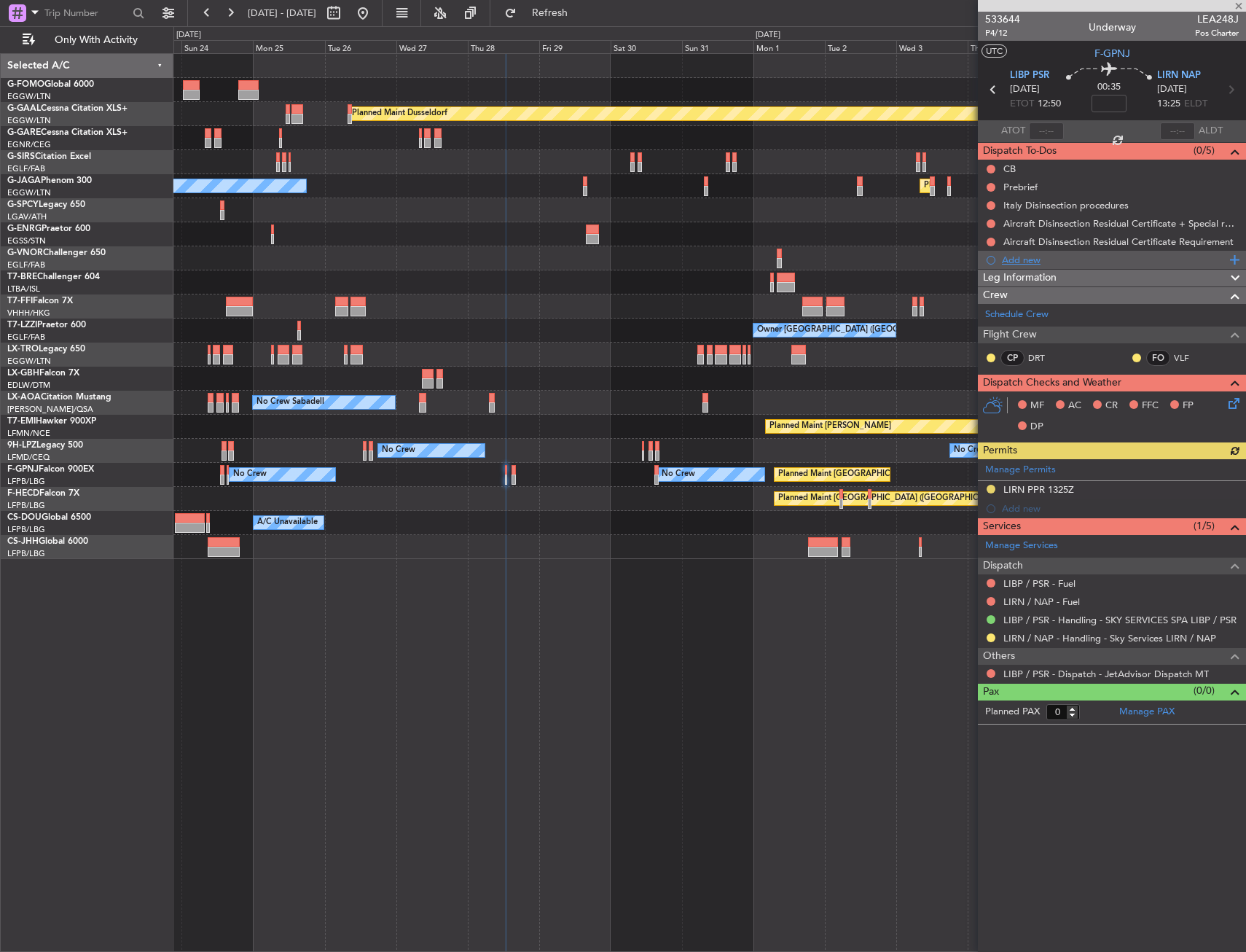
click at [1025, 261] on div "Add new" at bounding box center [1114, 259] width 224 height 12
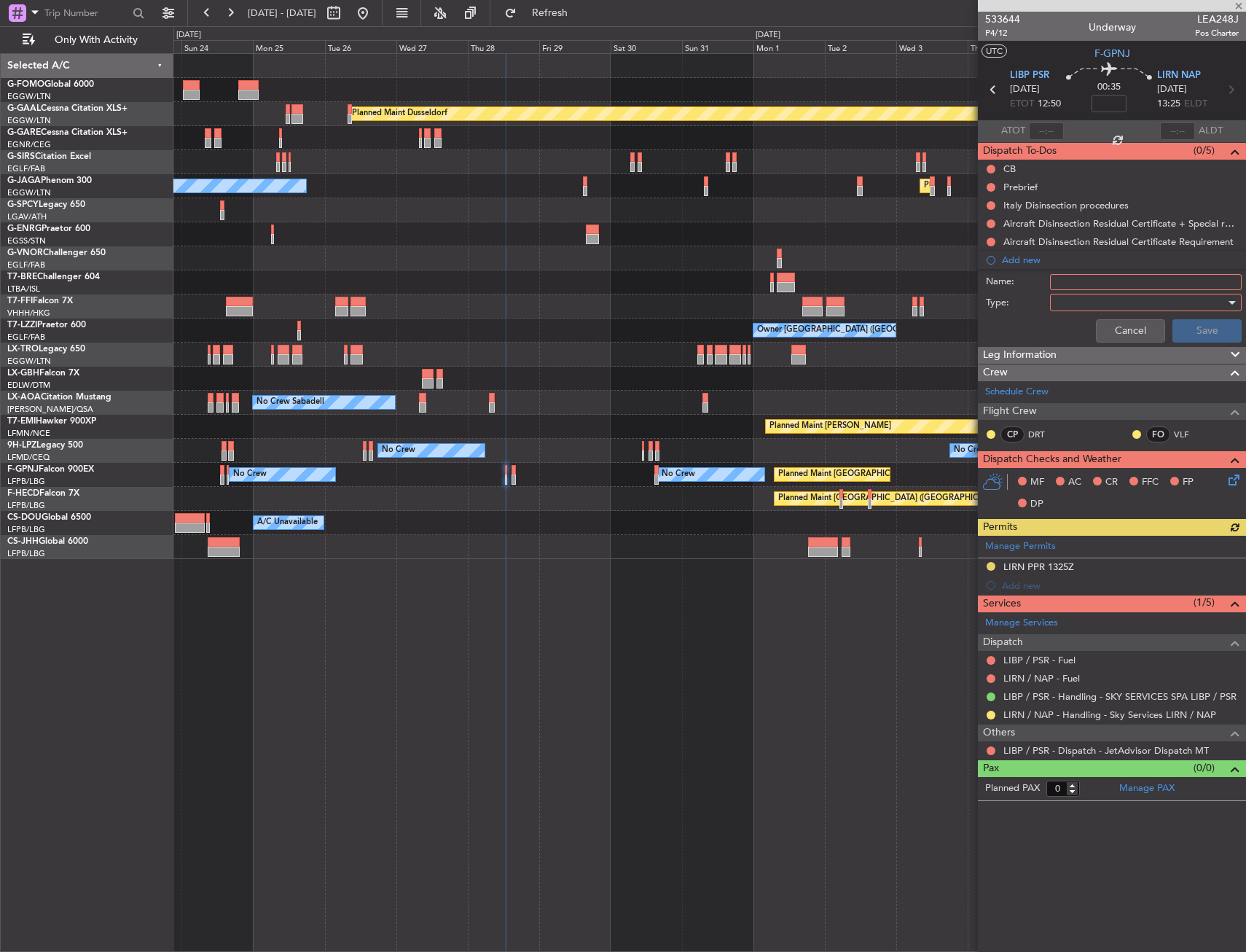
click at [1078, 279] on input "Name:" at bounding box center [1146, 282] width 192 height 16
type input "LIRI BACKUP"
click at [1098, 300] on div at bounding box center [1140, 302] width 170 height 22
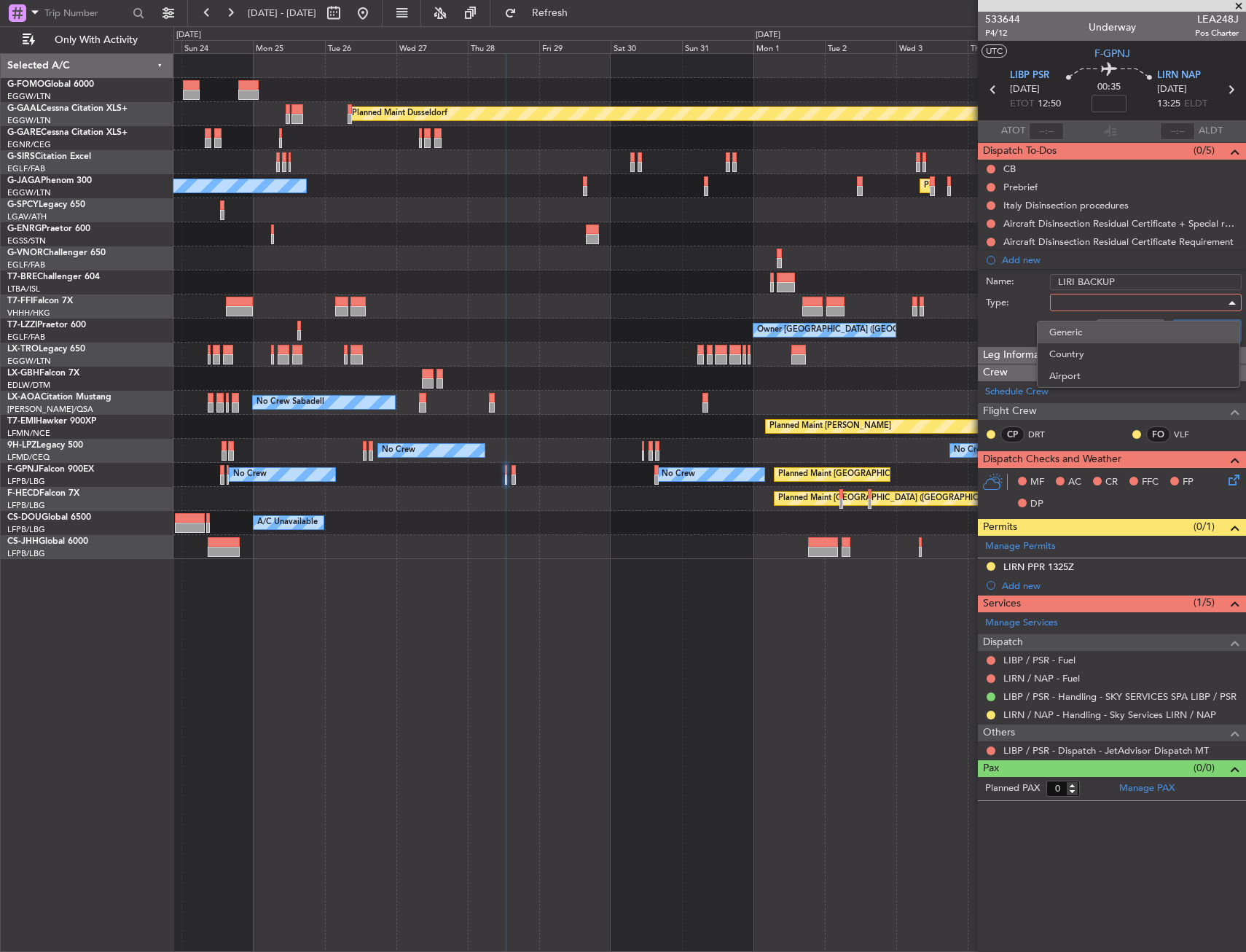
click at [1080, 326] on span "Generic" at bounding box center [1139, 332] width 179 height 22
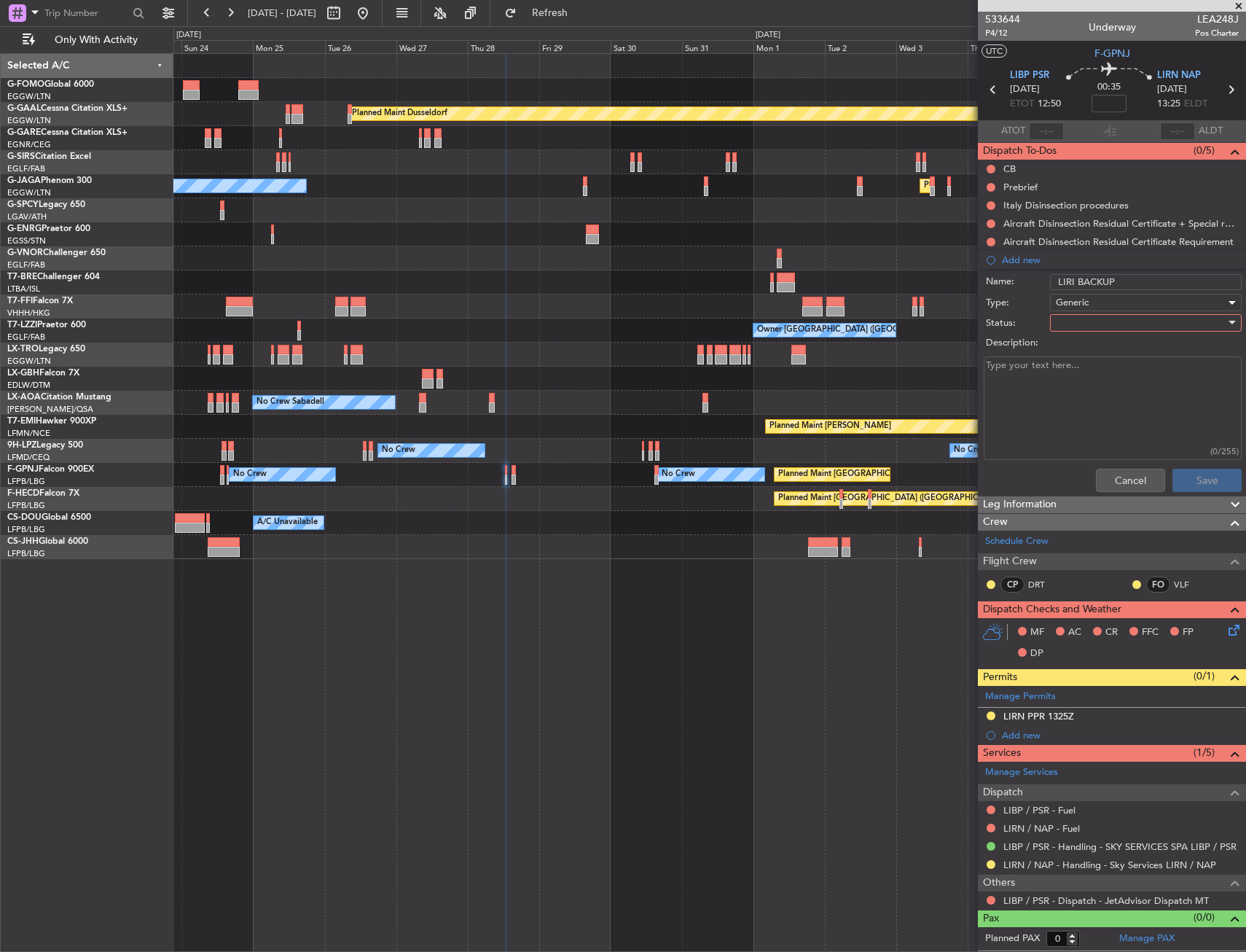
click at [1079, 322] on div at bounding box center [1140, 322] width 170 height 22
click at [1087, 377] on span "In Progress" at bounding box center [1139, 374] width 179 height 22
click at [1211, 484] on button "Save" at bounding box center [1207, 480] width 69 height 23
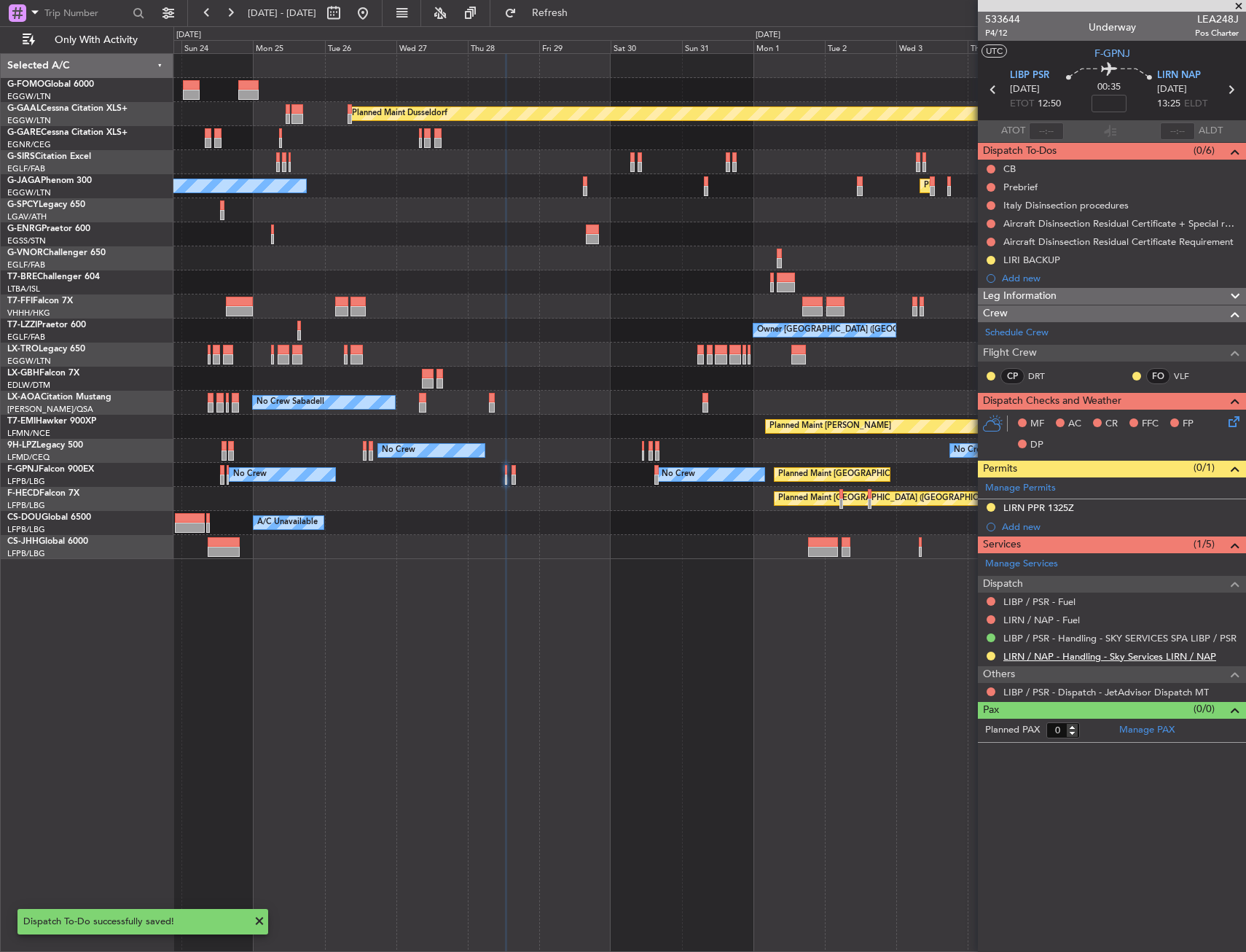
click at [1069, 655] on link "LIRN / NAP - Handling - Sky Services LIRN / NAP" at bounding box center [1110, 656] width 213 height 12
click at [1038, 75] on span "LIBP PSR" at bounding box center [1029, 76] width 39 height 14
click at [1041, 77] on span "LIBP PSR" at bounding box center [1029, 76] width 39 height 14
click at [653, 325] on div "Owner London (Farnborough) Owner Owner" at bounding box center [709, 330] width 1072 height 24
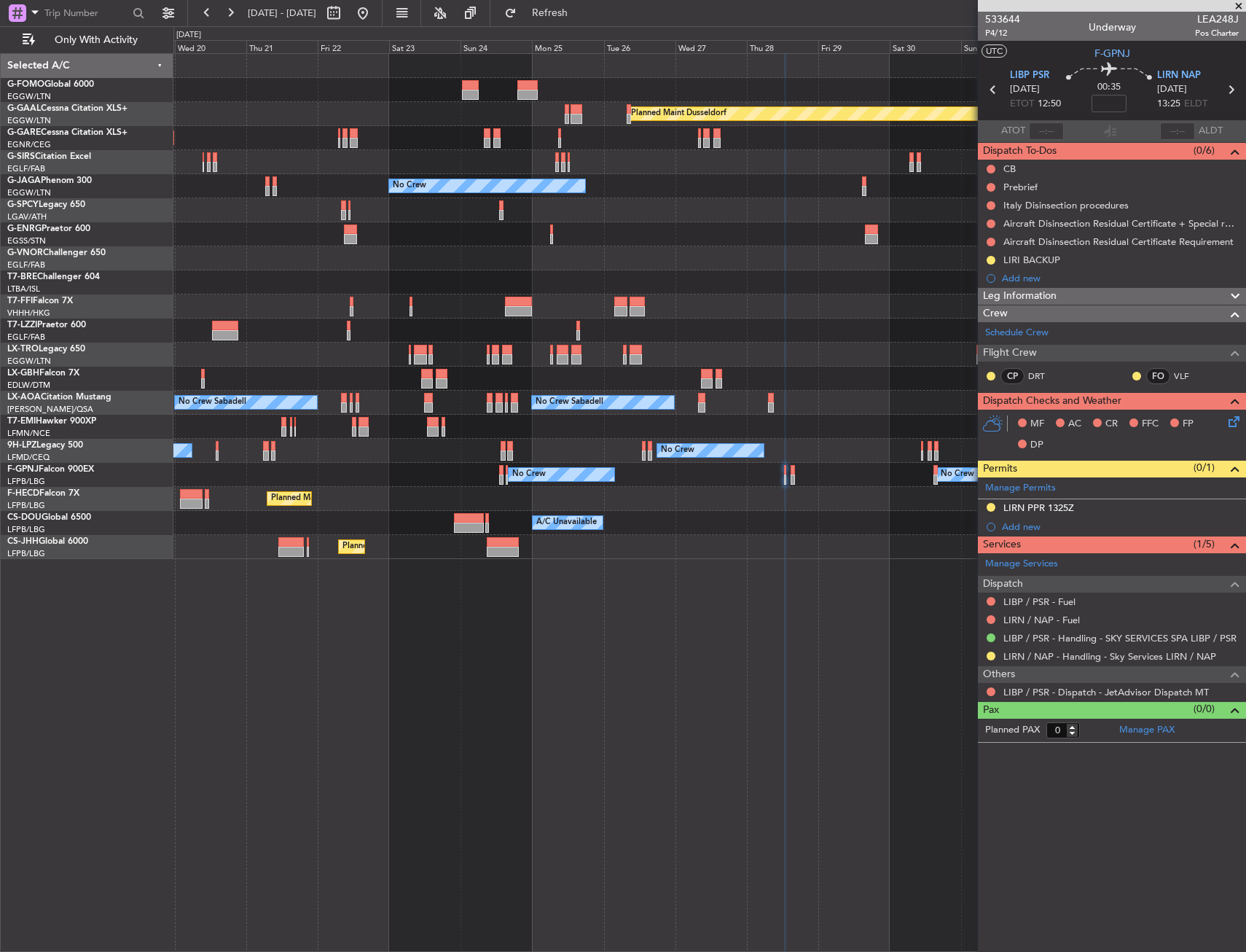
click at [900, 270] on div "Planned Maint London ([GEOGRAPHIC_DATA])" at bounding box center [709, 259] width 1072 height 24
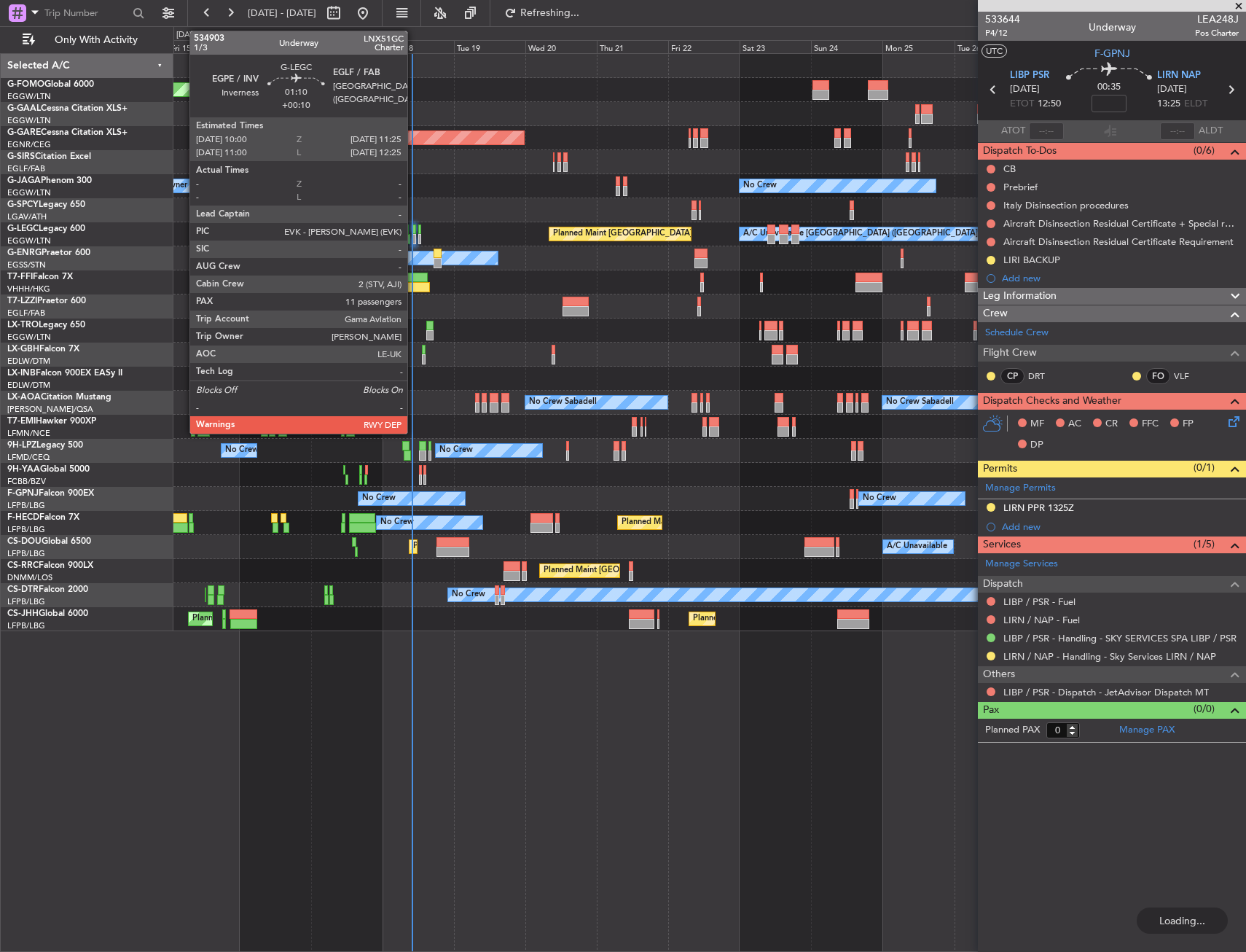
click at [414, 234] on div at bounding box center [413, 230] width 4 height 10
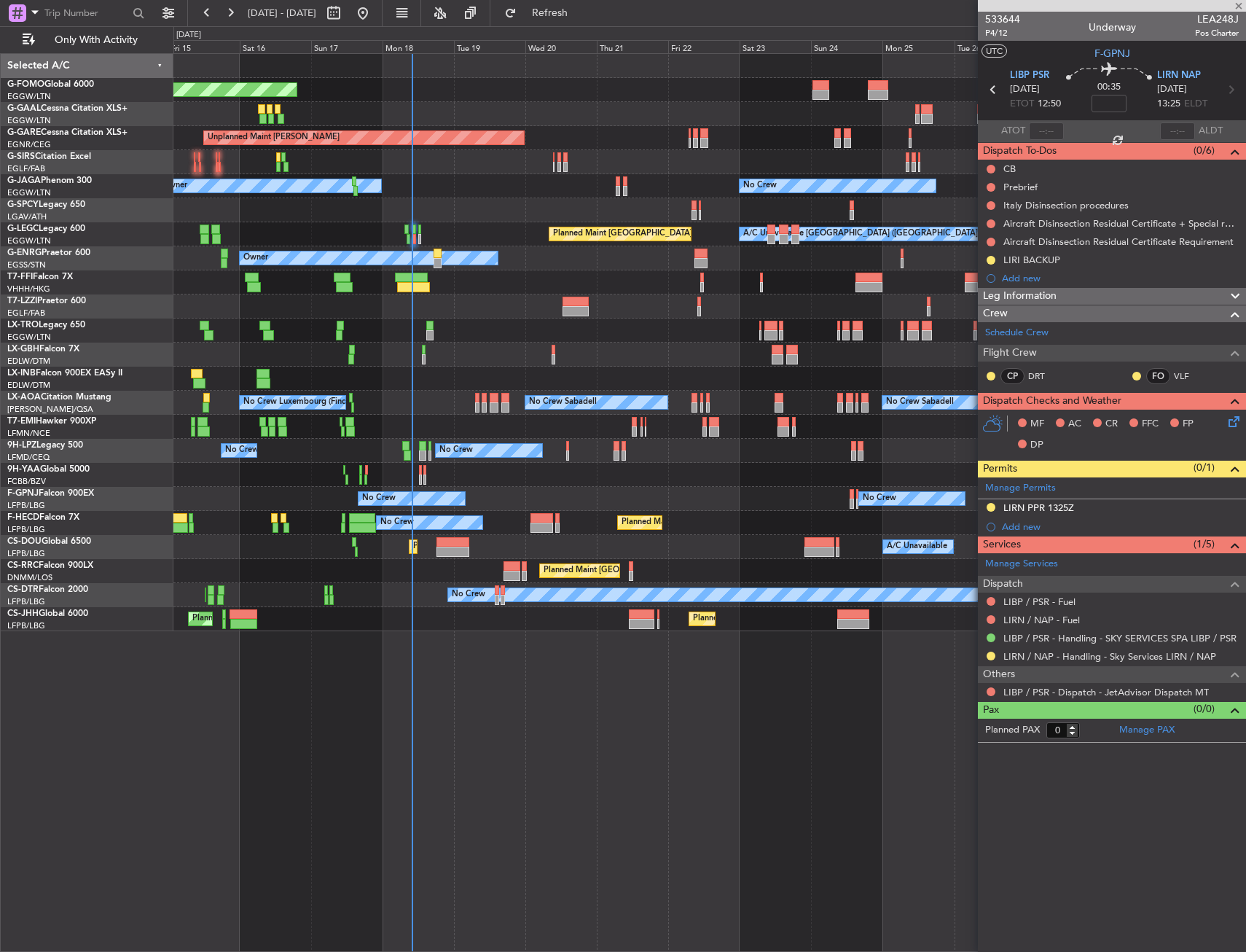
type input "+00:10"
type input "11"
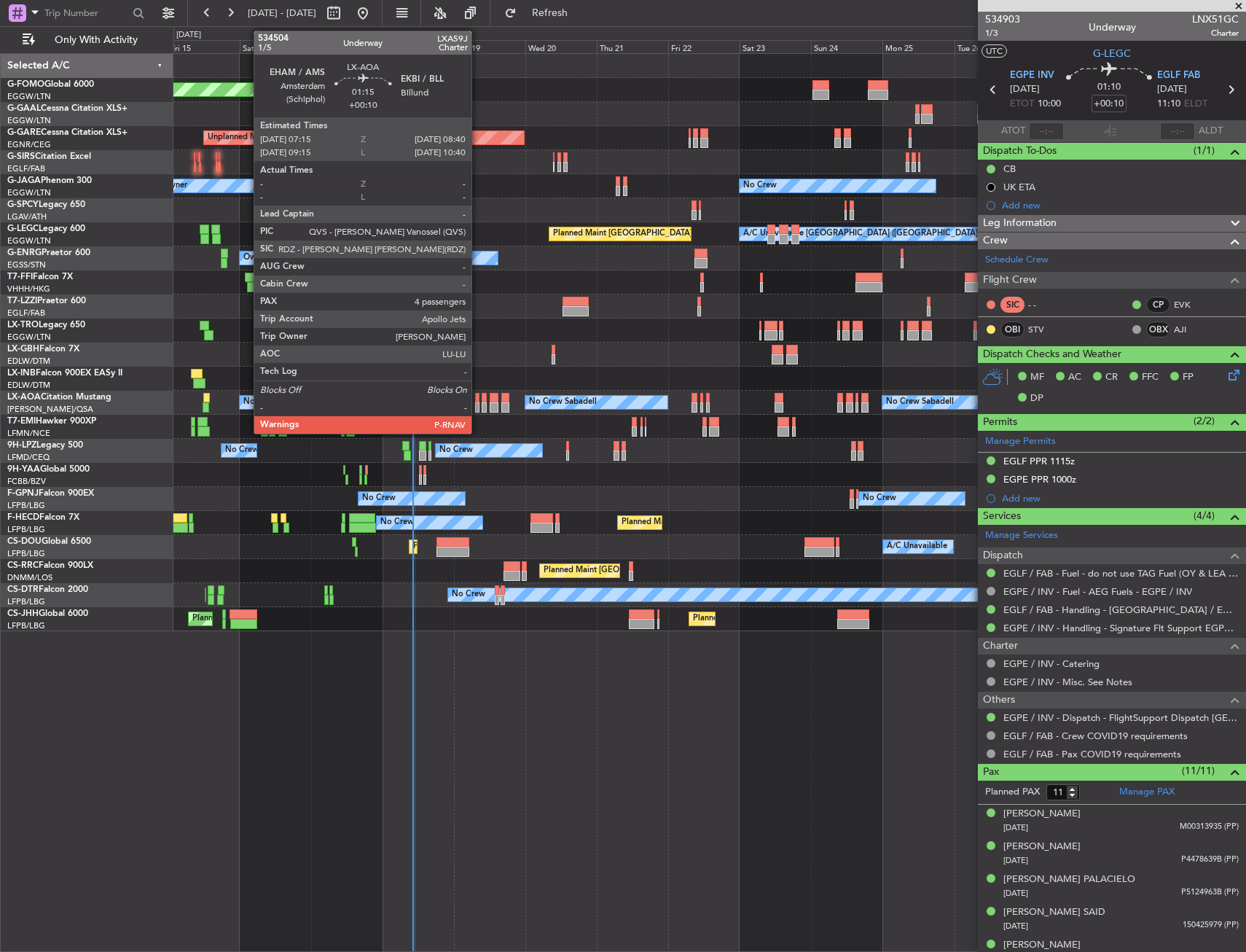
click at [478, 397] on div at bounding box center [477, 398] width 4 height 10
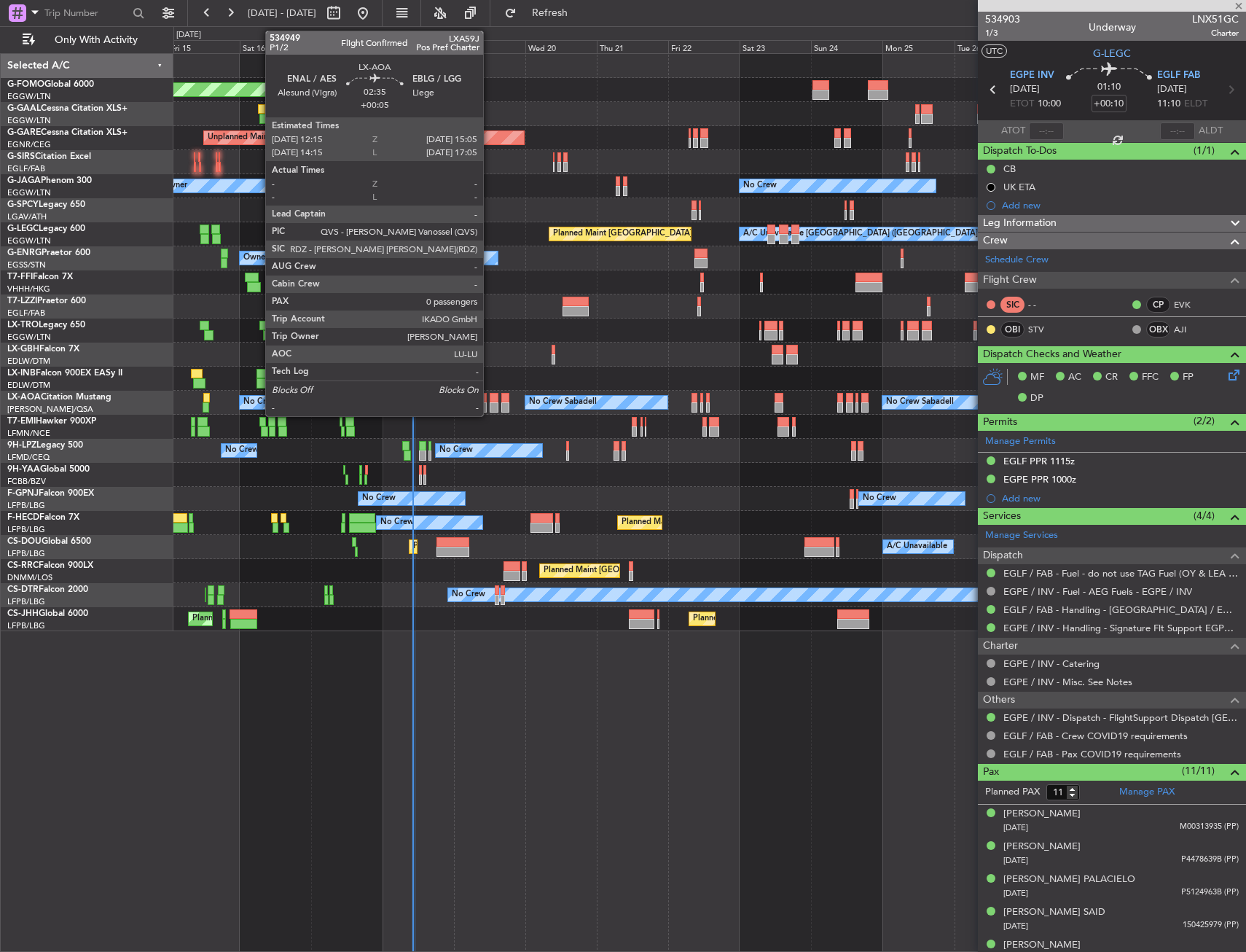
type input "4"
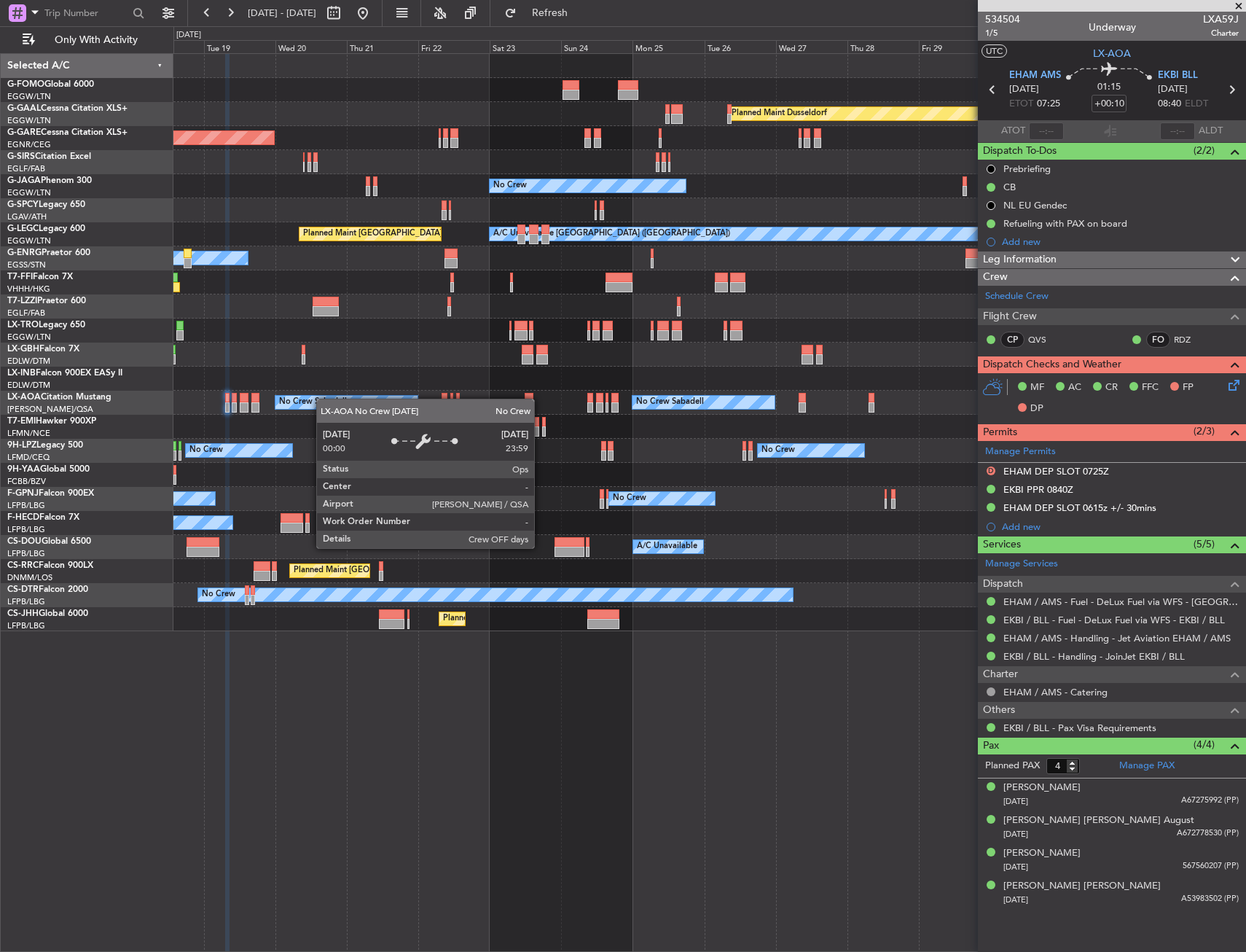
click at [311, 400] on div "Planned Maint Windsor Locks ([PERSON_NAME] Intl) Planned [GEOGRAPHIC_DATA] Unpl…" at bounding box center [709, 342] width 1072 height 577
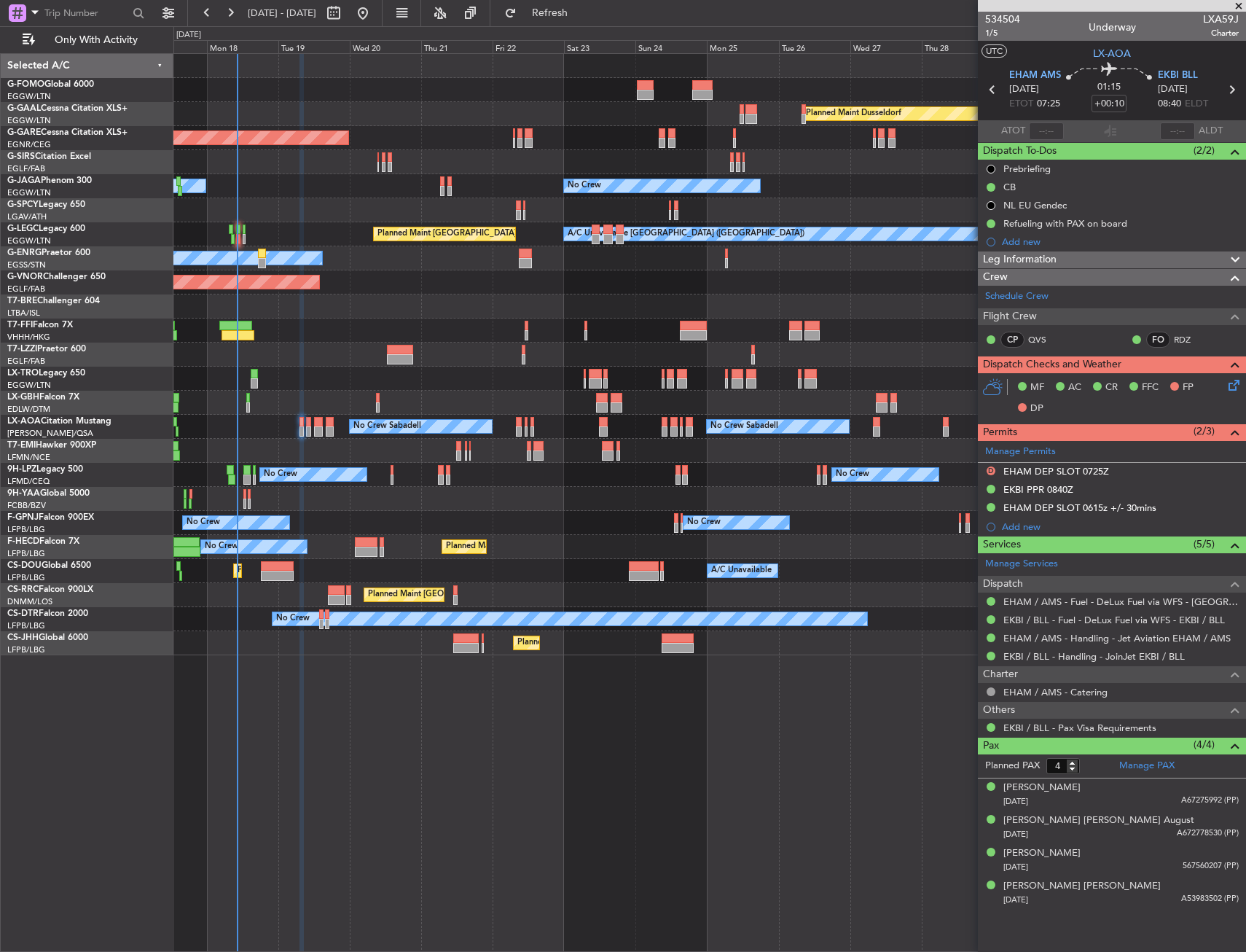
click at [341, 536] on div "No Crew Planned Maint [GEOGRAPHIC_DATA] ([GEOGRAPHIC_DATA]) Planned Maint [GEOG…" at bounding box center [709, 547] width 1072 height 24
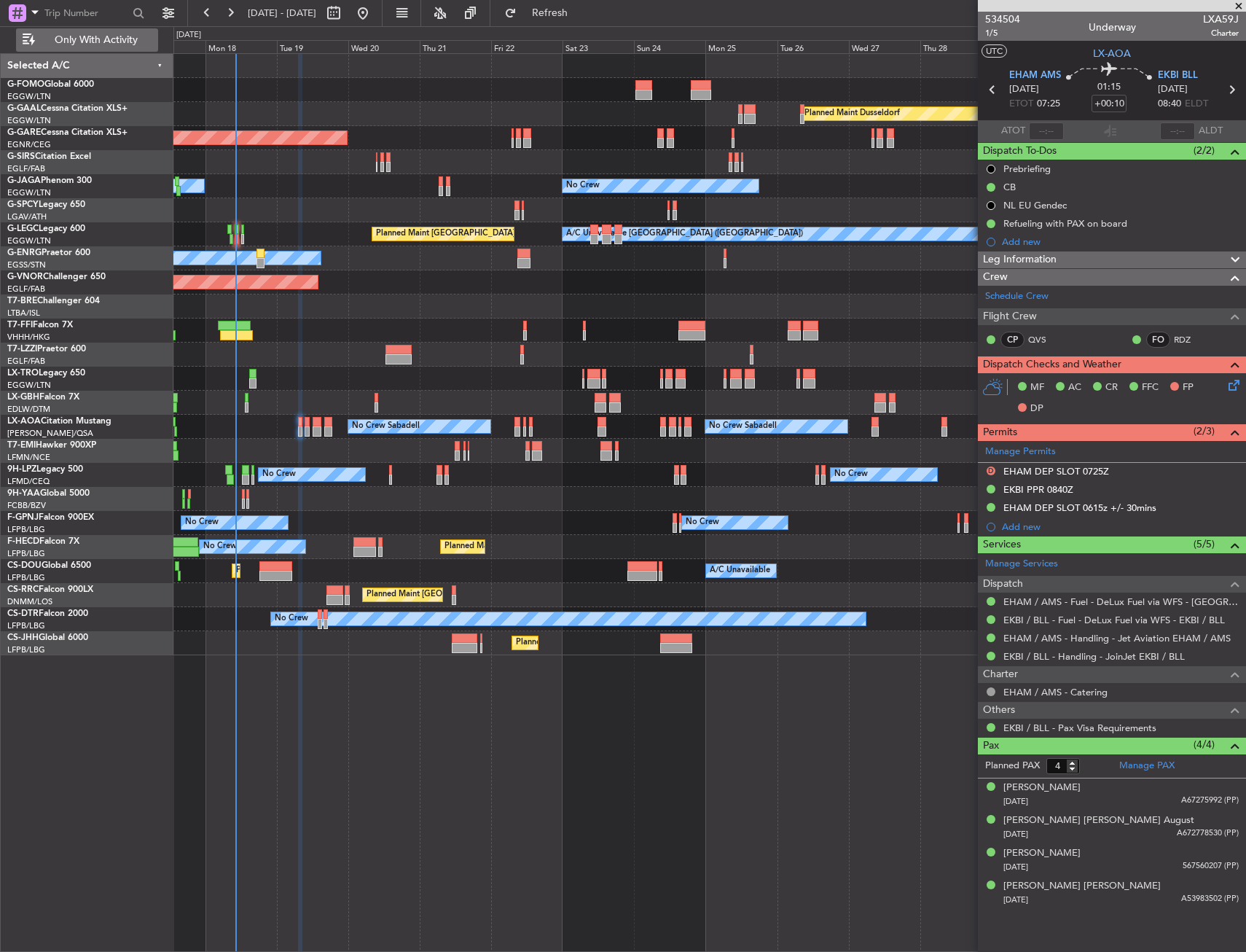
click at [88, 39] on span "Only With Activity" at bounding box center [96, 39] width 116 height 10
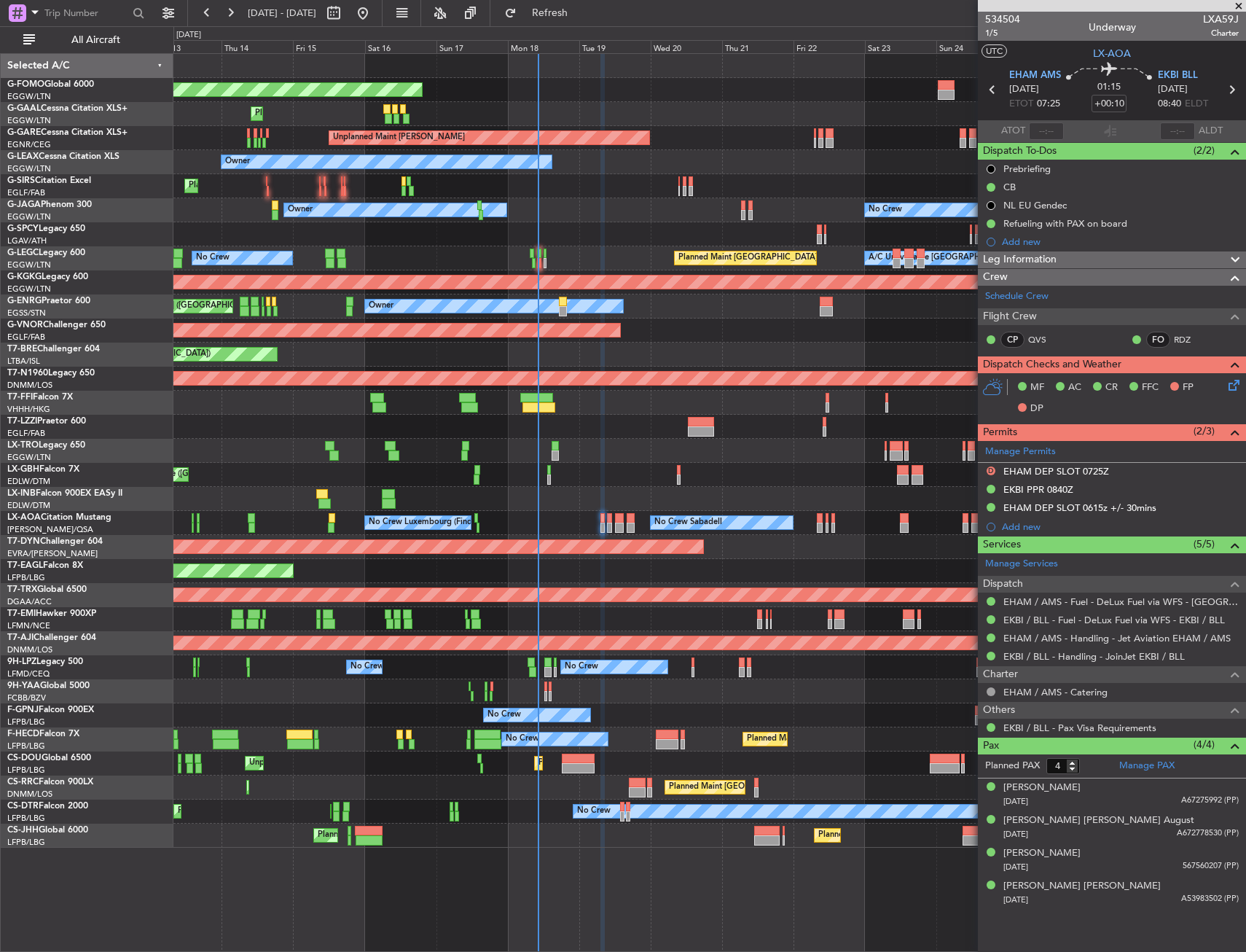
click at [547, 508] on div at bounding box center [709, 499] width 1072 height 24
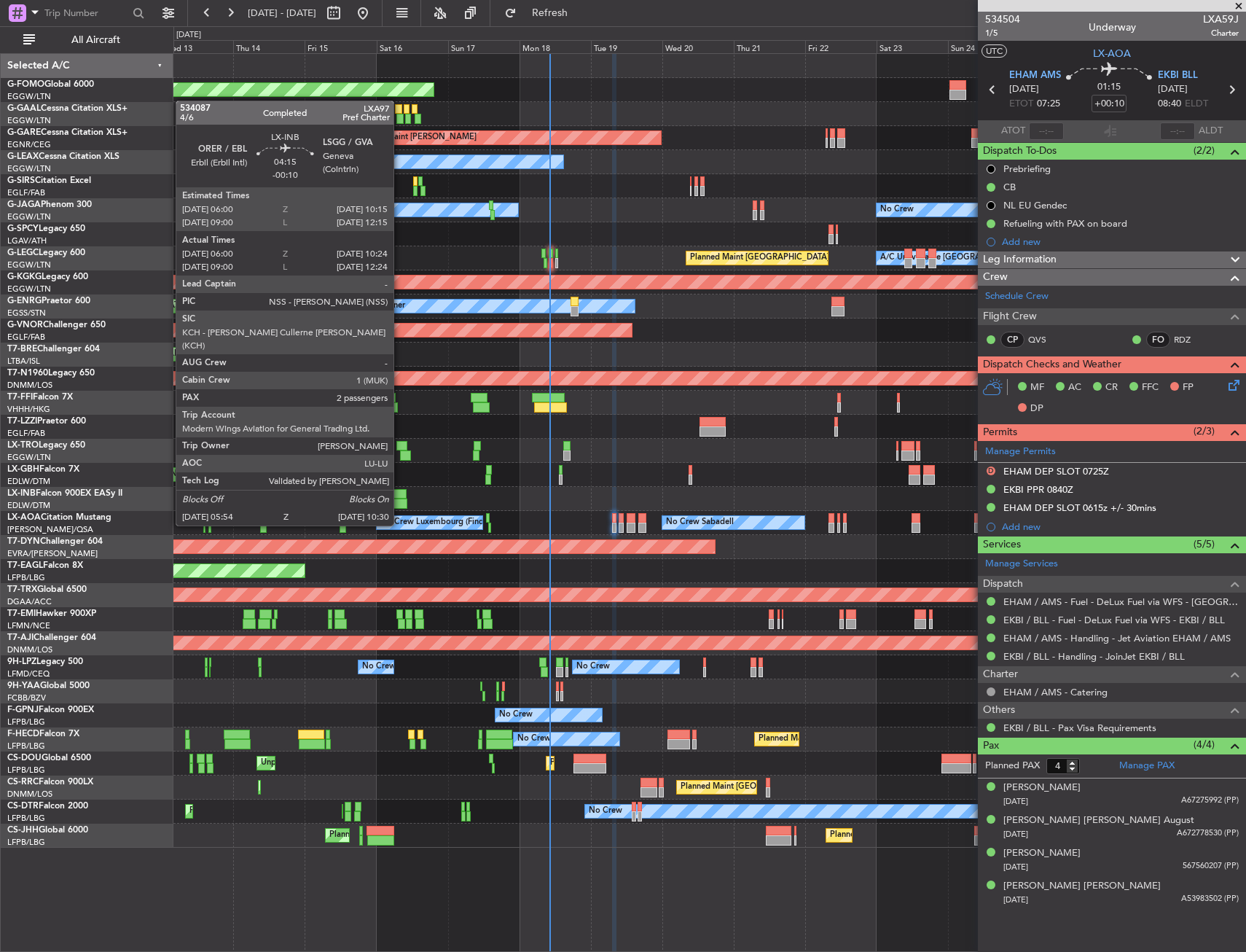
click at [400, 498] on div at bounding box center [400, 494] width 13 height 10
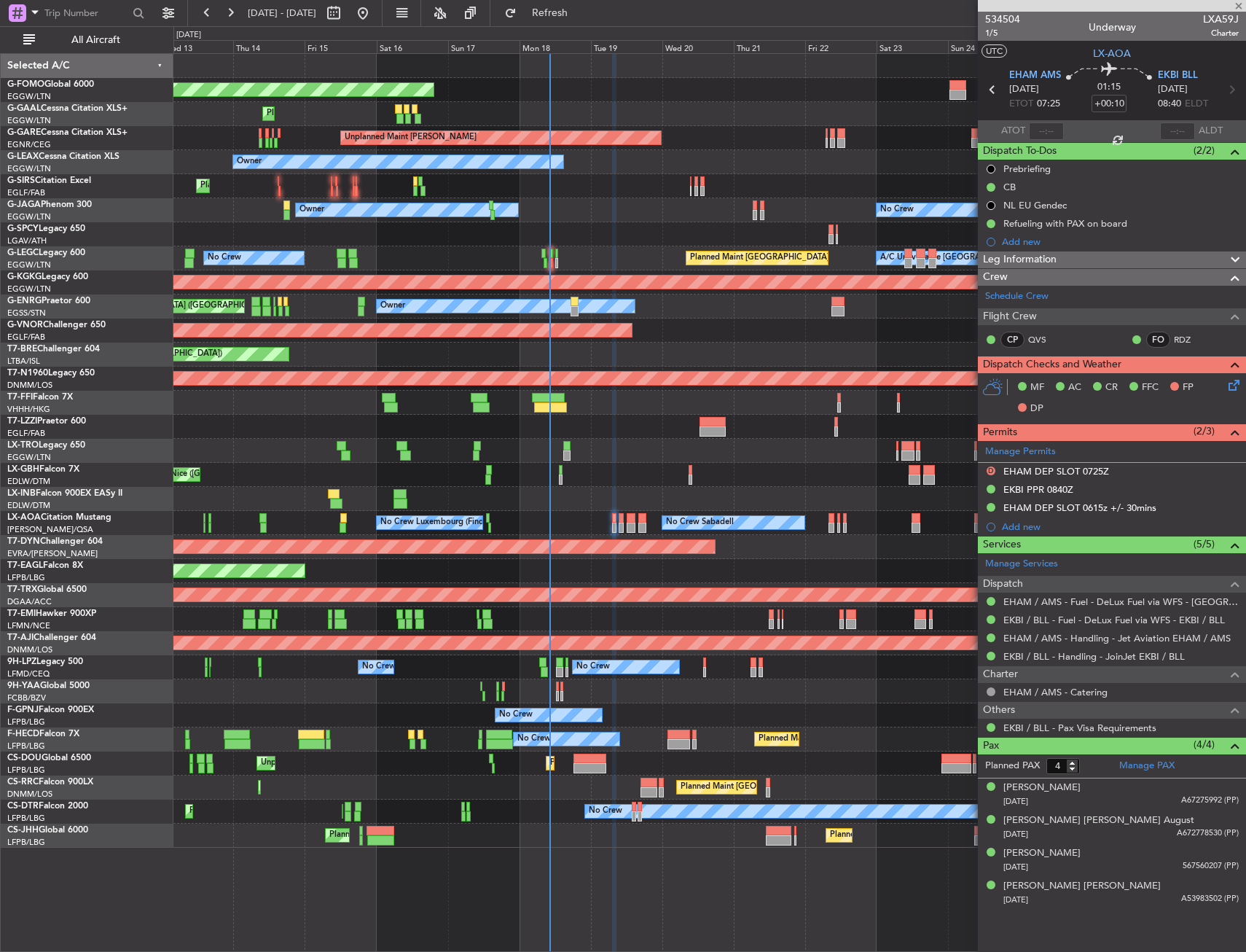
type input "-00:10"
type input "06:00"
type input "10:24"
type input "2"
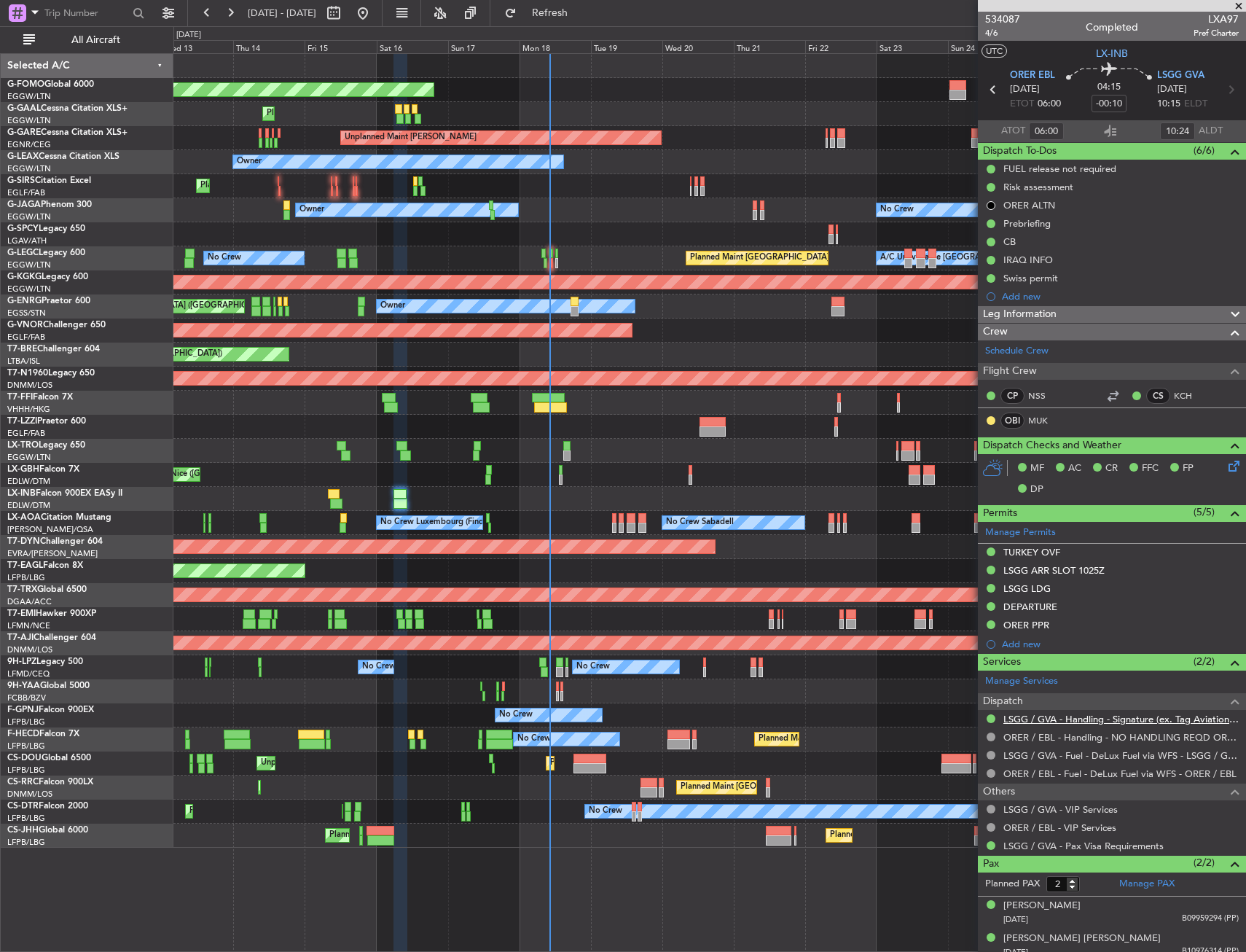
click at [1049, 716] on link "LSGG / GVA - Handling - Signature (ex. Tag Aviation) LSGG / GVA" at bounding box center [1121, 718] width 235 height 12
drag, startPoint x: 904, startPoint y: 360, endPoint x: 794, endPoint y: 366, distance: 110.2
click at [794, 367] on fb-app "[DATE] - [DATE] Refresh Quick Links All Aircraft Planned Maint Windsor Locks ([…" at bounding box center [623, 482] width 1246 height 941
click at [59, 35] on span "All Aircraft" at bounding box center [96, 39] width 116 height 10
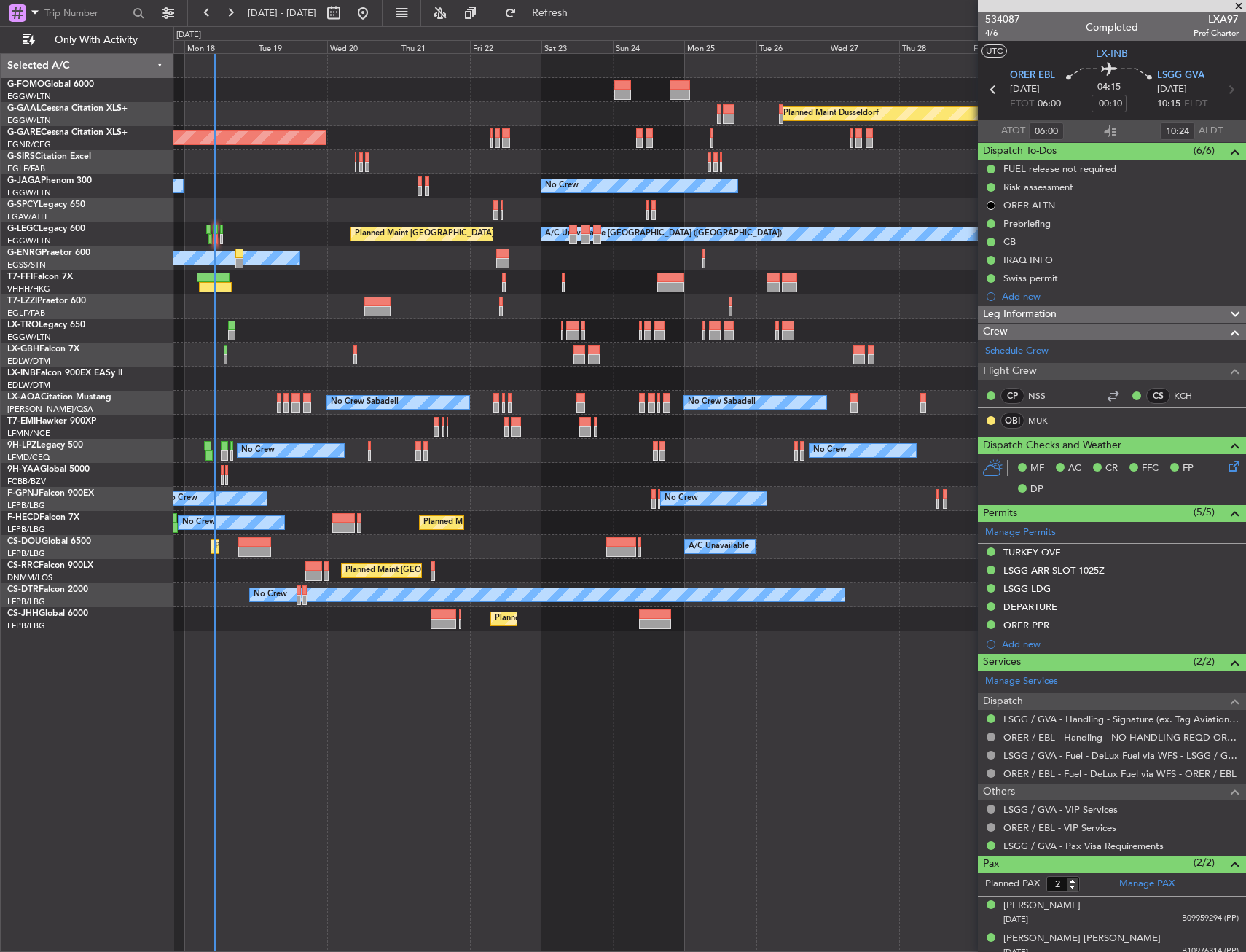
click at [333, 351] on div "Planned Maint Windsor Locks ([PERSON_NAME] Intl) Planned [GEOGRAPHIC_DATA] Plan…" at bounding box center [709, 342] width 1072 height 577
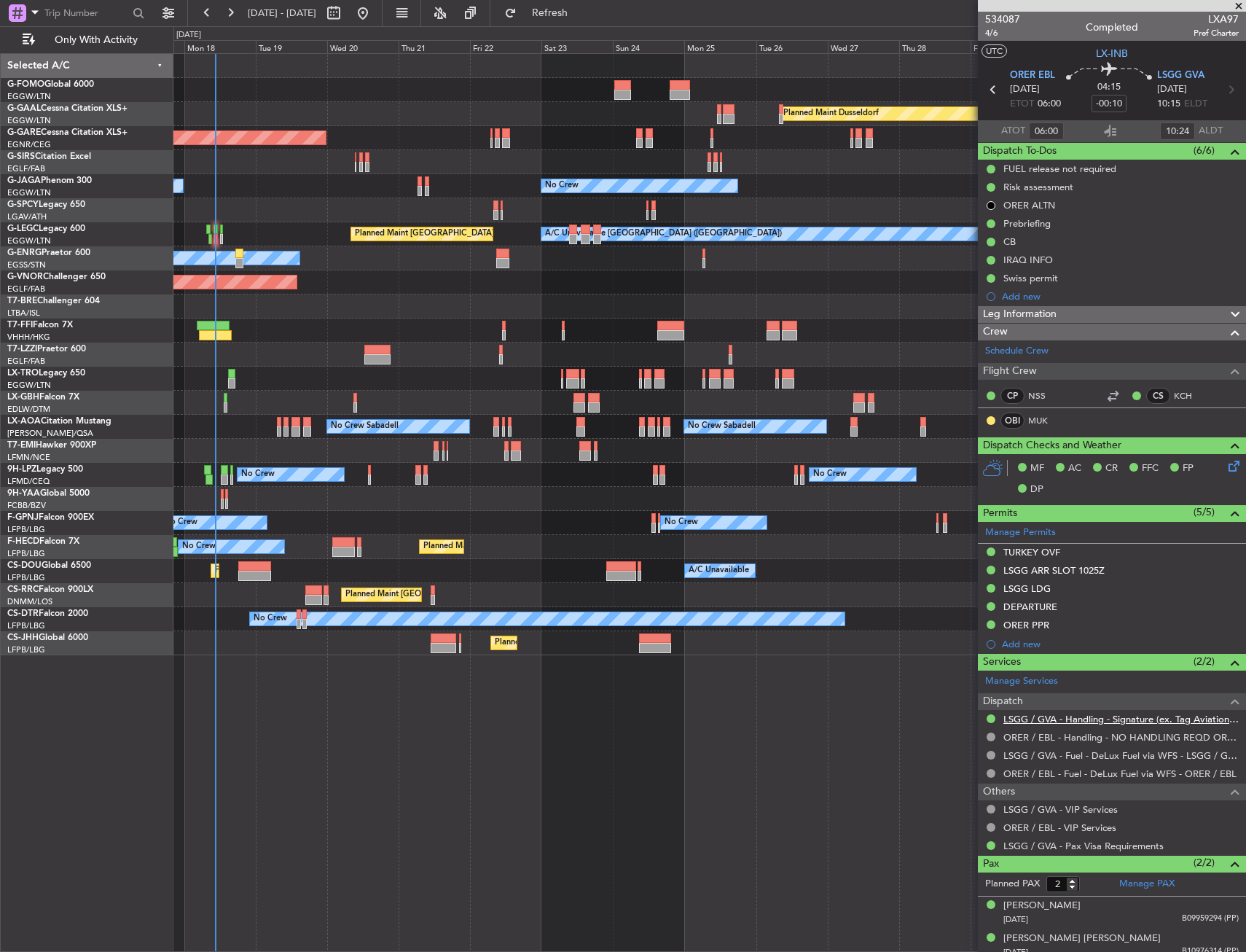
click at [1103, 718] on link "LSGG / GVA - Handling - Signature (ex. Tag Aviation) LSGG / GVA" at bounding box center [1121, 718] width 235 height 12
click at [306, 590] on div "Planned Maint [GEOGRAPHIC_DATA] ([GEOGRAPHIC_DATA]) Planned Maint [GEOGRAPHIC_D…" at bounding box center [709, 595] width 1072 height 24
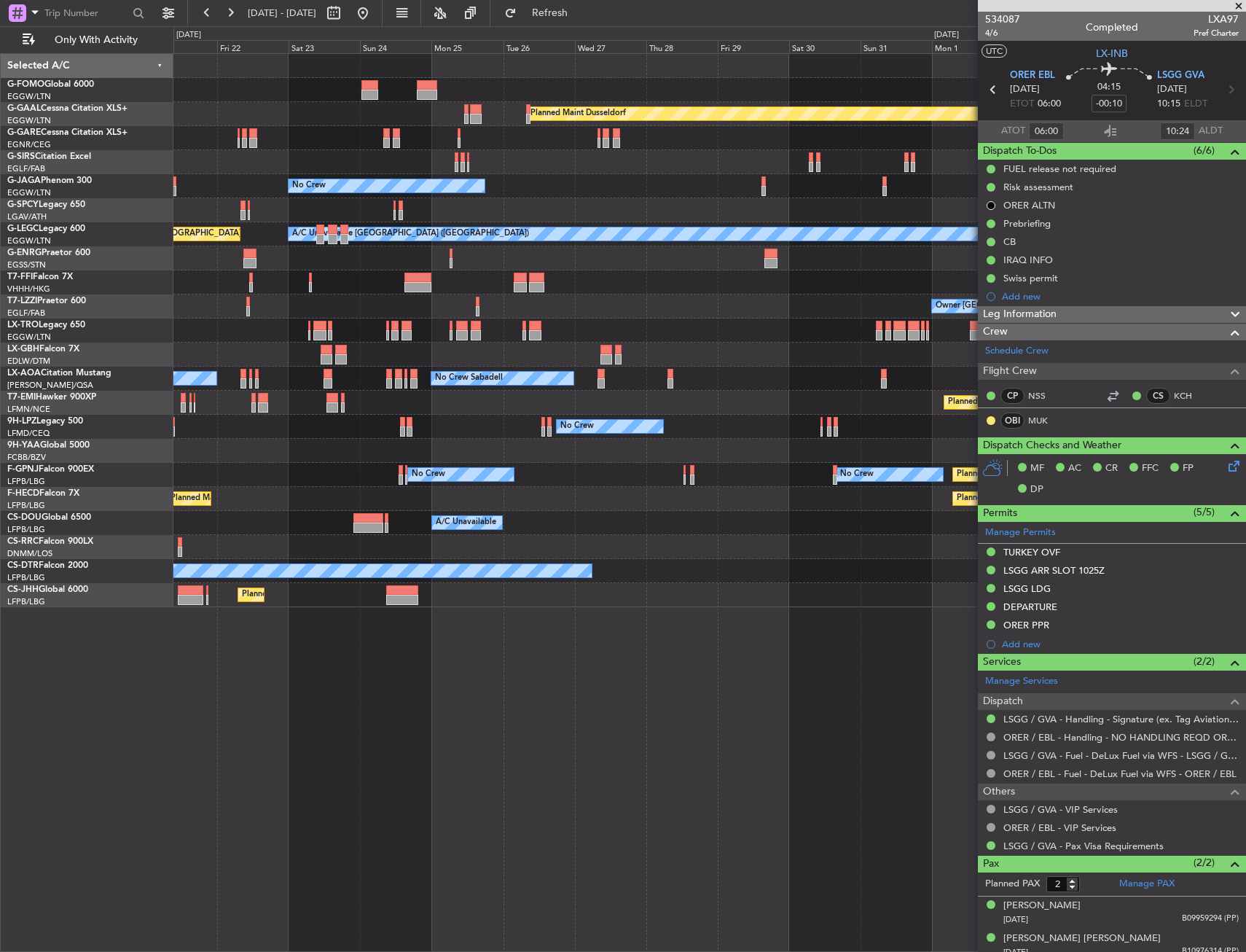
click at [325, 540] on div "Planned Maint [GEOGRAPHIC_DATA] ([GEOGRAPHIC_DATA])" at bounding box center [709, 547] width 1072 height 24
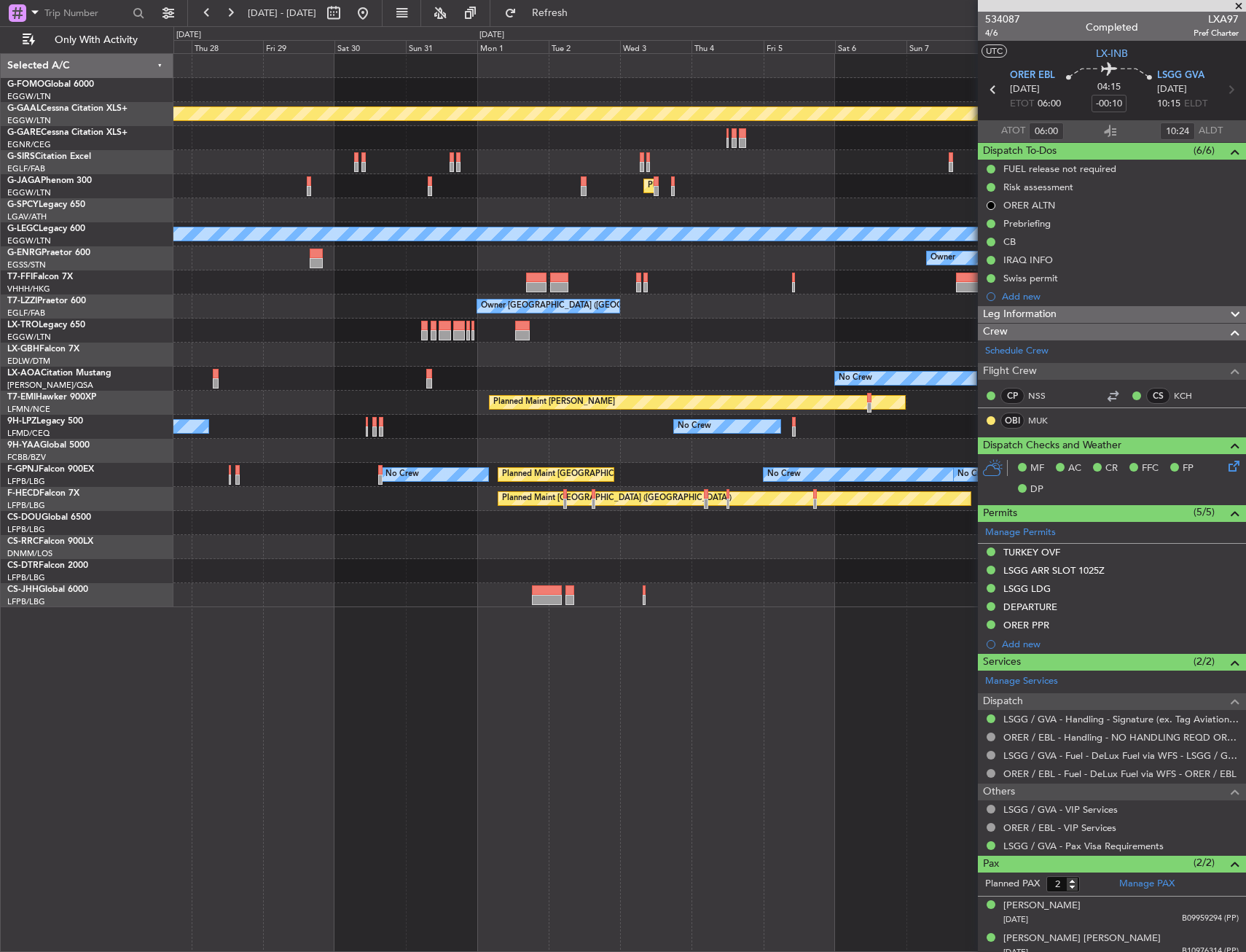
click at [344, 548] on div "Planned Maint Dusseldorf Planned Maint [GEOGRAPHIC_DATA] ([GEOGRAPHIC_DATA]) No…" at bounding box center [709, 330] width 1072 height 553
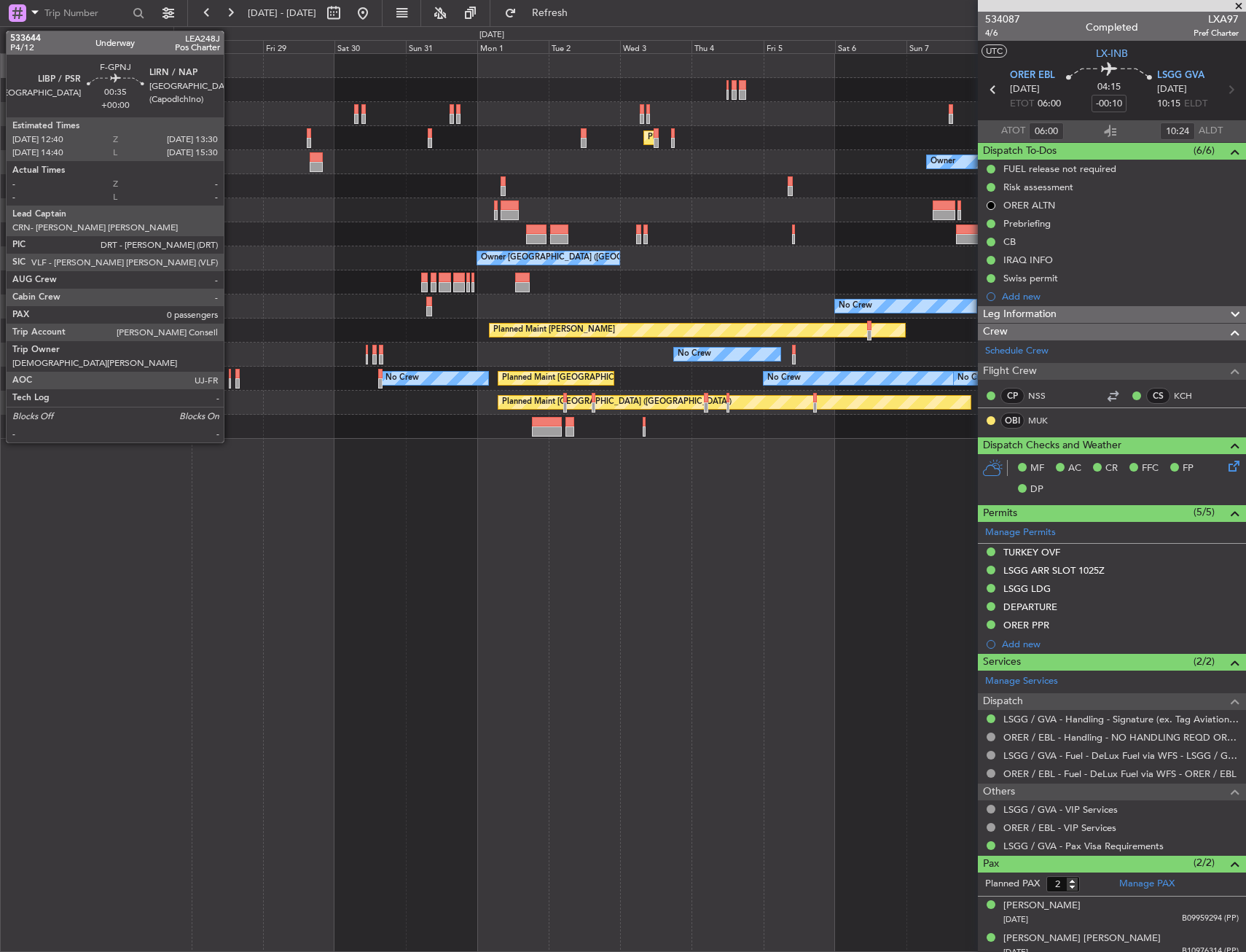
click at [230, 374] on div at bounding box center [230, 374] width 3 height 10
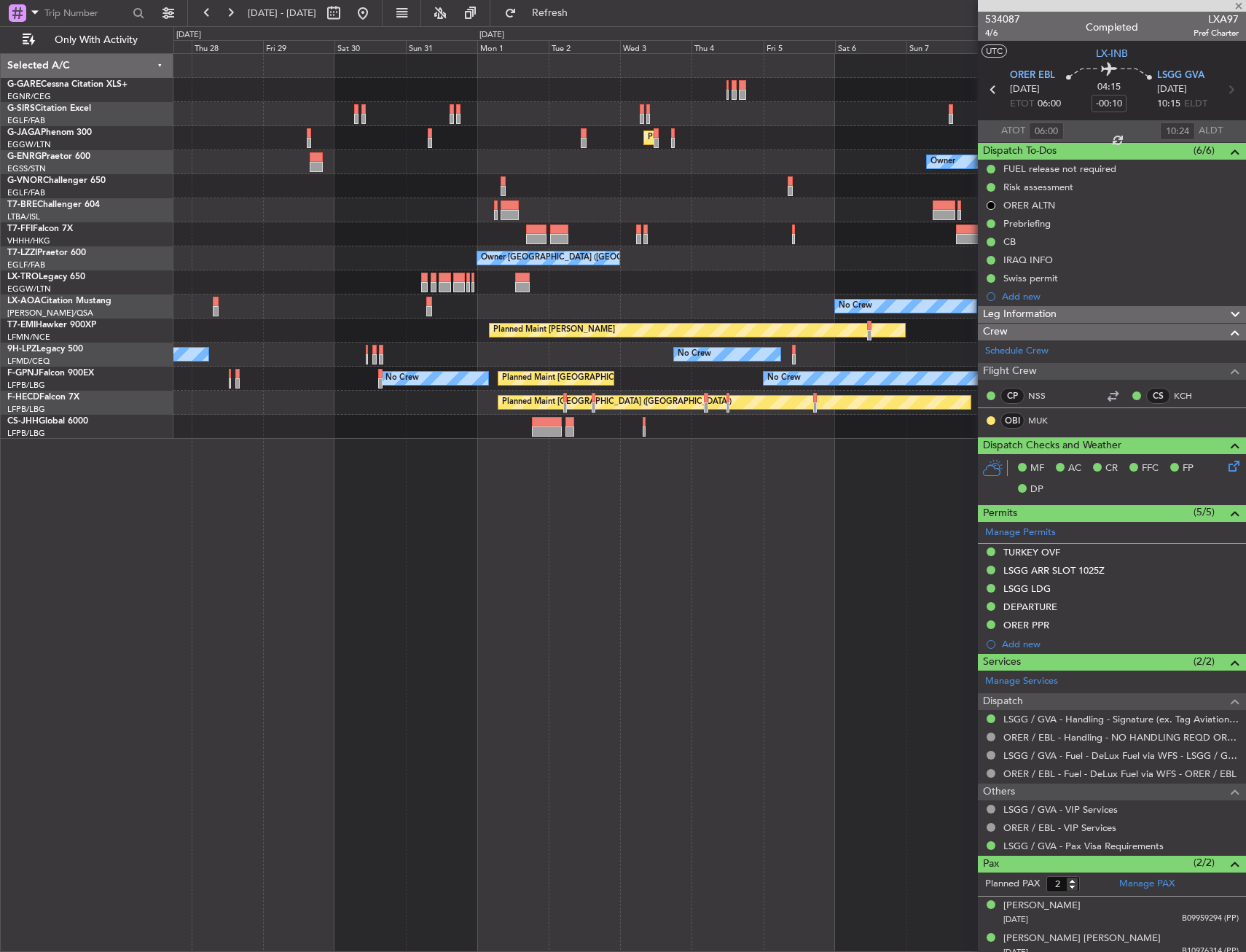
type input "0"
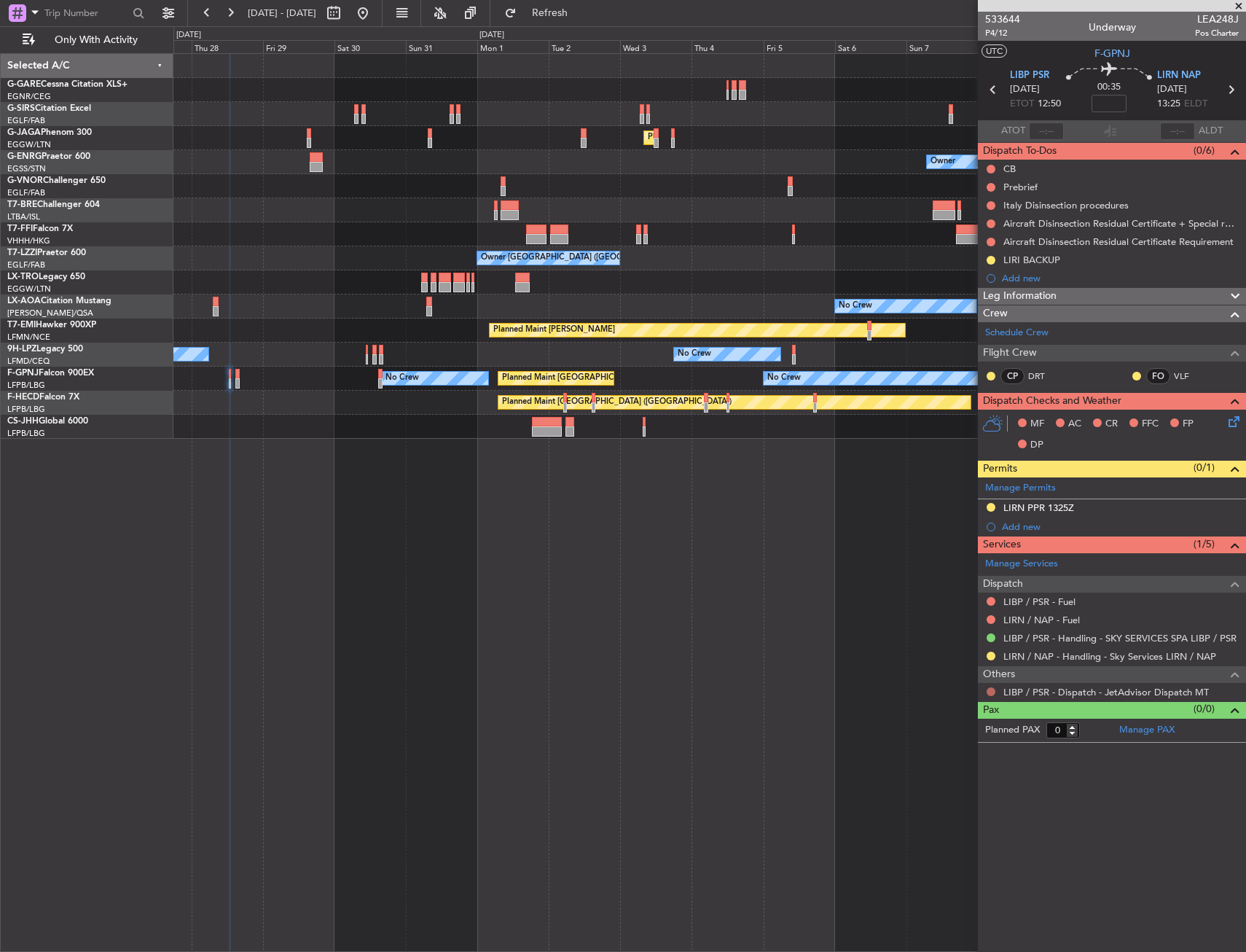
click at [987, 689] on button at bounding box center [991, 691] width 9 height 9
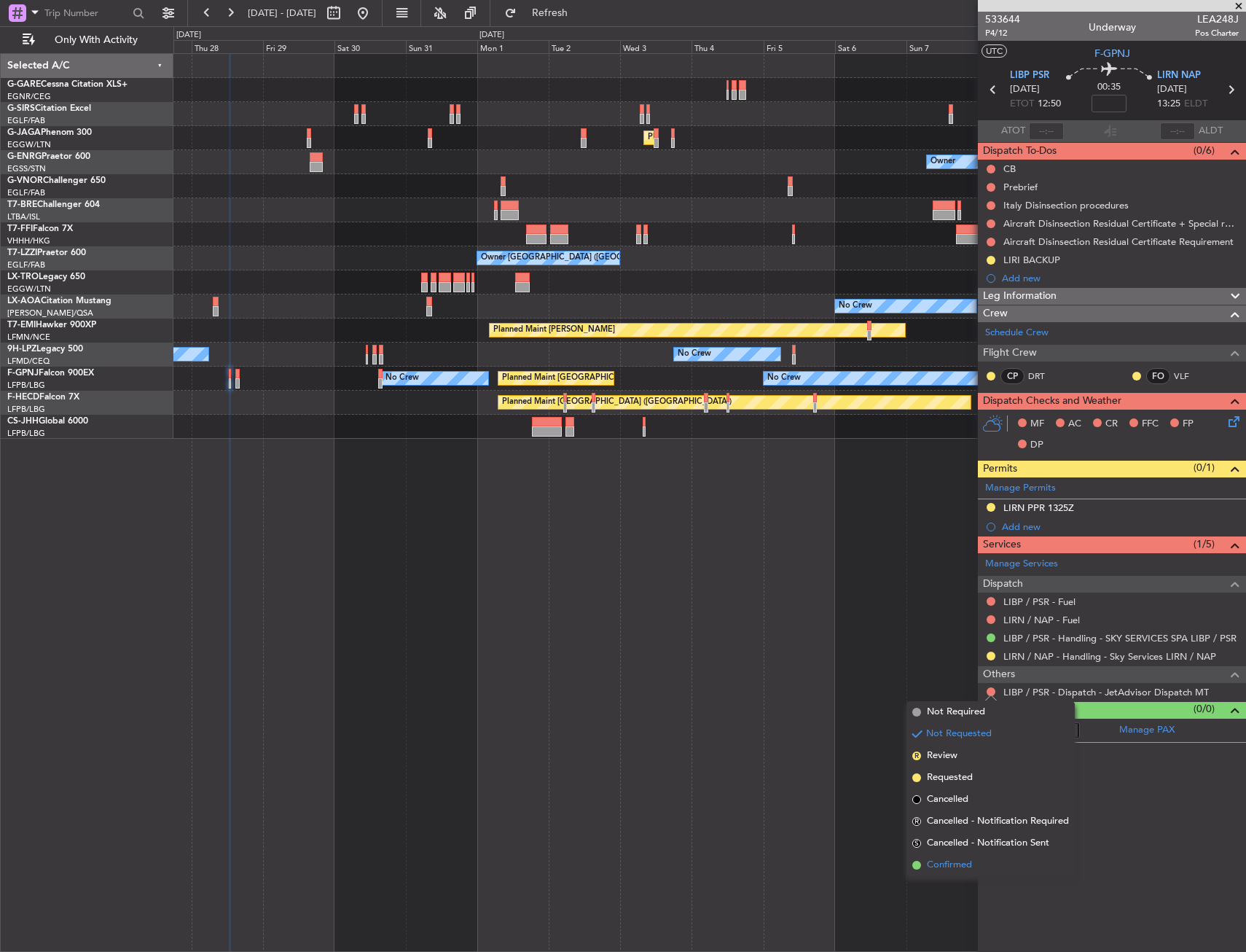
click at [942, 857] on li "Confirmed" at bounding box center [991, 865] width 168 height 22
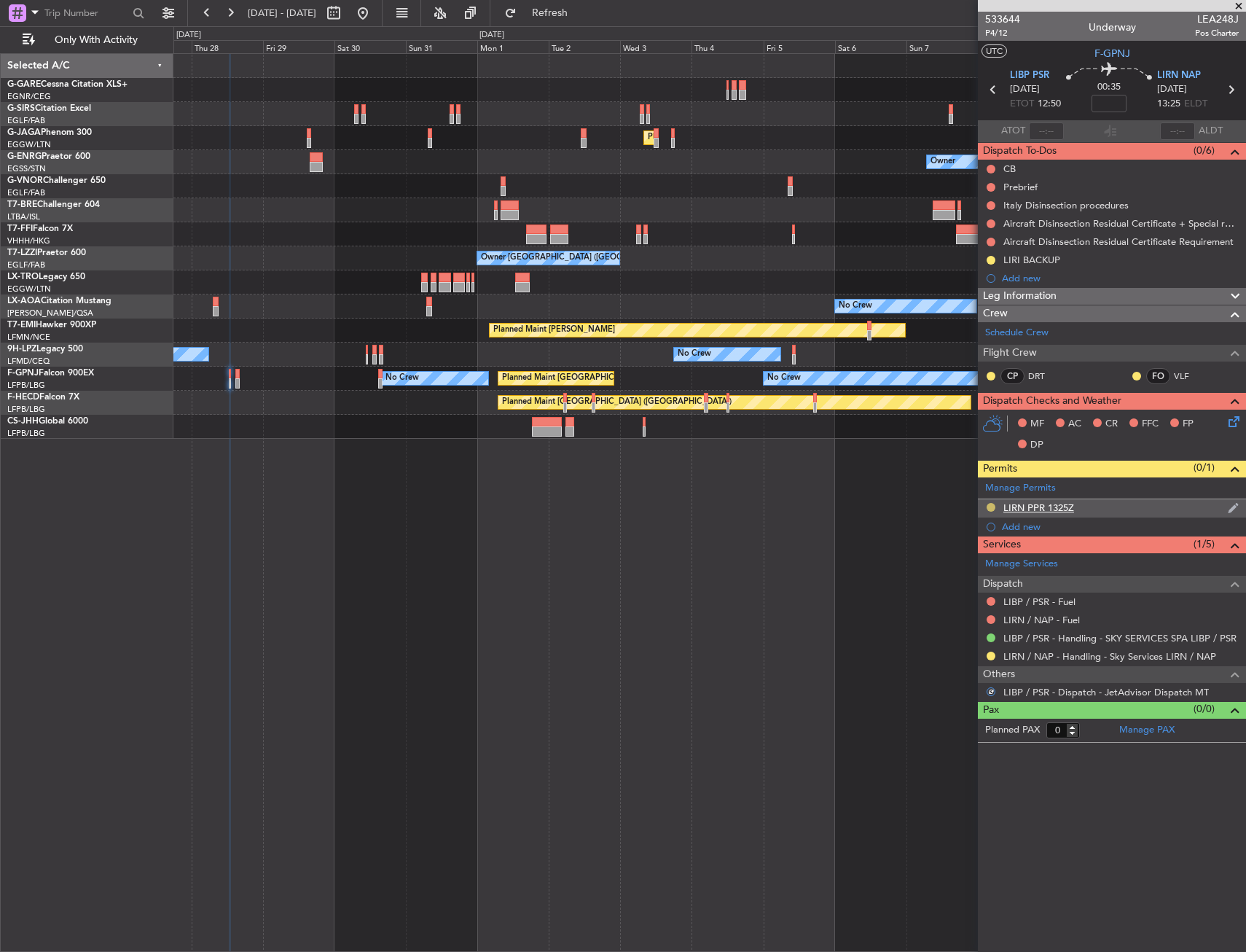
click at [987, 505] on button at bounding box center [991, 507] width 9 height 9
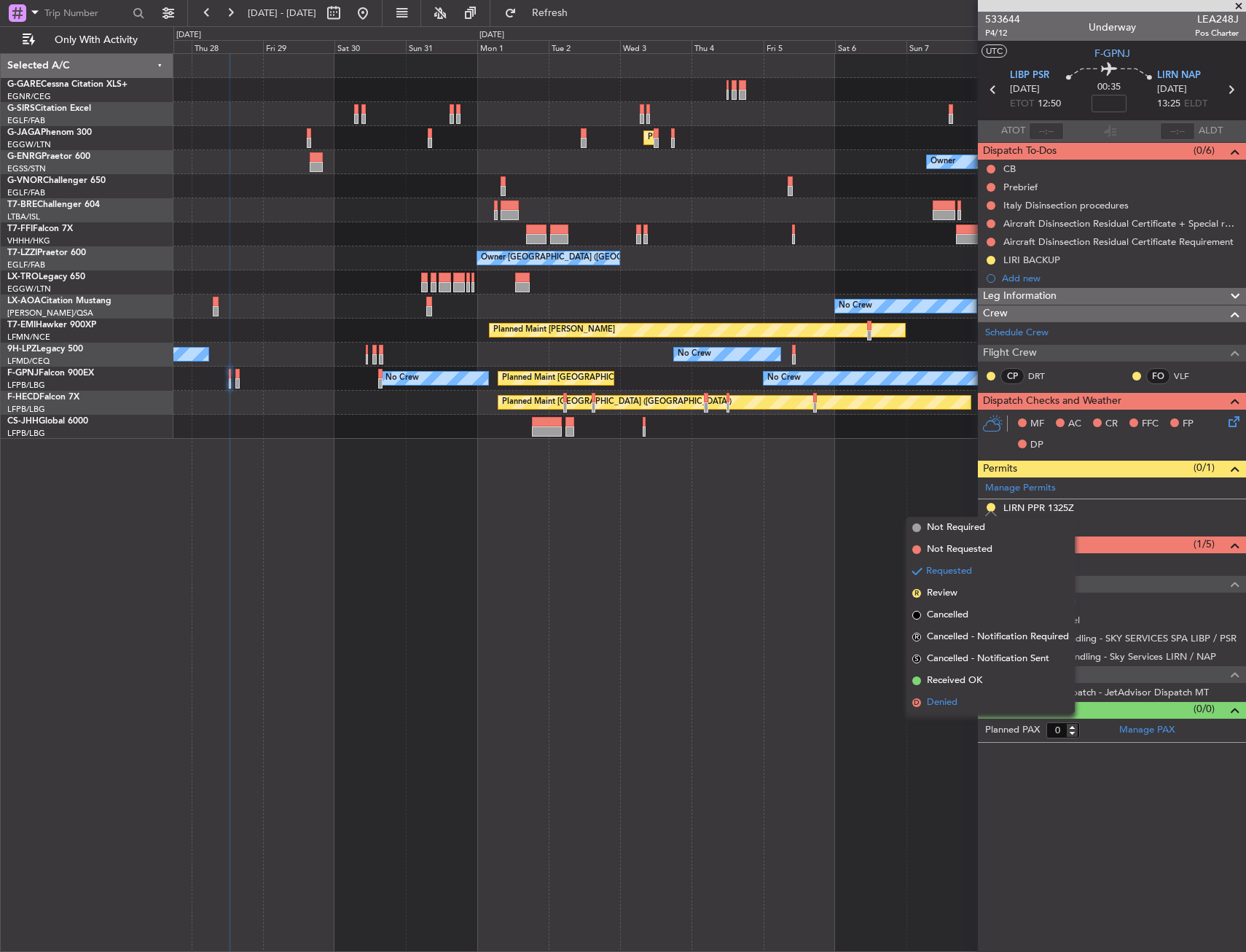
click at [931, 704] on span "Denied" at bounding box center [942, 702] width 31 height 14
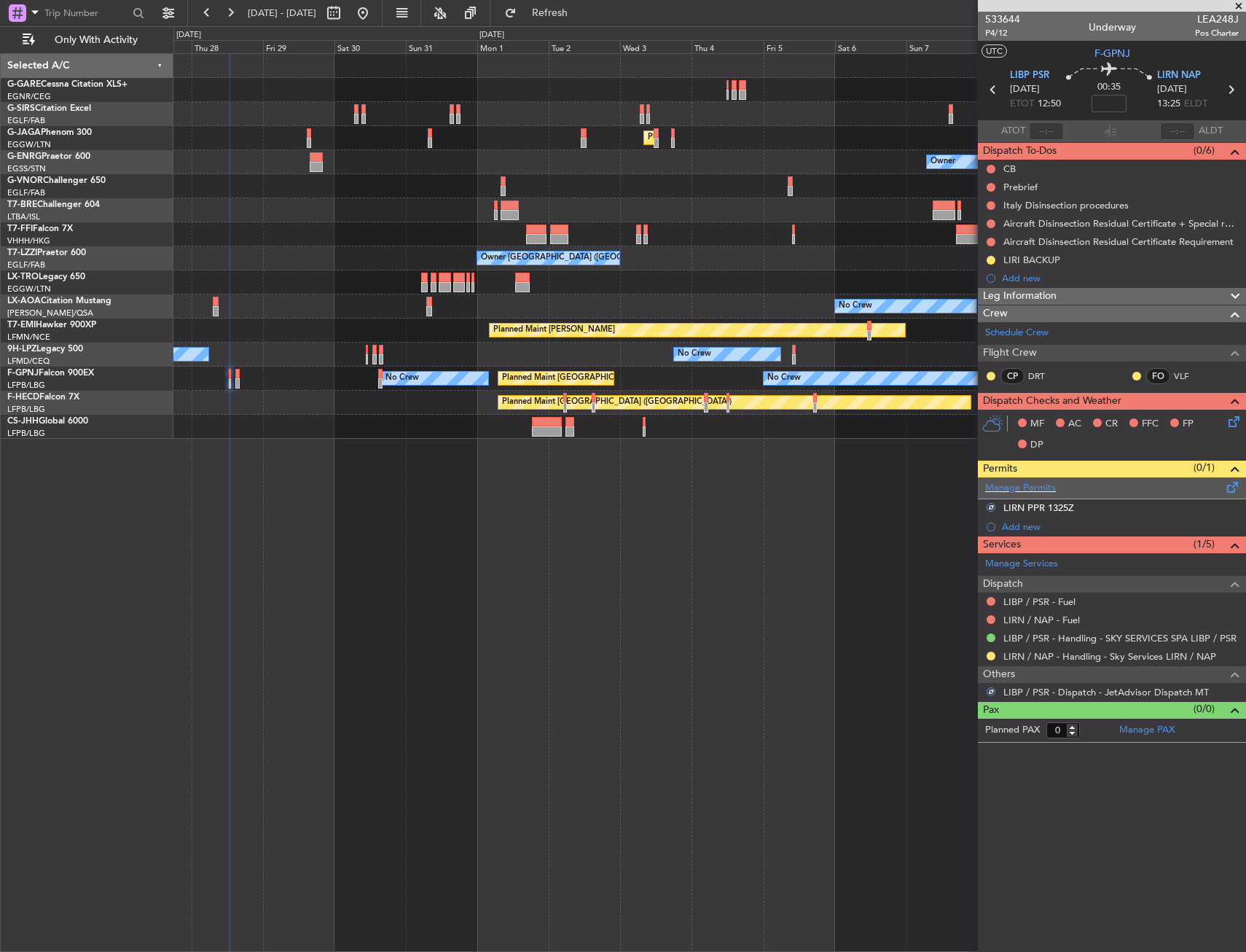
click at [1232, 490] on span at bounding box center [1233, 485] width 18 height 11
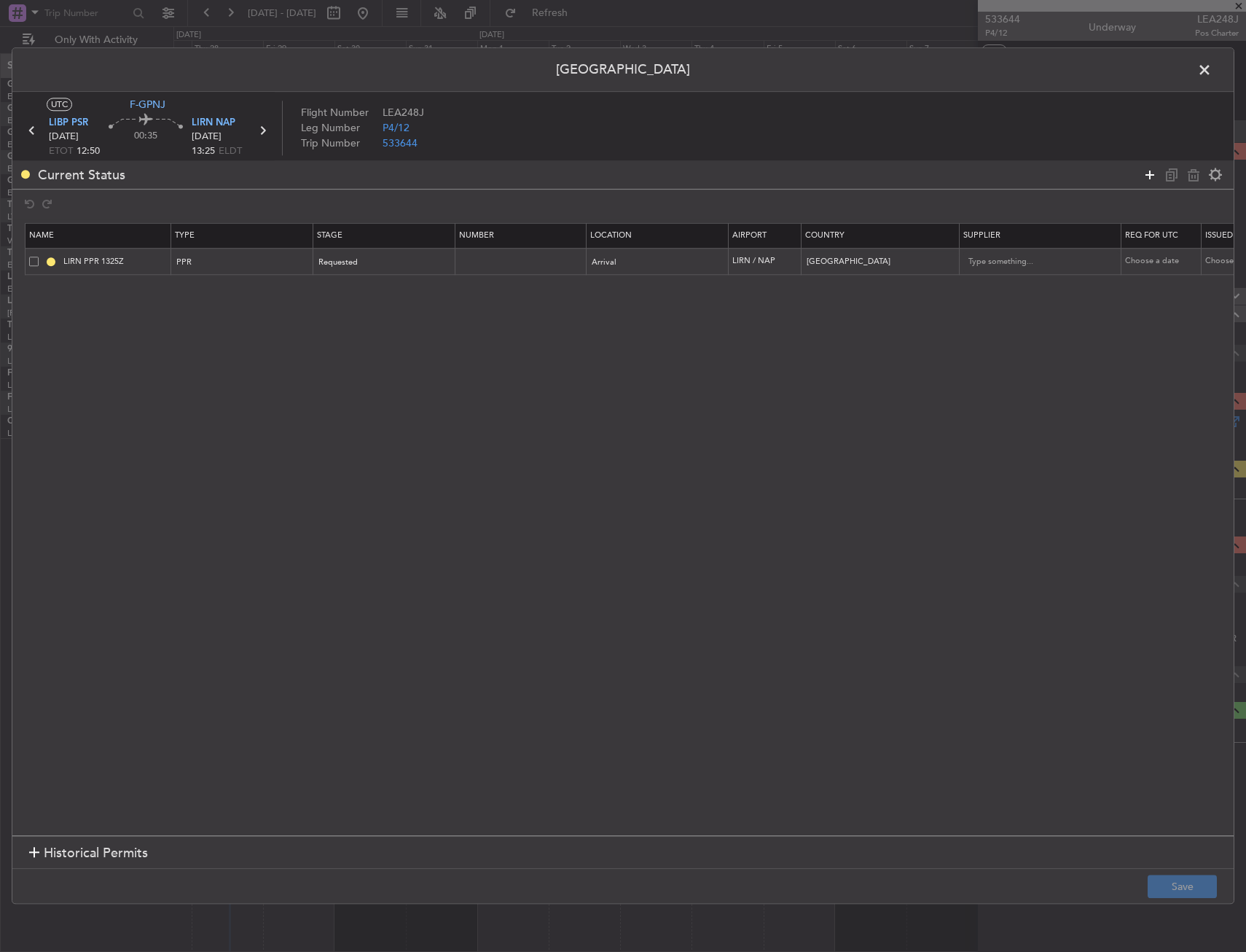
click at [1141, 180] on icon at bounding box center [1150, 175] width 18 height 18
click at [202, 293] on div "Type" at bounding box center [238, 290] width 121 height 22
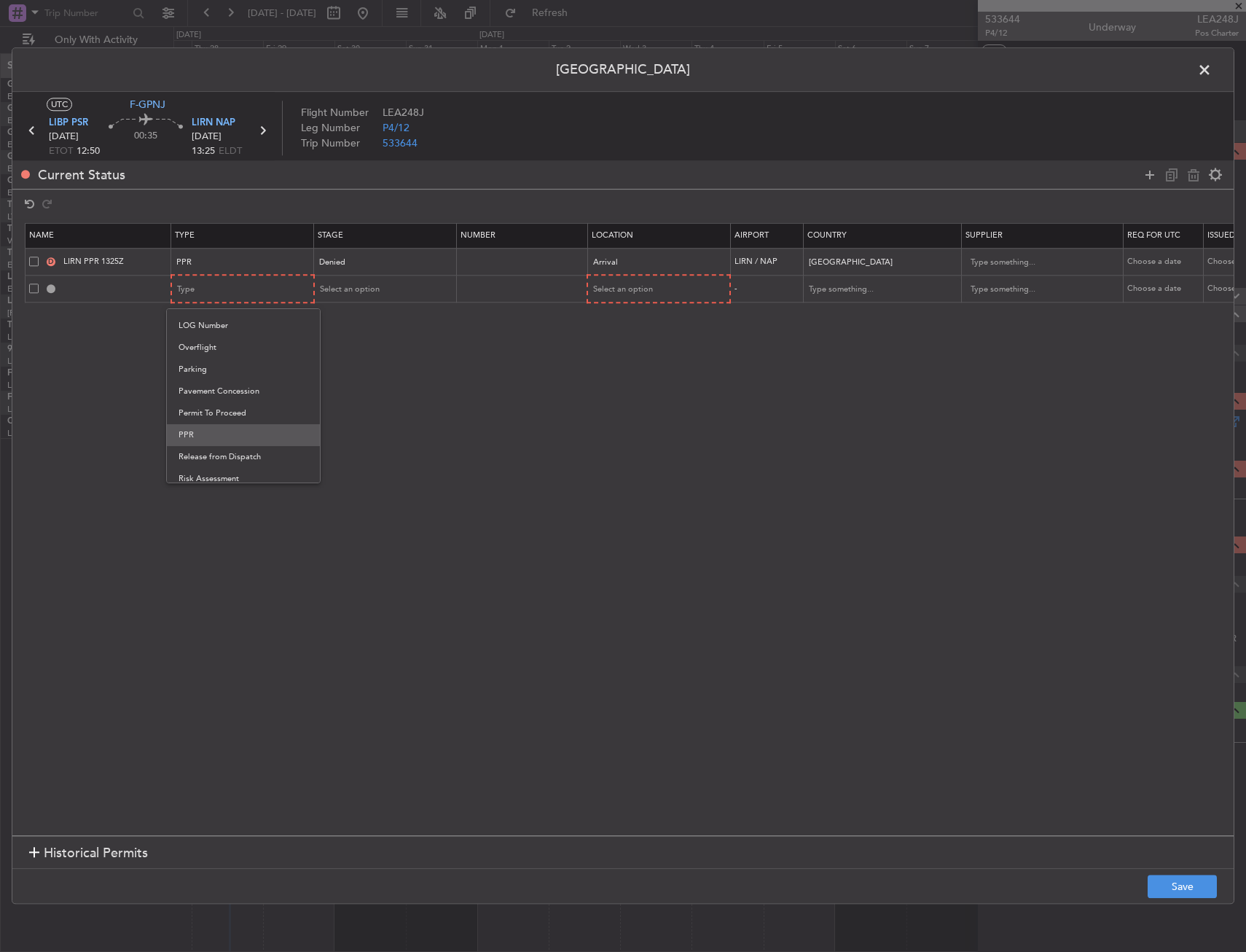
click at [209, 429] on span "PPR" at bounding box center [243, 435] width 130 height 22
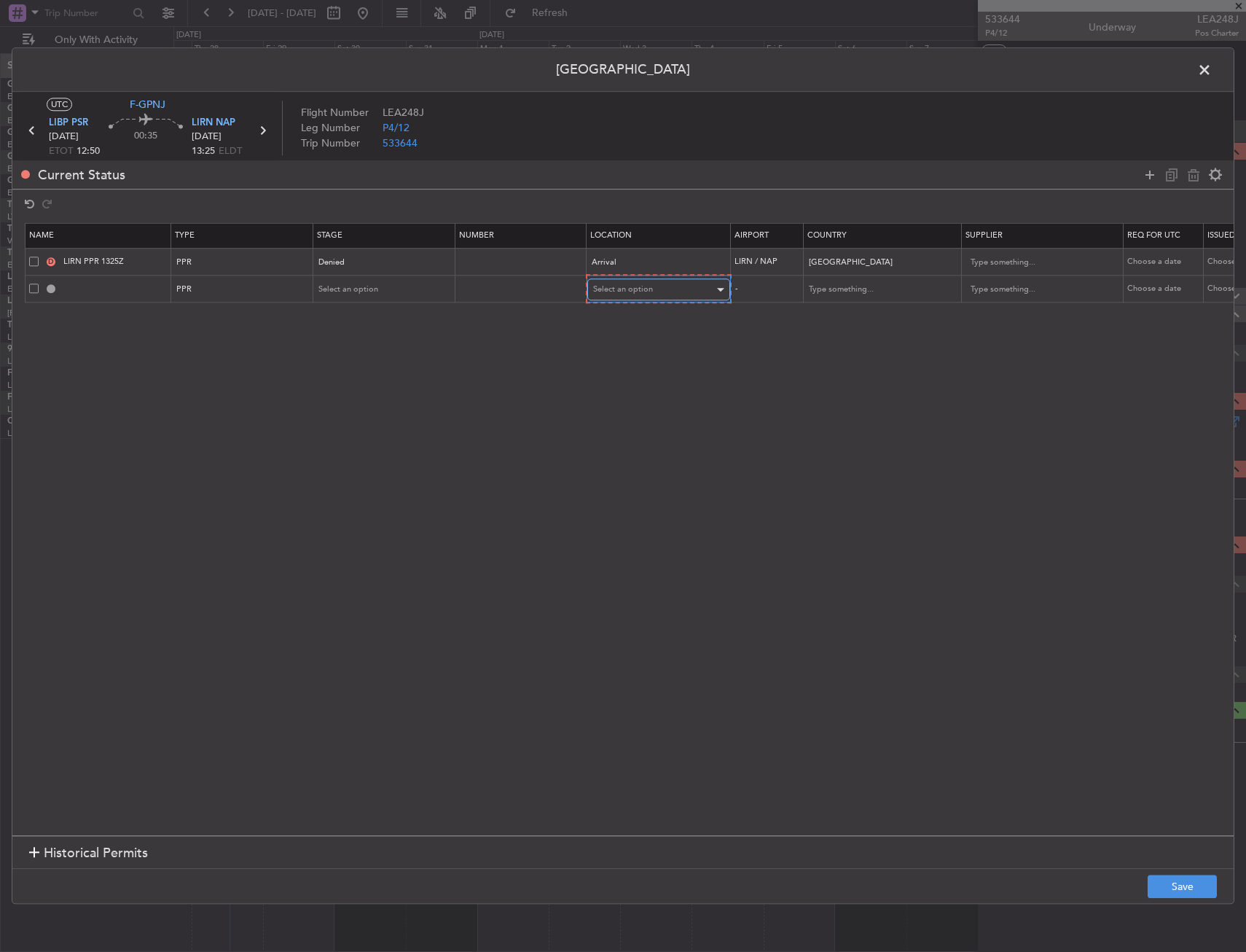
click at [627, 294] on span "Select an option" at bounding box center [623, 290] width 60 height 11
click at [614, 358] on span "Arrival" at bounding box center [658, 363] width 130 height 22
click at [355, 287] on span "Select an option" at bounding box center [349, 289] width 60 height 11
click at [366, 411] on span "Received OK" at bounding box center [384, 406] width 130 height 22
click at [546, 282] on input "text" at bounding box center [522, 288] width 126 height 12
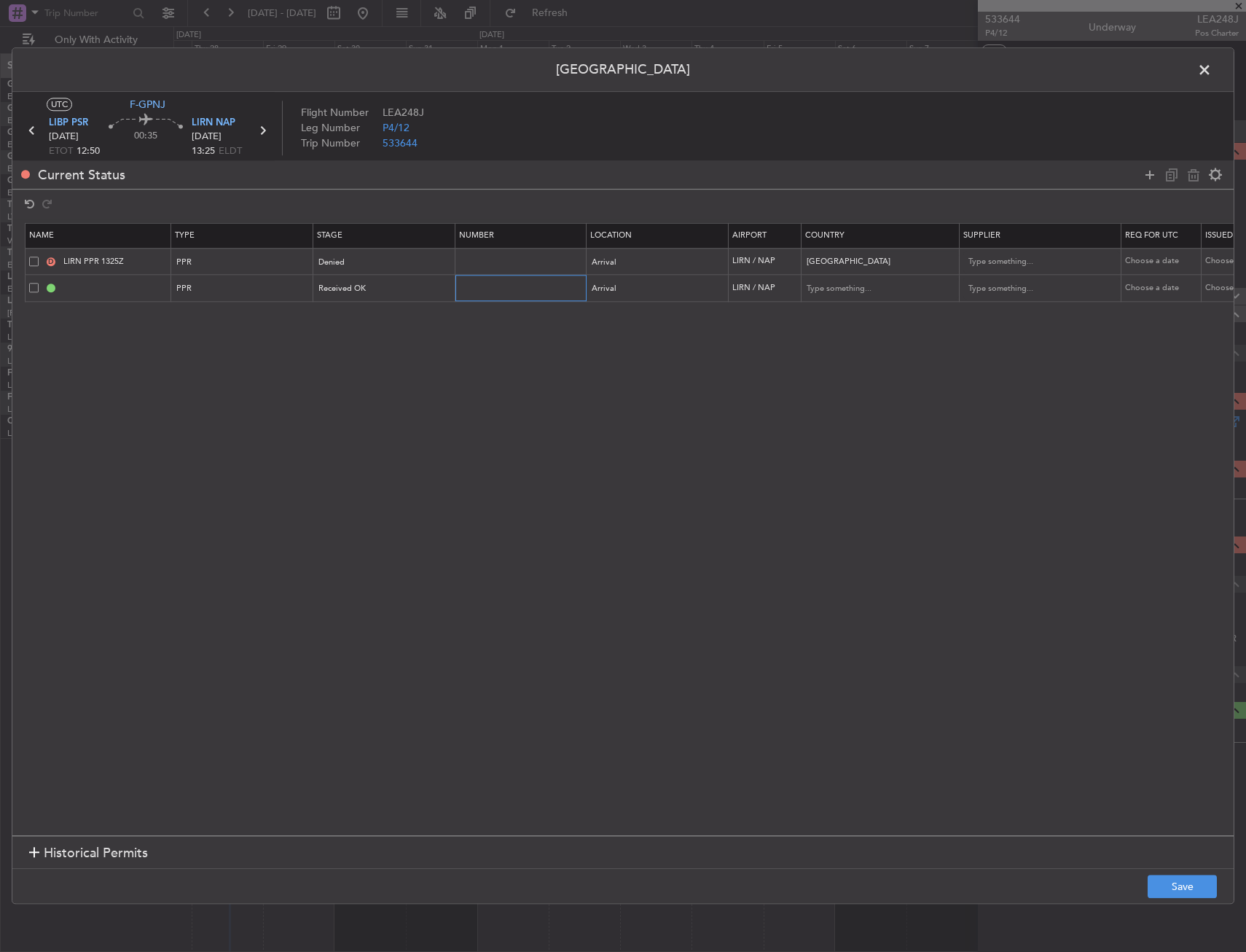
paste input "PPR SKY 28015"
type input "PPR SKY 28015"
click at [1209, 882] on button "Save" at bounding box center [1182, 887] width 69 height 23
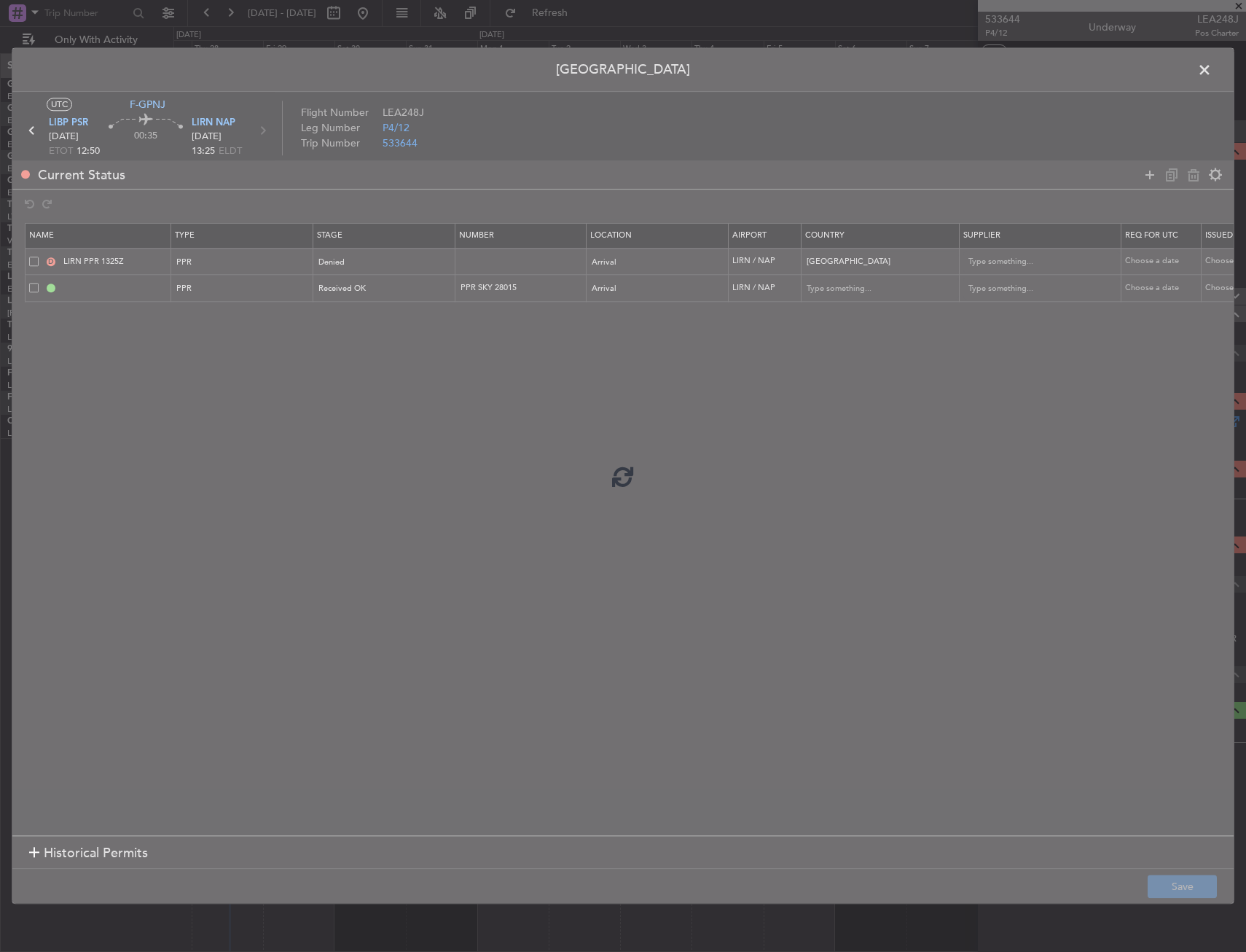
type input "LIRN PPR"
type input "Italy"
type input "NNN"
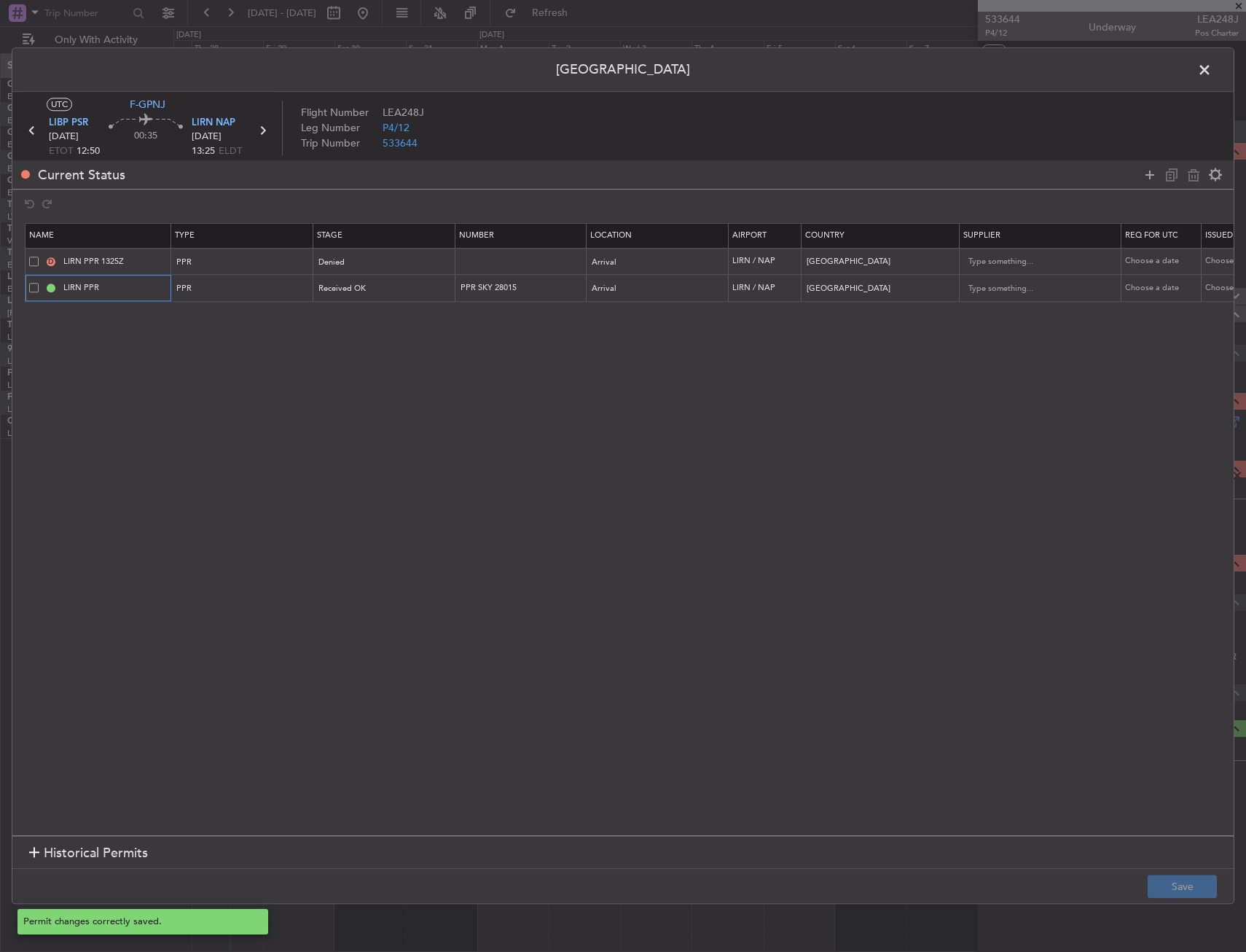
click at [125, 288] on input "LIRN PPR" at bounding box center [115, 288] width 110 height 12
type input "LIRN PPR 0600z"
click at [1203, 881] on button "Save" at bounding box center [1182, 887] width 69 height 23
click at [1212, 68] on span at bounding box center [1212, 73] width 0 height 29
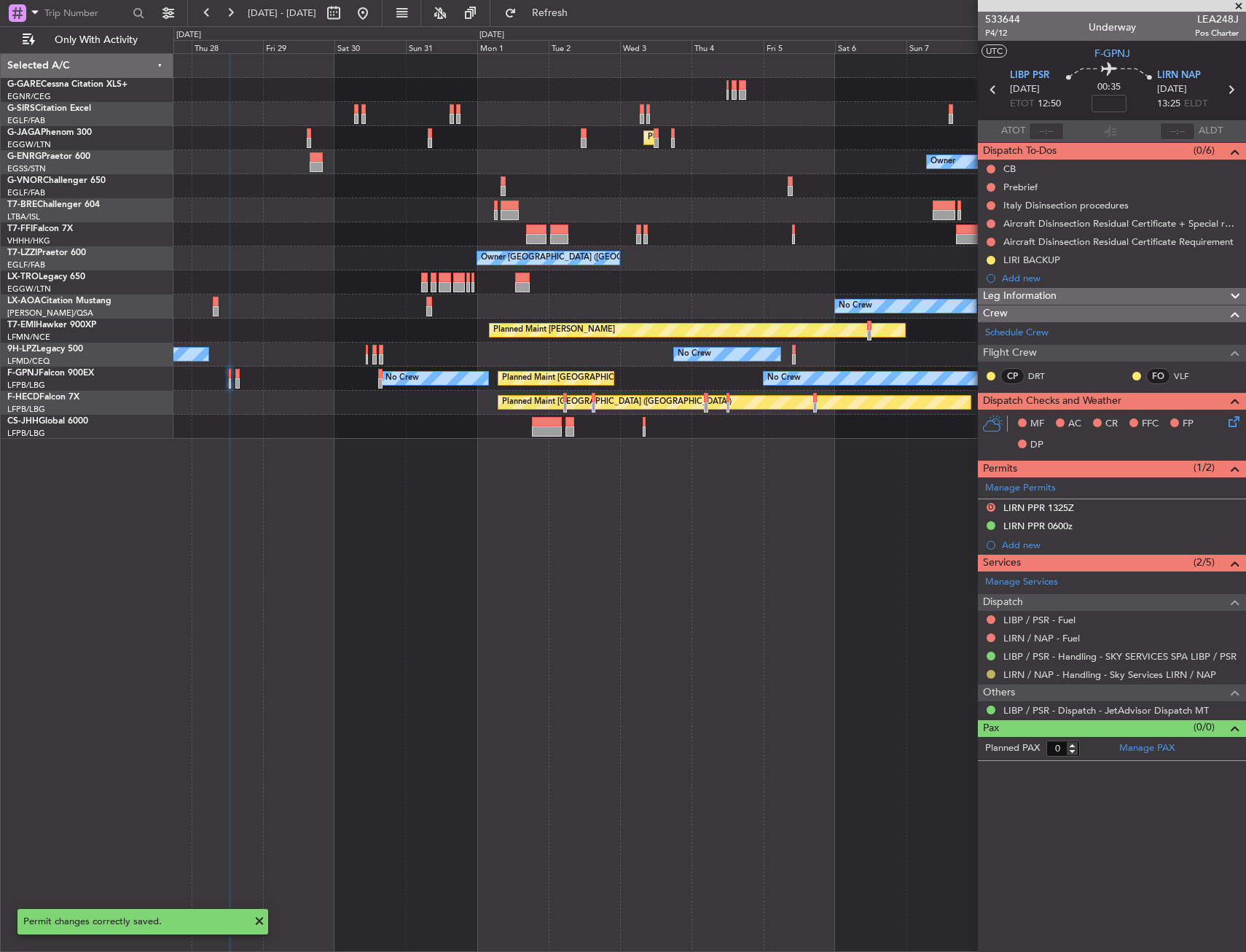
click at [993, 675] on button at bounding box center [991, 674] width 9 height 9
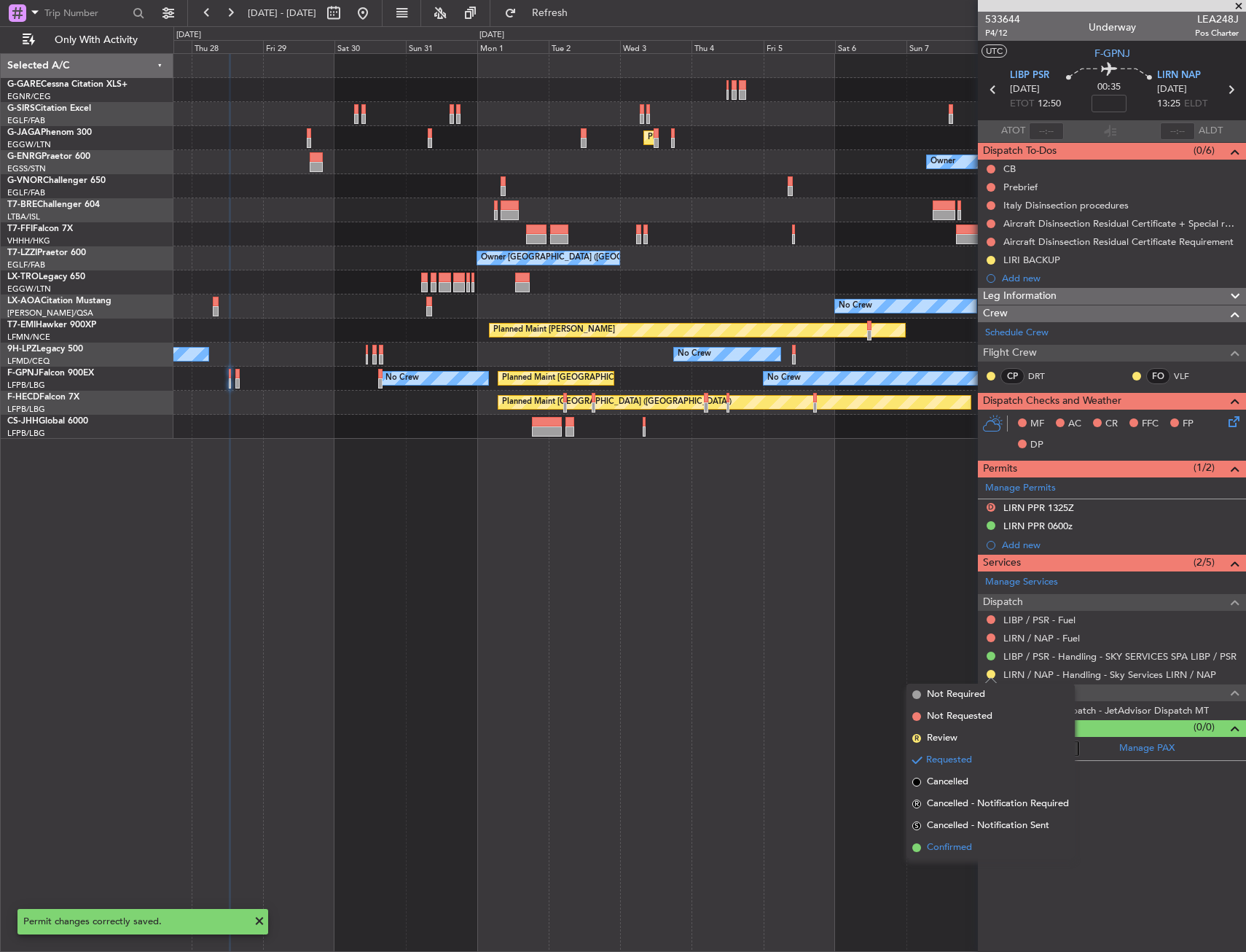
click at [938, 847] on span "Confirmed" at bounding box center [950, 847] width 45 height 14
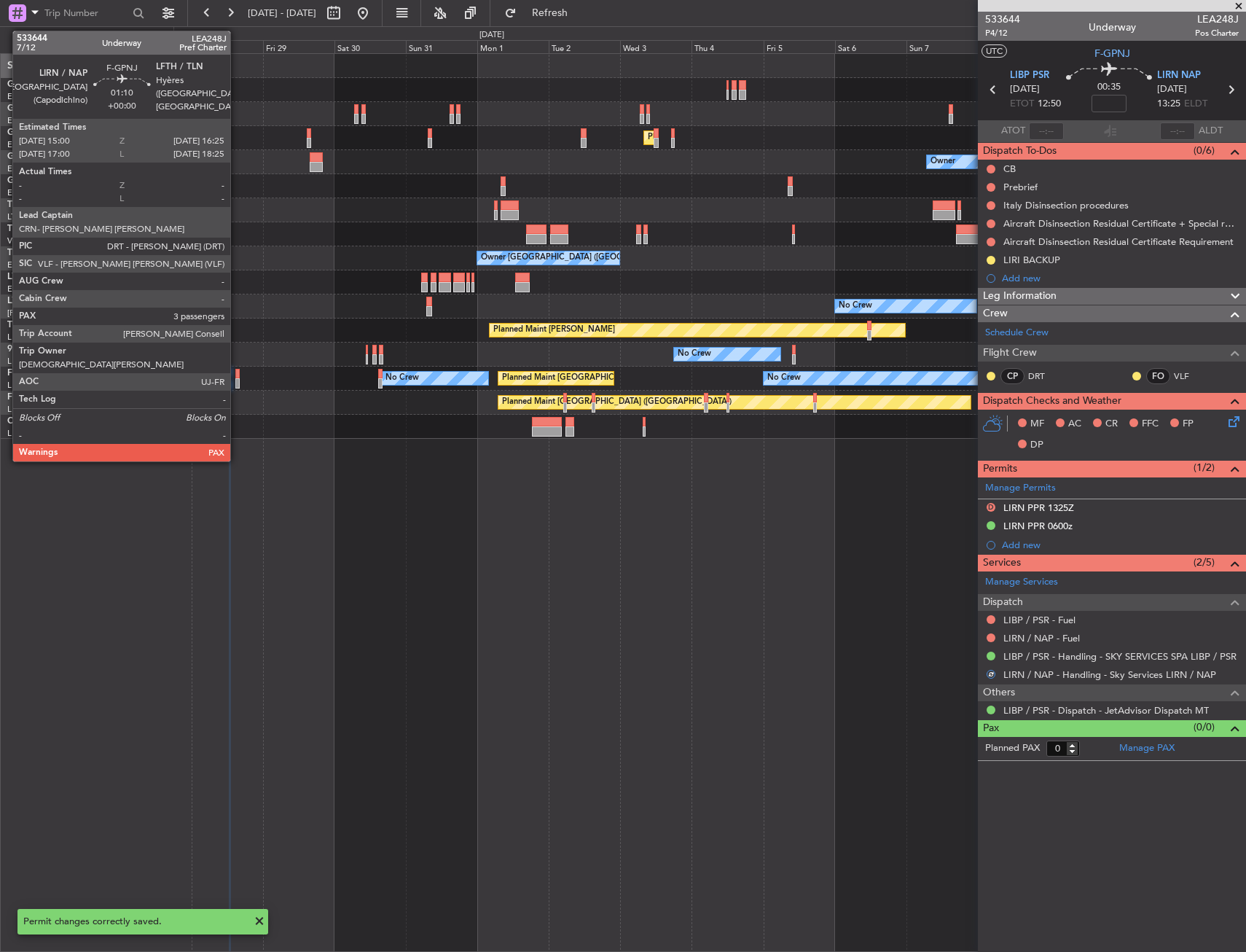
click at [237, 375] on div at bounding box center [237, 374] width 4 height 10
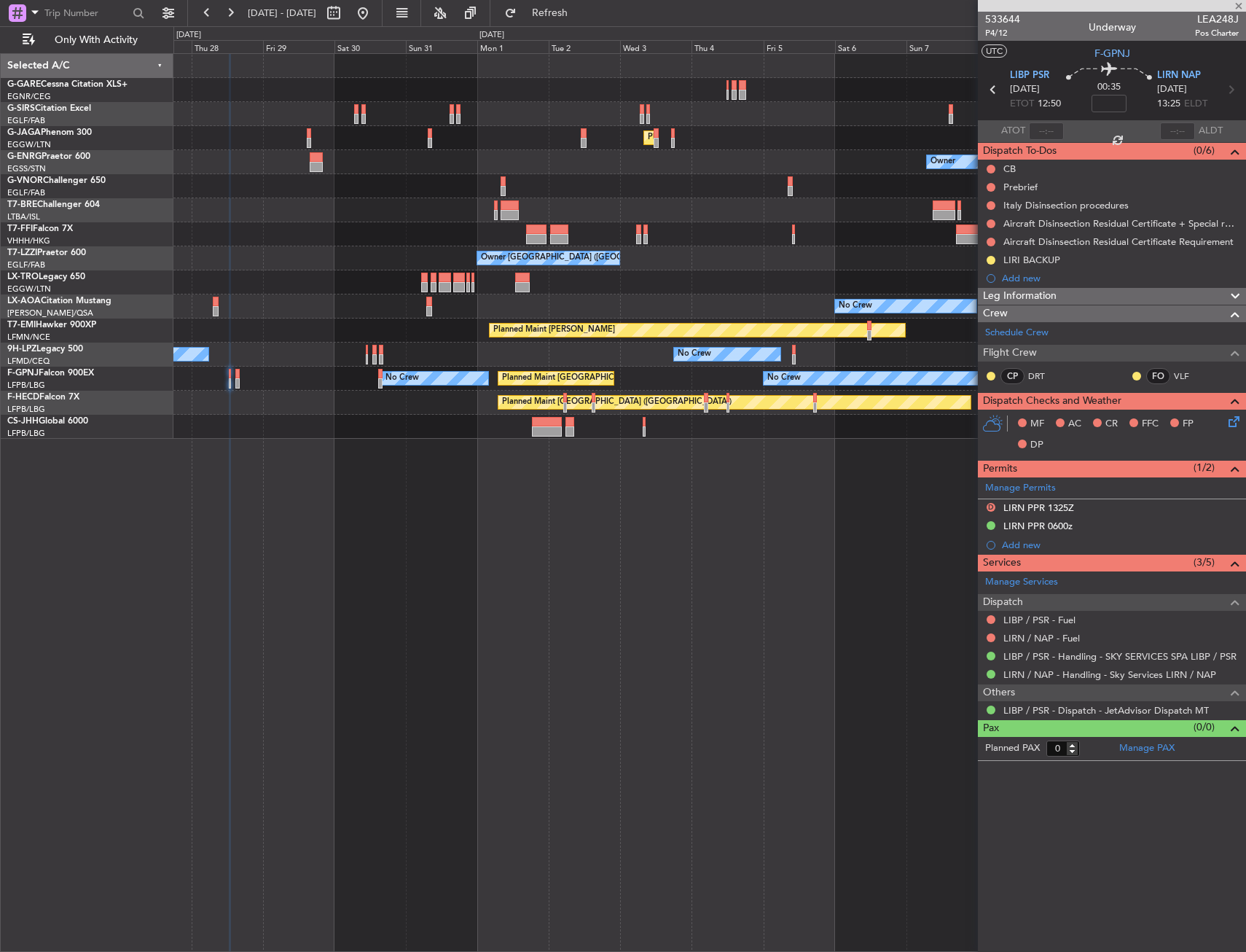
type input "4"
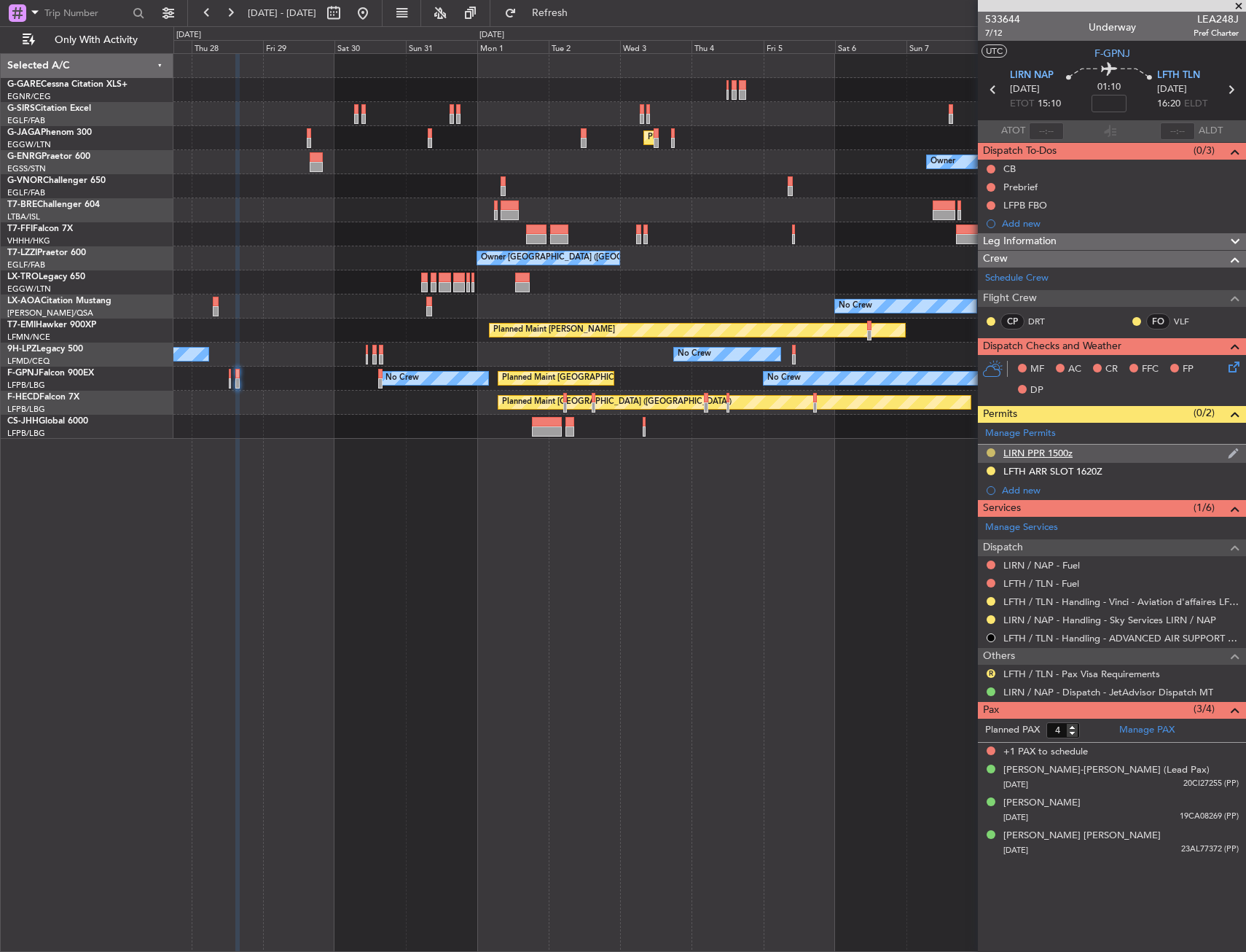
click at [987, 453] on button at bounding box center [991, 453] width 9 height 9
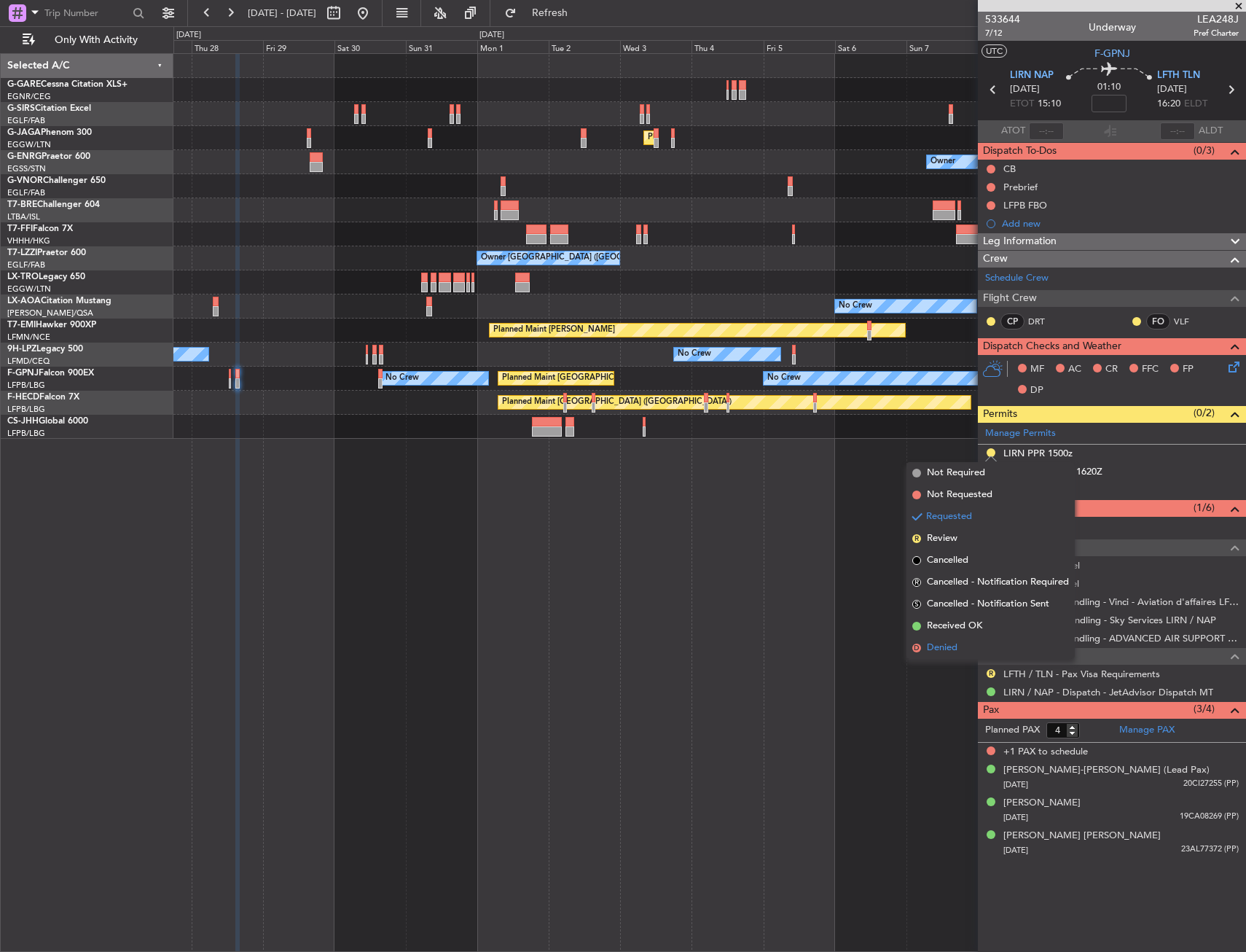
click at [931, 650] on span "Denied" at bounding box center [942, 648] width 31 height 14
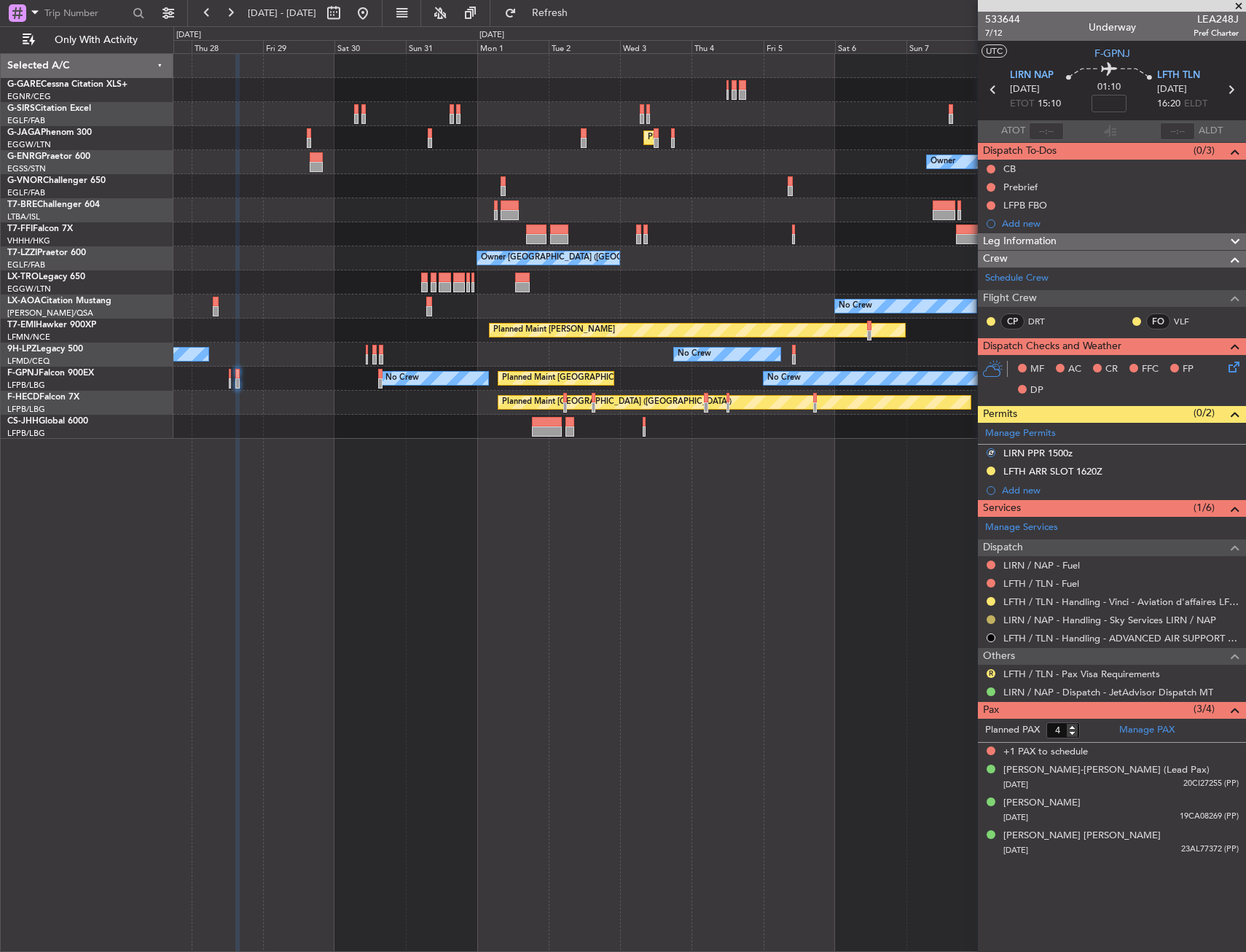
click at [988, 618] on button at bounding box center [991, 619] width 9 height 9
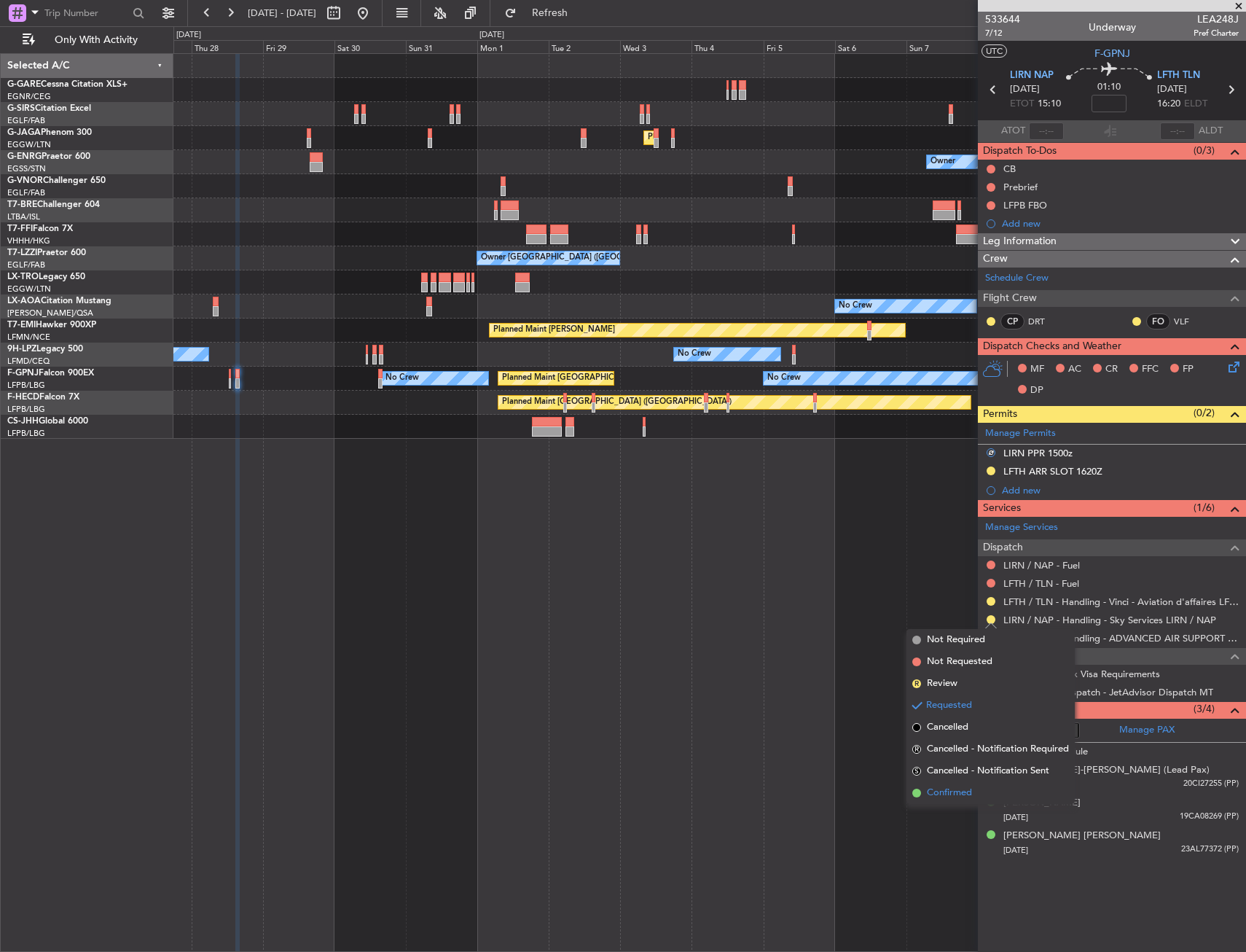
click at [926, 793] on li "Confirmed" at bounding box center [991, 793] width 168 height 22
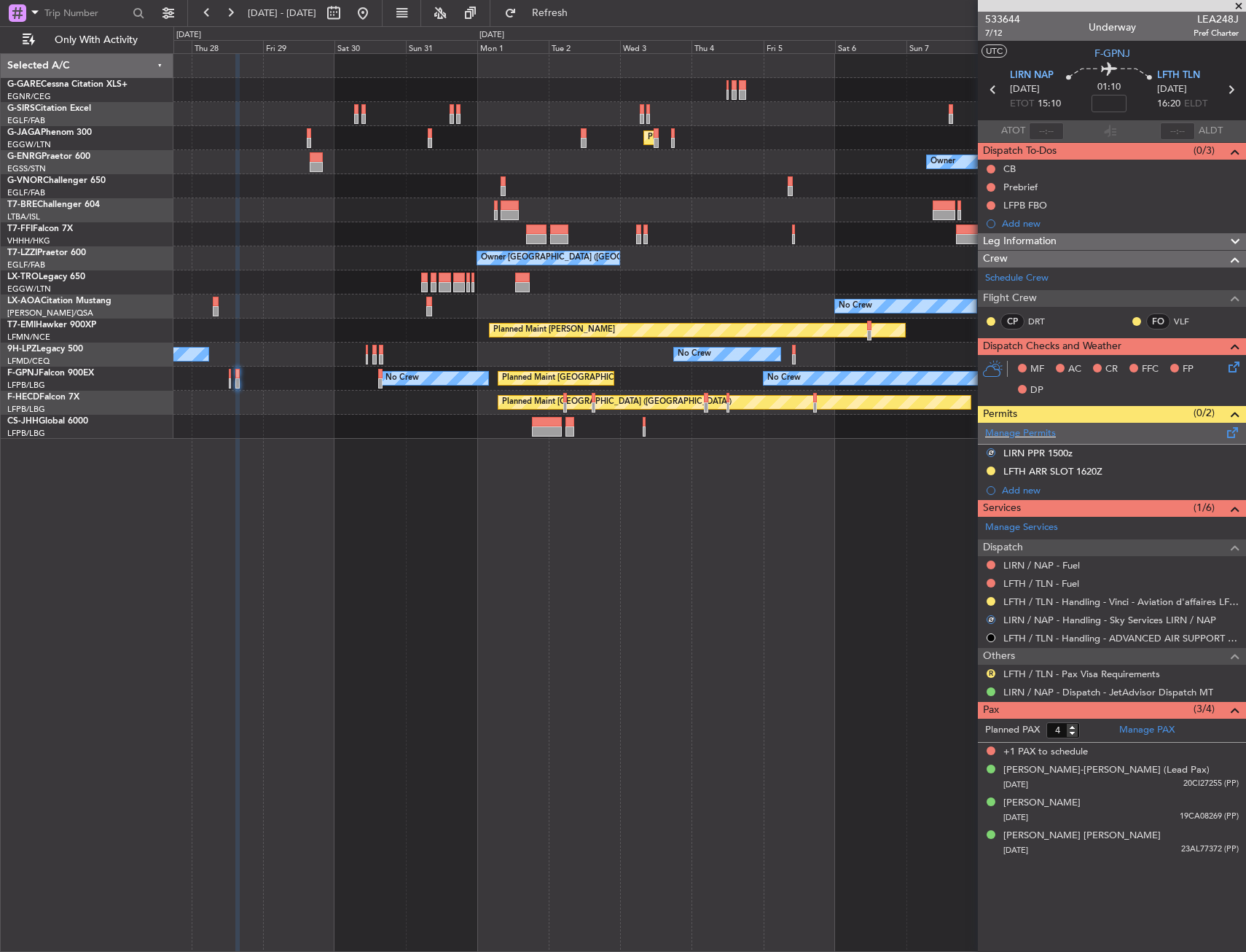
click at [1232, 435] on span at bounding box center [1233, 430] width 18 height 11
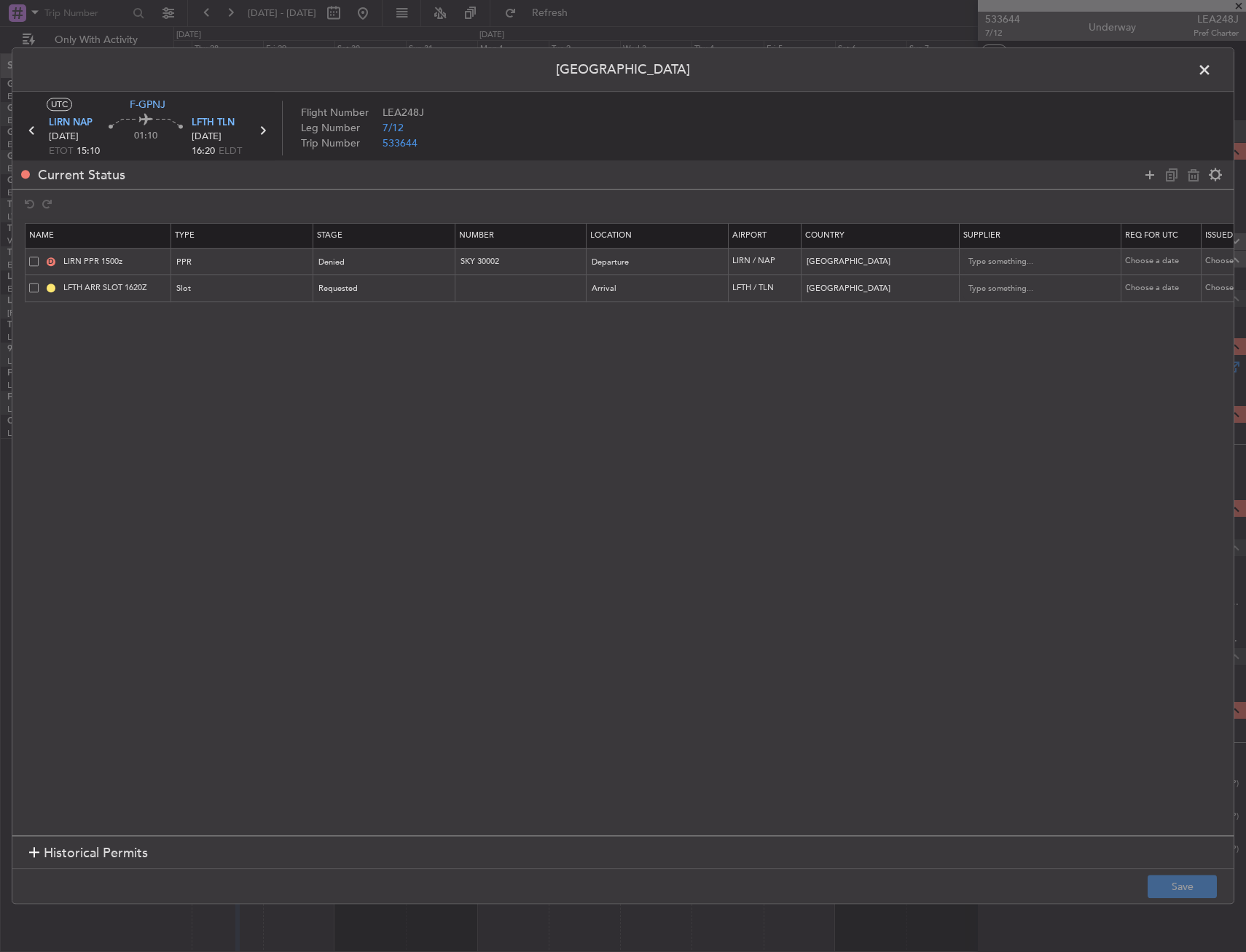
click at [1139, 176] on div at bounding box center [1182, 175] width 88 height 21
click at [1149, 172] on icon at bounding box center [1150, 175] width 18 height 18
click at [246, 321] on div "Type" at bounding box center [238, 316] width 121 height 22
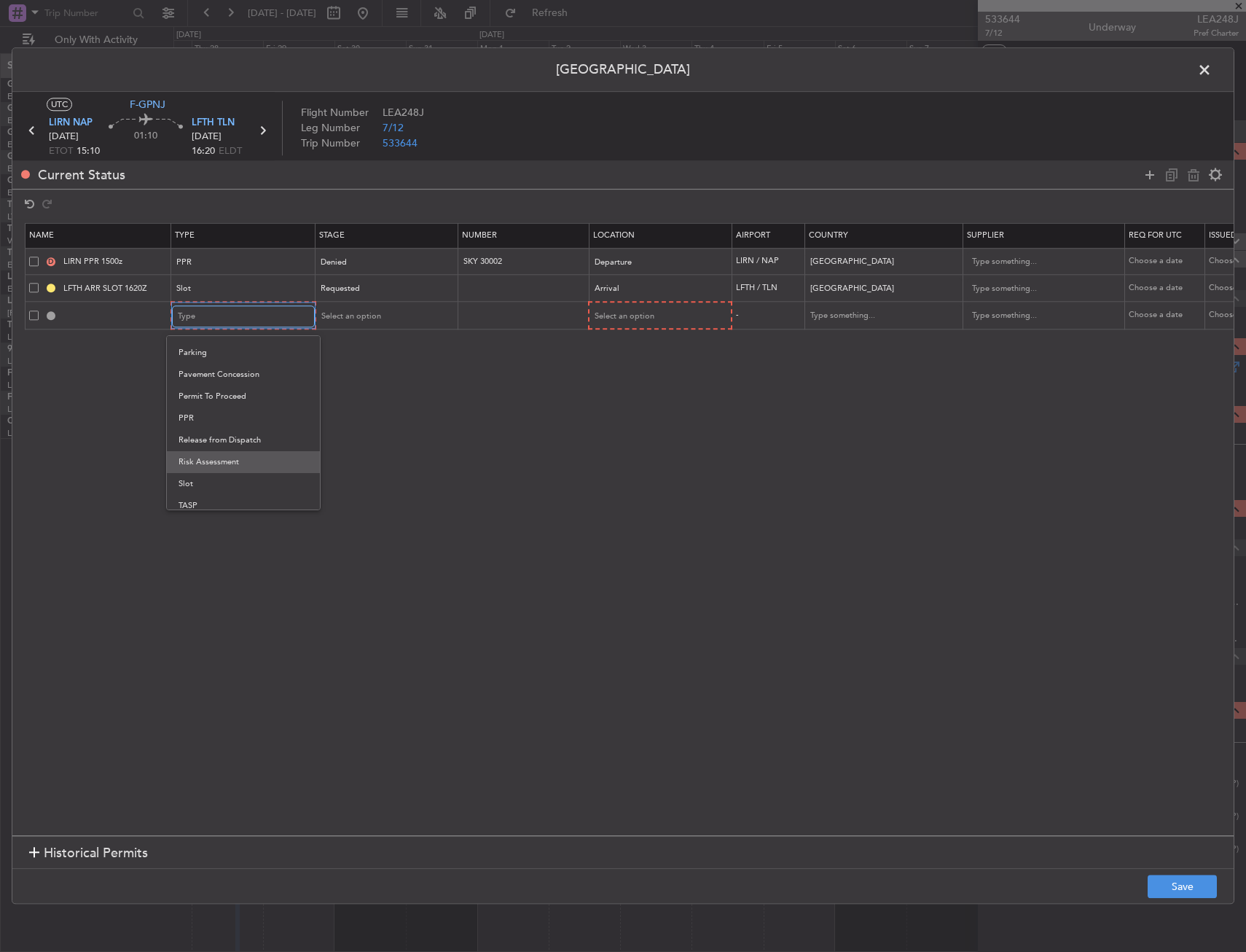
scroll to position [439, 0]
click at [212, 387] on span "PPR" at bounding box center [243, 389] width 130 height 22
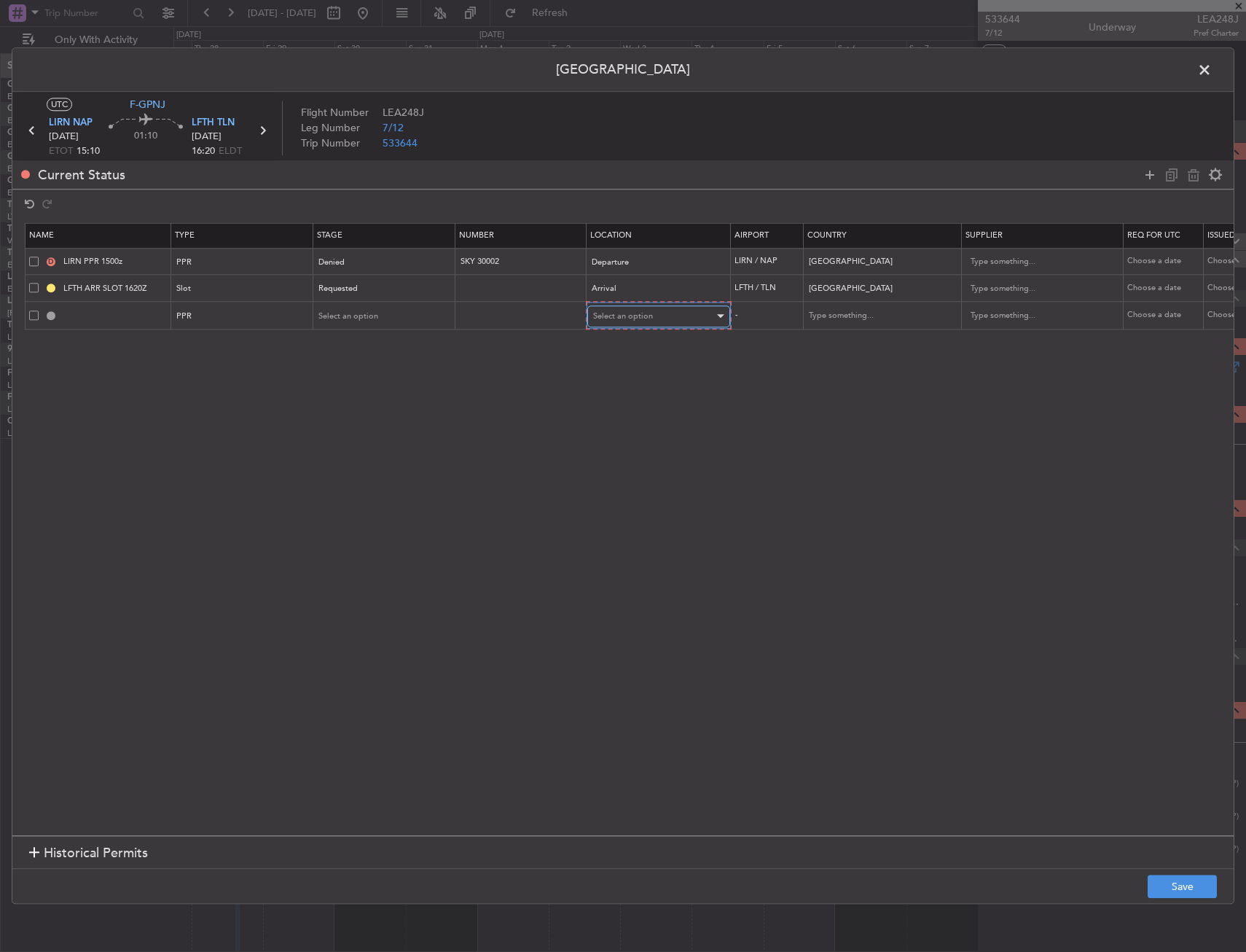
click at [658, 308] on div "Select an option" at bounding box center [654, 316] width 121 height 22
drag, startPoint x: 632, startPoint y: 349, endPoint x: 379, endPoint y: 325, distance: 254.1
click at [632, 349] on span "Departure" at bounding box center [658, 346] width 130 height 22
click at [357, 323] on div "Select an option" at bounding box center [379, 315] width 121 height 22
click at [364, 433] on span "Received OK" at bounding box center [384, 433] width 130 height 22
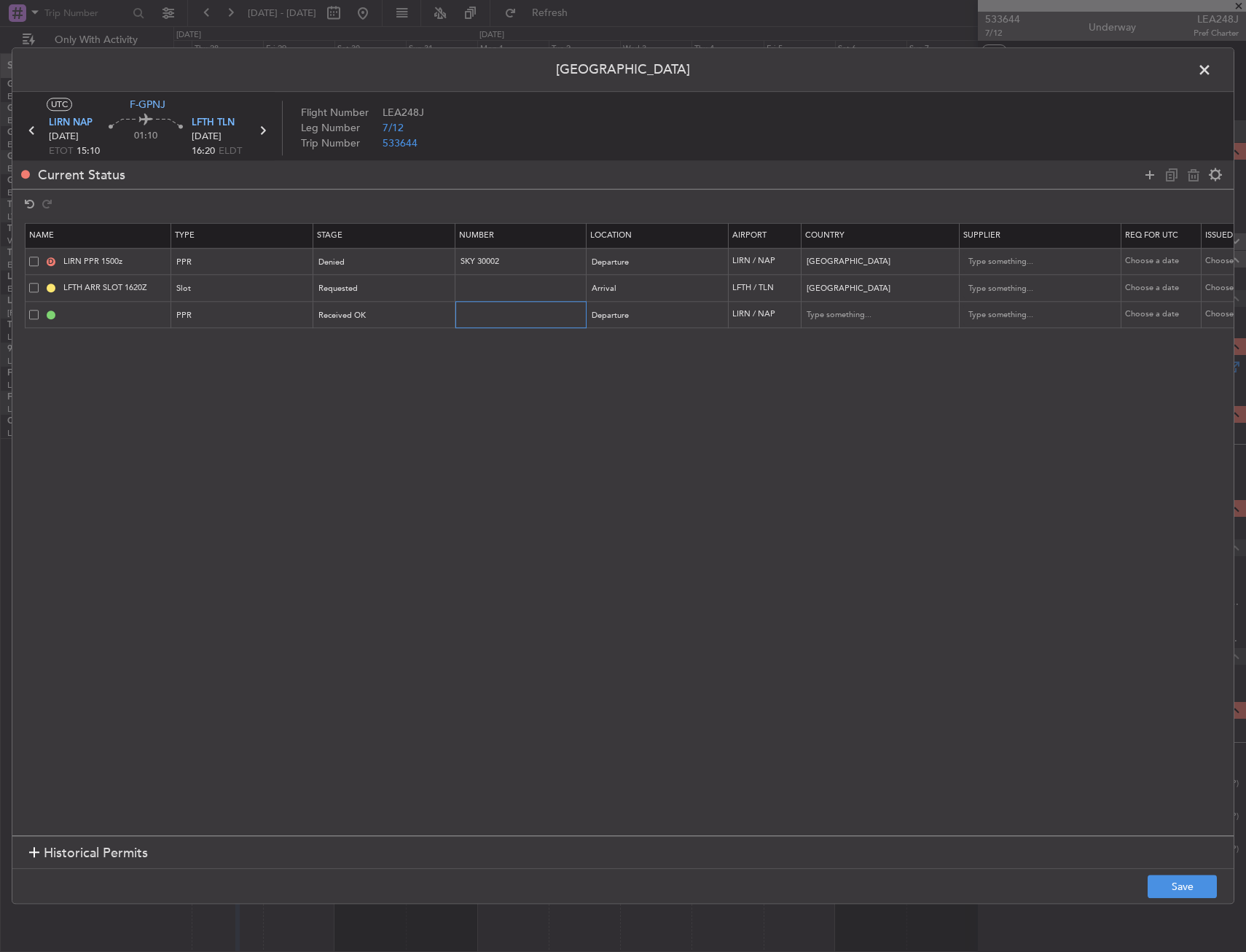
click at [553, 311] on input "text" at bounding box center [522, 314] width 126 height 12
paste input "PPR SKY 28015"
type input "PPR SKY 28015"
drag, startPoint x: 513, startPoint y: 259, endPoint x: 449, endPoint y: 267, distance: 64.5
click at [449, 267] on tr "D LIRN PPR 1500z PPR Denied SKY 30002 Departure LIRN / NAP Italy Choose a date …" at bounding box center [955, 262] width 1859 height 27
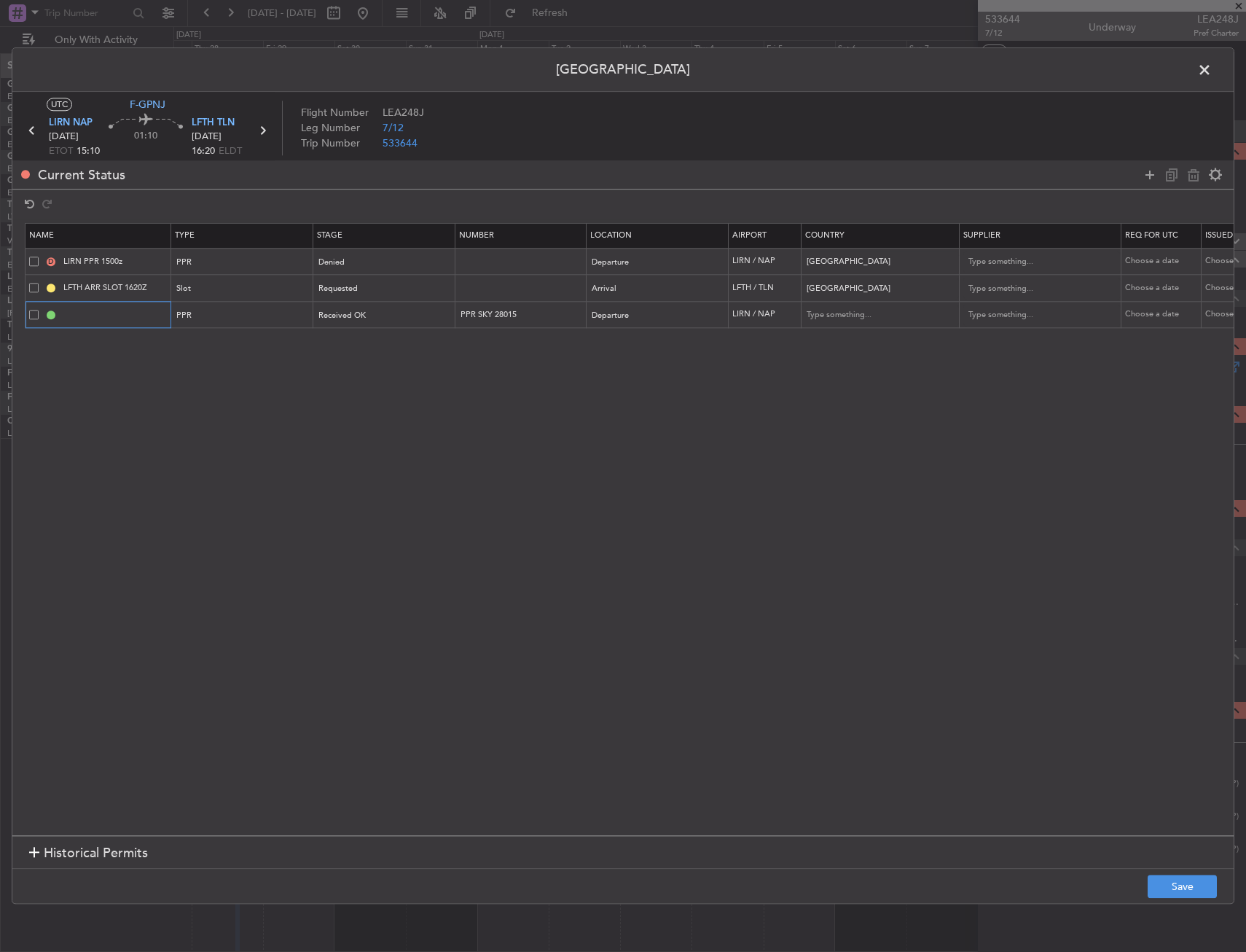
click at [118, 318] on input "text" at bounding box center [115, 314] width 110 height 12
click at [1194, 878] on button "Save" at bounding box center [1182, 887] width 69 height 23
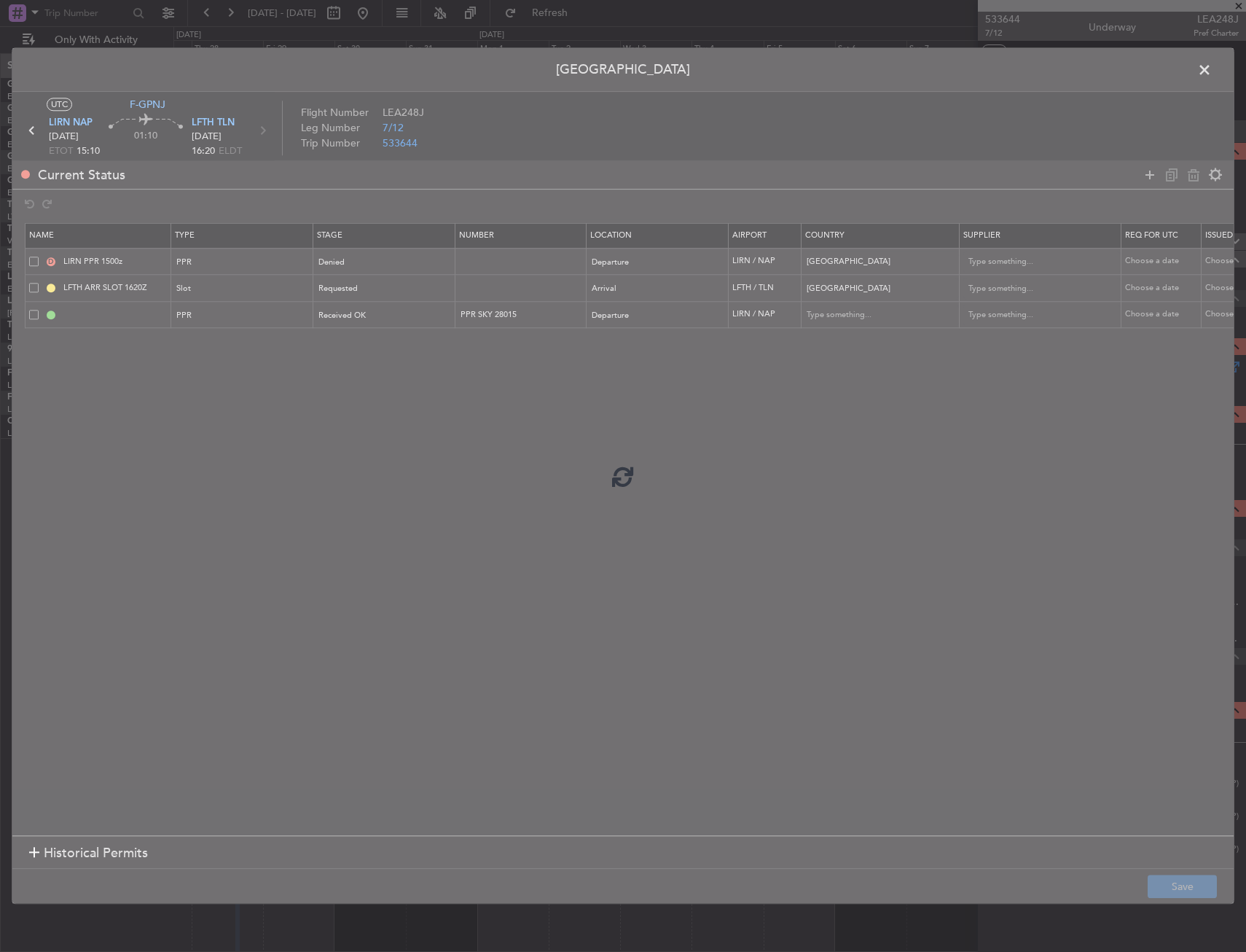
type input "LIRN PPR"
type input "Italy"
type input "NNN"
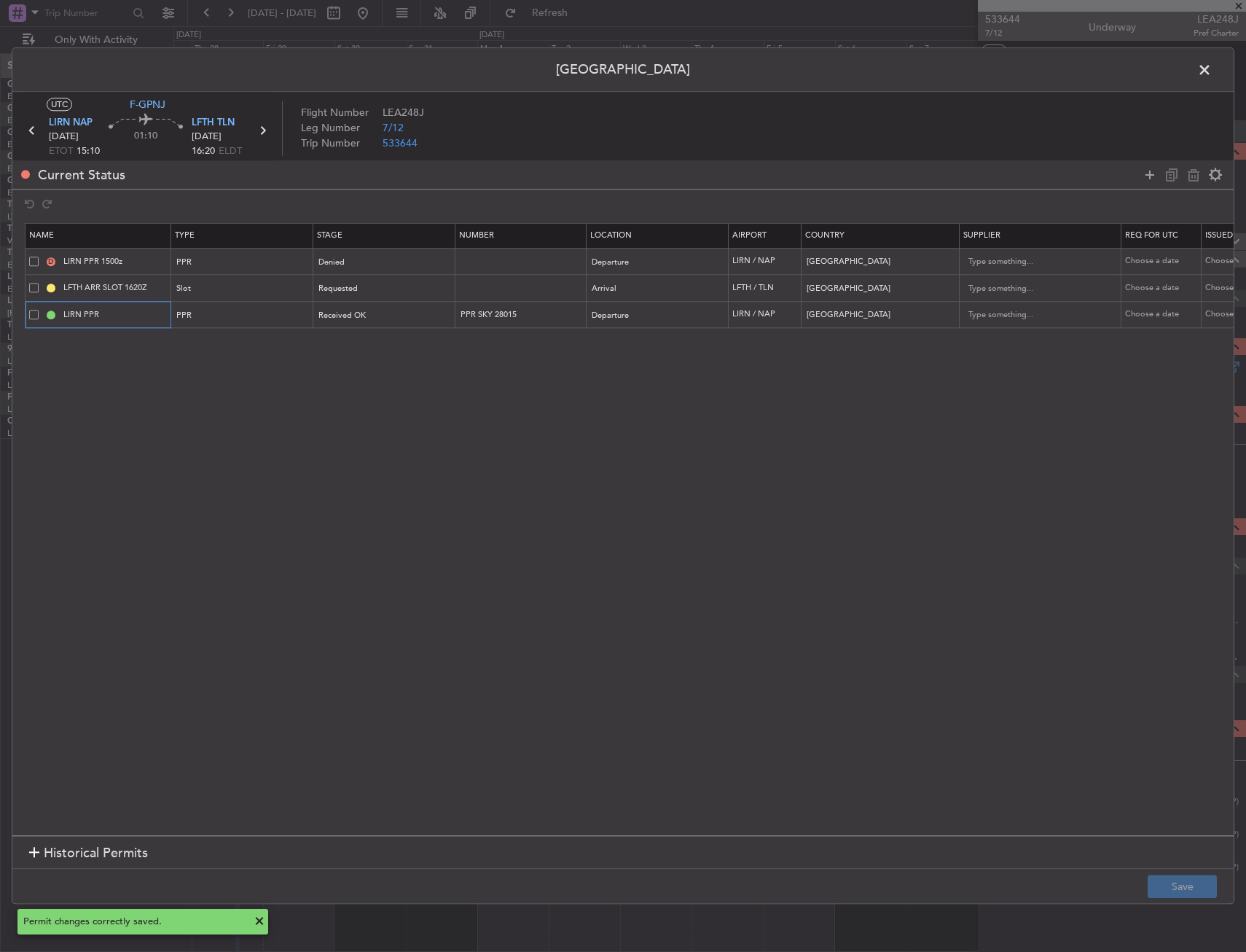
click at [139, 317] on input "LIRN PPR" at bounding box center [115, 314] width 110 height 12
type input "LIRN PPR 0645z"
click at [1178, 885] on button "Save" at bounding box center [1182, 887] width 69 height 23
click at [1212, 73] on span at bounding box center [1212, 73] width 0 height 29
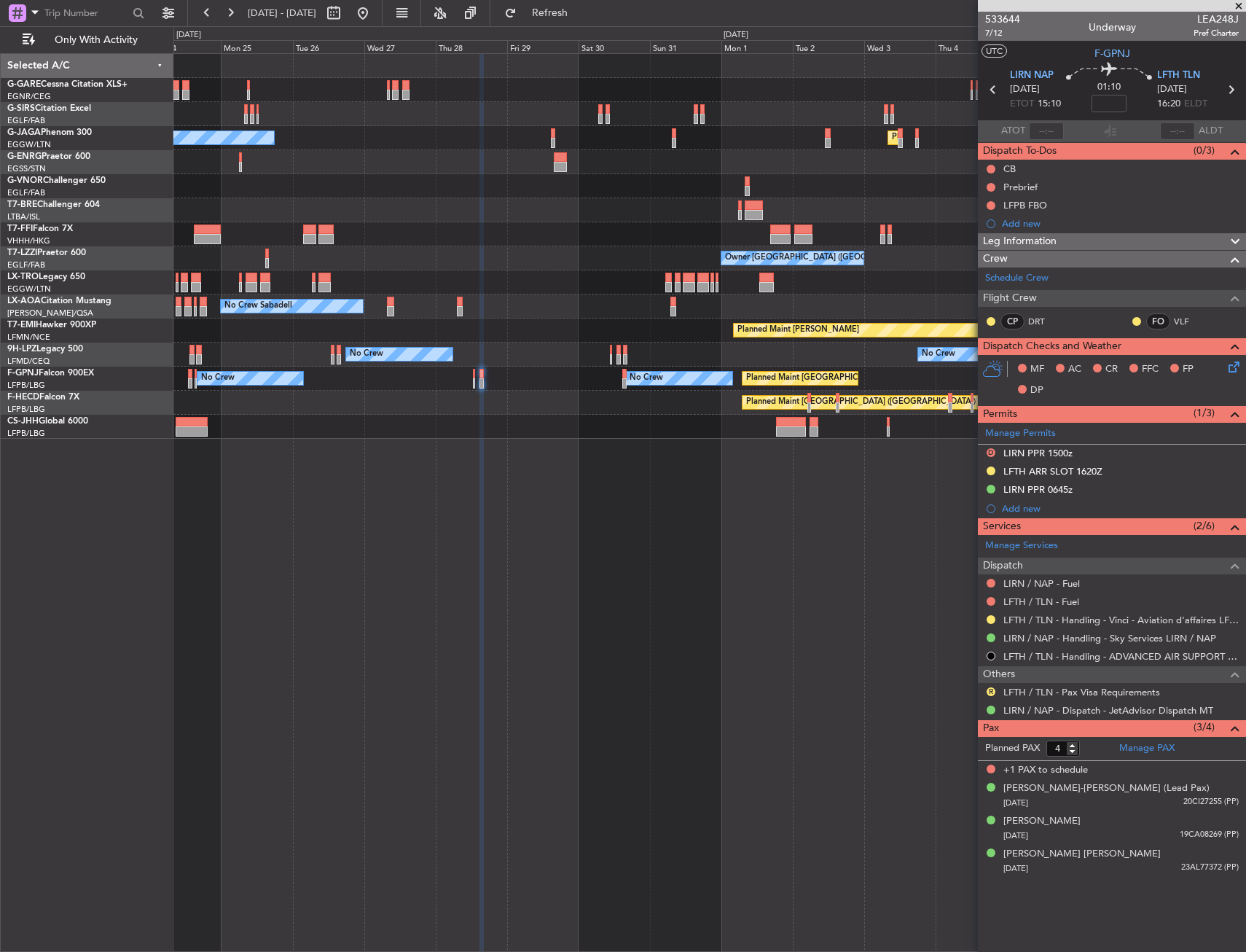
click at [875, 582] on div "Planned Maint London (Luton) No Crew Owner Planned Maint Geneva (Cointrin) Owne…" at bounding box center [710, 503] width 1073 height 899
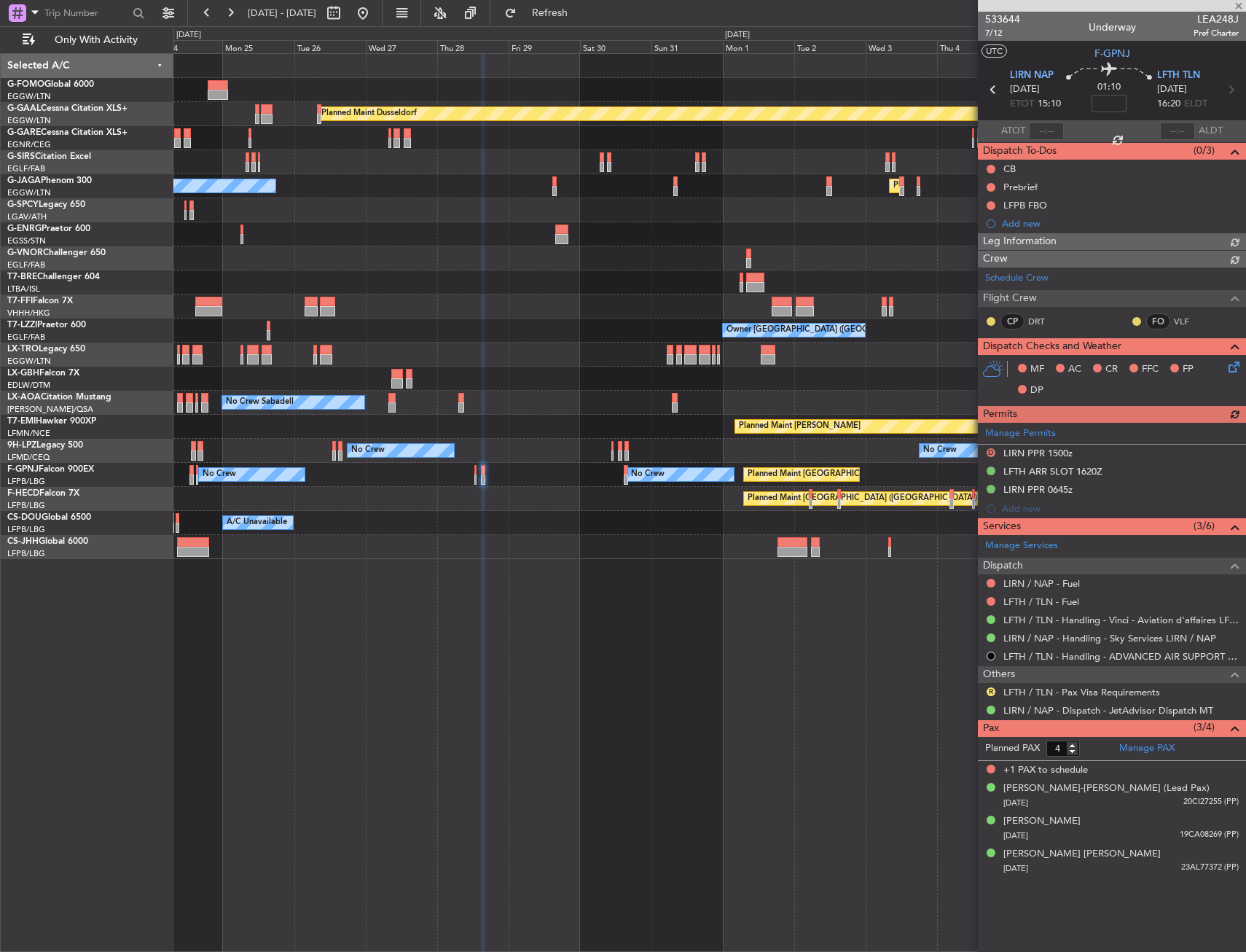
click at [636, 263] on div "Planned Maint Dusseldorf No Crew Planned Maint London (Luton) Owner Planned Mai…" at bounding box center [709, 306] width 1072 height 505
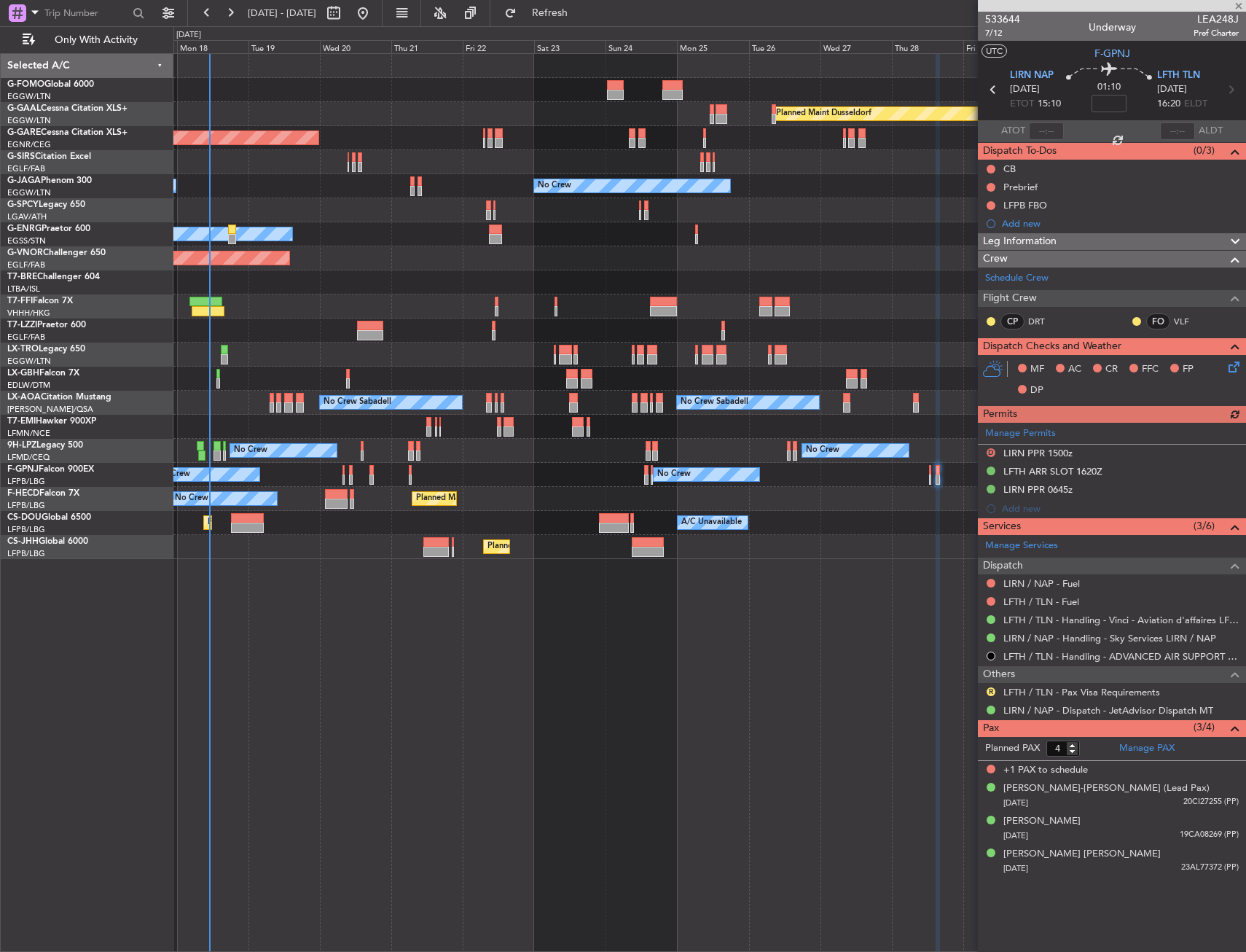
click at [856, 270] on div "Planned Maint London ([GEOGRAPHIC_DATA])" at bounding box center [709, 259] width 1072 height 24
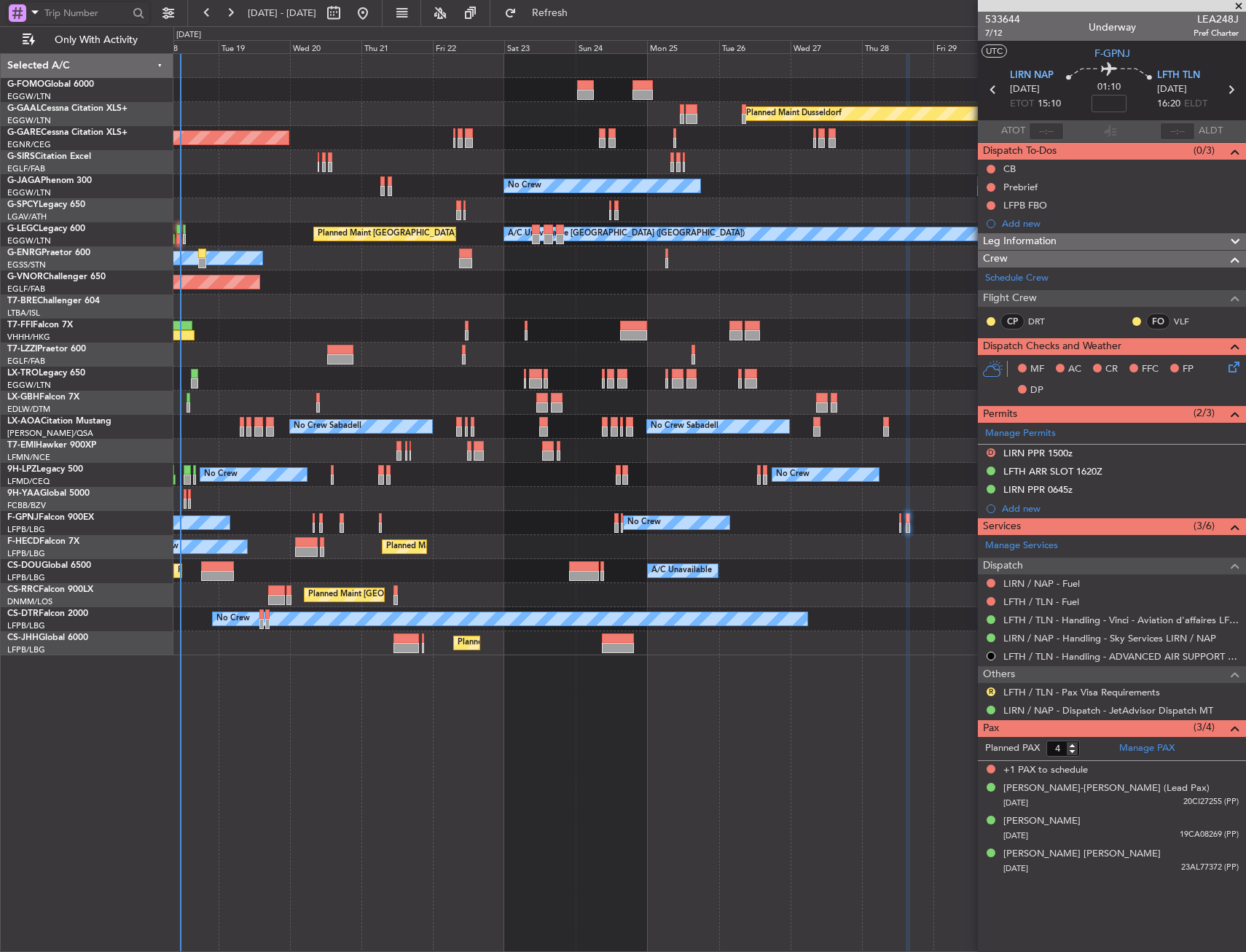
click at [71, 9] on input "text" at bounding box center [86, 13] width 84 height 22
paste input "FW535106"
type input "FW535106"
click at [131, 10] on div at bounding box center [139, 14] width 23 height 23
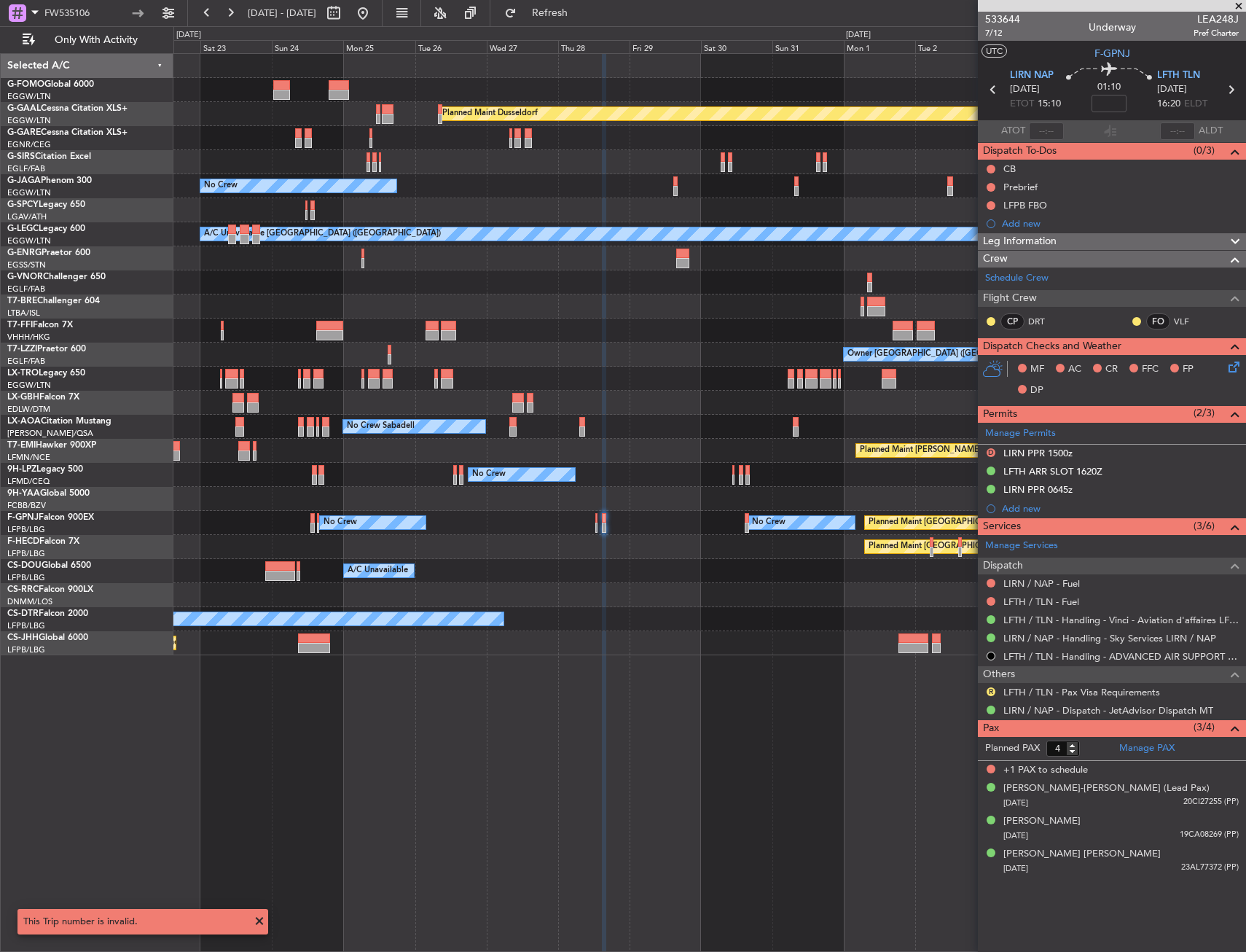
click at [422, 543] on div "Planned Maint [GEOGRAPHIC_DATA] ([GEOGRAPHIC_DATA]) Planned Maint [GEOGRAPHIC_D…" at bounding box center [709, 547] width 1072 height 24
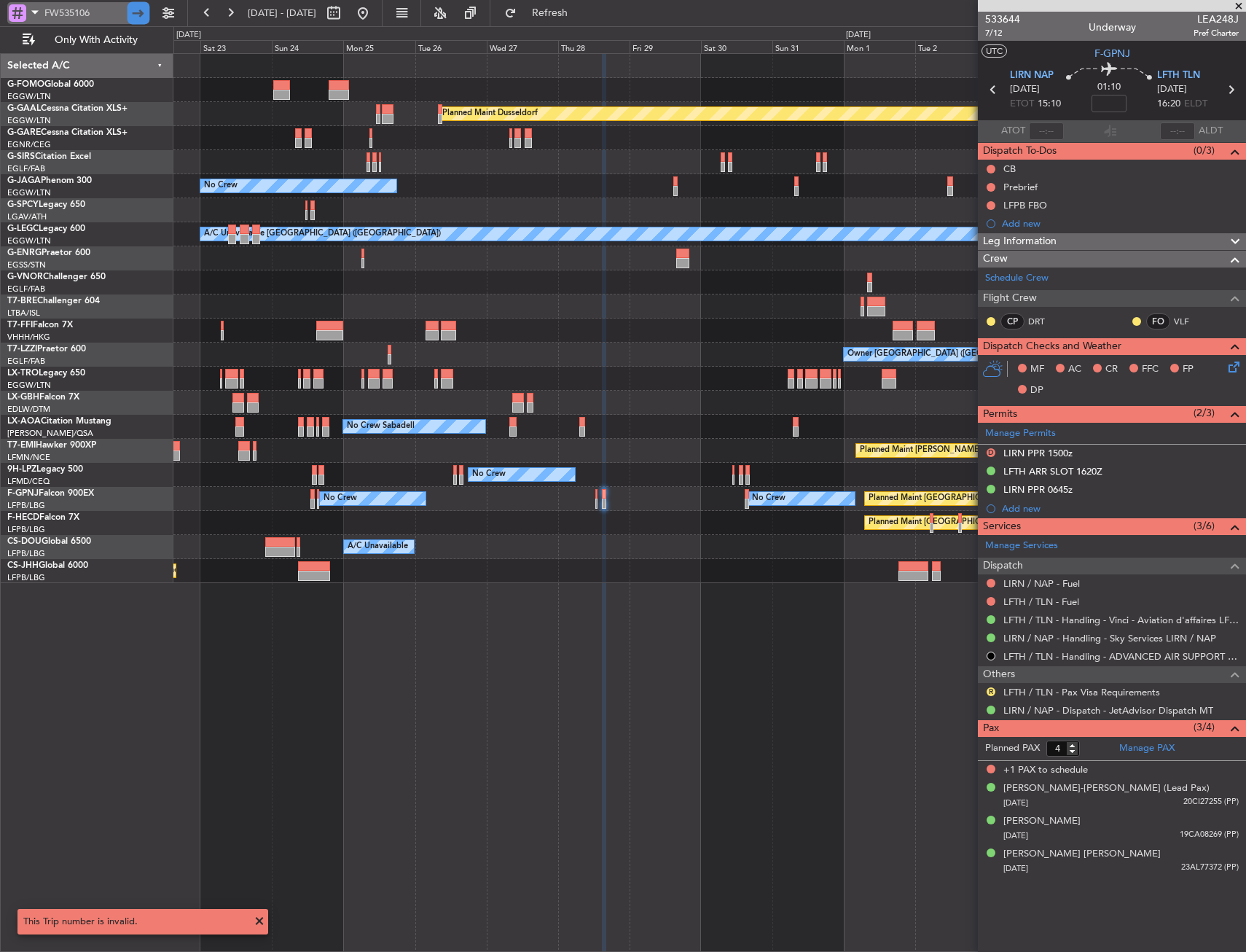
click at [139, 13] on div at bounding box center [139, 14] width 23 height 23
click at [22, 14] on div at bounding box center [18, 13] width 18 height 18
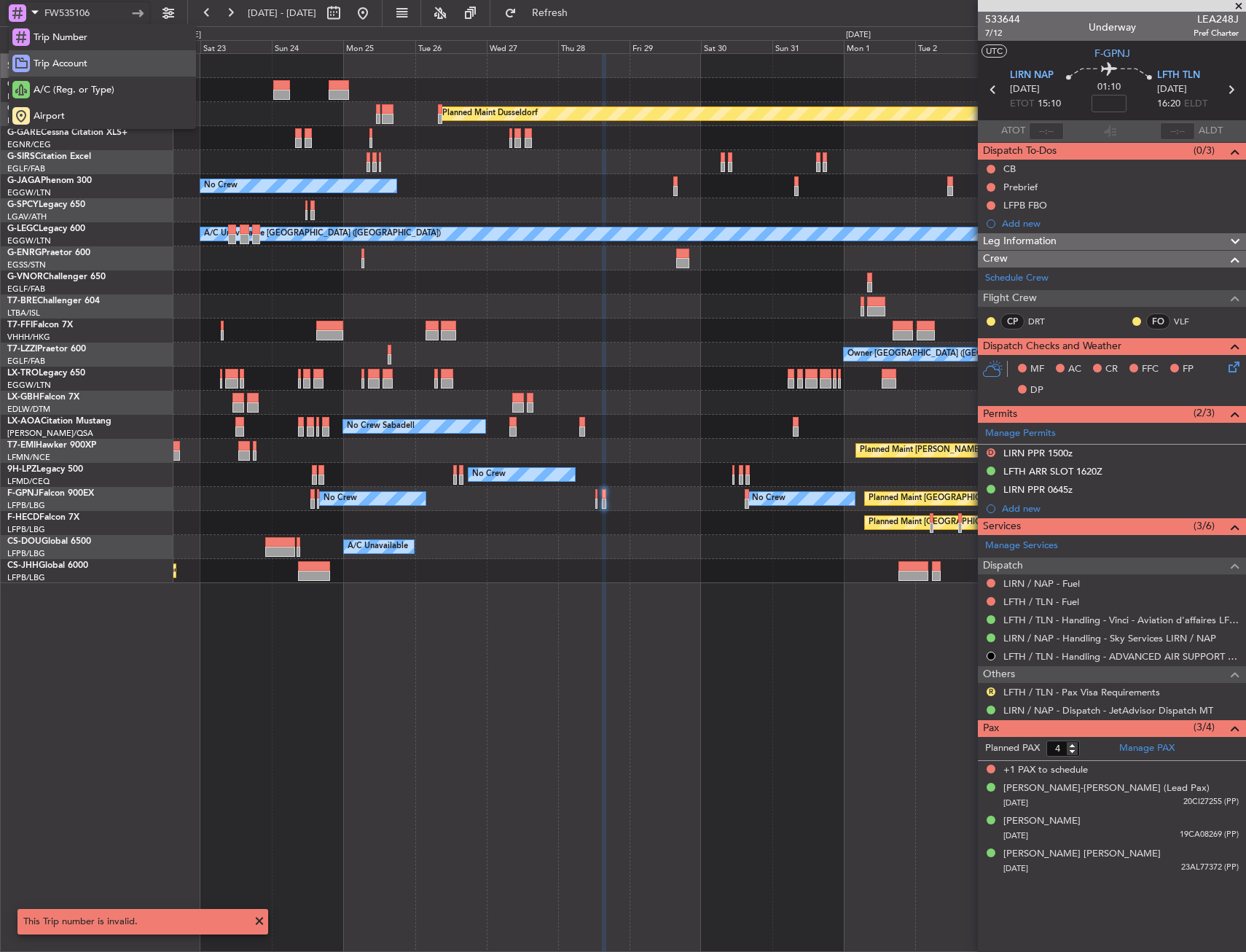
click at [89, 64] on div "Trip Account" at bounding box center [102, 63] width 188 height 27
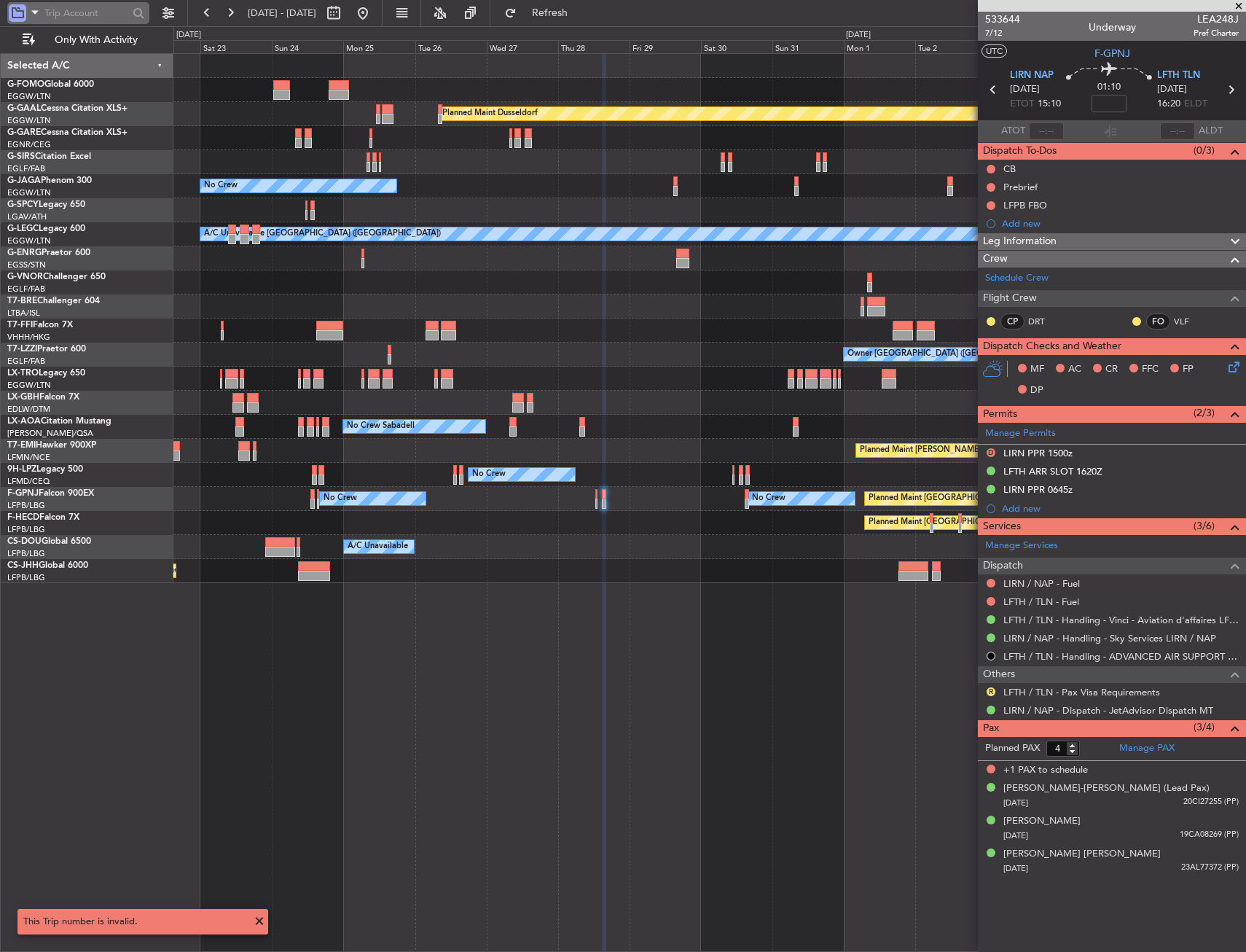
click at [103, 2] on input "text" at bounding box center [86, 13] width 84 height 22
paste input "FW535106"
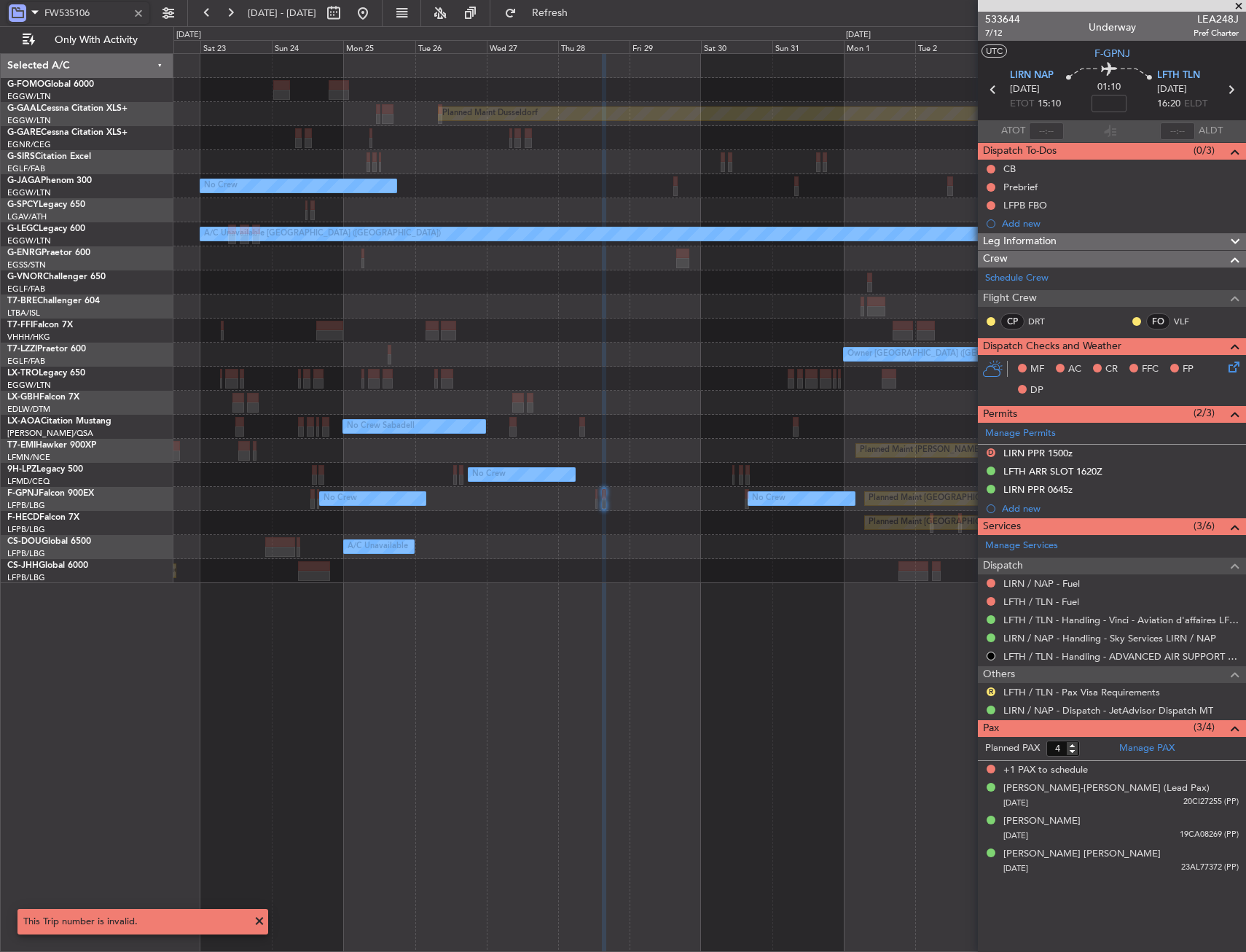
click at [727, 405] on div "Planned Maint Dusseldorf Unplanned Maint Chester Planned Maint London (Luton) N…" at bounding box center [709, 318] width 1072 height 529
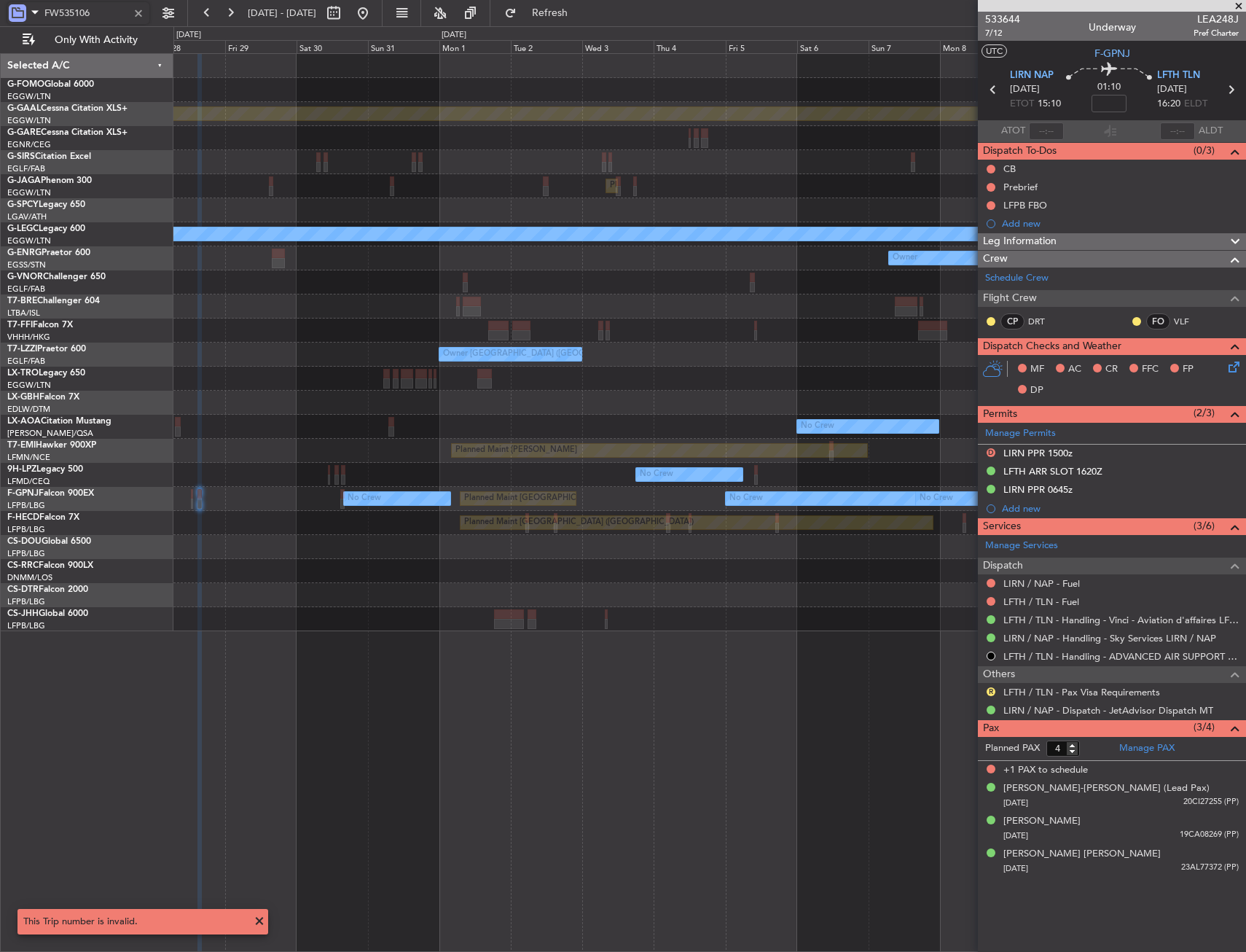
click at [213, 349] on div "Owner London (Farnborough) Owner Owner" at bounding box center [709, 354] width 1072 height 24
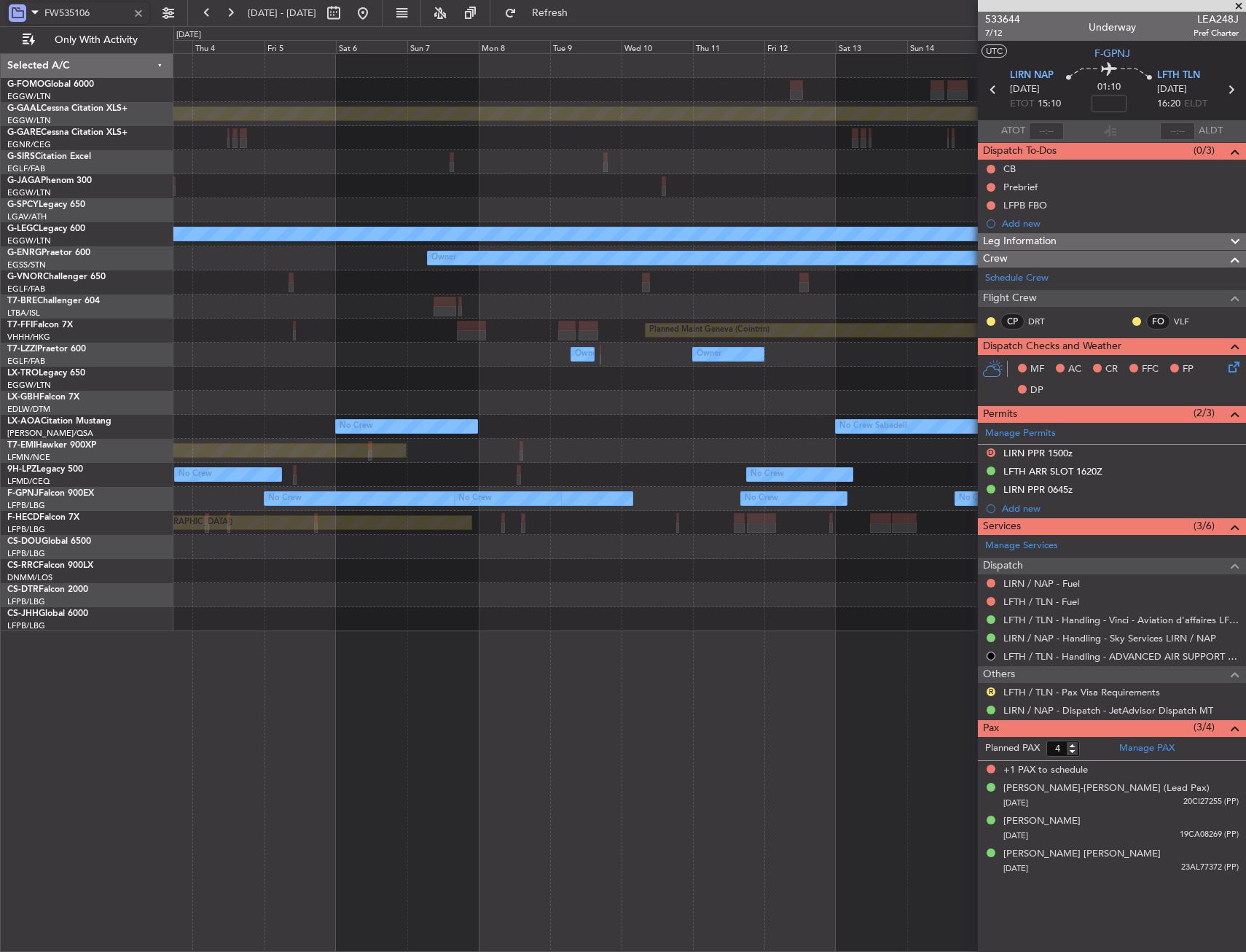
click at [161, 341] on div "Planned Maint Dusseldorf Planned Maint London (Luton) A/C Unavailable London (L…" at bounding box center [623, 489] width 1246 height 925
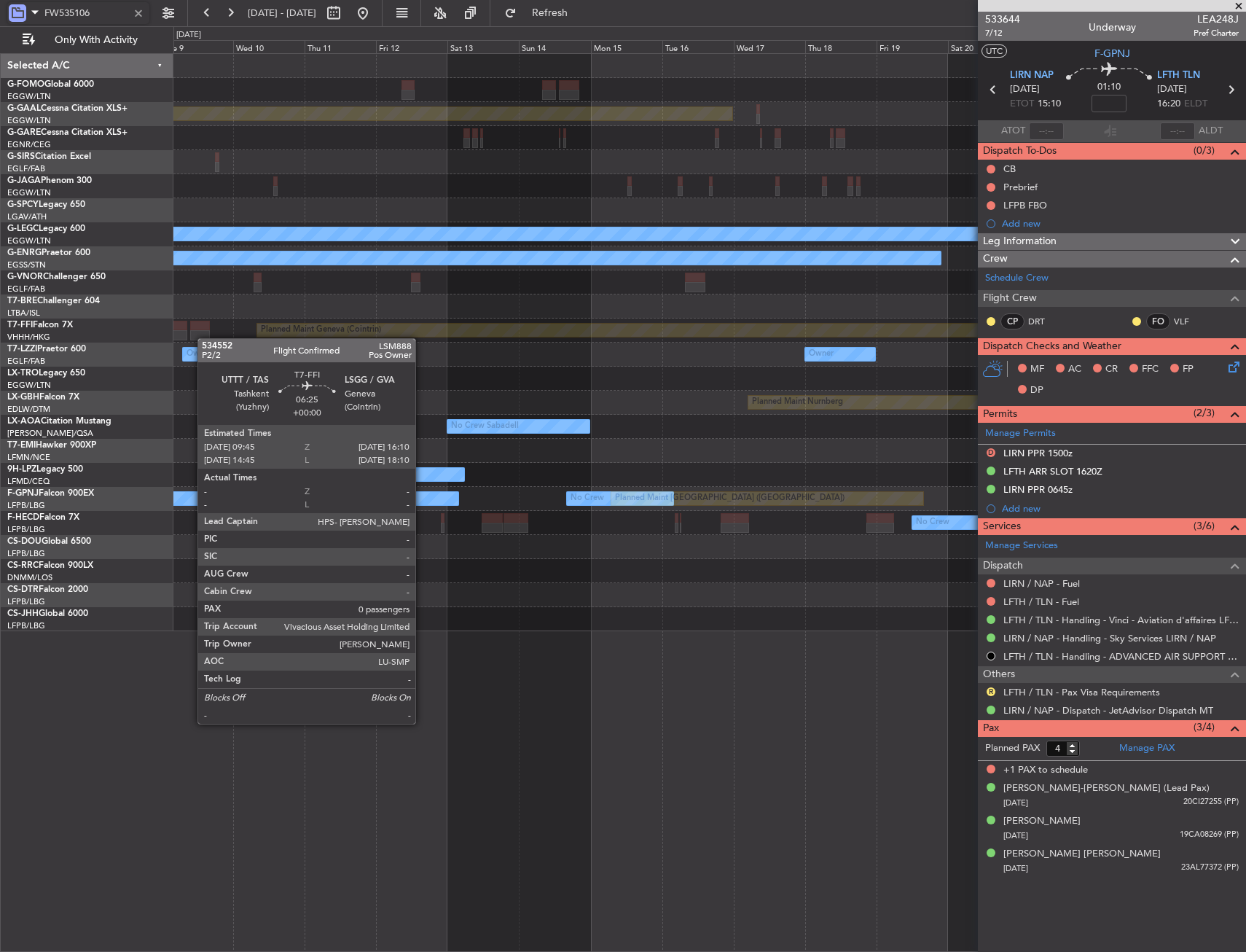
click at [210, 339] on div at bounding box center [200, 335] width 19 height 10
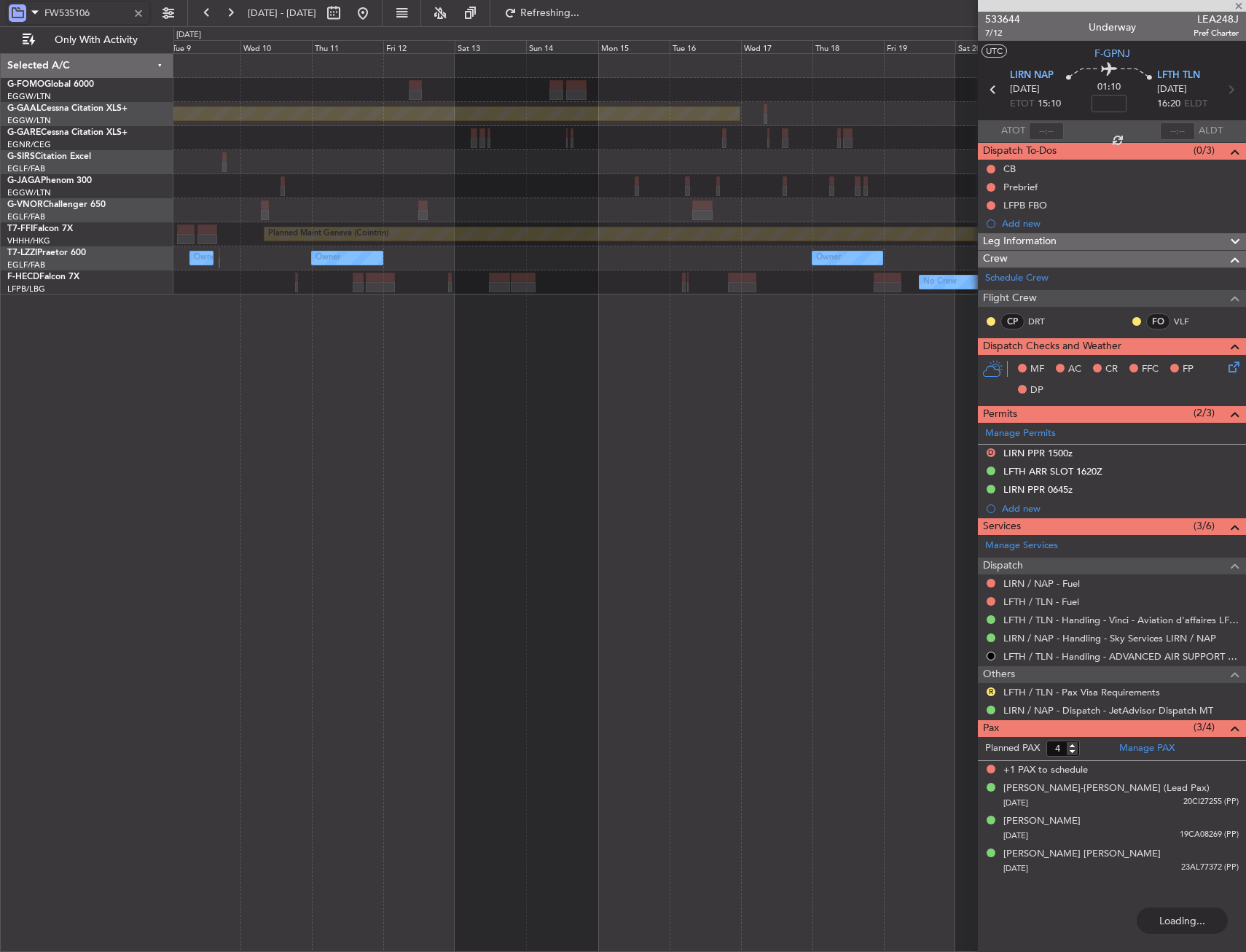
type input "FW535106"
type input "0"
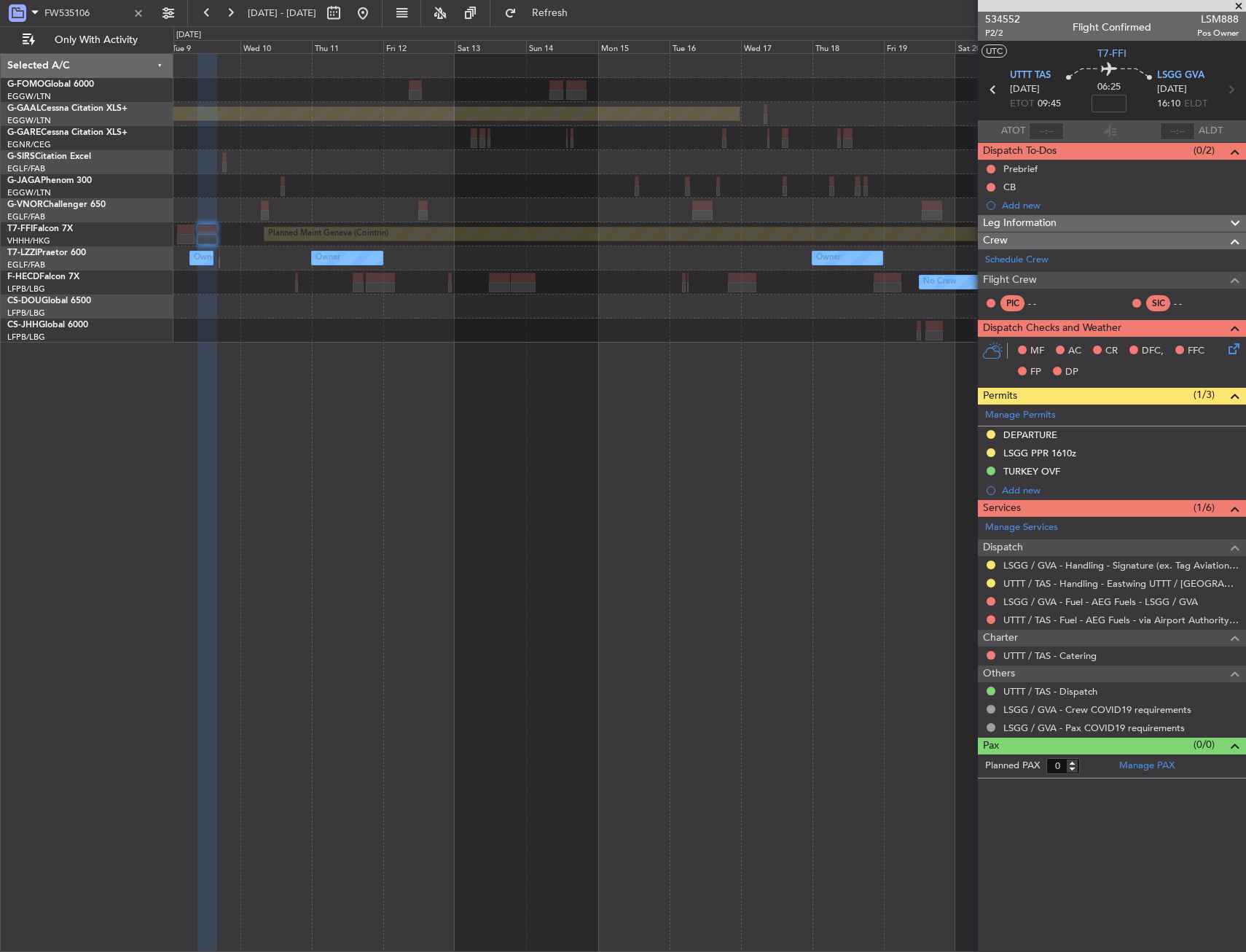
click at [802, 378] on div "Planned Maint Dusseldorf Planned Maint Geneva (Cointrin) Owner Owner Owner No C…" at bounding box center [710, 503] width 1073 height 899
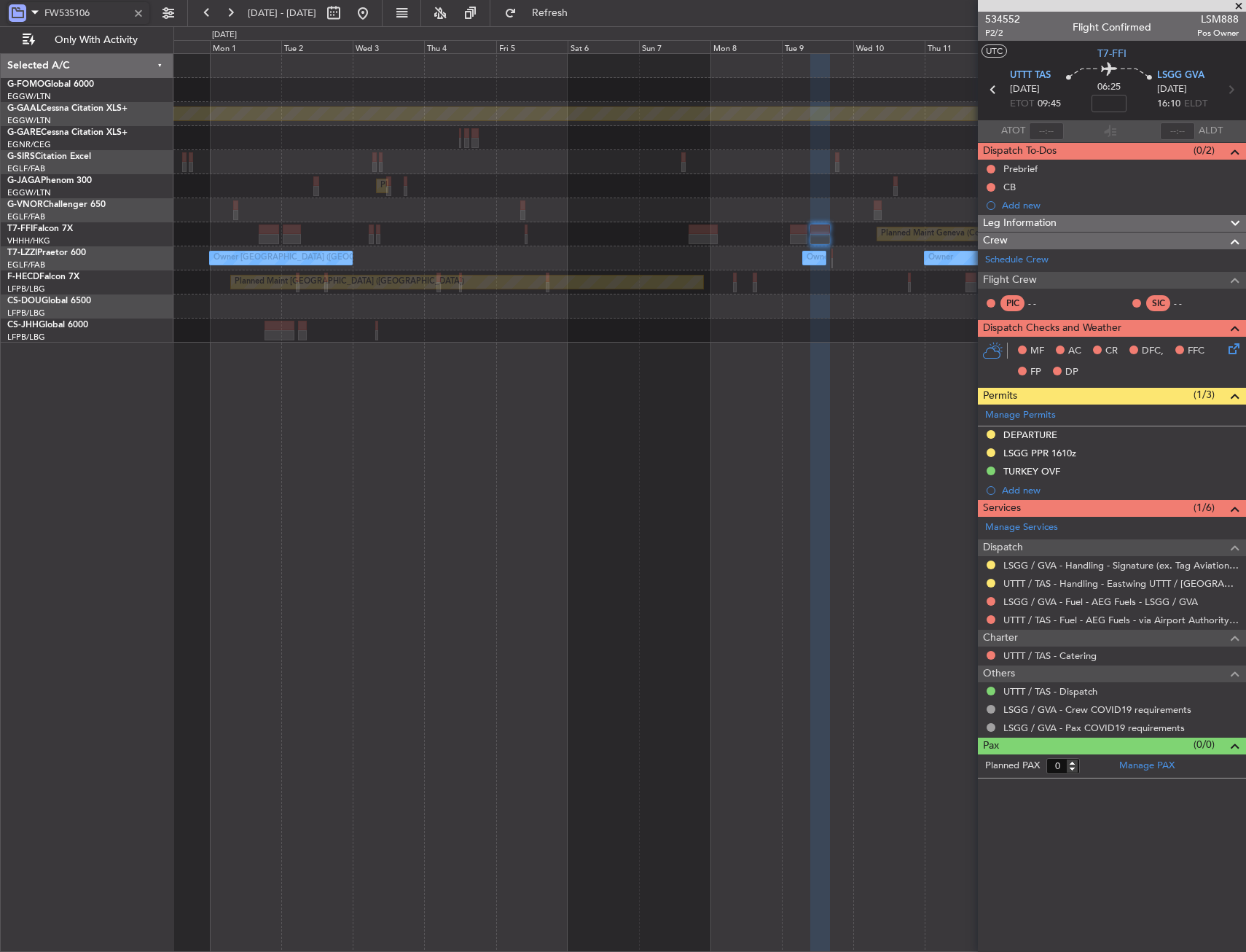
click at [668, 255] on div "Owner Owner Owner London (Farnborough) Owner" at bounding box center [709, 259] width 1072 height 24
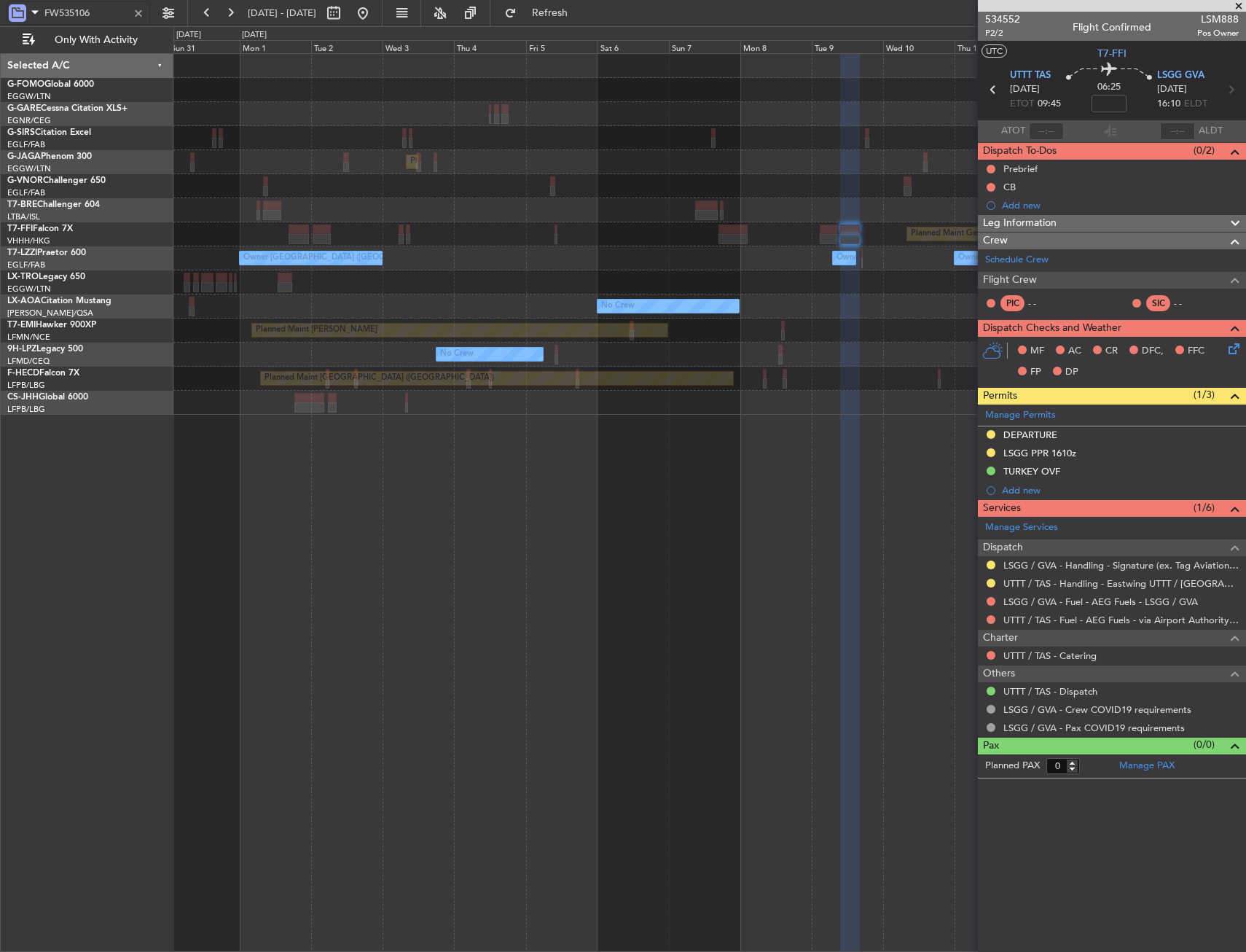
click at [135, 12] on div at bounding box center [139, 13] width 16 height 16
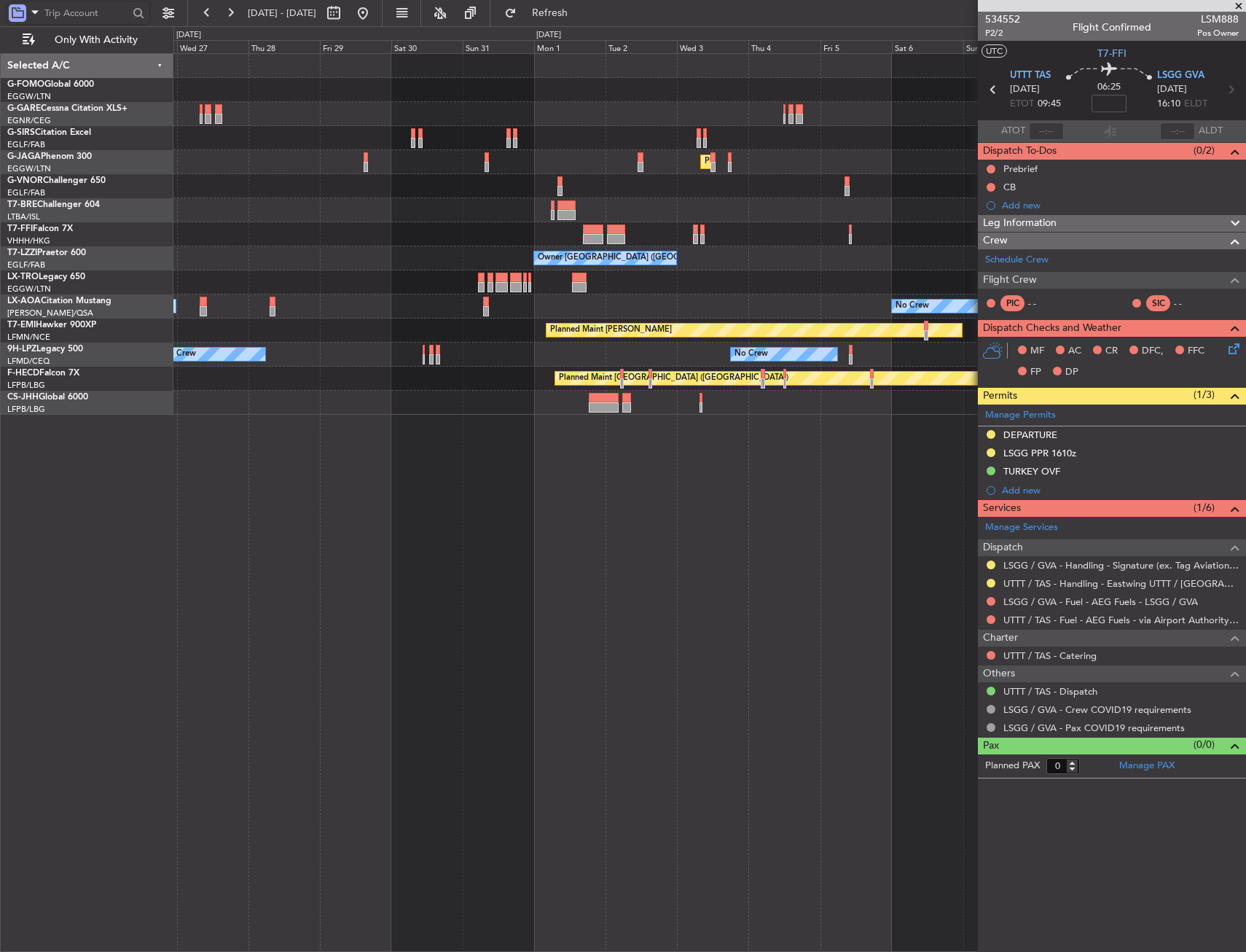
click at [690, 465] on div "Planned Maint London (Luton) No Crew Planned Maint Geneva (Cointrin) Owner Lond…" at bounding box center [710, 503] width 1073 height 899
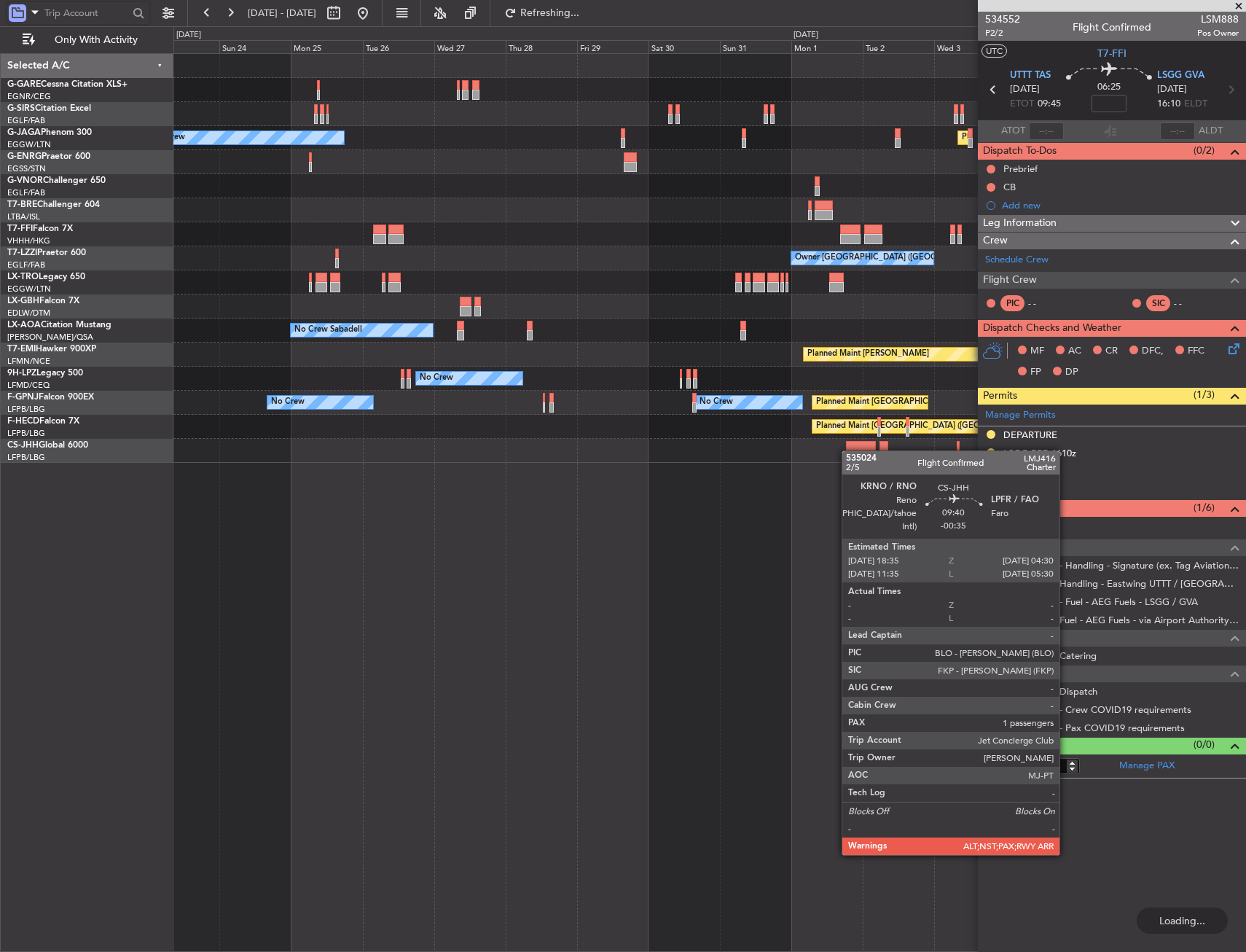
click at [848, 451] on div "Planned Maint London (Luton) No Crew Owner Planned Maint Geneva (Cointrin) Owne…" at bounding box center [710, 503] width 1073 height 899
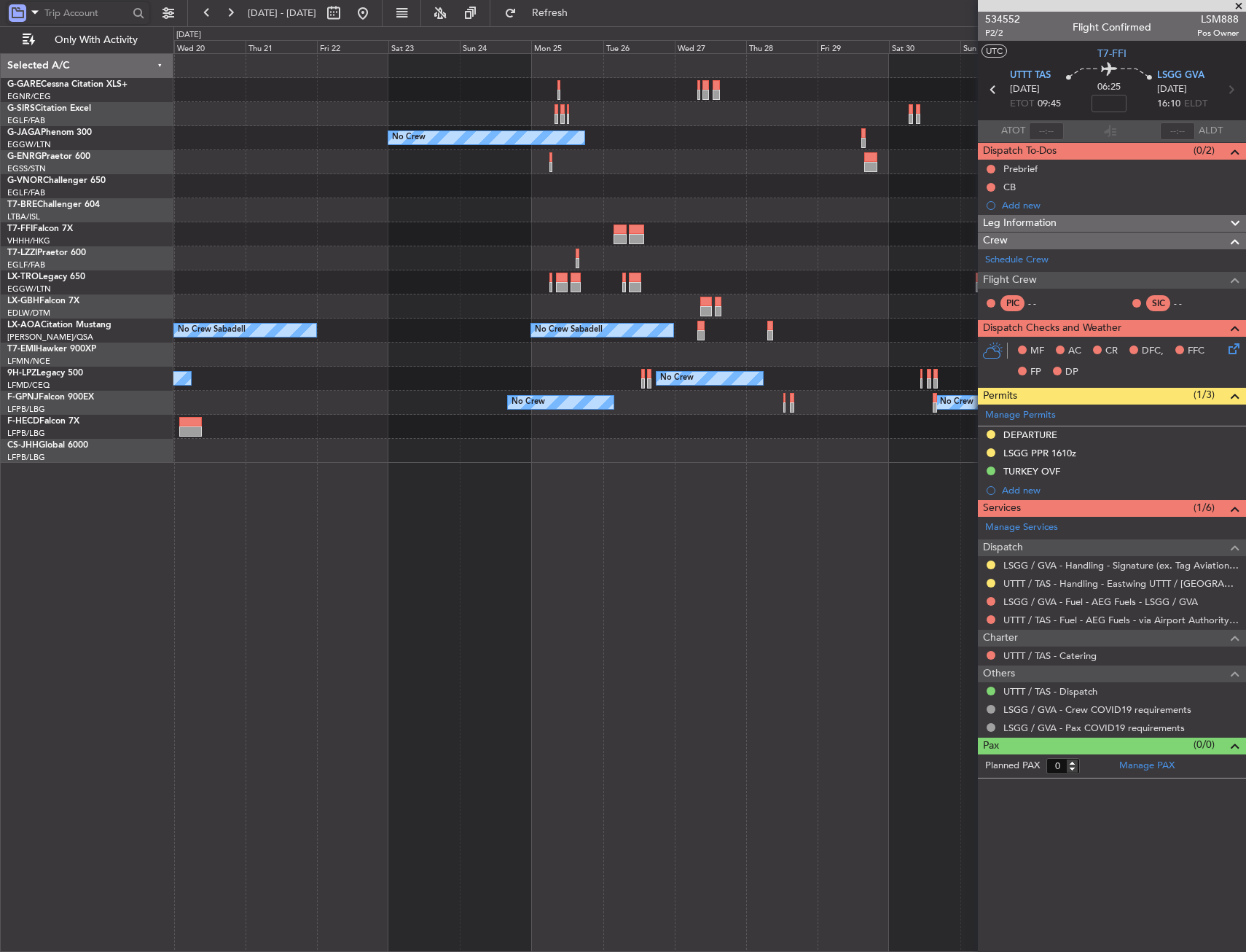
click at [737, 433] on div "Planned Maint [GEOGRAPHIC_DATA] ([GEOGRAPHIC_DATA])" at bounding box center [709, 427] width 1072 height 24
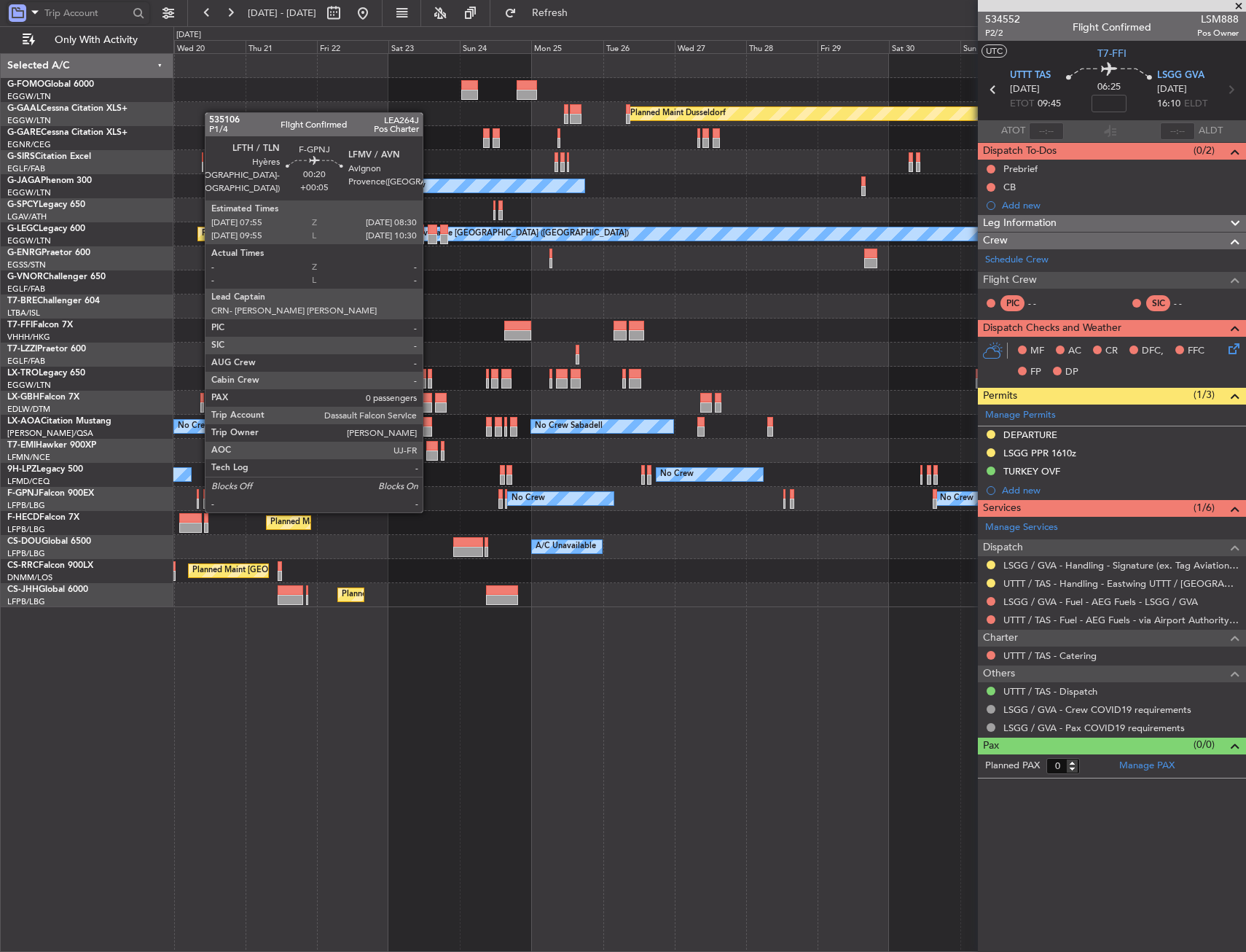
click at [197, 496] on div at bounding box center [197, 494] width 2 height 10
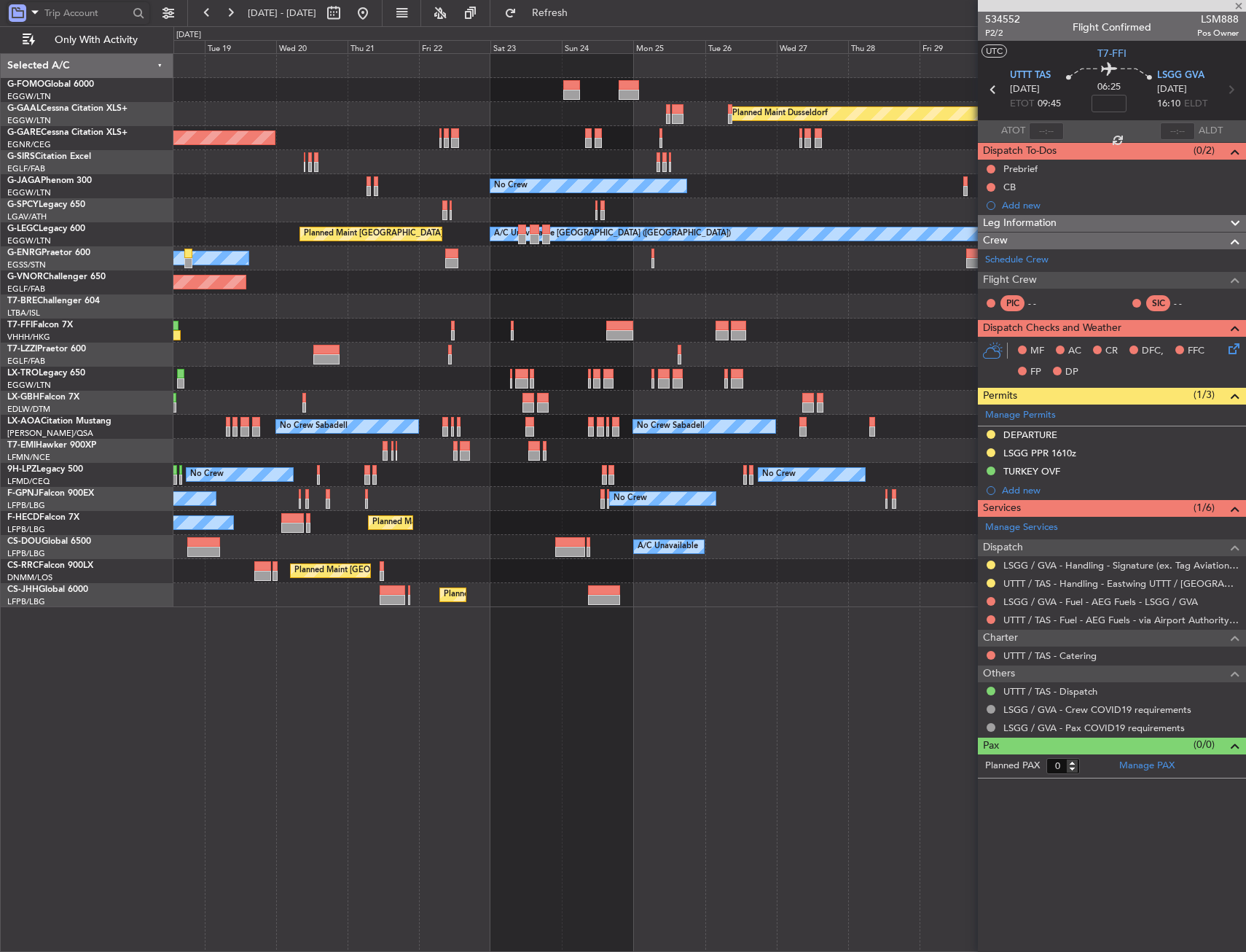
click at [342, 517] on div "Planned Maint Paris (Le Bourget) Planned Maint Paris (Le Bourget) No Crew" at bounding box center [709, 523] width 1072 height 24
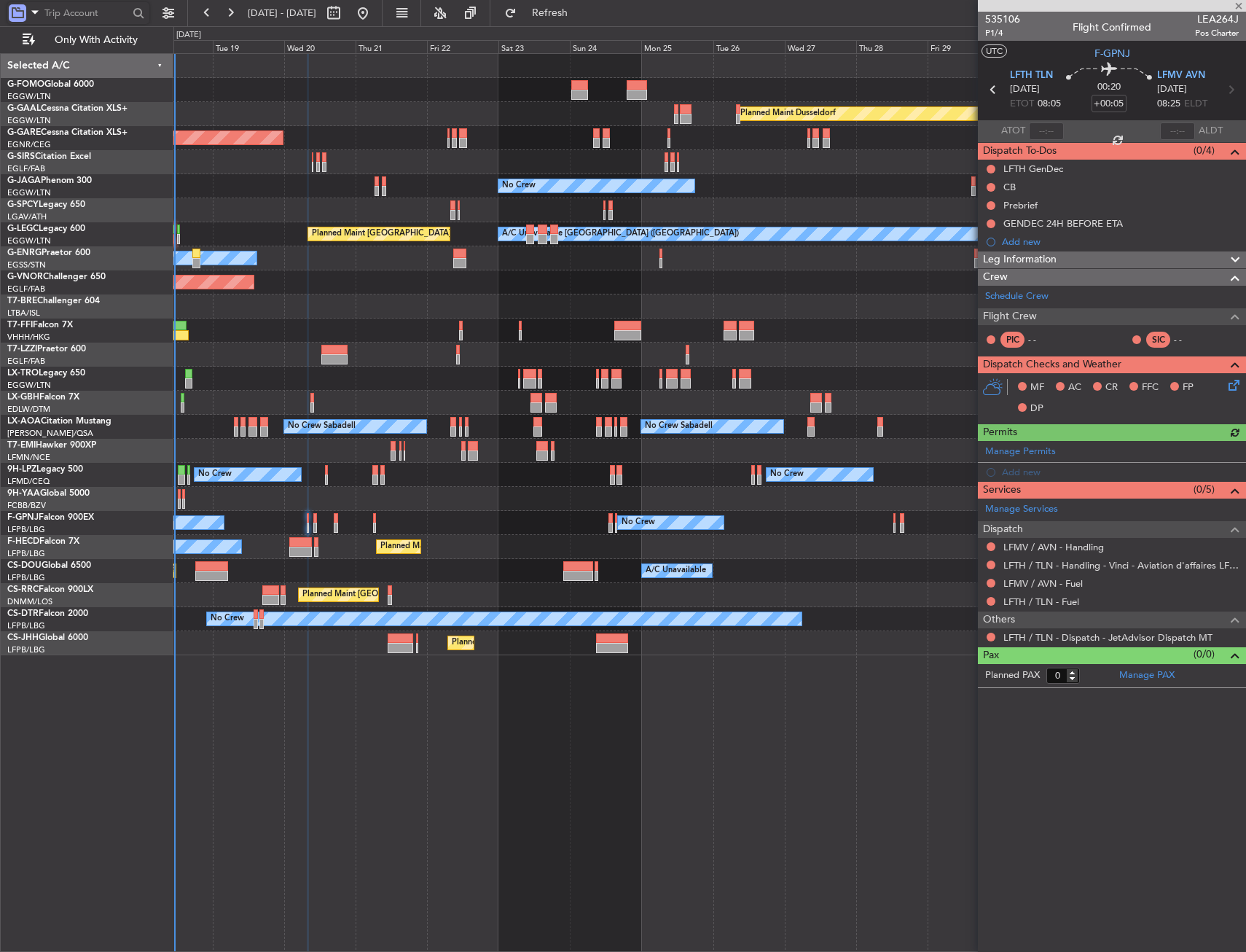
click at [333, 522] on div "Planned Maint Paris (Le Bourget) No Crew No Crew No Crew No Crew" at bounding box center [709, 523] width 1072 height 24
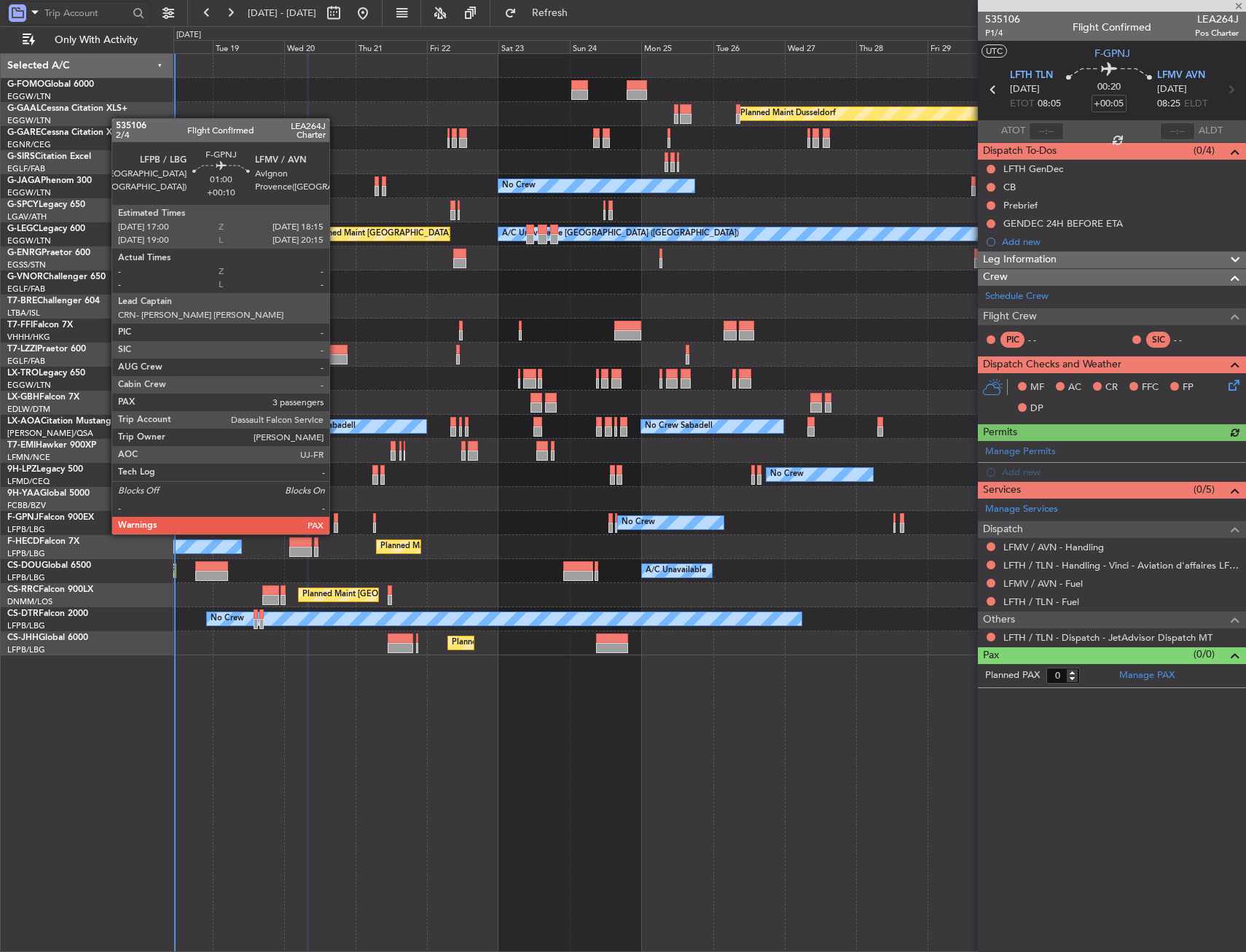
click at [336, 519] on div at bounding box center [335, 518] width 4 height 10
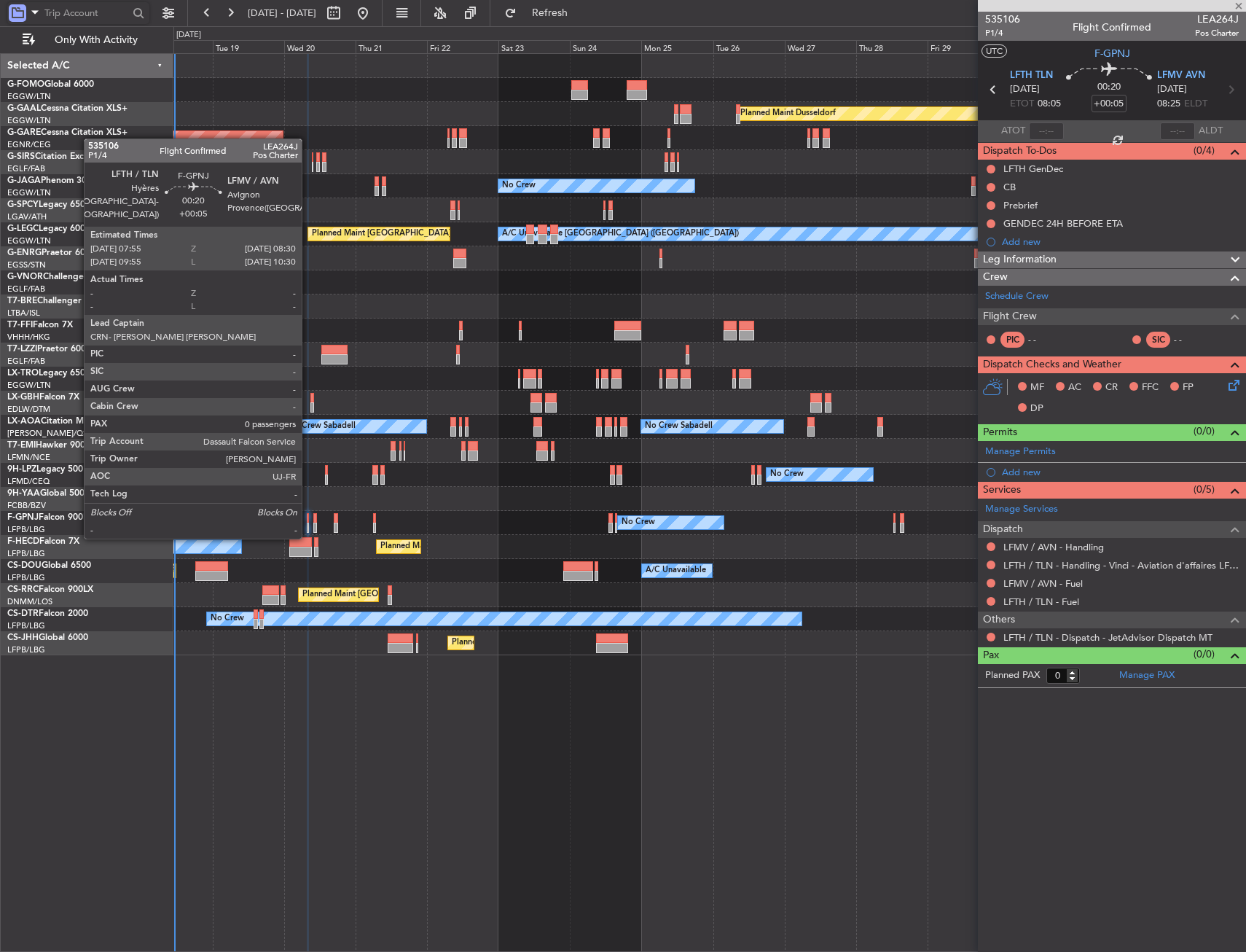
type input "+00:10"
type input "3"
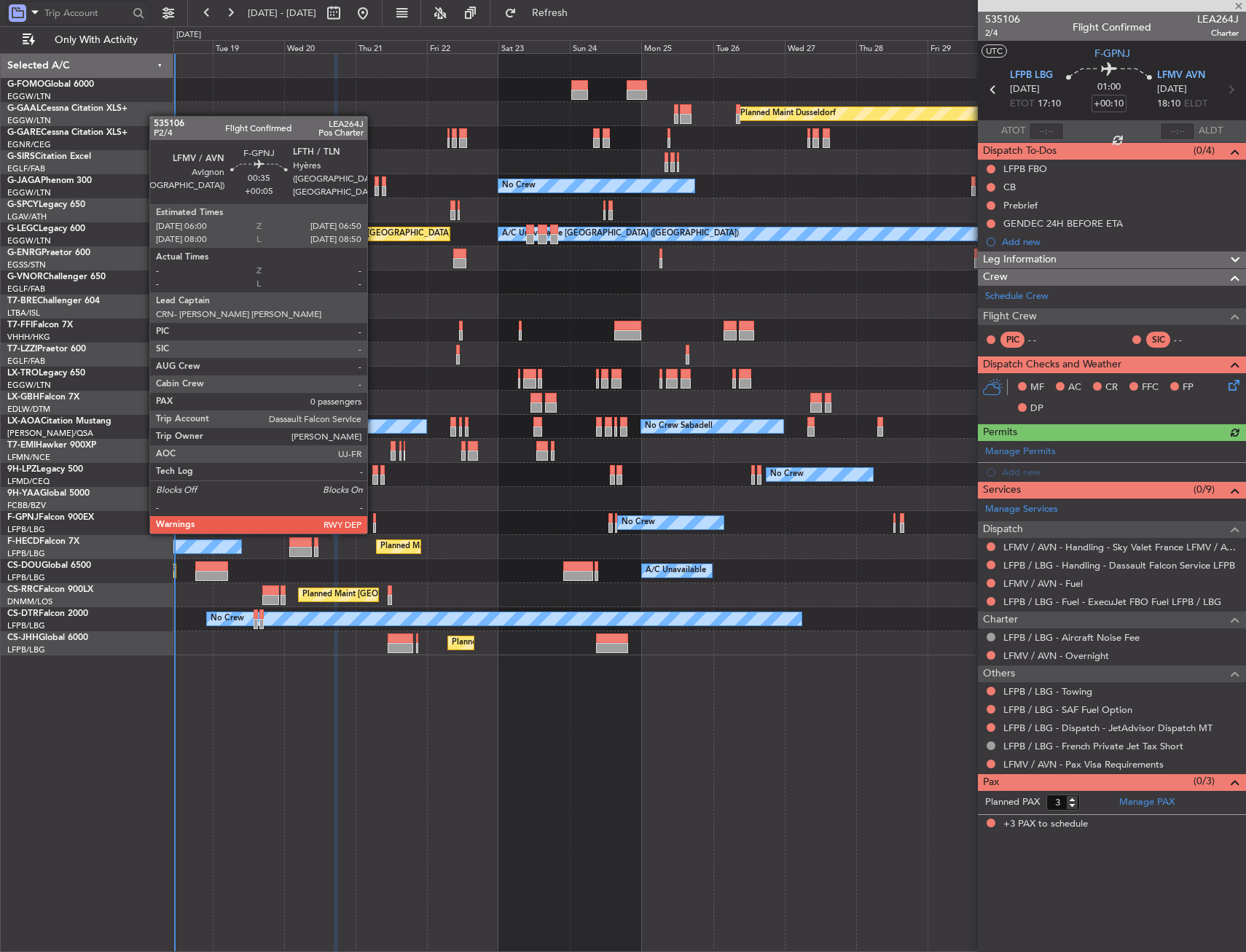
click at [374, 517] on div at bounding box center [375, 518] width 3 height 10
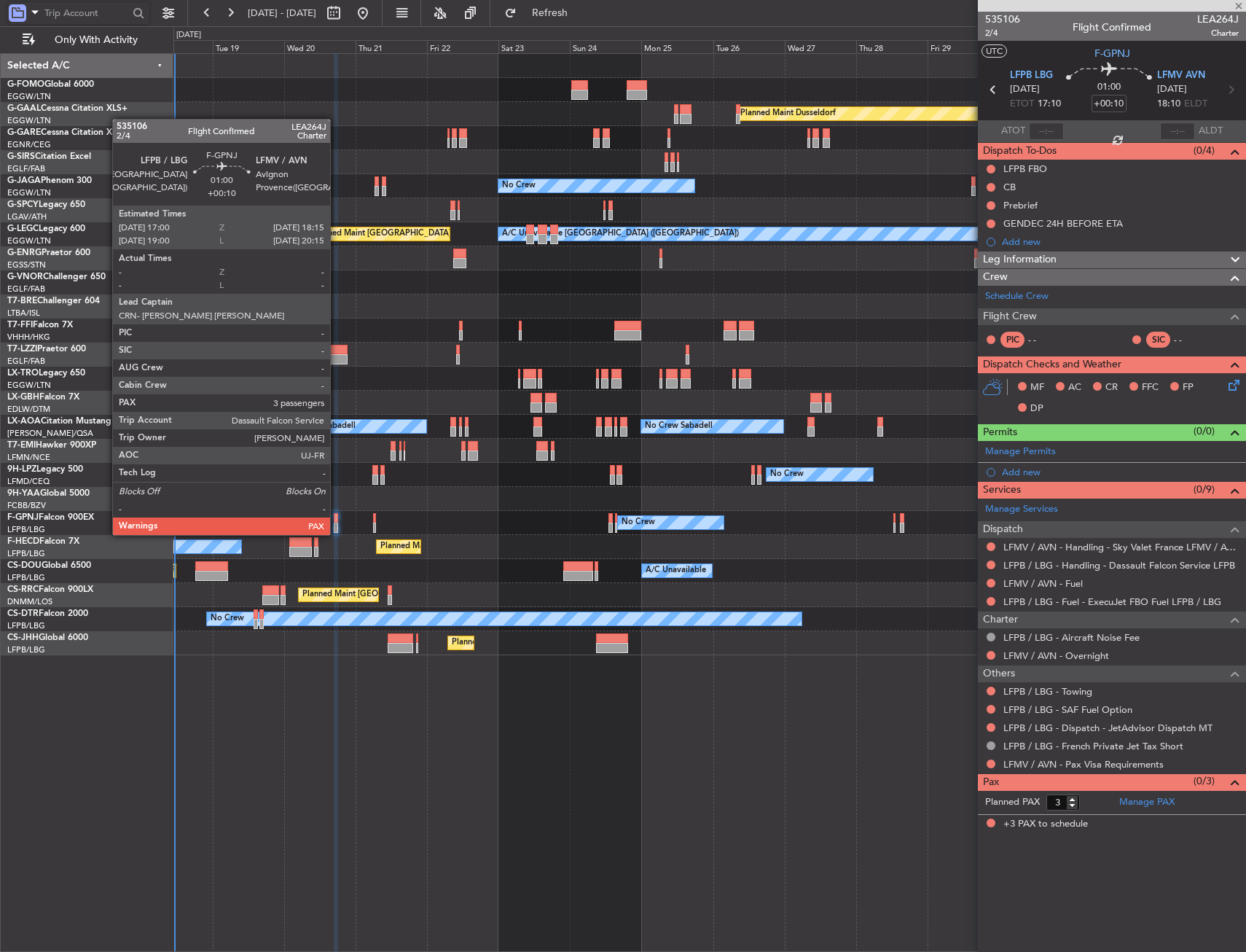
type input "+00:05"
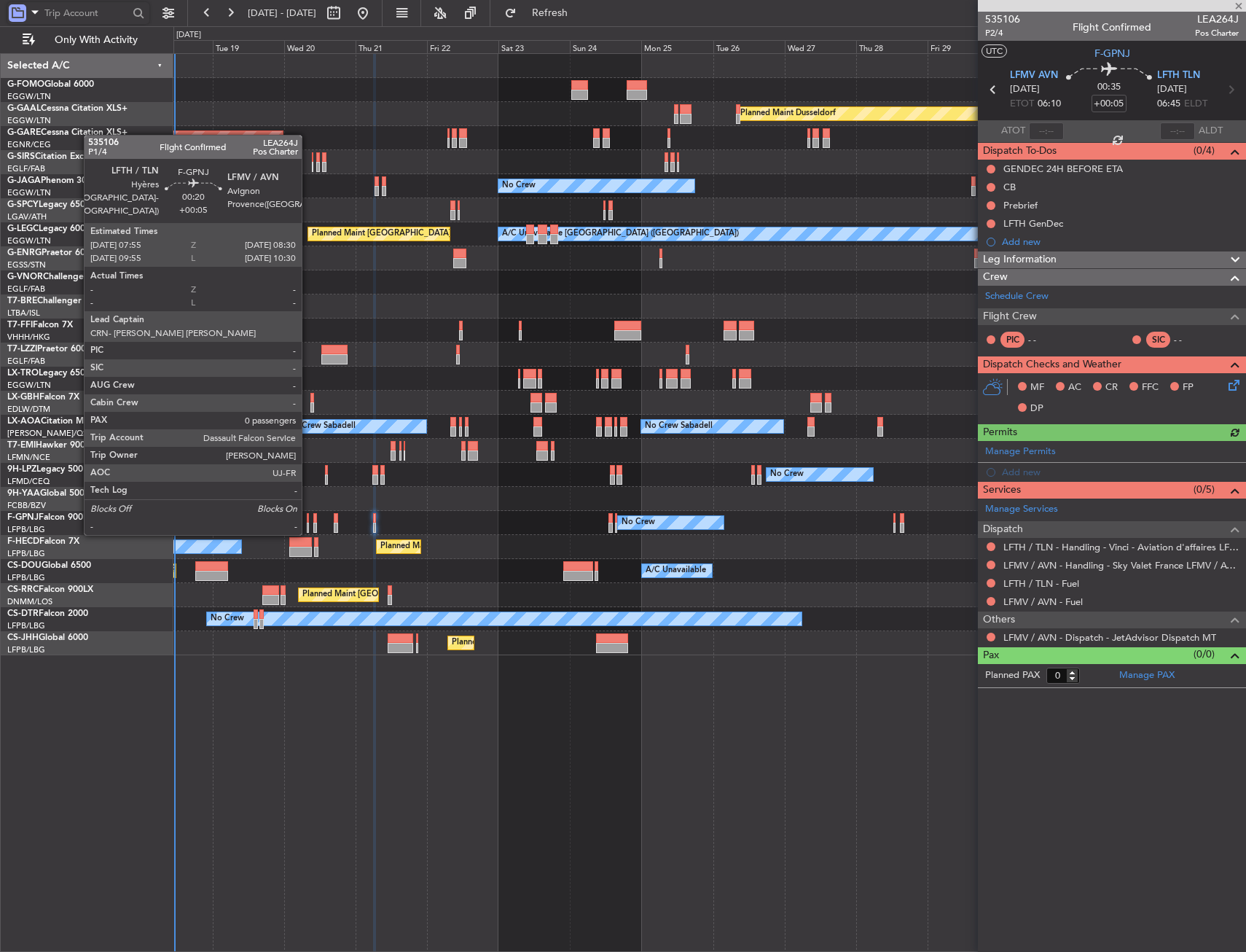
click at [308, 519] on div at bounding box center [308, 518] width 2 height 10
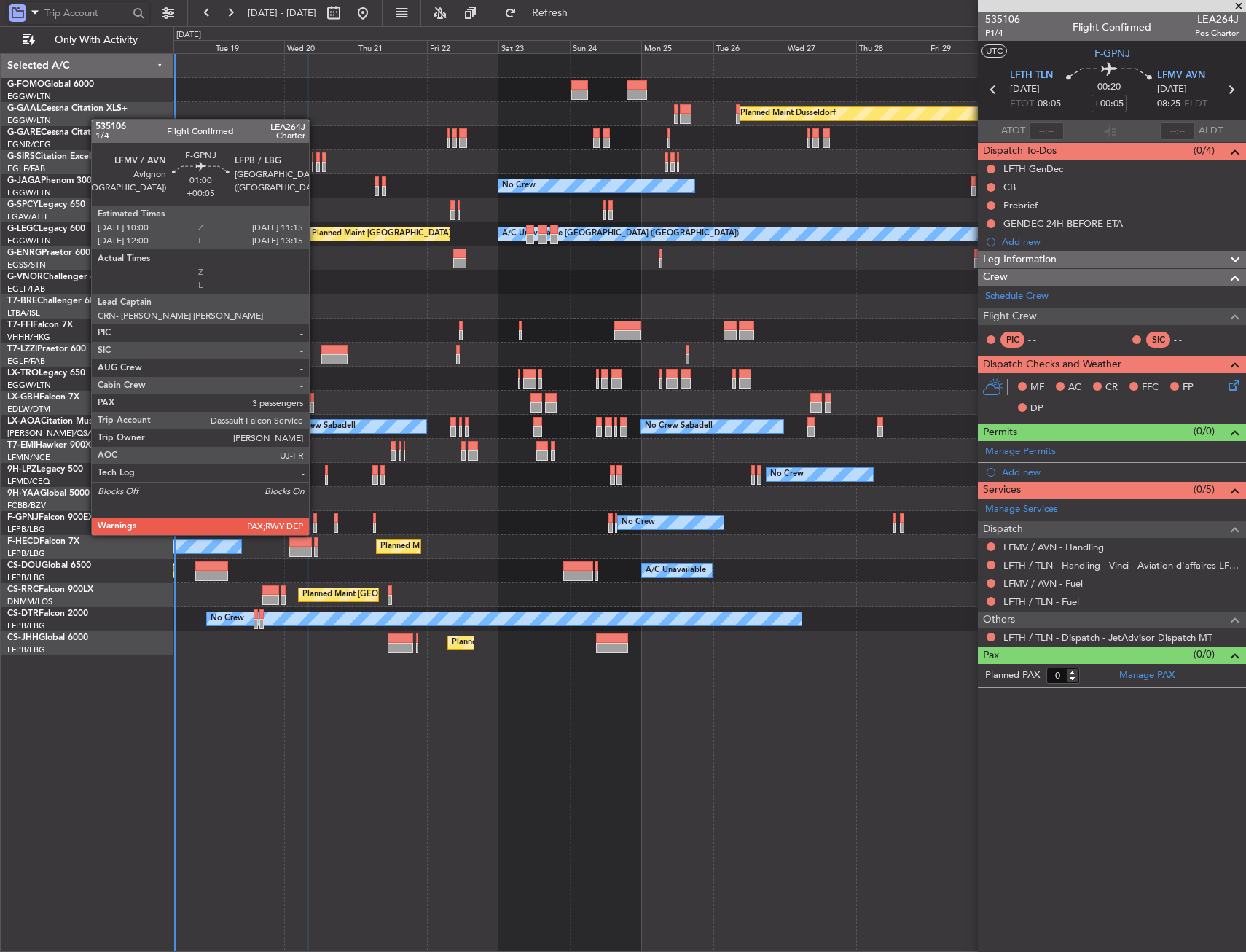
click at [316, 520] on div at bounding box center [315, 518] width 4 height 10
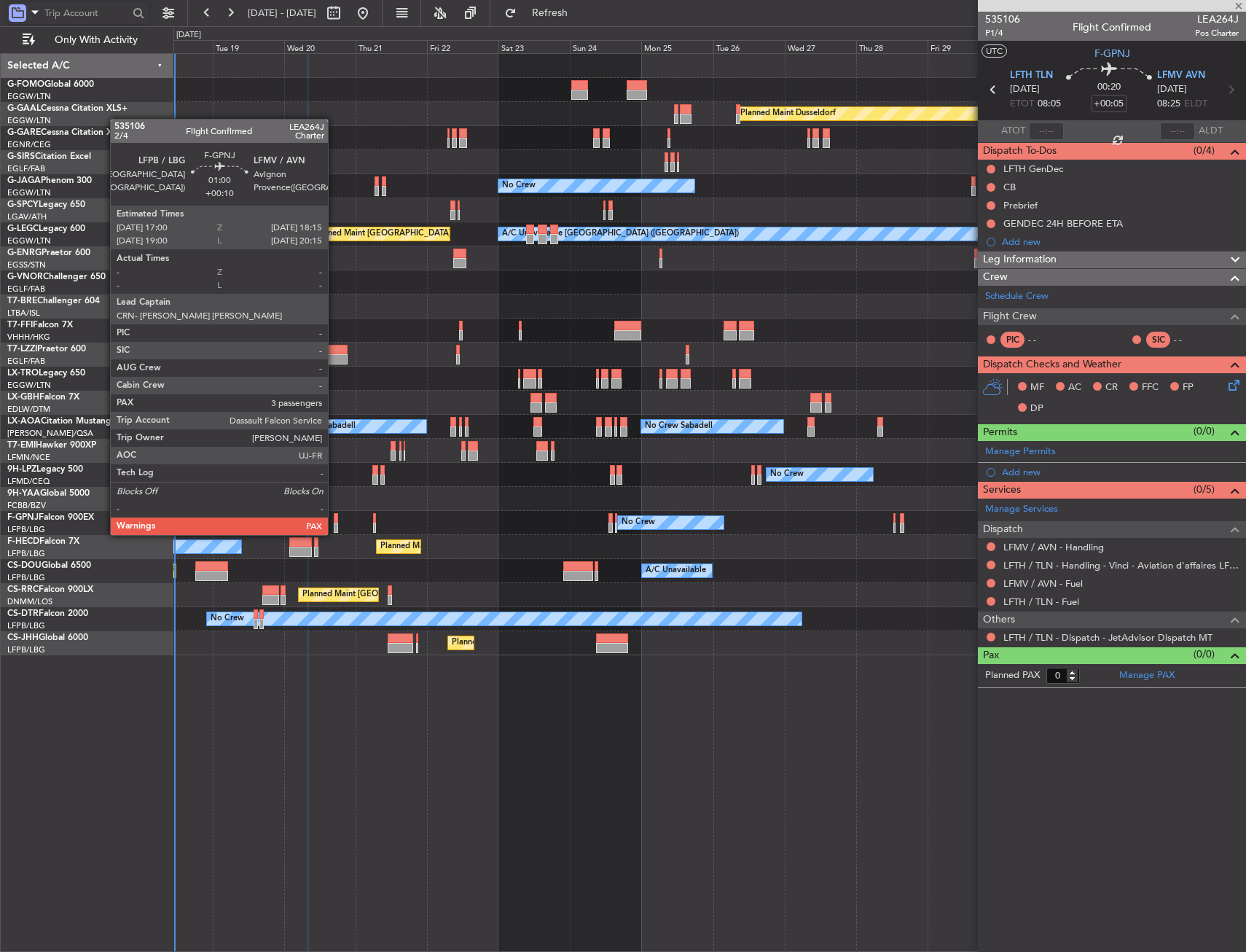
type input "3"
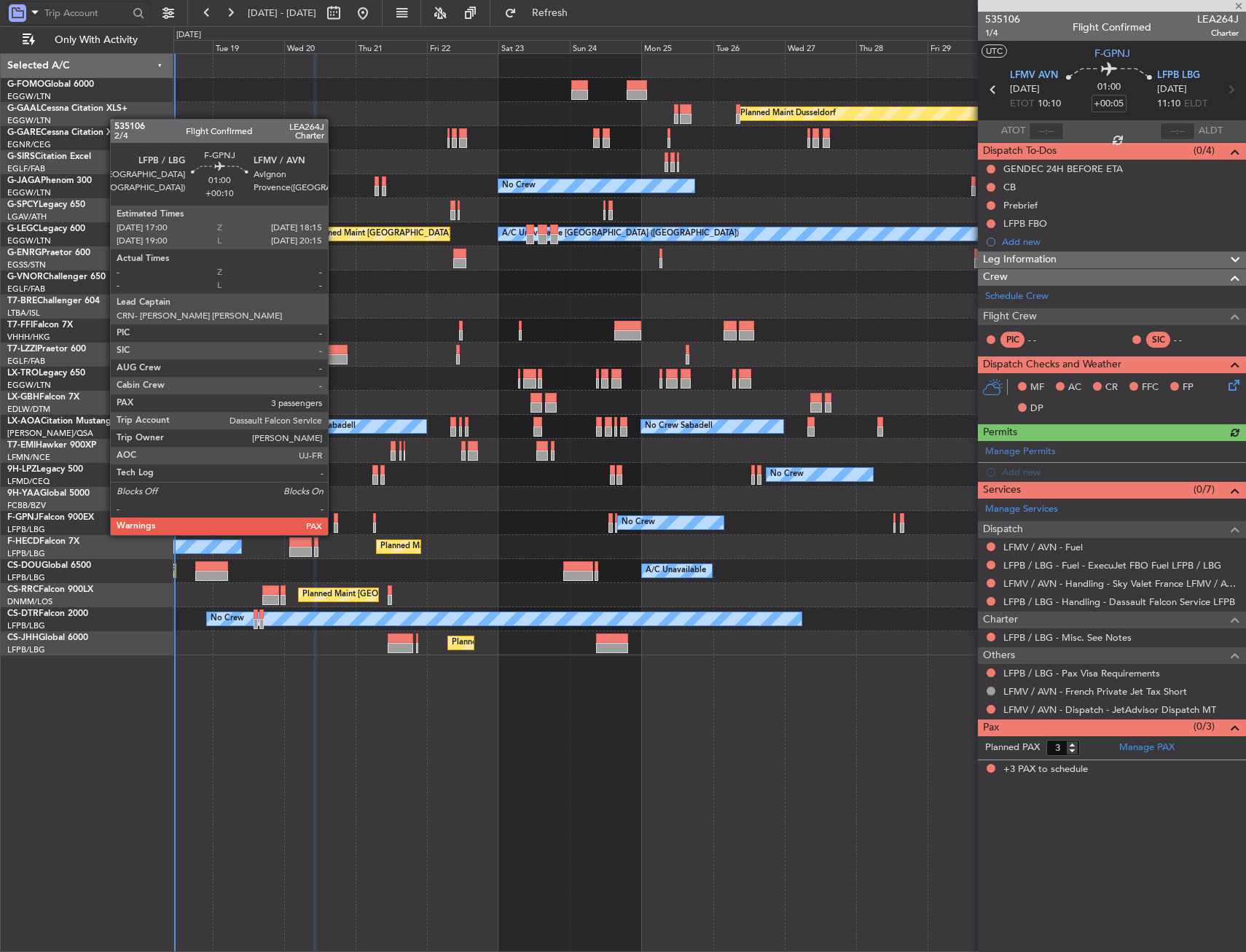
click at [334, 520] on div at bounding box center [335, 518] width 4 height 10
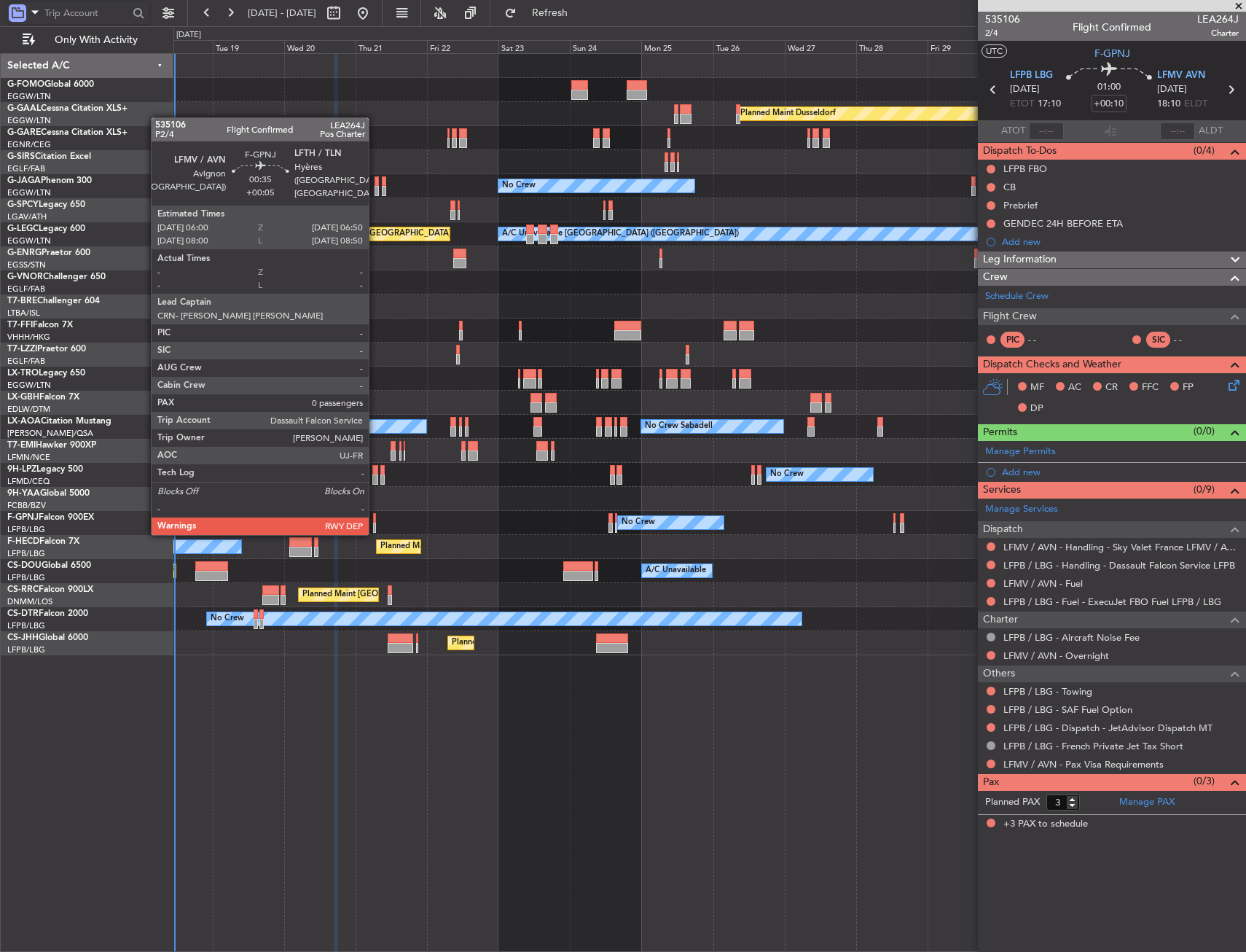
click at [375, 519] on div at bounding box center [375, 518] width 3 height 10
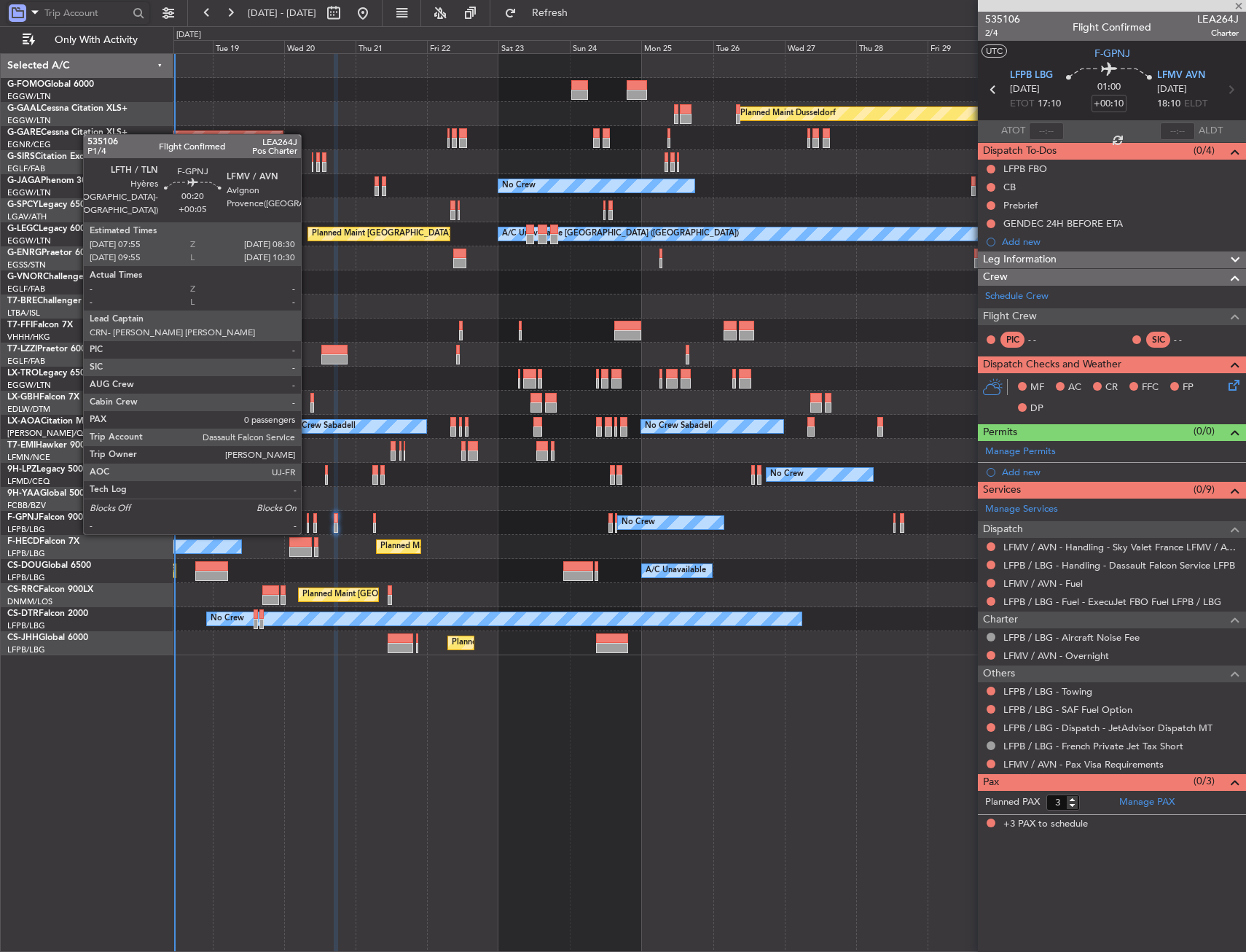
type input "+00:05"
type input "0"
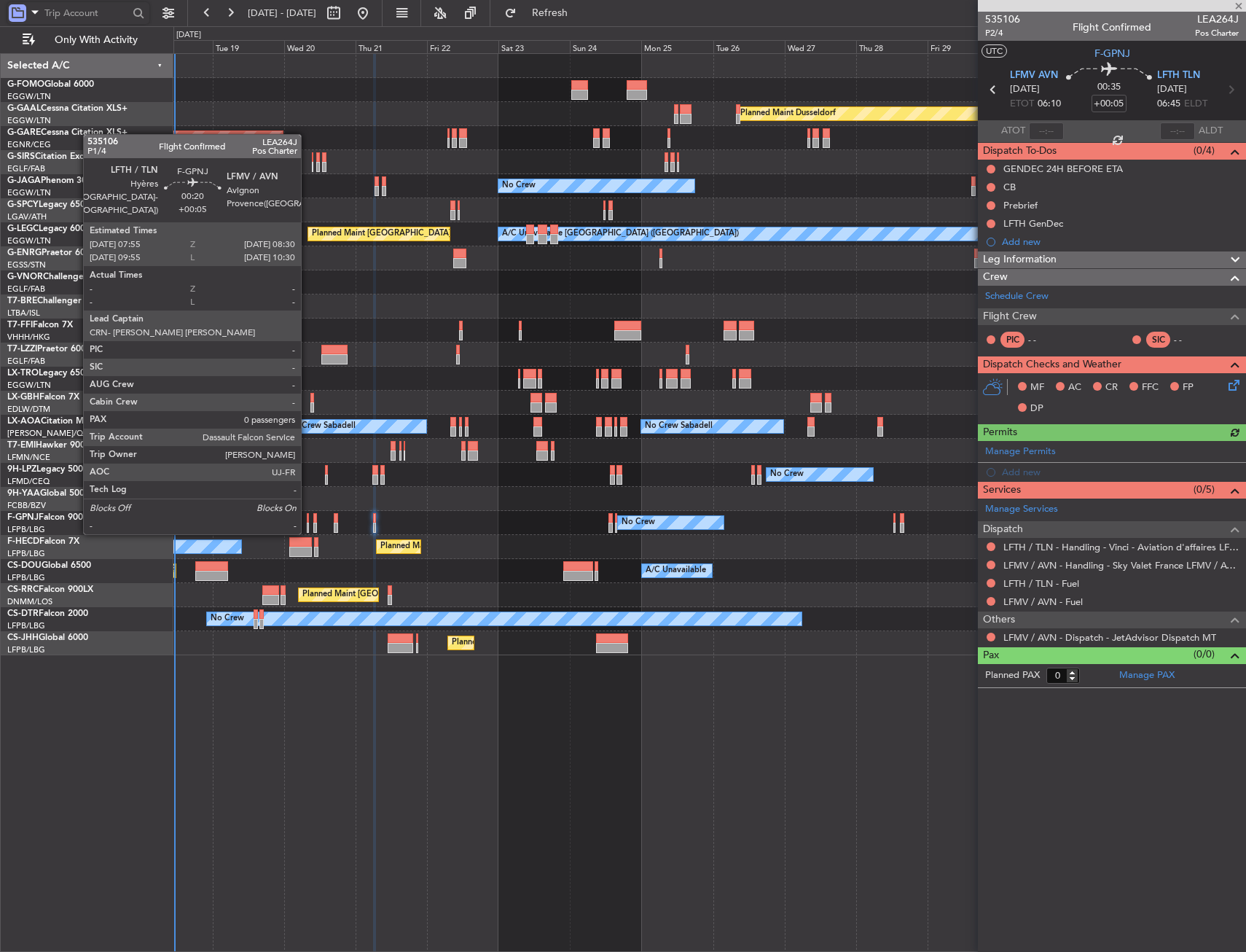
click at [308, 518] on div at bounding box center [308, 518] width 2 height 10
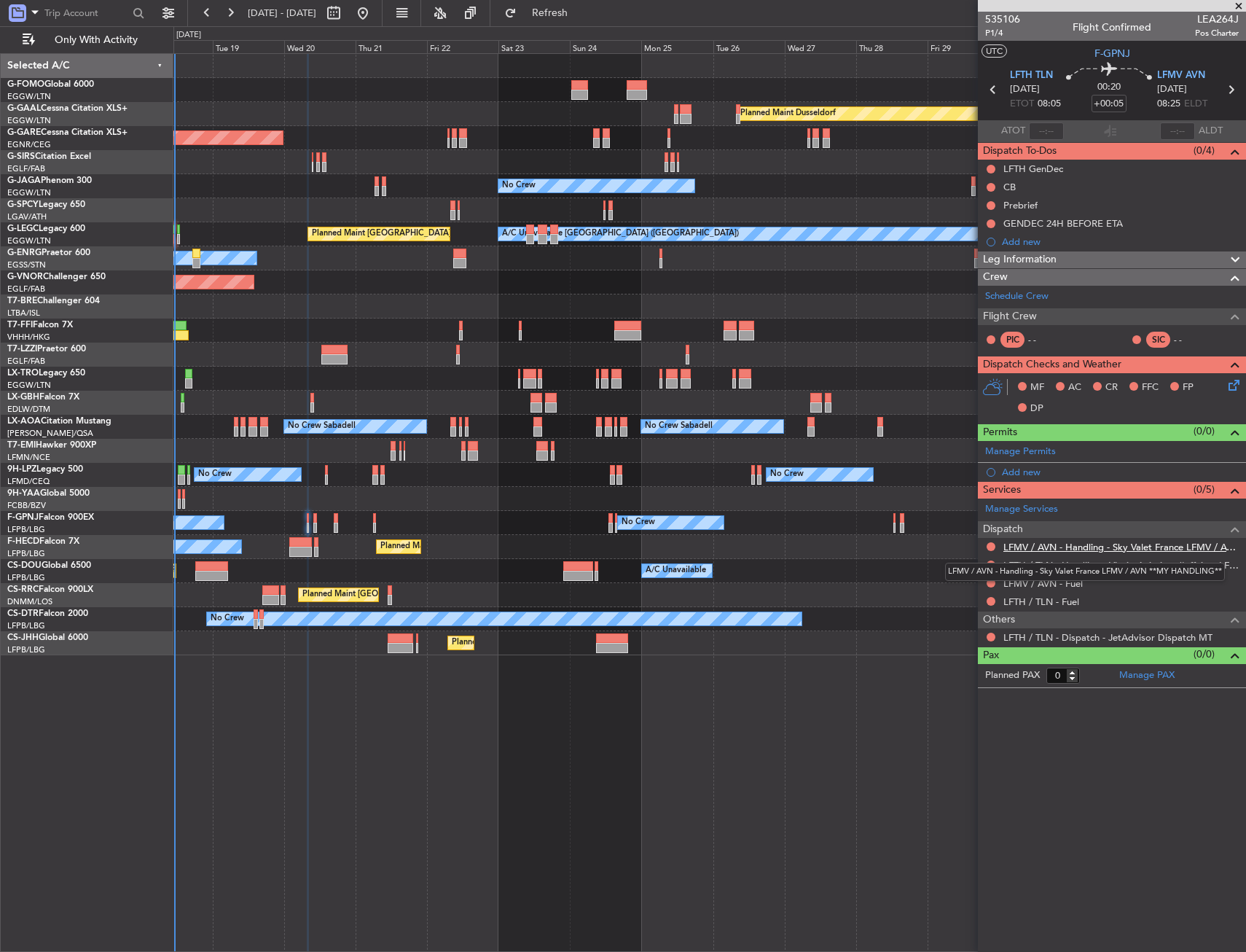
click at [1111, 542] on link "LFMV / AVN - Handling - Sky Valet France LFMV / AVN **MY HANDLING**" at bounding box center [1121, 546] width 235 height 12
click at [1163, 548] on link "LFMV / AVN - Handling - Sky Valet France LFMV / AVN **MY HANDLING**" at bounding box center [1121, 546] width 235 height 12
click at [1024, 567] on link "LFTH / TLN - Handling - Vinci - Aviation d'affaires LFTH / TLN*****MY HANDLING*…" at bounding box center [1121, 565] width 235 height 12
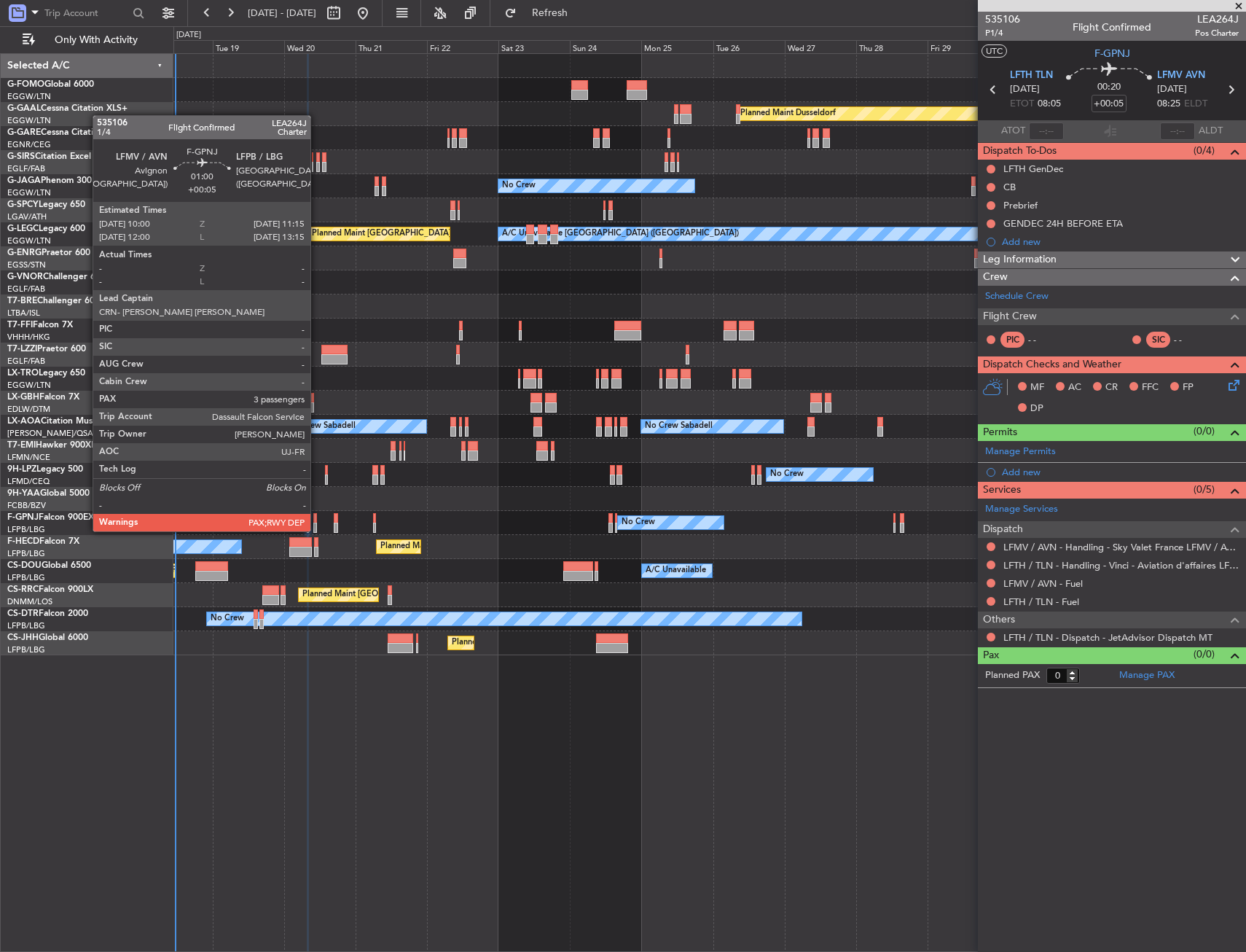
click at [317, 517] on div at bounding box center [315, 518] width 4 height 10
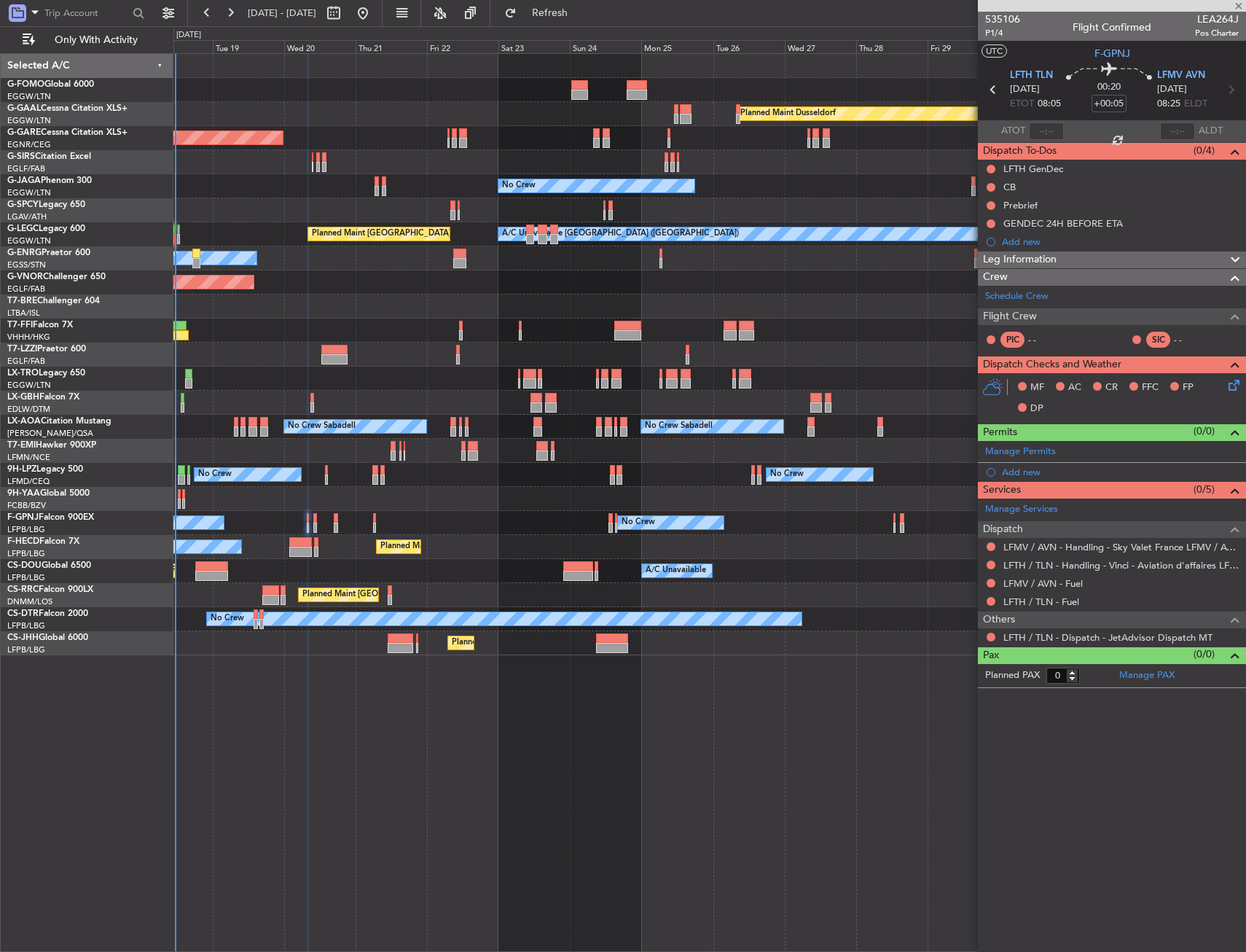
type input "3"
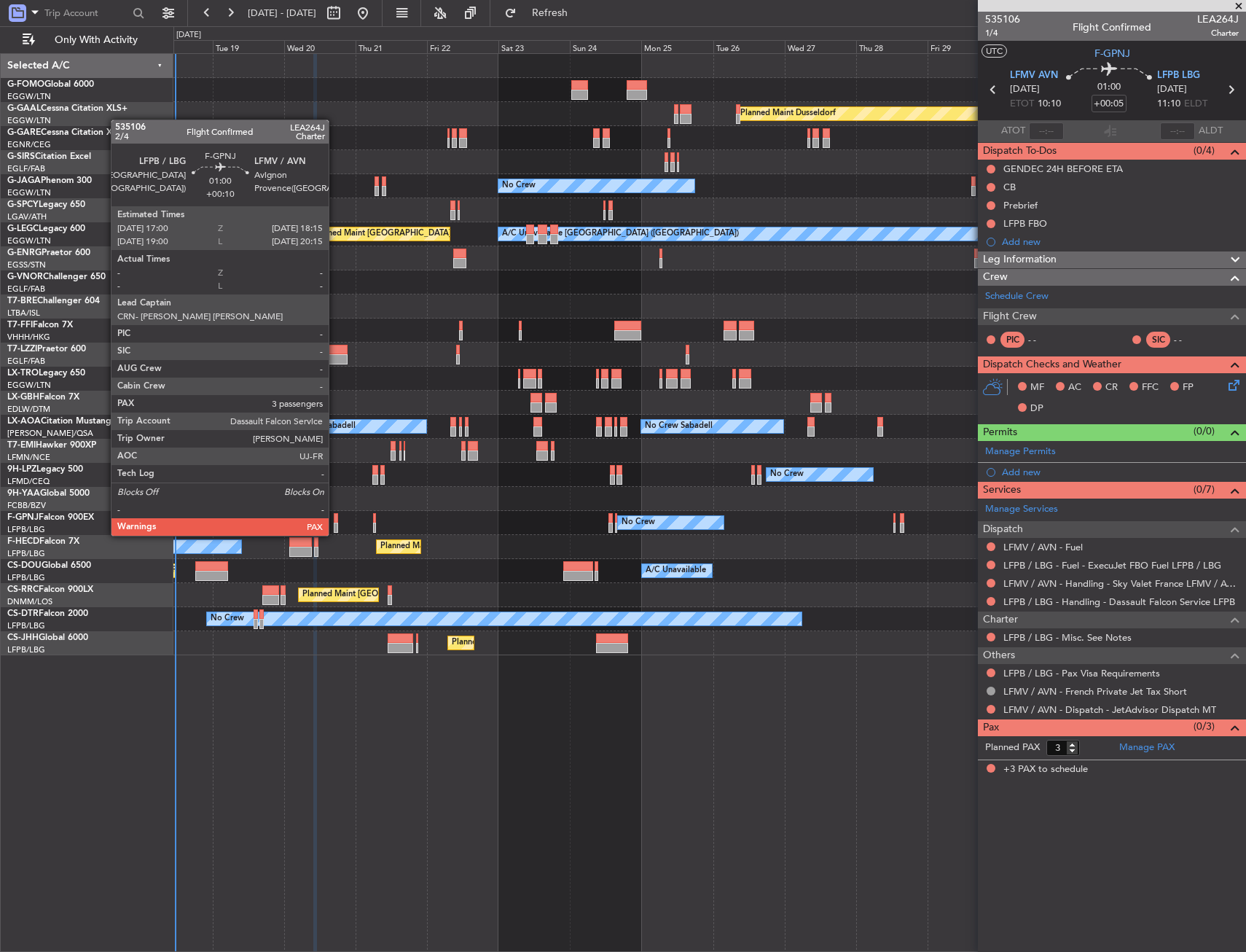
click at [335, 521] on div at bounding box center [335, 518] width 4 height 10
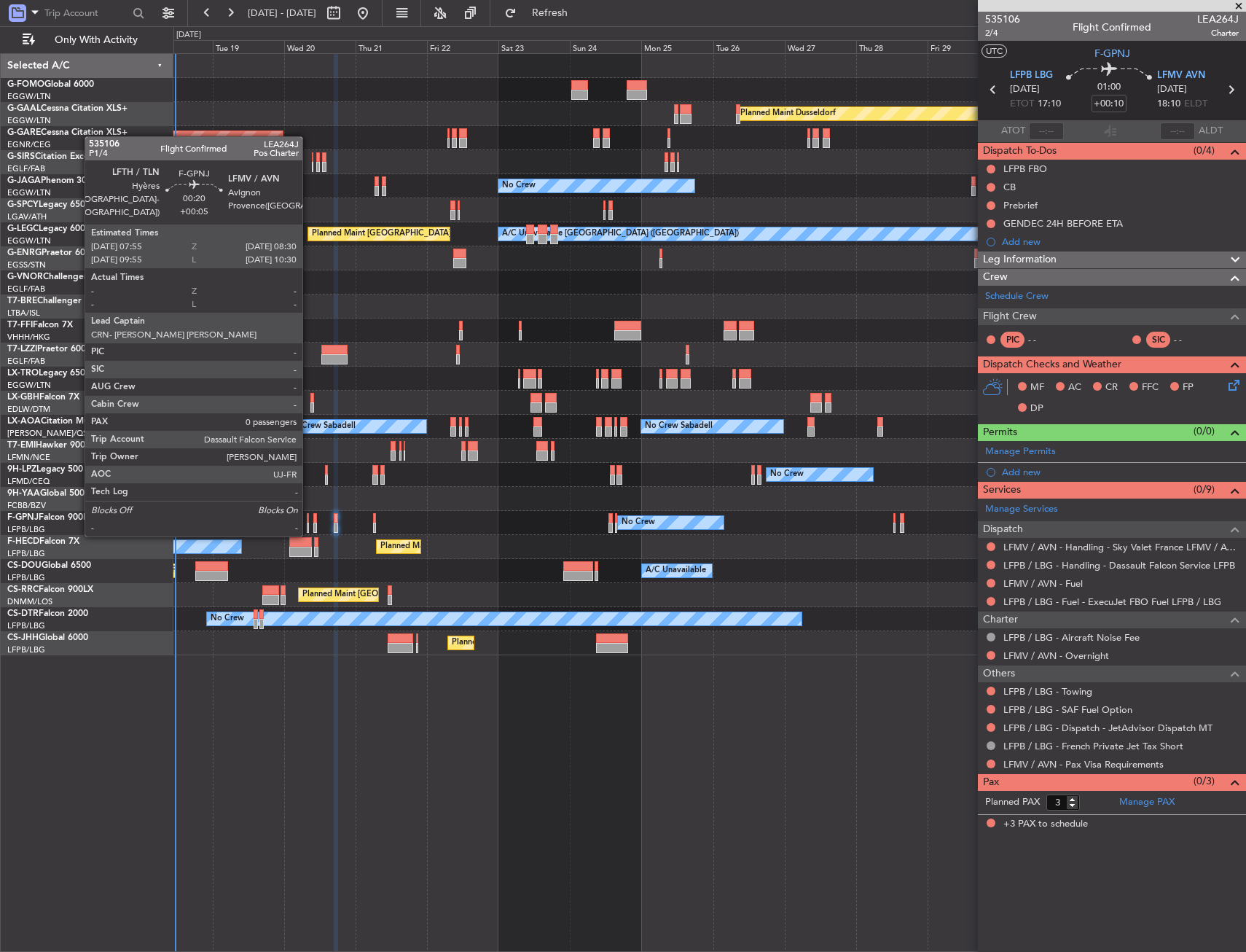
click at [309, 520] on div at bounding box center [308, 518] width 2 height 10
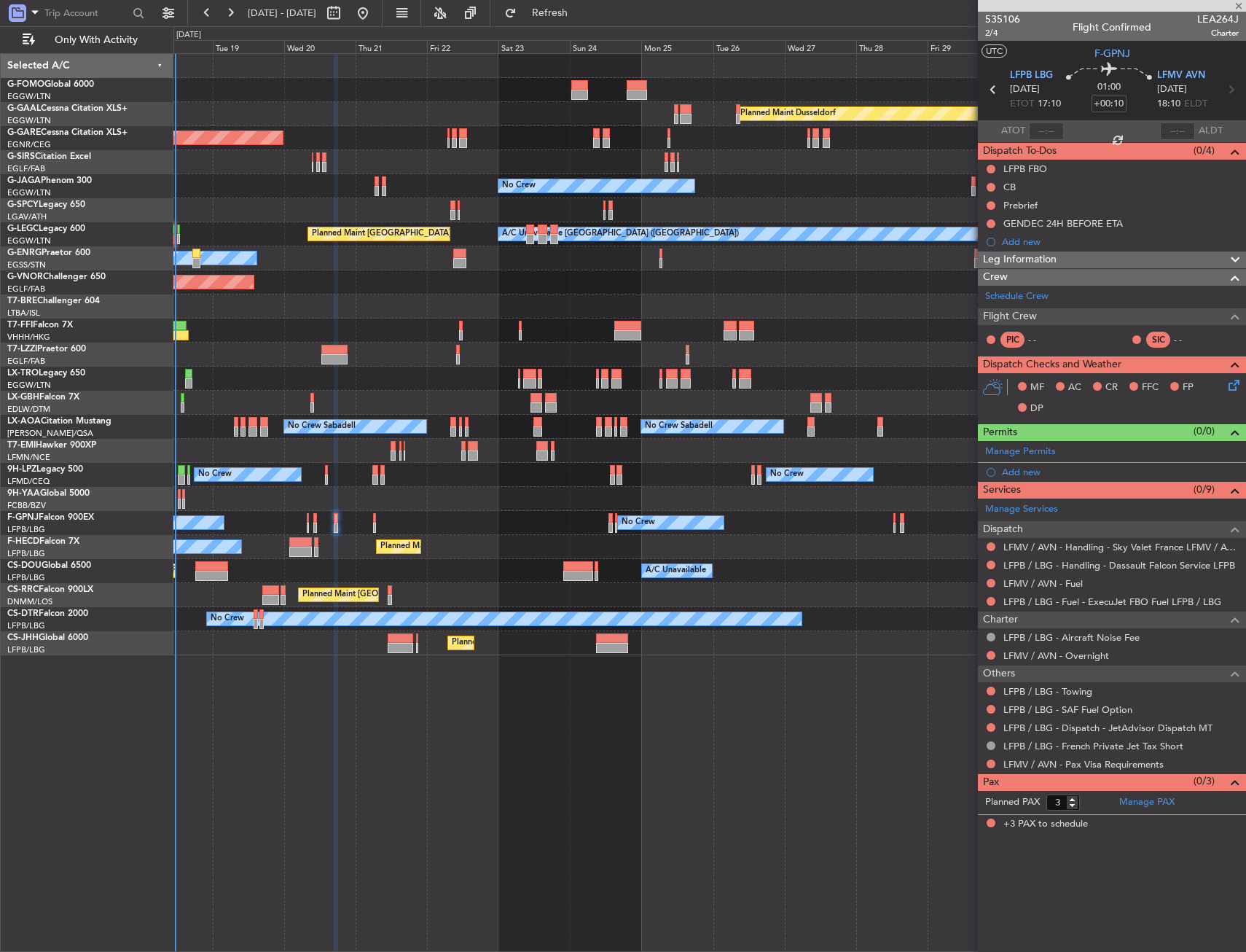
type input "+00:05"
type input "0"
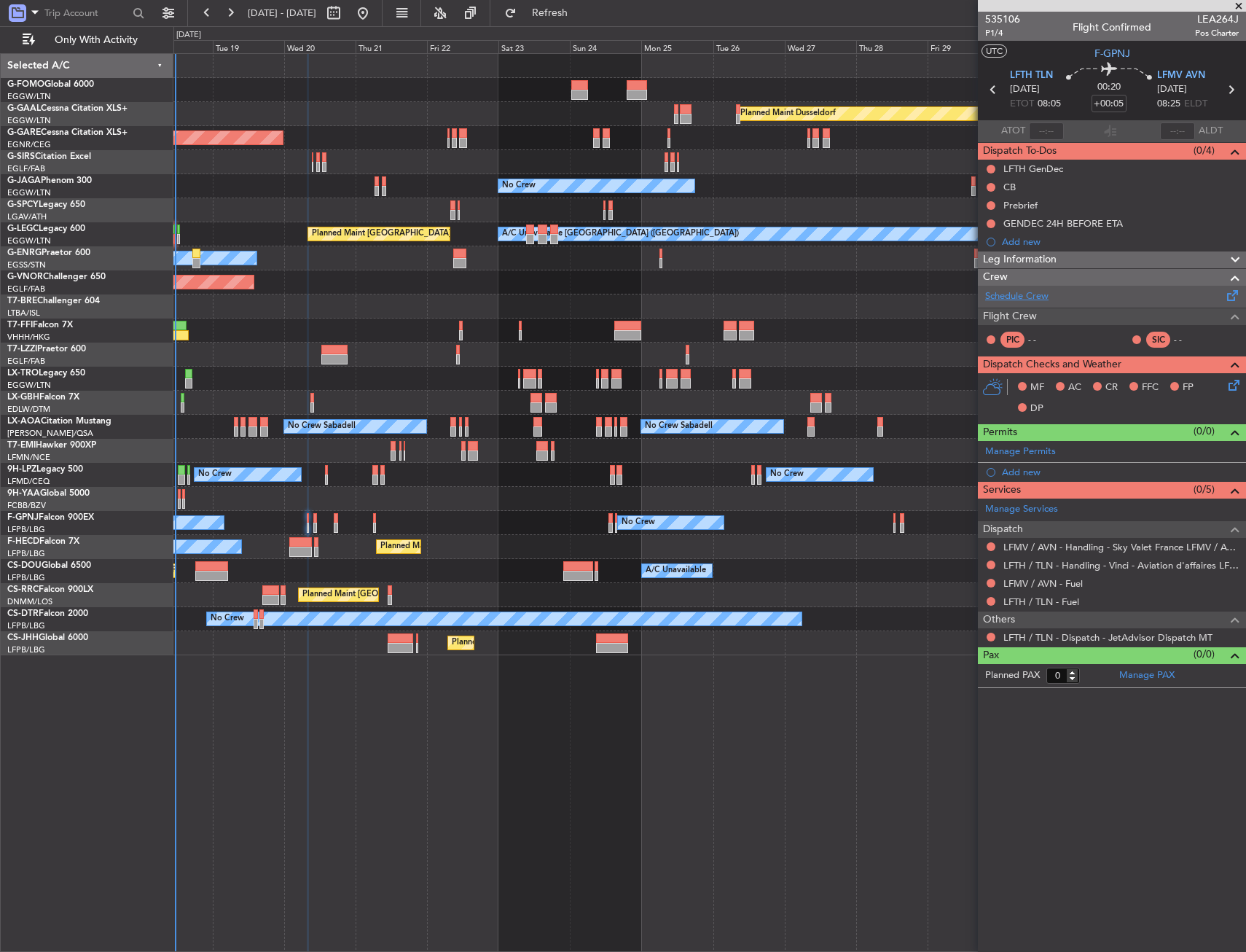
click at [1041, 289] on link "Schedule Crew" at bounding box center [1016, 296] width 64 height 14
drag, startPoint x: 1199, startPoint y: 14, endPoint x: 1238, endPoint y: 19, distance: 39.3
click at [1238, 19] on span "LEA264J" at bounding box center [1217, 19] width 43 height 15
copy span "LEA264J"
click at [1116, 106] on input "+00:05" at bounding box center [1109, 104] width 35 height 18
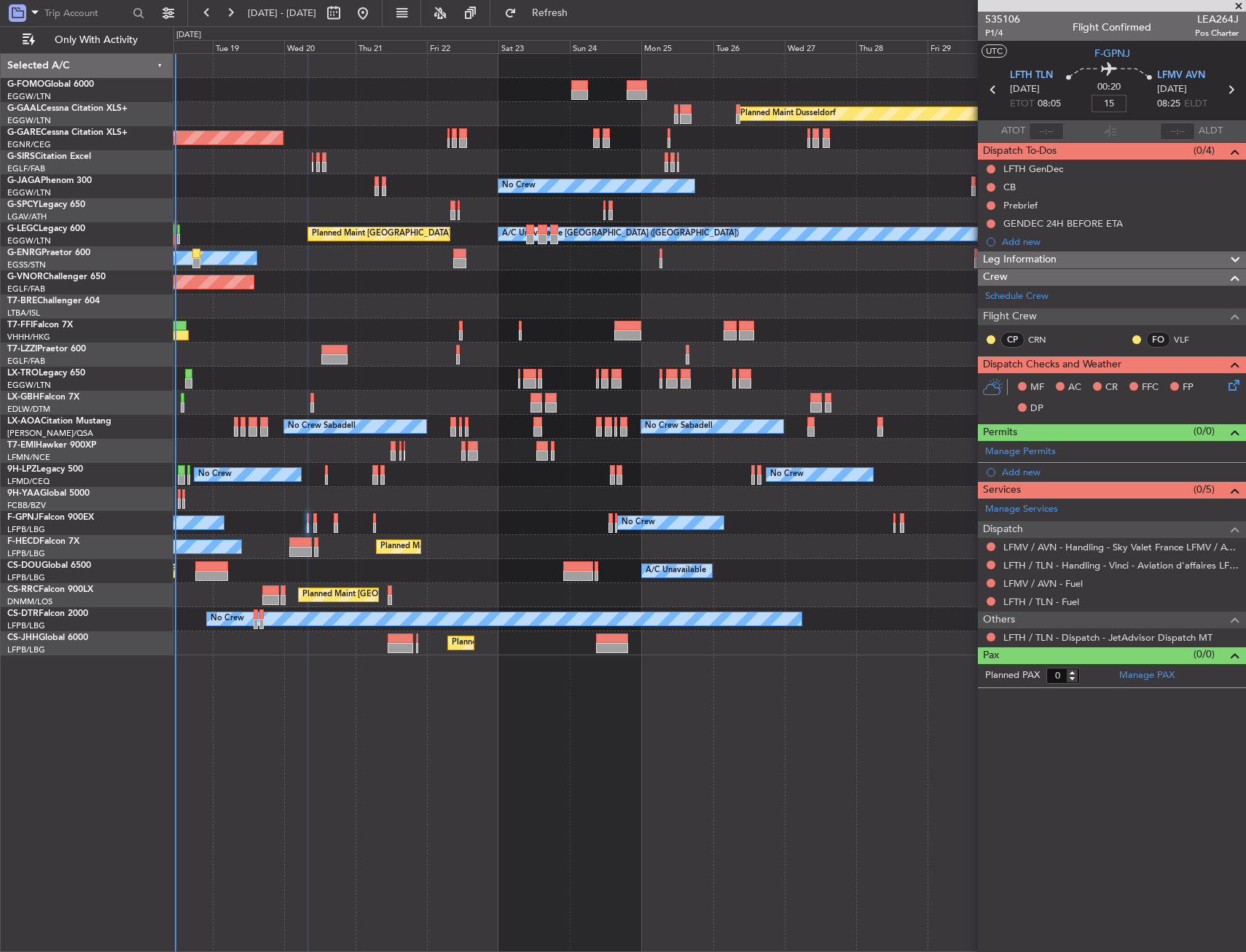
click at [1138, 97] on div "00:20 15" at bounding box center [1109, 89] width 96 height 54
type input "+00:15"
click at [1037, 262] on span "Leg Information" at bounding box center [1020, 259] width 73 height 17
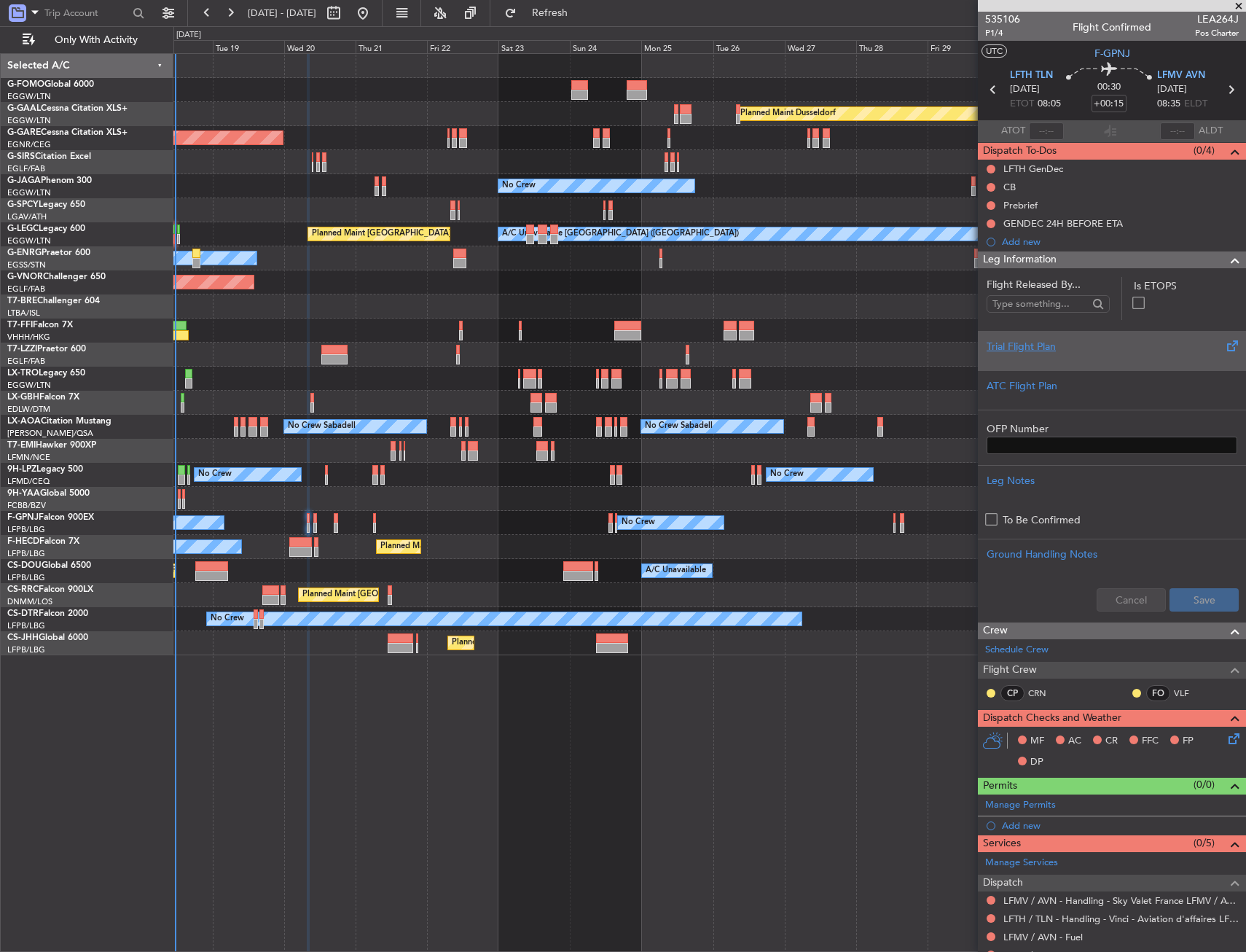
click at [1046, 341] on div "Trial Flight Plan" at bounding box center [1111, 346] width 250 height 15
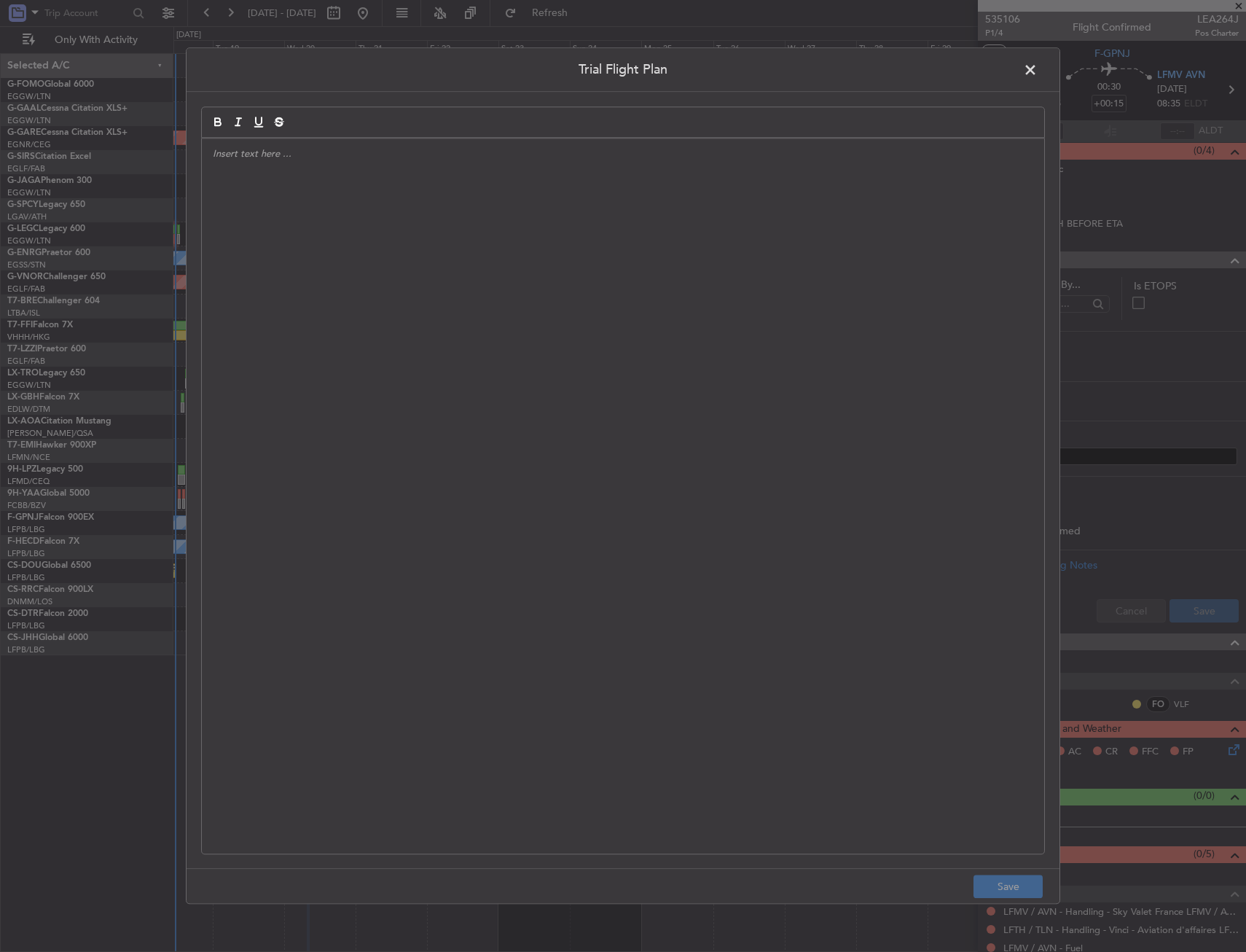
click at [602, 345] on div at bounding box center [623, 496] width 842 height 715
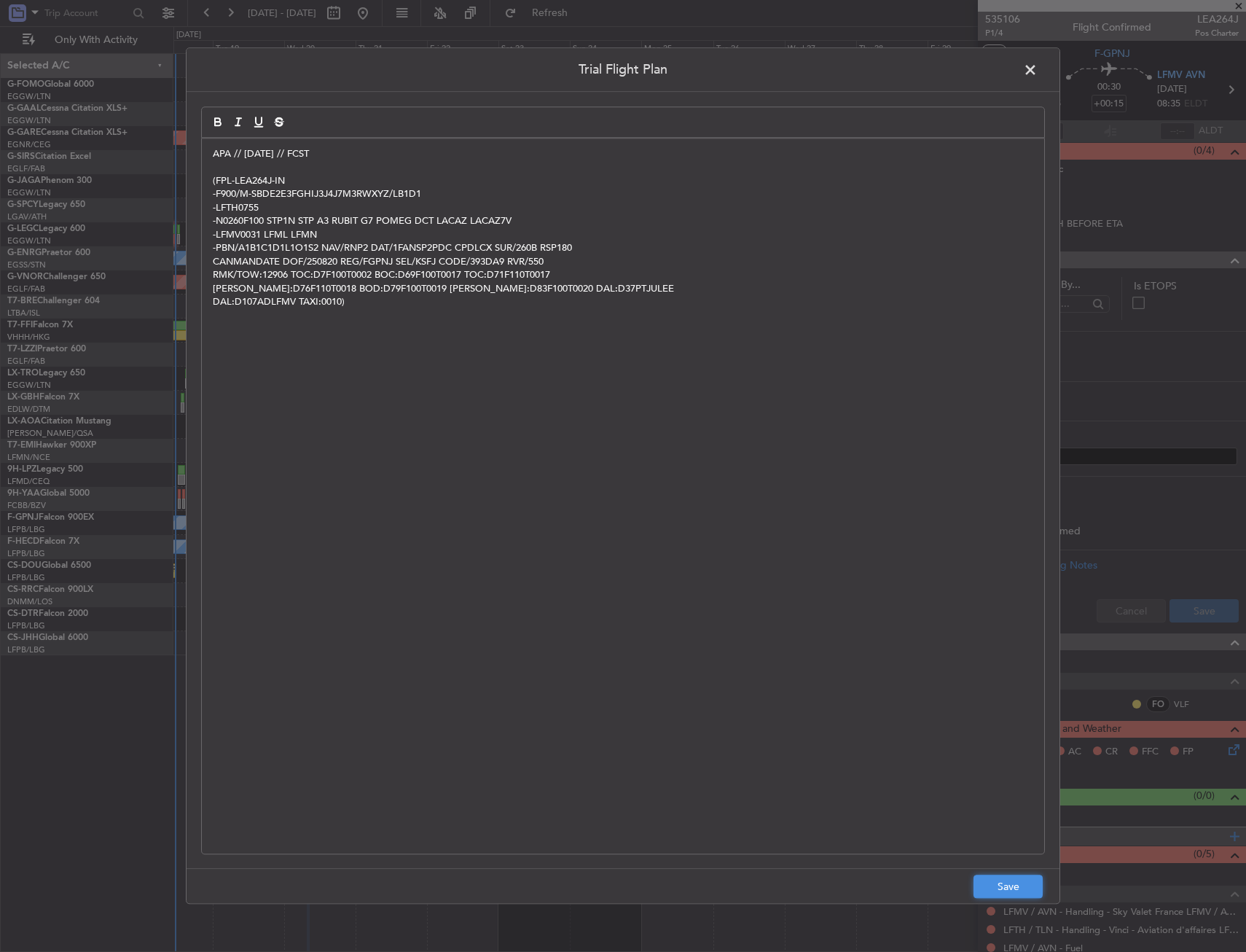
click at [993, 880] on button "Save" at bounding box center [1008, 887] width 69 height 23
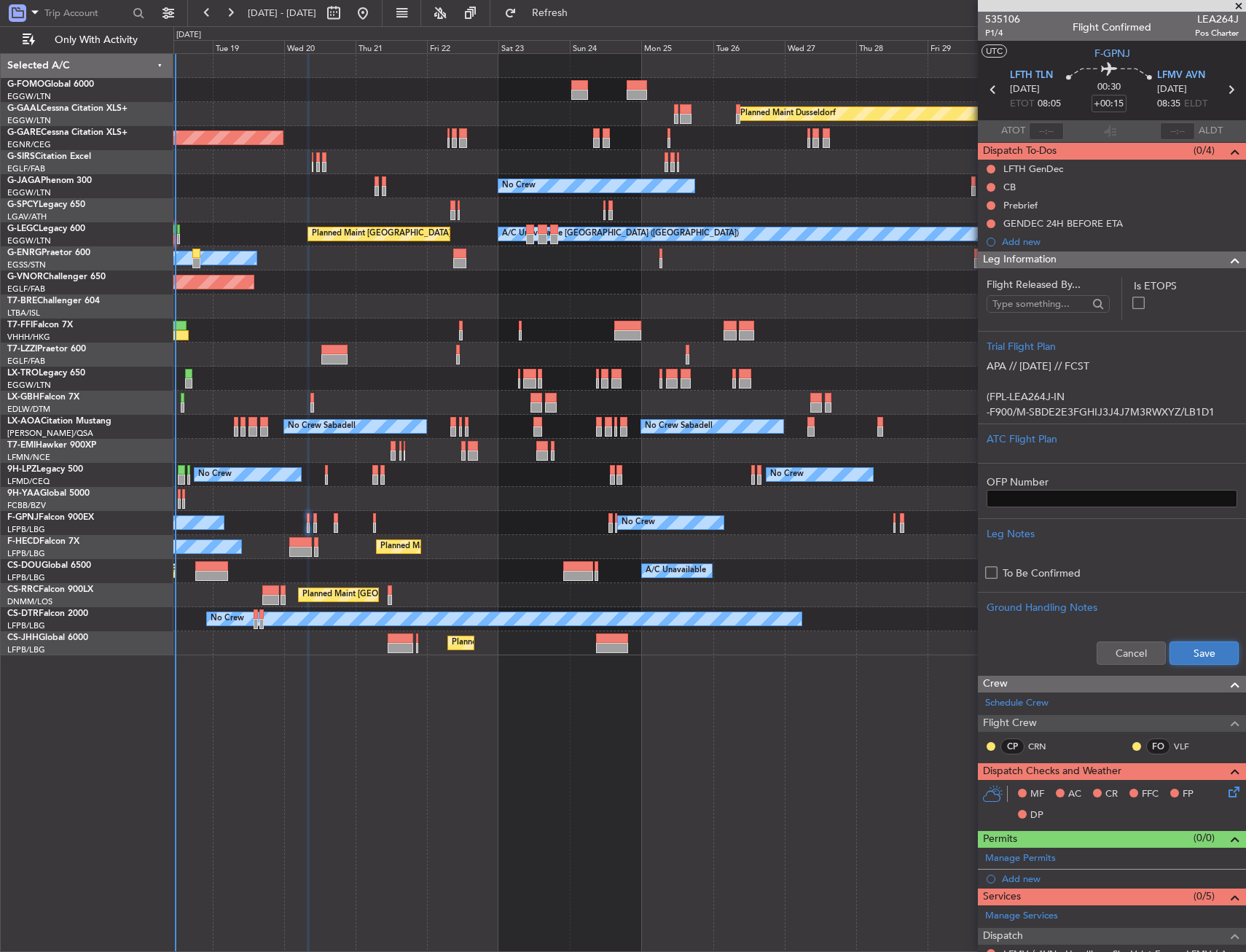
click at [1173, 654] on button "Save" at bounding box center [1204, 652] width 69 height 23
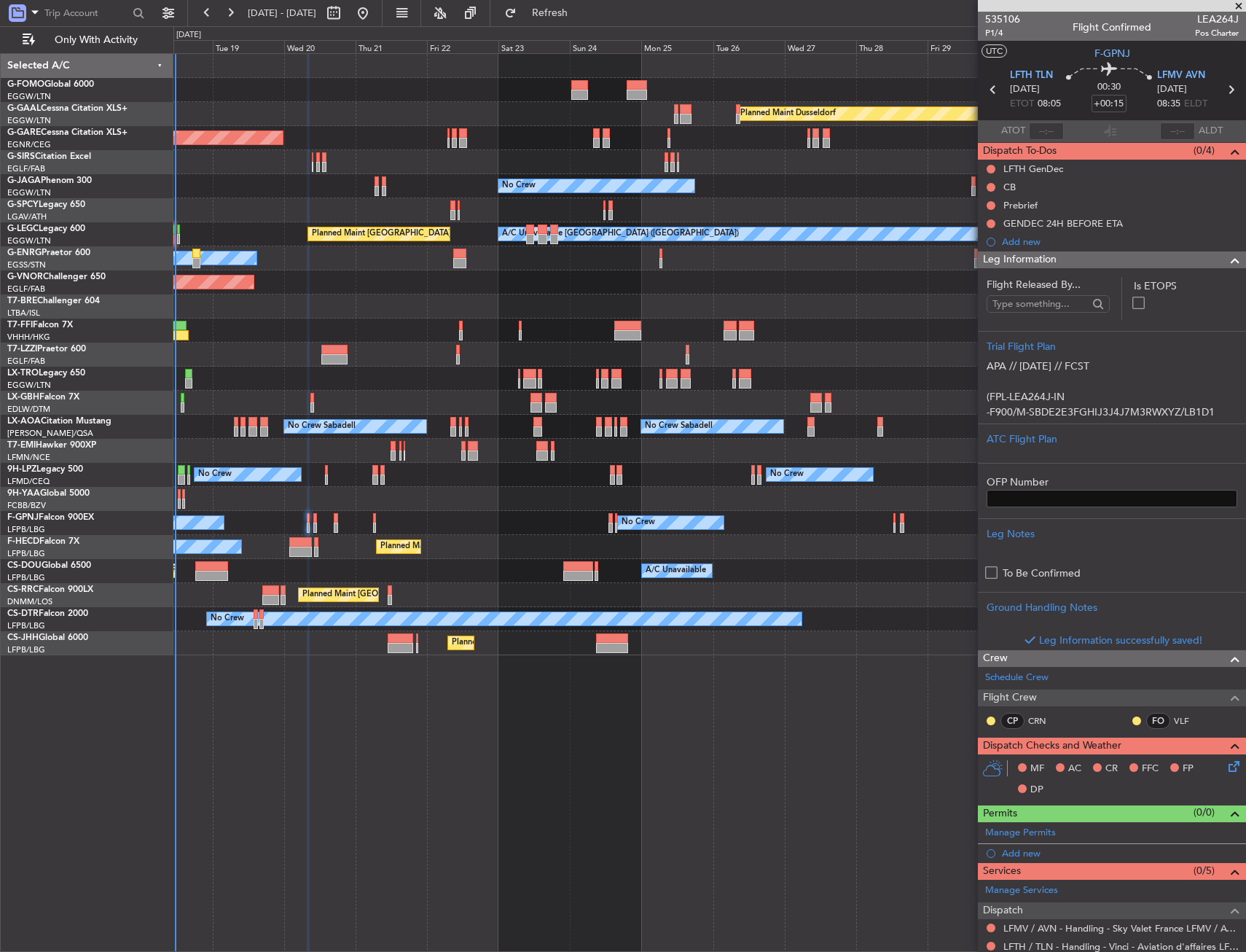
click at [1215, 266] on div at bounding box center [1229, 260] width 29 height 18
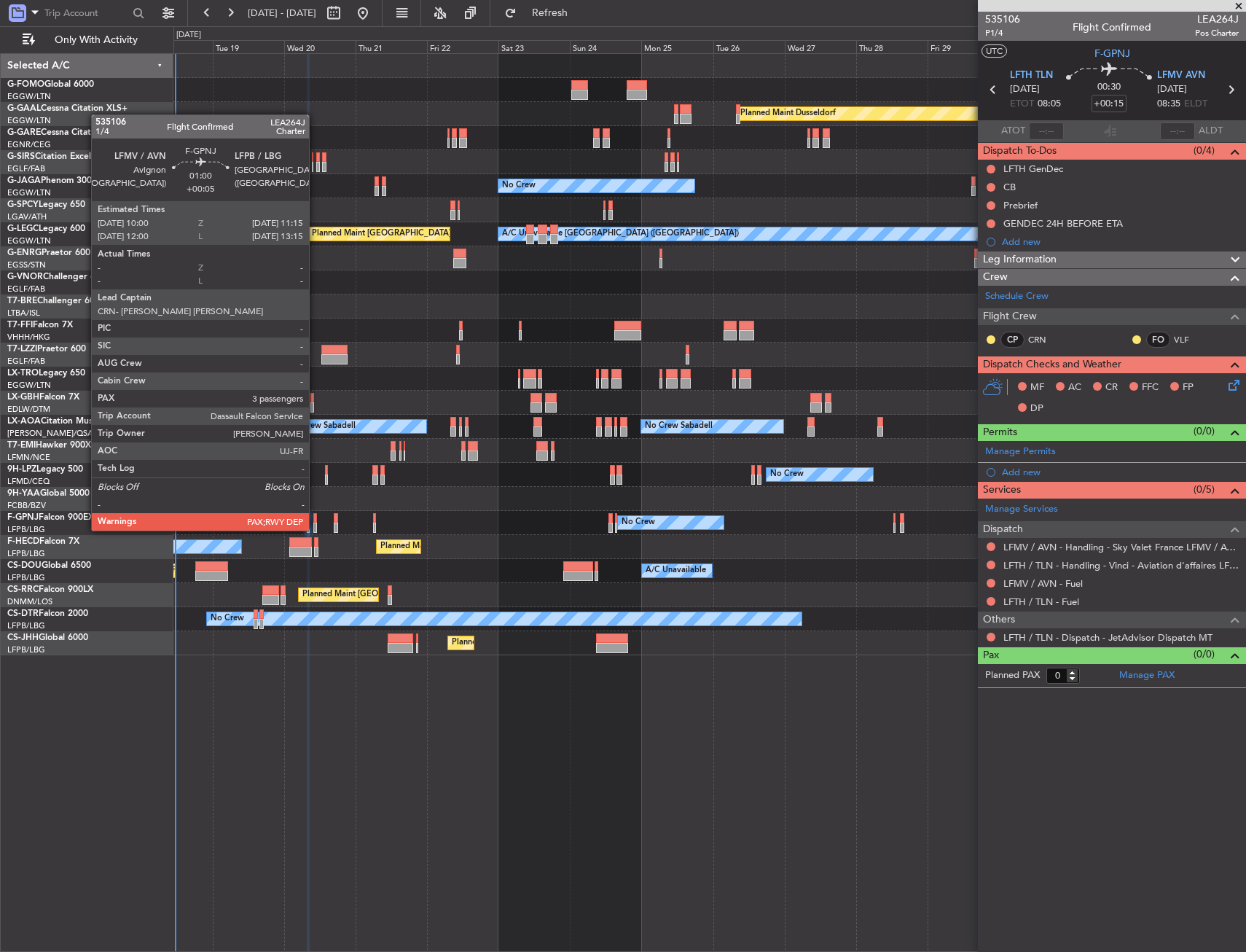
click at [316, 516] on div at bounding box center [315, 518] width 4 height 10
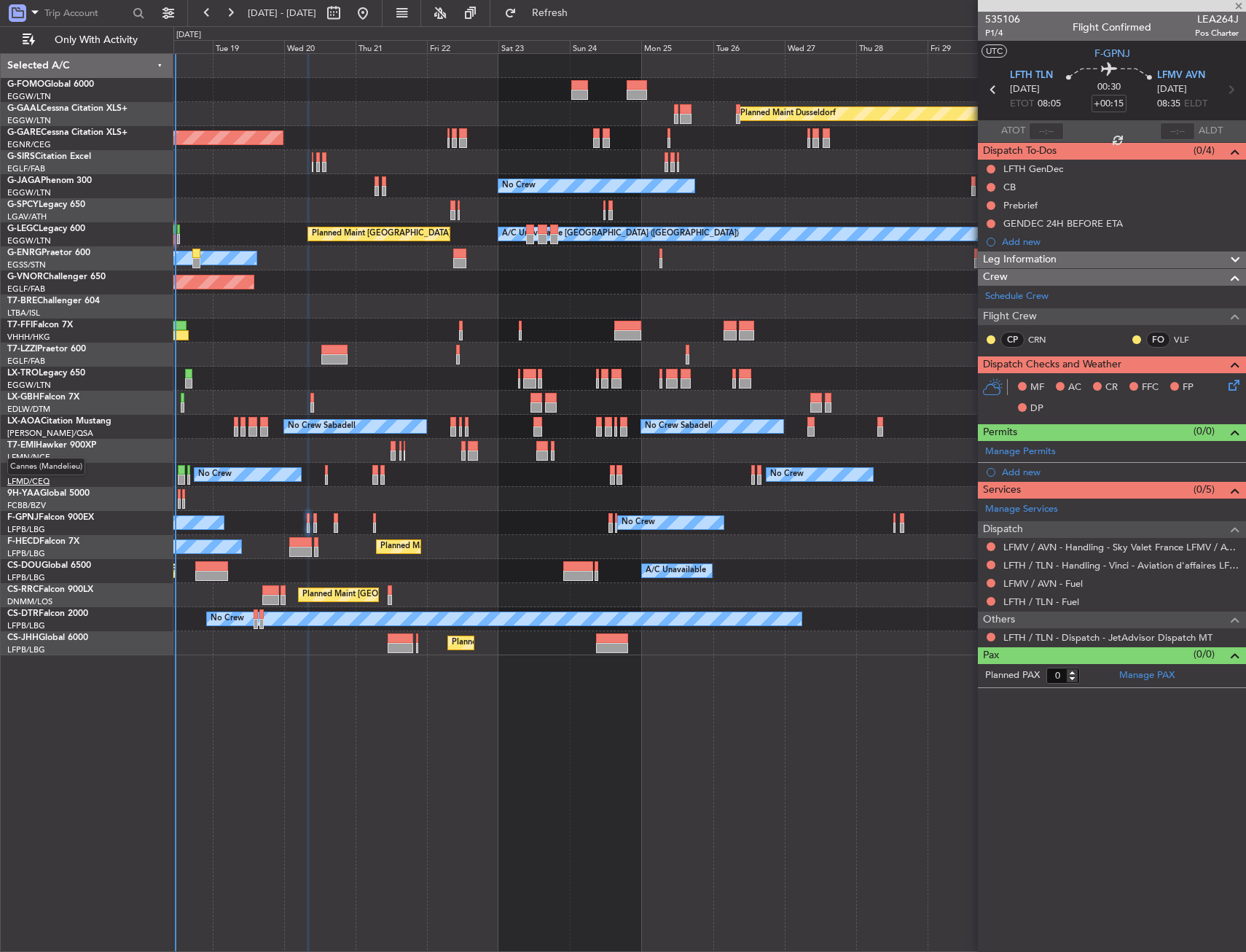
type input "+00:05"
type input "3"
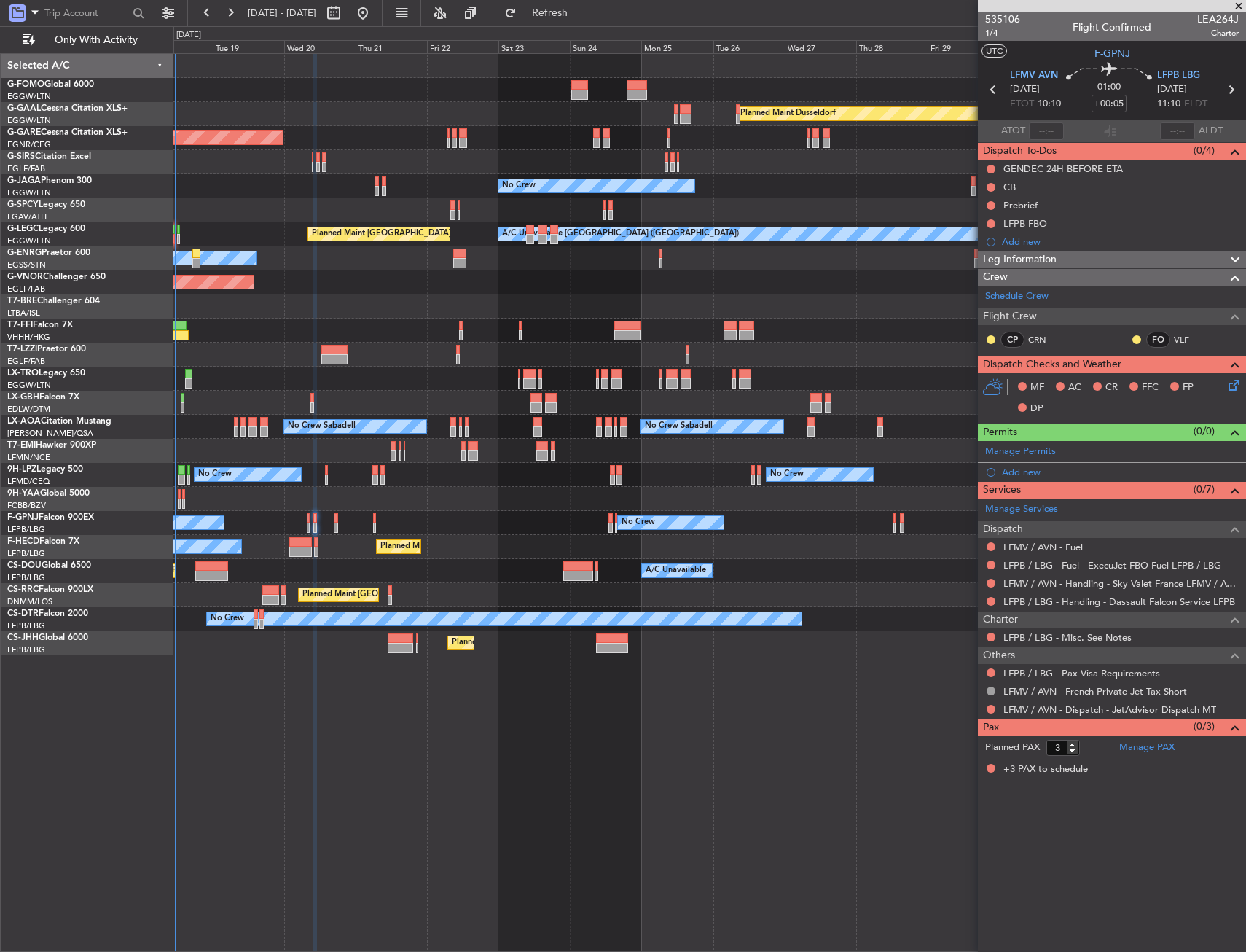
click at [1038, 255] on span "Leg Information" at bounding box center [1020, 259] width 73 height 17
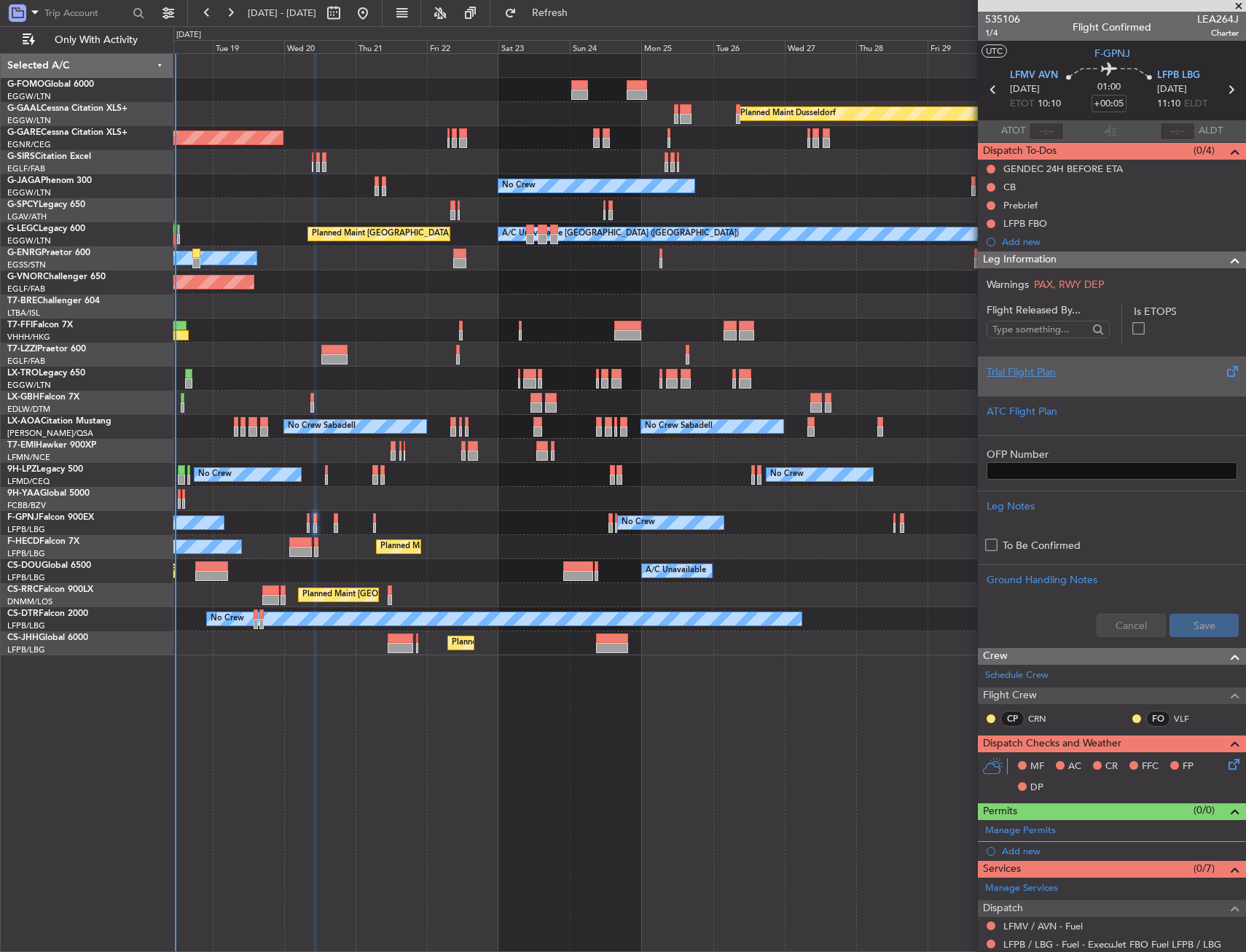
click at [1008, 370] on div "Trial Flight Plan" at bounding box center [1111, 371] width 250 height 15
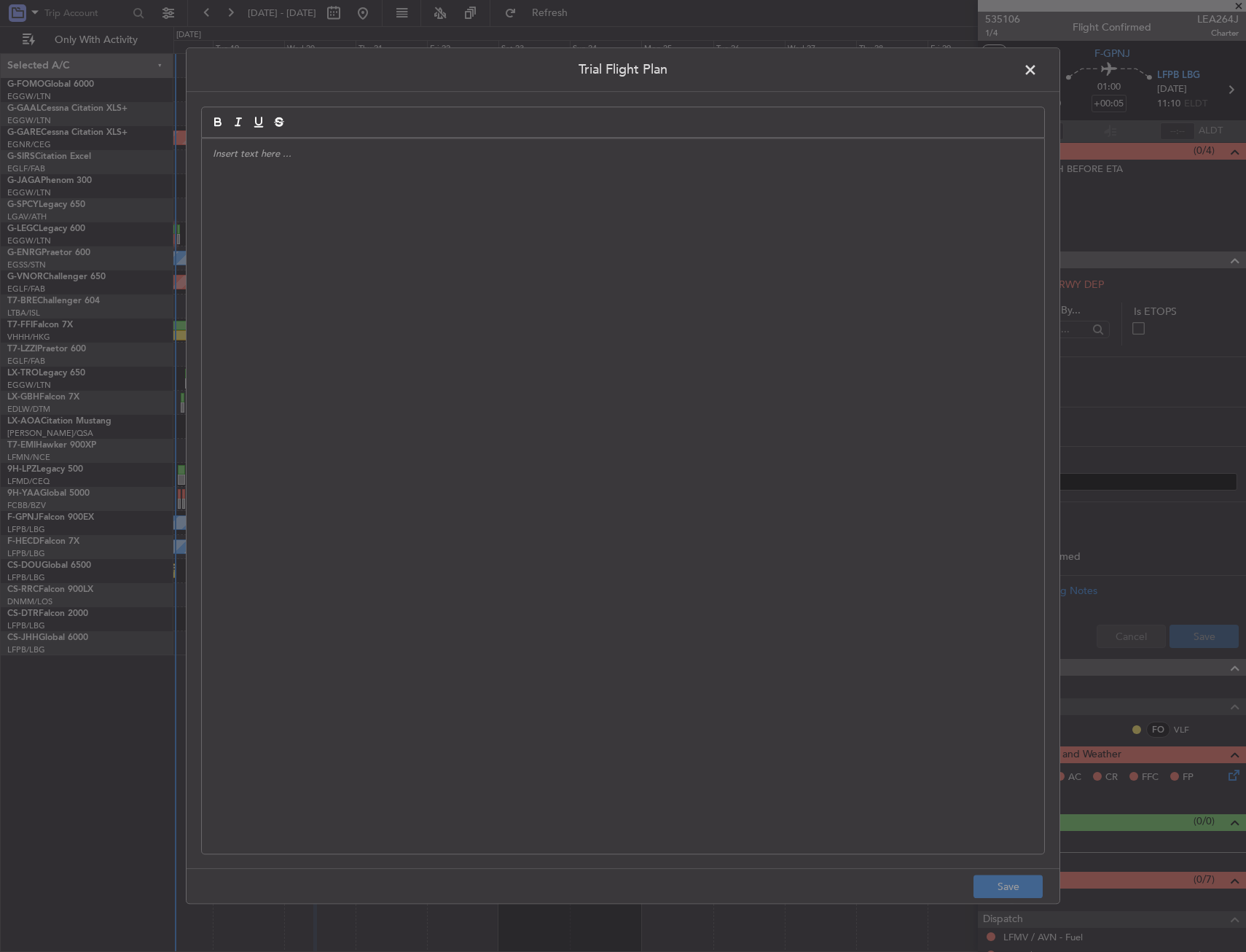
click at [655, 364] on div at bounding box center [623, 496] width 842 height 715
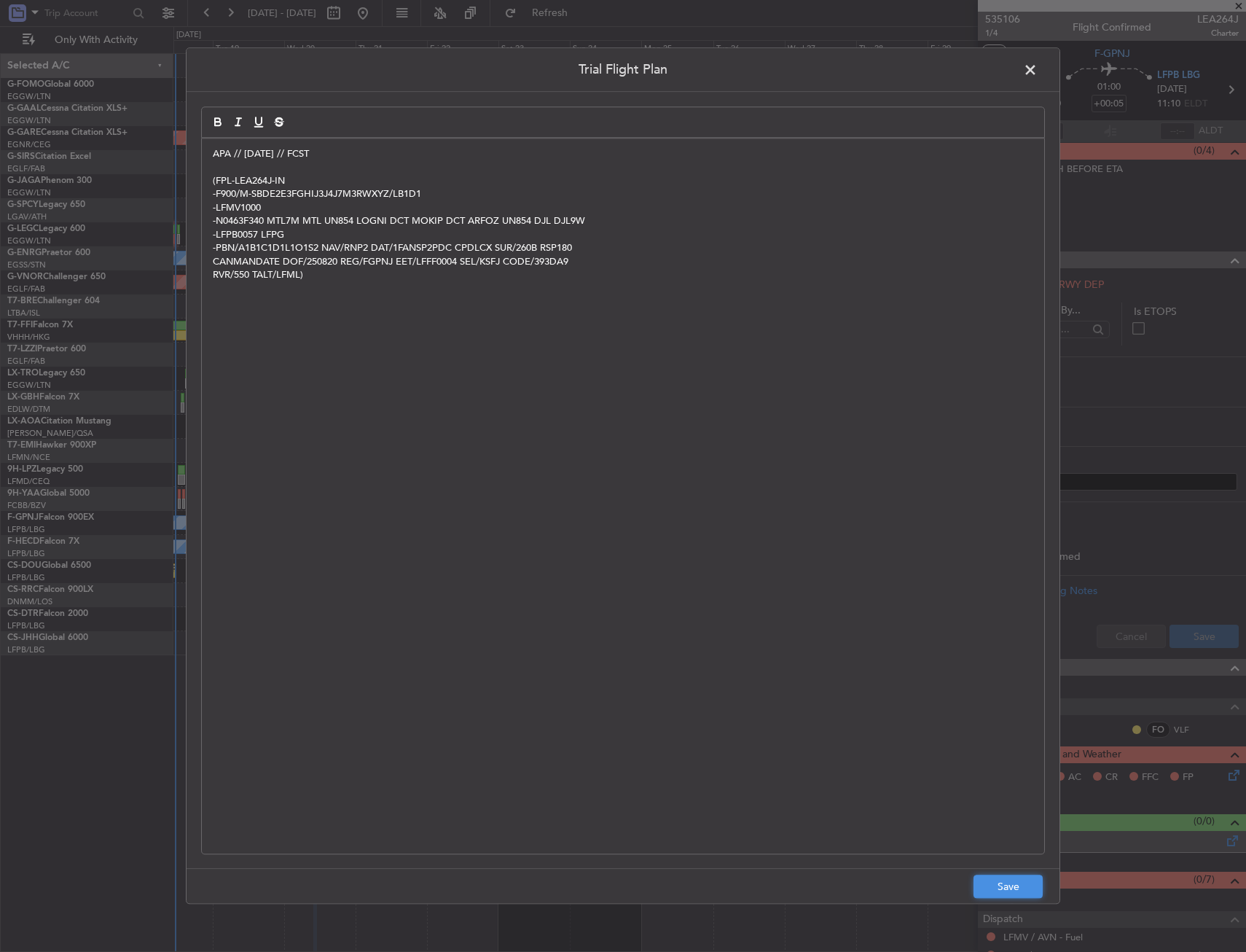
click at [1011, 884] on button "Save" at bounding box center [1008, 887] width 69 height 23
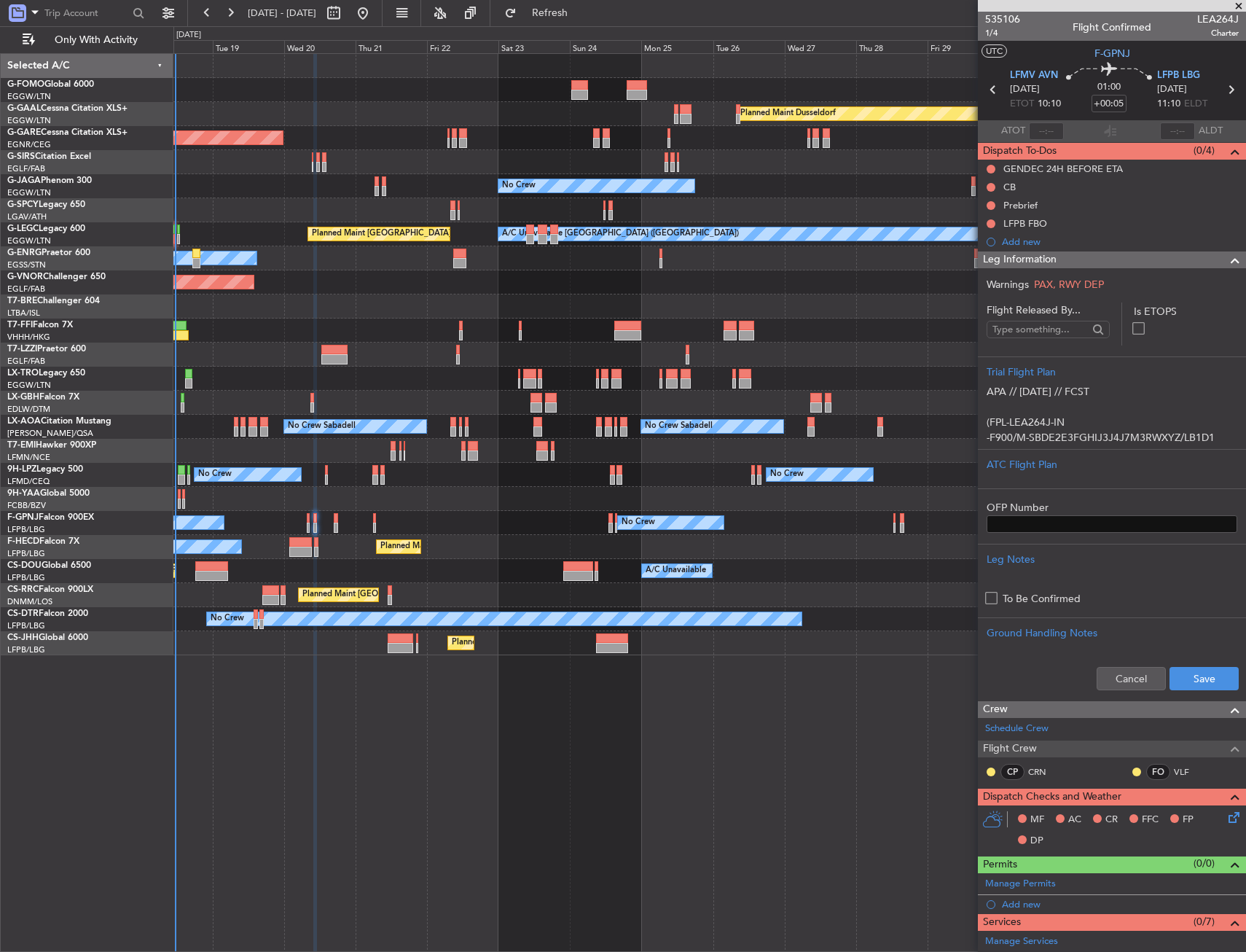
click at [1196, 690] on div "Cancel Save" at bounding box center [1111, 678] width 268 height 43
click at [1195, 685] on button "Save" at bounding box center [1204, 678] width 69 height 23
click at [1129, 263] on div "Leg Information" at bounding box center [1111, 259] width 268 height 17
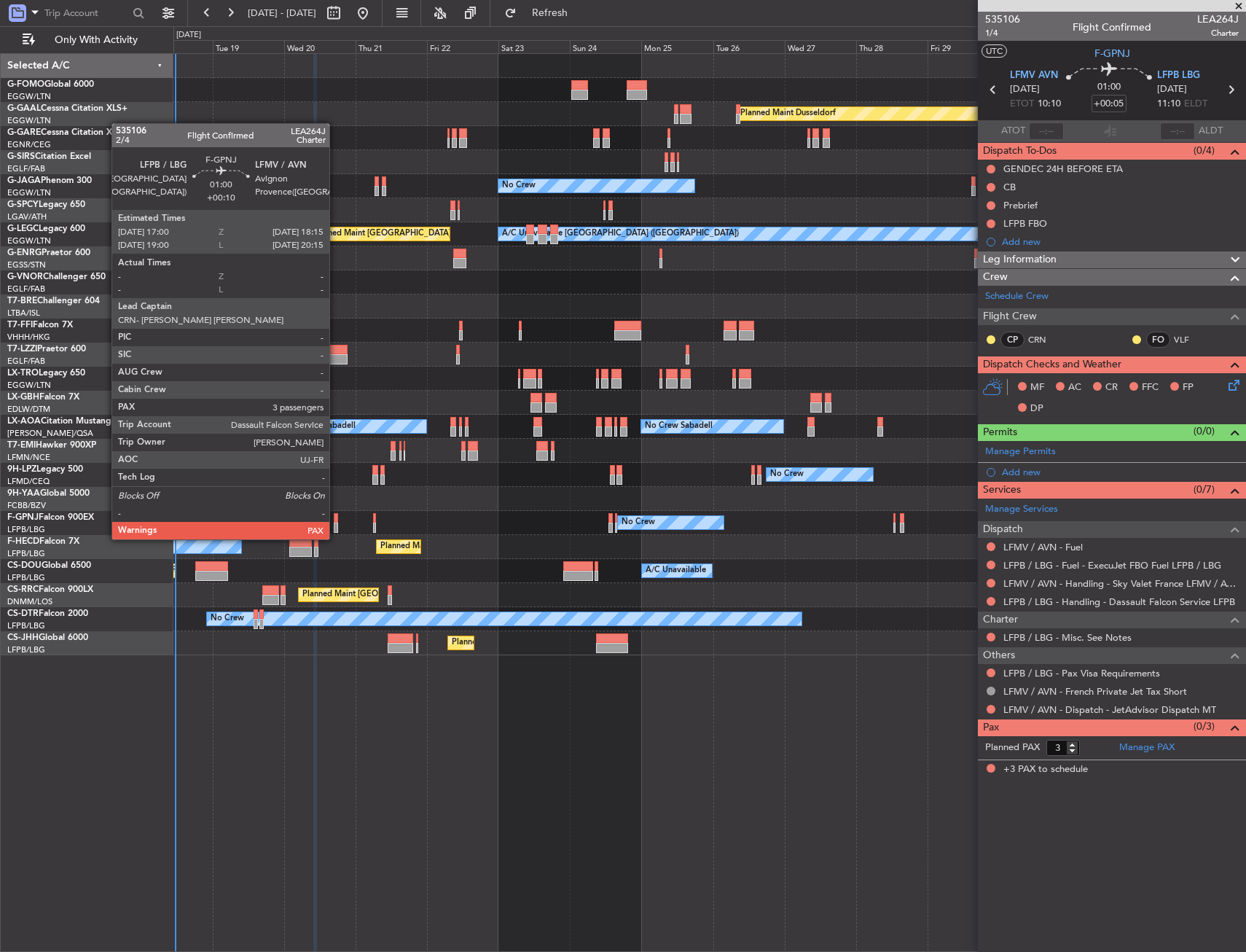
click at [336, 525] on div at bounding box center [335, 528] width 4 height 10
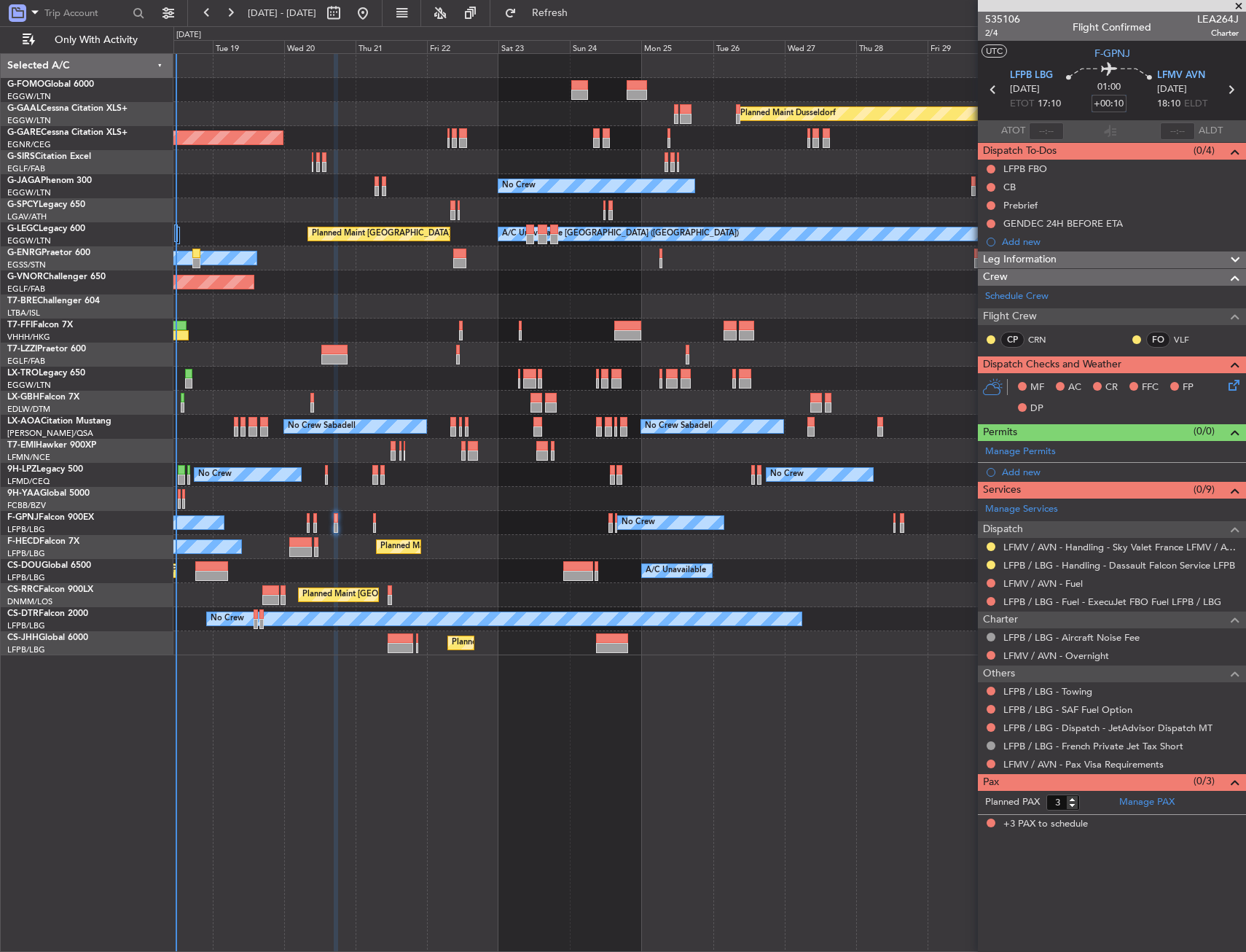
click at [1107, 106] on input "+00:10" at bounding box center [1109, 104] width 35 height 18
click at [1127, 106] on input "0" at bounding box center [1109, 104] width 35 height 18
type input "+00:00"
click at [1133, 105] on div "01:00 +00:00" at bounding box center [1109, 89] width 96 height 54
click at [996, 37] on span "2/4" at bounding box center [1002, 32] width 35 height 12
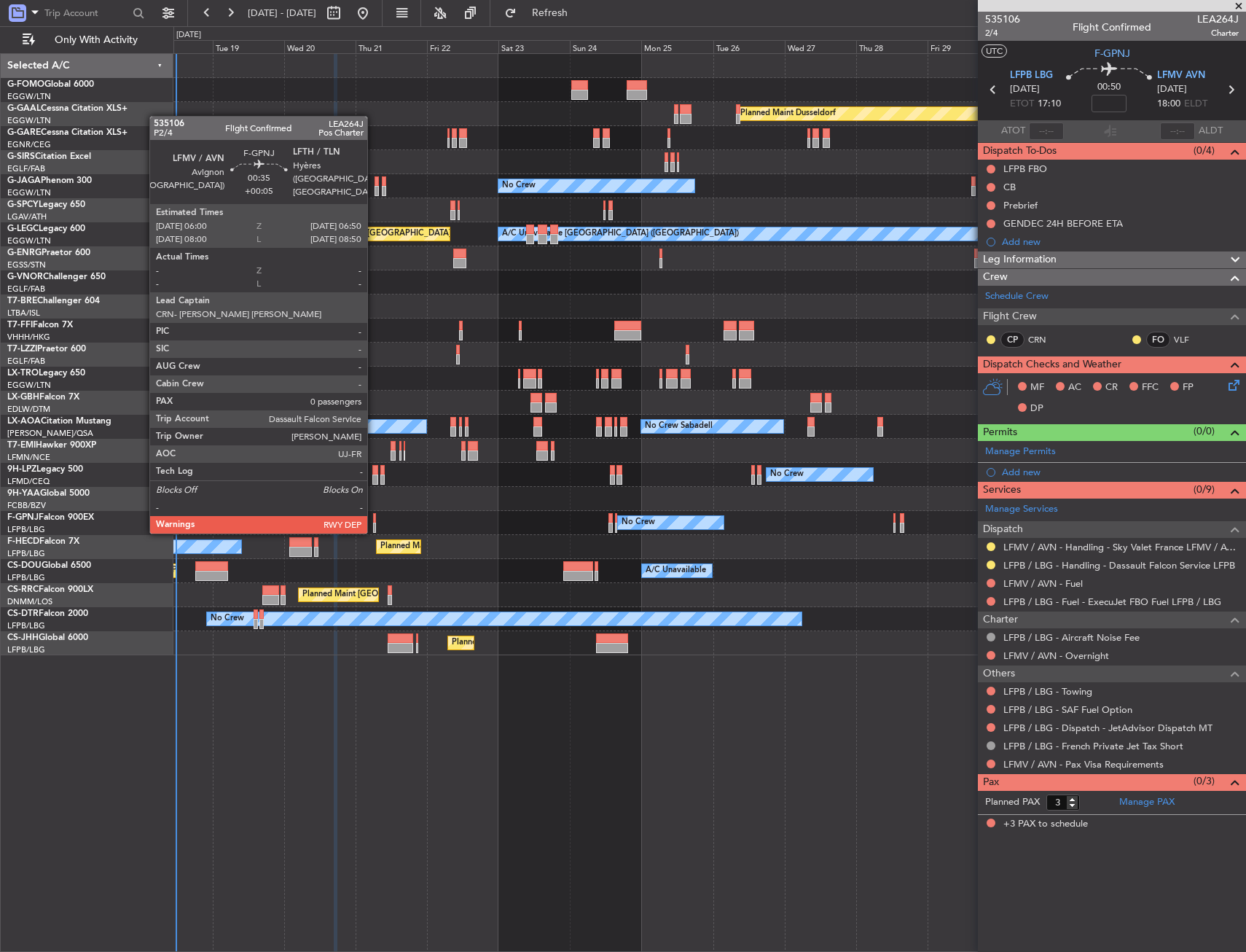
click at [374, 517] on div at bounding box center [375, 518] width 3 height 10
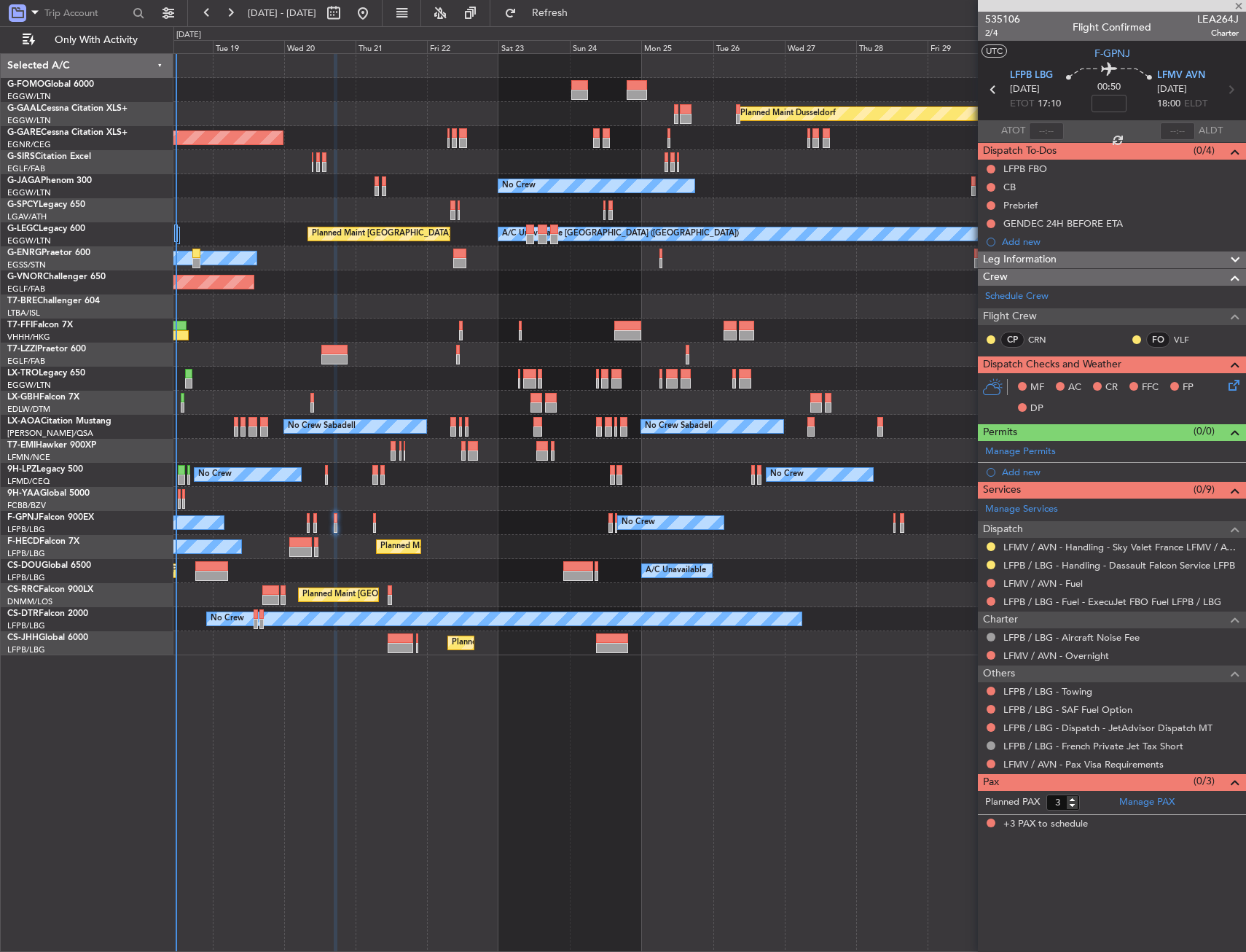
type input "+00:05"
type input "0"
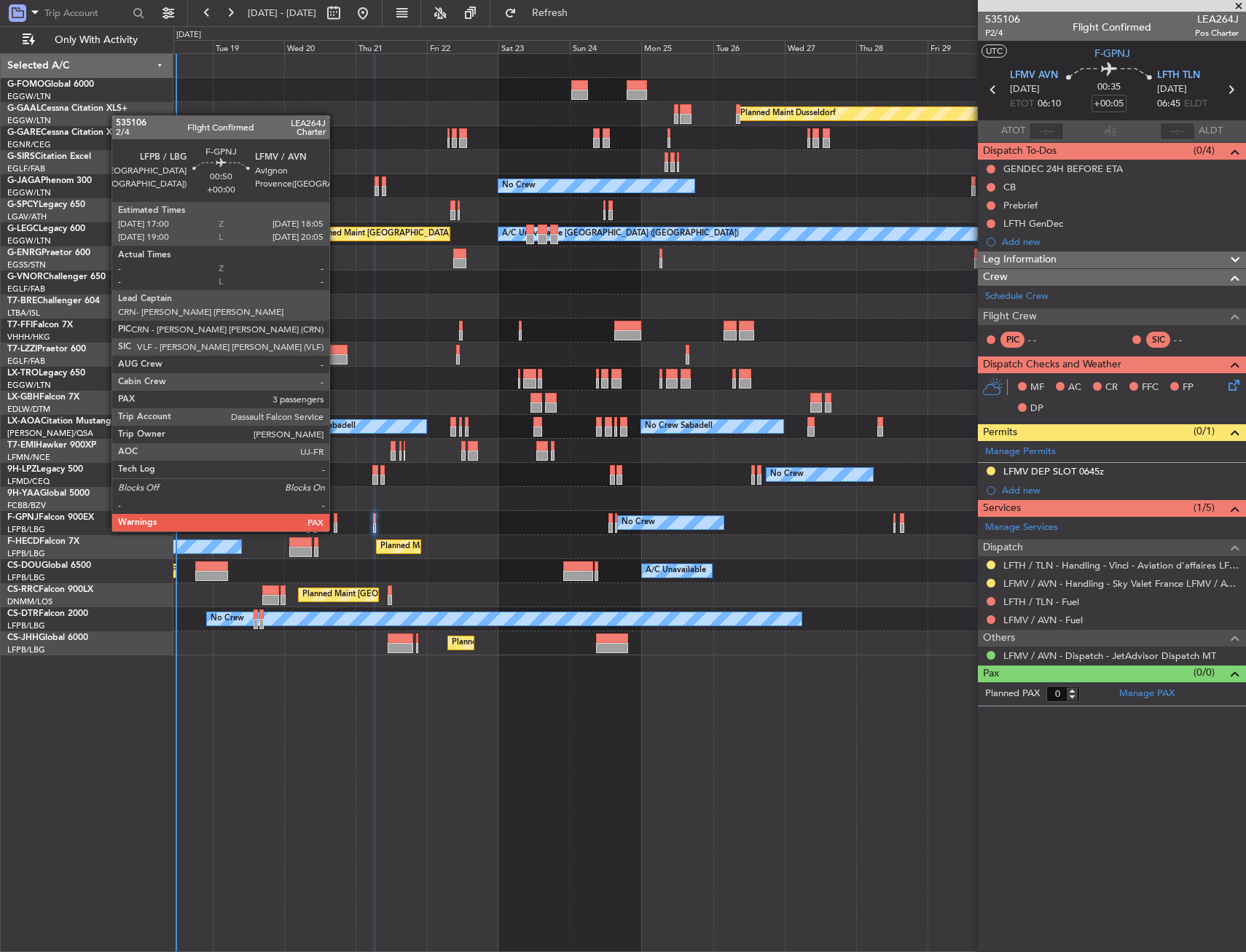
click at [336, 517] on div at bounding box center [335, 518] width 4 height 10
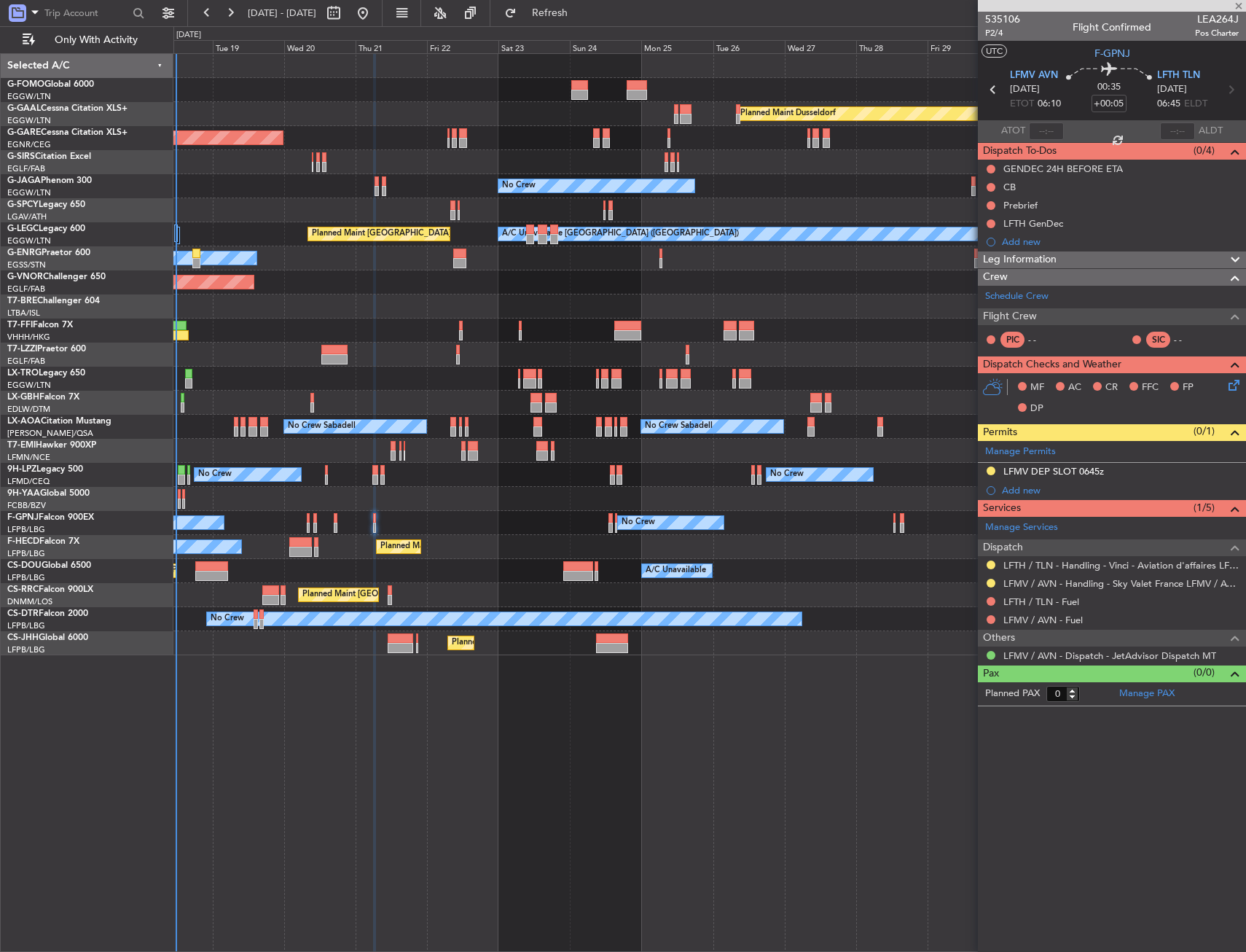
type input "3"
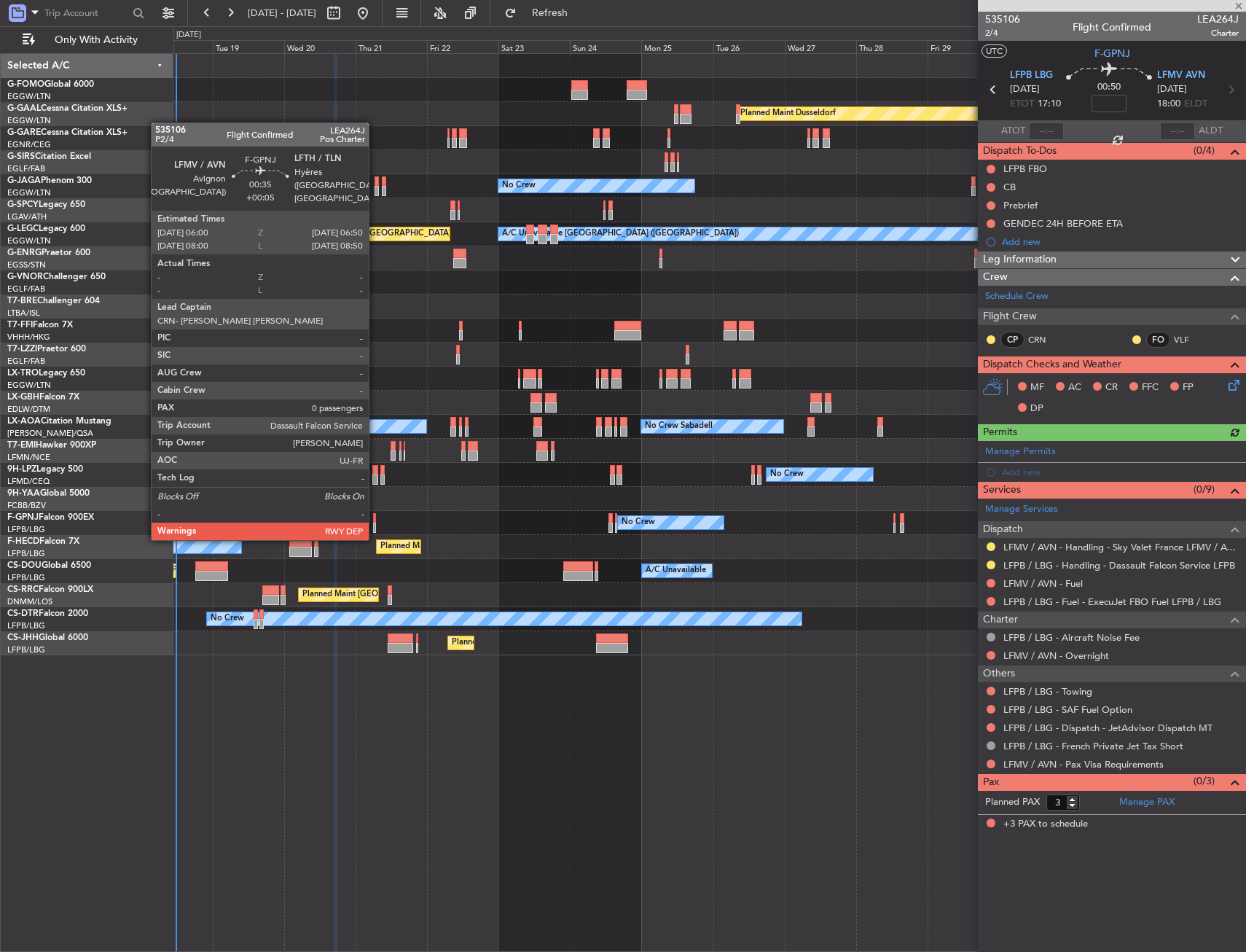
click at [375, 524] on div at bounding box center [375, 528] width 3 height 10
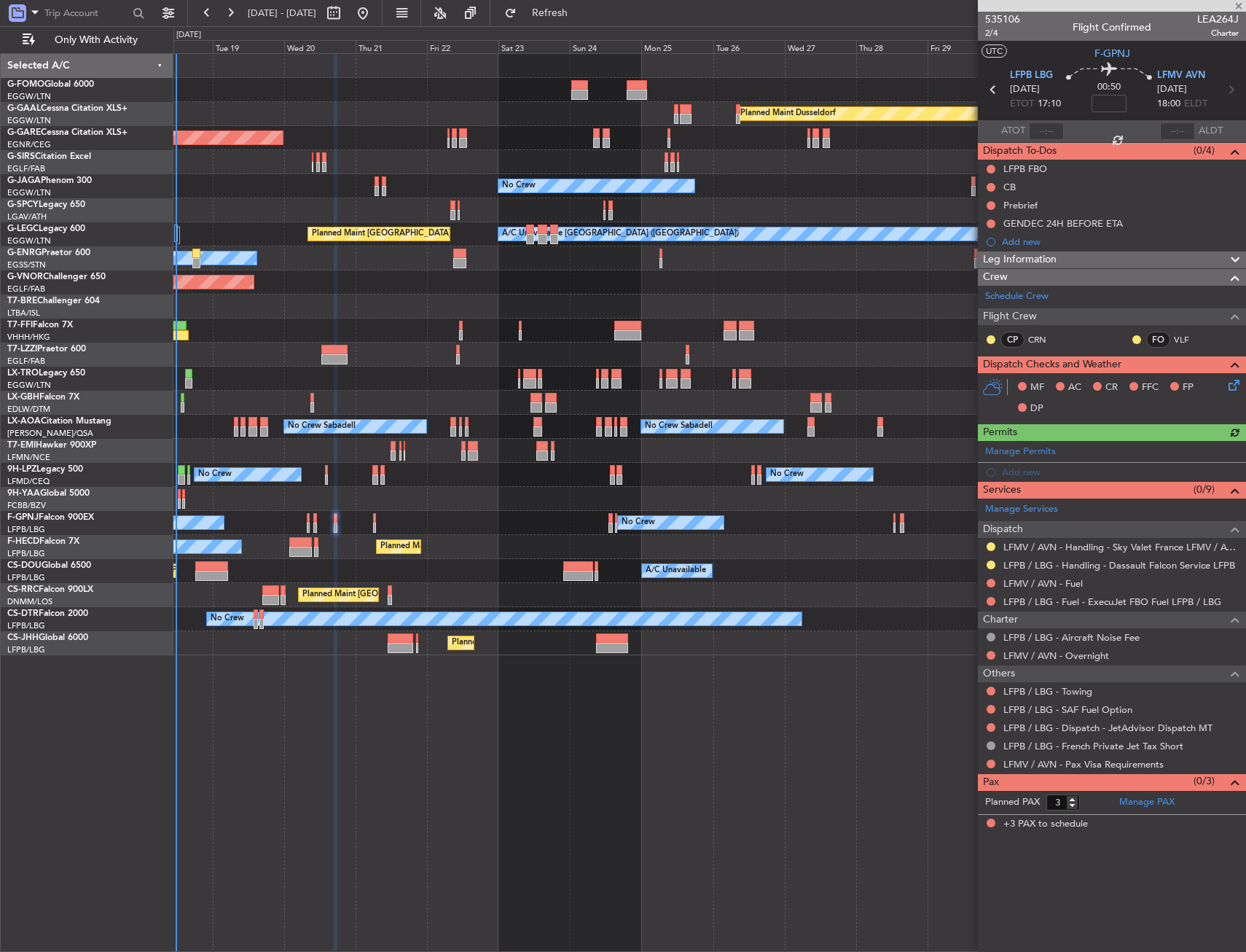
type input "+00:05"
type input "0"
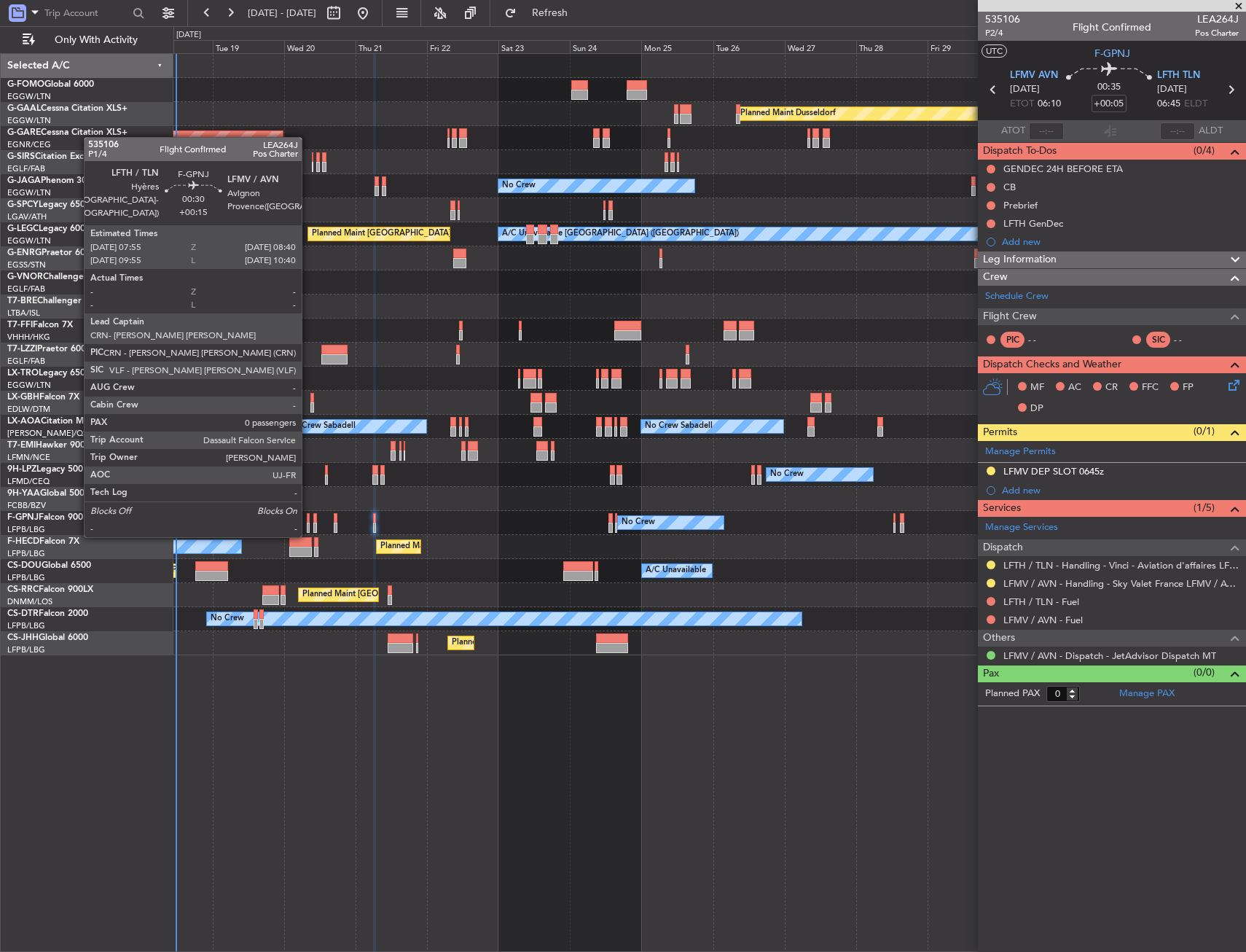
click at [308, 521] on div at bounding box center [308, 518] width 3 height 10
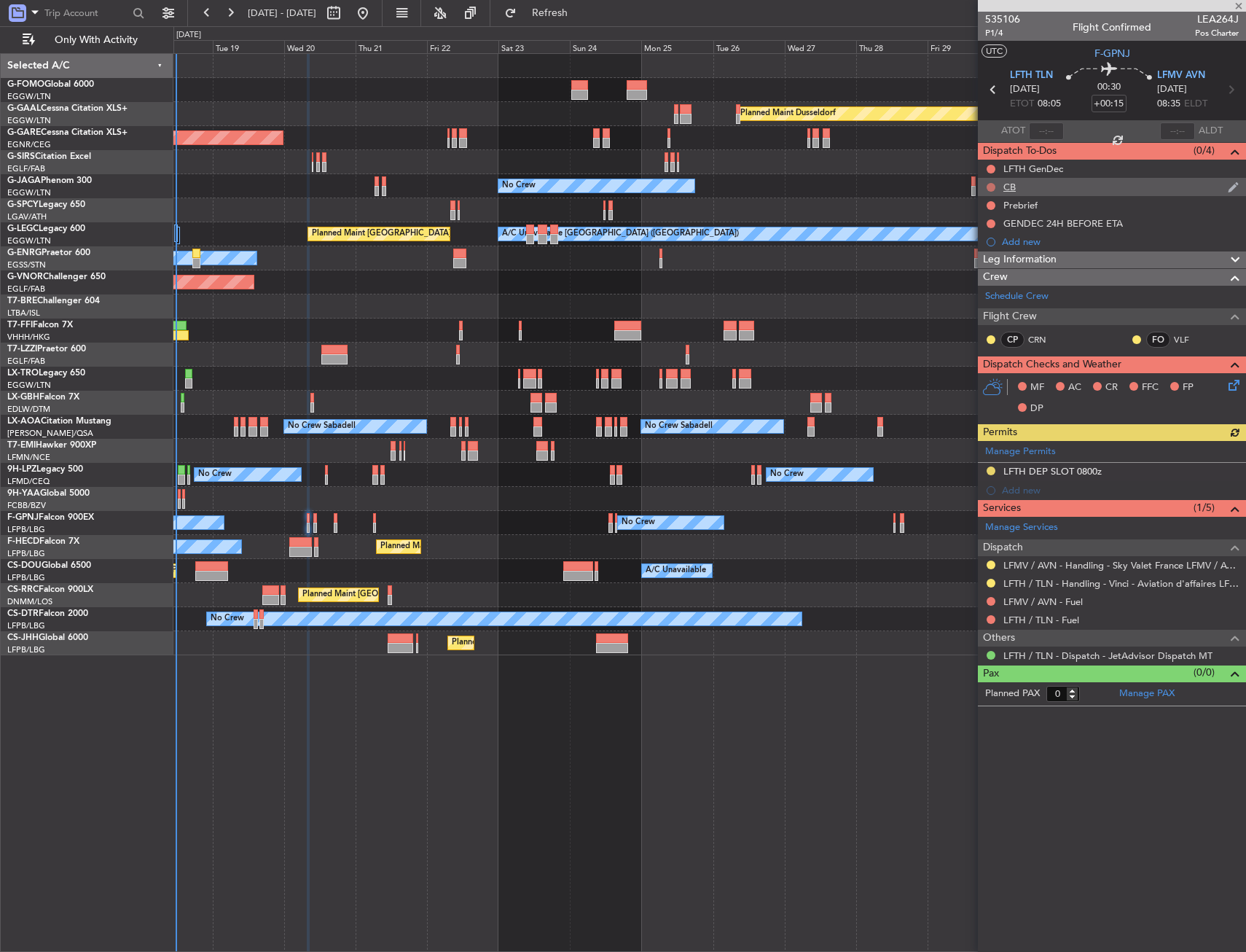
click at [991, 188] on button at bounding box center [991, 187] width 9 height 9
click at [985, 254] on span "Completed" at bounding box center [998, 251] width 48 height 14
click at [991, 201] on button at bounding box center [991, 205] width 9 height 9
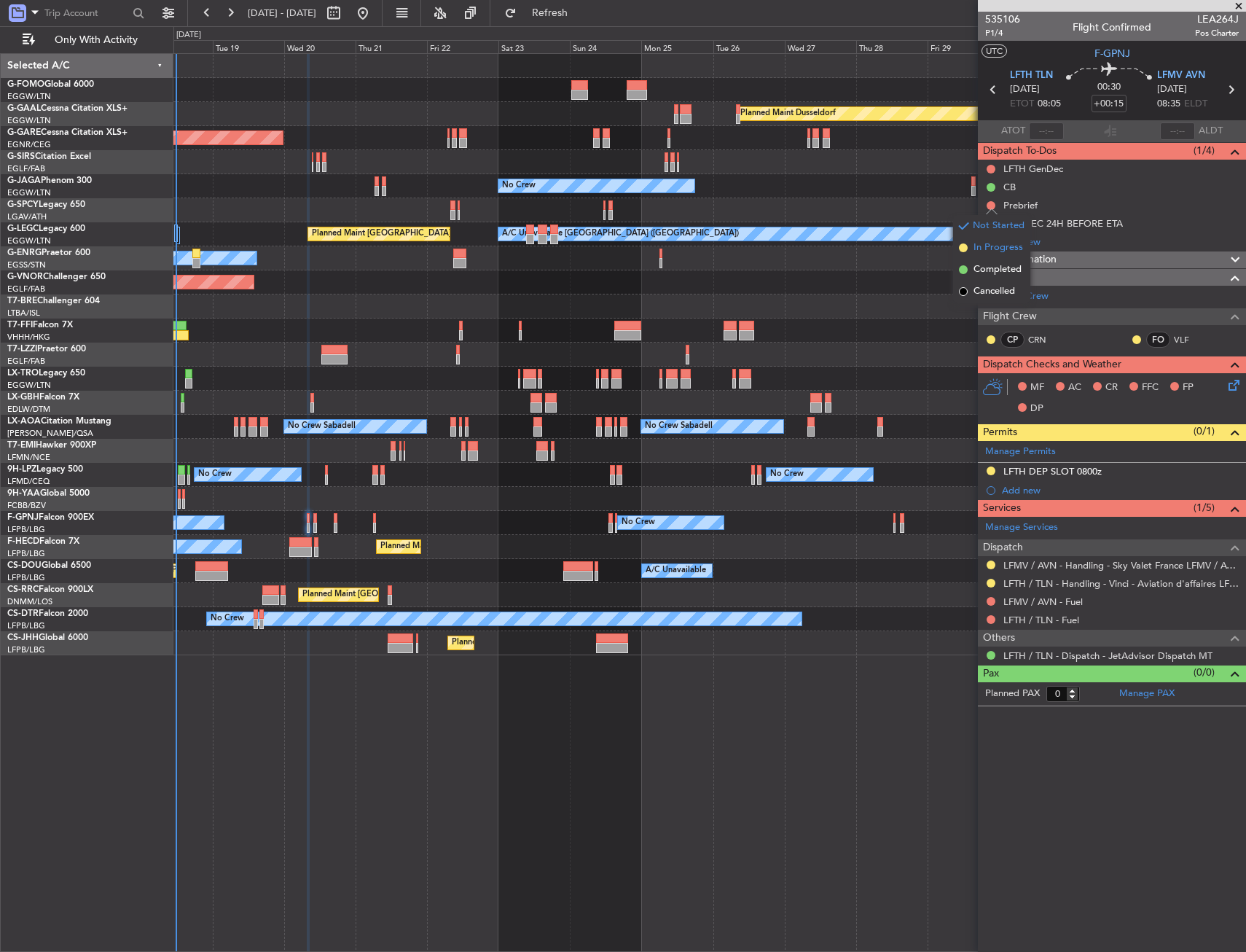
click at [992, 249] on span "In Progress" at bounding box center [999, 248] width 50 height 14
click at [1227, 387] on icon at bounding box center [1232, 383] width 11 height 11
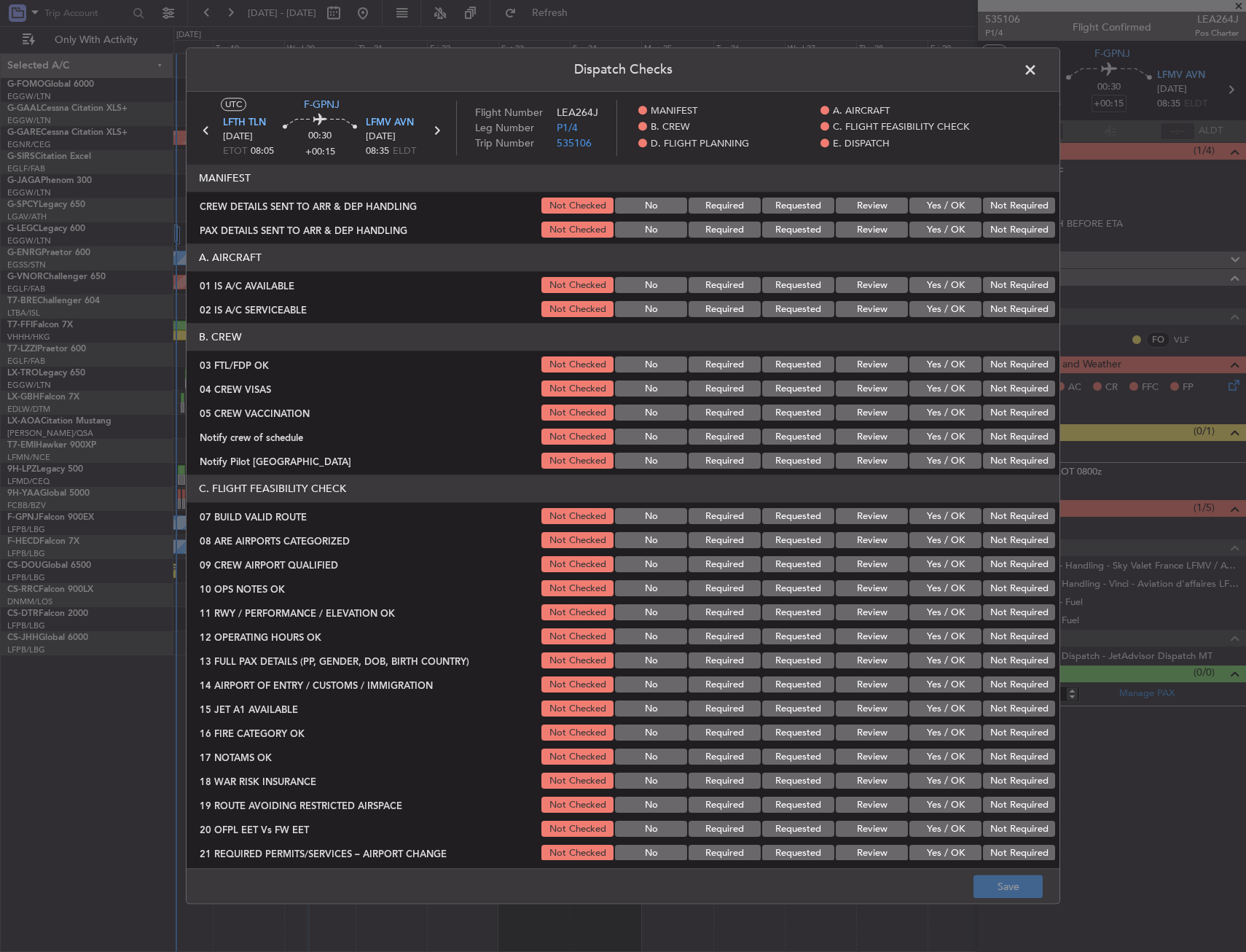
click at [951, 291] on button "Yes / OK" at bounding box center [946, 286] width 72 height 16
click at [940, 320] on article "MANIFEST CREW DETAILS SENT TO ARR & DEP HANDLING Not Checked No Required Reques…" at bounding box center [623, 512] width 873 height 694
click at [939, 313] on button "Yes / OK" at bounding box center [946, 310] width 72 height 16
click at [932, 367] on button "Yes / OK" at bounding box center [946, 365] width 72 height 16
drag, startPoint x: 993, startPoint y: 392, endPoint x: 990, endPoint y: 409, distance: 17.3
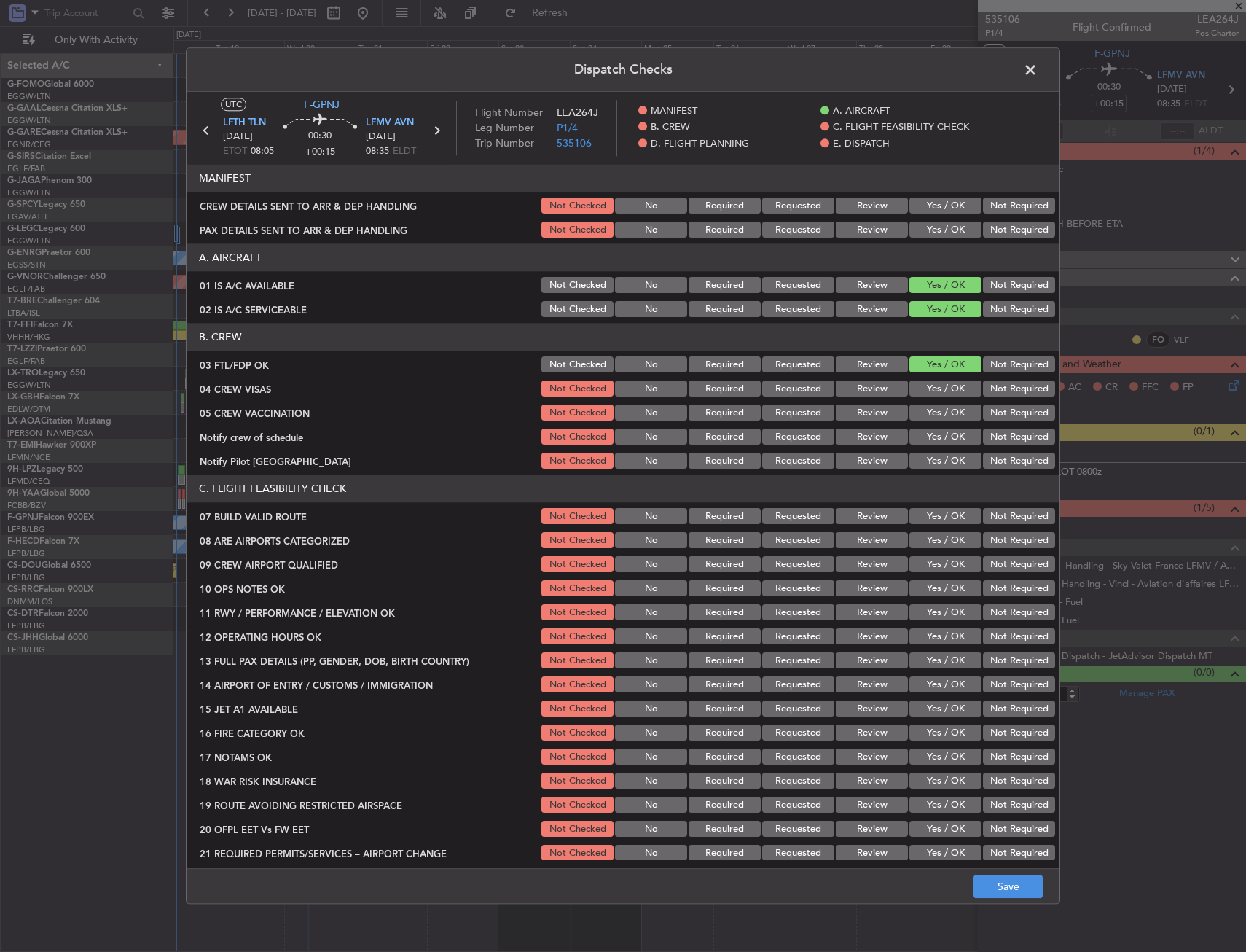
click at [993, 395] on button "Not Required" at bounding box center [1020, 389] width 72 height 16
click at [990, 410] on button "Not Required" at bounding box center [1020, 413] width 72 height 16
click at [939, 445] on button "Yes / OK" at bounding box center [946, 437] width 72 height 16
click at [935, 459] on button "Yes / OK" at bounding box center [946, 462] width 72 height 16
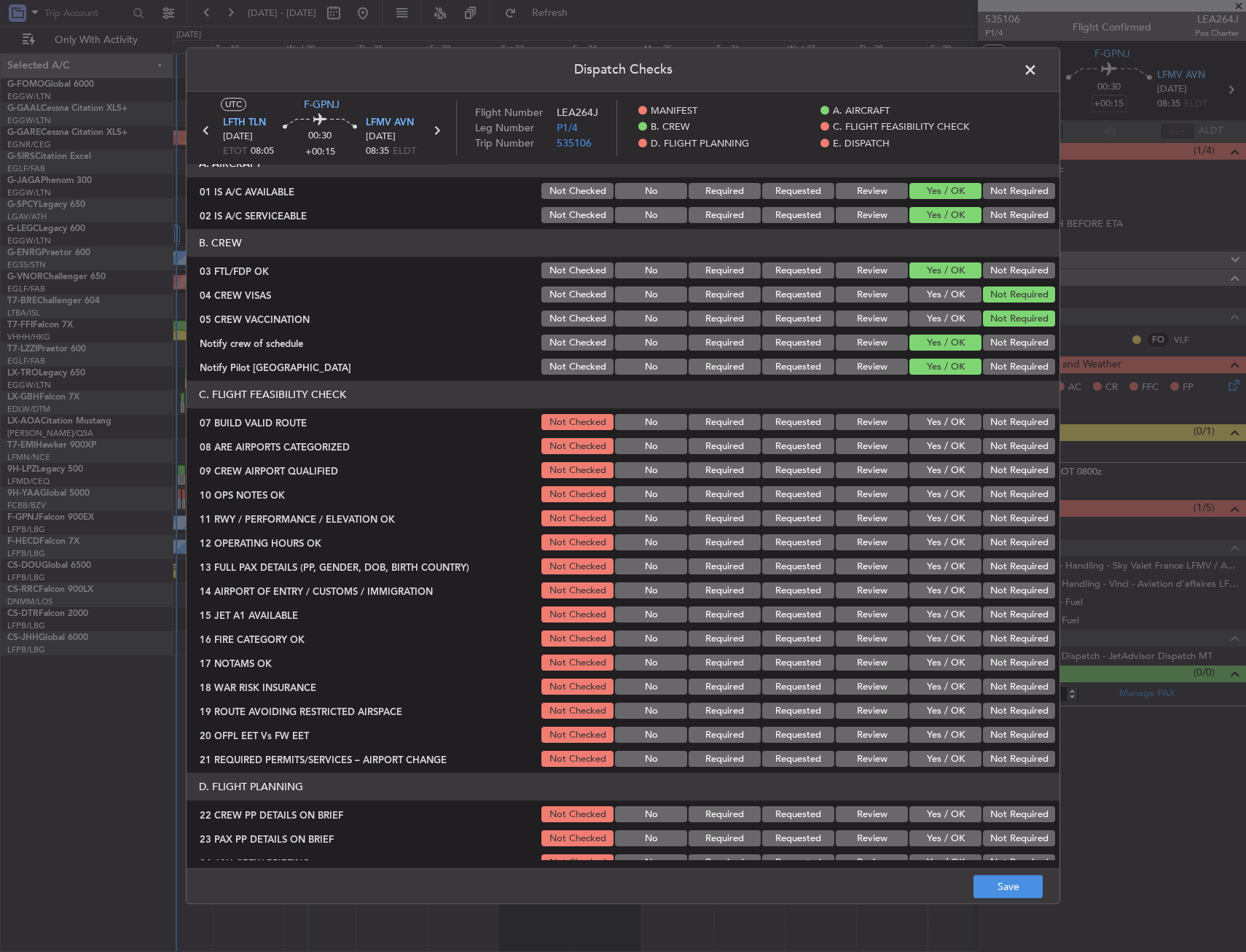
scroll to position [218, 0]
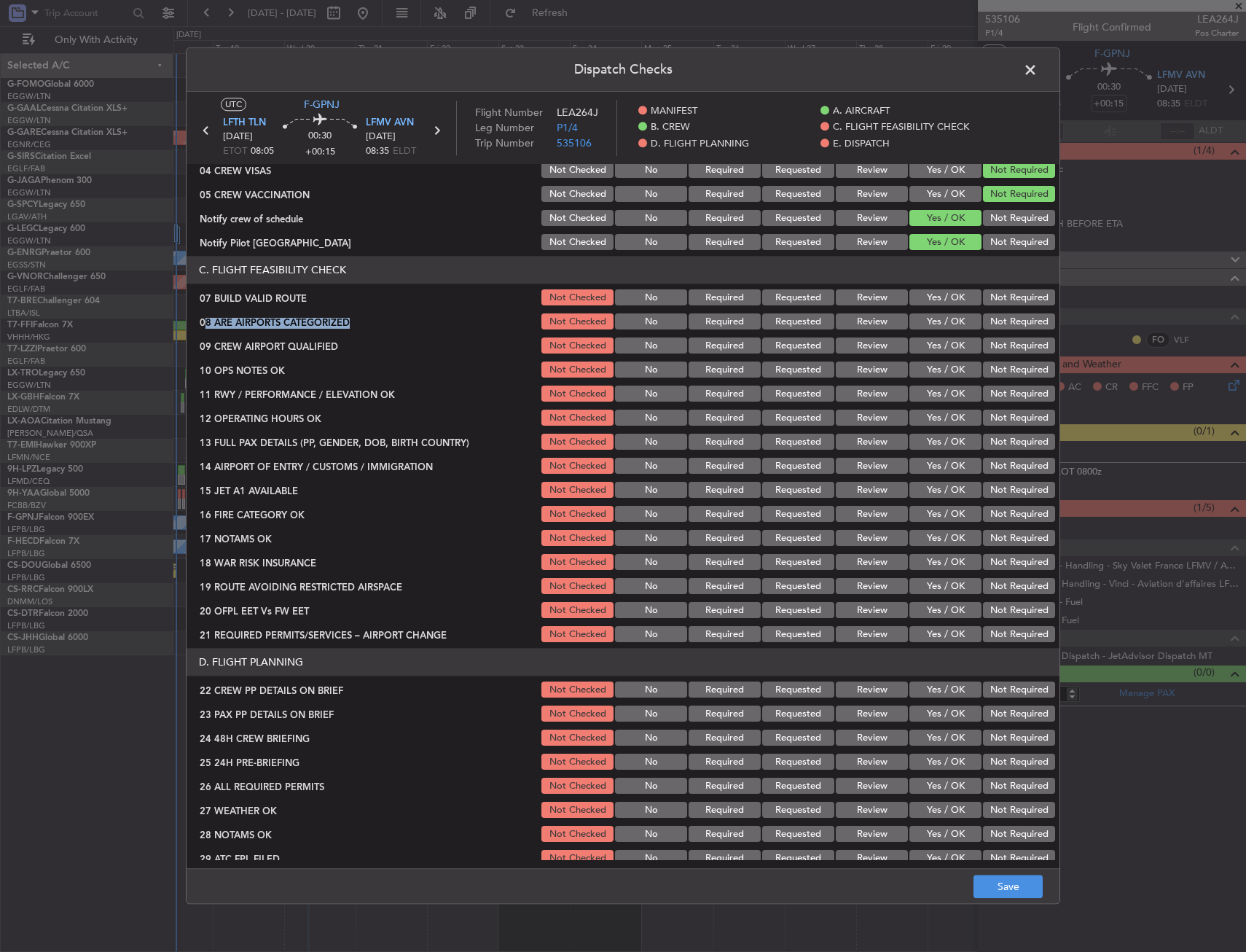
click at [932, 306] on section "C. FLIGHT FEASIBILITY CHECK 07 BUILD VALID ROUTE Not Checked No Required Reques…" at bounding box center [623, 451] width 873 height 388
drag, startPoint x: 932, startPoint y: 306, endPoint x: 923, endPoint y: 325, distance: 21.0
click at [932, 301] on button "Yes / OK" at bounding box center [946, 298] width 72 height 16
click at [921, 331] on div "Yes / OK" at bounding box center [944, 321] width 73 height 20
click at [921, 330] on section "C. FLIGHT FEASIBILITY CHECK 07 BUILD VALID ROUTE Not Checked No Required Reques…" at bounding box center [623, 451] width 873 height 388
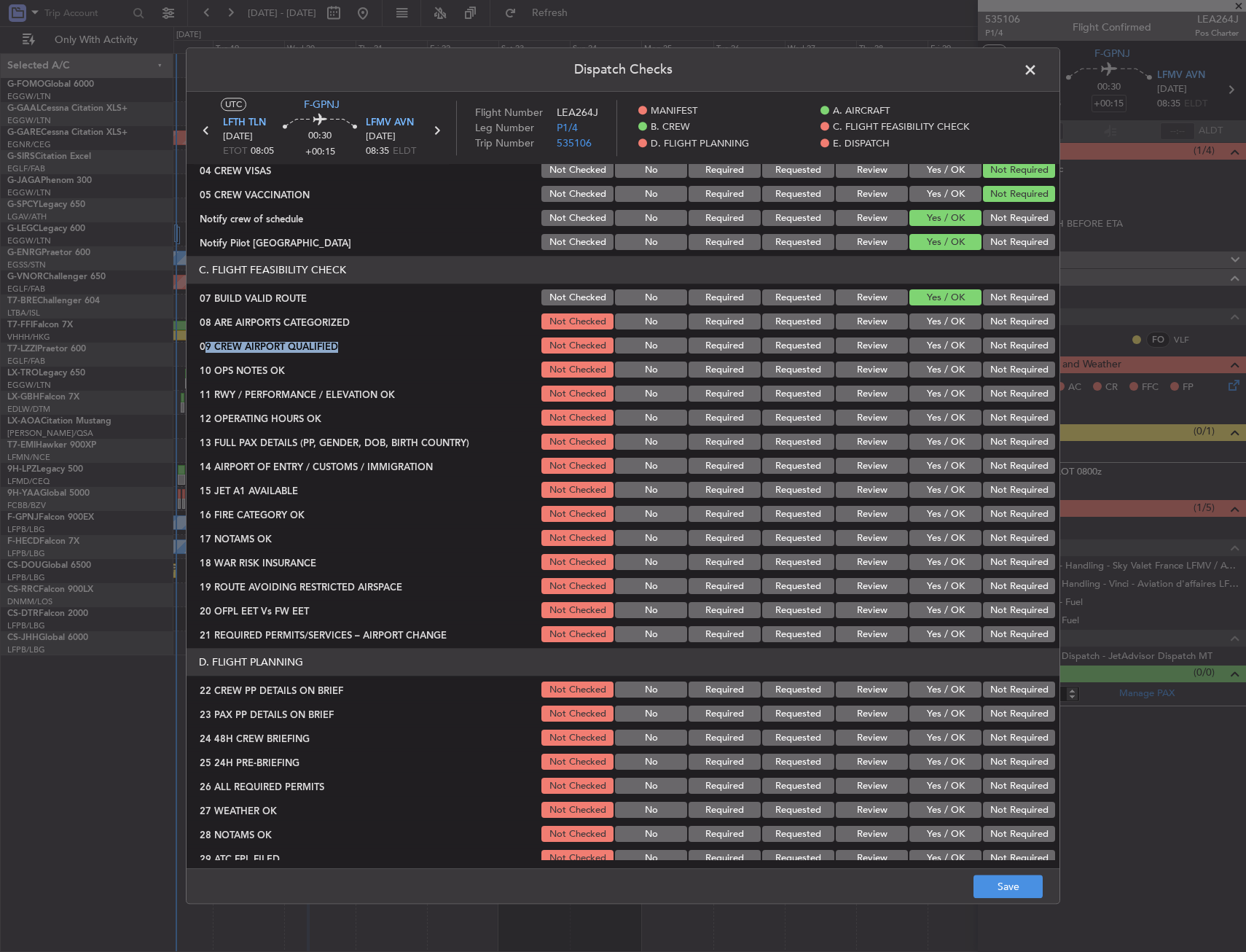
drag, startPoint x: 921, startPoint y: 329, endPoint x: 924, endPoint y: 343, distance: 14.3
click at [924, 318] on button "Yes / OK" at bounding box center [946, 322] width 72 height 16
click at [924, 356] on div "Yes / OK" at bounding box center [944, 346] width 73 height 20
drag, startPoint x: 924, startPoint y: 375, endPoint x: 924, endPoint y: 366, distance: 9.0
click at [924, 370] on button "Yes / OK" at bounding box center [946, 370] width 72 height 16
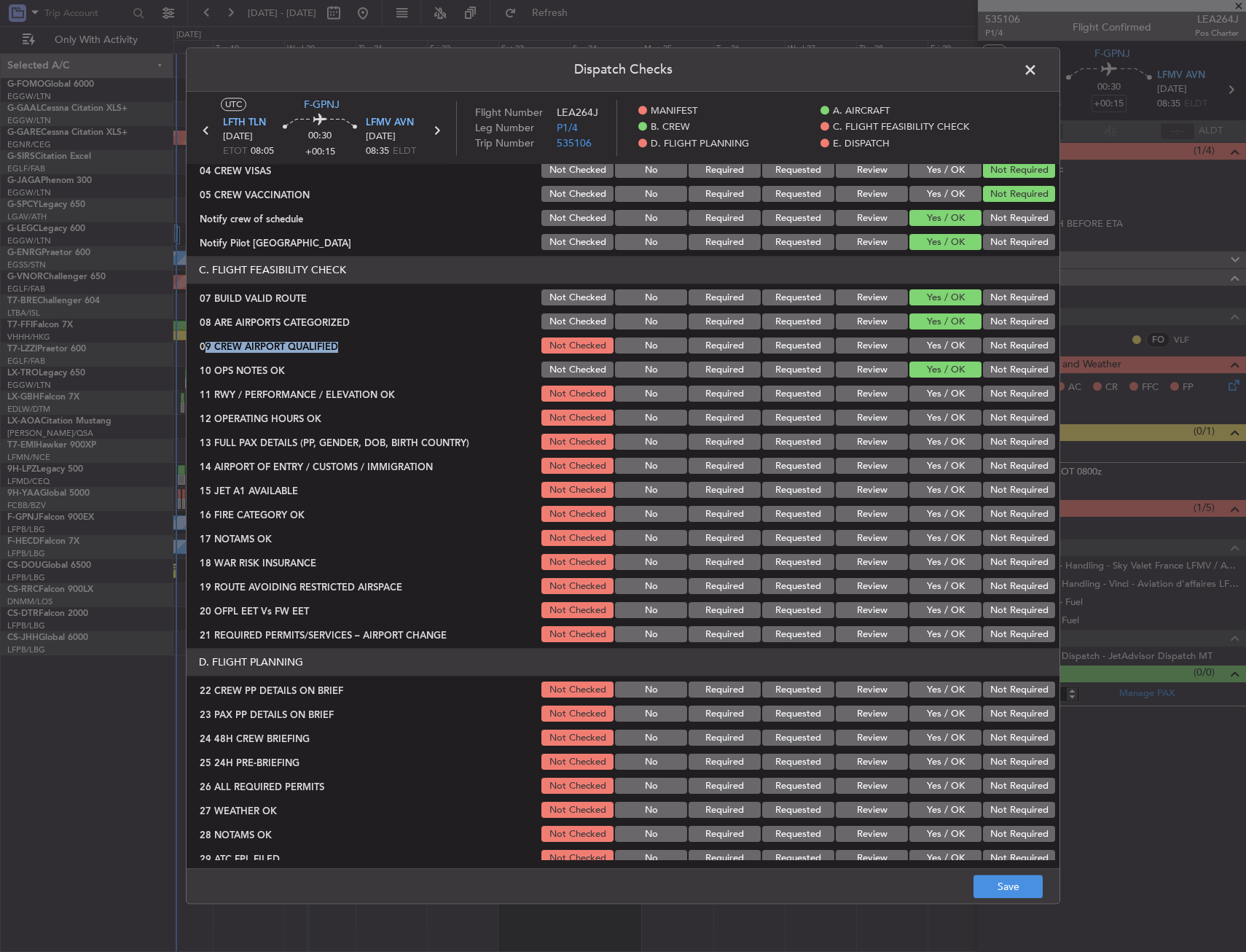
click at [927, 341] on button "Yes / OK" at bounding box center [946, 346] width 72 height 16
click at [925, 416] on button "Yes / OK" at bounding box center [946, 418] width 72 height 16
click at [924, 391] on button "Yes / OK" at bounding box center [946, 395] width 72 height 16
click at [924, 447] on button "Yes / OK" at bounding box center [946, 442] width 72 height 16
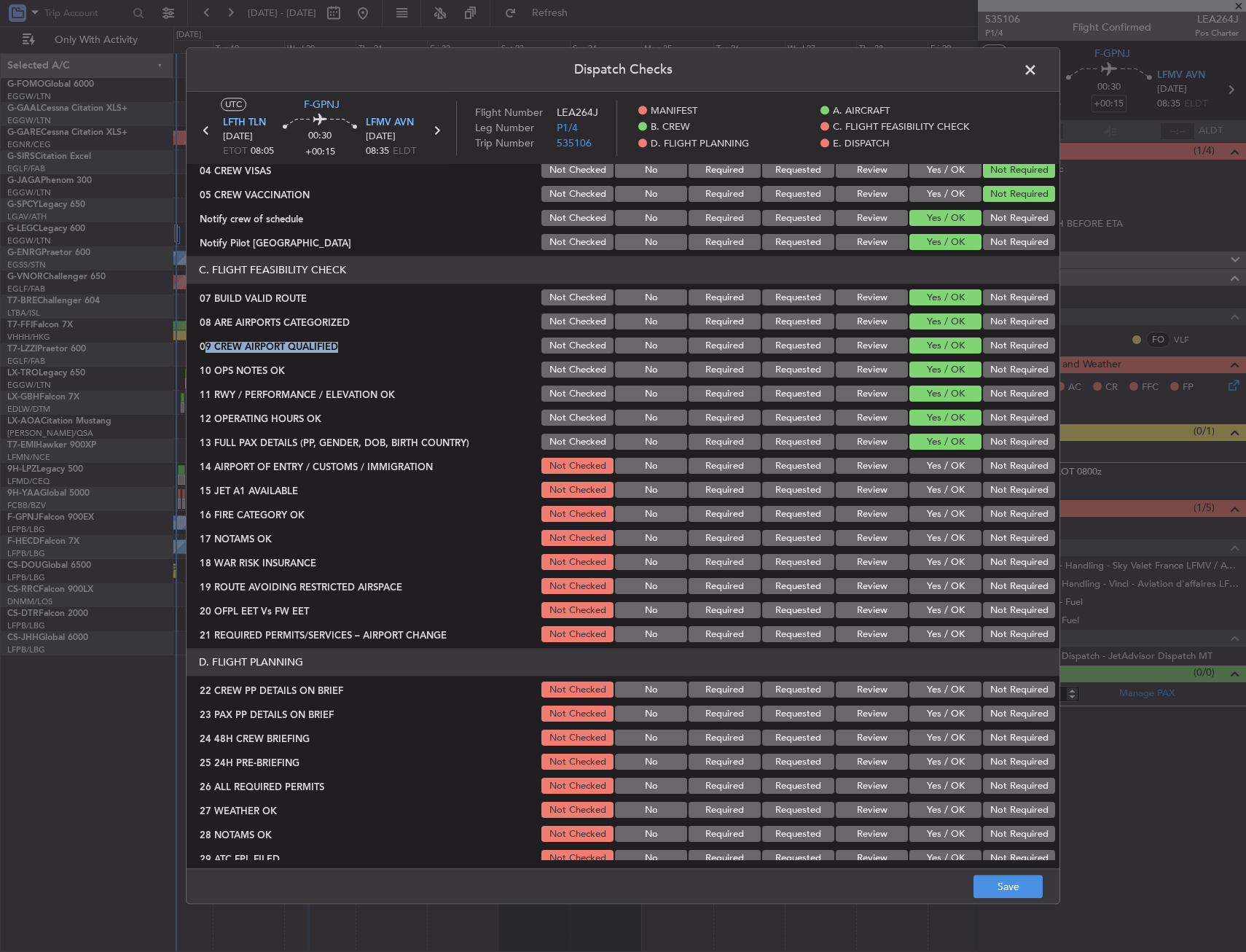
click at [923, 470] on button "Yes / OK" at bounding box center [946, 466] width 72 height 16
click at [921, 502] on section "C. FLIGHT FEASIBILITY CHECK 07 BUILD VALID ROUTE Not Checked No Required Reques…" at bounding box center [623, 451] width 873 height 388
click at [921, 525] on section "C. FLIGHT FEASIBILITY CHECK 07 BUILD VALID ROUTE Not Checked No Required Reques…" at bounding box center [623, 451] width 873 height 388
click at [923, 493] on button "Yes / OK" at bounding box center [946, 490] width 72 height 16
click at [921, 515] on button "Yes / OK" at bounding box center [946, 515] width 72 height 16
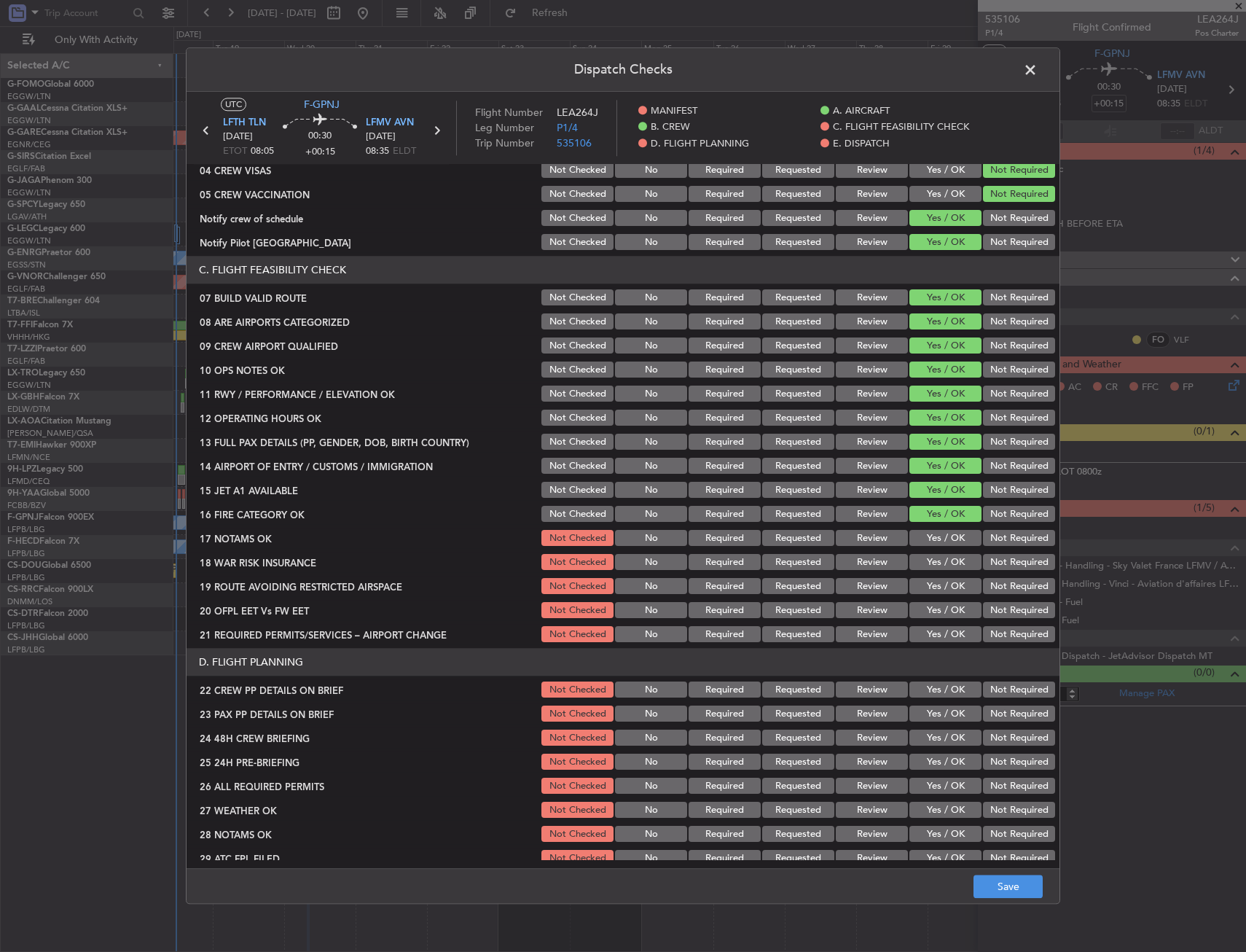
click at [990, 542] on button "Not Required" at bounding box center [1020, 539] width 72 height 16
click at [950, 573] on section "C. FLIGHT FEASIBILITY CHECK 07 BUILD VALID ROUTE Not Checked No Required Reques…" at bounding box center [623, 451] width 873 height 388
click at [946, 560] on button "Yes / OK" at bounding box center [946, 563] width 72 height 16
click at [939, 581] on button "Yes / OK" at bounding box center [946, 586] width 72 height 16
drag, startPoint x: 934, startPoint y: 602, endPoint x: 931, endPoint y: 611, distance: 9.5
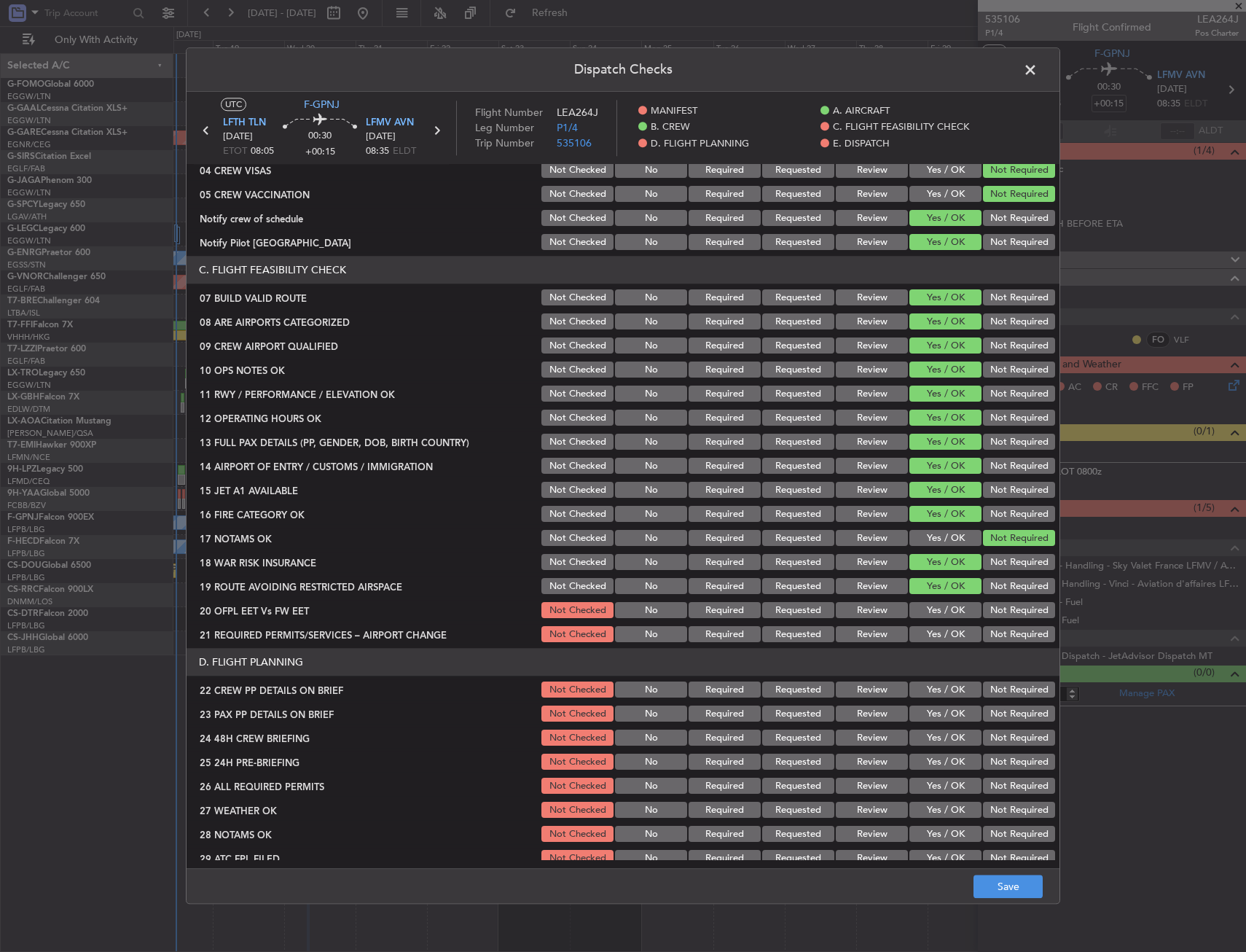
click at [934, 602] on div "Yes / OK" at bounding box center [944, 611] width 73 height 20
drag, startPoint x: 931, startPoint y: 617, endPoint x: 929, endPoint y: 624, distance: 7.3
click at [930, 617] on button "Yes / OK" at bounding box center [946, 611] width 72 height 16
click at [929, 632] on button "Yes / OK" at bounding box center [946, 635] width 72 height 16
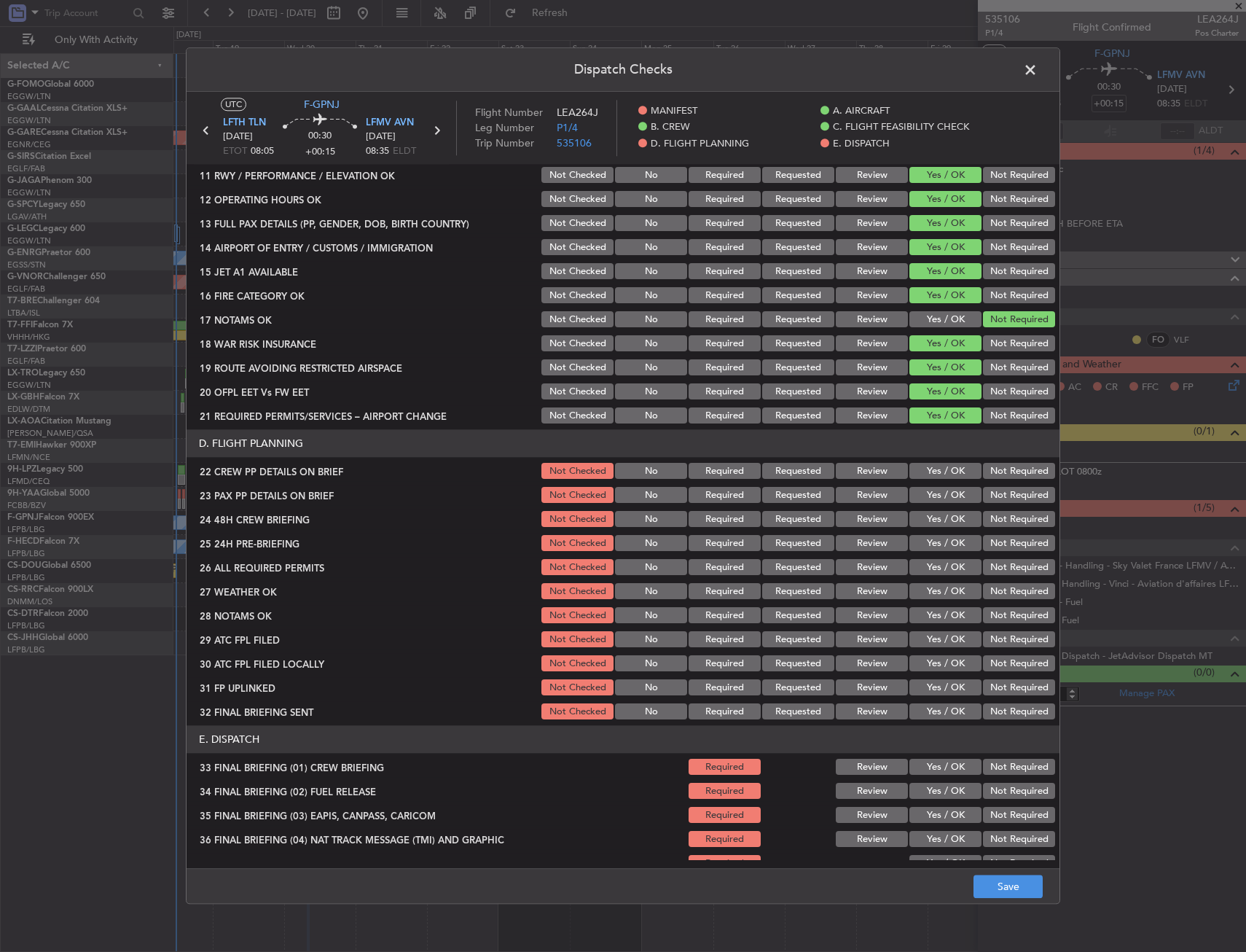
click at [933, 487] on button "Yes / OK" at bounding box center [946, 495] width 72 height 16
click at [933, 479] on button "Yes / OK" at bounding box center [946, 472] width 72 height 16
click at [931, 511] on button "Yes / OK" at bounding box center [946, 519] width 72 height 16
click at [983, 547] on button "Not Required" at bounding box center [1020, 544] width 72 height 16
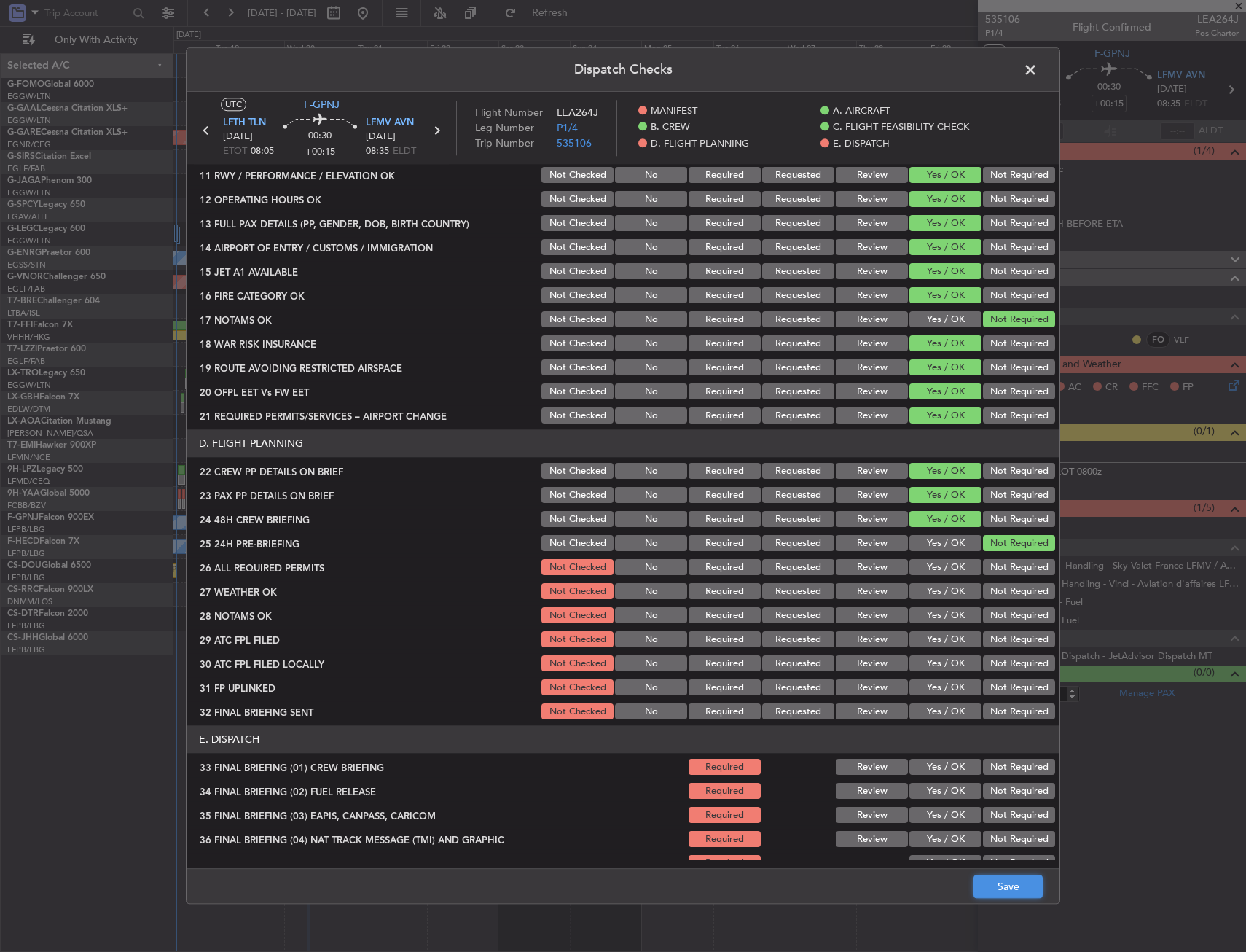
click at [1020, 879] on button "Save" at bounding box center [1008, 887] width 69 height 23
click at [1038, 69] on span at bounding box center [1038, 73] width 0 height 29
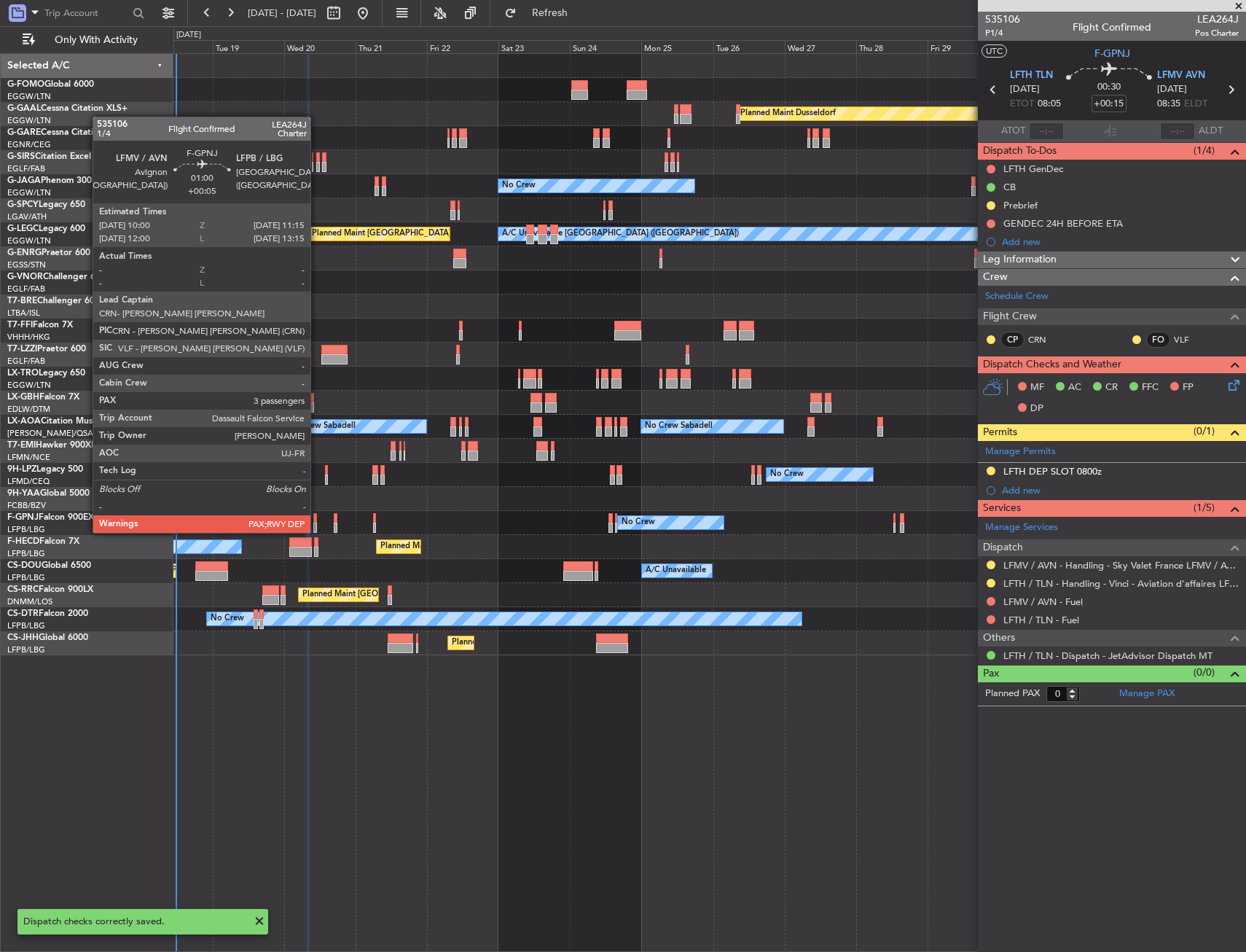
click at [317, 519] on div at bounding box center [315, 518] width 4 height 10
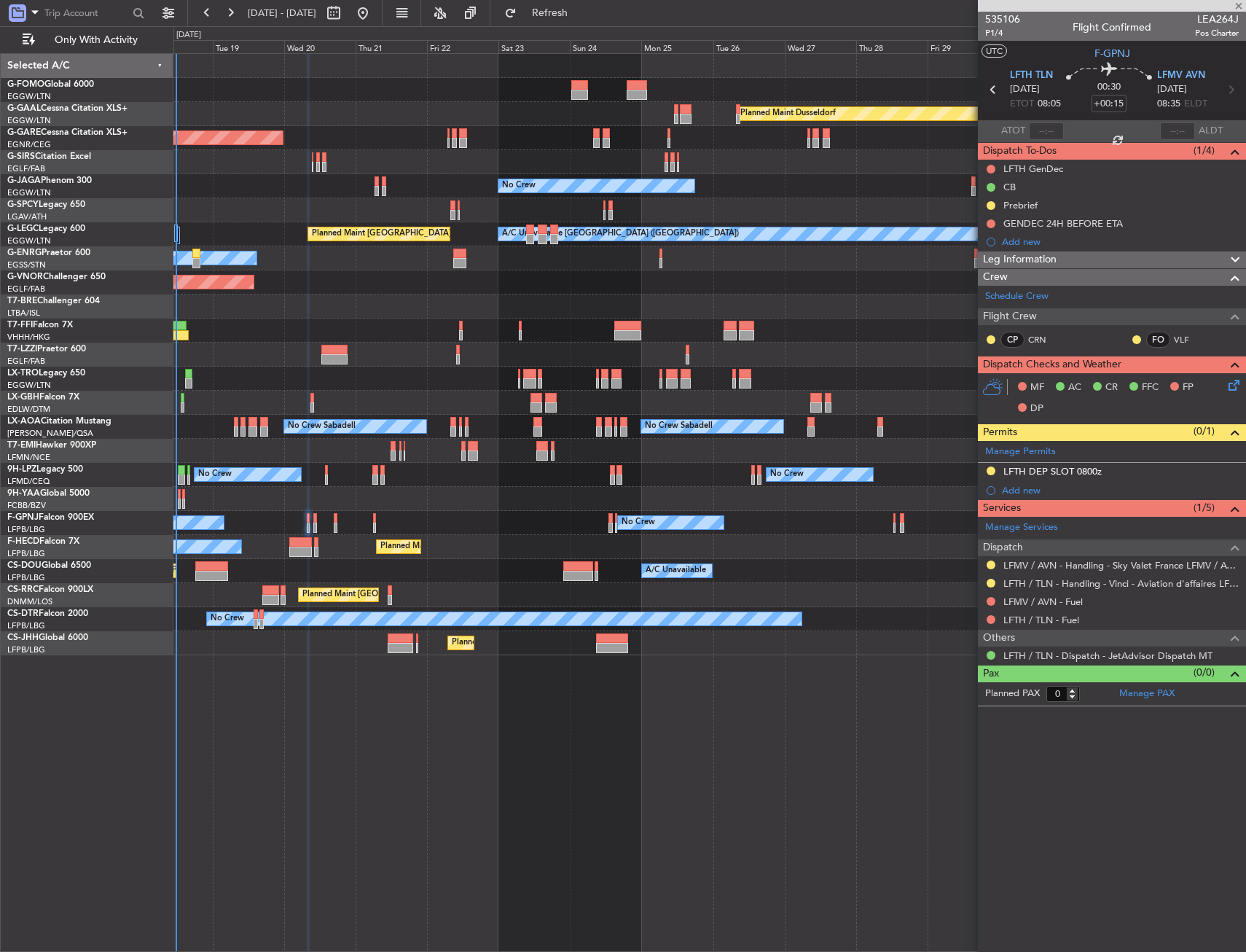
type input "+00:05"
type input "3"
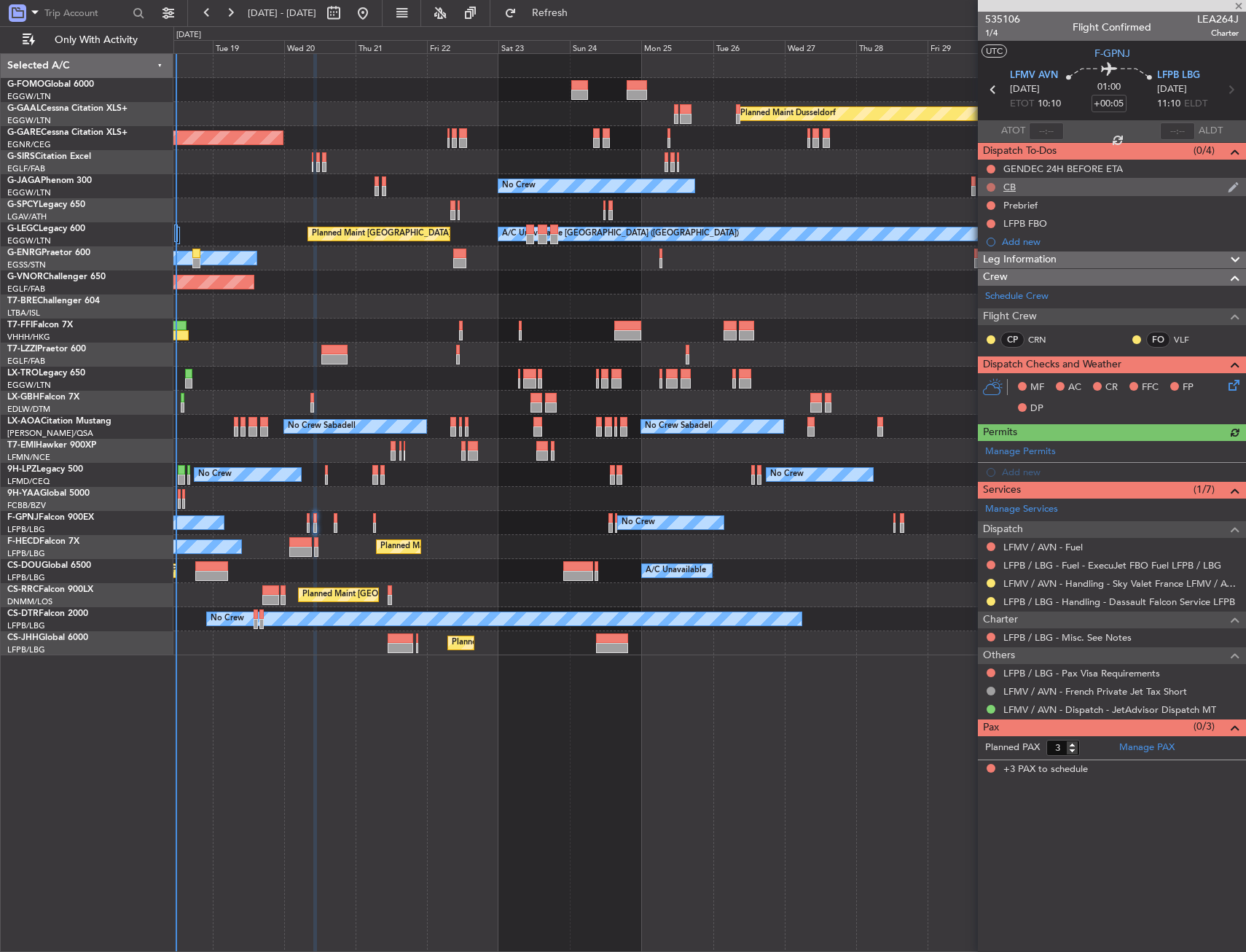
click at [990, 189] on button at bounding box center [991, 187] width 9 height 9
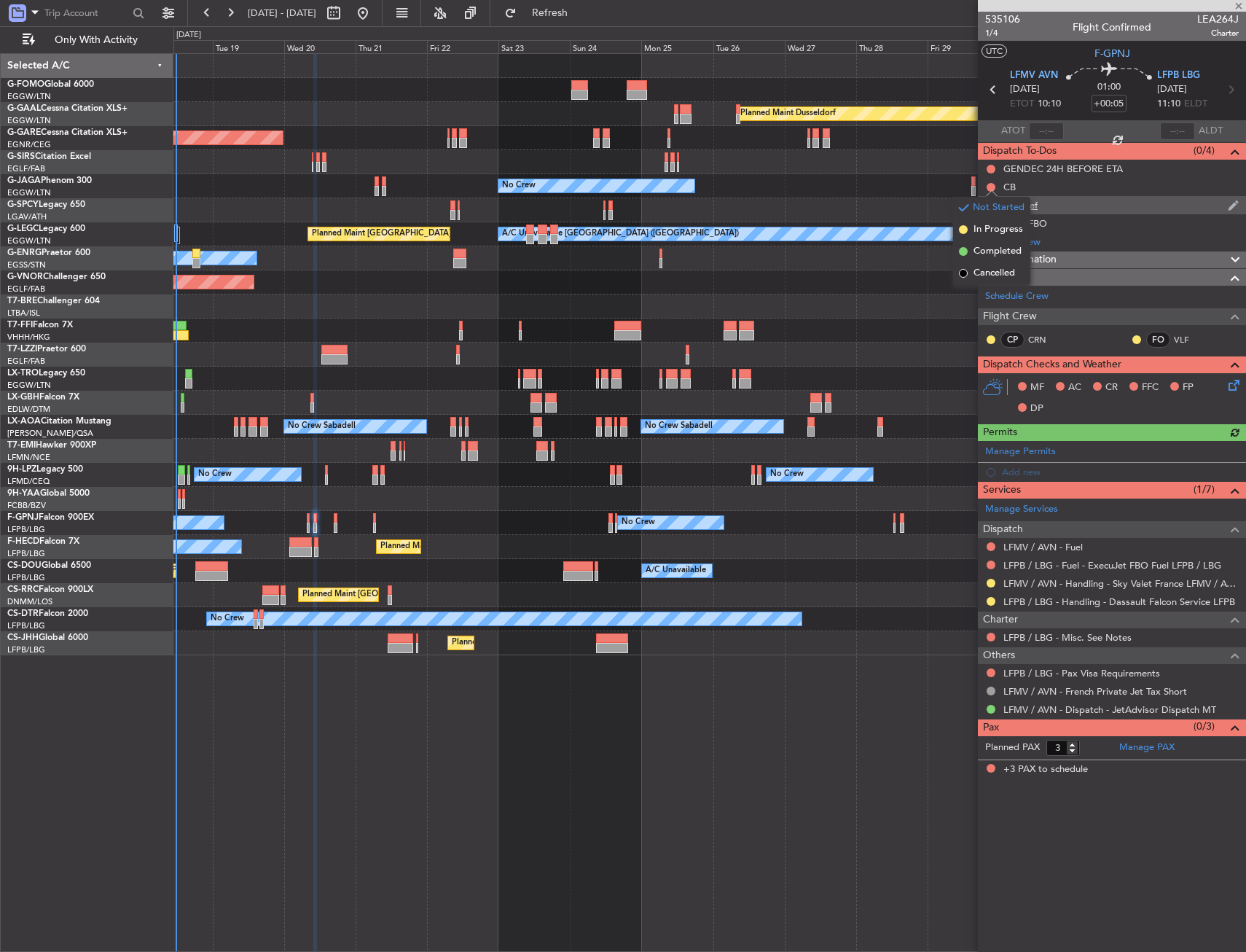
drag, startPoint x: 977, startPoint y: 254, endPoint x: 985, endPoint y: 209, distance: 45.7
click at [977, 253] on span "Completed" at bounding box center [998, 251] width 48 height 14
click at [991, 205] on button at bounding box center [991, 205] width 9 height 9
click at [987, 250] on span "In Progress" at bounding box center [999, 248] width 50 height 14
click at [1228, 387] on icon at bounding box center [1232, 383] width 11 height 11
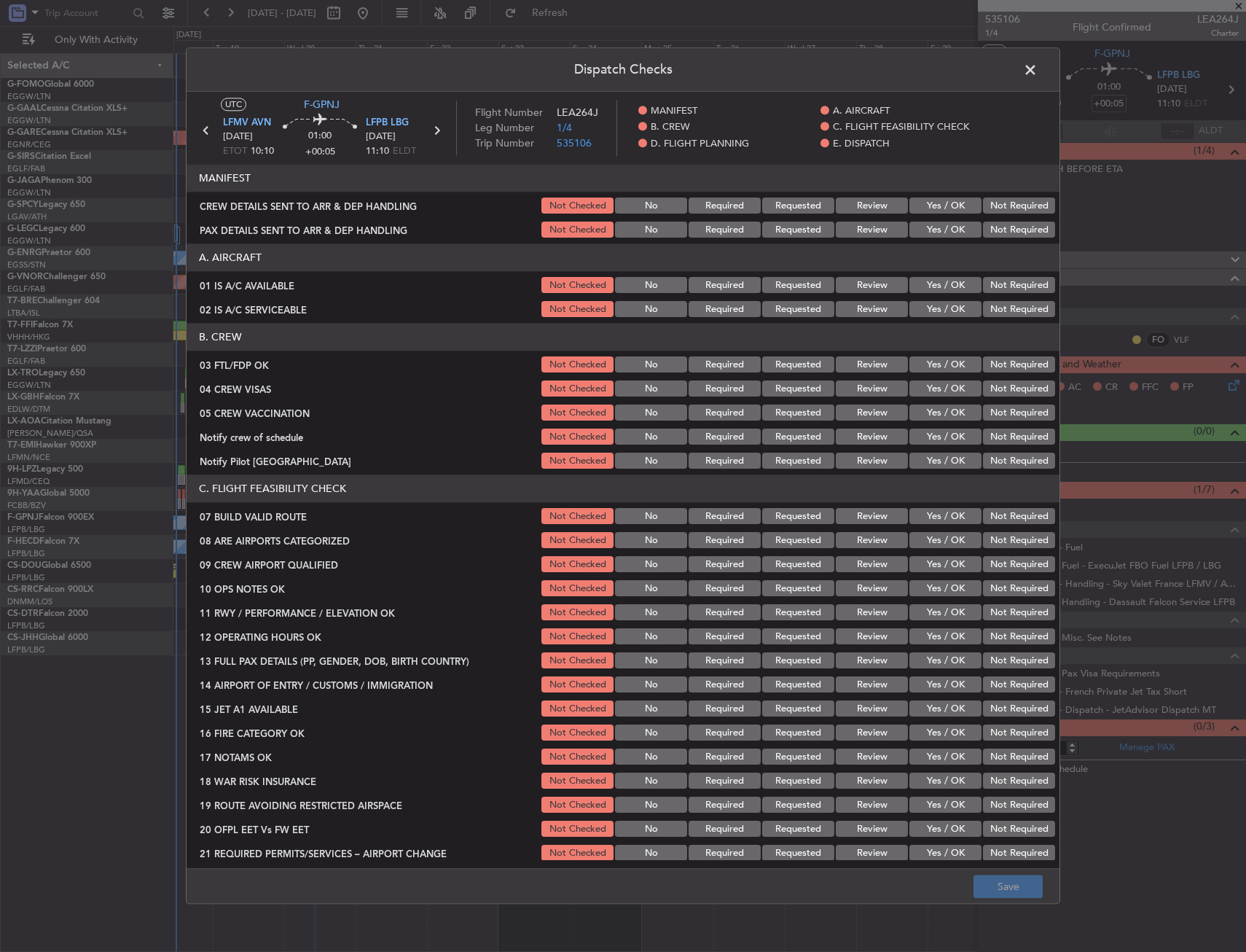
click at [939, 283] on button "Yes / OK" at bounding box center [946, 286] width 72 height 16
click at [936, 314] on button "Yes / OK" at bounding box center [946, 310] width 72 height 16
click at [936, 365] on button "Yes / OK" at bounding box center [946, 365] width 72 height 16
click at [936, 387] on button "Yes / OK" at bounding box center [946, 389] width 72 height 16
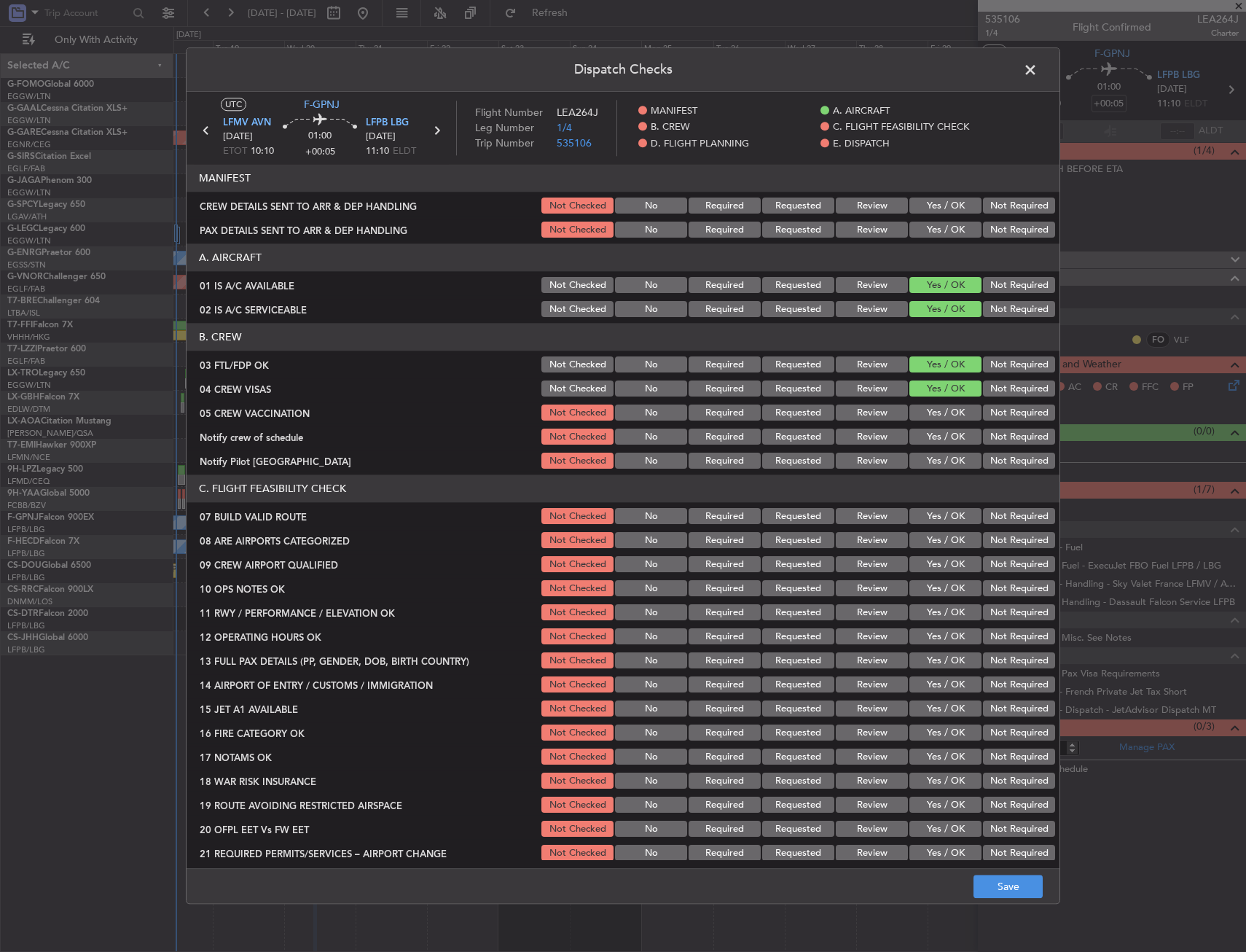
click at [942, 410] on button "Yes / OK" at bounding box center [946, 413] width 72 height 16
click at [983, 437] on button "Not Required" at bounding box center [1020, 437] width 72 height 16
click at [983, 418] on button "Not Required" at bounding box center [1020, 413] width 72 height 16
click at [929, 470] on div "Yes / OK" at bounding box center [944, 461] width 73 height 20
click at [933, 462] on button "Yes / OK" at bounding box center [946, 462] width 72 height 16
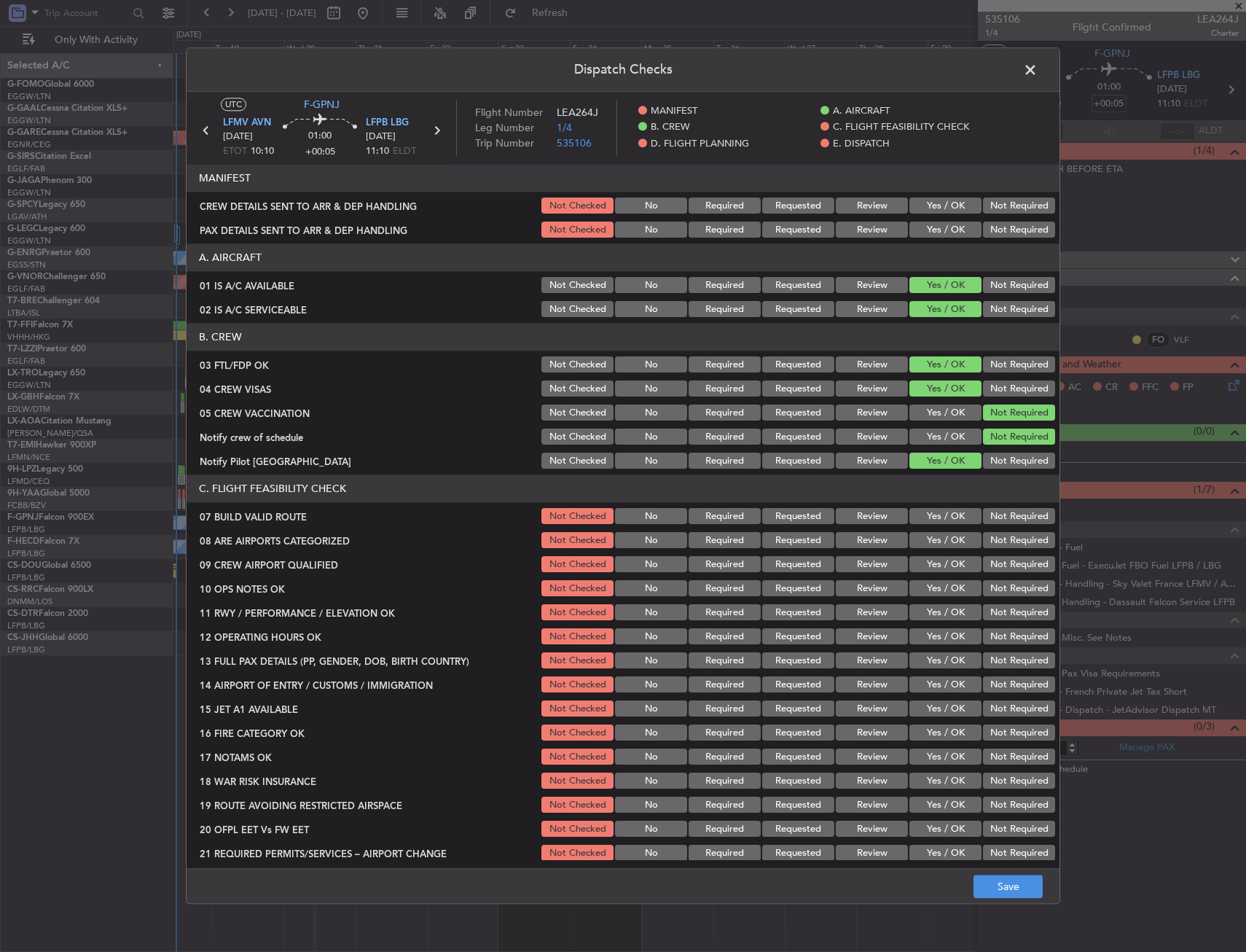
click at [936, 429] on button "Yes / OK" at bounding box center [946, 437] width 72 height 16
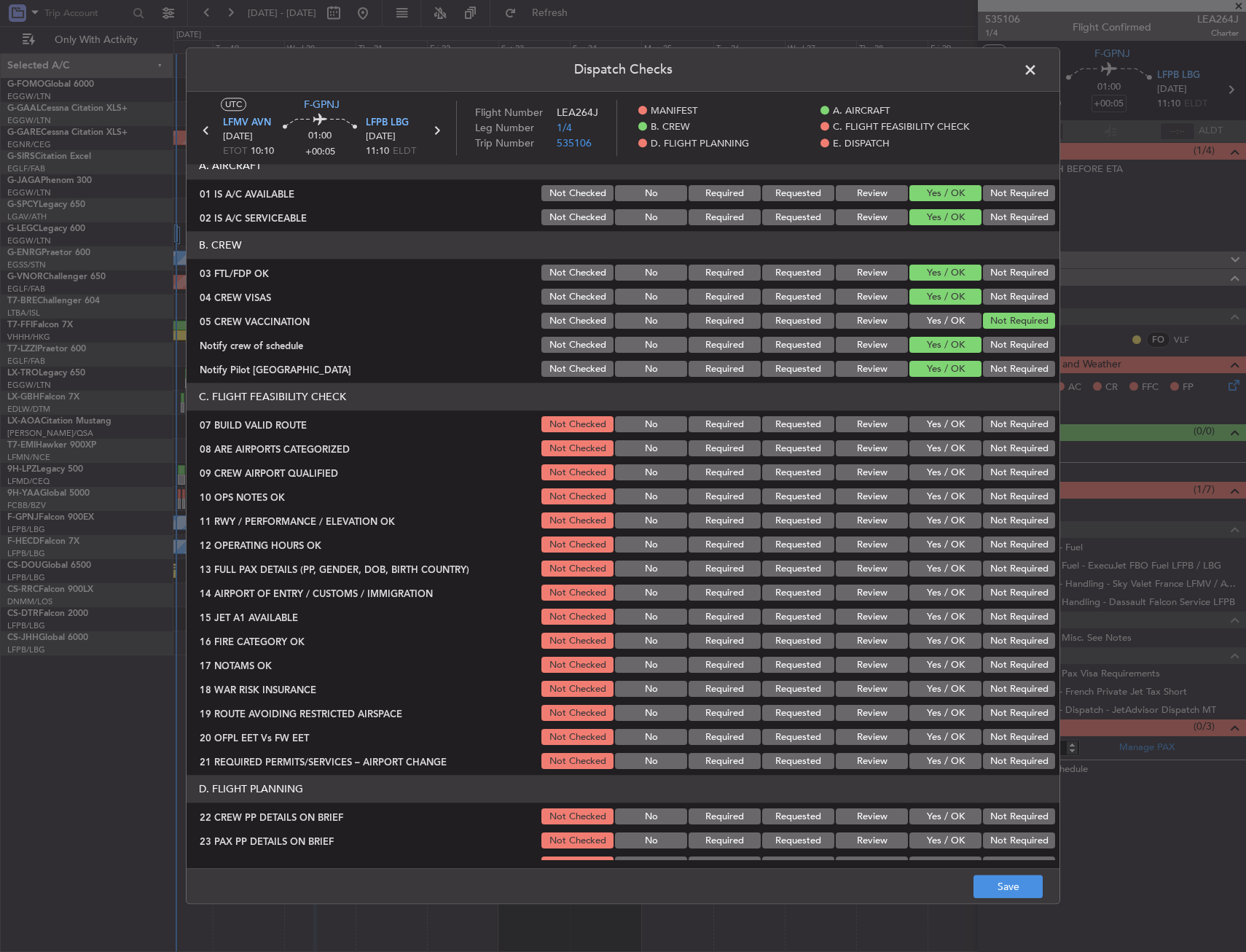
scroll to position [146, 0]
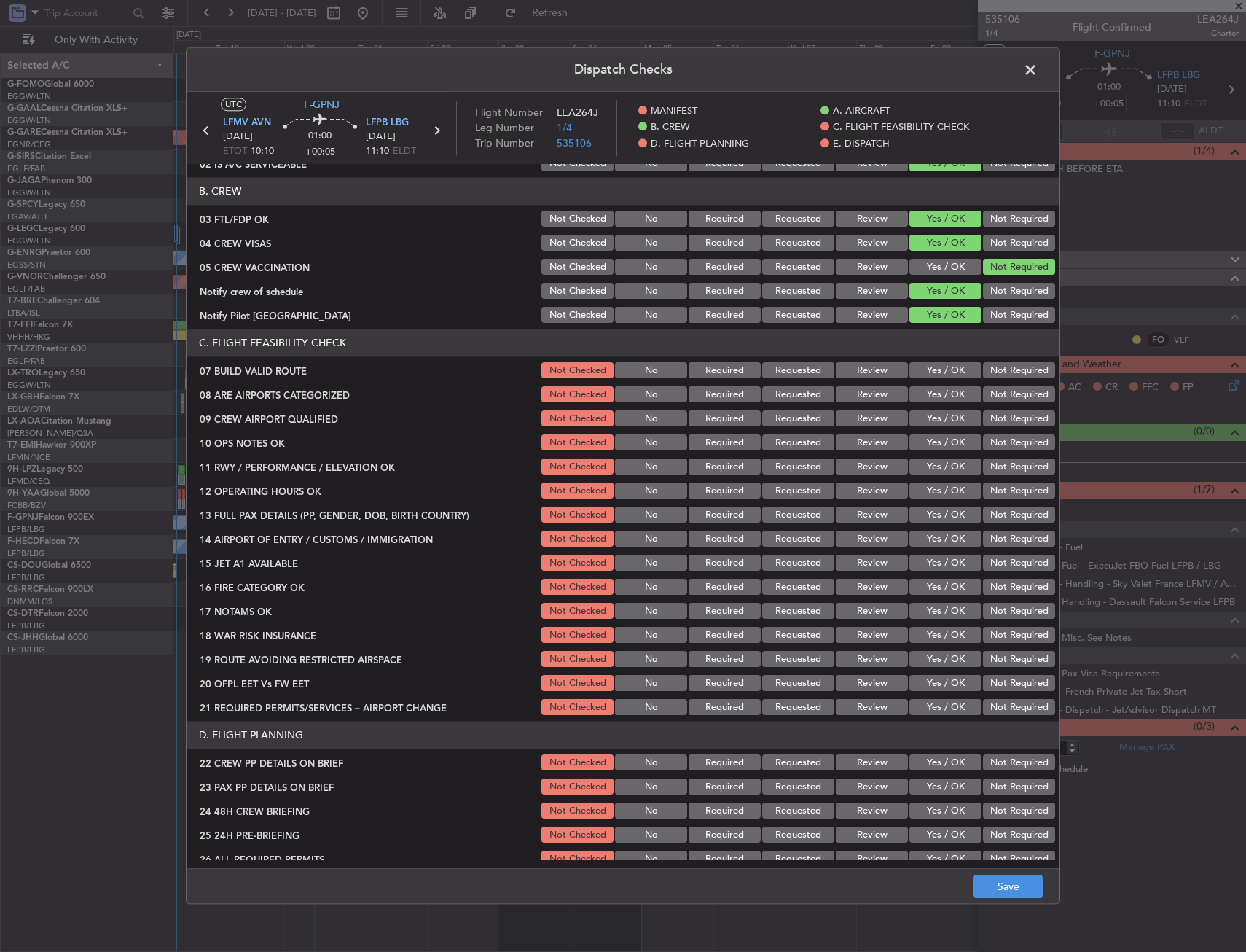
click at [948, 366] on button "Yes / OK" at bounding box center [946, 371] width 72 height 16
click at [941, 389] on button "Yes / OK" at bounding box center [946, 395] width 72 height 16
click at [938, 420] on button "Yes / OK" at bounding box center [946, 419] width 72 height 16
click at [969, 441] on button "Yes / OK" at bounding box center [946, 443] width 72 height 16
click at [937, 475] on div "Yes / OK" at bounding box center [944, 466] width 73 height 20
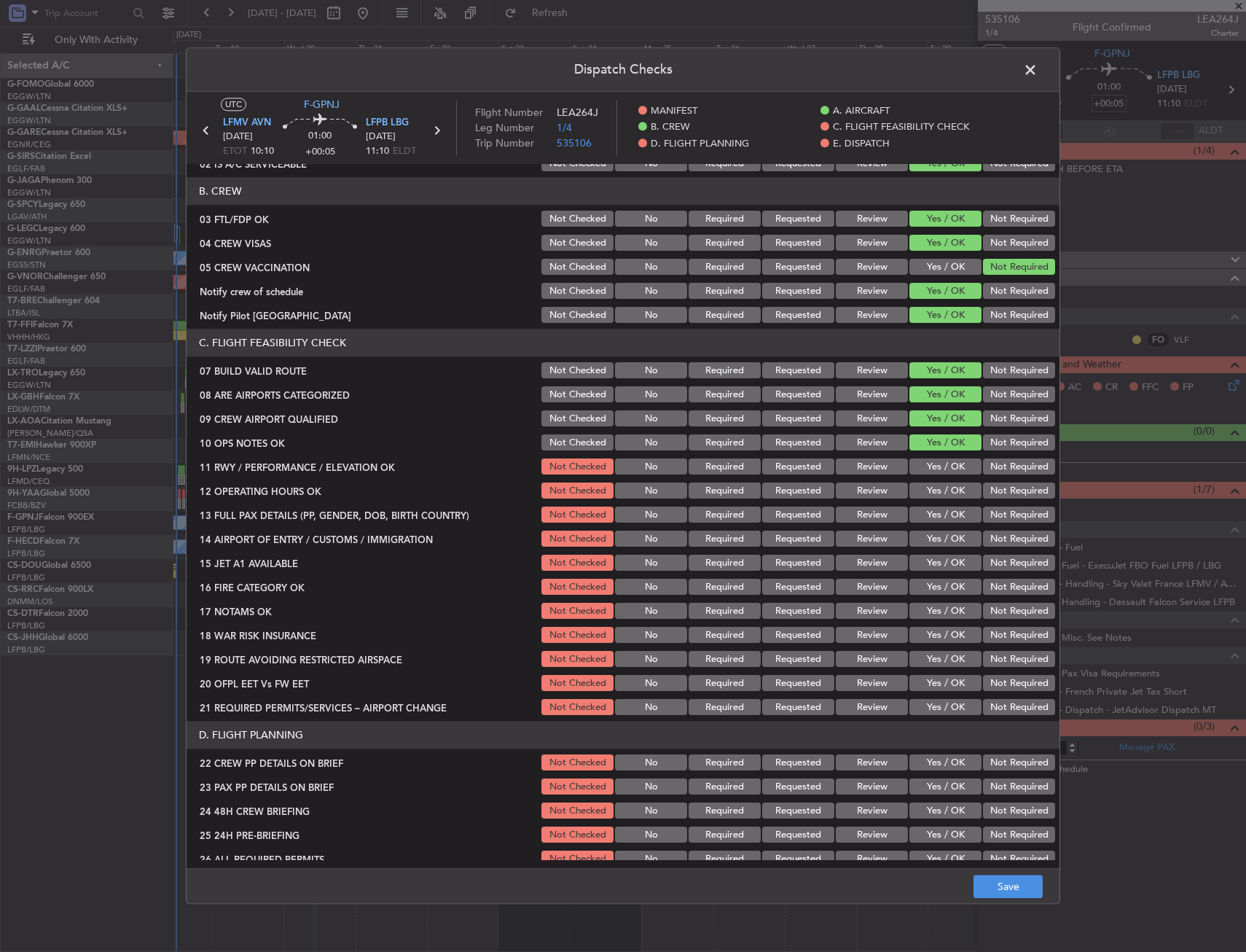
click at [935, 496] on button "Yes / OK" at bounding box center [946, 491] width 72 height 16
drag, startPoint x: 935, startPoint y: 507, endPoint x: 933, endPoint y: 470, distance: 37.1
click at [934, 507] on button "Yes / OK" at bounding box center [946, 515] width 72 height 16
click at [933, 469] on button "Yes / OK" at bounding box center [946, 467] width 72 height 16
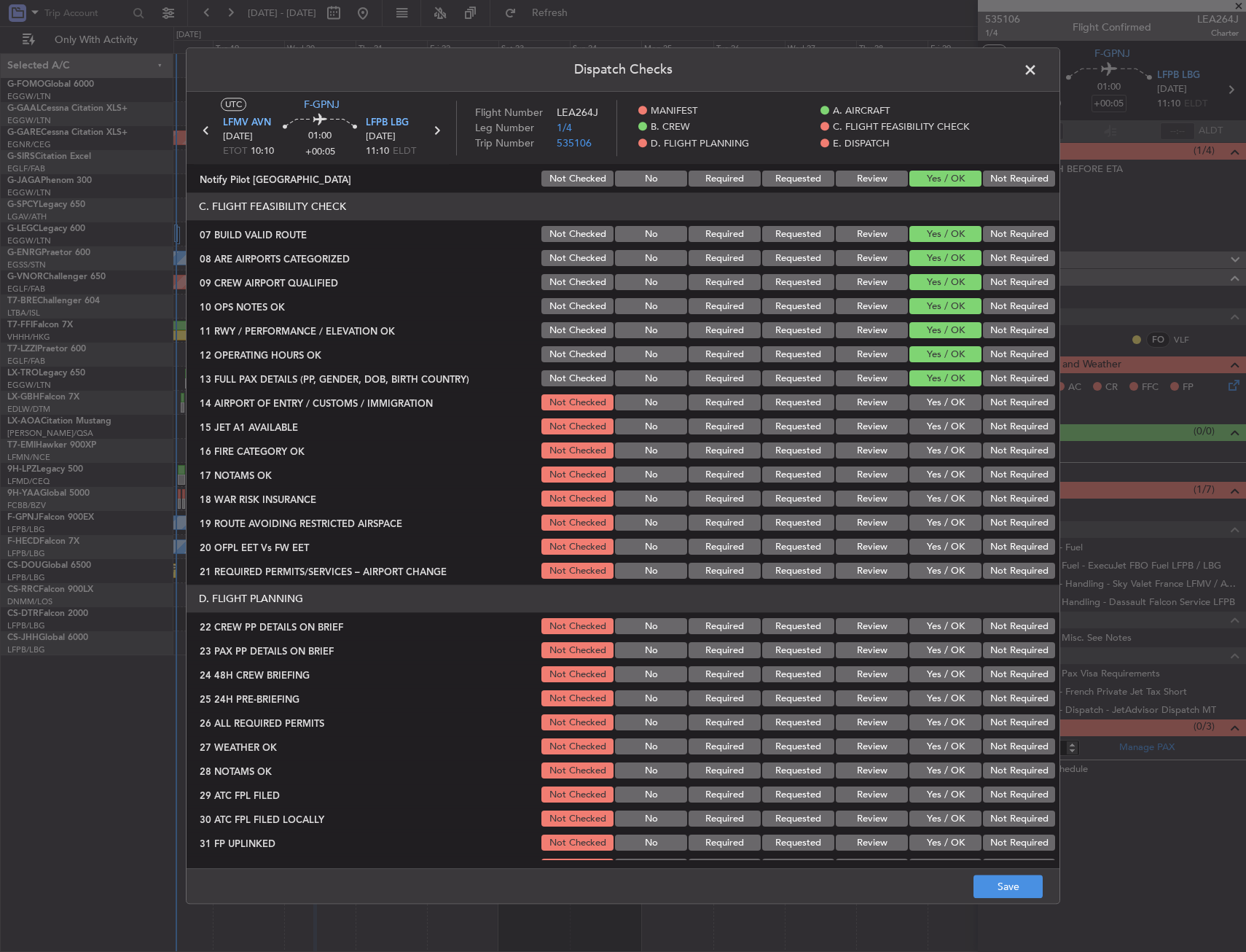
scroll to position [292, 0]
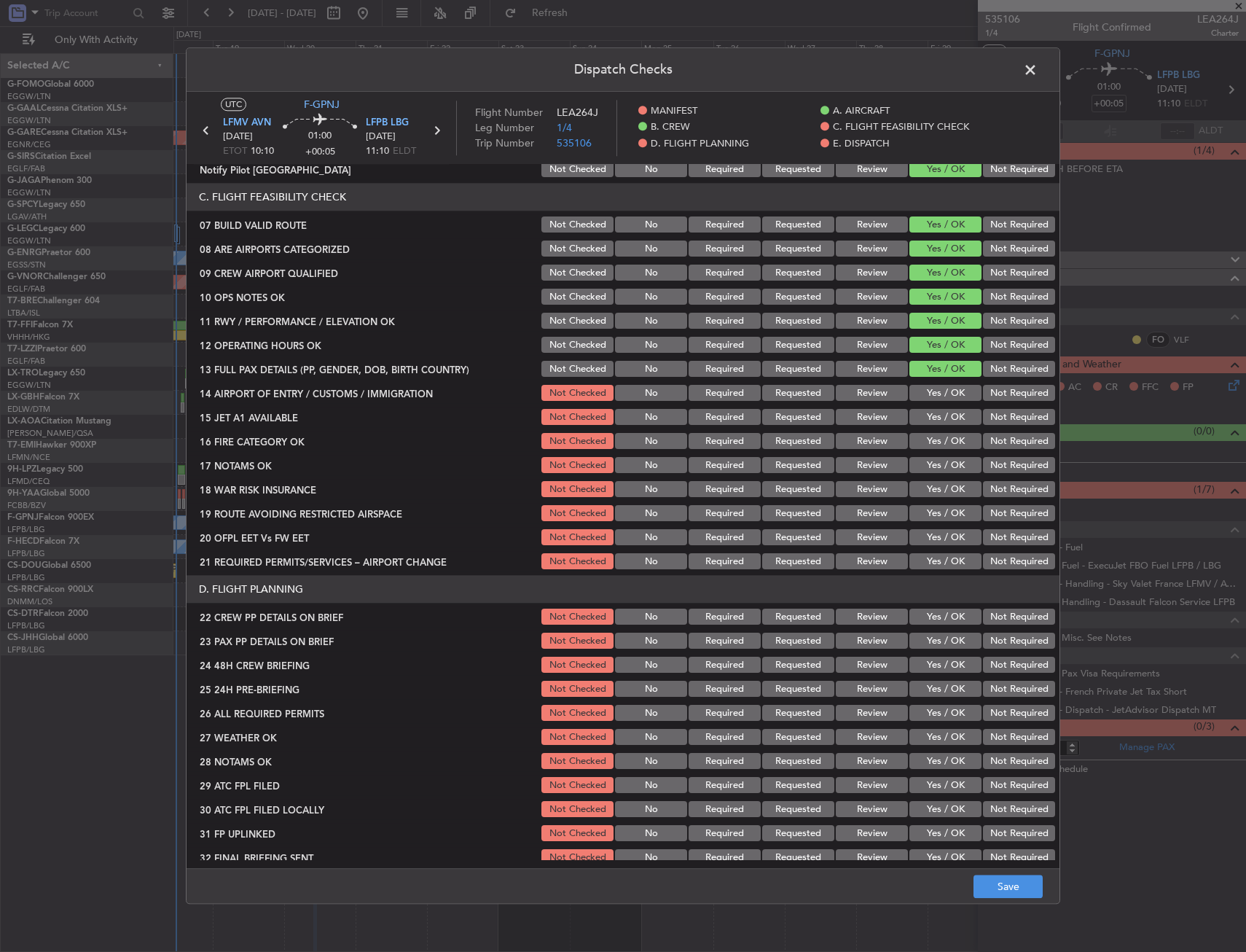
click at [945, 387] on button "Yes / OK" at bounding box center [946, 394] width 72 height 16
click at [938, 415] on button "Yes / OK" at bounding box center [946, 418] width 72 height 16
drag, startPoint x: 934, startPoint y: 441, endPoint x: 924, endPoint y: 466, distance: 26.9
click at [933, 444] on button "Yes / OK" at bounding box center [946, 441] width 72 height 16
drag, startPoint x: 915, startPoint y: 462, endPoint x: 923, endPoint y: 470, distance: 11.3
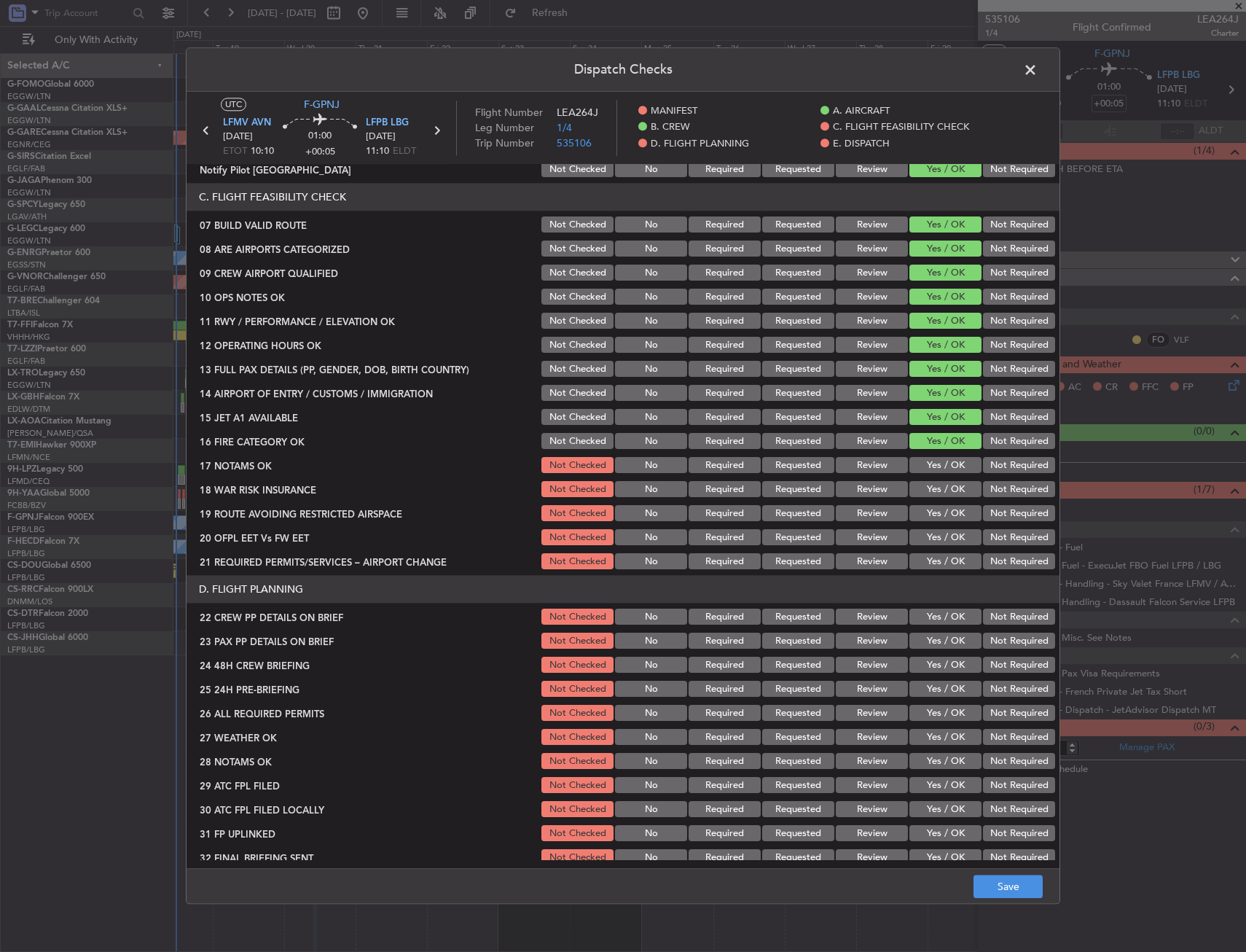
click at [916, 463] on button "Yes / OK" at bounding box center [946, 466] width 72 height 16
click at [1010, 486] on button "Not Required" at bounding box center [1020, 490] width 72 height 16
click at [933, 521] on button "Yes / OK" at bounding box center [946, 514] width 72 height 16
click at [933, 540] on button "Yes / OK" at bounding box center [946, 538] width 72 height 16
click at [928, 562] on button "Yes / OK" at bounding box center [946, 562] width 72 height 16
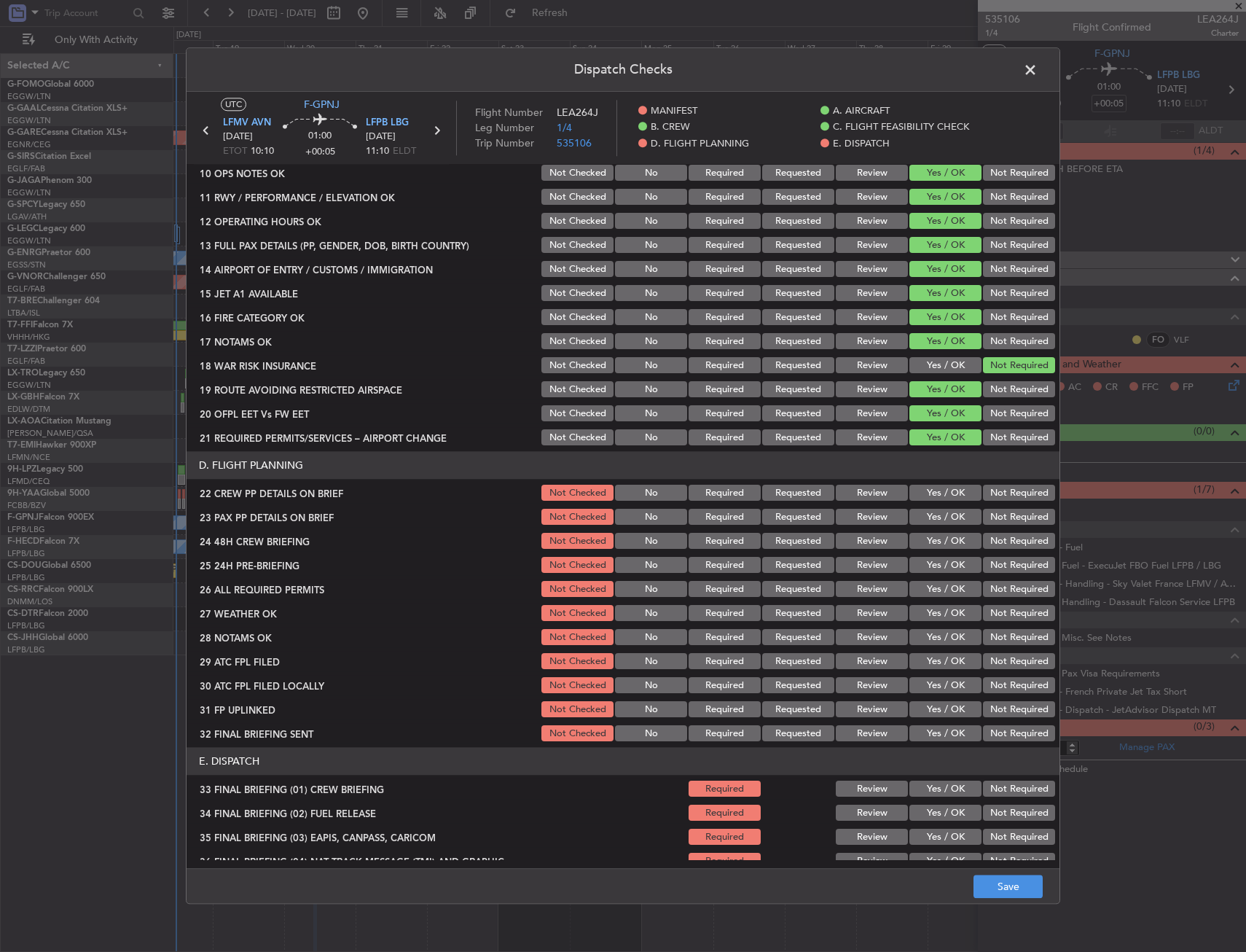
scroll to position [510, 0]
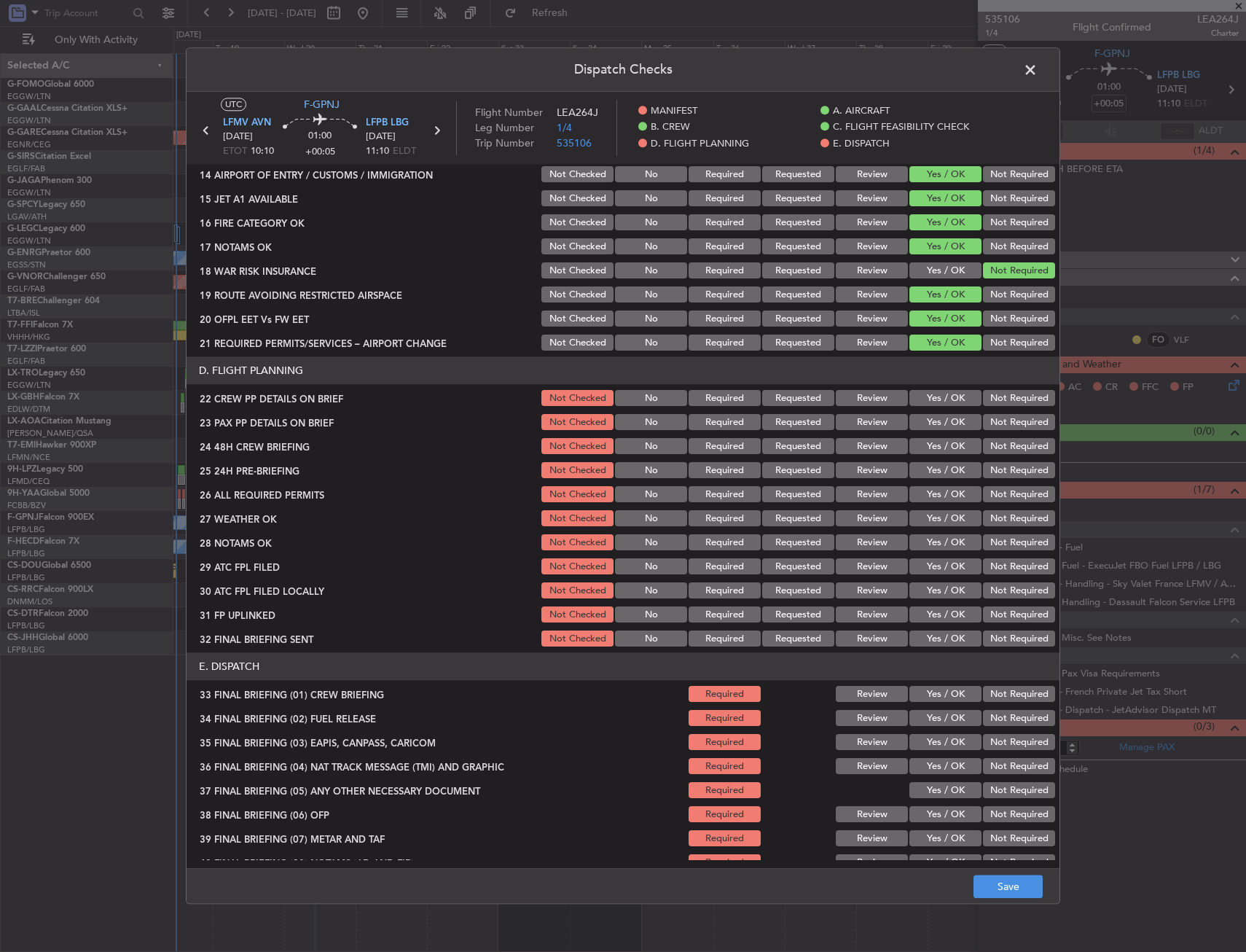
drag, startPoint x: 935, startPoint y: 439, endPoint x: 925, endPoint y: 408, distance: 32.6
click at [935, 437] on div "Yes / OK" at bounding box center [944, 446] width 73 height 20
click at [925, 405] on div "Yes / OK" at bounding box center [944, 398] width 73 height 20
click at [925, 412] on section "D. FLIGHT PLANNING 22 CREW PP DETAILS ON BRIEF Not Checked No Required Requeste…" at bounding box center [623, 503] width 873 height 292
click at [922, 434] on section "D. FLIGHT PLANNING 22 CREW PP DETAILS ON BRIEF Not Checked No Required Requeste…" at bounding box center [623, 503] width 873 height 292
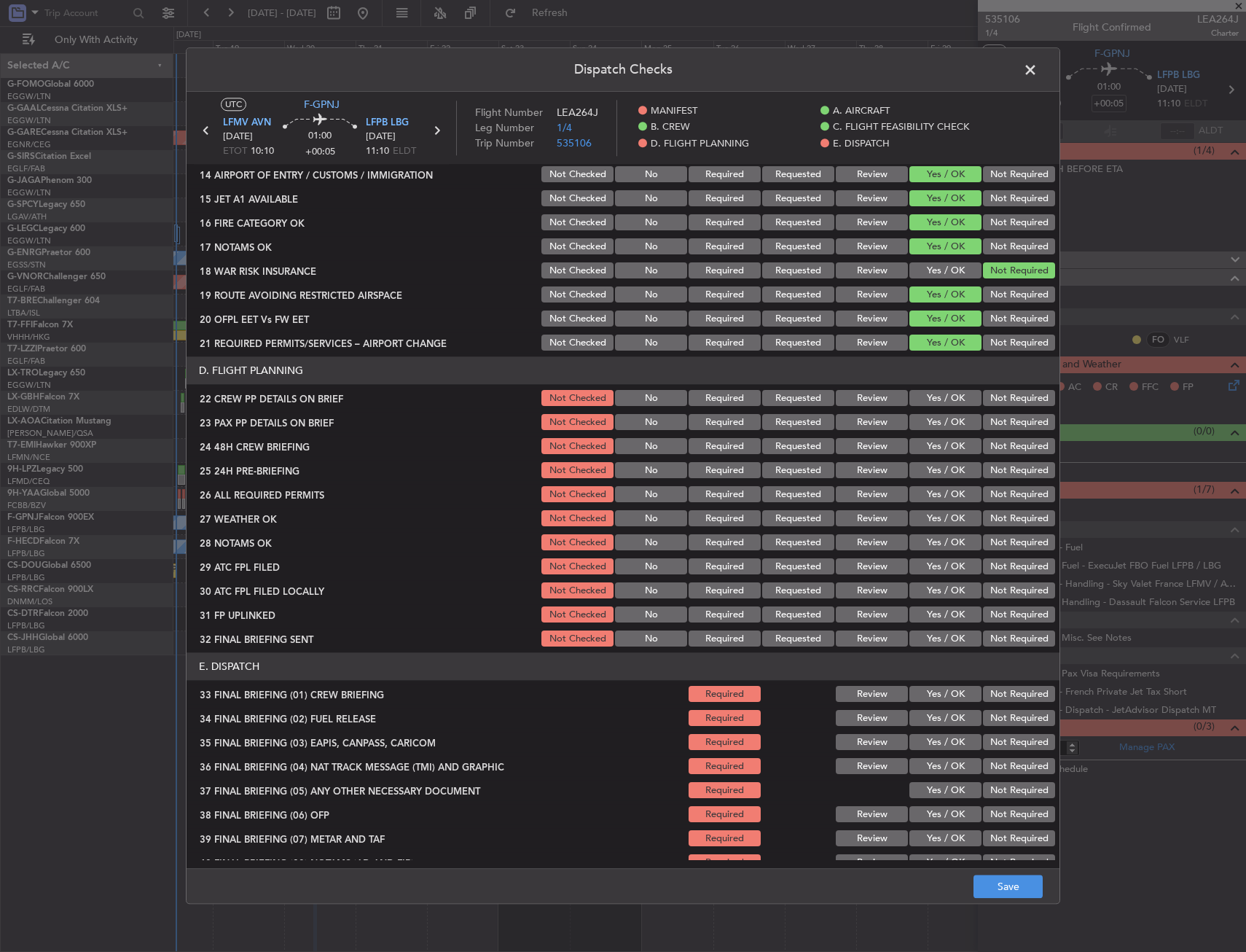
click at [928, 410] on section "D. FLIGHT PLANNING 22 CREW PP DETAILS ON BRIEF Not Checked No Required Requeste…" at bounding box center [623, 503] width 873 height 292
drag, startPoint x: 927, startPoint y: 403, endPoint x: 924, endPoint y: 421, distance: 18.2
click at [927, 404] on button "Yes / OK" at bounding box center [946, 399] width 72 height 16
drag, startPoint x: 924, startPoint y: 423, endPoint x: 923, endPoint y: 437, distance: 14.0
click at [924, 424] on button "Yes / OK" at bounding box center [946, 423] width 72 height 16
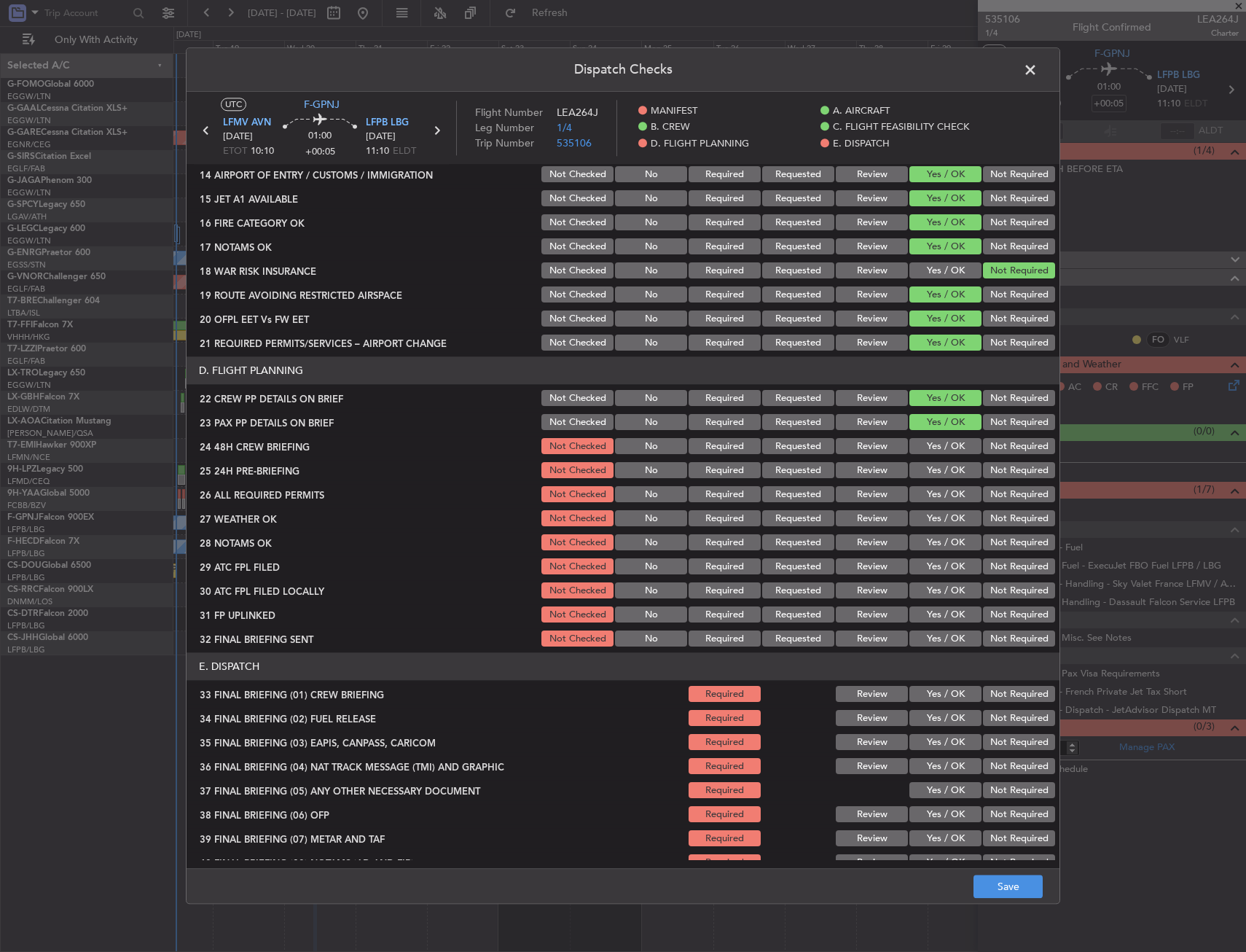
click at [923, 440] on button "Yes / OK" at bounding box center [946, 447] width 72 height 16
click at [983, 464] on button "Not Required" at bounding box center [1020, 471] width 72 height 16
click at [1005, 898] on button "Save" at bounding box center [1008, 887] width 69 height 23
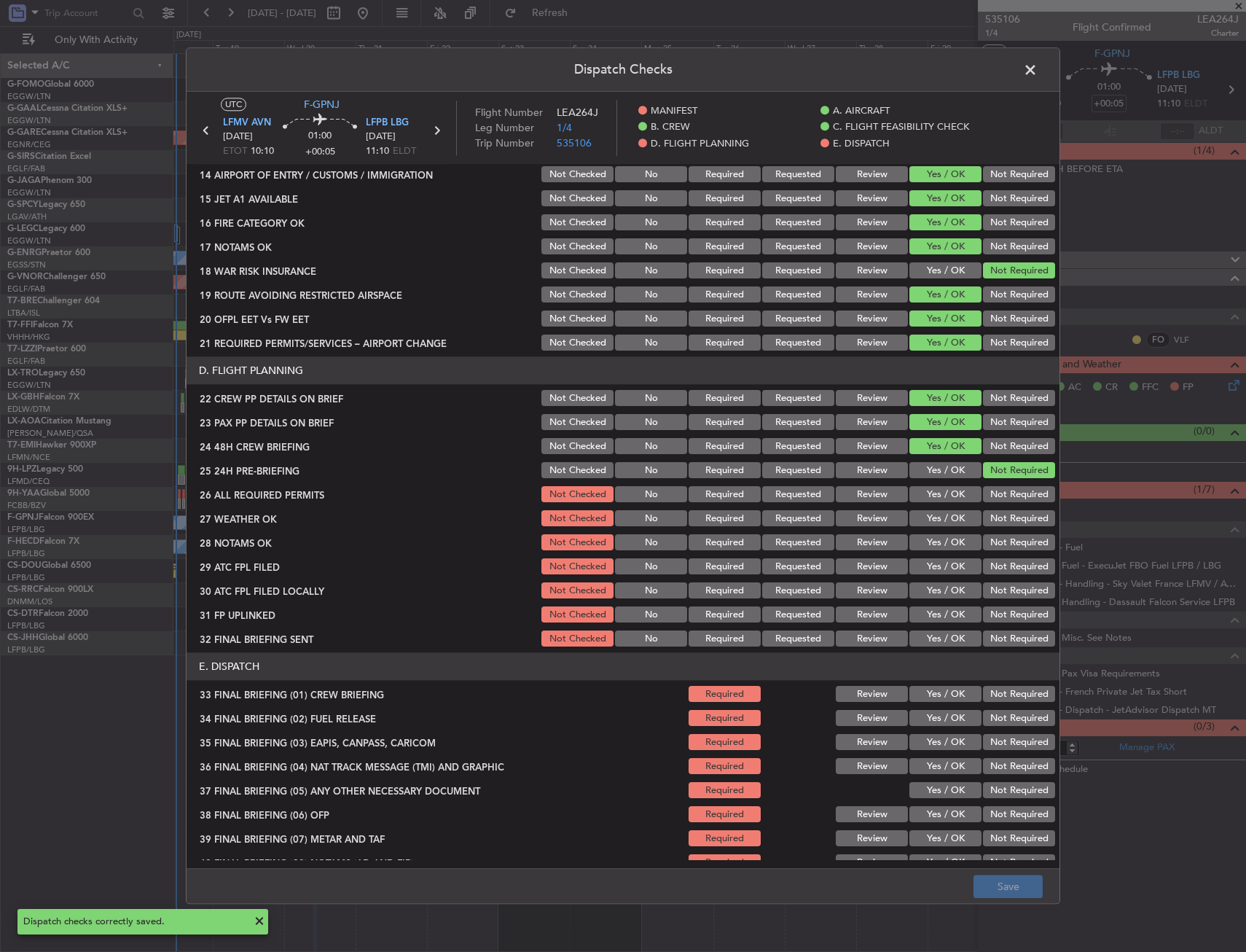
click at [1038, 70] on span at bounding box center [1038, 73] width 0 height 29
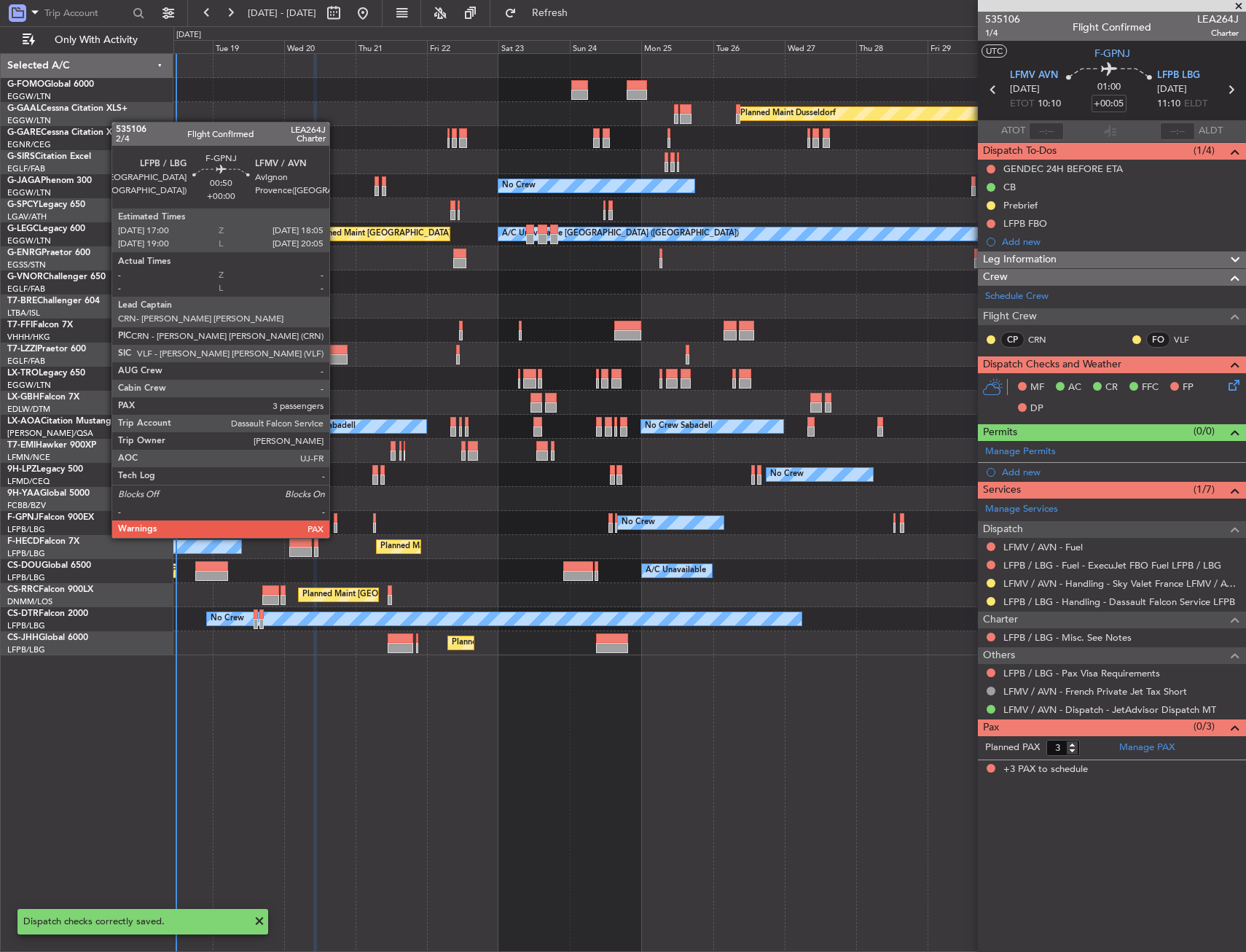
click at [337, 524] on div at bounding box center [335, 528] width 4 height 10
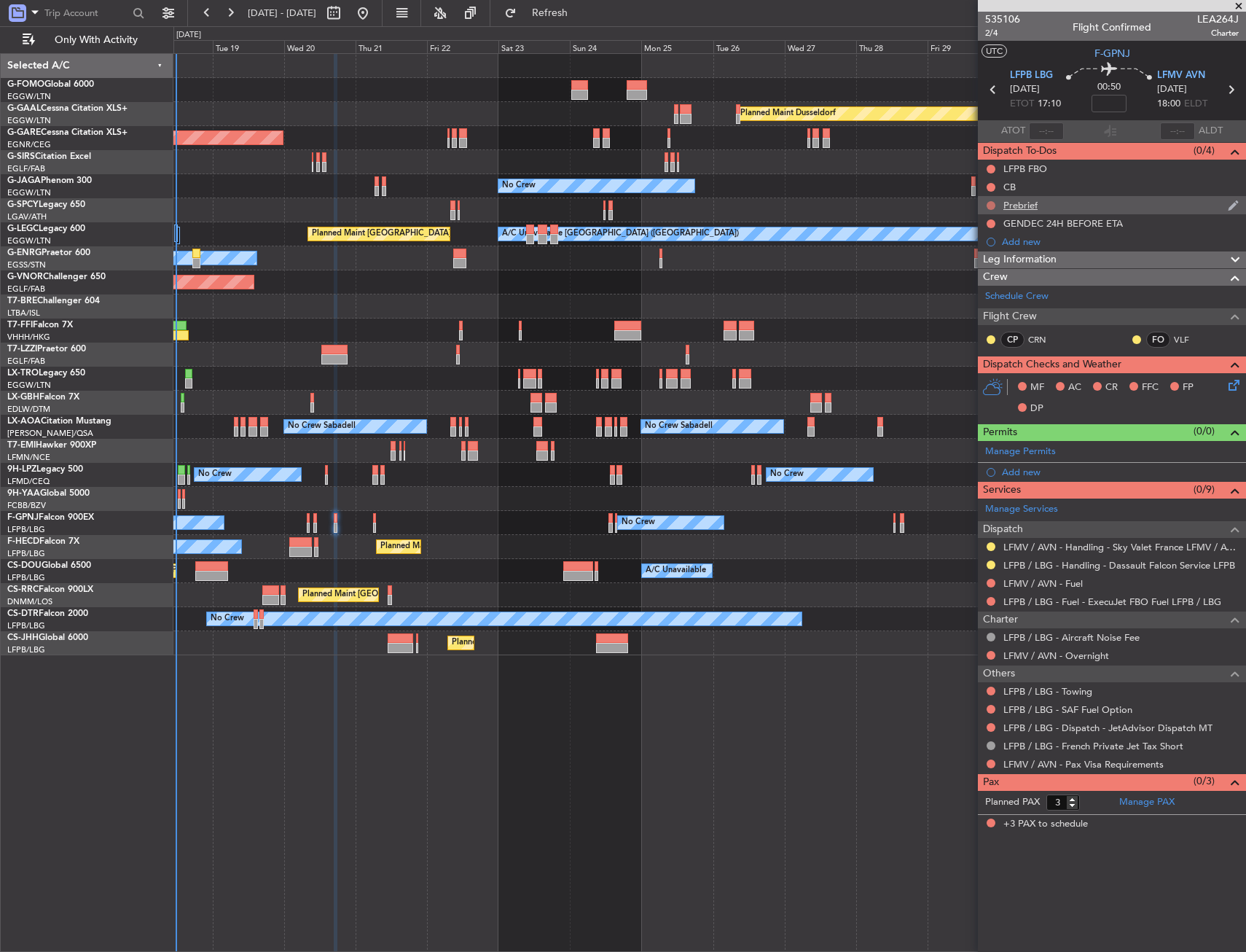
click at [992, 200] on div at bounding box center [991, 205] width 11 height 11
click at [991, 206] on button at bounding box center [991, 205] width 9 height 9
drag, startPoint x: 990, startPoint y: 241, endPoint x: 991, endPoint y: 217, distance: 24.0
click at [990, 240] on li "In Progress" at bounding box center [992, 247] width 77 height 22
click at [992, 186] on button at bounding box center [991, 187] width 9 height 9
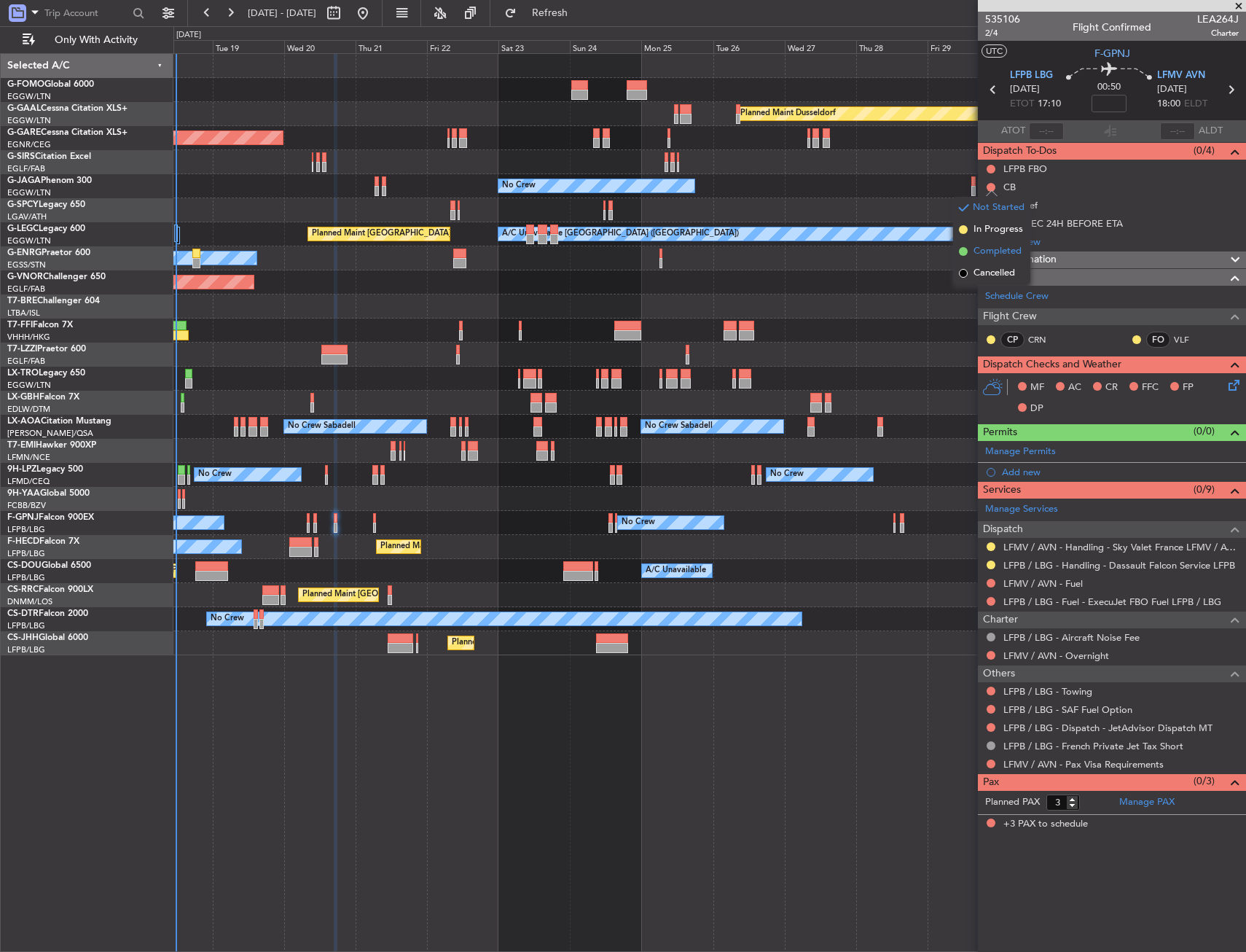
click at [983, 256] on span "Completed" at bounding box center [998, 251] width 48 height 14
click at [1223, 389] on div "MF AC CR FFC FP DP" at bounding box center [1119, 398] width 214 height 43
click at [1230, 386] on icon at bounding box center [1232, 383] width 11 height 11
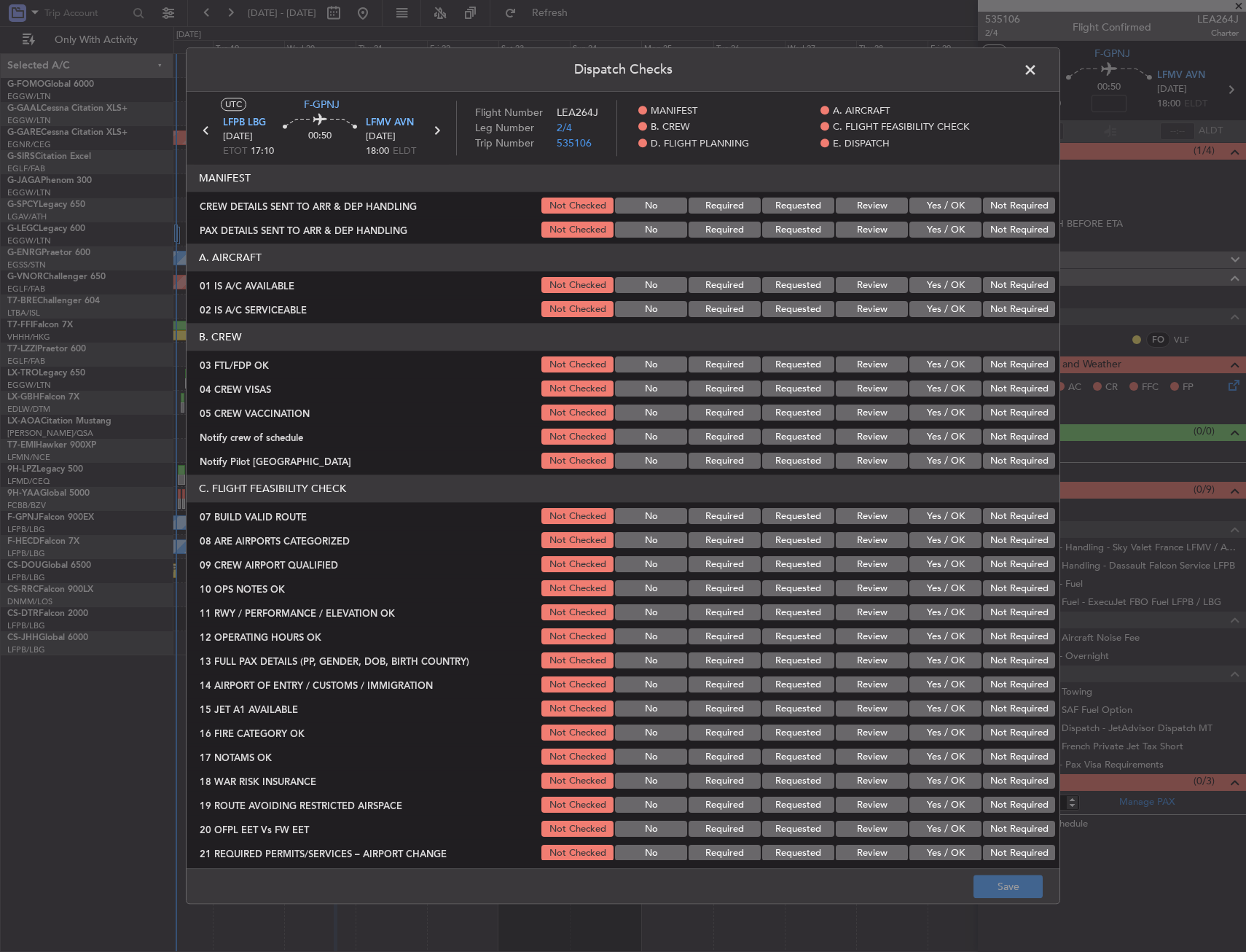
drag, startPoint x: 965, startPoint y: 299, endPoint x: 958, endPoint y: 302, distance: 7.6
click at [962, 298] on section "A. AIRCRAFT 01 IS A/C AVAILABLE Not Checked No Required Requested Review Yes / …" at bounding box center [623, 282] width 873 height 76
drag, startPoint x: 952, startPoint y: 292, endPoint x: 946, endPoint y: 307, distance: 16.2
click at [951, 292] on button "Yes / OK" at bounding box center [946, 286] width 72 height 16
click at [946, 307] on button "Yes / OK" at bounding box center [946, 310] width 72 height 16
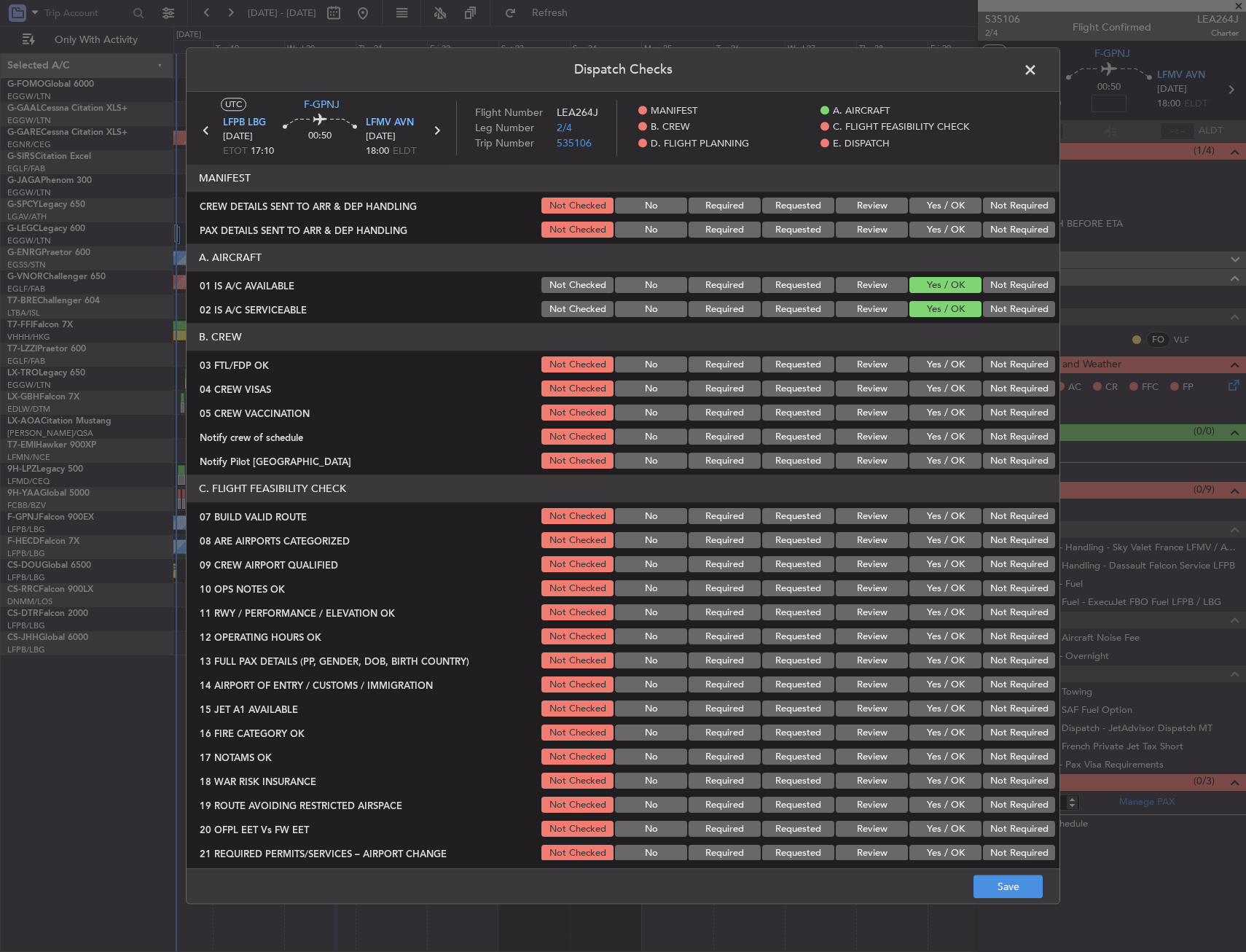
drag, startPoint x: 939, startPoint y: 370, endPoint x: 939, endPoint y: 384, distance: 14.0
click at [939, 371] on button "Yes / OK" at bounding box center [946, 365] width 72 height 16
drag, startPoint x: 991, startPoint y: 390, endPoint x: 983, endPoint y: 410, distance: 21.5
click at [991, 391] on button "Not Required" at bounding box center [1020, 389] width 72 height 16
drag, startPoint x: 983, startPoint y: 410, endPoint x: 941, endPoint y: 425, distance: 44.6
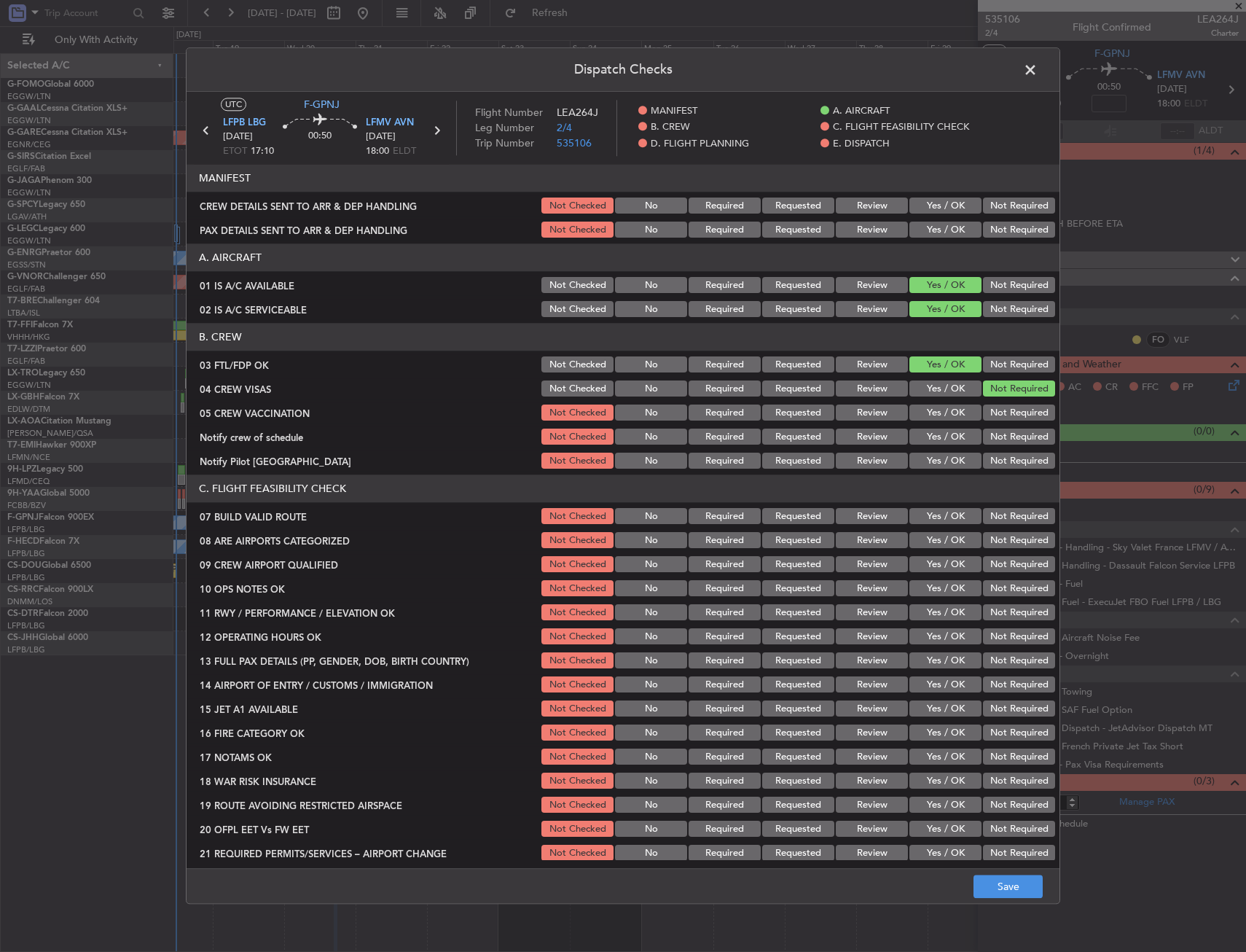
click at [983, 410] on button "Not Required" at bounding box center [1020, 413] width 72 height 16
drag, startPoint x: 941, startPoint y: 425, endPoint x: 937, endPoint y: 445, distance: 20.4
click at [941, 425] on section "B. CREW 03 FTL/FDP OK Not Checked No Required Requested Review Yes / OK Not Req…" at bounding box center [623, 398] width 873 height 148
click at [937, 446] on div "Yes / OK" at bounding box center [944, 437] width 73 height 20
click at [934, 456] on button "Yes / OK" at bounding box center [946, 462] width 72 height 16
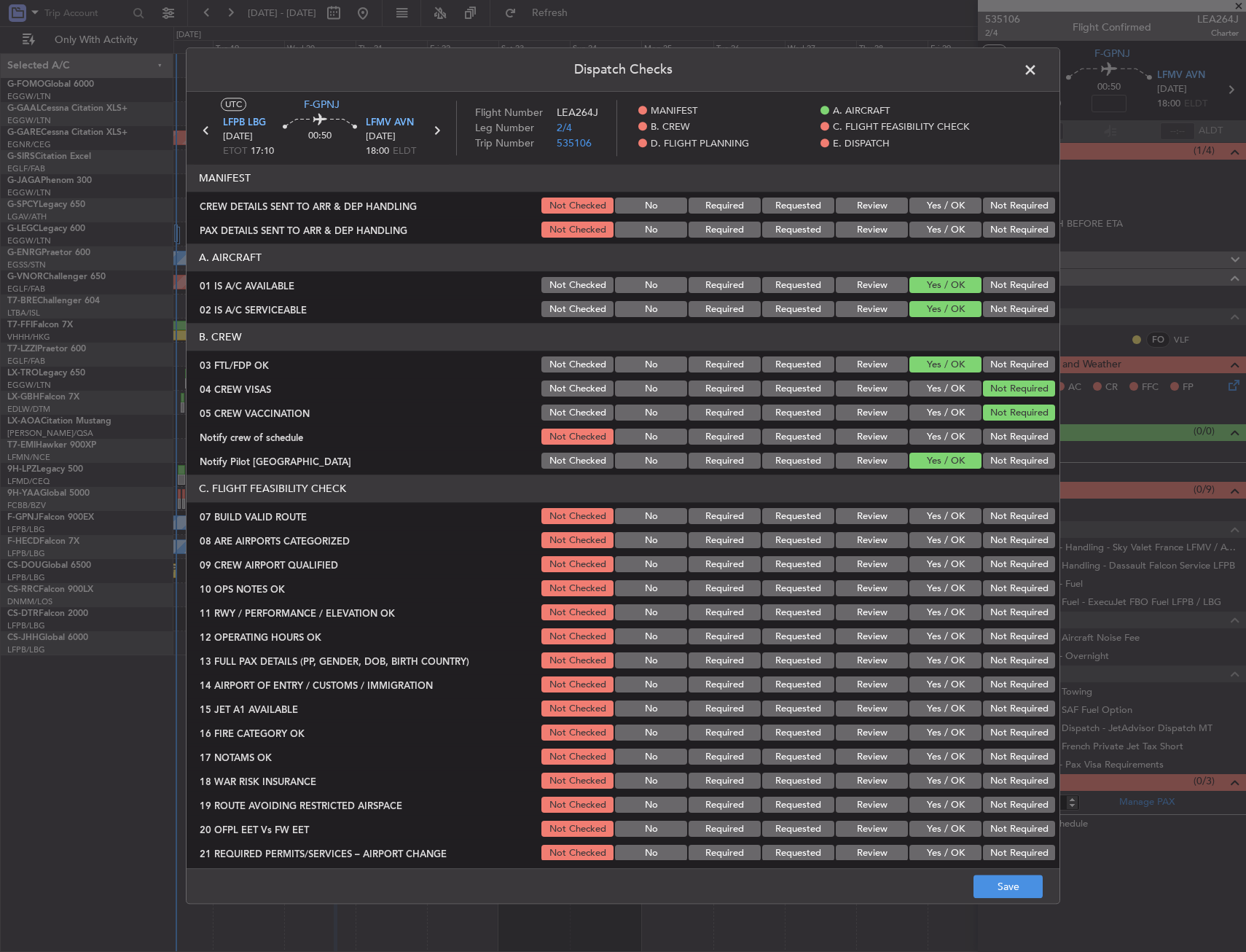
click at [937, 438] on button "Yes / OK" at bounding box center [946, 437] width 72 height 16
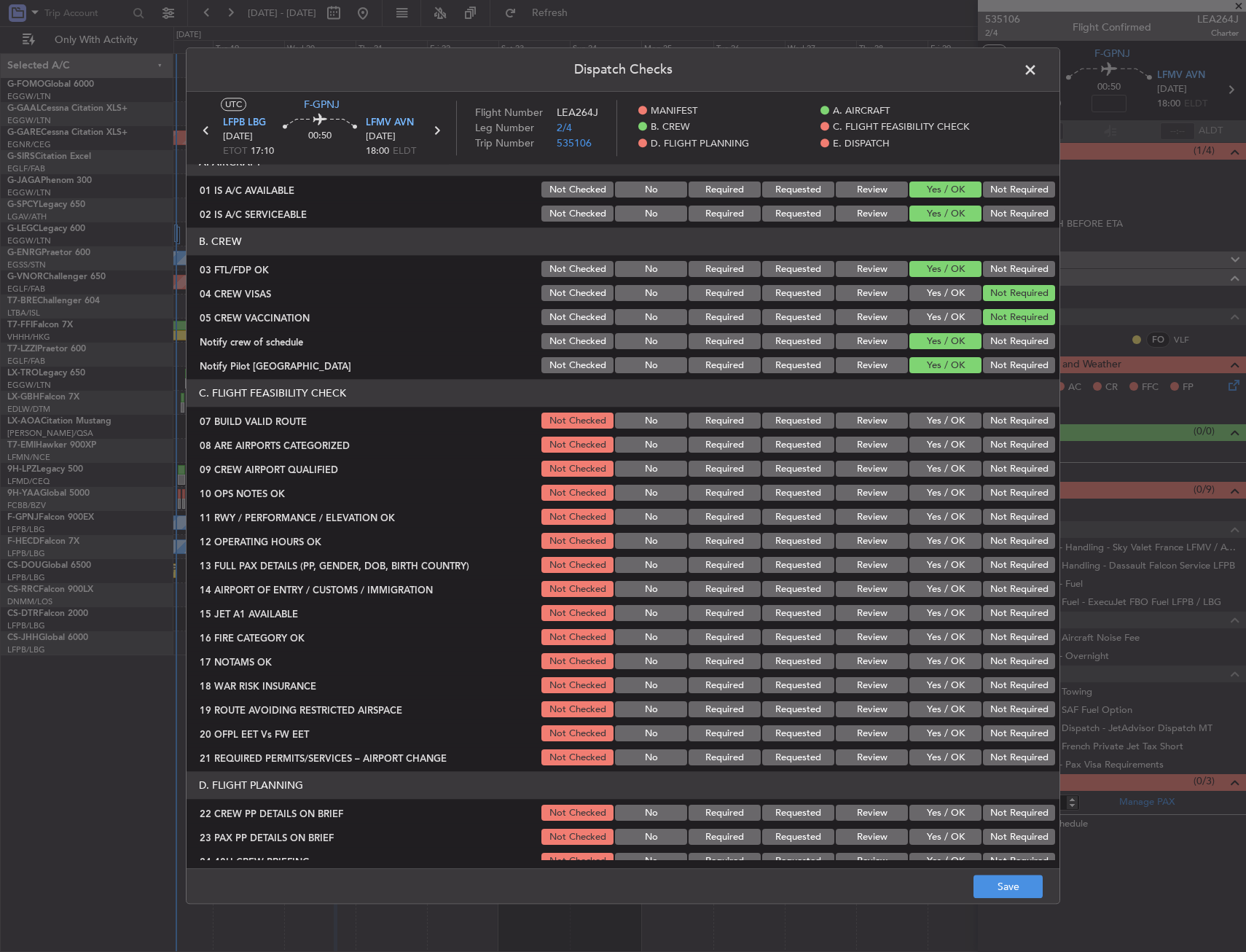
scroll to position [146, 0]
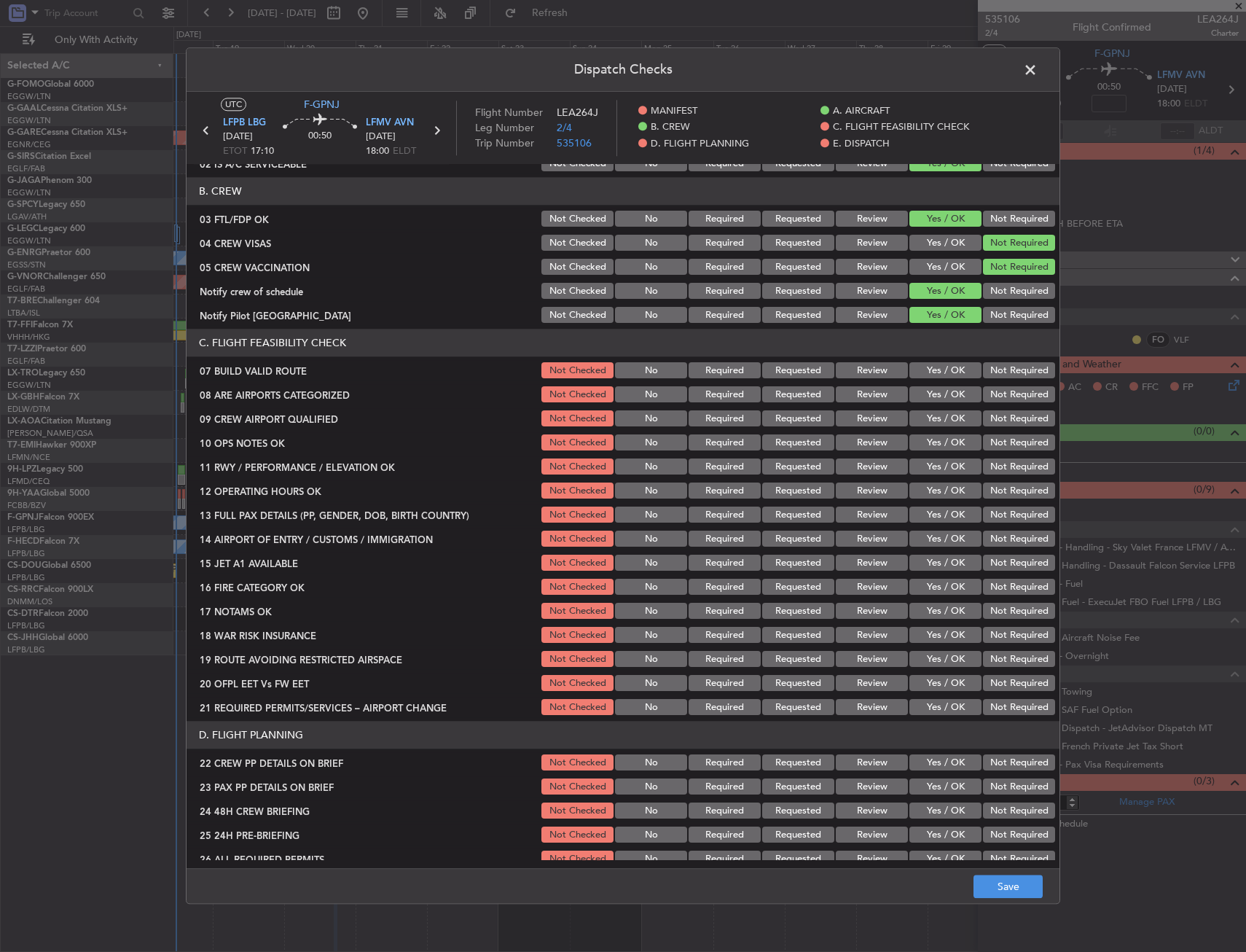
click at [939, 383] on section "C. FLIGHT FEASIBILITY CHECK 07 BUILD VALID ROUTE Not Checked No Required Reques…" at bounding box center [623, 524] width 873 height 388
click at [938, 366] on button "Yes / OK" at bounding box center [946, 371] width 72 height 16
click at [933, 387] on button "Yes / OK" at bounding box center [946, 395] width 72 height 16
click at [932, 416] on button "Yes / OK" at bounding box center [946, 419] width 72 height 16
click at [933, 449] on button "Yes / OK" at bounding box center [946, 443] width 72 height 16
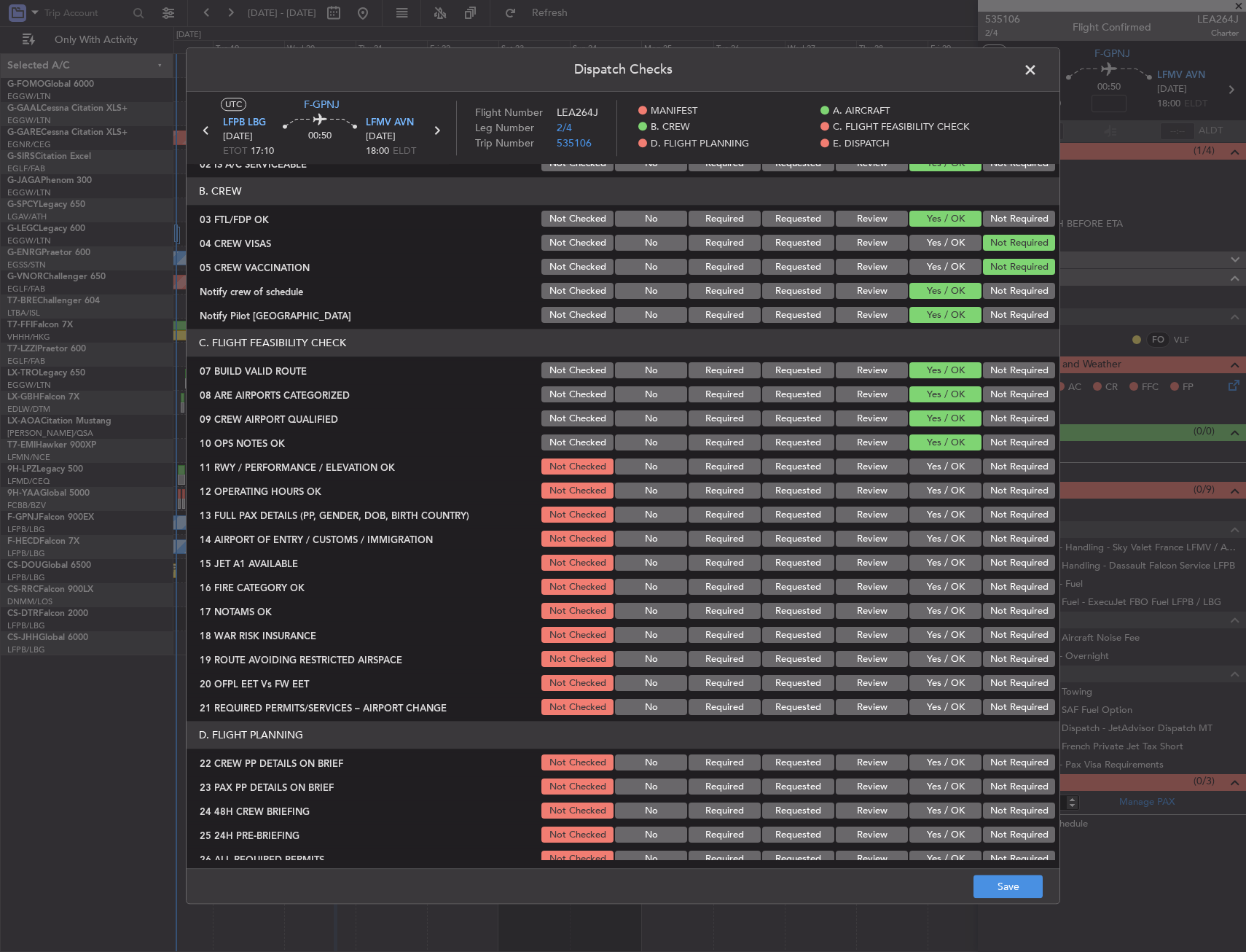
click at [931, 464] on button "Yes / OK" at bounding box center [946, 467] width 72 height 16
click at [927, 491] on button "Yes / OK" at bounding box center [946, 491] width 72 height 16
click at [927, 515] on button "Yes / OK" at bounding box center [946, 515] width 72 height 16
drag, startPoint x: 924, startPoint y: 534, endPoint x: 924, endPoint y: 563, distance: 29.0
click at [924, 541] on button "Yes / OK" at bounding box center [946, 540] width 72 height 16
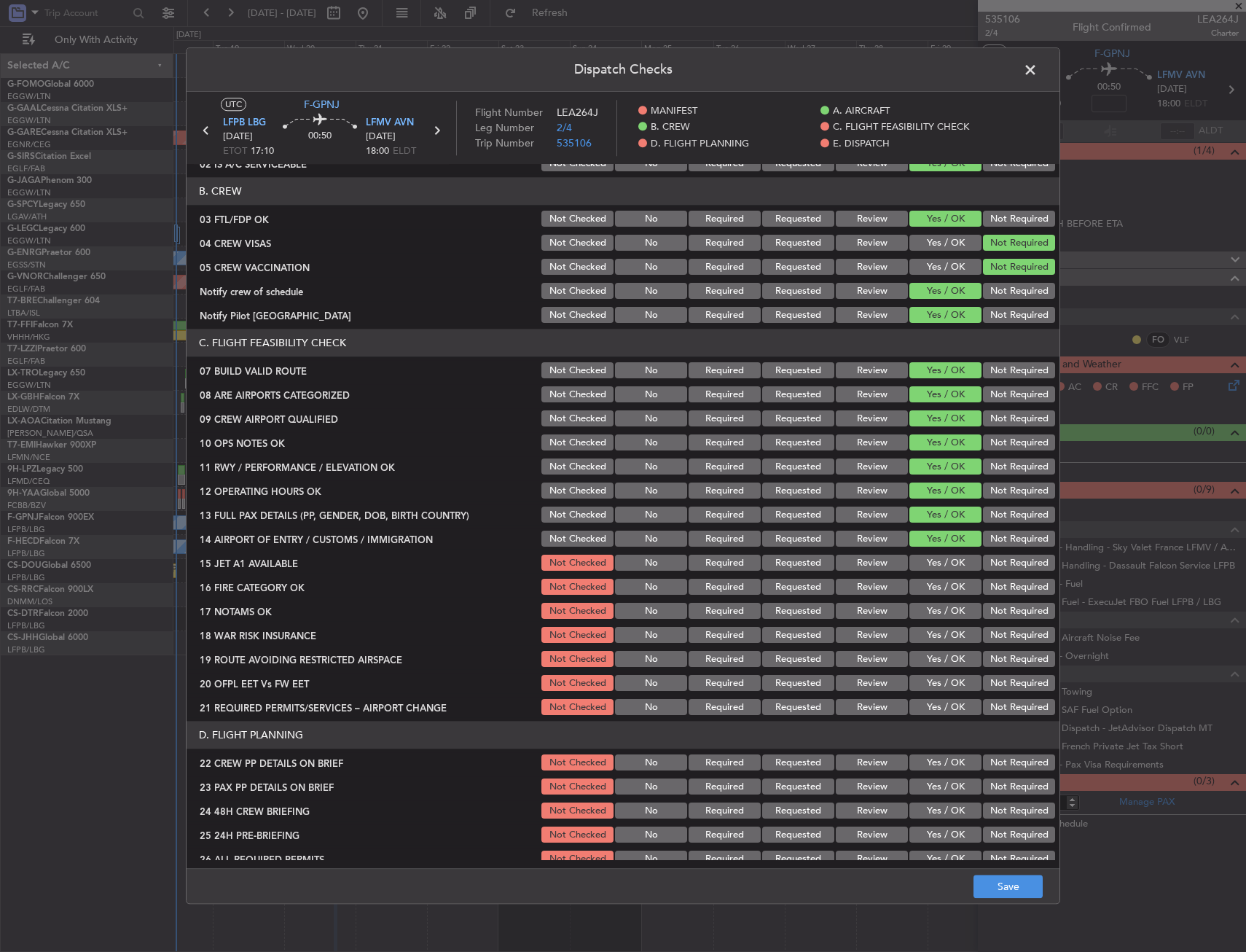
drag, startPoint x: 924, startPoint y: 563, endPoint x: 921, endPoint y: 572, distance: 9.5
click at [924, 563] on button "Yes / OK" at bounding box center [946, 564] width 72 height 16
drag, startPoint x: 921, startPoint y: 572, endPoint x: 923, endPoint y: 581, distance: 9.2
click at [921, 573] on div "Yes / OK" at bounding box center [944, 563] width 73 height 20
click at [924, 584] on button "Yes / OK" at bounding box center [946, 587] width 72 height 16
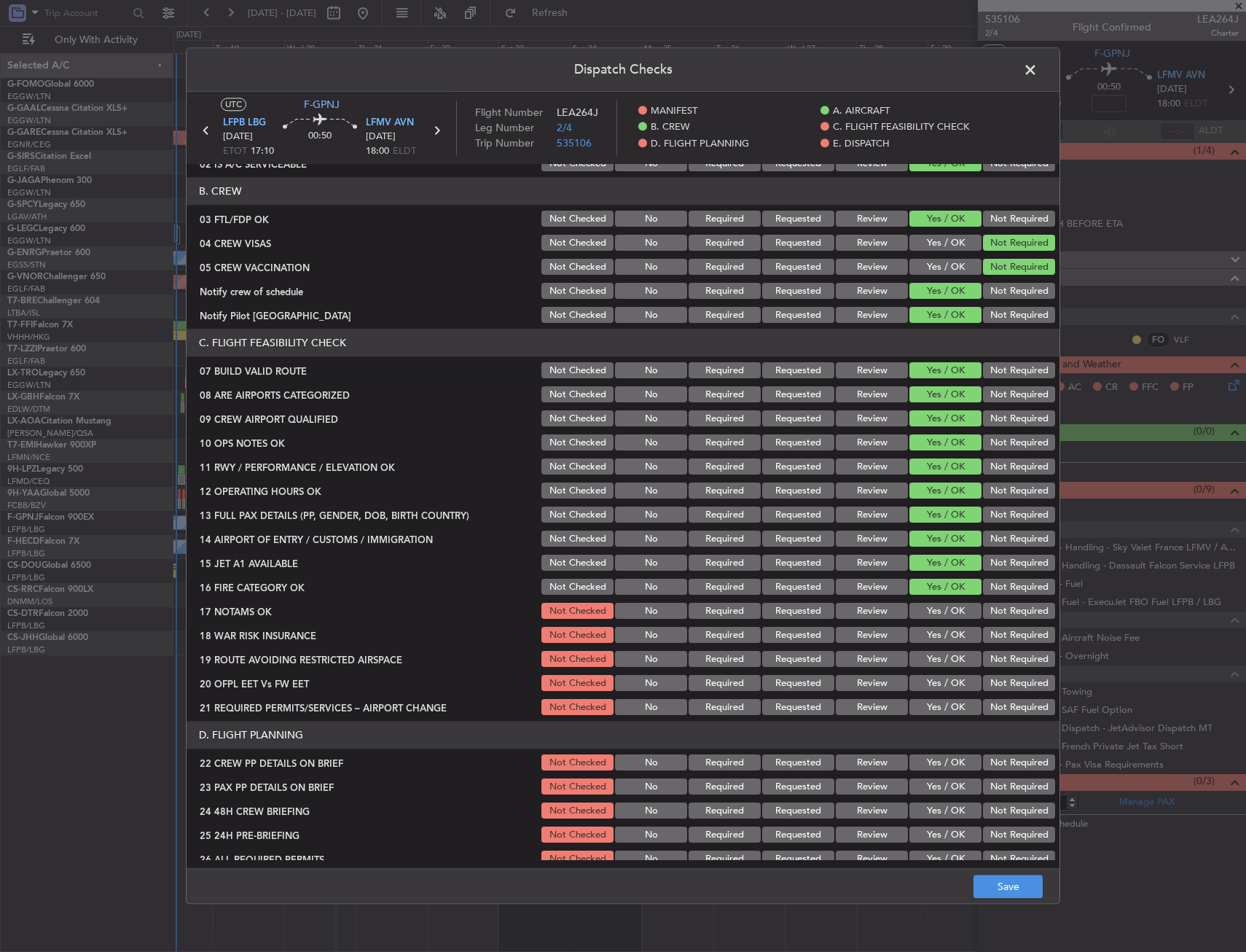
click at [929, 618] on button "Yes / OK" at bounding box center [946, 611] width 72 height 16
drag, startPoint x: 979, startPoint y: 634, endPoint x: 950, endPoint y: 664, distance: 41.7
click at [983, 635] on button "Not Required" at bounding box center [1020, 635] width 72 height 16
drag, startPoint x: 947, startPoint y: 665, endPoint x: 938, endPoint y: 686, distance: 22.8
click at [946, 666] on button "Yes / OK" at bounding box center [946, 660] width 72 height 16
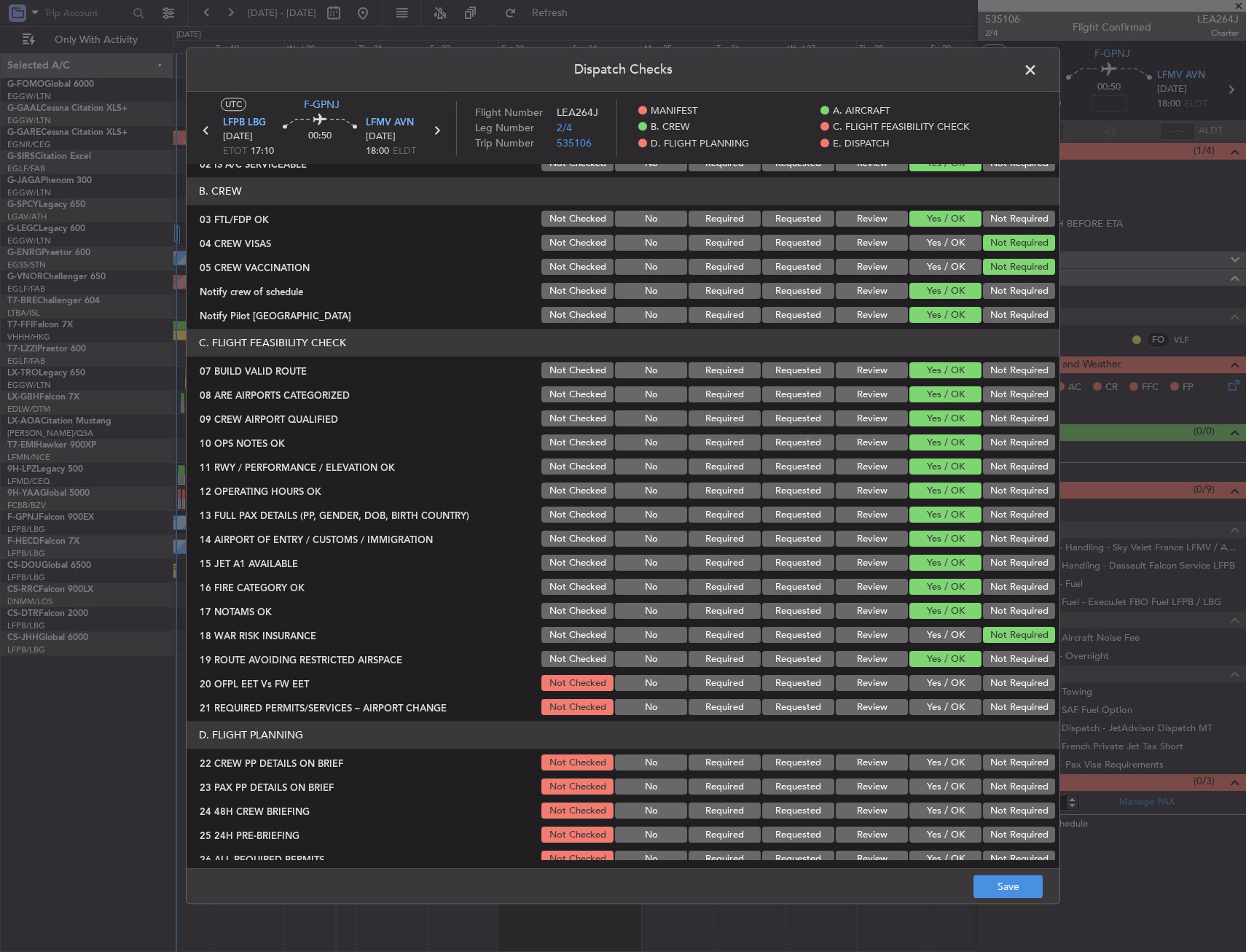
click at [936, 690] on button "Yes / OK" at bounding box center [946, 684] width 72 height 16
click at [931, 715] on button "Yes / OK" at bounding box center [946, 708] width 72 height 16
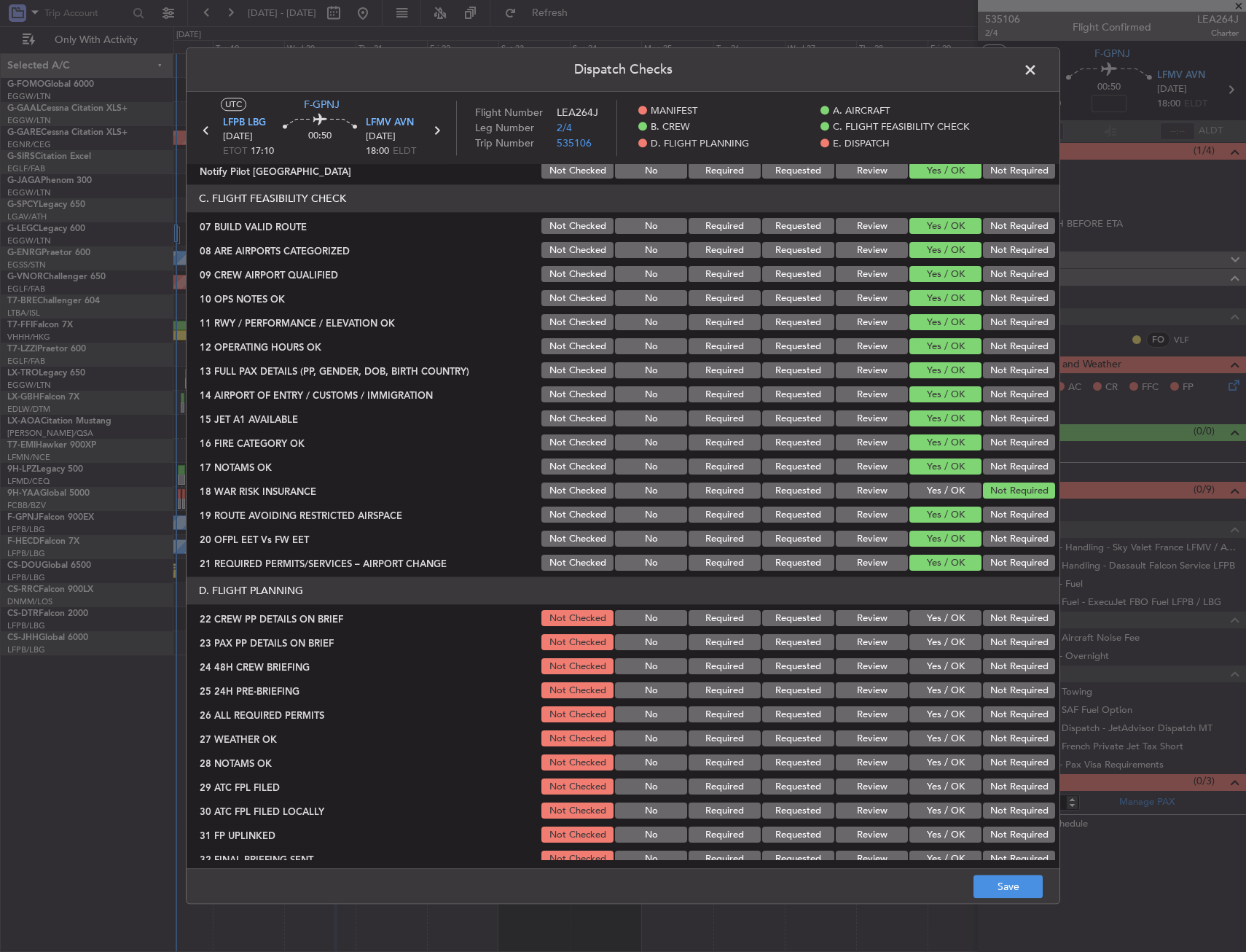
scroll to position [292, 0]
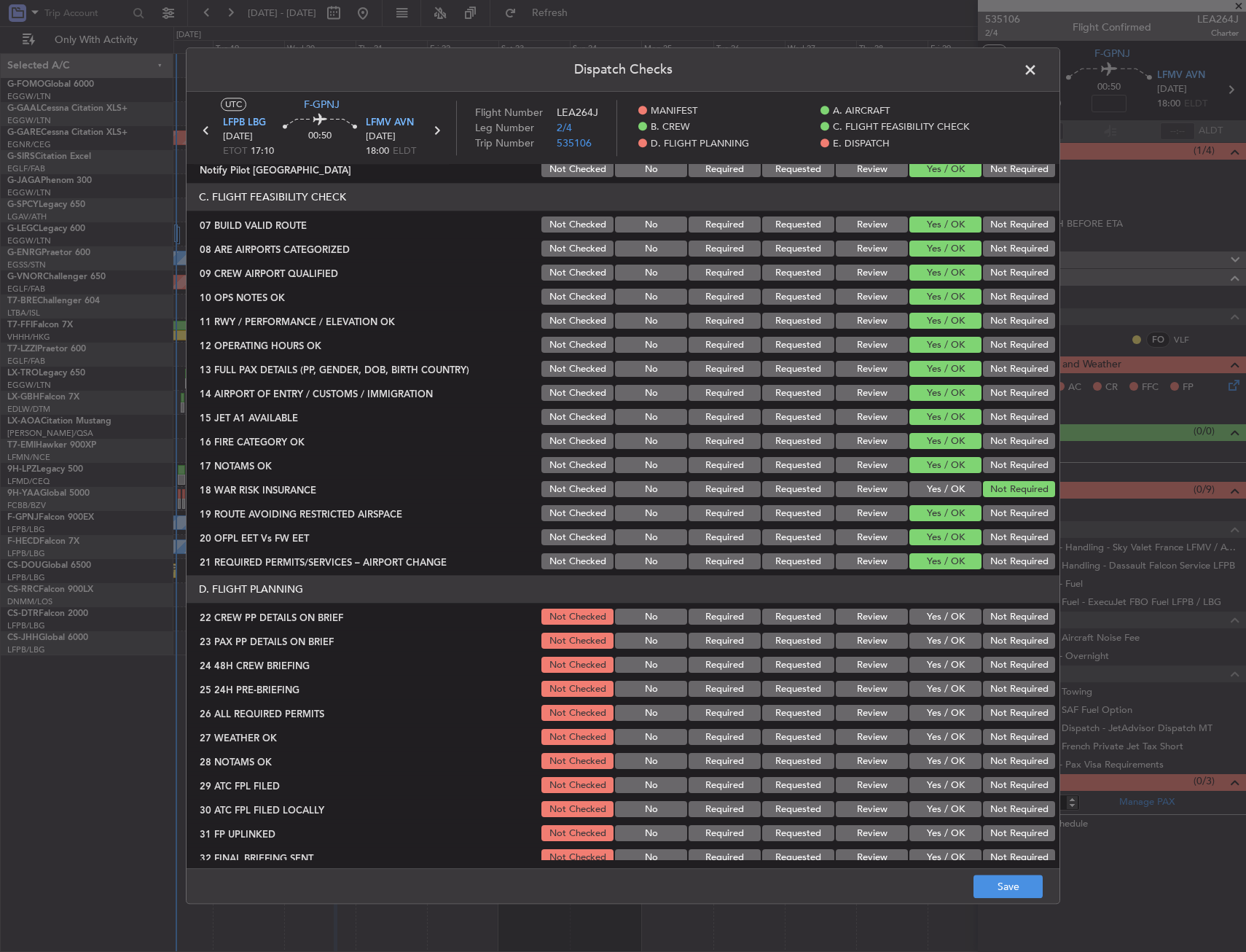
click at [931, 617] on button "Yes / OK" at bounding box center [946, 617] width 72 height 16
drag, startPoint x: 929, startPoint y: 632, endPoint x: 925, endPoint y: 656, distance: 24.3
click at [929, 632] on div "Yes / OK" at bounding box center [944, 641] width 73 height 20
click at [925, 656] on div "Yes / OK" at bounding box center [944, 665] width 73 height 20
drag, startPoint x: 924, startPoint y: 667, endPoint x: 925, endPoint y: 639, distance: 28.0
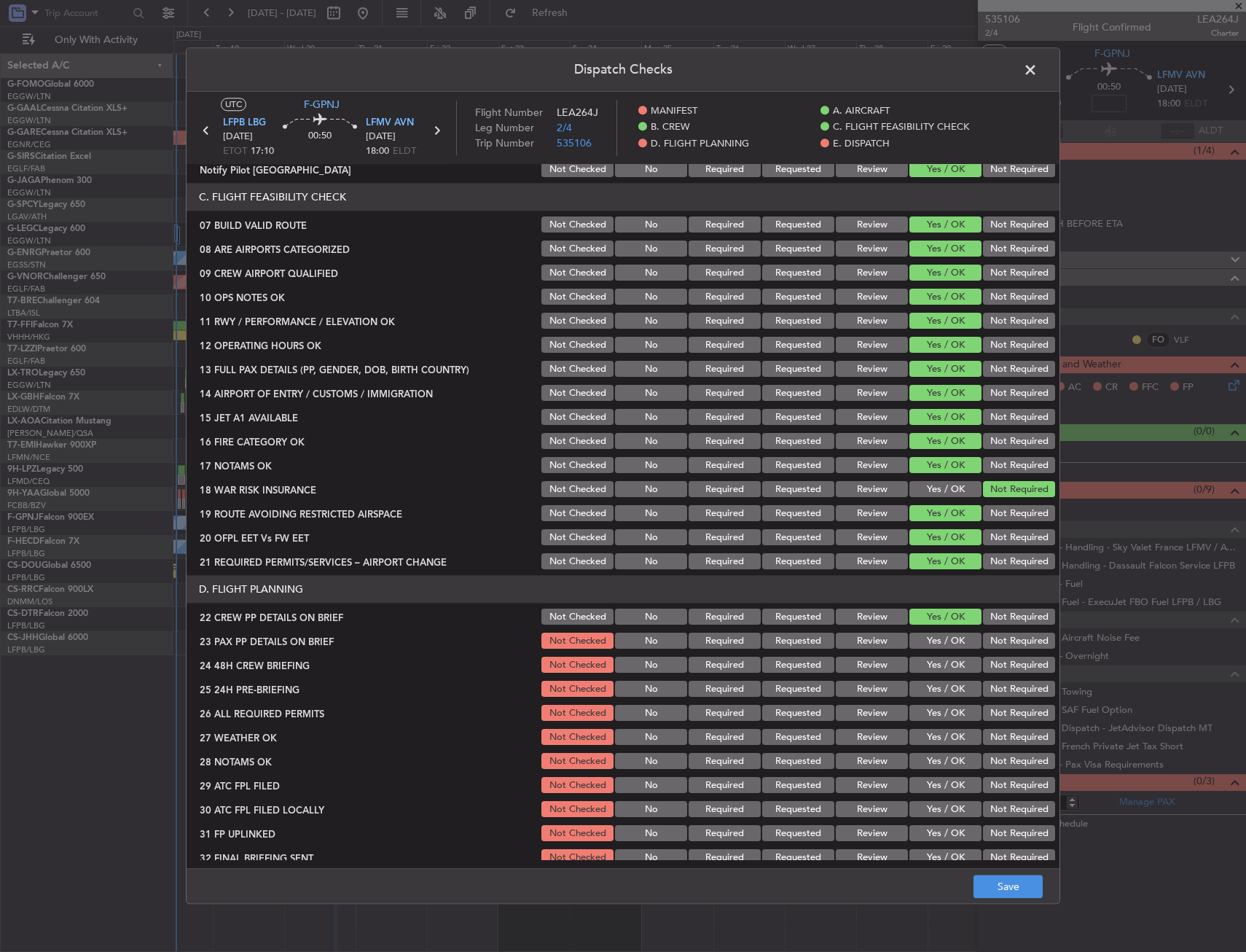
click at [924, 663] on button "Yes / OK" at bounding box center [946, 665] width 72 height 16
drag, startPoint x: 925, startPoint y: 639, endPoint x: 938, endPoint y: 686, distance: 48.8
click at [925, 640] on button "Yes / OK" at bounding box center [946, 641] width 72 height 16
click at [983, 693] on button "Not Required" at bounding box center [1020, 689] width 72 height 16
click at [1005, 885] on button "Save" at bounding box center [1008, 887] width 69 height 23
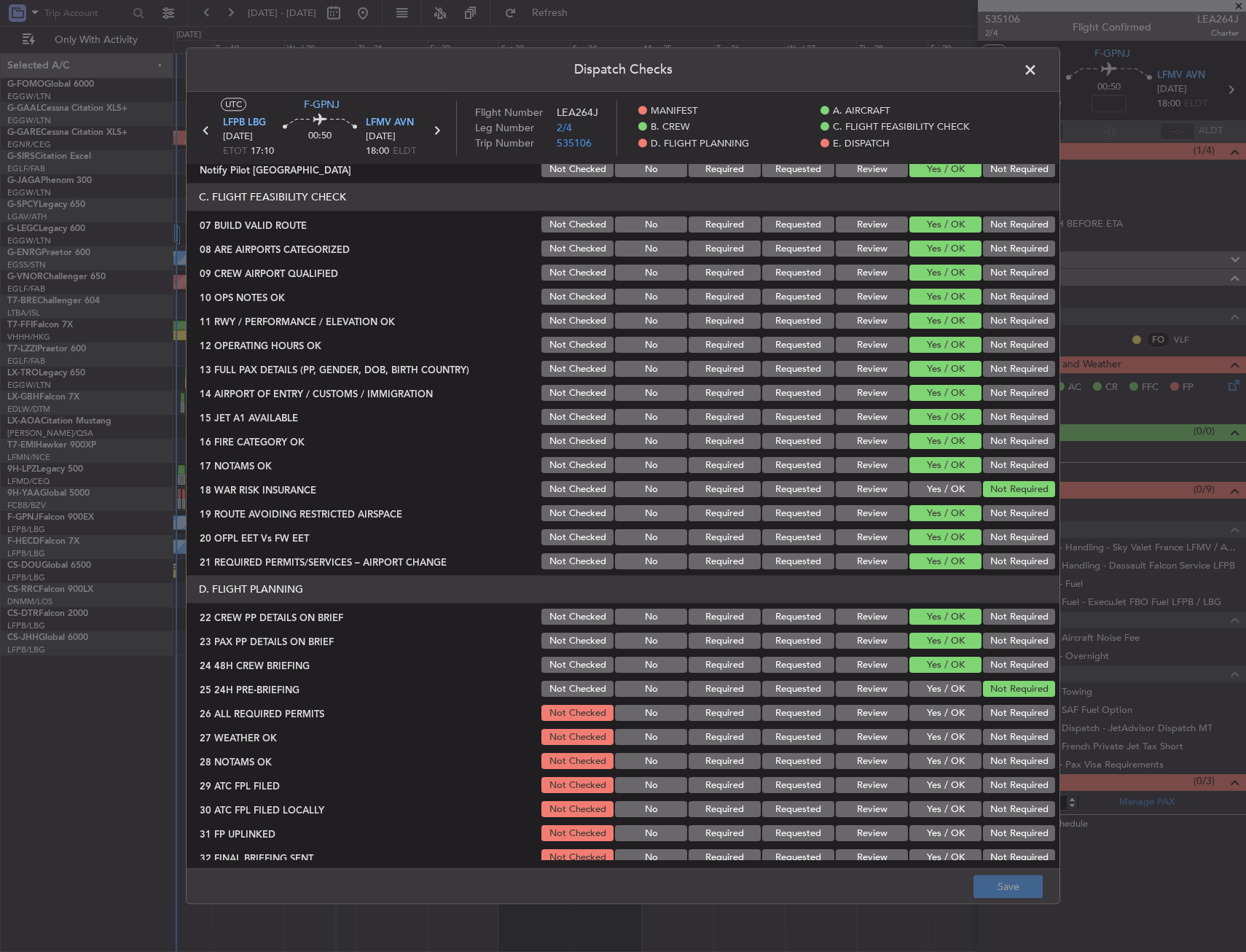
click at [1038, 68] on span at bounding box center [1038, 73] width 0 height 29
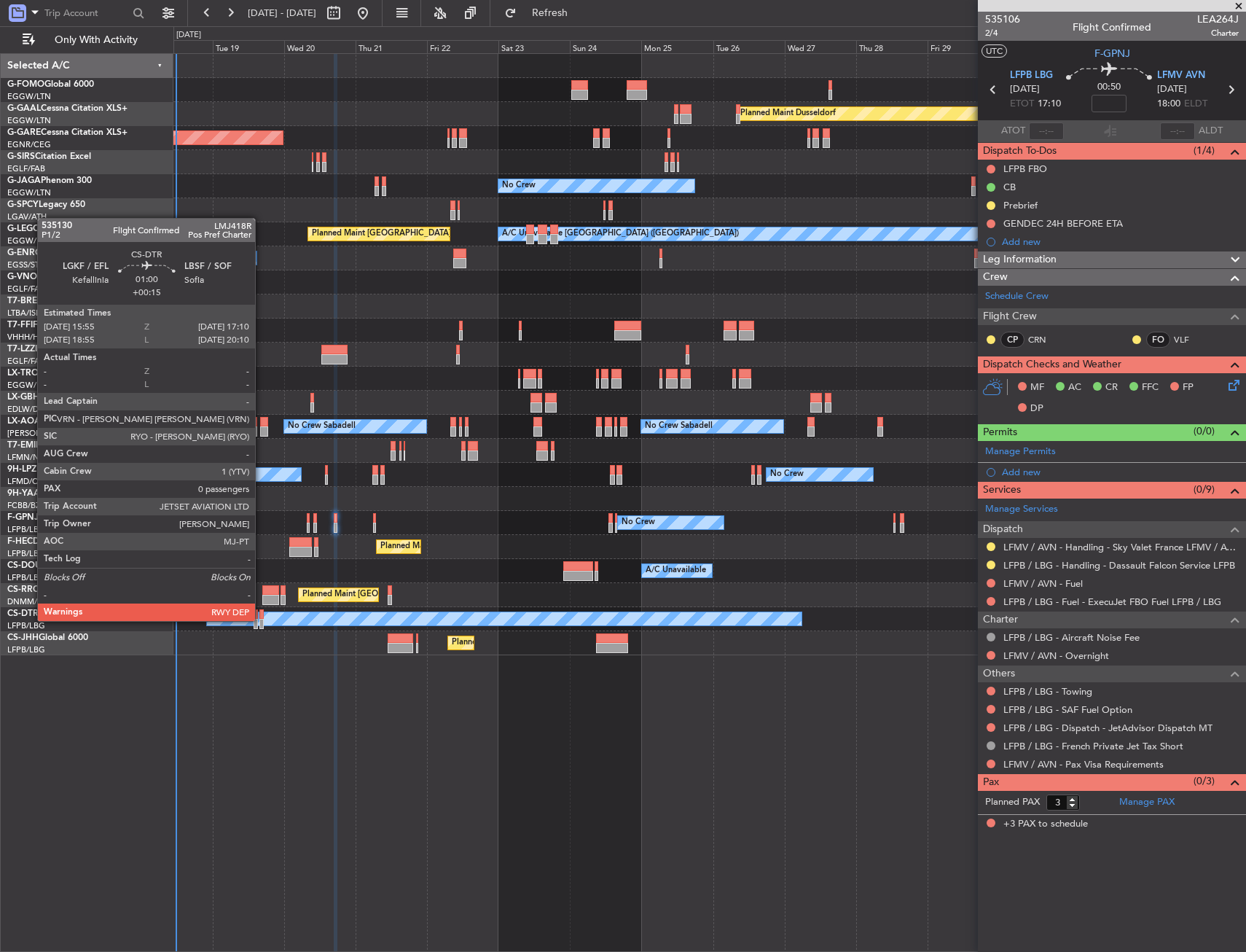
click at [262, 619] on div at bounding box center [261, 623] width 4 height 10
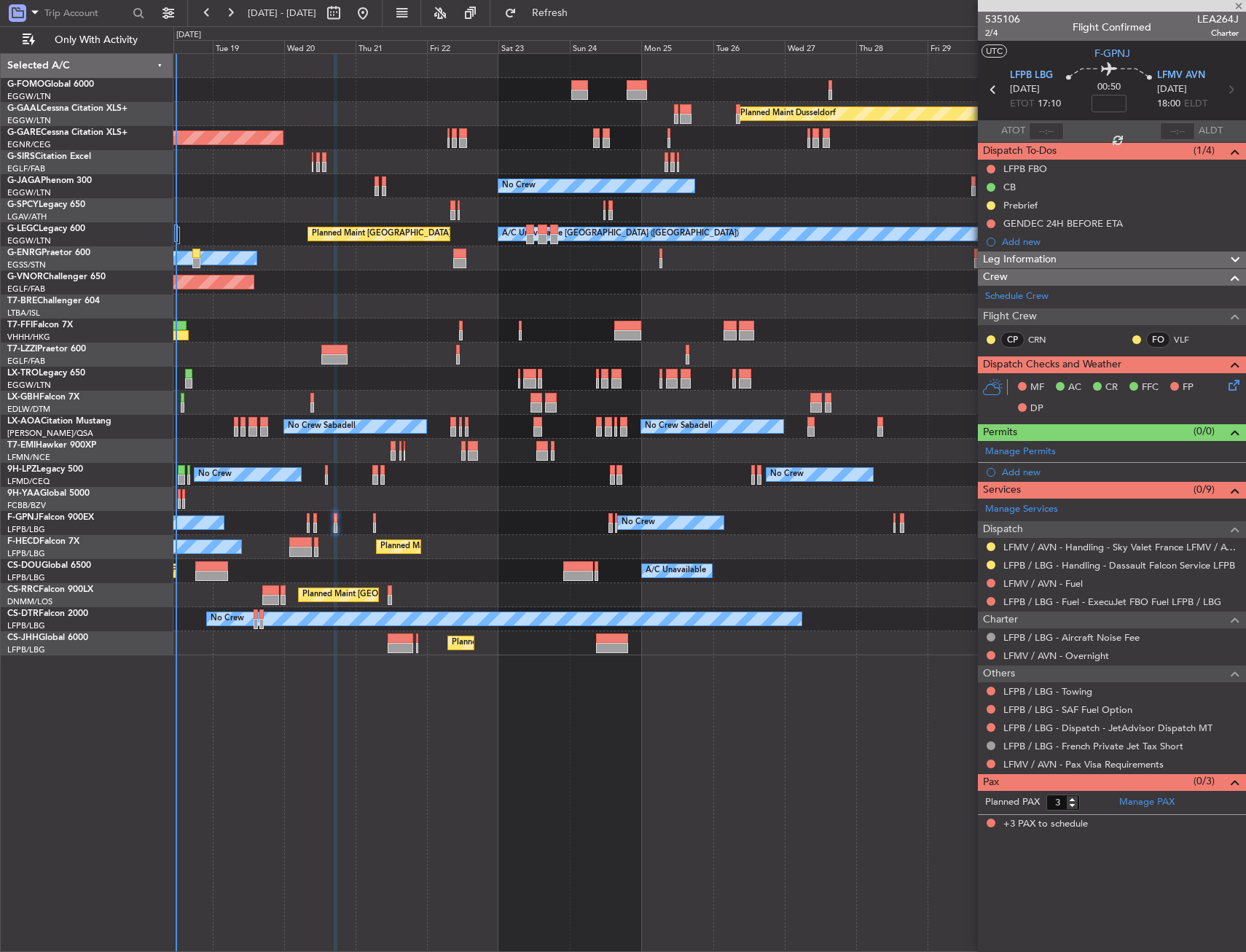
type input "+00:15"
type input "0"
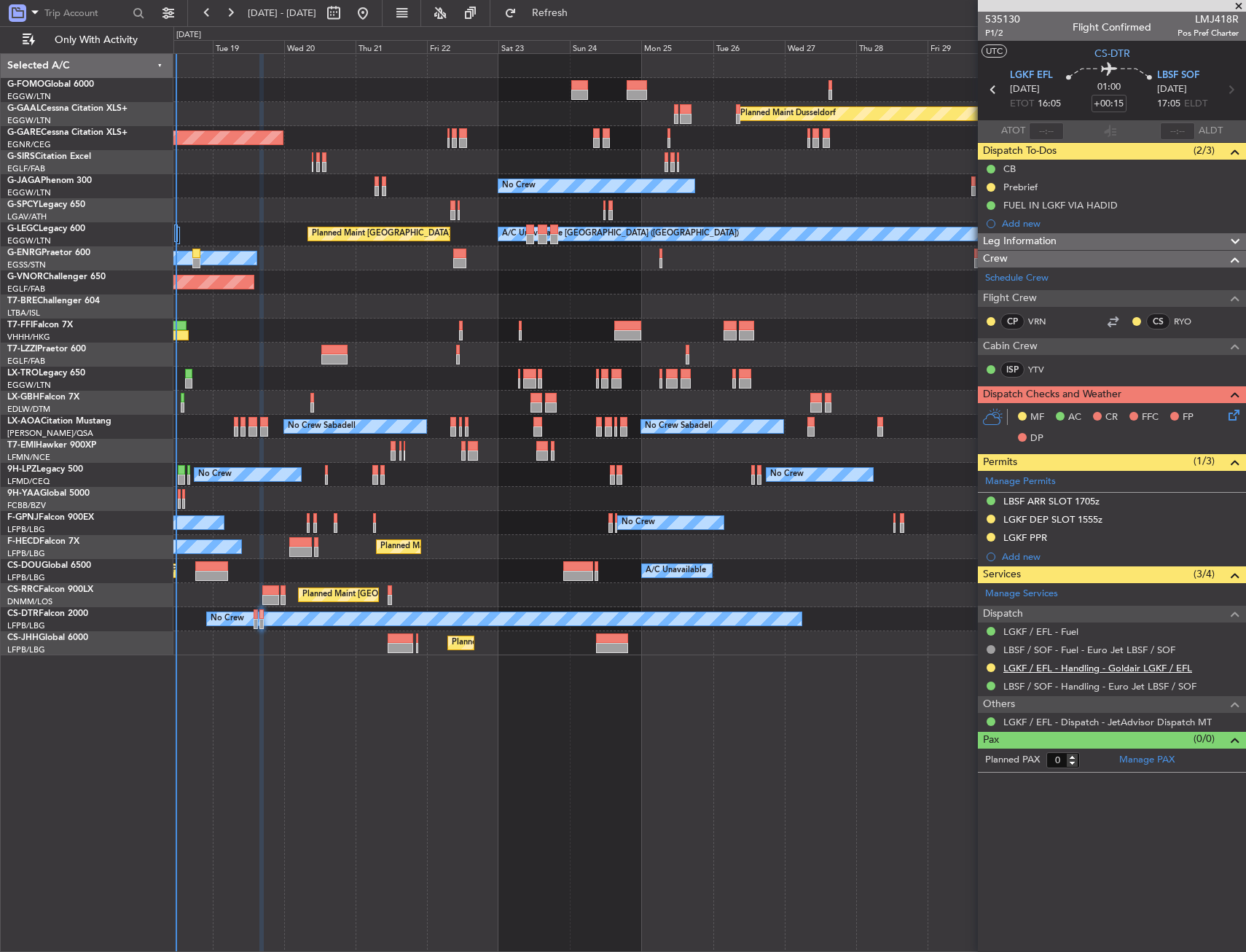
click at [1139, 672] on link "LGKF / EFL - Handling - Goldair LGKF / EFL" at bounding box center [1098, 668] width 188 height 12
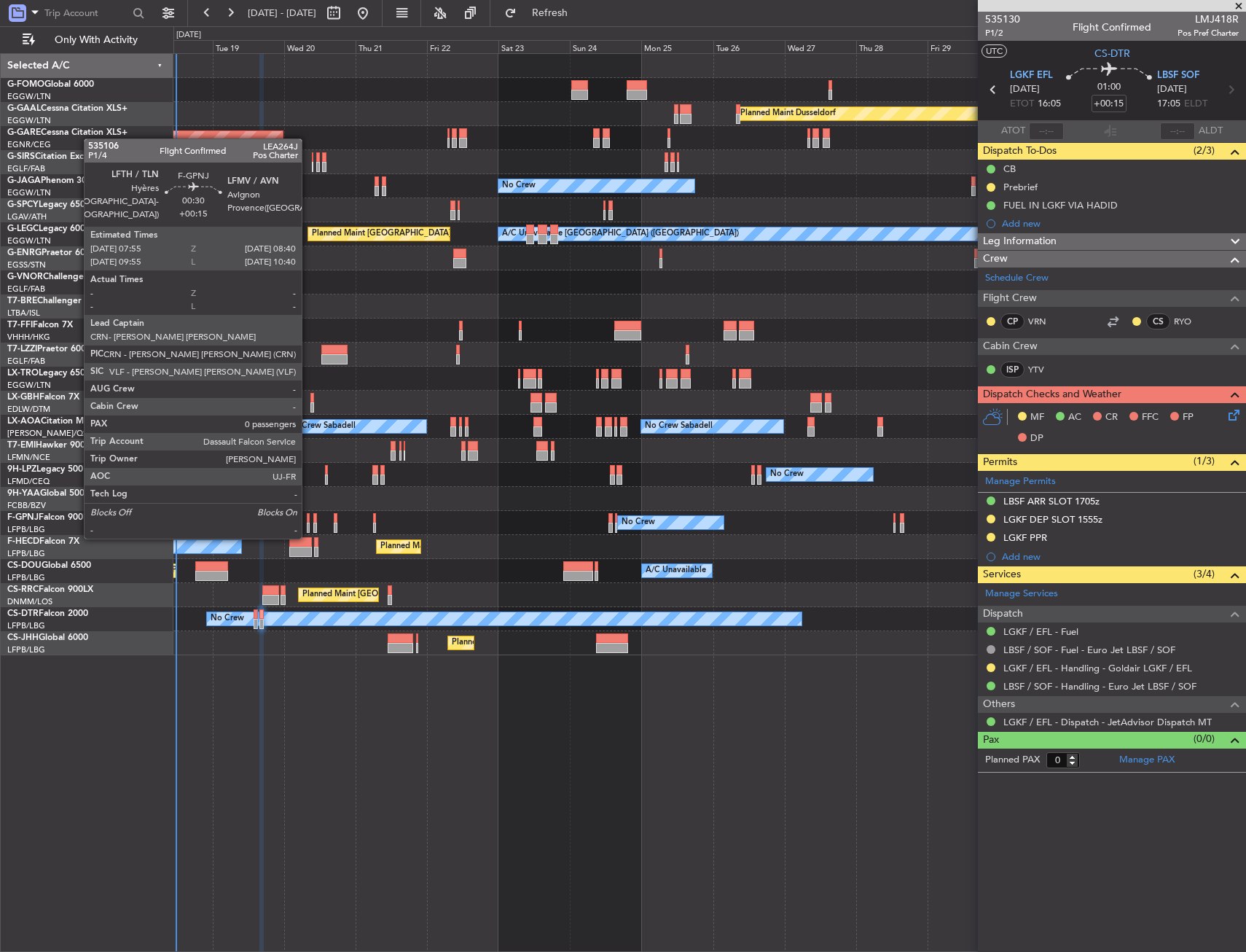
click at [308, 523] on div at bounding box center [308, 528] width 3 height 10
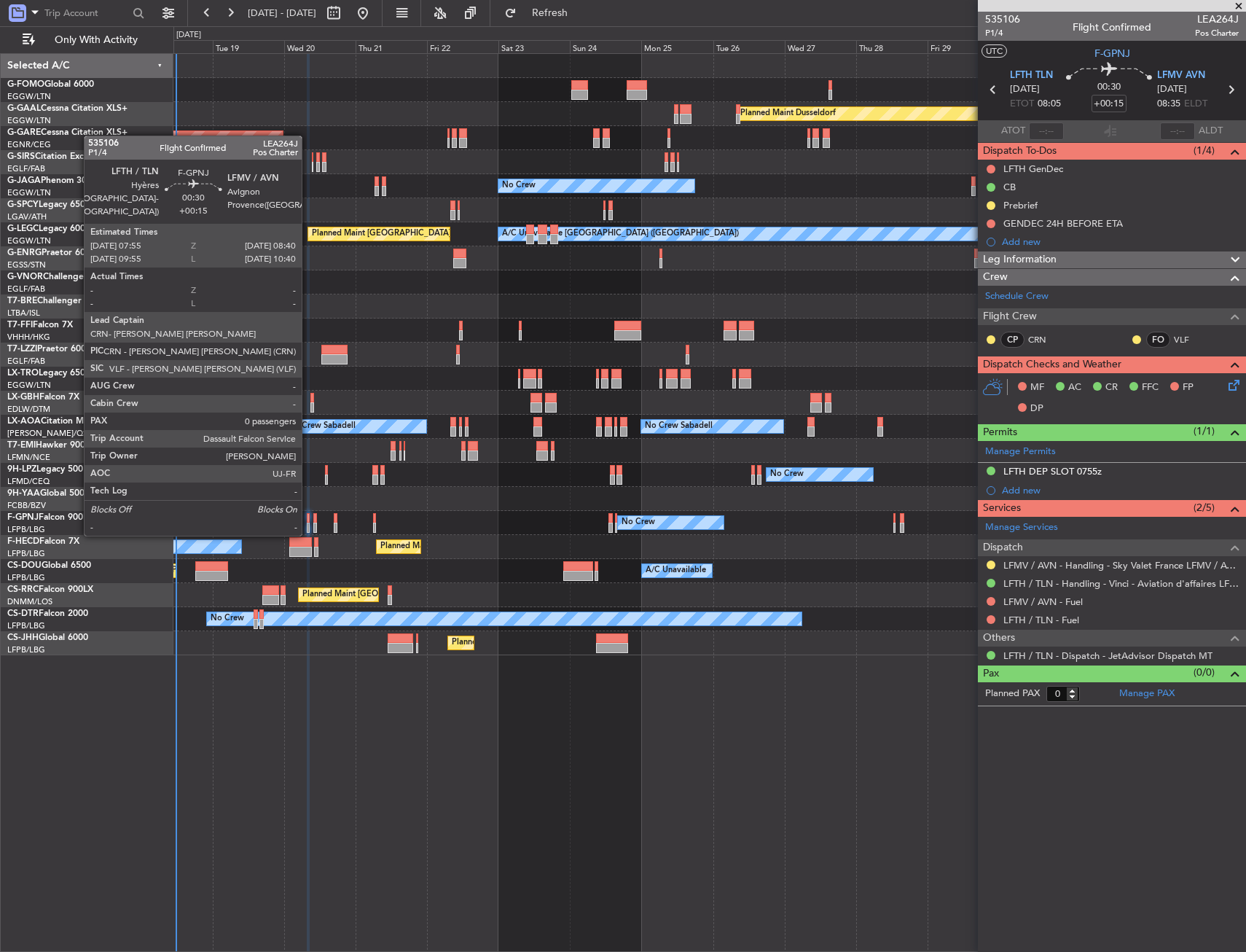
click at [308, 519] on div at bounding box center [308, 518] width 3 height 10
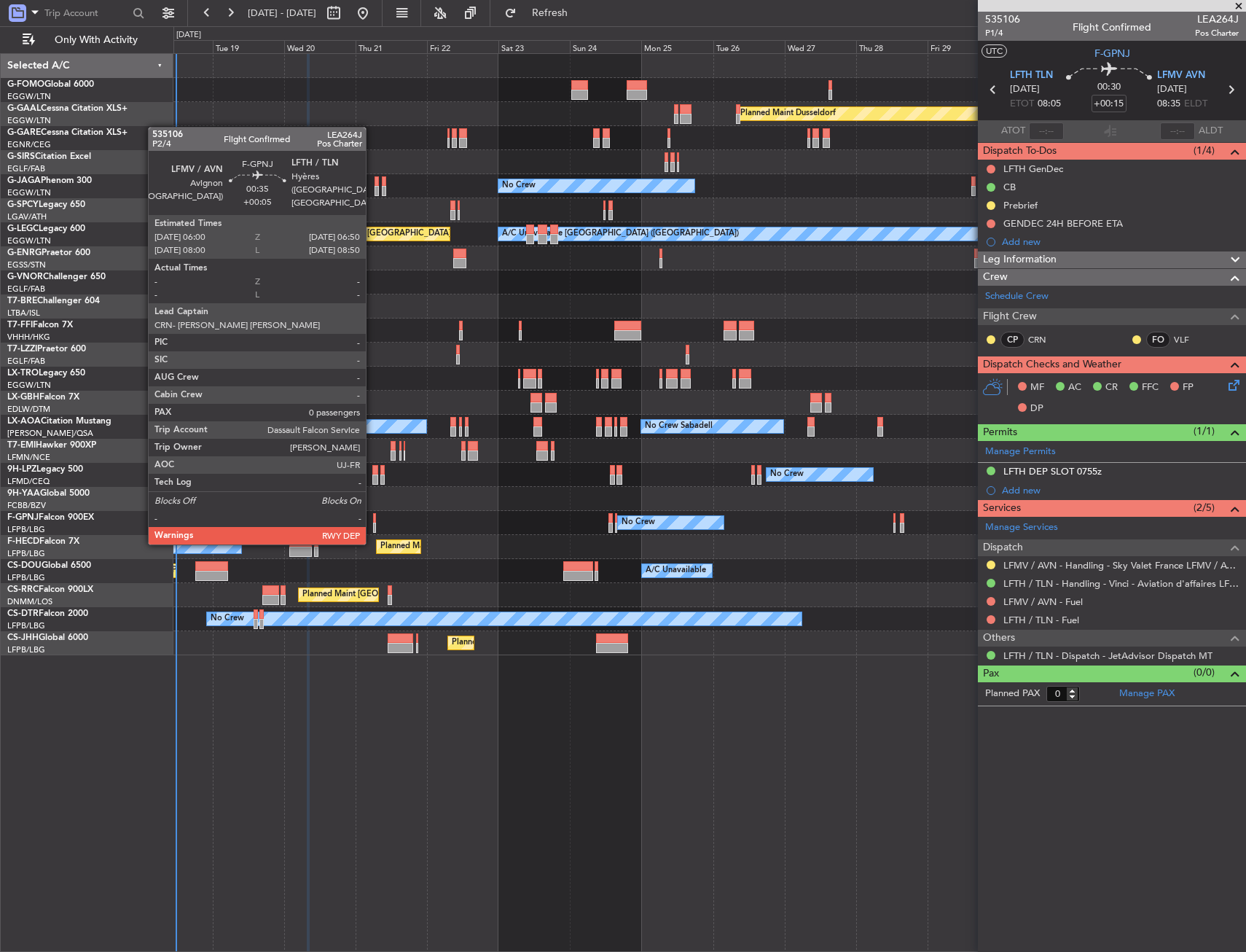
click at [373, 528] on div at bounding box center [375, 528] width 3 height 10
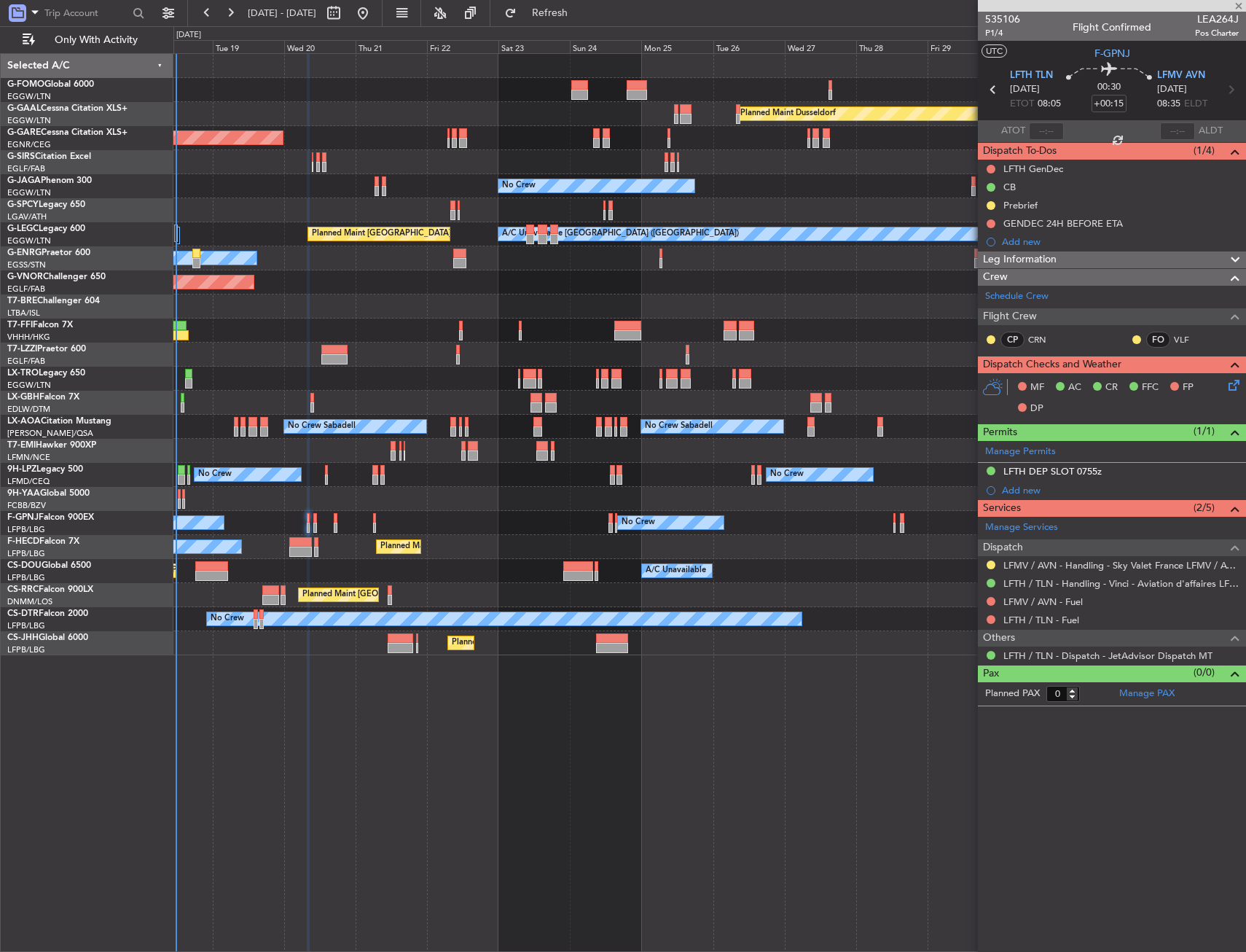
type input "+00:05"
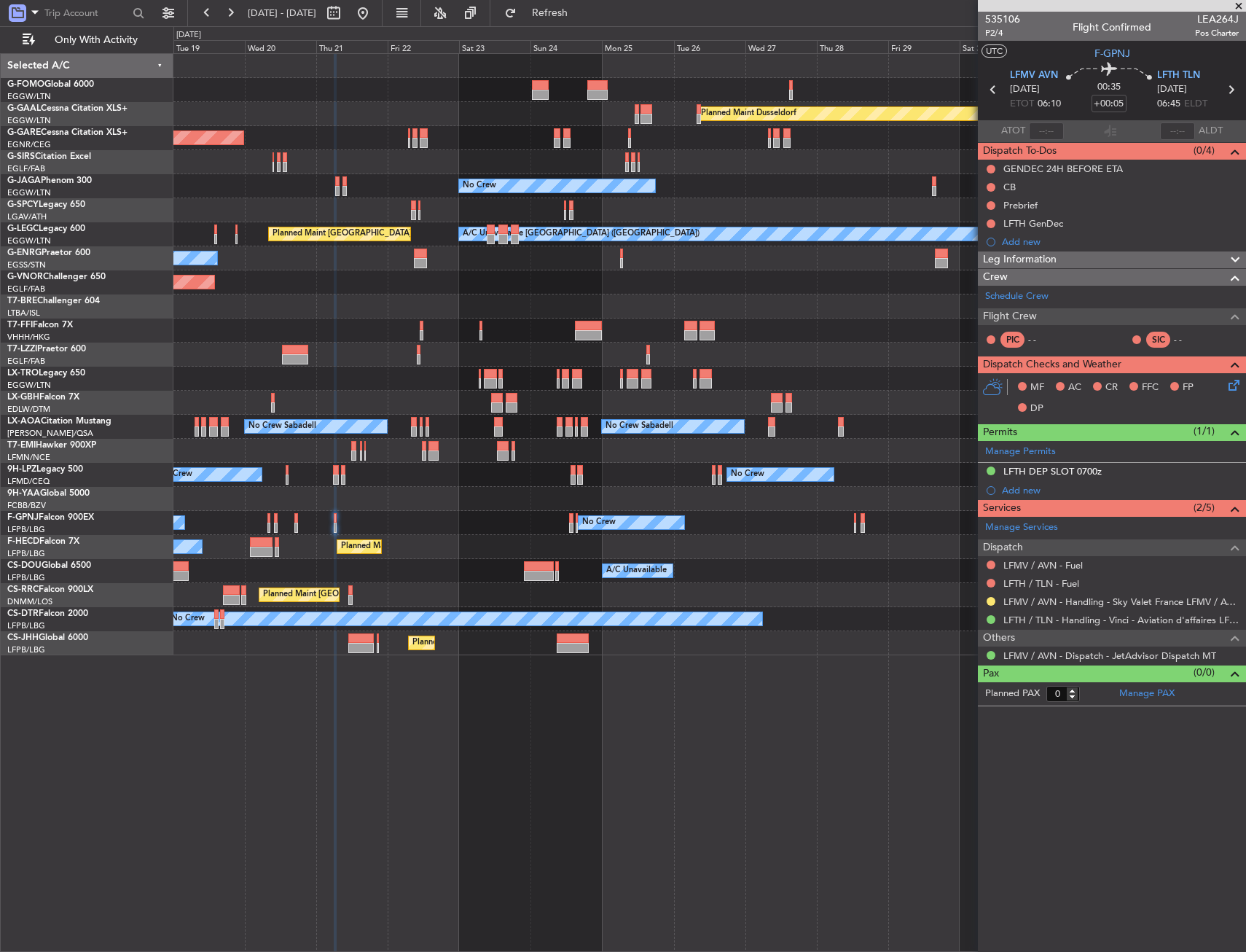
click at [295, 546] on div "Planned Maint [GEOGRAPHIC_DATA] ([GEOGRAPHIC_DATA]) Planned Maint [GEOGRAPHIC_D…" at bounding box center [709, 547] width 1072 height 24
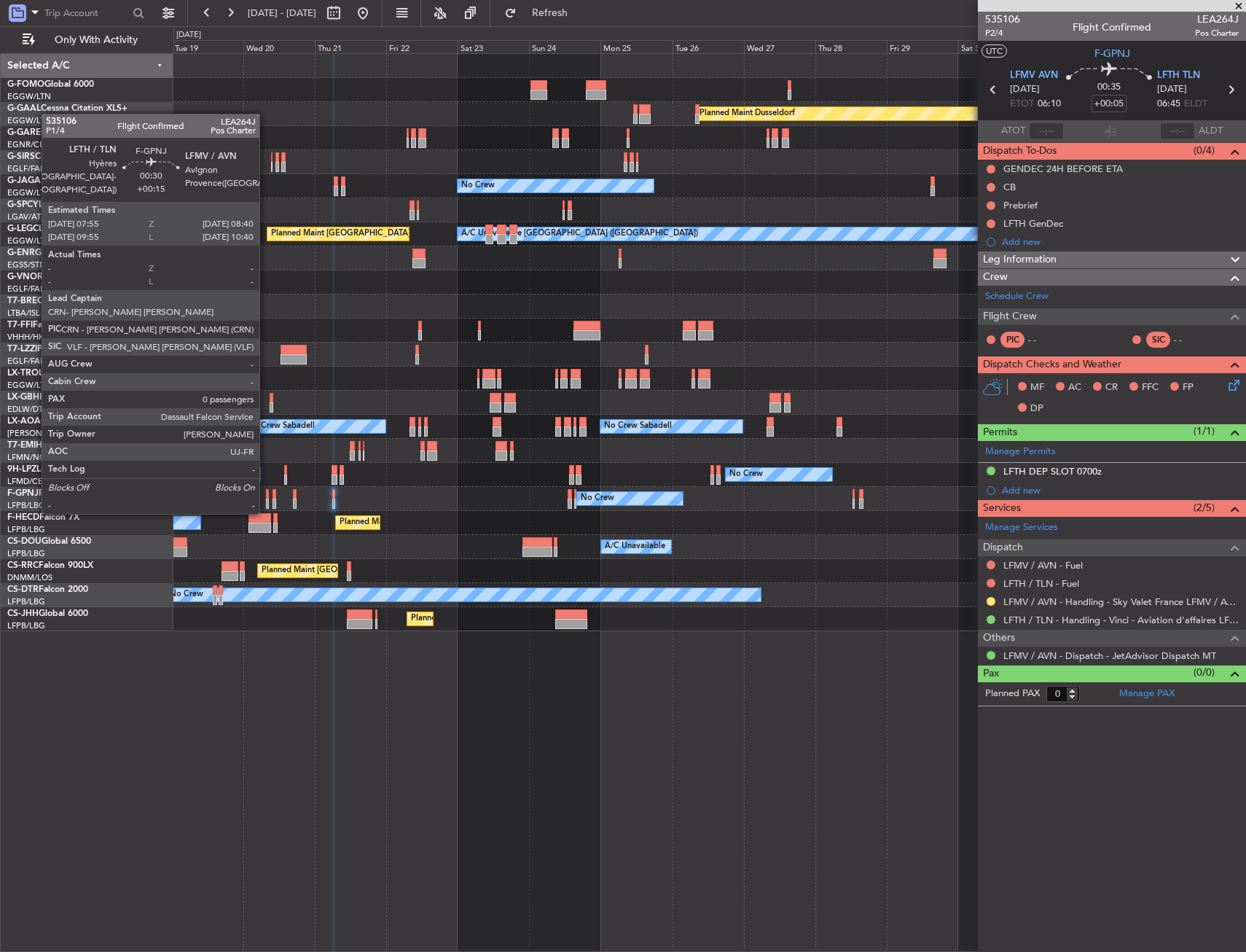
click at [266, 498] on div at bounding box center [267, 494] width 3 height 10
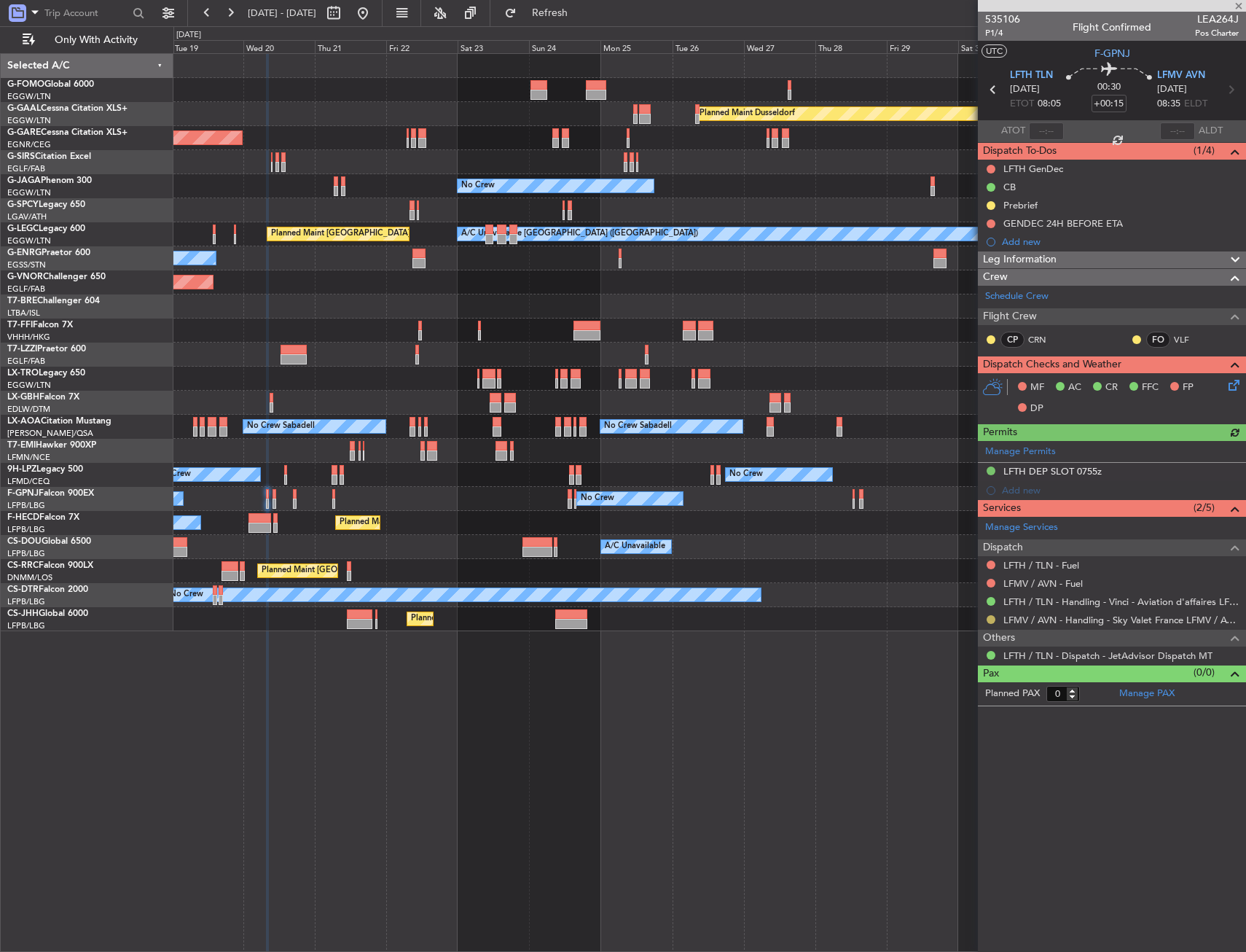
click at [989, 619] on button at bounding box center [991, 619] width 9 height 9
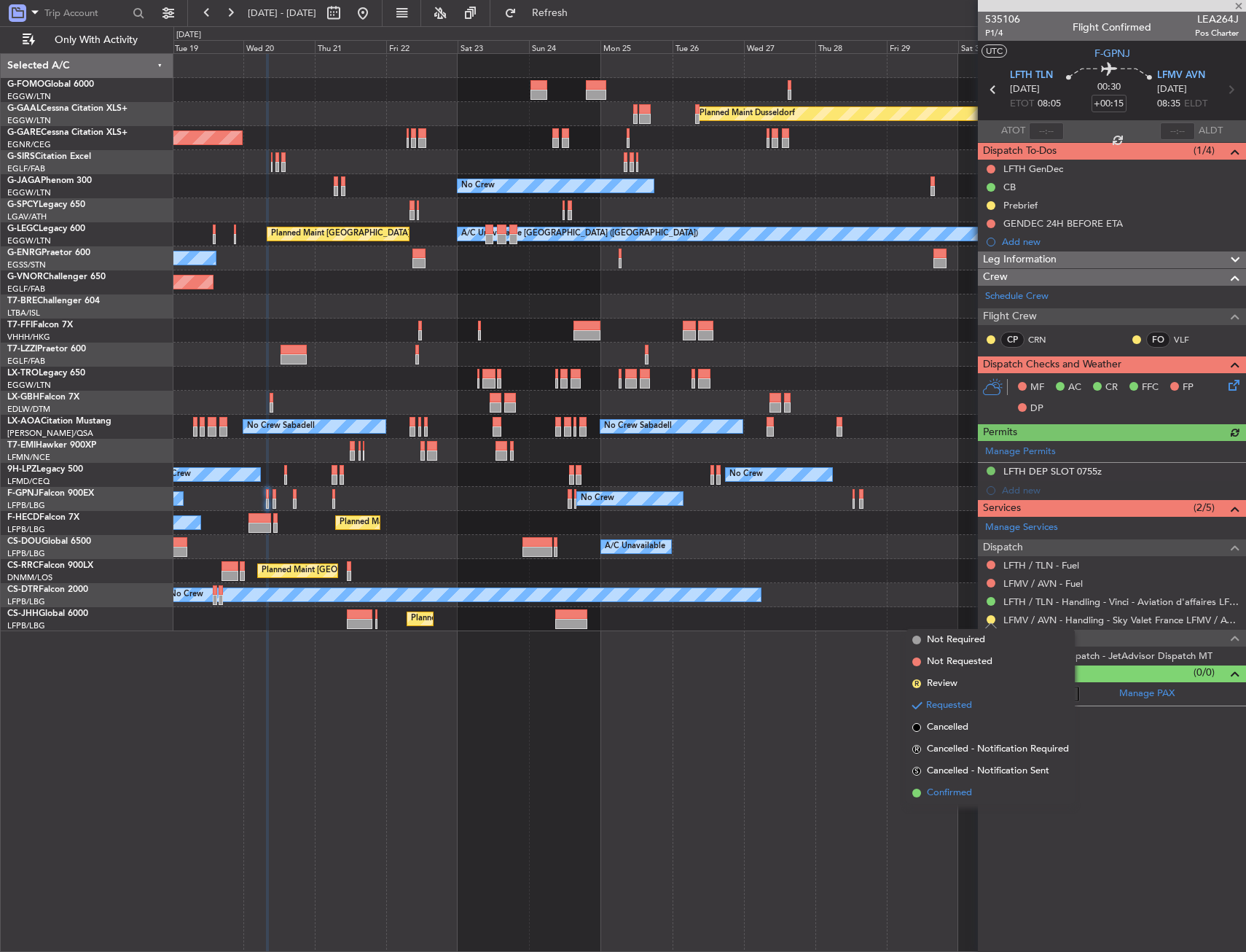
click at [930, 791] on span "Confirmed" at bounding box center [950, 793] width 45 height 14
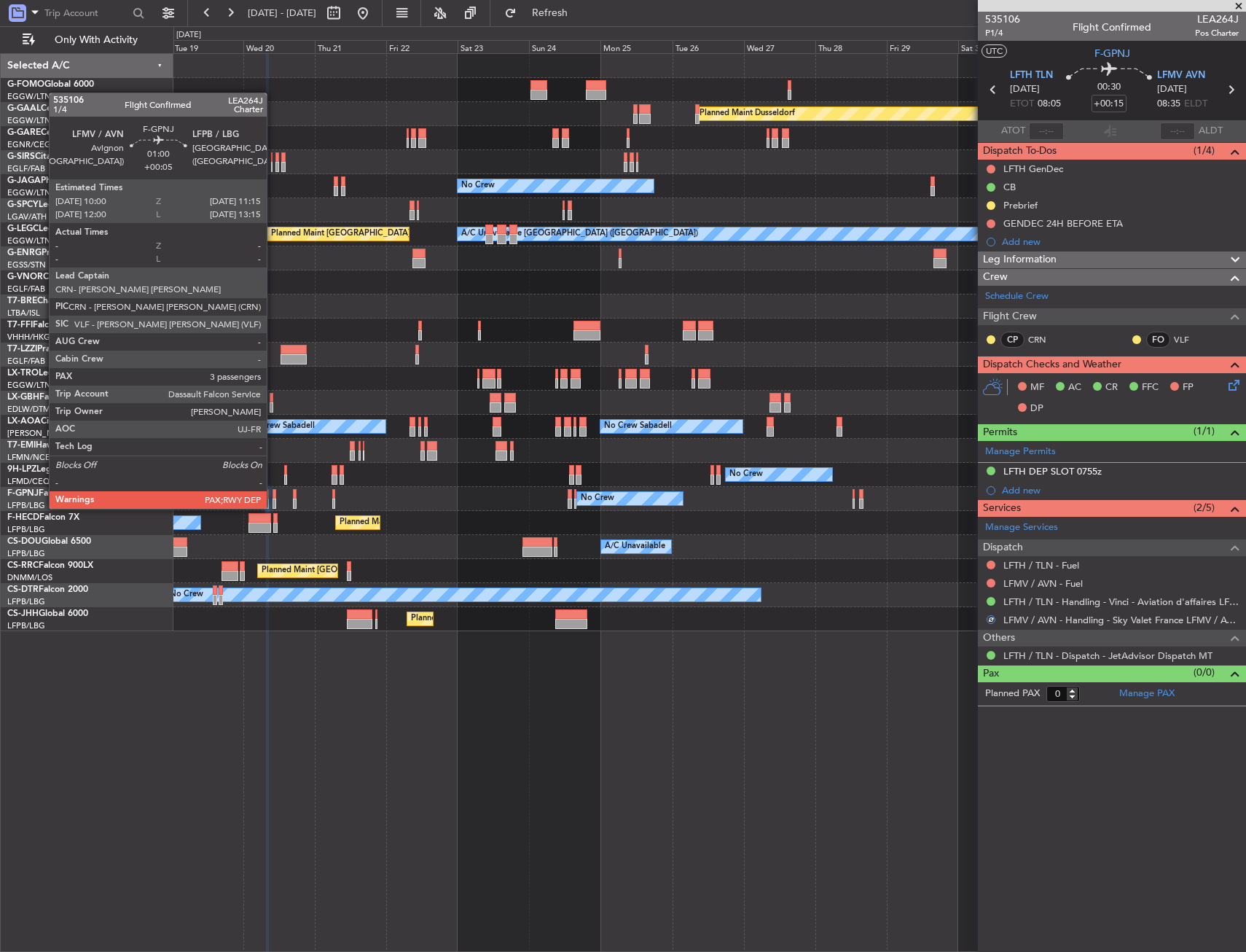
click at [273, 495] on div at bounding box center [274, 494] width 4 height 10
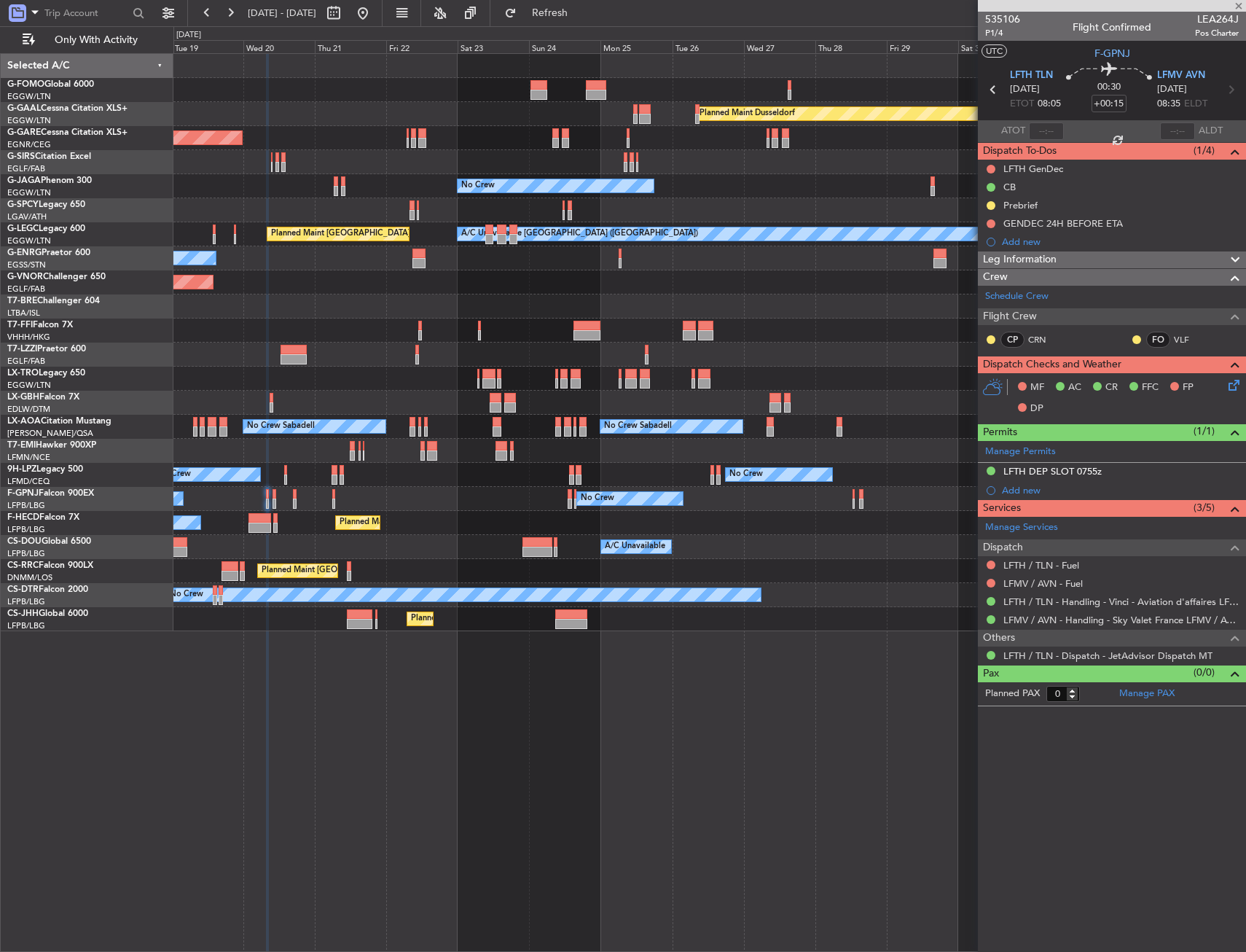
type input "+00:05"
type input "3"
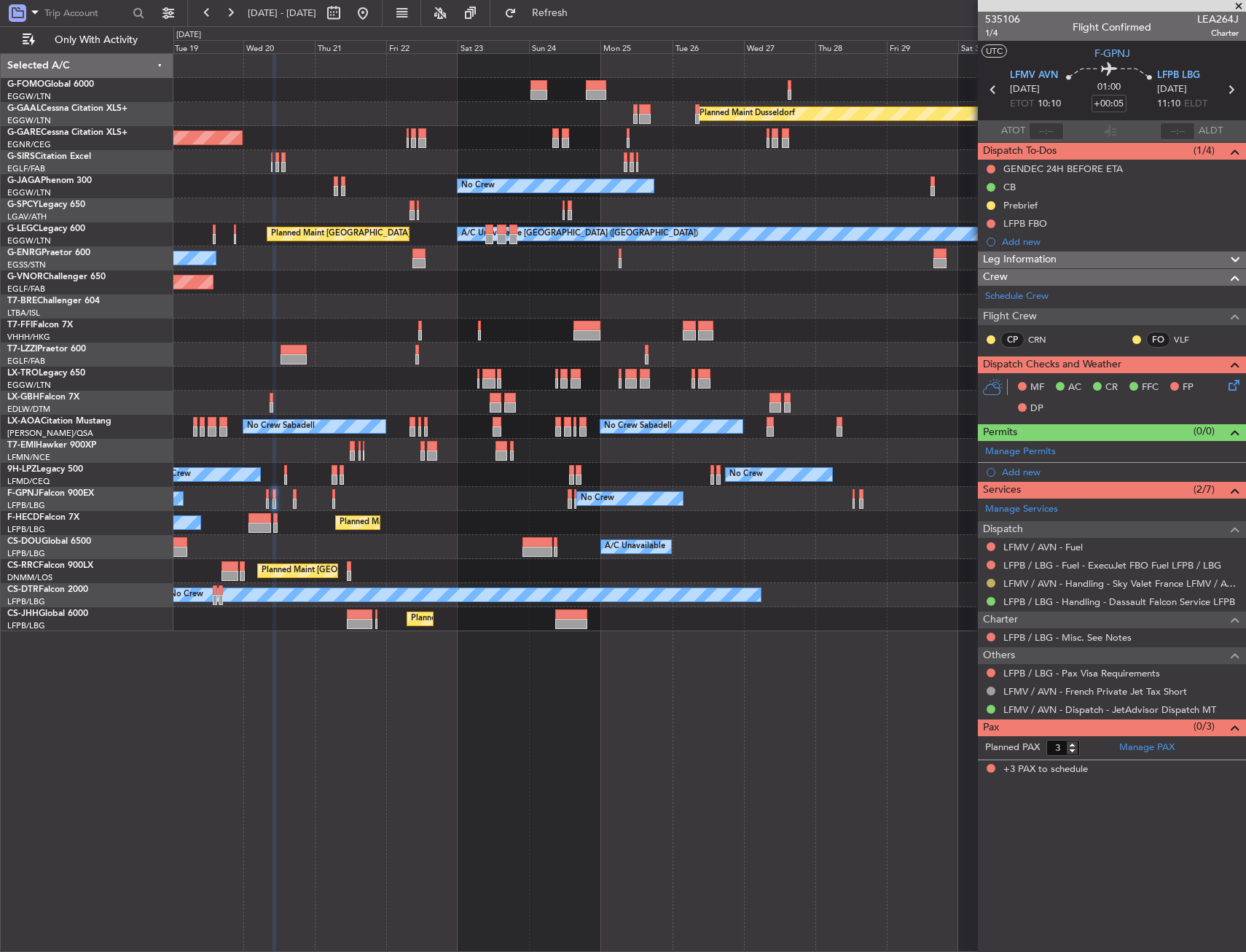
click at [991, 581] on button at bounding box center [991, 582] width 9 height 9
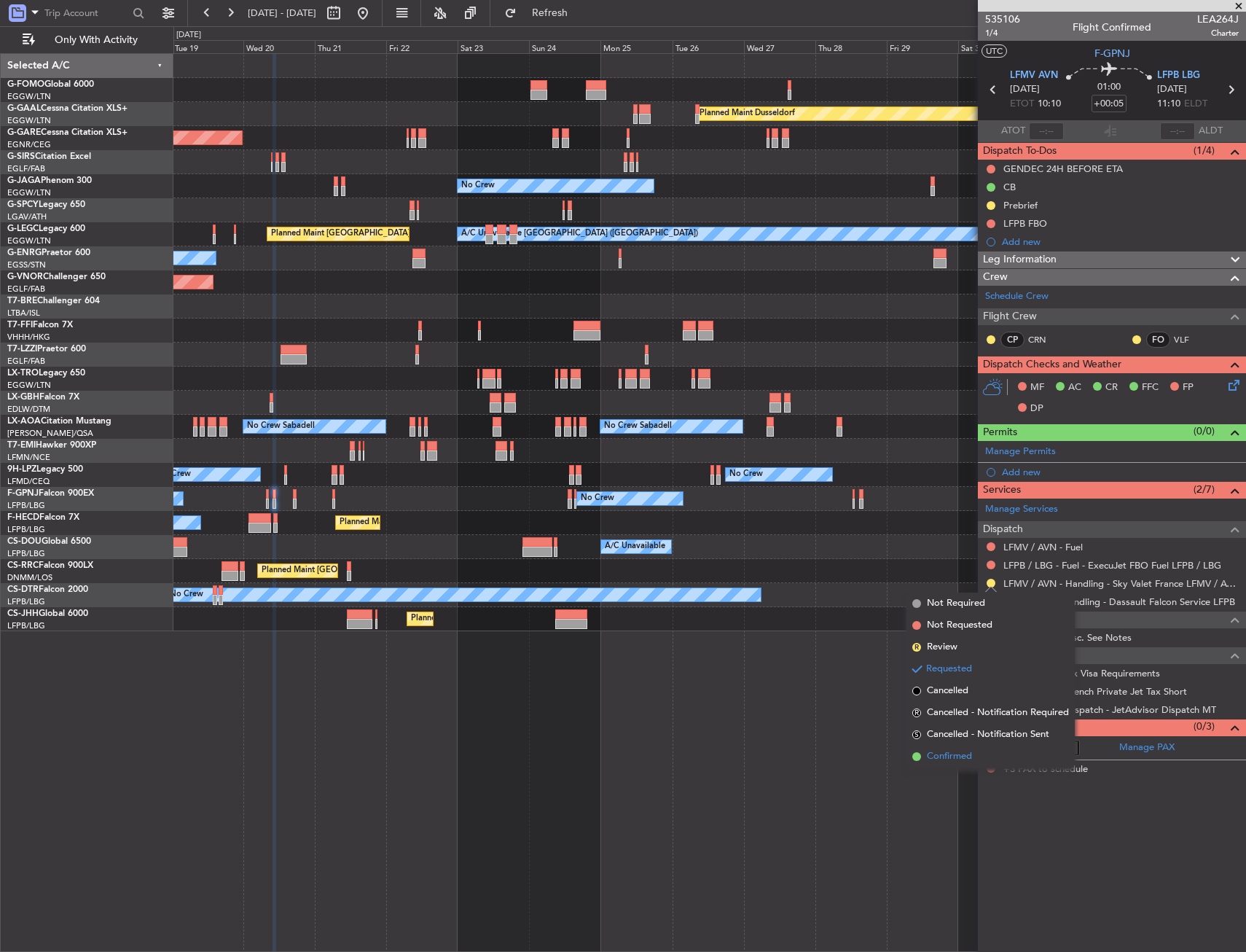
click at [961, 760] on span "Confirmed" at bounding box center [950, 756] width 45 height 14
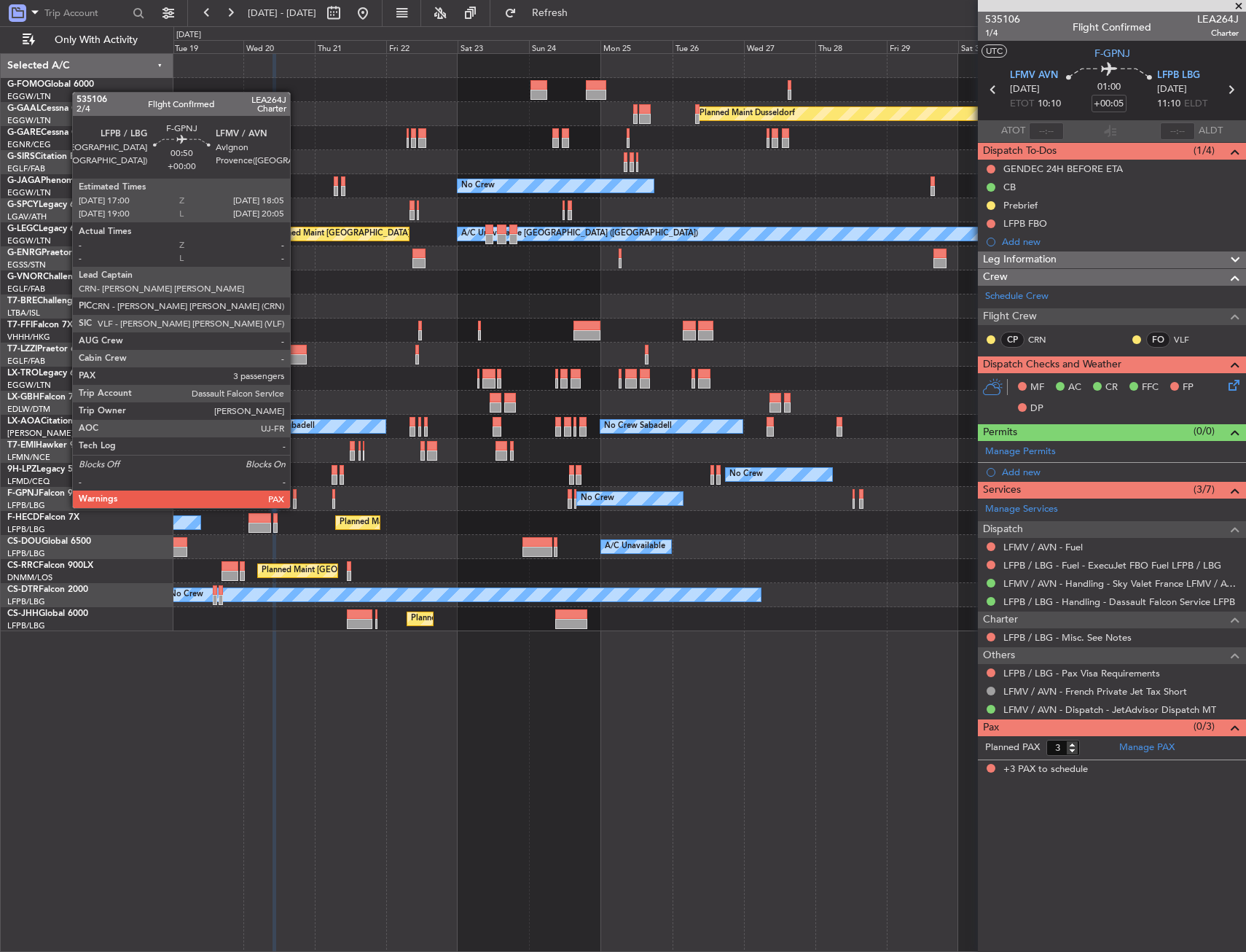
click at [296, 494] on div at bounding box center [295, 494] width 4 height 10
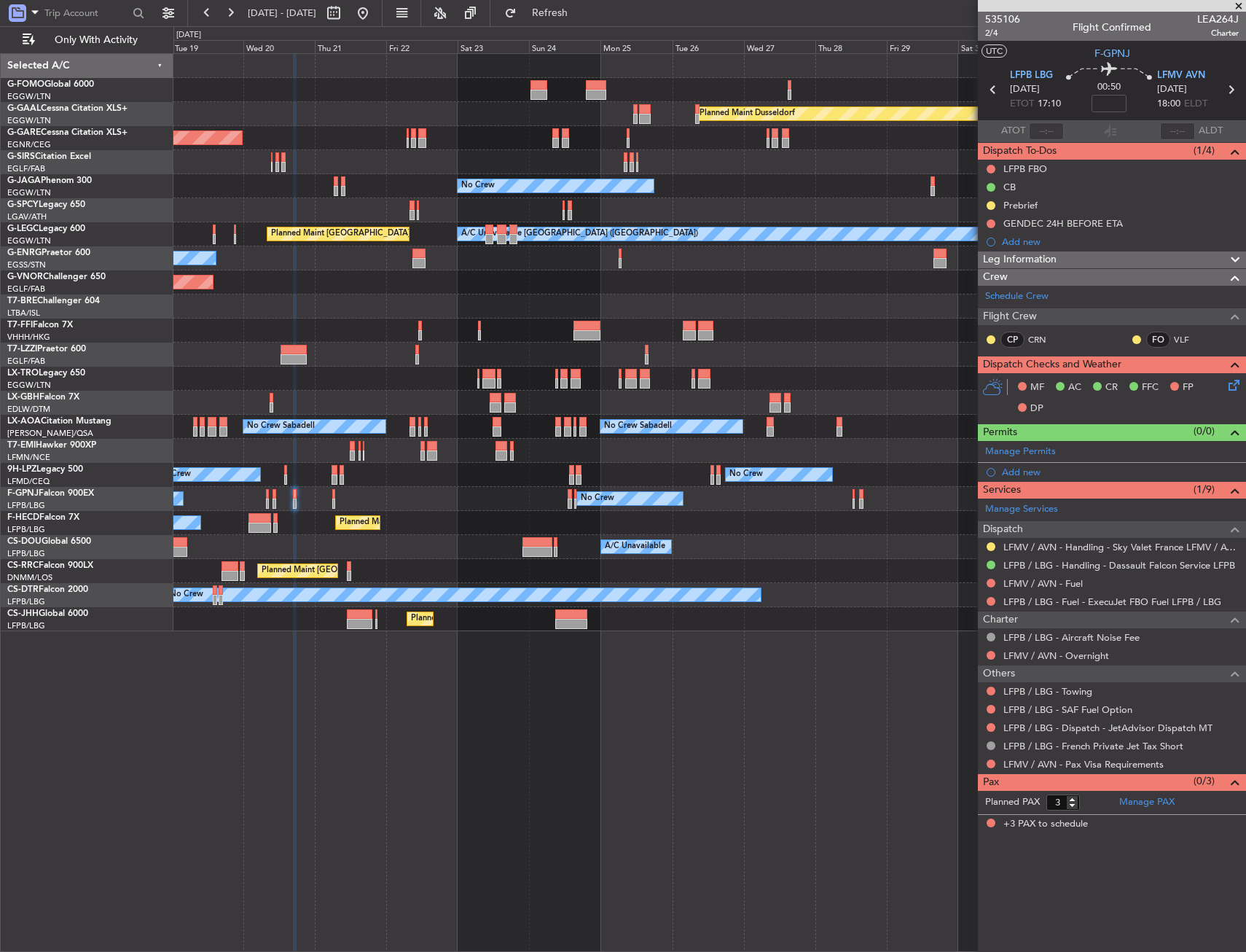
drag, startPoint x: 990, startPoint y: 543, endPoint x: 983, endPoint y: 585, distance: 42.6
click at [990, 543] on button at bounding box center [991, 546] width 9 height 9
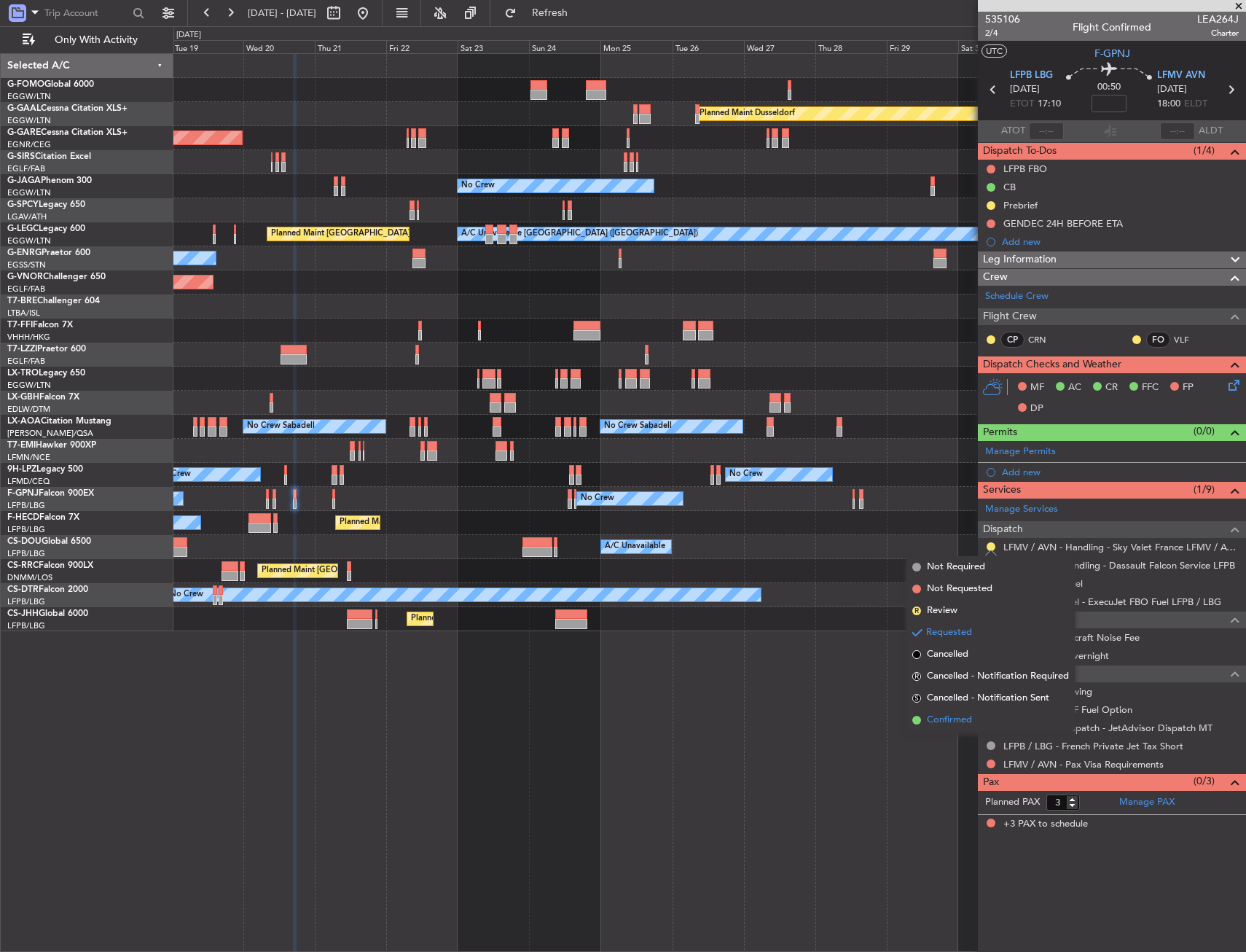
click at [934, 722] on span "Confirmed" at bounding box center [950, 720] width 45 height 14
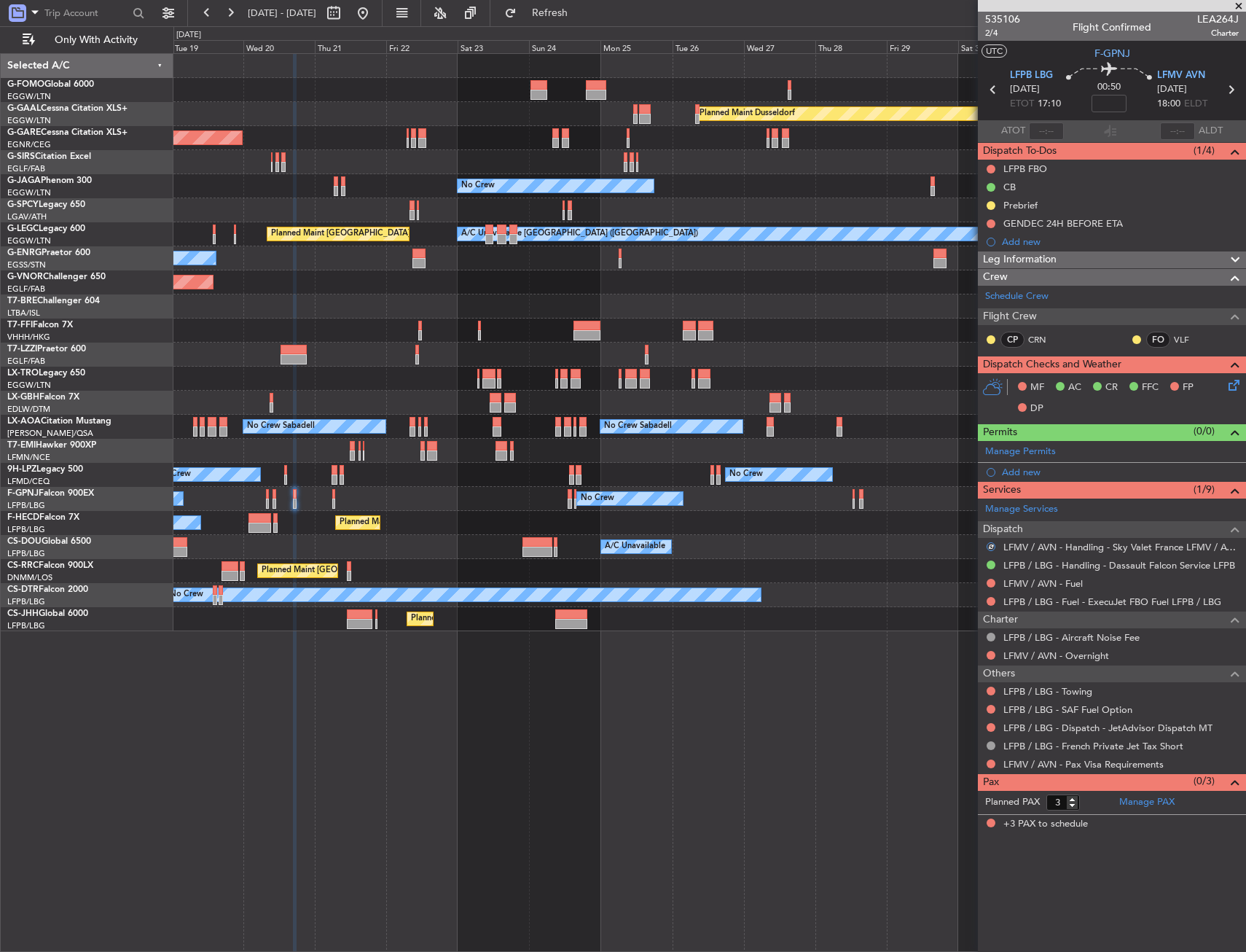
click at [330, 493] on div "No Crew No Crew Planned Maint [GEOGRAPHIC_DATA] ([GEOGRAPHIC_DATA]) No Crew No …" at bounding box center [709, 499] width 1072 height 24
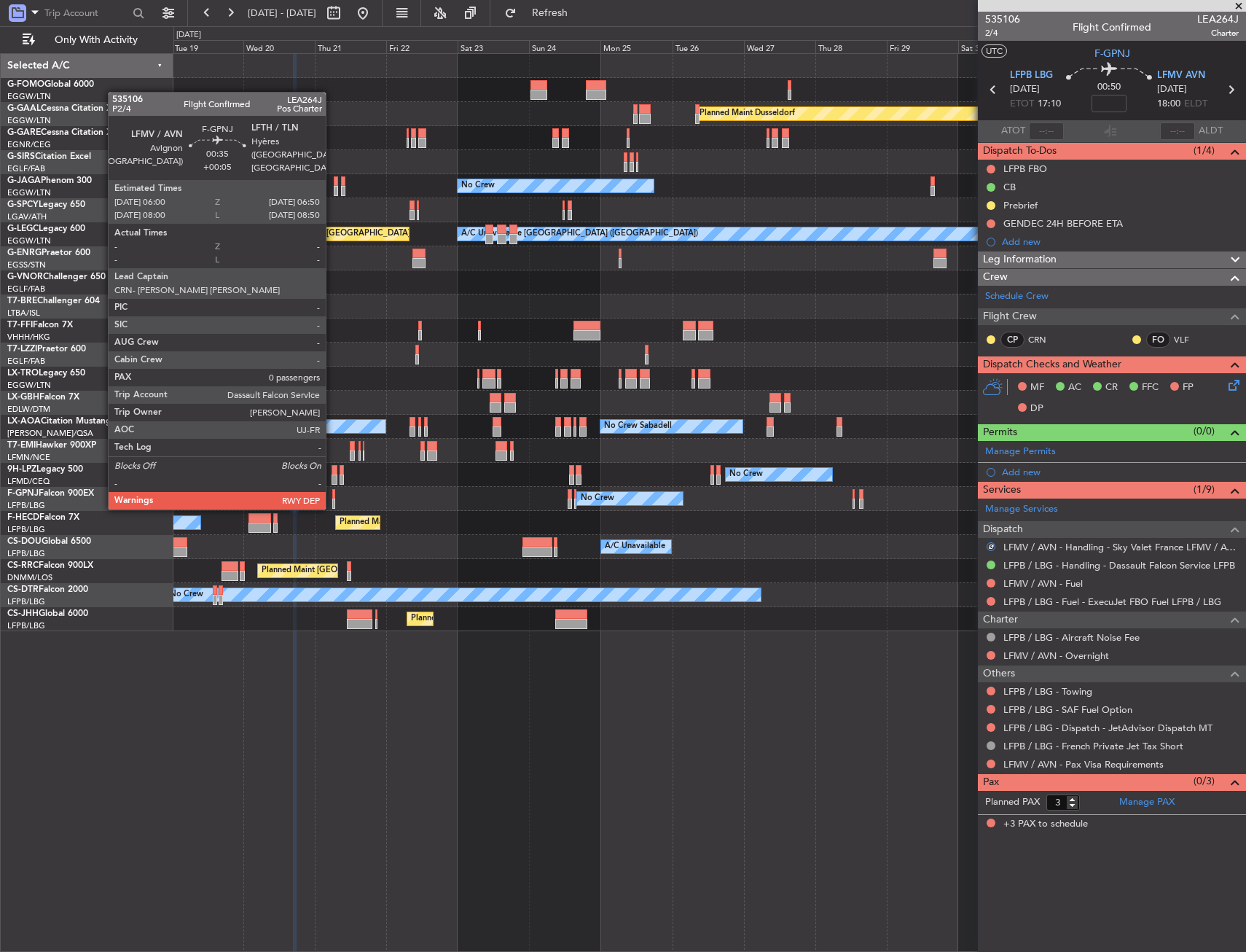
click at [333, 494] on div at bounding box center [334, 494] width 3 height 10
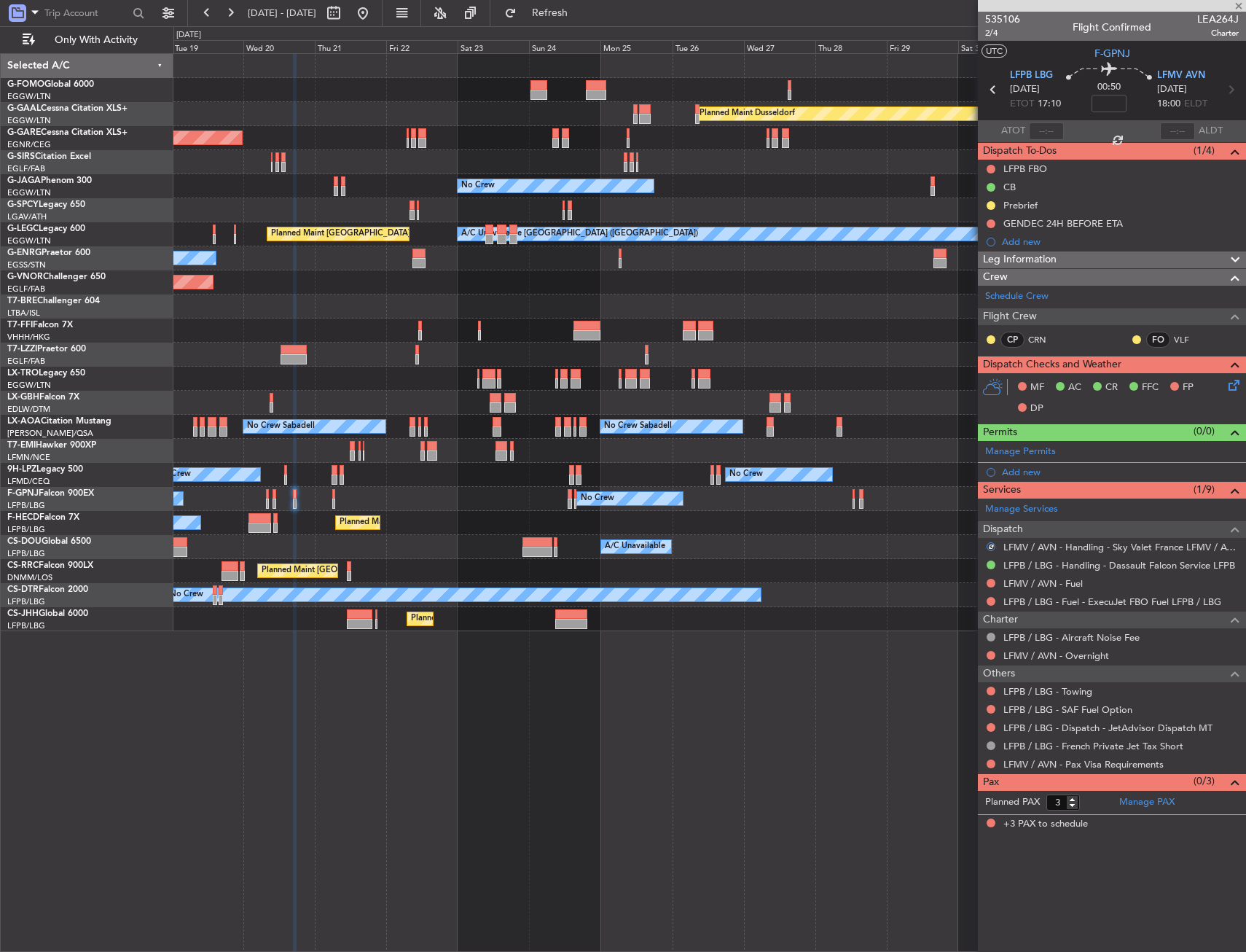
type input "+00:05"
type input "0"
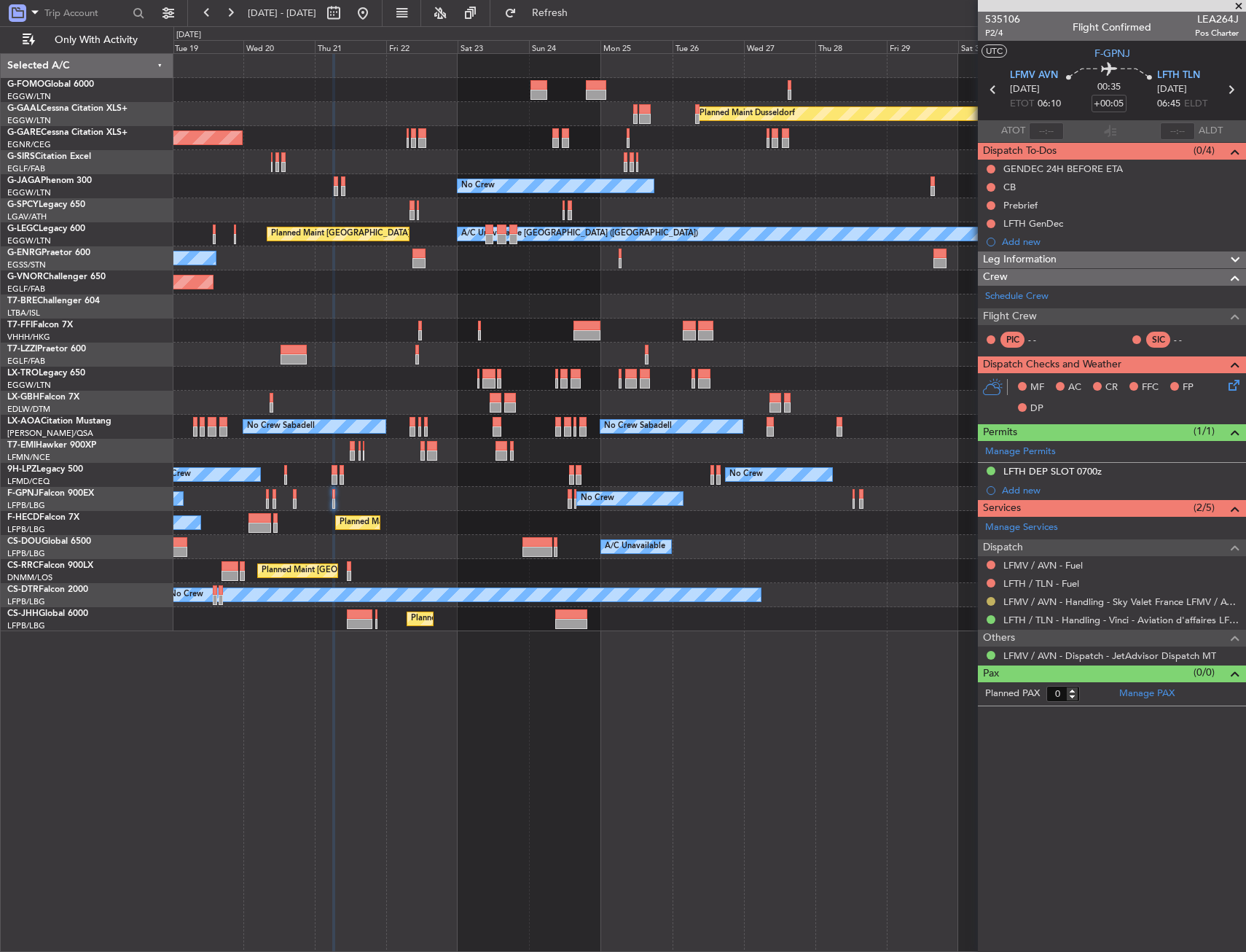
click at [991, 597] on button at bounding box center [991, 601] width 9 height 9
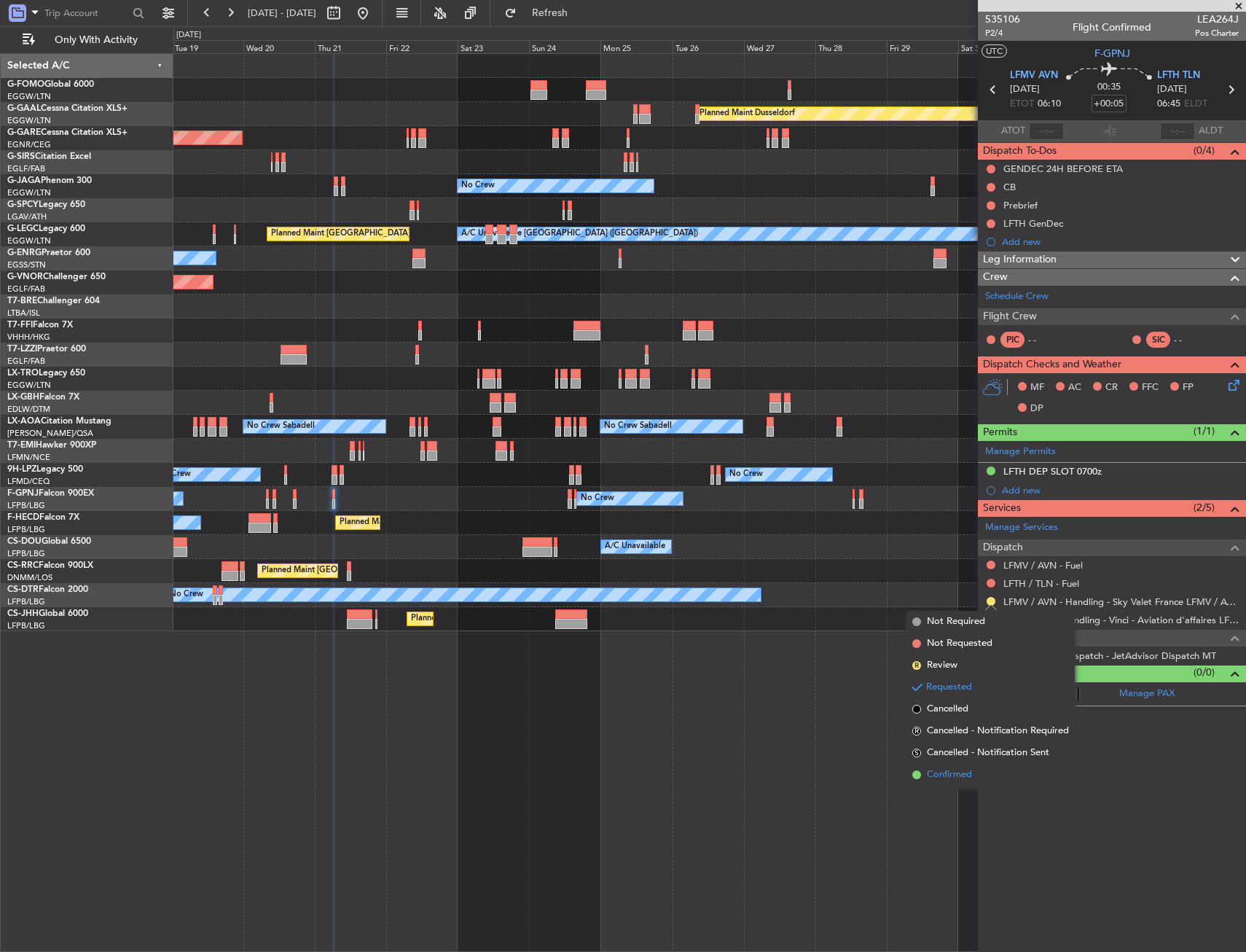
click at [925, 772] on li "Confirmed" at bounding box center [991, 774] width 168 height 22
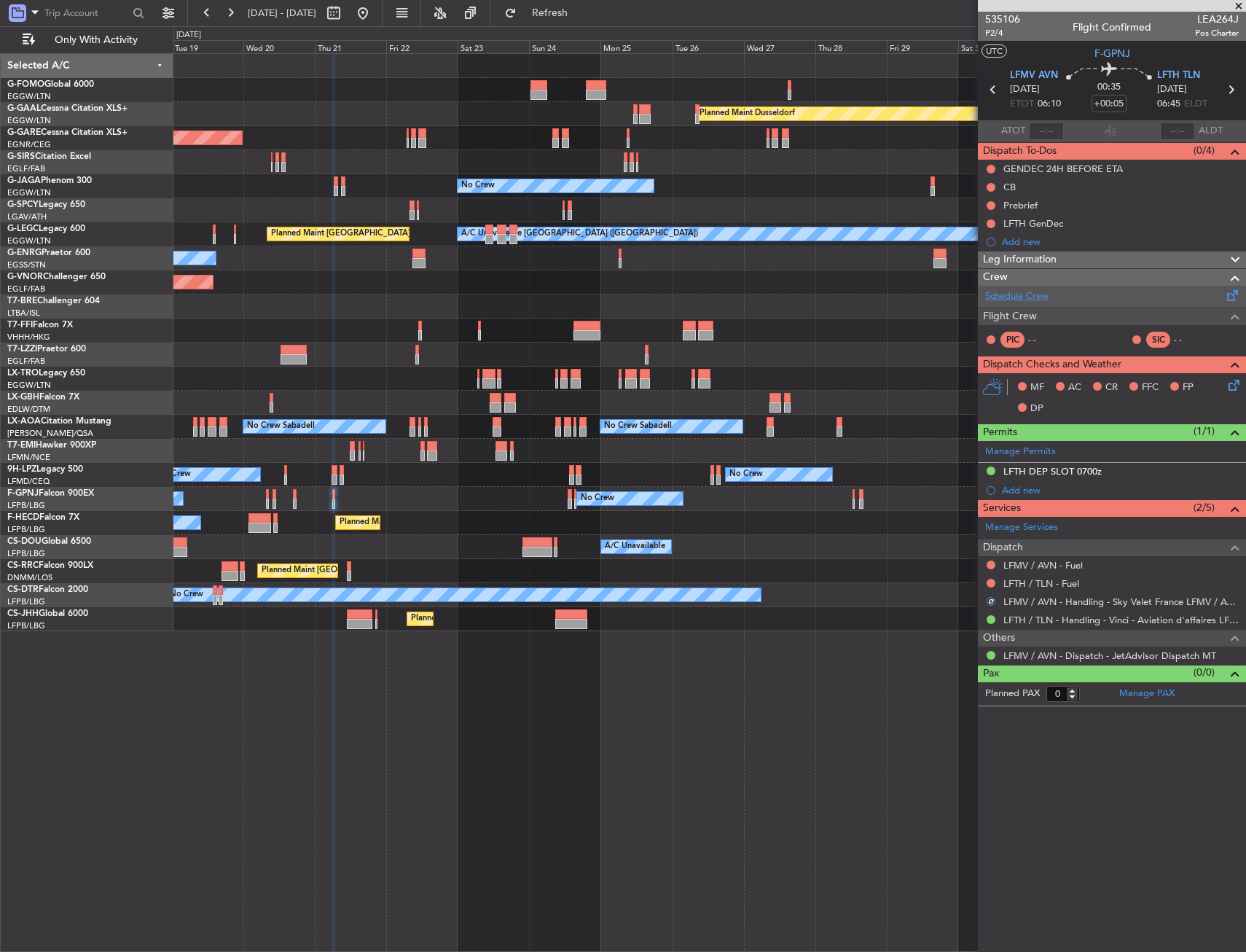
click at [1030, 292] on link "Schedule Crew" at bounding box center [1016, 296] width 64 height 14
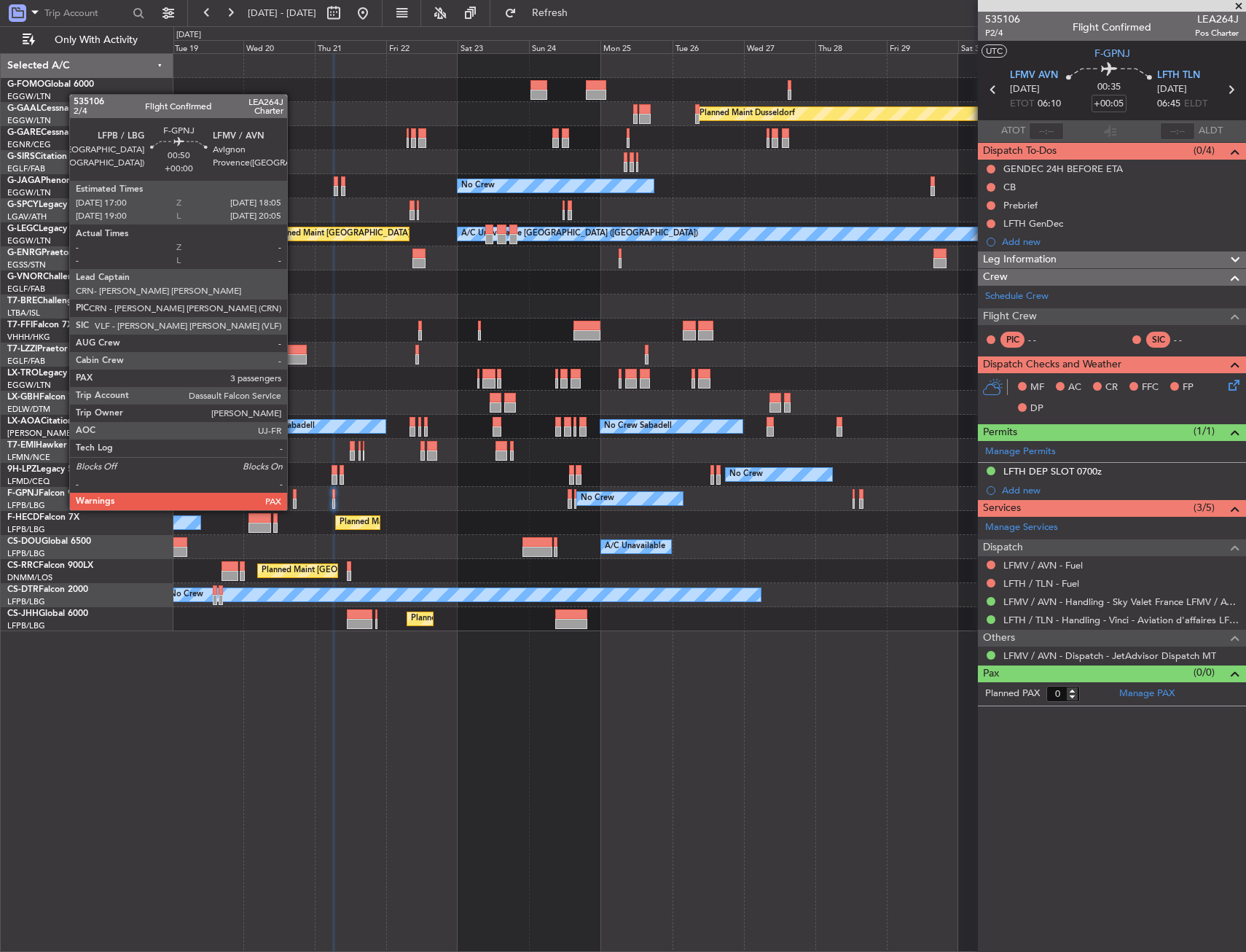
click at [294, 495] on div at bounding box center [295, 494] width 4 height 10
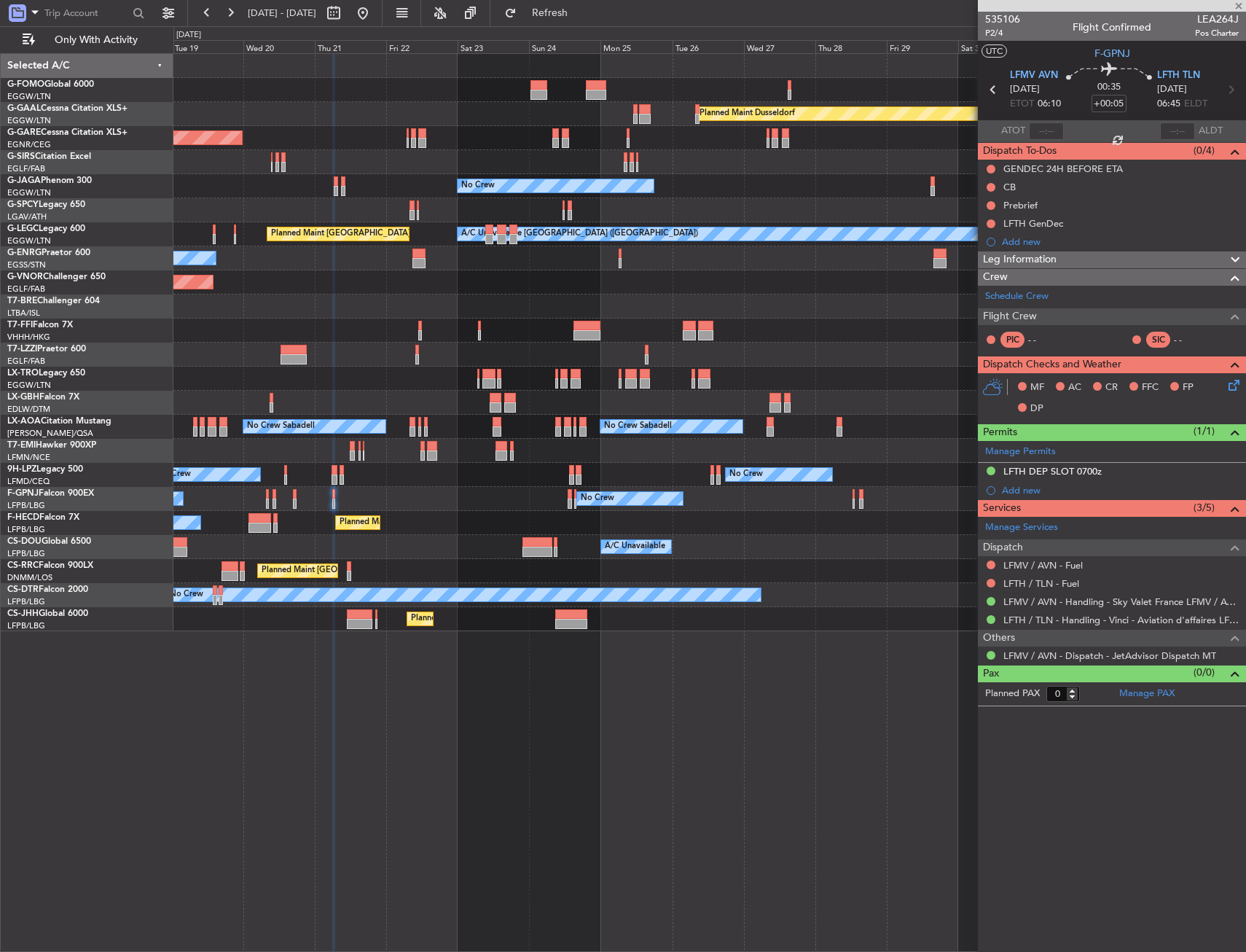
type input "3"
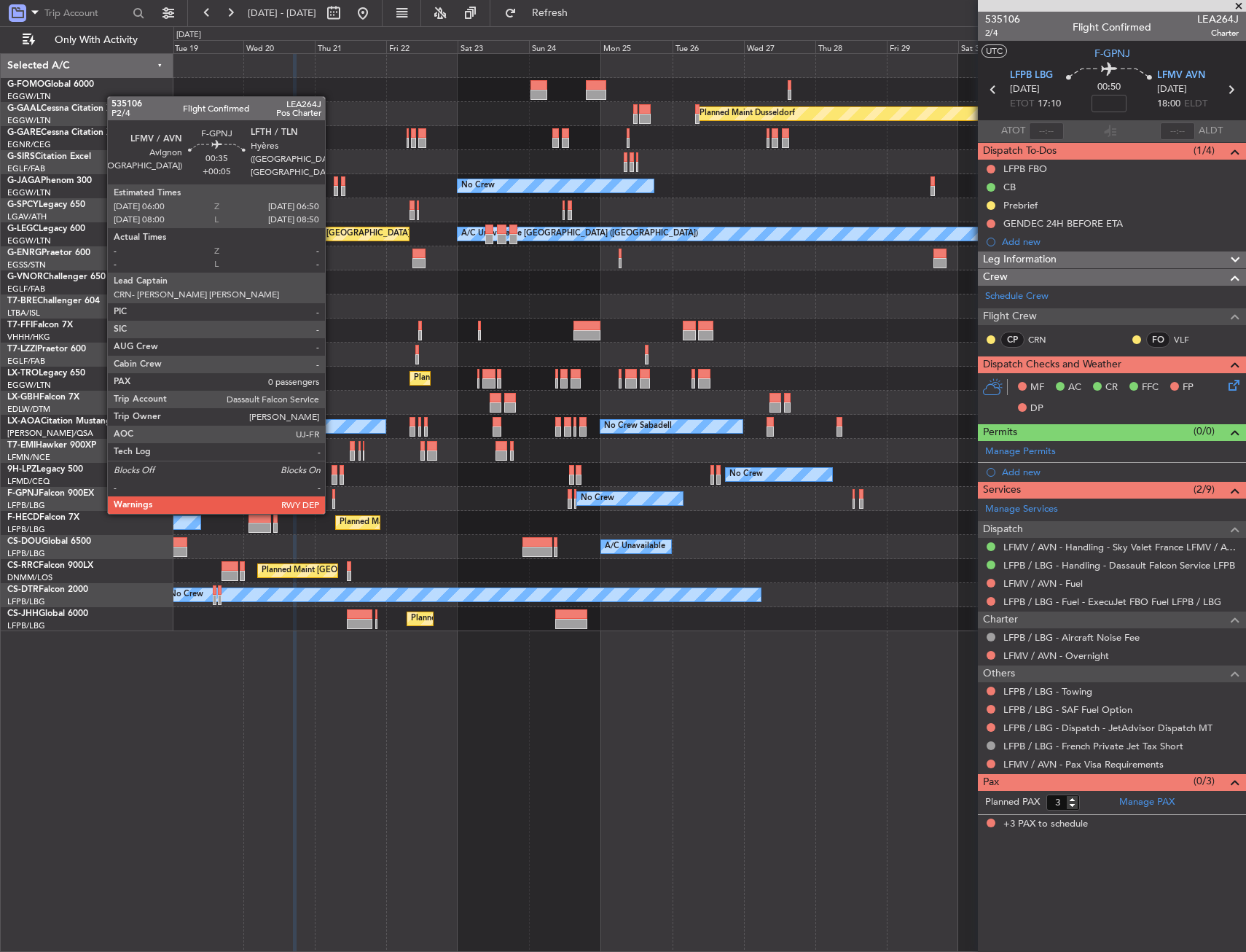
click at [333, 498] on div at bounding box center [334, 494] width 3 height 10
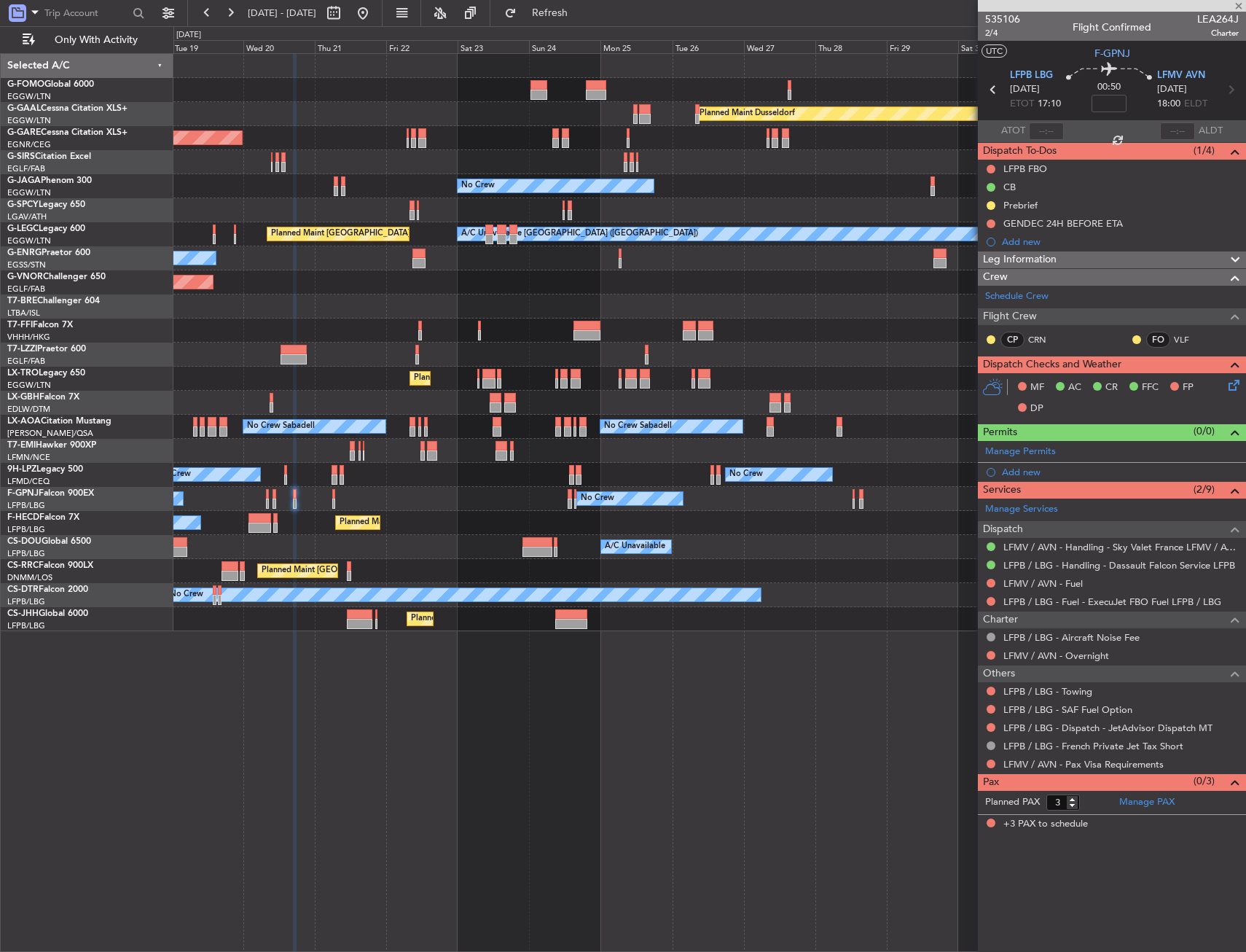
type input "+00:05"
type input "0"
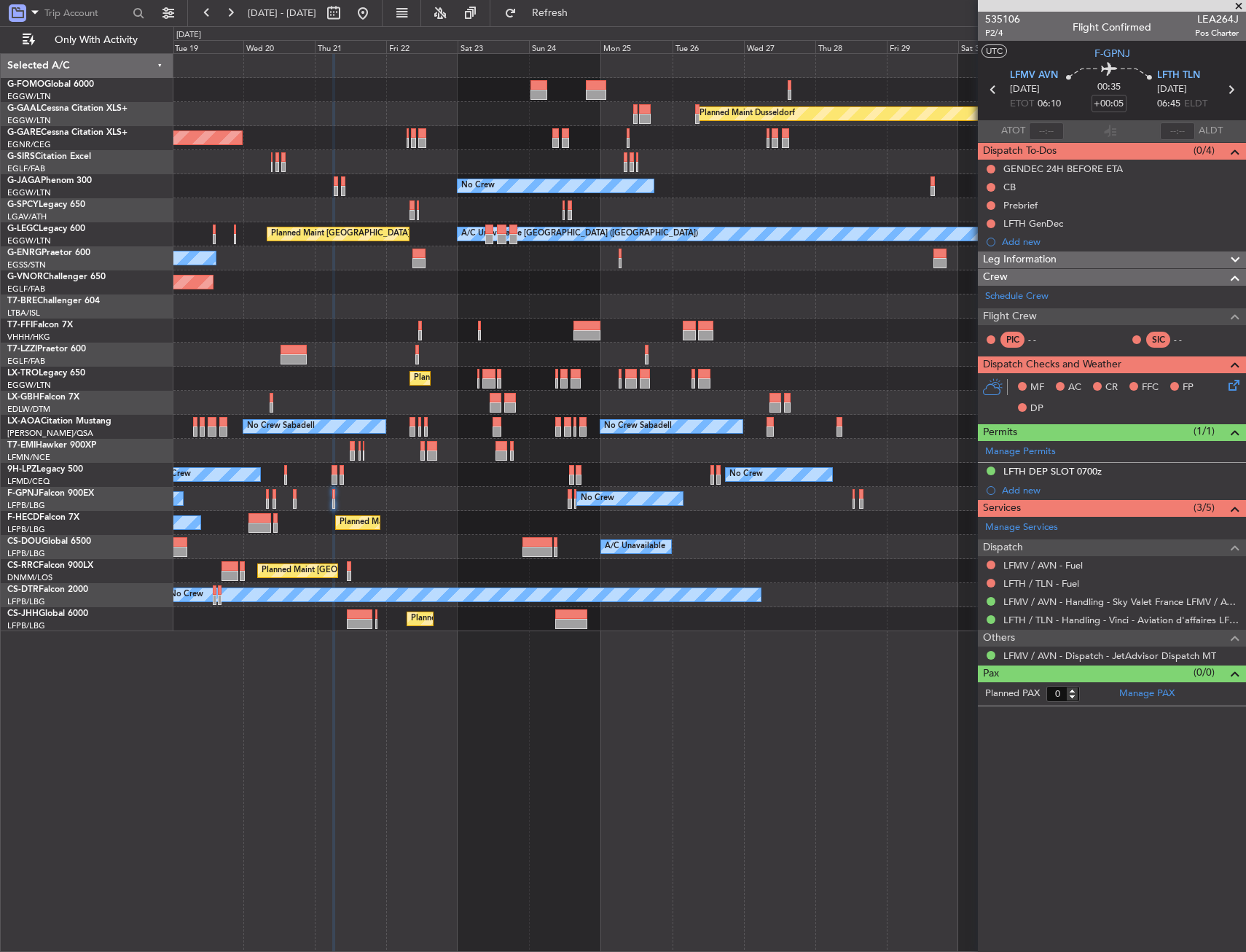
click at [669, 364] on div "Owner [GEOGRAPHIC_DATA] ([GEOGRAPHIC_DATA])" at bounding box center [709, 354] width 1072 height 24
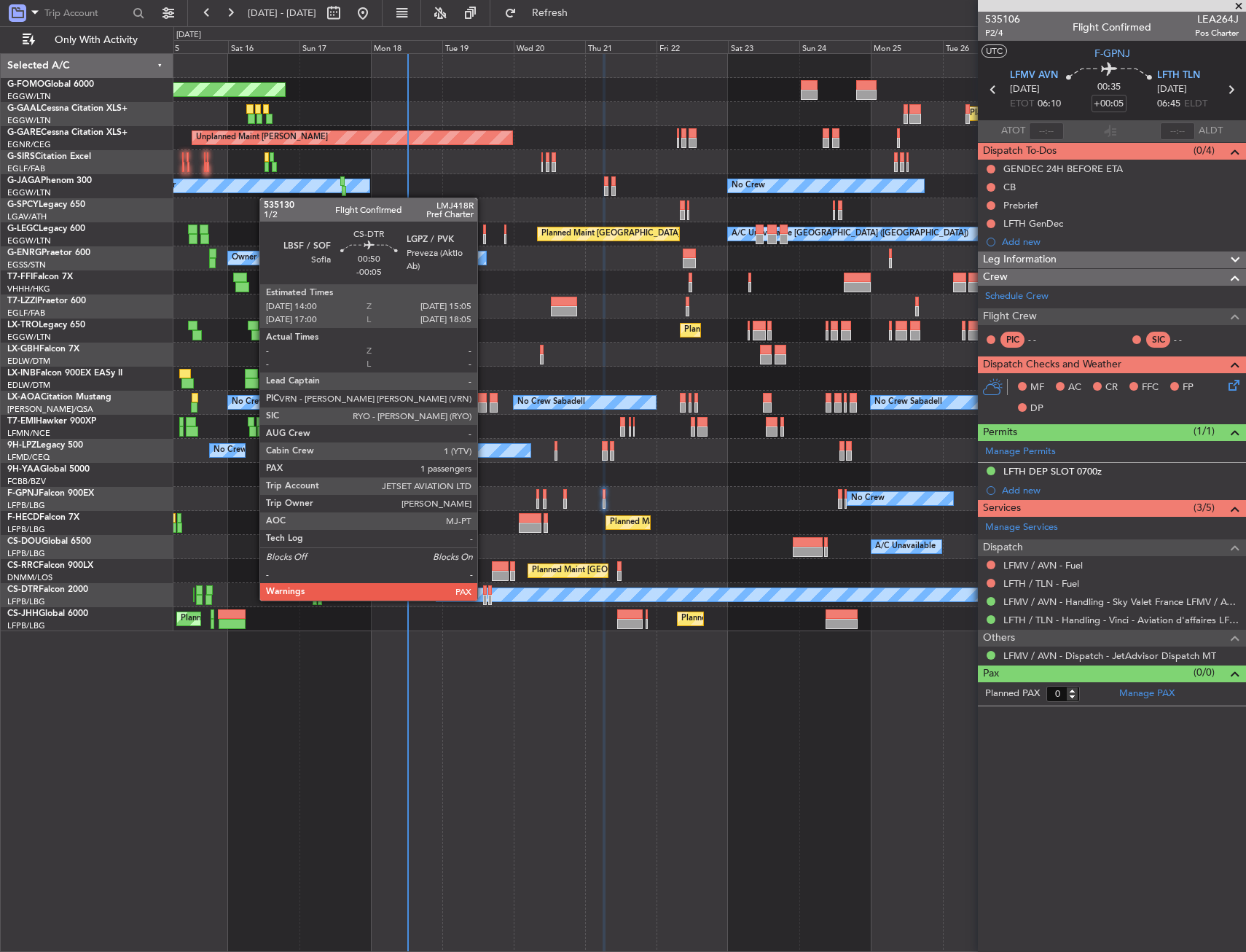
click at [484, 599] on div at bounding box center [485, 599] width 4 height 10
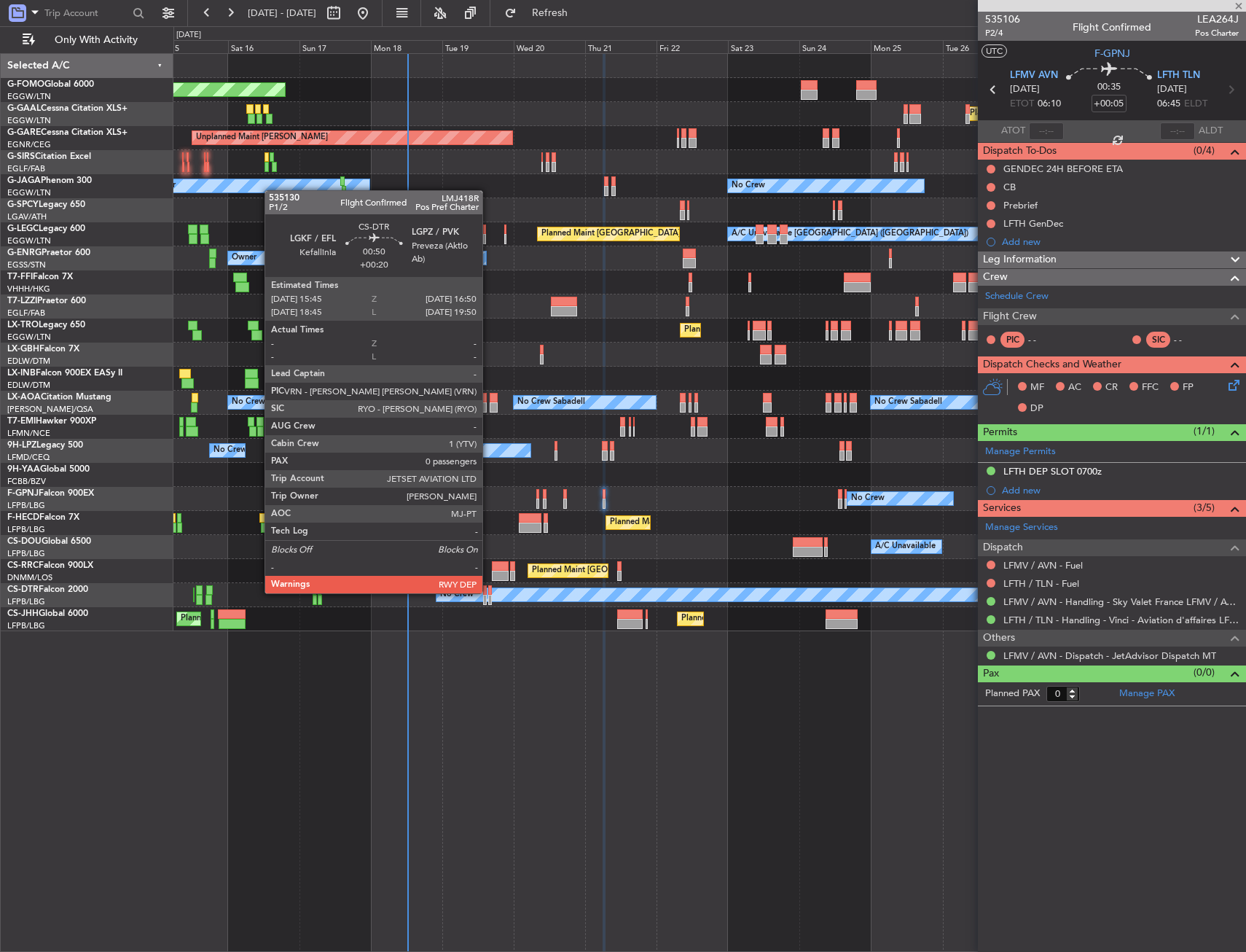
type input "-00:05"
type input "3"
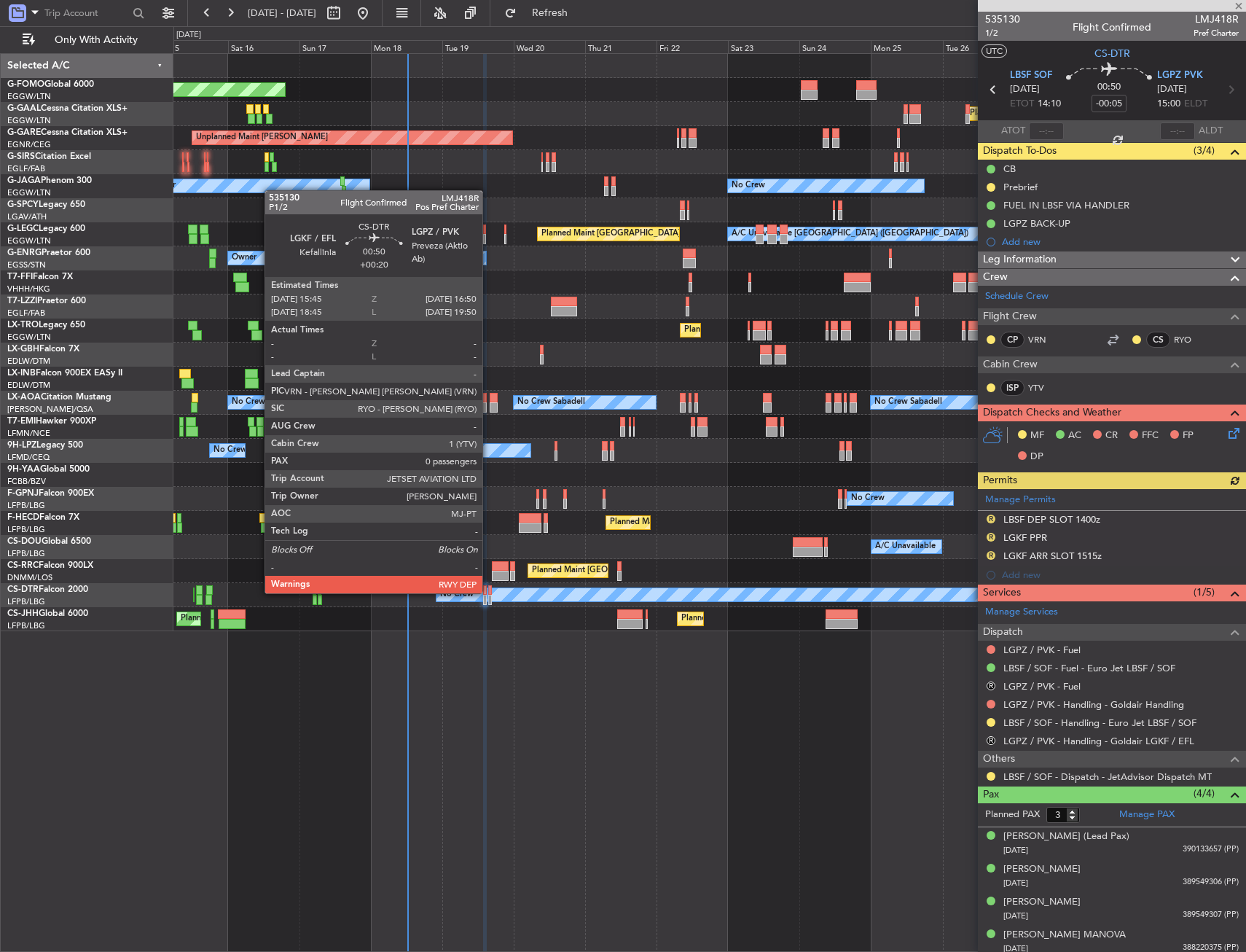
click at [489, 592] on div at bounding box center [490, 590] width 4 height 10
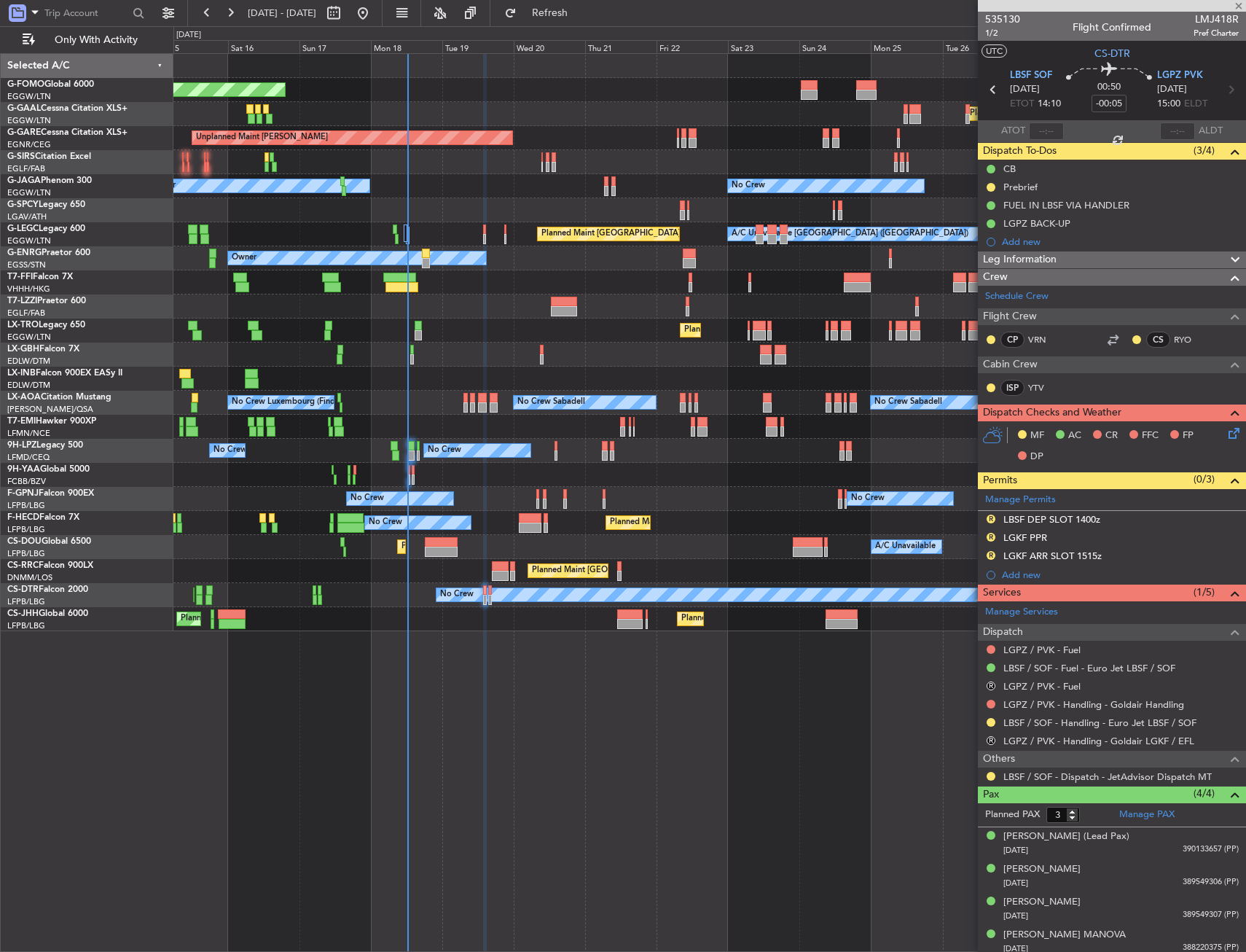
type input "+00:20"
type input "0"
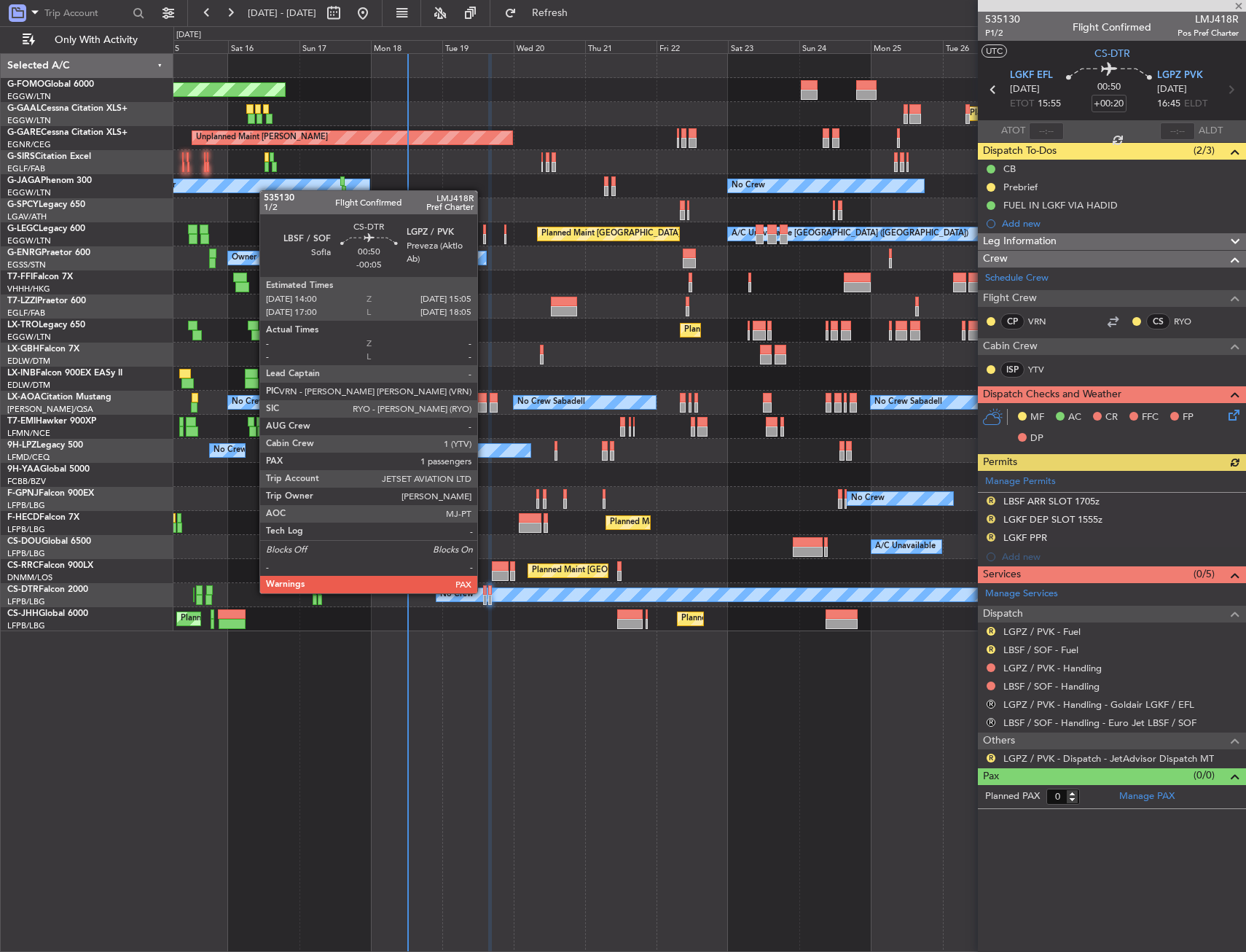
click at [484, 592] on div at bounding box center [485, 590] width 4 height 10
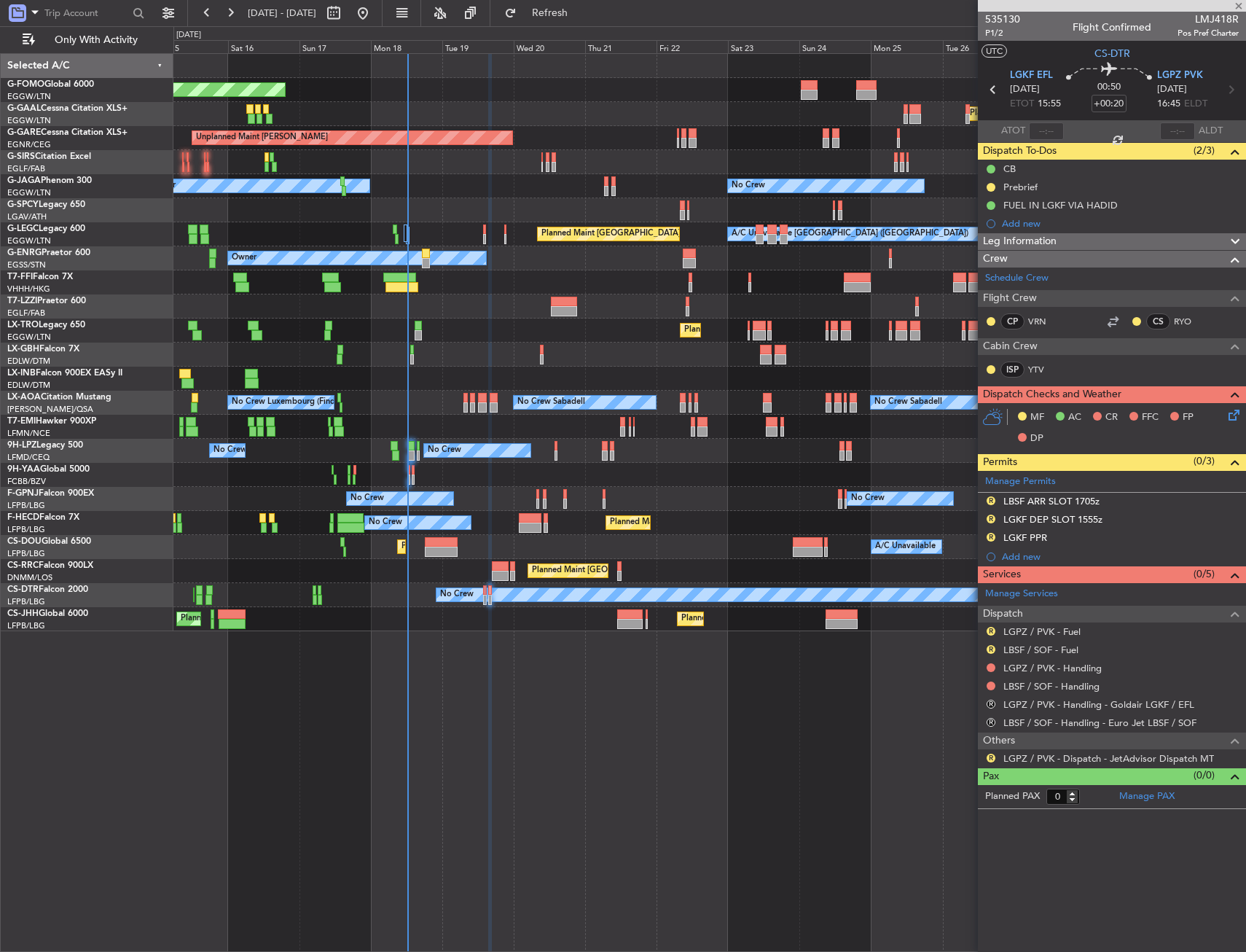
type input "-00:05"
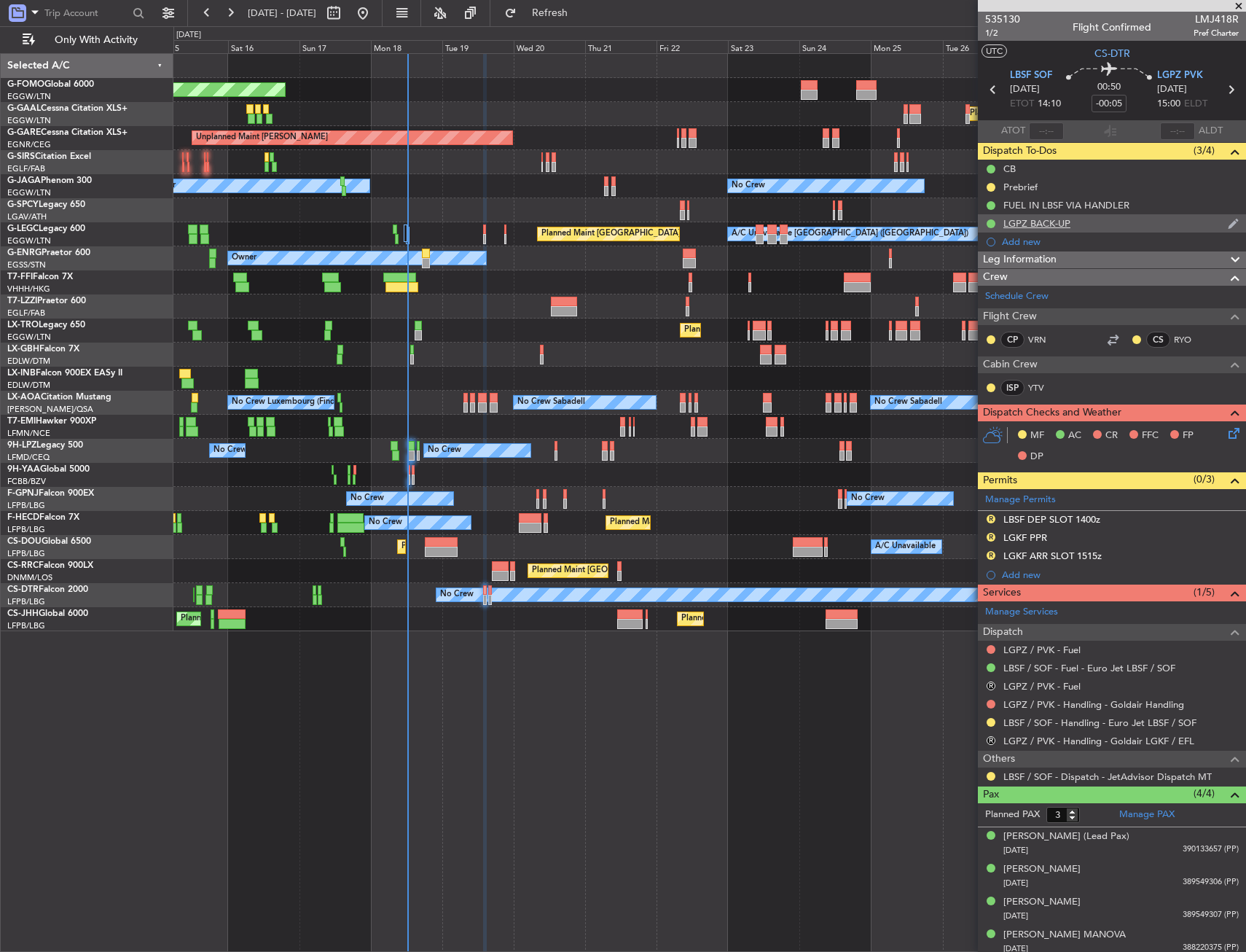
click at [1165, 225] on div "LGPZ BACK-UP" at bounding box center [1111, 223] width 268 height 19
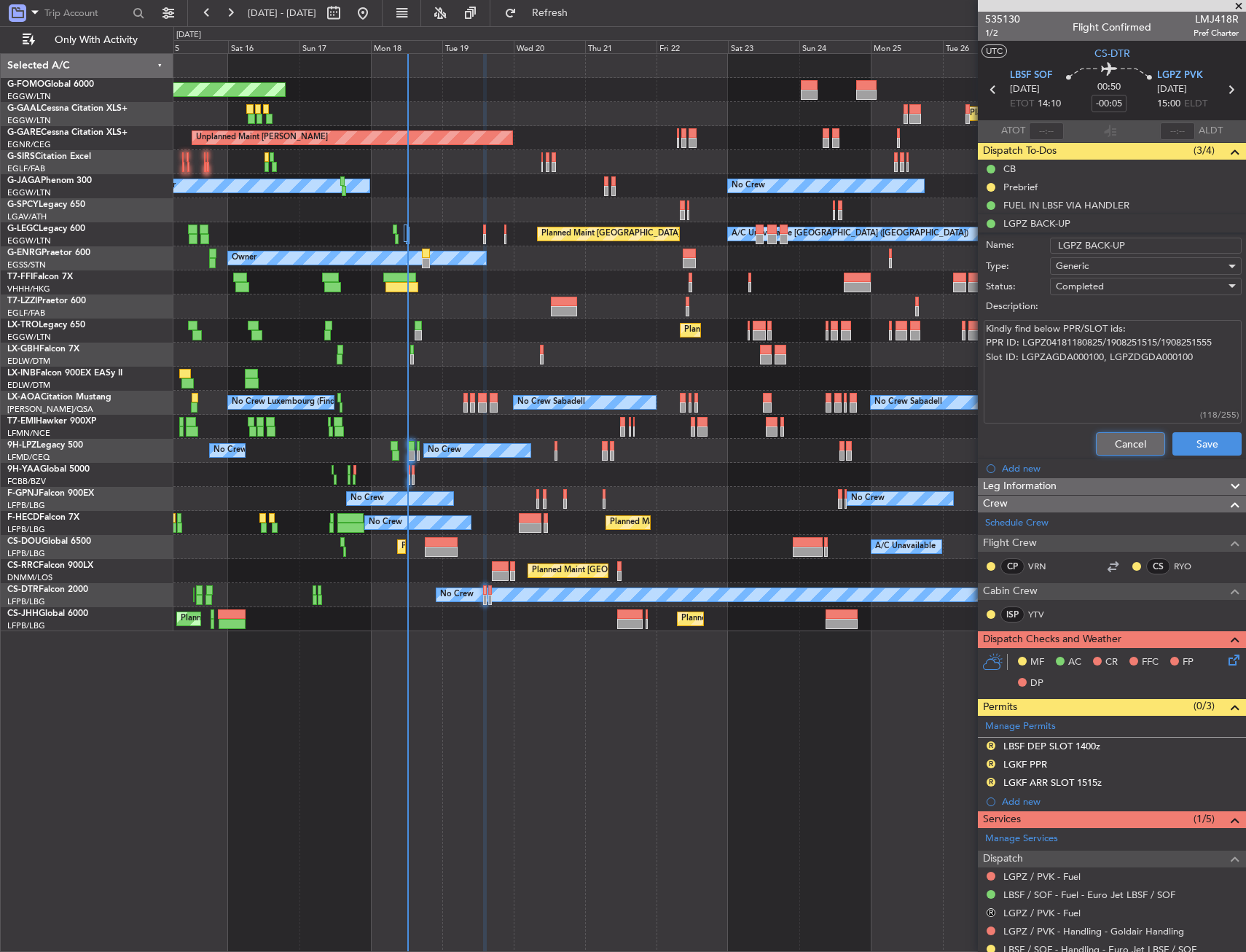
click at [1125, 450] on button "Cancel" at bounding box center [1131, 444] width 69 height 23
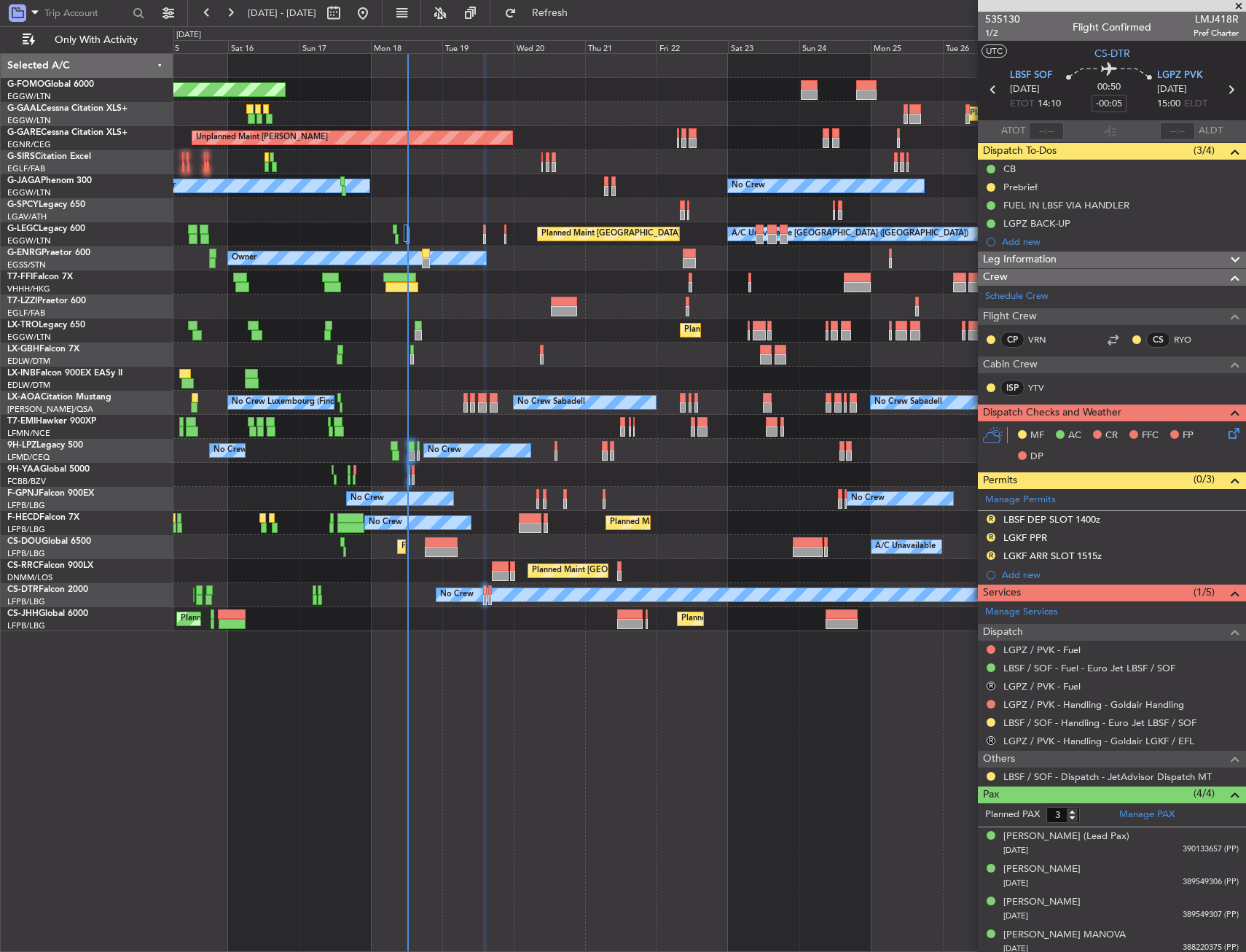
type input "4"
drag, startPoint x: 992, startPoint y: 736, endPoint x: 986, endPoint y: 775, distance: 39.5
click at [992, 736] on button "R" at bounding box center [991, 740] width 9 height 9
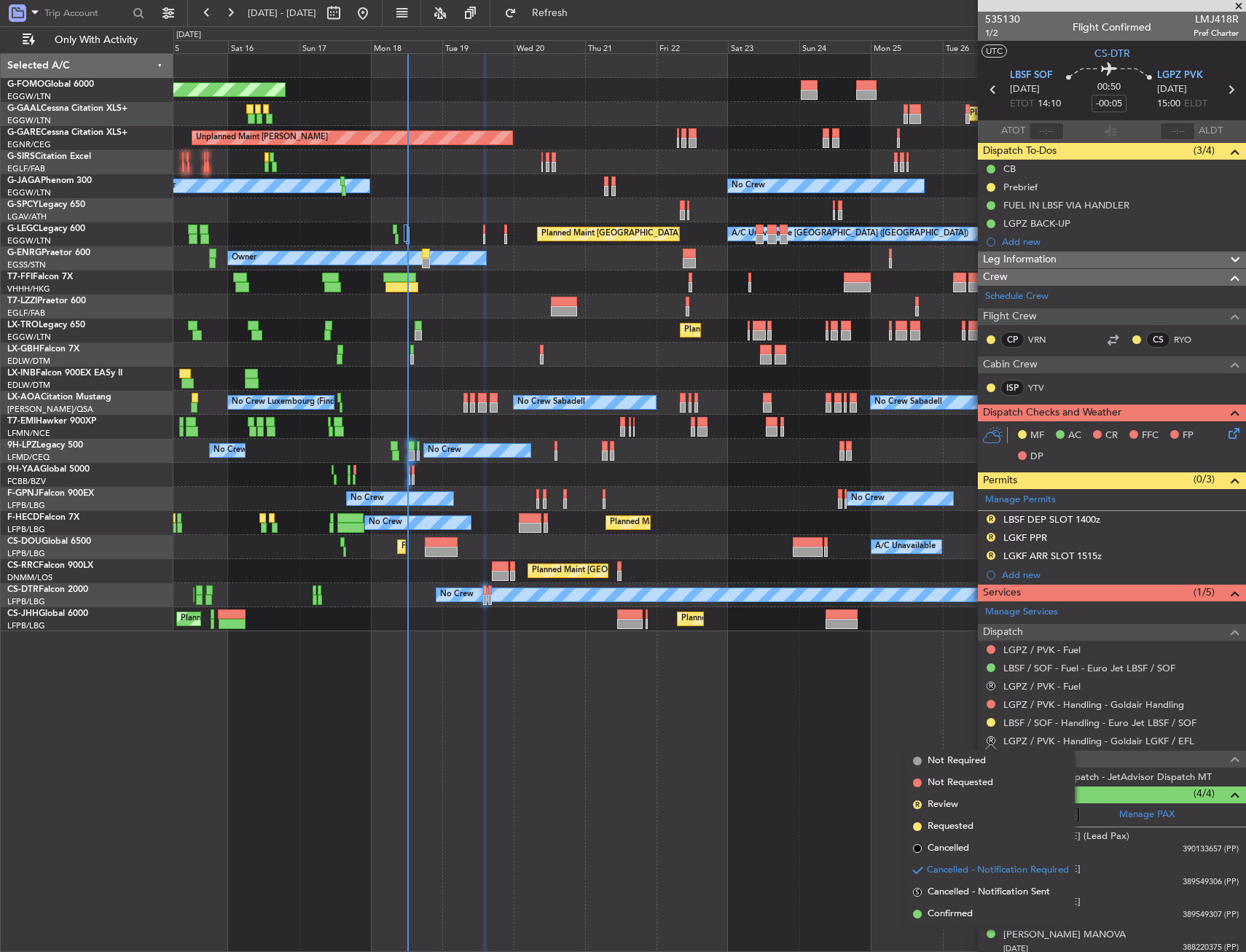
click at [949, 849] on span "Cancelled" at bounding box center [949, 848] width 42 height 14
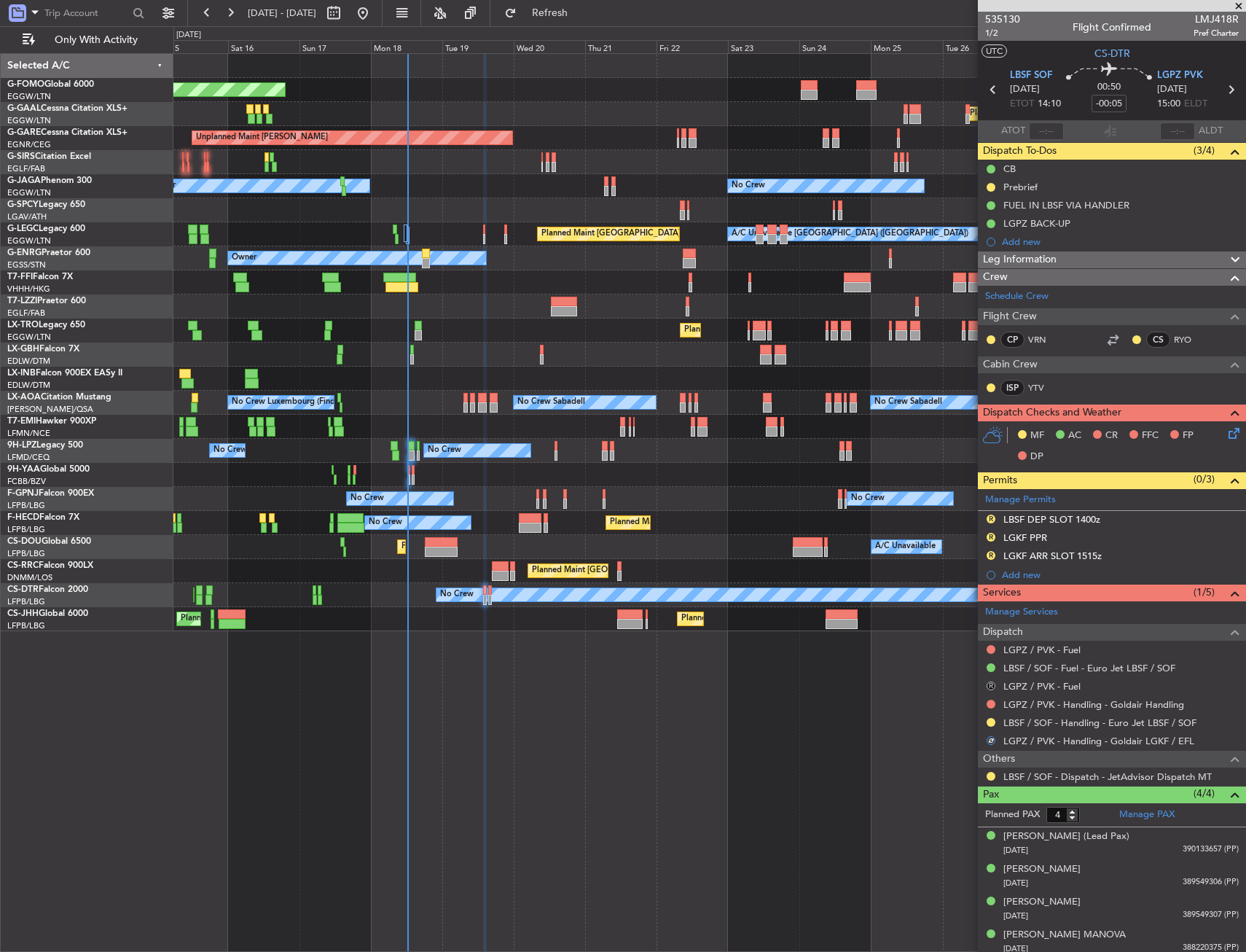
click at [992, 682] on button "R" at bounding box center [991, 685] width 9 height 9
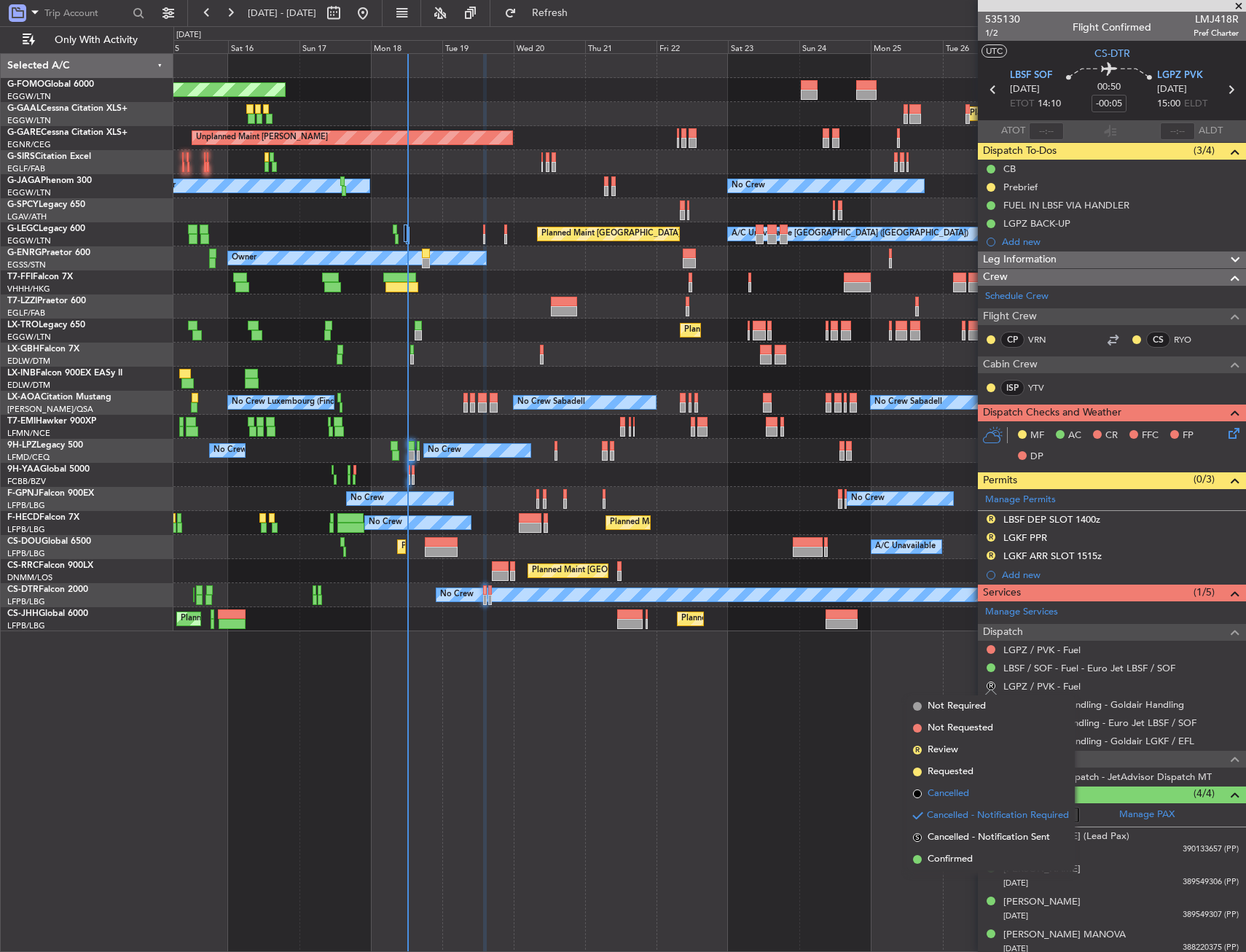
click at [964, 795] on span "Cancelled" at bounding box center [949, 793] width 42 height 14
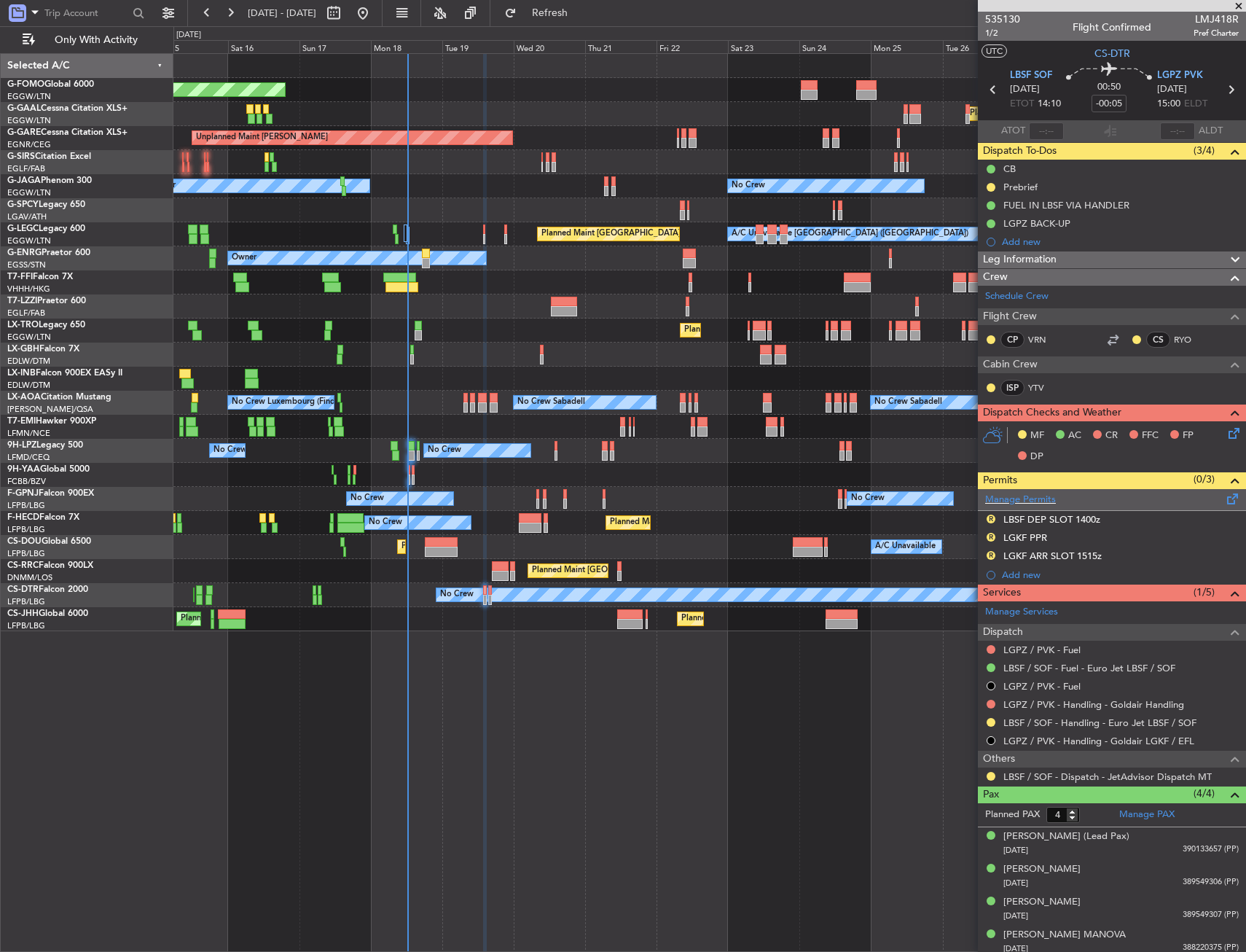
click at [1224, 502] on span at bounding box center [1233, 496] width 18 height 11
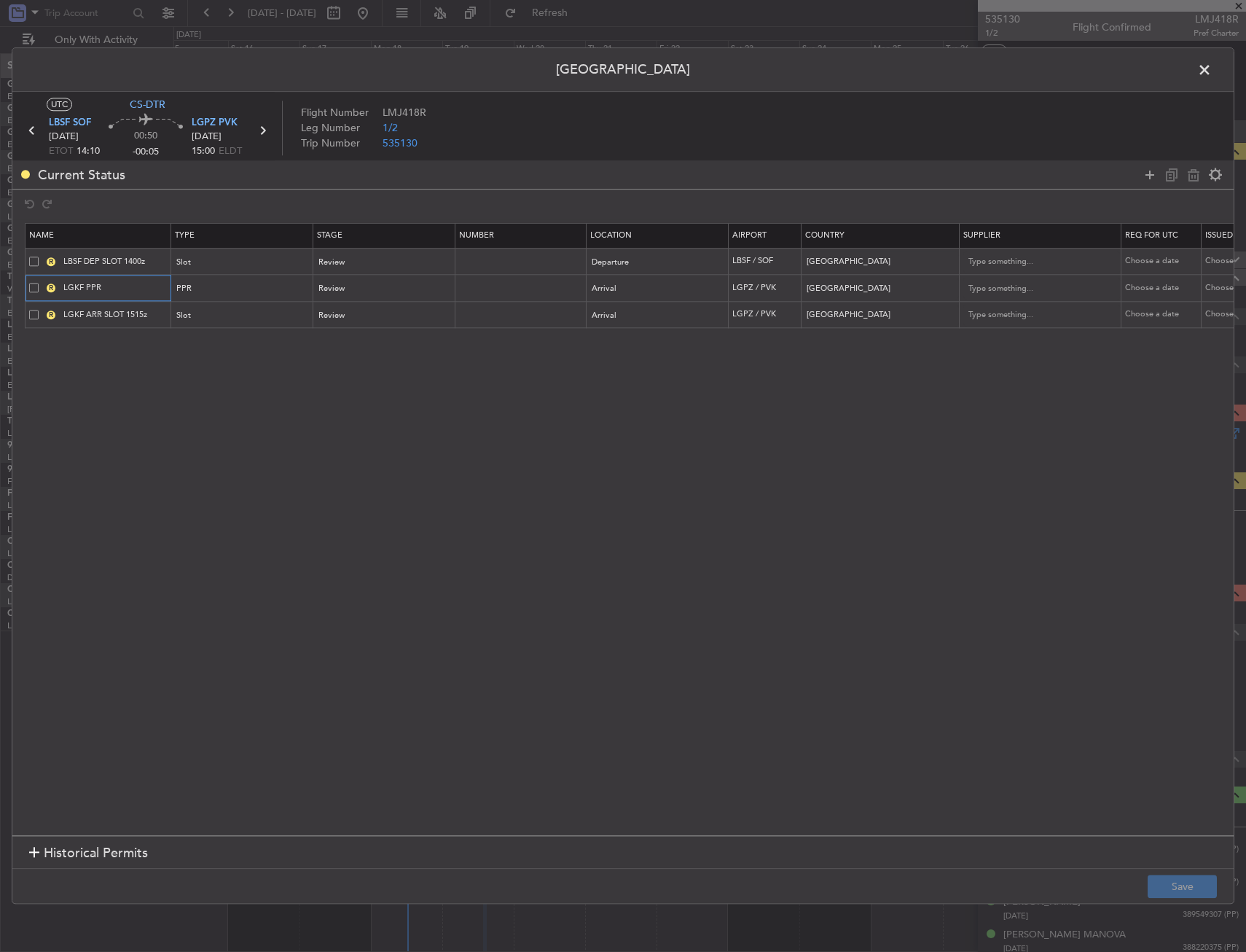
drag, startPoint x: 83, startPoint y: 288, endPoint x: 56, endPoint y: 288, distance: 27.0
click at [56, 288] on div "R LGKF PPR" at bounding box center [100, 288] width 142 height 13
click at [80, 260] on input "LBSF DEP SLOT 1400z" at bounding box center [115, 261] width 110 height 12
click at [35, 262] on span at bounding box center [34, 262] width 10 height 10
click at [39, 257] on input "checkbox" at bounding box center [39, 257] width 0 height 0
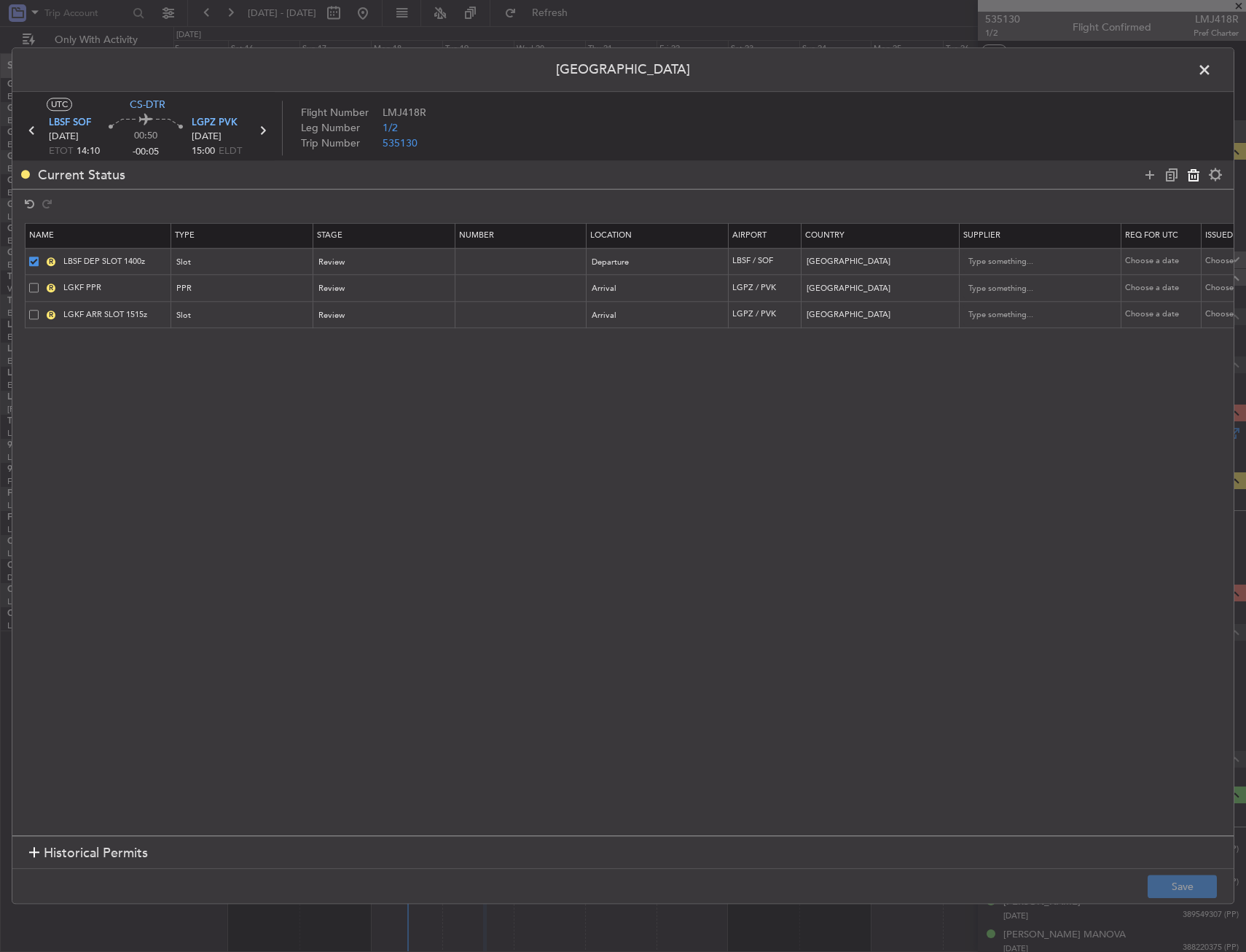
click at [1198, 183] on body "15 Aug 2025 - 30 Aug 2025 Refresh Quick Links Only With Activity Planned Maint …" at bounding box center [623, 476] width 1246 height 952
click at [1197, 172] on icon at bounding box center [1194, 175] width 18 height 18
type input "LGKF PPR"
type input "Greece"
type input "LGKF ARR SLOT 1515z"
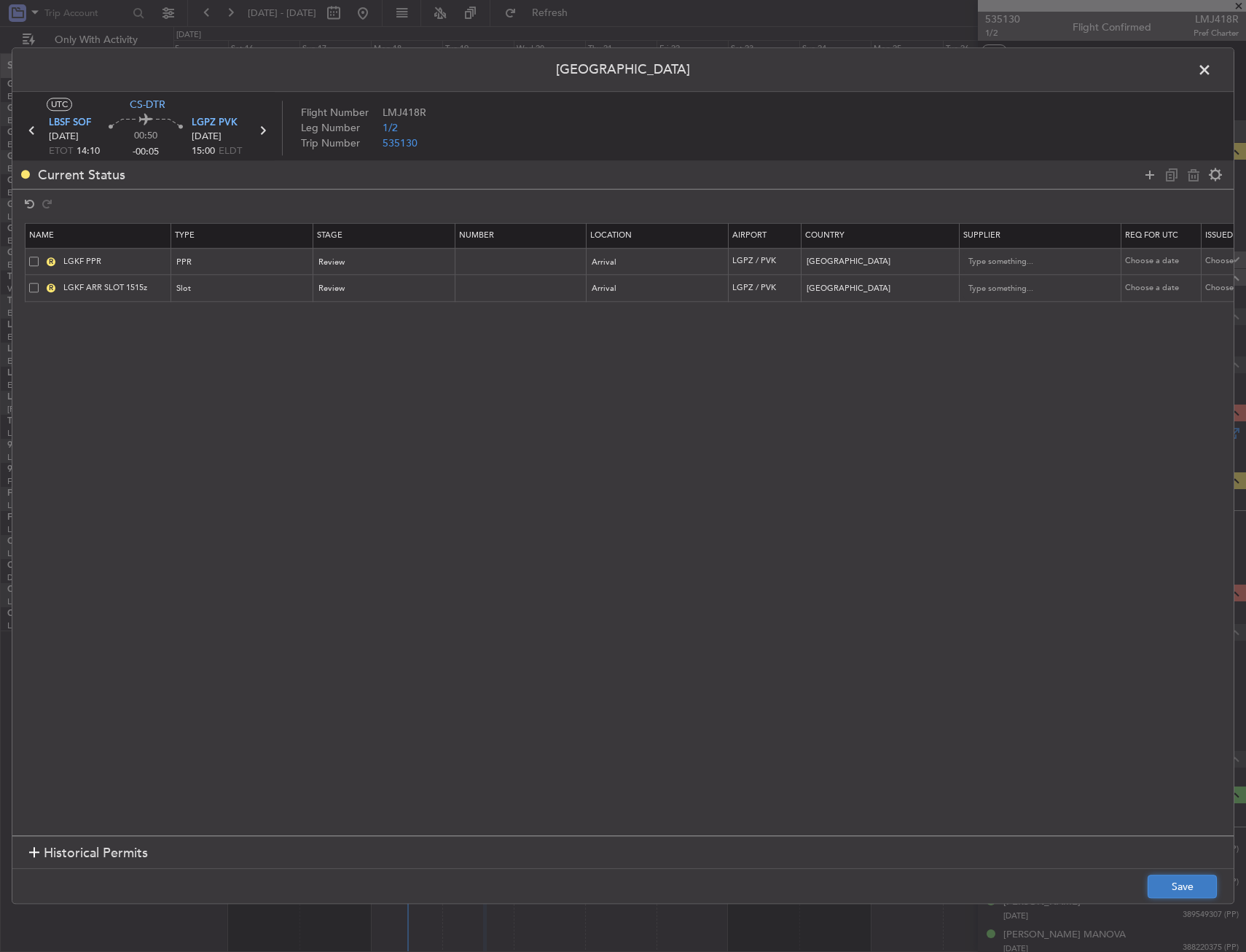
click at [1177, 889] on button "Save" at bounding box center [1182, 887] width 69 height 23
click at [114, 267] on input "LGKF PPR" at bounding box center [115, 261] width 110 height 12
click at [75, 263] on input "LGKF PPR" at bounding box center [115, 261] width 110 height 12
click at [123, 261] on input "LGPZ PPR" at bounding box center [115, 261] width 110 height 12
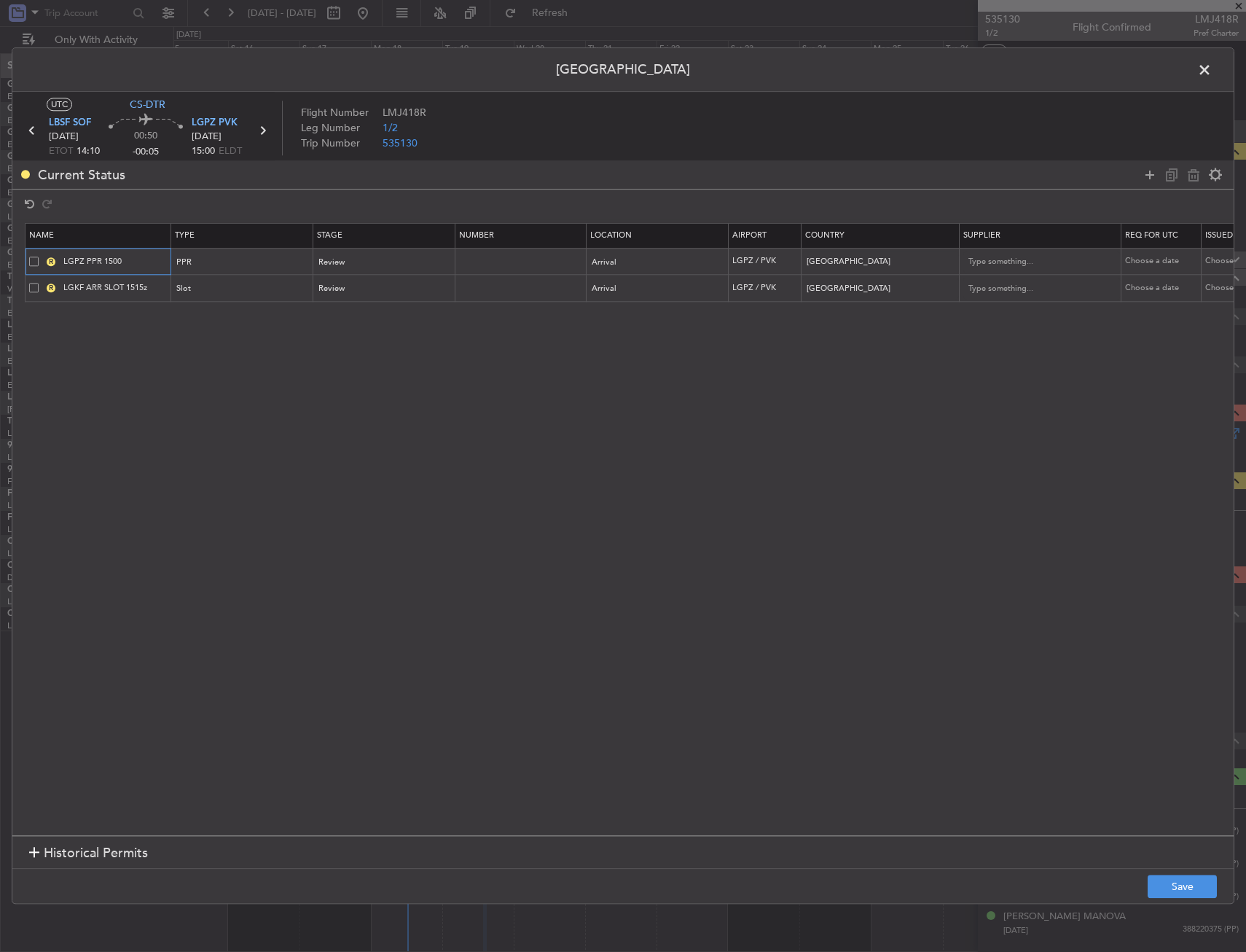
type input "LGPZ PPR 1500"
click at [71, 291] on input "LGKF ARR SLOT 1515z" at bounding box center [115, 288] width 110 height 12
type input "LGPZ ARR SLOT 1515z"
click at [520, 288] on input "text" at bounding box center [522, 288] width 126 height 12
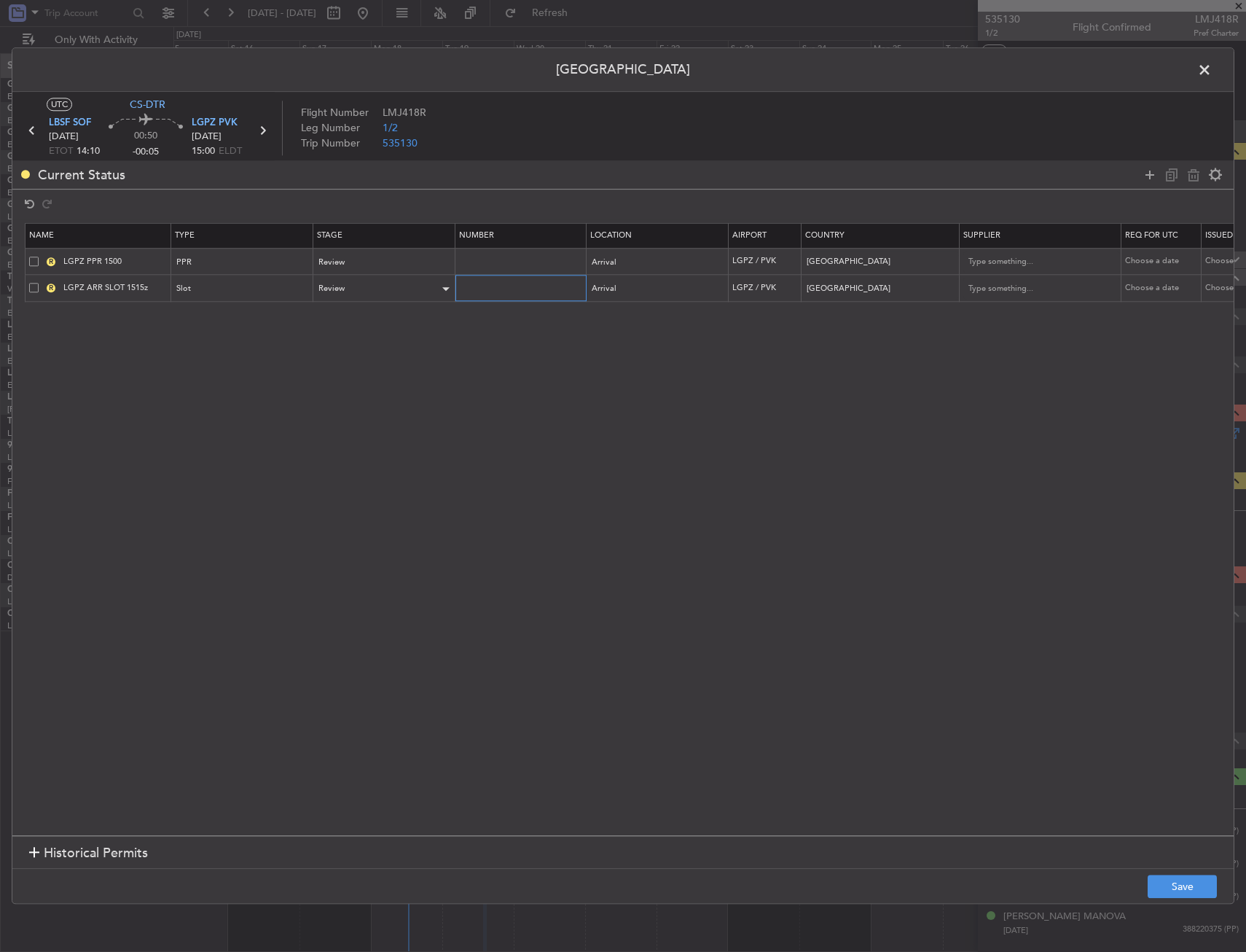
paste input "LGPZAGDA000100"
type input "LGPZAGDA000100"
click at [354, 288] on div "Review" at bounding box center [379, 289] width 121 height 22
click at [346, 403] on span "Received OK" at bounding box center [384, 406] width 130 height 22
click at [370, 270] on div "Review" at bounding box center [379, 262] width 121 height 22
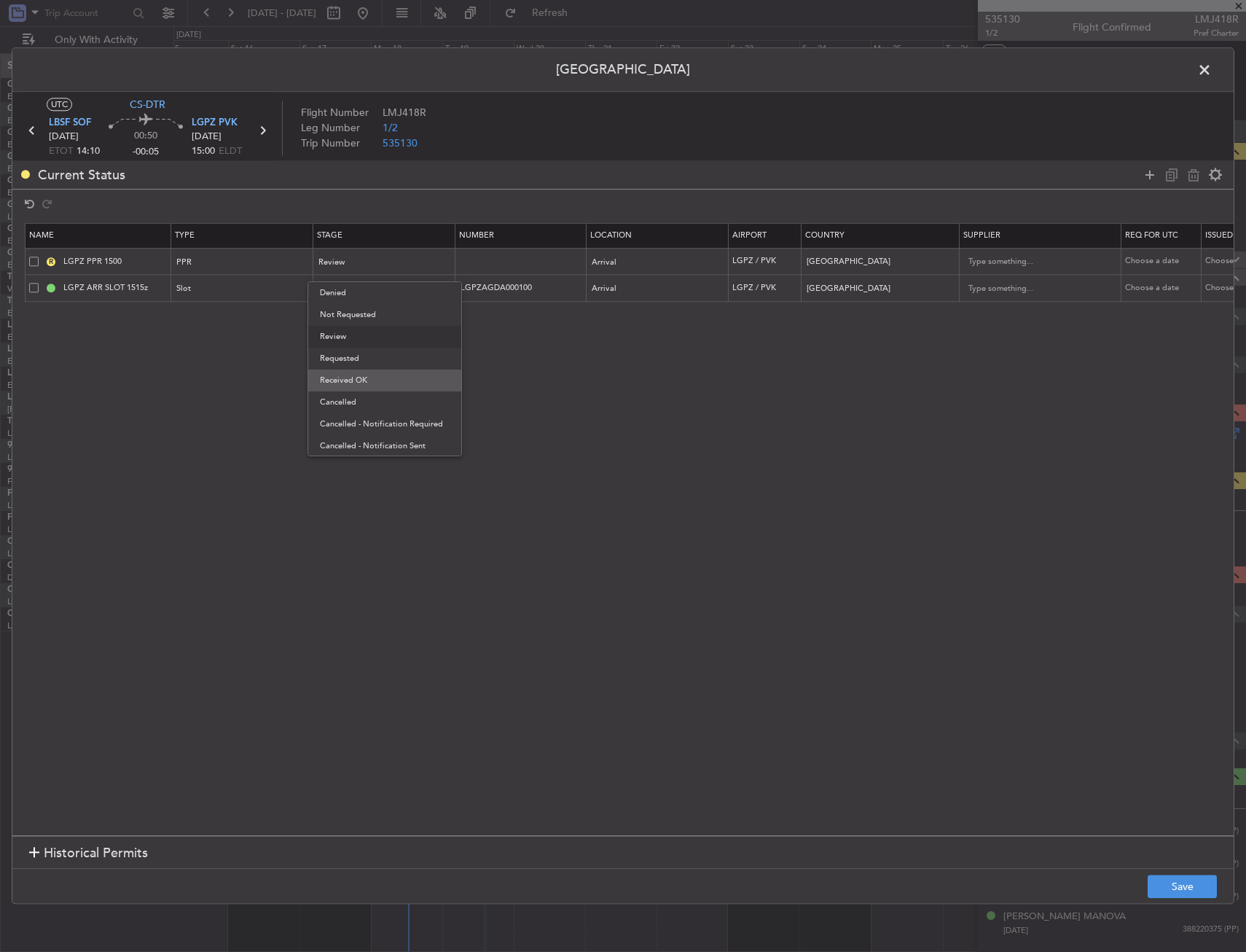
click at [366, 387] on span "Received OK" at bounding box center [384, 380] width 130 height 22
drag, startPoint x: 477, startPoint y: 263, endPoint x: 1171, endPoint y: 885, distance: 931.9
click at [477, 263] on input "text" at bounding box center [522, 261] width 126 height 12
paste input "LGPZ04181180825/1908251515/1908251555"
type input "LGPZ04181180825/1908251515/1908251555"
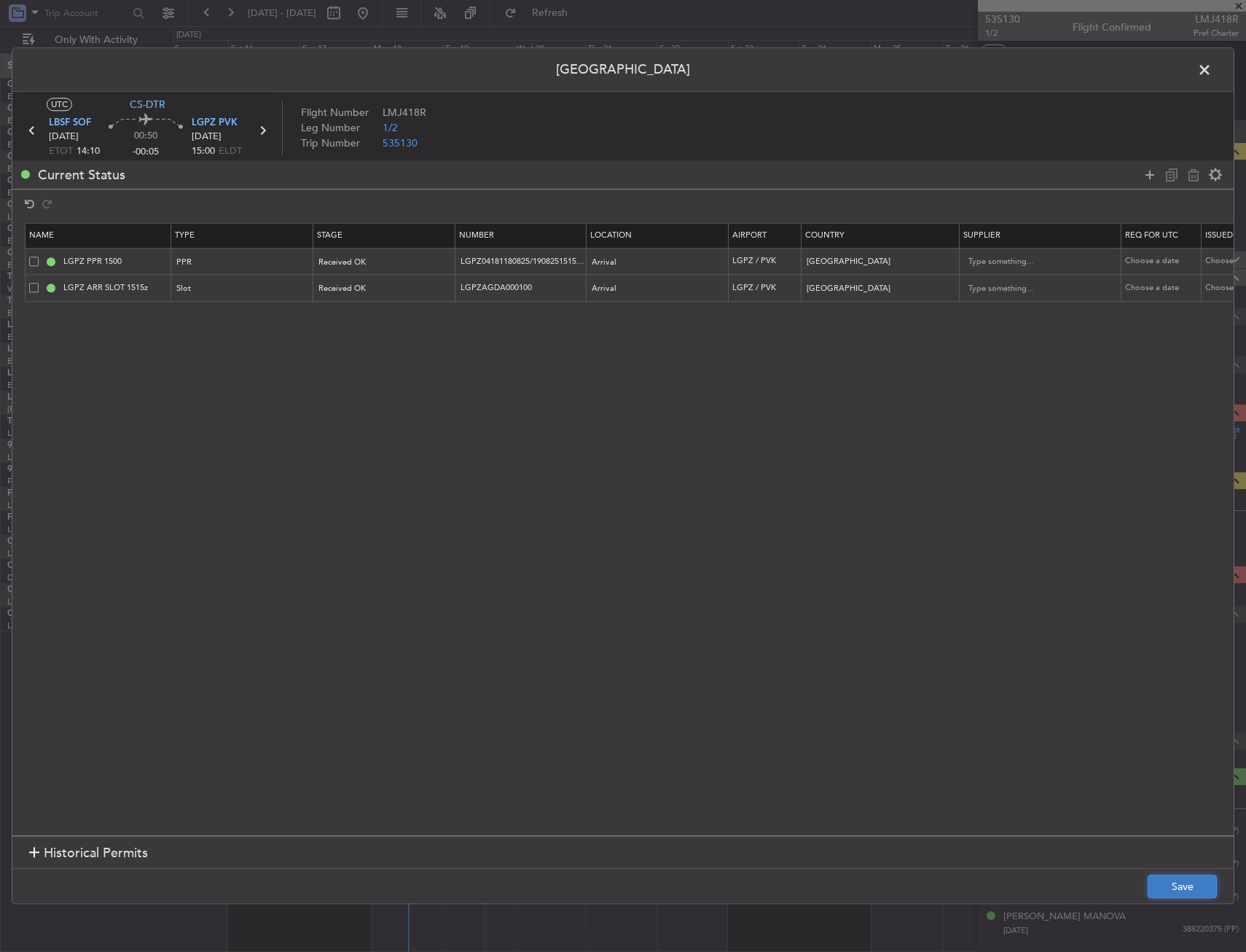
click at [1174, 892] on button "Save" at bounding box center [1182, 887] width 69 height 23
click at [1212, 72] on span at bounding box center [1212, 73] width 0 height 29
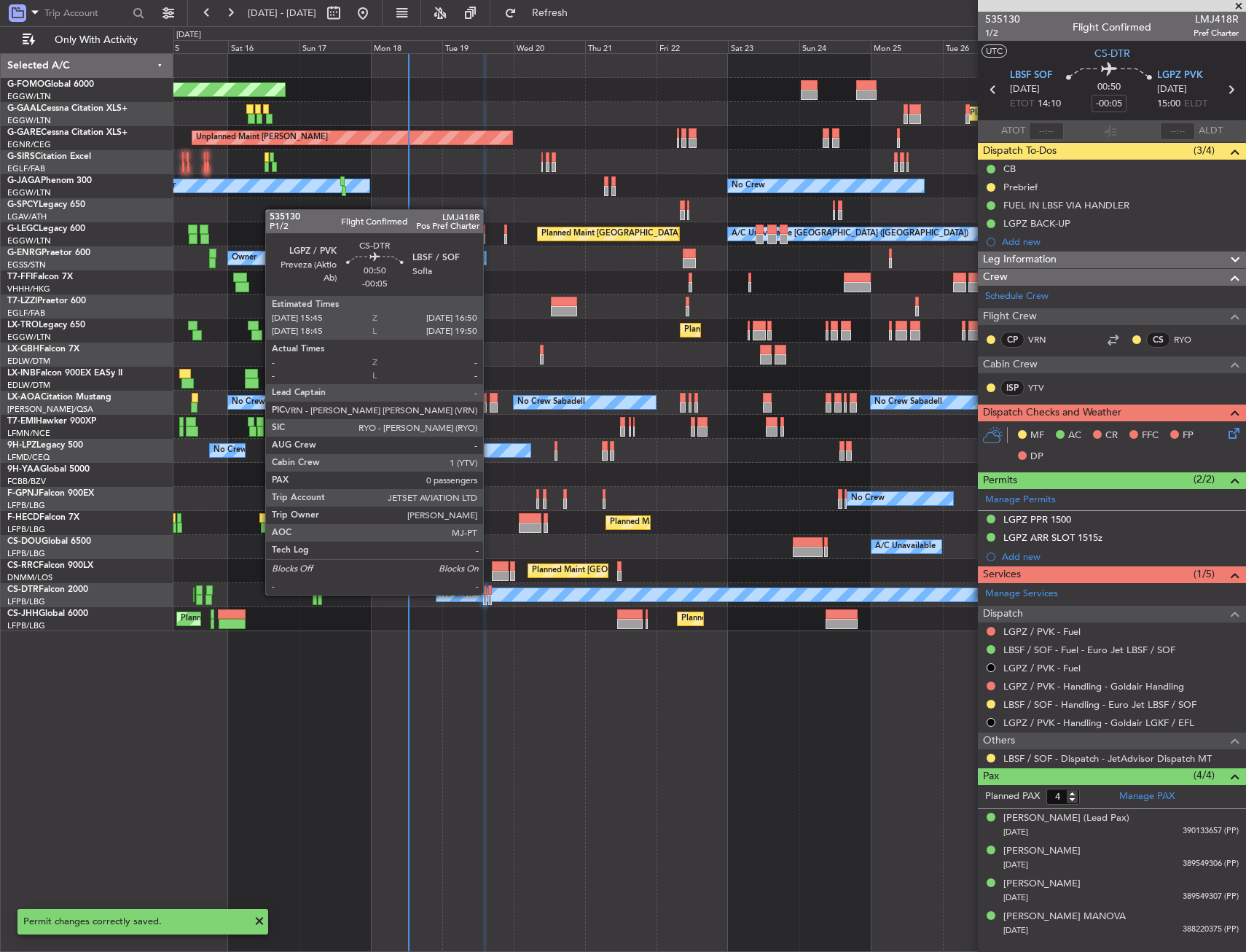
click at [490, 594] on div at bounding box center [490, 590] width 4 height 10
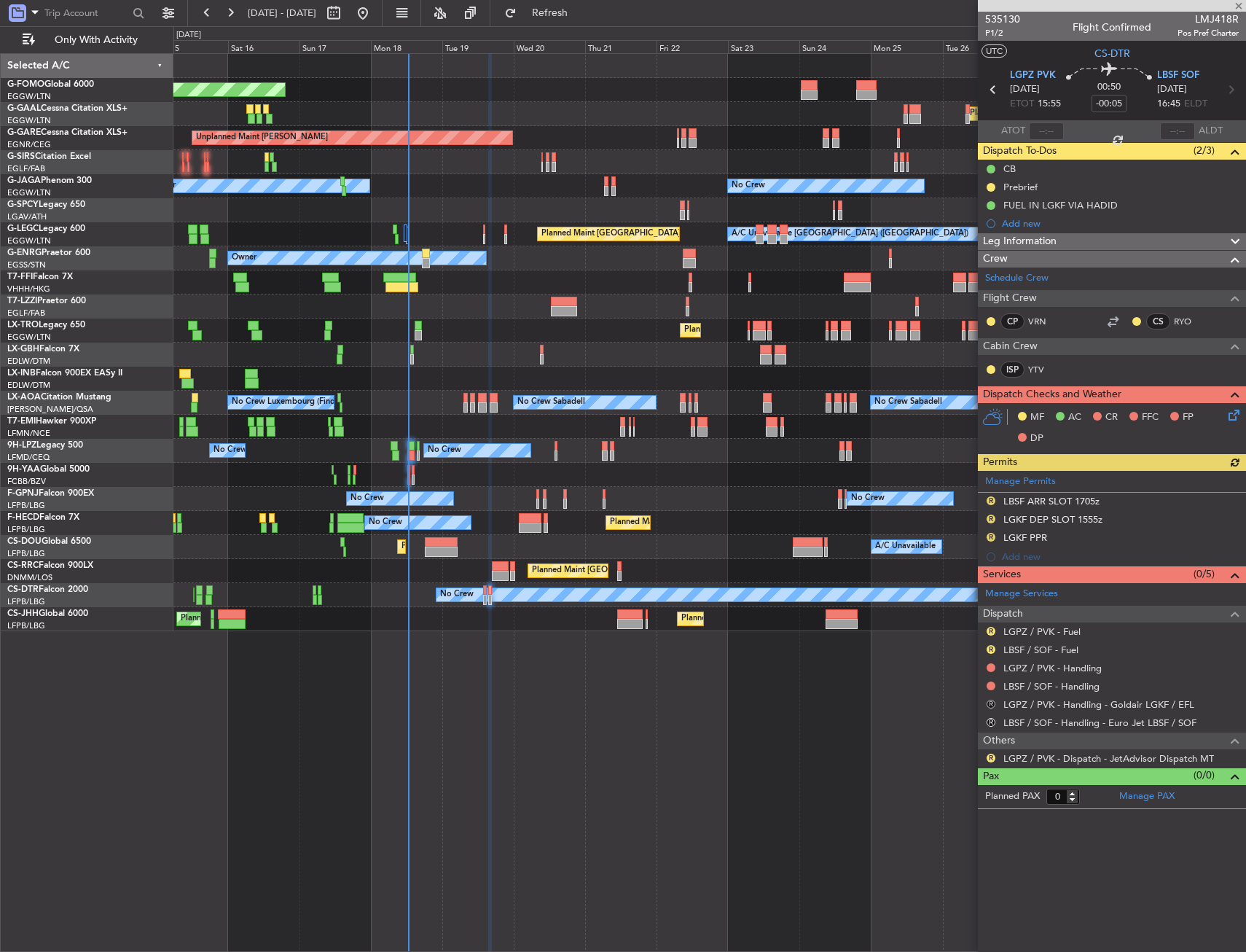
click at [992, 702] on button "R" at bounding box center [991, 704] width 9 height 9
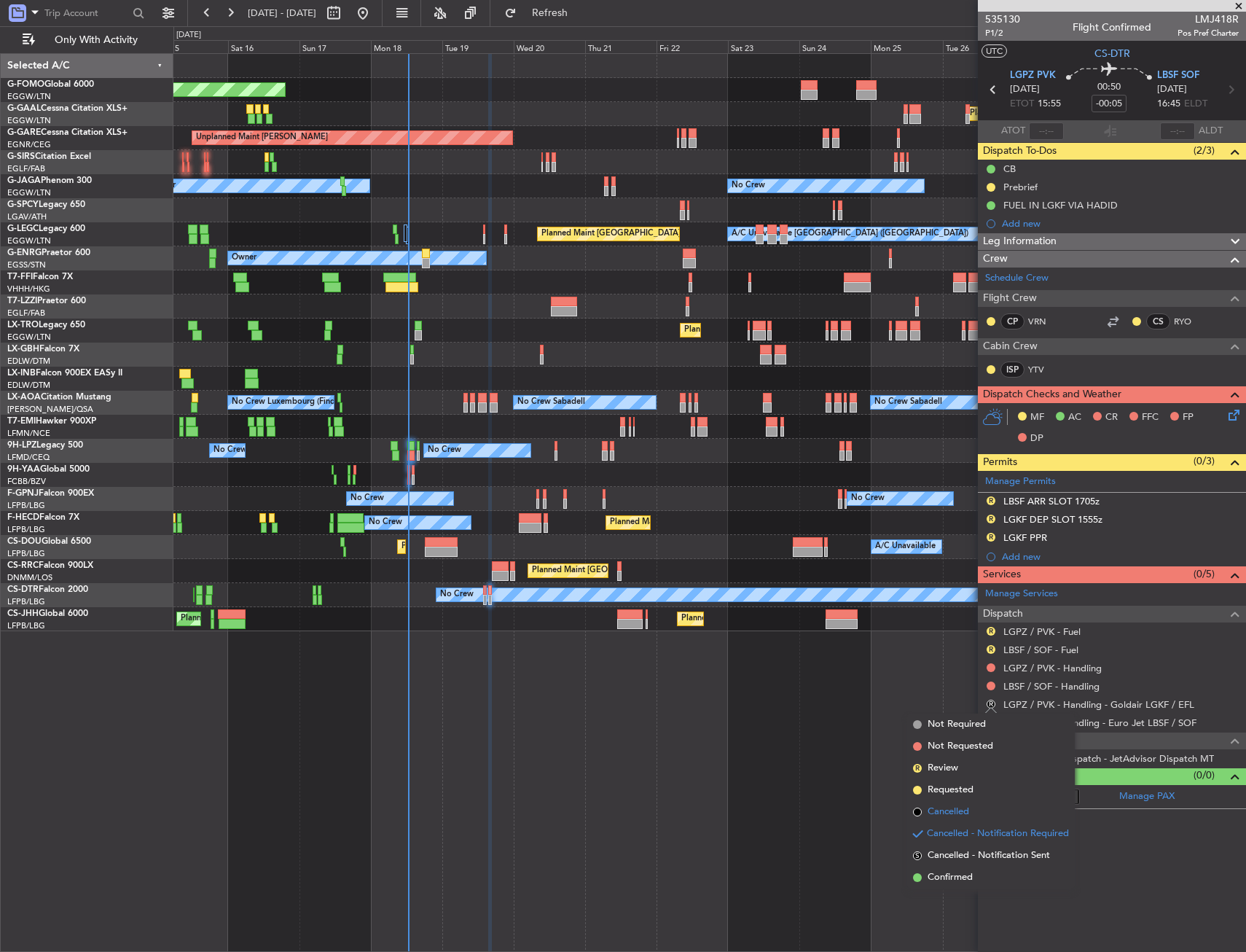
click at [959, 813] on span "Cancelled" at bounding box center [949, 812] width 42 height 14
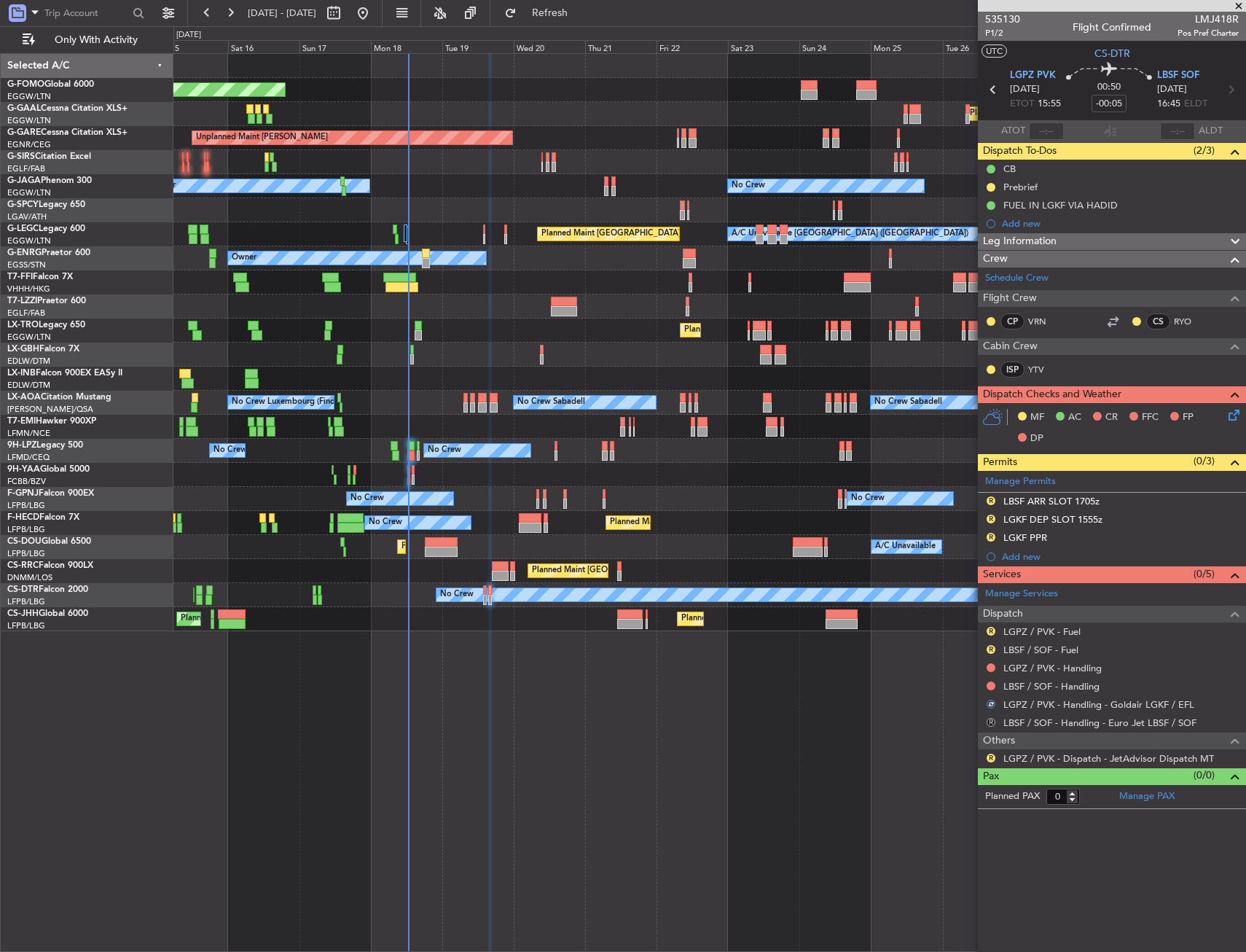
click at [995, 718] on button "R" at bounding box center [991, 722] width 9 height 9
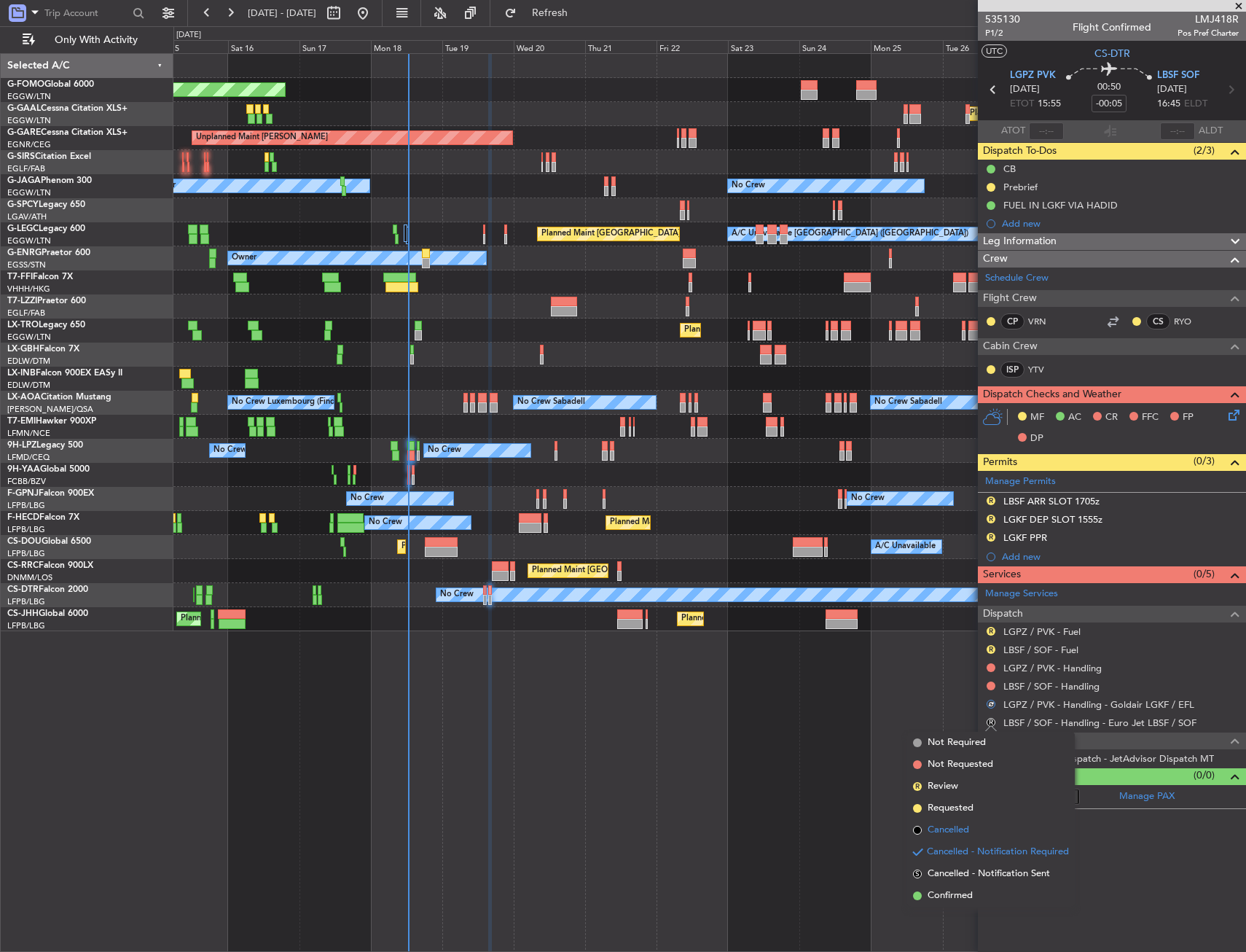
click at [959, 831] on span "Cancelled" at bounding box center [949, 830] width 42 height 14
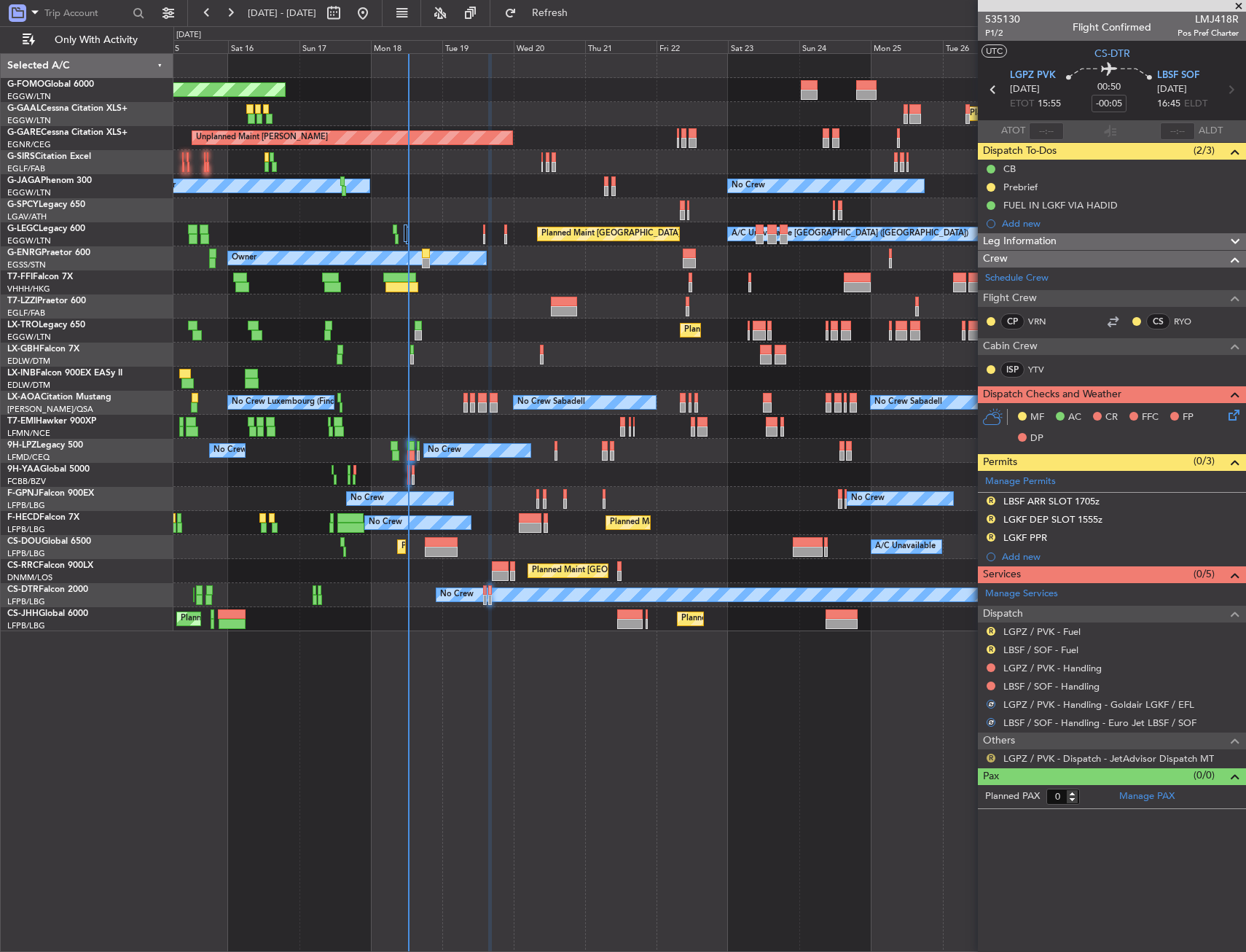
click at [995, 755] on button "R" at bounding box center [991, 758] width 9 height 9
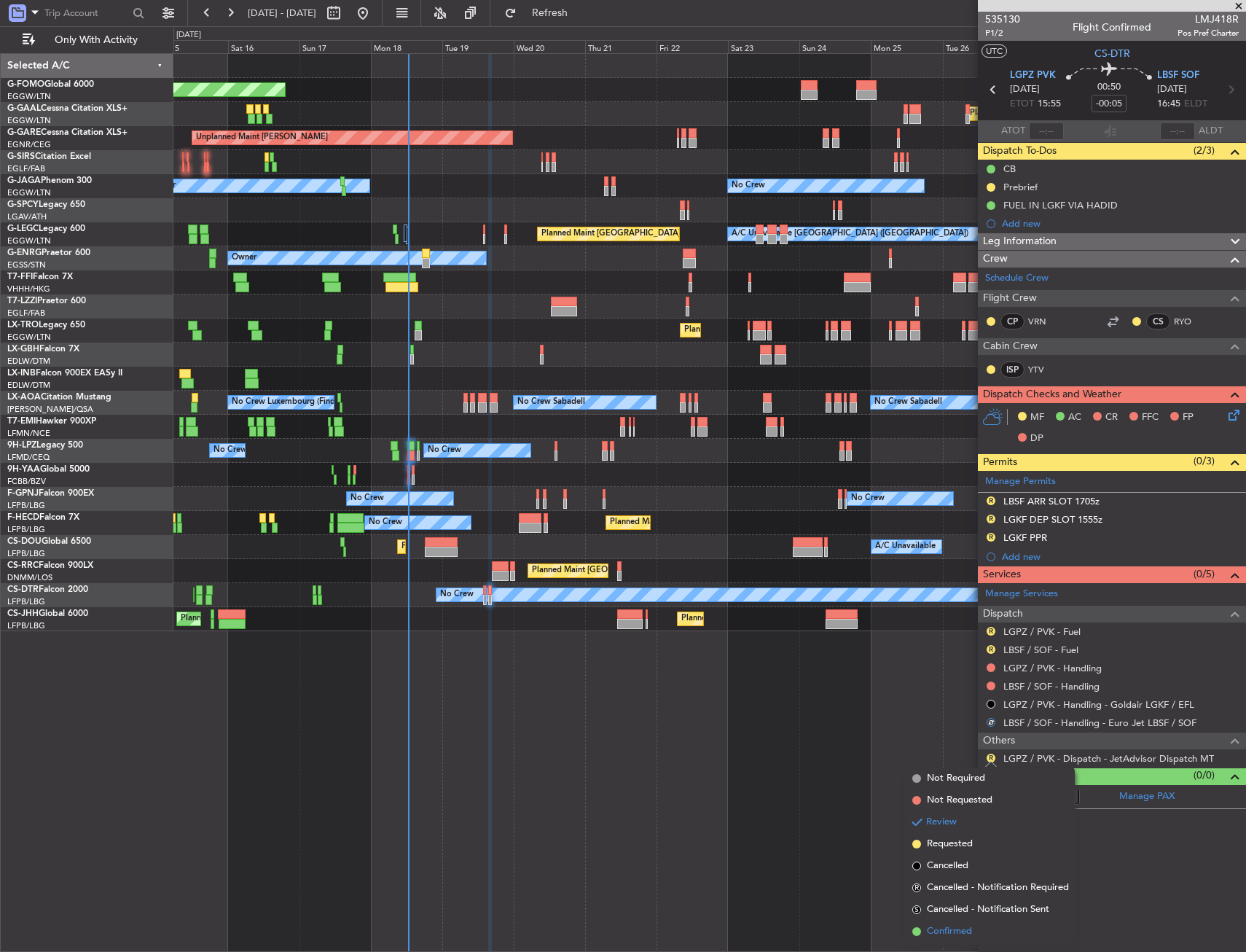
click at [949, 929] on span "Confirmed" at bounding box center [950, 931] width 45 height 14
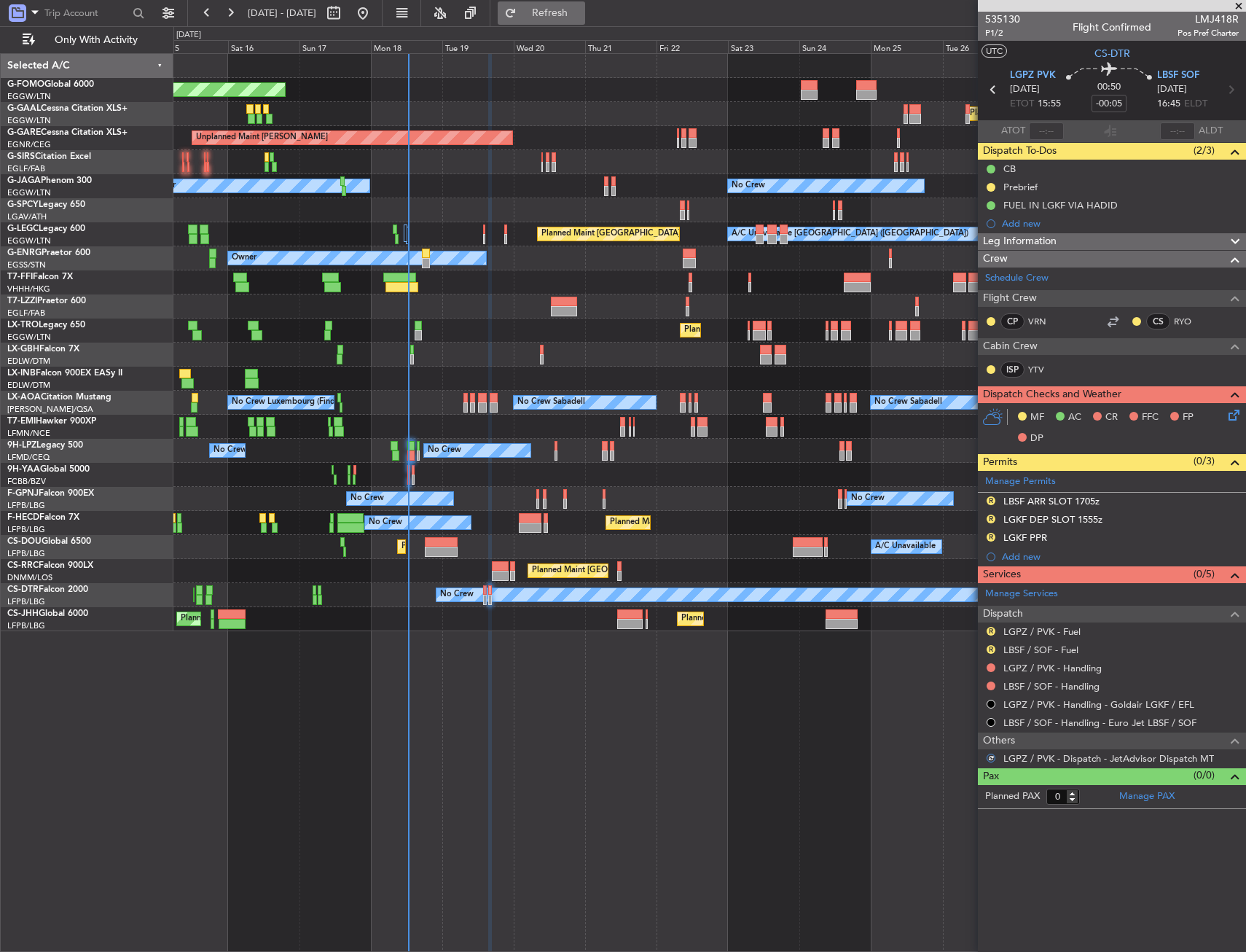
click at [586, 23] on button "Refresh" at bounding box center [541, 13] width 88 height 23
click at [992, 721] on button at bounding box center [991, 722] width 9 height 9
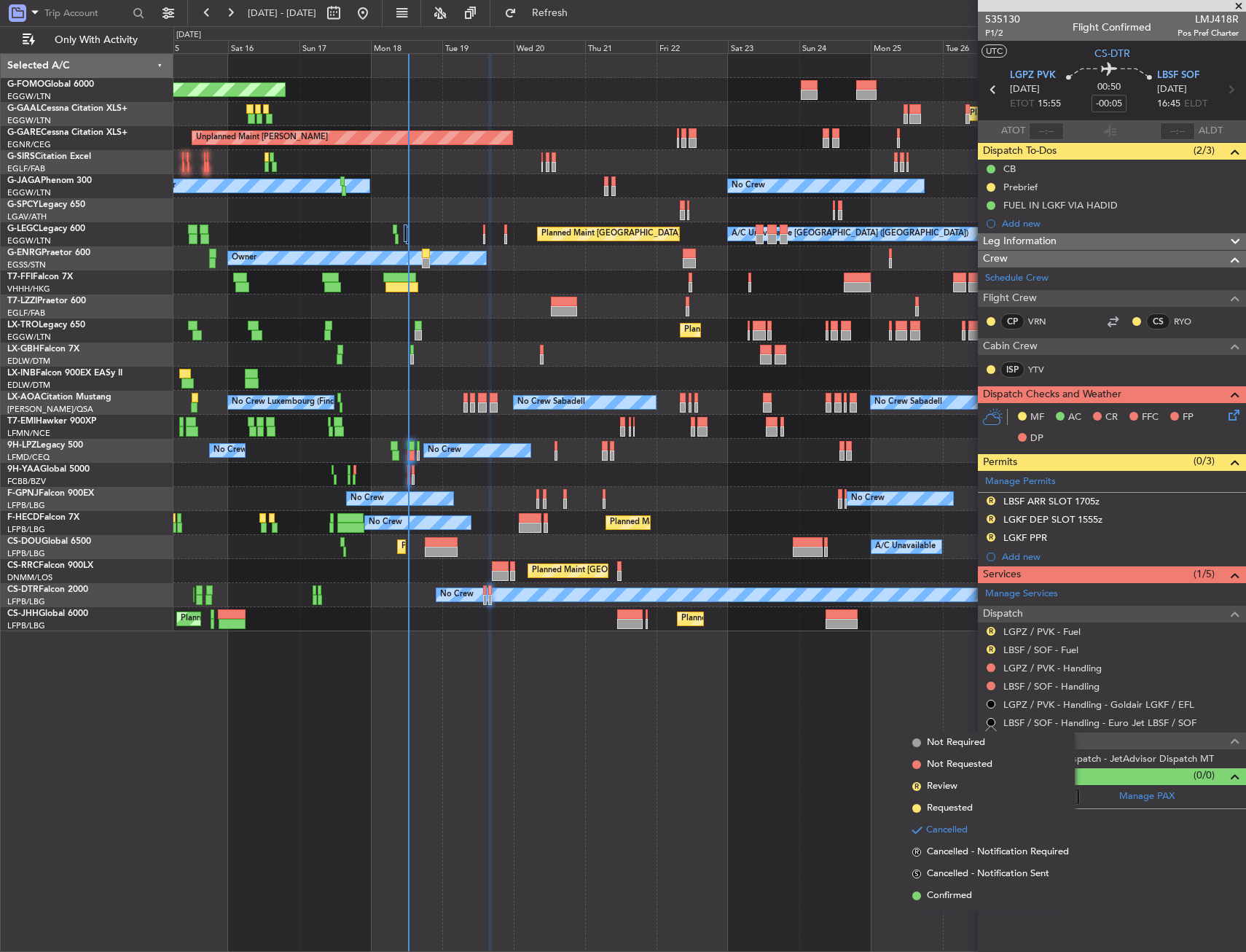
click at [963, 805] on span "Requested" at bounding box center [950, 808] width 46 height 14
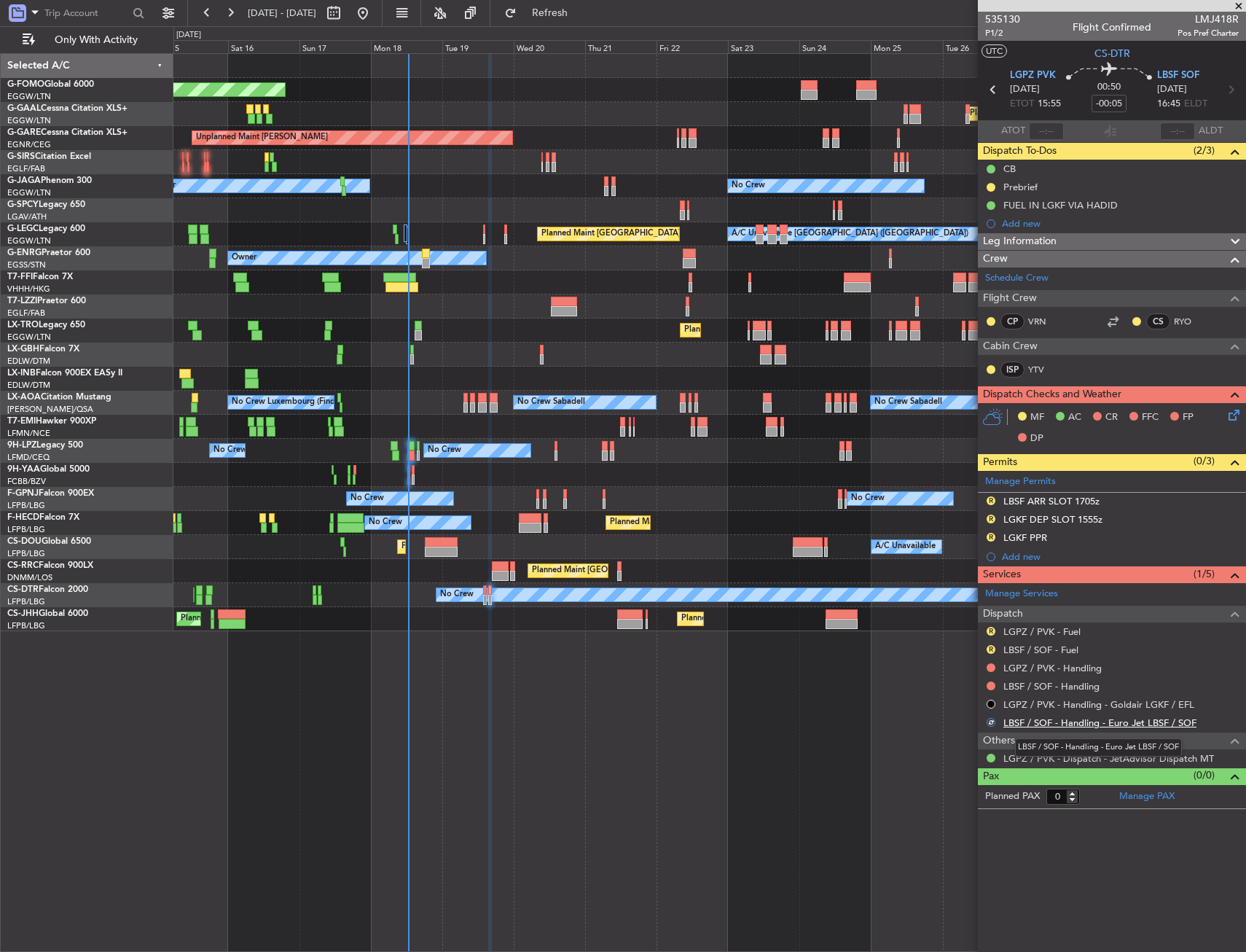
click at [1038, 725] on link "LBSF / SOF - Handling - Euro Jet LBSF / SOF" at bounding box center [1100, 722] width 193 height 12
drag, startPoint x: 610, startPoint y: 12, endPoint x: 681, endPoint y: 82, distance: 99.7
click at [581, 11] on span "Refresh" at bounding box center [550, 13] width 61 height 10
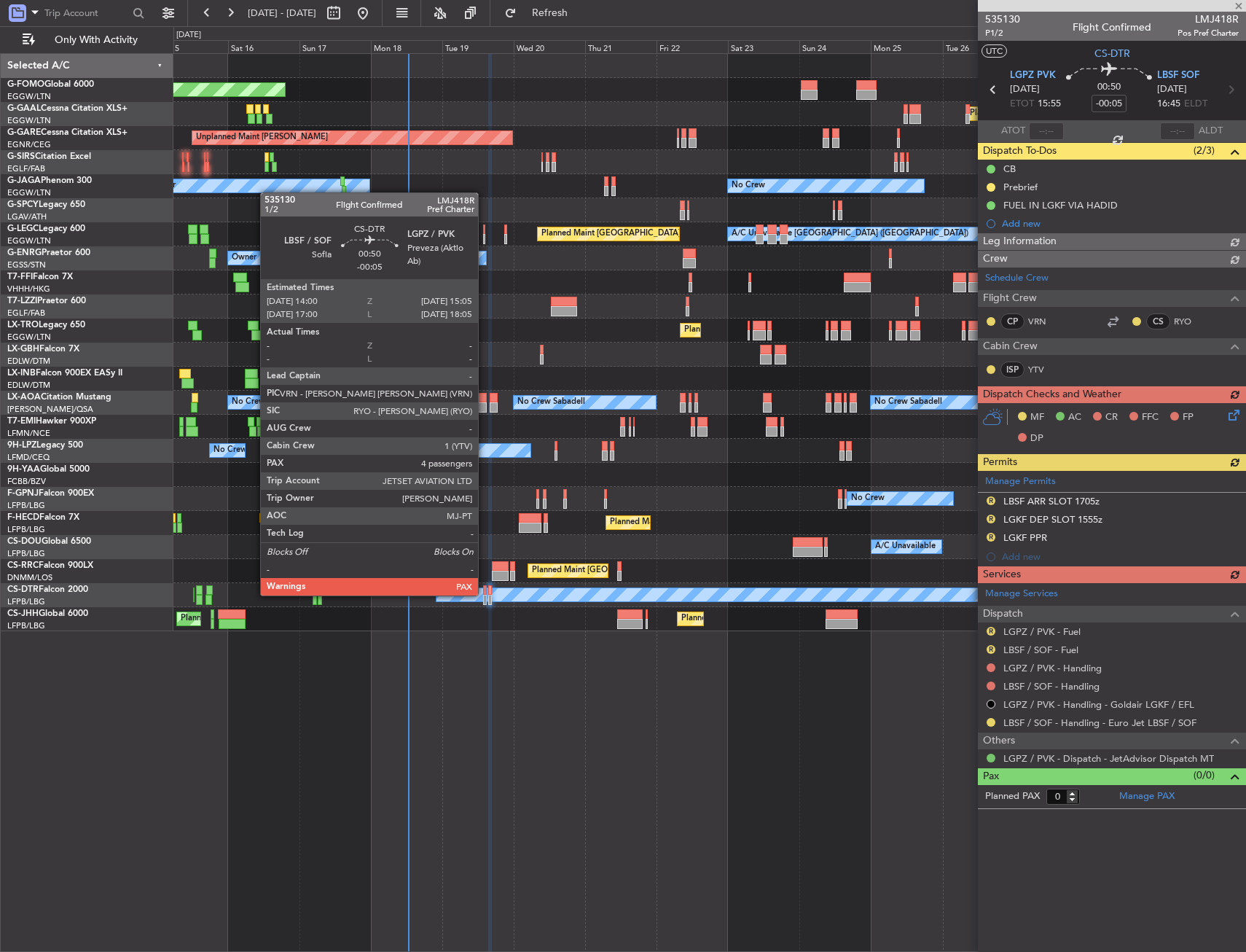
click at [485, 594] on div at bounding box center [485, 590] width 4 height 10
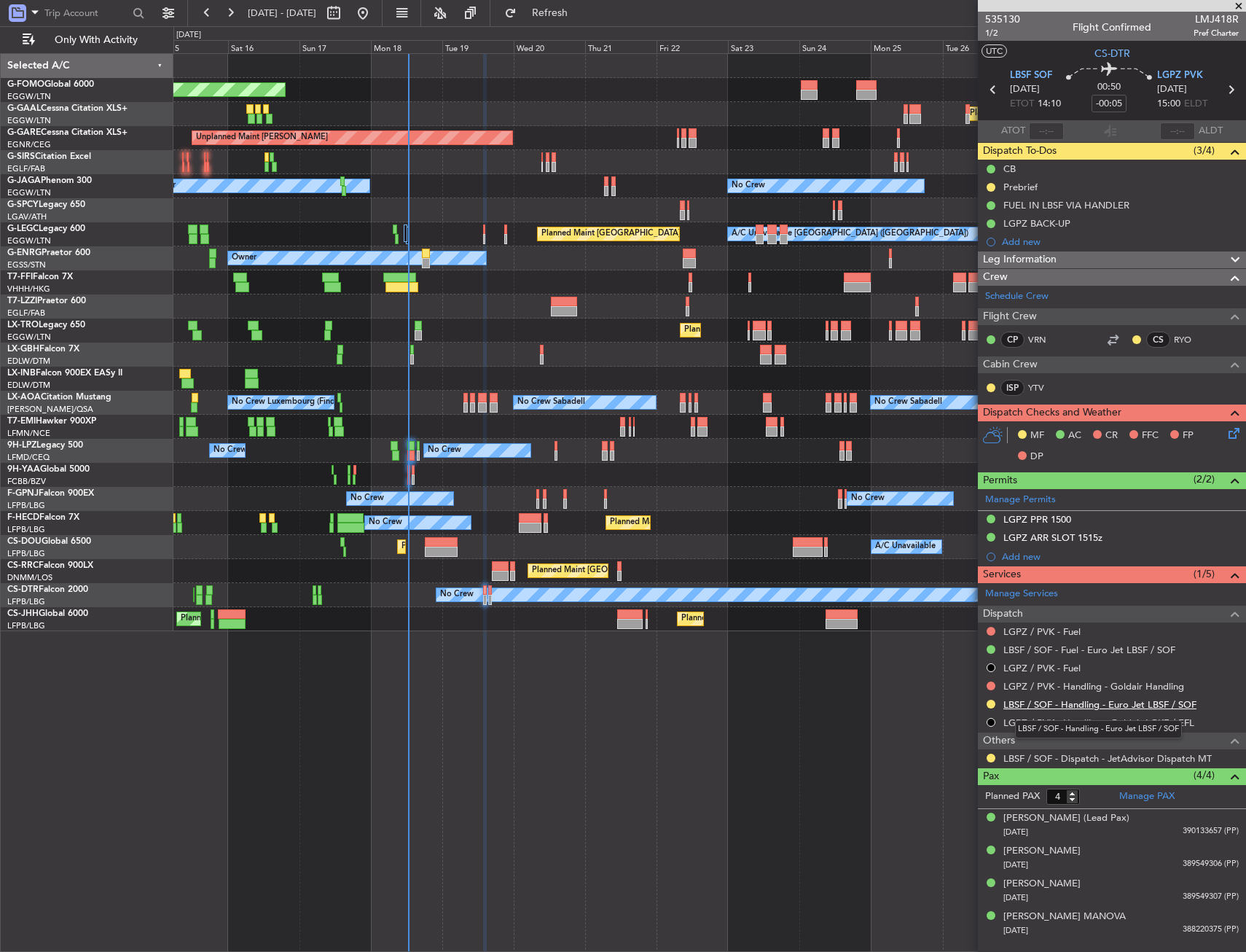
click at [1045, 705] on link "LBSF / SOF - Handling - Euro Jet LBSF / SOF" at bounding box center [1100, 704] width 193 height 12
click at [993, 684] on button at bounding box center [991, 685] width 9 height 9
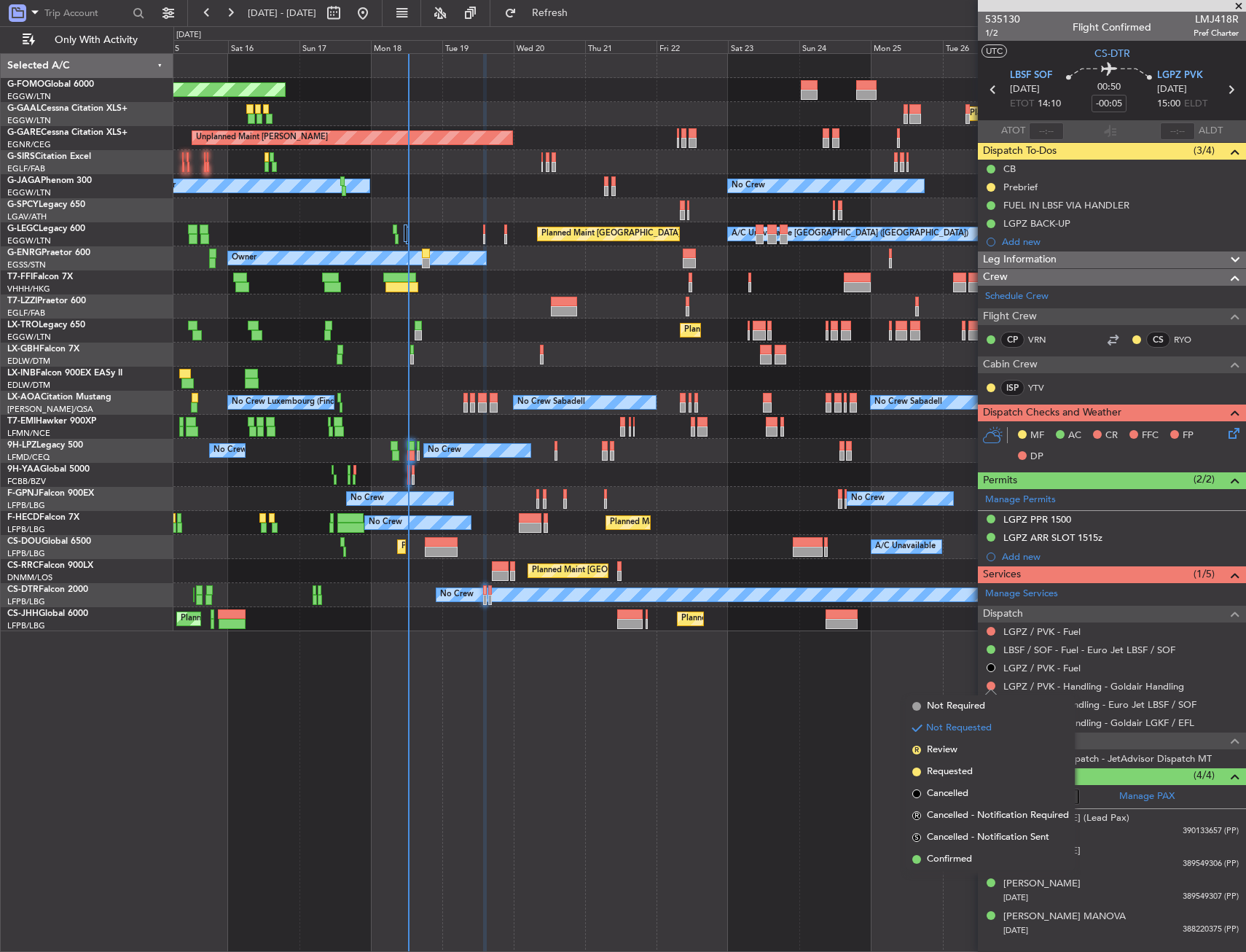
click at [954, 864] on span "Confirmed" at bounding box center [950, 859] width 45 height 14
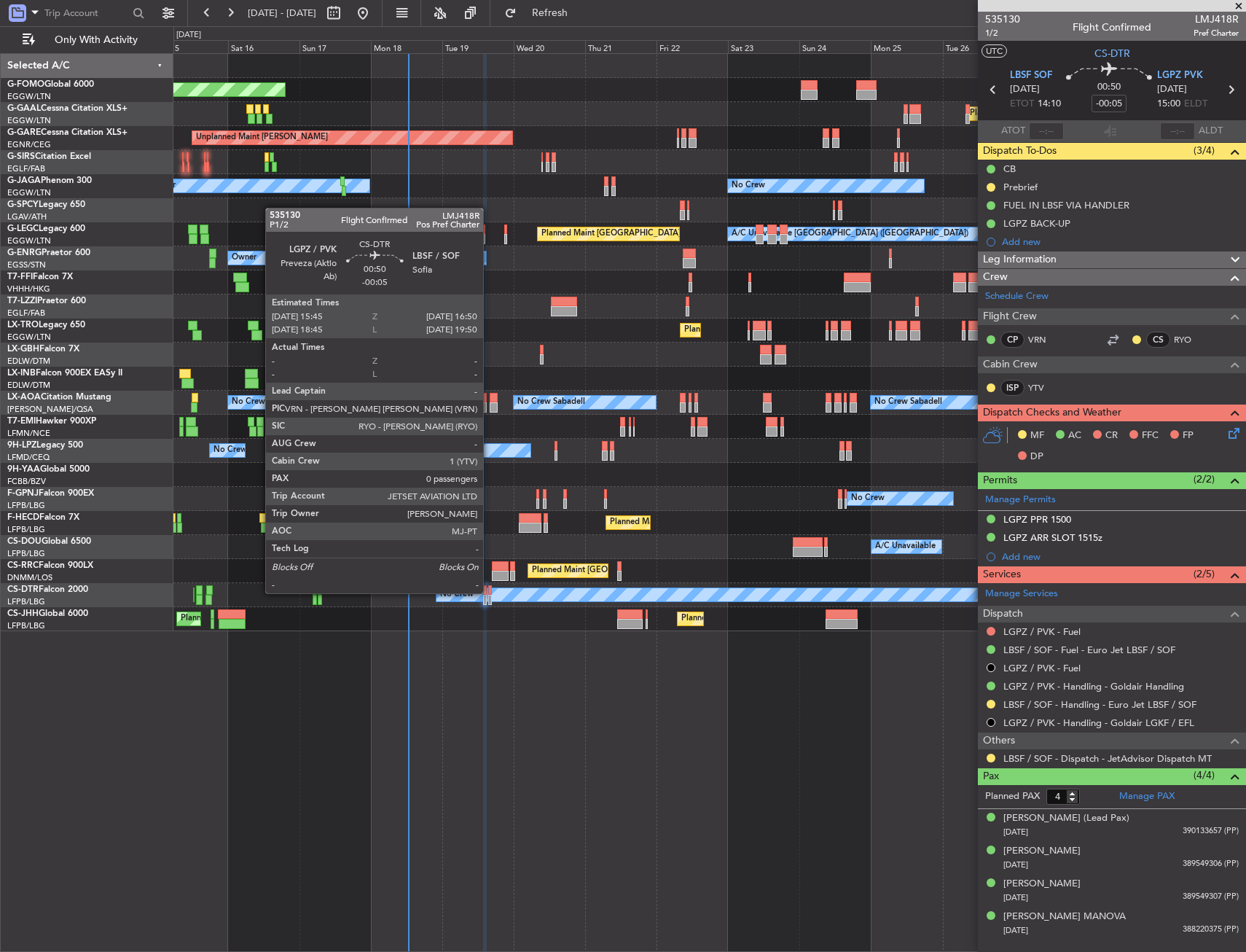
click at [490, 592] on div at bounding box center [490, 590] width 4 height 10
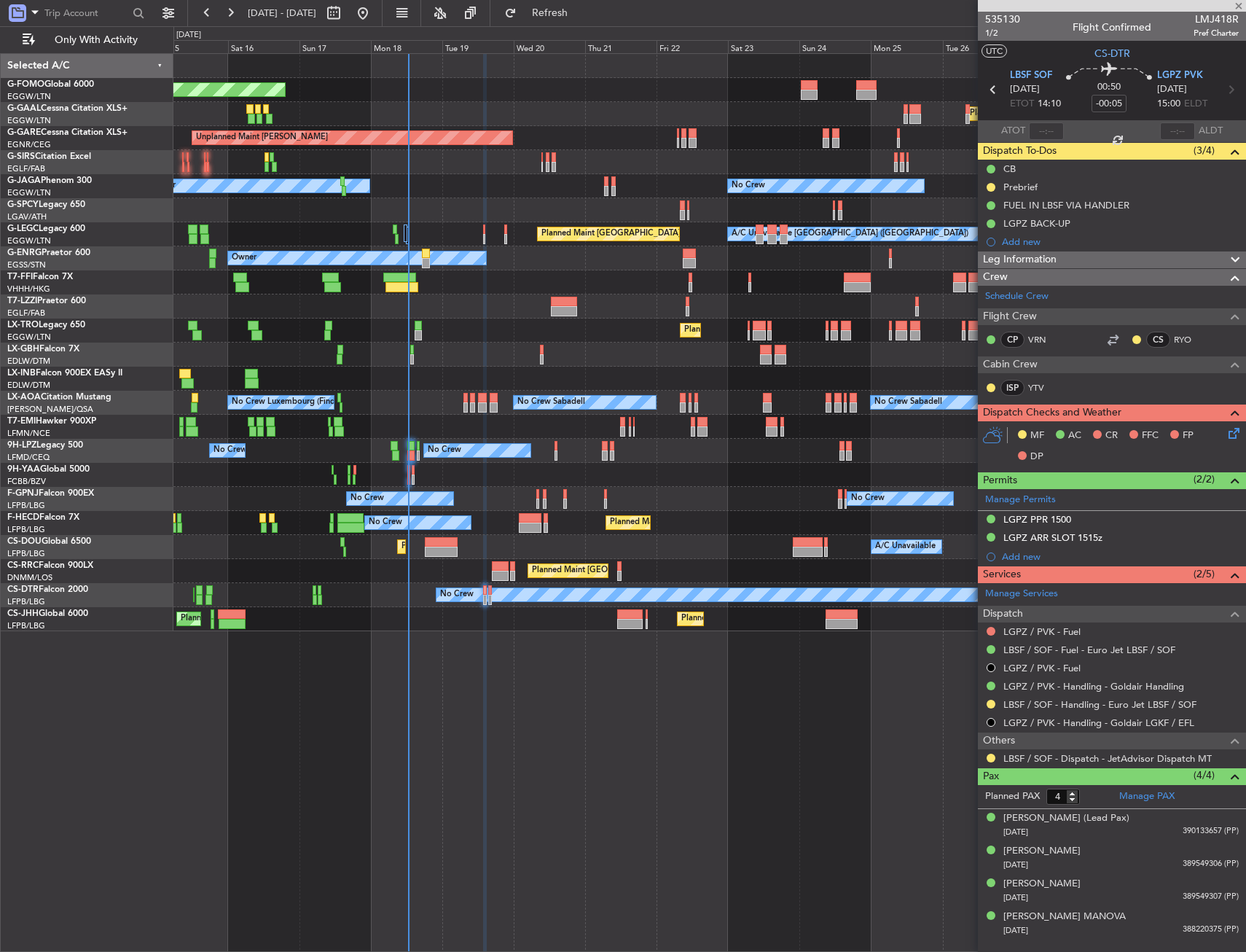
type input "0"
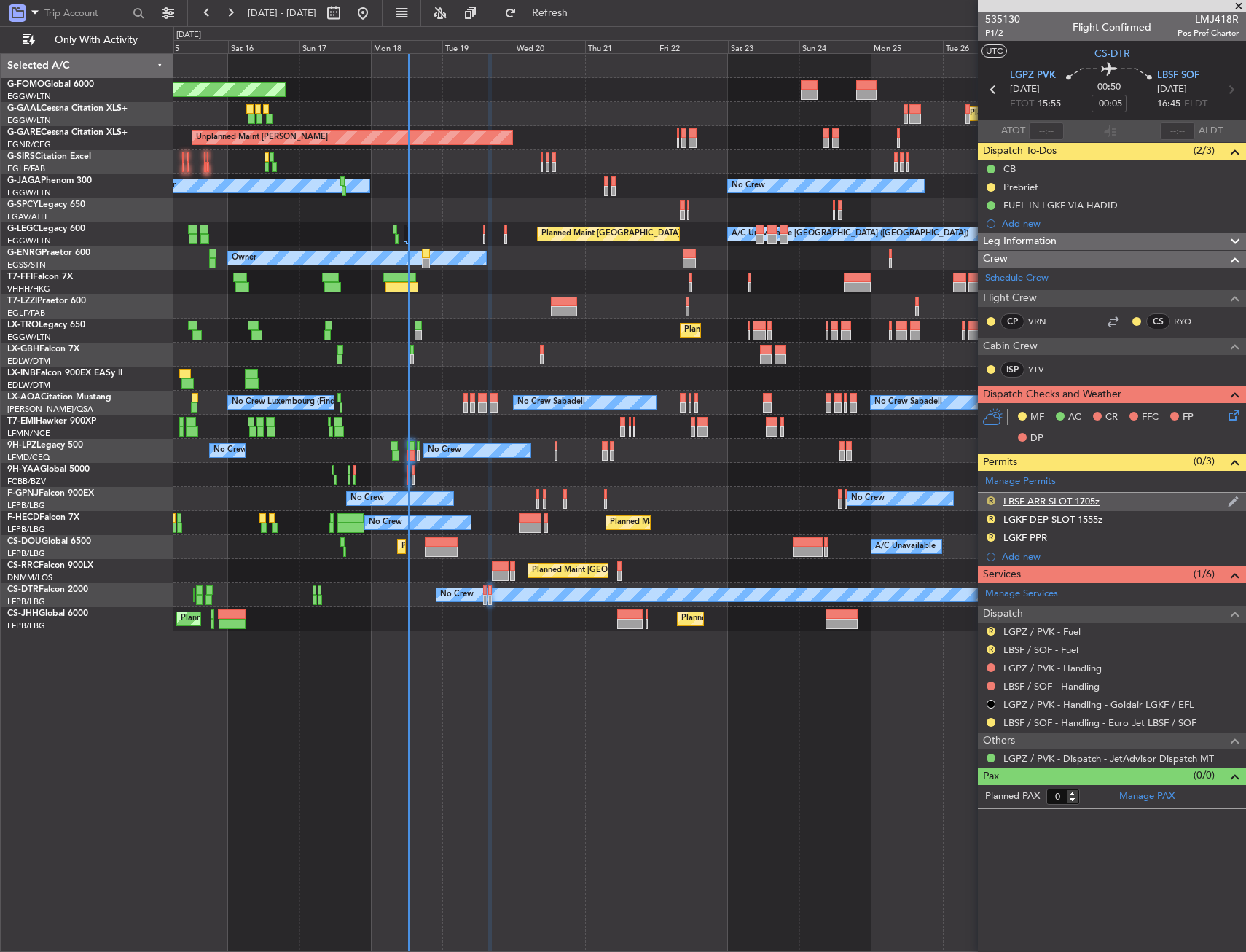
click at [988, 500] on button "R" at bounding box center [991, 500] width 9 height 9
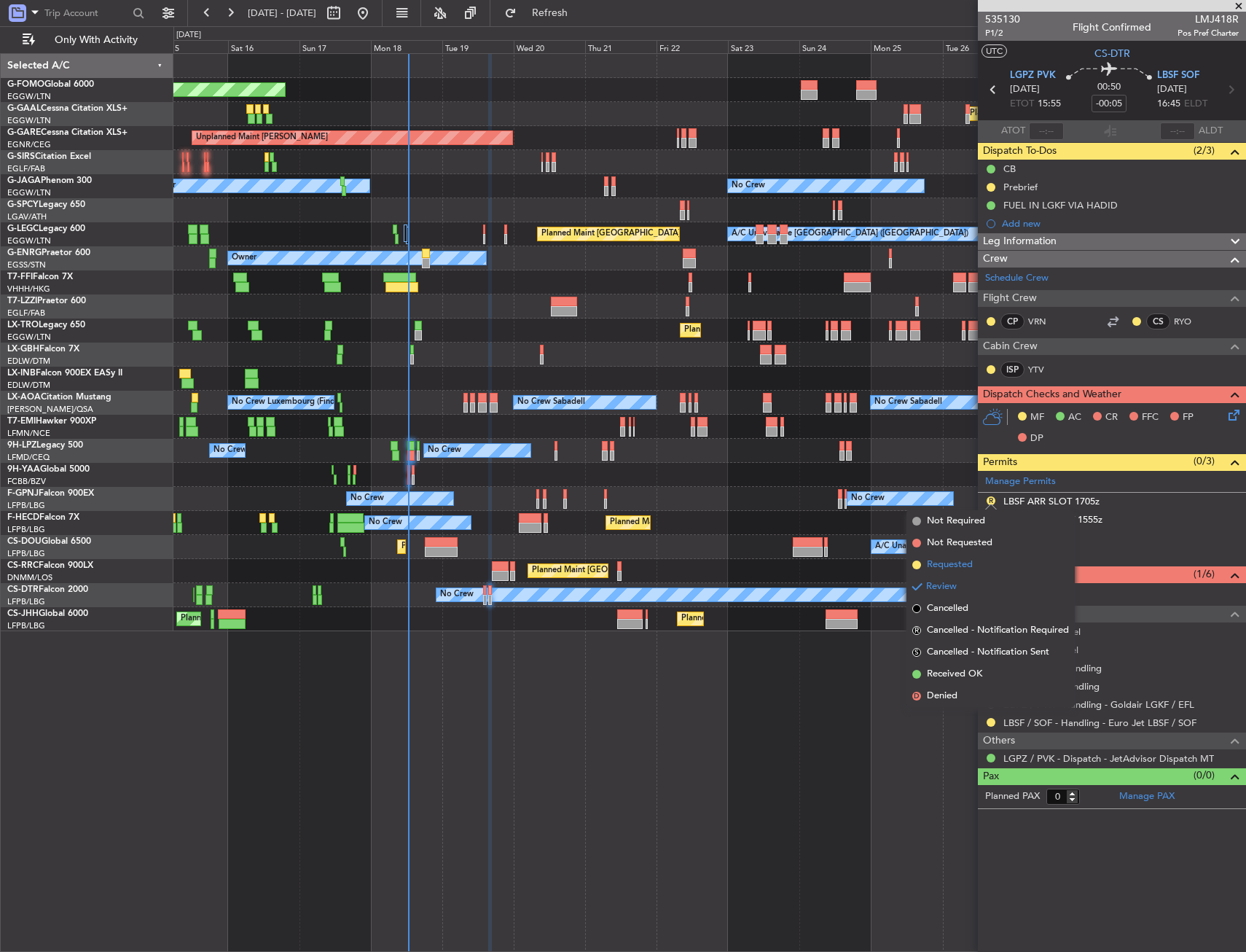
click at [977, 570] on li "Requested" at bounding box center [991, 565] width 168 height 22
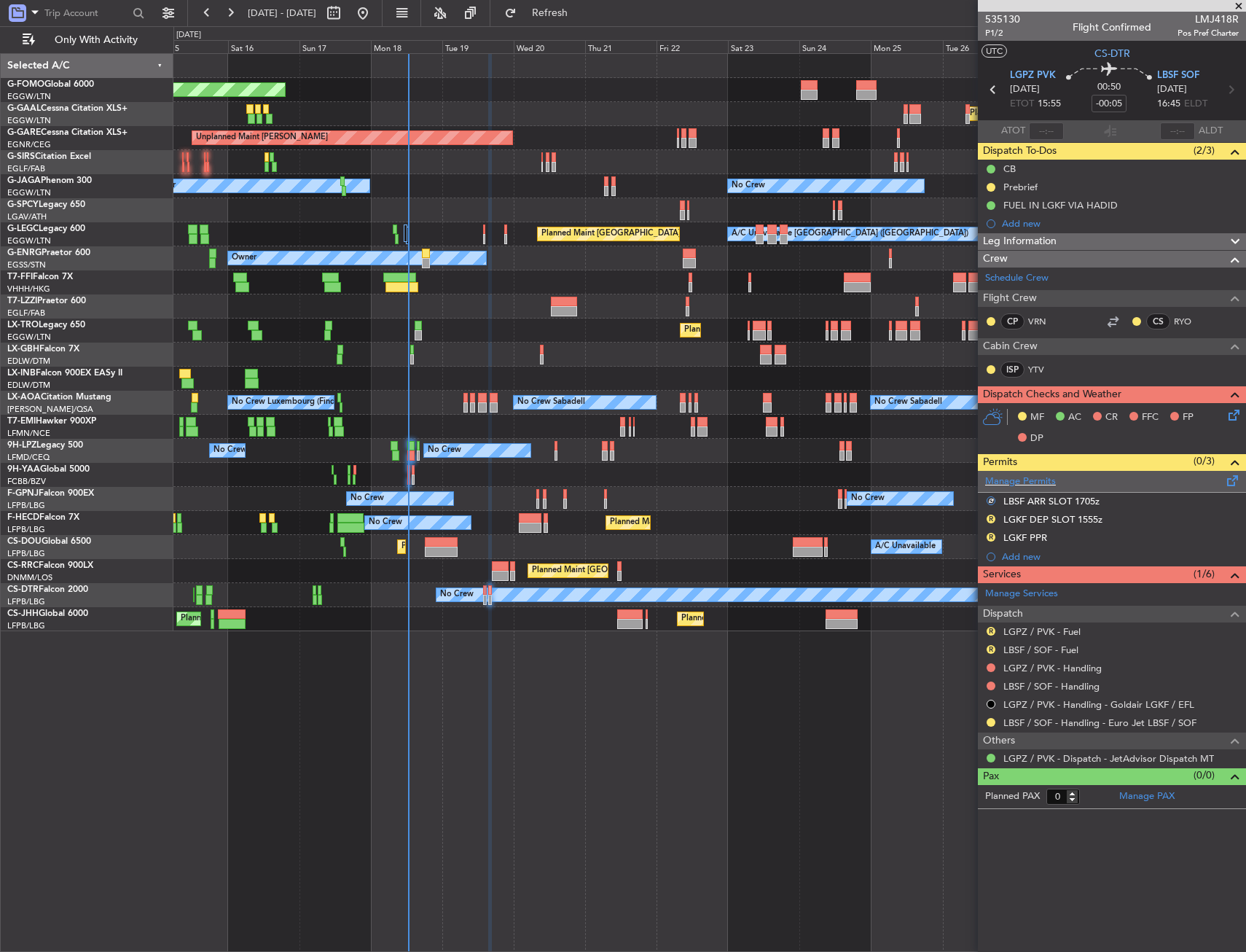
click at [1094, 490] on div "Manage Permits" at bounding box center [1111, 482] width 268 height 22
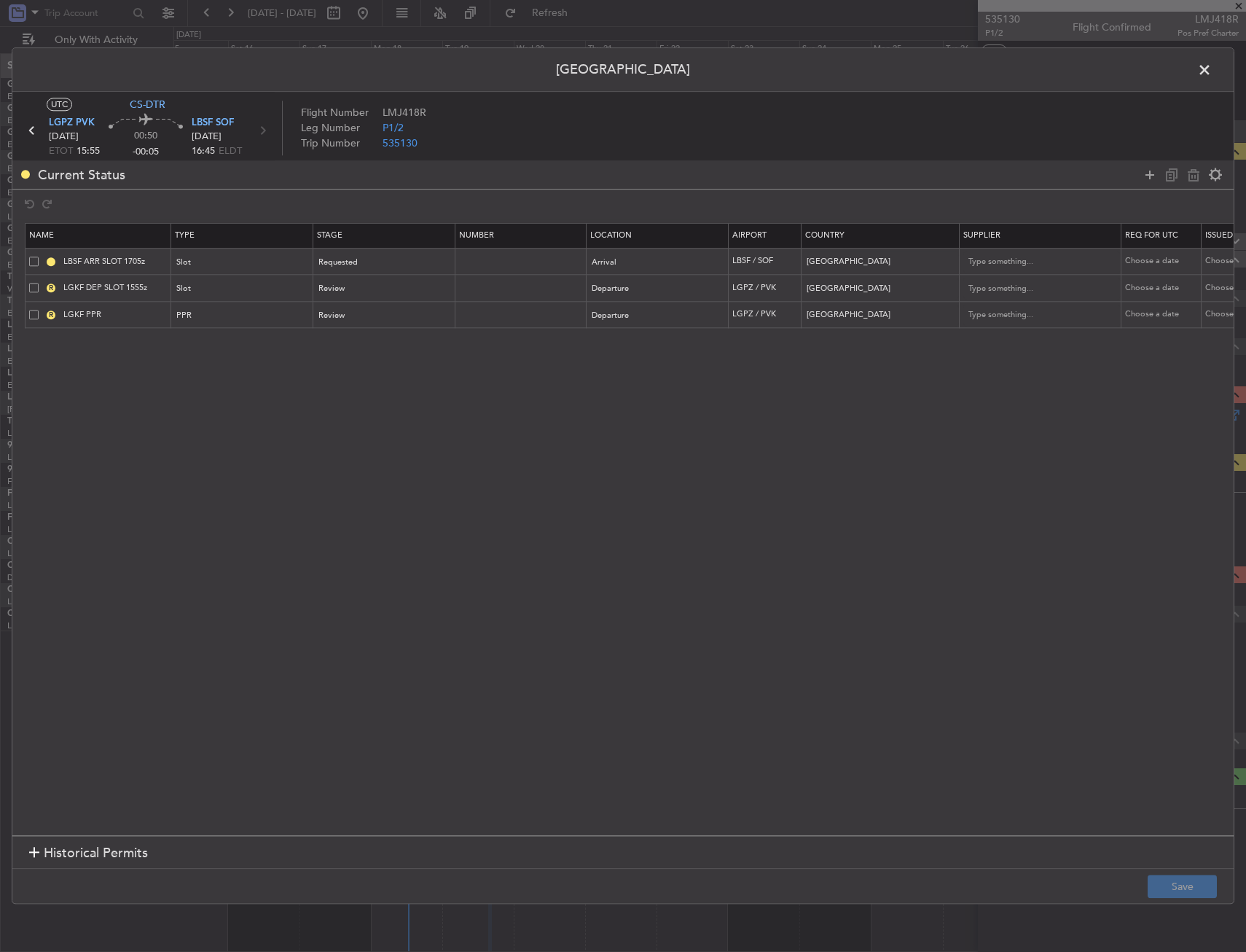
click at [32, 259] on span at bounding box center [34, 262] width 10 height 10
click at [39, 257] on input "checkbox" at bounding box center [39, 257] width 0 height 0
drag, startPoint x: 1187, startPoint y: 172, endPoint x: 1120, endPoint y: 489, distance: 324.0
click at [1187, 172] on icon at bounding box center [1194, 175] width 18 height 18
type input "LGKF DEP SLOT 1555z"
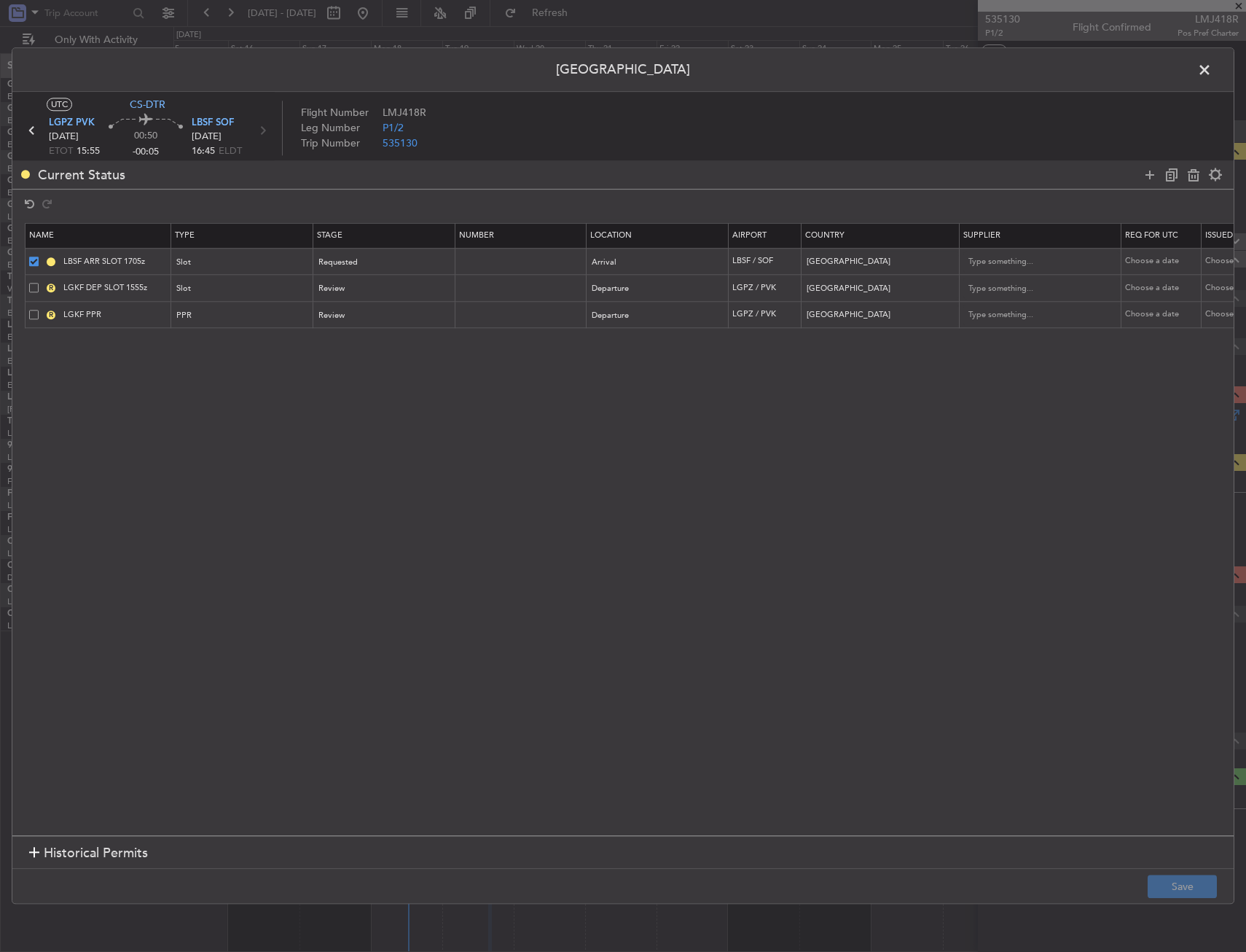
type input "[GEOGRAPHIC_DATA]"
type input "LGKF PPR"
click at [1149, 865] on section "Historical Permits" at bounding box center [623, 852] width 1222 height 35
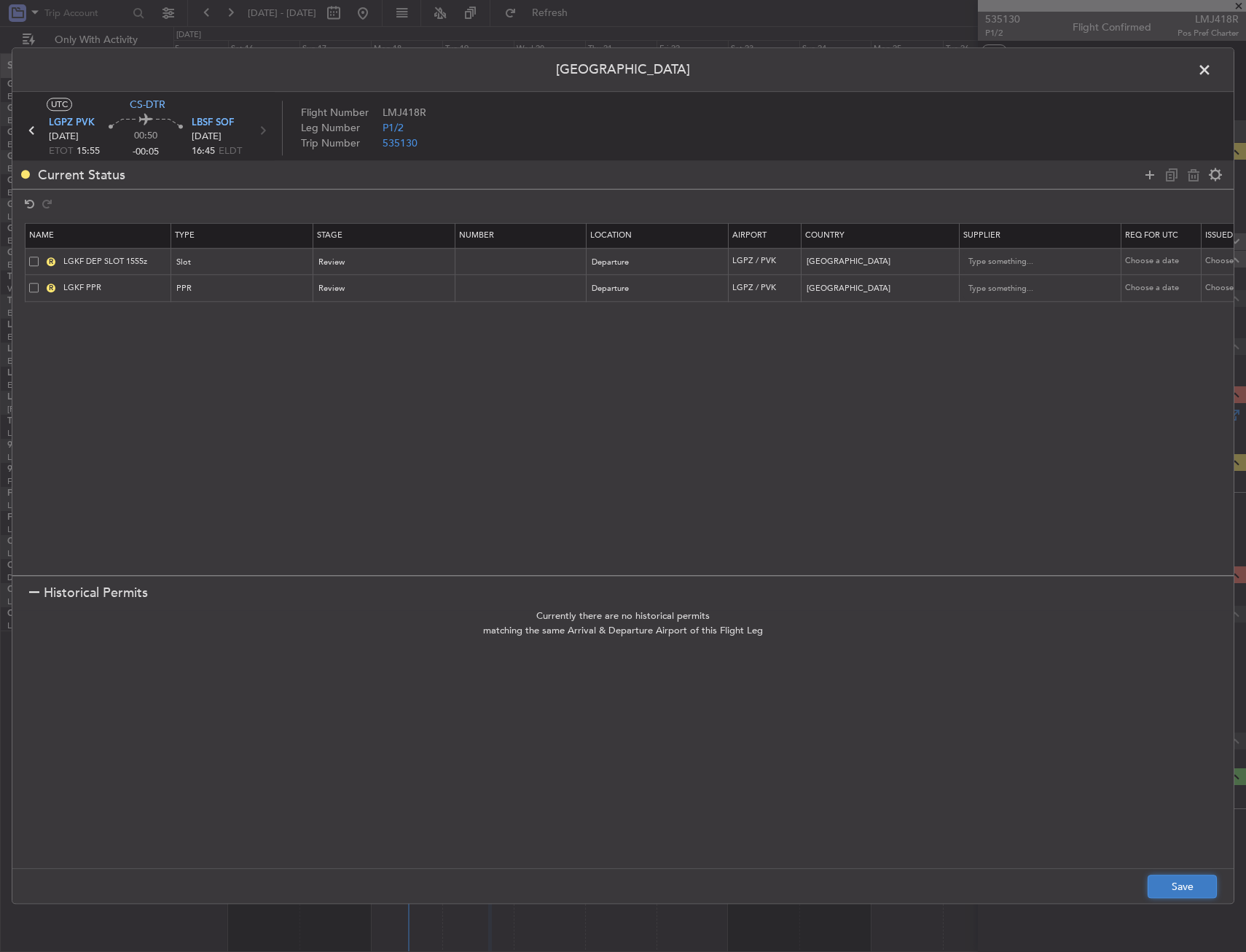
click at [1166, 876] on button "Save" at bounding box center [1182, 887] width 69 height 23
click at [1212, 72] on span at bounding box center [1212, 73] width 0 height 29
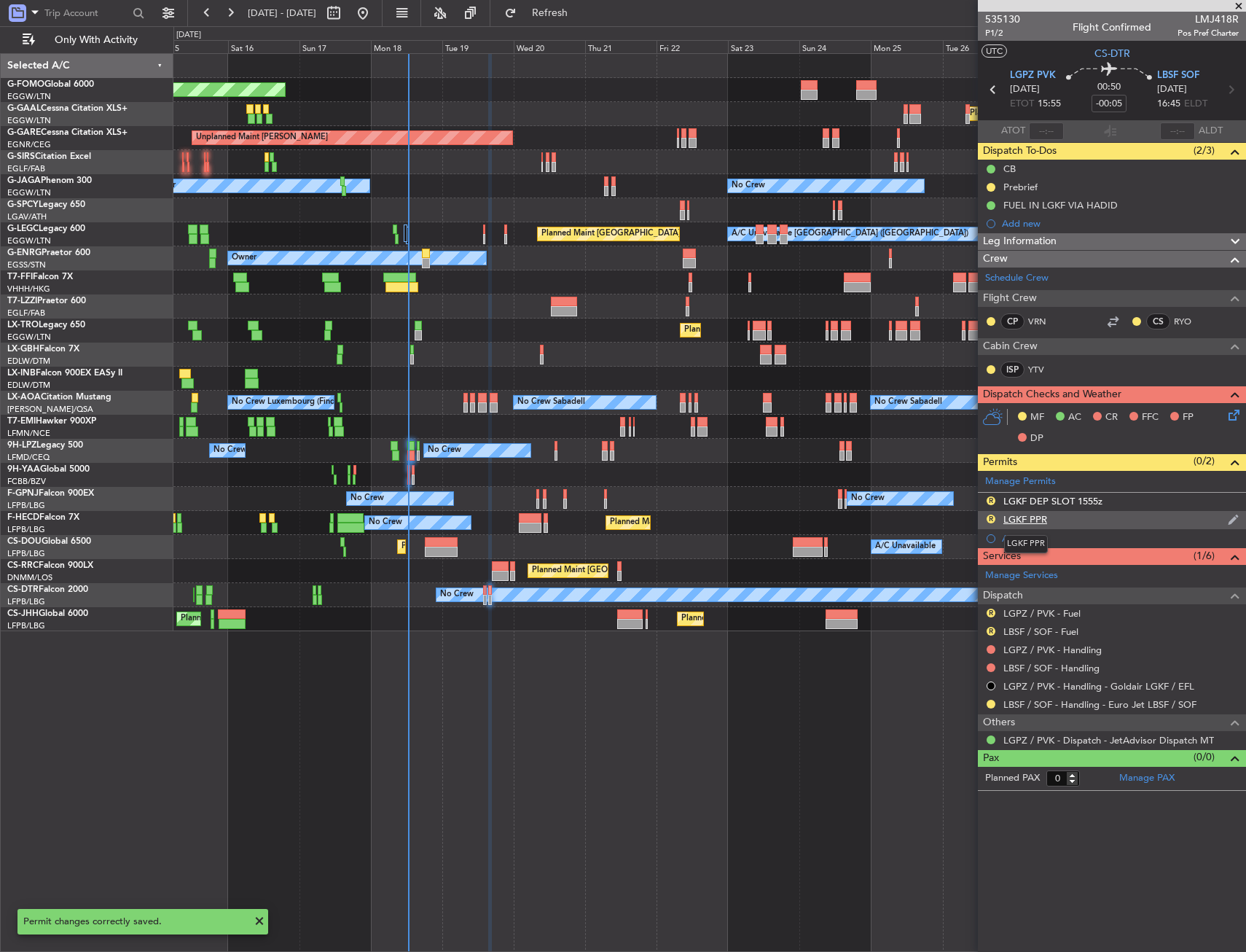
click at [1029, 519] on div "LGKF PPR" at bounding box center [1025, 519] width 43 height 12
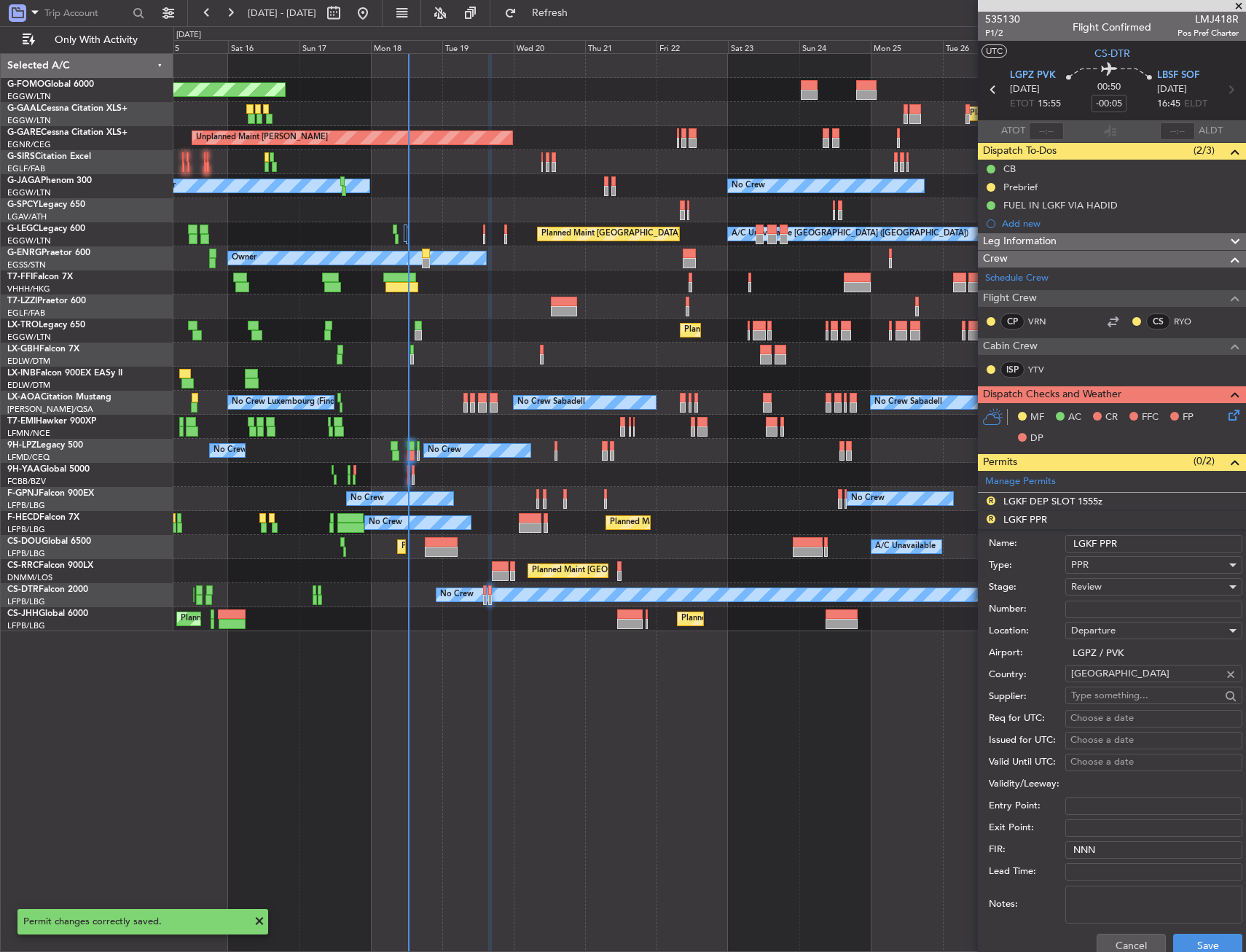
click at [1089, 549] on input "LGKF PPR" at bounding box center [1154, 544] width 177 height 18
click at [1146, 543] on input "LGPZ PPR" at bounding box center [1154, 544] width 177 height 18
click at [1152, 540] on input "LGPZ PPR" at bounding box center [1154, 544] width 177 height 18
type input "LGPZ PPR 1555Z"
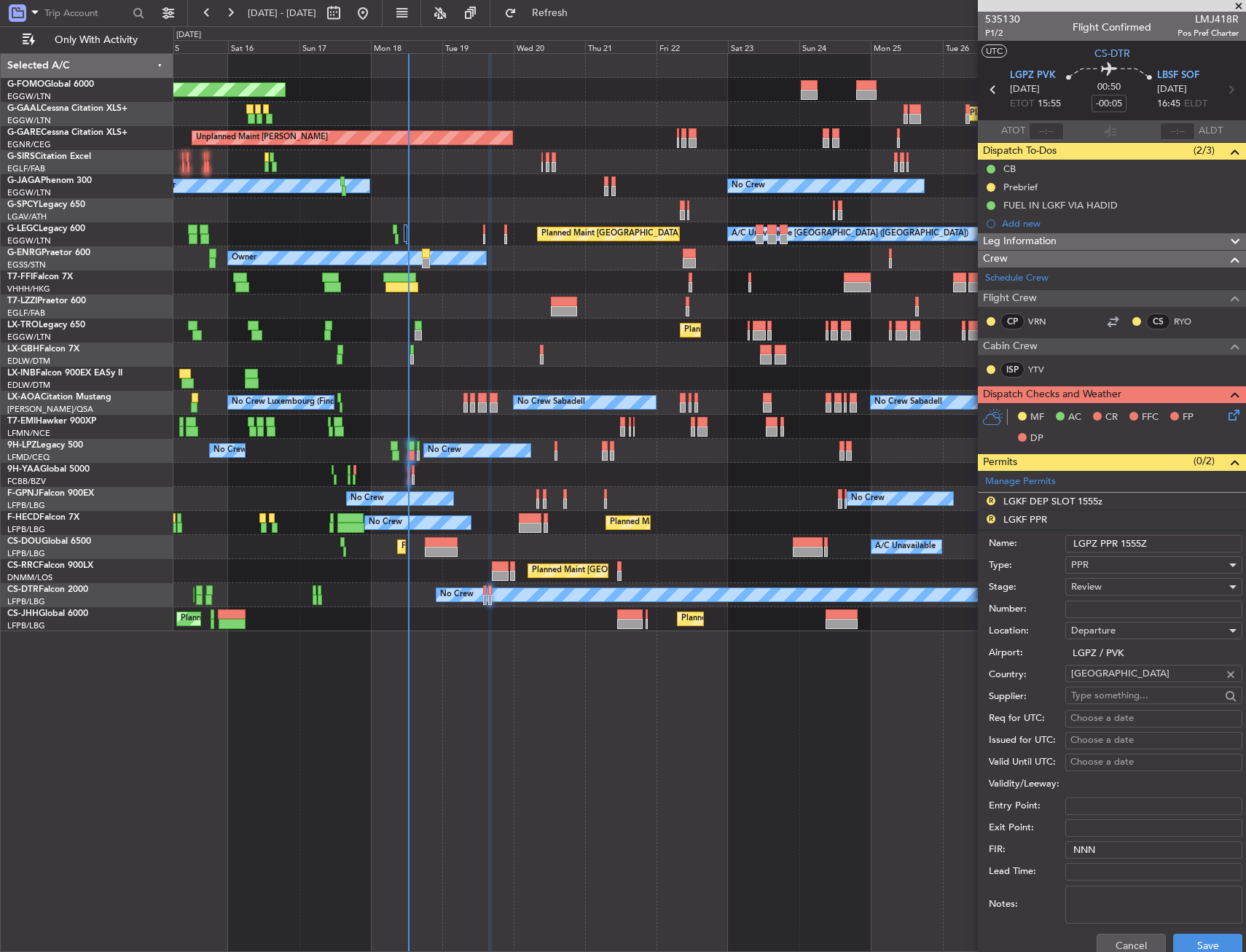
click at [1121, 608] on input "Number:" at bounding box center [1154, 610] width 177 height 18
paste input "LGPZ04181180825/1908251515/1908251555"
type input "LGPZ04181180825/1908251515/1908251555"
click at [1113, 592] on div "Review" at bounding box center [1149, 586] width 155 height 22
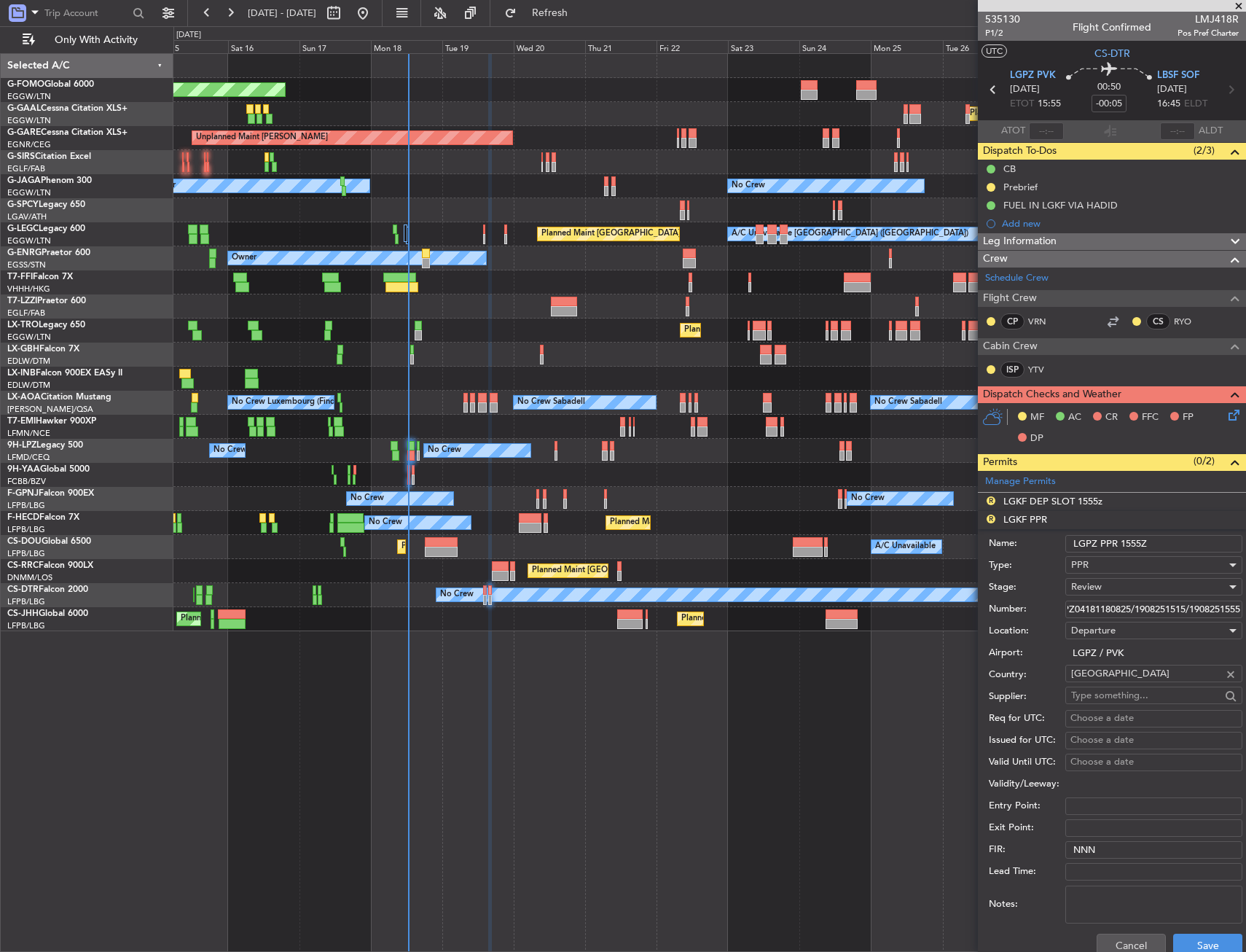
scroll to position [0, 0]
click at [1109, 699] on span "Received OK" at bounding box center [1149, 704] width 153 height 22
click at [1197, 939] on button "Save" at bounding box center [1208, 945] width 69 height 23
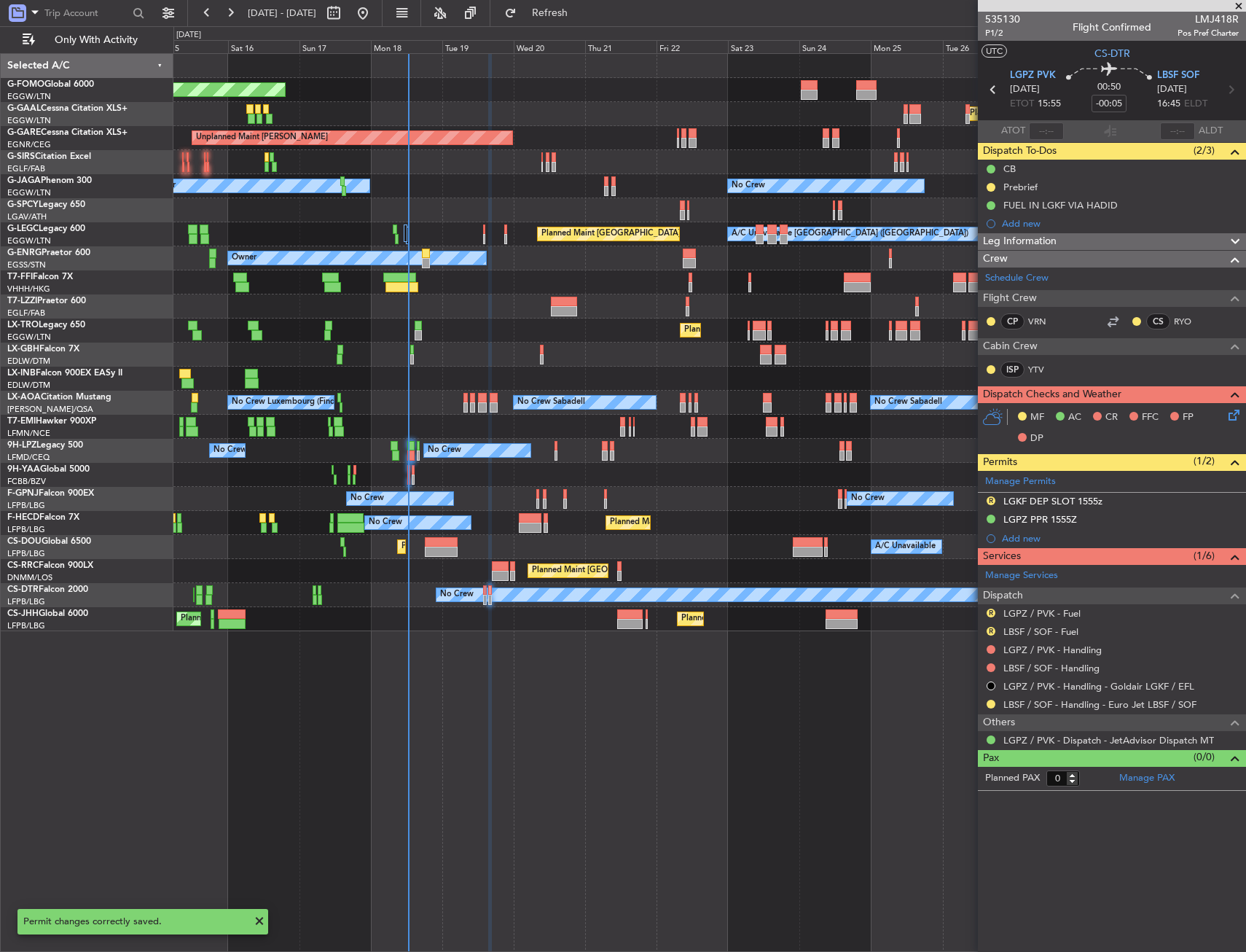
drag, startPoint x: 1053, startPoint y: 497, endPoint x: 1062, endPoint y: 511, distance: 16.6
click at [1053, 497] on div "LGKF DEP SLOT 1555z" at bounding box center [1053, 500] width 99 height 12
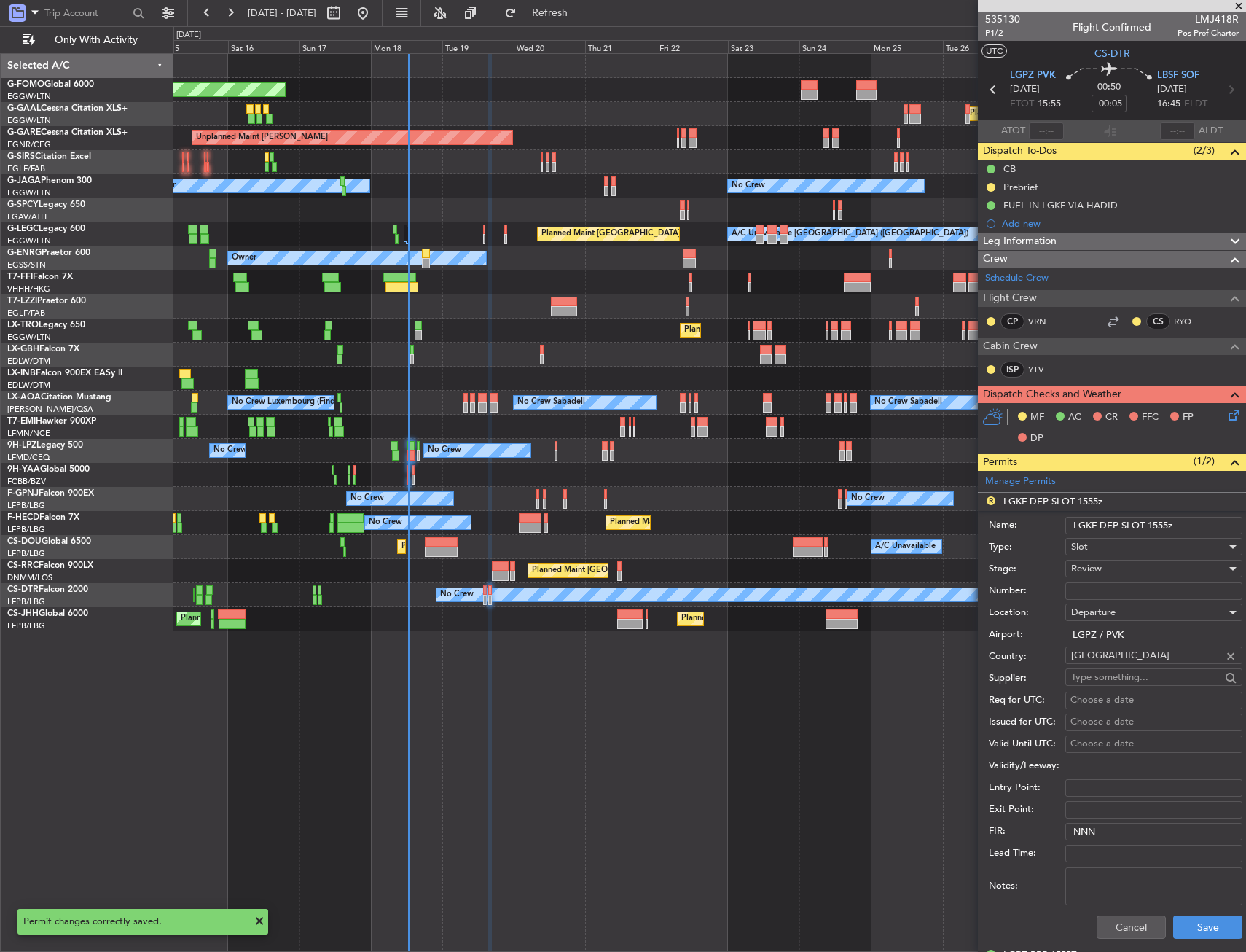
click at [1110, 578] on div "Review" at bounding box center [1149, 568] width 155 height 22
click at [1107, 569] on div at bounding box center [623, 476] width 1246 height 952
click at [1107, 565] on div "Review" at bounding box center [1149, 568] width 155 height 22
click at [1116, 685] on span "Received OK" at bounding box center [1149, 685] width 153 height 22
click at [1103, 593] on input "Number:" at bounding box center [1154, 591] width 177 height 18
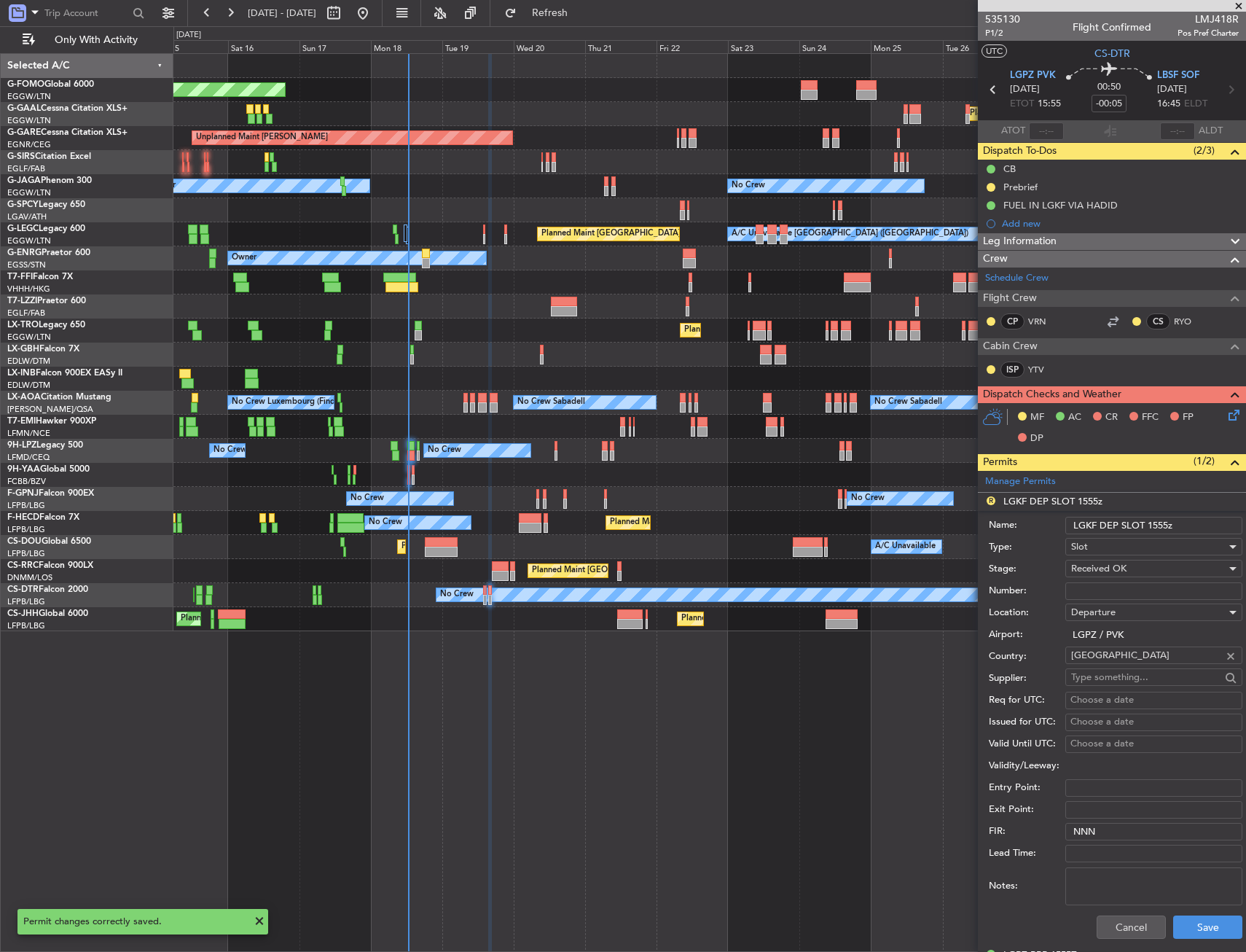
paste input "LGPZDGDA000100"
type input "LGPZDGDA000100"
click at [1182, 931] on button "Save" at bounding box center [1208, 927] width 69 height 23
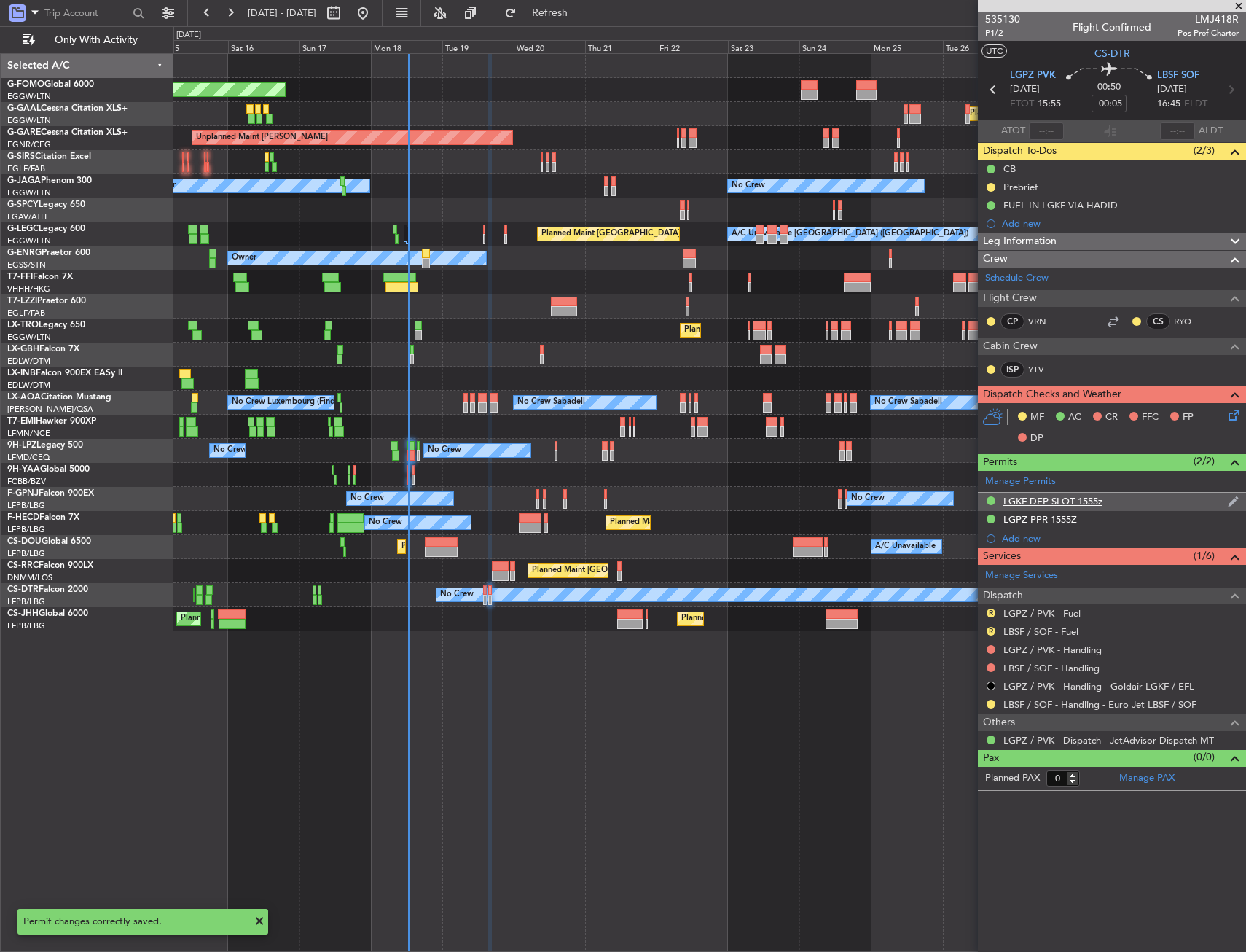
click at [1069, 502] on div "LGKF DEP SLOT 1555z" at bounding box center [1053, 500] width 99 height 12
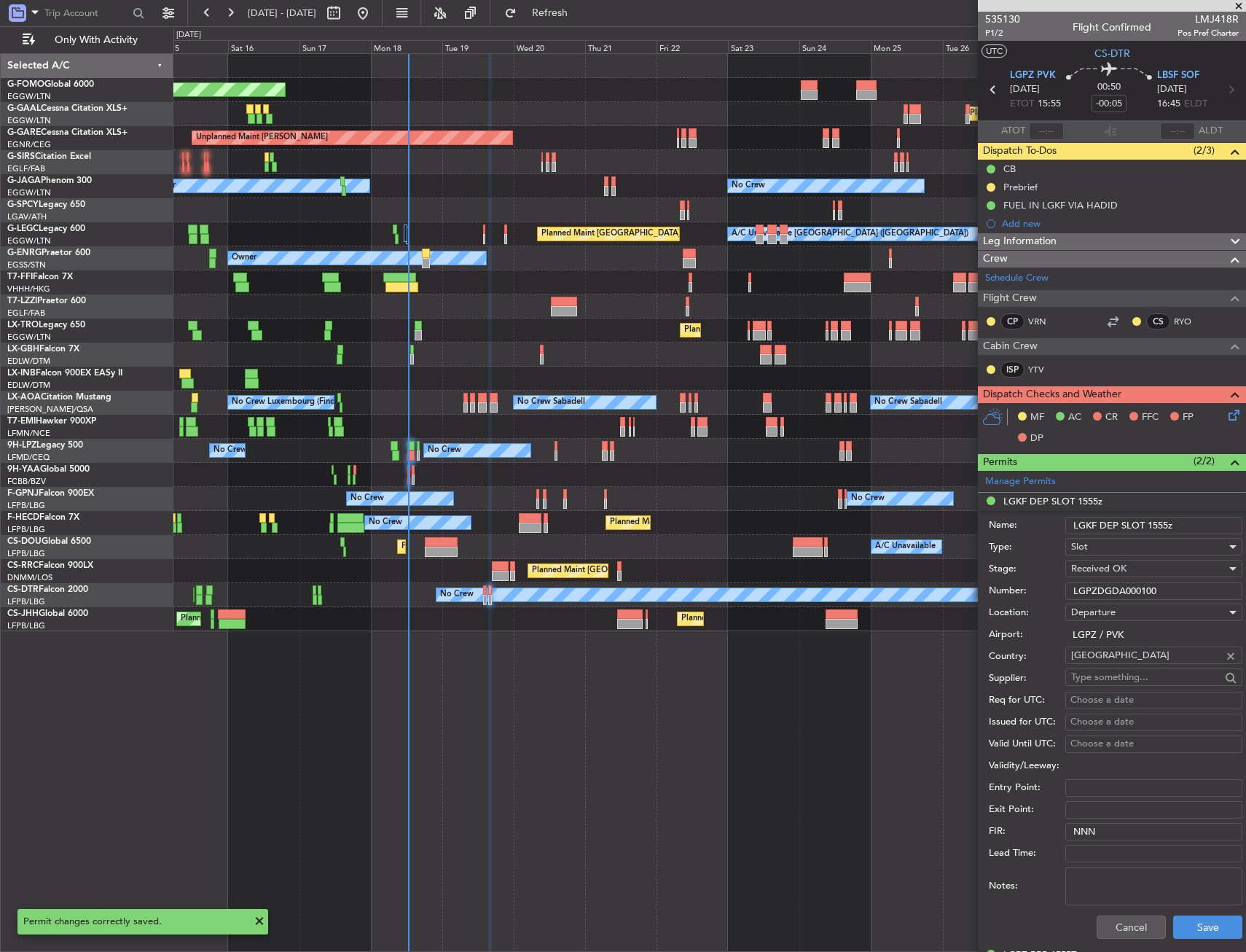
click at [1089, 525] on input "LGKF DEP SLOT 1555z" at bounding box center [1154, 526] width 177 height 18
type input "LGPZ DEP SLOT 1555z"
click at [1192, 933] on button "Save" at bounding box center [1208, 927] width 69 height 23
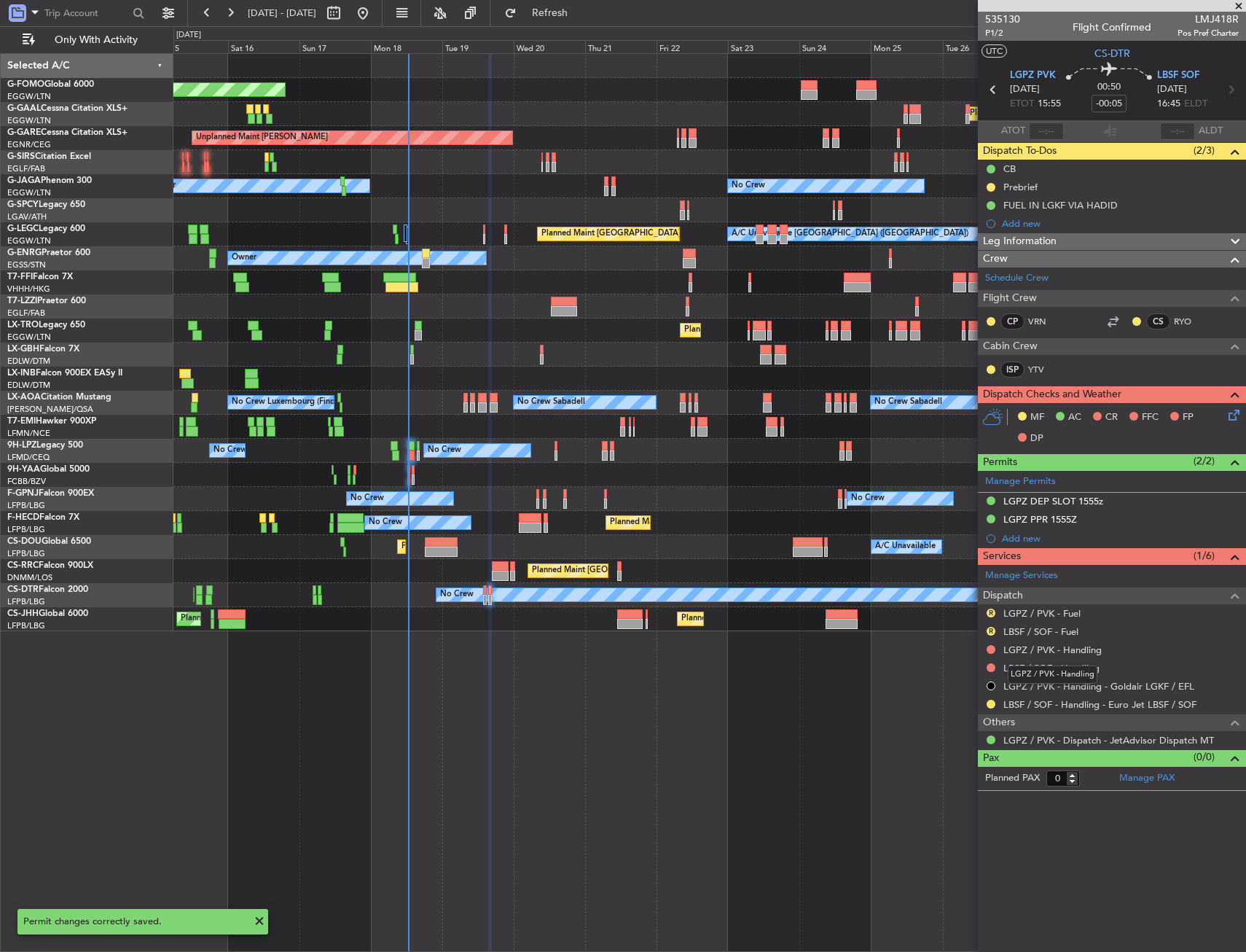
click at [1083, 652] on link "LGPZ / PVK - Handling" at bounding box center [1053, 649] width 98 height 12
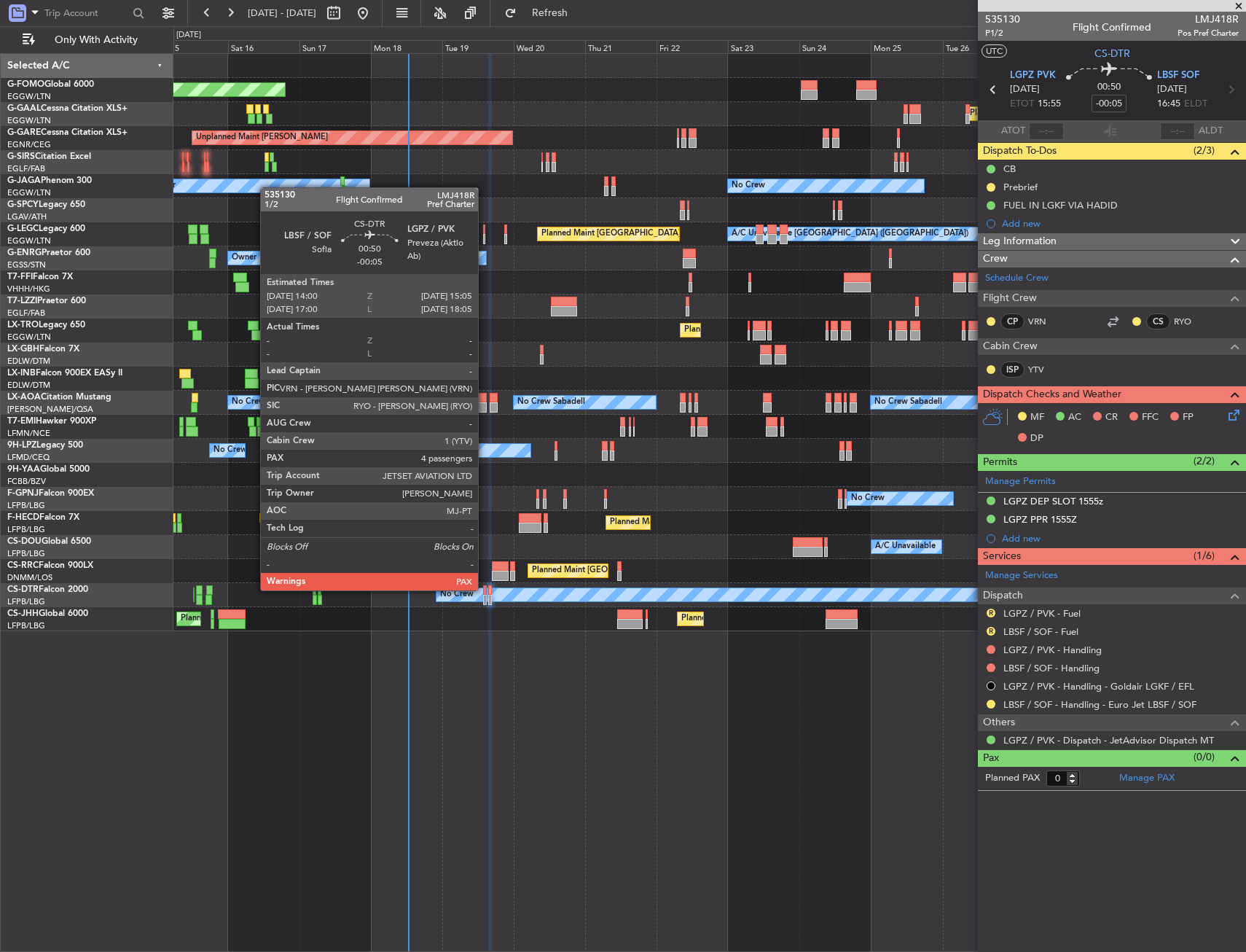
click at [485, 589] on div at bounding box center [485, 590] width 4 height 10
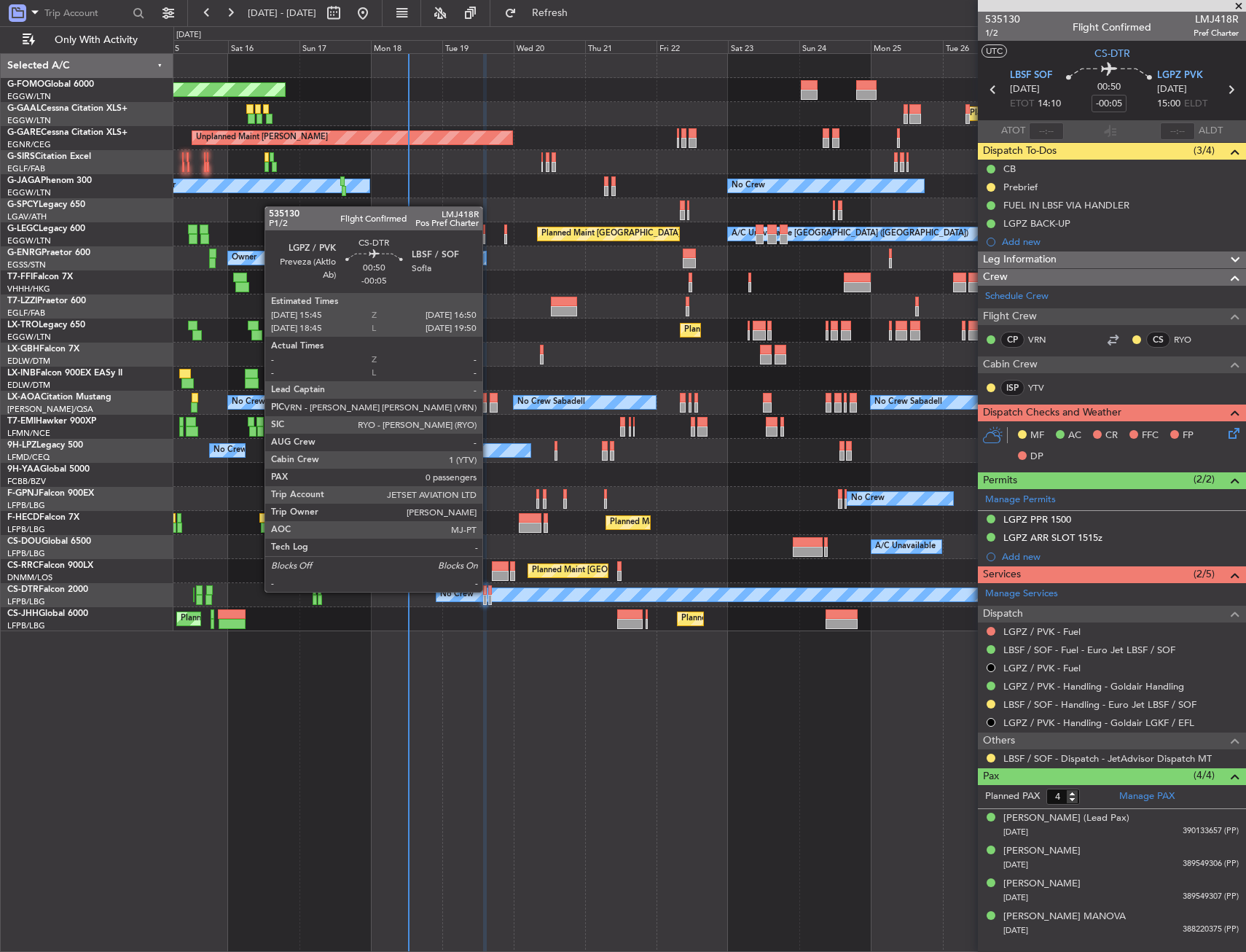
click at [489, 590] on div at bounding box center [490, 590] width 4 height 10
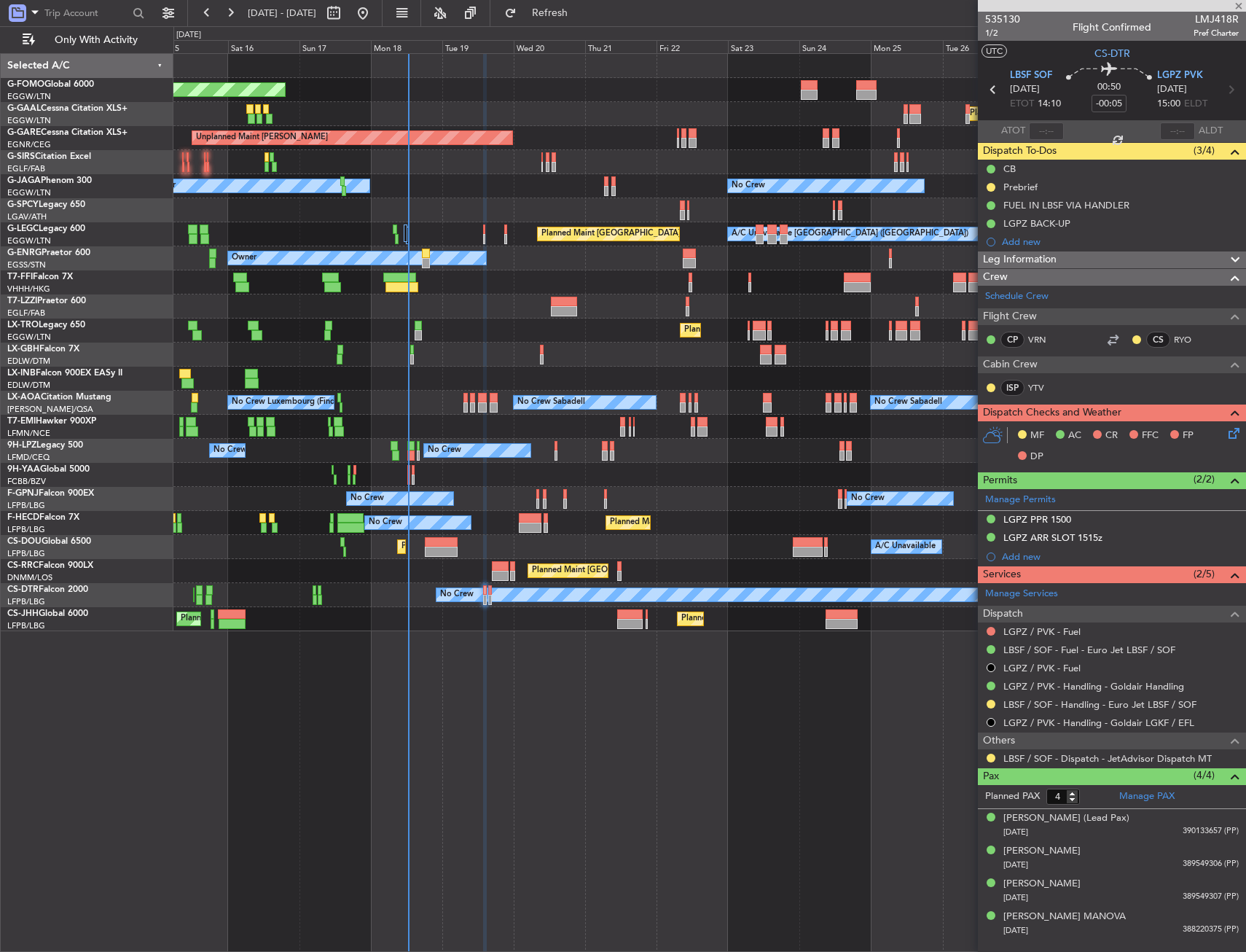
type input "0"
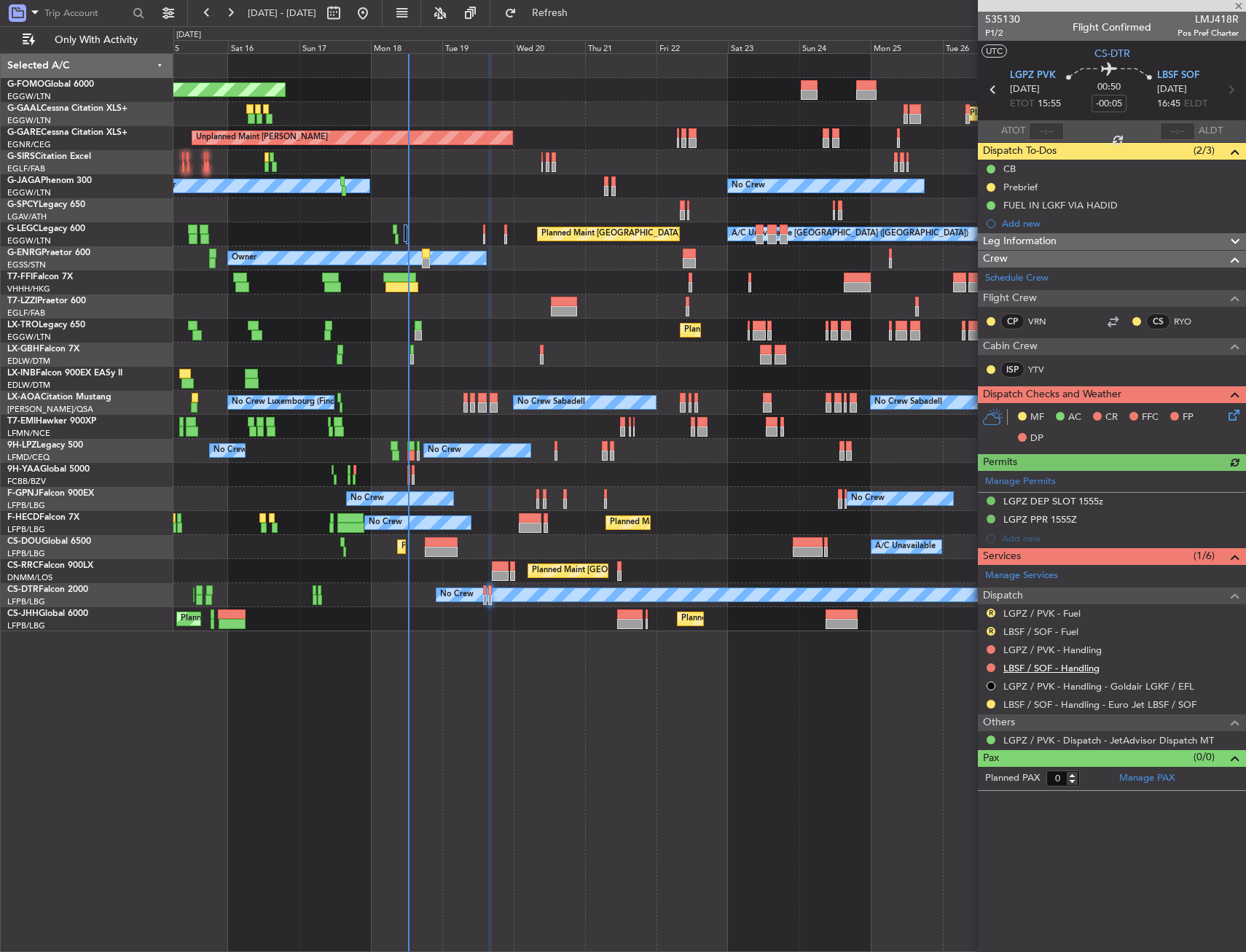
click at [1069, 671] on link "LBSF / SOF - Handling" at bounding box center [1051, 668] width 96 height 12
click at [1023, 631] on link "LBSF / SOF - Fuel" at bounding box center [1041, 631] width 75 height 12
click at [987, 634] on div "R" at bounding box center [991, 631] width 11 height 11
click at [988, 632] on button "R" at bounding box center [991, 631] width 9 height 9
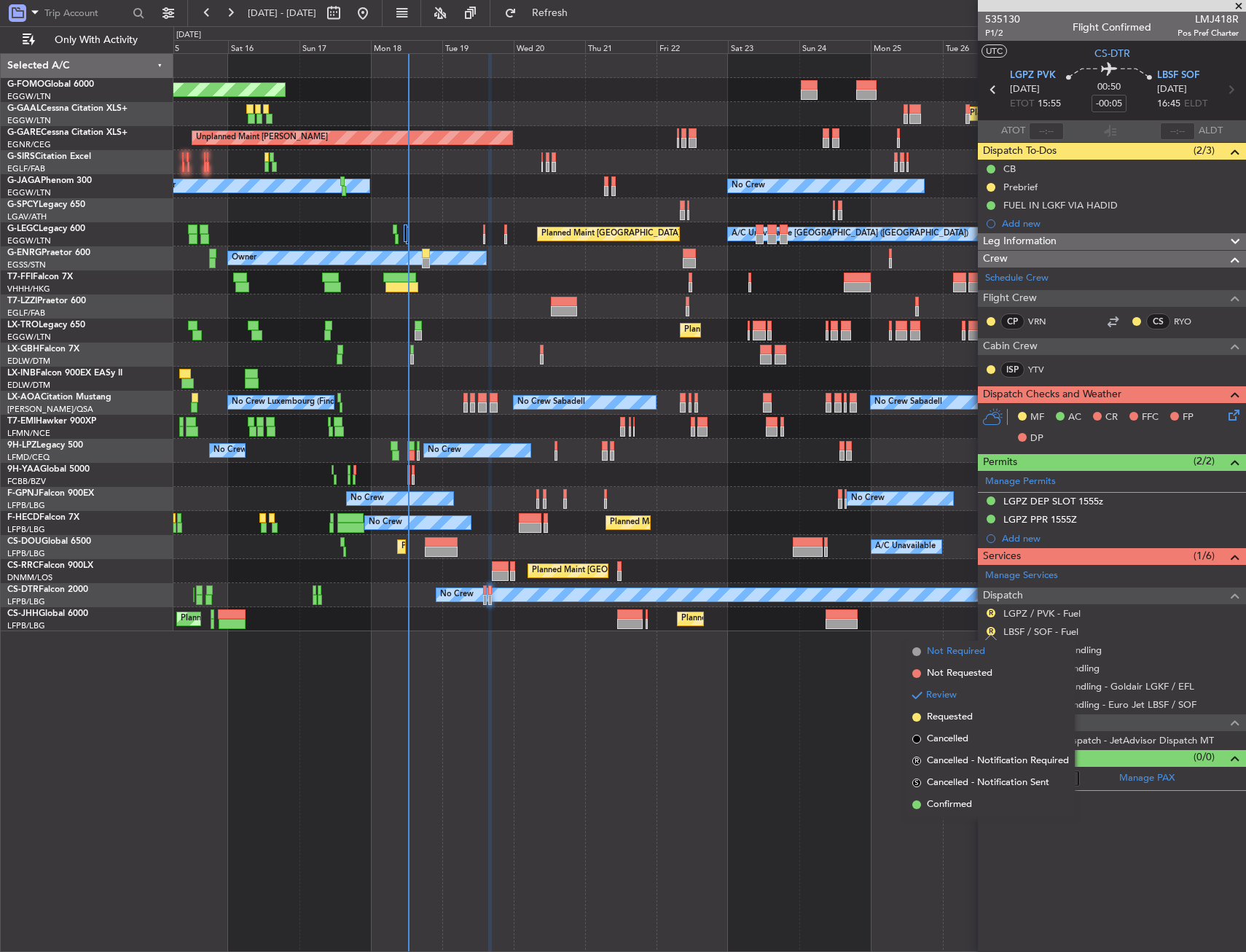
click at [970, 655] on span "Not Required" at bounding box center [956, 652] width 58 height 14
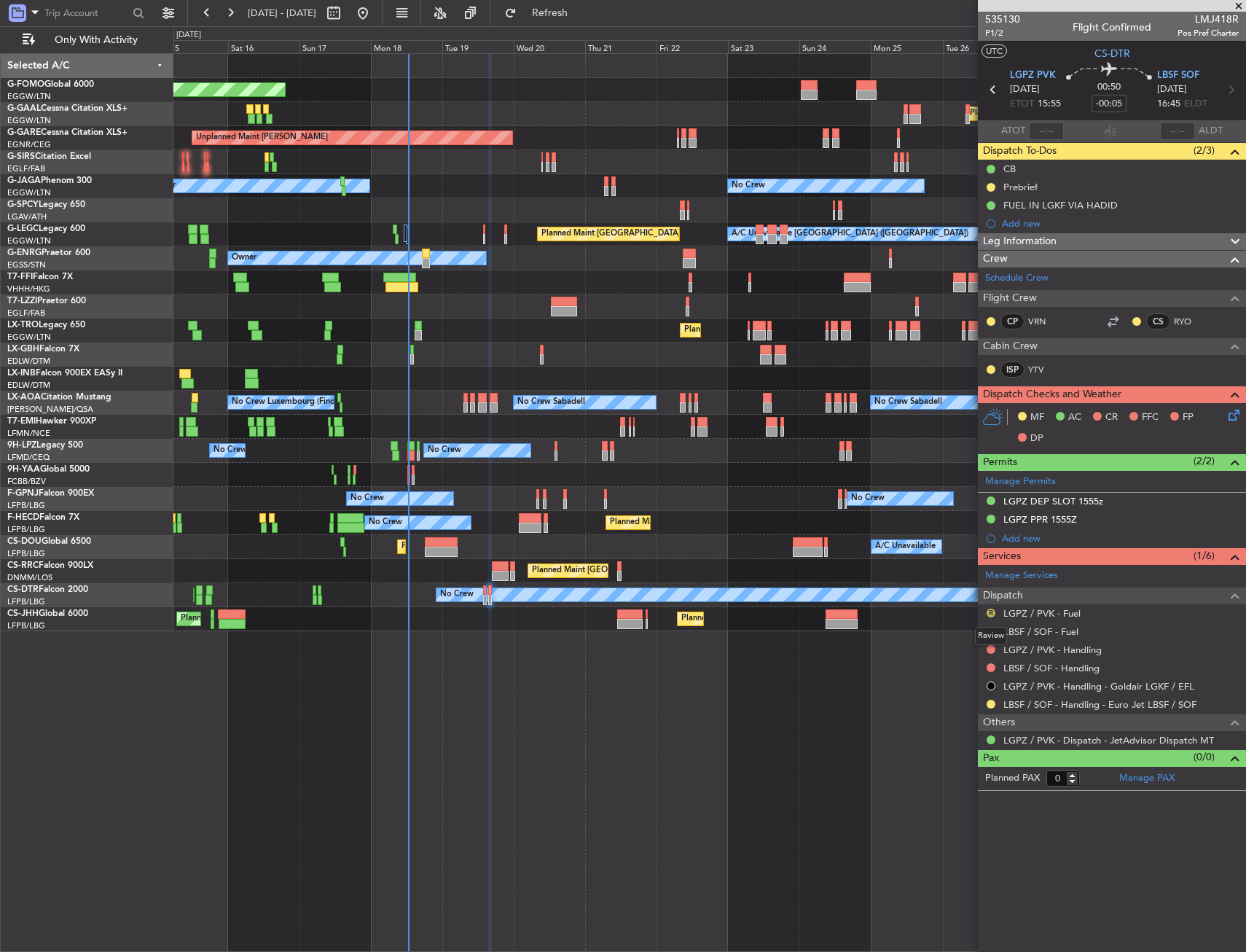
click at [989, 611] on button "R" at bounding box center [991, 613] width 9 height 9
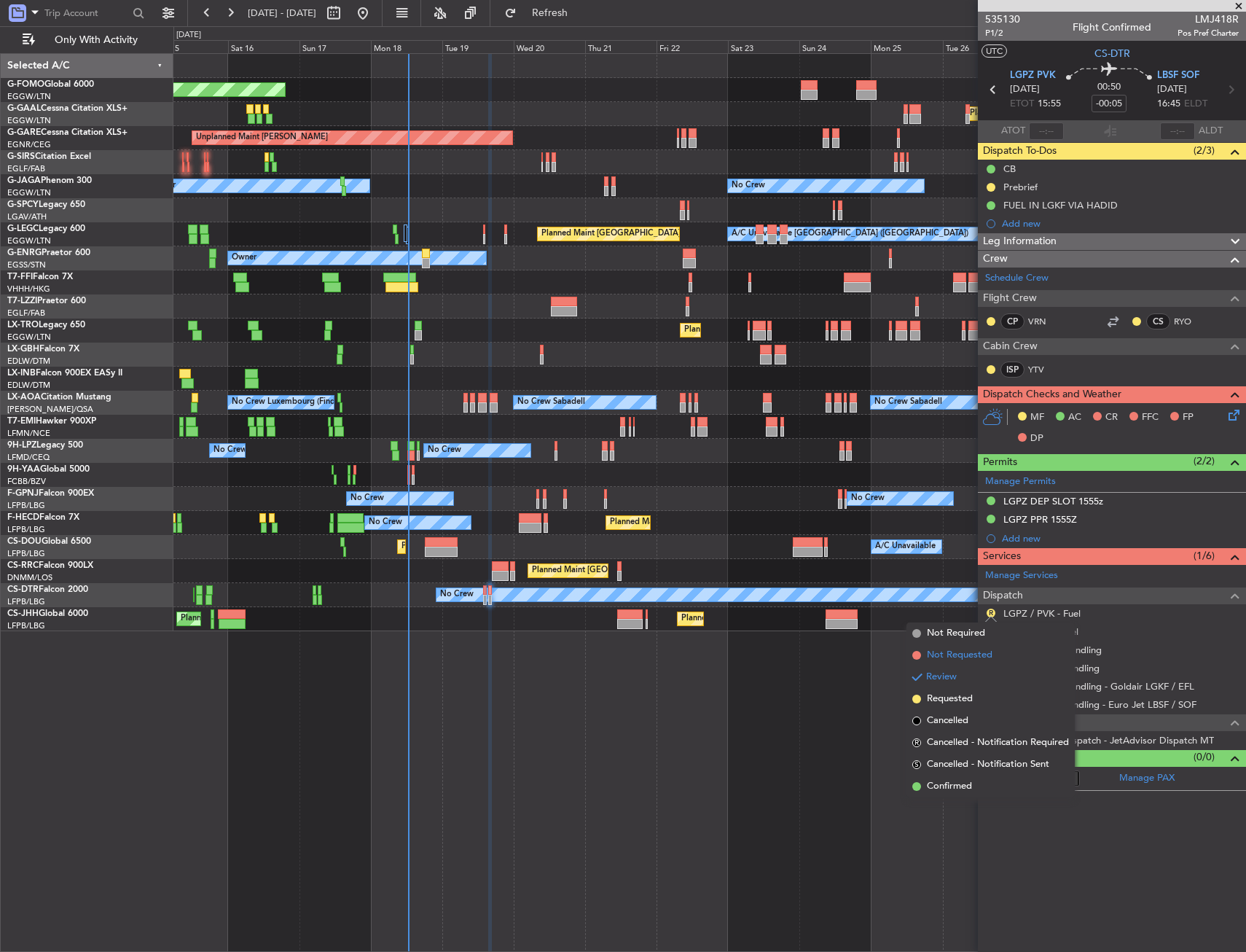
click at [973, 658] on span "Not Requested" at bounding box center [959, 655] width 65 height 14
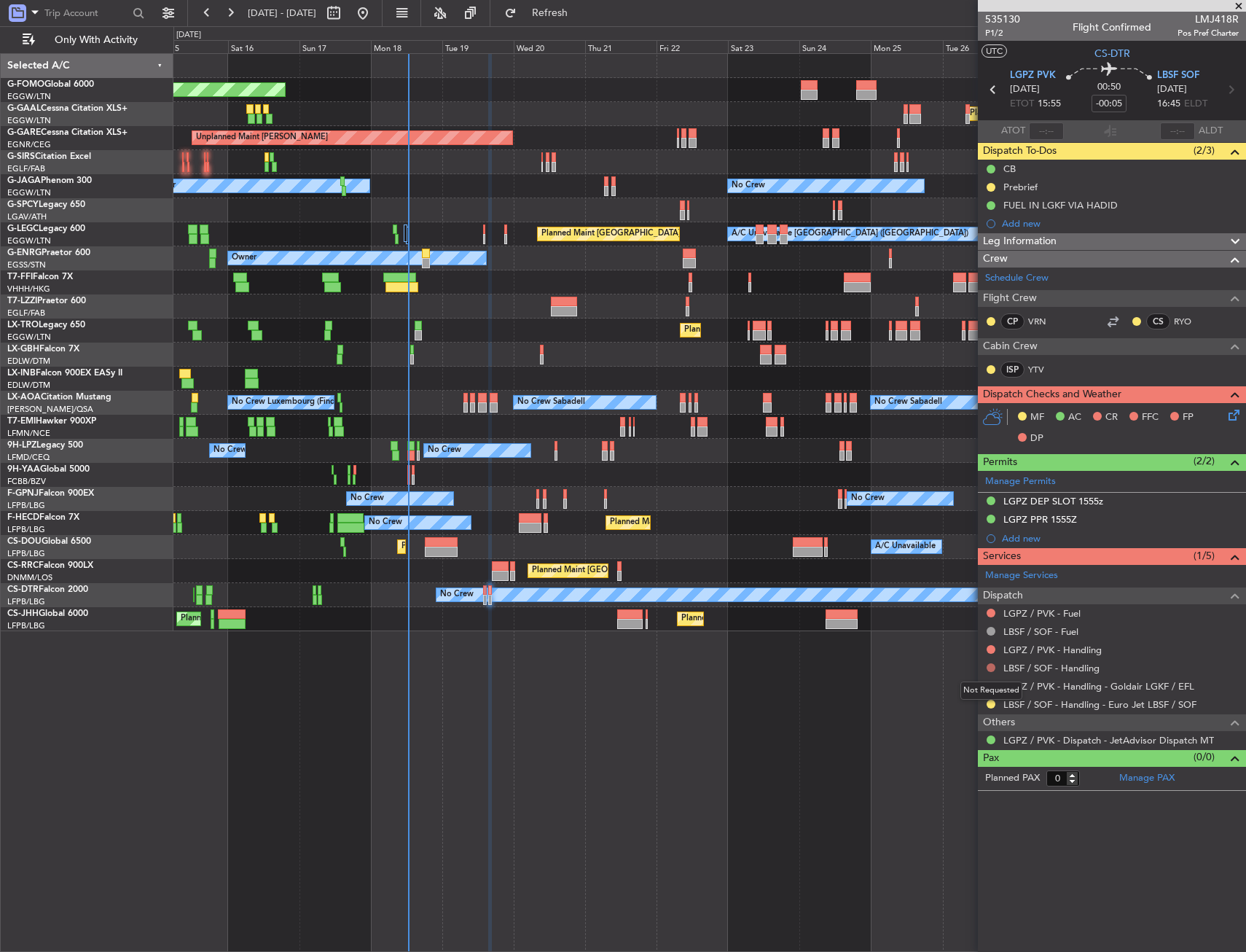
click at [990, 669] on button at bounding box center [991, 667] width 9 height 9
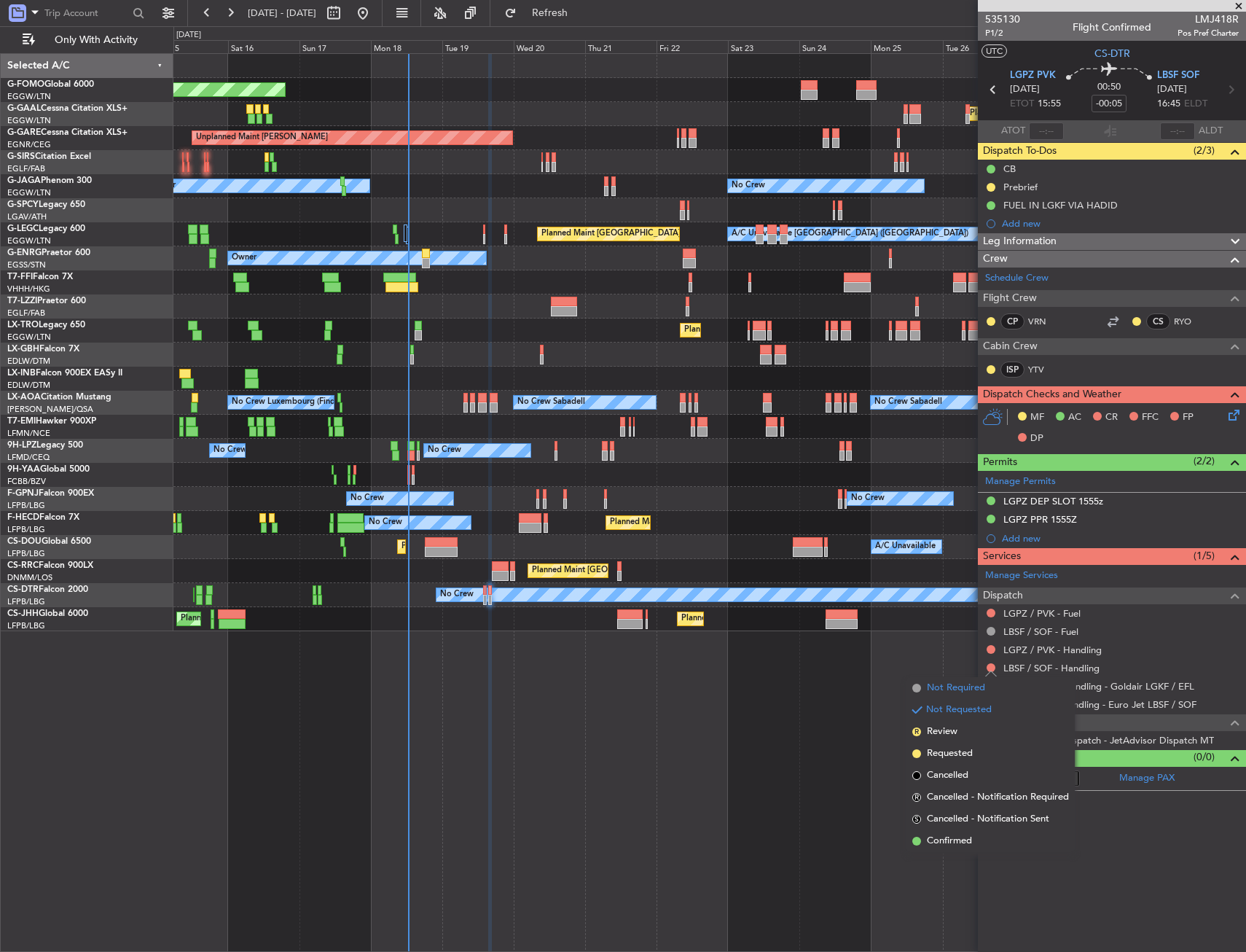
click at [979, 686] on span "Not Required" at bounding box center [956, 688] width 58 height 14
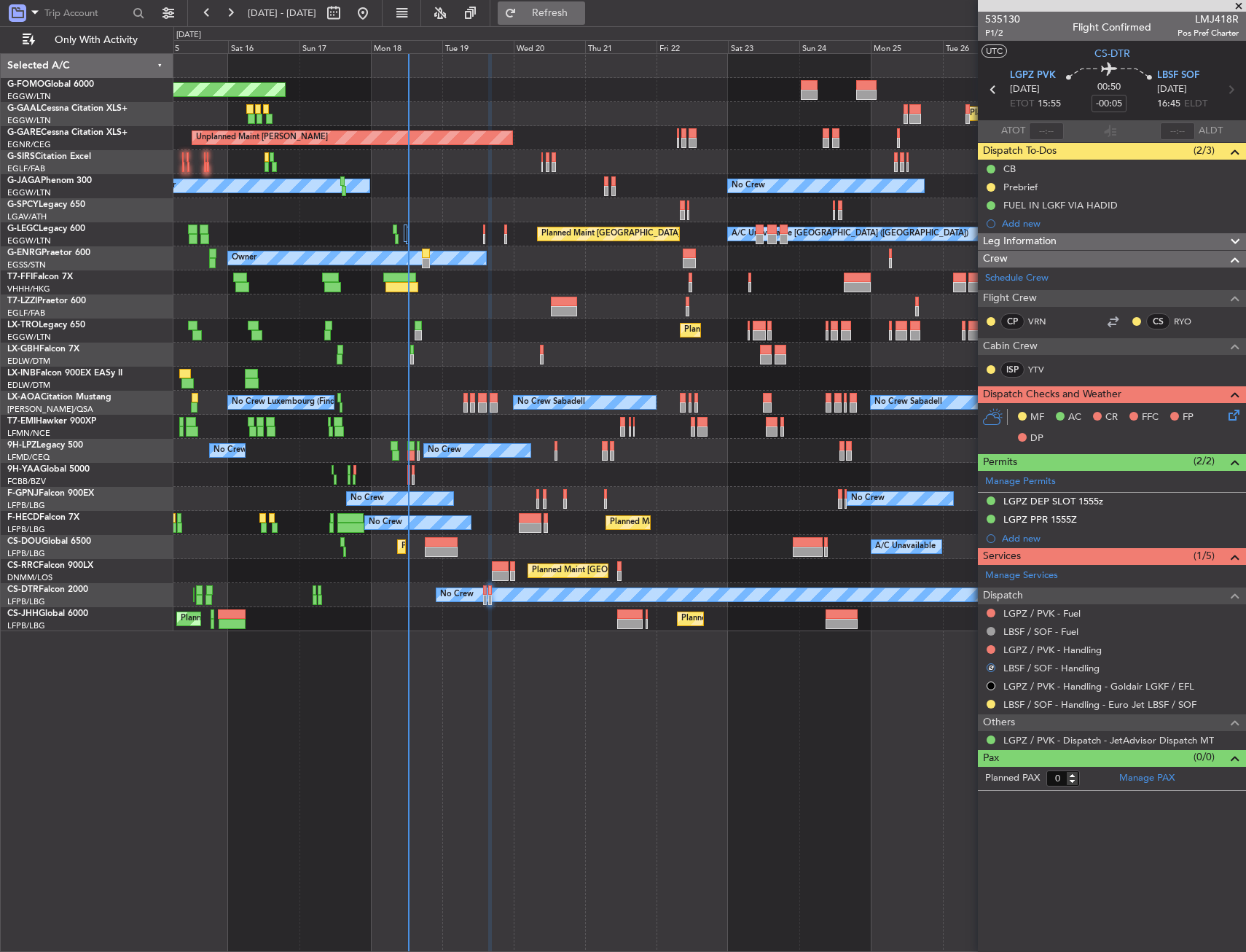
click at [586, 5] on button "Refresh" at bounding box center [541, 13] width 88 height 23
click at [1084, 652] on link "LGPZ / PVK - Handling" at bounding box center [1053, 649] width 98 height 12
click at [602, 496] on div "No Crew No Crew No Crew Planned Maint [GEOGRAPHIC_DATA] ([GEOGRAPHIC_DATA]) No …" at bounding box center [709, 499] width 1072 height 24
click at [609, 497] on div "No Crew No Crew No Crew Planned Maint [GEOGRAPHIC_DATA] ([GEOGRAPHIC_DATA]) No …" at bounding box center [709, 499] width 1072 height 24
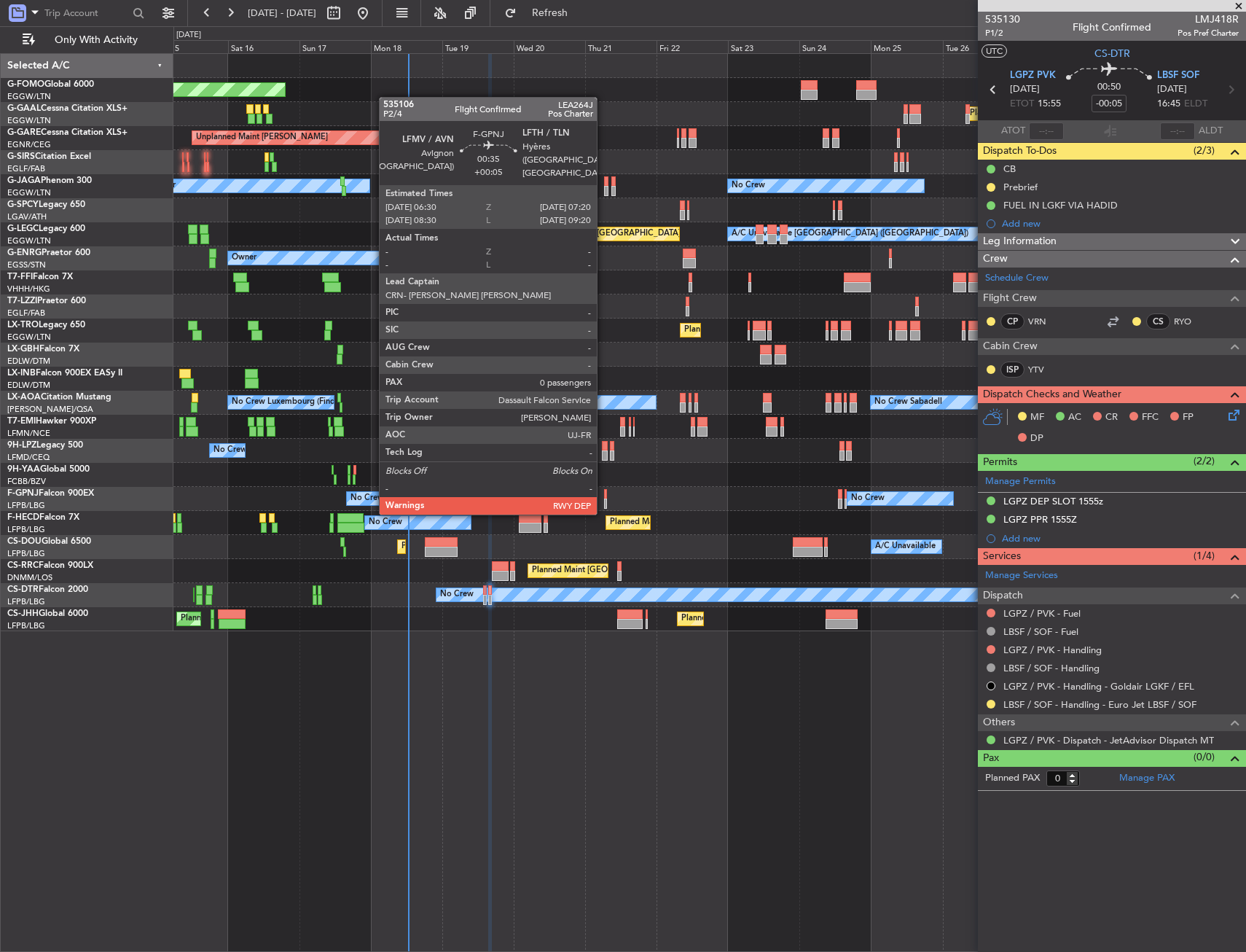
click at [604, 499] on div at bounding box center [606, 503] width 3 height 10
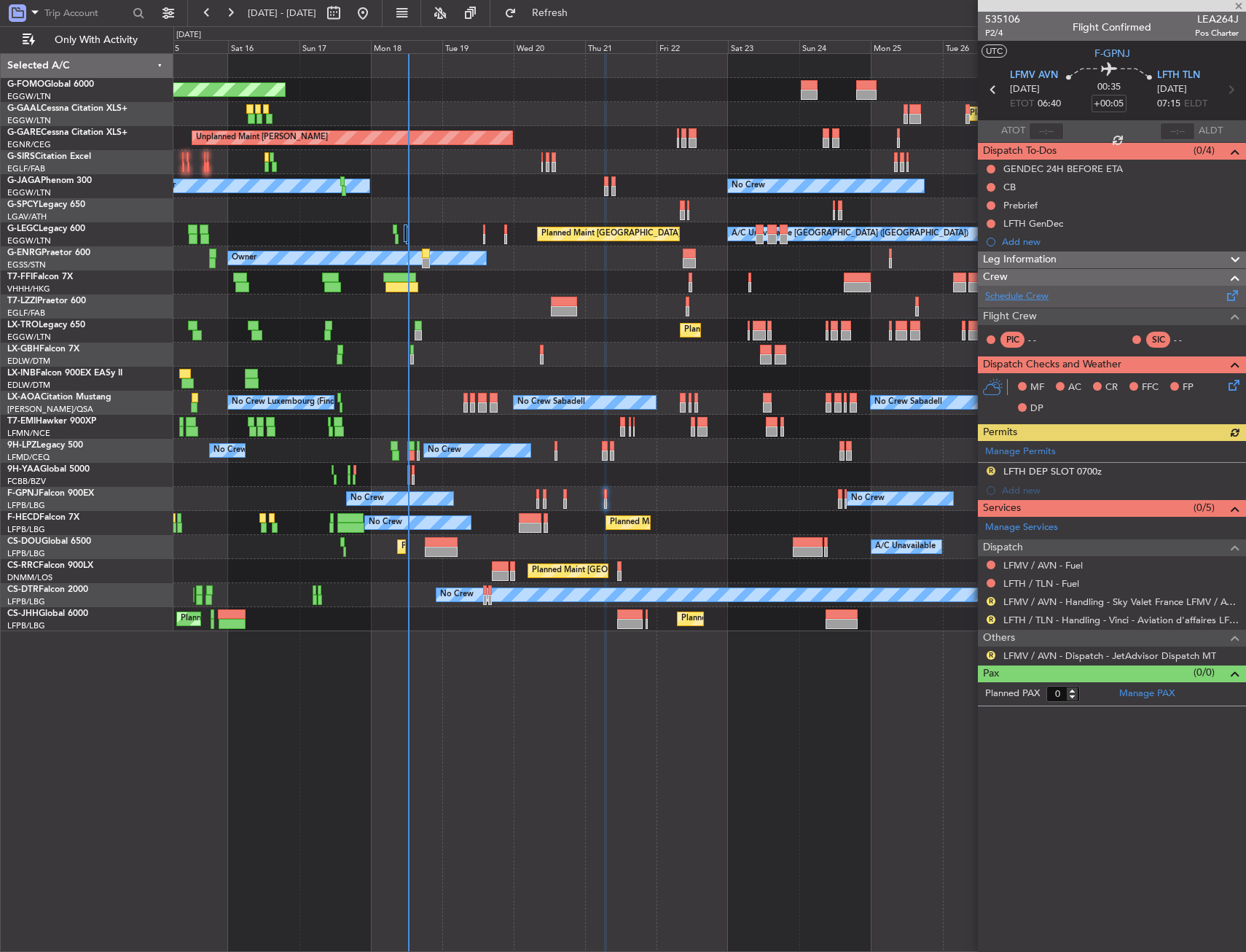
click at [1025, 291] on link "Schedule Crew" at bounding box center [1016, 296] width 64 height 14
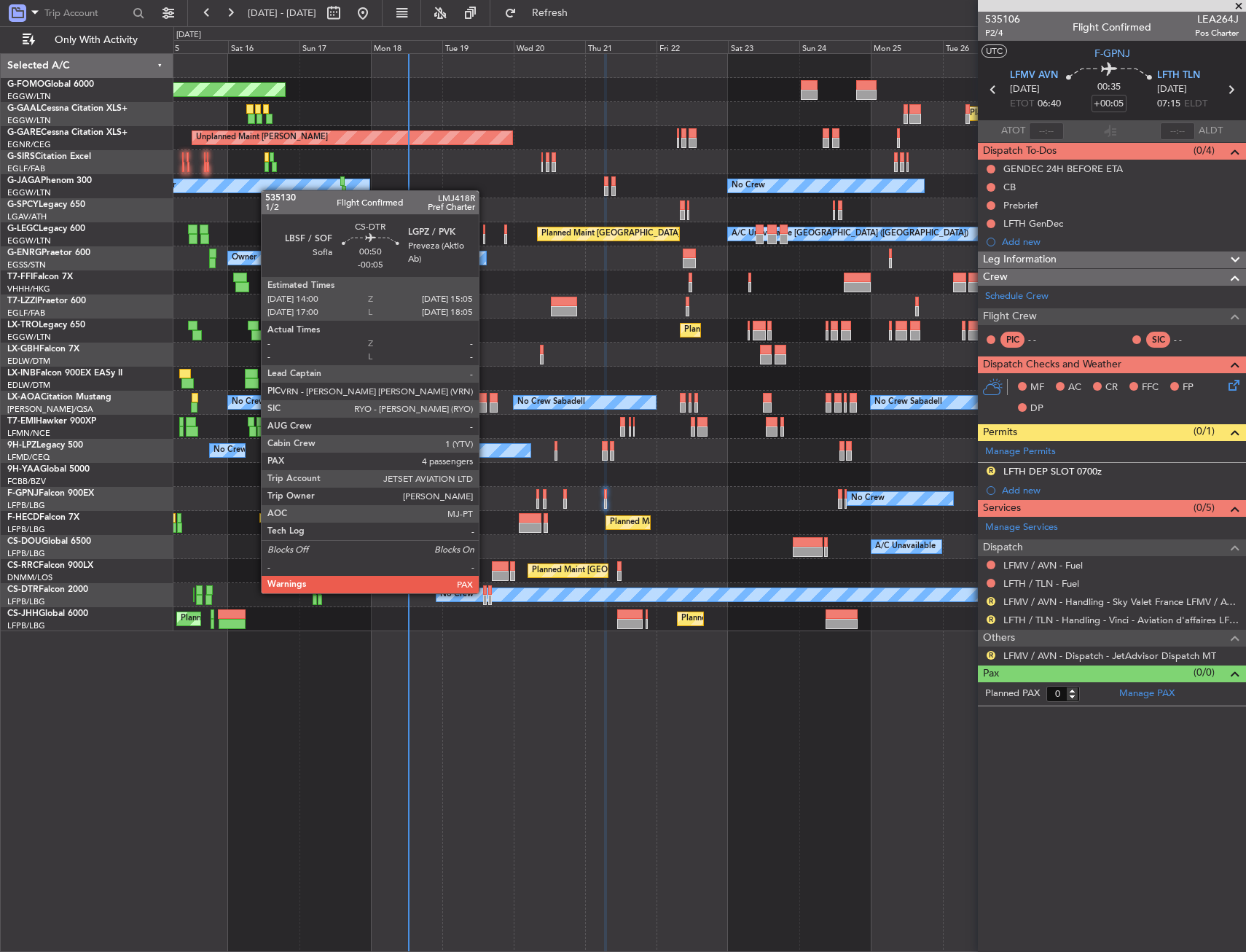
click at [486, 592] on div at bounding box center [485, 590] width 4 height 10
type input "-00:05"
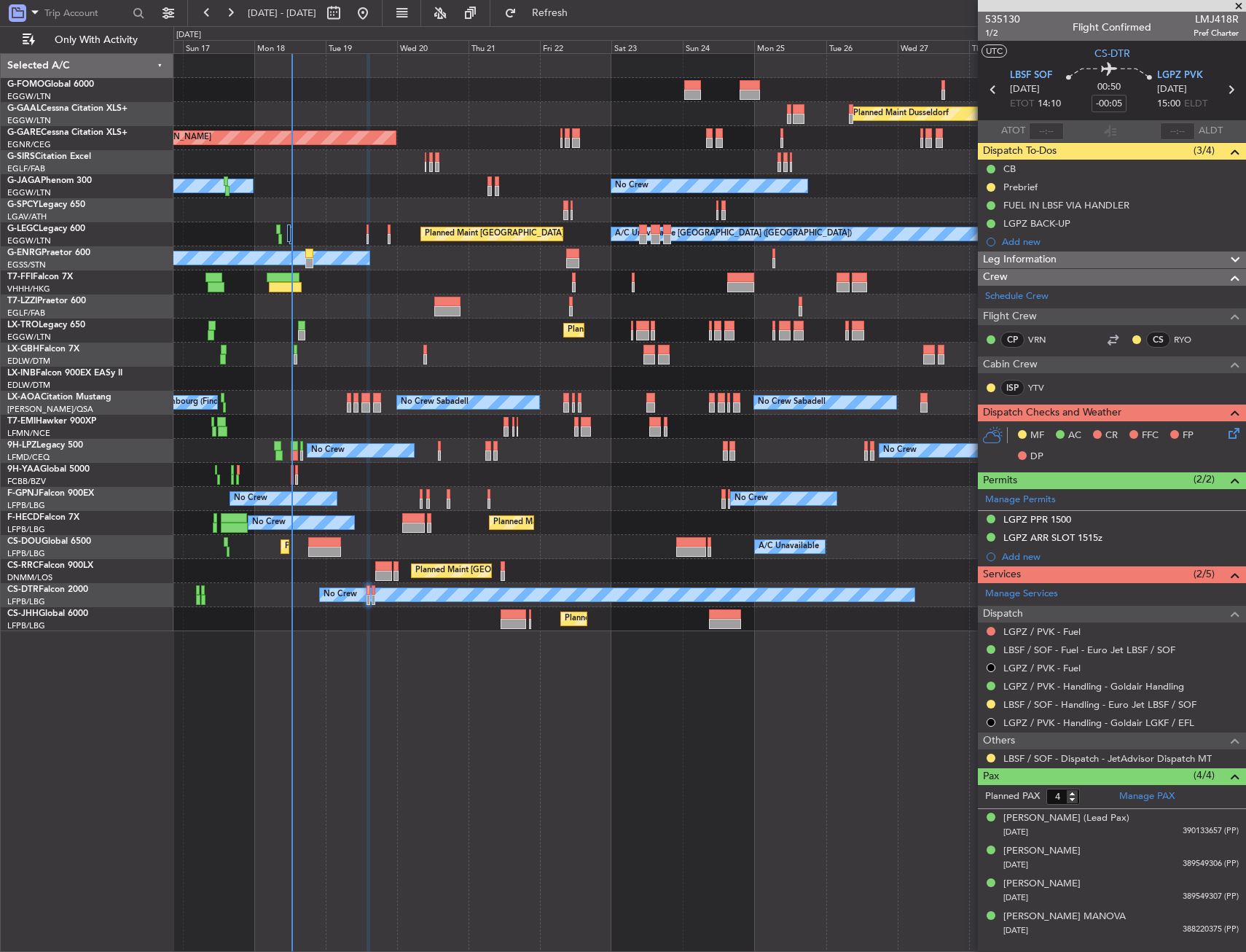
click at [465, 557] on div "Planned Maint [GEOGRAPHIC_DATA] ([GEOGRAPHIC_DATA]) Planned Maint [GEOGRAPHIC_D…" at bounding box center [709, 547] width 1072 height 24
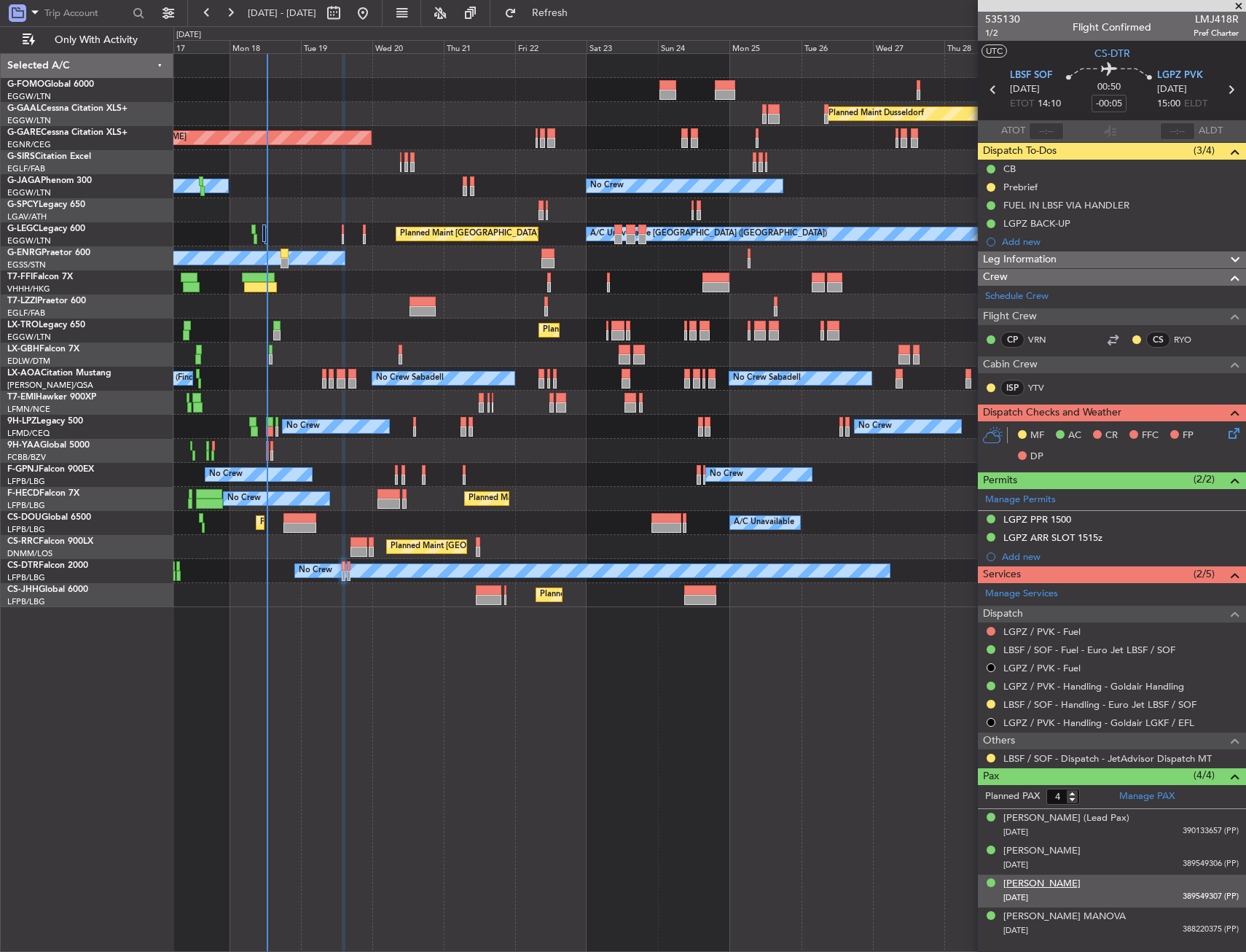
click at [1031, 882] on div "[PERSON_NAME]" at bounding box center [1042, 884] width 77 height 14
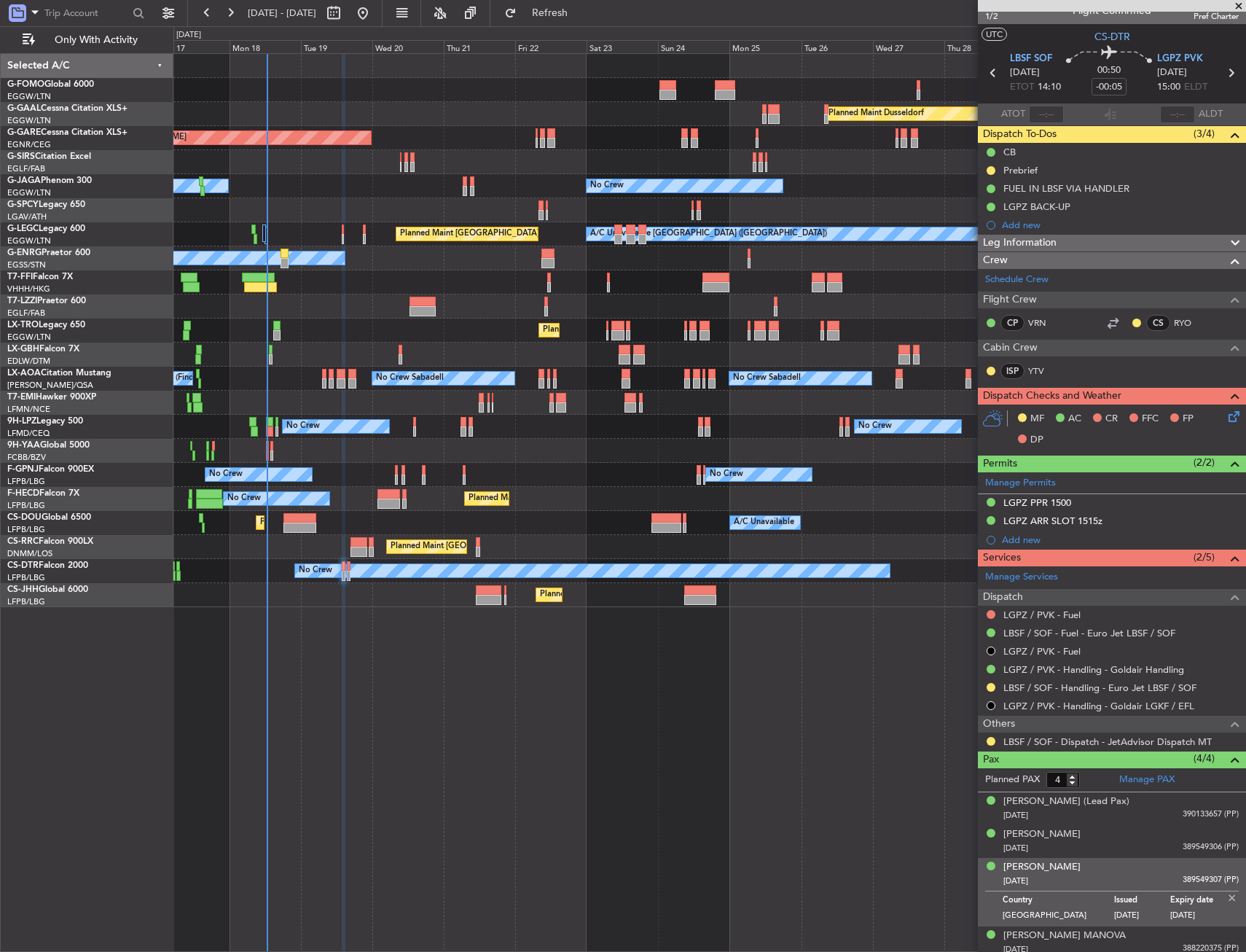
scroll to position [23, 0]
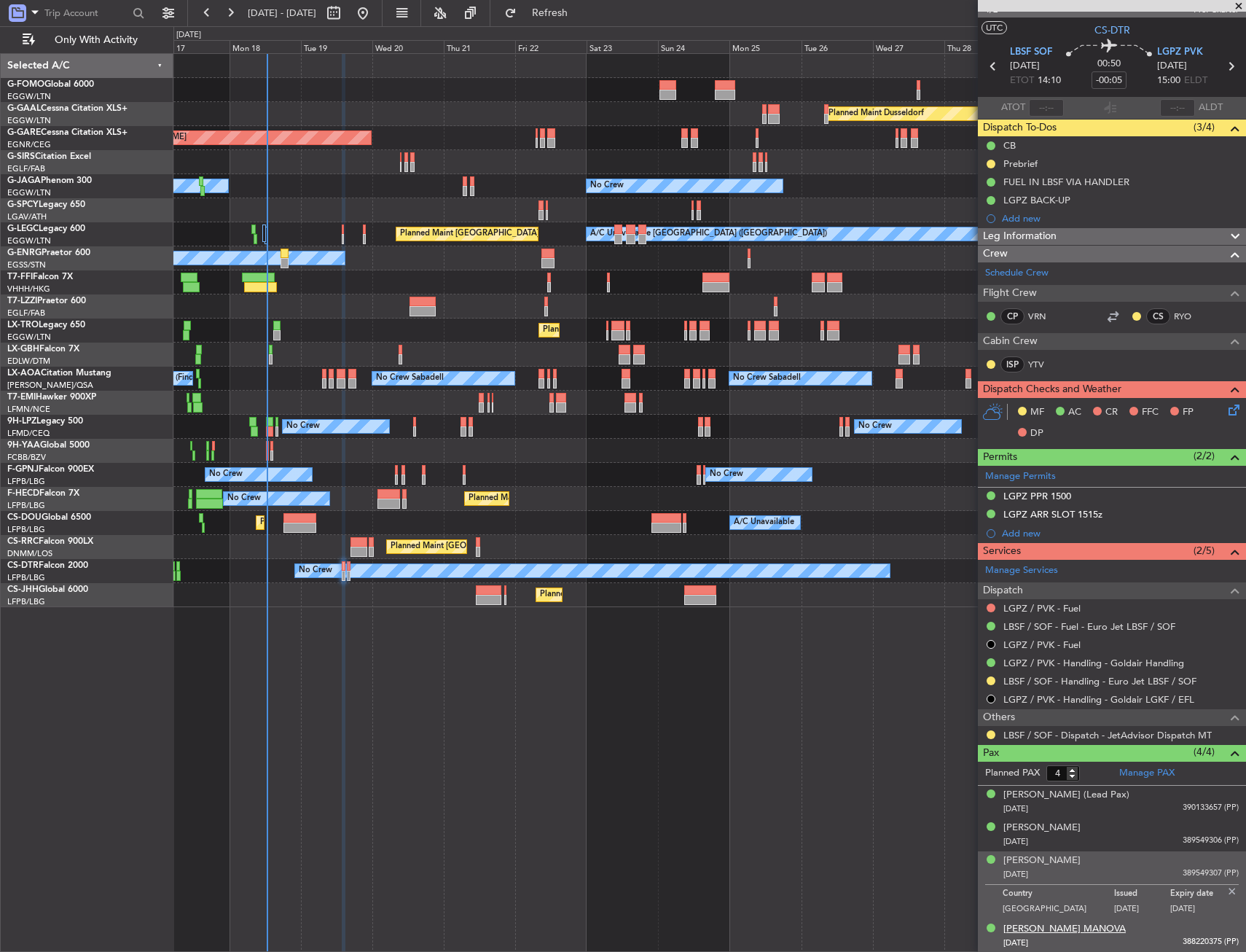
click at [1041, 926] on div "[PERSON_NAME] MANOVA" at bounding box center [1065, 929] width 122 height 14
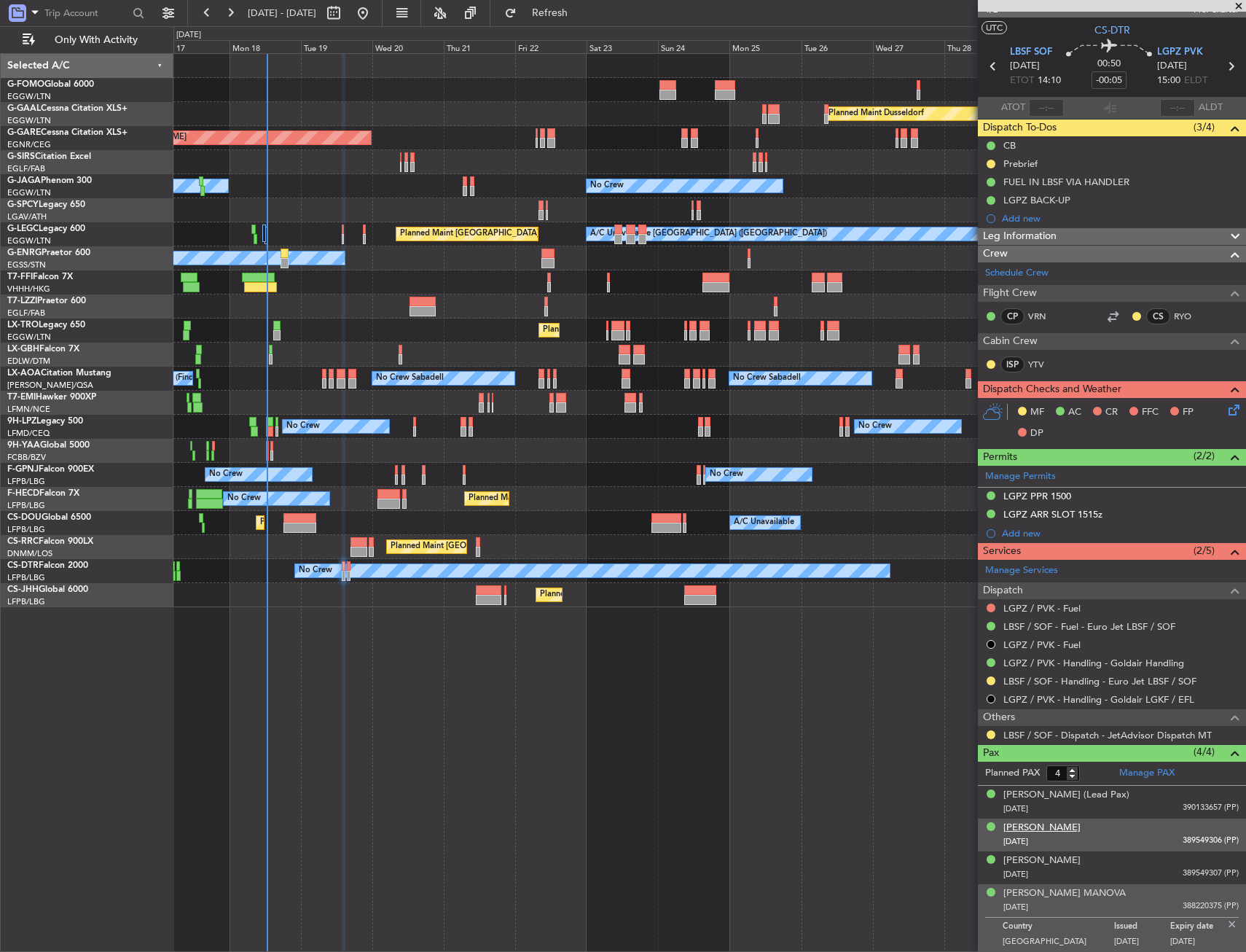
click at [1081, 825] on div "[PERSON_NAME]" at bounding box center [1042, 828] width 77 height 14
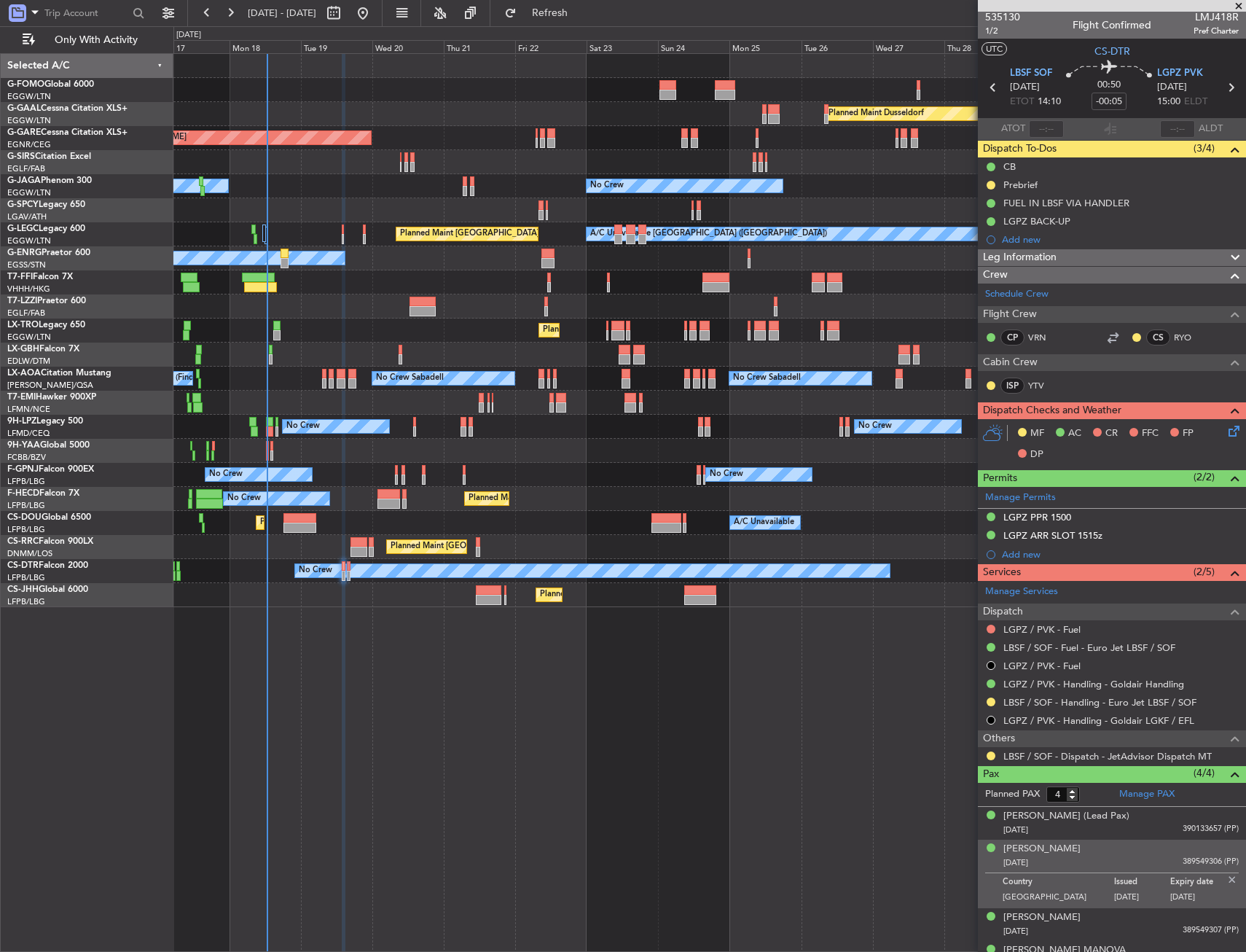
scroll to position [0, 0]
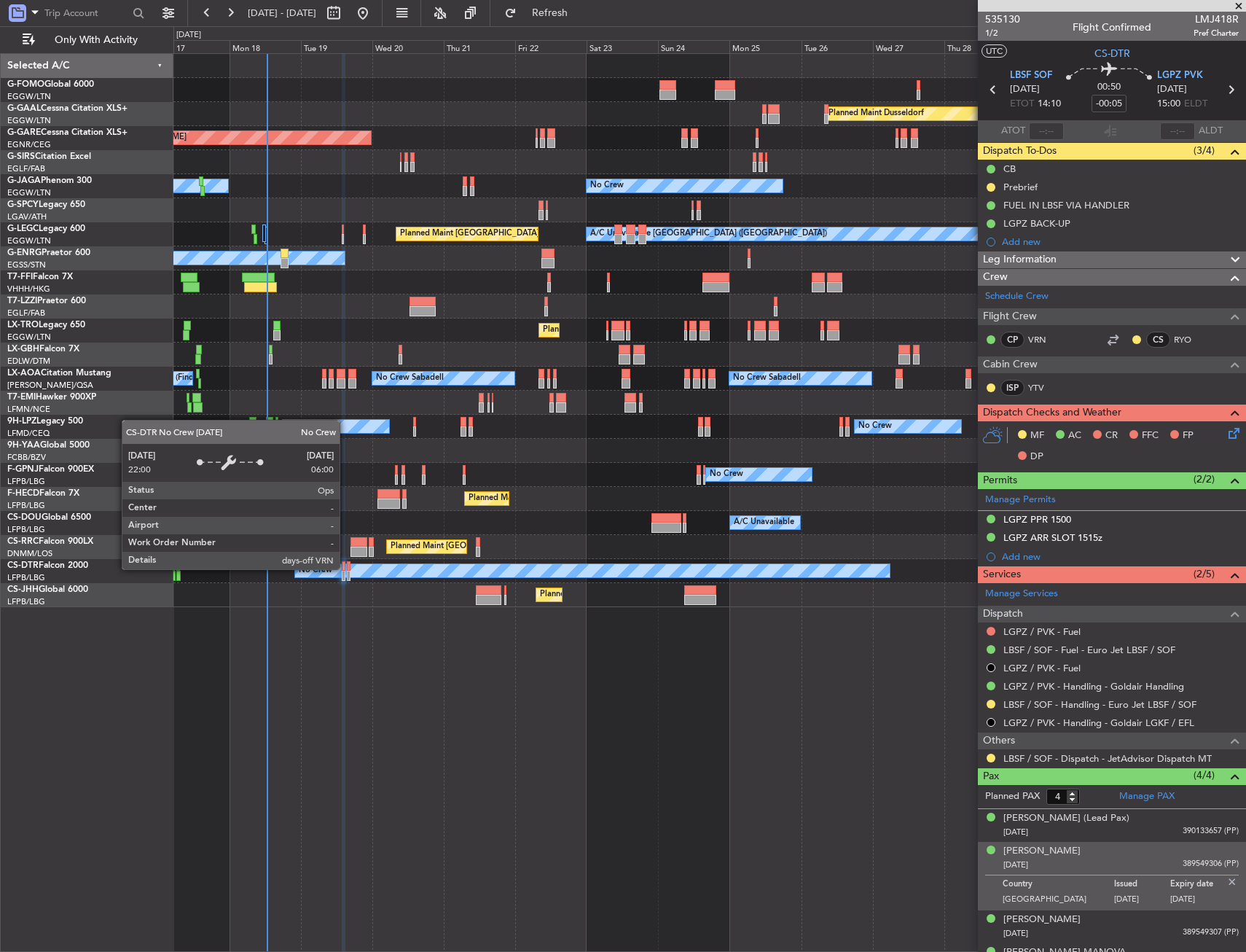
click at [346, 569] on div "No Crew" at bounding box center [592, 570] width 594 height 13
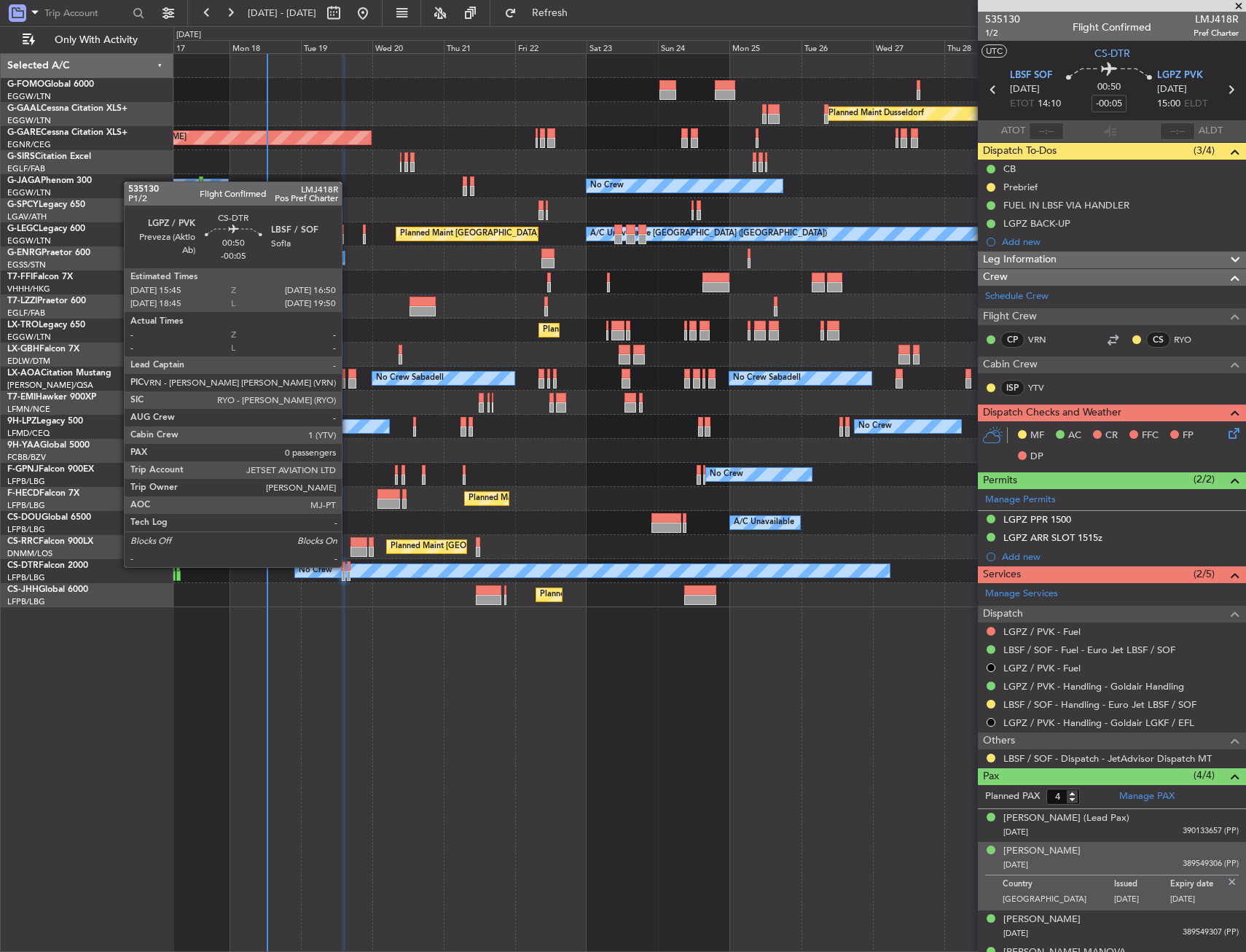
click at [349, 566] on div at bounding box center [349, 566] width 4 height 10
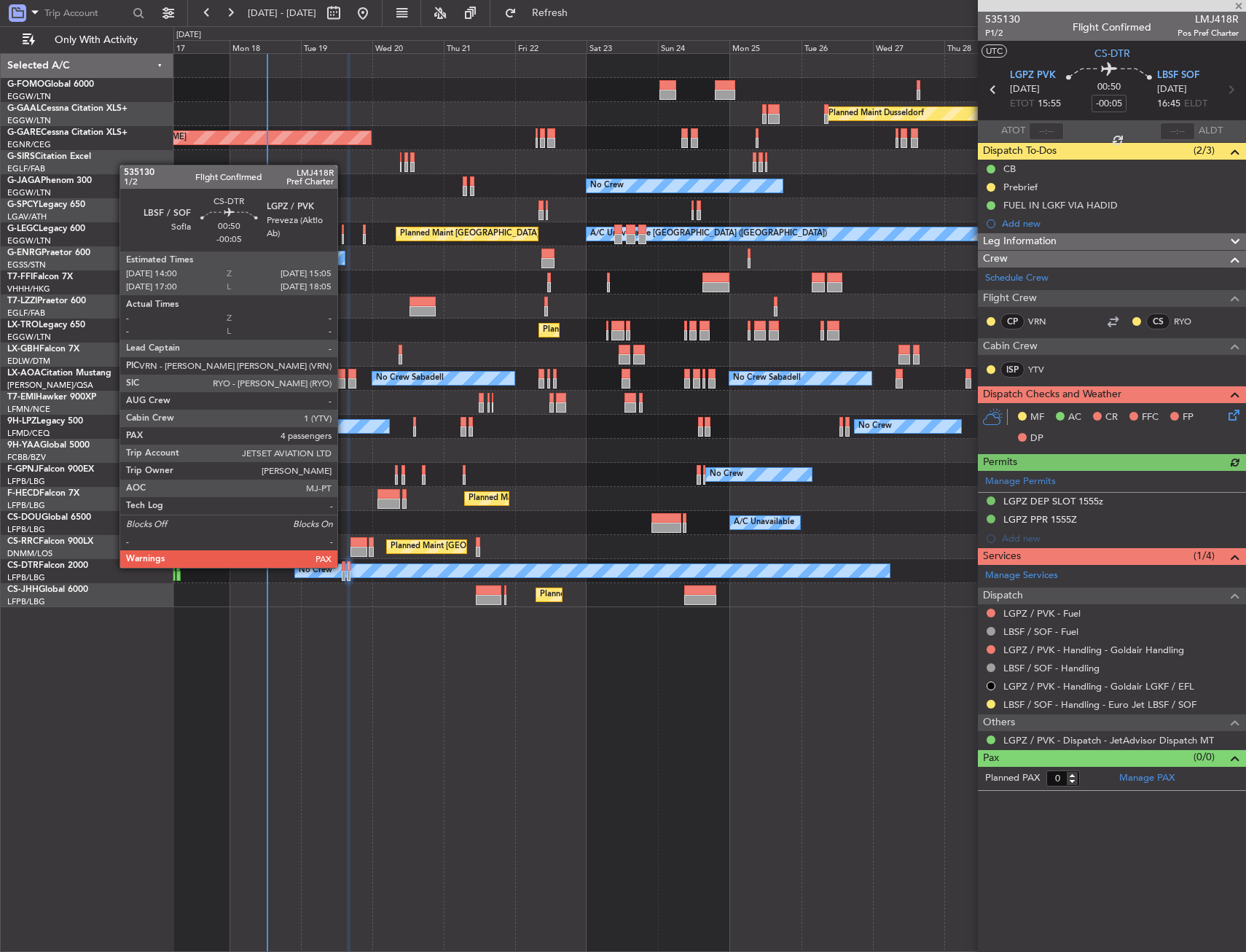
click at [344, 566] on div at bounding box center [343, 566] width 4 height 10
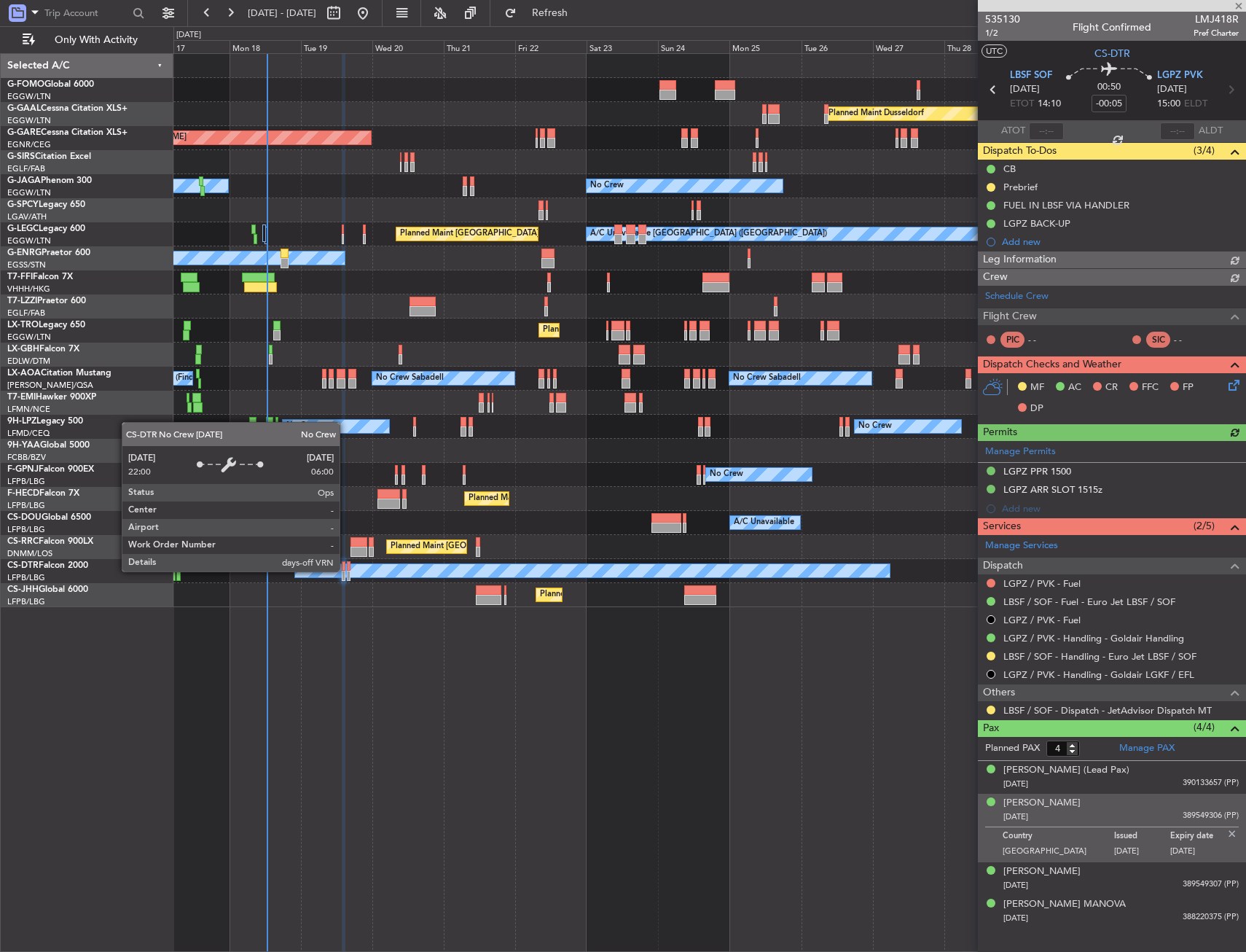
click at [346, 571] on div "No Crew" at bounding box center [592, 570] width 594 height 13
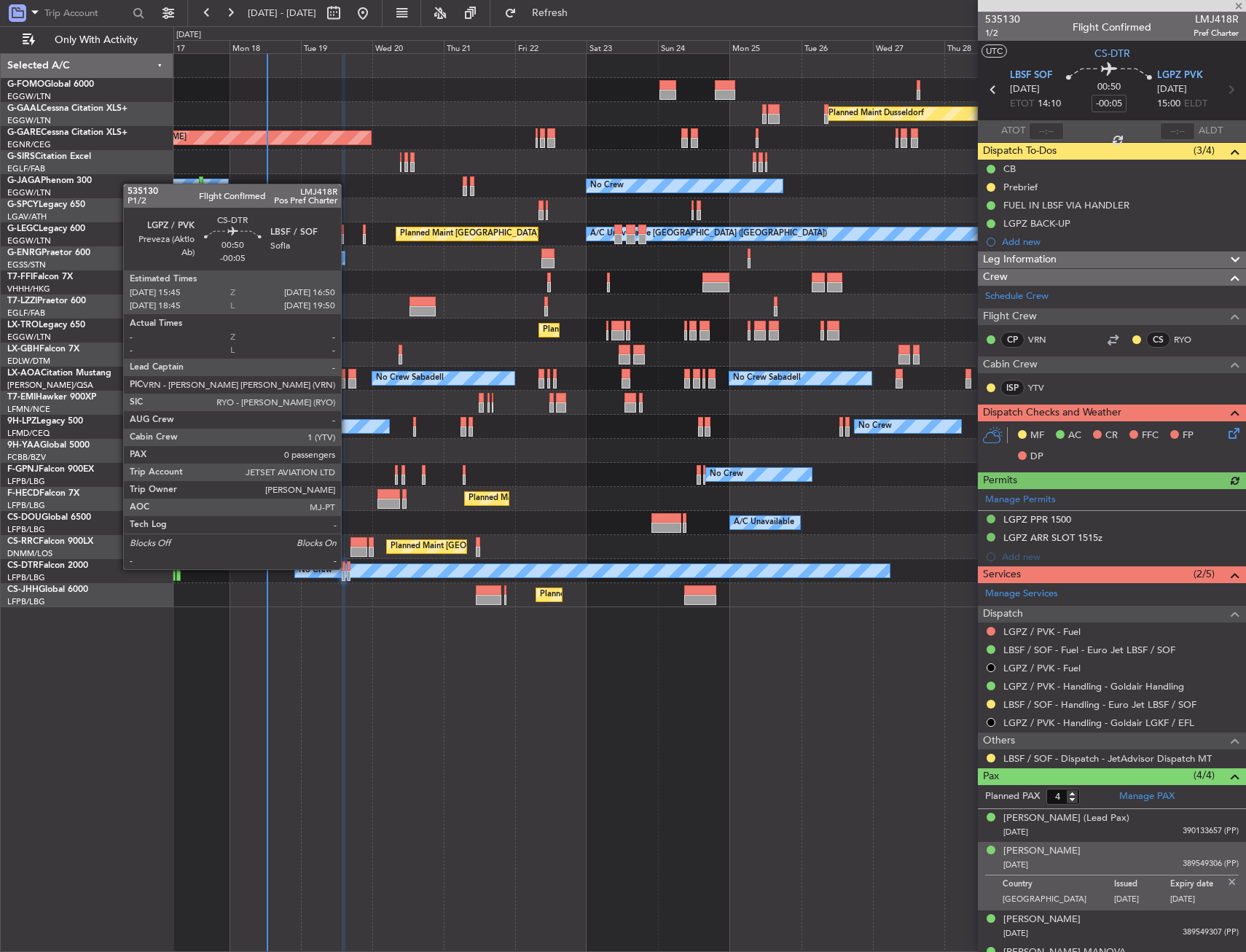
click at [348, 568] on div at bounding box center [349, 566] width 4 height 10
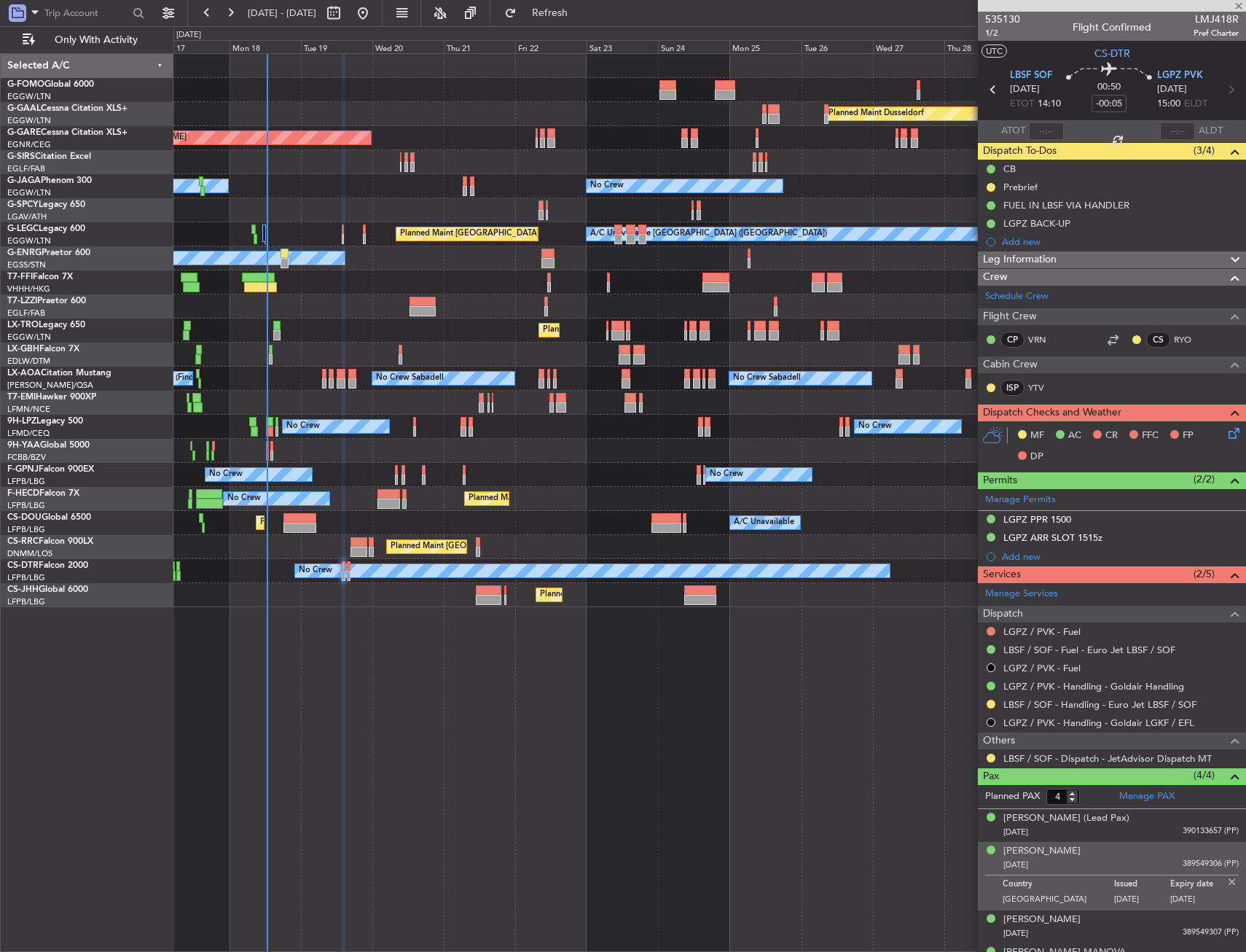
type input "0"
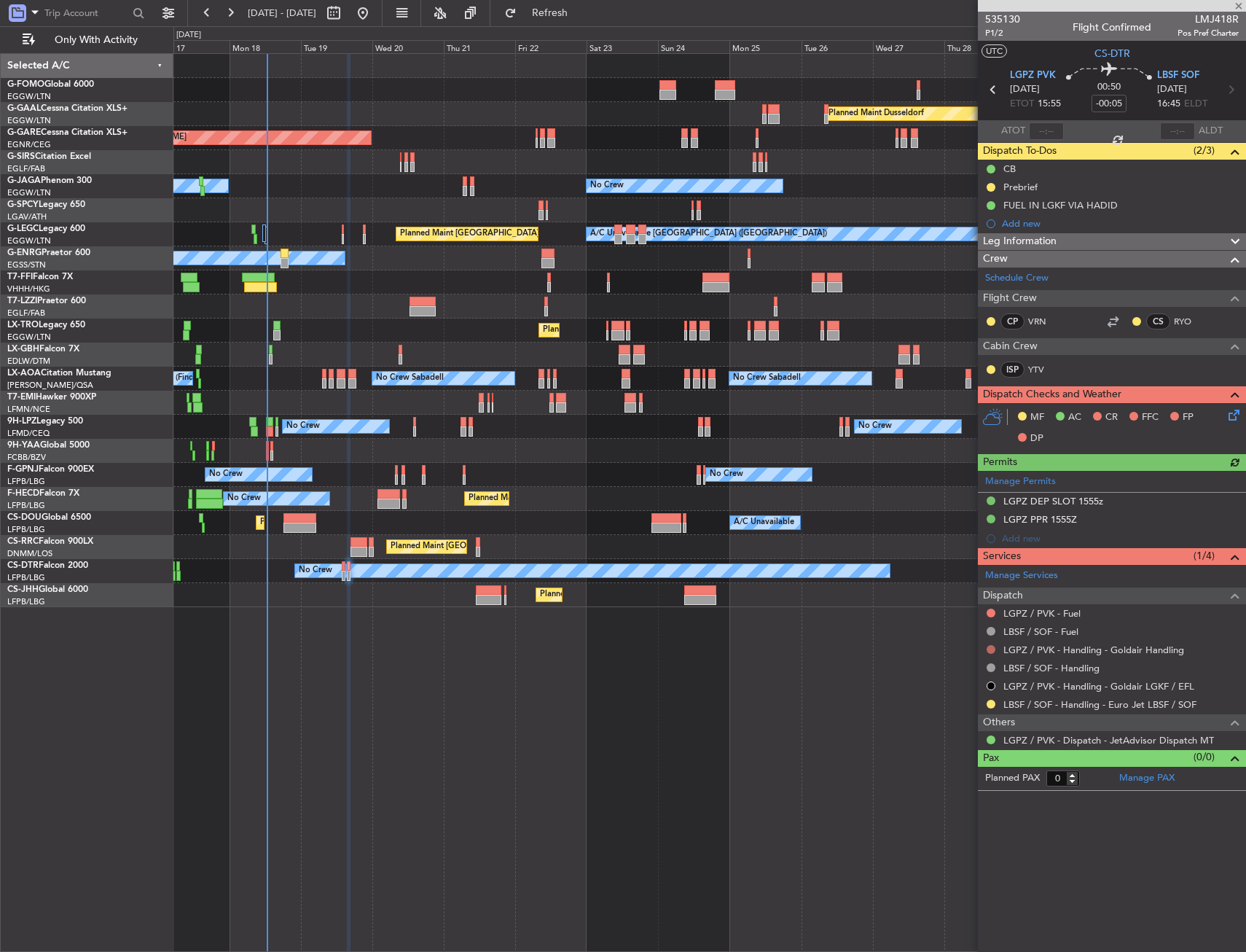
click at [988, 652] on button at bounding box center [991, 649] width 9 height 9
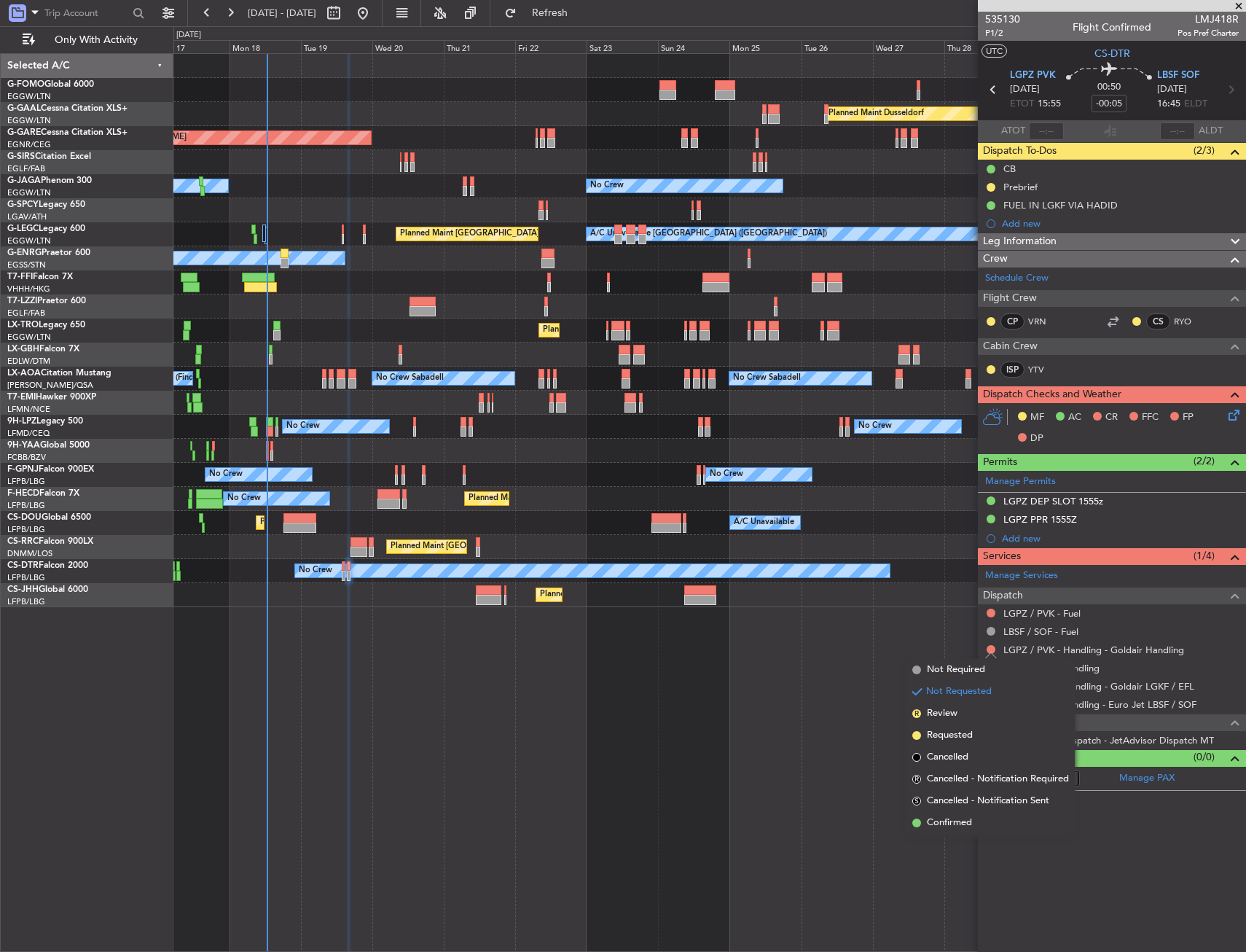
click at [938, 823] on span "Confirmed" at bounding box center [950, 823] width 45 height 14
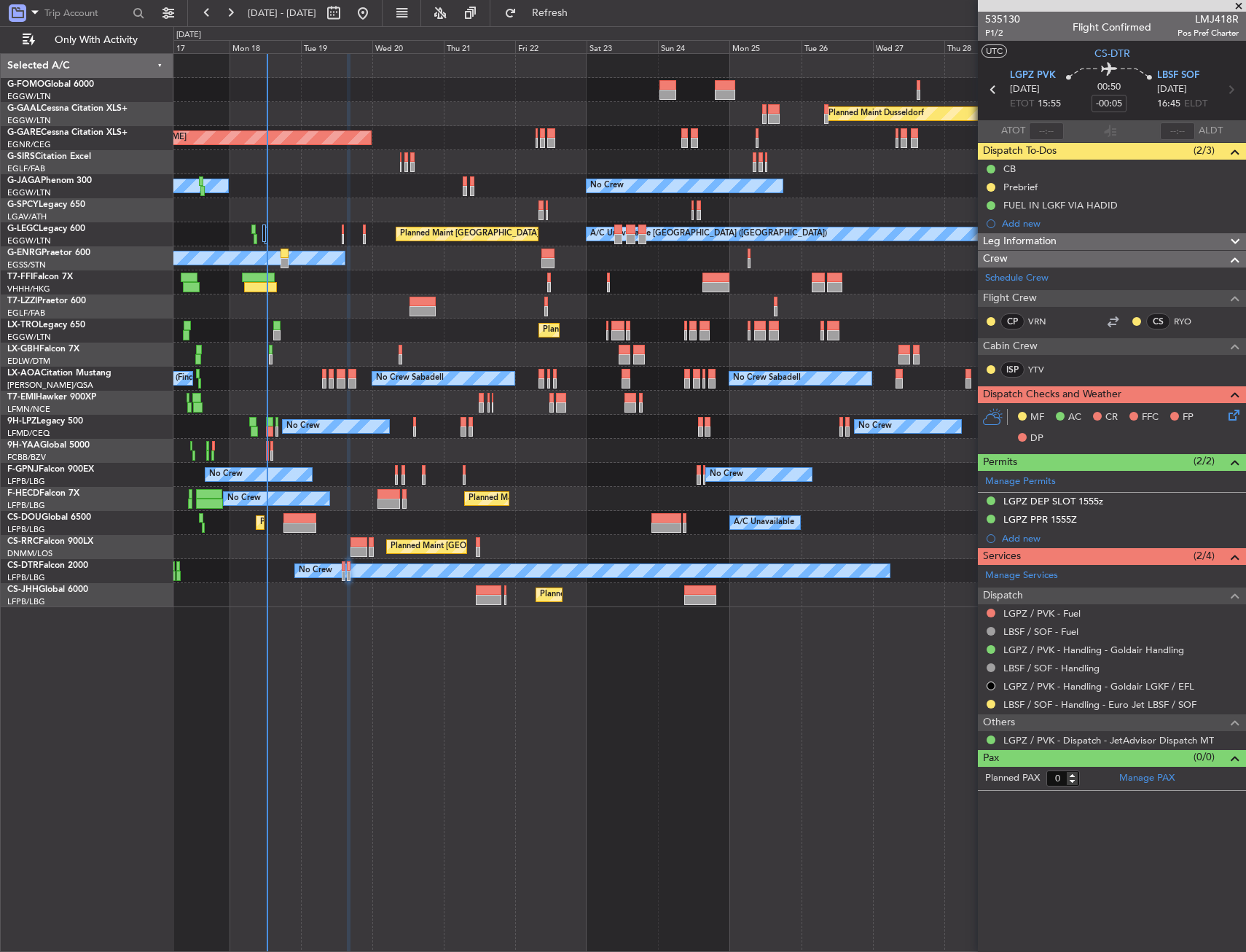
click at [1173, 242] on div "Leg Information" at bounding box center [1111, 242] width 268 height 17
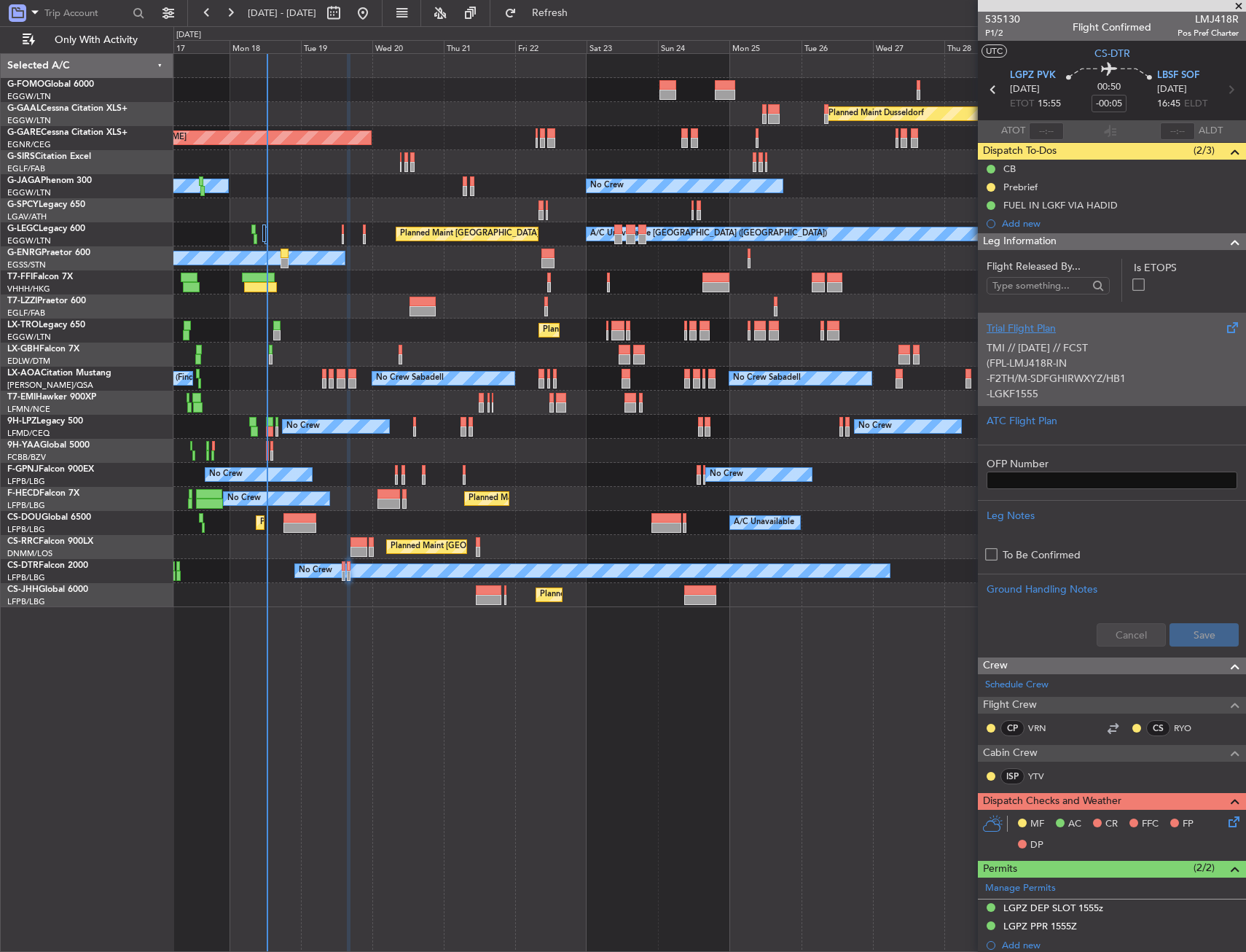
click at [1118, 339] on div "TMI // [DATE] // FCST (FPL-LMJ418R-IN -F2TH/M-SDFGHIRWXYZ/HB1 -LGKF1555 -N0467F…" at bounding box center [1111, 366] width 250 height 62
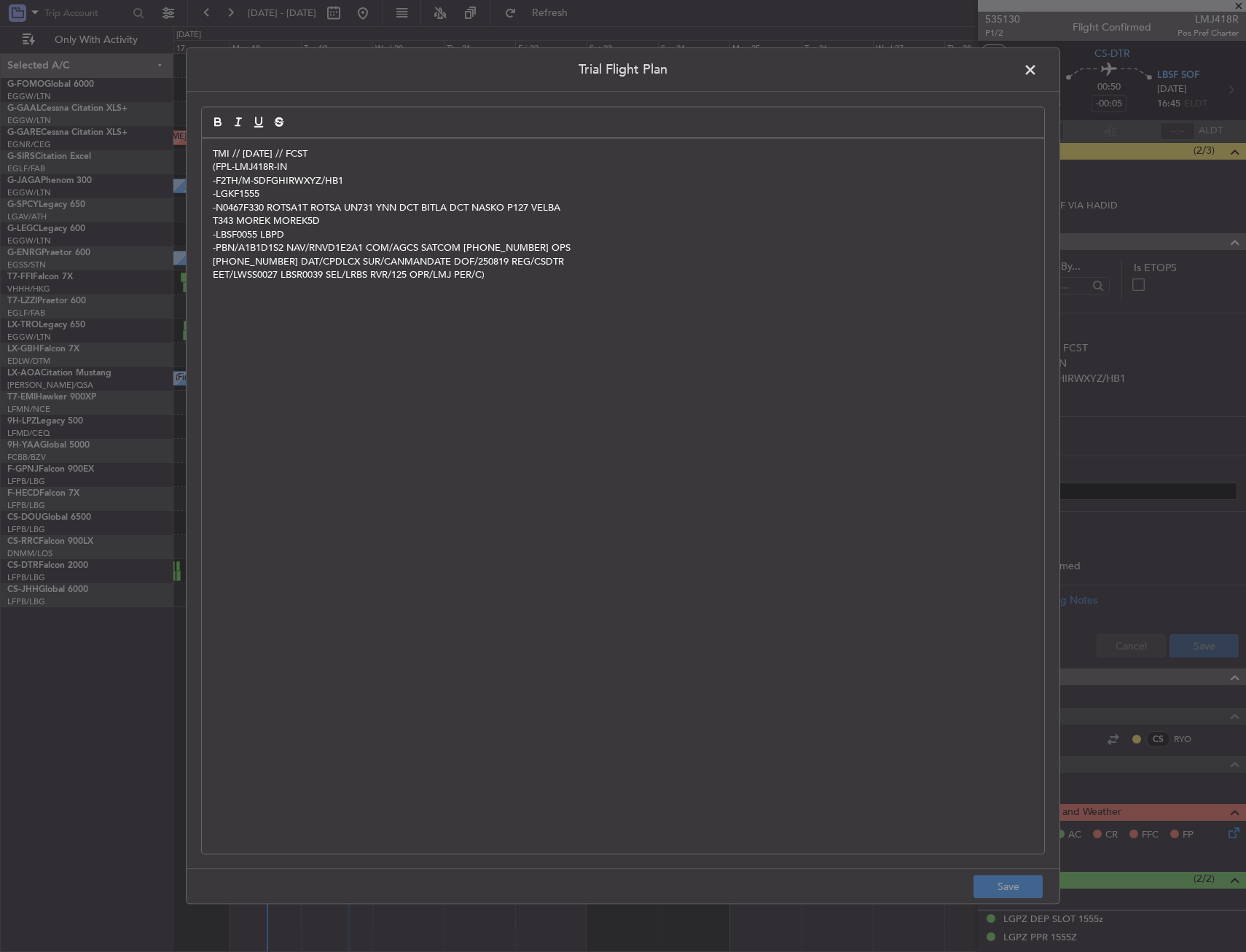
click at [211, 158] on div "TMI // [DATE] // FCST (FPL-LMJ418R-IN -F2TH/M-SDFGHIRWXYZ/HB1 -LGKF1555 -N0467F…" at bounding box center [623, 496] width 842 height 715
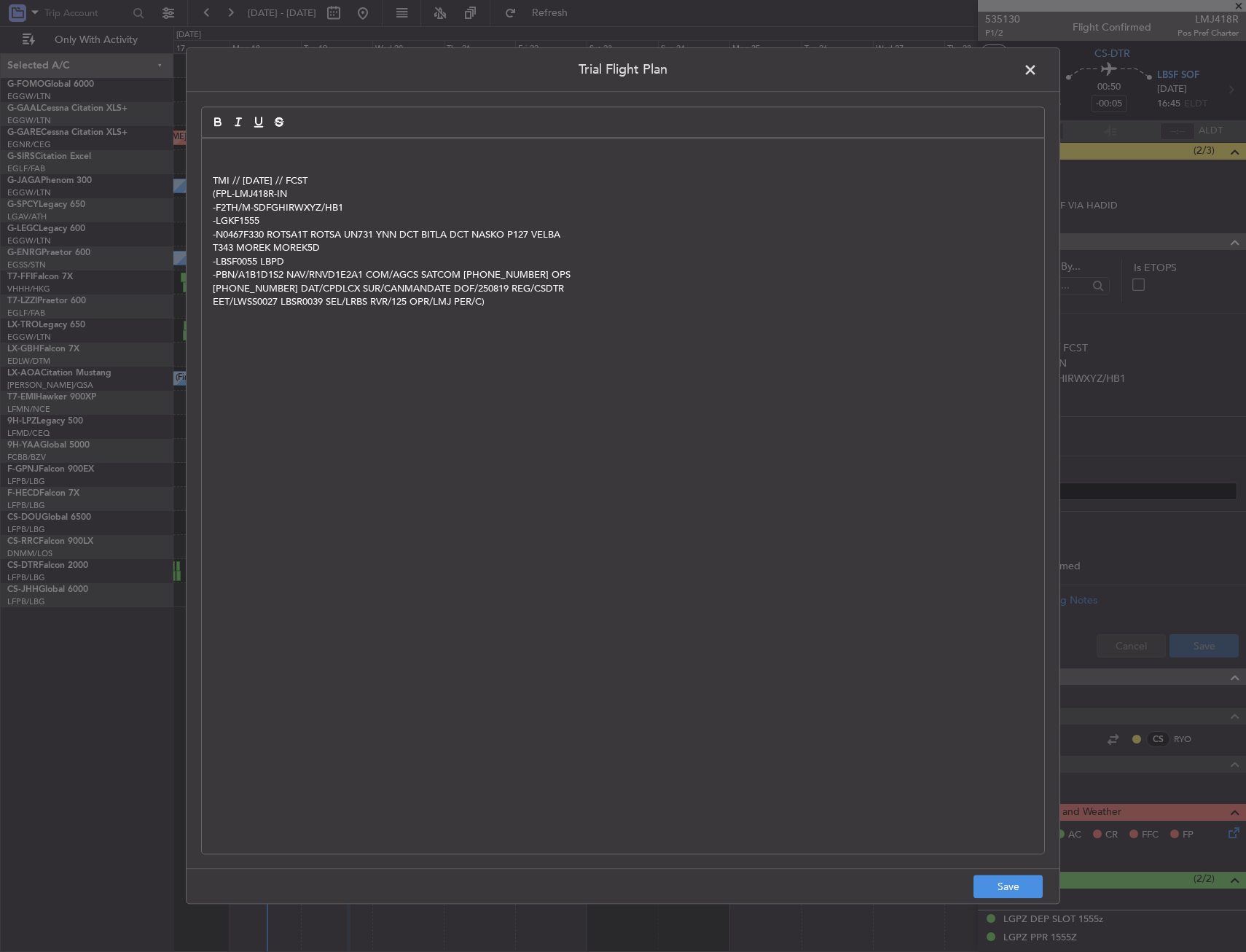
drag, startPoint x: 217, startPoint y: 150, endPoint x: 230, endPoint y: 154, distance: 13.6
click at [218, 150] on p at bounding box center [623, 154] width 821 height 13
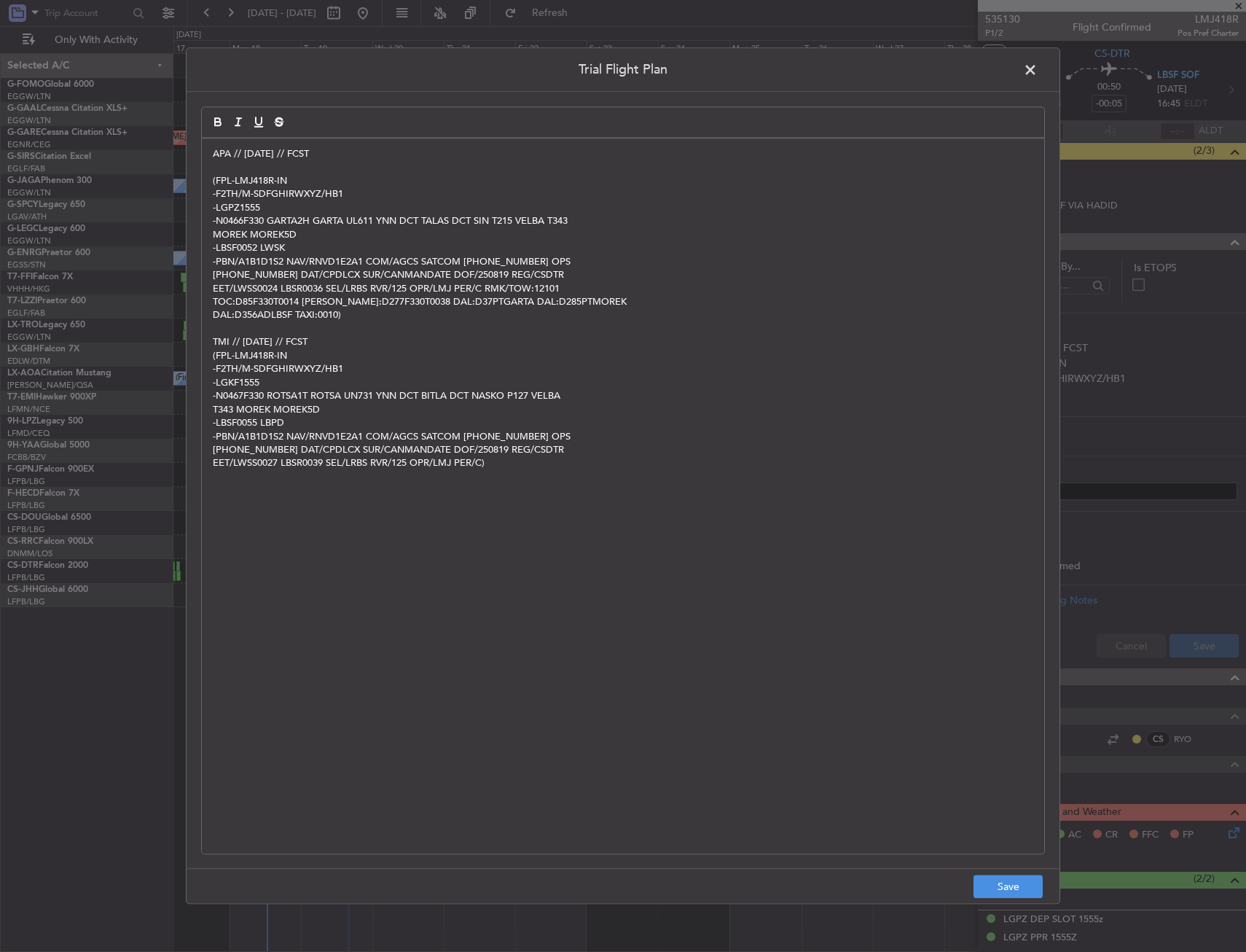
click at [1022, 864] on div "Trial Flight Plan APA // [DATE] // FCST (FPL-LMJ418R-IN -F2TH/M-SDFGHIRWXYZ/HB1…" at bounding box center [623, 475] width 875 height 856
click at [1020, 882] on button "Save" at bounding box center [1008, 887] width 69 height 23
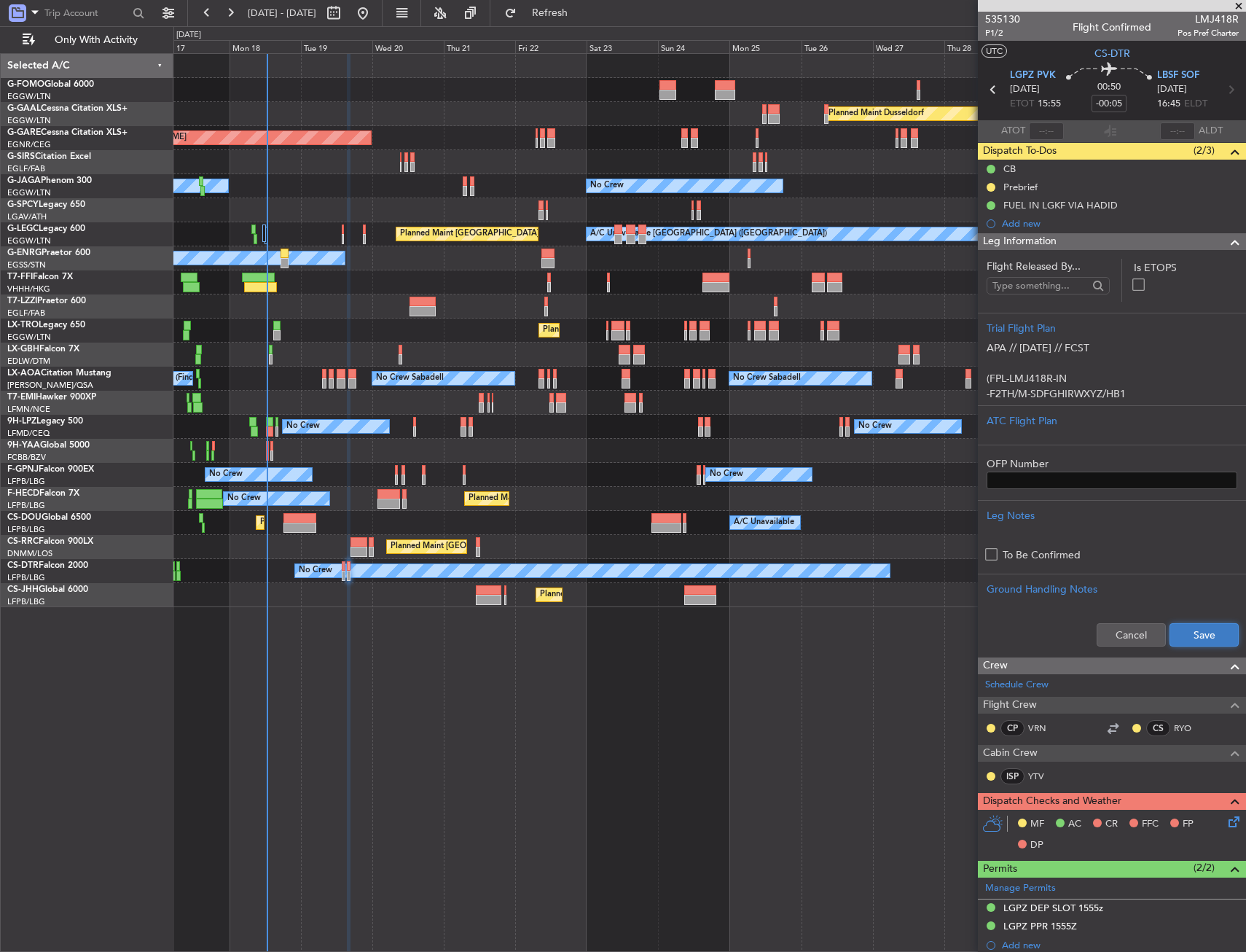
click at [1200, 639] on button "Save" at bounding box center [1204, 635] width 69 height 23
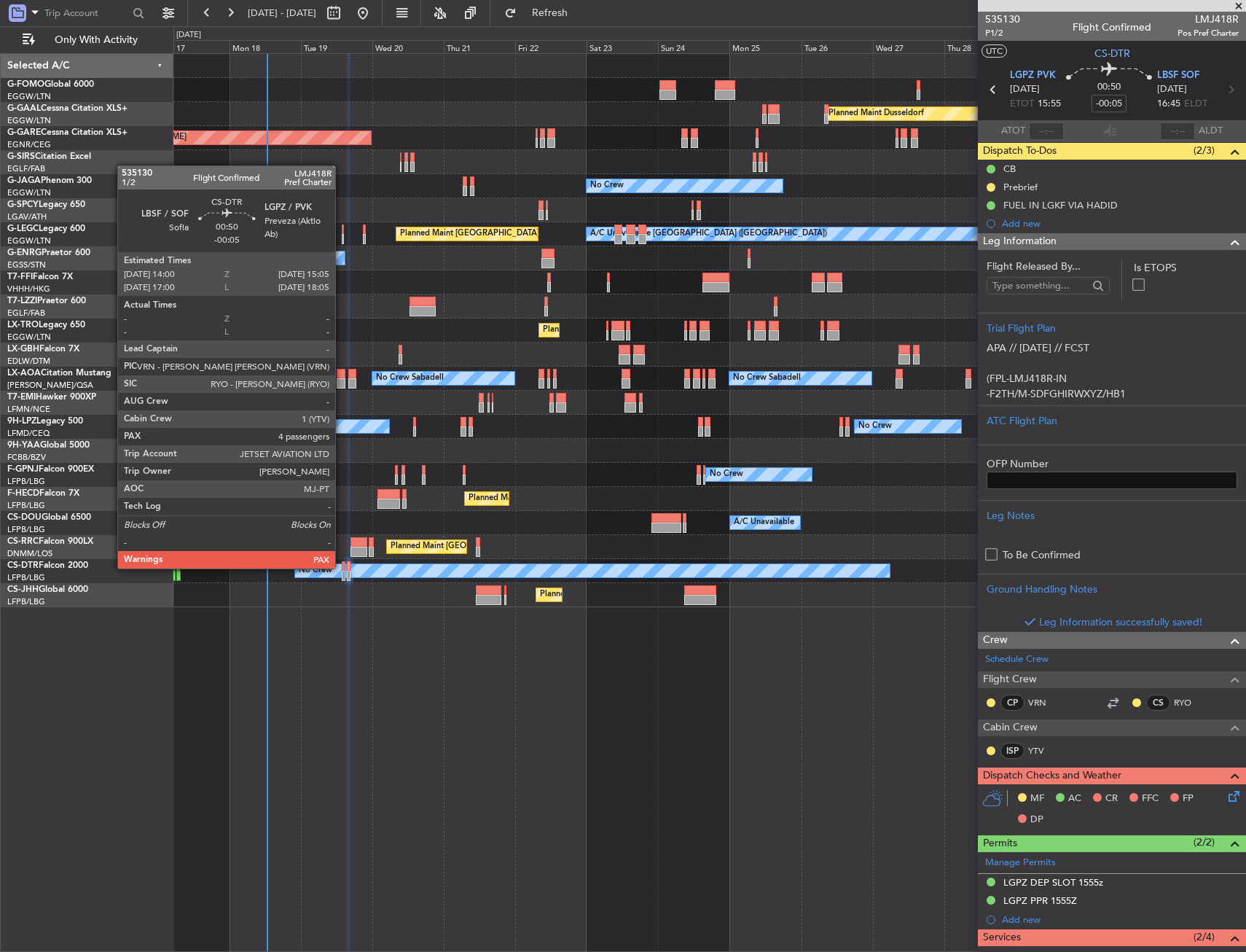
click at [342, 567] on div at bounding box center [343, 566] width 4 height 10
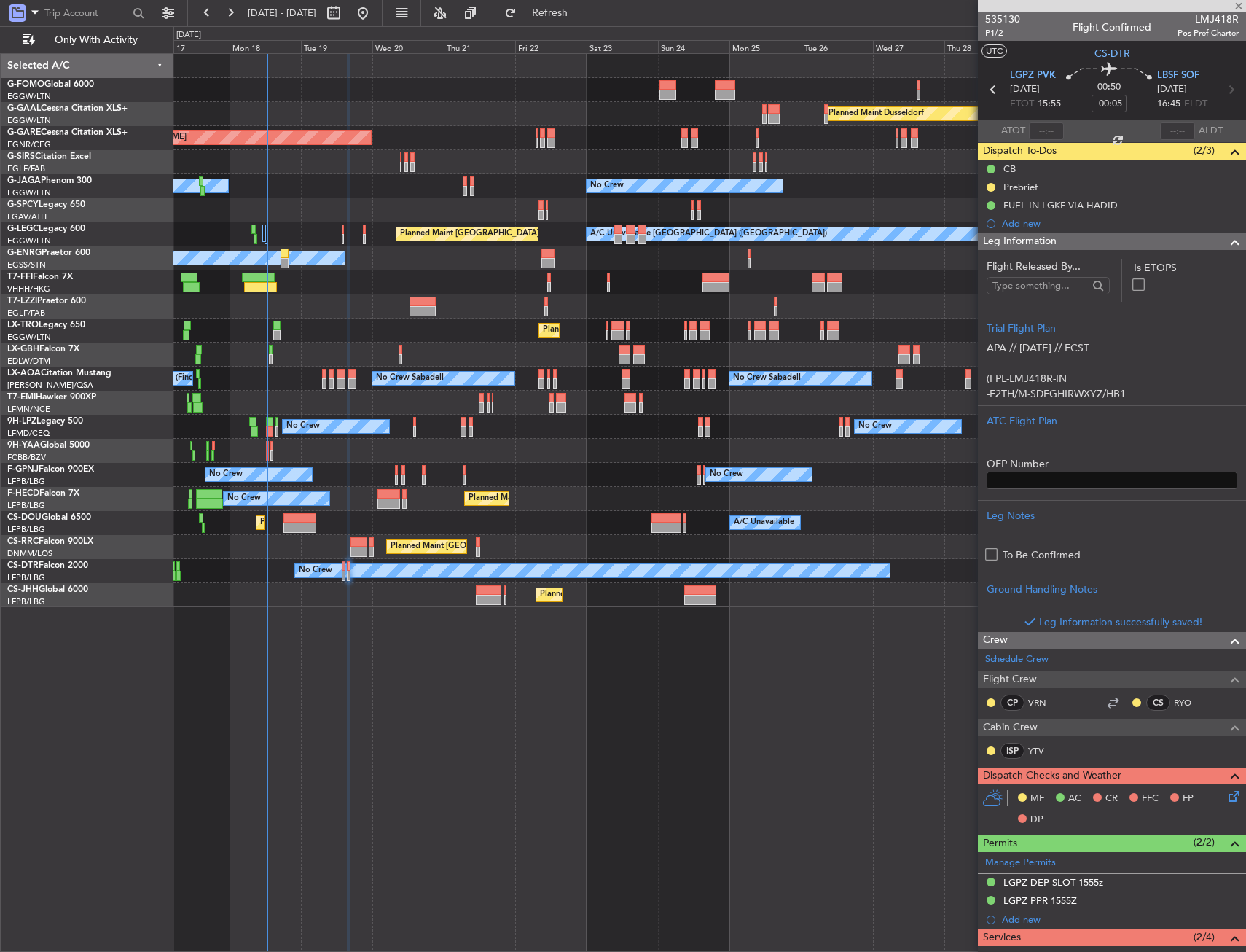
type input "4"
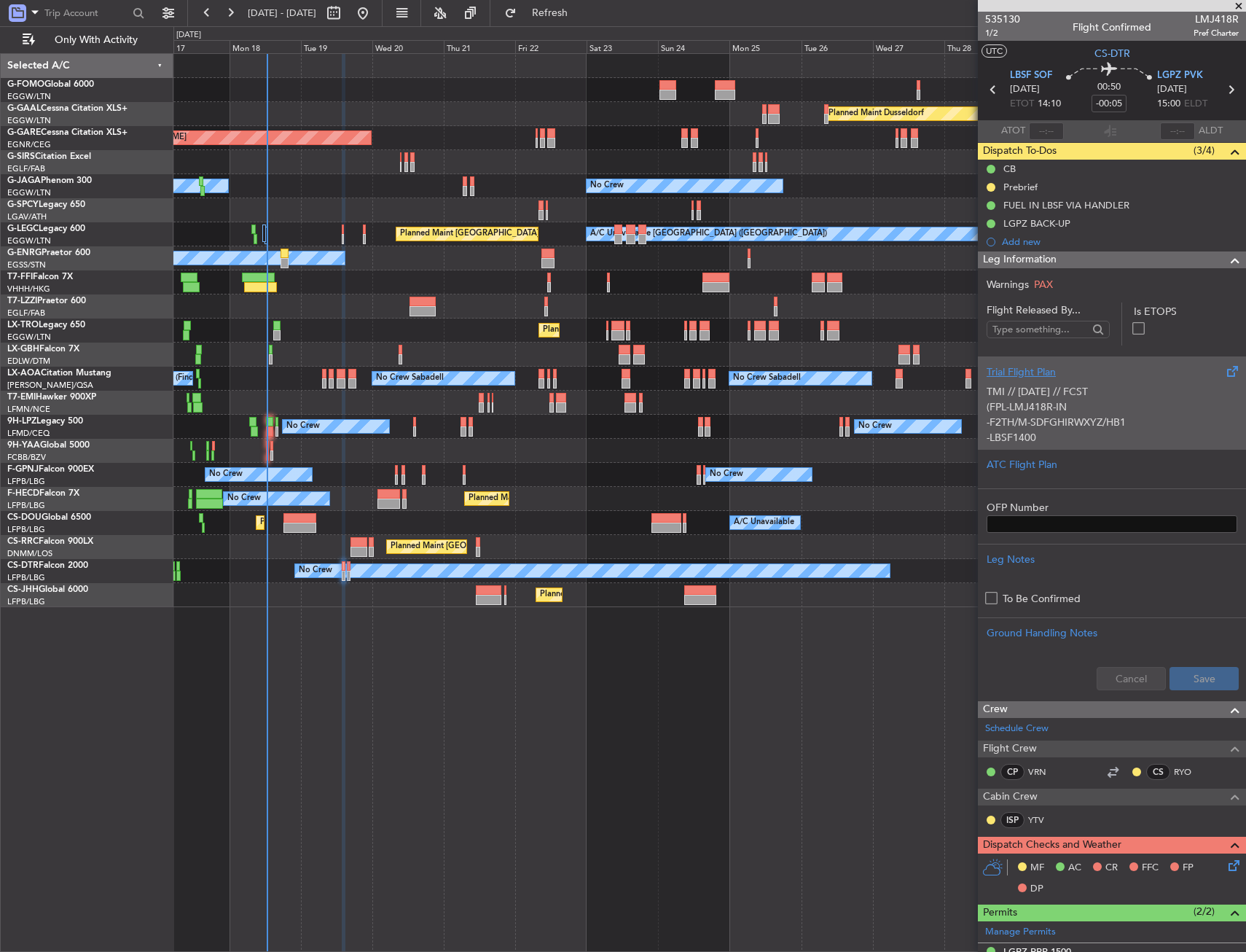
click at [1076, 437] on div "TMI // [DATE] // FCST (FPL-LMJ418R-IN -F2TH/M-SDFGHIRWXYZ/HB1 -LBSF1400 -N0465F…" at bounding box center [1111, 410] width 250 height 62
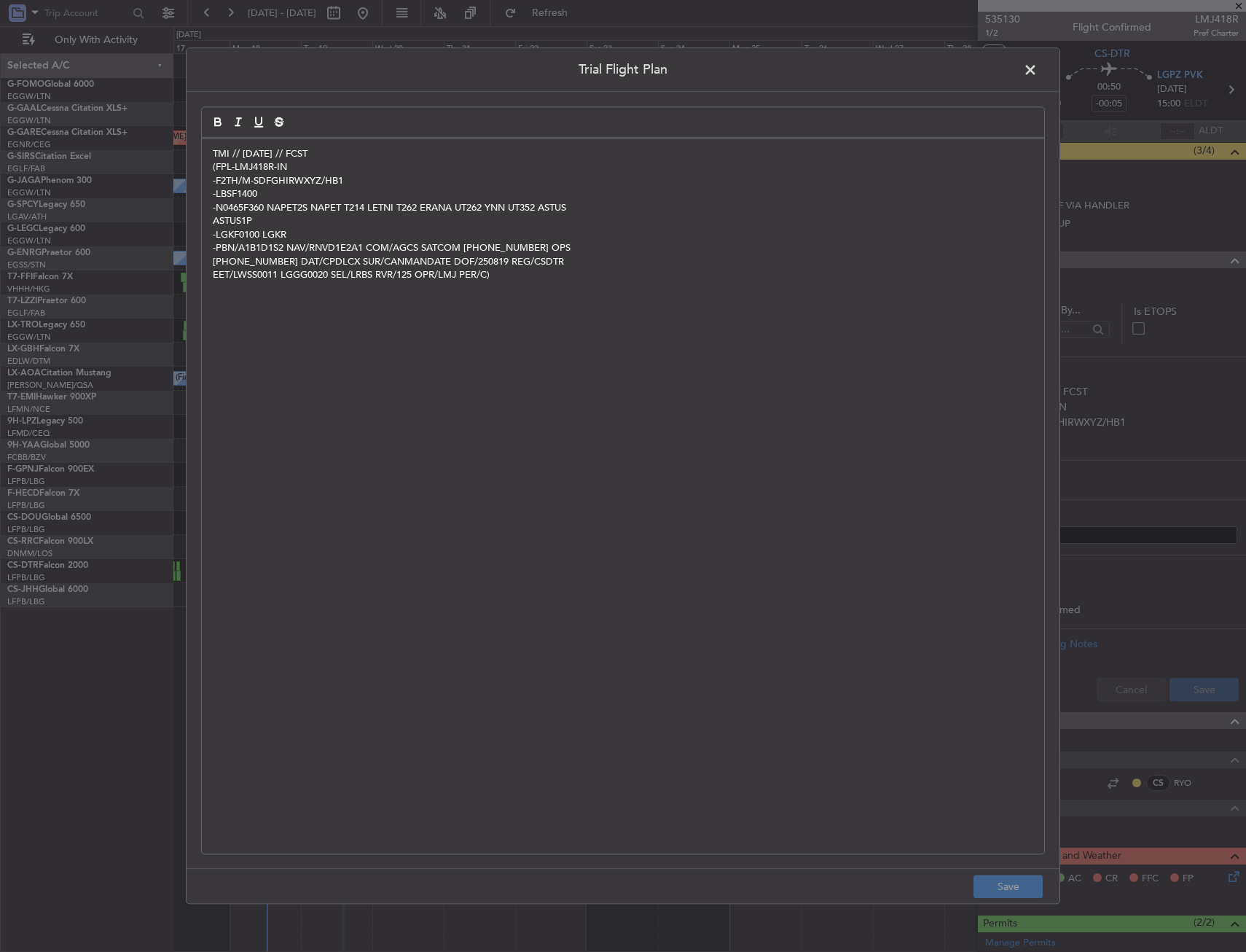
click at [213, 159] on p "TMI // [DATE] // FCST" at bounding box center [623, 154] width 821 height 13
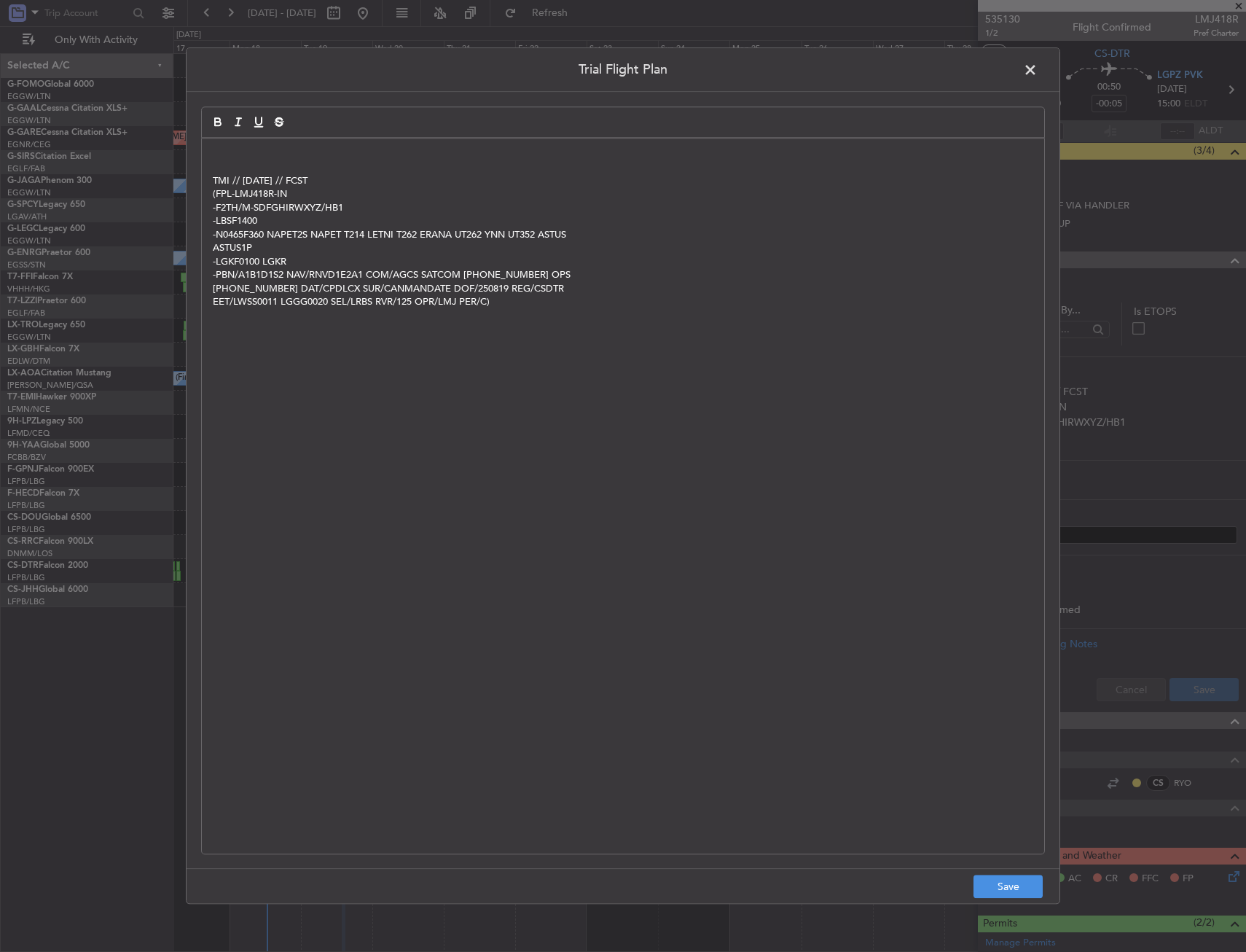
click at [218, 157] on p at bounding box center [623, 154] width 821 height 13
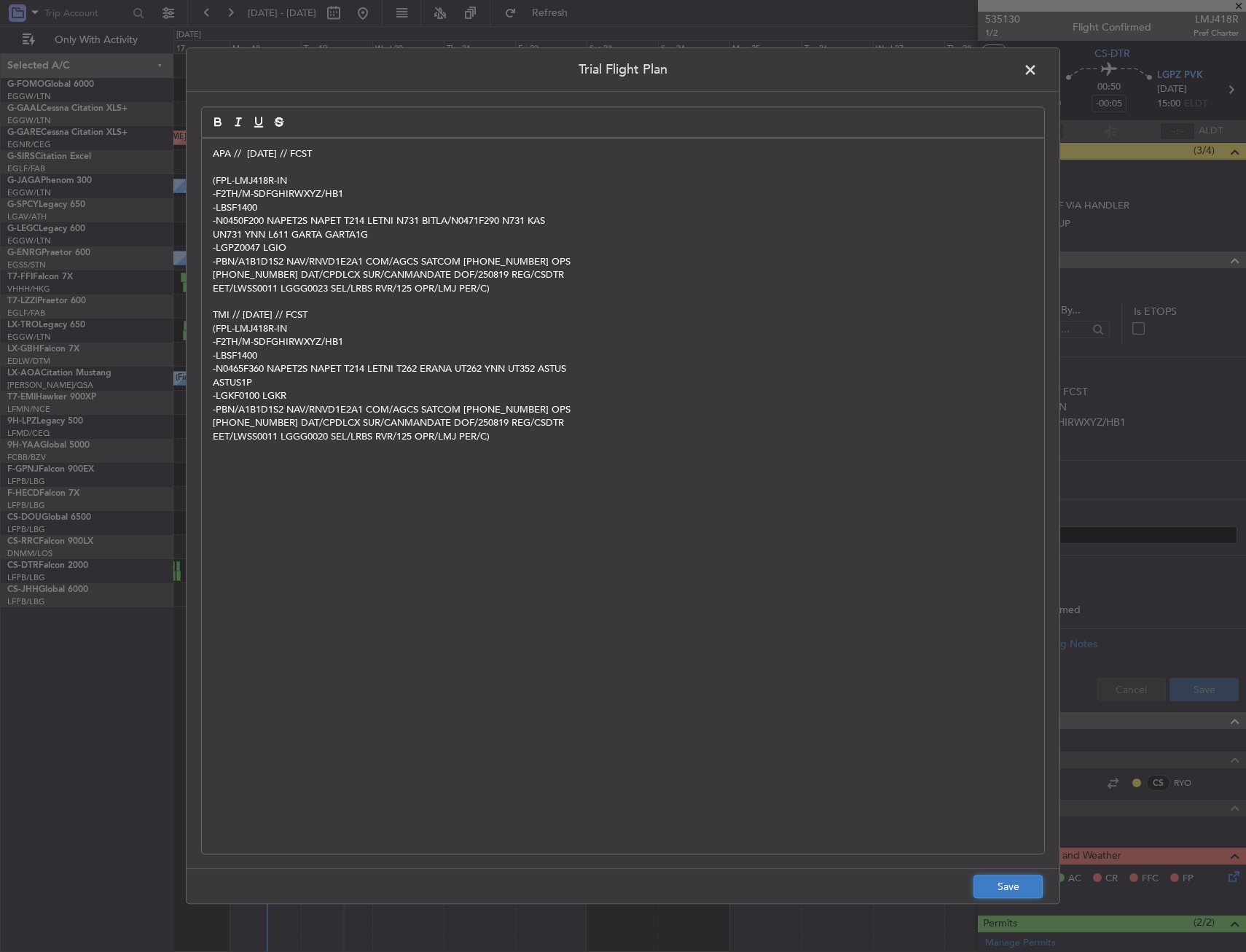
click at [1006, 885] on button "Save" at bounding box center [1008, 887] width 69 height 23
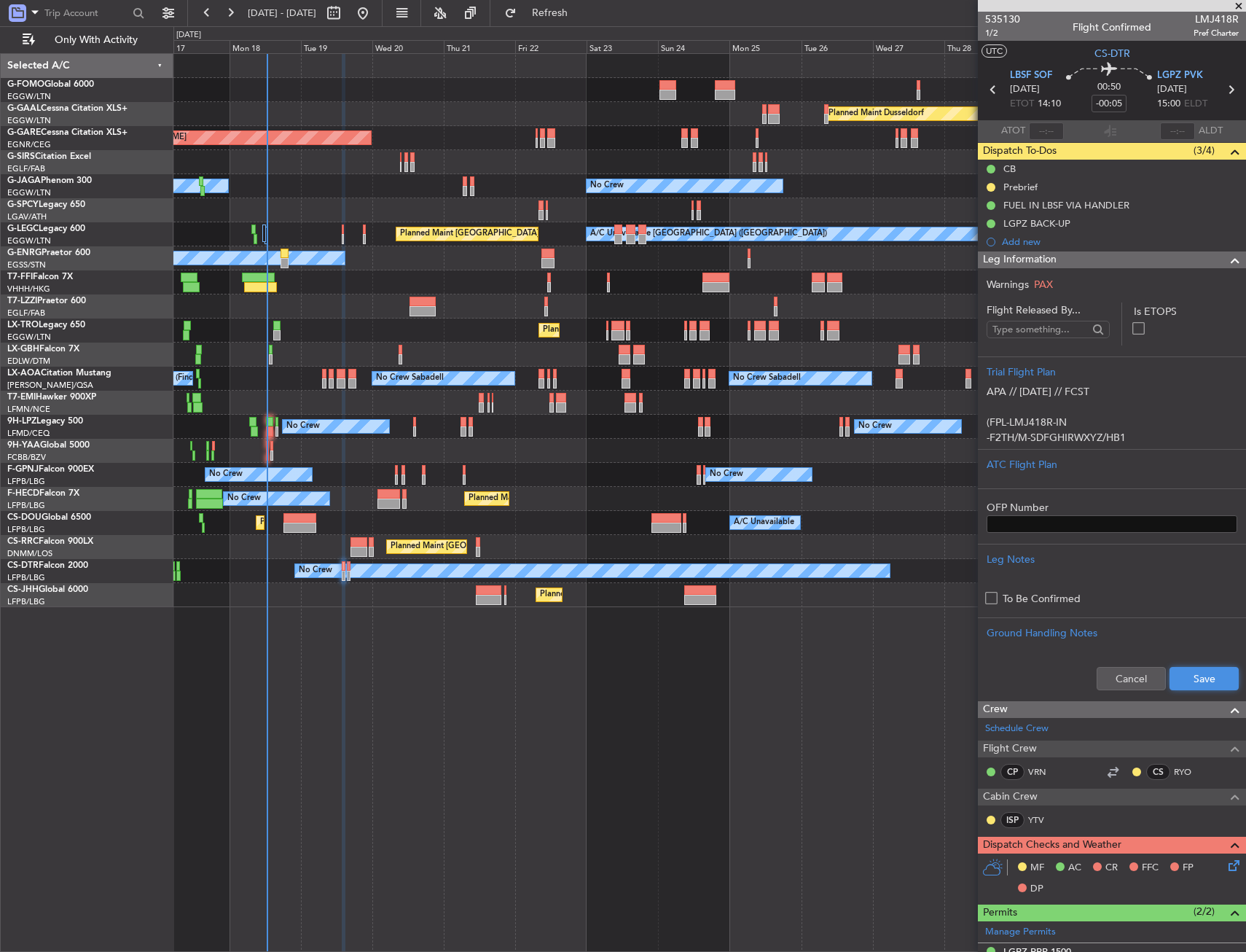
click at [1203, 682] on button "Save" at bounding box center [1204, 678] width 69 height 23
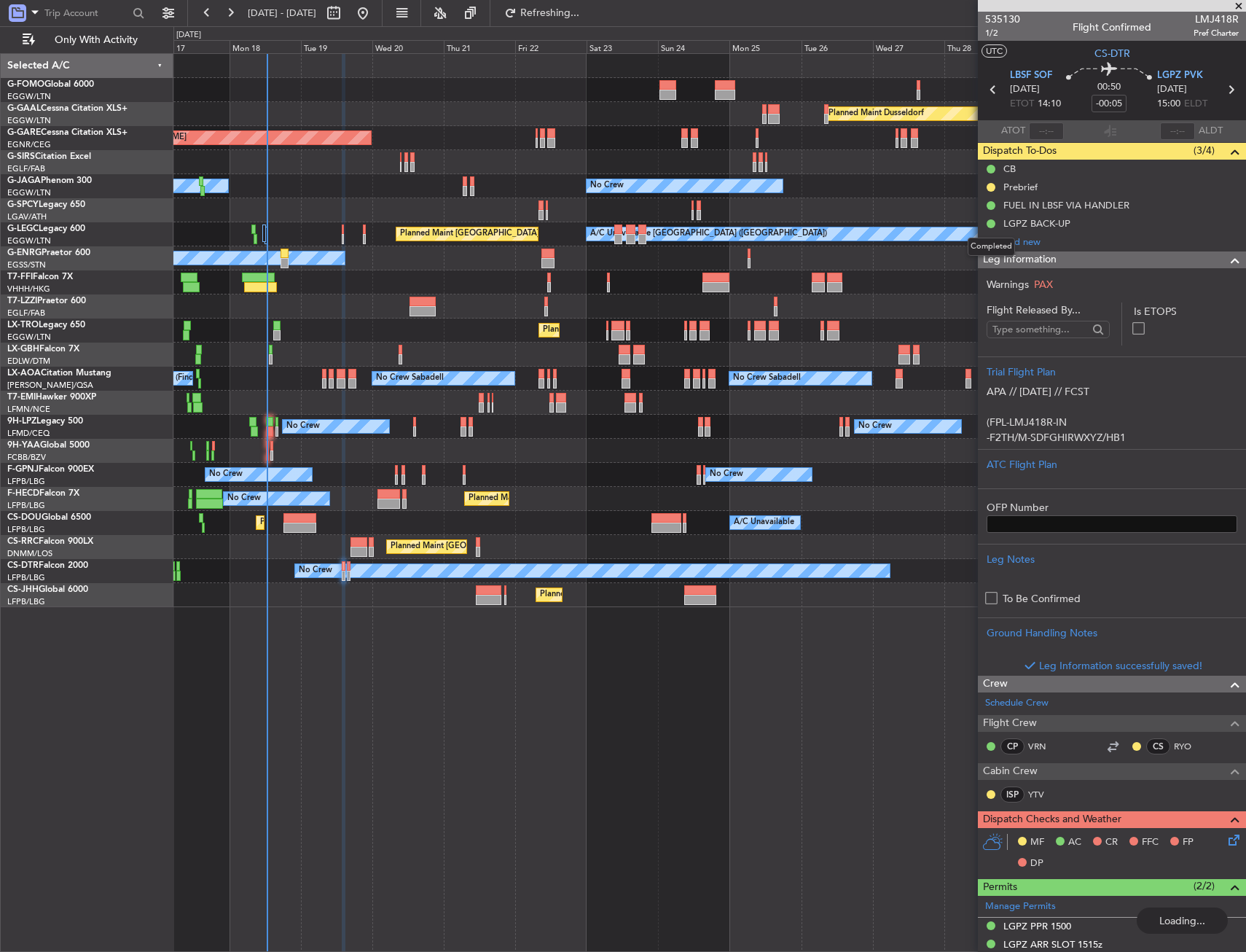
click at [1020, 263] on mat-tooltip-component "Completed" at bounding box center [991, 246] width 68 height 39
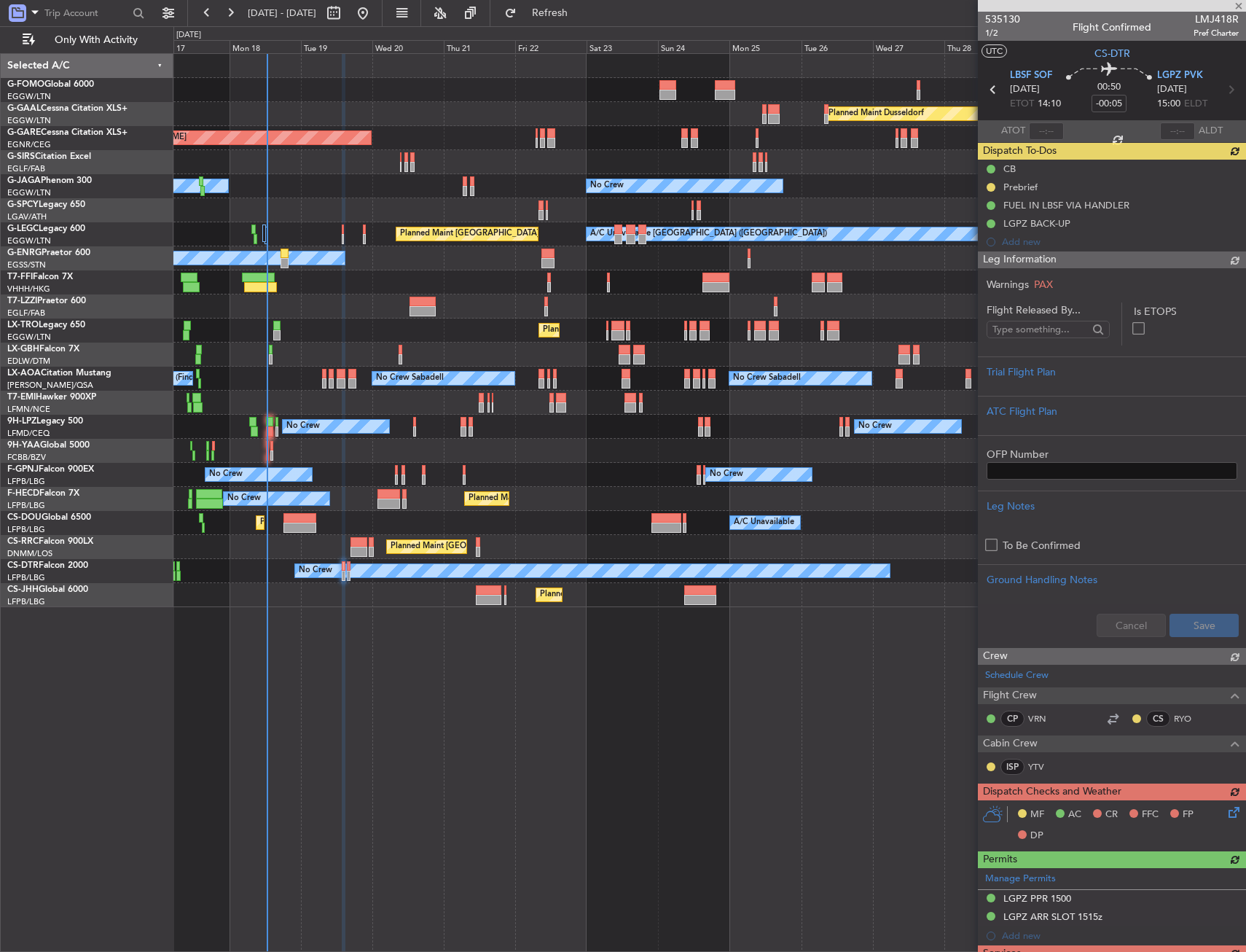
click at [1163, 256] on div "Leg Information" at bounding box center [1111, 259] width 268 height 17
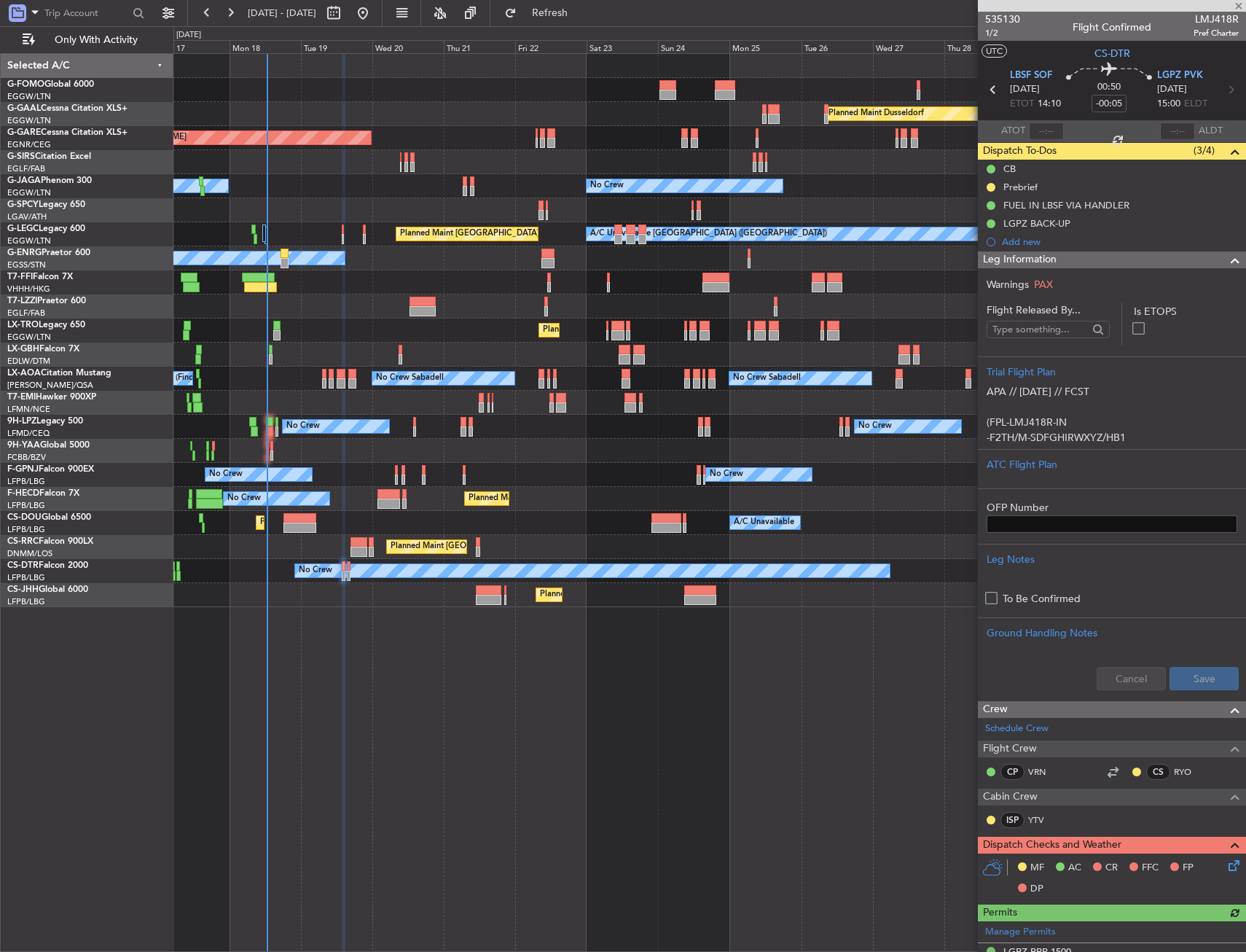
click at [1054, 261] on span "Leg Information" at bounding box center [1020, 259] width 73 height 17
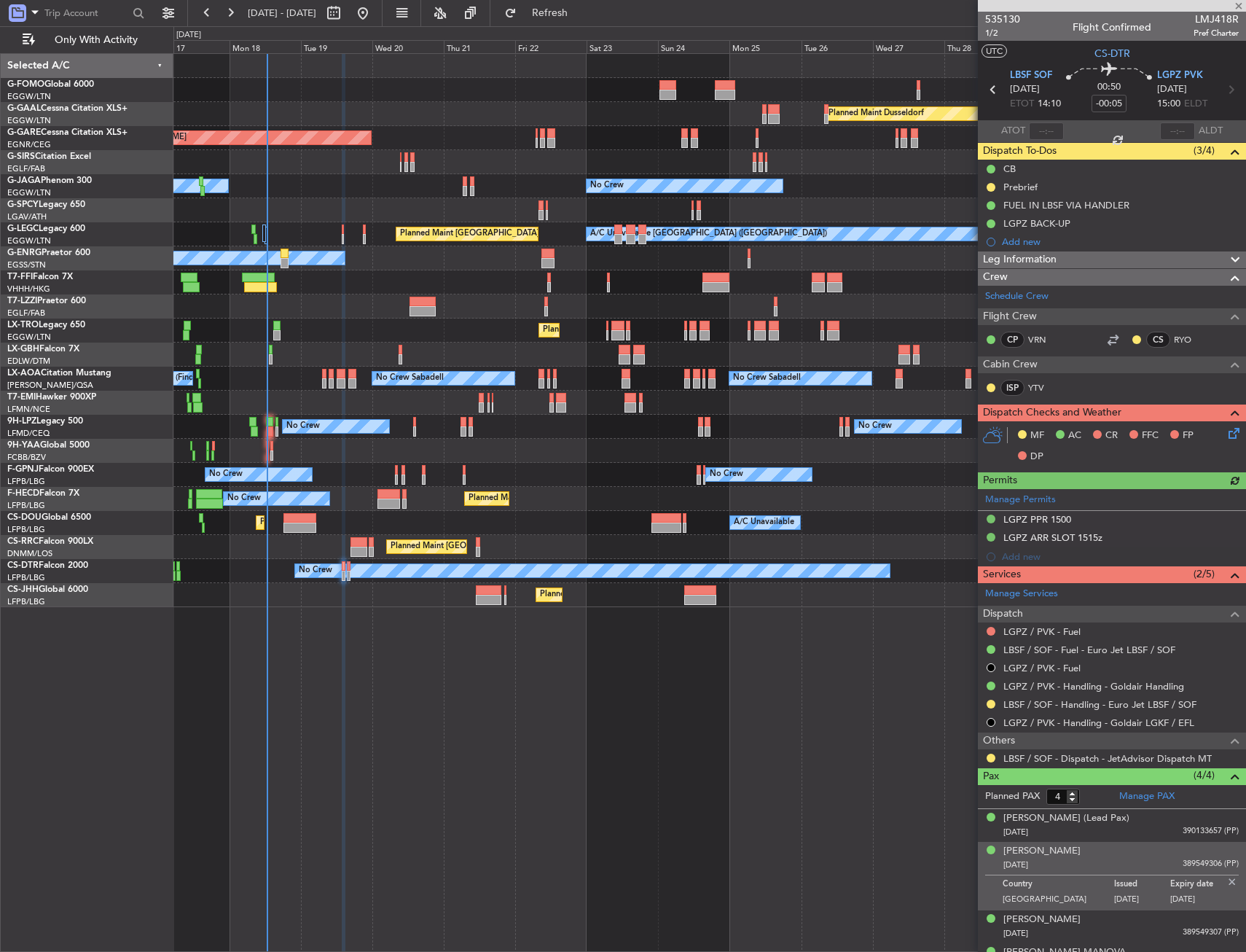
click at [997, 225] on div "LGPZ BACK-UP" at bounding box center [1111, 223] width 268 height 19
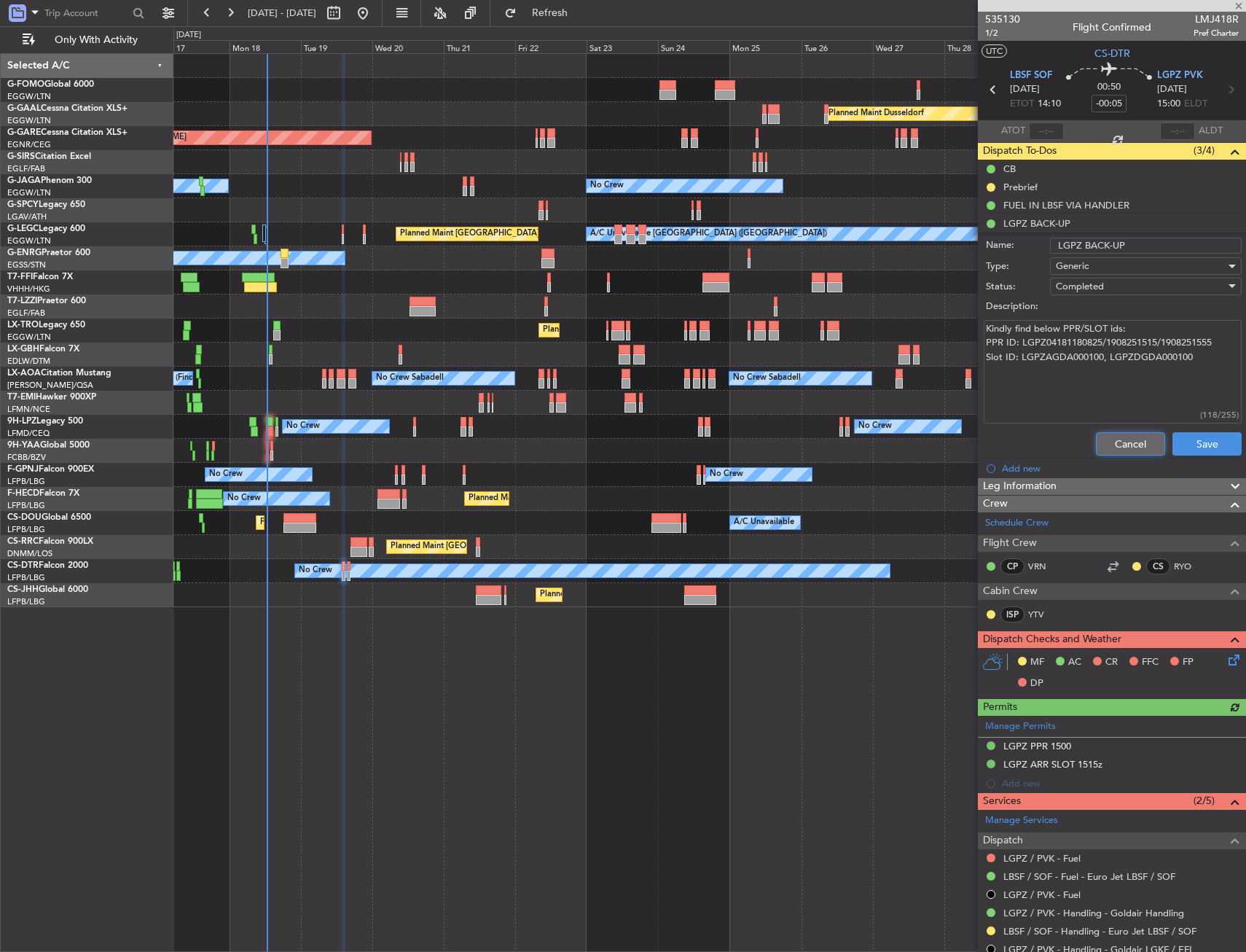
click at [1127, 451] on button "Cancel" at bounding box center [1131, 444] width 69 height 23
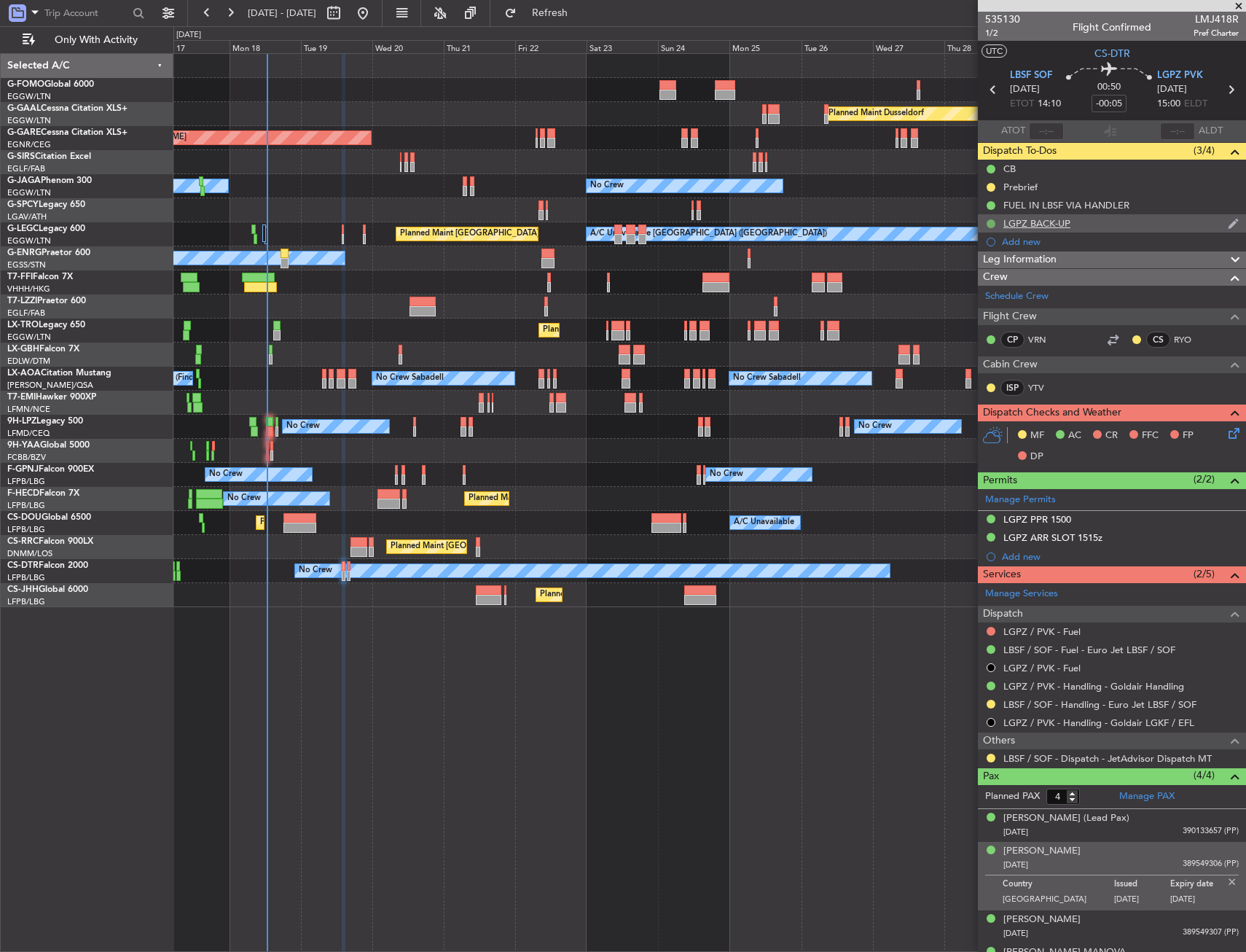
click at [991, 221] on button at bounding box center [991, 223] width 9 height 9
click at [994, 318] on li "Cancelled" at bounding box center [991, 309] width 78 height 22
click at [1226, 880] on img at bounding box center [1232, 882] width 13 height 13
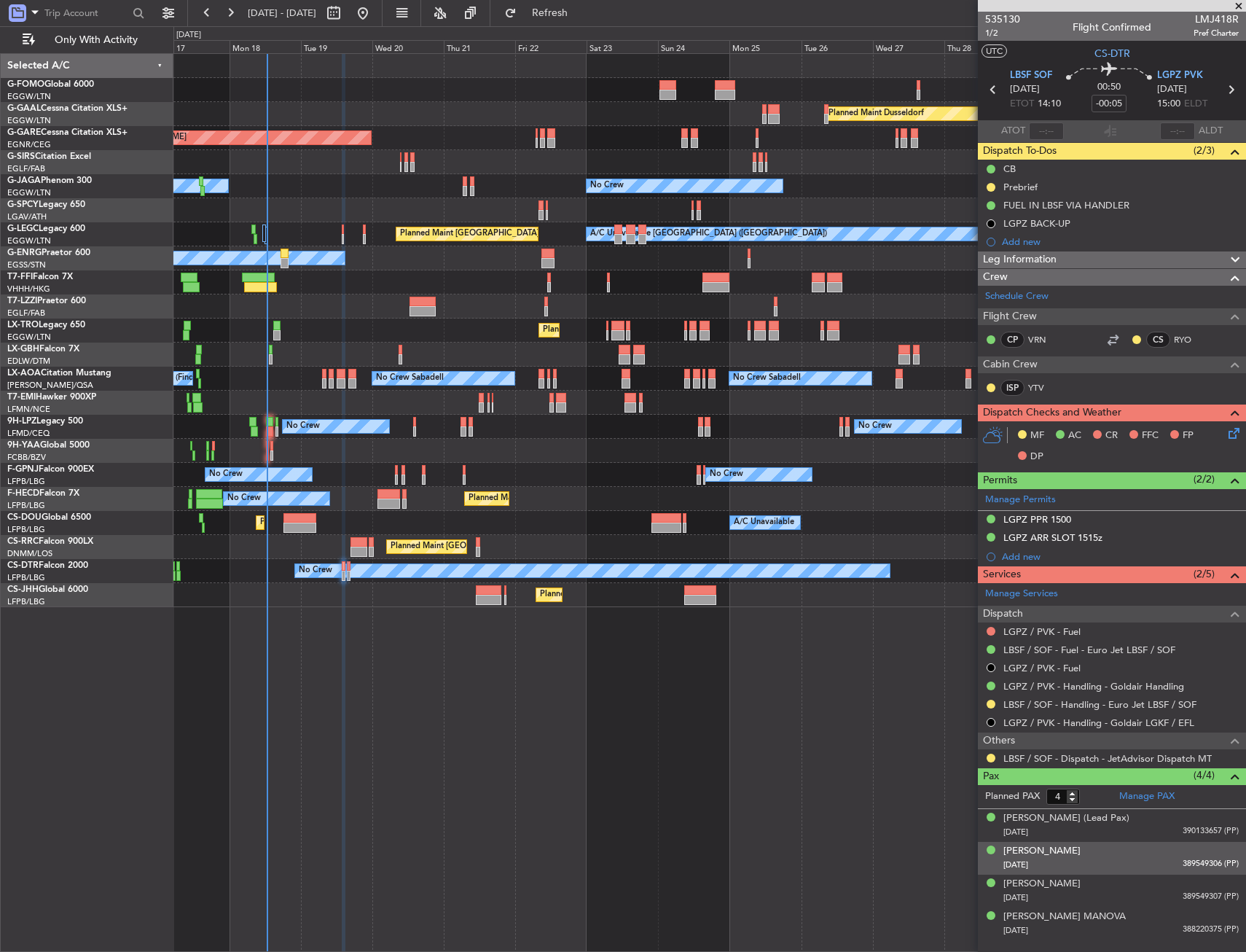
click at [1237, 437] on icon at bounding box center [1232, 431] width 11 height 11
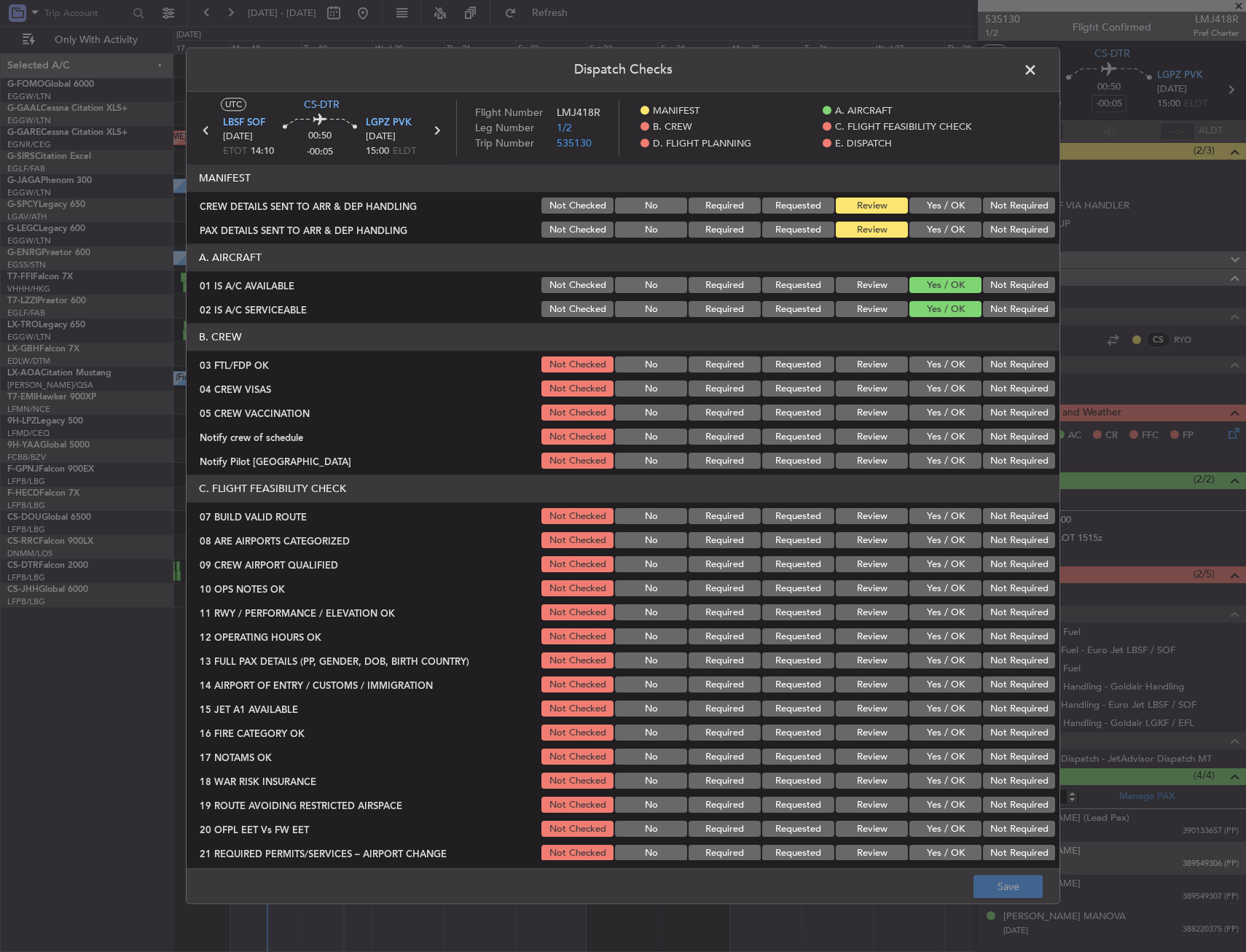
click at [938, 370] on button "Yes / OK" at bounding box center [946, 365] width 72 height 16
click at [573, 362] on button "Not Checked" at bounding box center [577, 365] width 72 height 16
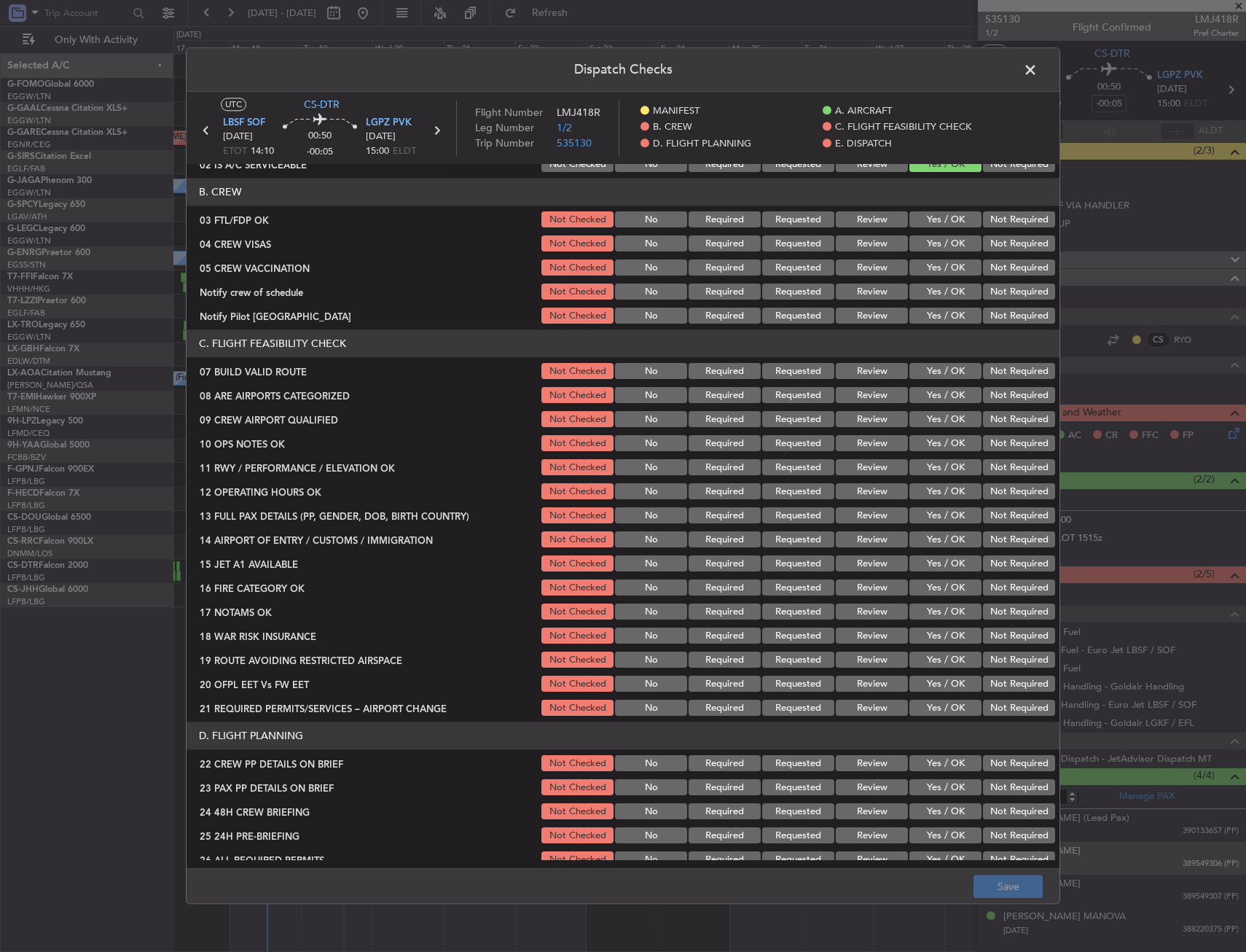
scroll to position [146, 0]
click at [924, 379] on button "Yes / OK" at bounding box center [946, 371] width 72 height 16
click at [924, 431] on section "C. FLIGHT FEASIBILITY CHECK 07 BUILD VALID ROUTE Not Checked No Required Reques…" at bounding box center [623, 524] width 873 height 388
click at [929, 442] on button "Yes / OK" at bounding box center [946, 443] width 72 height 16
drag, startPoint x: 932, startPoint y: 466, endPoint x: 933, endPoint y: 478, distance: 12.0
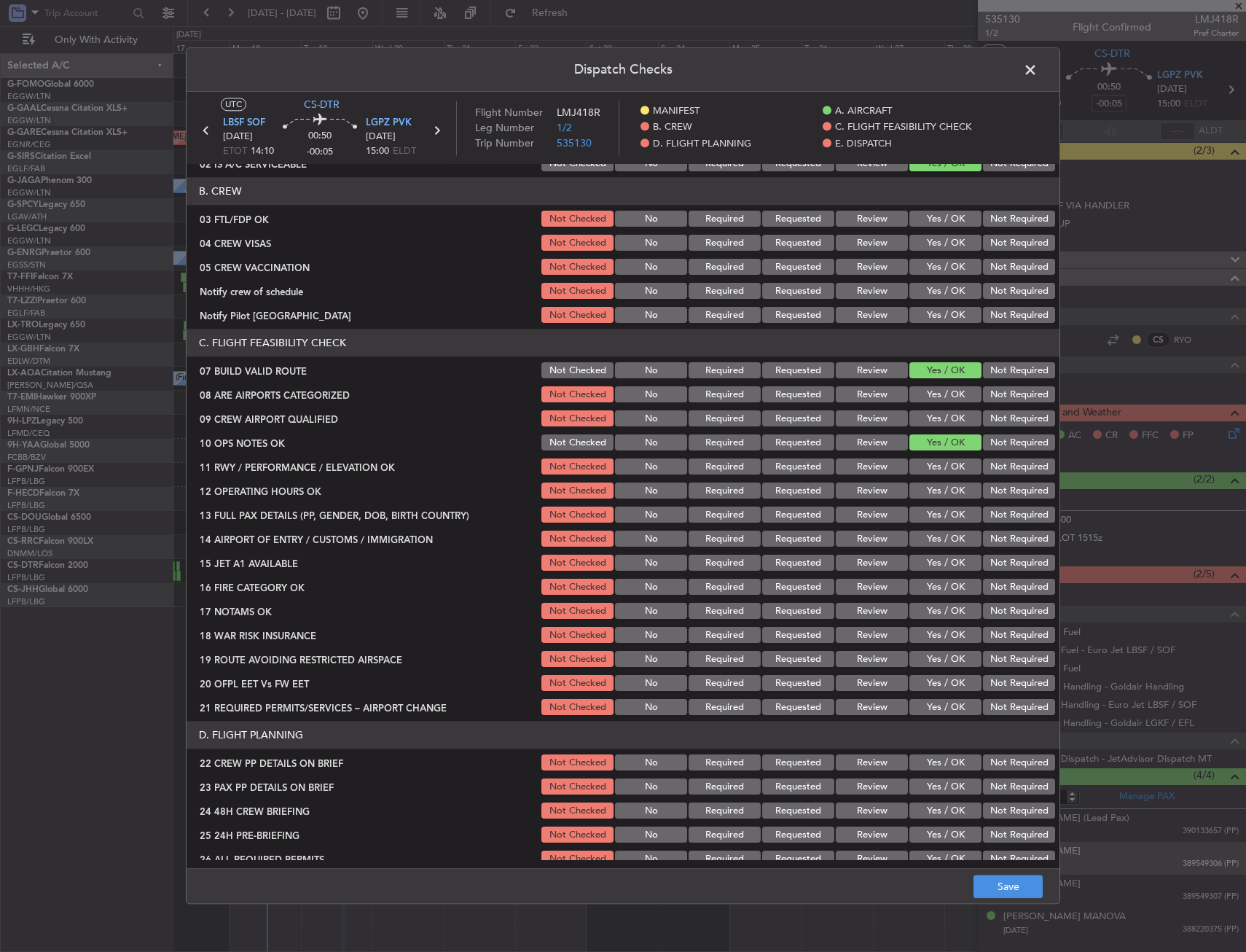
click at [932, 467] on button "Yes / OK" at bounding box center [946, 467] width 72 height 16
drag, startPoint x: 933, startPoint y: 478, endPoint x: 937, endPoint y: 496, distance: 18.4
click at [933, 479] on section "C. FLIGHT FEASIBILITY CHECK 07 BUILD VALID ROUTE Not Checked No Required Reques…" at bounding box center [623, 524] width 873 height 388
click at [937, 496] on button "Yes / OK" at bounding box center [946, 491] width 72 height 16
click at [939, 517] on button "Yes / OK" at bounding box center [946, 515] width 72 height 16
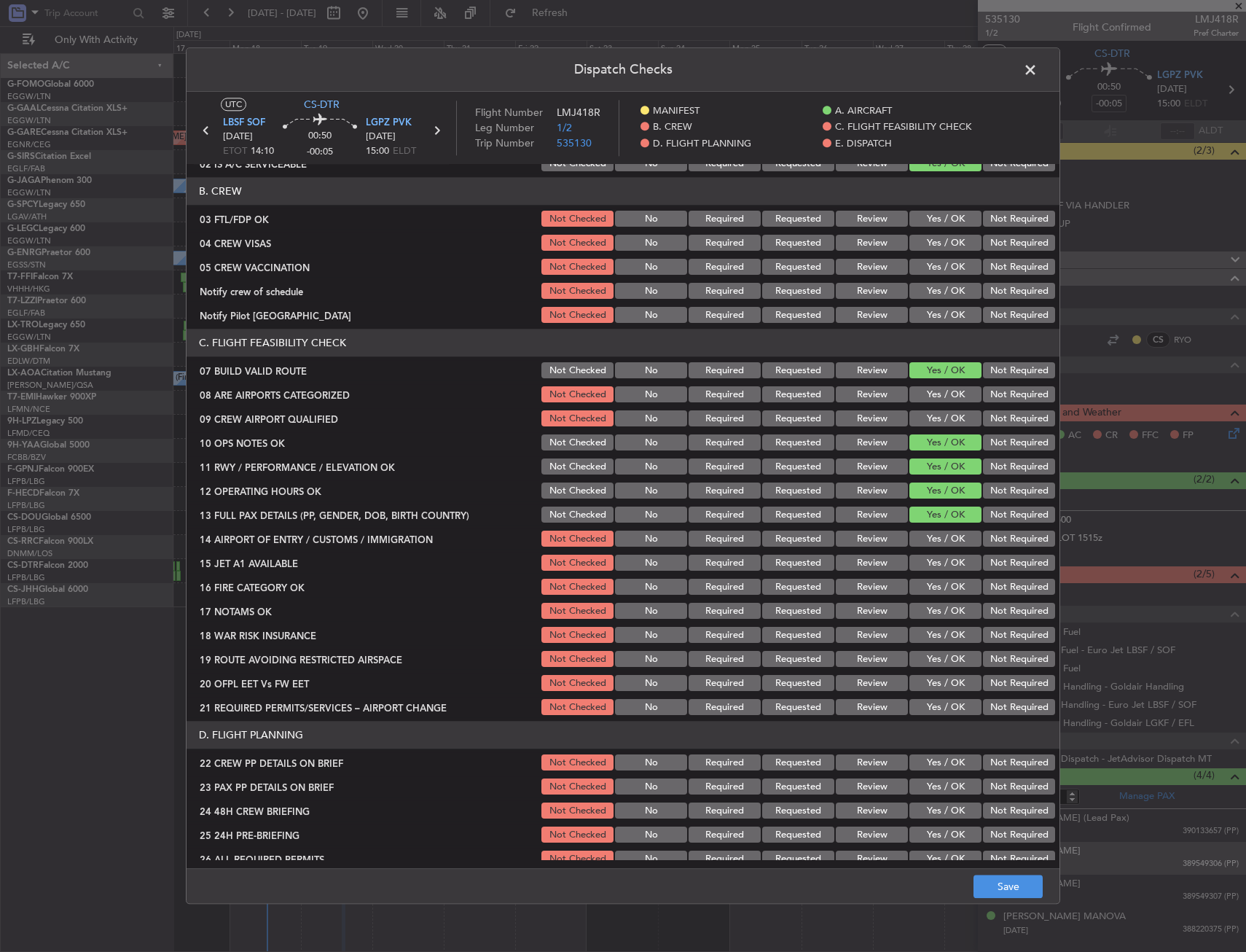
click at [944, 540] on button "Yes / OK" at bounding box center [946, 540] width 72 height 16
click at [946, 561] on button "Yes / OK" at bounding box center [946, 564] width 72 height 16
click at [946, 579] on div "Yes / OK" at bounding box center [944, 587] width 73 height 20
click at [941, 602] on div "Yes / OK" at bounding box center [944, 611] width 73 height 20
drag, startPoint x: 936, startPoint y: 616, endPoint x: 934, endPoint y: 609, distance: 7.3
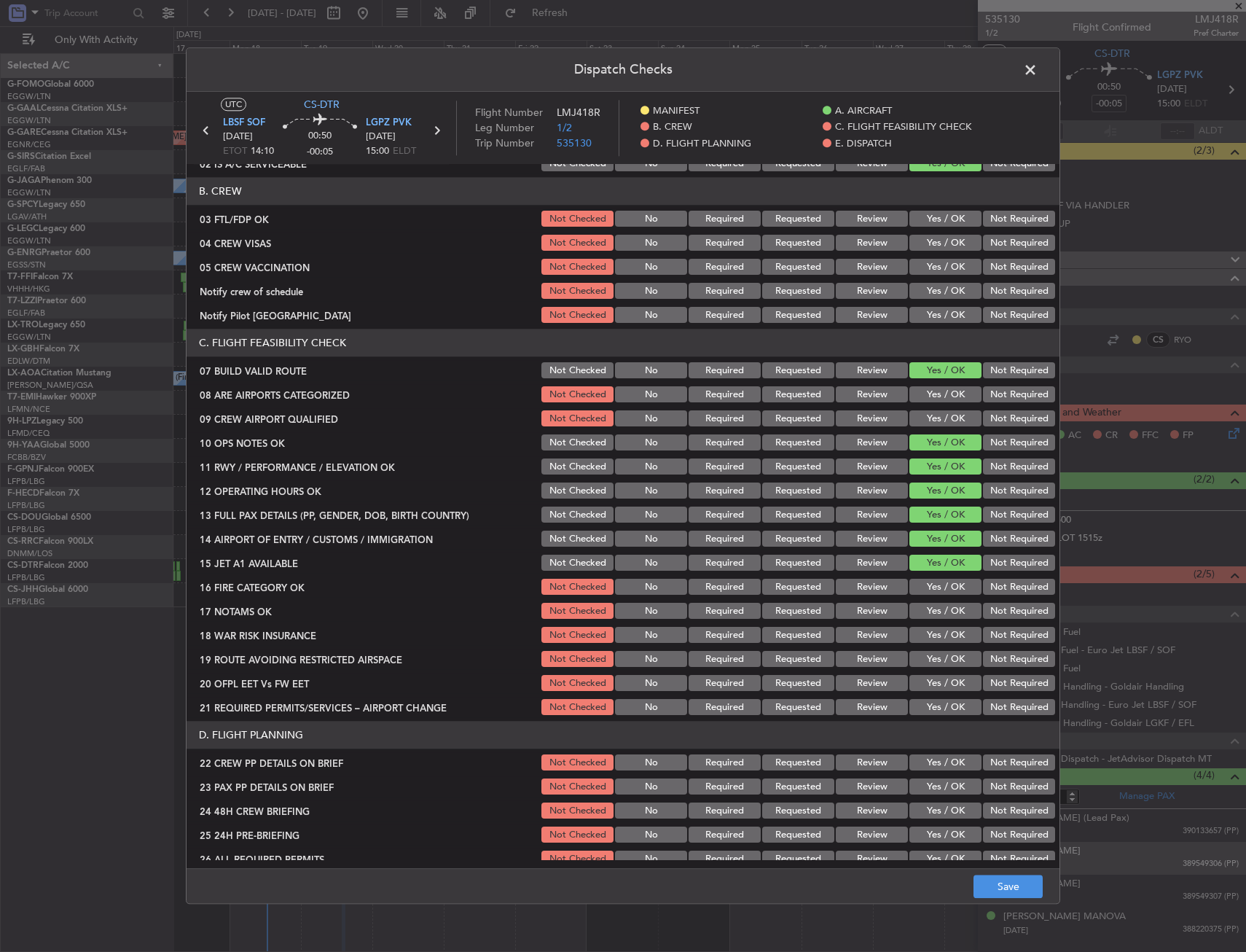
click at [934, 616] on button "Yes / OK" at bounding box center [946, 611] width 72 height 16
click at [944, 579] on button "Yes / OK" at bounding box center [946, 587] width 72 height 16
click at [938, 639] on button "Yes / OK" at bounding box center [946, 635] width 72 height 16
click at [998, 639] on button "Not Required" at bounding box center [1020, 635] width 72 height 16
click at [938, 666] on button "Yes / OK" at bounding box center [946, 660] width 72 height 16
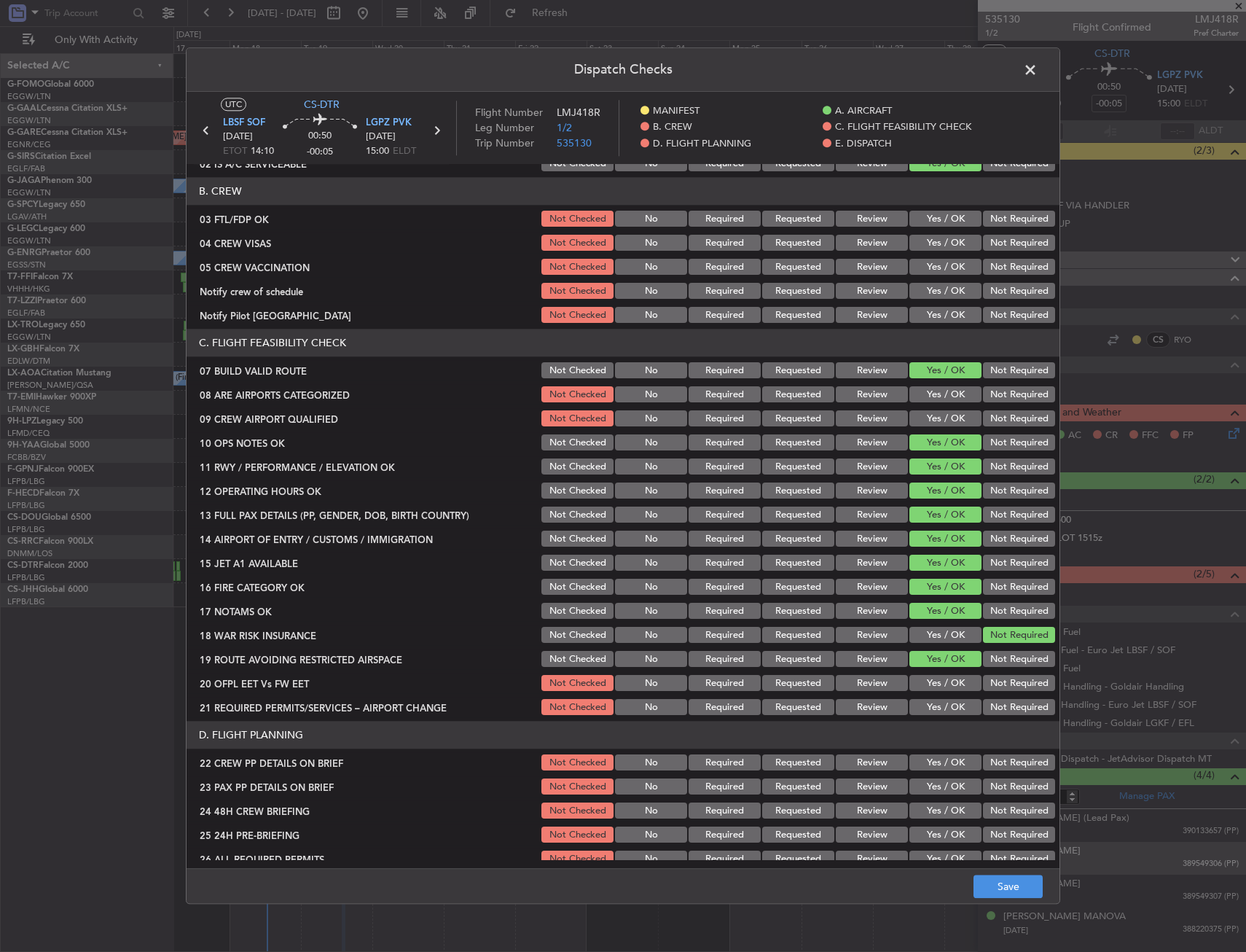
click at [933, 684] on button "Yes / OK" at bounding box center [946, 684] width 72 height 16
click at [928, 696] on section "C. FLIGHT FEASIBILITY CHECK 07 BUILD VALID ROUTE Not Checked No Required Reques…" at bounding box center [623, 524] width 873 height 388
click at [927, 707] on button "Yes / OK" at bounding box center [946, 708] width 72 height 16
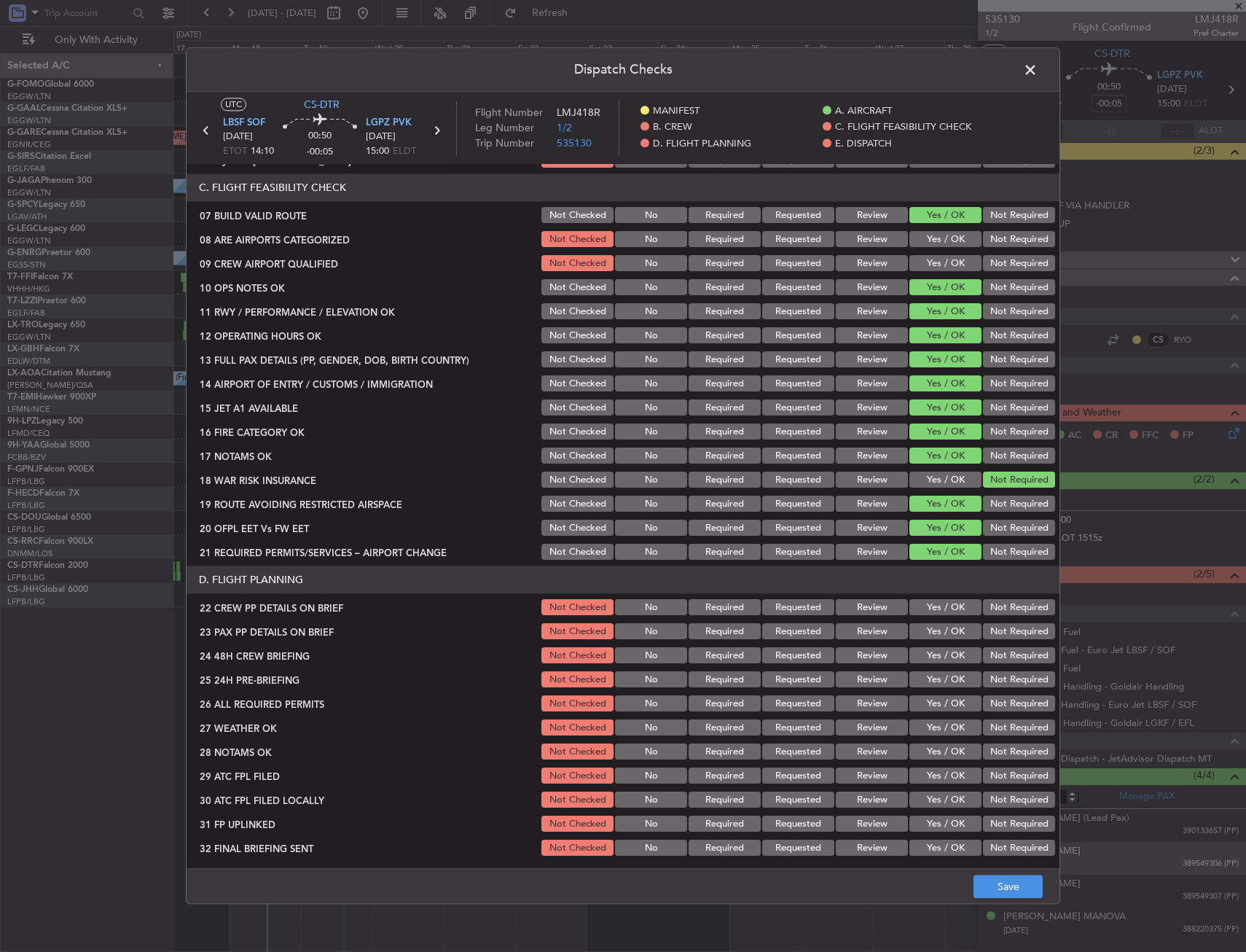
scroll to position [364, 0]
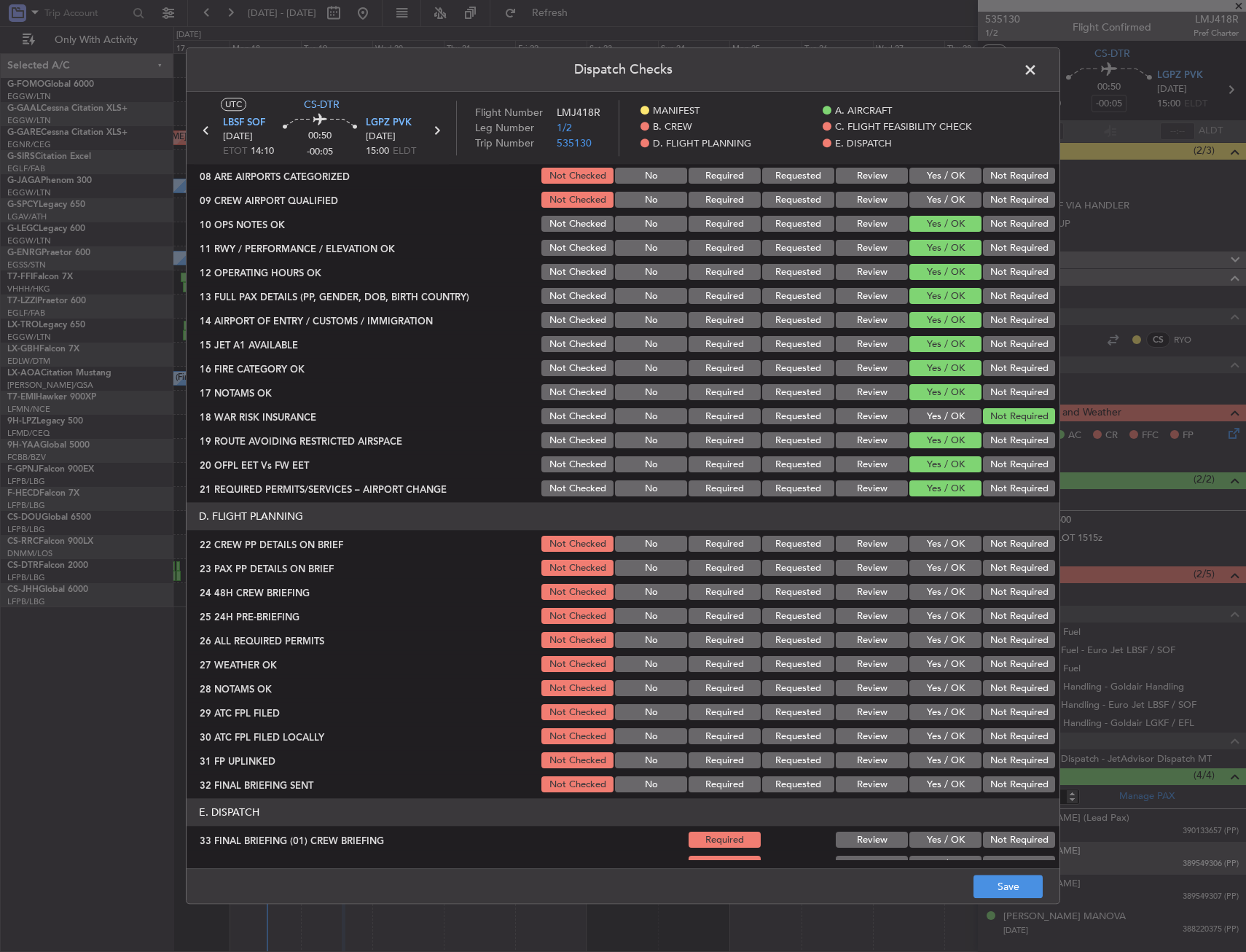
click at [942, 594] on button "Yes / OK" at bounding box center [946, 593] width 72 height 16
click at [939, 567] on button "Yes / OK" at bounding box center [946, 569] width 72 height 16
click at [939, 546] on button "Yes / OK" at bounding box center [946, 544] width 72 height 16
click at [993, 627] on section "D. FLIGHT PLANNING 22 CREW PP DETAILS ON BRIEF Not Checked No Required Requeste…" at bounding box center [623, 648] width 873 height 292
click at [997, 618] on button "Not Required" at bounding box center [1020, 617] width 72 height 16
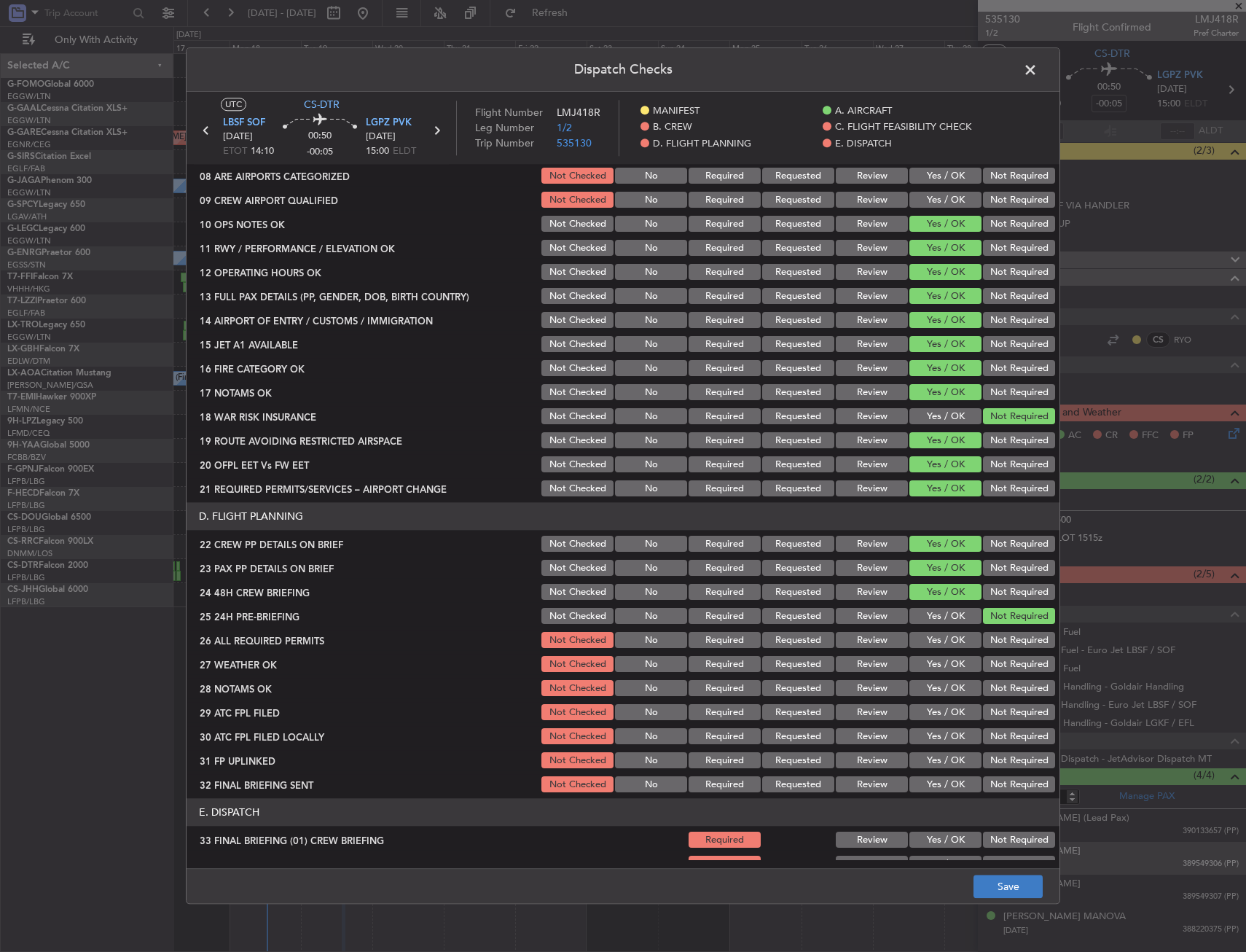
drag, startPoint x: 1008, startPoint y: 920, endPoint x: 1016, endPoint y: 895, distance: 26.2
click at [1008, 919] on div "Dispatch Checks UTC CS-DTR LBSF SOF 19/08/2025 ETOT 14:10 00:50 -00:05 LGPZ PVK…" at bounding box center [623, 476] width 1246 height 952
click at [1016, 894] on button "Save" at bounding box center [1008, 887] width 69 height 23
click at [1038, 66] on span at bounding box center [1038, 73] width 0 height 29
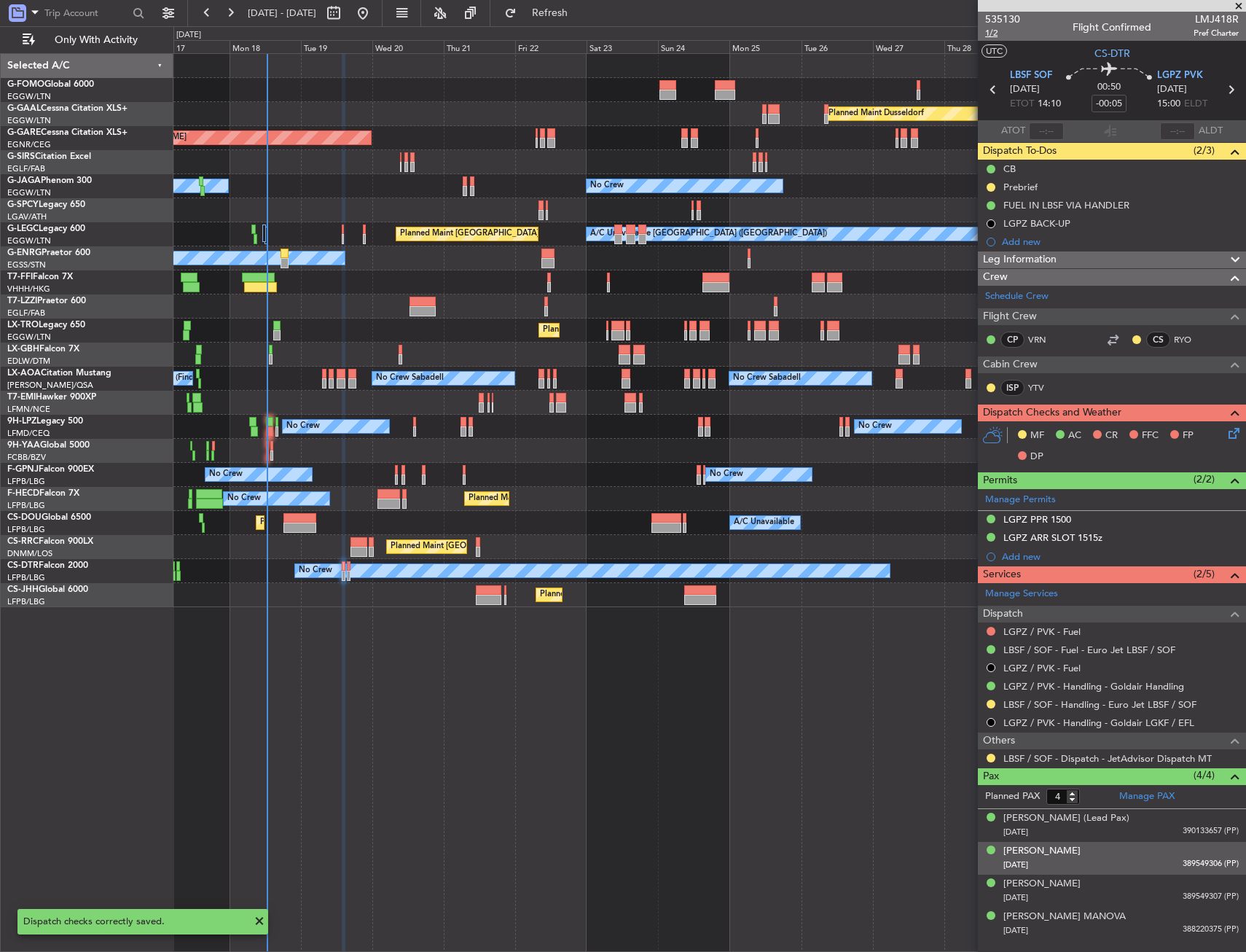
click at [996, 29] on span "1/2" at bounding box center [1002, 32] width 35 height 12
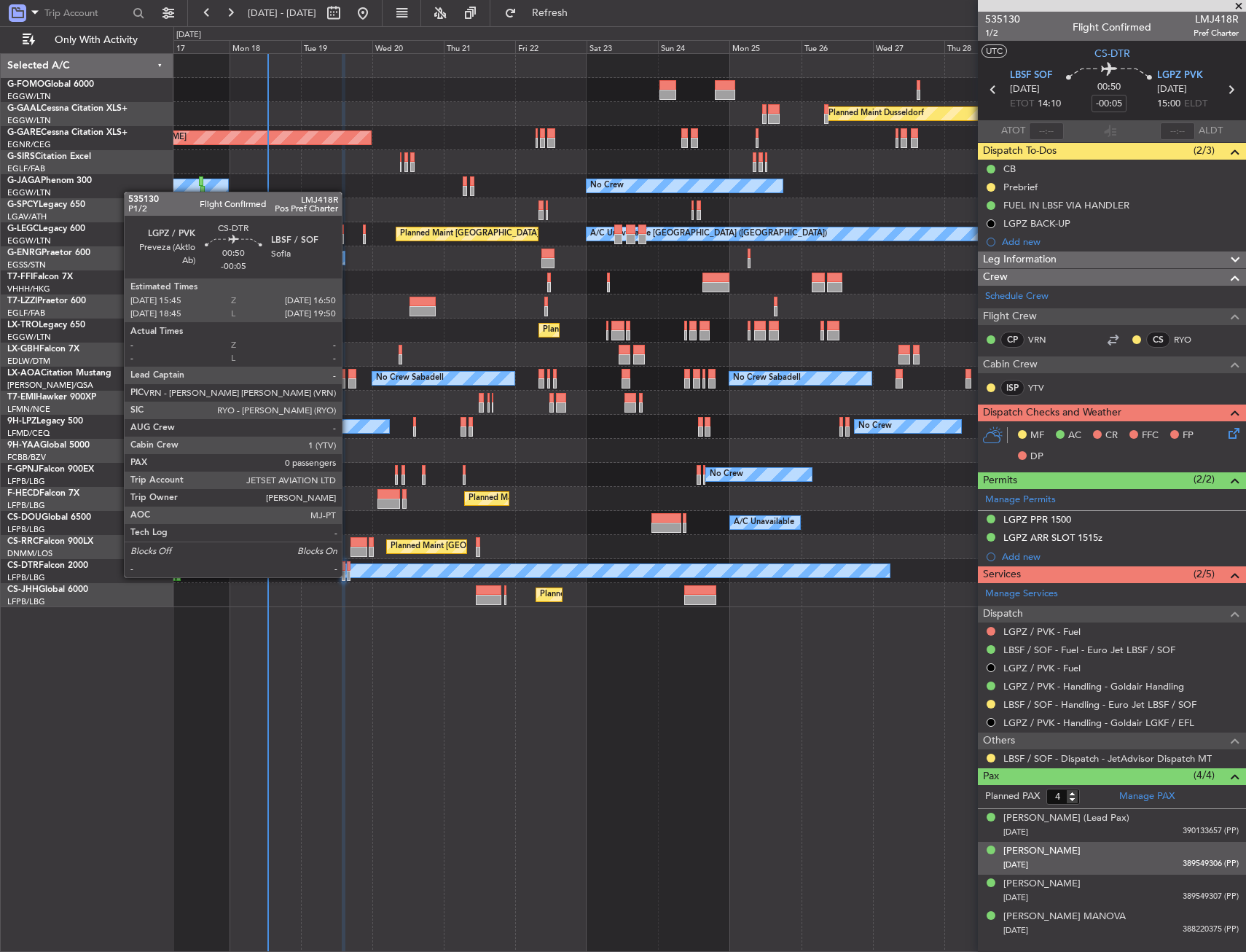
click at [349, 576] on div at bounding box center [349, 576] width 4 height 10
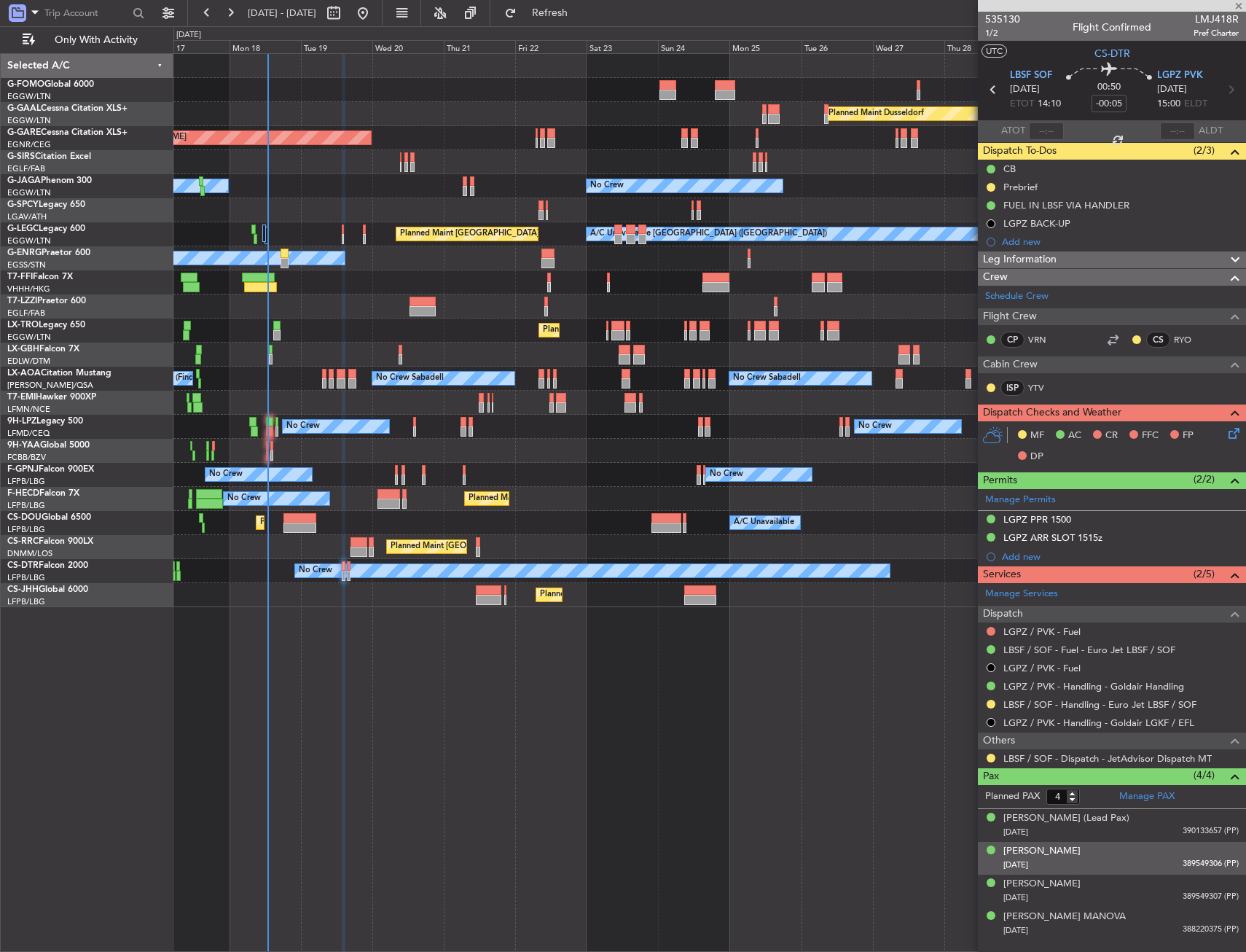
type input "0"
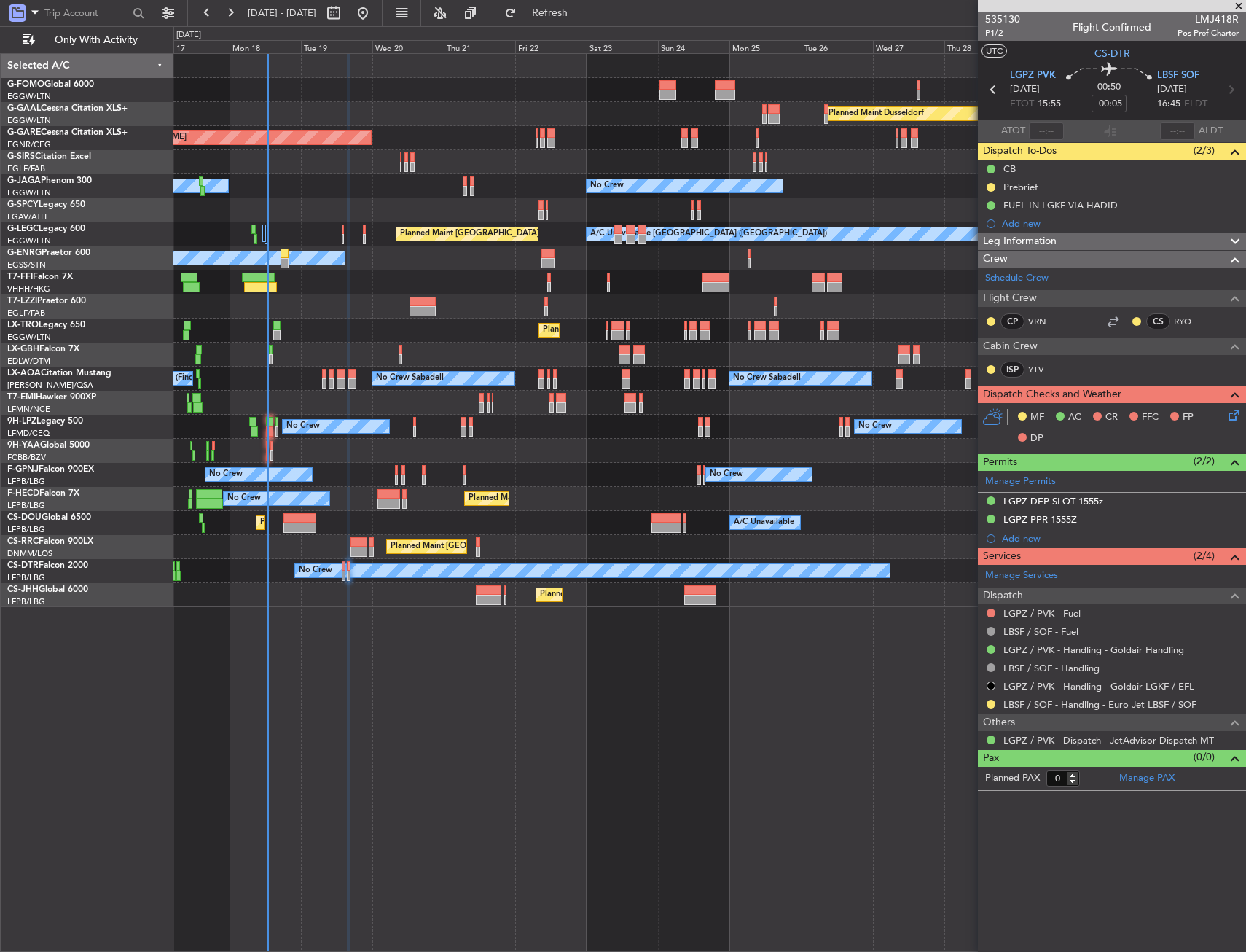
click at [1234, 417] on icon at bounding box center [1232, 412] width 11 height 11
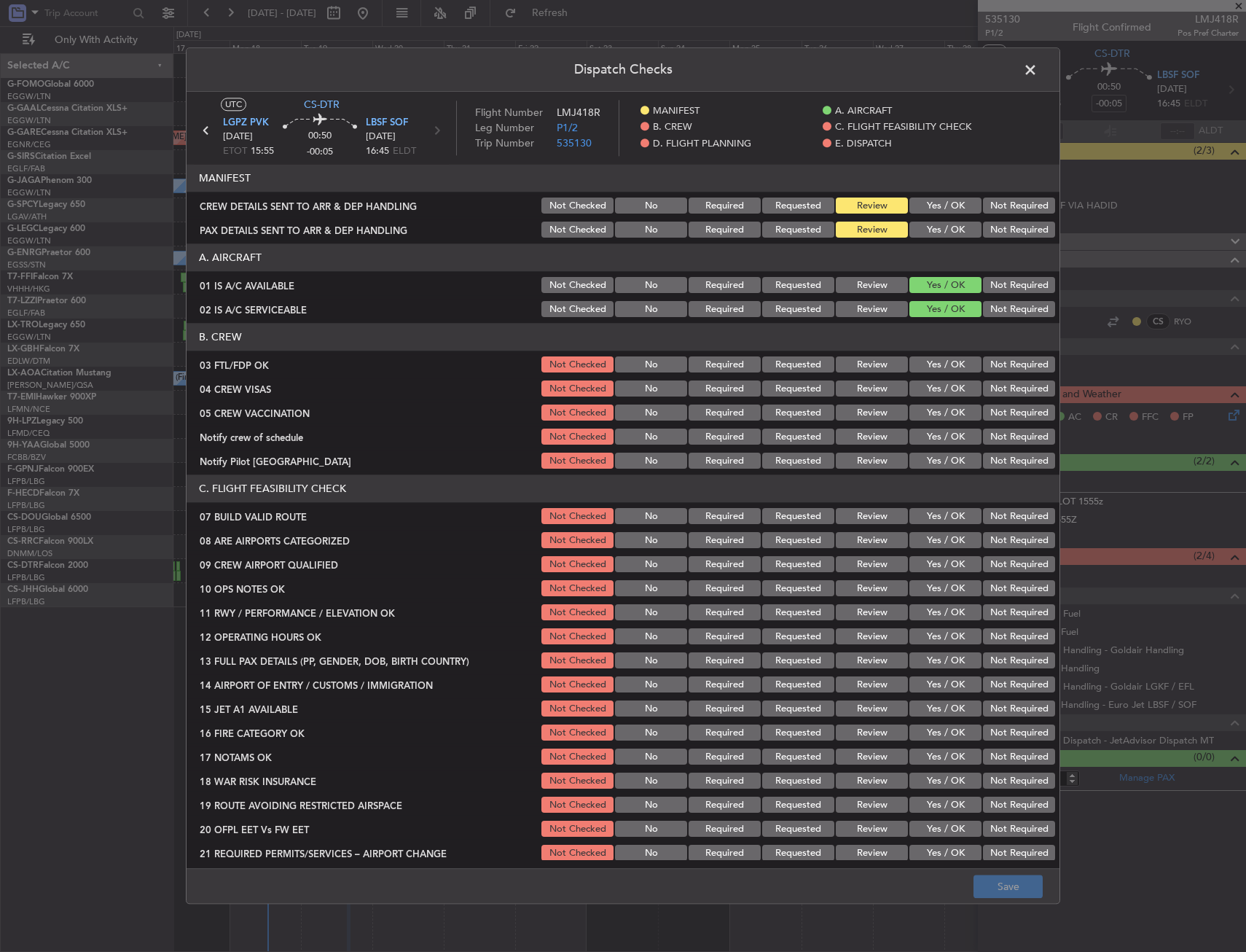
click at [926, 368] on button "Yes / OK" at bounding box center [946, 365] width 72 height 16
click at [931, 388] on button "Yes / OK" at bounding box center [946, 389] width 72 height 16
click at [575, 366] on button "Not Checked" at bounding box center [577, 365] width 72 height 16
click at [568, 387] on button "Not Checked" at bounding box center [577, 389] width 72 height 16
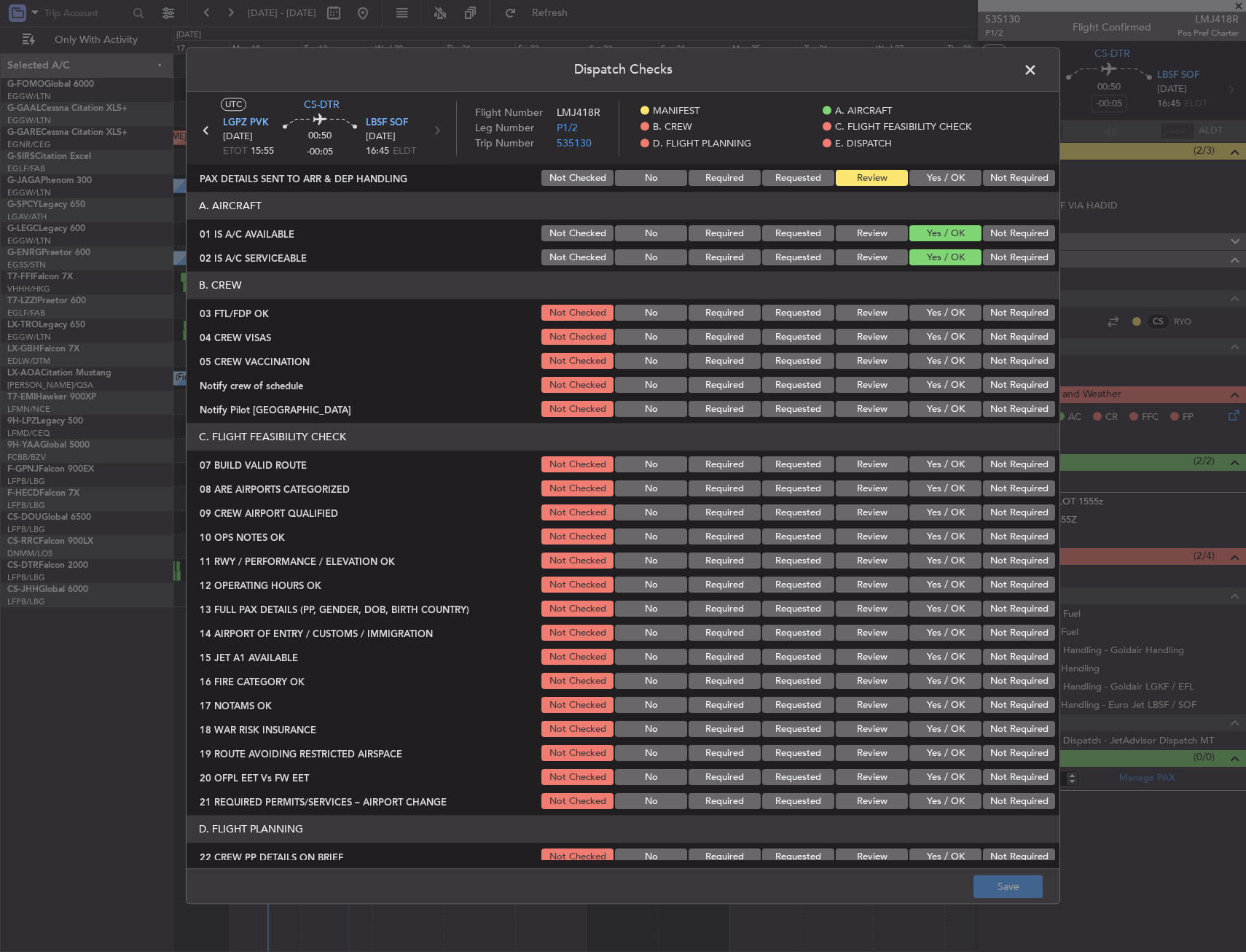
scroll to position [72, 0]
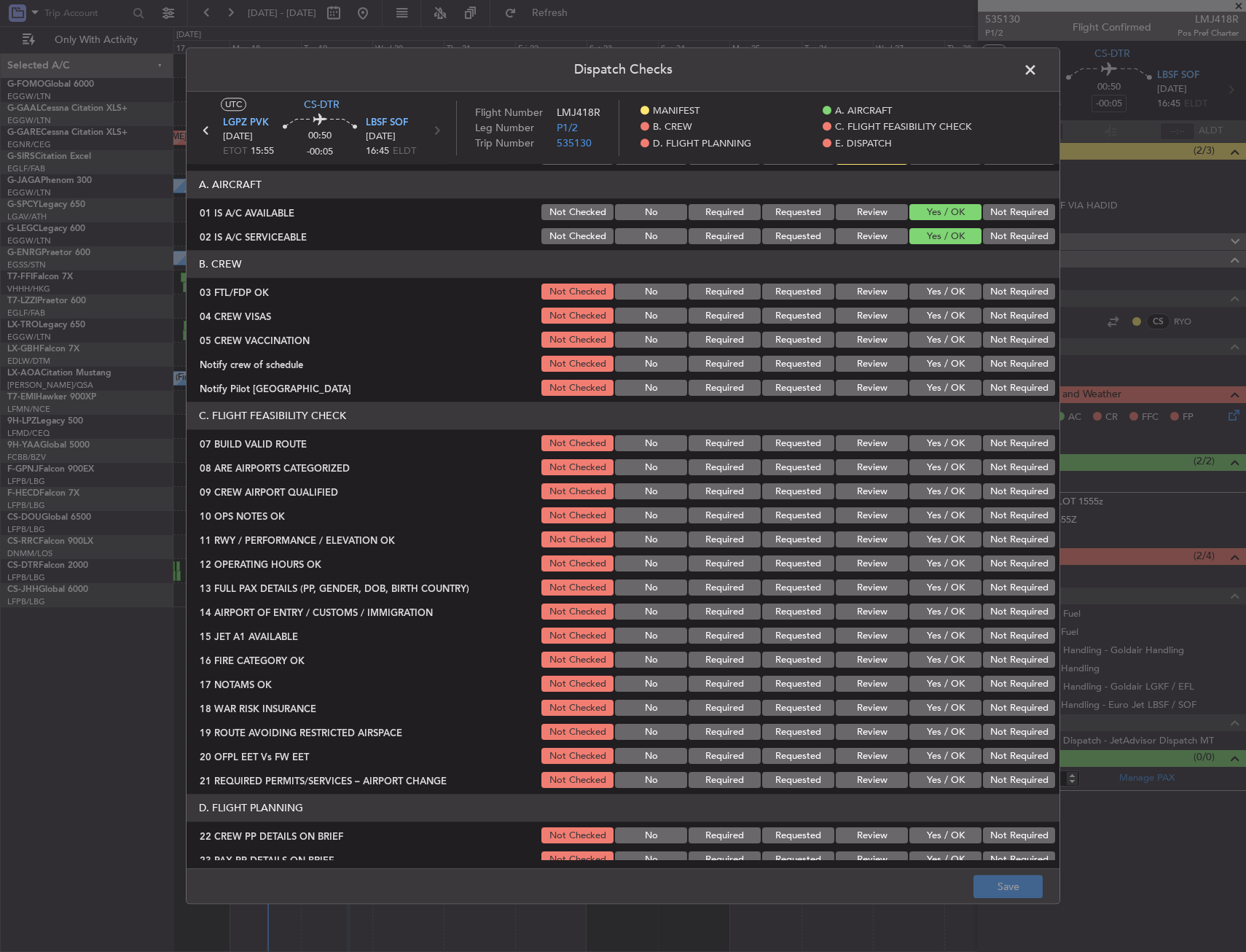
click at [934, 441] on button "Yes / OK" at bounding box center [946, 444] width 72 height 16
click at [938, 511] on button "Yes / OK" at bounding box center [946, 516] width 72 height 16
click at [939, 544] on button "Yes / OK" at bounding box center [946, 540] width 72 height 16
click at [926, 594] on button "Yes / OK" at bounding box center [946, 588] width 72 height 16
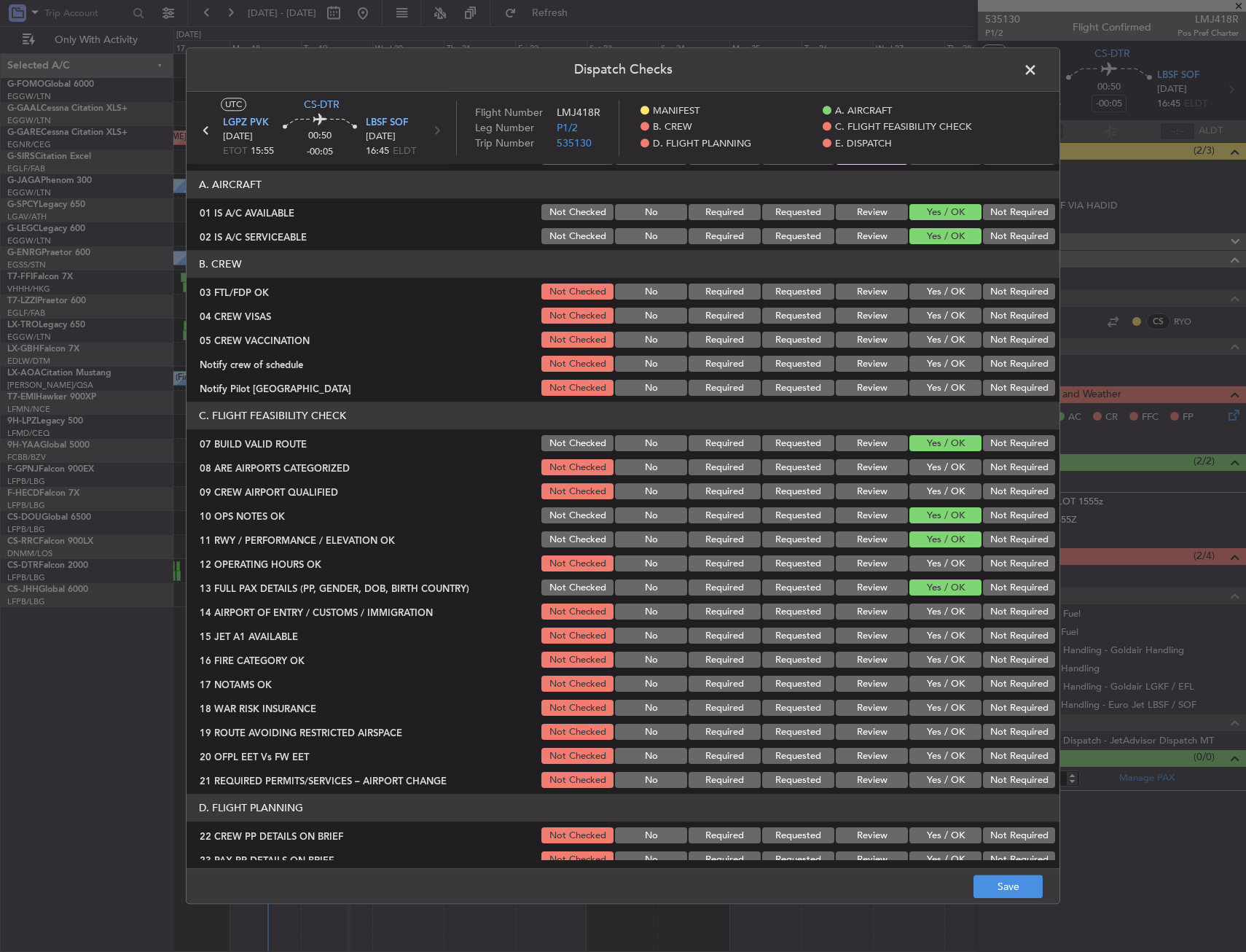
click at [930, 557] on button "Yes / OK" at bounding box center [946, 564] width 72 height 16
click at [931, 613] on button "Yes / OK" at bounding box center [946, 612] width 72 height 16
click at [928, 648] on section "C. FLIGHT FEASIBILITY CHECK 07 BUILD VALID ROUTE Not Checked No Required Reques…" at bounding box center [623, 597] width 873 height 388
click at [922, 672] on section "C. FLIGHT FEASIBILITY CHECK 07 BUILD VALID ROUTE Not Checked No Required Reques…" at bounding box center [623, 597] width 873 height 388
click at [929, 637] on button "Yes / OK" at bounding box center [946, 636] width 72 height 16
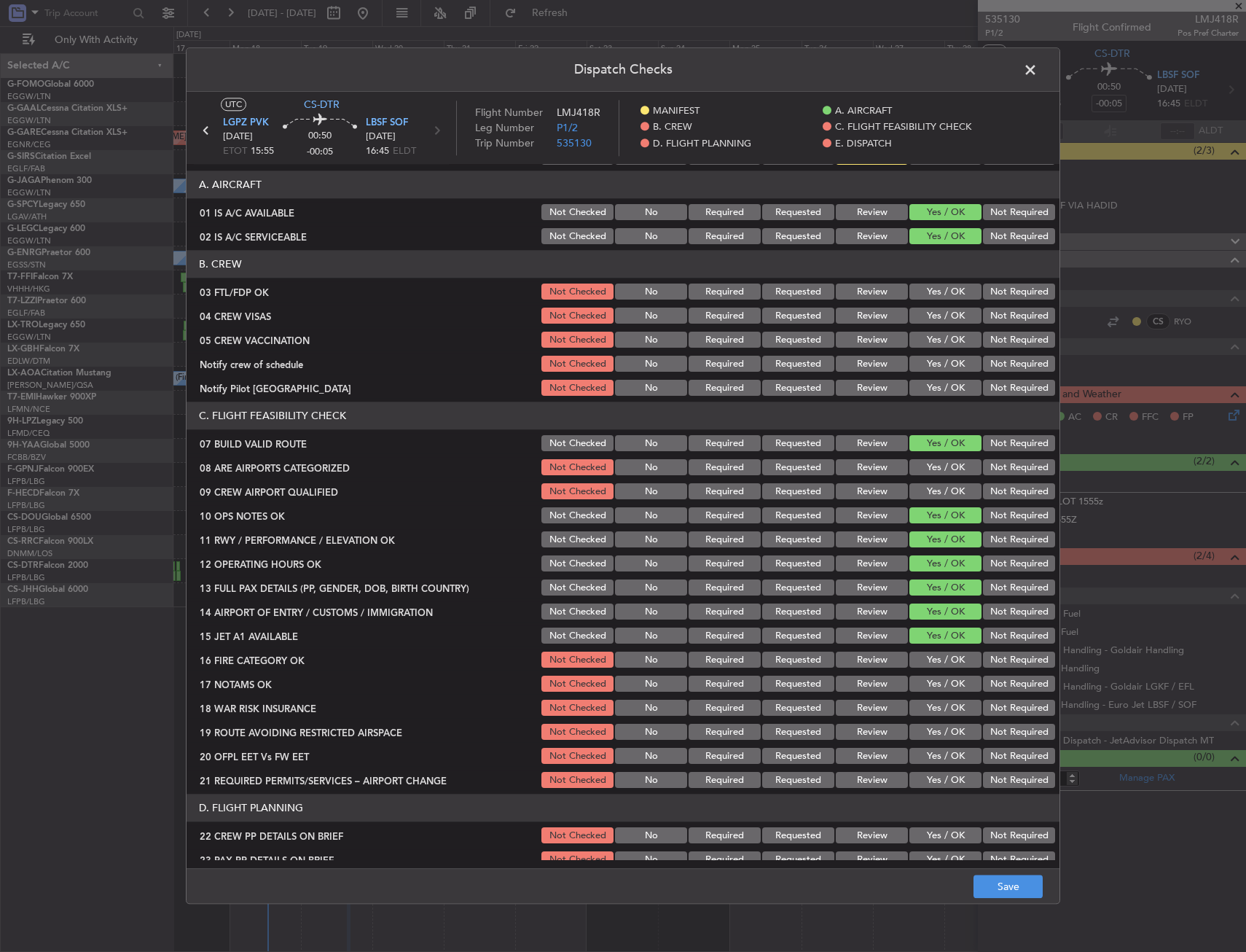
click at [925, 652] on button "Yes / OK" at bounding box center [946, 660] width 72 height 16
click at [924, 681] on button "Yes / OK" at bounding box center [946, 685] width 72 height 16
click at [1000, 709] on button "Not Required" at bounding box center [1020, 709] width 72 height 16
click at [929, 731] on button "Yes / OK" at bounding box center [946, 732] width 72 height 16
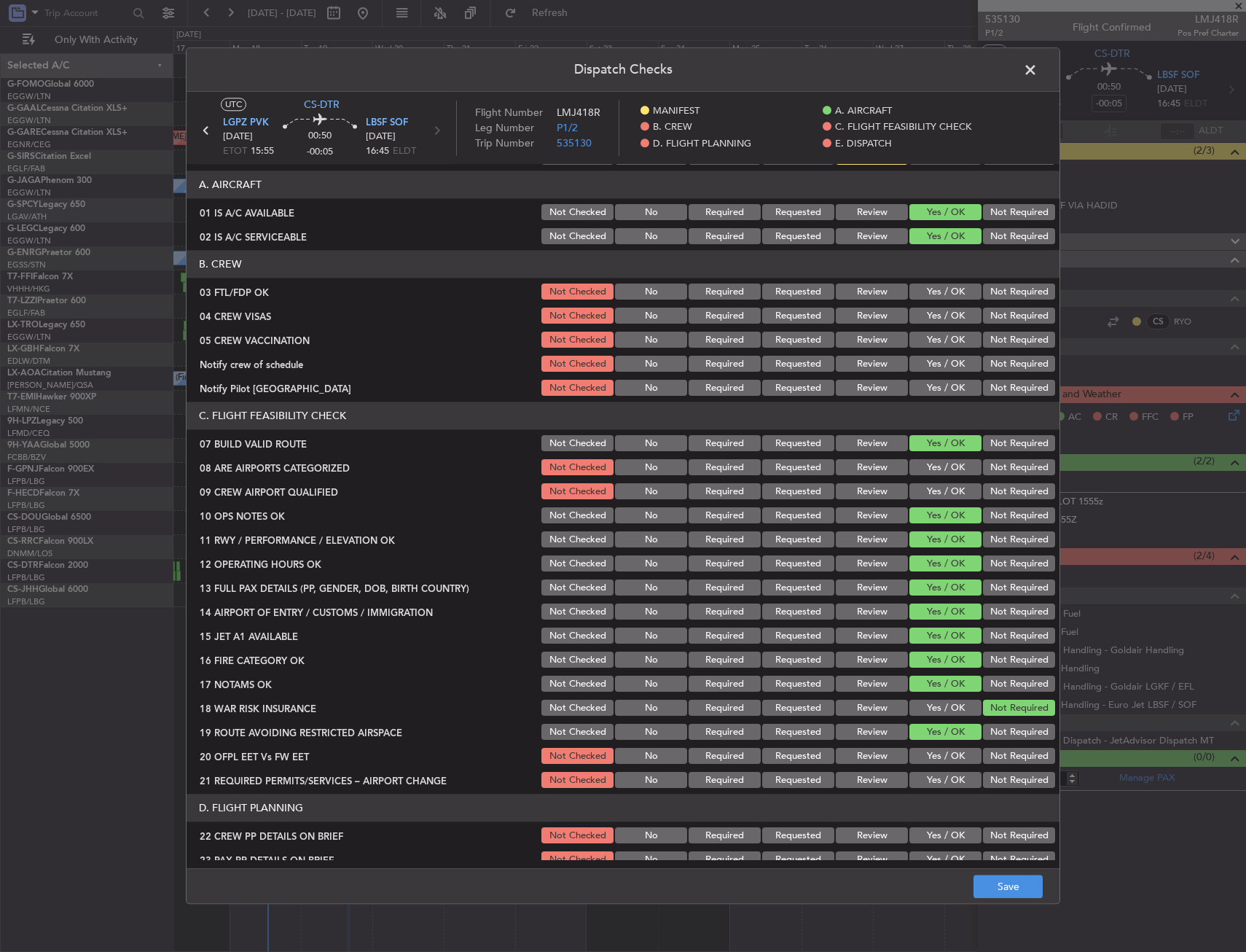
drag, startPoint x: 925, startPoint y: 752, endPoint x: 925, endPoint y: 766, distance: 14.0
click at [926, 754] on button "Yes / OK" at bounding box center [946, 756] width 72 height 16
click at [924, 772] on button "Yes / OK" at bounding box center [946, 780] width 72 height 16
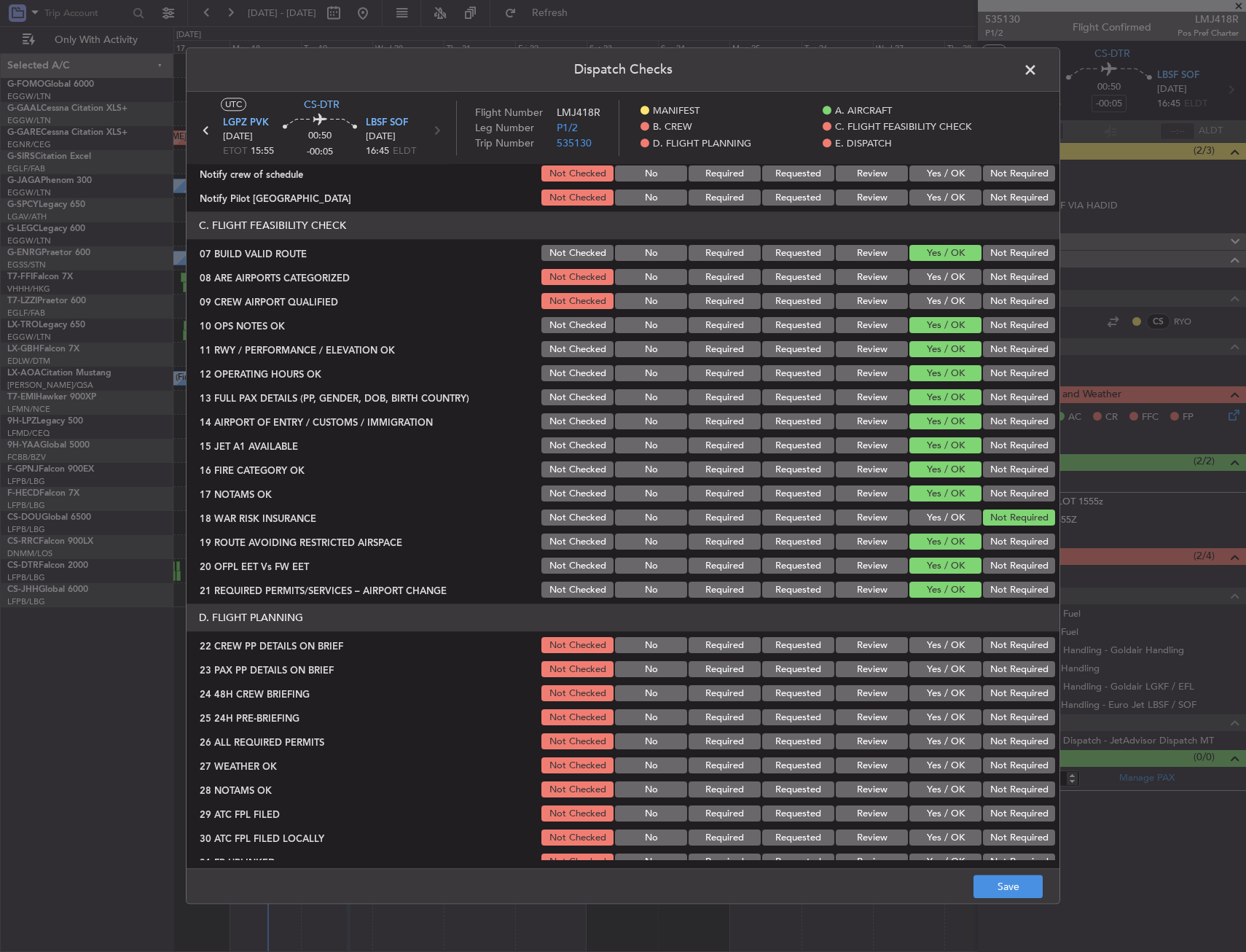
scroll to position [292, 0]
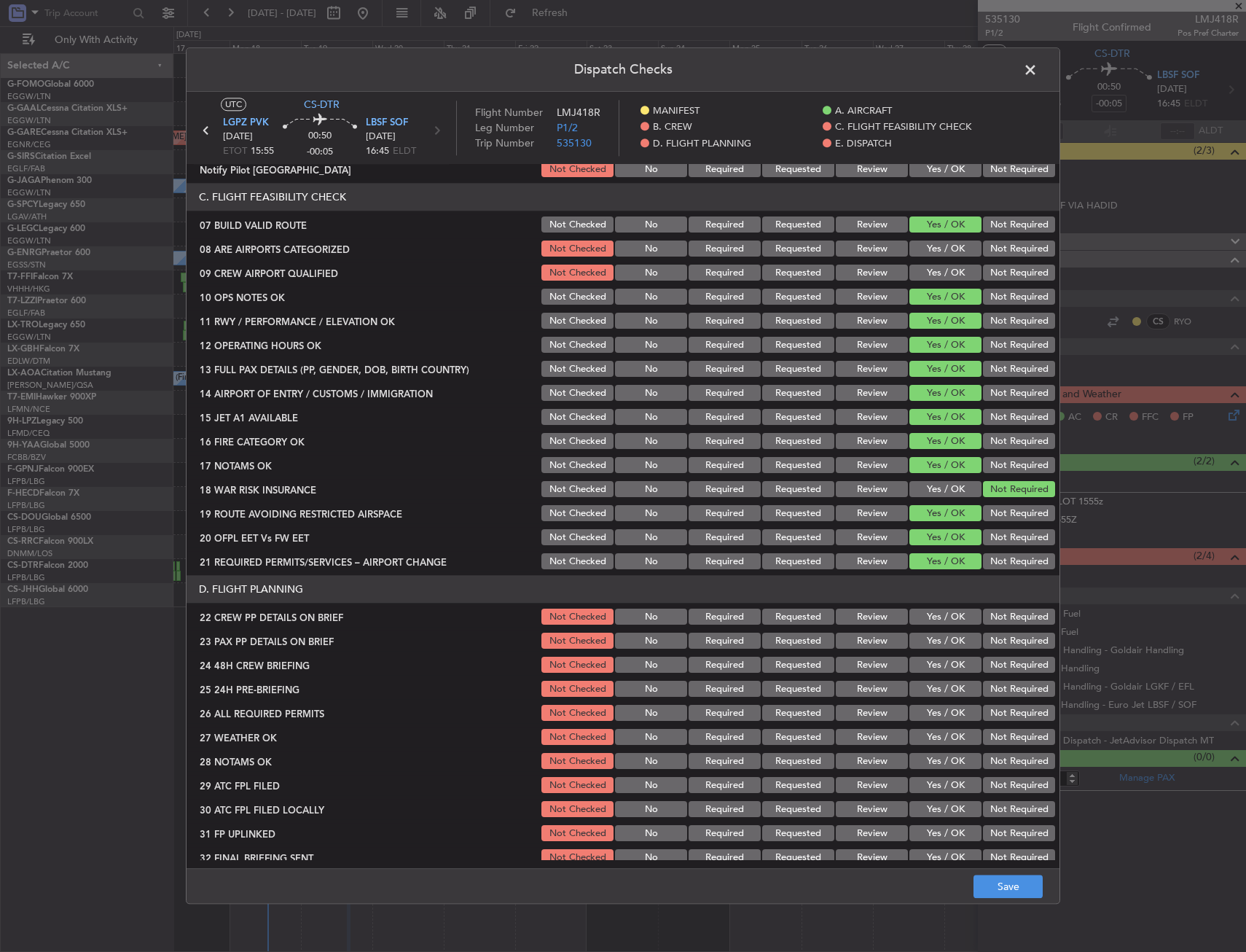
click at [927, 619] on button "Yes / OK" at bounding box center [946, 617] width 72 height 16
click at [925, 635] on button "Yes / OK" at bounding box center [946, 641] width 72 height 16
click at [930, 672] on button "Yes / OK" at bounding box center [946, 665] width 72 height 16
click at [988, 700] on section "D. FLIGHT PLANNING 22 CREW PP DETAILS ON BRIEF Not Checked No Required Requeste…" at bounding box center [623, 722] width 873 height 292
drag, startPoint x: 997, startPoint y: 693, endPoint x: 996, endPoint y: 755, distance: 62.0
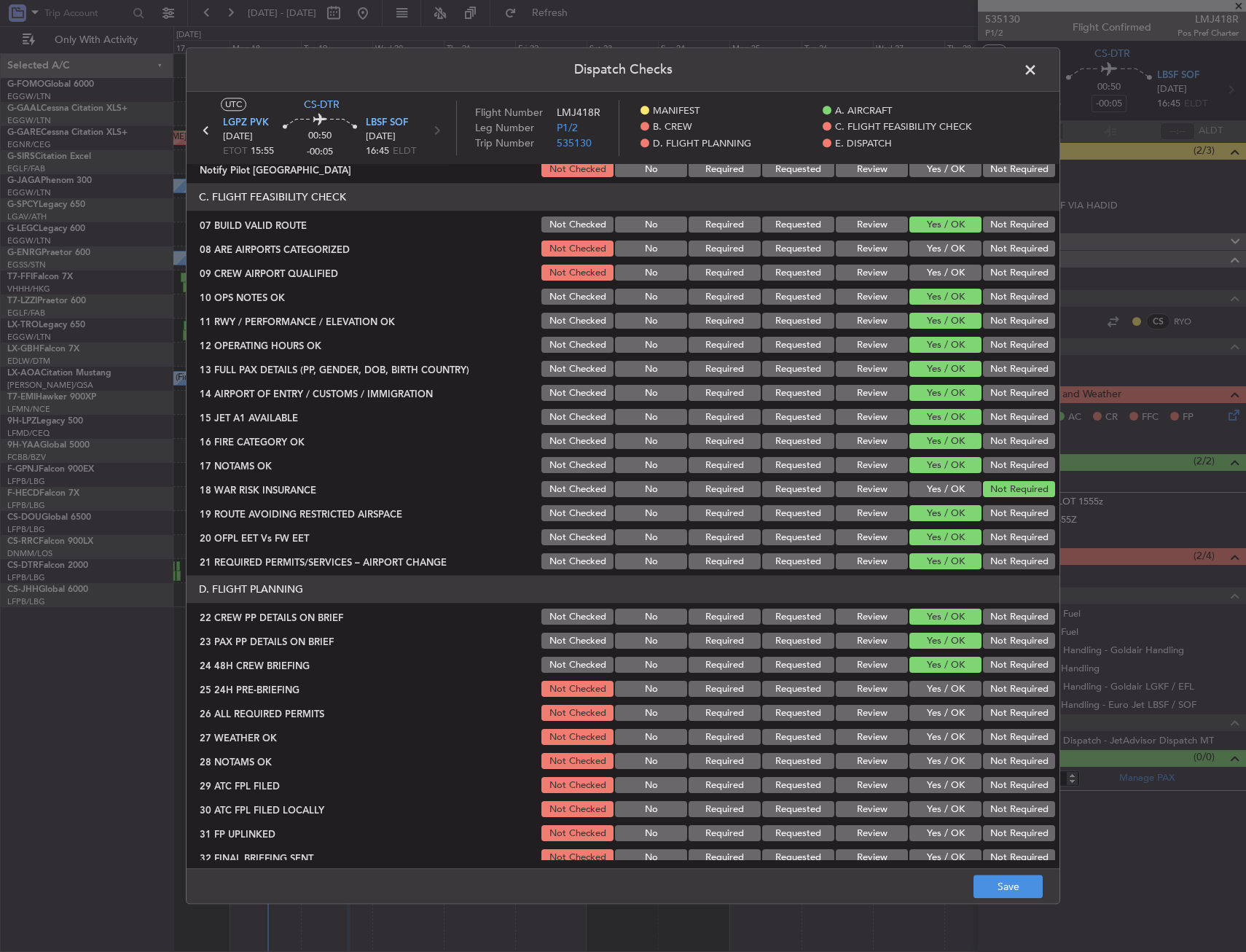
click at [996, 693] on button "Not Required" at bounding box center [1020, 689] width 72 height 16
click at [1002, 859] on main "UTC CS-DTR LGPZ PVK 19/08/2025 ETOT 15:55 00:50 -00:05 LBSF SOF 19/08/2025 16:4…" at bounding box center [623, 482] width 873 height 782
click at [999, 880] on button "Save" at bounding box center [1008, 887] width 69 height 23
click at [1038, 73] on span at bounding box center [1038, 73] width 0 height 29
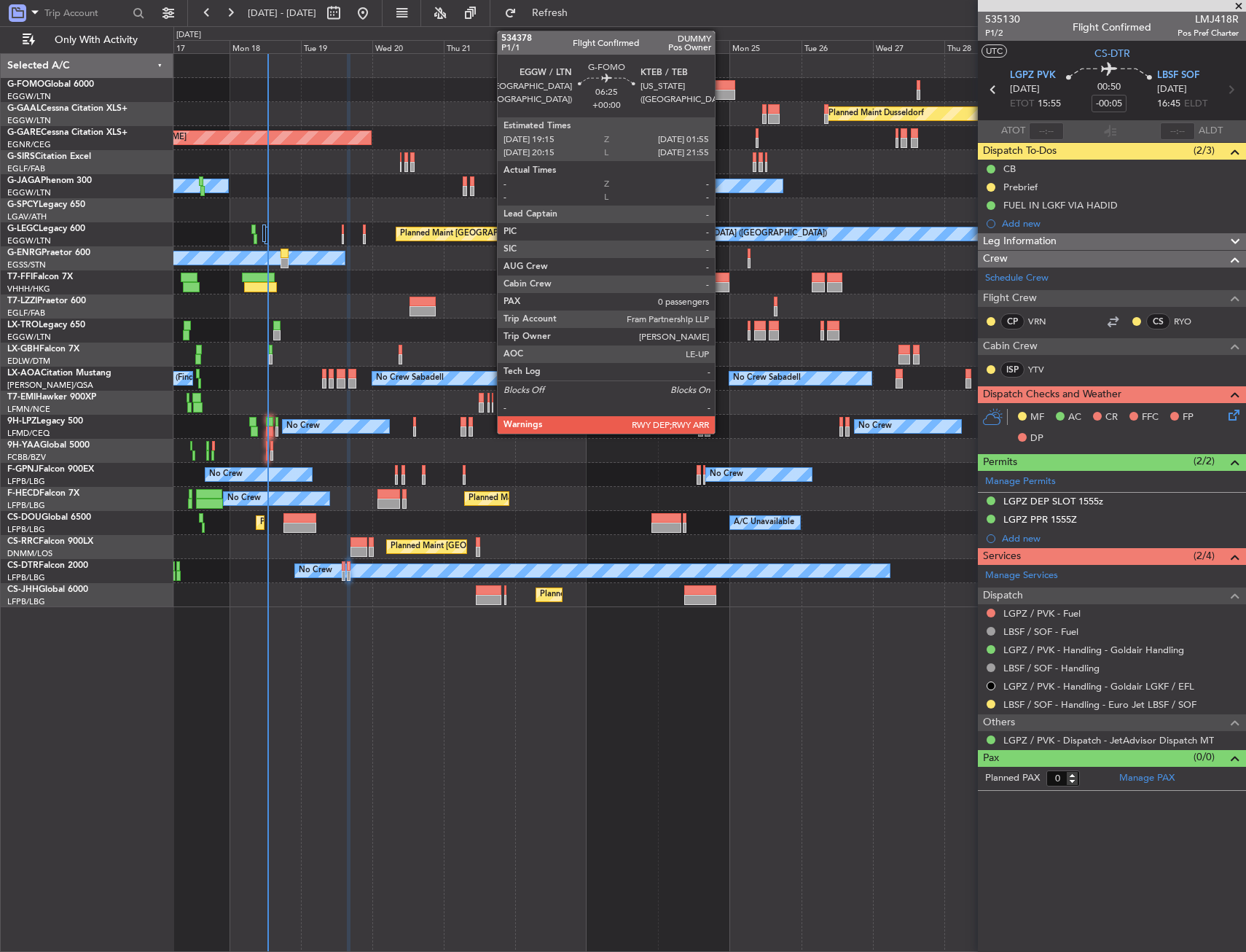
click at [722, 92] on div at bounding box center [725, 94] width 20 height 10
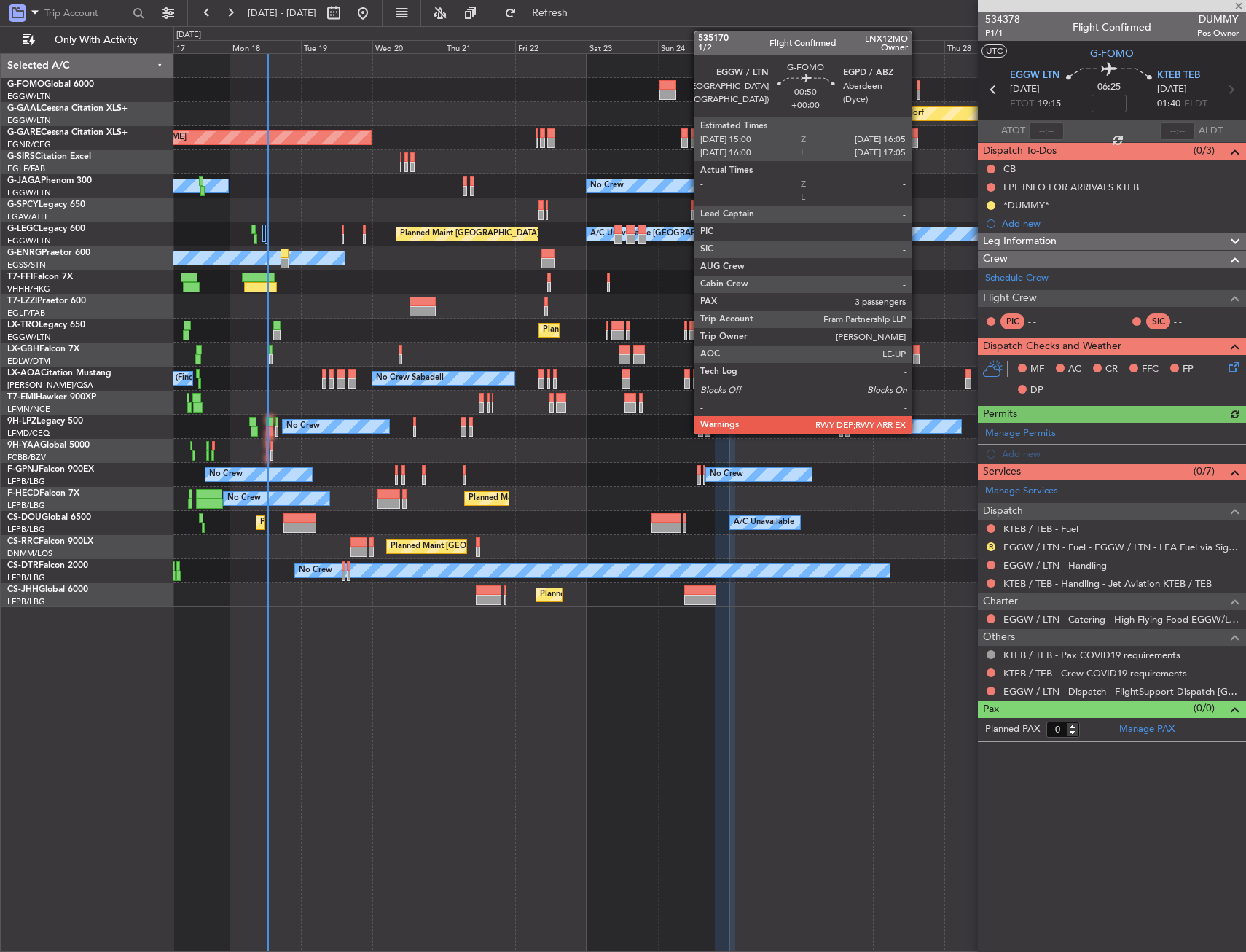
click at [918, 86] on div at bounding box center [918, 85] width 4 height 10
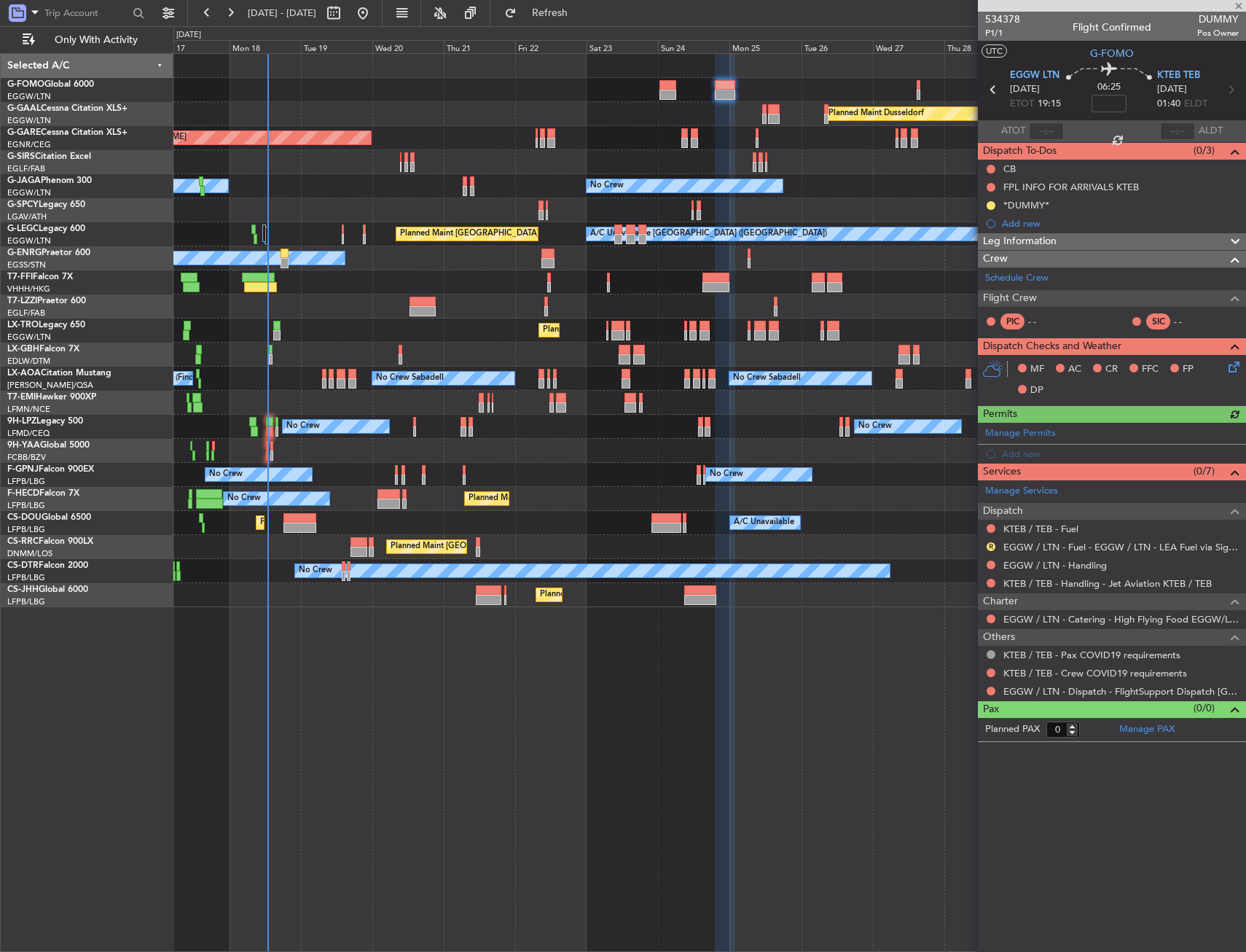
type input "3"
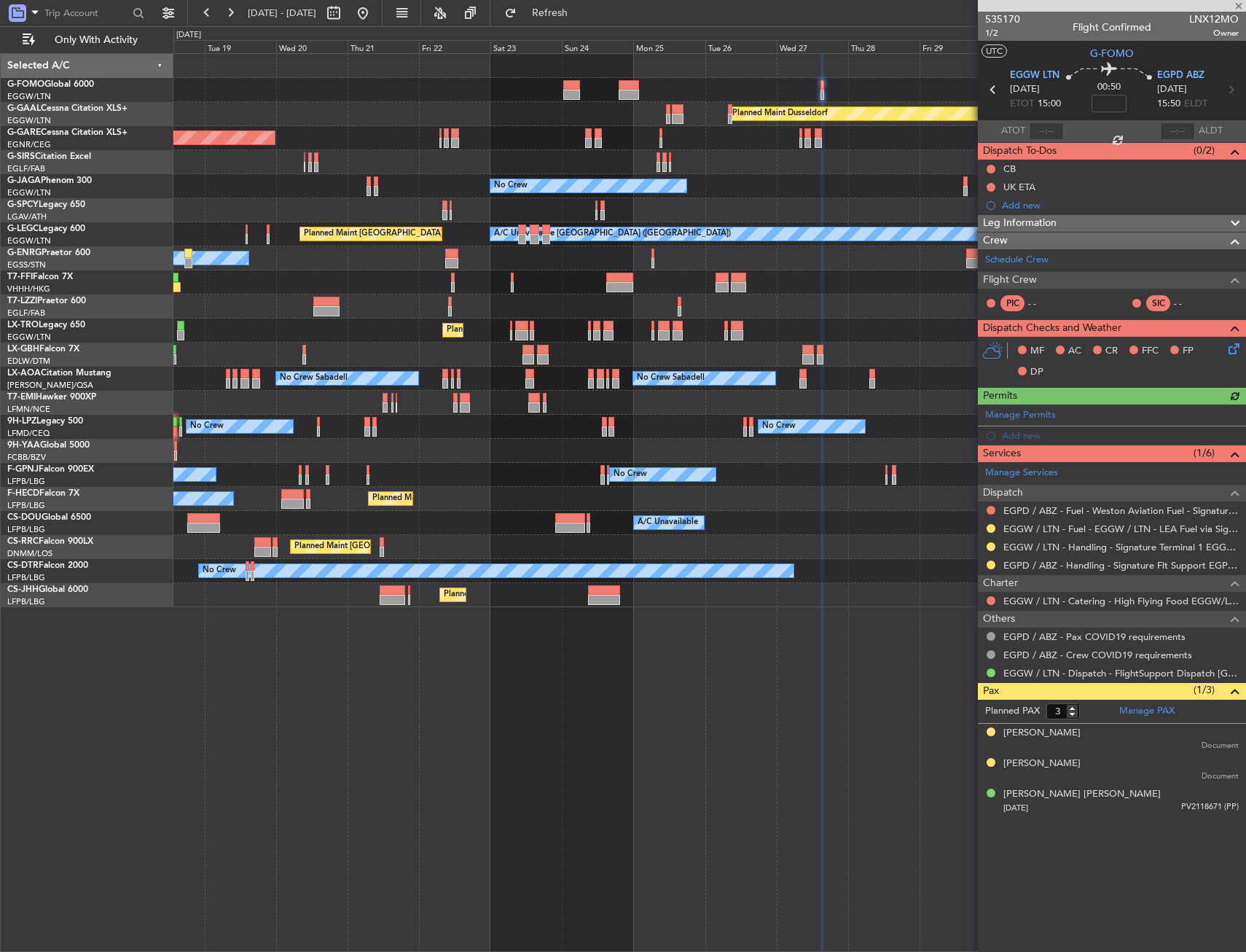
click at [739, 108] on div "Planned Maint Windsor Locks (Bradley Intl) Planned Maint Dusseldorf Unplanned M…" at bounding box center [709, 330] width 1072 height 553
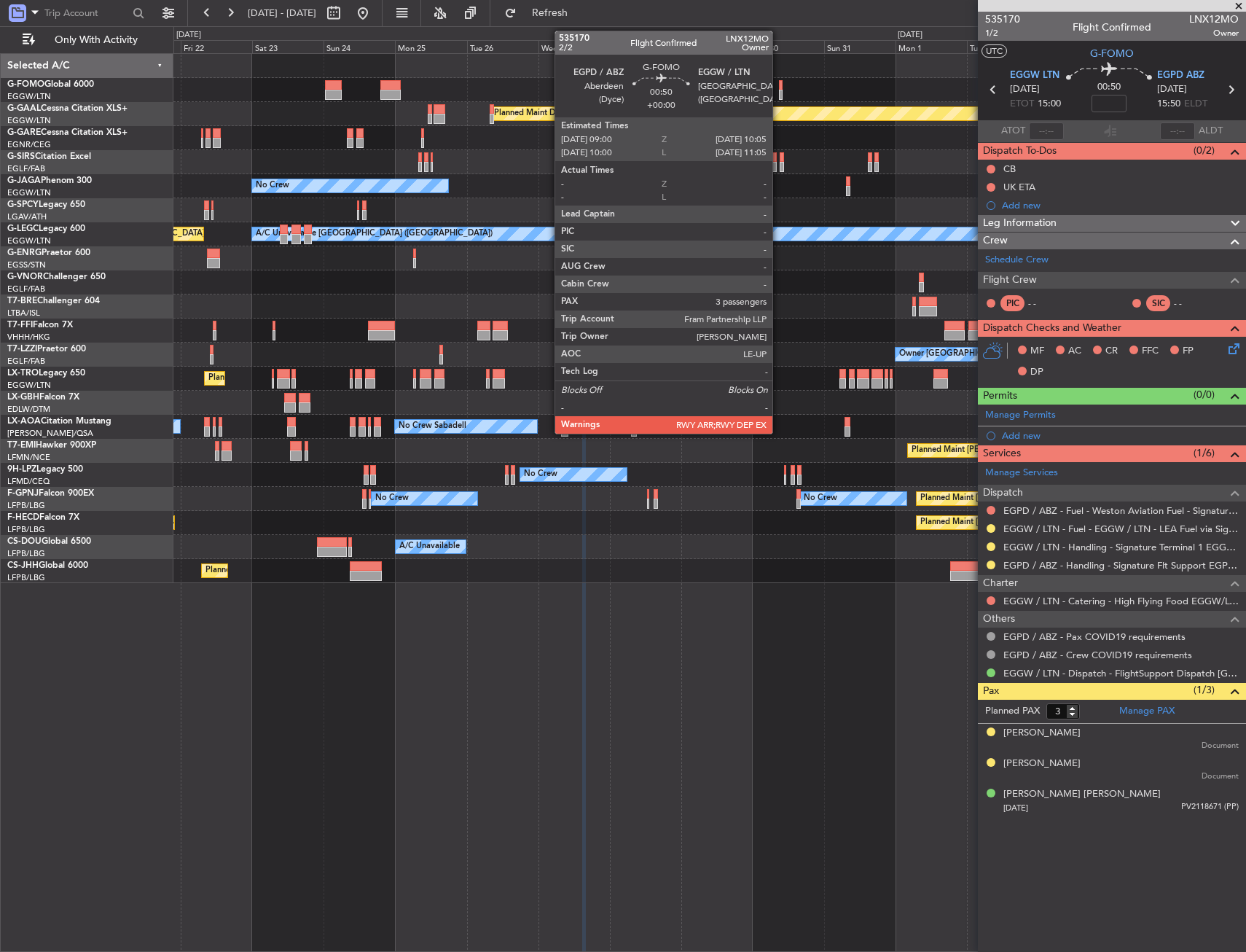
click at [779, 88] on div at bounding box center [780, 85] width 4 height 10
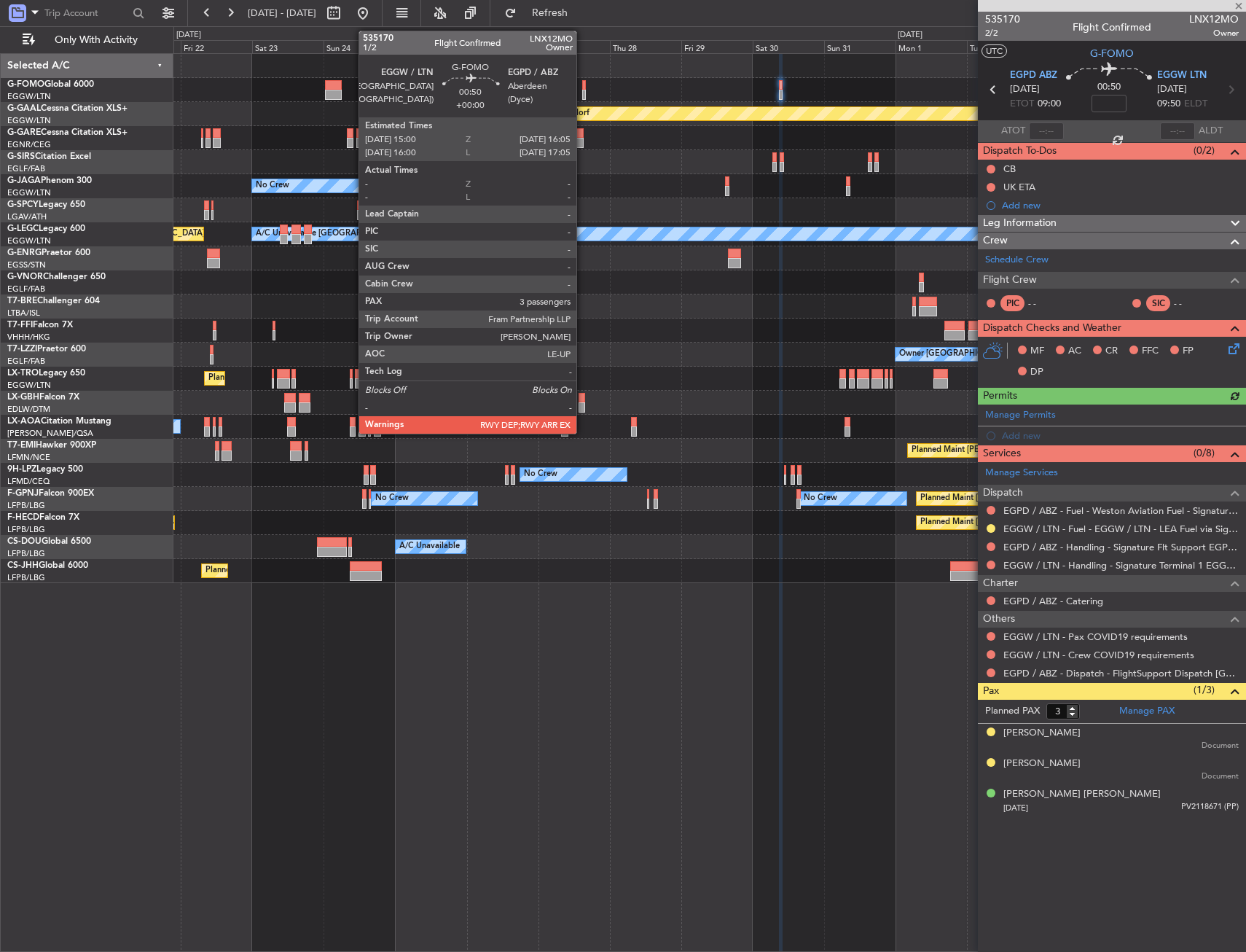
click at [583, 89] on div at bounding box center [584, 85] width 4 height 10
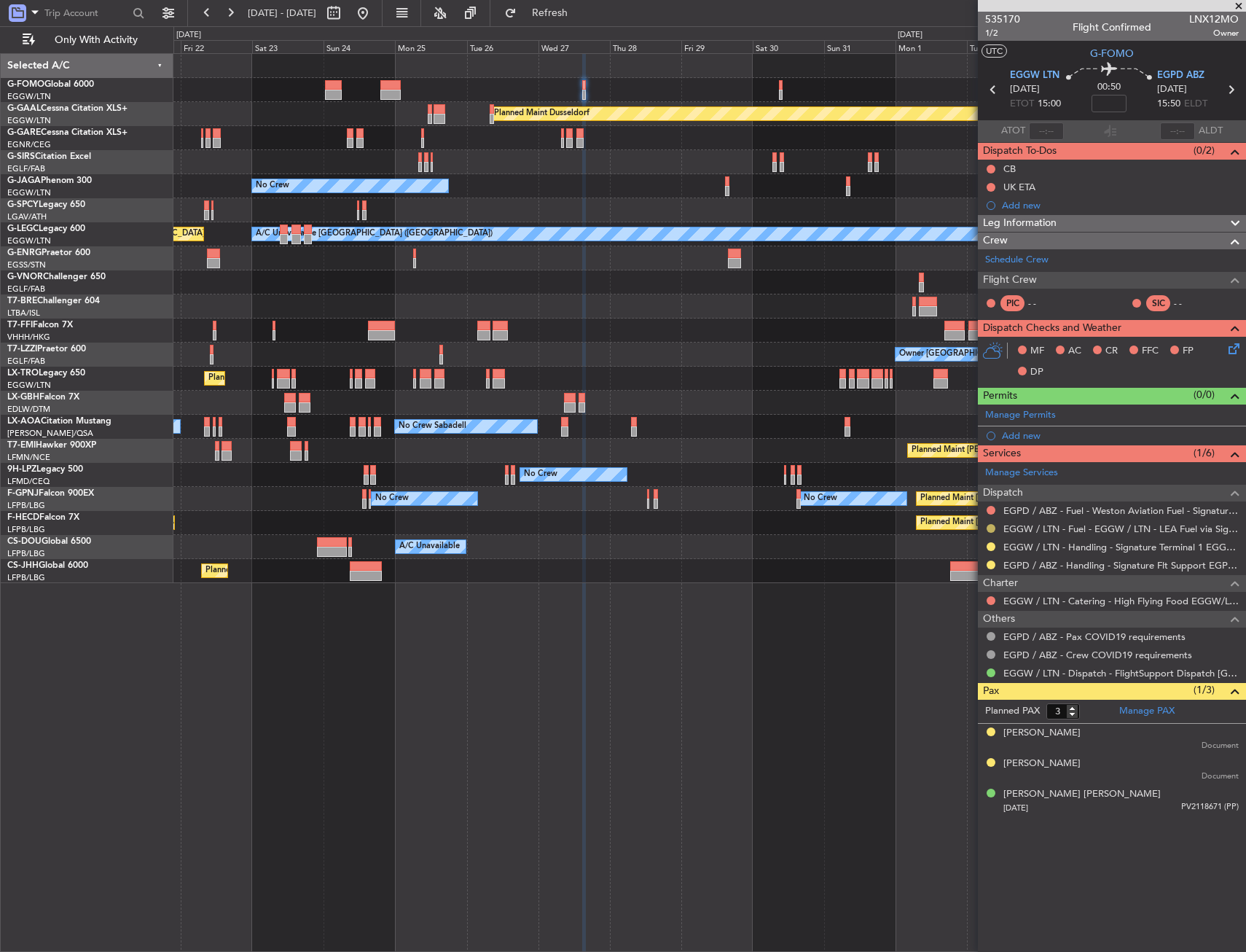
click at [991, 529] on button at bounding box center [991, 528] width 9 height 9
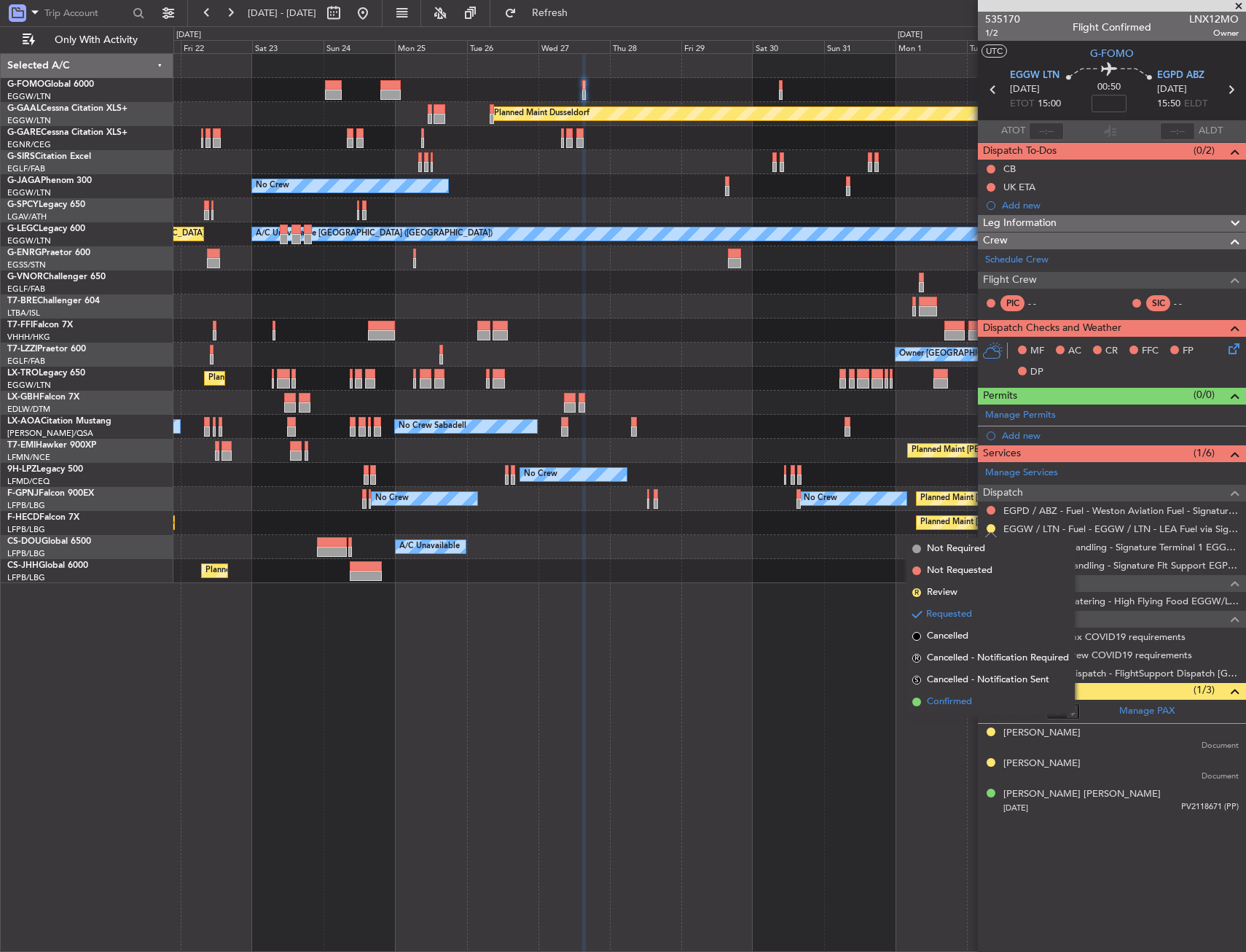
click at [953, 706] on span "Confirmed" at bounding box center [950, 702] width 45 height 14
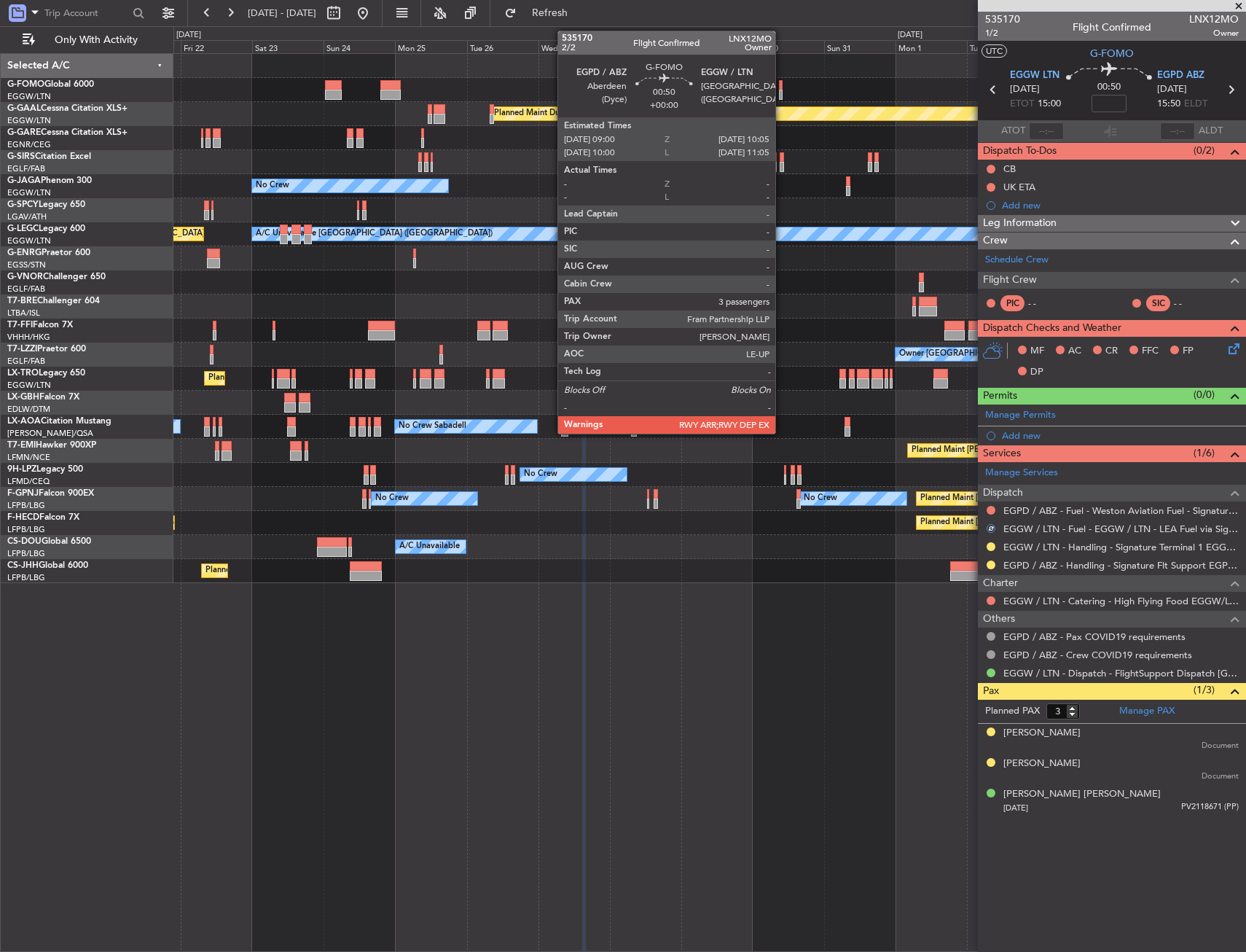
click at [782, 91] on div at bounding box center [780, 94] width 4 height 10
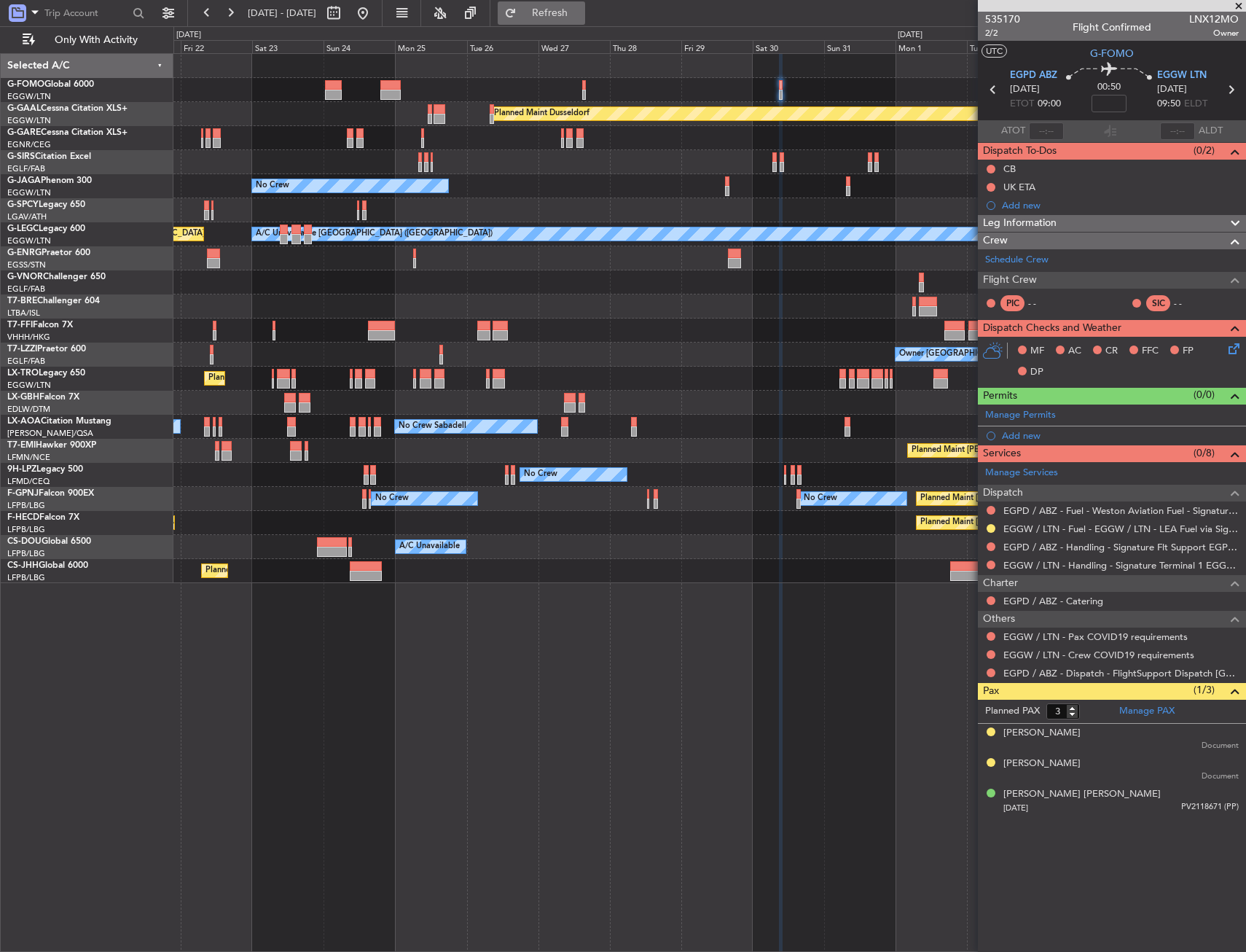
click at [579, 4] on button "Refresh" at bounding box center [541, 13] width 88 height 23
click at [992, 527] on button at bounding box center [991, 528] width 9 height 9
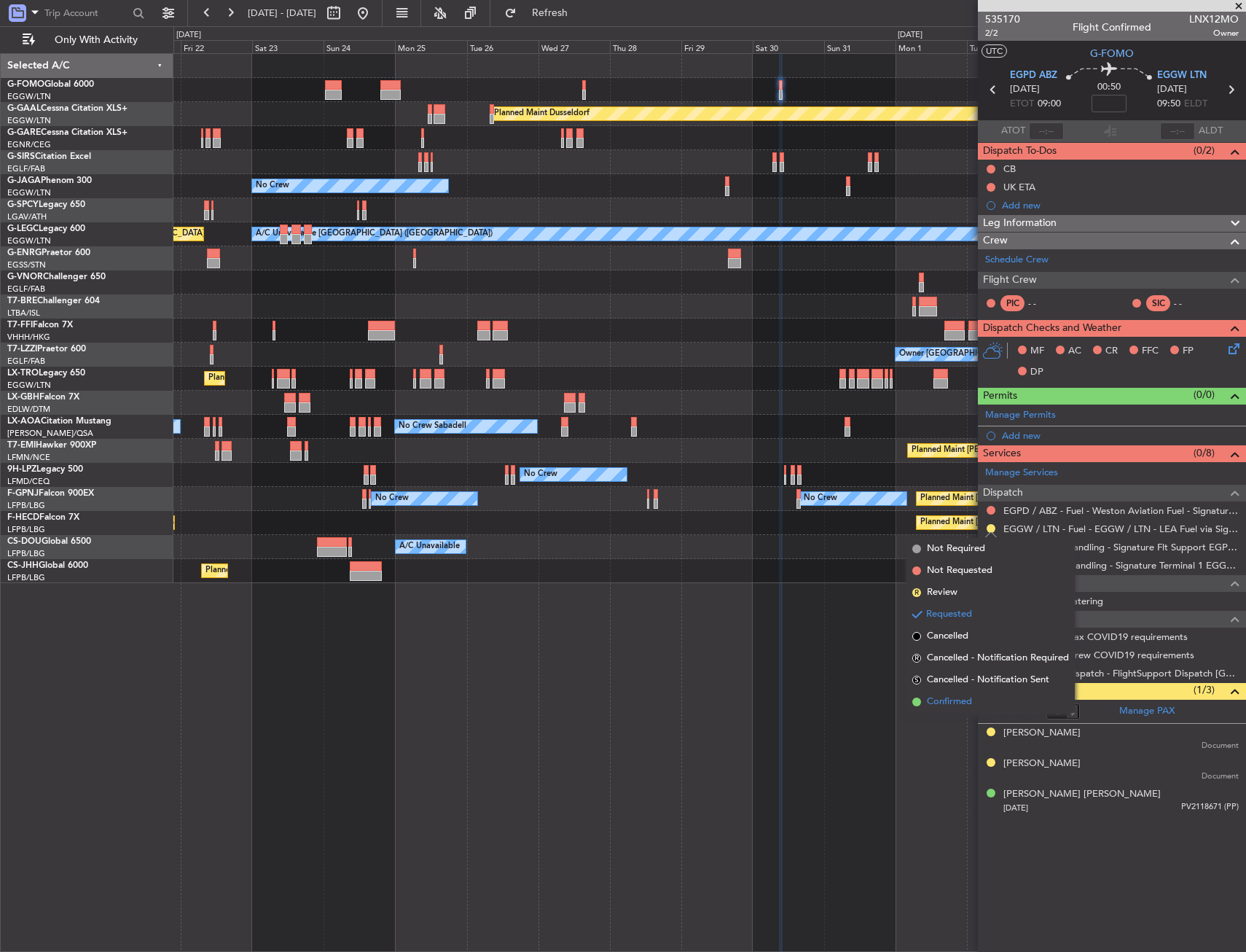
click at [954, 701] on span "Confirmed" at bounding box center [950, 702] width 45 height 14
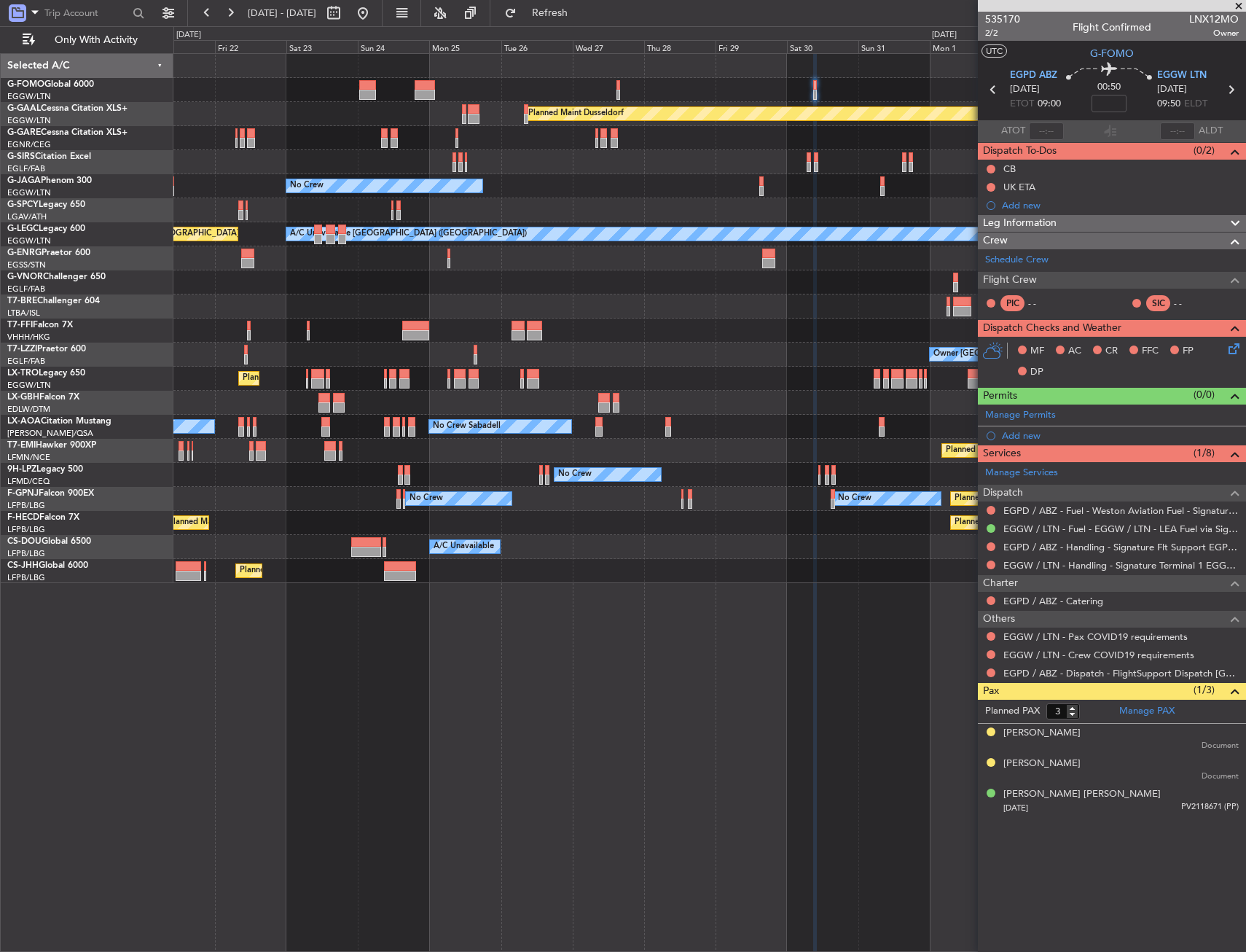
click at [647, 185] on div "Planned Maint Dusseldorf Unplanned Maint Chester No Crew Planned Maint London (…" at bounding box center [709, 318] width 1072 height 529
click at [990, 635] on button at bounding box center [991, 636] width 9 height 9
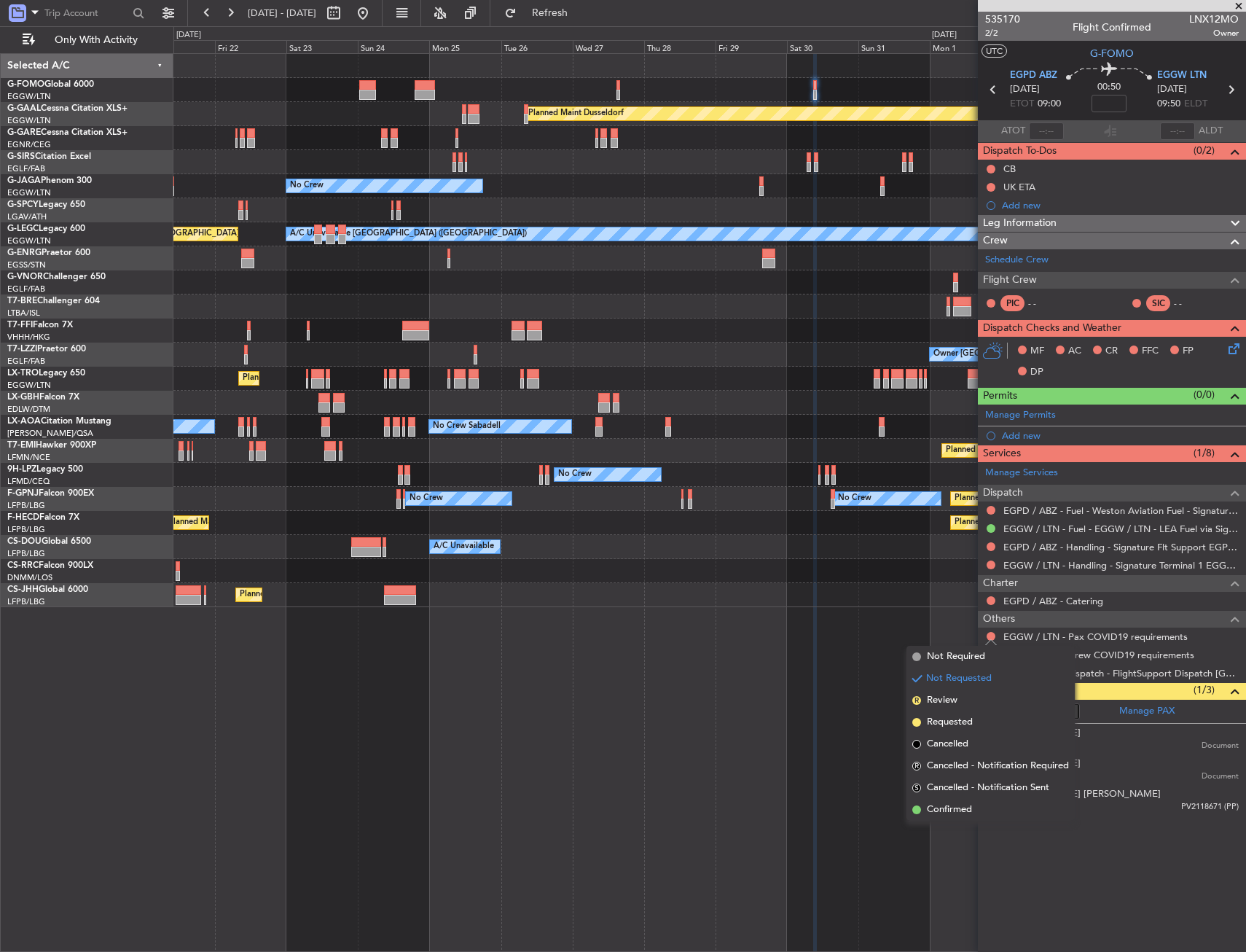
click at [946, 668] on li "Not Requested" at bounding box center [991, 678] width 168 height 22
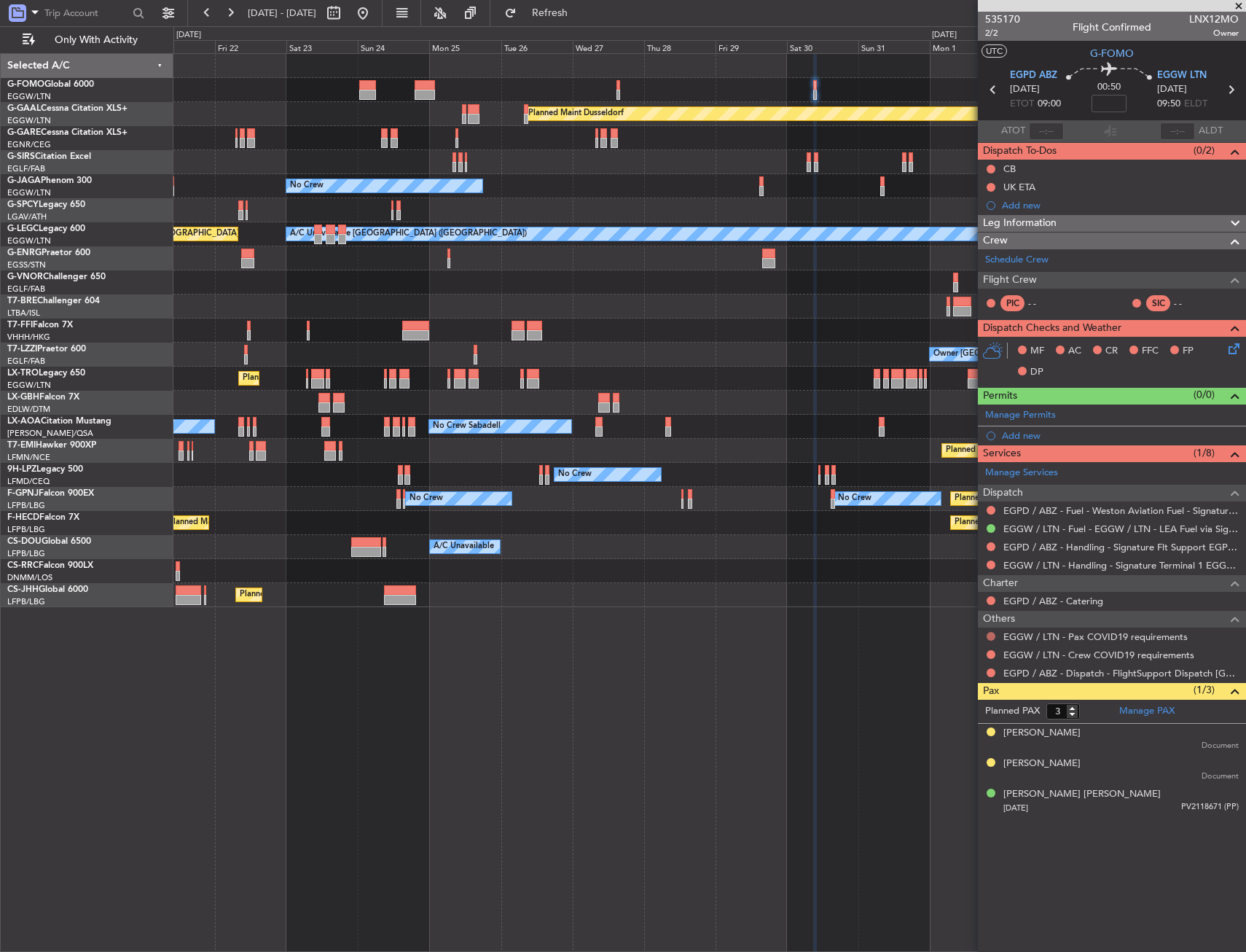
click at [991, 638] on button at bounding box center [991, 636] width 9 height 9
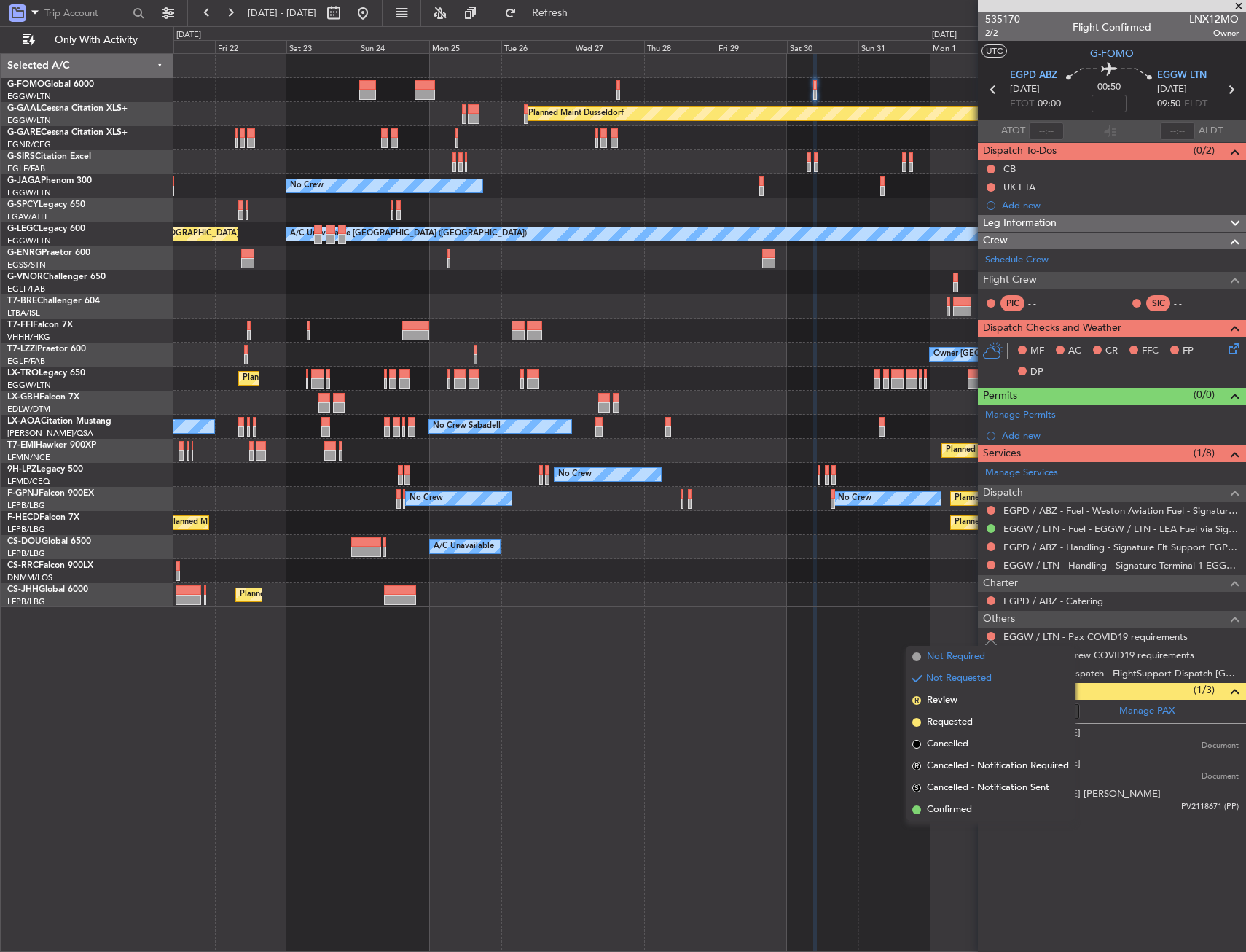
click at [956, 655] on span "Not Required" at bounding box center [956, 656] width 58 height 14
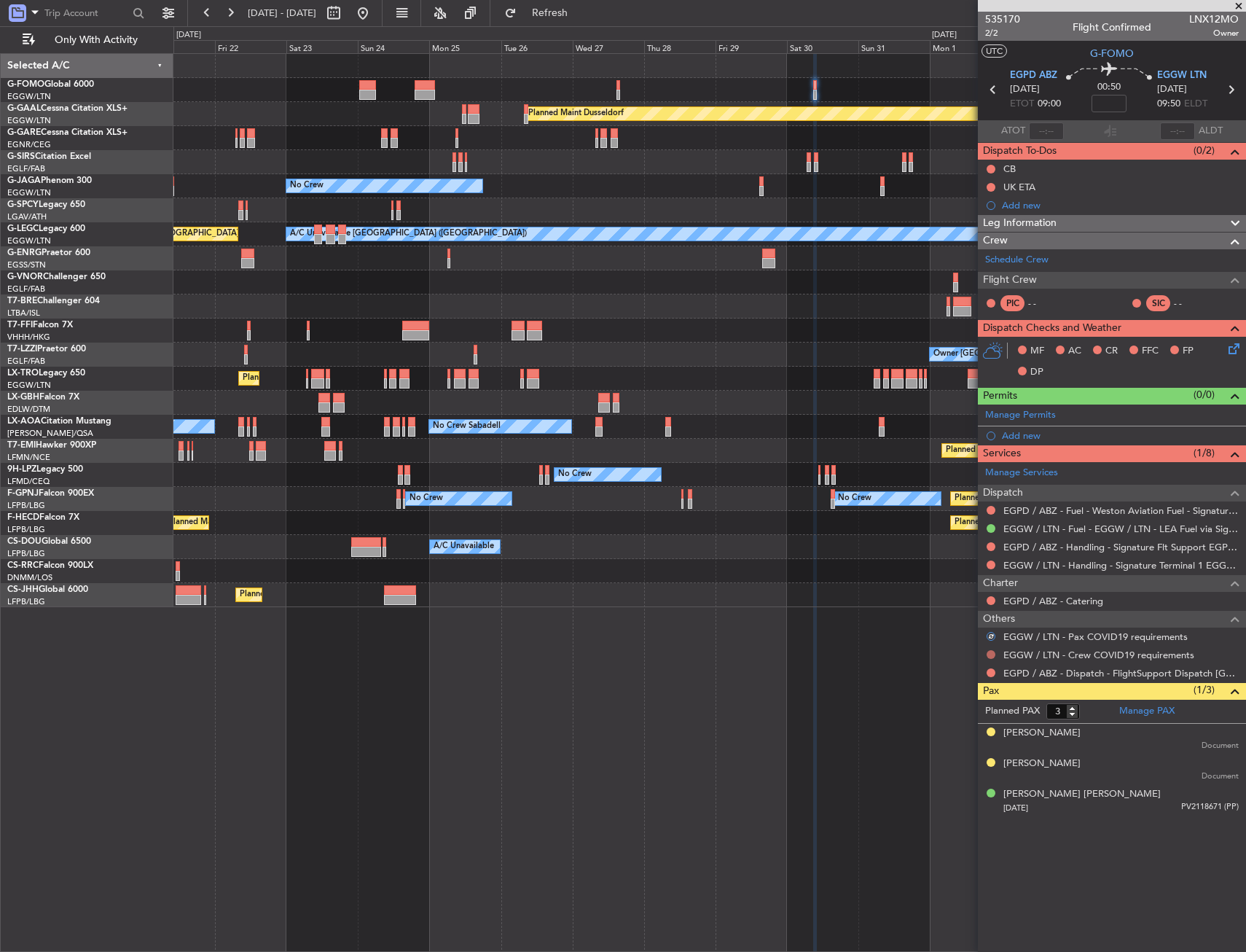
click at [989, 653] on button at bounding box center [991, 654] width 9 height 9
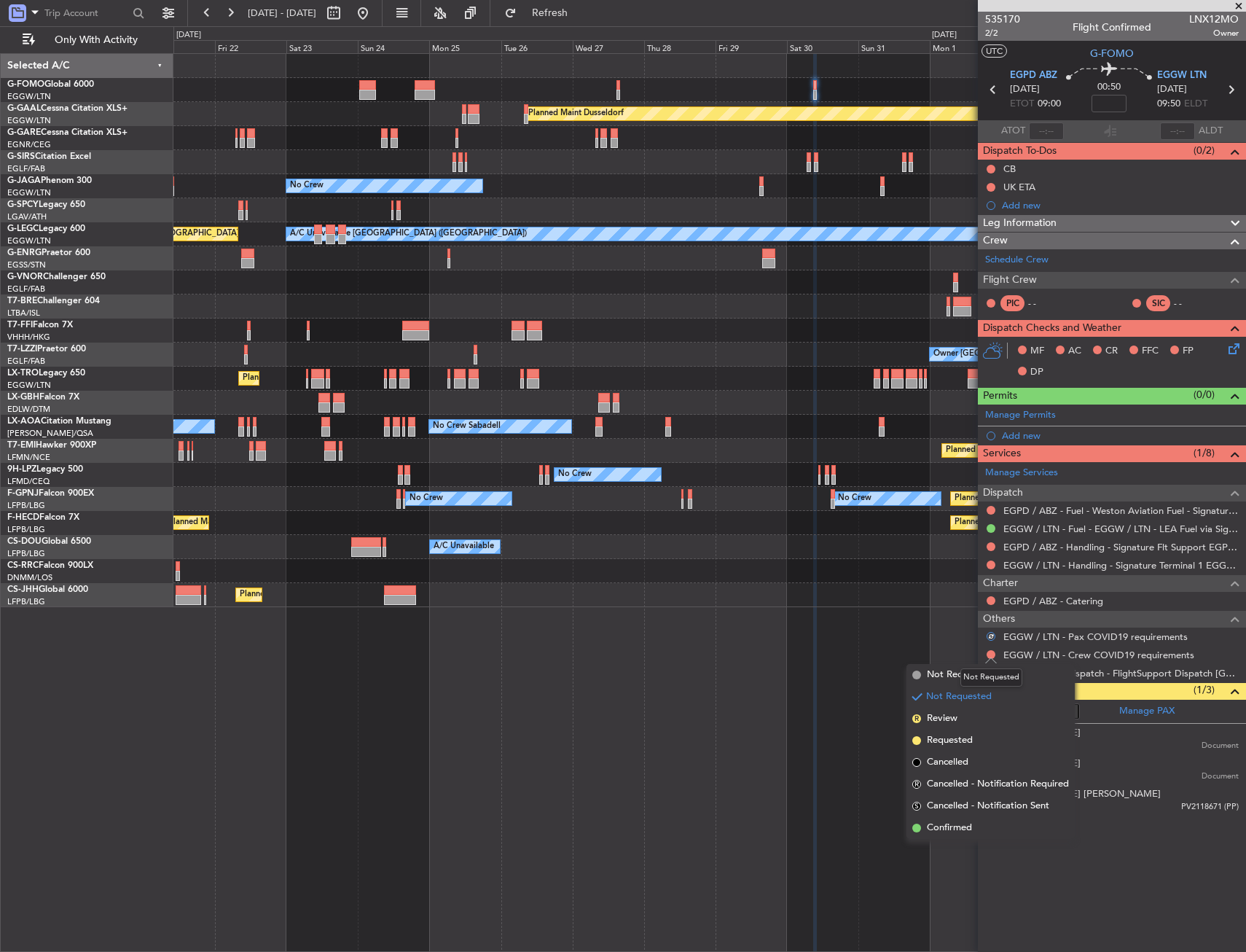
click at [972, 676] on div "Not Requested" at bounding box center [991, 677] width 62 height 19
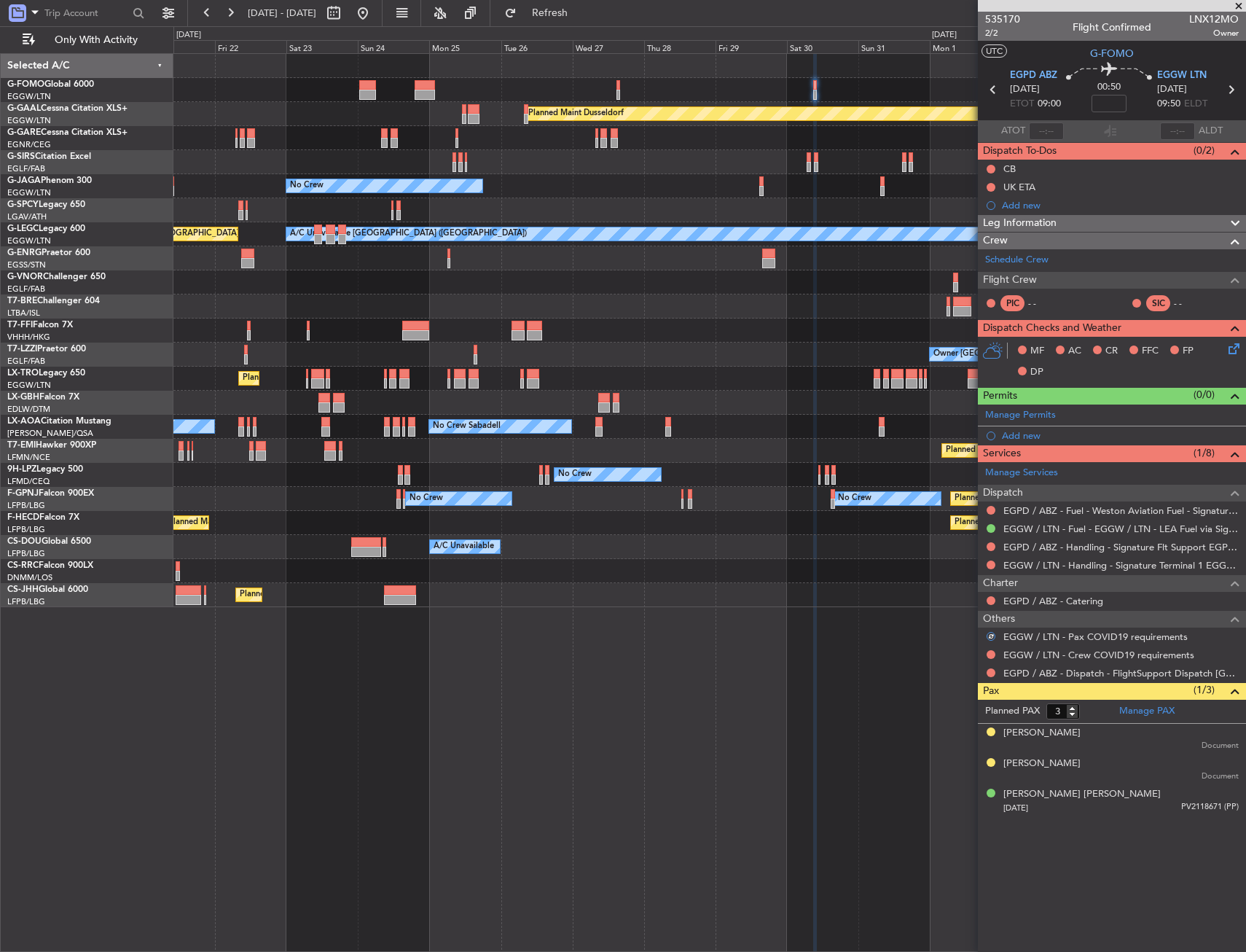
click at [992, 659] on div at bounding box center [991, 654] width 11 height 11
click at [992, 656] on button at bounding box center [991, 654] width 9 height 9
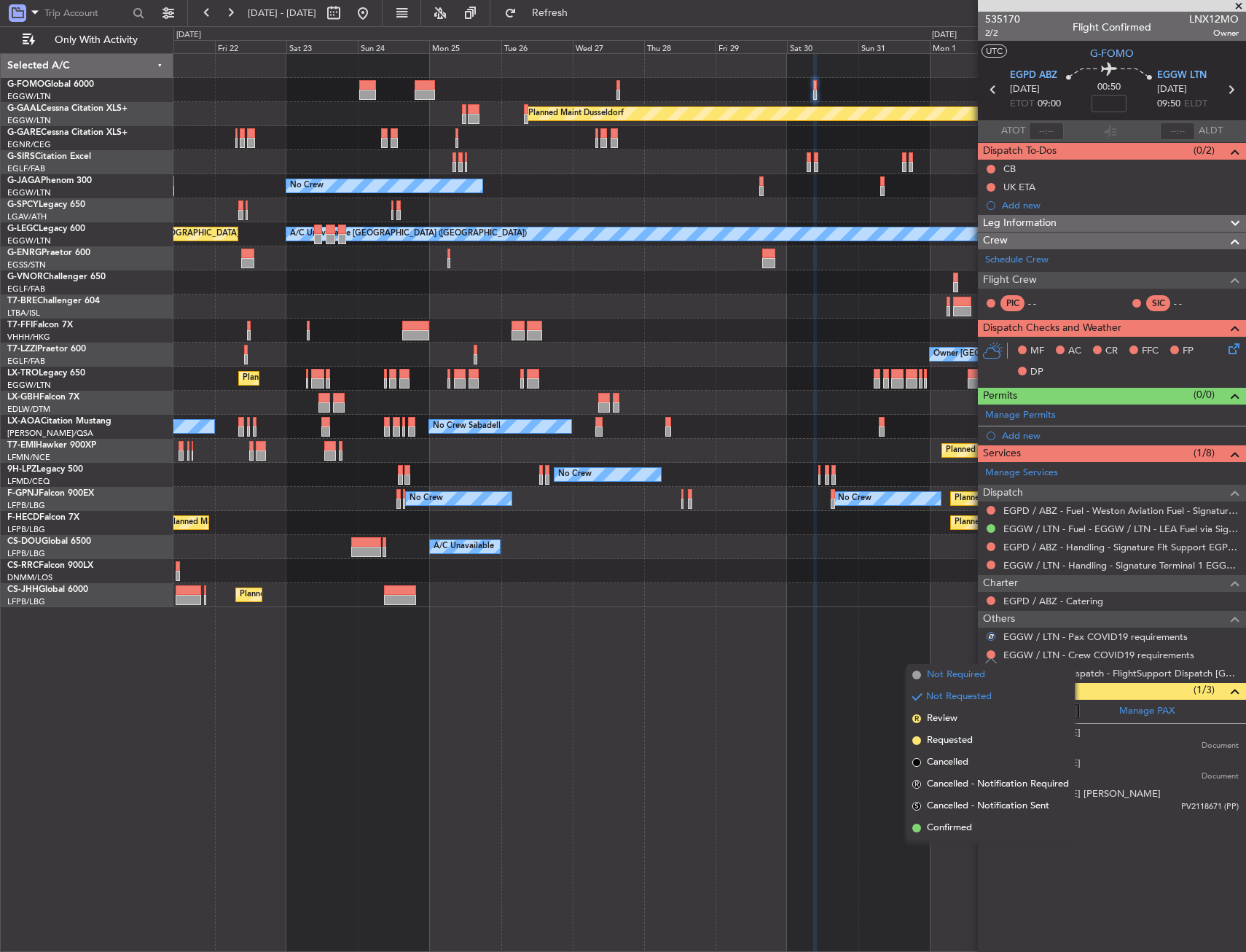
click at [980, 671] on span "Not Required" at bounding box center [956, 675] width 58 height 14
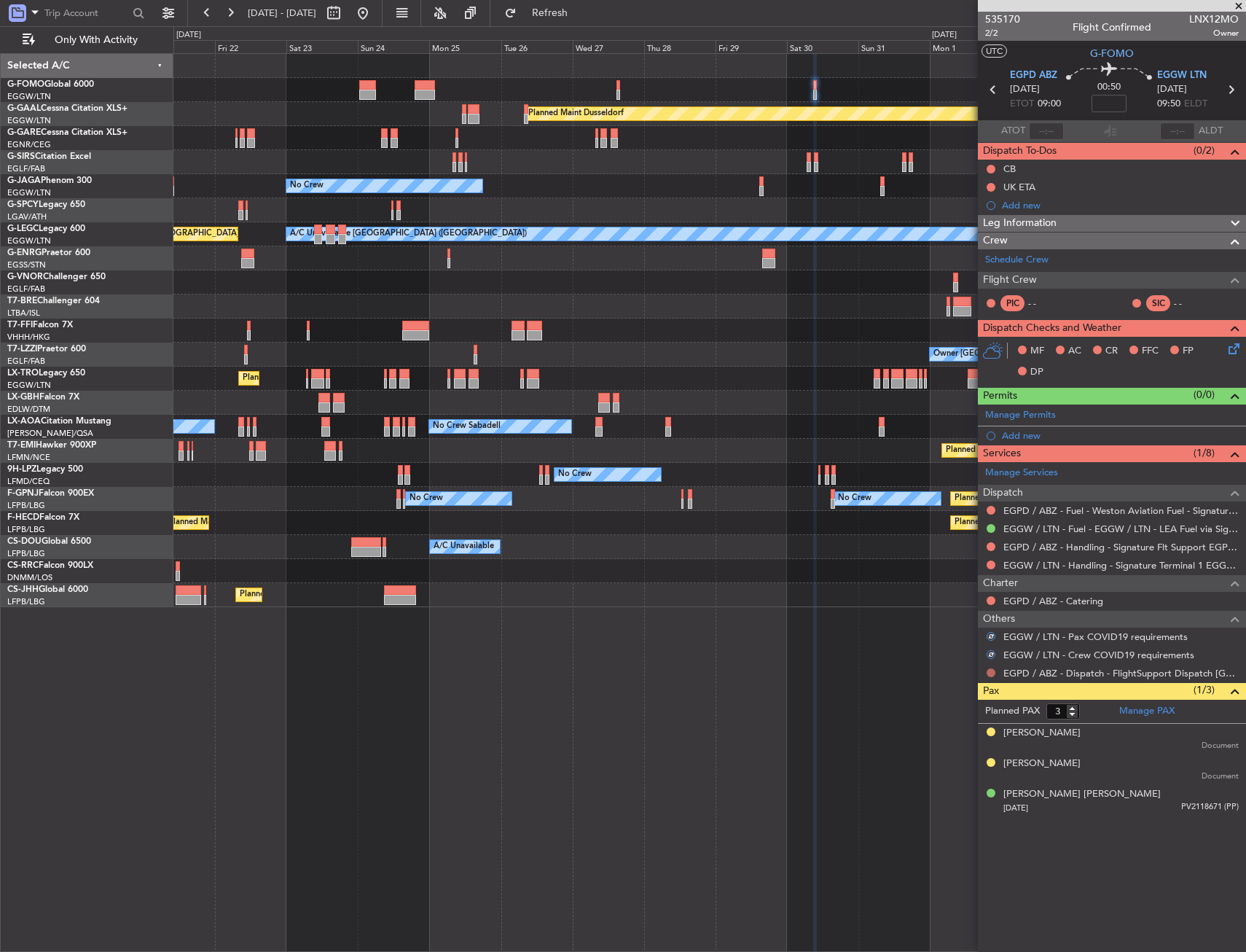
click at [988, 678] on mat-tooltip-component "Not Requested" at bounding box center [991, 696] width 82 height 39
click at [992, 671] on button at bounding box center [991, 673] width 9 height 9
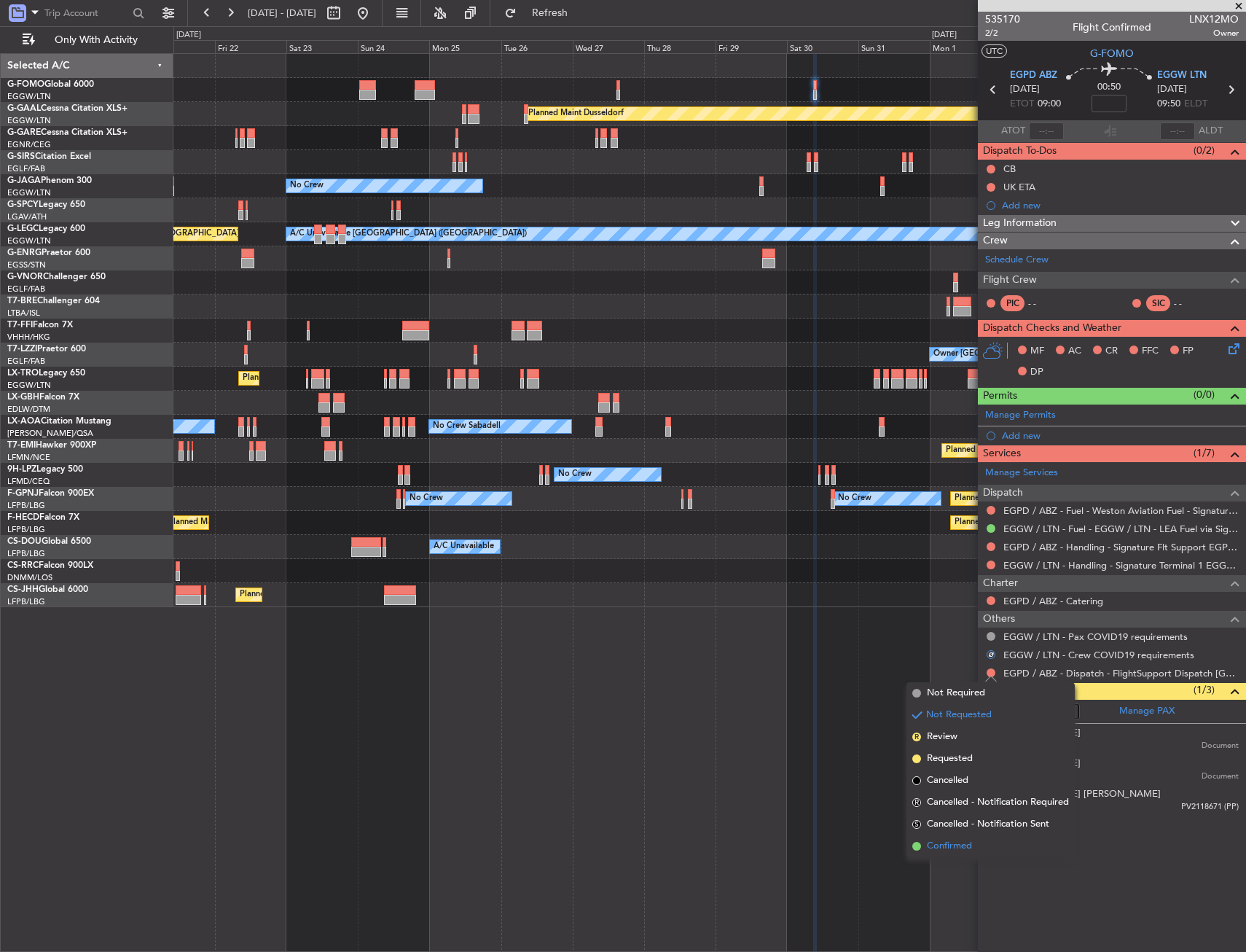
click at [955, 846] on span "Confirmed" at bounding box center [950, 846] width 45 height 14
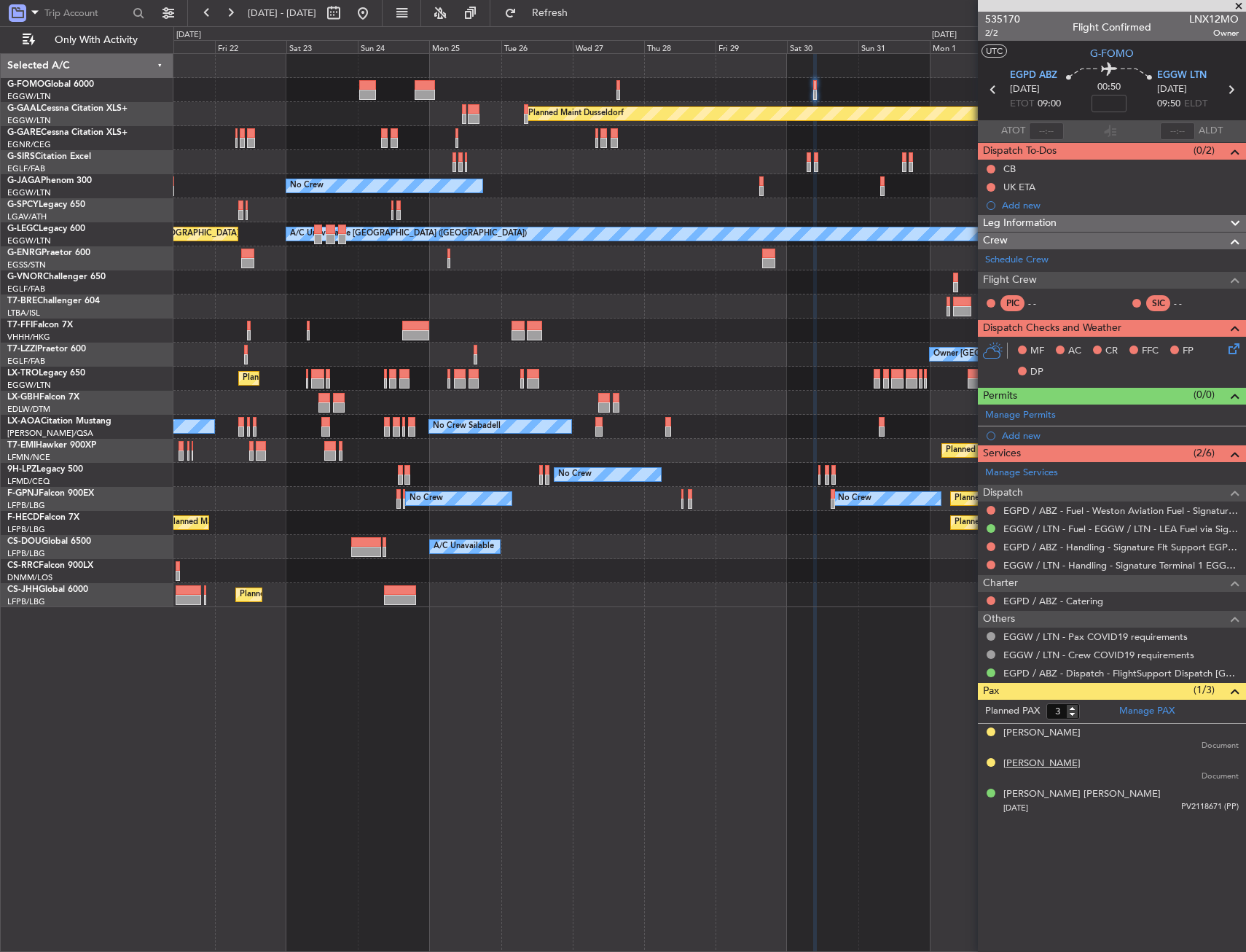
click at [1081, 767] on div "Rebecca Corbin Murray" at bounding box center [1042, 764] width 77 height 14
click at [1049, 734] on div "Archie Soams" at bounding box center [1042, 733] width 77 height 14
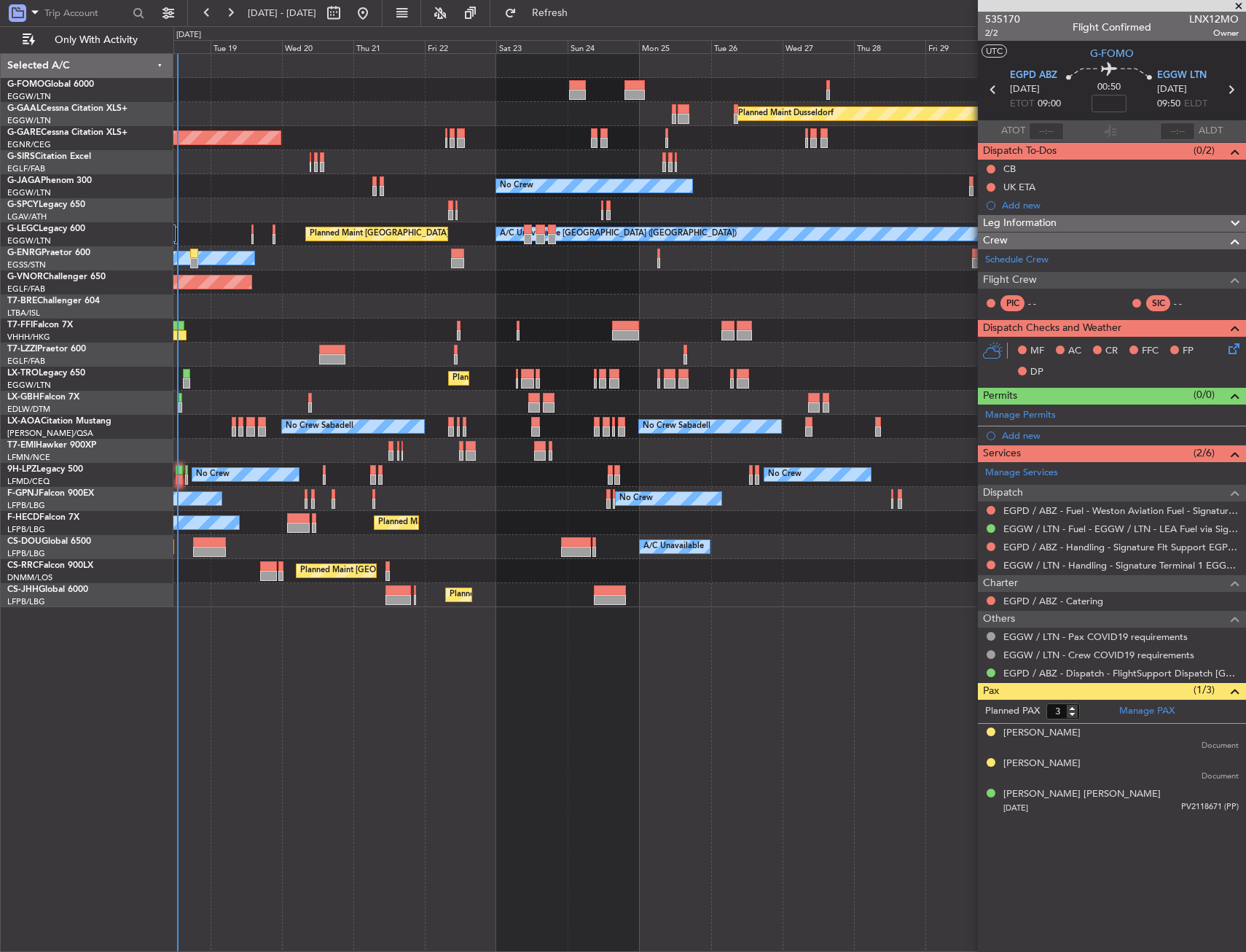
click at [764, 317] on div "Planned Maint Warsaw ([GEOGRAPHIC_DATA])" at bounding box center [709, 307] width 1072 height 24
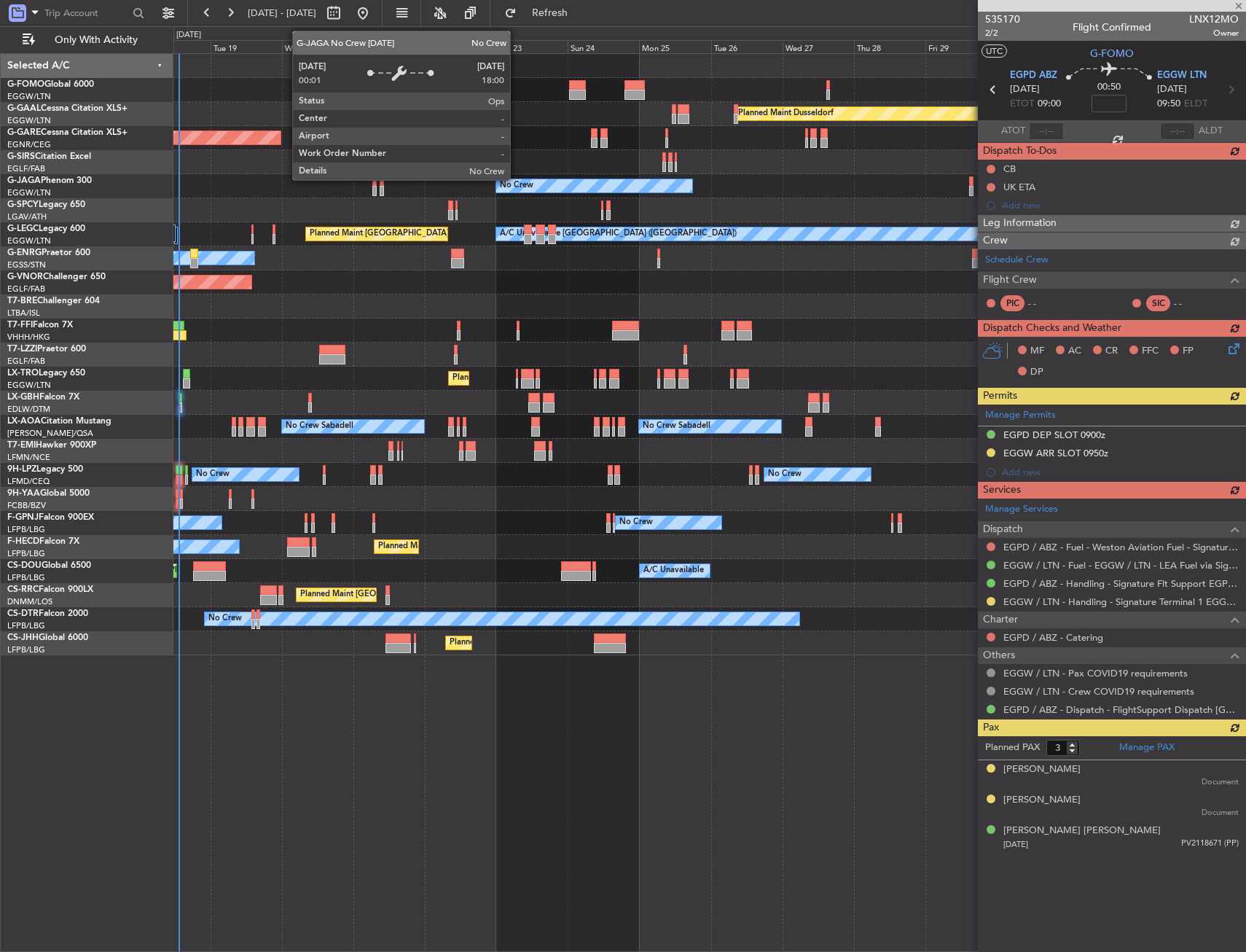
click at [478, 259] on div "Planned Maint Windsor Locks (Bradley Intl) Planned Maint Dusseldorf Unplanned M…" at bounding box center [709, 354] width 1072 height 602
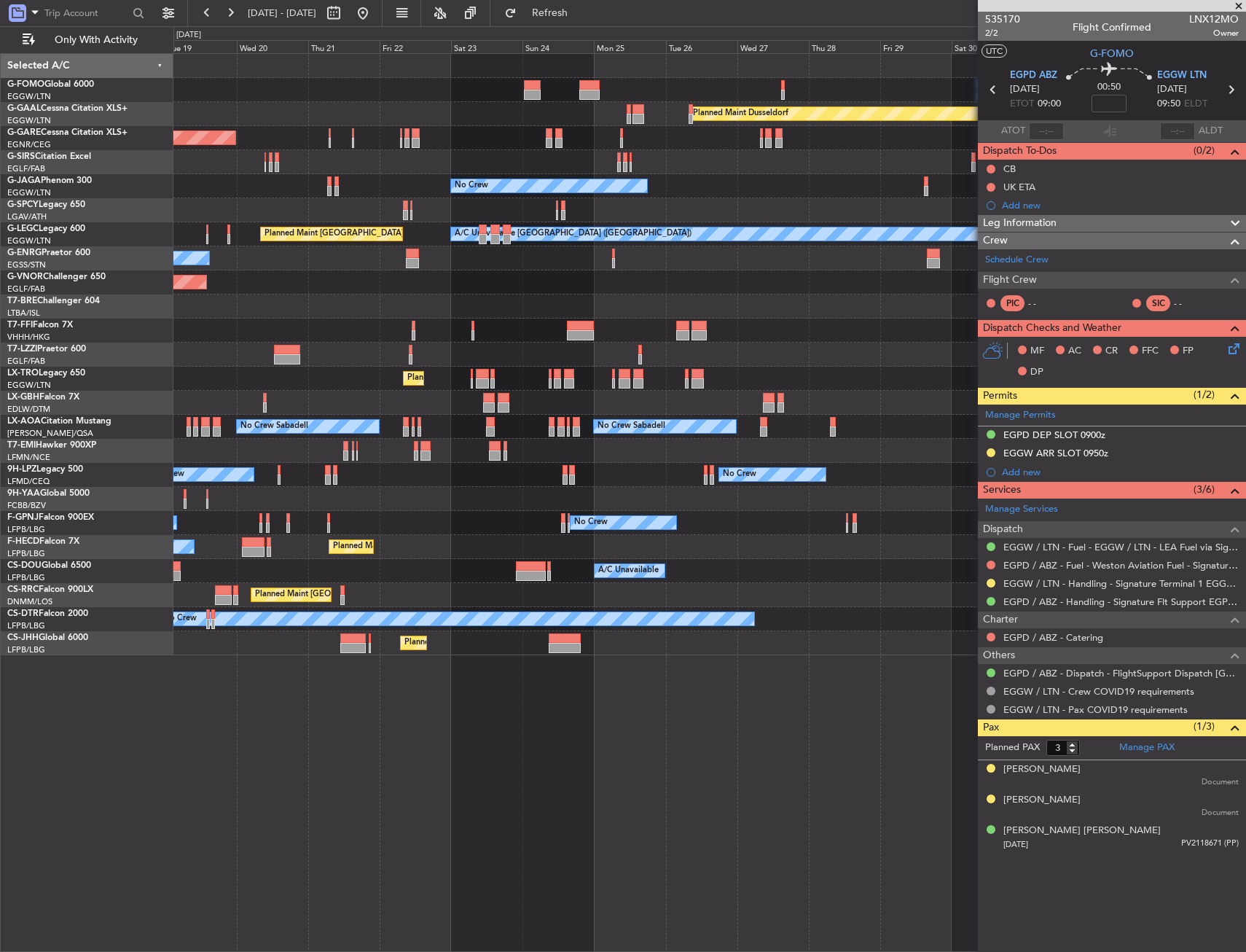
click at [747, 483] on div "Planned Maint Windsor Locks ([PERSON_NAME] Intl) Planned [GEOGRAPHIC_DATA] Unpl…" at bounding box center [709, 354] width 1072 height 602
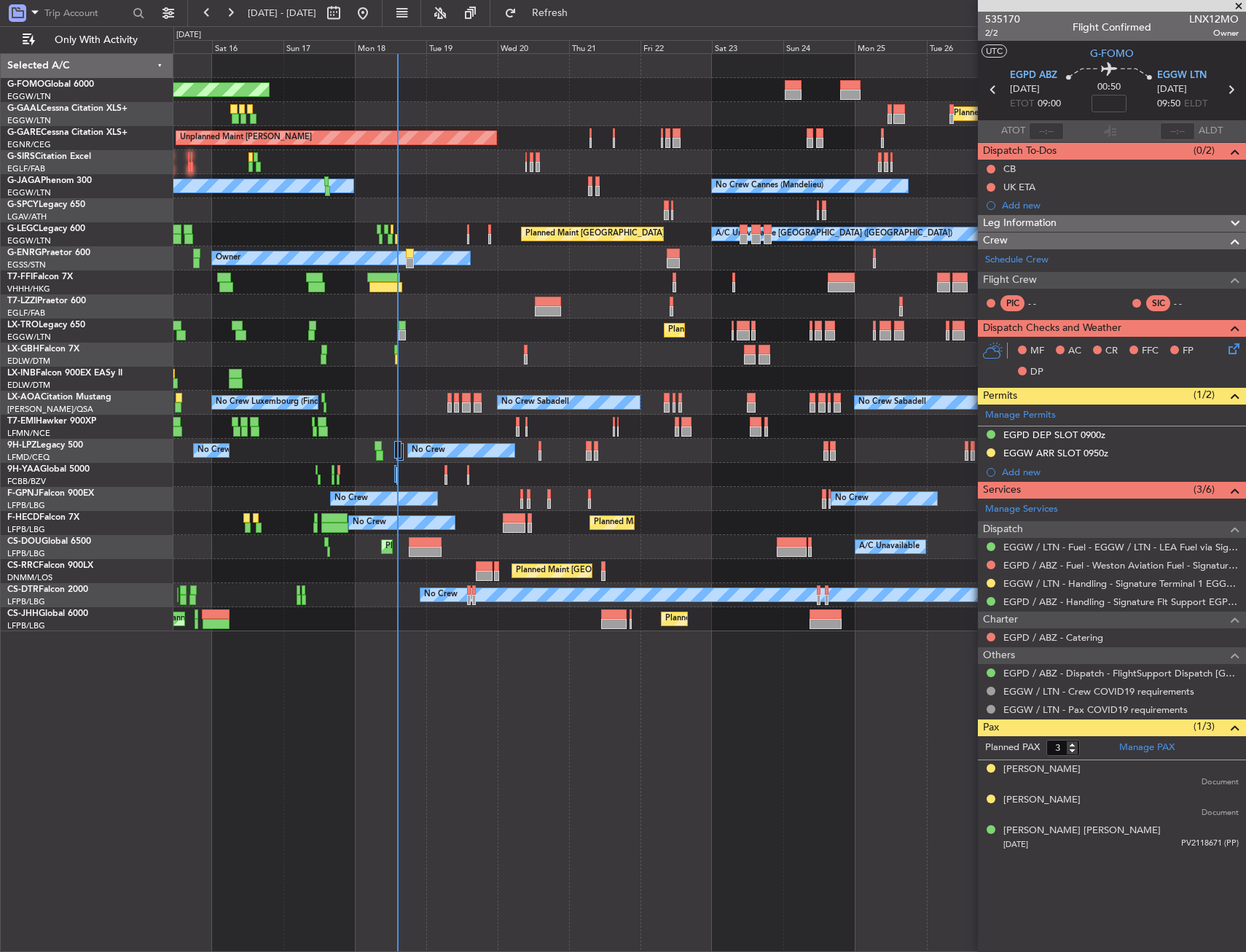
click at [415, 585] on div "Planned Maint [GEOGRAPHIC_DATA] ([GEOGRAPHIC_DATA]) No Crew Planned Maint Sofia" at bounding box center [709, 595] width 1072 height 24
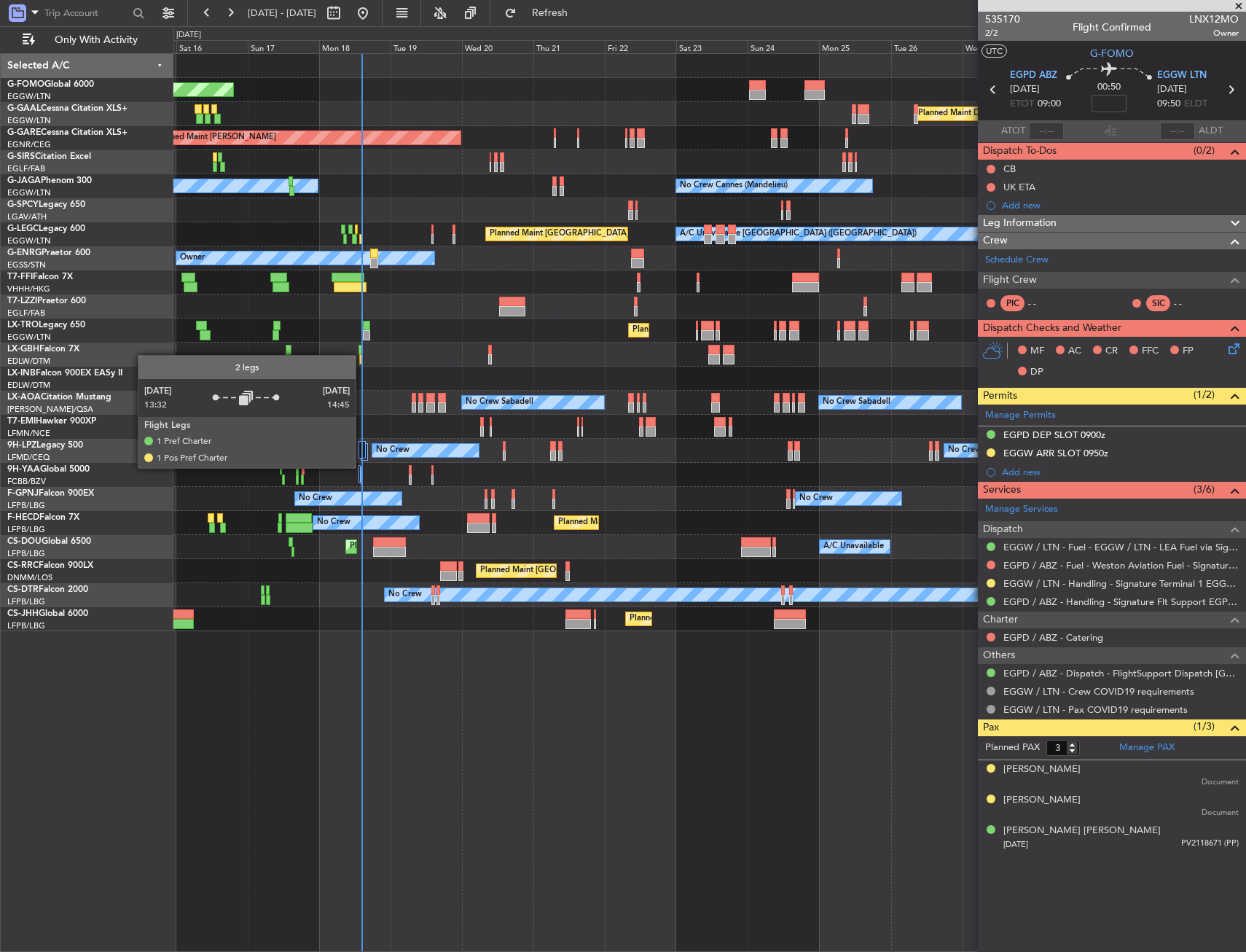
click at [359, 468] on div at bounding box center [359, 474] width 2 height 18
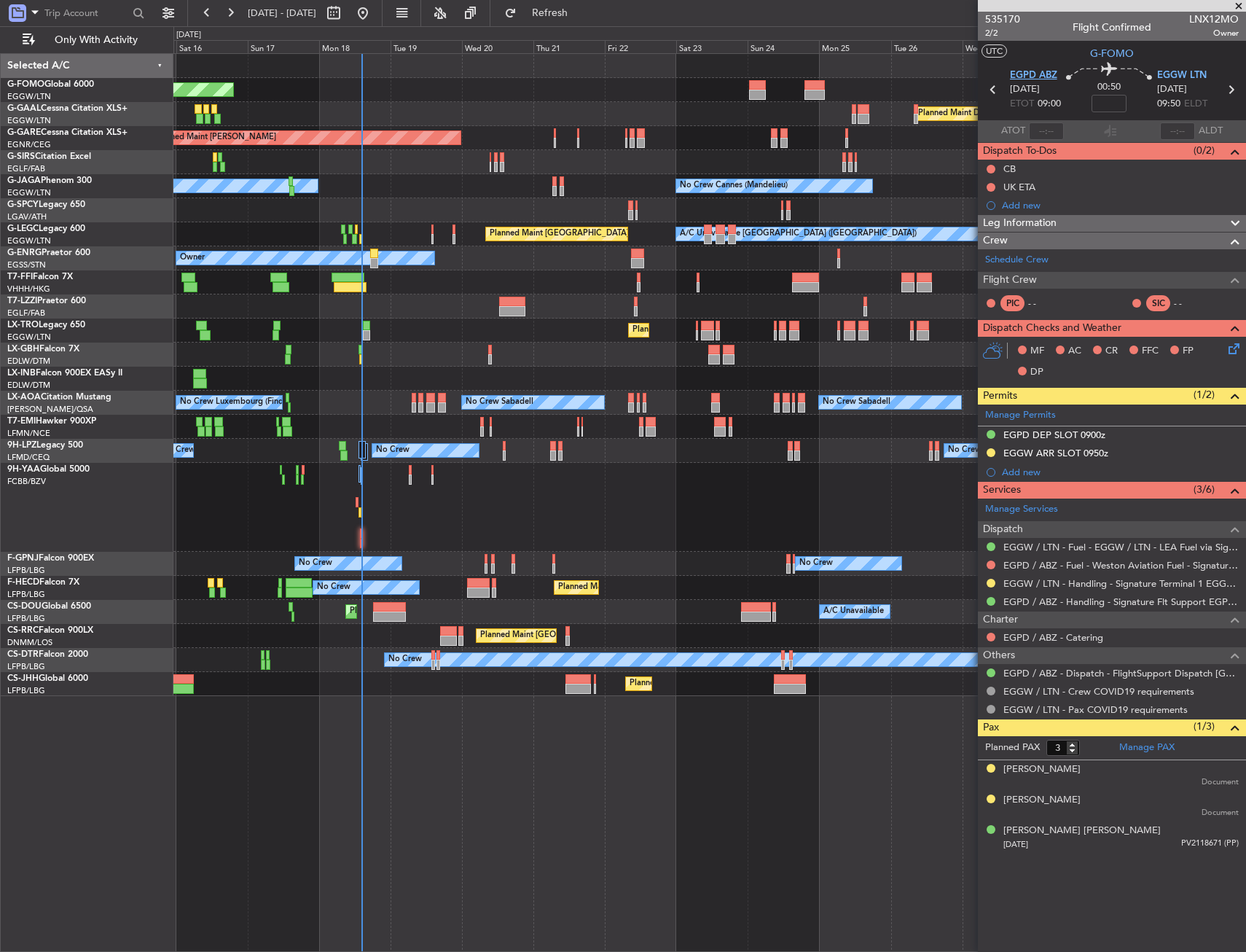
click at [1031, 75] on span "EGPD ABZ" at bounding box center [1033, 76] width 48 height 14
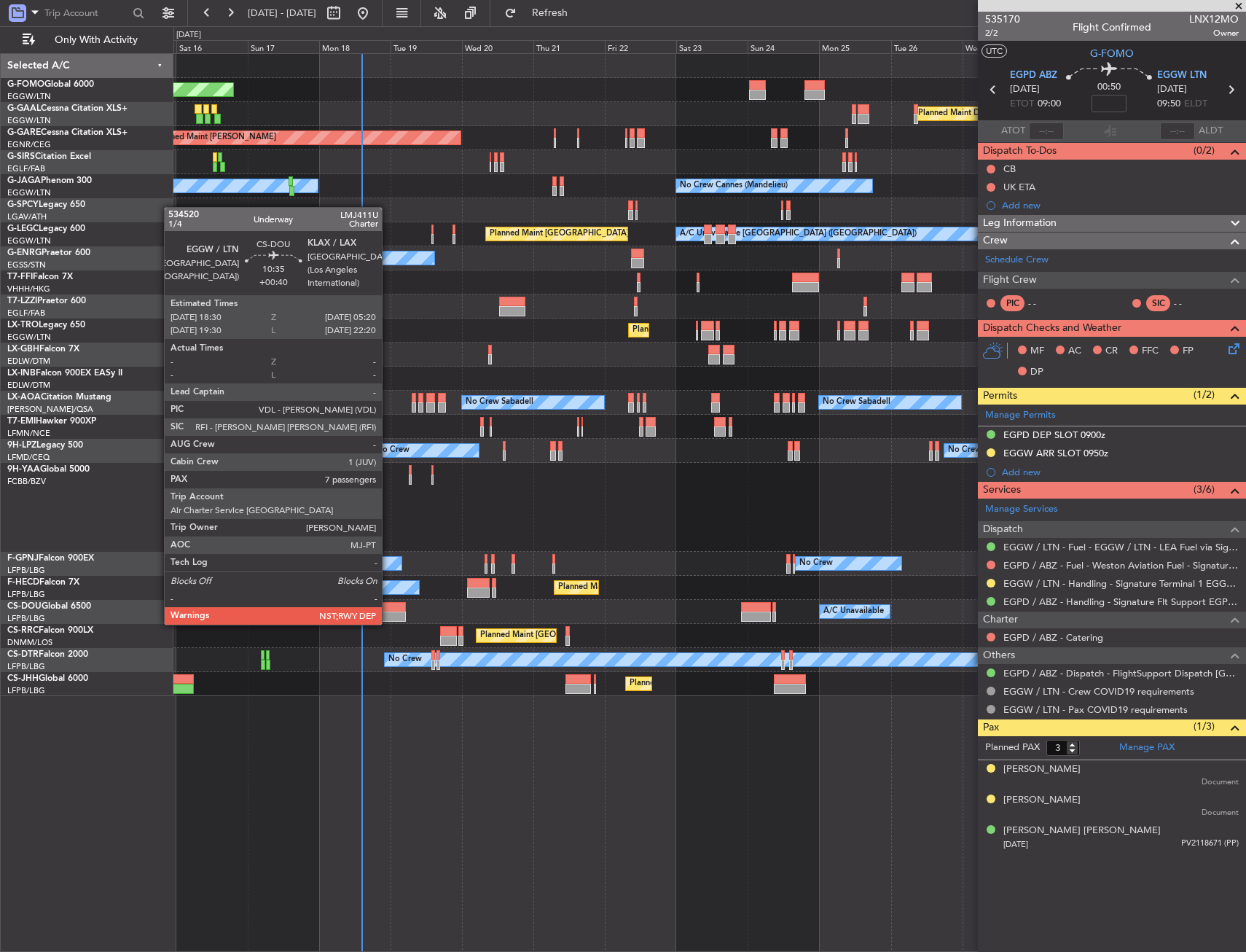
click at [388, 611] on div at bounding box center [389, 606] width 33 height 10
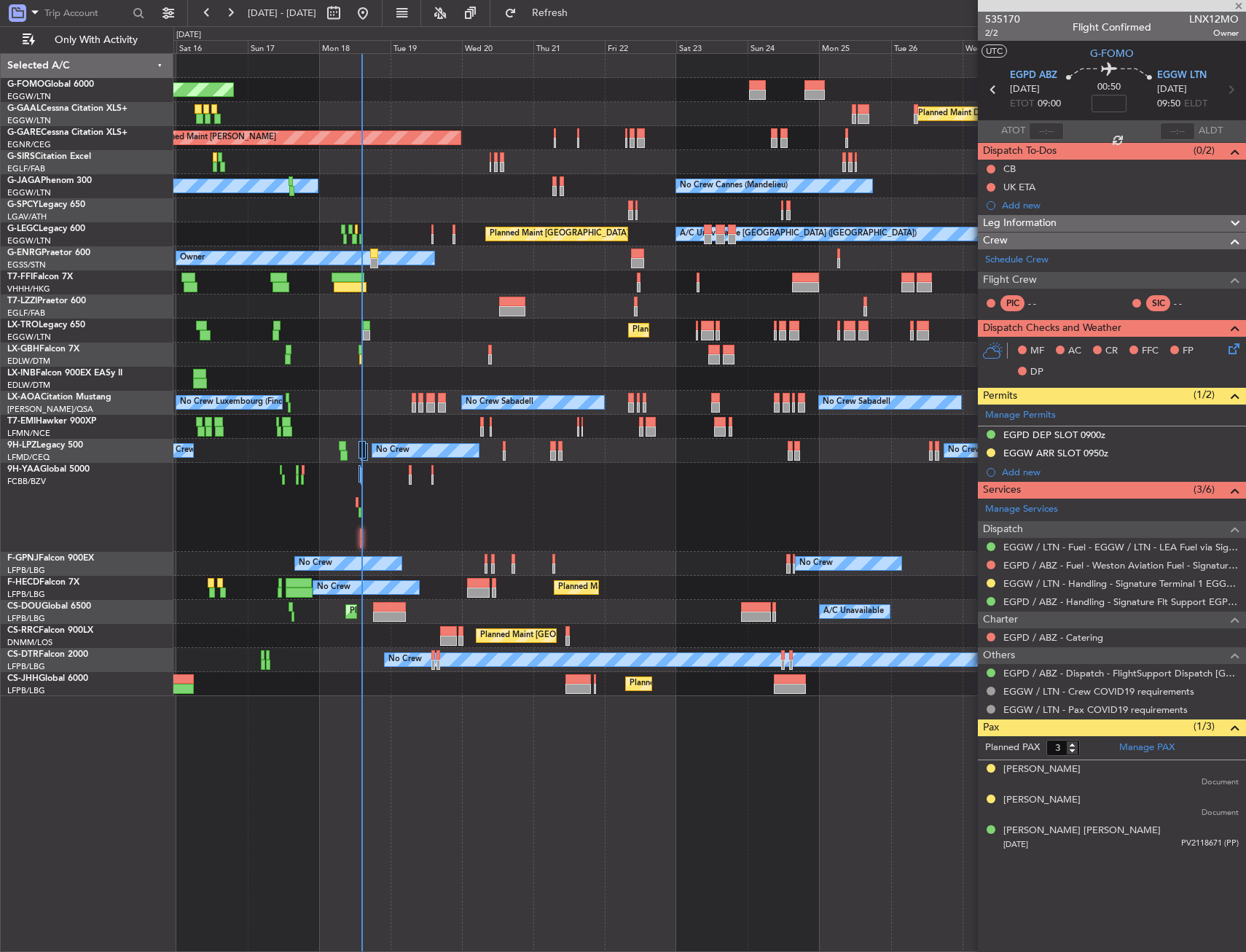
type input "+00:40"
type input "7"
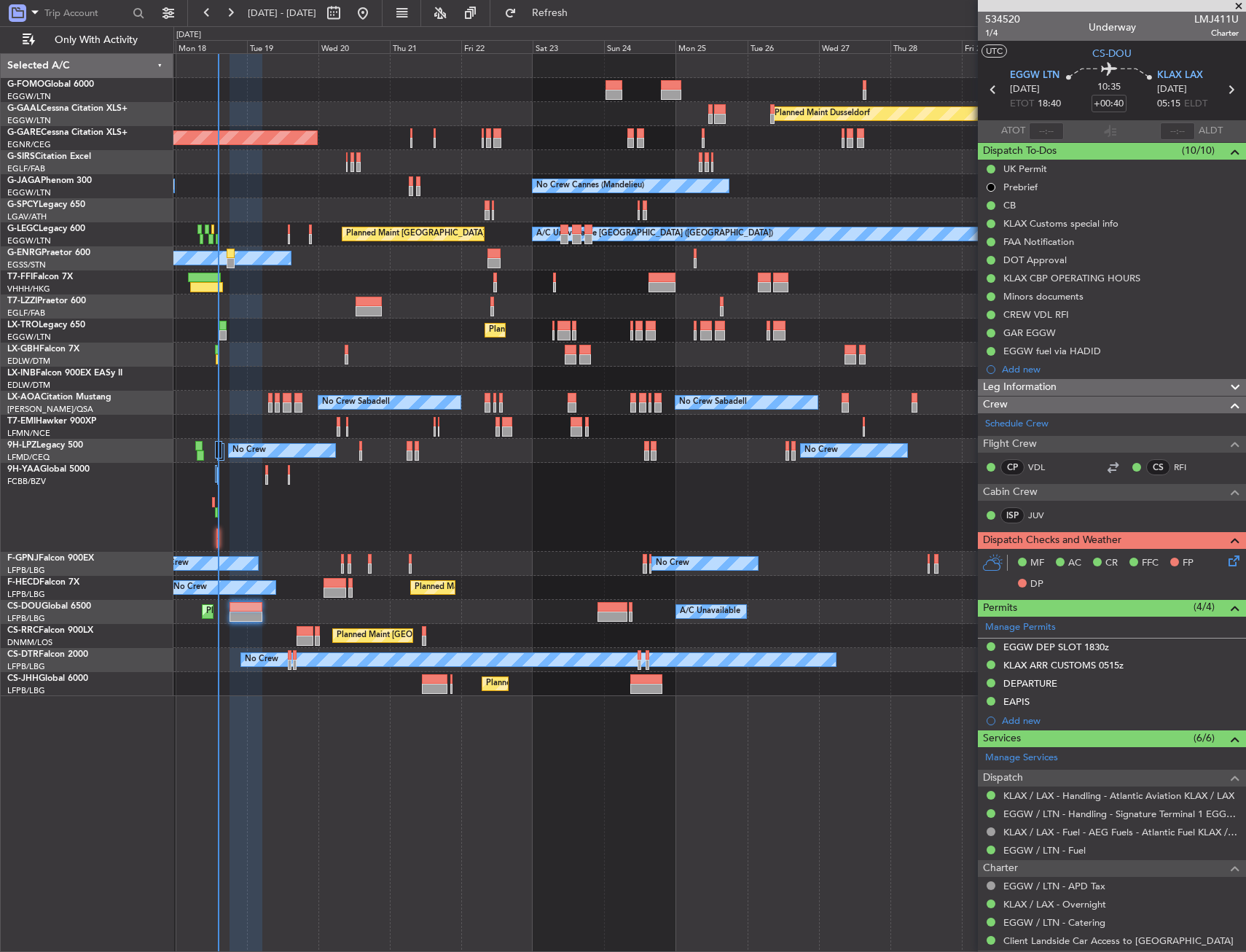
click at [586, 734] on div "Planned Maint Windsor Locks ([PERSON_NAME] Intl) Planned [GEOGRAPHIC_DATA] Plan…" at bounding box center [710, 503] width 1073 height 899
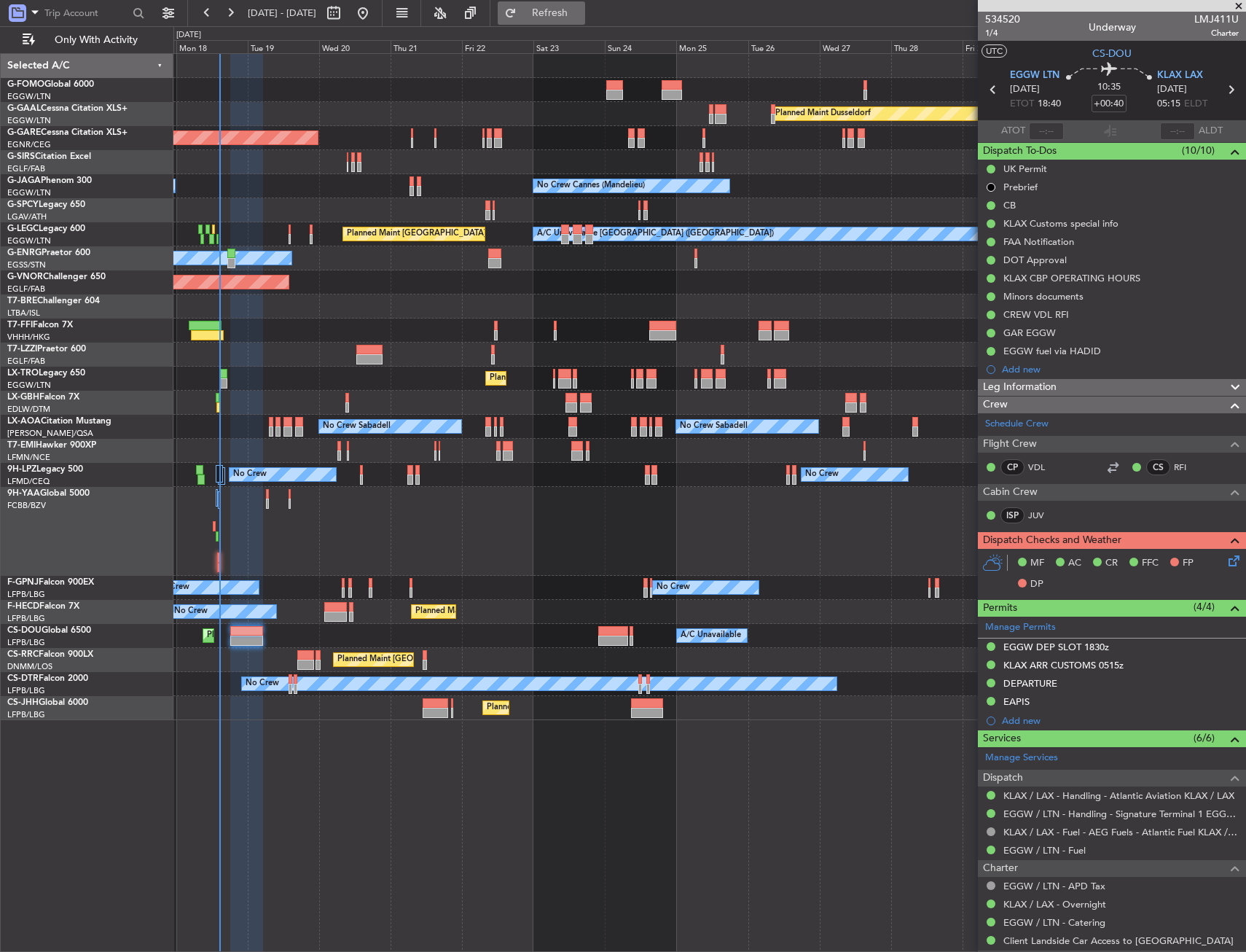
click at [586, 23] on button "Refresh" at bounding box center [541, 13] width 88 height 23
click at [433, 478] on div "Planned Maint Windsor Locks ([PERSON_NAME] Intl) Planned [GEOGRAPHIC_DATA] Plan…" at bounding box center [709, 387] width 1072 height 666
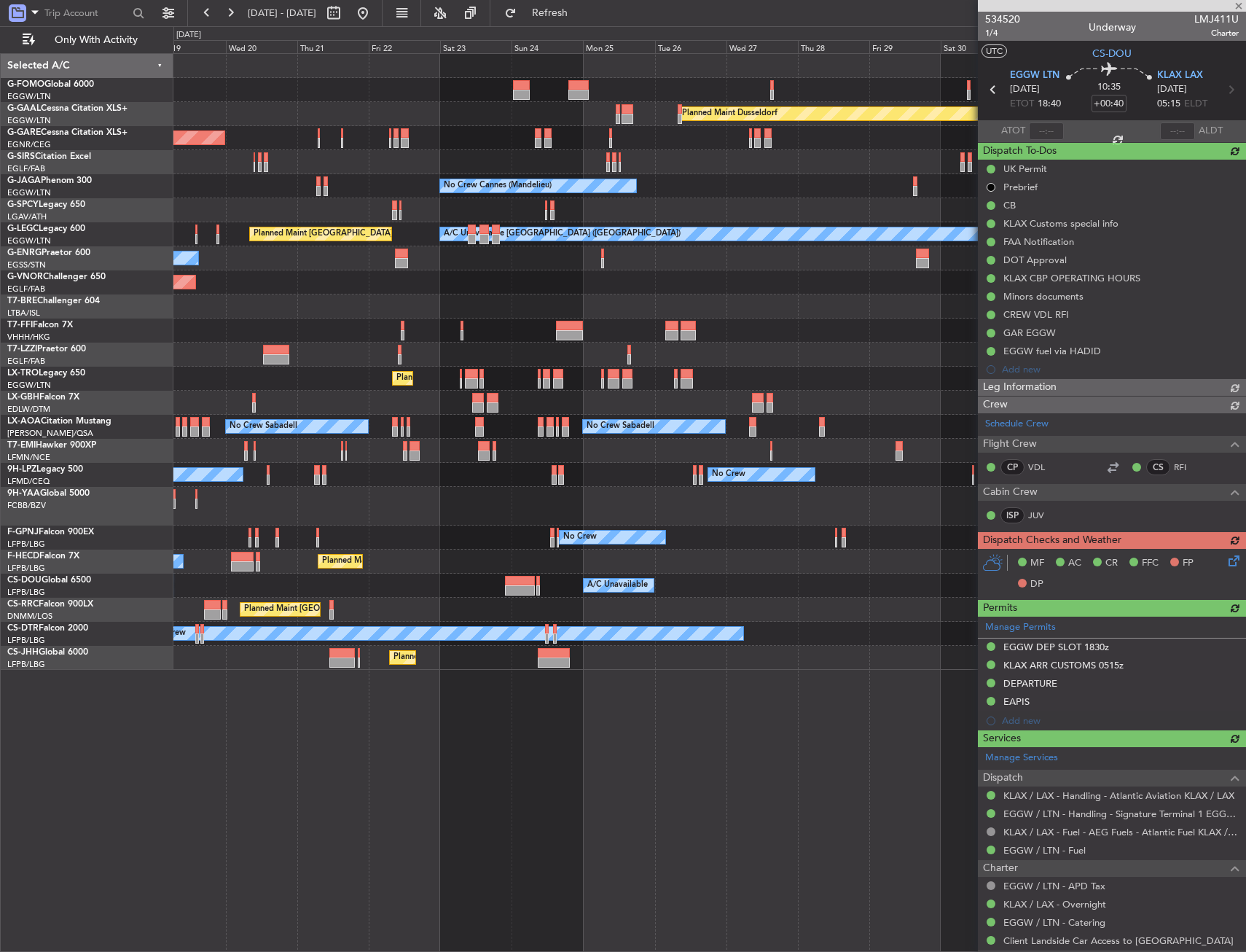
click at [444, 501] on div at bounding box center [709, 506] width 1072 height 39
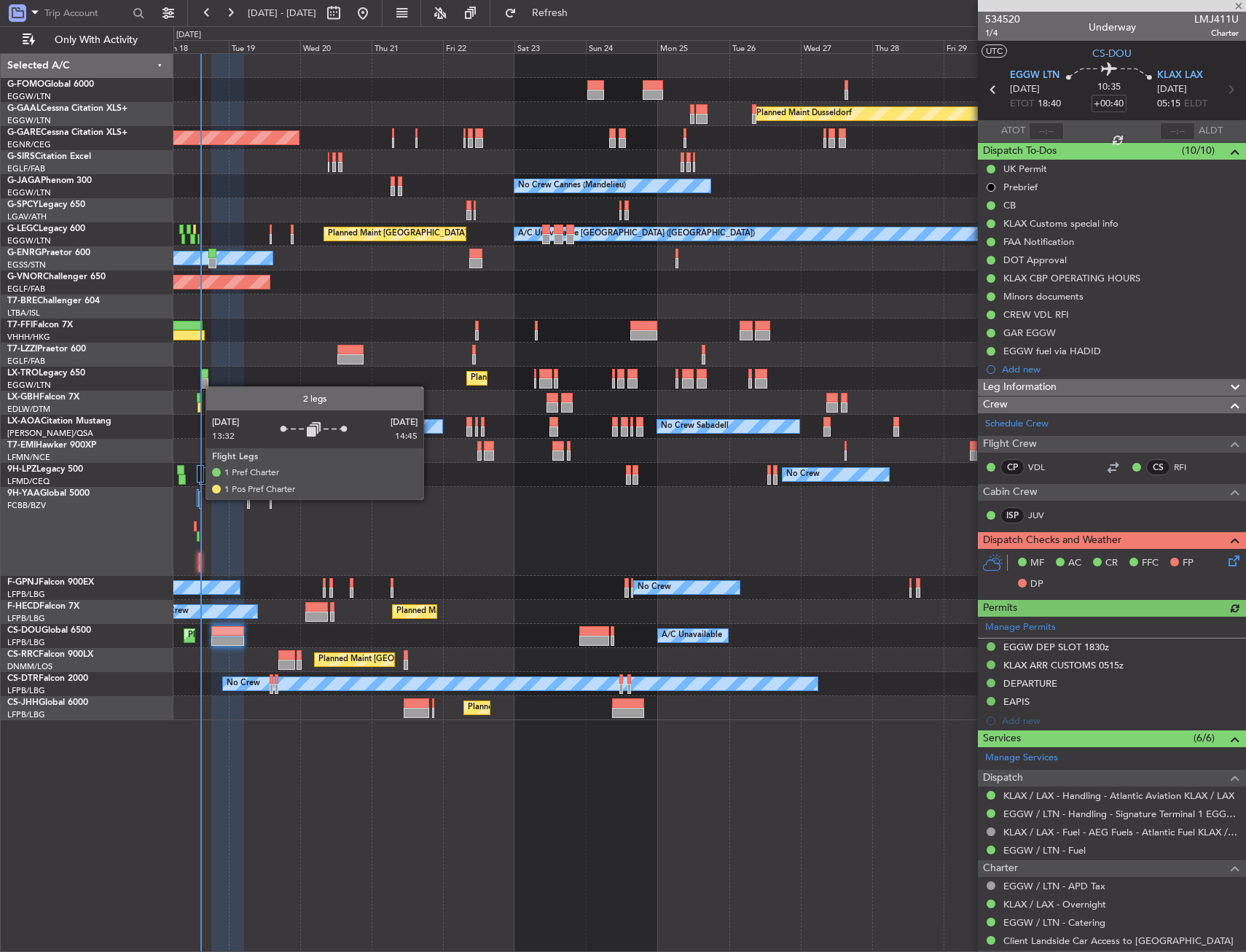
click at [198, 499] on div at bounding box center [197, 498] width 2 height 18
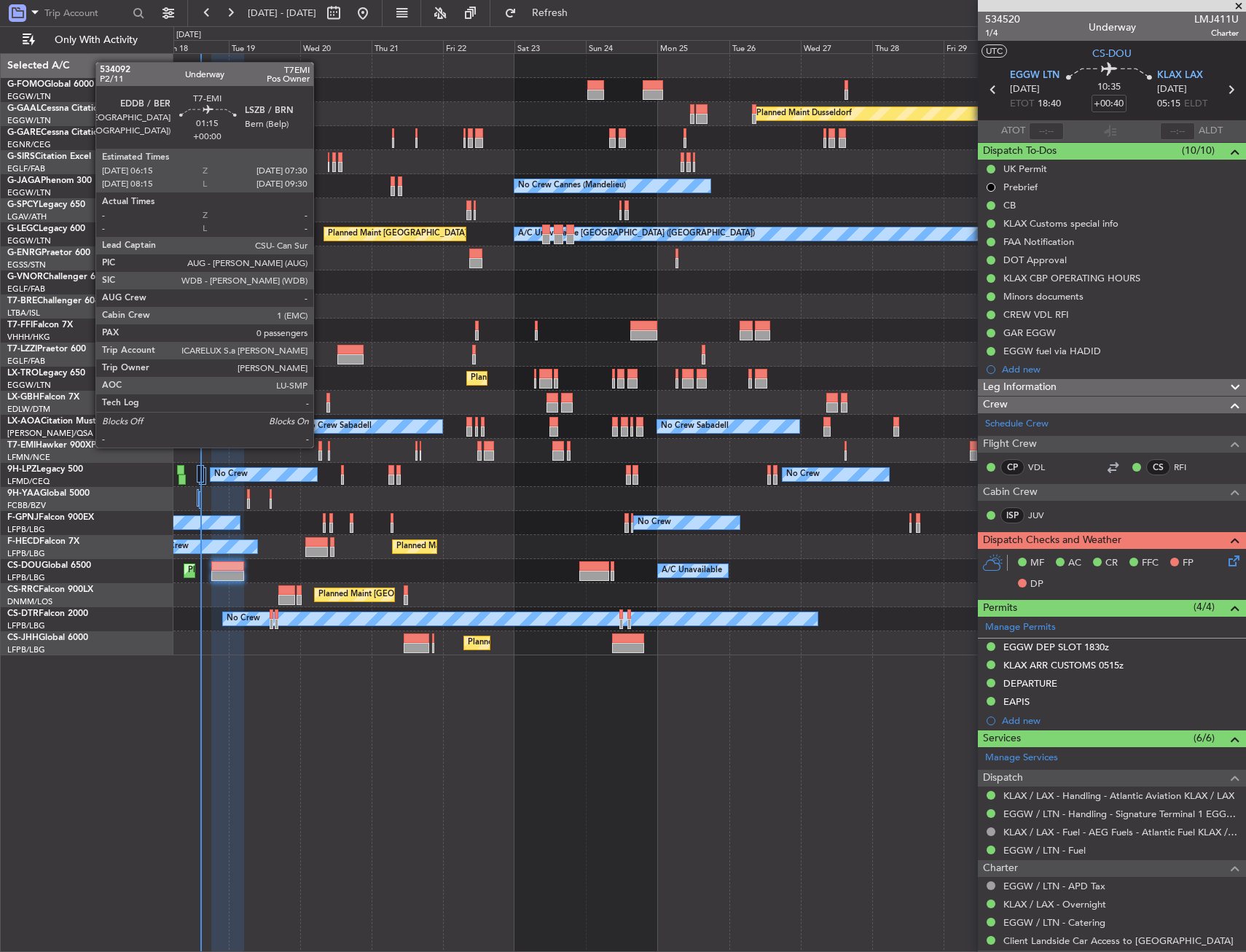
click at [320, 446] on div at bounding box center [320, 445] width 4 height 10
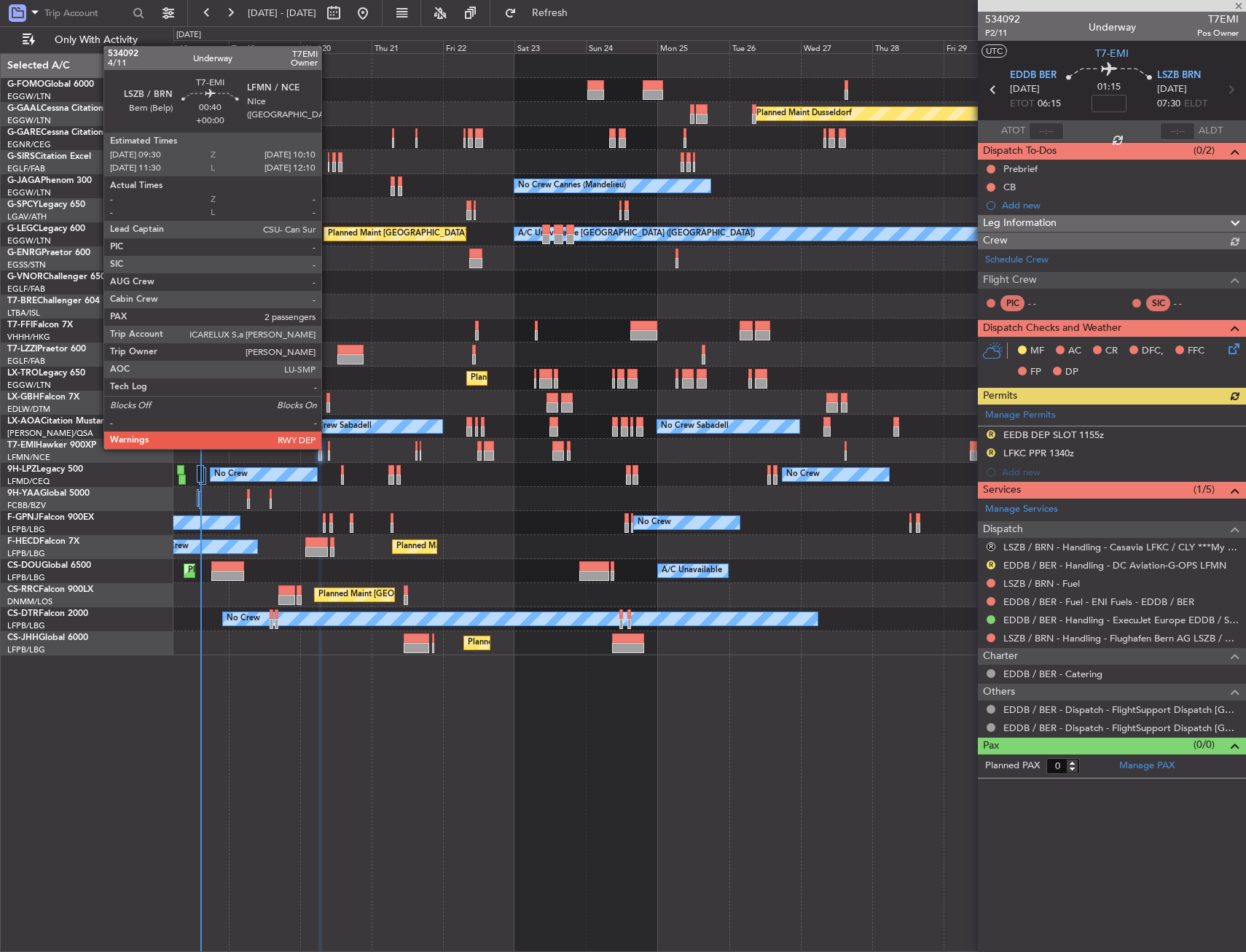
click at [328, 448] on div at bounding box center [329, 445] width 2 height 10
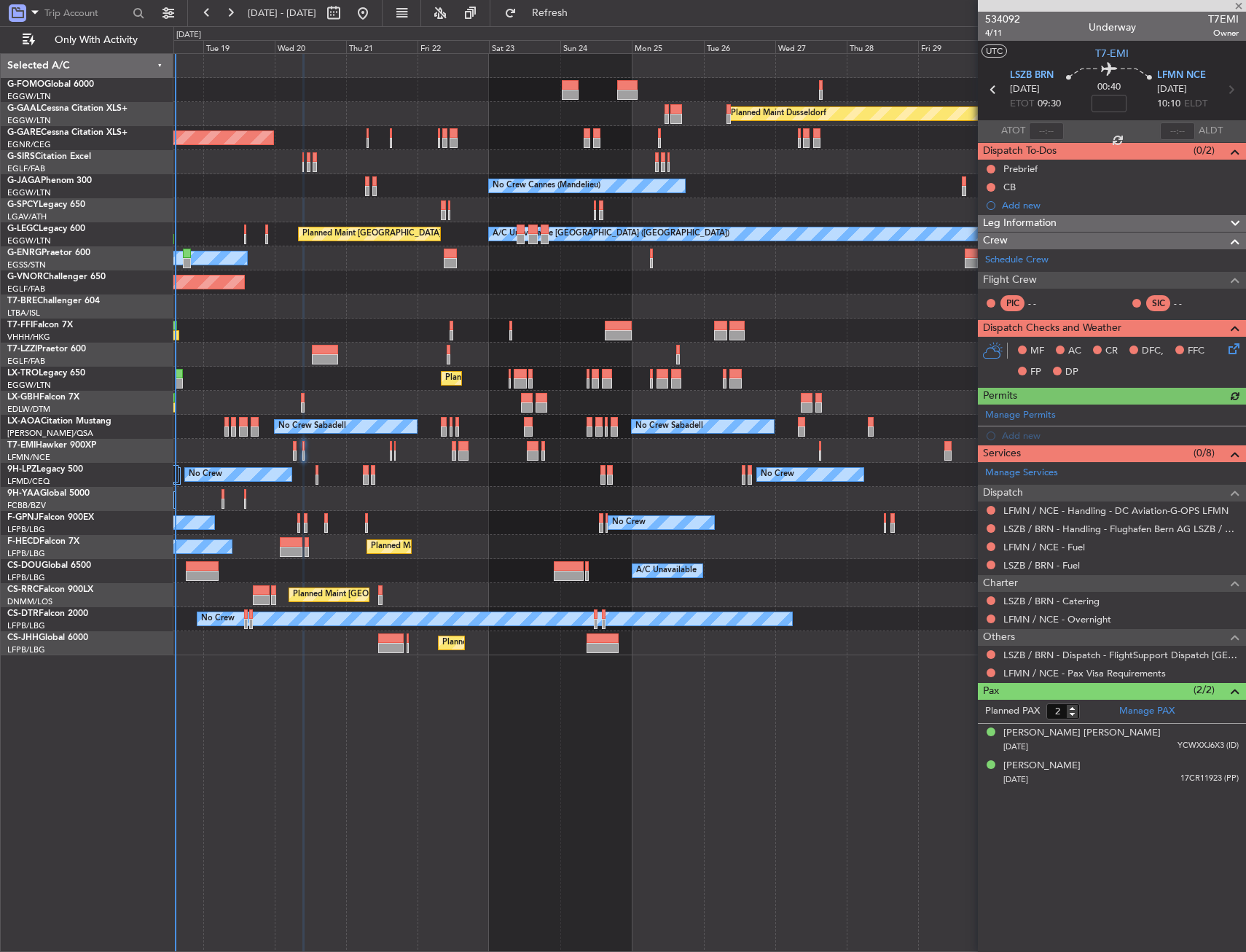
click at [336, 464] on div "Planned Maint Windsor Locks ([PERSON_NAME] Intl) Planned [GEOGRAPHIC_DATA] Unpl…" at bounding box center [709, 354] width 1072 height 602
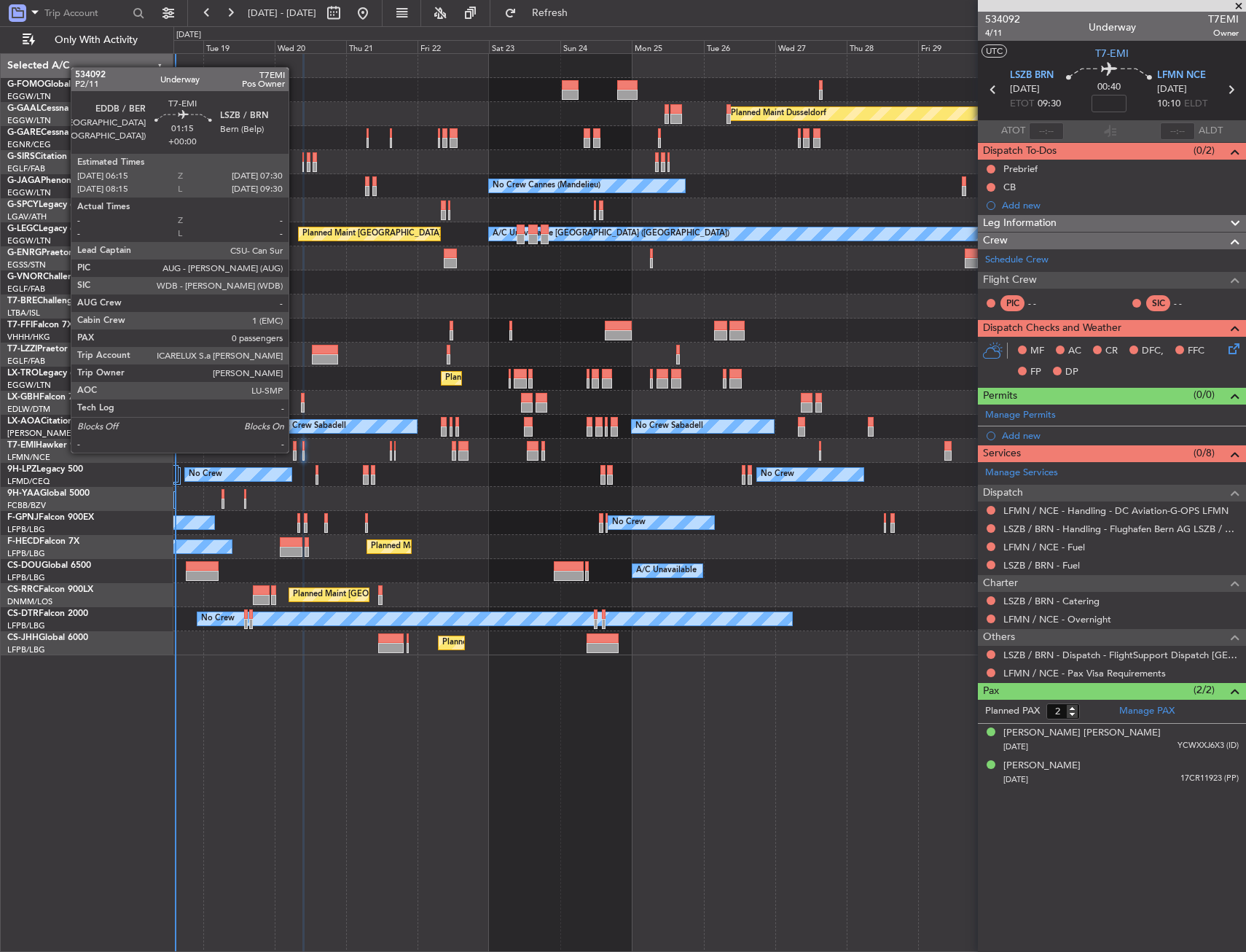
click at [293, 450] on div at bounding box center [295, 455] width 4 height 10
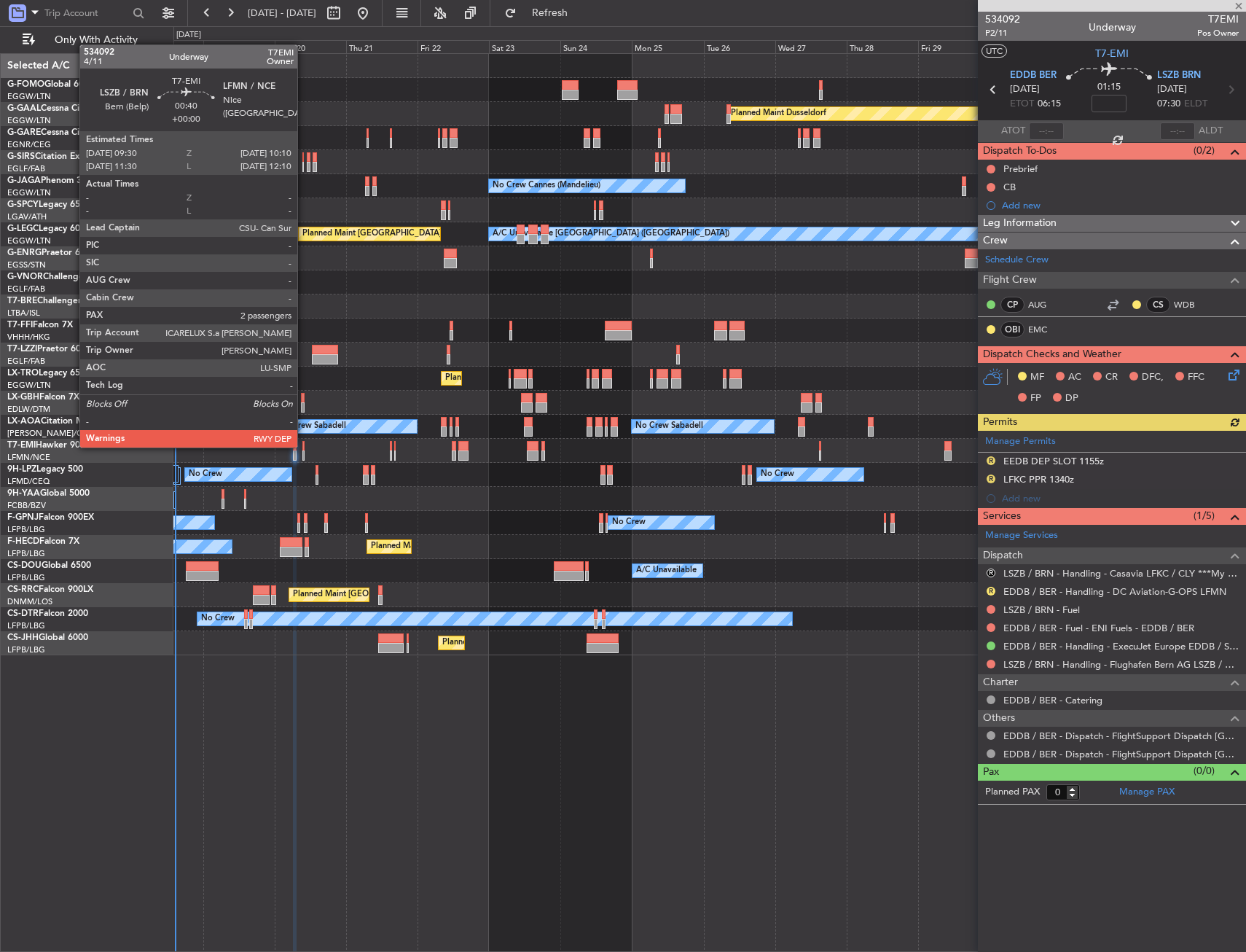
click at [304, 446] on div at bounding box center [304, 445] width 2 height 10
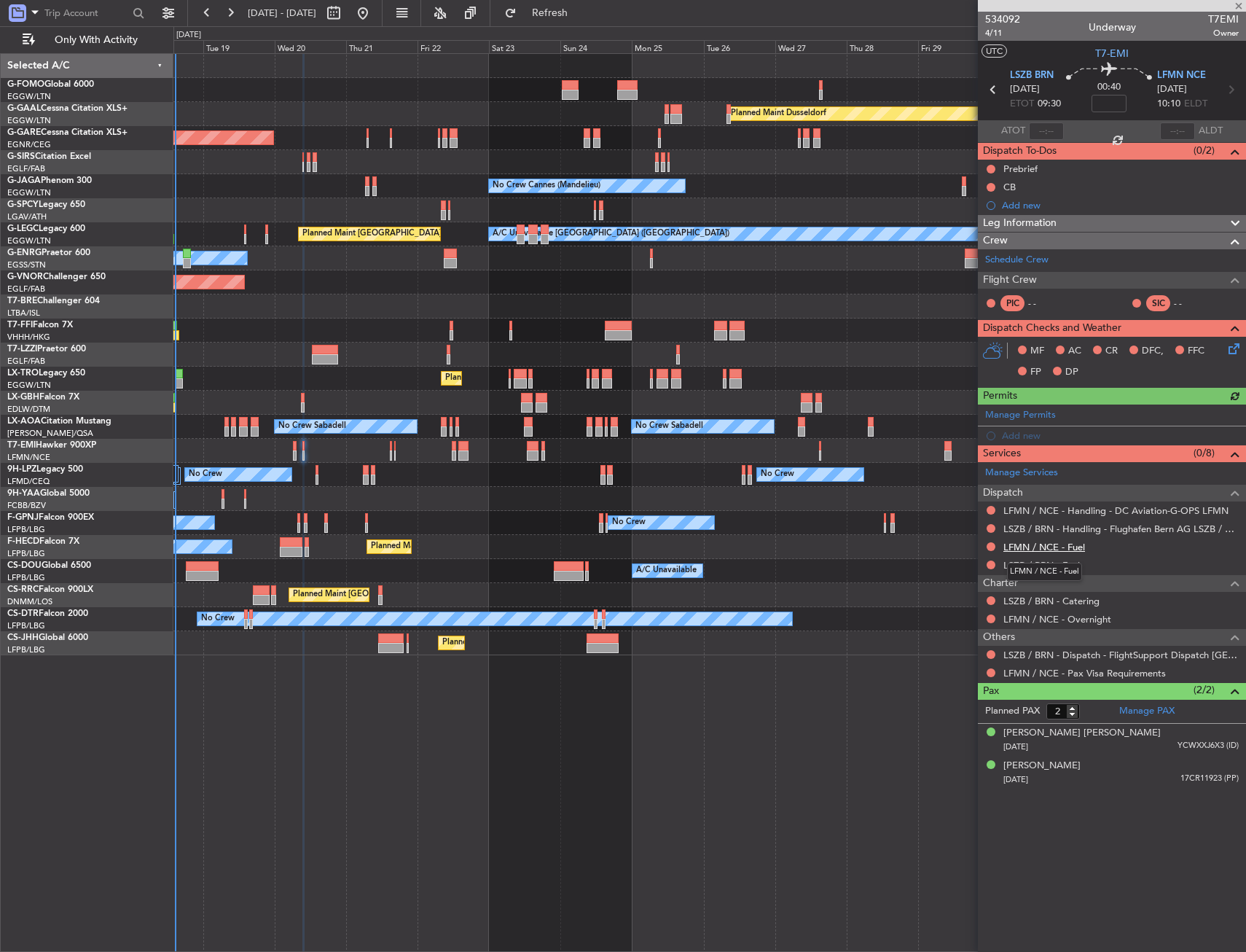
click at [1079, 546] on link "LFMN / NCE - Fuel" at bounding box center [1044, 546] width 81 height 12
click at [1044, 559] on link "LSZB / BRN - Fuel" at bounding box center [1041, 565] width 77 height 12
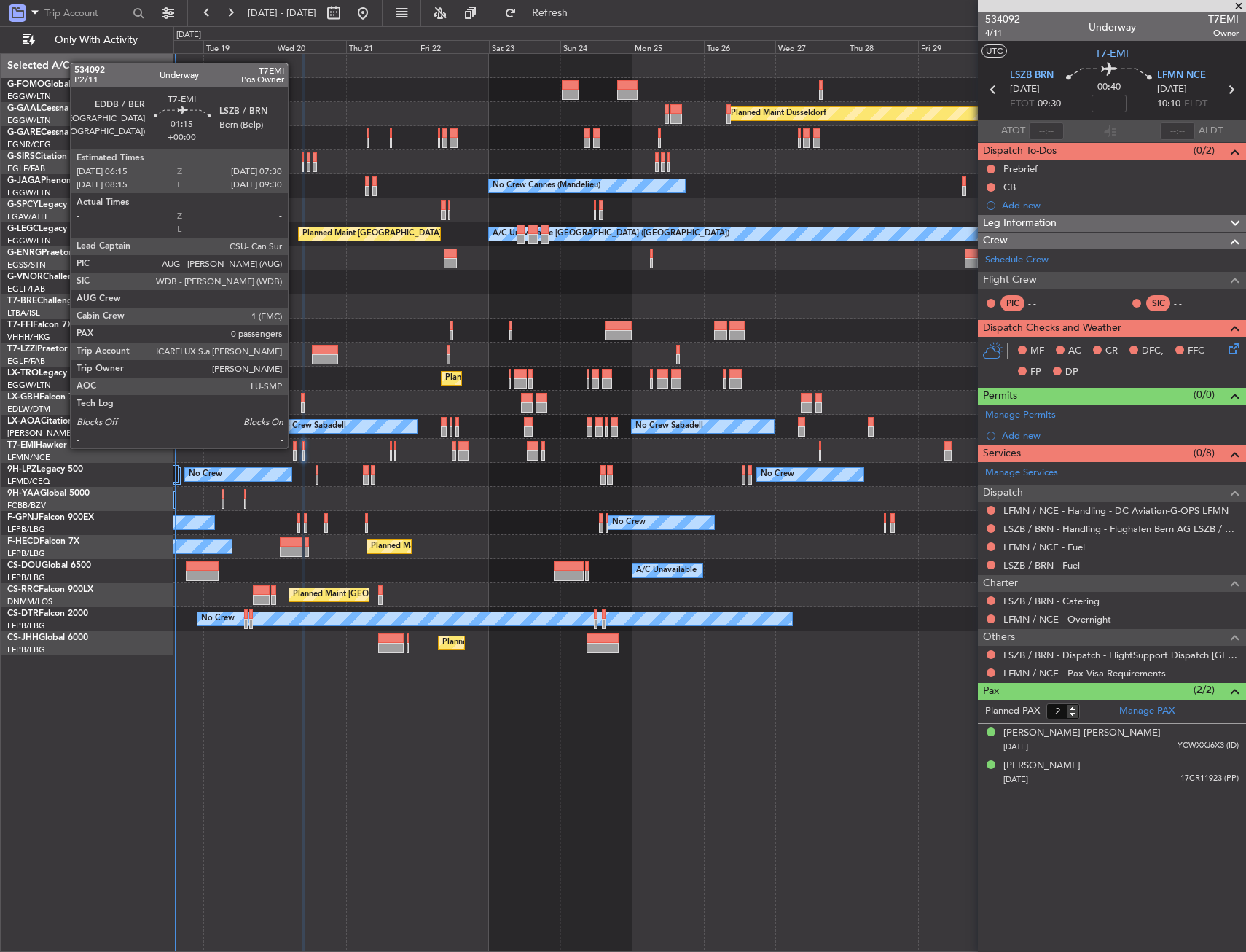
click at [295, 447] on div at bounding box center [295, 445] width 4 height 10
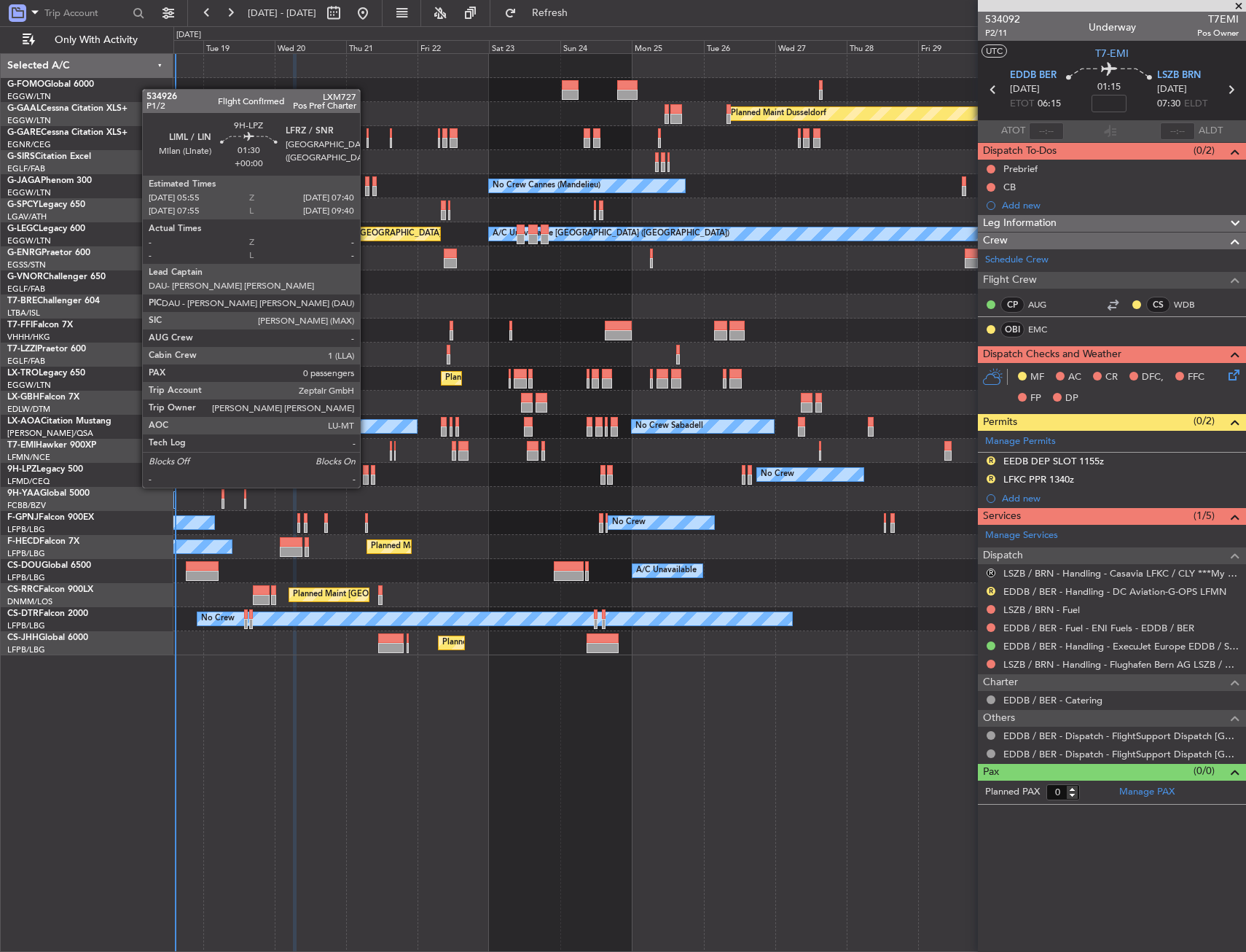
click at [366, 473] on div at bounding box center [366, 470] width 6 height 10
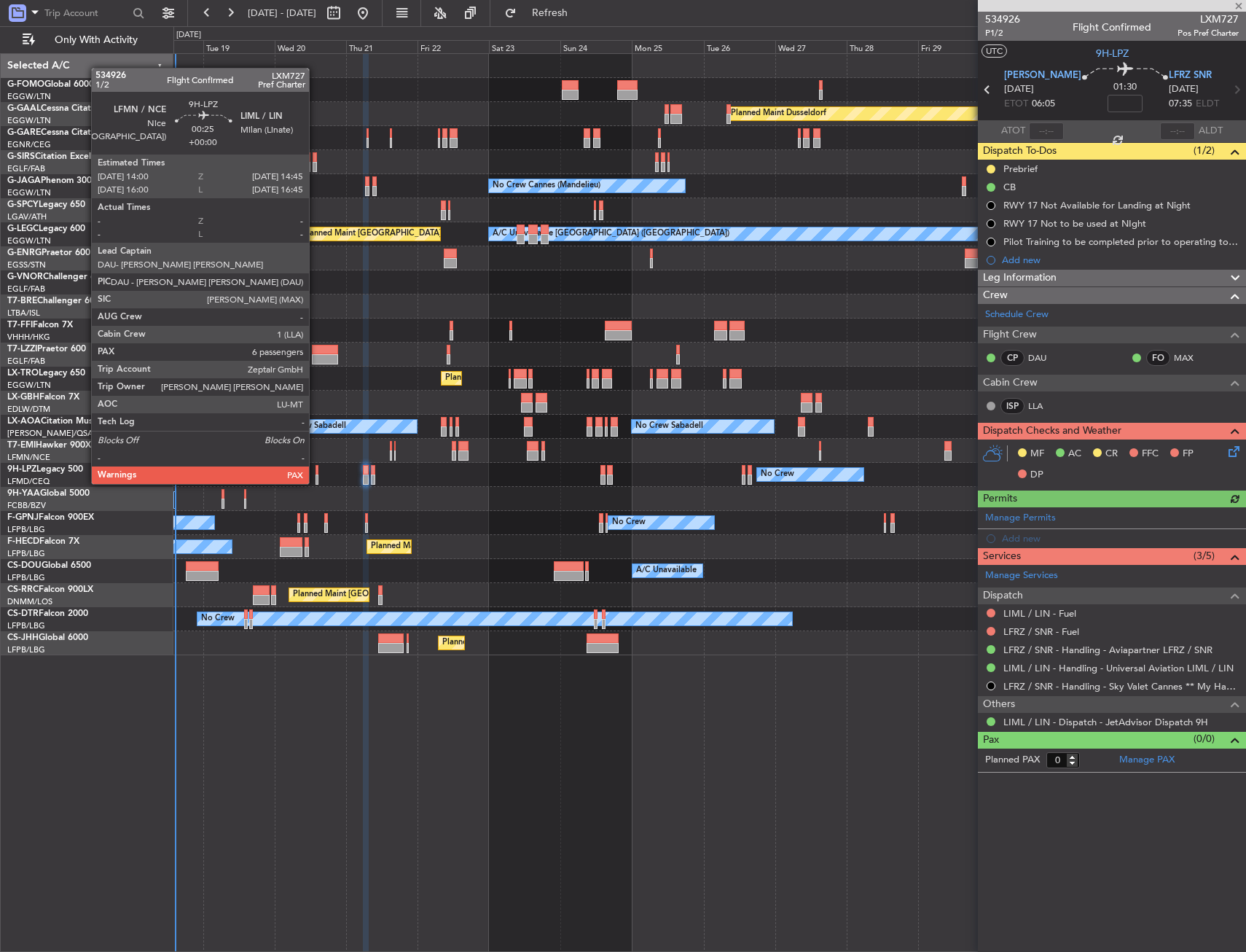
click at [316, 470] on div at bounding box center [317, 470] width 3 height 10
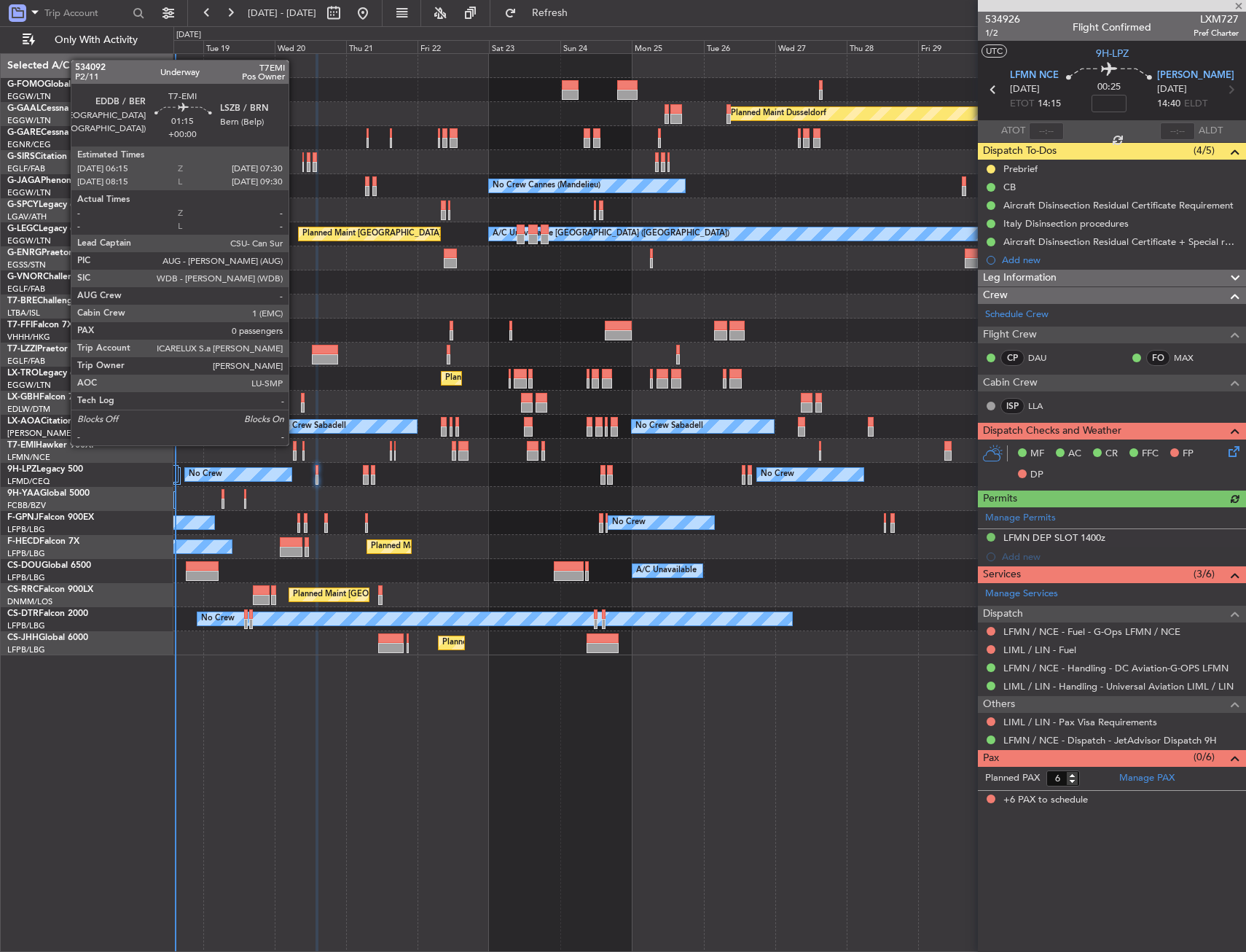
click at [295, 444] on div at bounding box center [295, 445] width 4 height 10
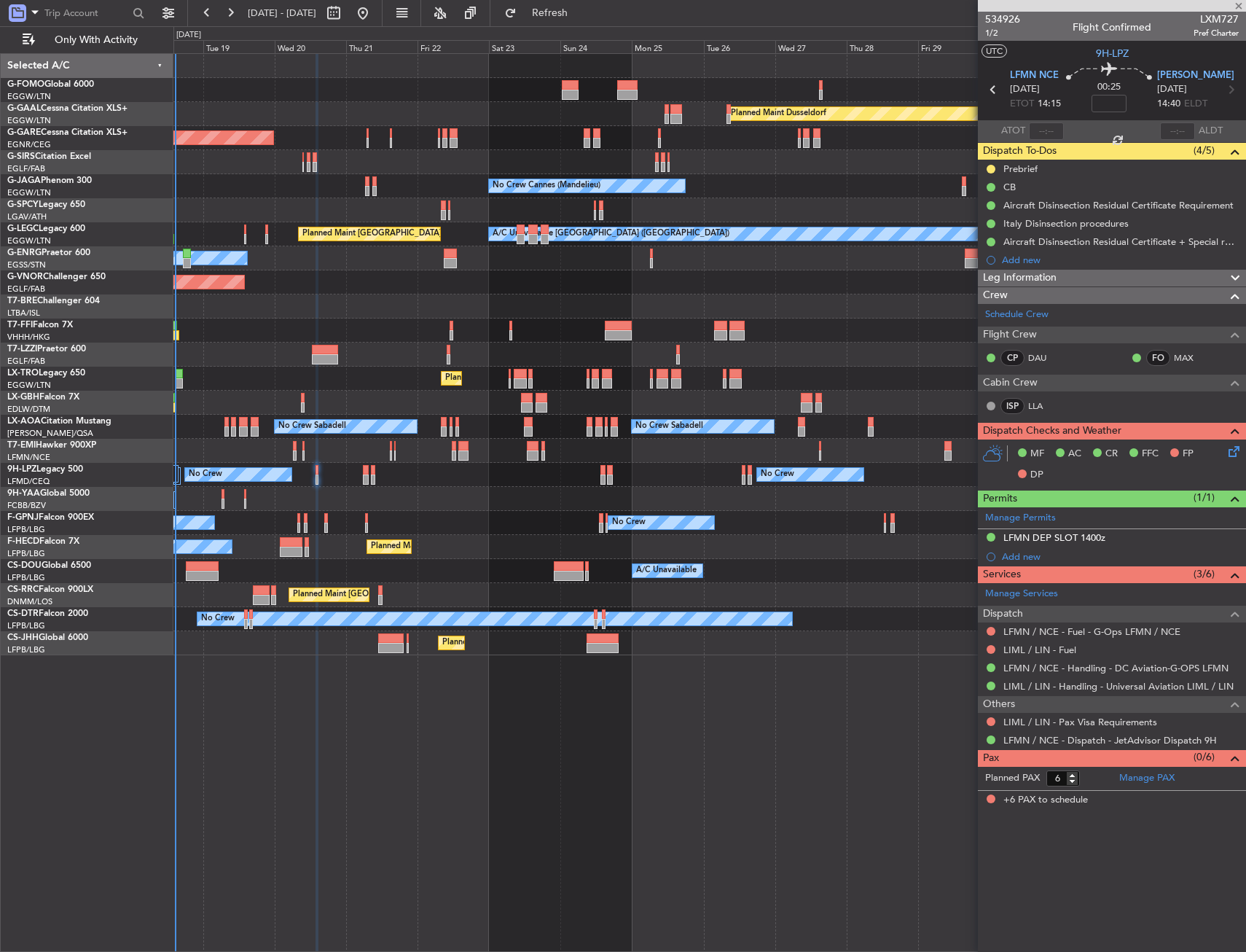
type input "0"
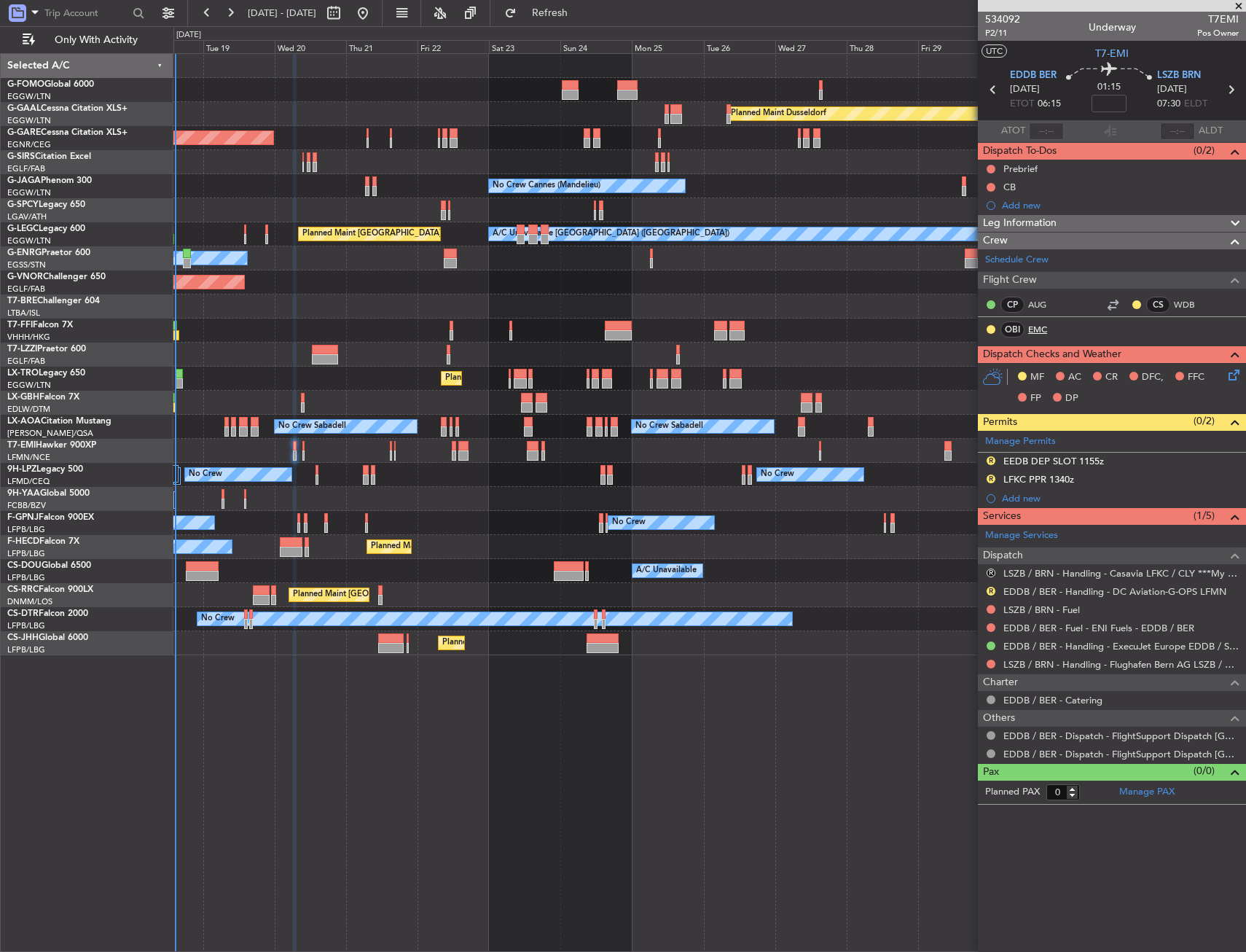
click at [1036, 329] on link "EMC" at bounding box center [1045, 329] width 33 height 13
click at [1145, 217] on div "Leg Information" at bounding box center [1111, 223] width 268 height 17
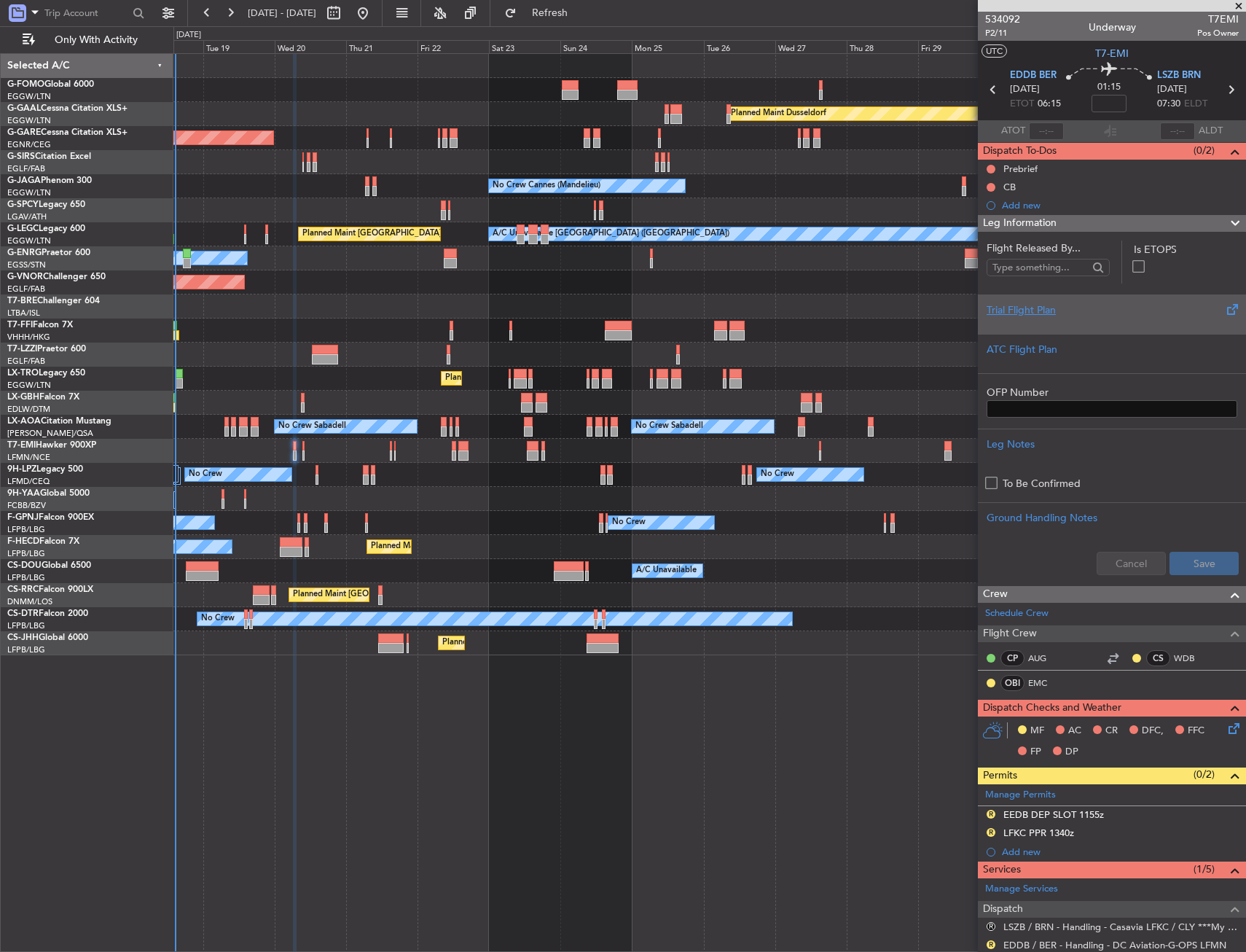
click at [1086, 320] on div at bounding box center [1111, 322] width 250 height 9
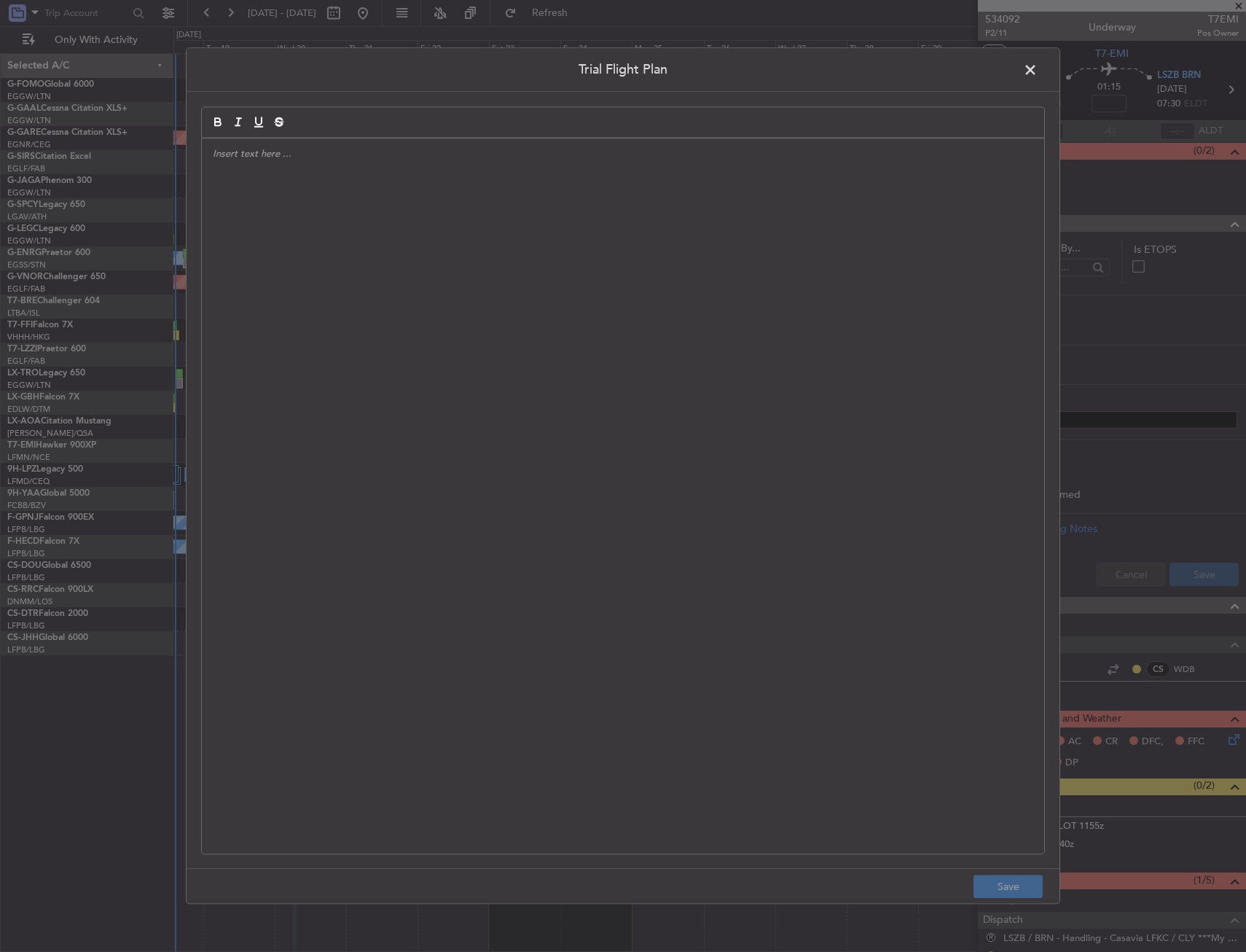
click at [578, 327] on div at bounding box center [623, 496] width 842 height 715
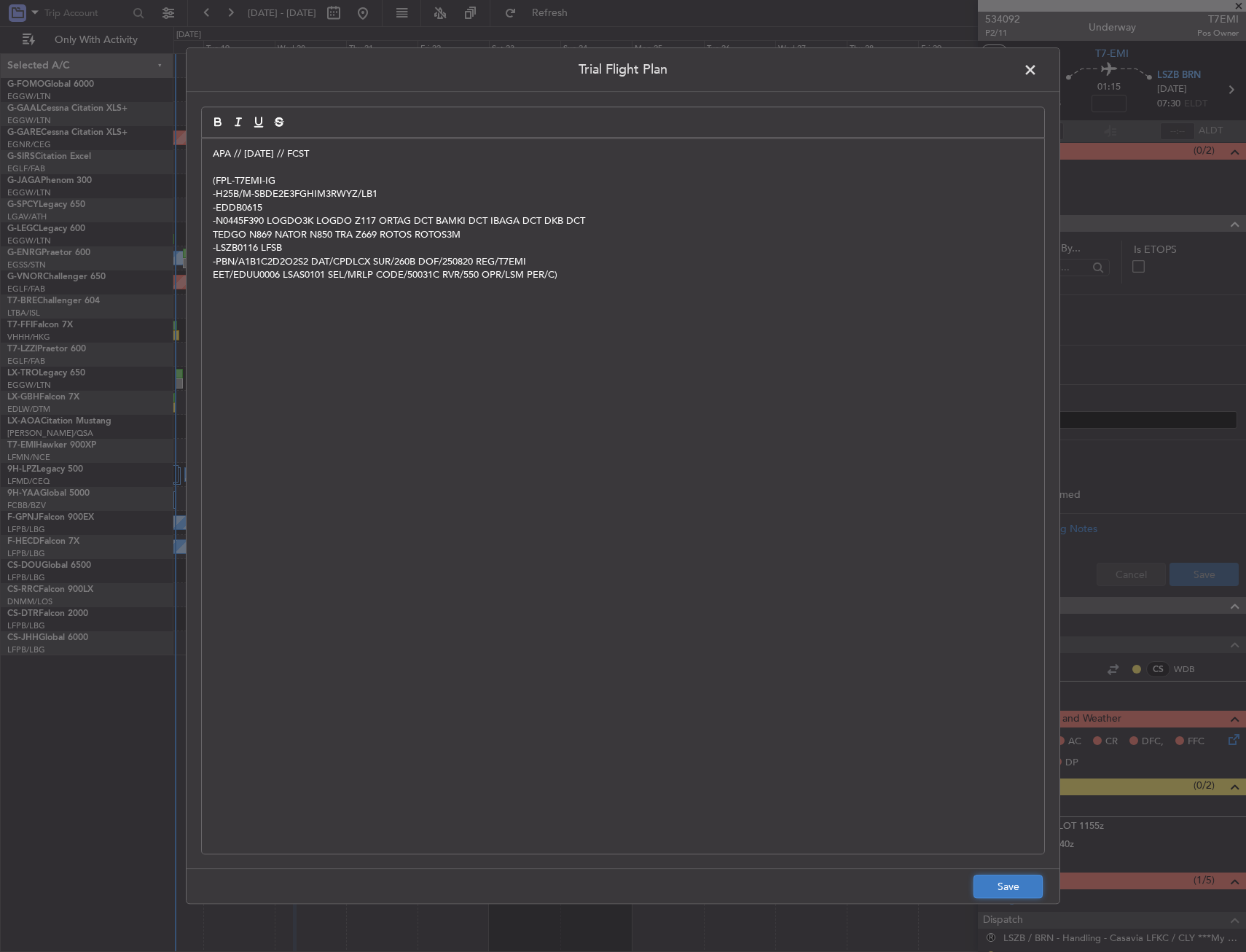
click at [1019, 892] on button "Save" at bounding box center [1008, 887] width 69 height 23
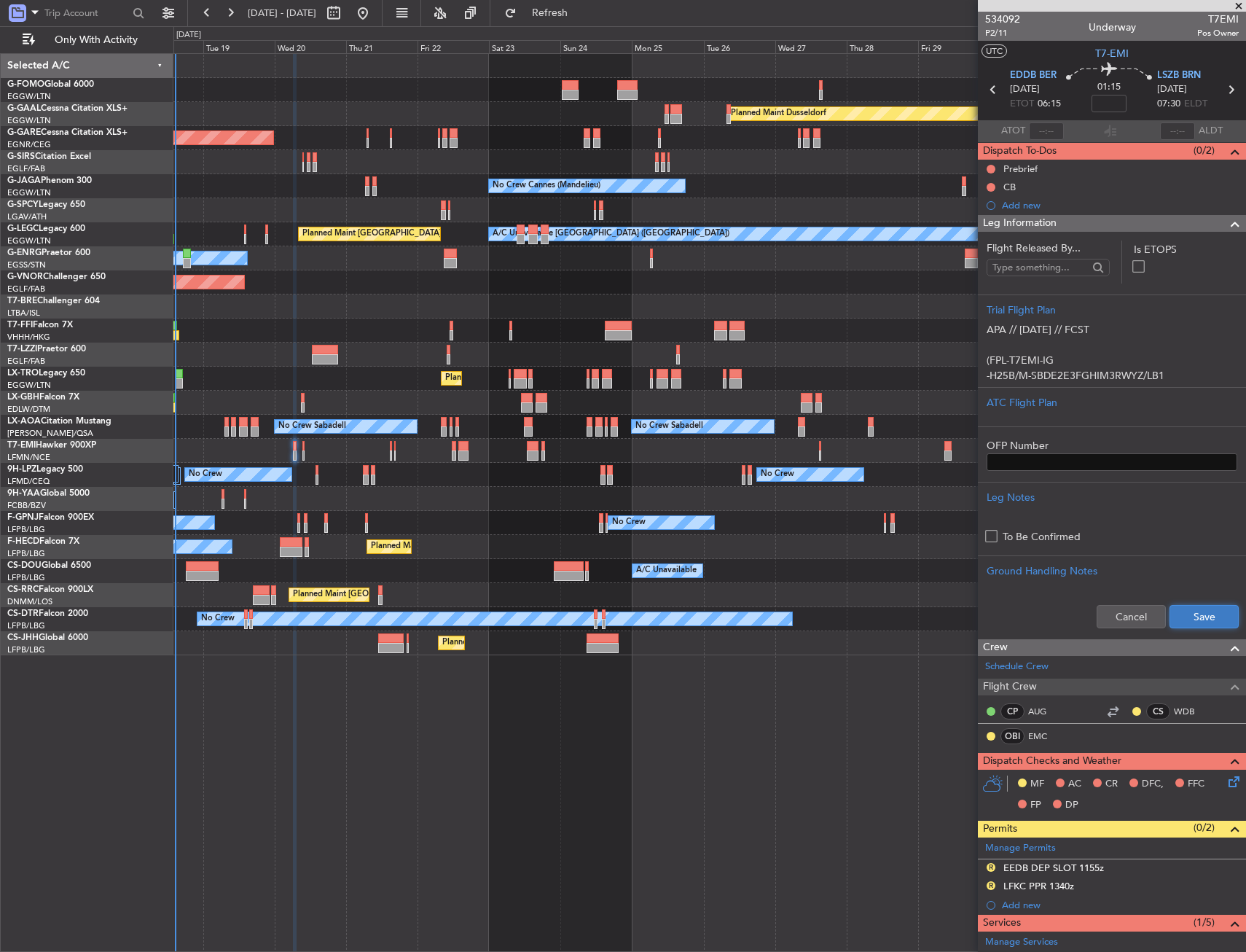
click at [1185, 611] on button "Save" at bounding box center [1204, 616] width 69 height 23
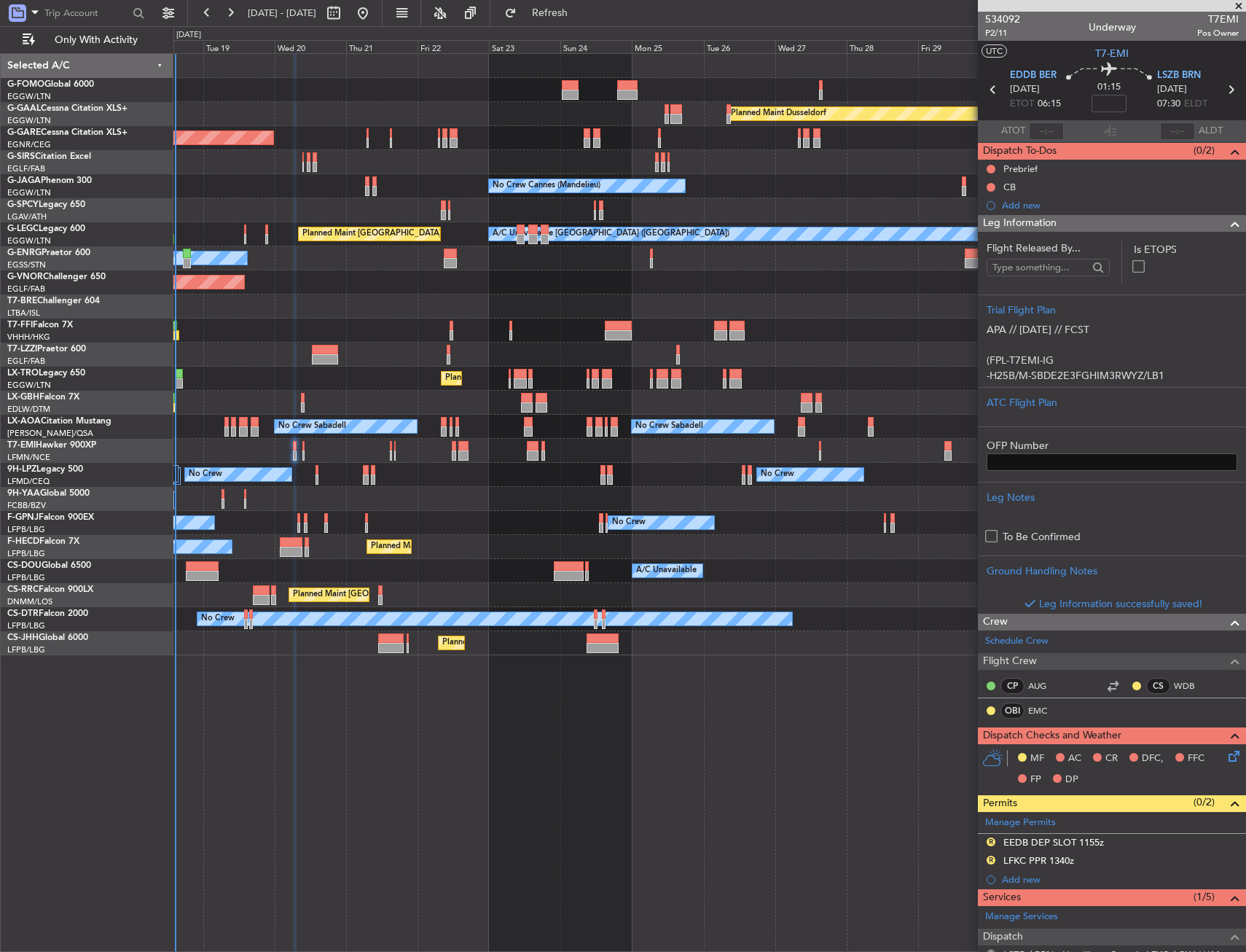
click at [1117, 222] on div "Leg Information" at bounding box center [1111, 223] width 268 height 17
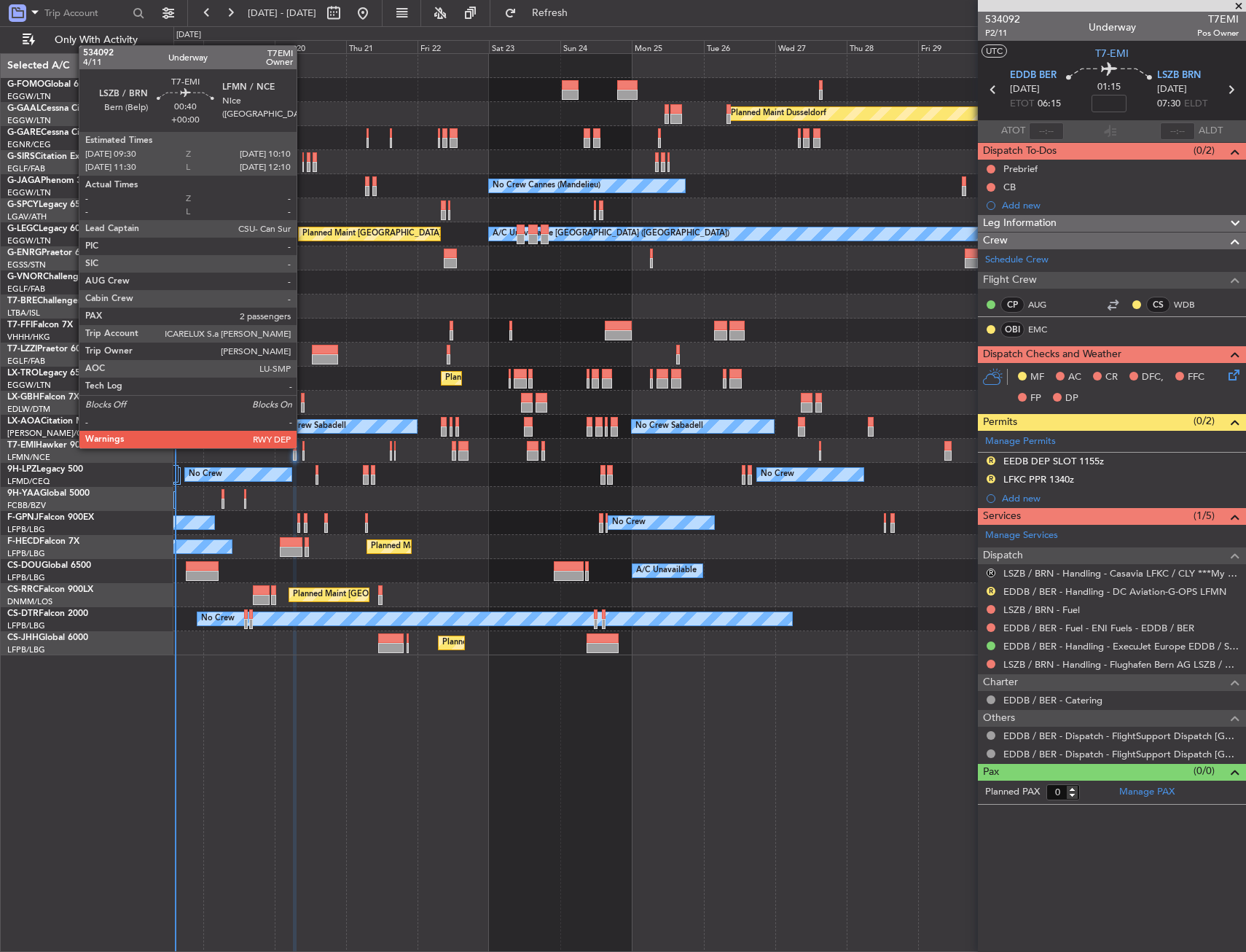
click at [303, 447] on div at bounding box center [304, 445] width 2 height 10
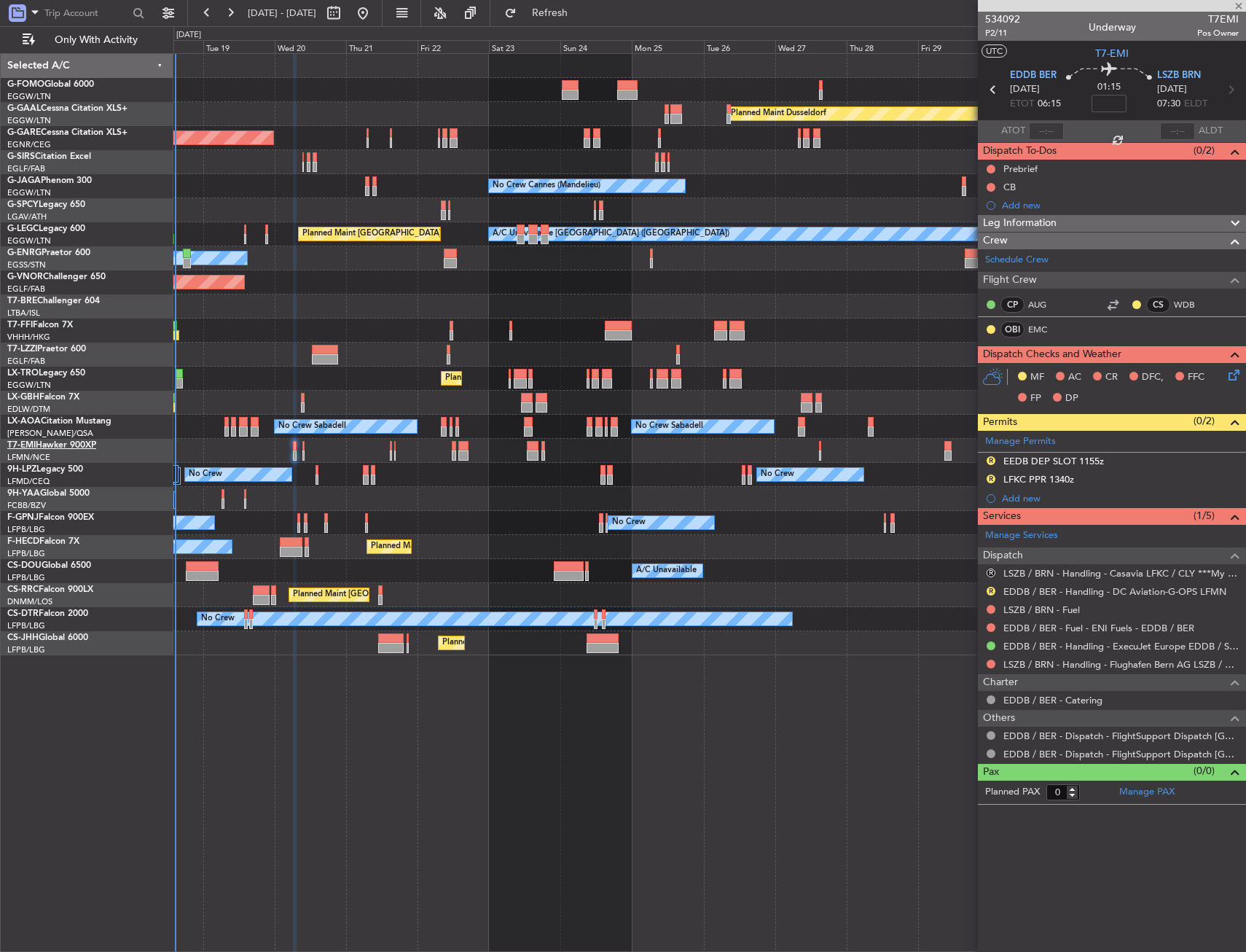
type input "2"
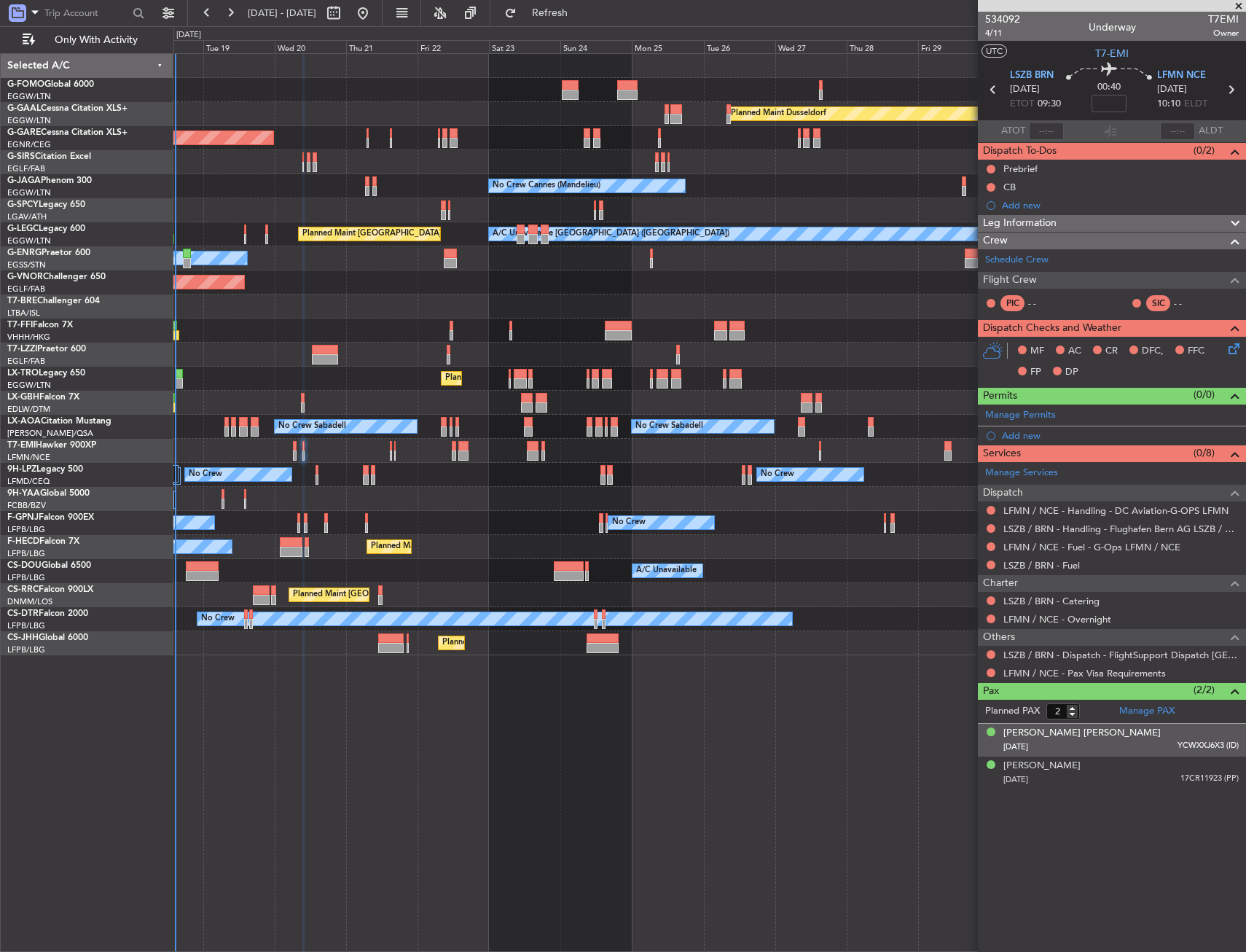
click at [1082, 737] on div "[PERSON_NAME] [PERSON_NAME] [DATE] YCWXXJ6X3 (ID)" at bounding box center [1121, 739] width 235 height 28
click at [1070, 727] on div "[PERSON_NAME] [PERSON_NAME]" at bounding box center [1082, 733] width 157 height 14
click at [1116, 109] on input at bounding box center [1109, 104] width 35 height 18
click at [1133, 110] on div "00:40 15" at bounding box center [1109, 89] width 96 height 54
type input "+00:15"
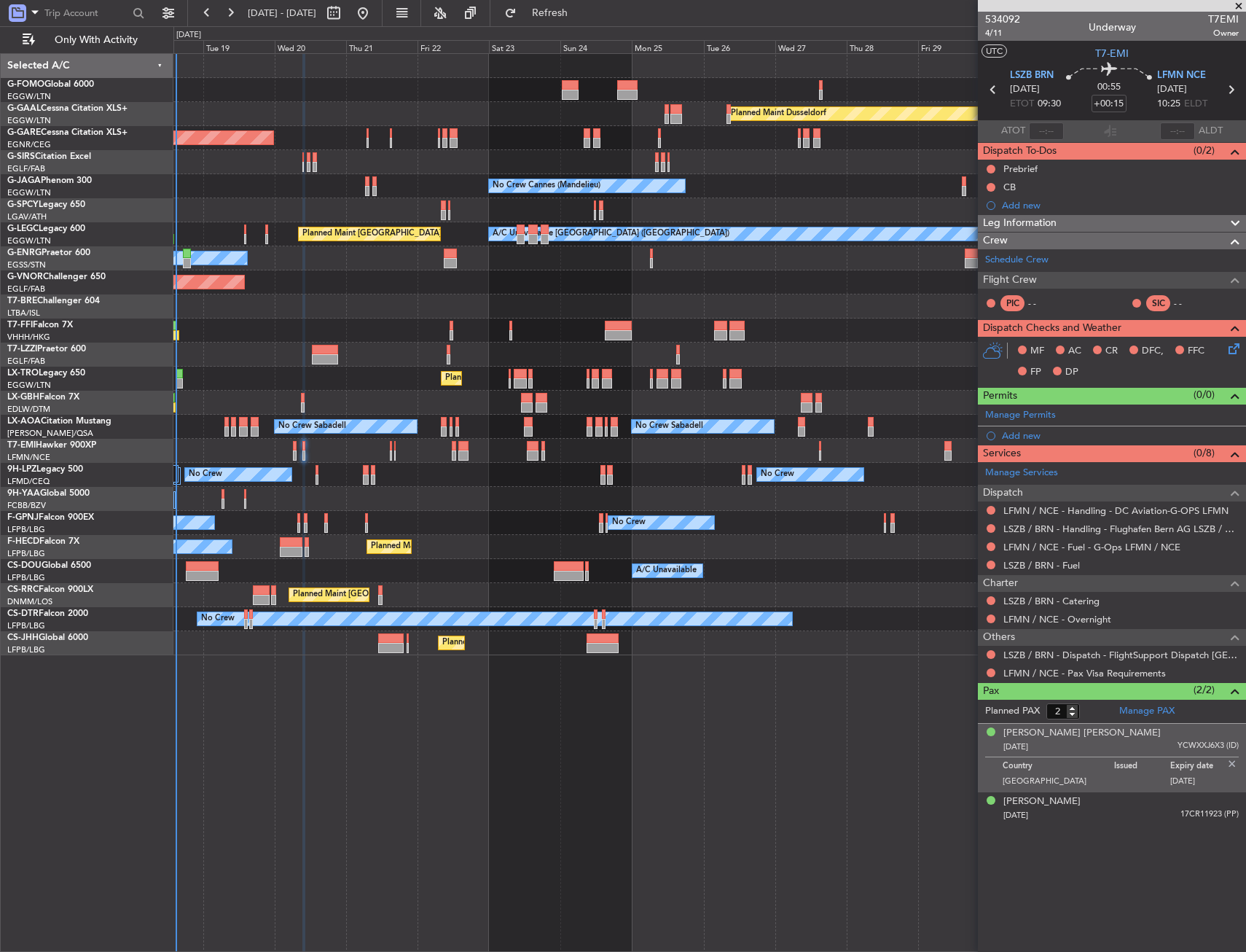
drag, startPoint x: 1128, startPoint y: 229, endPoint x: 1120, endPoint y: 257, distance: 29.1
click at [1128, 229] on div "Leg Information" at bounding box center [1111, 223] width 268 height 17
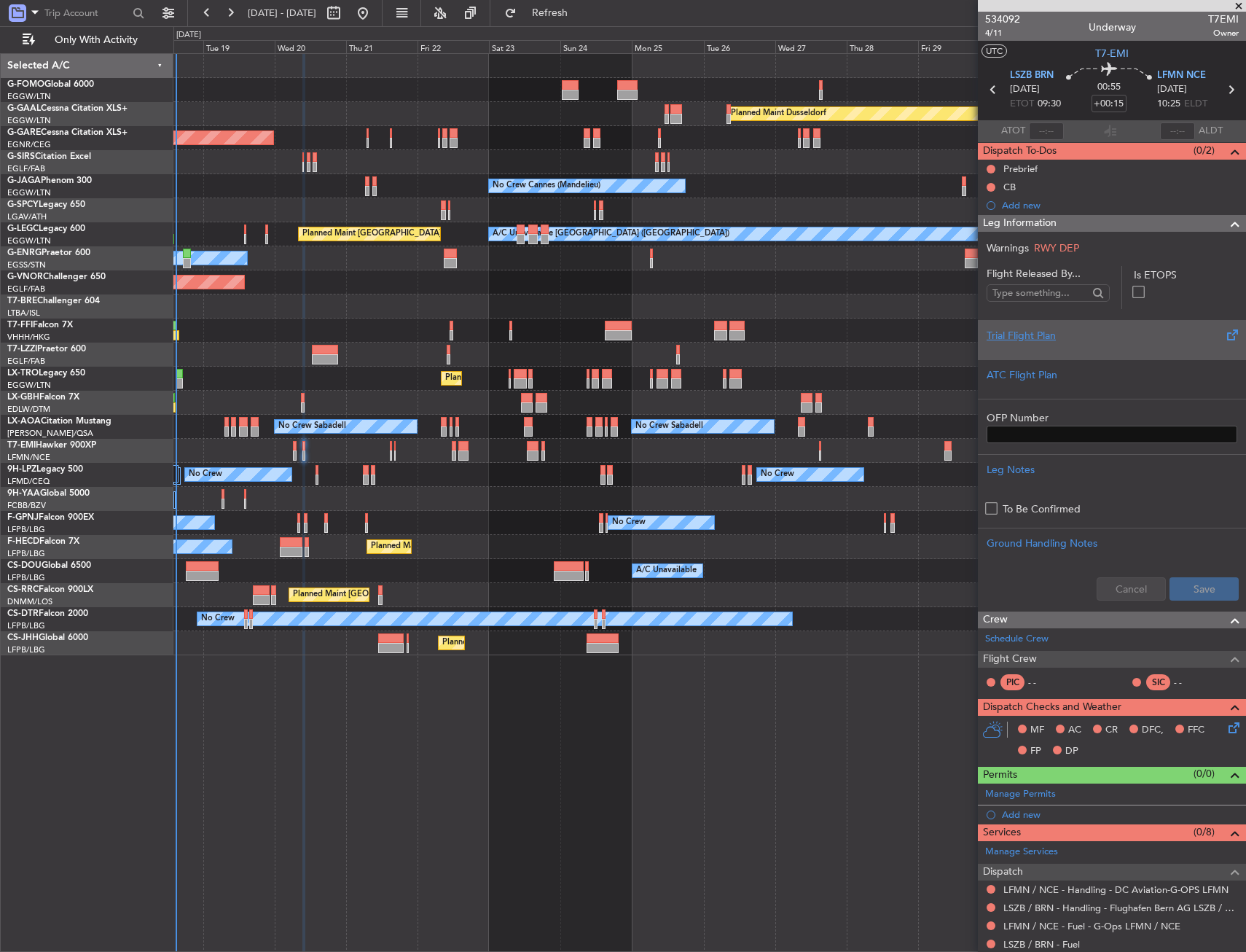
click at [1062, 337] on div "Trial Flight Plan" at bounding box center [1111, 335] width 250 height 15
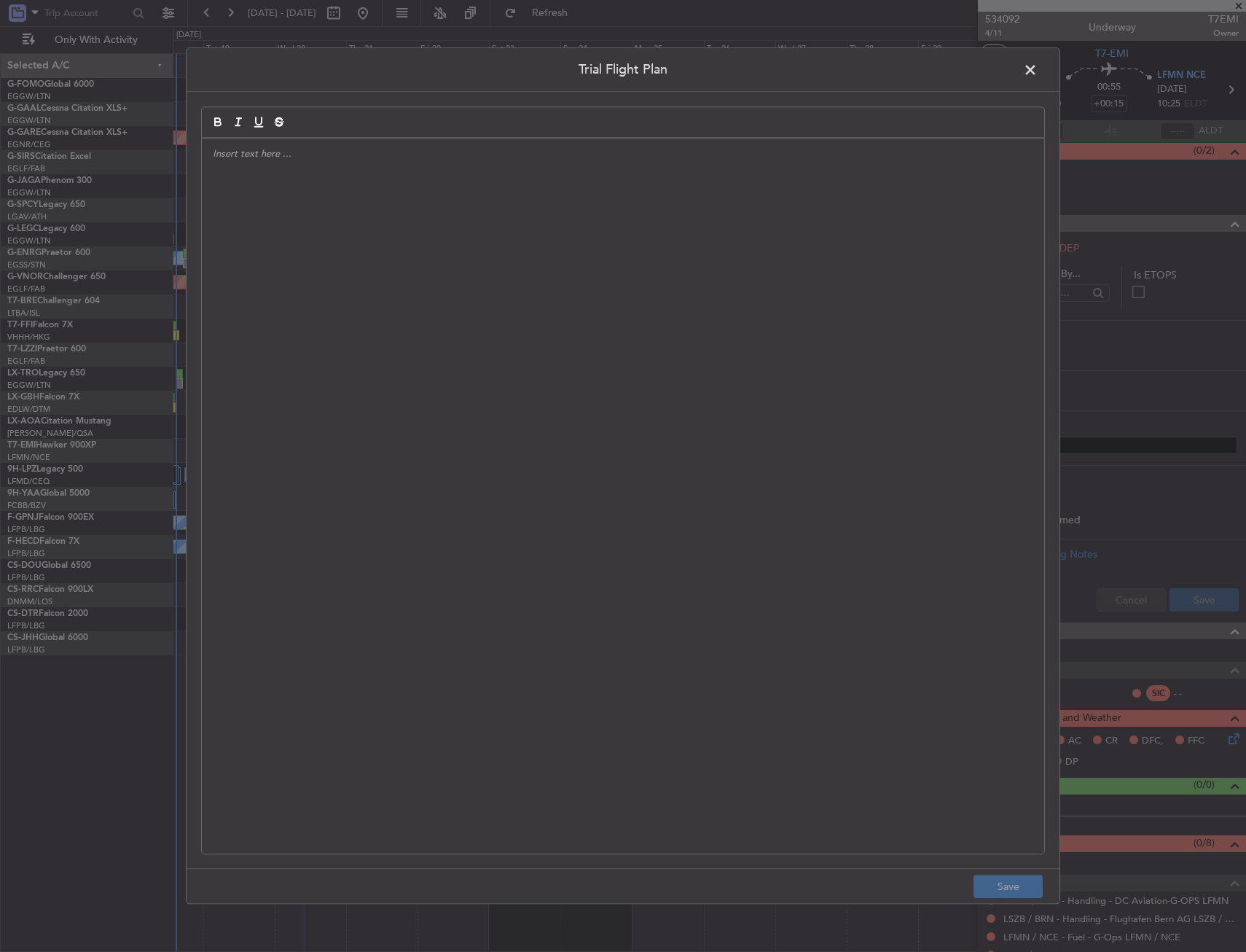
click at [568, 322] on div at bounding box center [623, 496] width 842 height 715
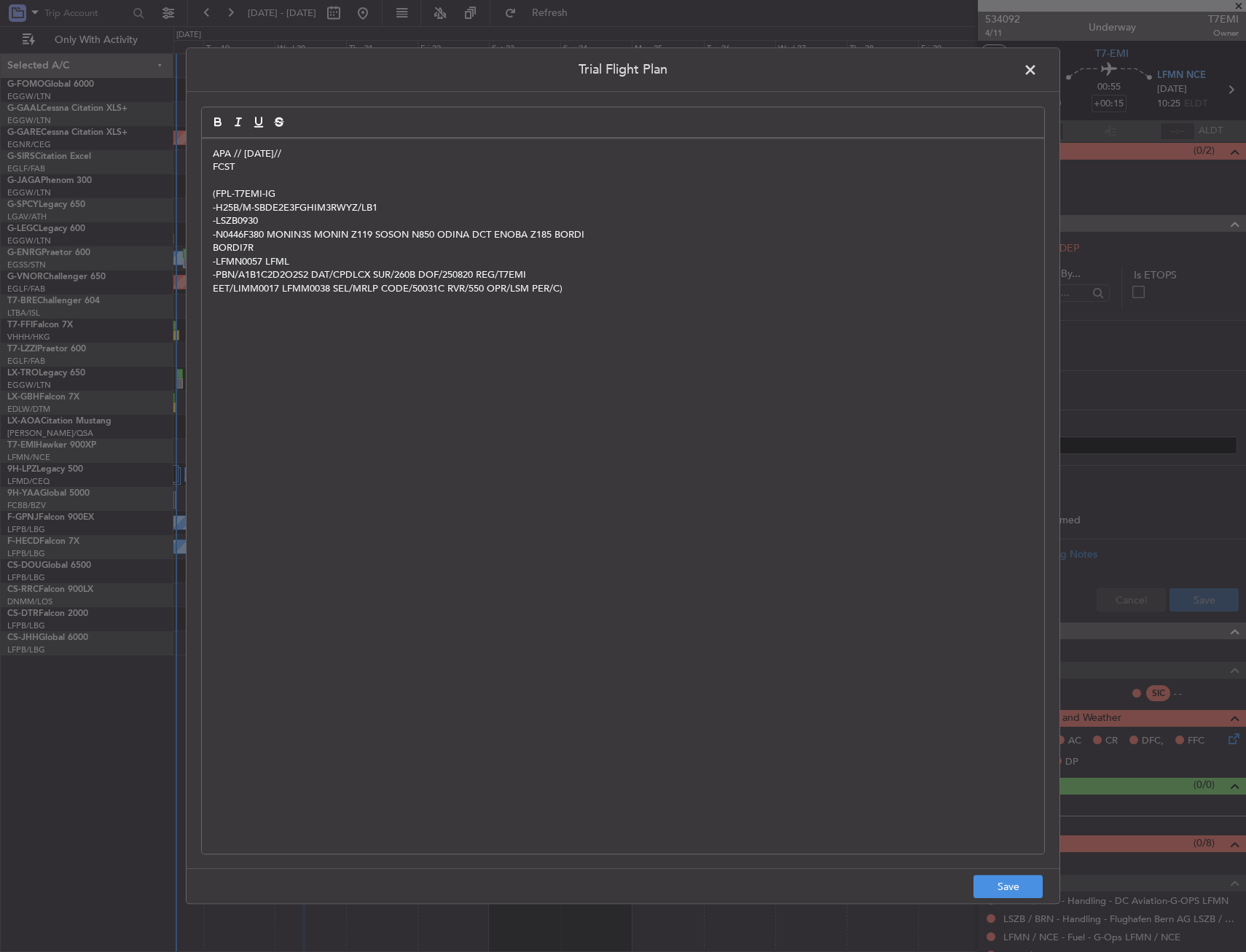
click at [275, 173] on p "FCST" at bounding box center [623, 168] width 821 height 13
click at [216, 168] on p "FCST" at bounding box center [623, 168] width 821 height 13
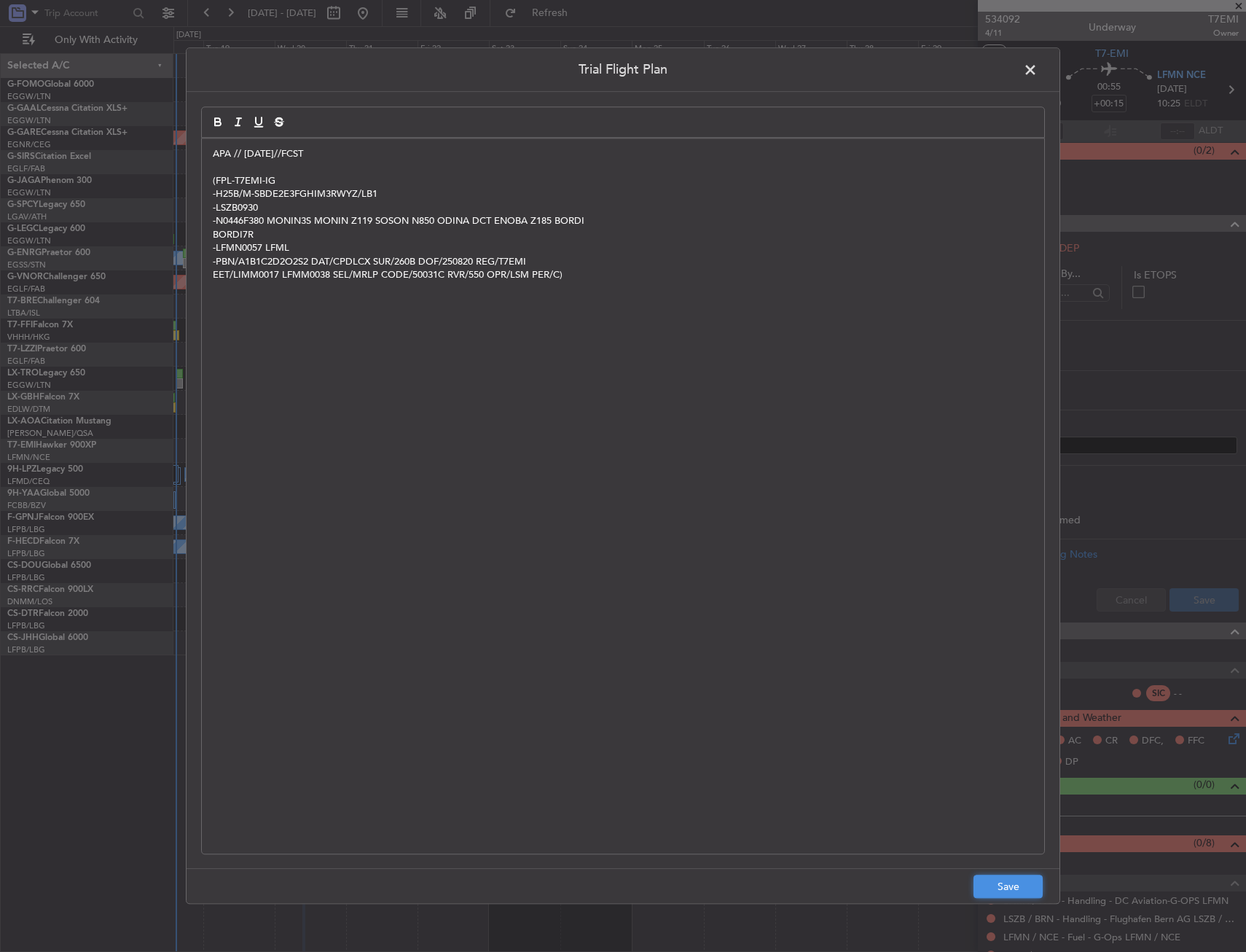
click at [1004, 877] on button "Save" at bounding box center [1008, 887] width 69 height 23
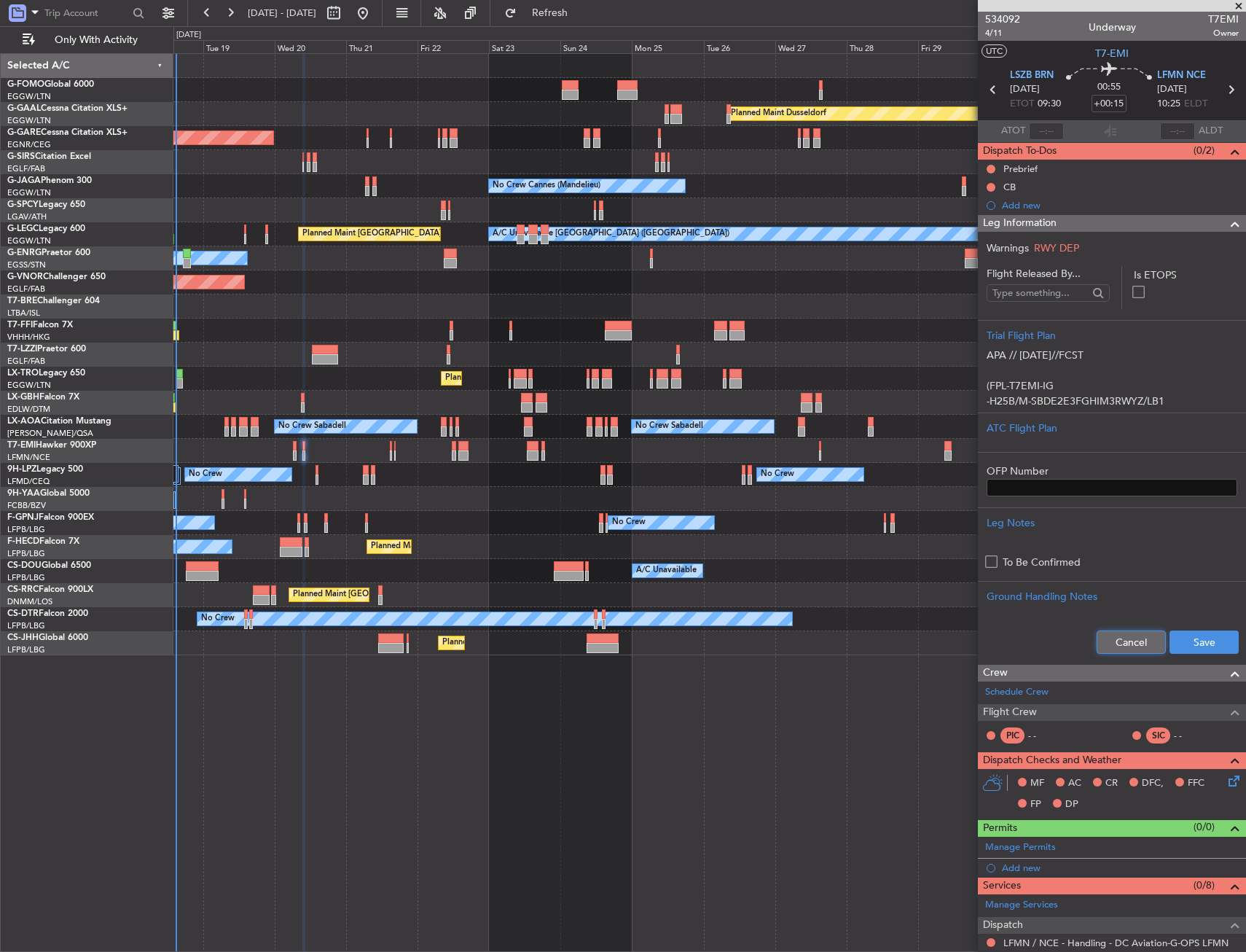
click at [1136, 645] on button "Cancel" at bounding box center [1132, 642] width 69 height 23
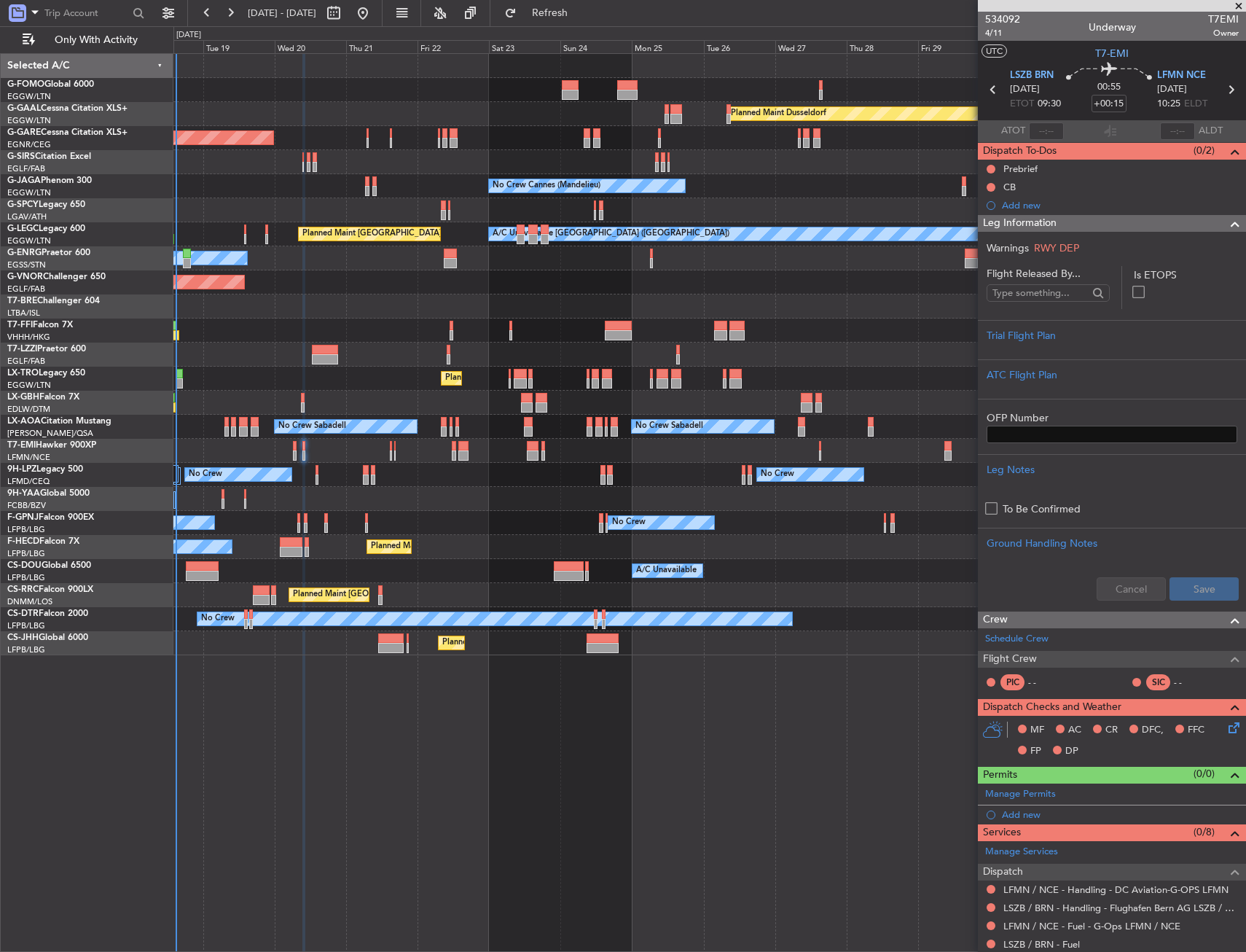
click at [1215, 226] on div at bounding box center [1229, 224] width 29 height 18
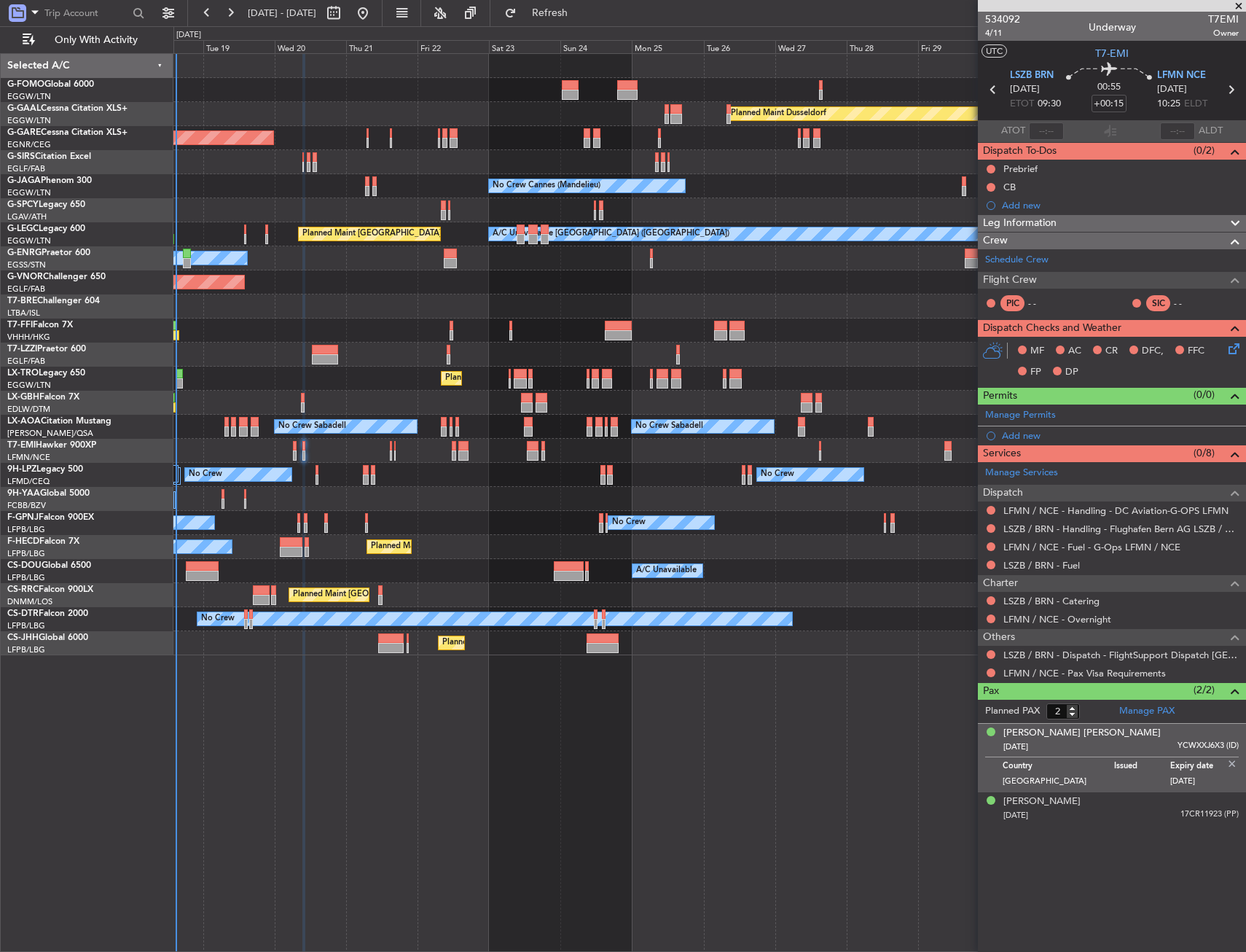
click at [1227, 763] on img at bounding box center [1232, 764] width 13 height 13
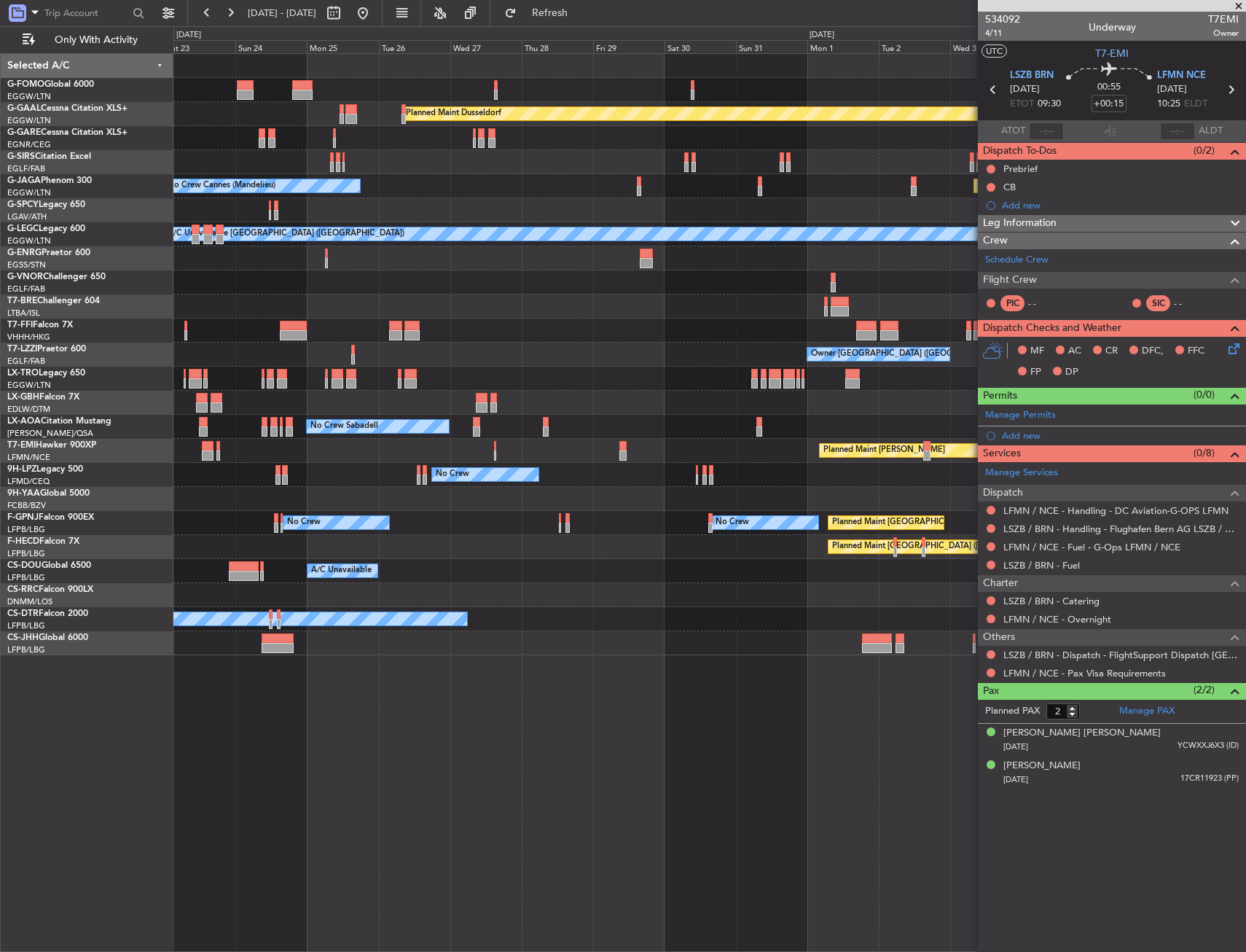
click at [450, 751] on div "Planned Maint Dusseldorf Unplanned Maint [PERSON_NAME] No Crew Cannes ([GEOGRAP…" at bounding box center [710, 503] width 1073 height 899
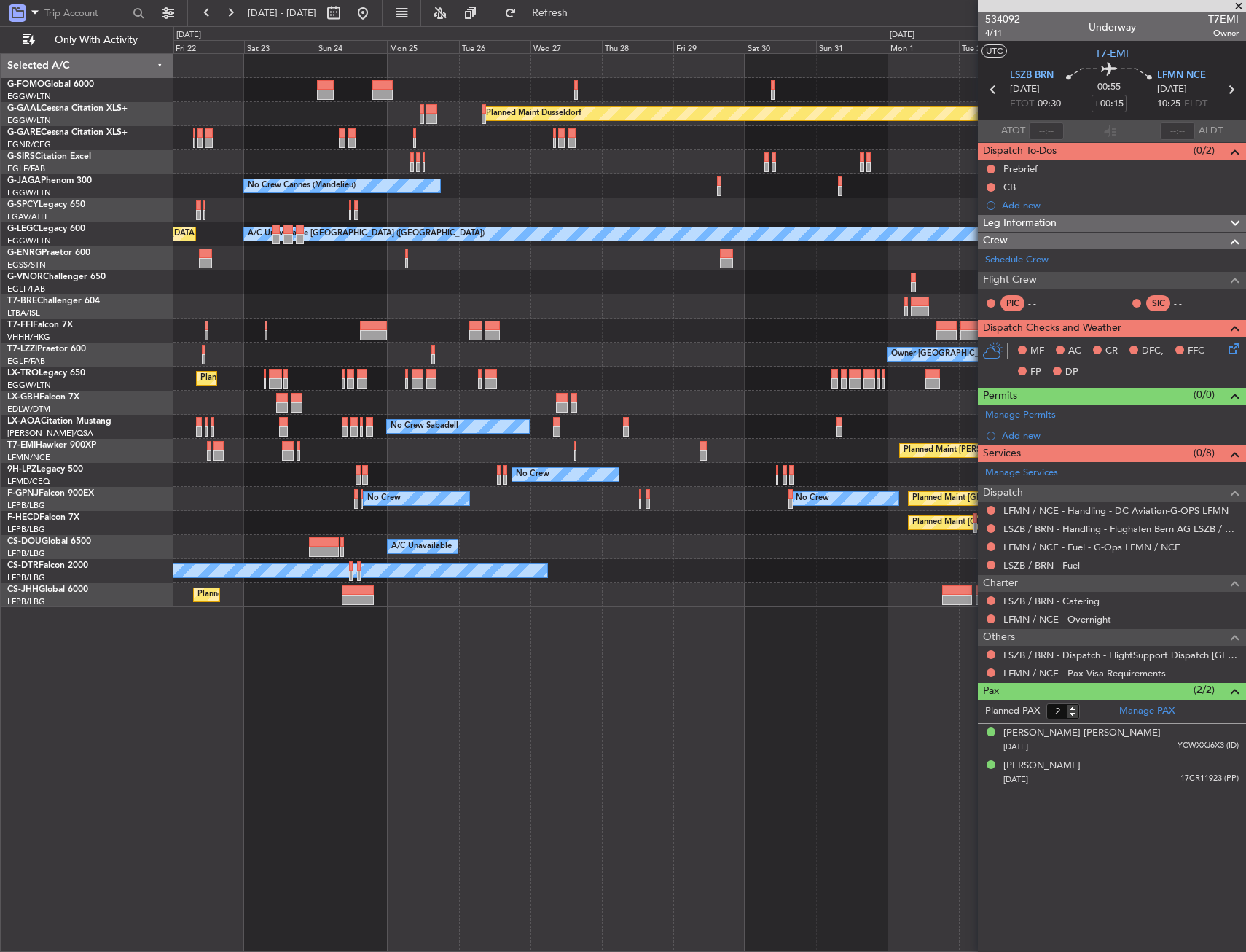
click at [576, 720] on div "Planned Maint Dusseldorf Unplanned Maint [PERSON_NAME] No Crew Cannes ([GEOGRAP…" at bounding box center [710, 503] width 1073 height 899
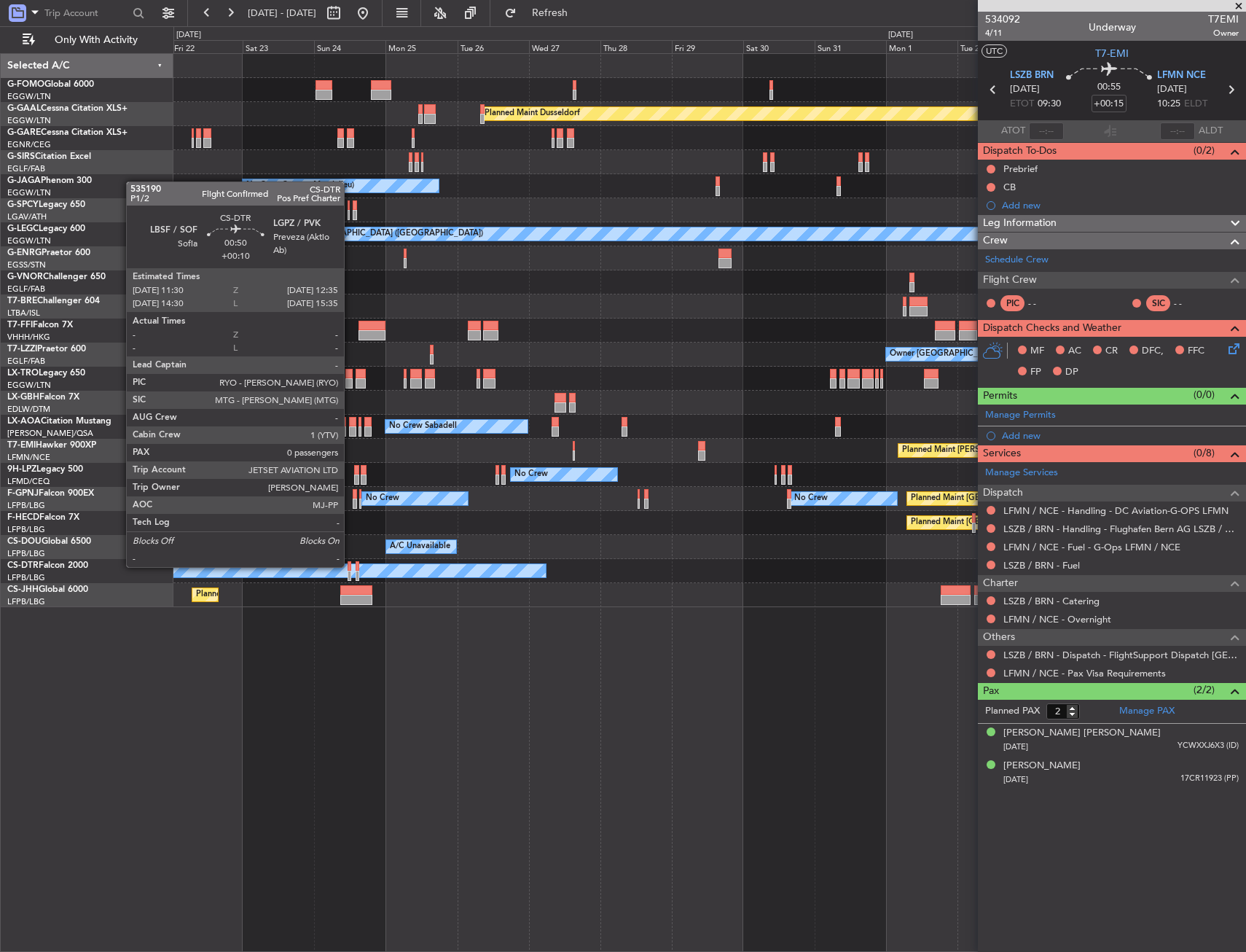
click at [350, 565] on div at bounding box center [350, 566] width 4 height 10
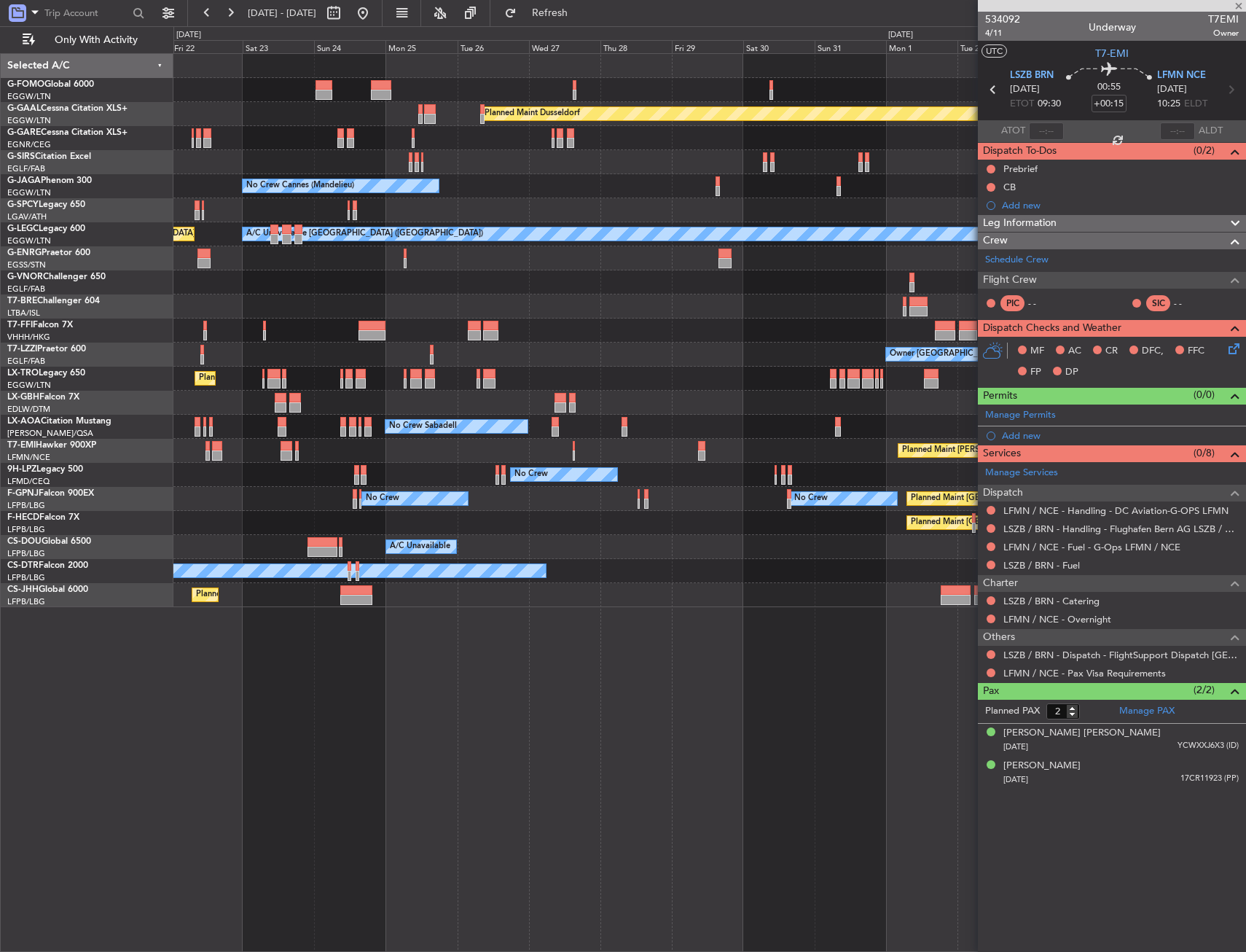
type input "+00:10"
type input "0"
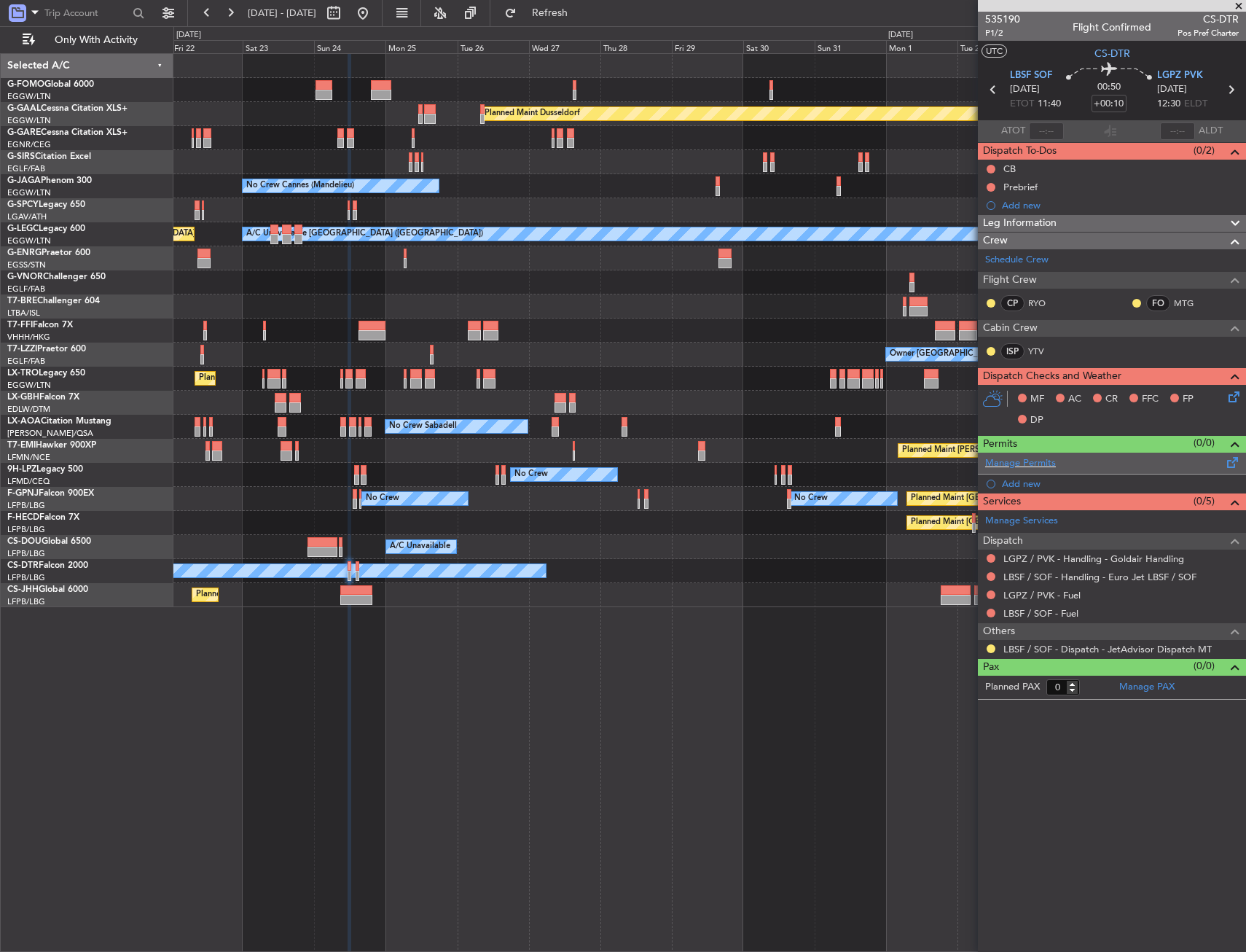
click at [1232, 465] on span at bounding box center [1233, 460] width 18 height 11
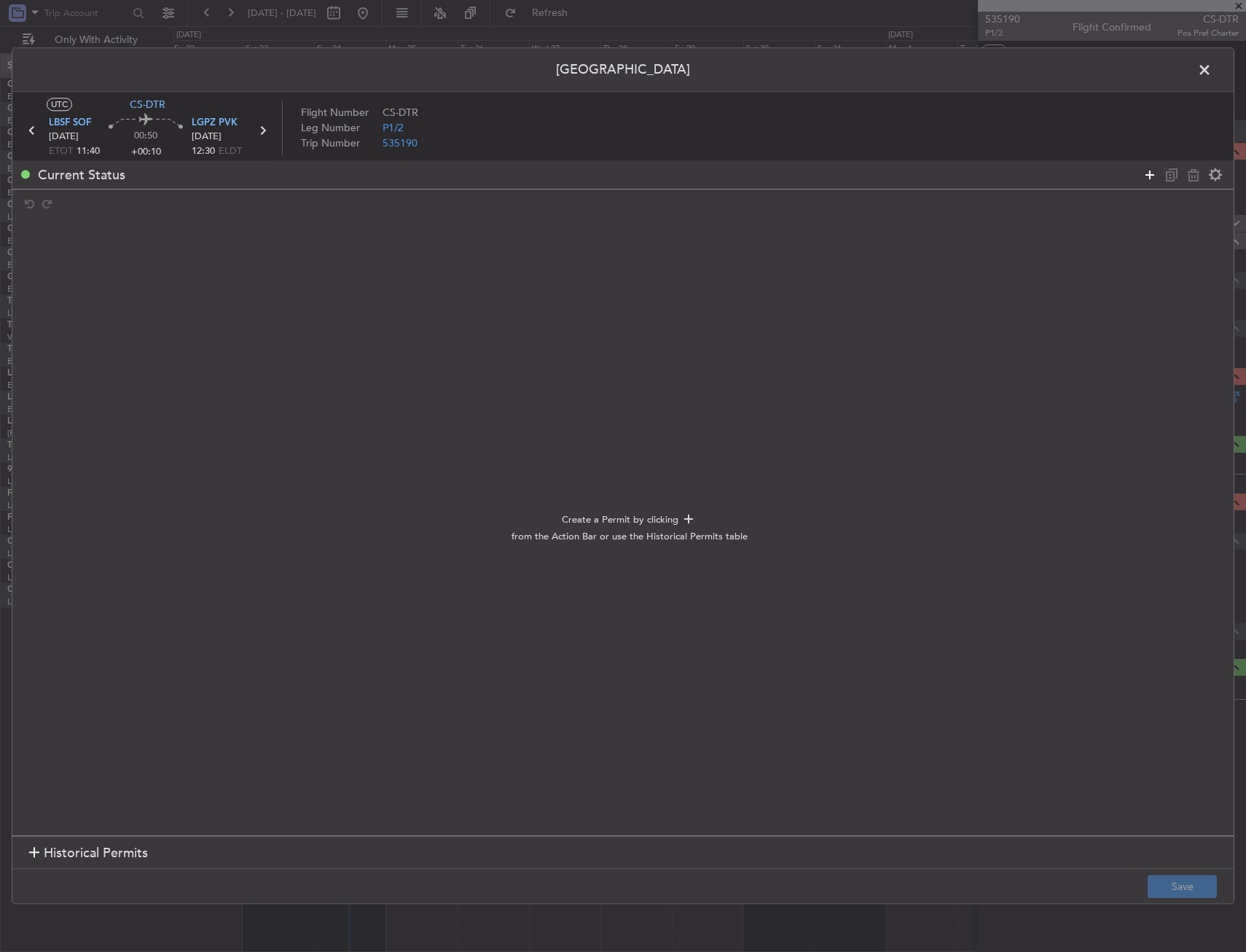
click at [1152, 173] on icon at bounding box center [1150, 175] width 18 height 18
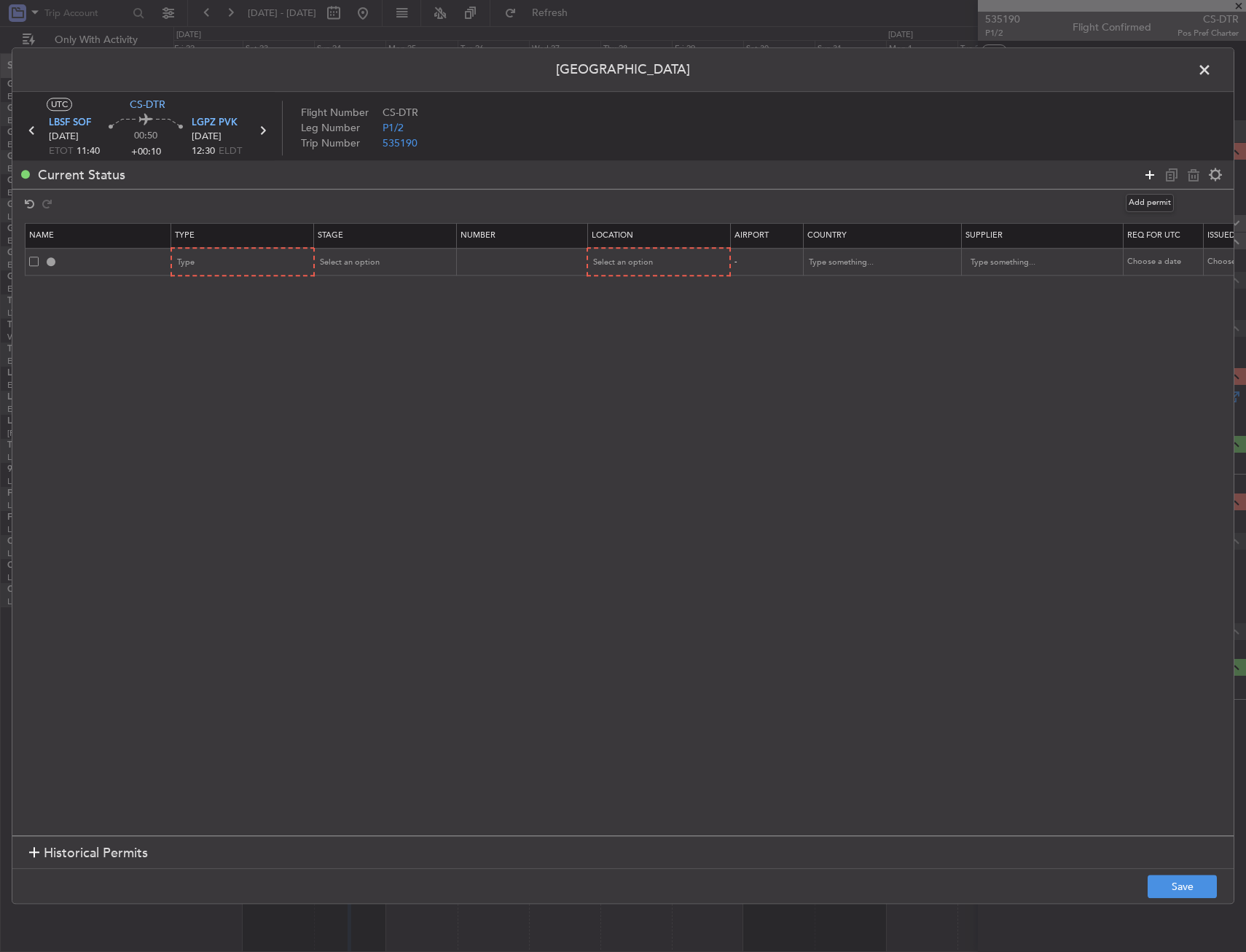
click at [1152, 173] on icon at bounding box center [1150, 175] width 18 height 18
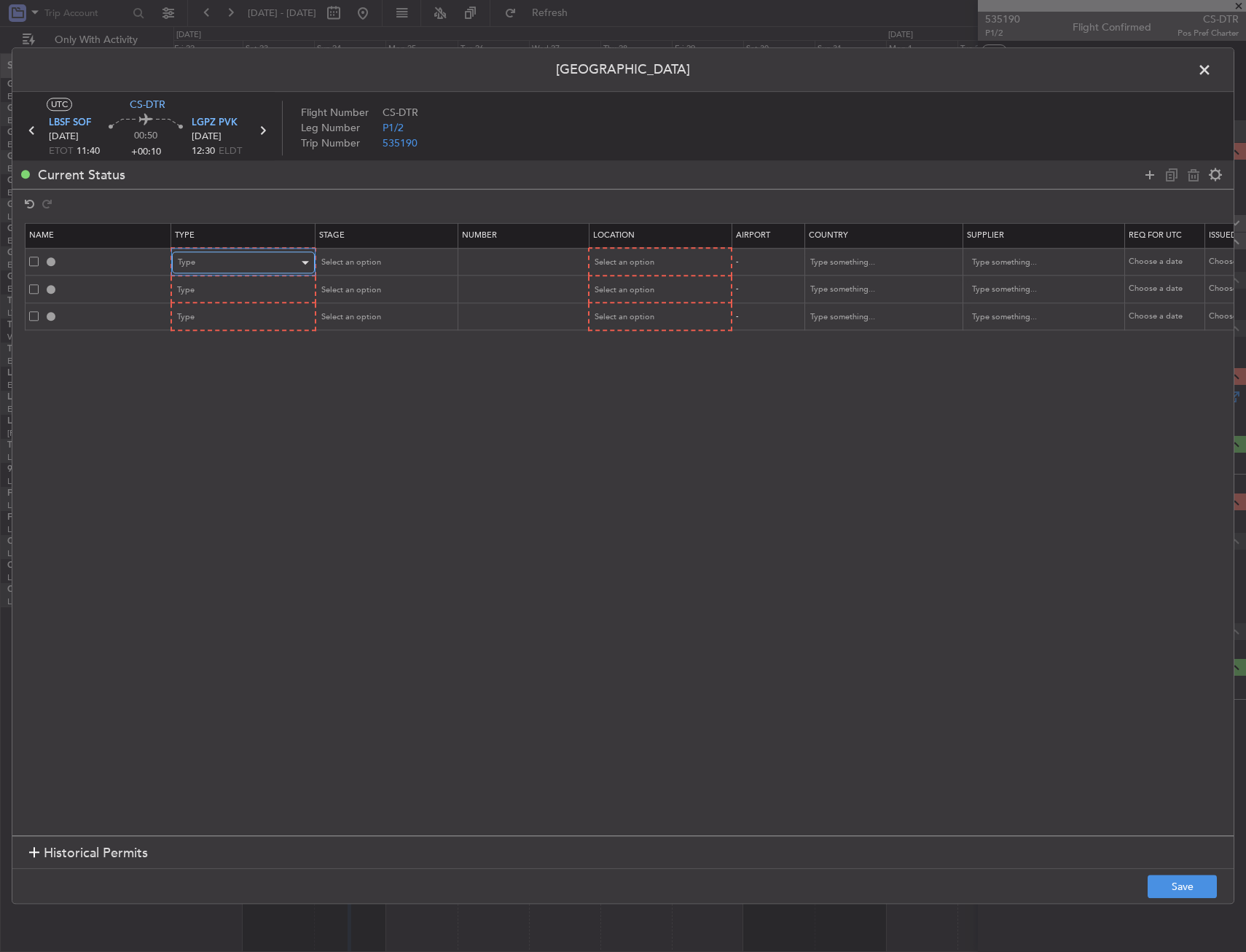
click at [237, 257] on div "Type" at bounding box center [238, 263] width 121 height 22
click at [208, 411] on span "Slot" at bounding box center [243, 402] width 130 height 22
click at [245, 291] on div "Type" at bounding box center [238, 290] width 121 height 22
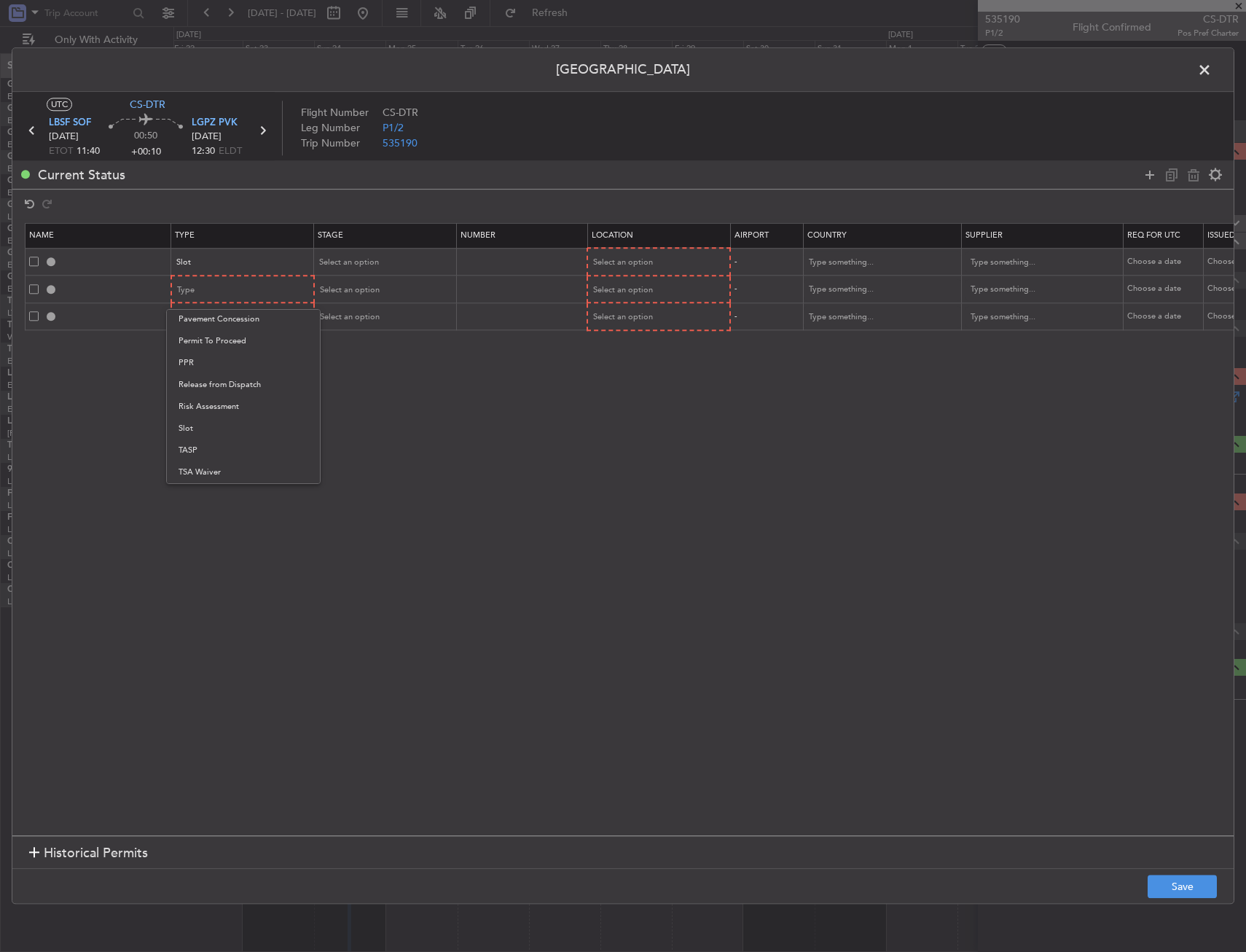
drag, startPoint x: 203, startPoint y: 428, endPoint x: 212, endPoint y: 416, distance: 15.0
click at [203, 428] on span "Slot" at bounding box center [243, 428] width 130 height 22
click at [238, 333] on section "Name Type Stage Number Location Airport Country Supplier Req For Utc Issued For…" at bounding box center [623, 527] width 1222 height 616
click at [238, 316] on div "Type" at bounding box center [238, 317] width 121 height 22
click at [226, 315] on div at bounding box center [623, 476] width 1246 height 952
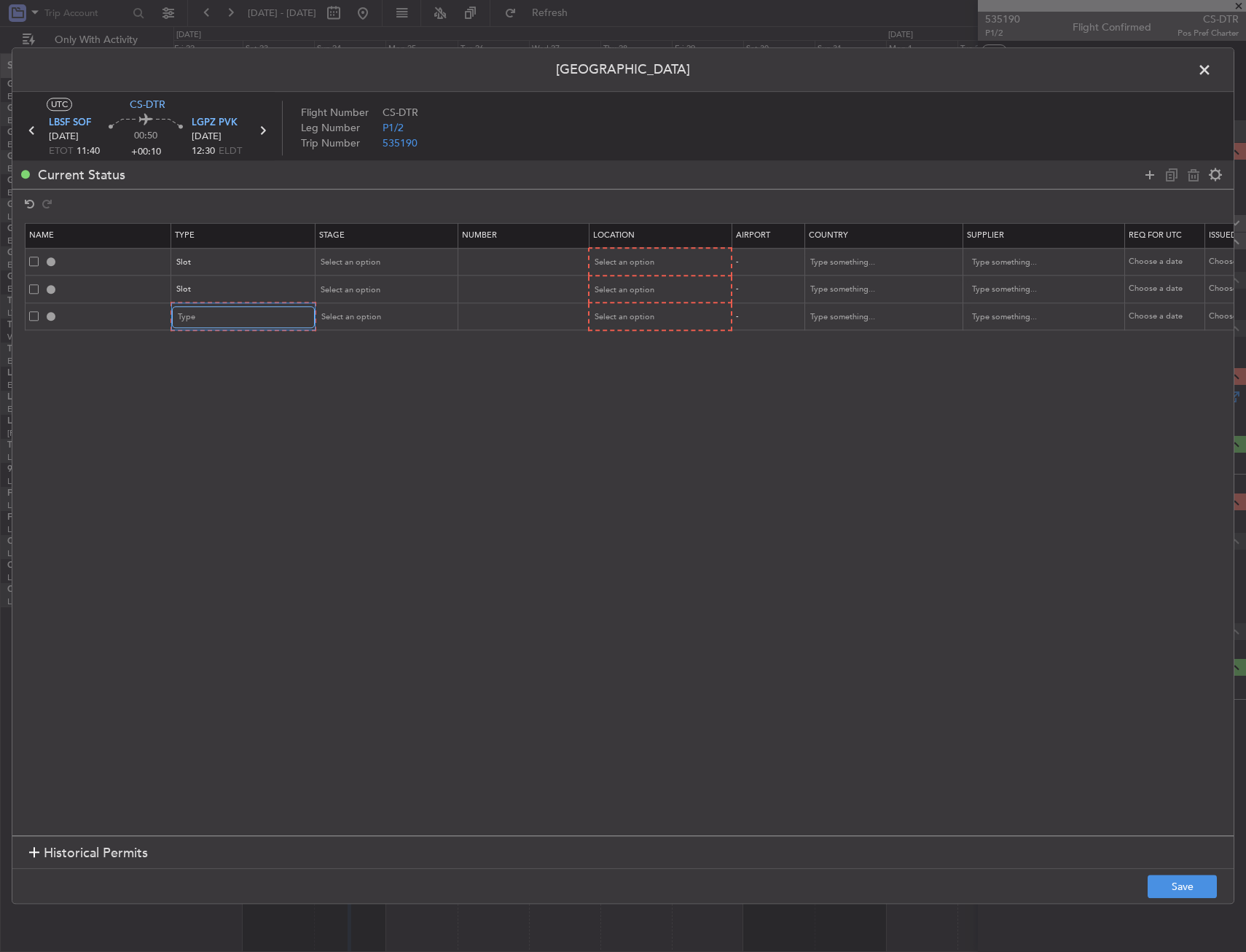
click at [226, 315] on div "Type" at bounding box center [238, 317] width 121 height 22
click at [211, 396] on span "PPR" at bounding box center [243, 390] width 130 height 22
click at [594, 296] on div "Select an option" at bounding box center [658, 290] width 142 height 22
drag, startPoint x: 627, startPoint y: 367, endPoint x: 615, endPoint y: 315, distance: 53.4
click at [627, 366] on span "Arrival" at bounding box center [658, 364] width 130 height 22
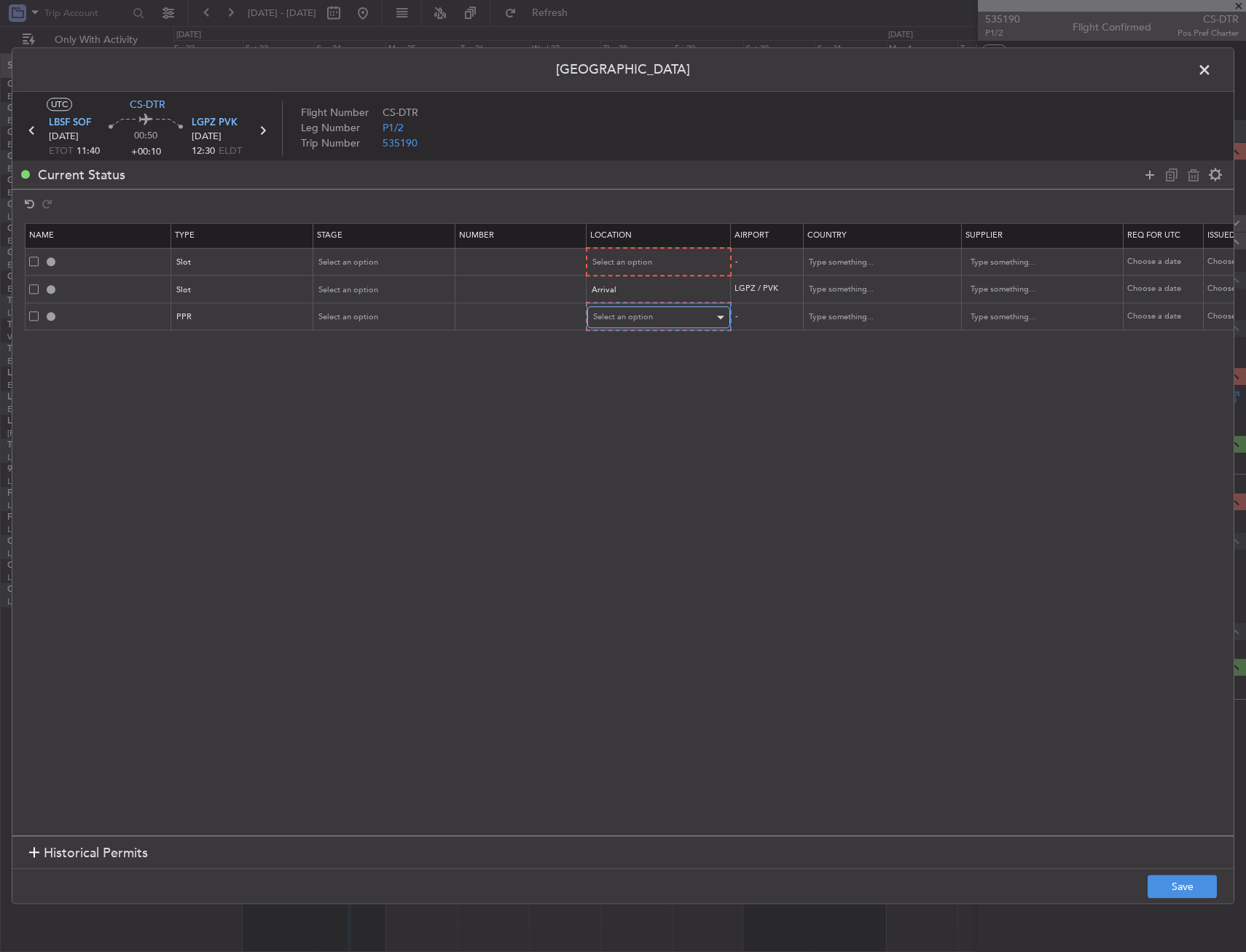
click at [616, 312] on span "Select an option" at bounding box center [623, 317] width 60 height 11
drag, startPoint x: 614, startPoint y: 387, endPoint x: 623, endPoint y: 292, distance: 95.4
click at [614, 385] on span "Arrival" at bounding box center [658, 391] width 130 height 22
click at [621, 269] on div "Select an option" at bounding box center [654, 263] width 121 height 22
click at [626, 293] on span "Departure" at bounding box center [658, 292] width 130 height 22
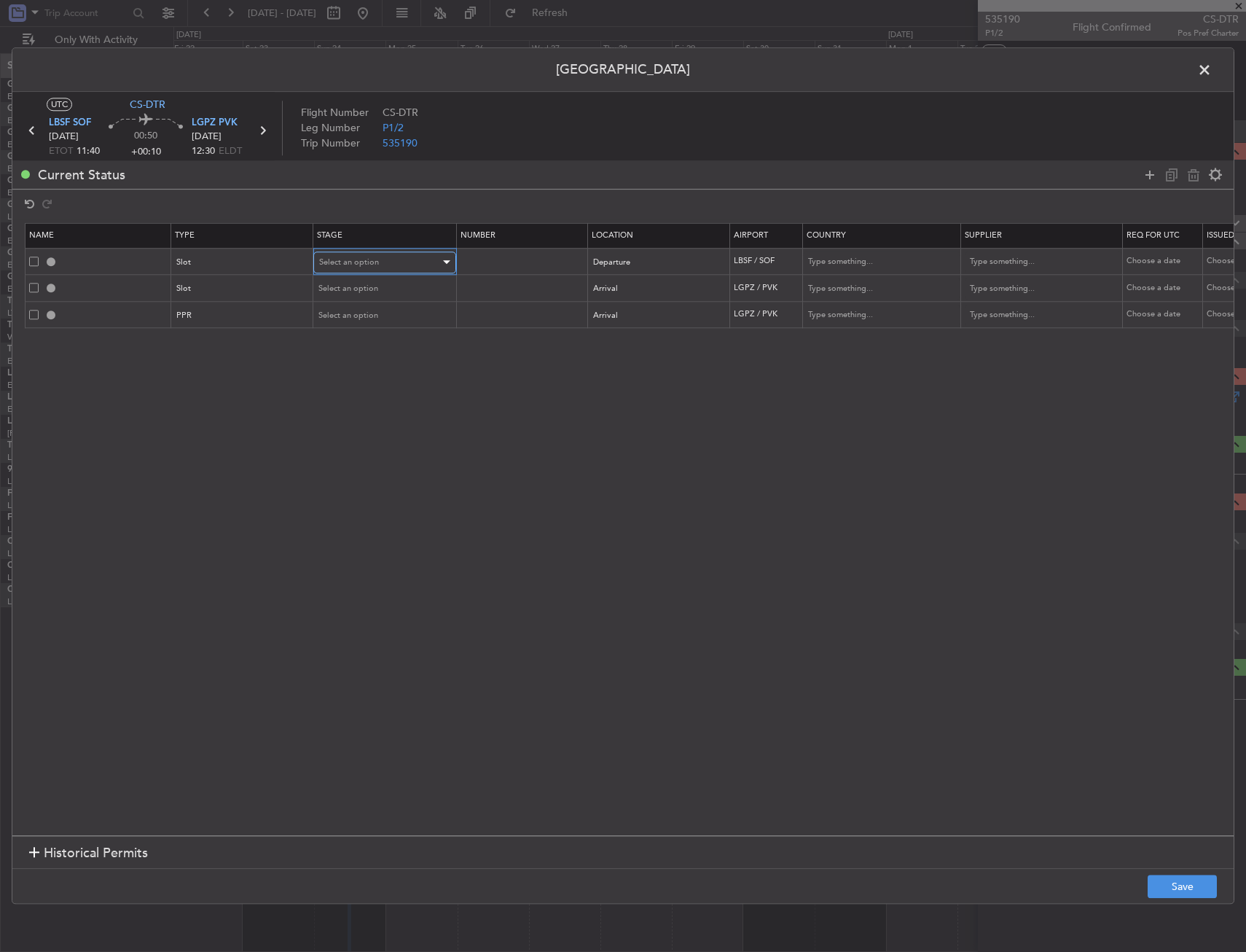
click at [386, 263] on div "Select an option" at bounding box center [379, 262] width 121 height 22
click at [362, 337] on span "Review" at bounding box center [384, 336] width 130 height 22
click at [375, 264] on div "Review" at bounding box center [379, 262] width 121 height 22
click at [363, 357] on span "Requested" at bounding box center [384, 358] width 130 height 22
click at [363, 296] on div "Select an option" at bounding box center [379, 289] width 121 height 22
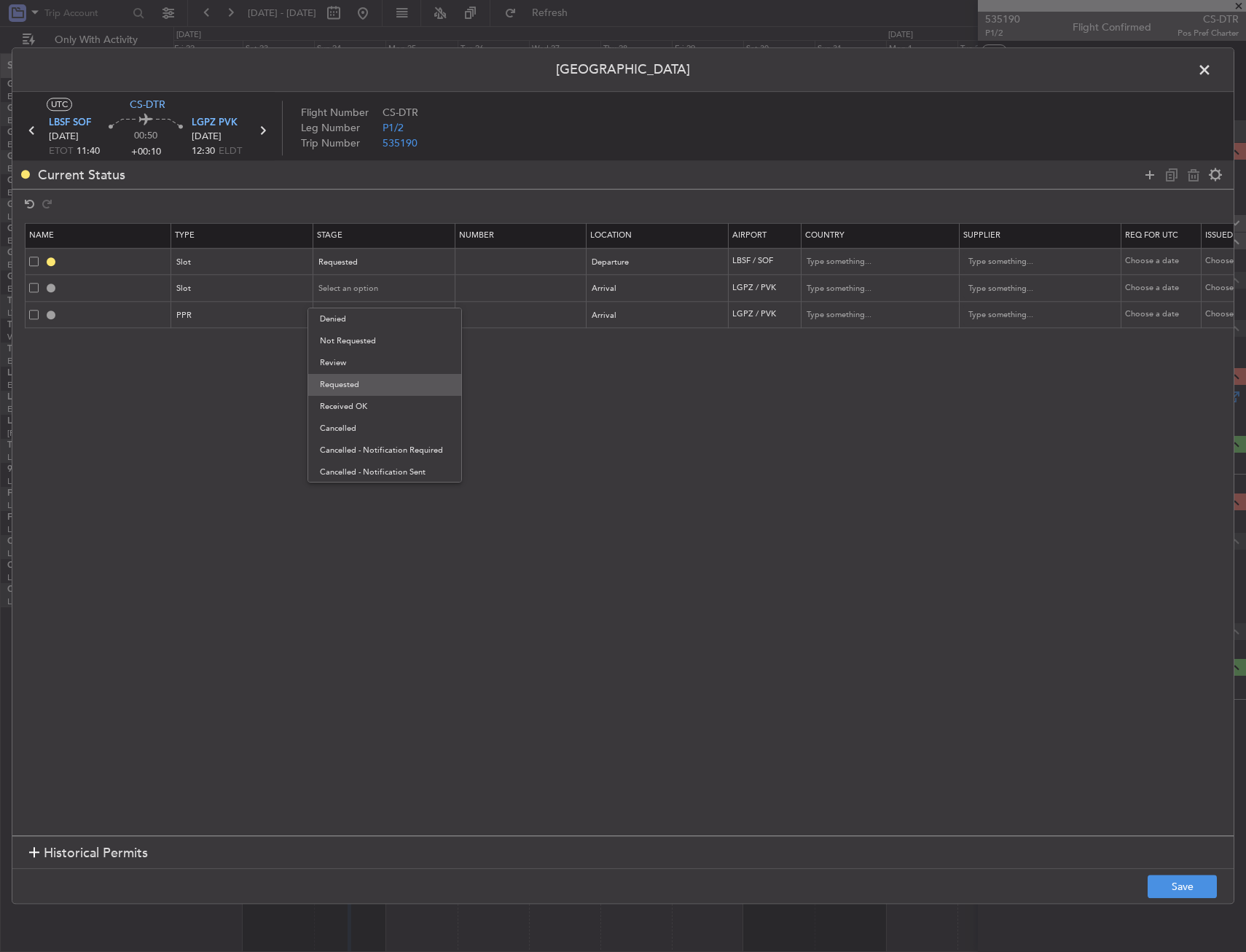
click at [364, 381] on span "Requested" at bounding box center [384, 384] width 130 height 22
click at [361, 318] on span "Select an option" at bounding box center [349, 316] width 60 height 11
click at [363, 410] on span "Requested" at bounding box center [384, 412] width 130 height 22
click at [1169, 887] on button "Save" at bounding box center [1182, 887] width 69 height 23
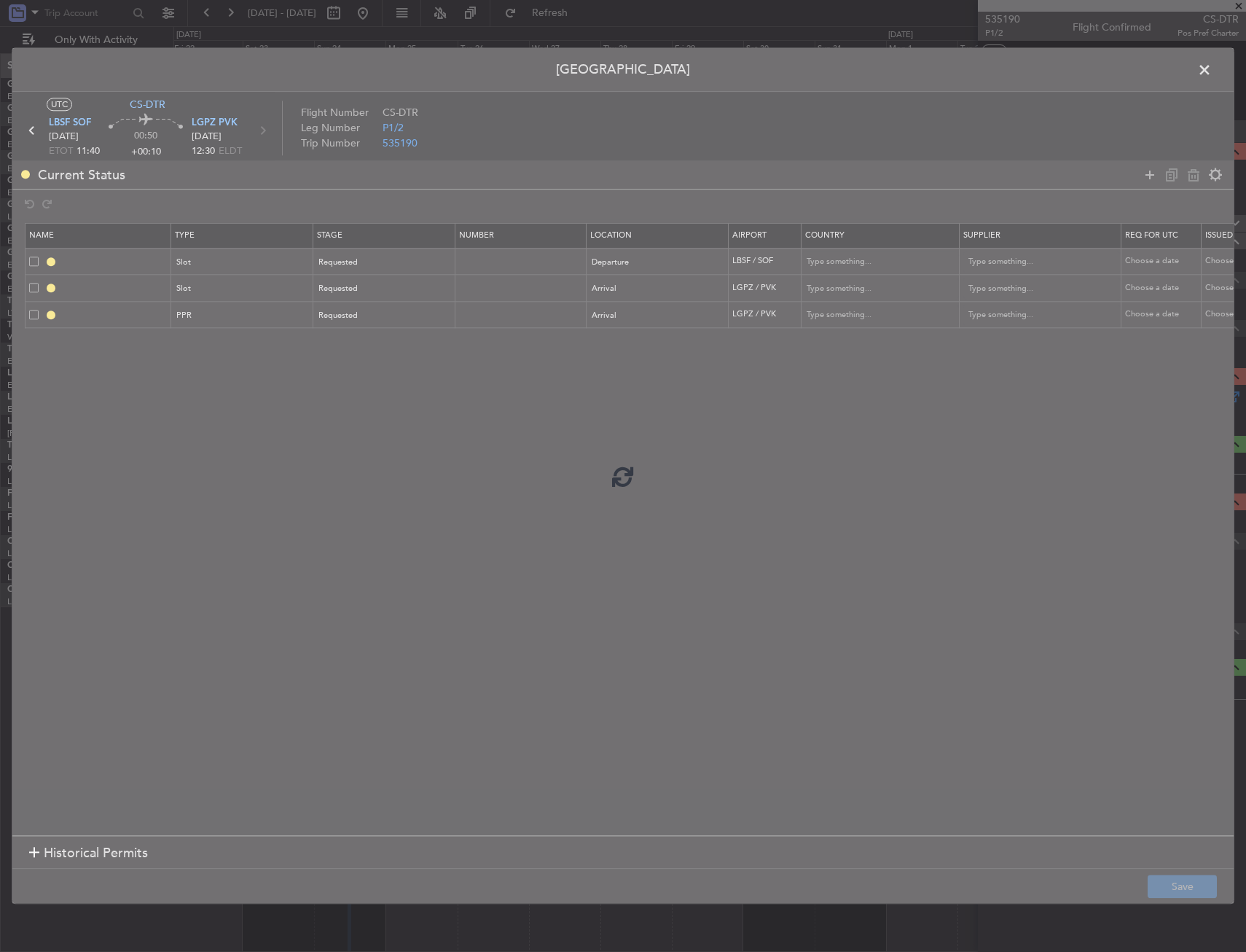
type input "LBSF DEP SLOT"
type input "[GEOGRAPHIC_DATA]"
type input "NNN"
type input "LGPZ ARR SLOT"
type input "[GEOGRAPHIC_DATA]"
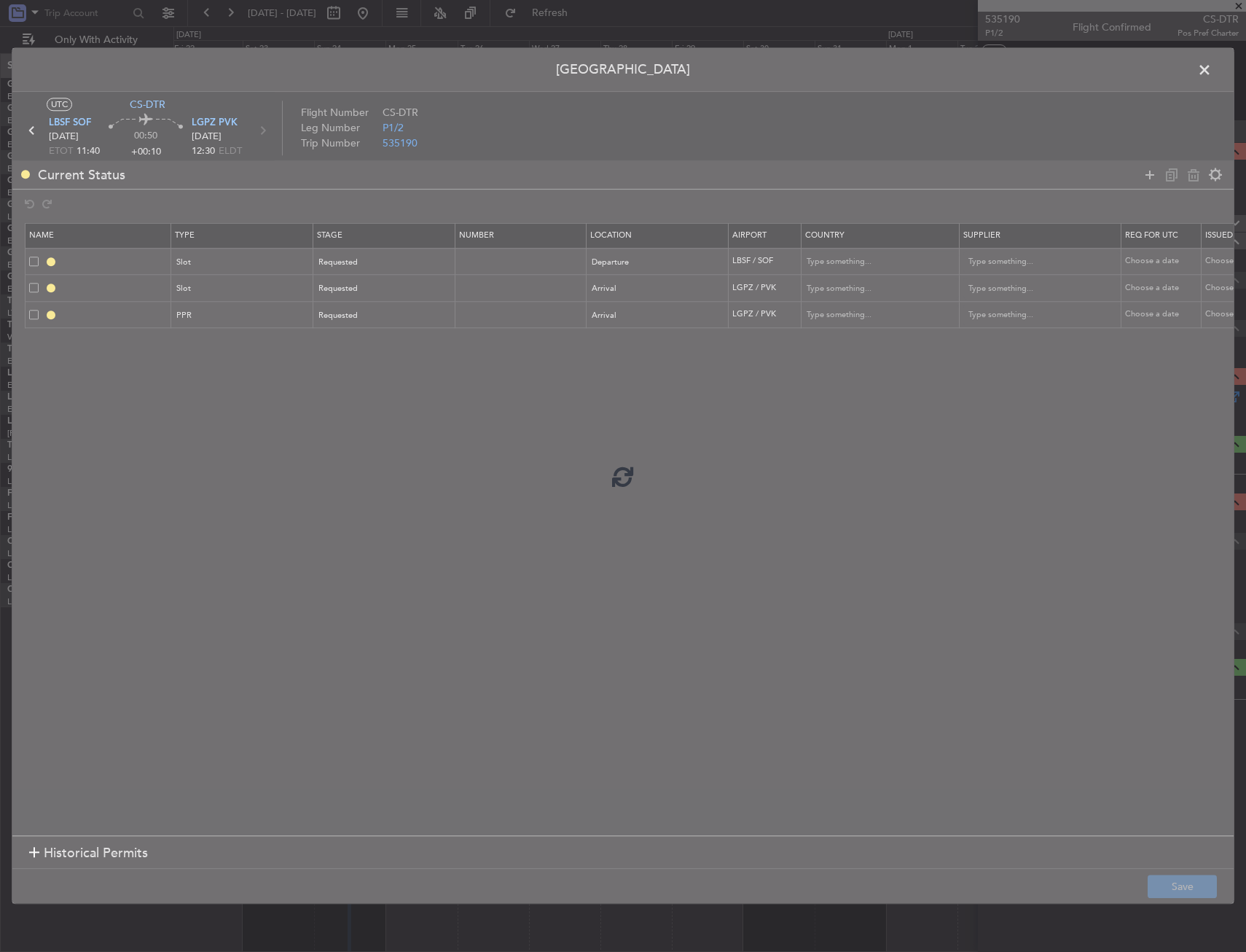
type input "NNN"
type input "LGPZ PPR"
type input "[GEOGRAPHIC_DATA]"
type input "NNN"
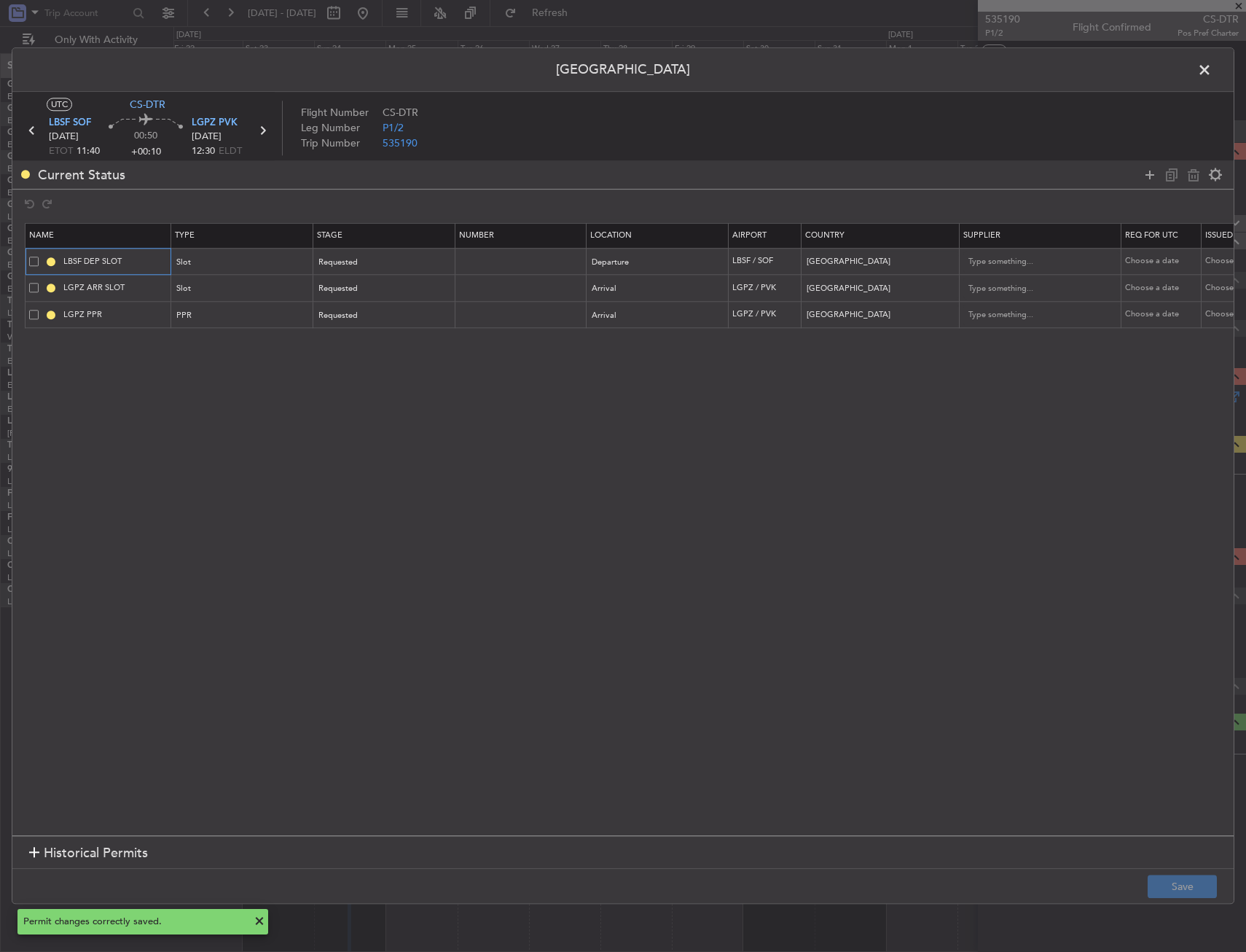
click at [130, 259] on input "LBSF DEP SLOT" at bounding box center [115, 261] width 110 height 12
type input "LBSF DEP SLOT 1140Z"
click at [151, 288] on input "LGPZ ARR SLOT" at bounding box center [115, 288] width 110 height 12
type input "LGPZ ARR SLOT 1230Z"
click at [162, 313] on input "LGPZ PPR" at bounding box center [115, 314] width 110 height 12
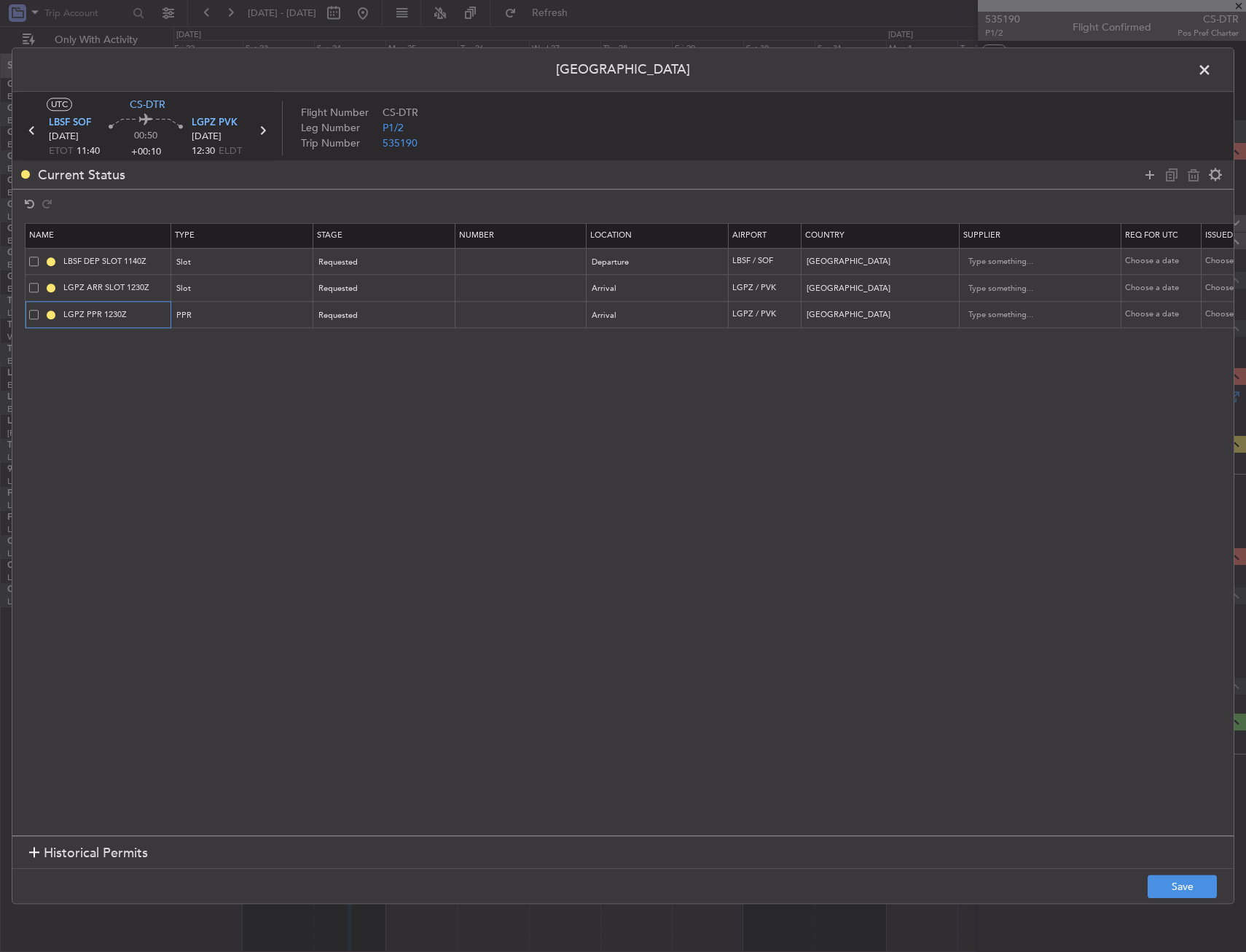
type input "LGPZ PPR 1230Z"
click at [1229, 896] on footer "Save" at bounding box center [623, 886] width 1222 height 35
click at [1207, 891] on button "Save" at bounding box center [1182, 887] width 69 height 23
click at [1212, 72] on span at bounding box center [1212, 73] width 0 height 29
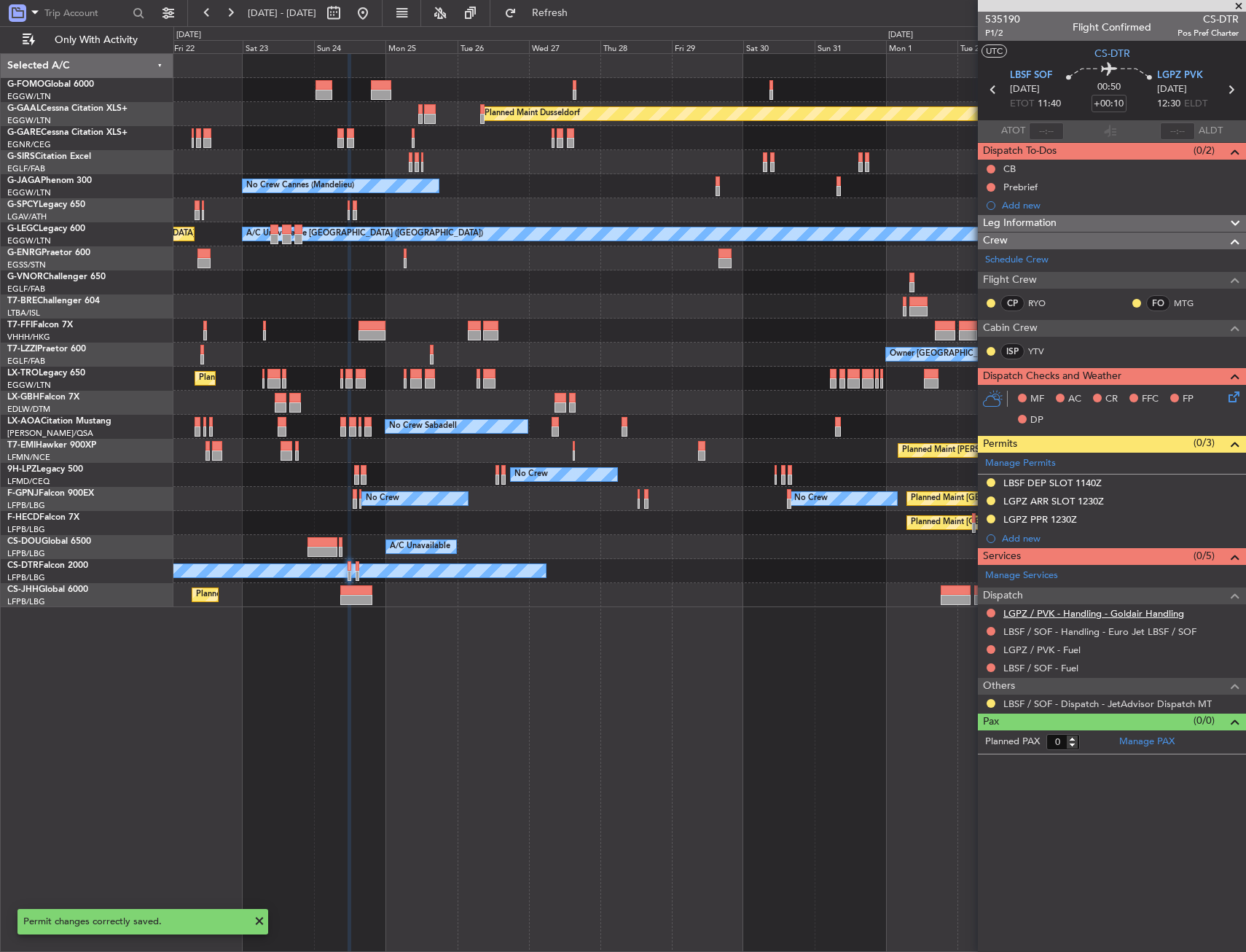
click at [1112, 615] on link "LGPZ / PVK - Handling - Goldair Handling" at bounding box center [1094, 613] width 180 height 12
click at [1148, 631] on link "LBSF / SOF - Handling - Euro Jet LBSF / SOF" at bounding box center [1100, 631] width 193 height 12
click at [990, 704] on button at bounding box center [991, 703] width 9 height 9
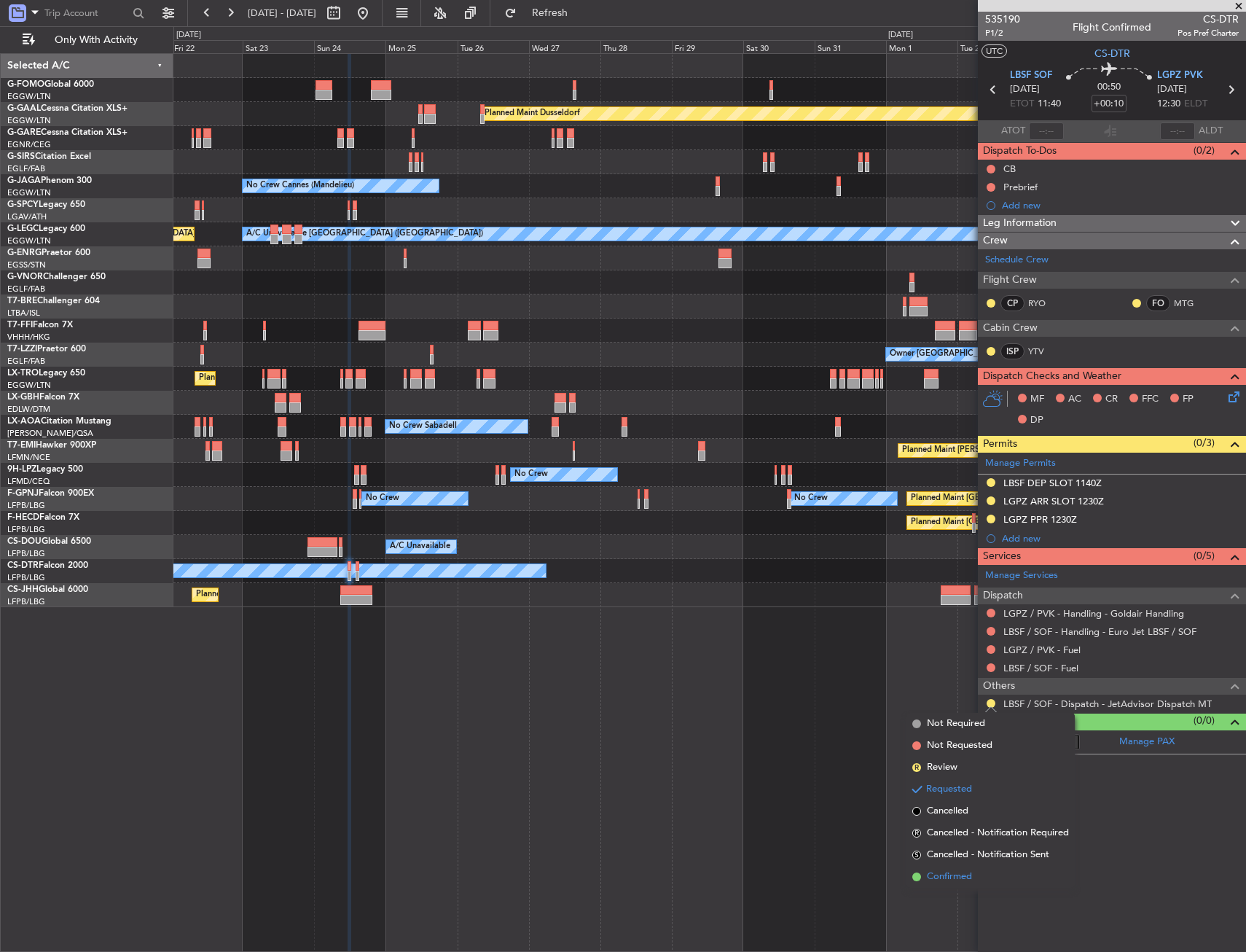
click at [924, 884] on li "Confirmed" at bounding box center [991, 876] width 168 height 22
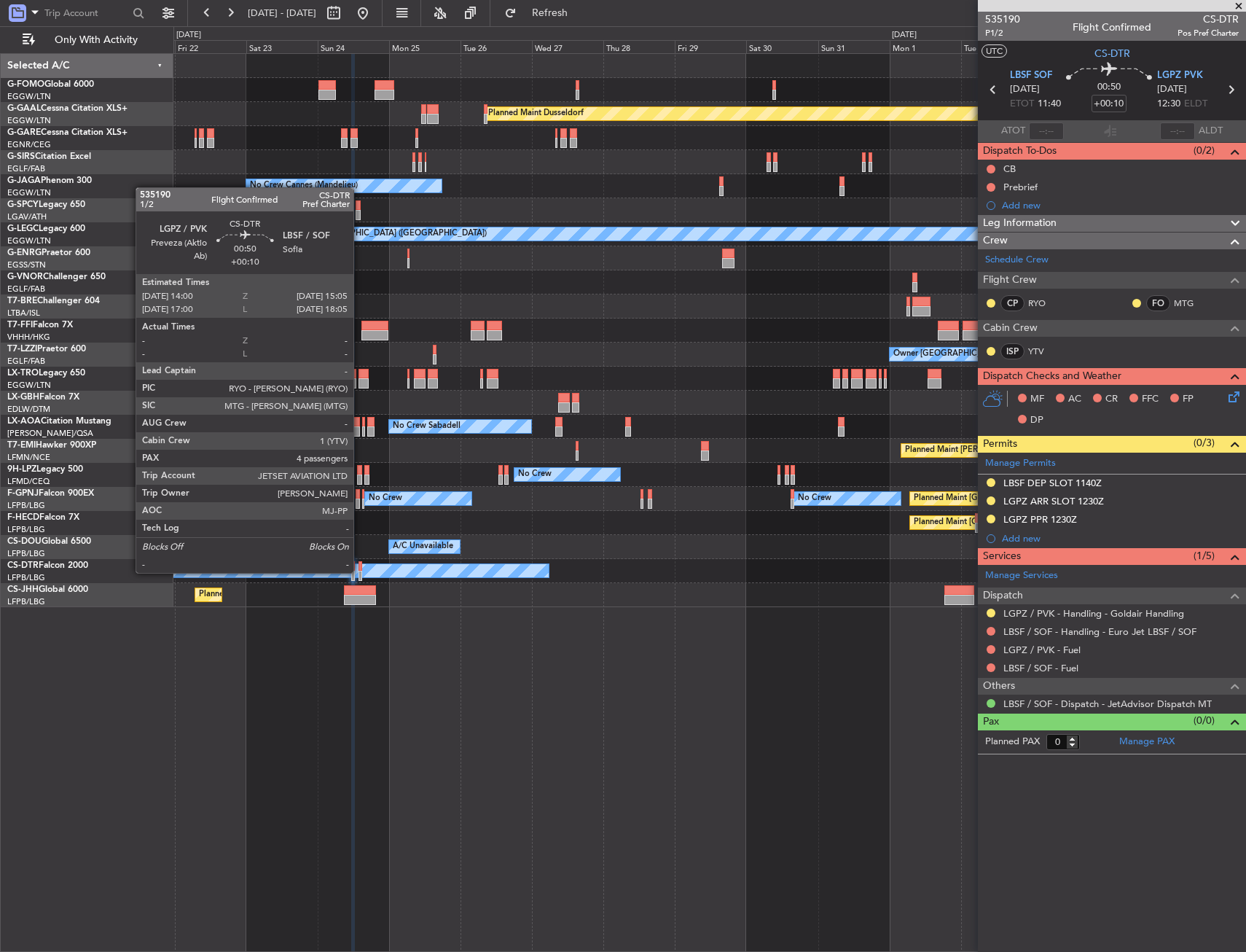
click at [360, 571] on div at bounding box center [360, 576] width 4 height 10
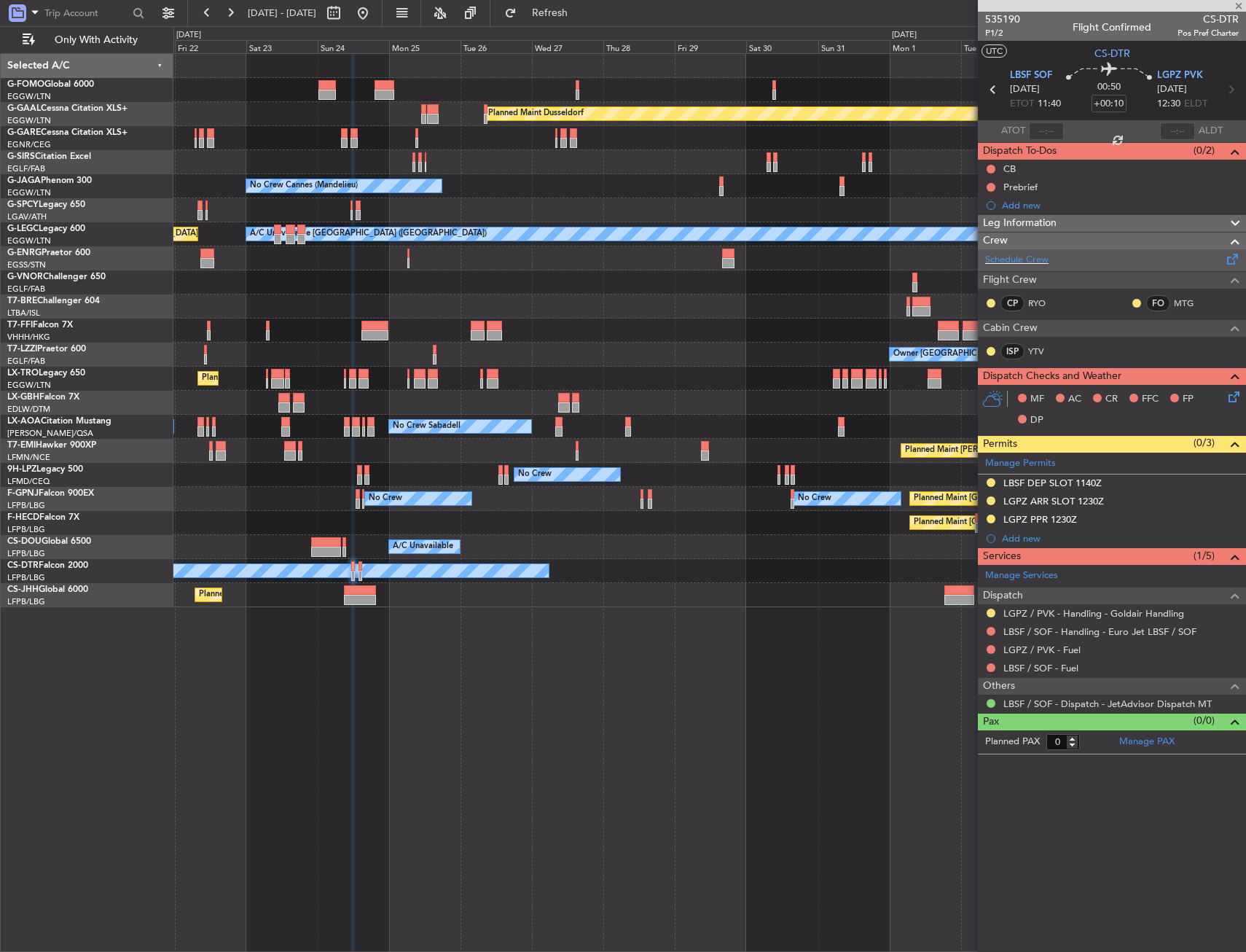
type input "4"
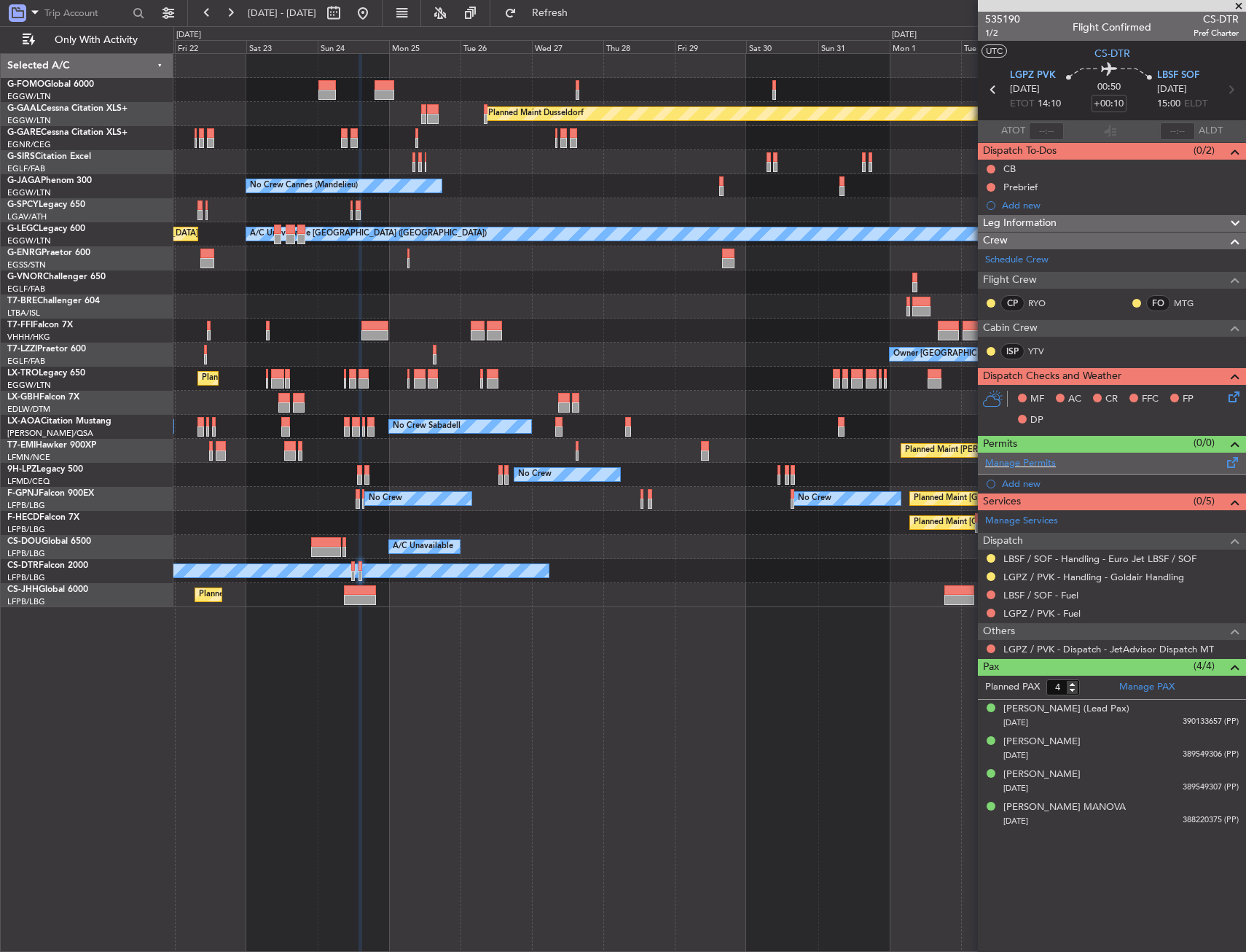
click at [1233, 464] on span at bounding box center [1233, 460] width 18 height 11
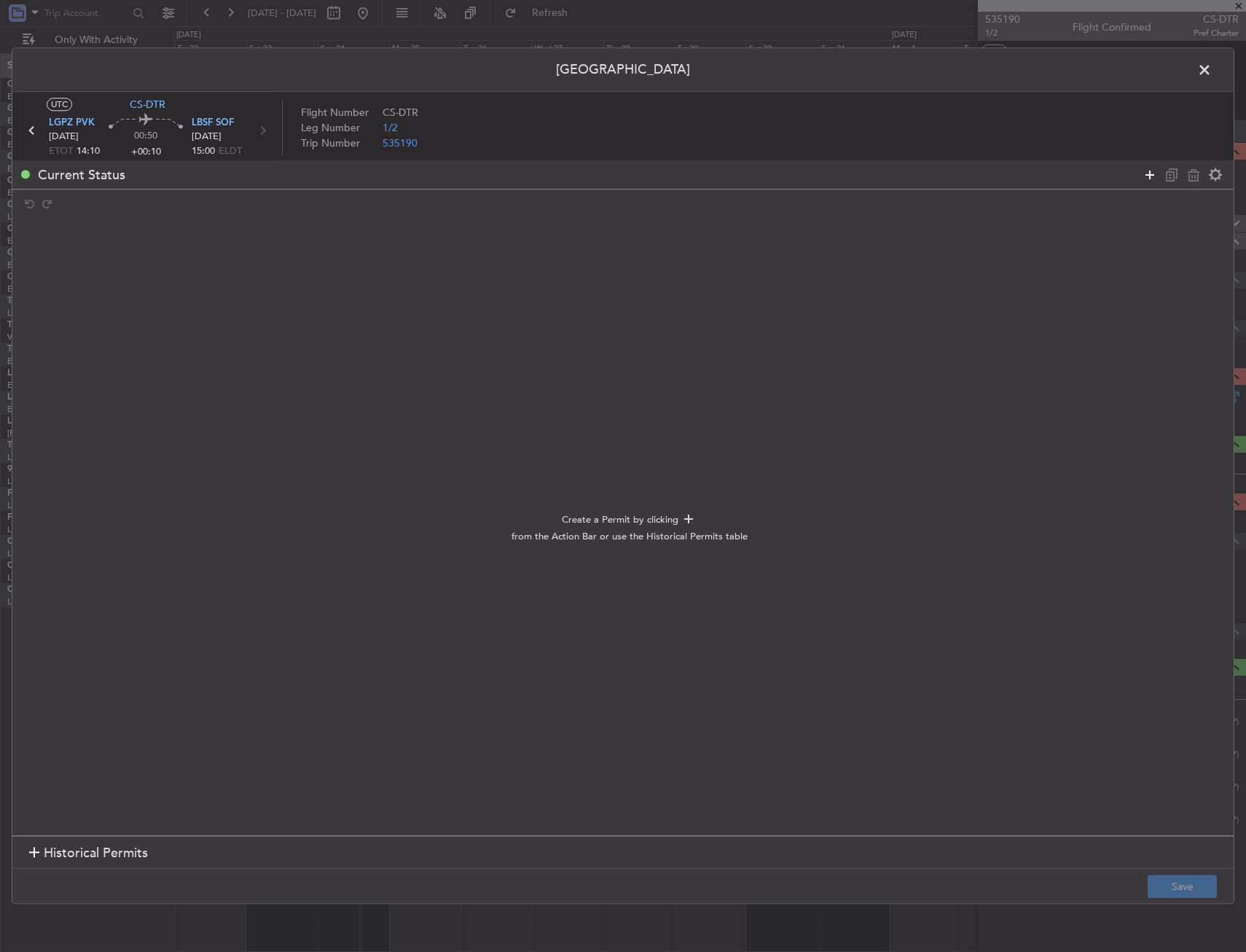
click at [1150, 172] on icon at bounding box center [1150, 175] width 18 height 18
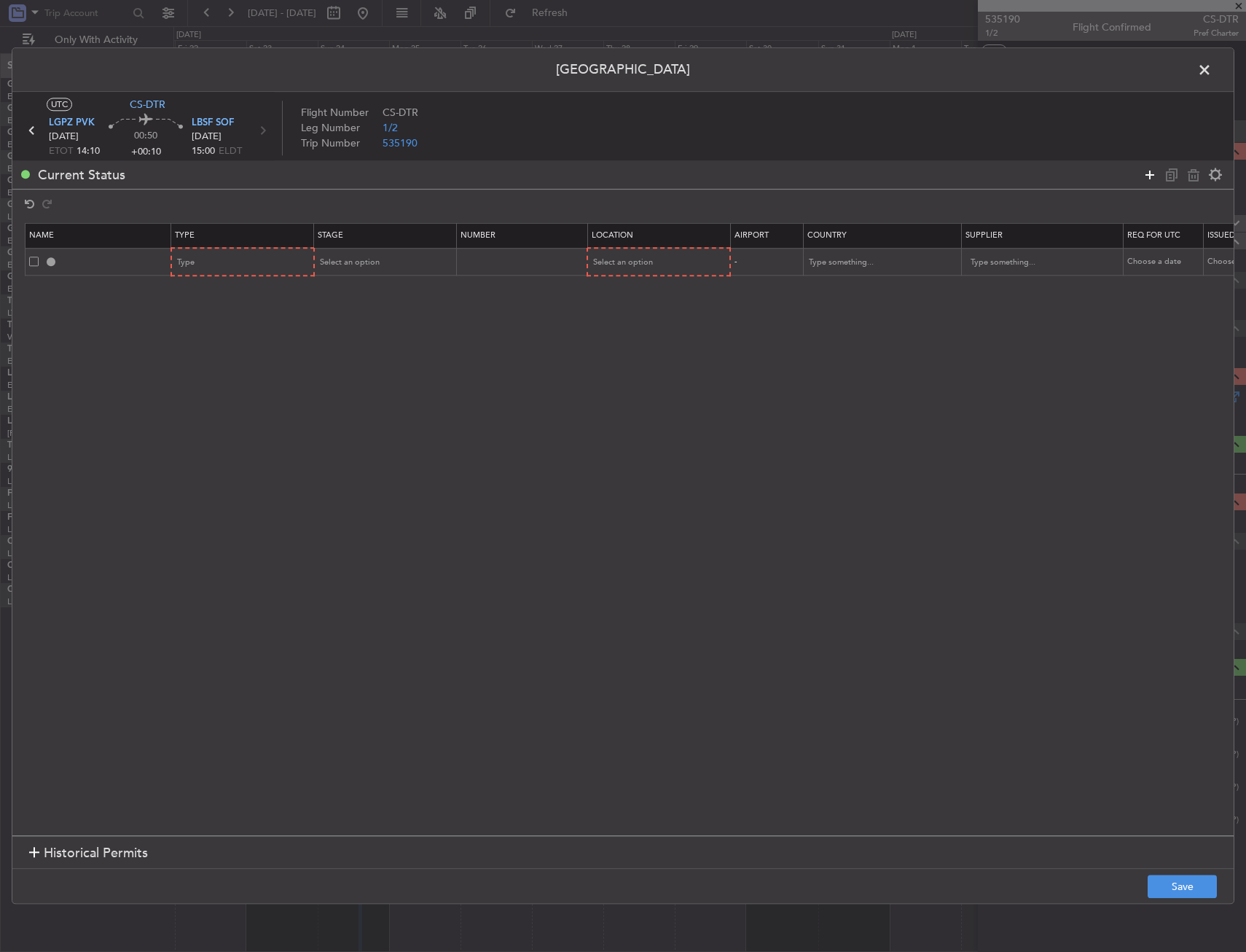
click at [1150, 172] on icon at bounding box center [1150, 175] width 18 height 18
click at [1153, 175] on icon at bounding box center [1150, 175] width 18 height 18
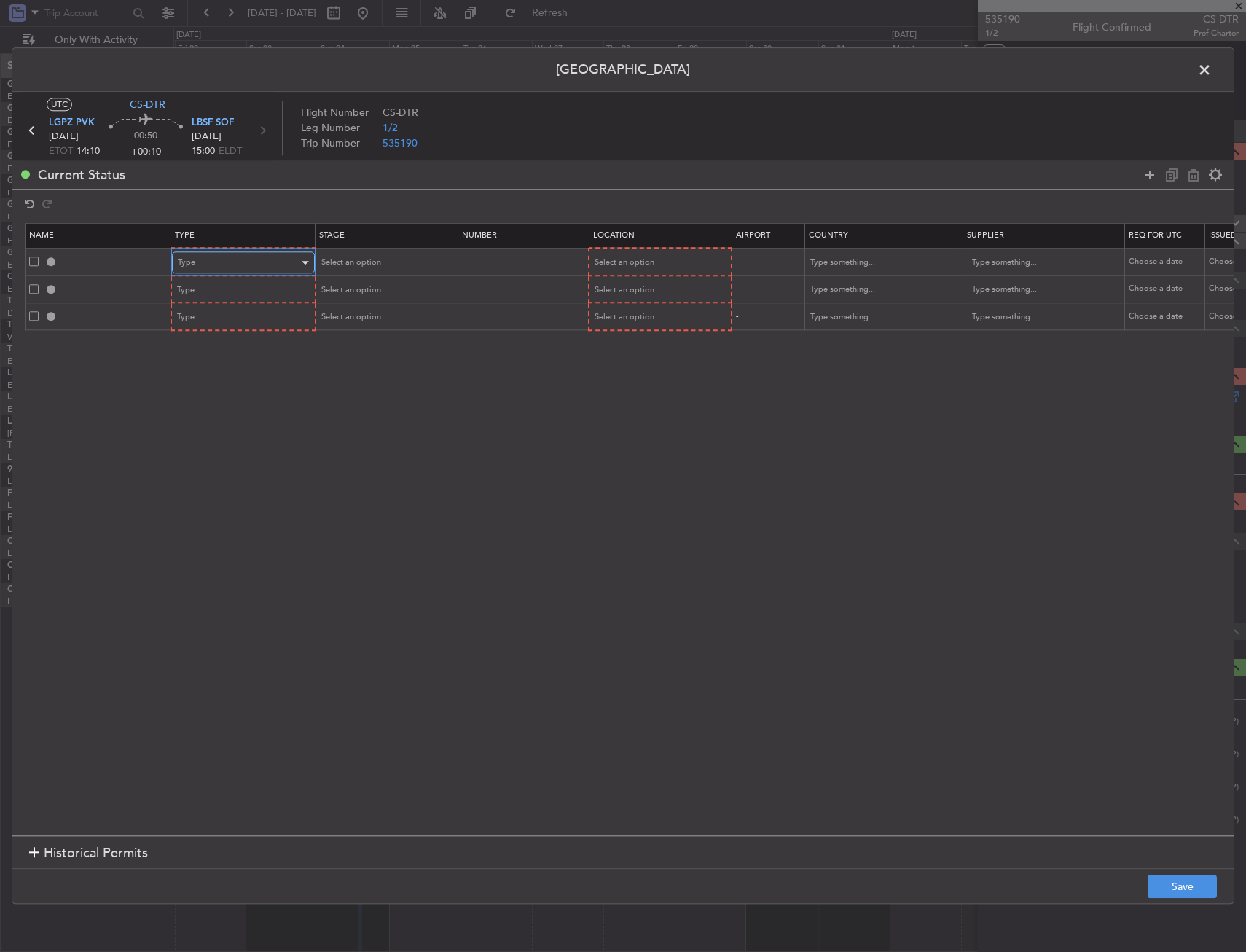
click at [255, 272] on div "Type" at bounding box center [238, 263] width 121 height 22
click at [238, 406] on span "Slot" at bounding box center [243, 400] width 130 height 22
click at [230, 292] on div "Type" at bounding box center [238, 290] width 121 height 22
click at [201, 431] on span "Slot" at bounding box center [243, 428] width 130 height 22
click at [196, 324] on div "Type" at bounding box center [238, 317] width 121 height 22
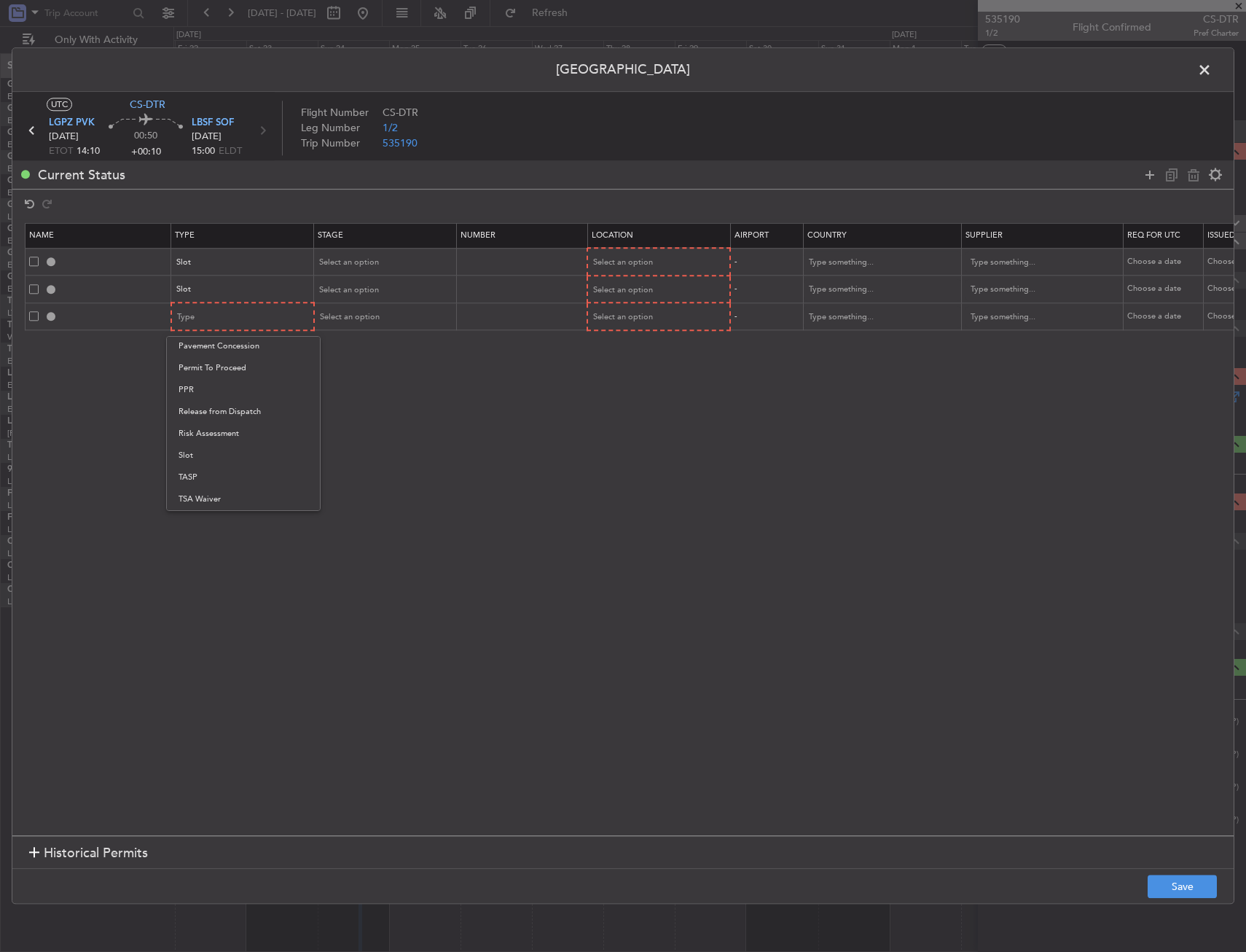
drag, startPoint x: 209, startPoint y: 391, endPoint x: 356, endPoint y: 349, distance: 152.9
click at [209, 391] on span "PPR" at bounding box center [243, 390] width 130 height 22
click at [611, 271] on div "Select an option" at bounding box center [654, 263] width 121 height 22
drag, startPoint x: 611, startPoint y: 271, endPoint x: 624, endPoint y: 296, distance: 28.2
click at [626, 297] on span "Departure" at bounding box center [658, 292] width 130 height 22
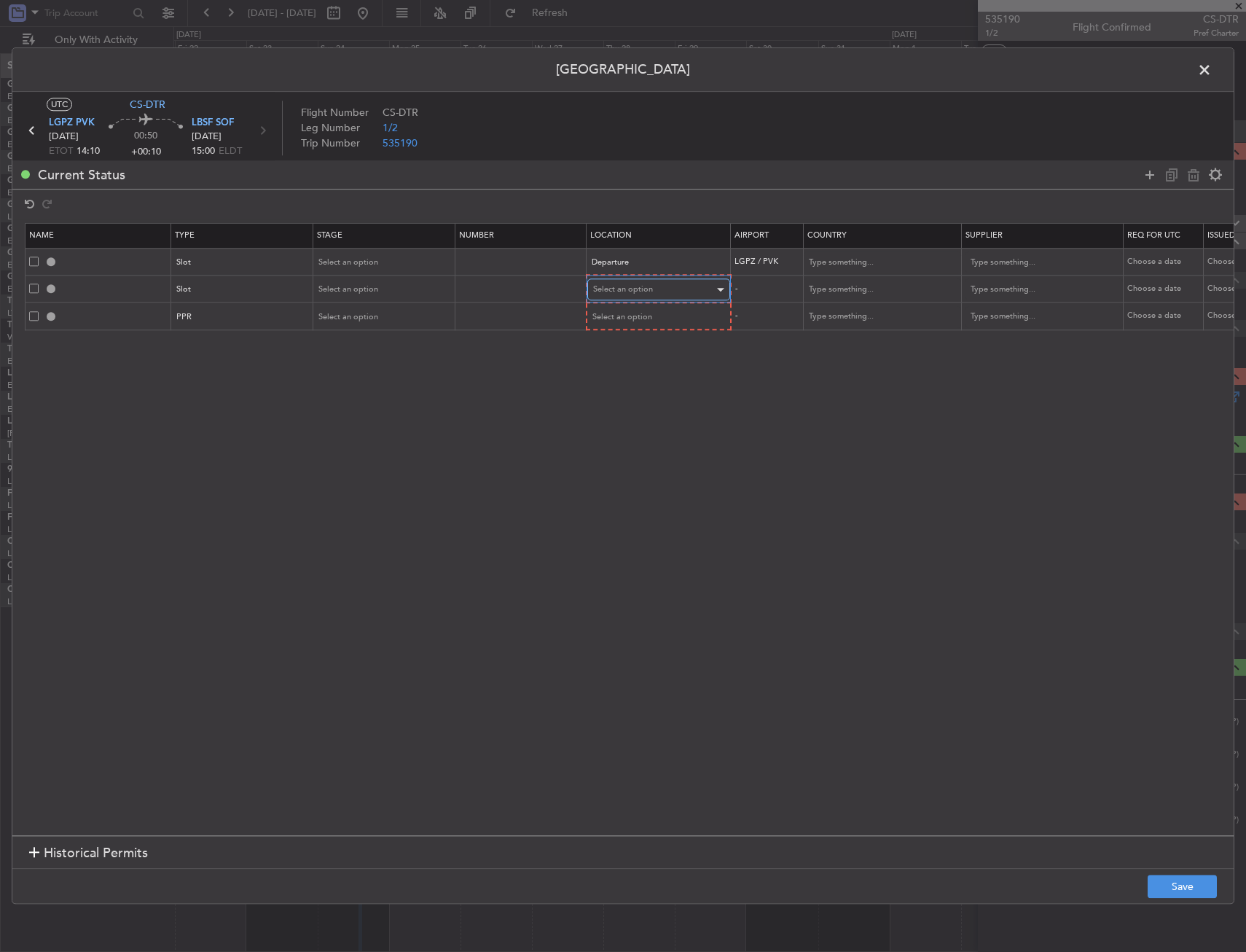
click at [625, 279] on div "Select an option" at bounding box center [654, 290] width 121 height 22
click at [621, 357] on span "Arrival" at bounding box center [658, 363] width 130 height 22
click at [621, 332] on section "Name Type Stage Number Location Airport Country Supplier Req For Utc Issued For…" at bounding box center [623, 527] width 1222 height 616
click at [620, 318] on span "Select an option" at bounding box center [623, 316] width 60 height 11
click at [623, 343] on span "Departure" at bounding box center [658, 346] width 130 height 22
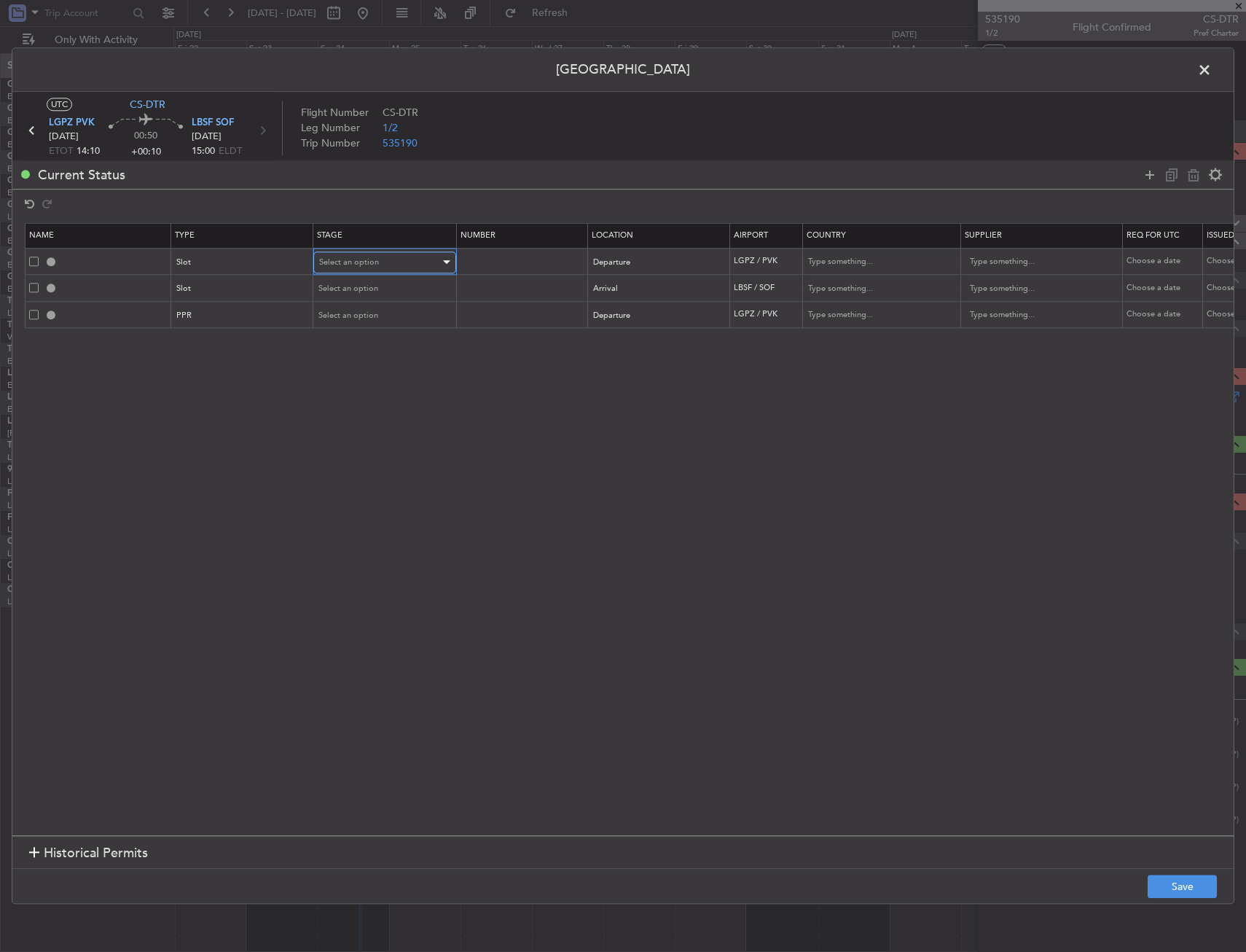
click at [385, 260] on div "Select an option" at bounding box center [379, 262] width 121 height 22
click at [366, 359] on span "Requested" at bounding box center [384, 358] width 130 height 22
click at [362, 292] on span "Select an option" at bounding box center [349, 289] width 60 height 11
click at [355, 387] on span "Requested" at bounding box center [384, 384] width 130 height 22
click at [349, 320] on span "Select an option" at bounding box center [349, 316] width 60 height 11
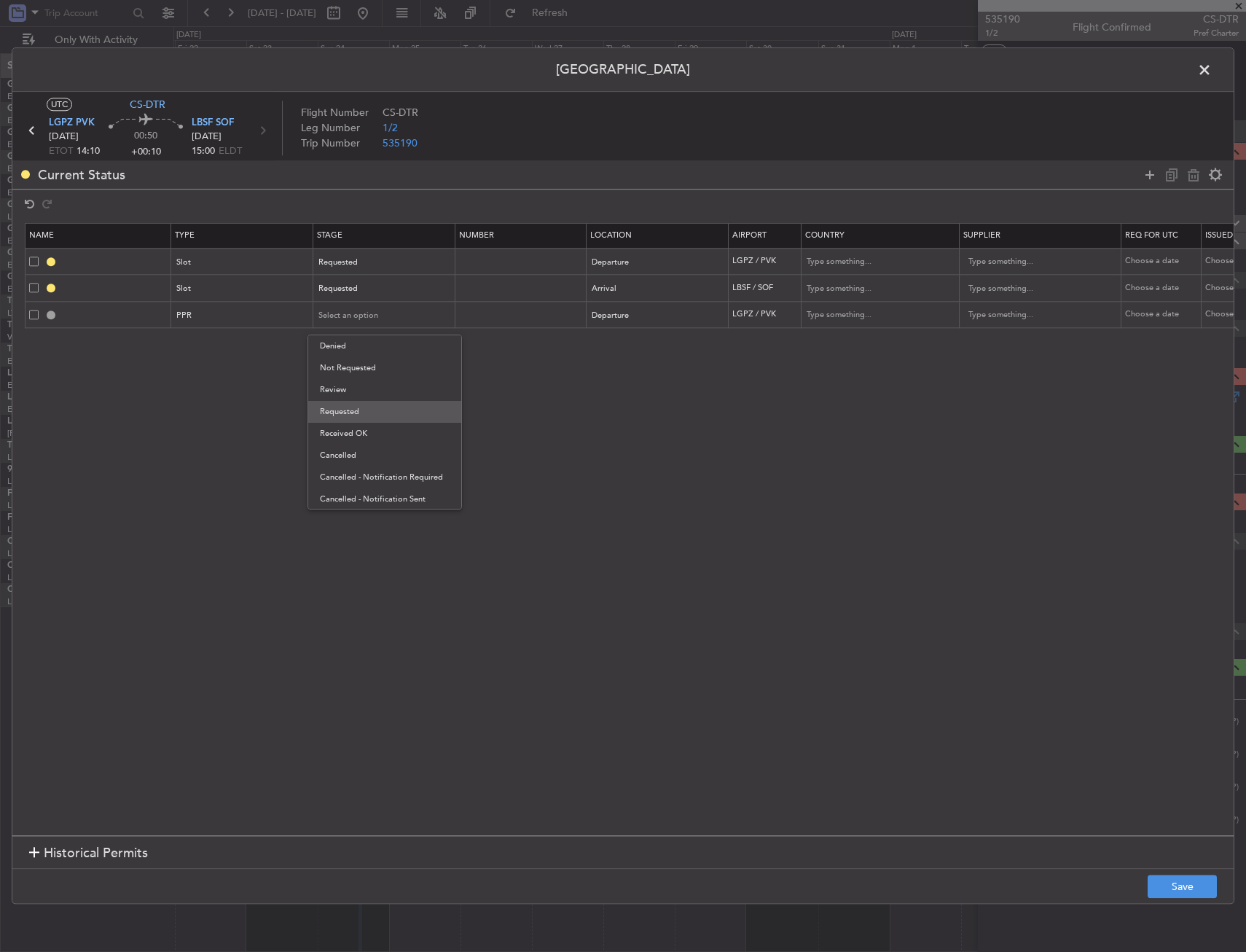
click at [369, 414] on span "Requested" at bounding box center [384, 412] width 130 height 22
click at [1182, 885] on button "Save" at bounding box center [1182, 887] width 69 height 23
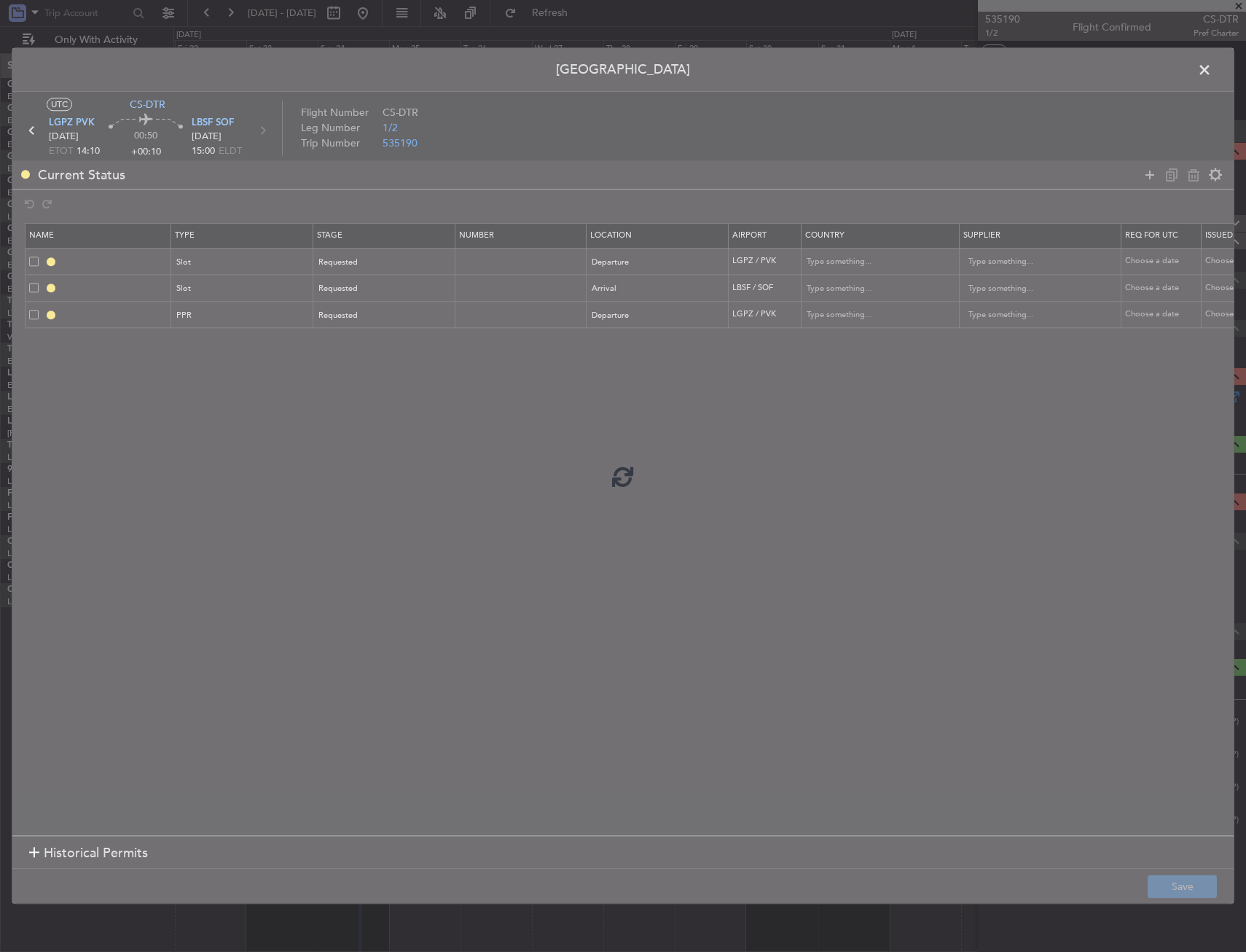
type input "LGPZ DEP SLOT"
type input "[GEOGRAPHIC_DATA]"
type input "NNN"
type input "LBSF ARR SLOT"
type input "[GEOGRAPHIC_DATA]"
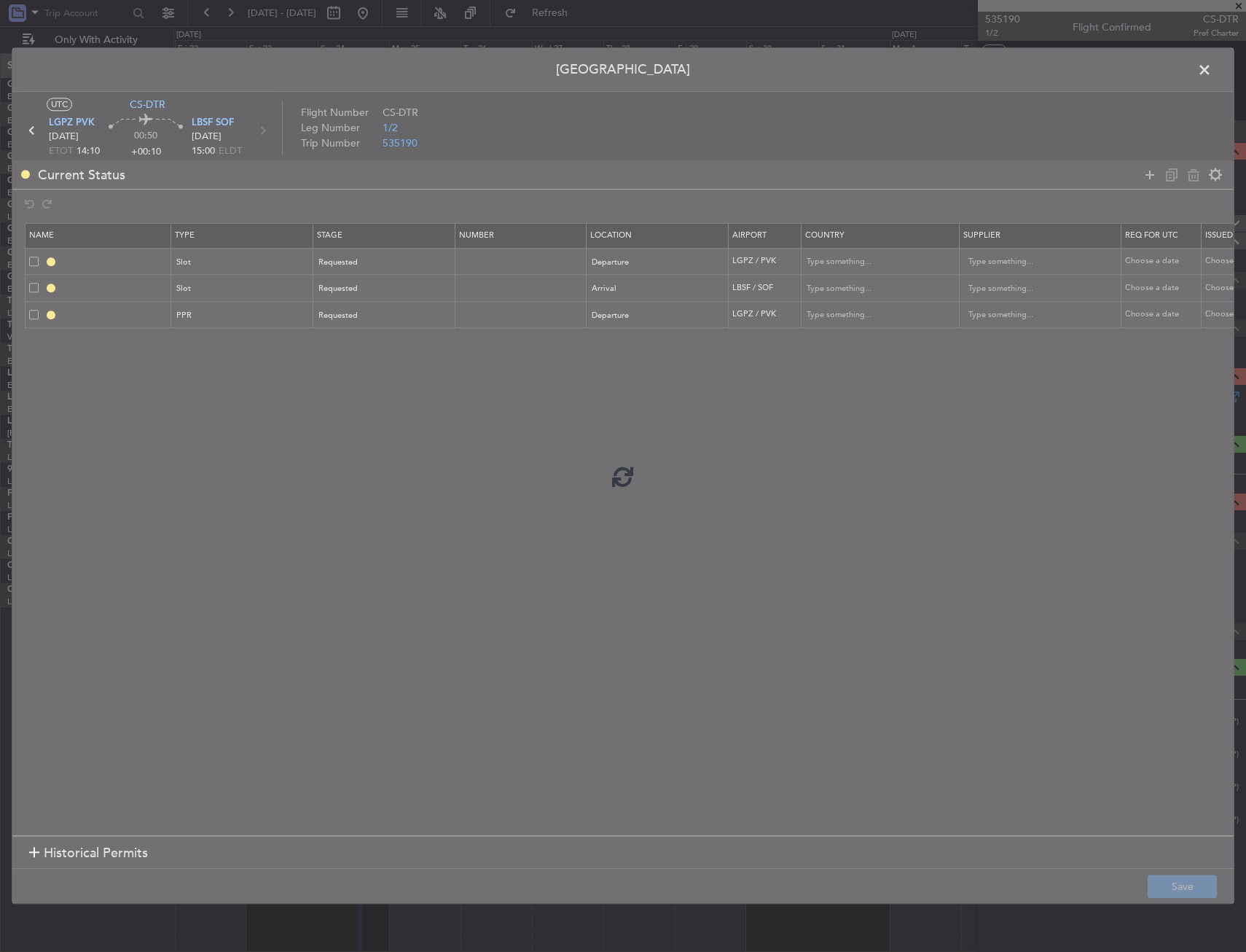
type input "NNN"
type input "LGPZ PPR"
type input "[GEOGRAPHIC_DATA]"
type input "NNN"
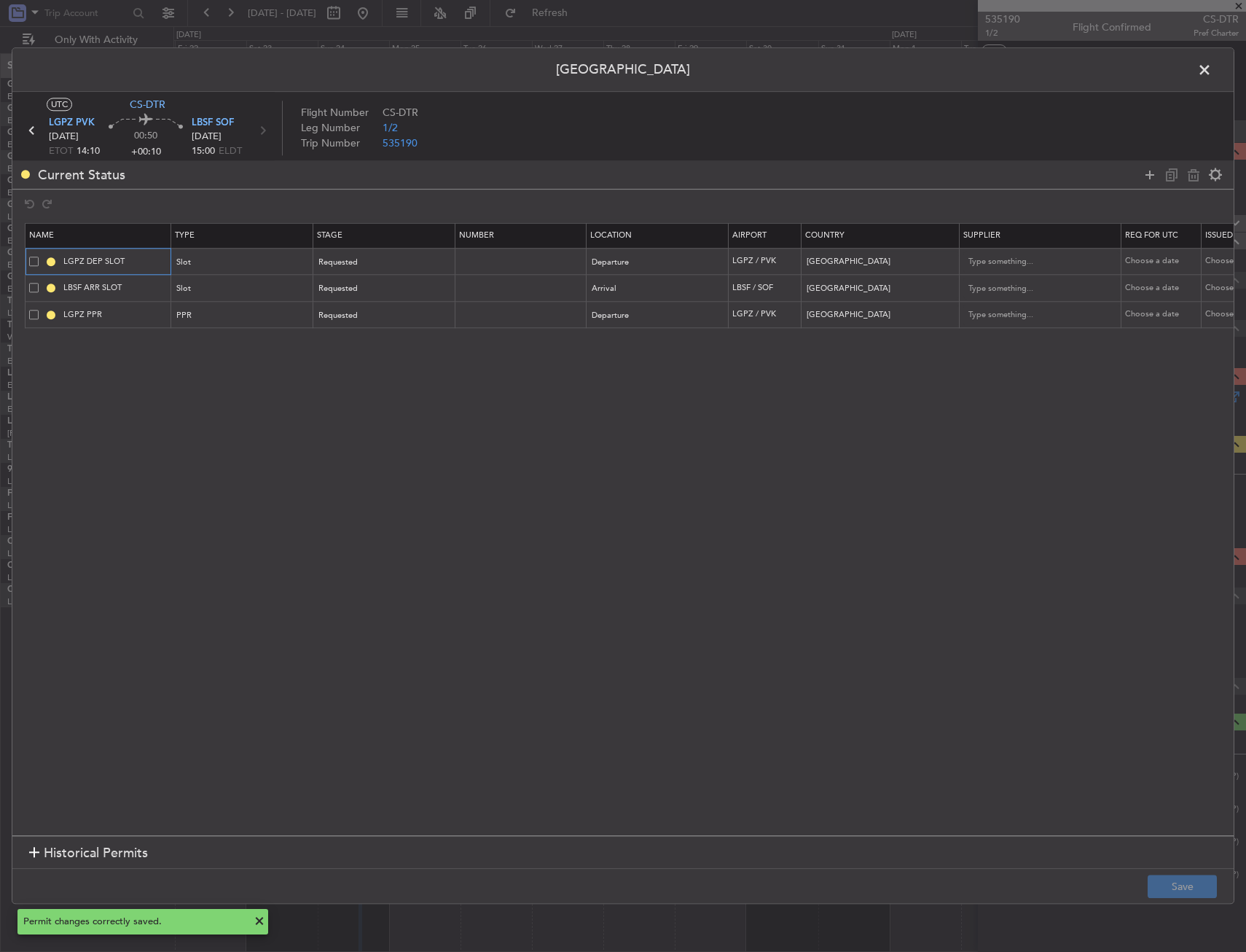
click at [148, 259] on input "LGPZ DEP SLOT" at bounding box center [115, 261] width 110 height 12
type input "LGPZ DEP SLOT 1400Z"
click at [147, 290] on input "LBSF ARR SLOT" at bounding box center [115, 288] width 110 height 12
type input "LBSF ARR SLOT 1500Z"
click at [135, 321] on mat-tooltip-component "LGPZ PPR" at bounding box center [116, 341] width 65 height 39
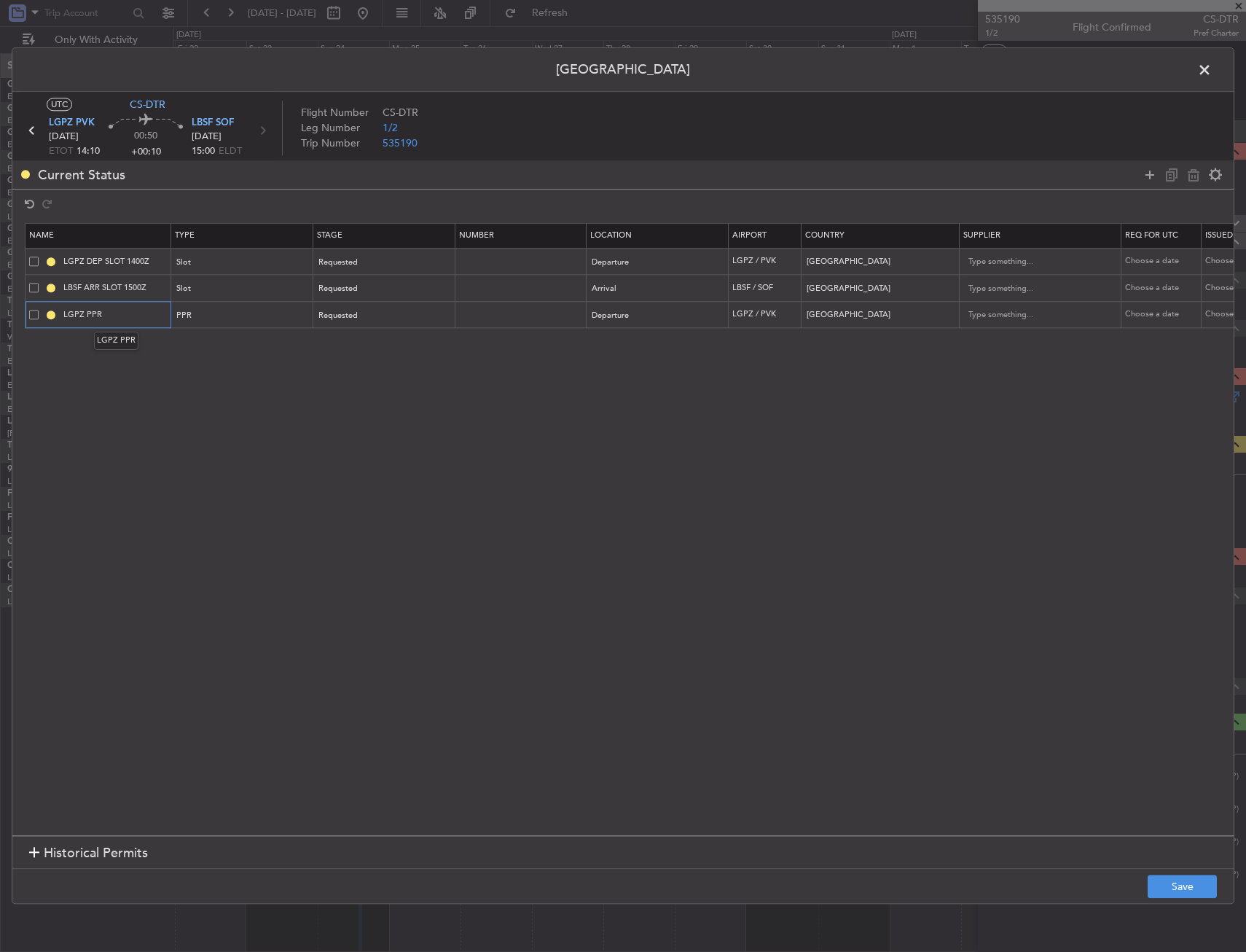
click at [137, 313] on input "LGPZ PPR" at bounding box center [115, 314] width 110 height 12
click at [333, 497] on section "Name Type Stage Number Location Airport Country Supplier Req For Utc Issued For…" at bounding box center [623, 527] width 1222 height 616
click at [147, 318] on input "LGPZ PPR 1400" at bounding box center [115, 314] width 110 height 12
type input "LGPZ PPR 1400Z"
click at [1194, 881] on button "Save" at bounding box center [1182, 887] width 69 height 23
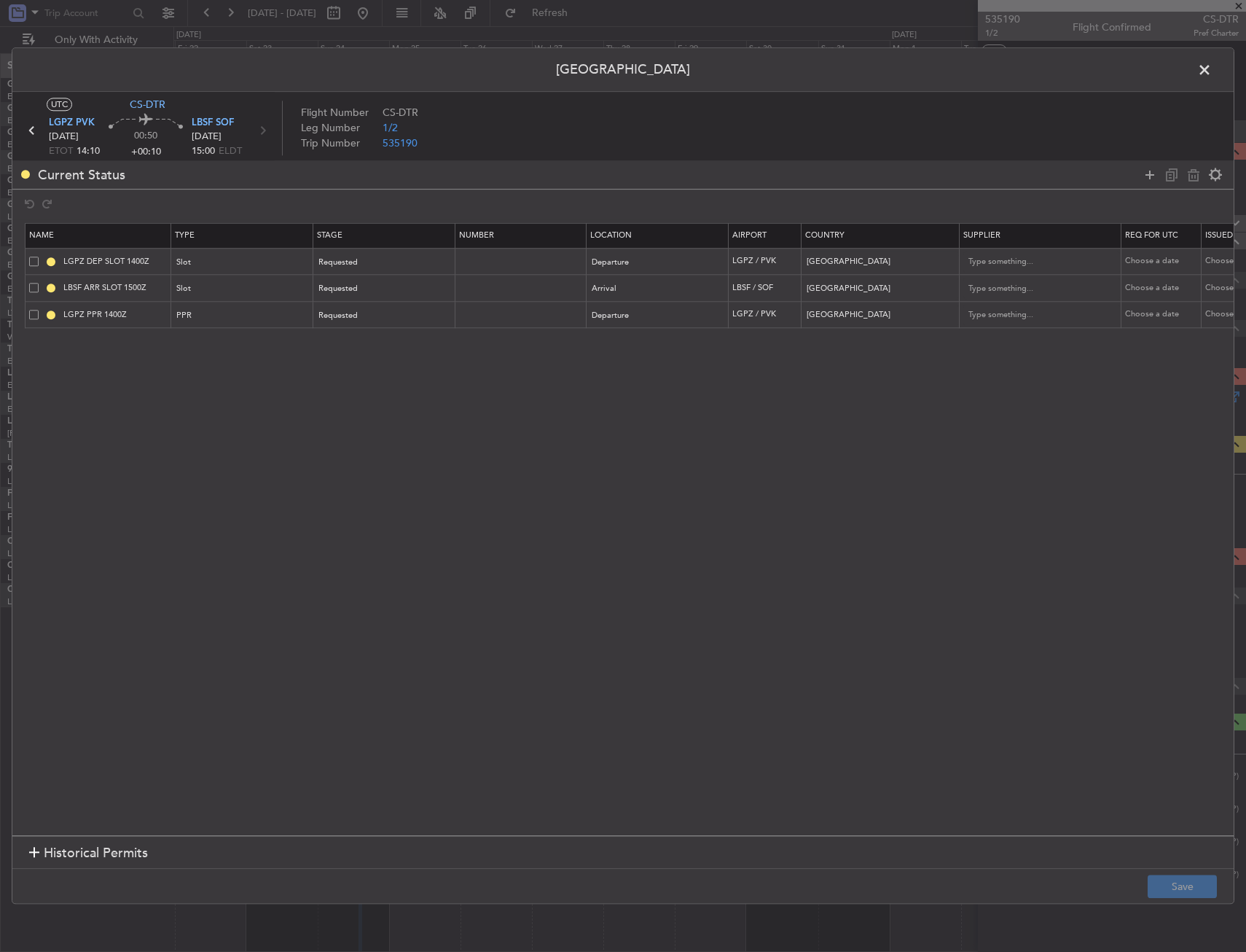
click at [1212, 77] on span at bounding box center [1212, 73] width 0 height 29
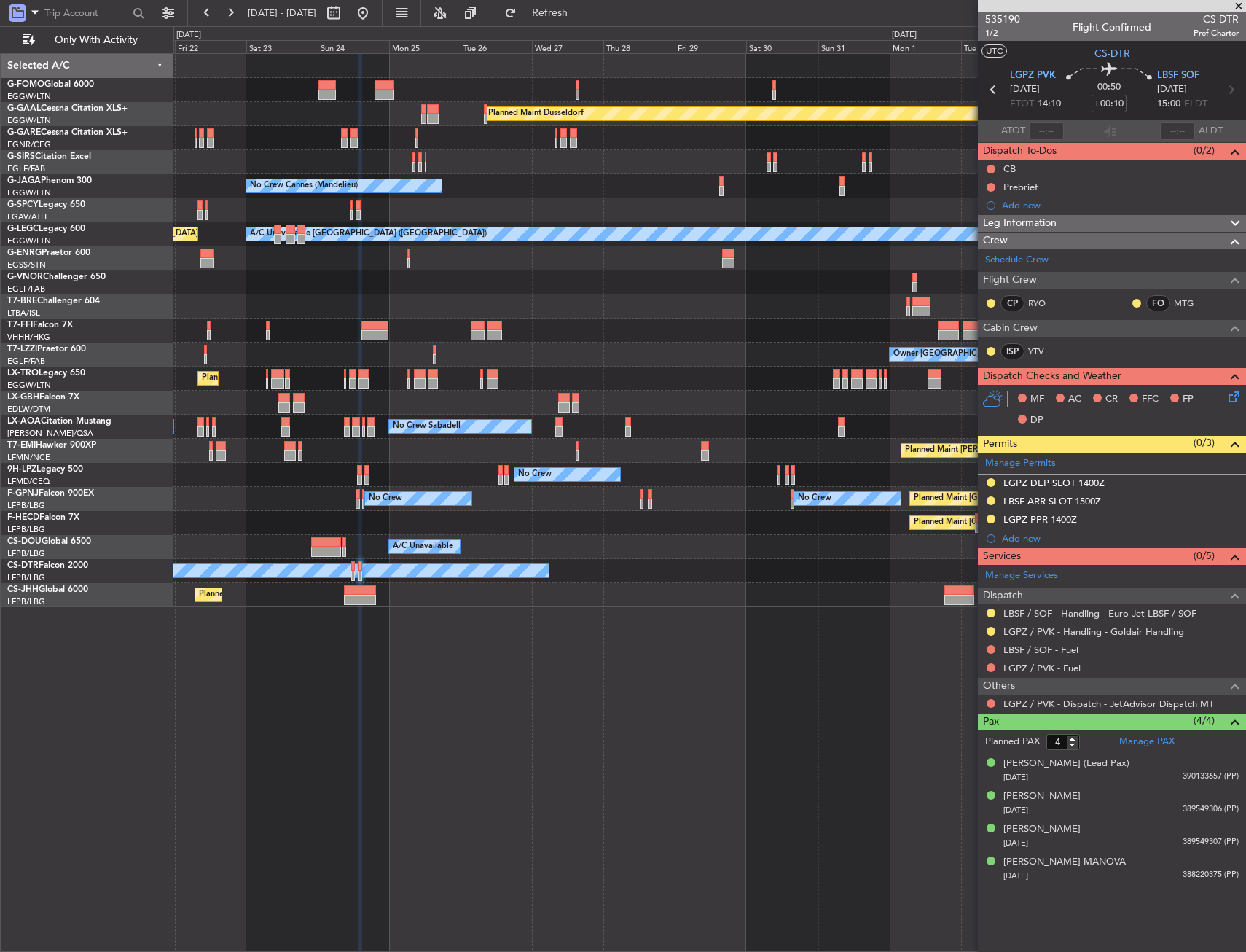
click at [995, 699] on div at bounding box center [991, 703] width 11 height 11
drag, startPoint x: 991, startPoint y: 702, endPoint x: 991, endPoint y: 739, distance: 37.0
click at [991, 702] on button at bounding box center [991, 703] width 9 height 9
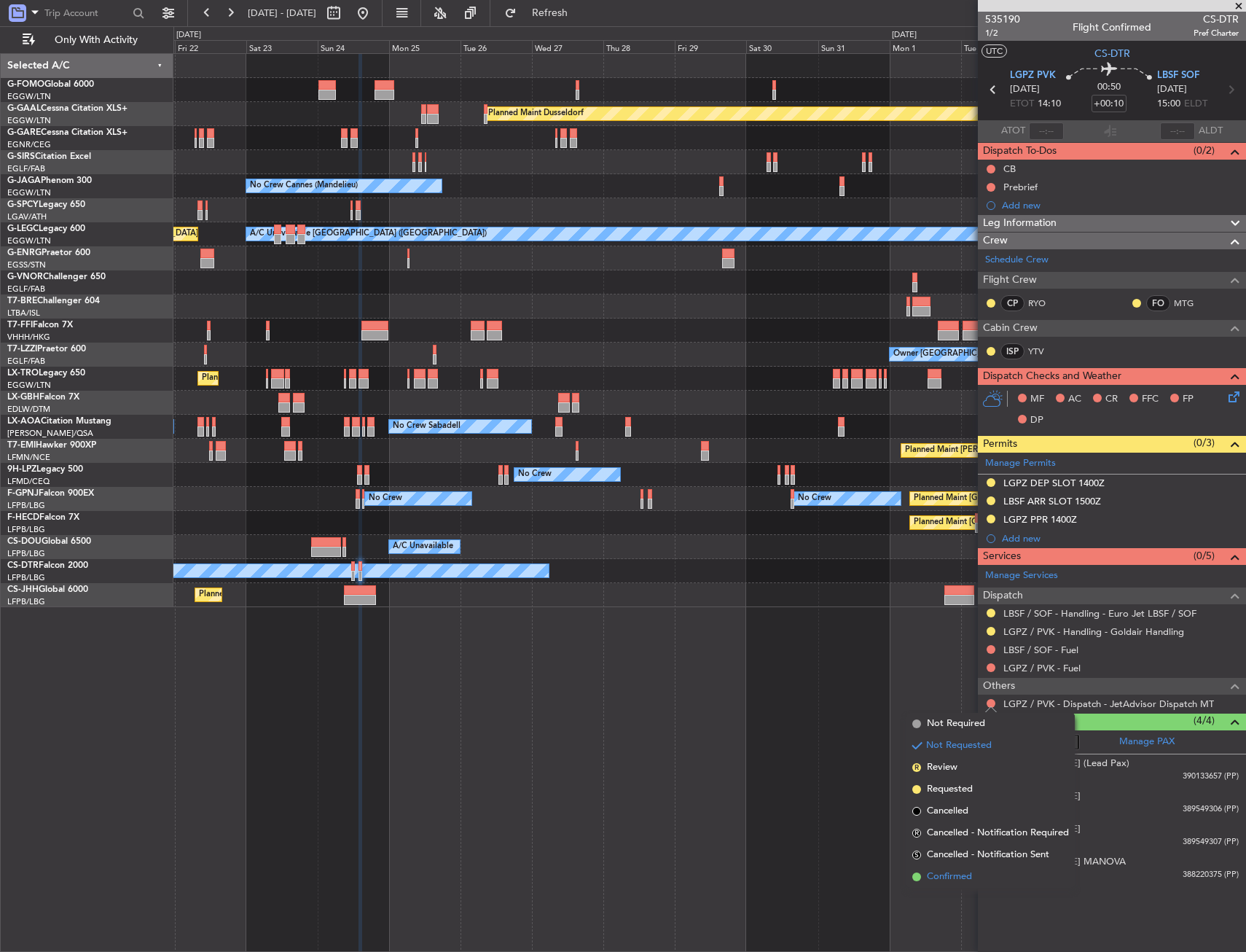
click at [954, 880] on span "Confirmed" at bounding box center [950, 877] width 45 height 14
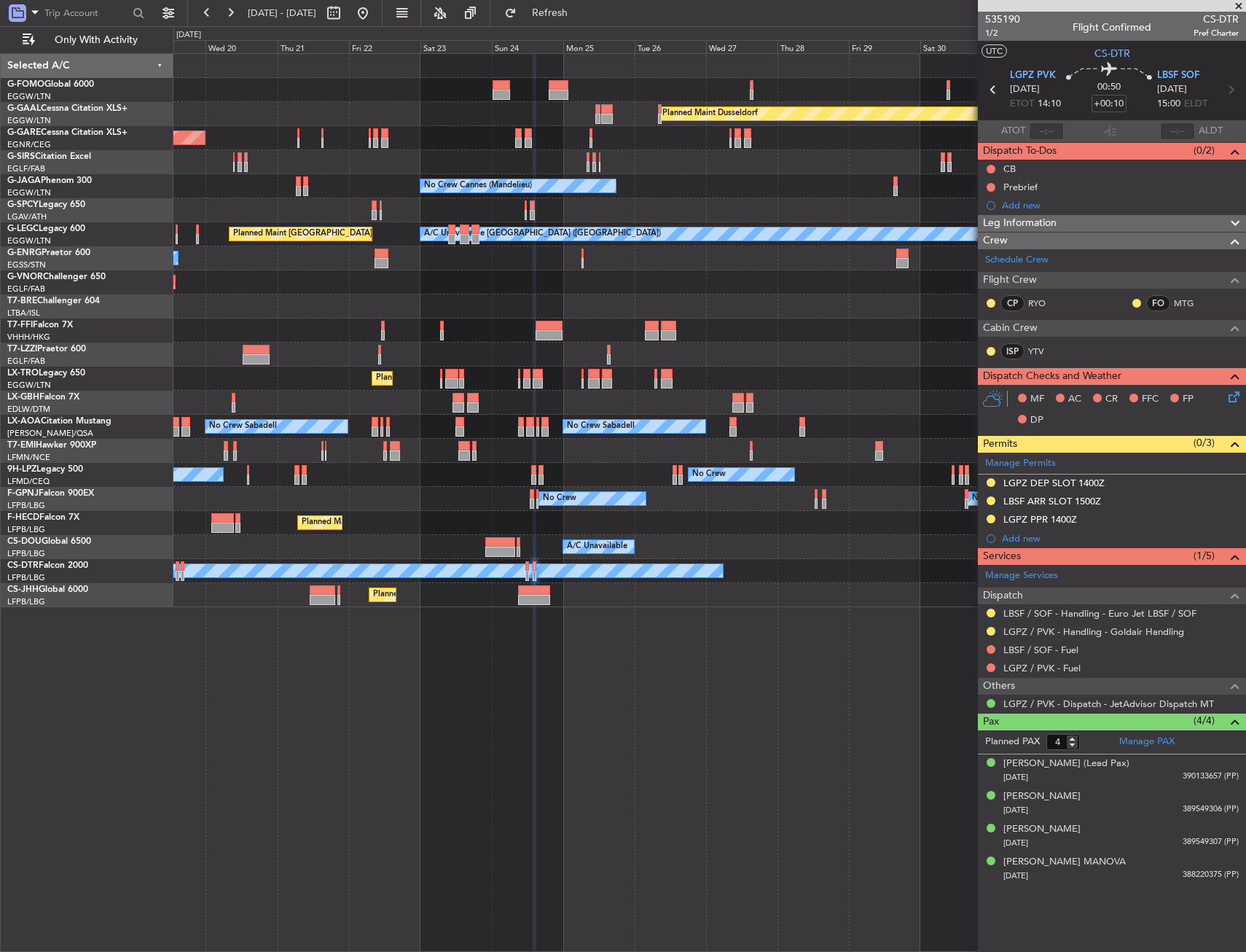
click at [444, 444] on div "Planned Maint [PERSON_NAME]" at bounding box center [709, 451] width 1072 height 24
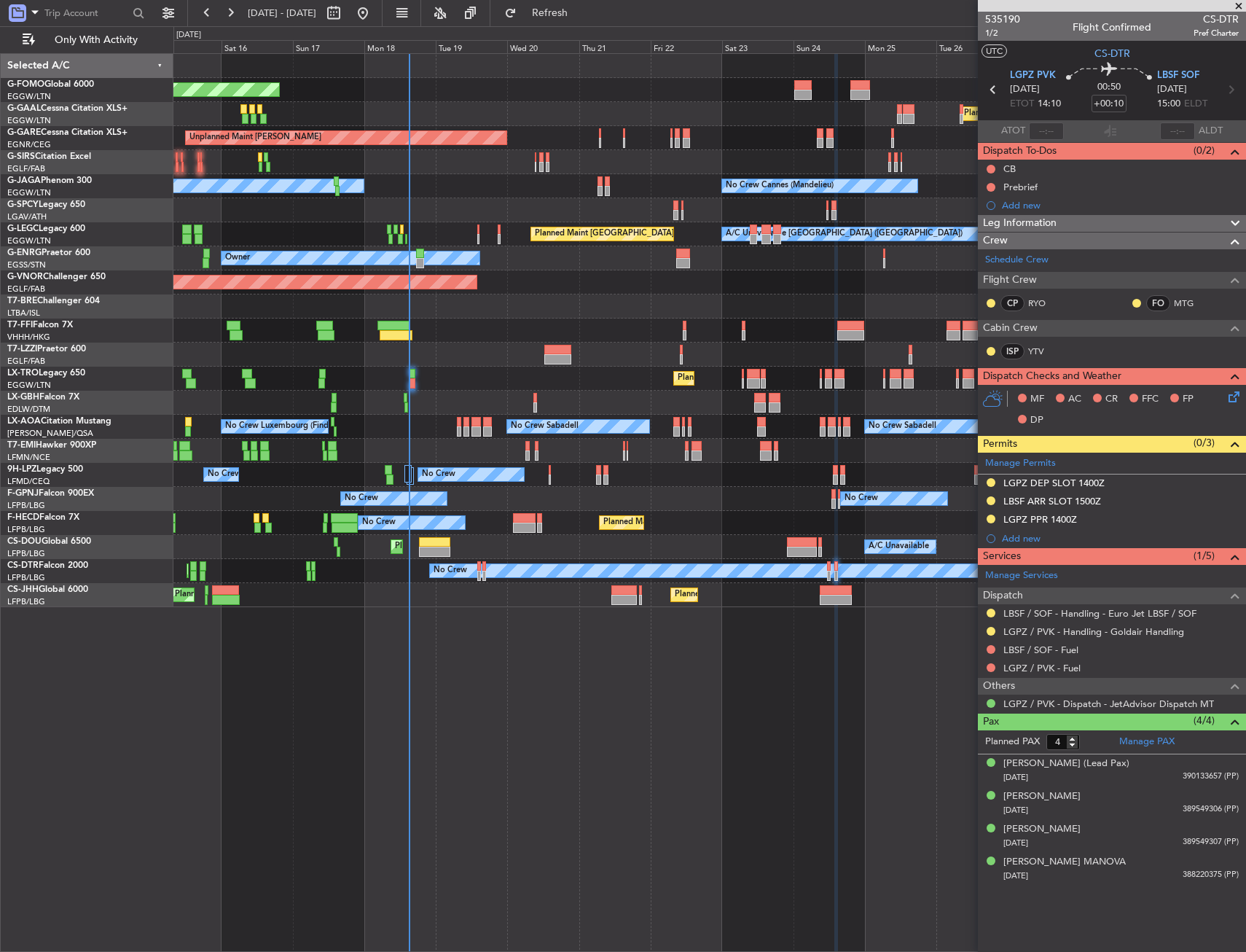
click at [753, 453] on div "Planned Maint [PERSON_NAME]" at bounding box center [709, 451] width 1072 height 24
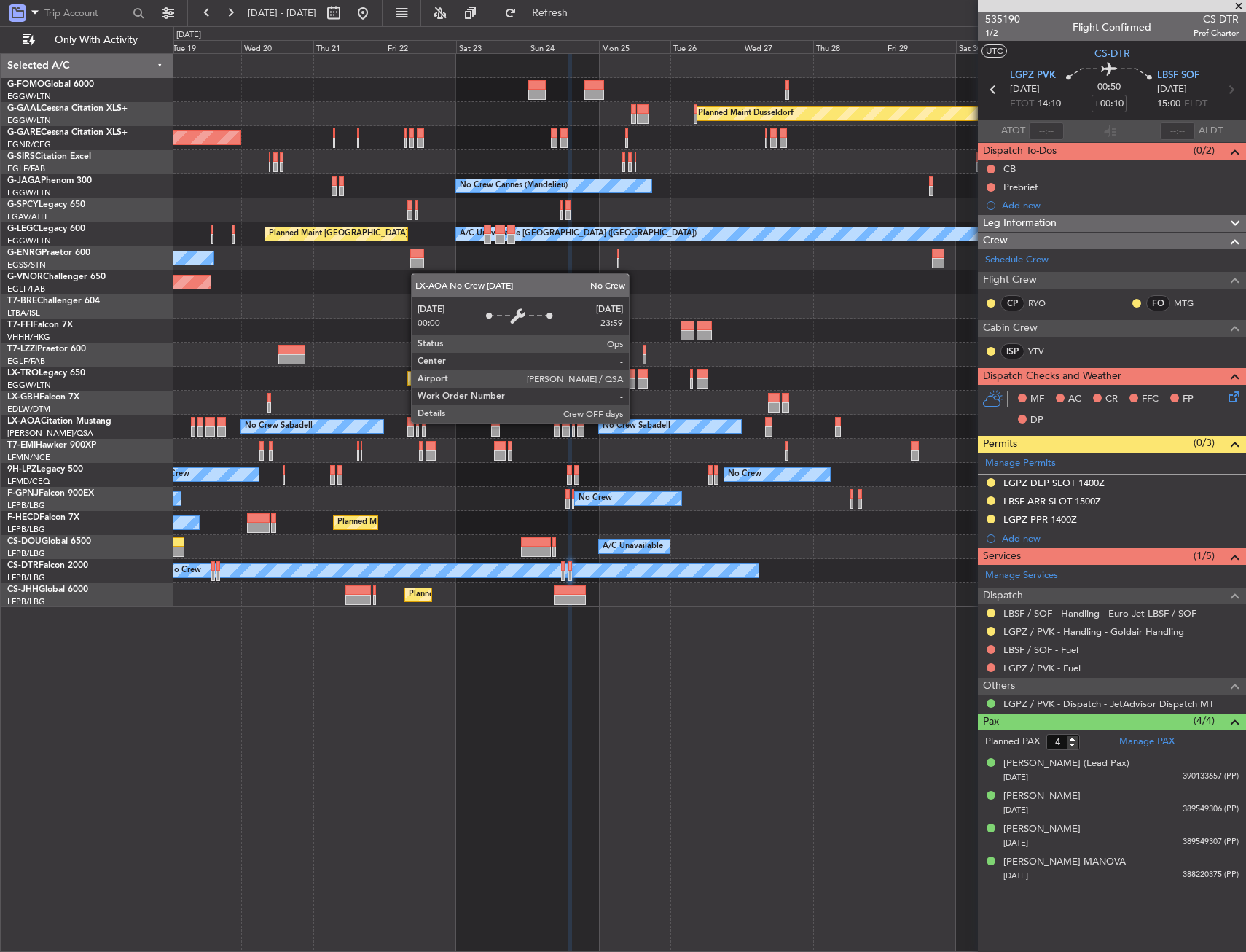
click at [371, 419] on div "No Crew Sabadell" at bounding box center [313, 426] width 143 height 14
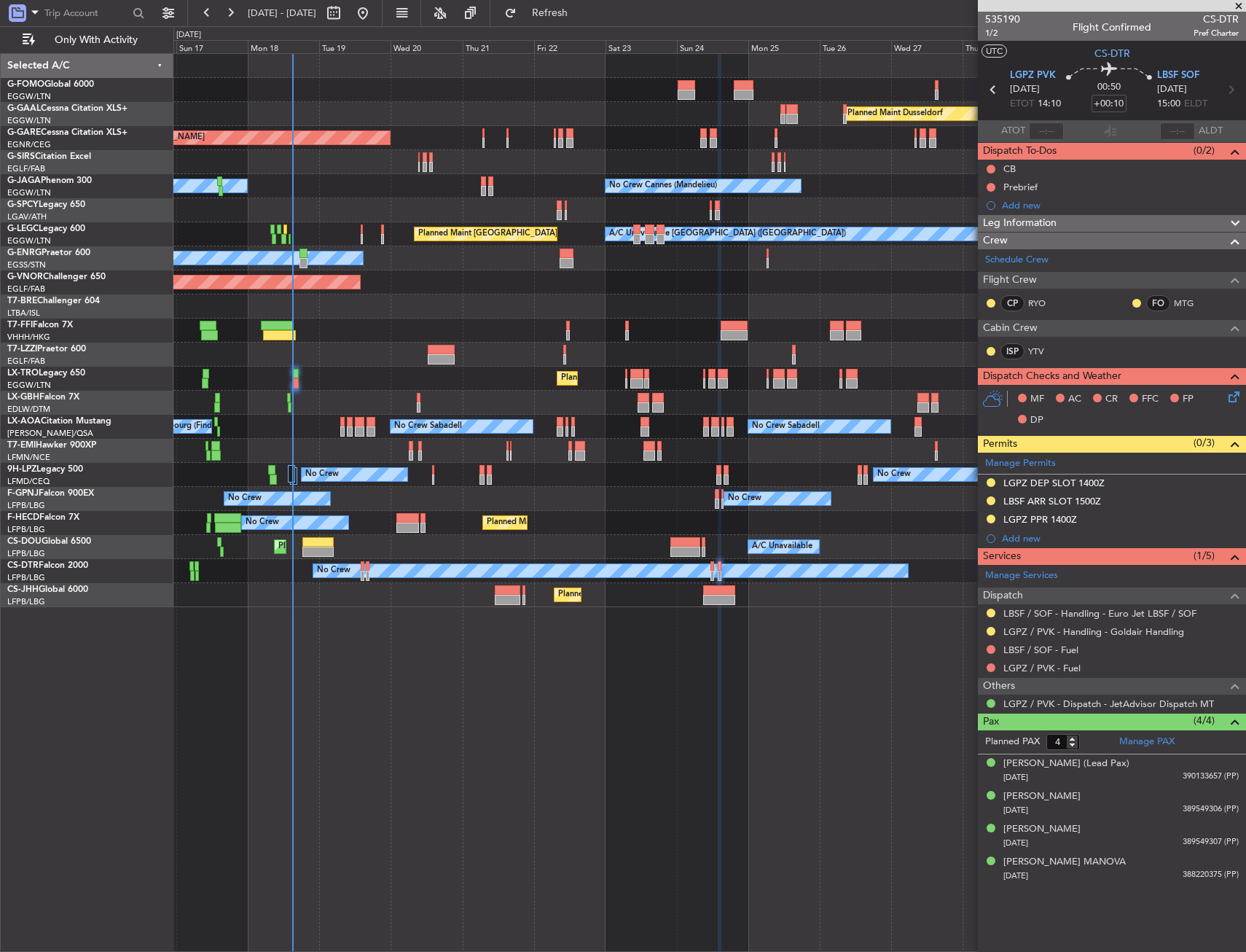
click at [538, 416] on div "No Crew Sabadell No Crew Sabadell No Crew Luxembourg (Findel)" at bounding box center [709, 427] width 1072 height 24
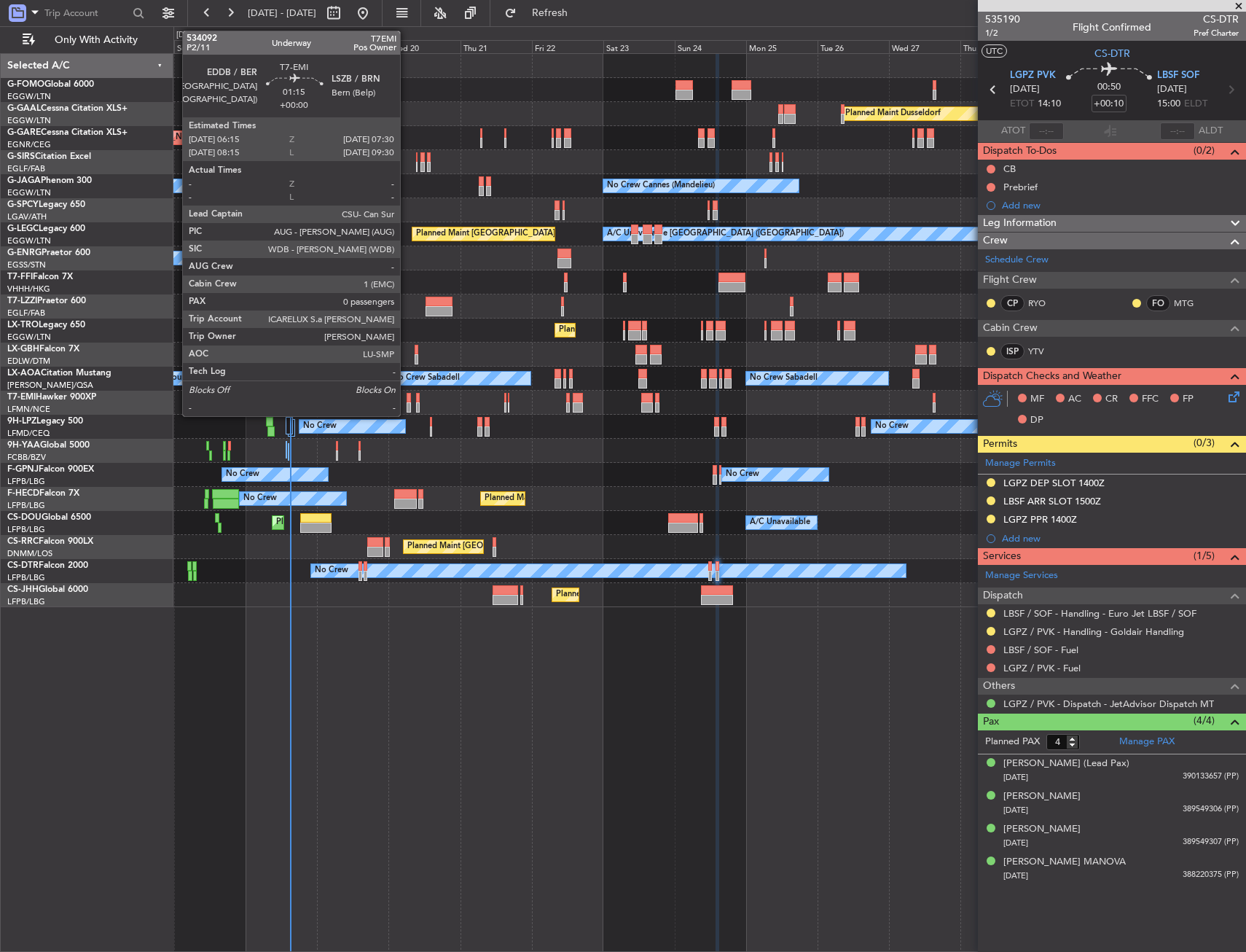
click at [407, 402] on div at bounding box center [408, 398] width 4 height 10
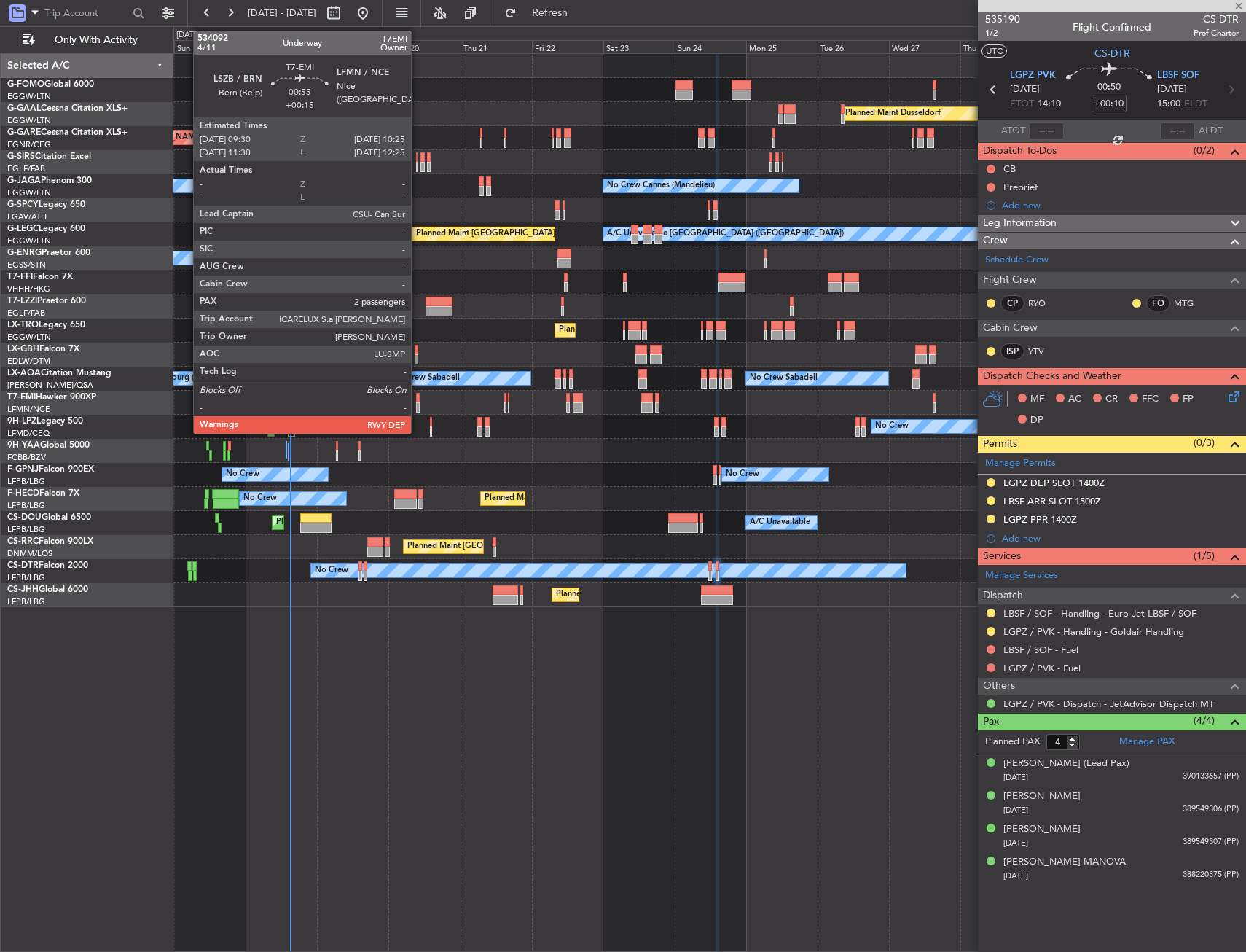
type input "0"
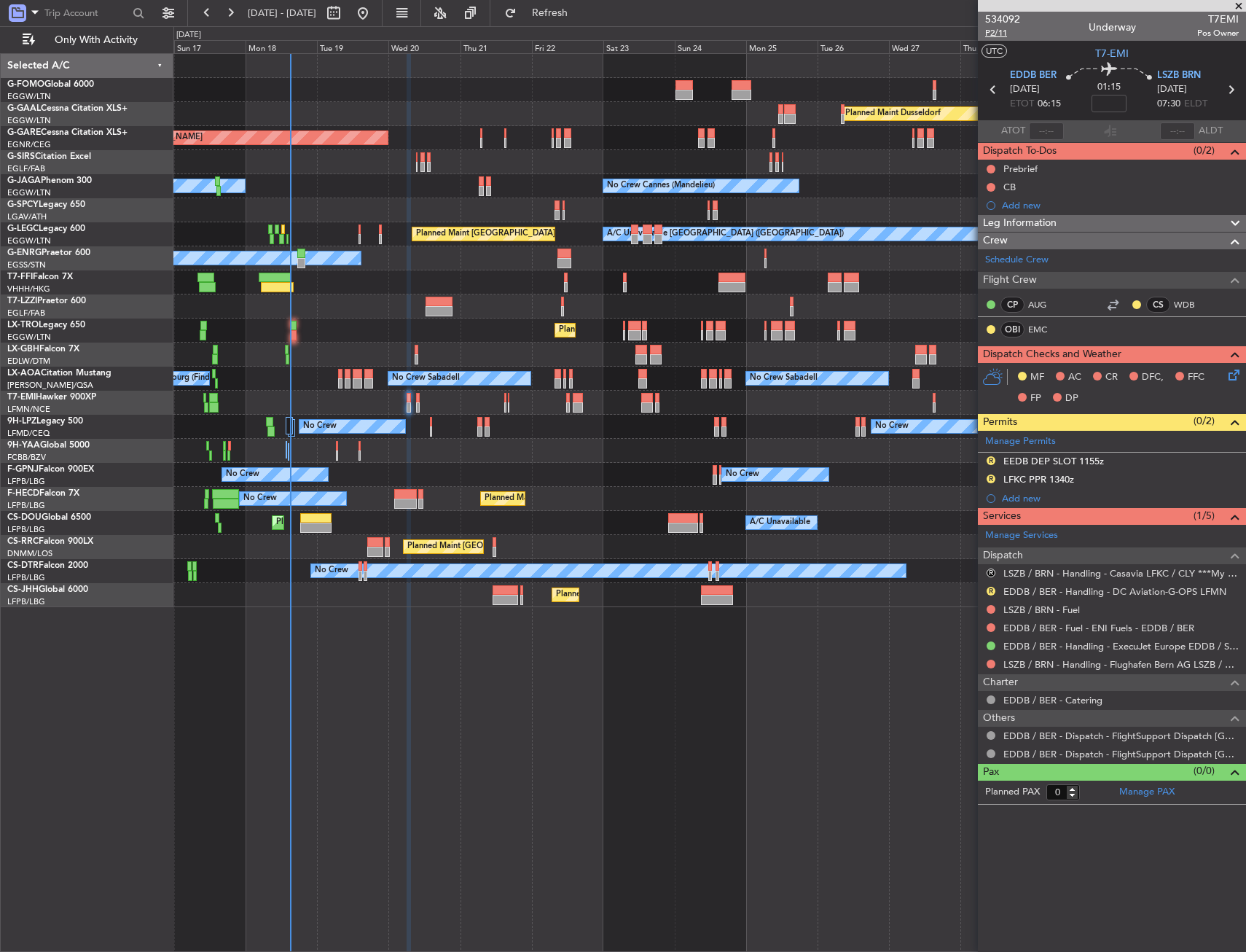
click at [1007, 35] on span "P2/11" at bounding box center [1002, 32] width 35 height 12
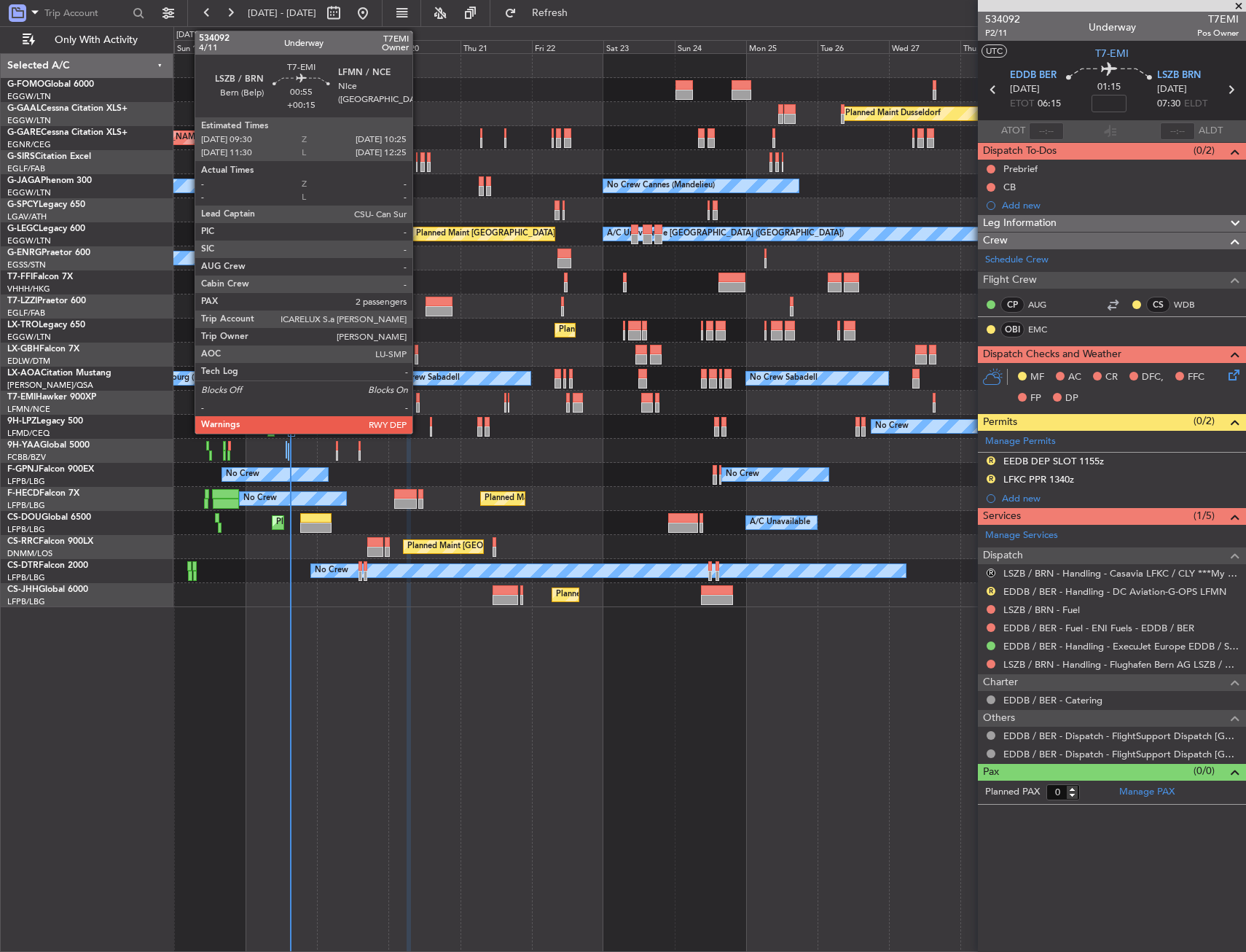
click at [419, 400] on div at bounding box center [418, 398] width 3 height 10
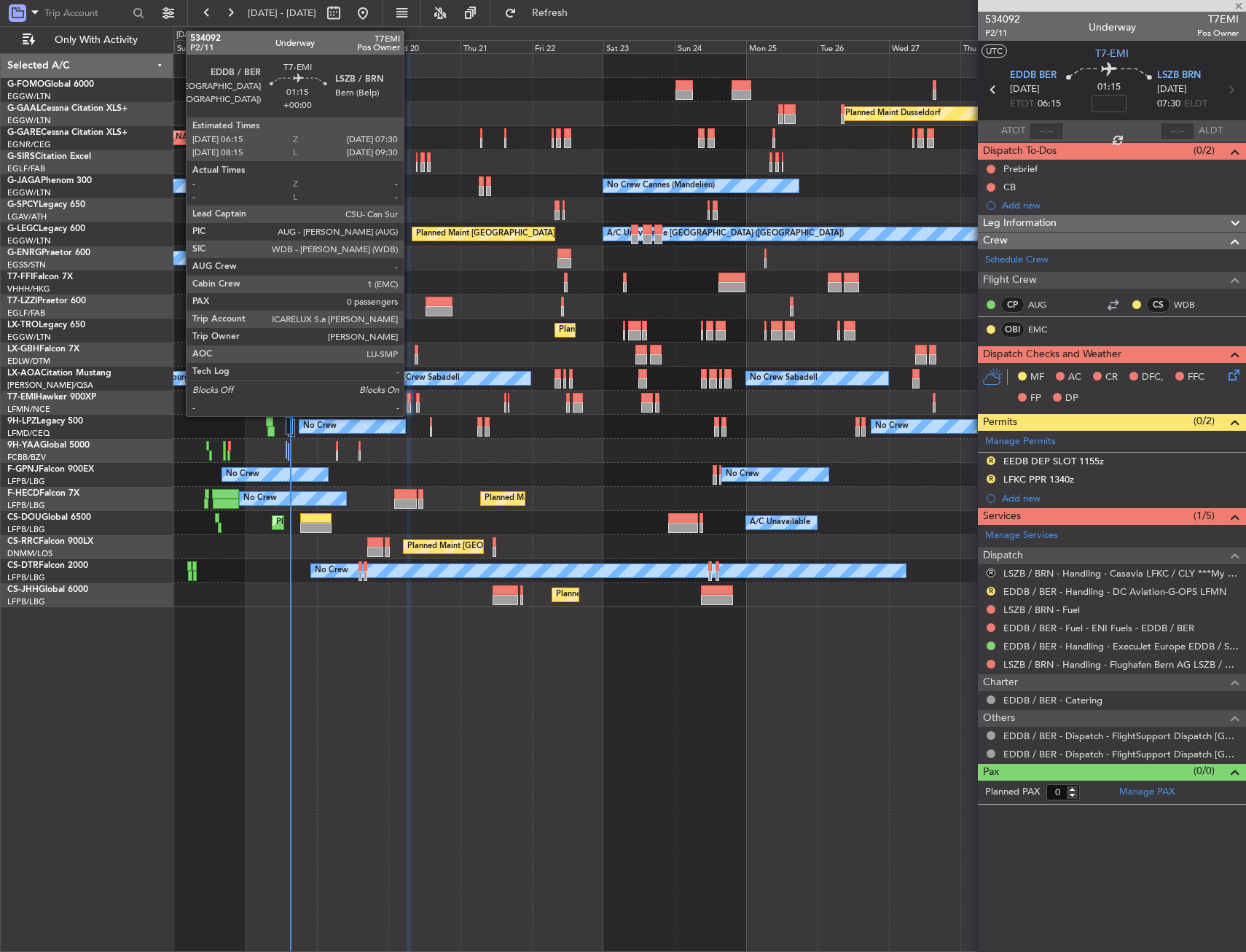
type input "+00:15"
type input "2"
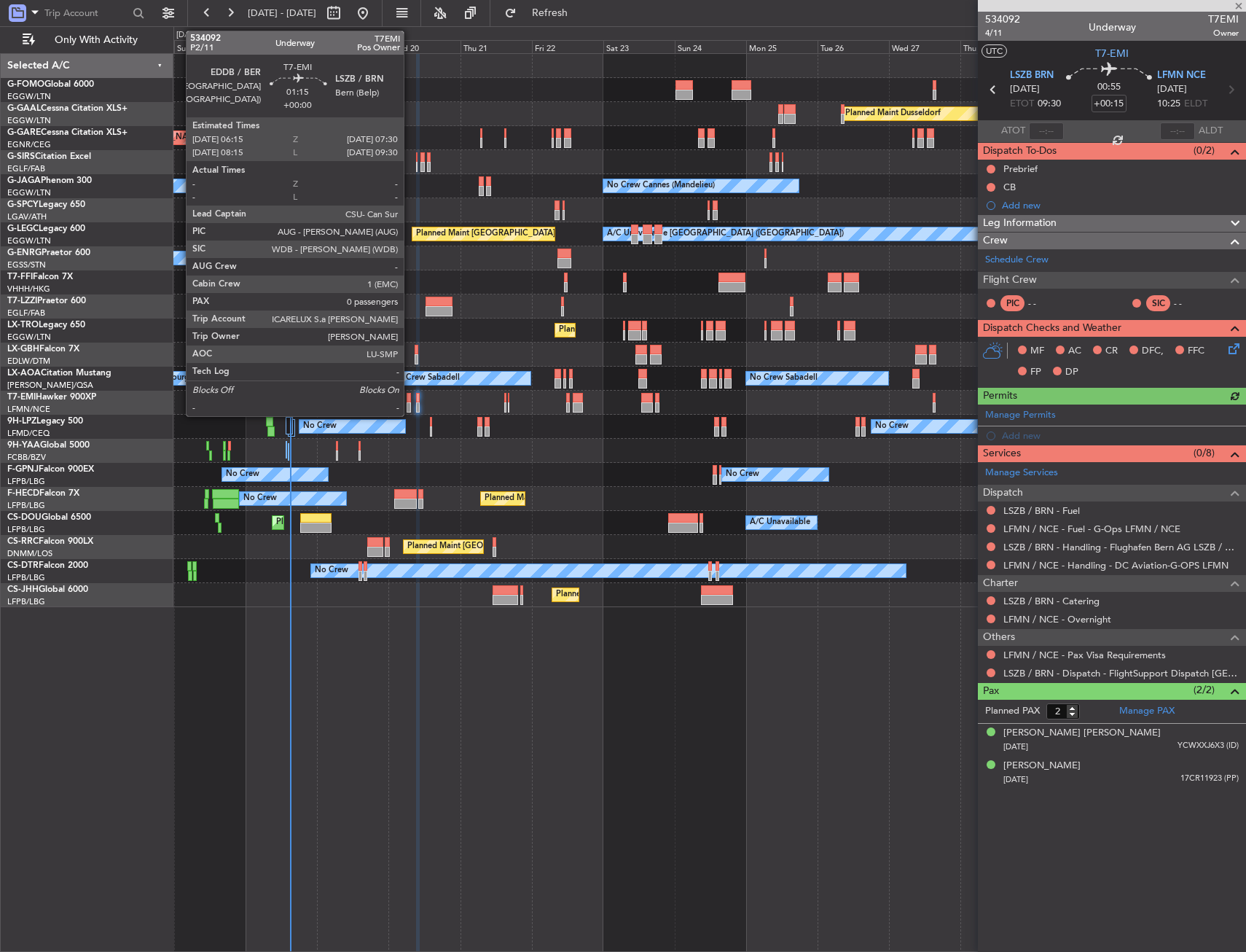
click at [410, 401] on div at bounding box center [408, 398] width 4 height 10
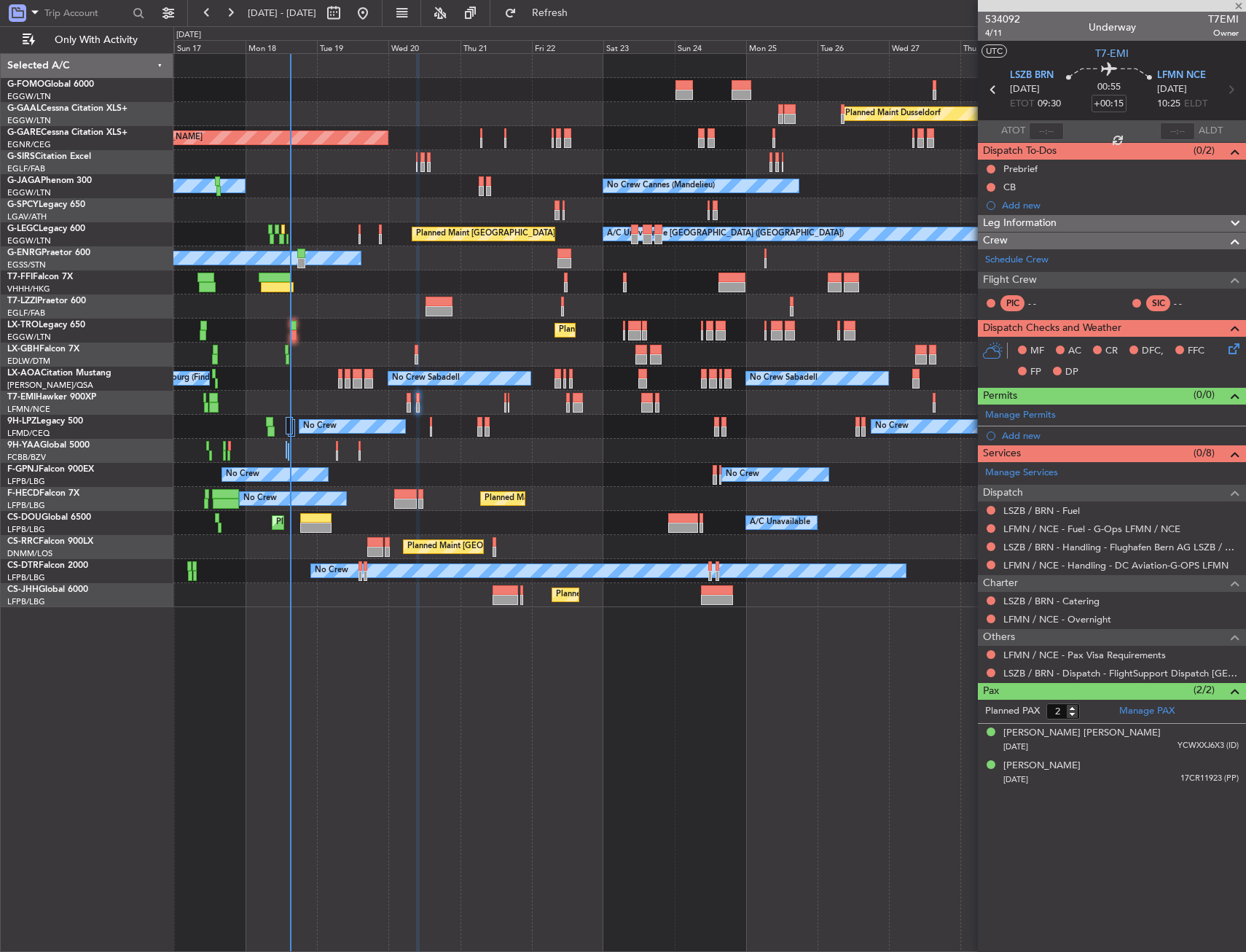
type input "0"
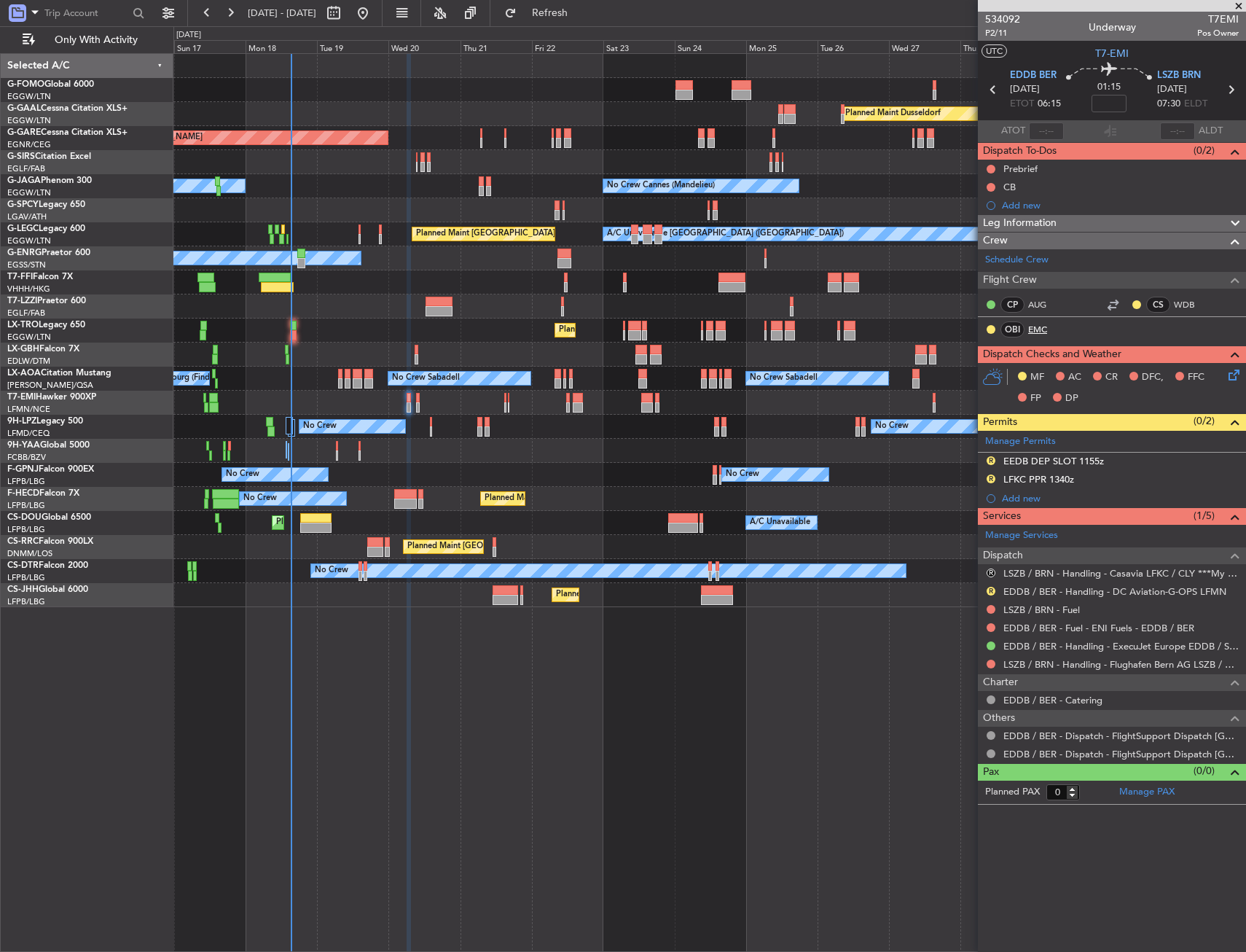
click at [1037, 333] on link "EMC" at bounding box center [1045, 329] width 33 height 13
click at [586, 24] on button "Refresh" at bounding box center [541, 13] width 88 height 23
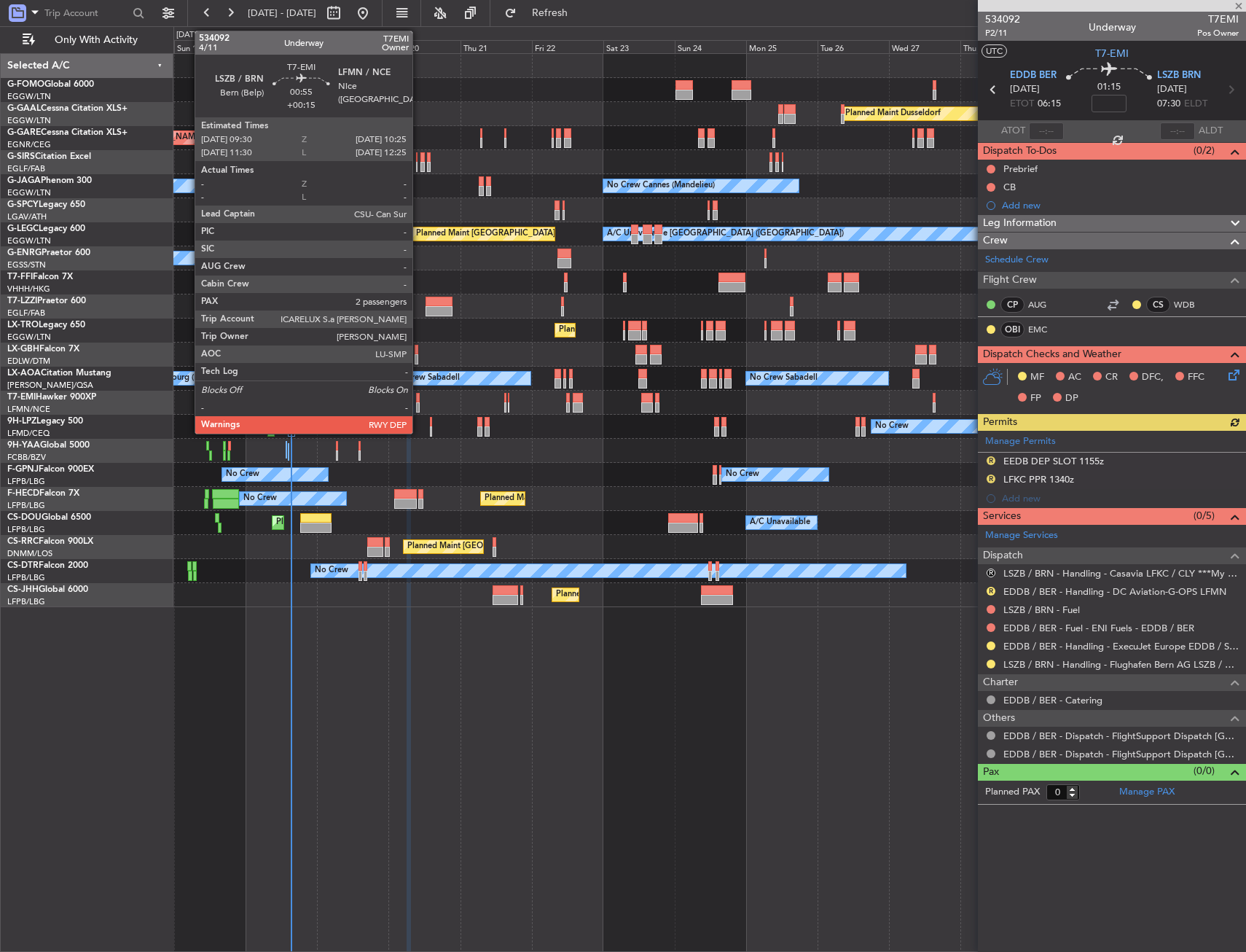
click at [419, 400] on div at bounding box center [418, 398] width 3 height 10
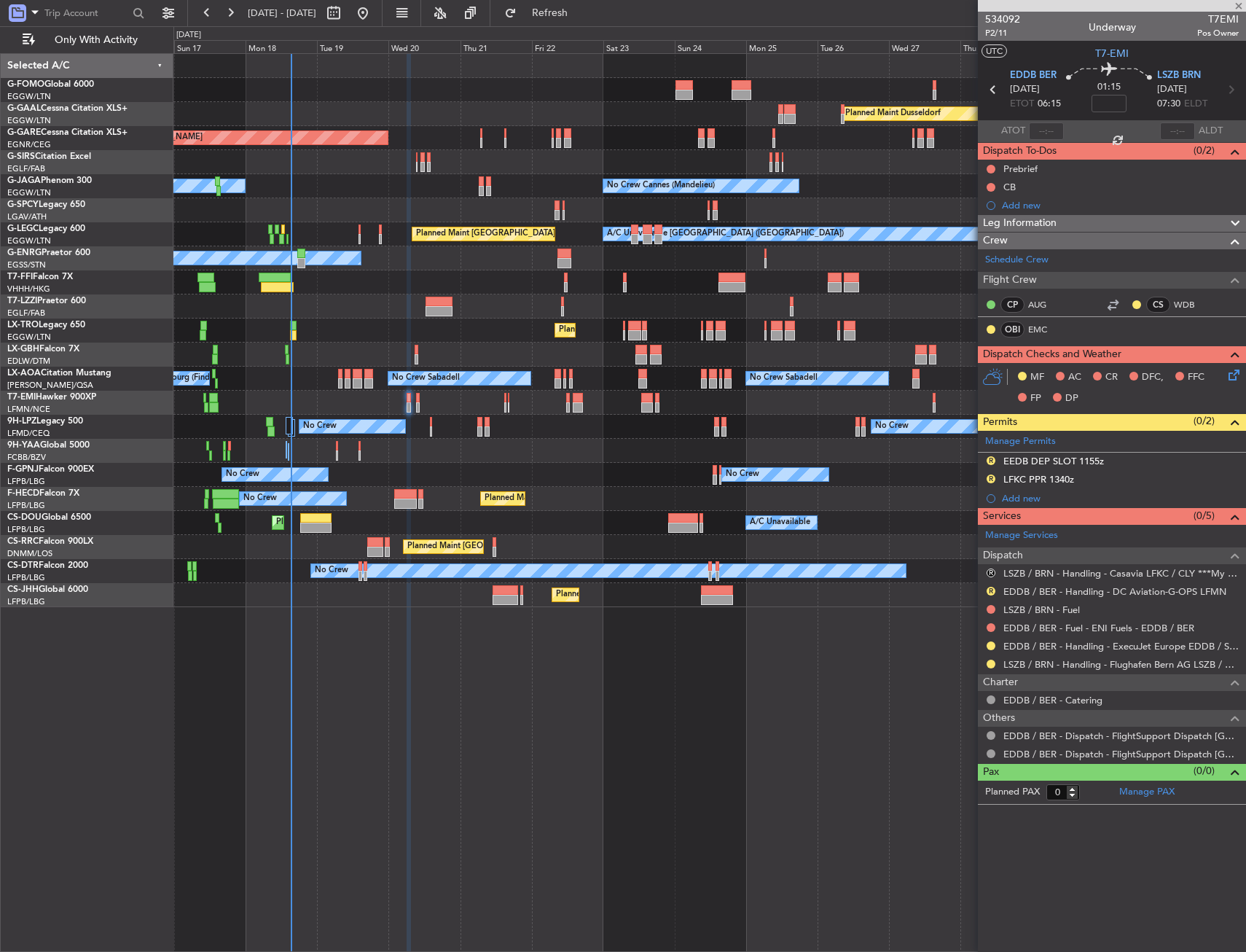
type input "+00:15"
type input "2"
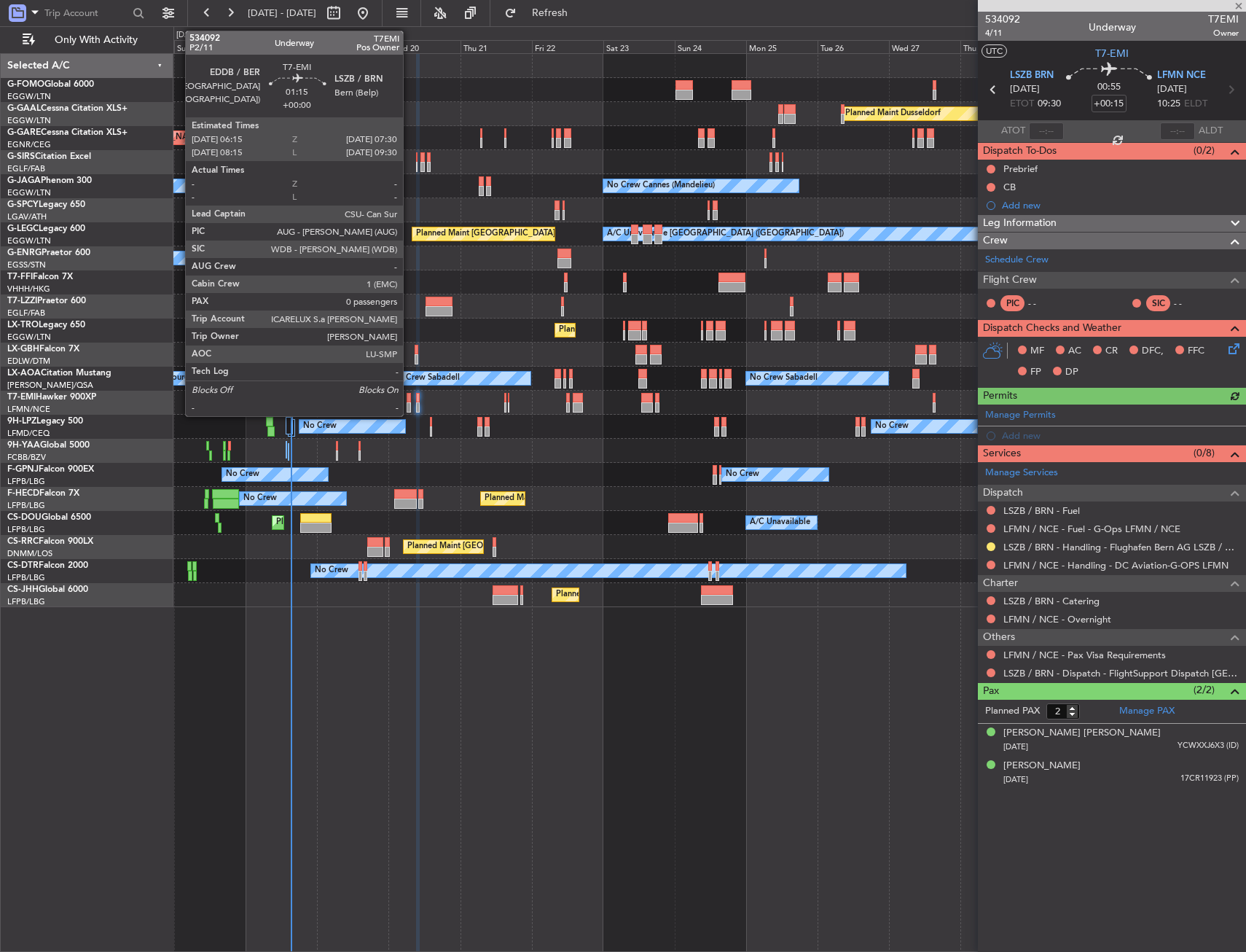
click at [410, 401] on div at bounding box center [408, 398] width 4 height 10
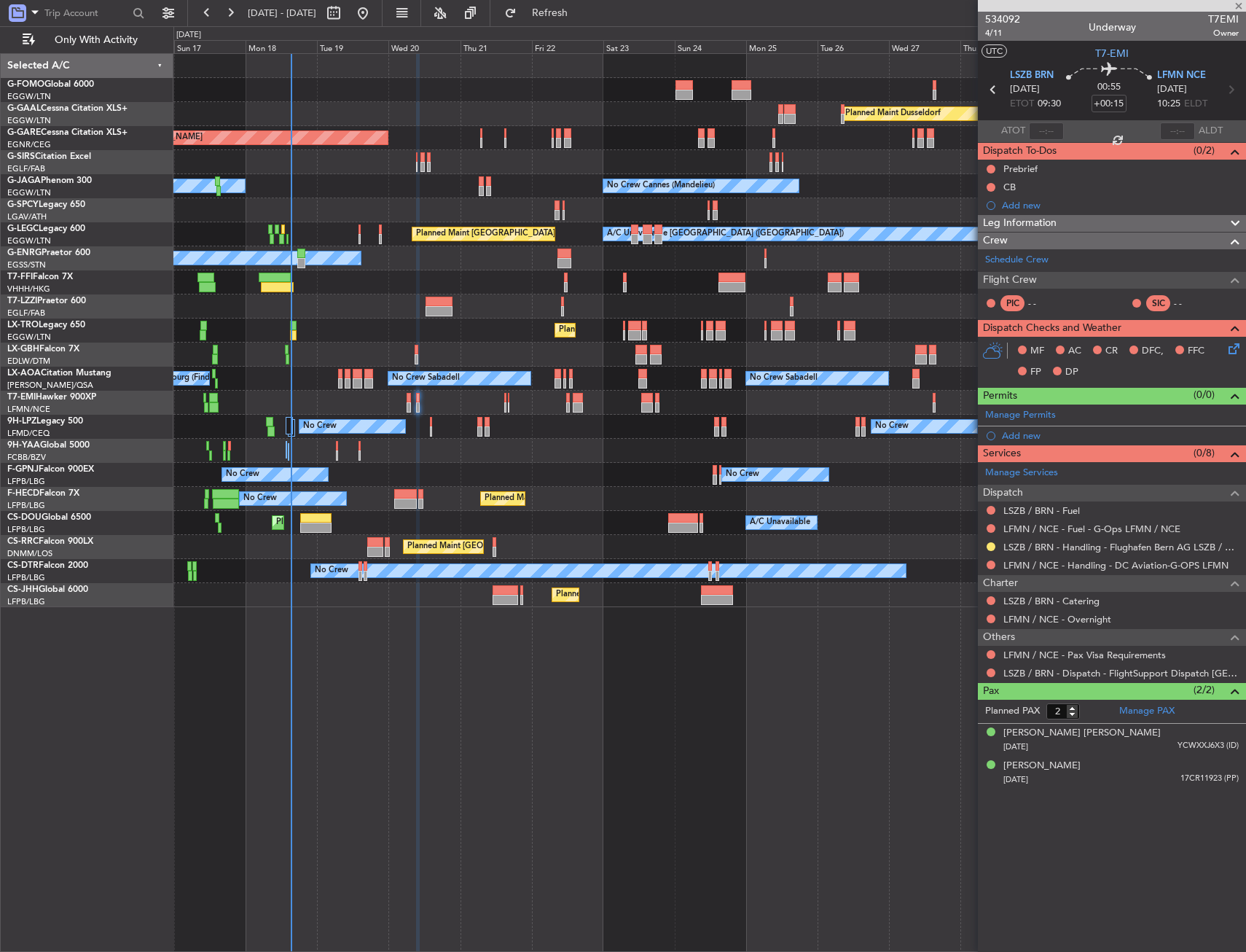
type input "0"
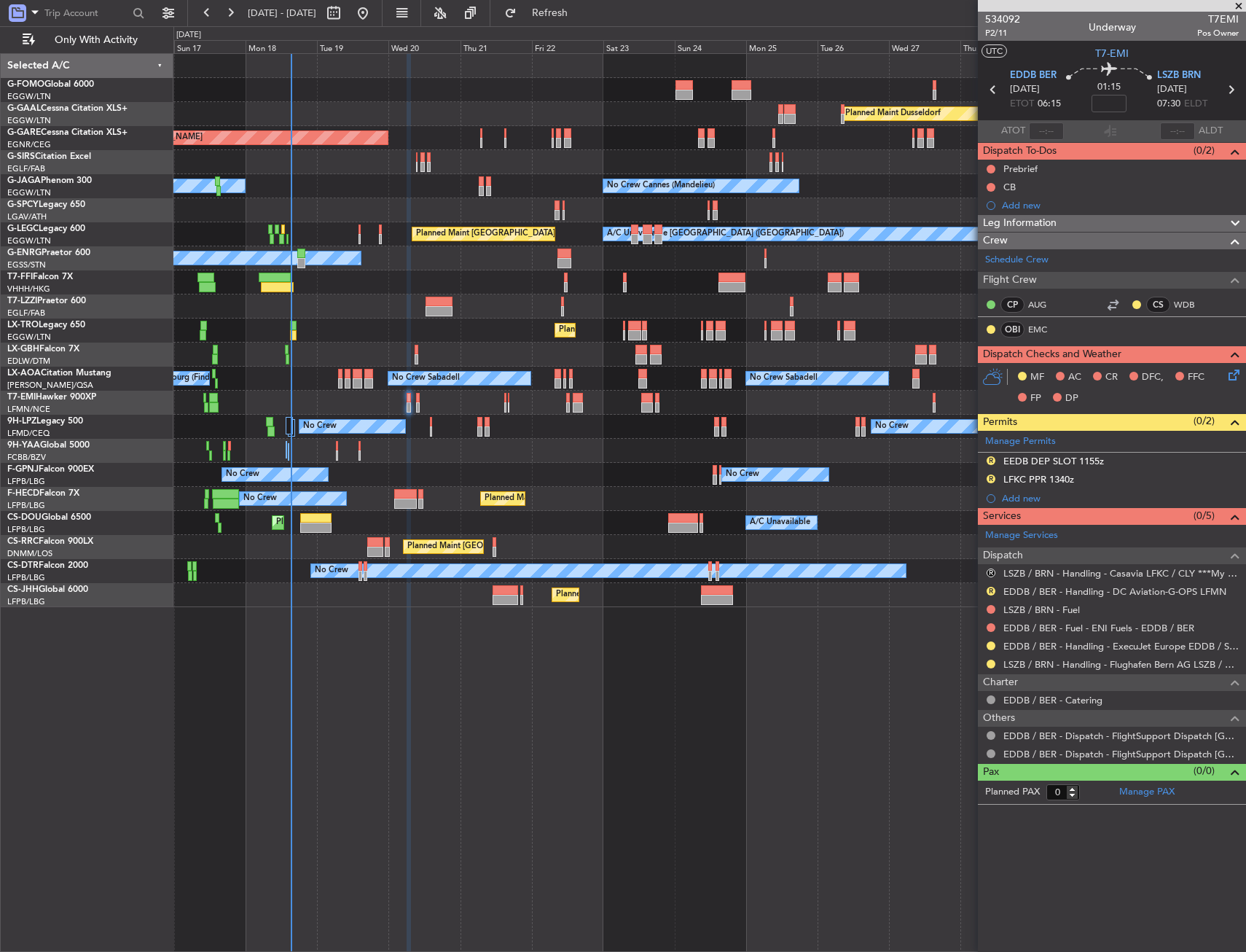
click at [710, 416] on div "No Crew No Crew No Crew No Crew" at bounding box center [709, 427] width 1072 height 24
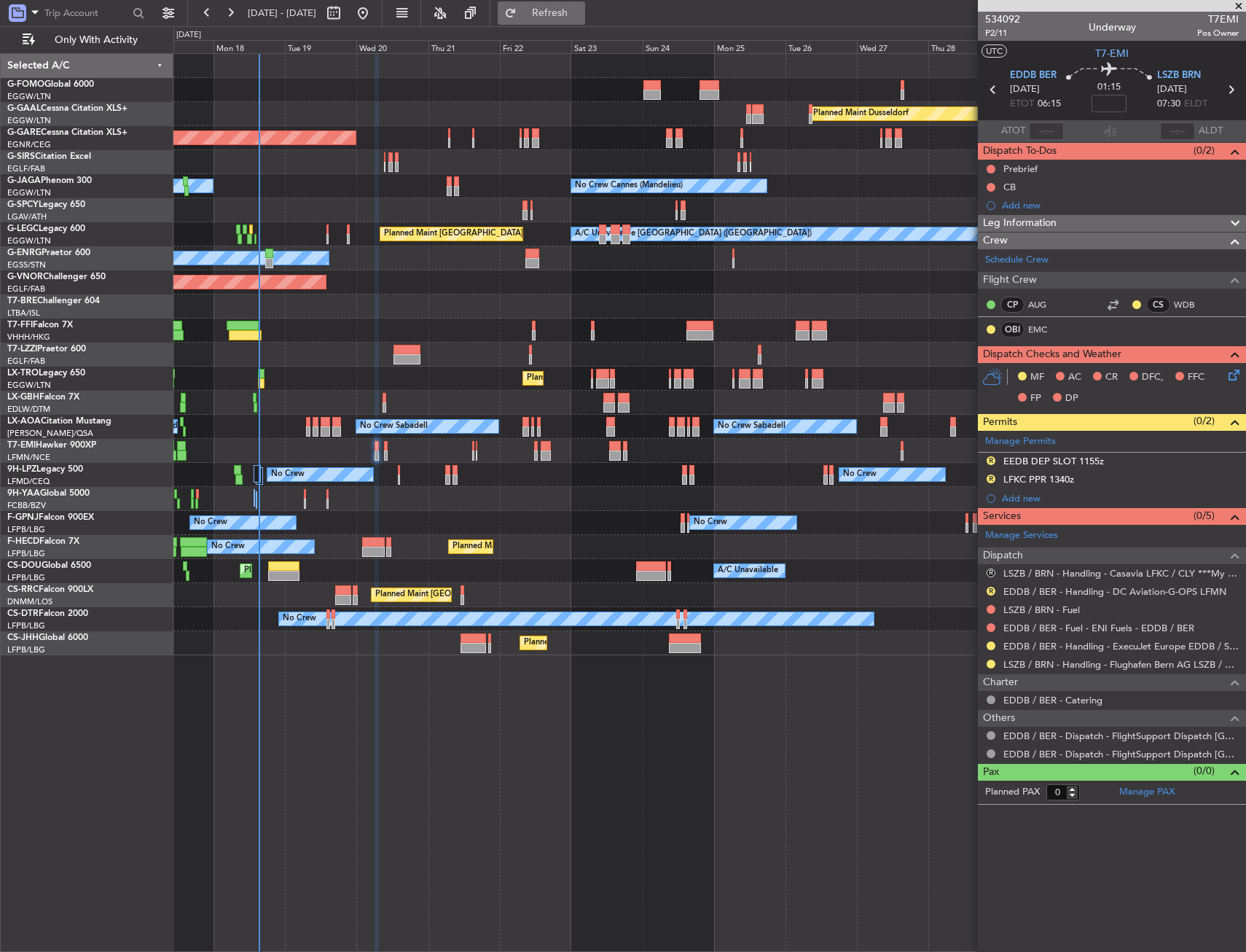
click at [586, 19] on button "Refresh" at bounding box center [541, 13] width 88 height 23
